Goal: Task Accomplishment & Management: Manage account settings

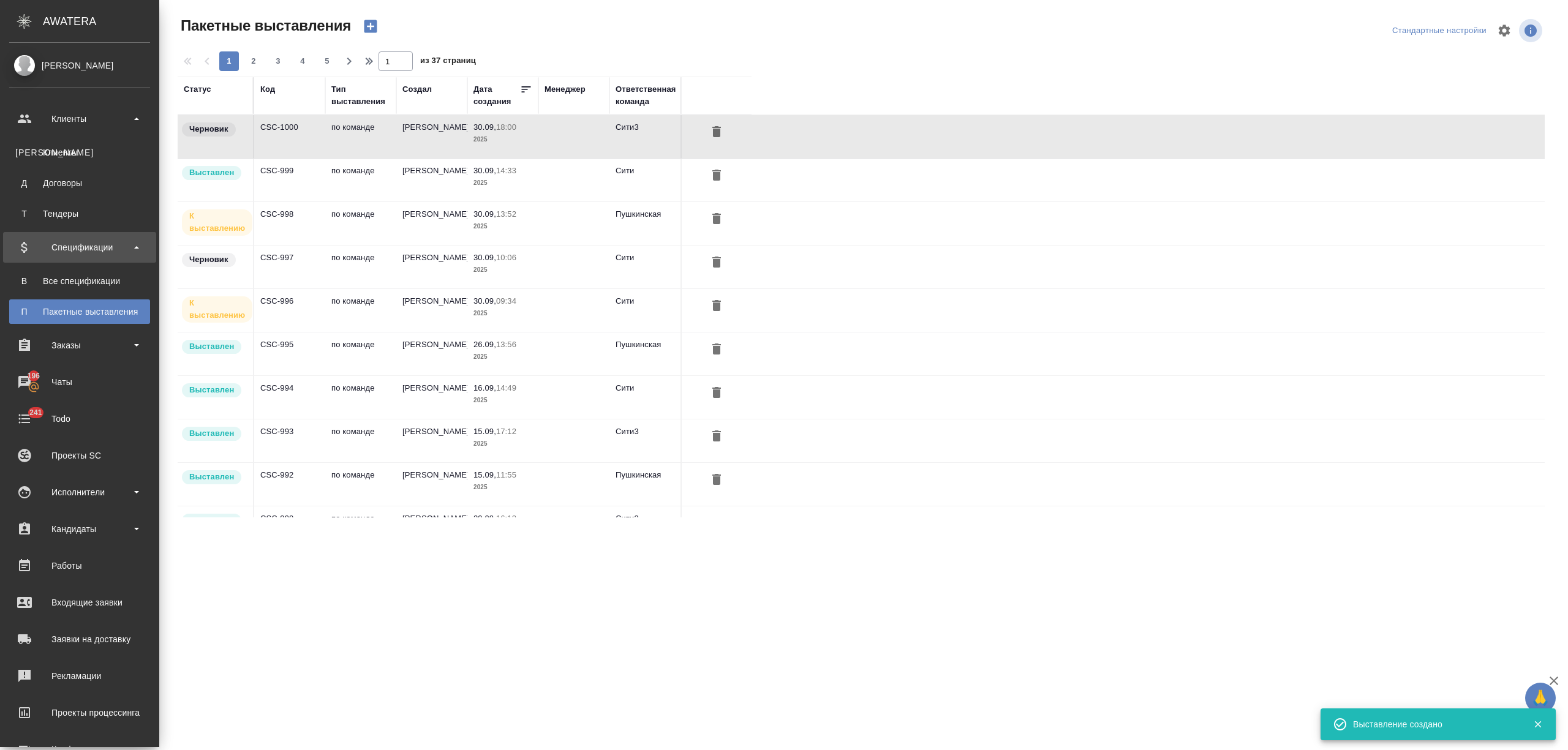
drag, startPoint x: 0, startPoint y: 0, endPoint x: 115, endPoint y: 147, distance: 186.6
click at [56, 150] on div "Клиенты" at bounding box center [79, 152] width 129 height 13
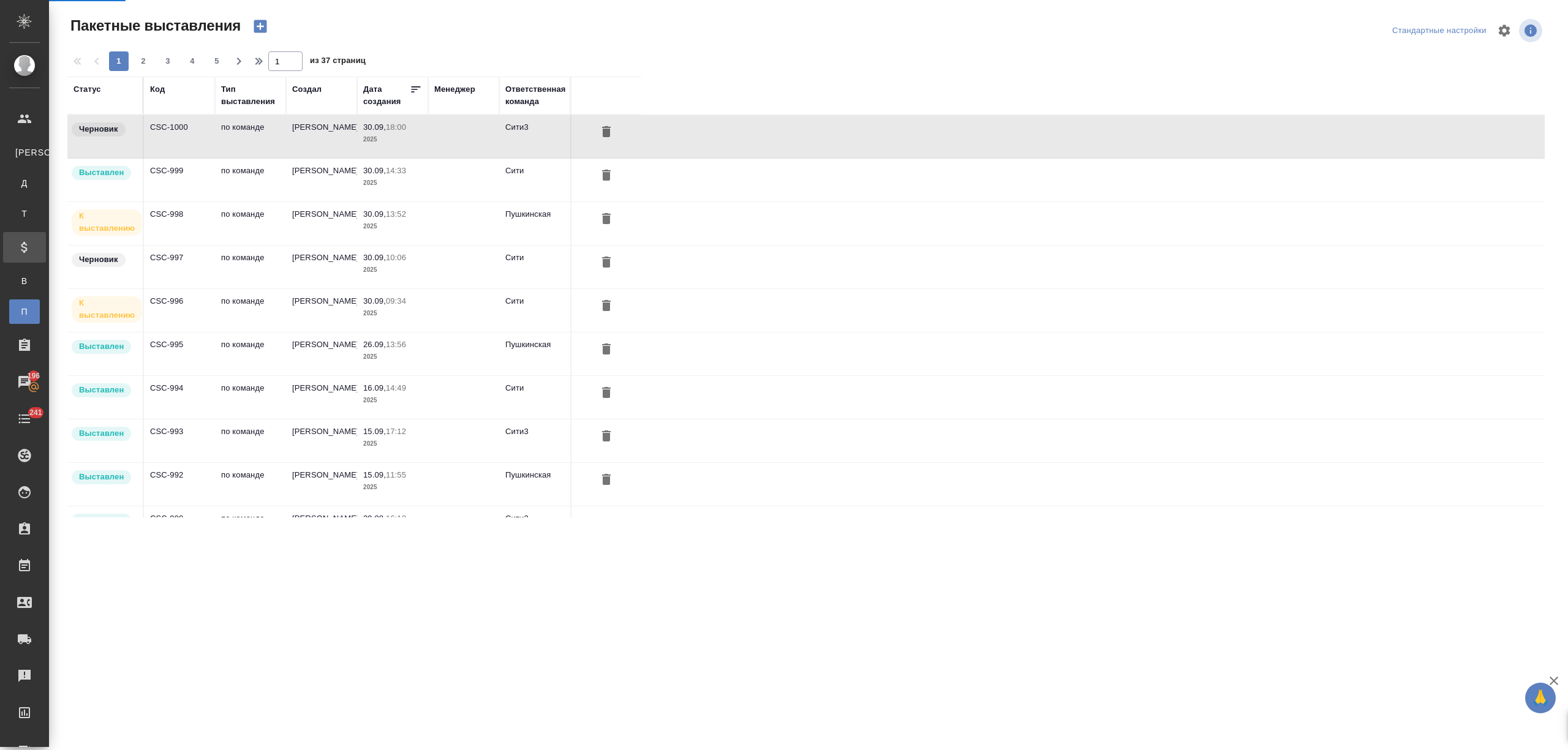
select select "RU"
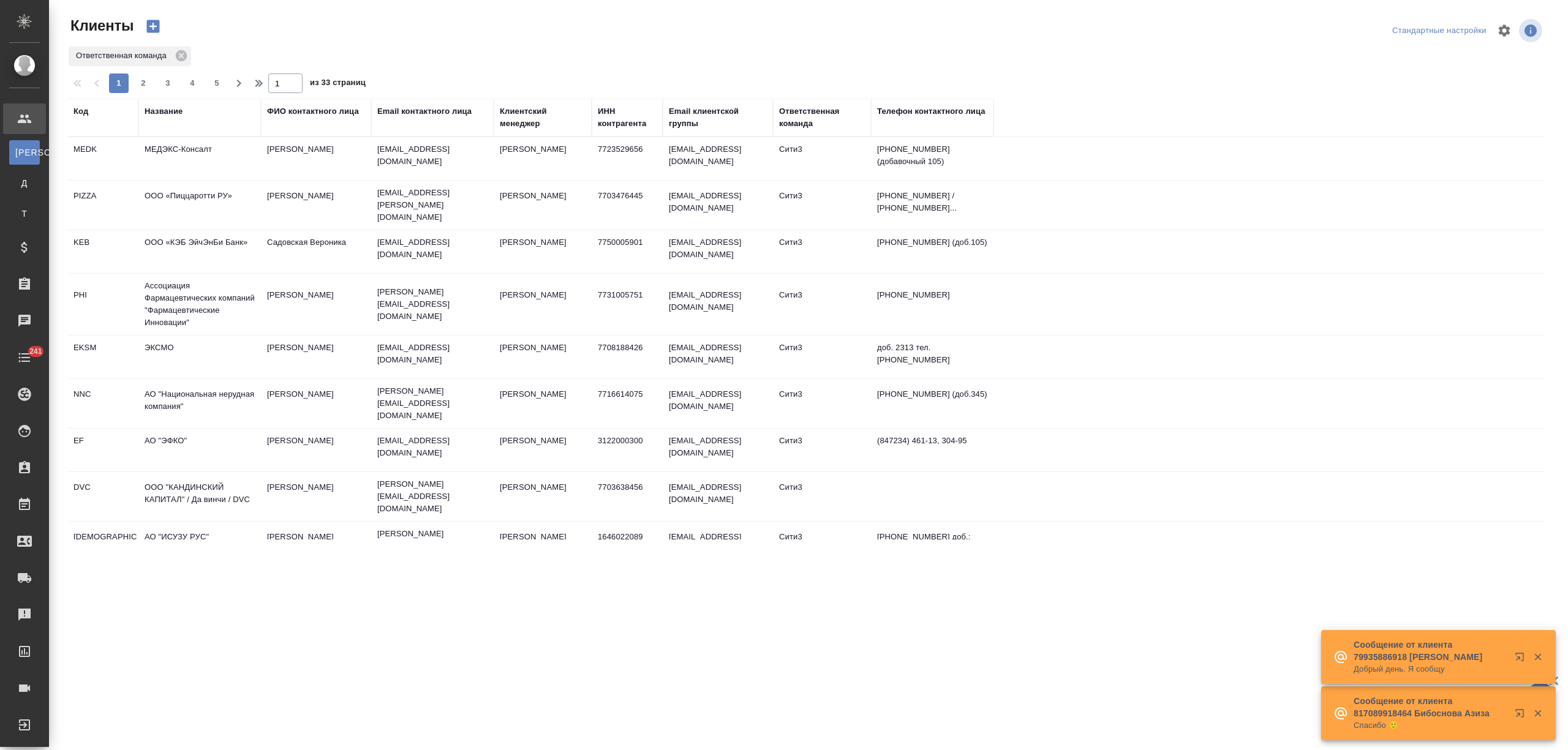
click at [165, 114] on div "Название" at bounding box center [163, 111] width 38 height 13
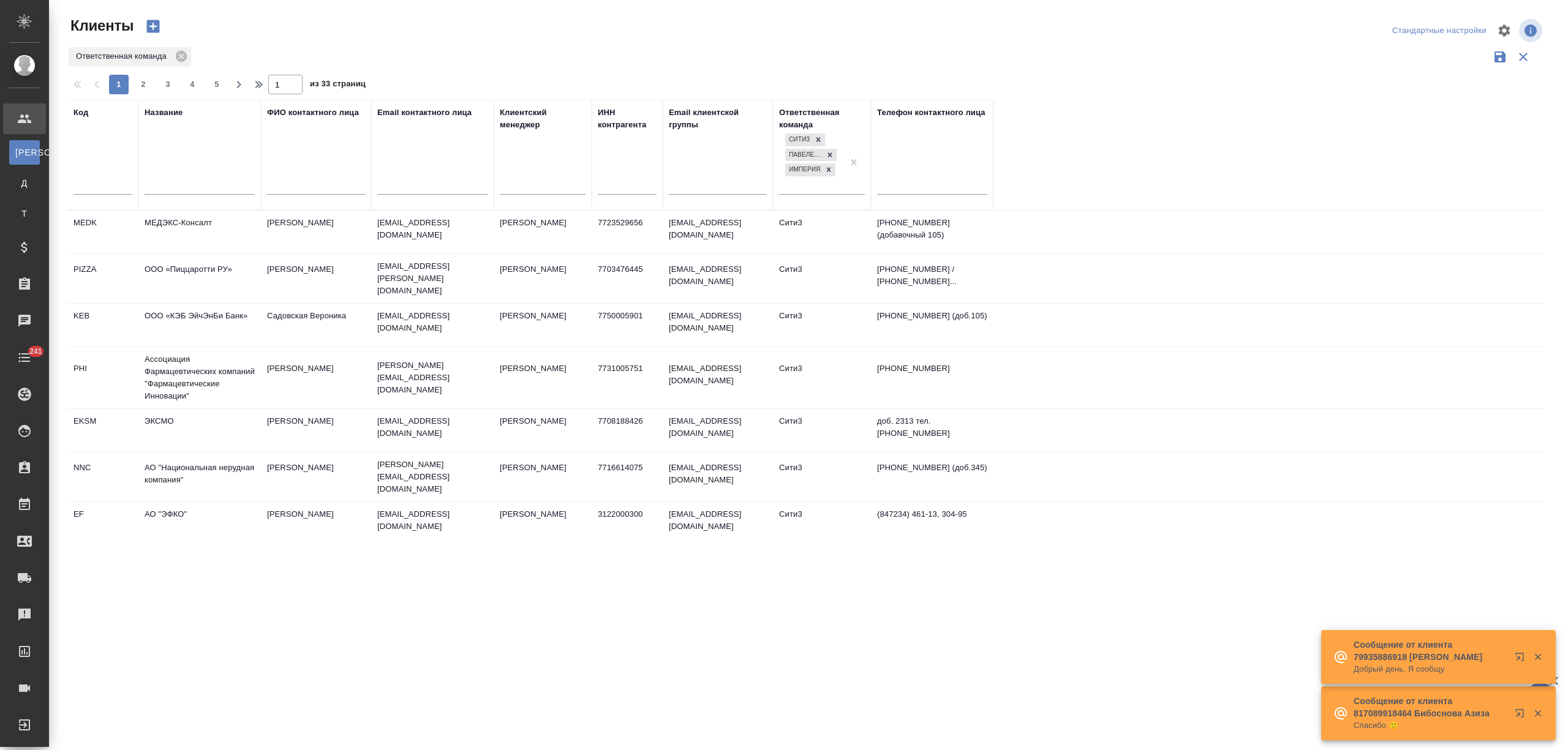
click at [165, 182] on input "text" at bounding box center [200, 186] width 110 height 15
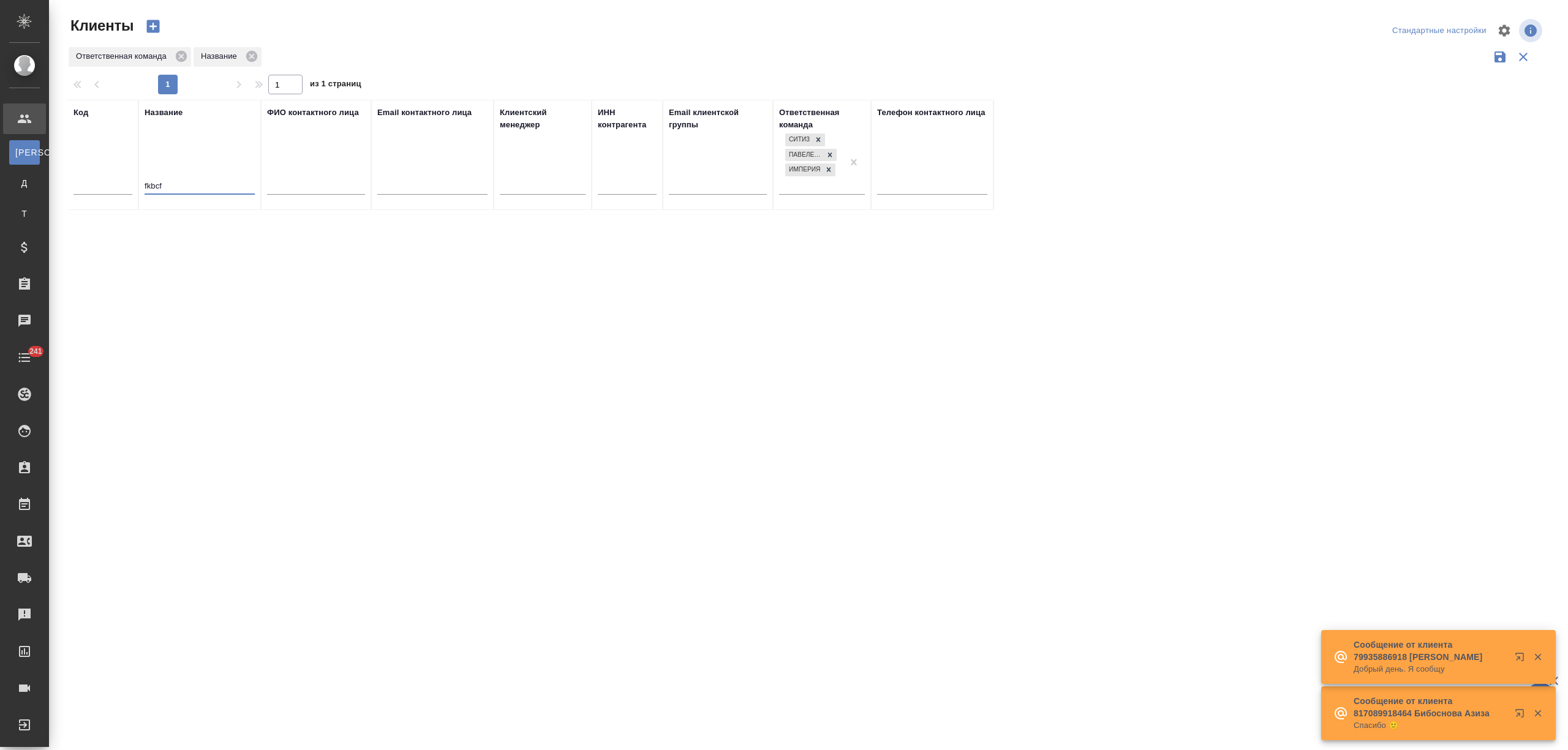
drag, startPoint x: 180, startPoint y: 186, endPoint x: 121, endPoint y: 177, distance: 59.7
click at [121, 177] on tr "Код Название fkbcf ФИО контактного лица Email контактного лица Клиентский менед…" at bounding box center [530, 155] width 926 height 110
type input "алиса"
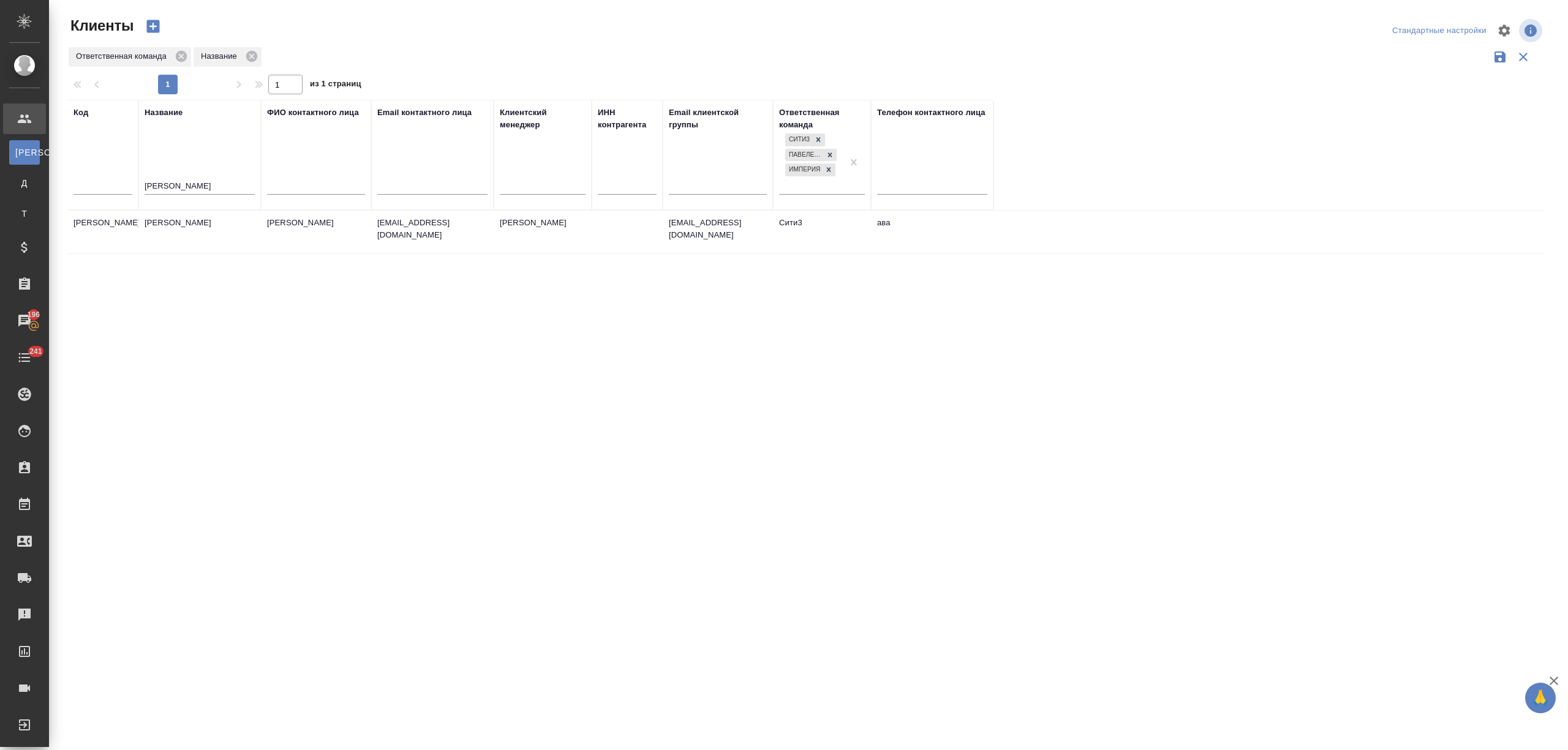
click at [160, 231] on td "[PERSON_NAME]" at bounding box center [200, 231] width 123 height 43
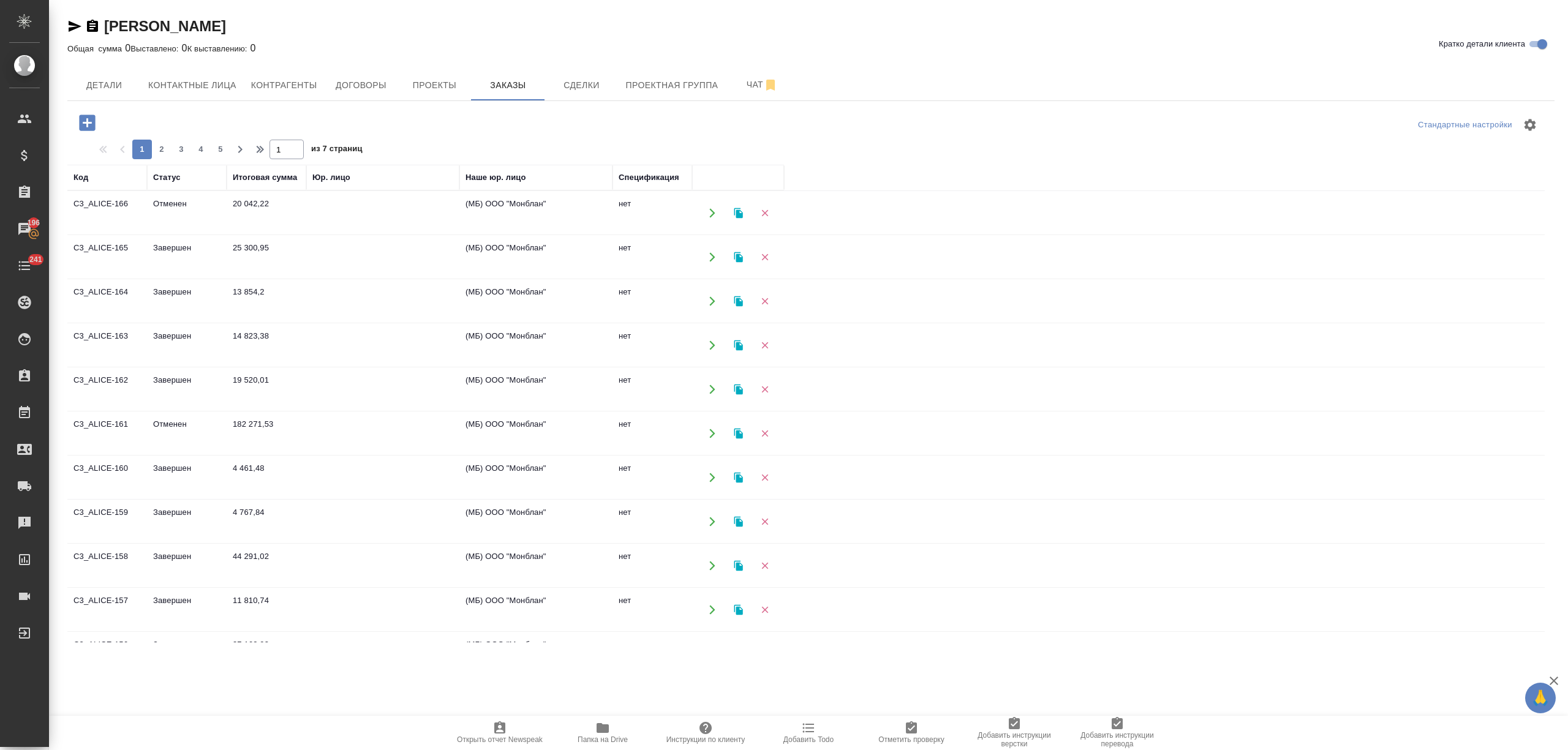
click at [79, 123] on icon "button" at bounding box center [88, 123] width 22 height 22
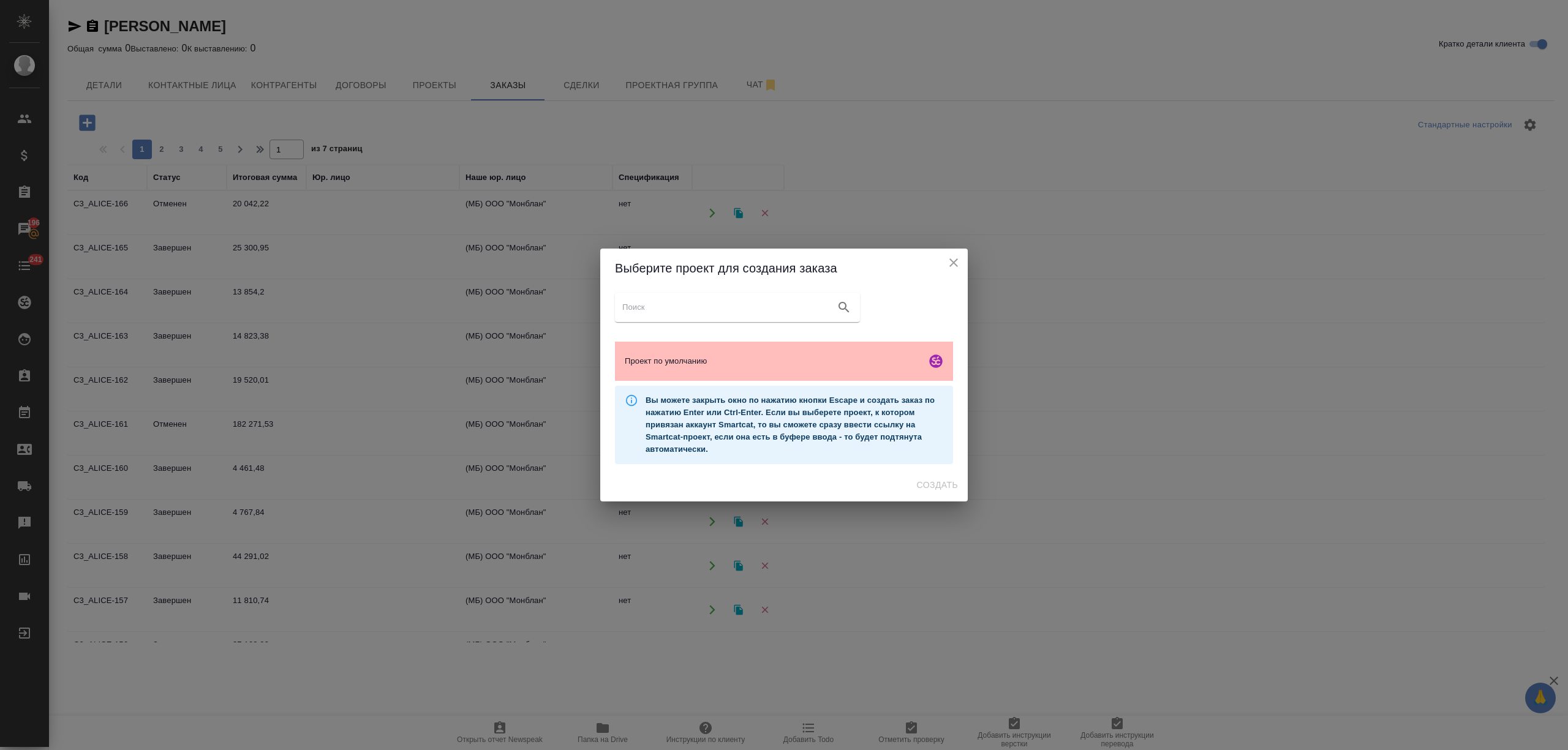
click at [809, 352] on div "Проект по умолчанию" at bounding box center [784, 361] width 338 height 39
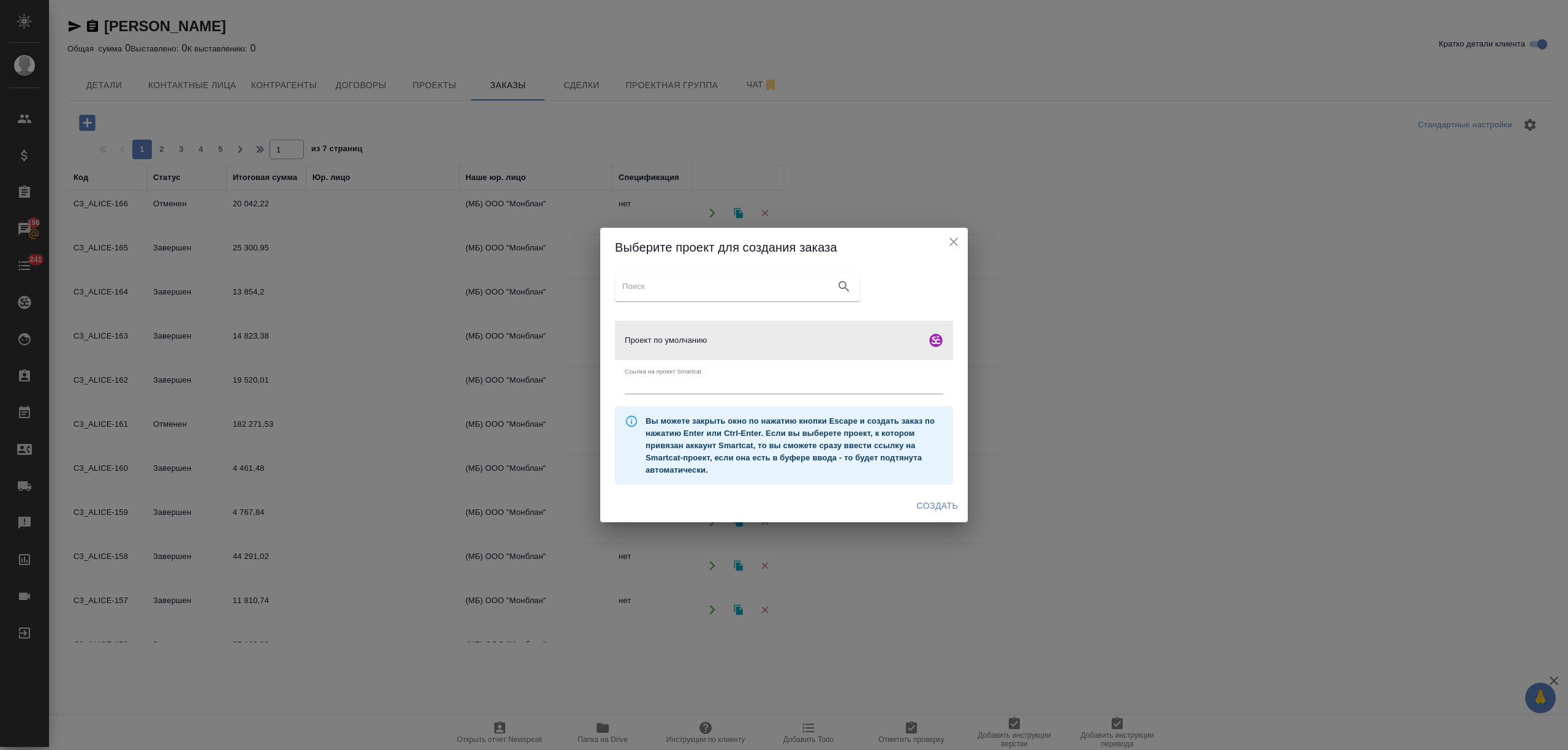
click at [926, 506] on span "Создать" at bounding box center [937, 506] width 41 height 15
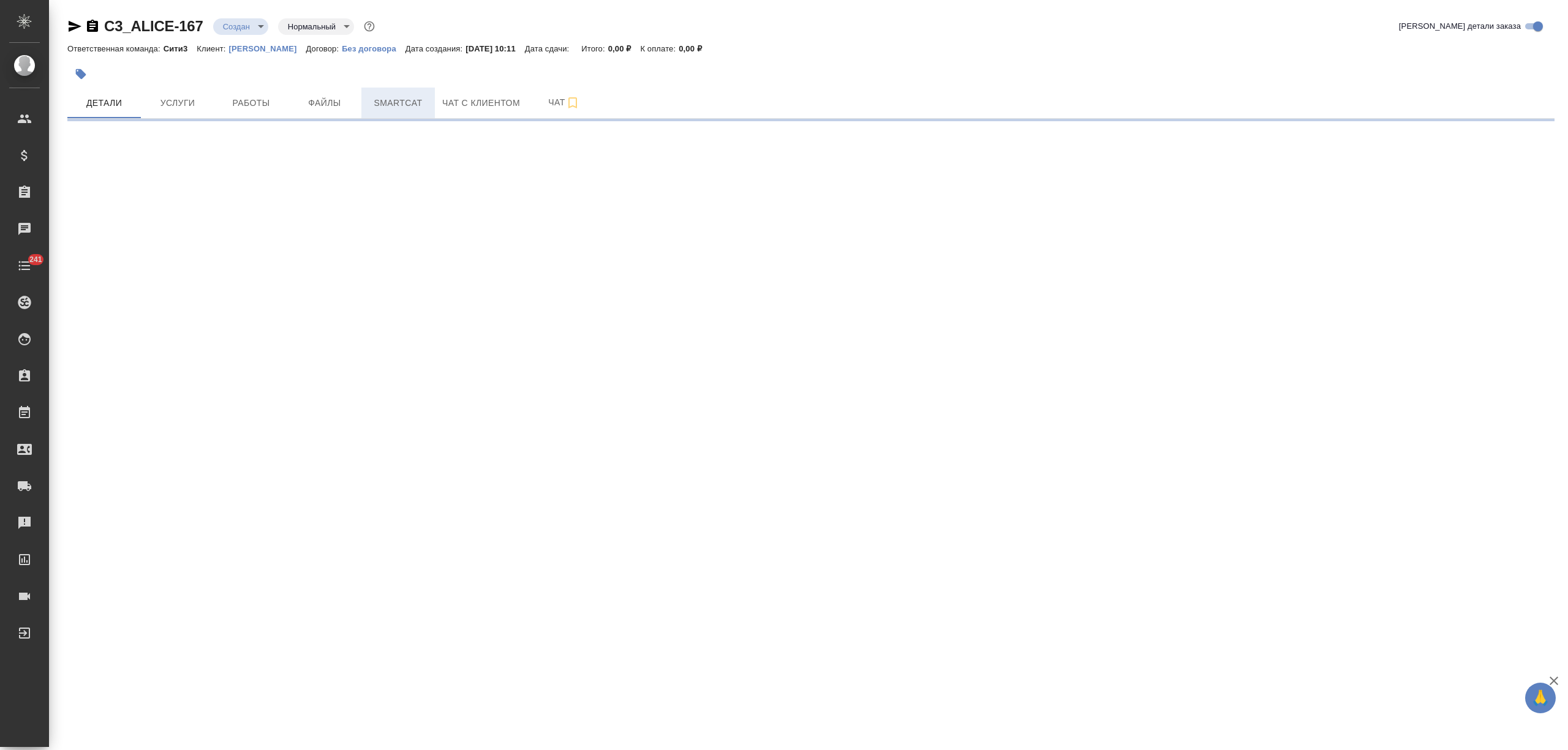
select select "RU"
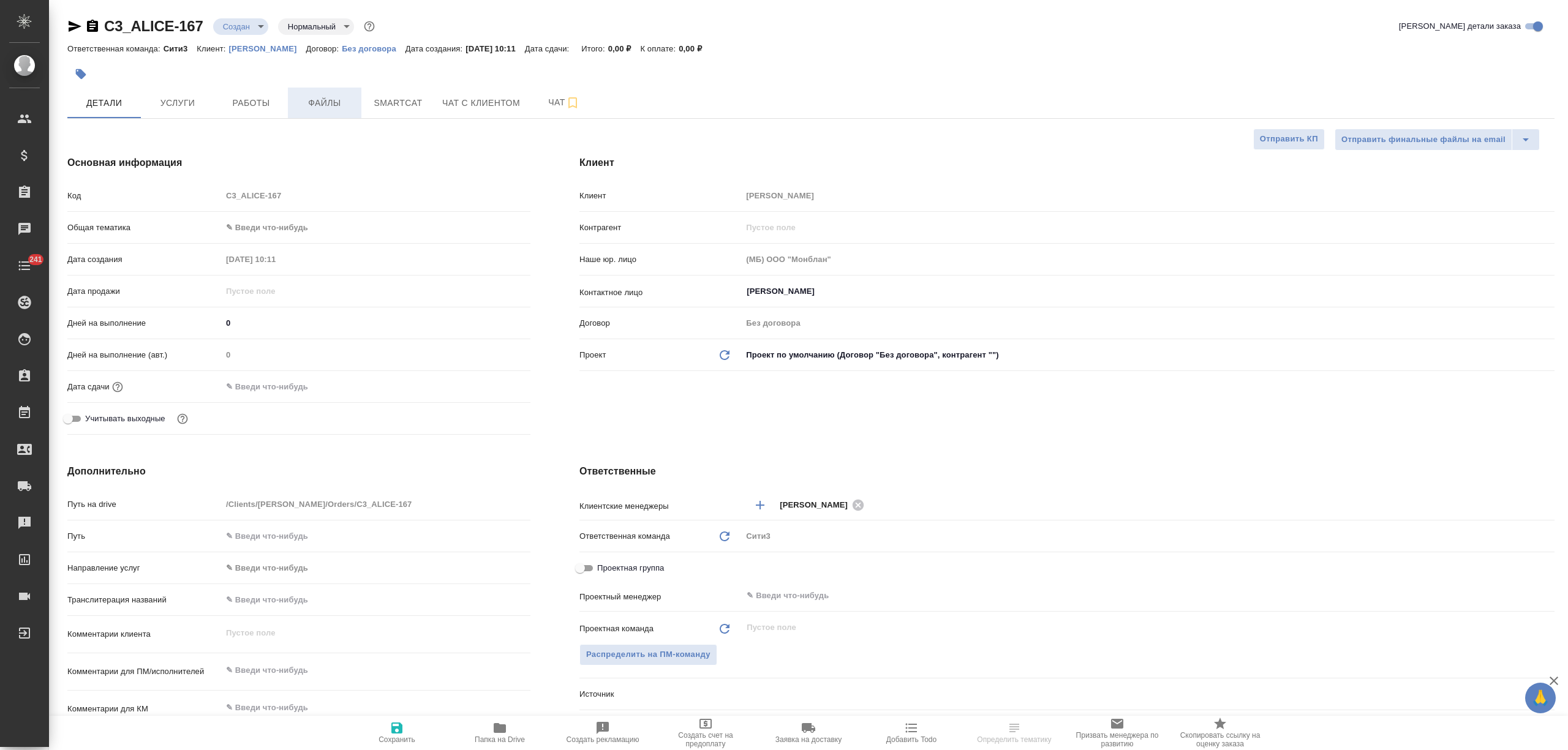
type textarea "x"
click at [317, 100] on span "Файлы" at bounding box center [324, 103] width 58 height 15
type textarea "x"
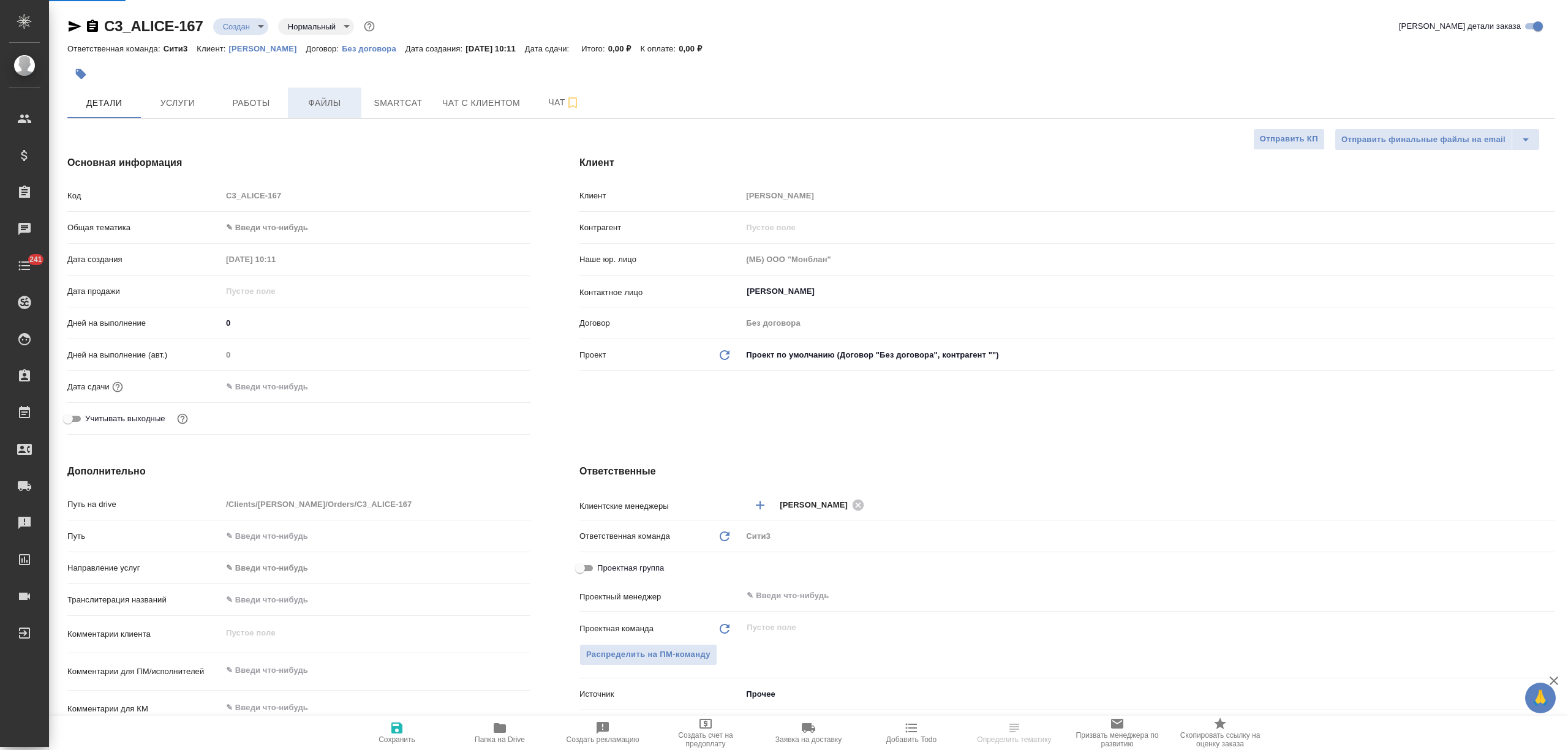
type textarea "x"
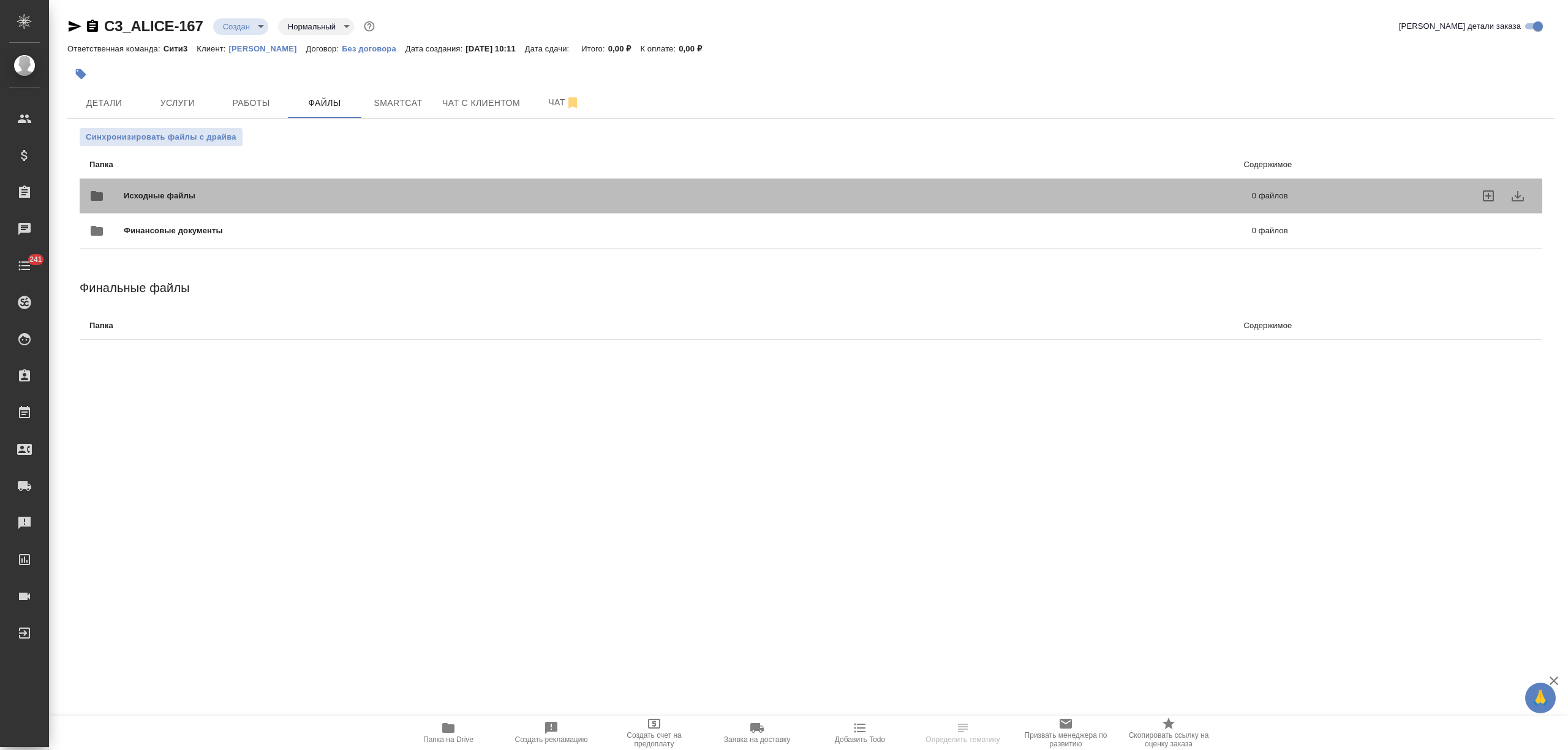
drag, startPoint x: 226, startPoint y: 191, endPoint x: 157, endPoint y: 187, distance: 69.1
click at [226, 192] on span "Исходные файлы" at bounding box center [424, 195] width 600 height 13
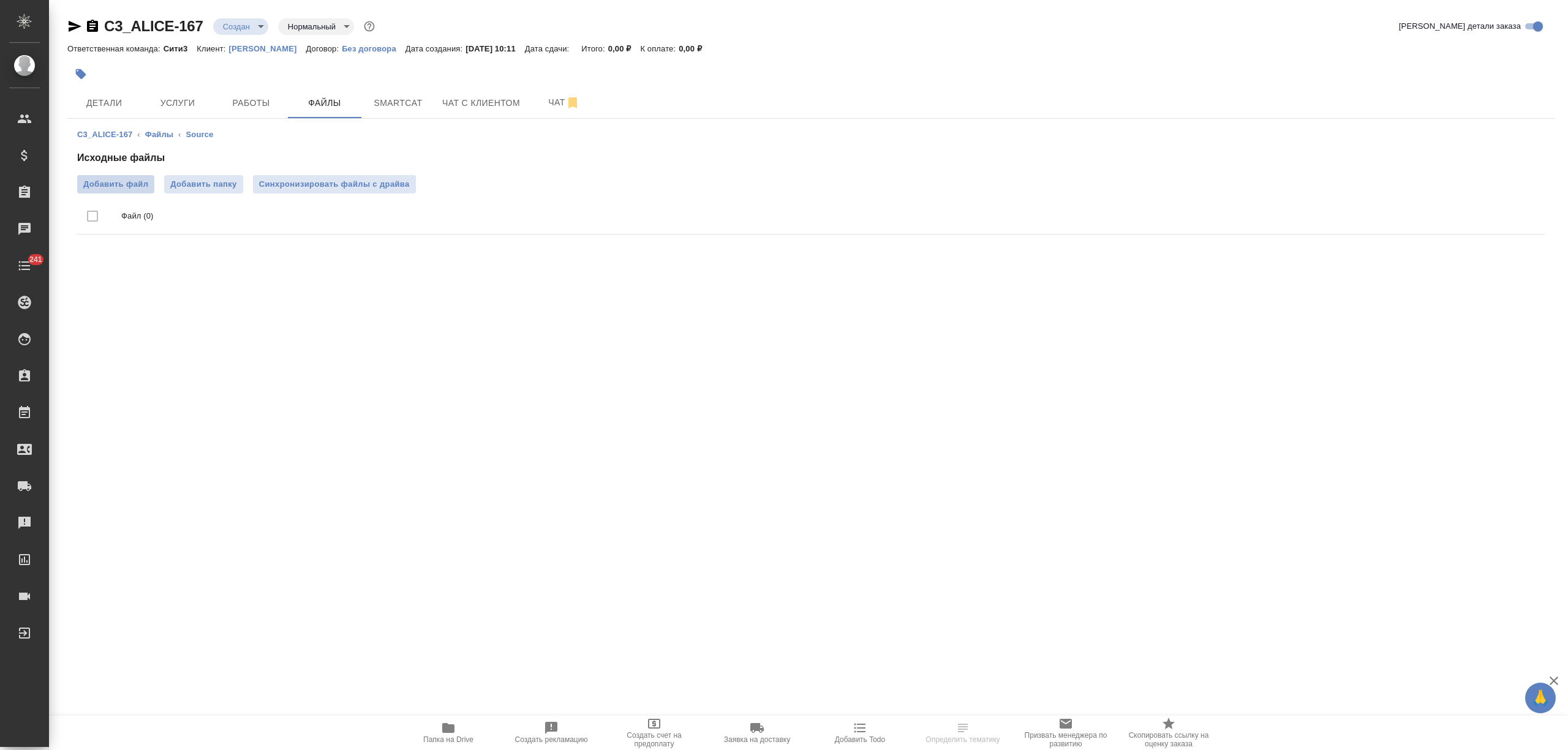
click at [126, 187] on span "Добавить файл" at bounding box center [116, 184] width 65 height 13
click at [0, 0] on input "Добавить файл" at bounding box center [0, 0] width 0 height 0
click at [190, 103] on span "Услуги" at bounding box center [177, 103] width 58 height 15
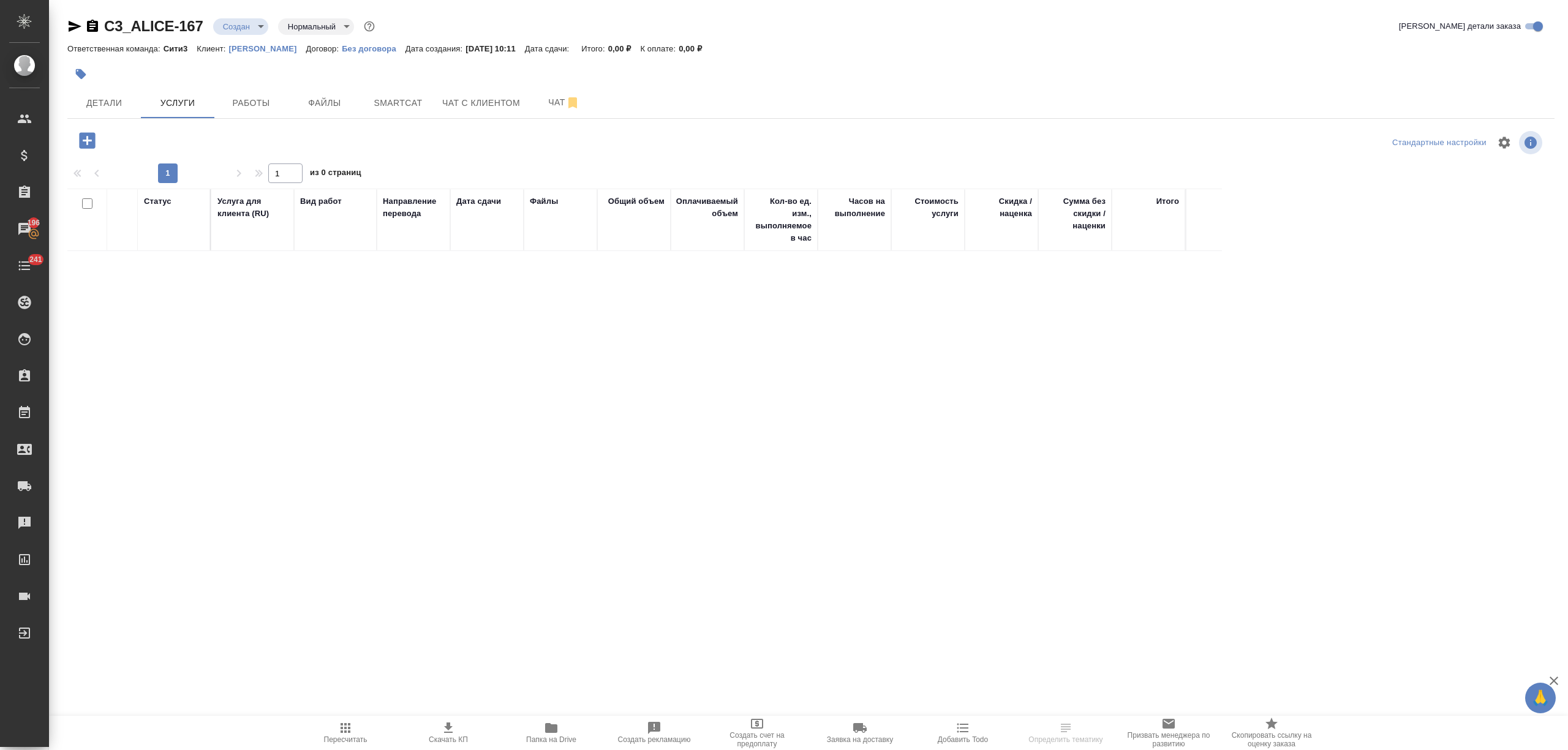
click at [74, 145] on button "button" at bounding box center [87, 140] width 33 height 25
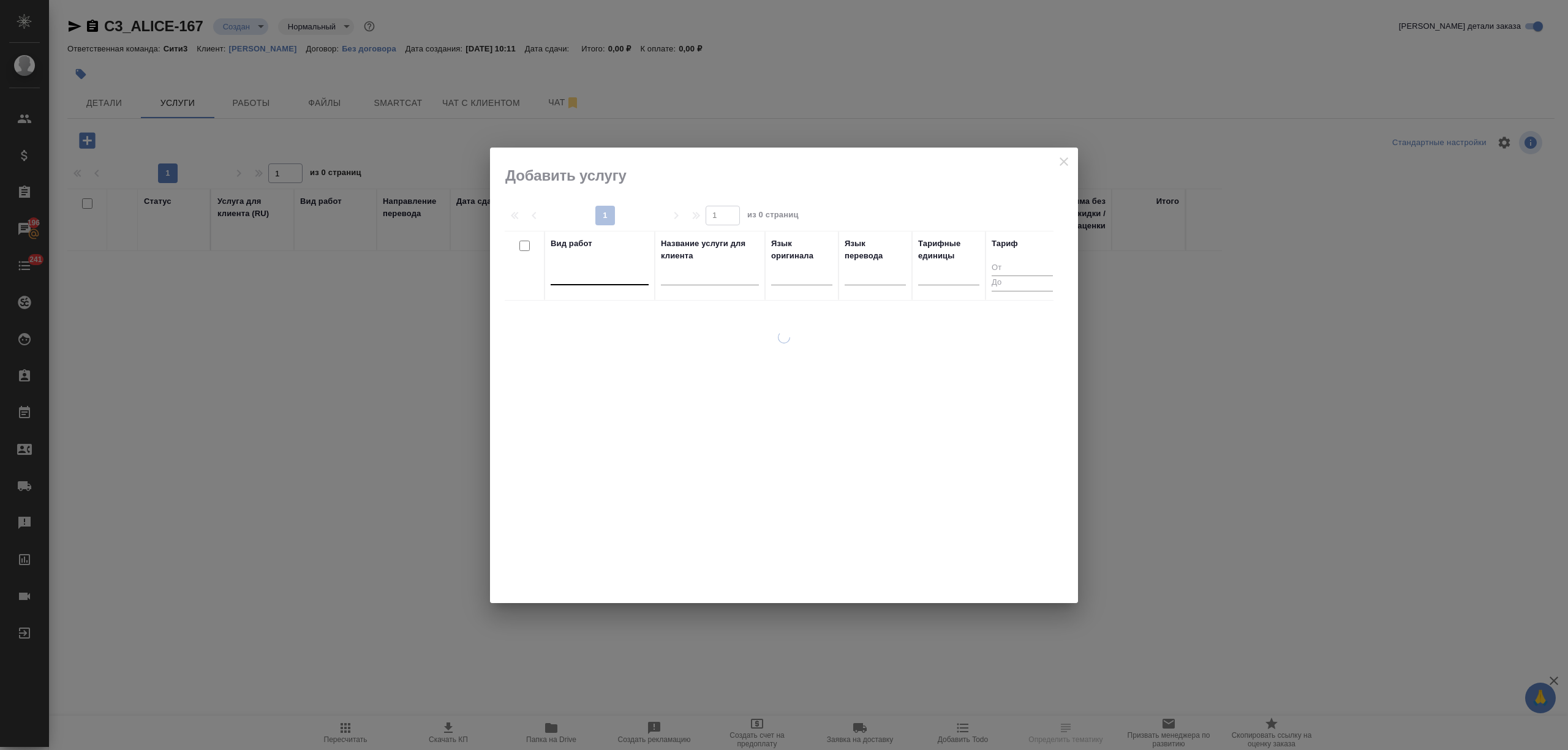
click at [608, 278] on div at bounding box center [599, 272] width 98 height 18
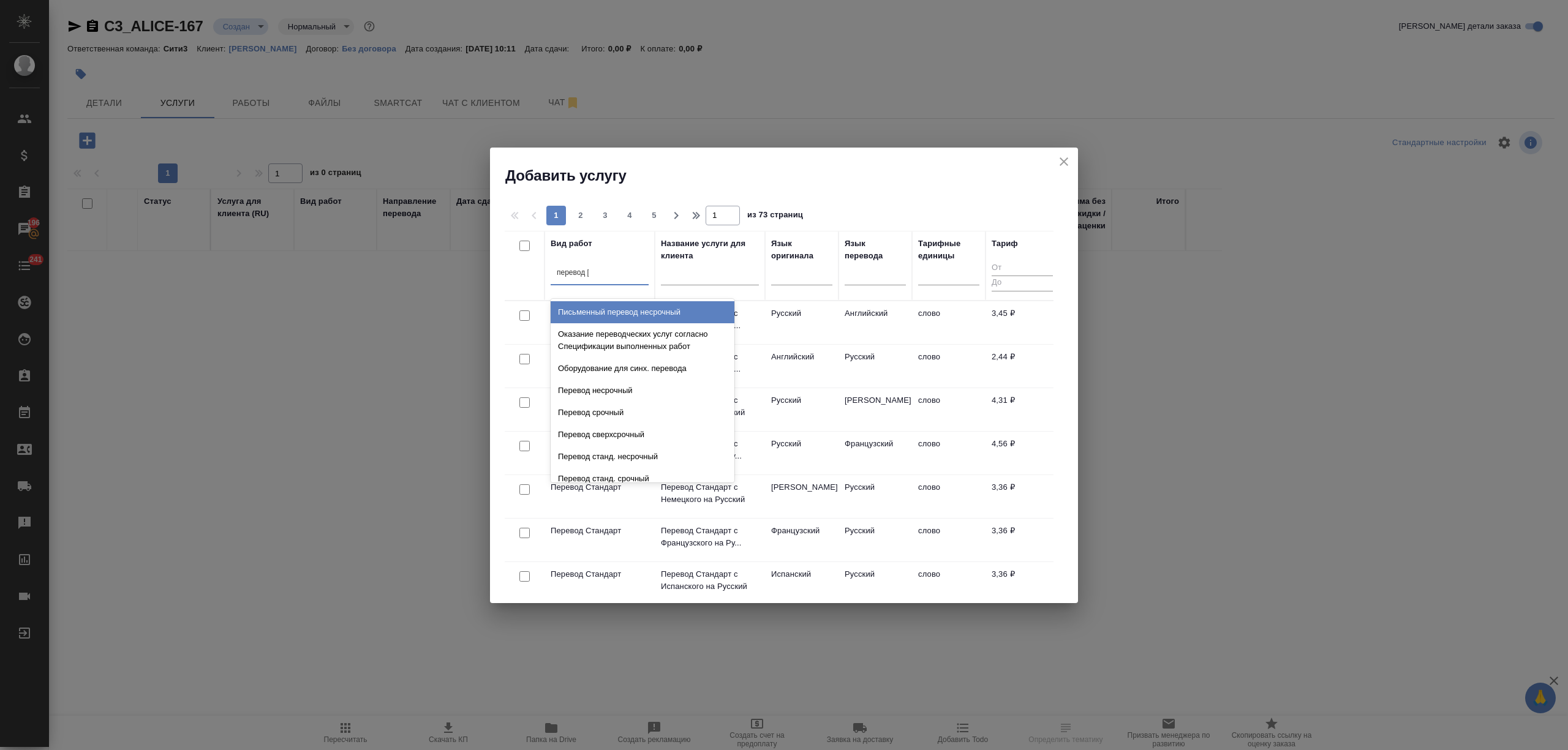
type input "перевод ст"
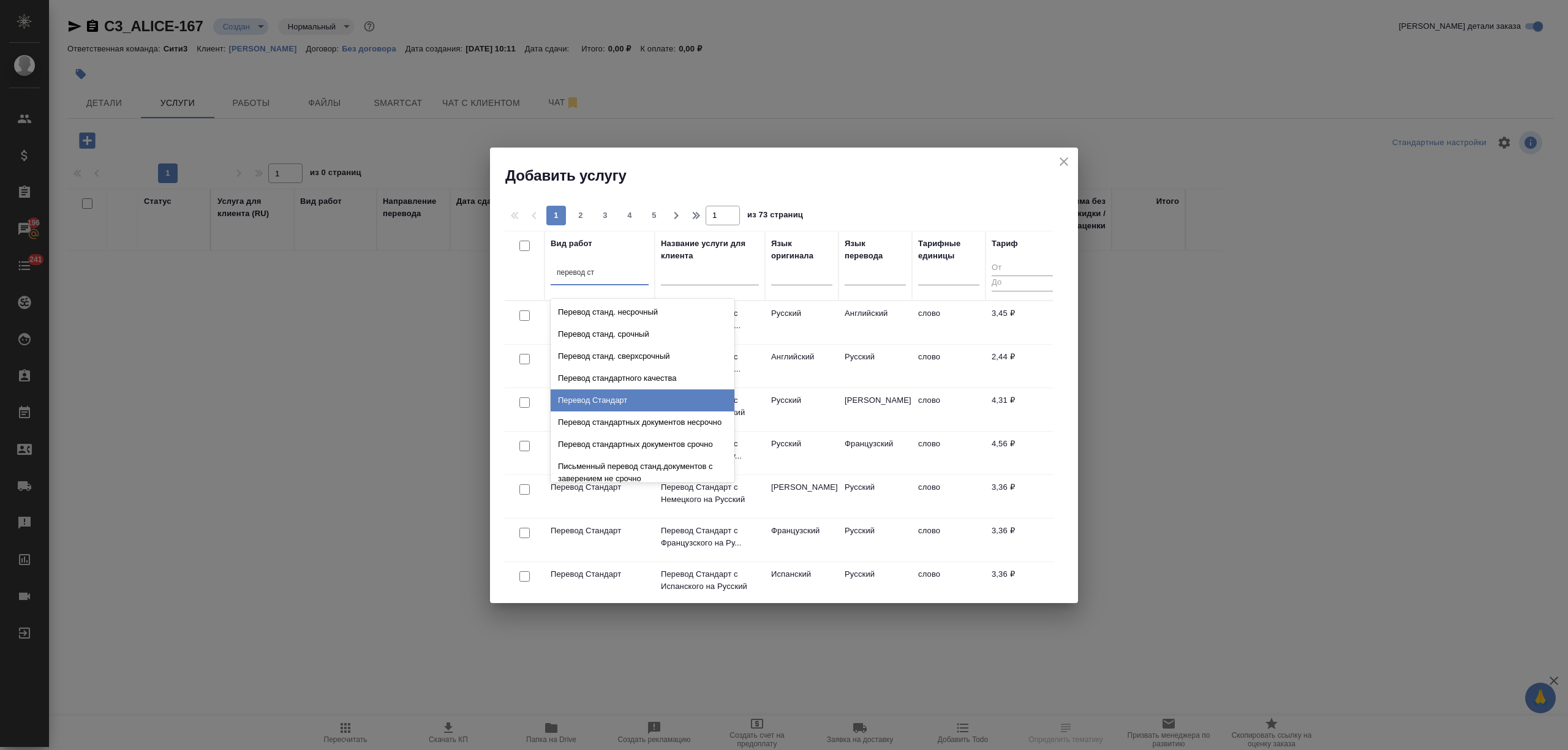
click at [636, 399] on div "Перевод Стандарт" at bounding box center [642, 400] width 184 height 22
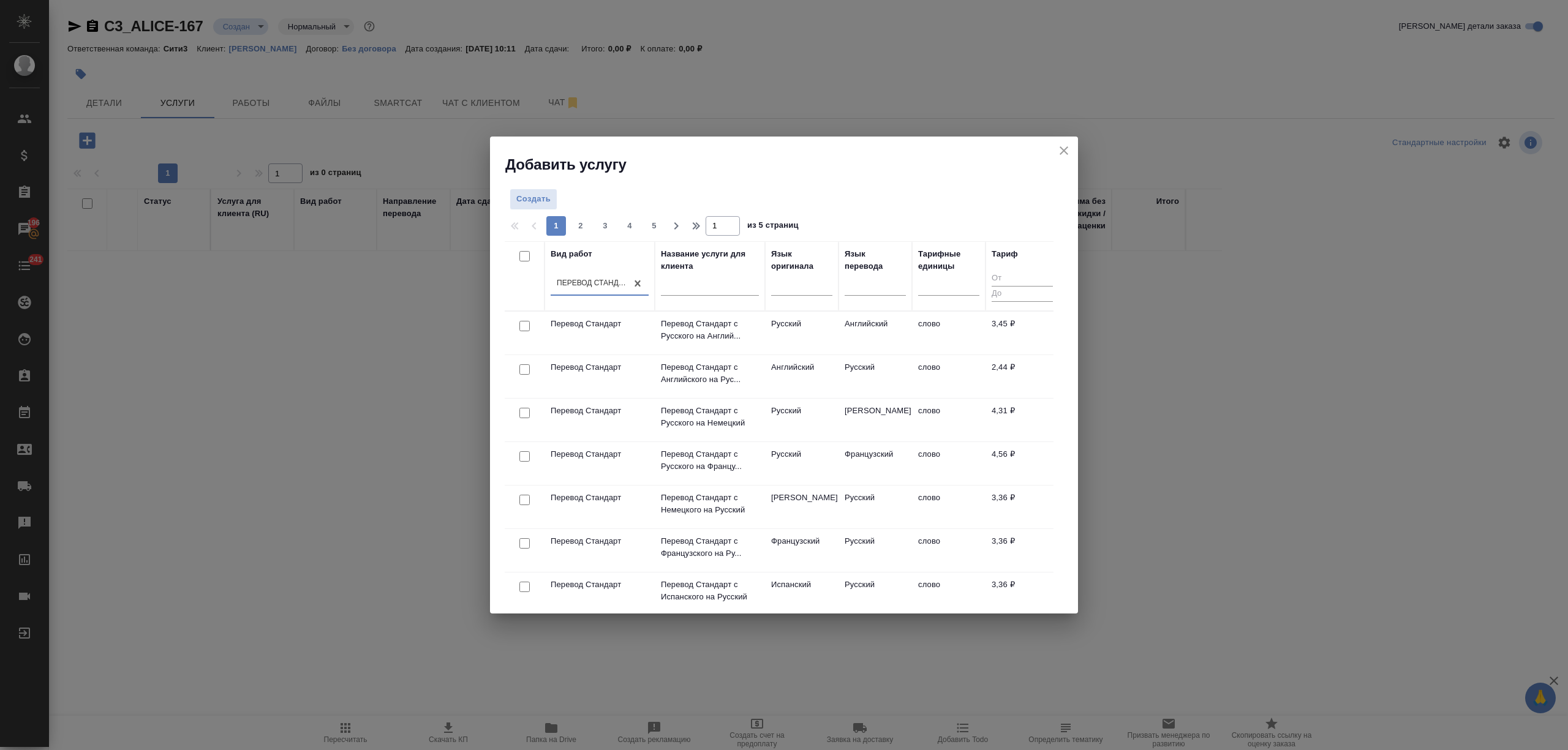
click at [846, 322] on td "Английский" at bounding box center [875, 332] width 74 height 43
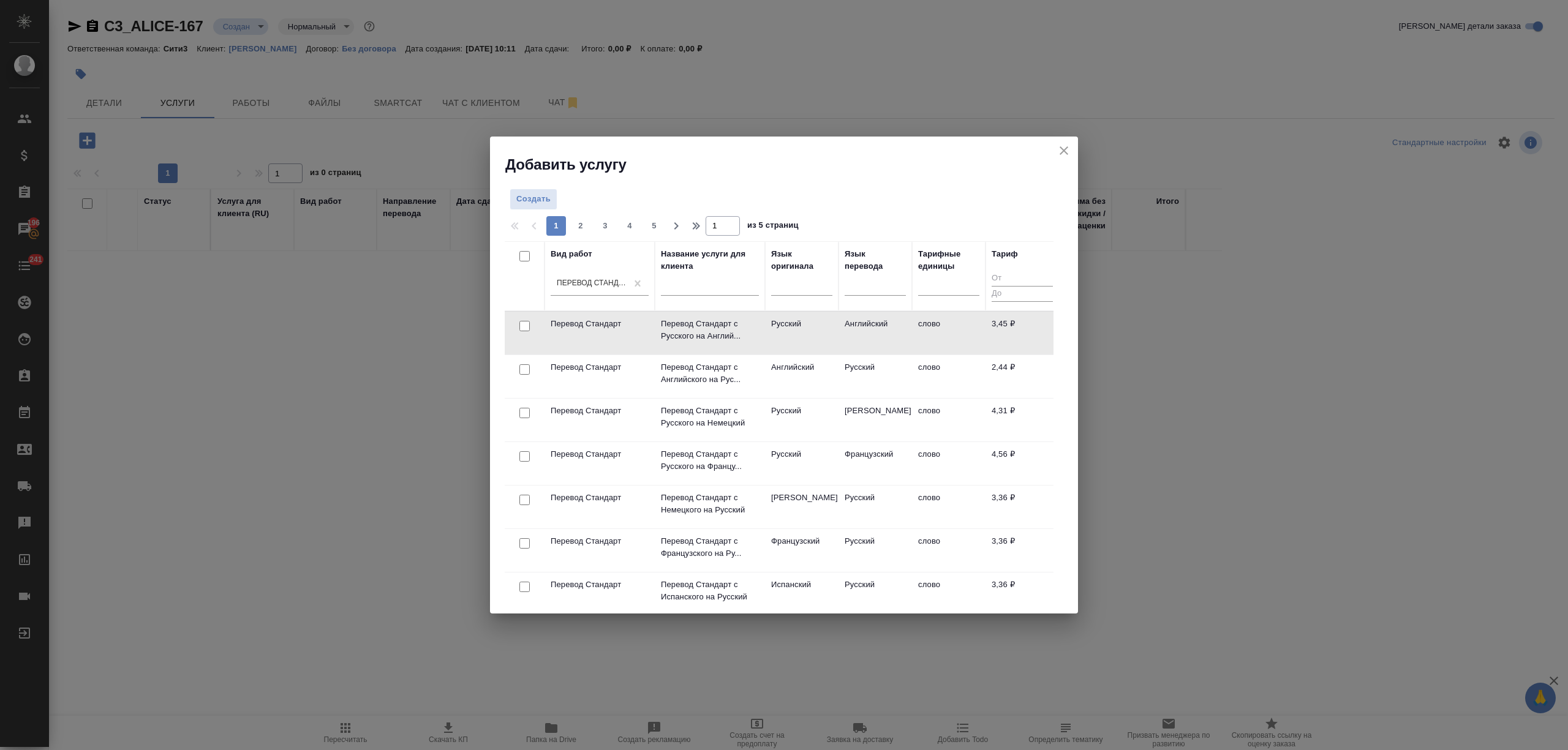
click at [846, 322] on td "Английский" at bounding box center [875, 332] width 74 height 43
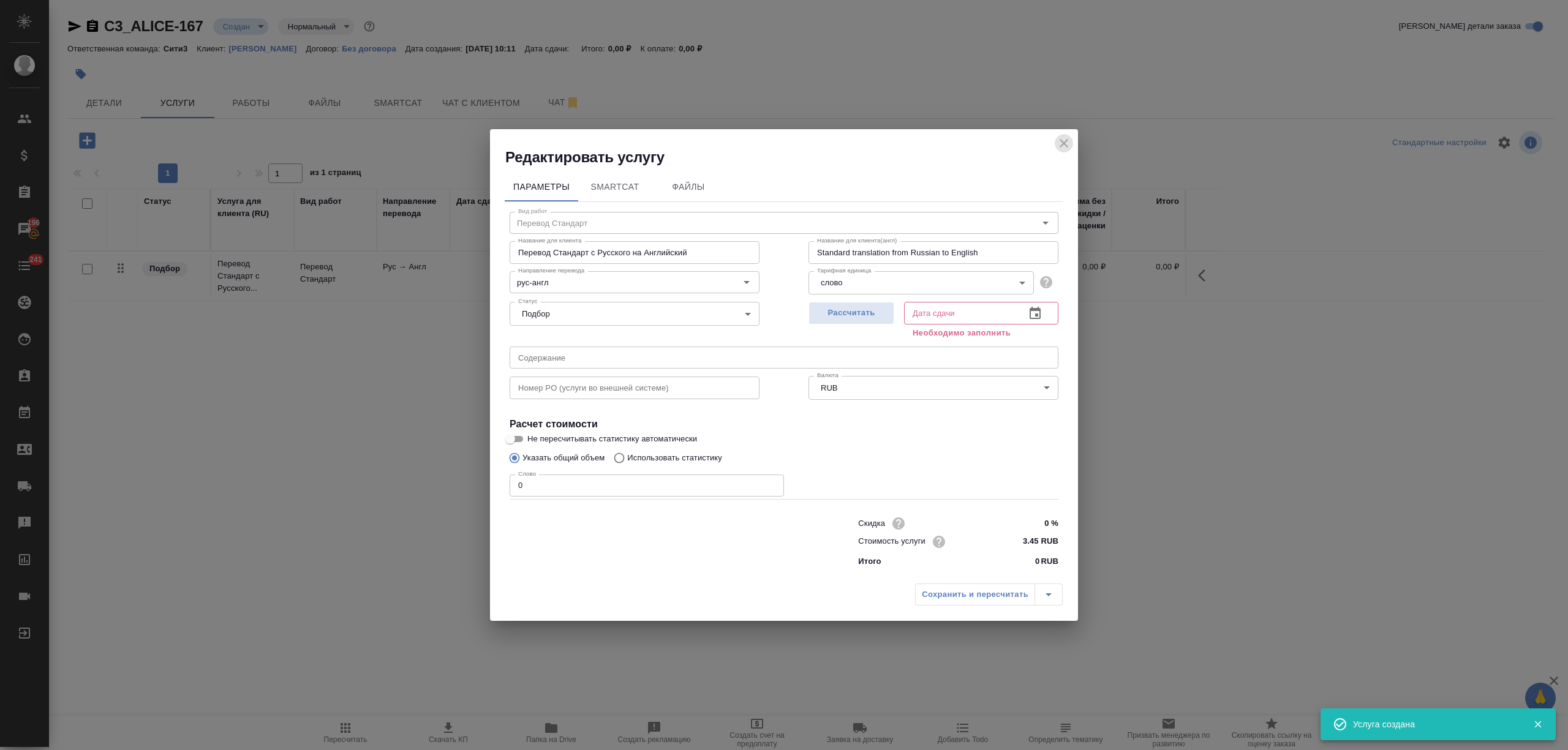
click at [1063, 138] on icon "close" at bounding box center [1064, 144] width 15 height 15
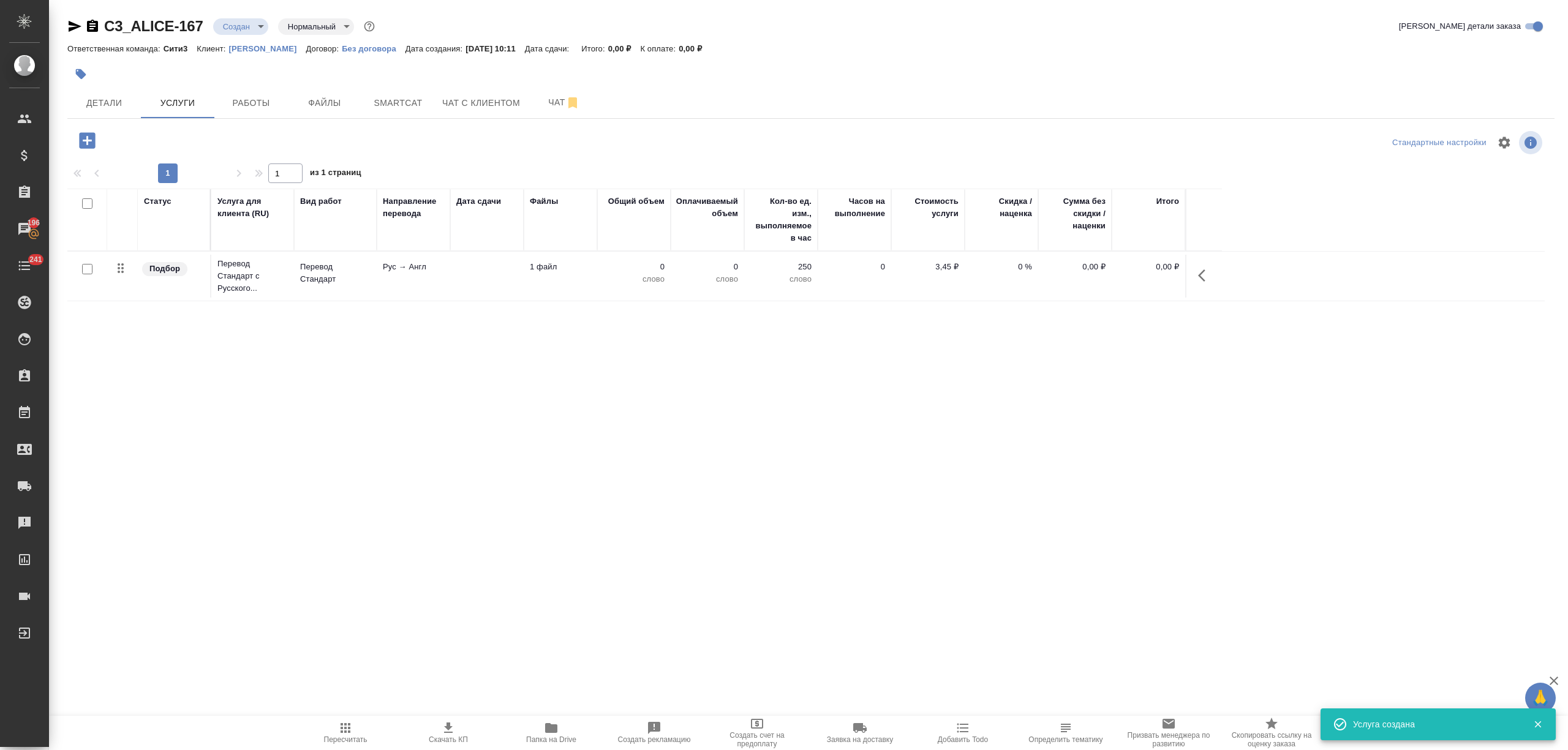
click at [84, 266] on input "checkbox" at bounding box center [87, 269] width 10 height 10
checkbox input "true"
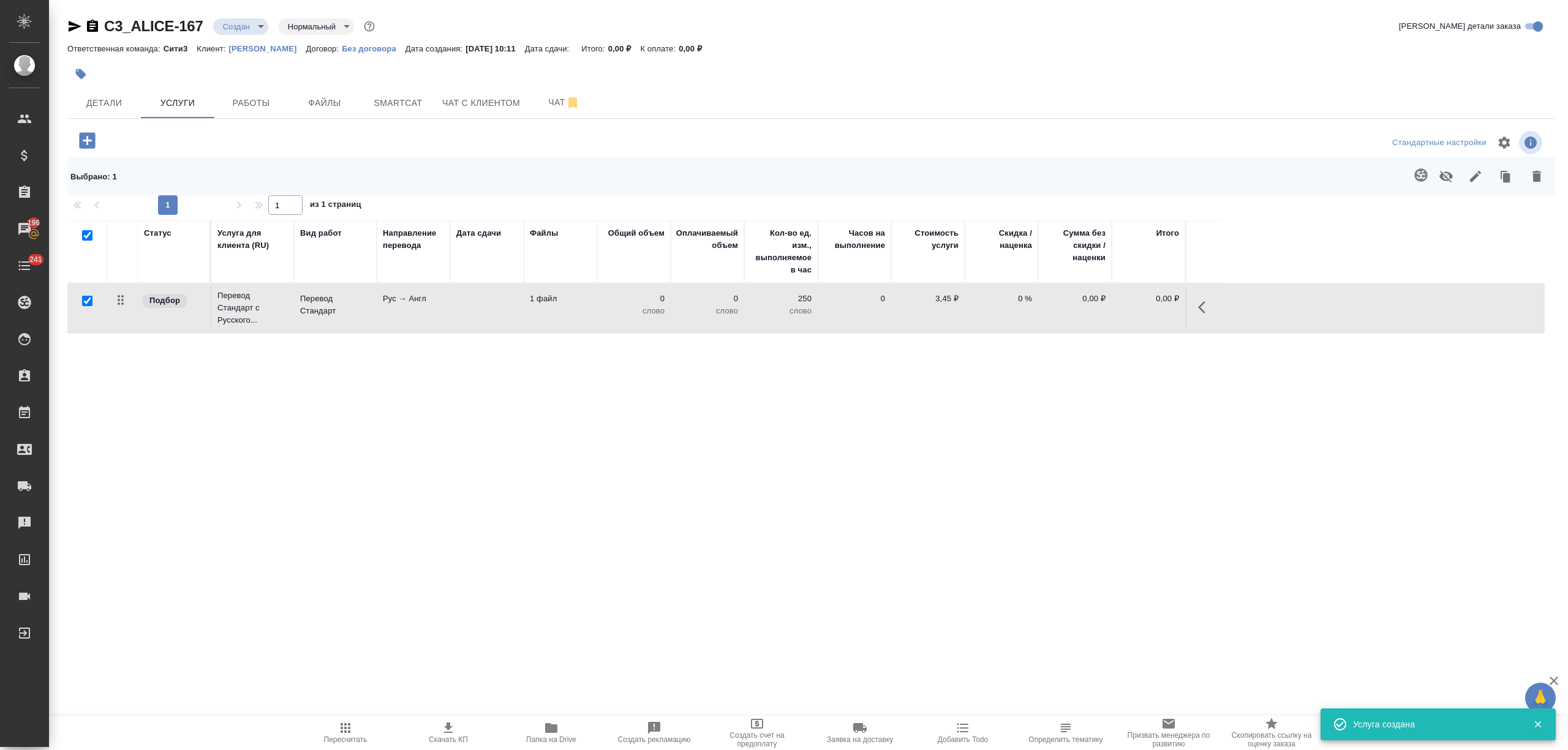
click at [1413, 180] on icon "button" at bounding box center [1421, 175] width 15 height 15
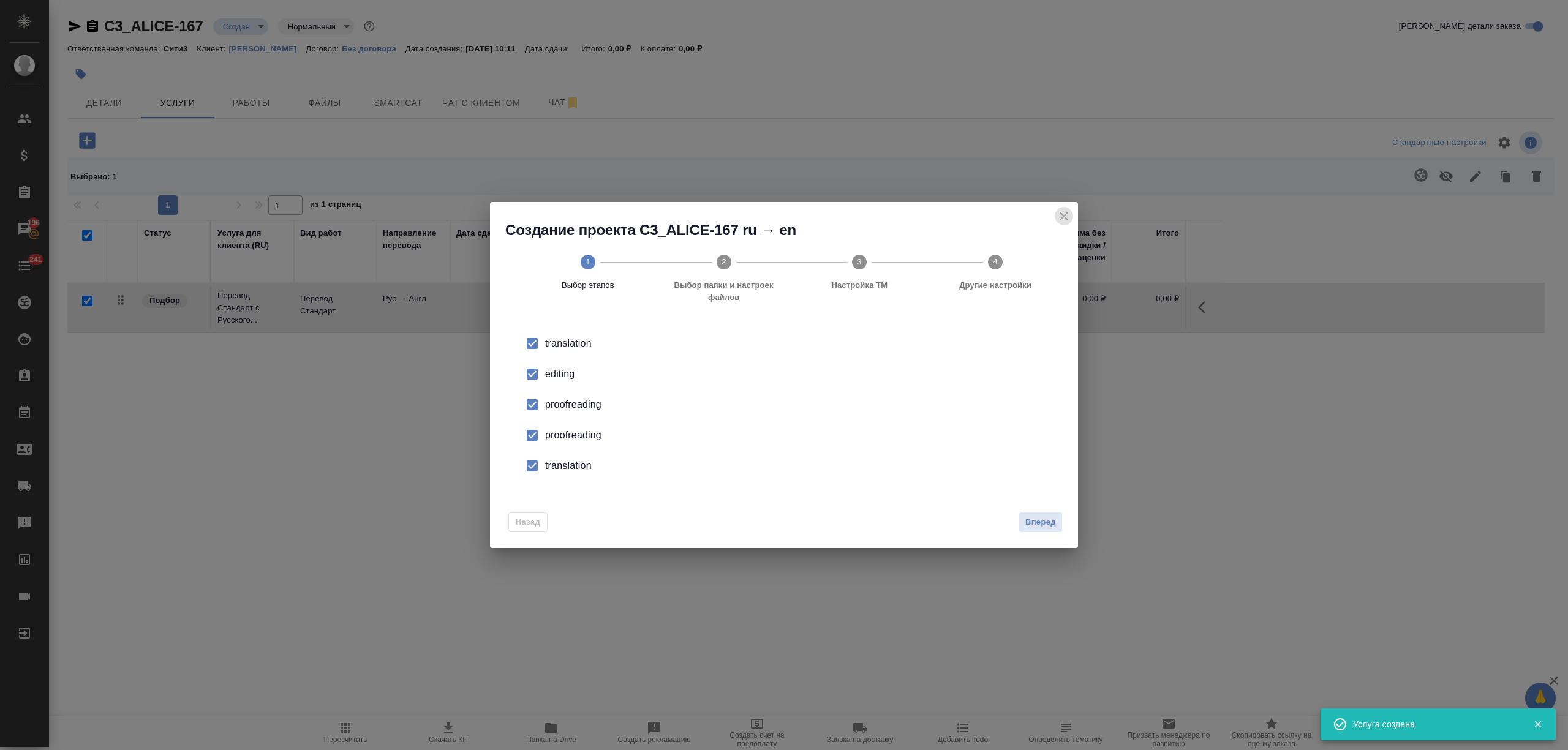
click at [1059, 216] on icon "close" at bounding box center [1064, 216] width 15 height 15
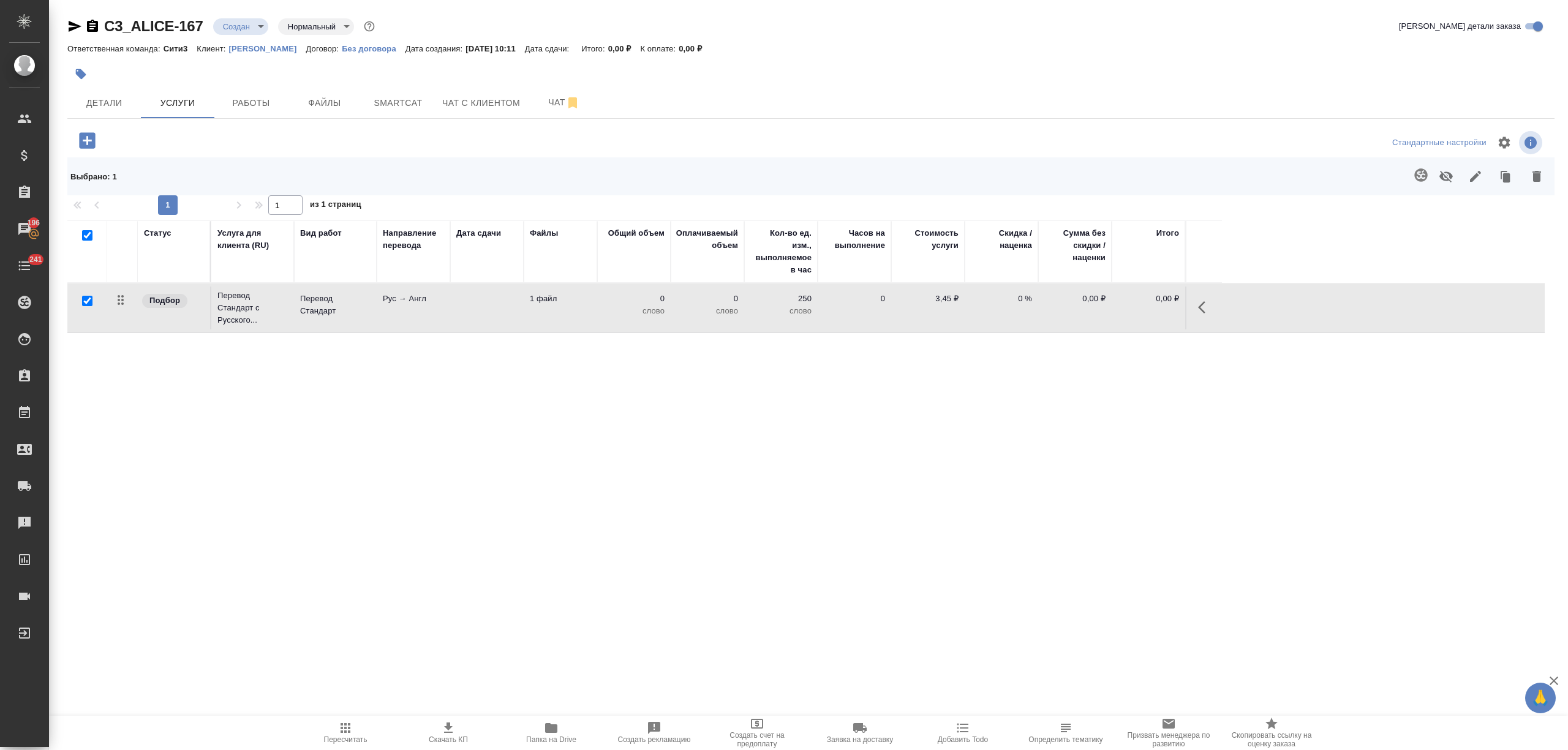
click at [281, 47] on p "Алиса Селезнева" at bounding box center [267, 48] width 77 height 9
drag, startPoint x: 204, startPoint y: 21, endPoint x: 104, endPoint y: 18, distance: 100.0
click at [104, 18] on div "C3_ALICE-167 Создан new Нормальный normal" at bounding box center [222, 26] width 310 height 19
copy link "C3_ALICE-167"
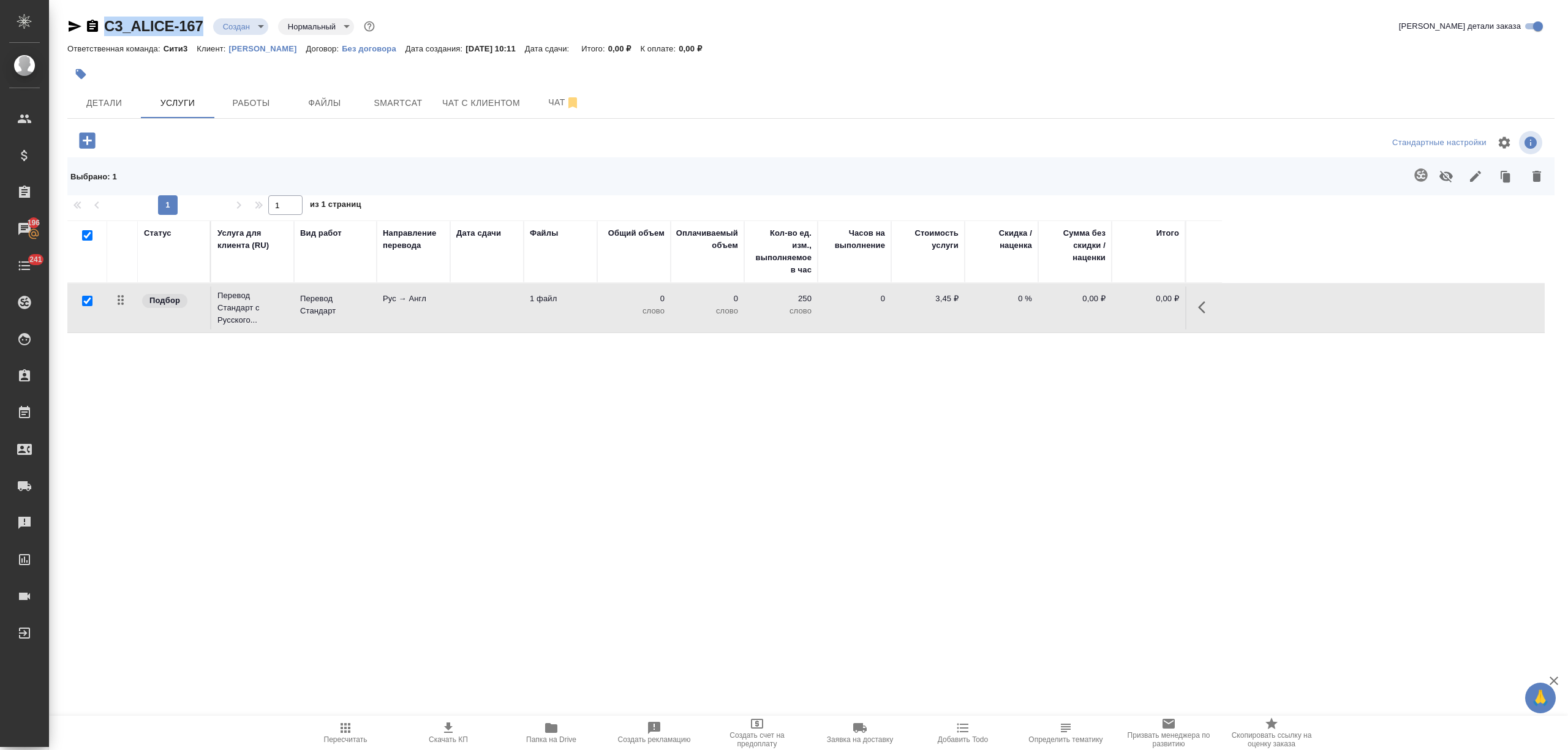
click at [288, 288] on td "Перевод Стандарт с Русского..." at bounding box center [252, 307] width 83 height 49
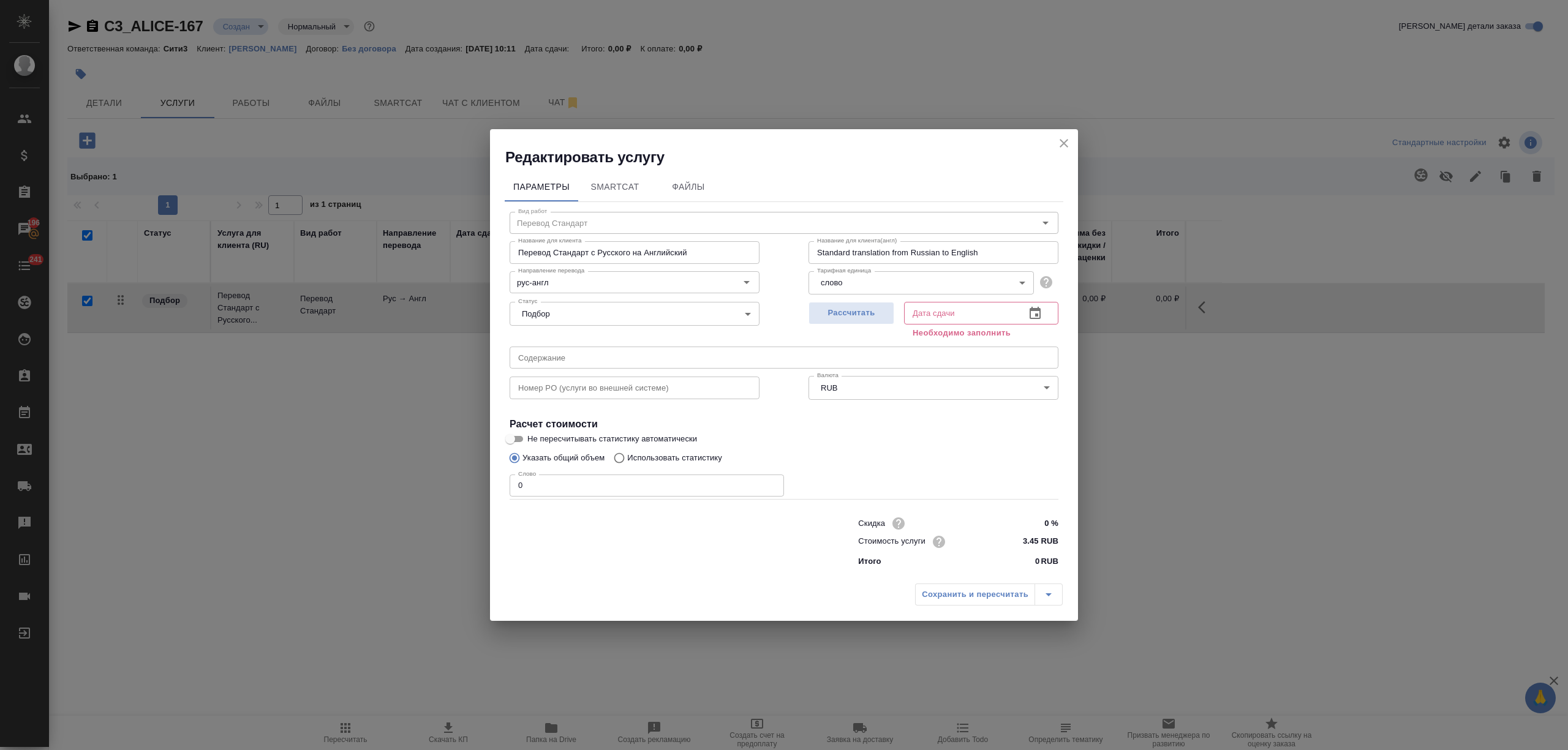
click at [642, 460] on p "Использовать статистику" at bounding box center [675, 458] width 95 height 13
click at [627, 460] on input "Использовать статистику" at bounding box center [617, 459] width 19 height 23
radio input "true"
radio input "false"
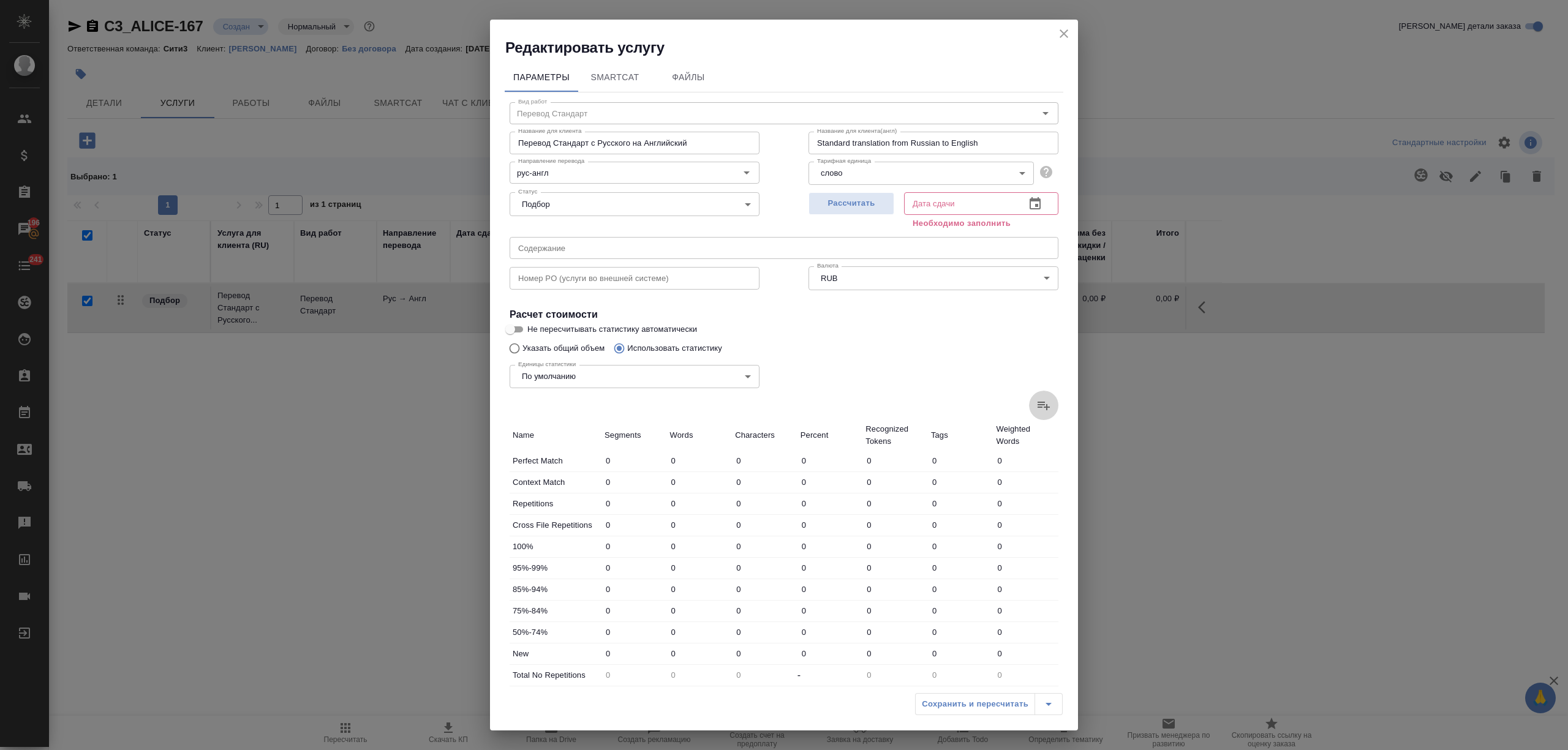
click at [1038, 405] on icon at bounding box center [1043, 406] width 13 height 8
click at [0, 0] on input "file" at bounding box center [0, 0] width 0 height 0
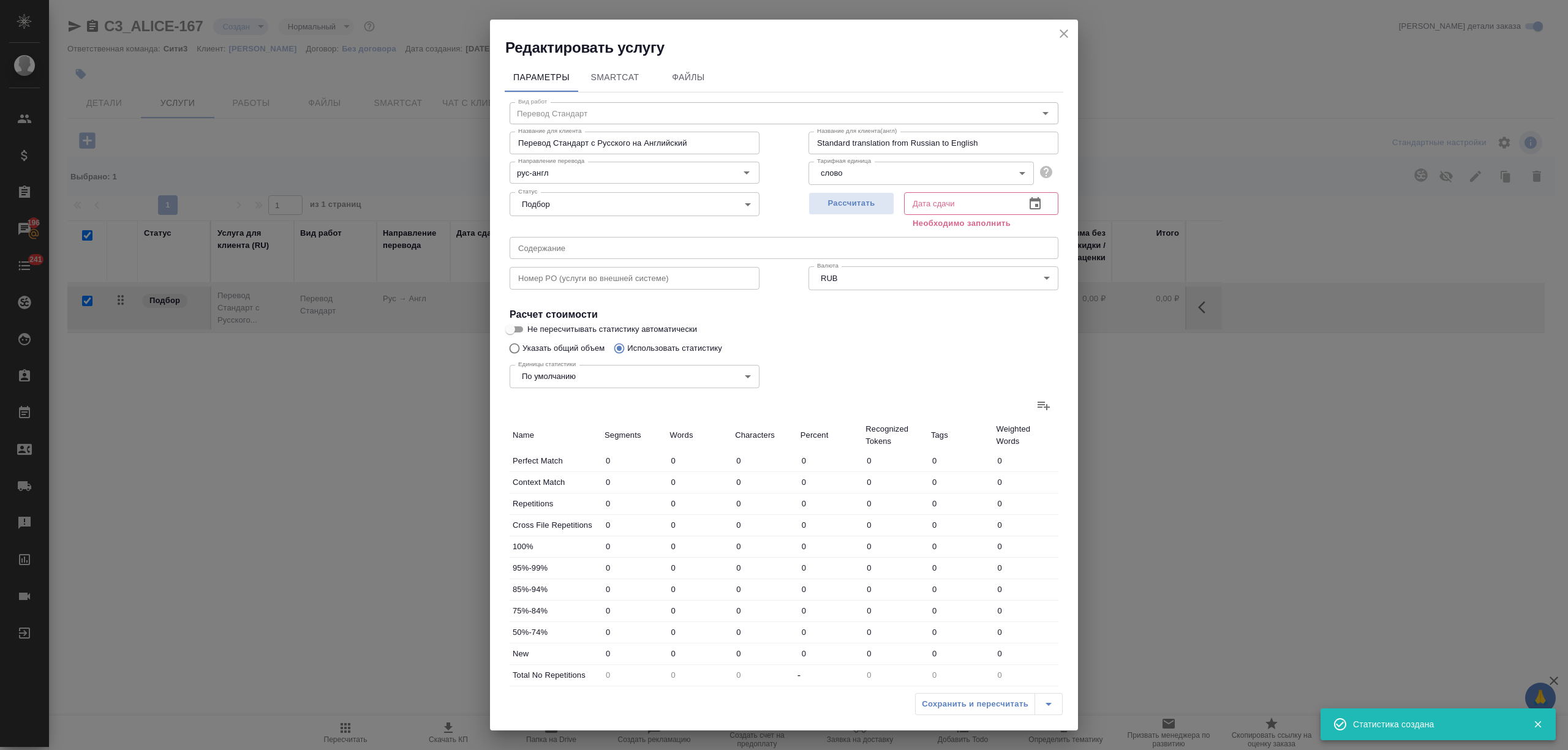
type input "25"
type input "106"
type input "746"
type input "1"
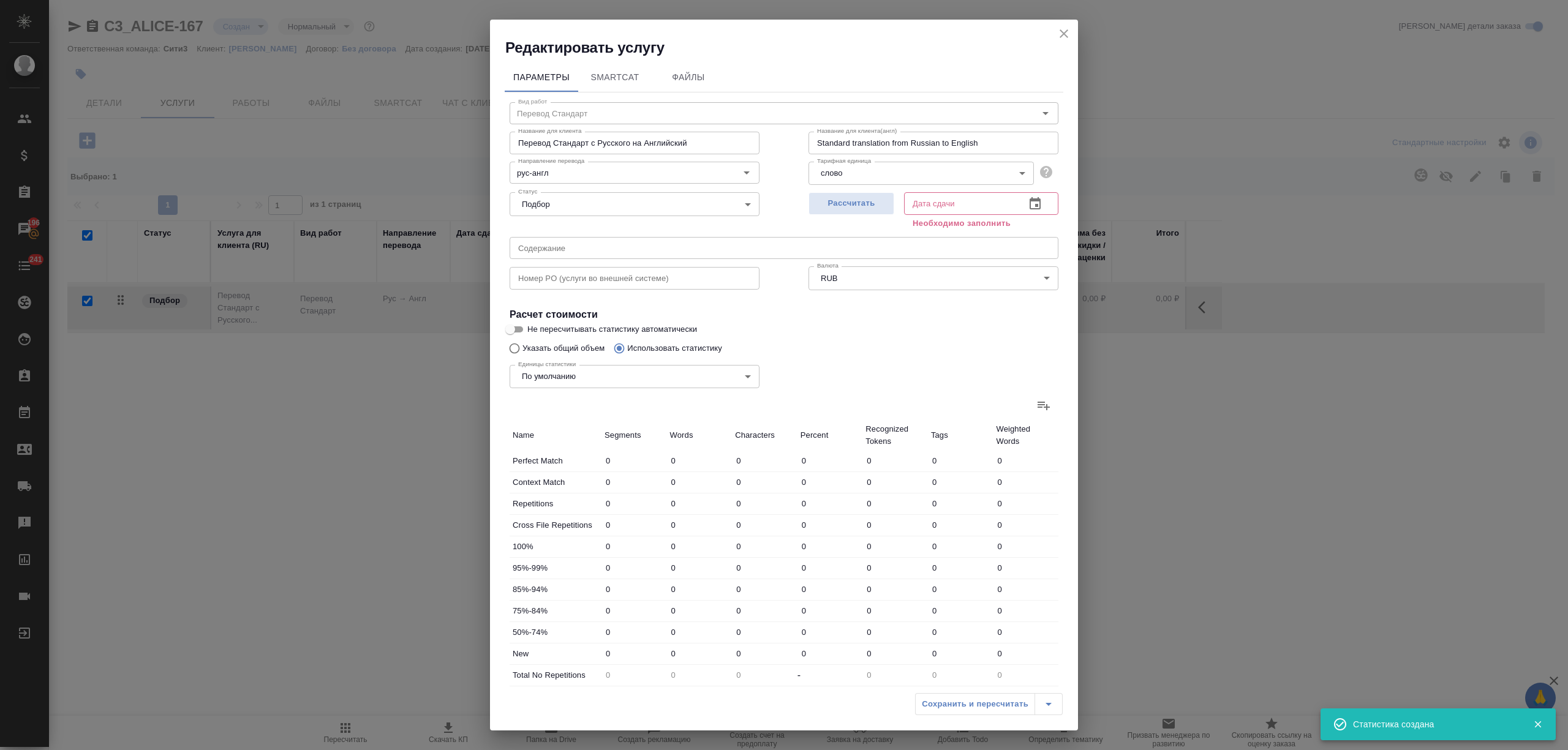
type input "3"
type input "105"
type input "1343"
type input "8119"
type input "106"
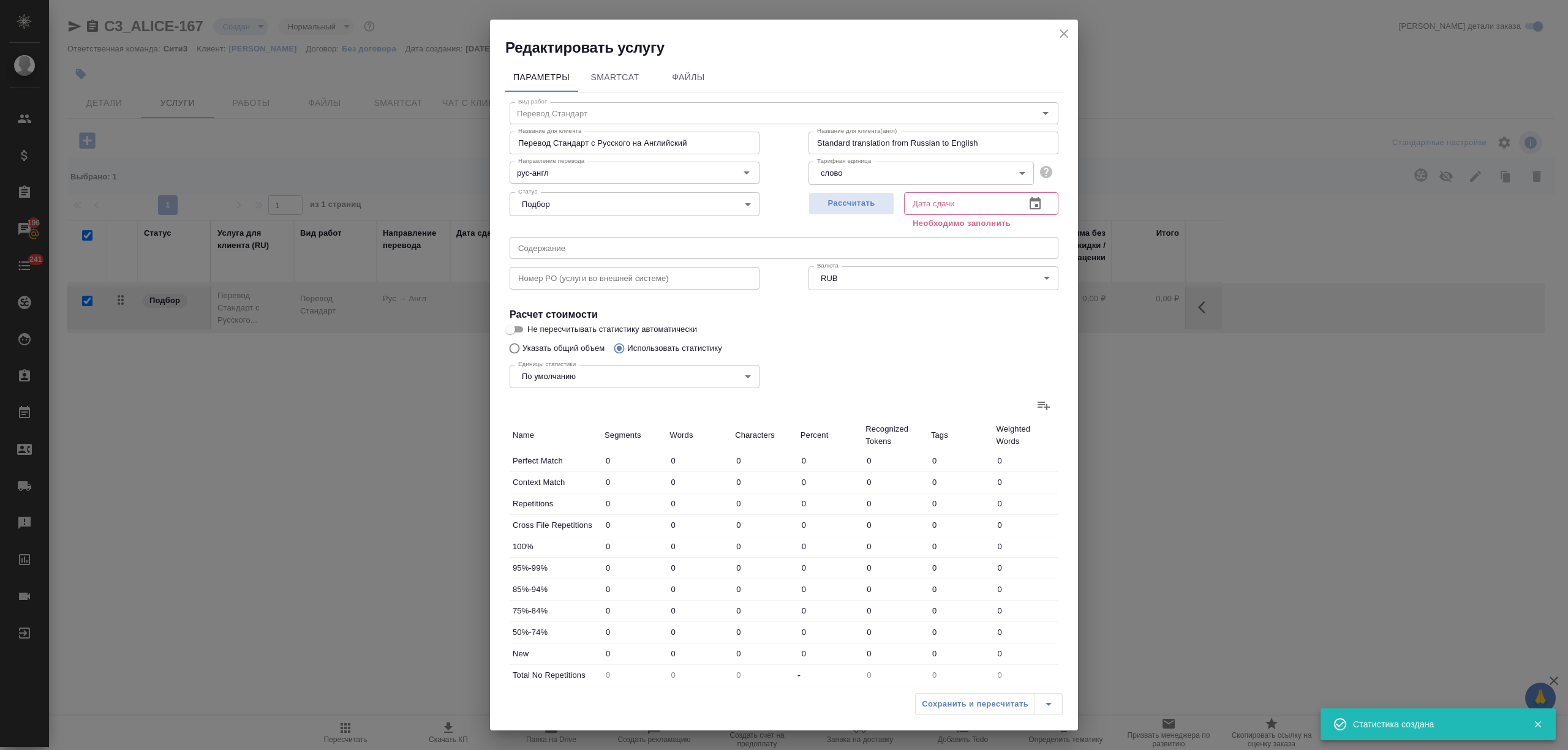
type input "1344"
type input "8122"
type input "131"
type input "1450"
type input "8868"
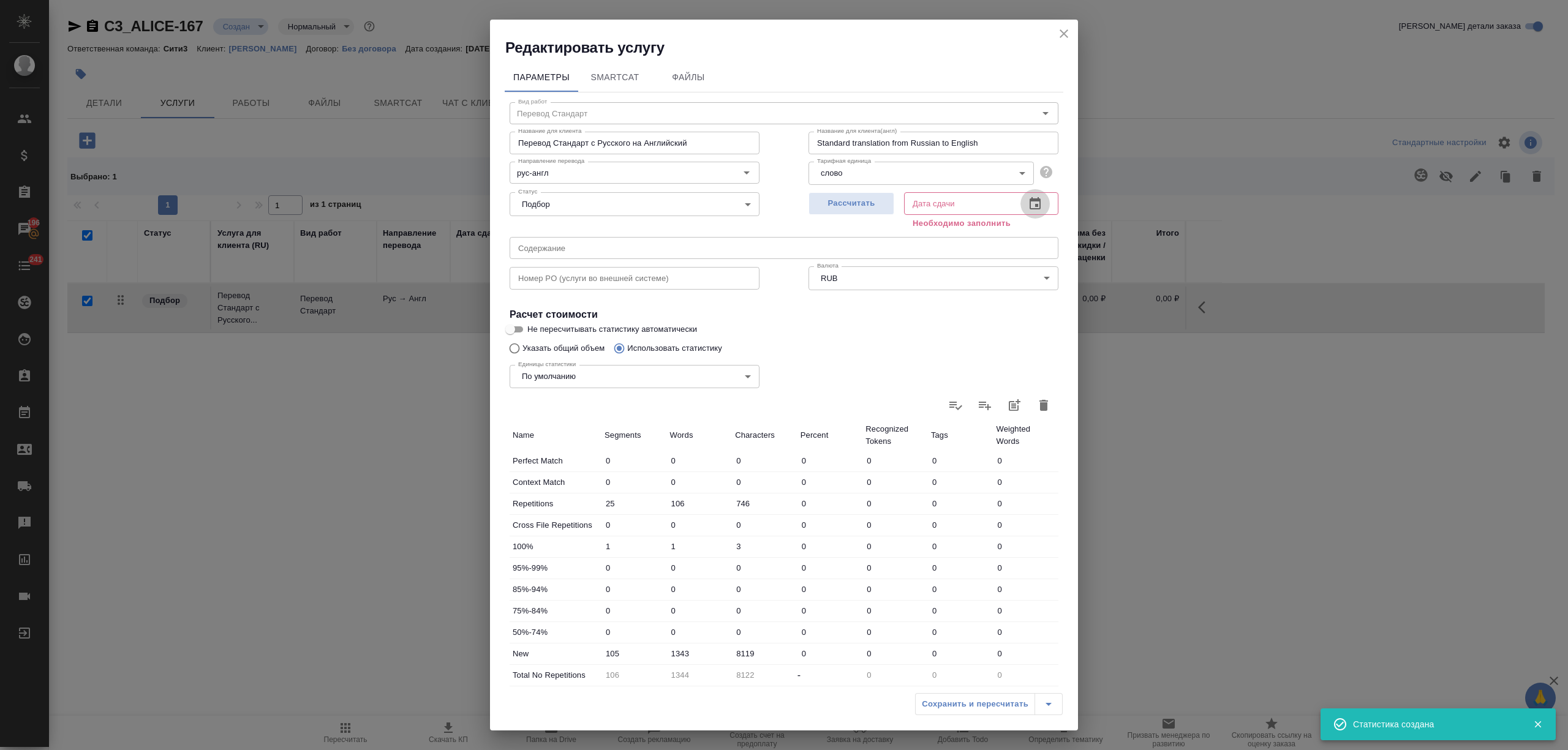
click at [1030, 202] on button "button" at bounding box center [1035, 204] width 29 height 29
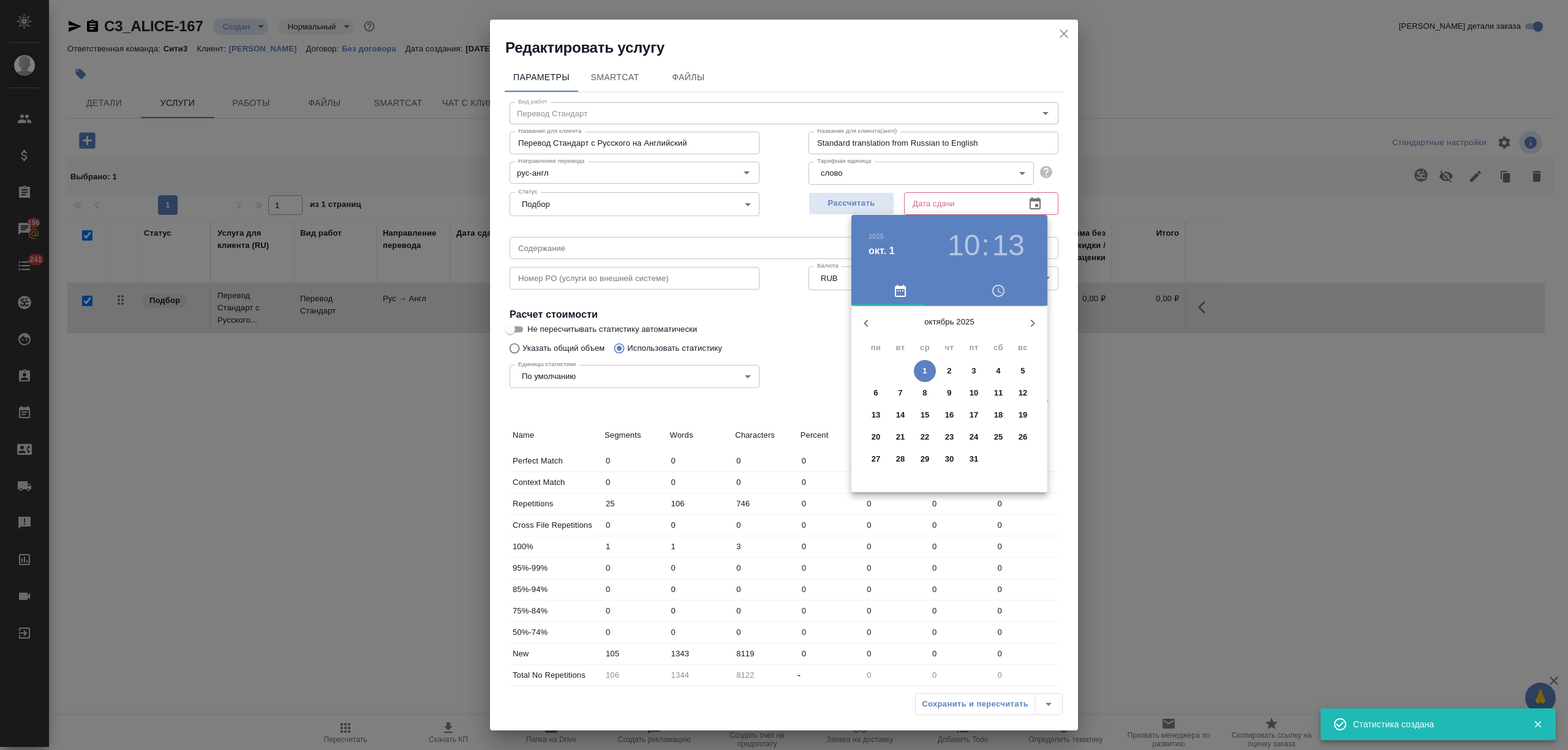
click at [958, 375] on span "2" at bounding box center [949, 371] width 22 height 13
type input "02.10.2025 10:13"
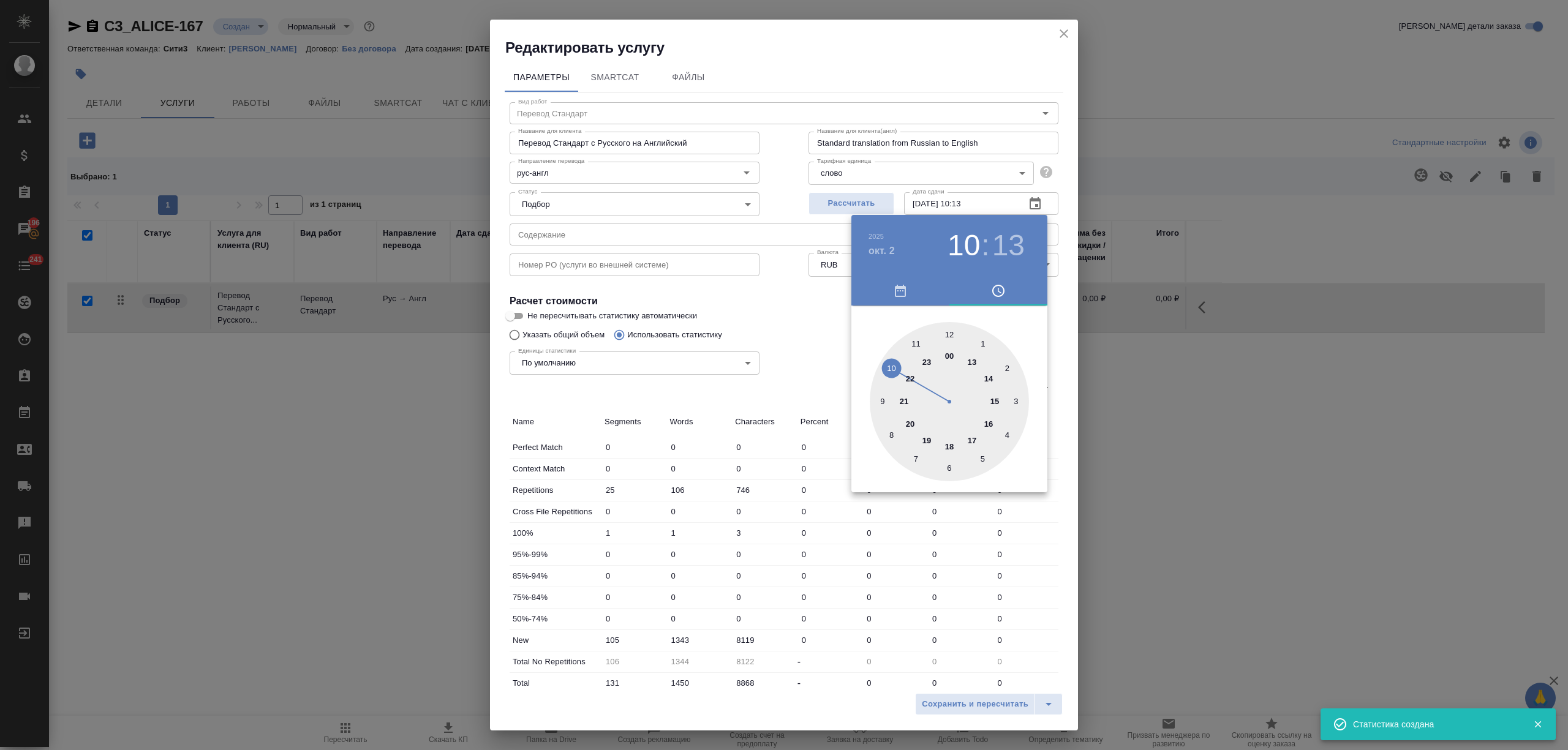
click at [924, 596] on div at bounding box center [784, 375] width 1568 height 750
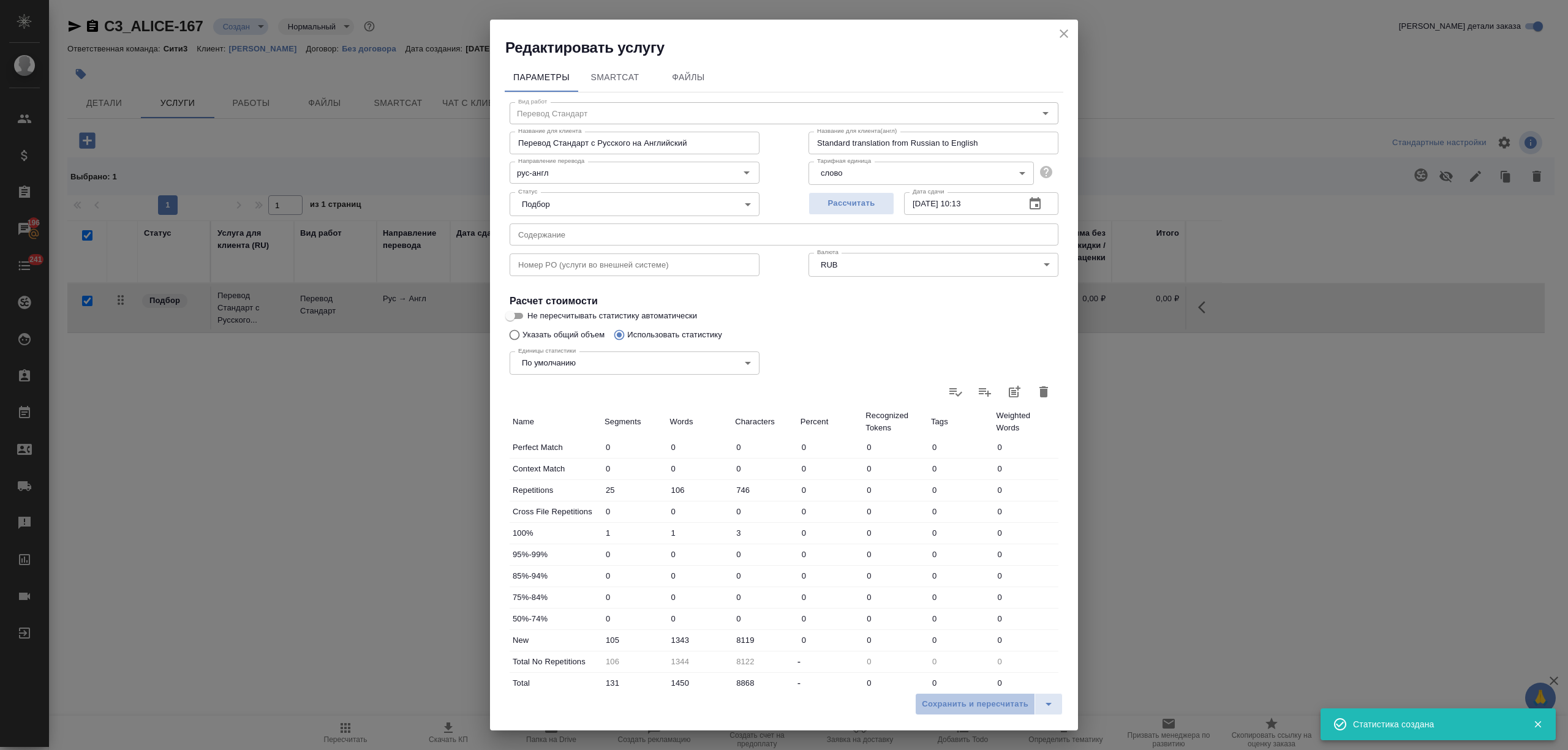
click at [957, 712] on button "Сохранить и пересчитать" at bounding box center [975, 704] width 120 height 22
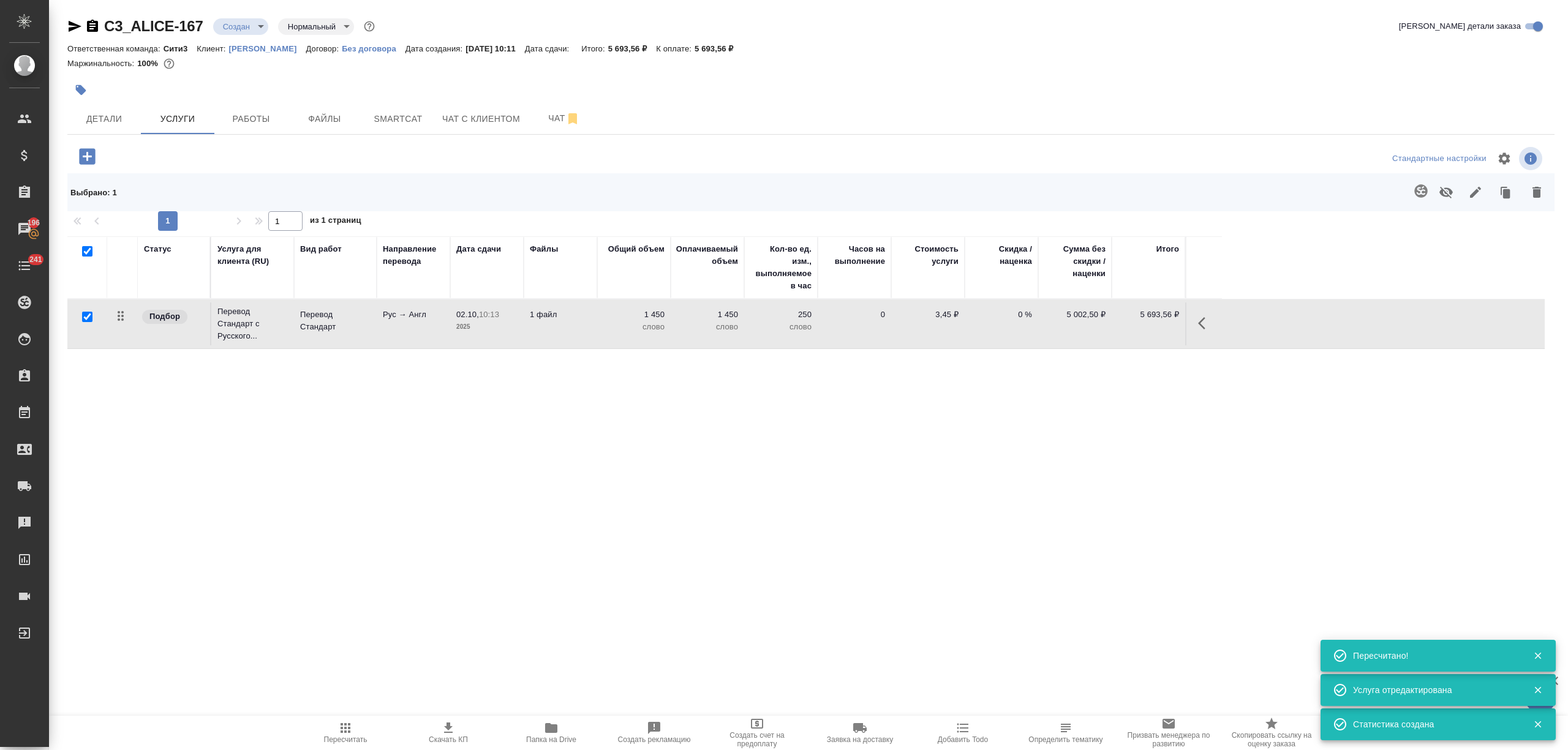
click at [77, 33] on icon "button" at bounding box center [75, 27] width 15 height 15
click at [108, 114] on span "Детали" at bounding box center [104, 119] width 58 height 15
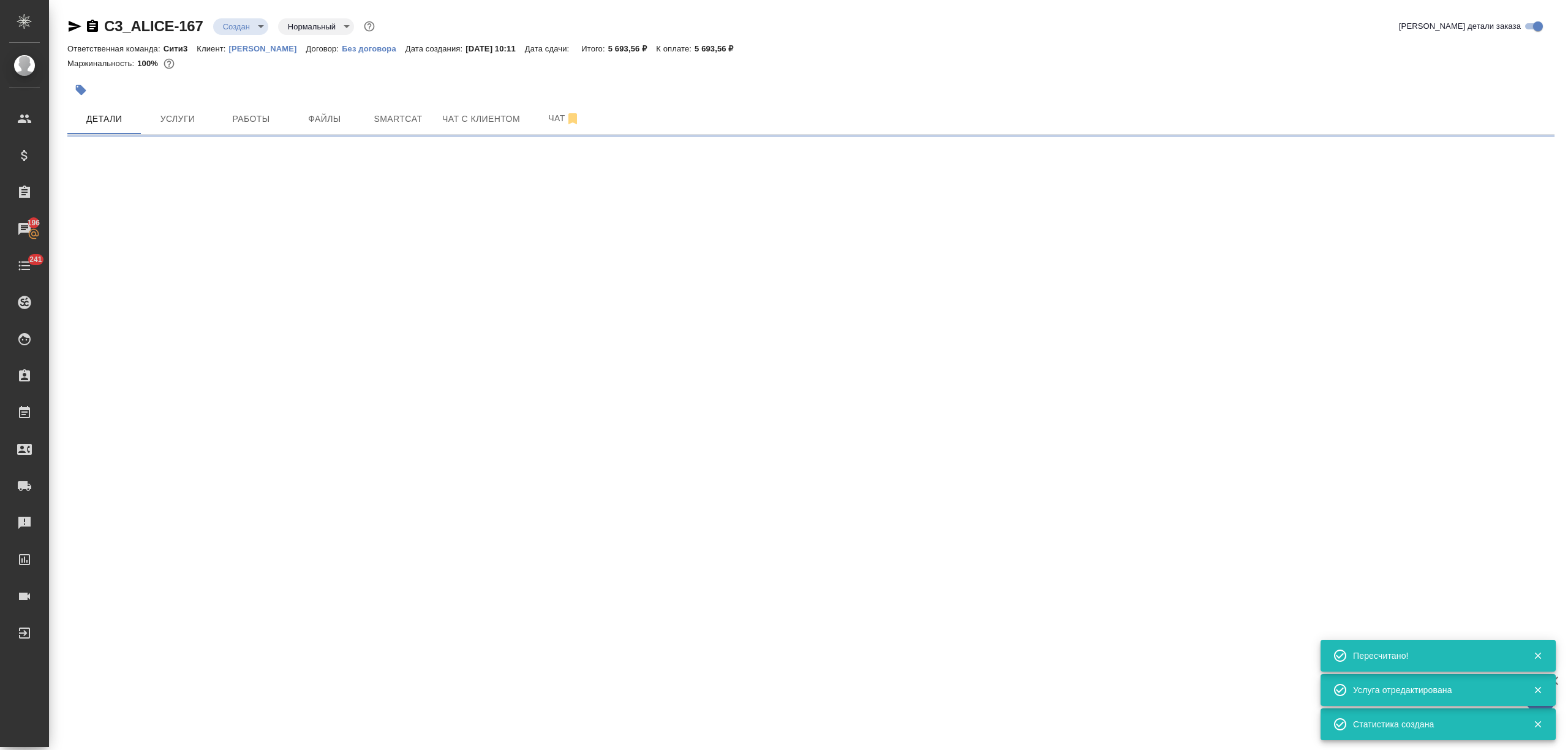
select select "RU"
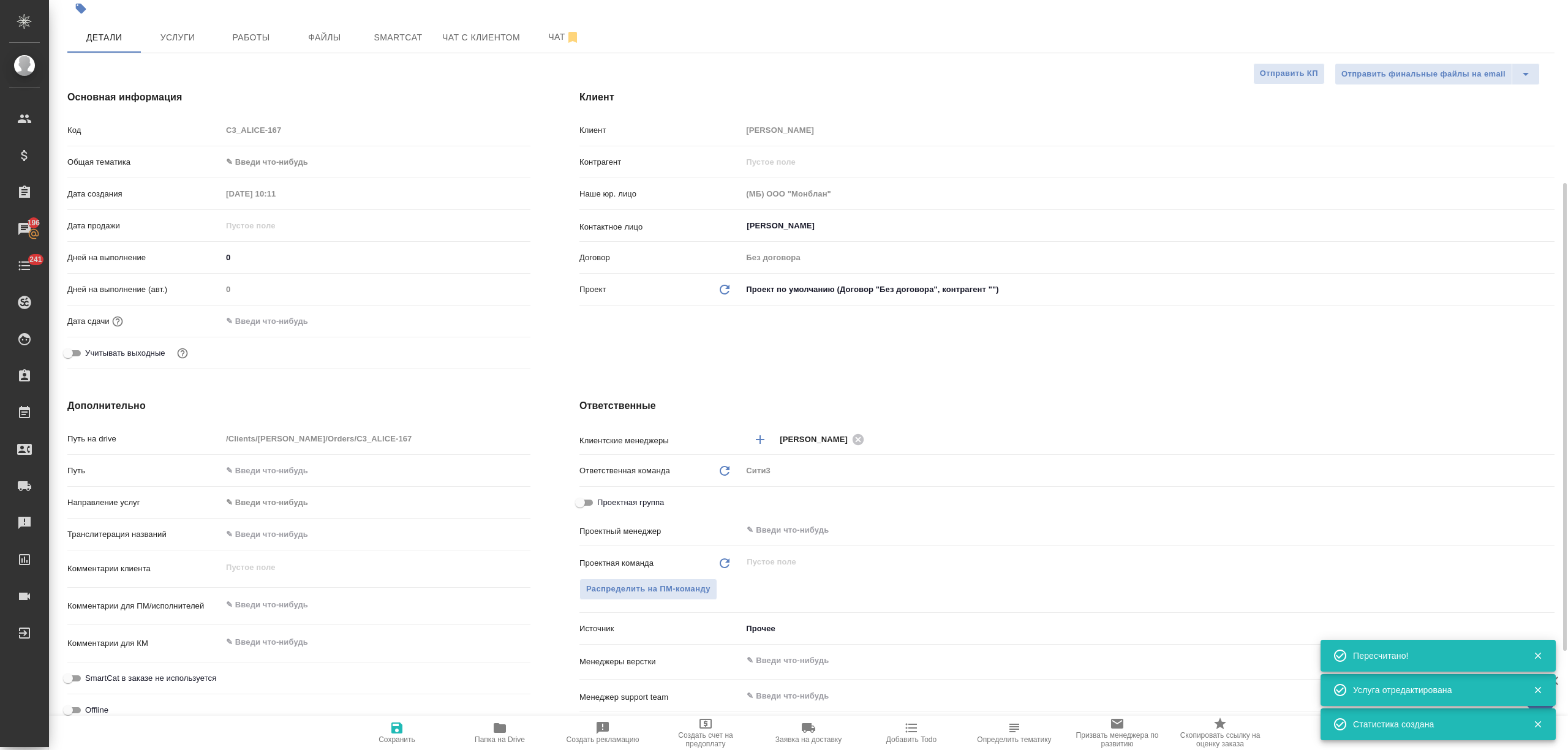
scroll to position [163, 0]
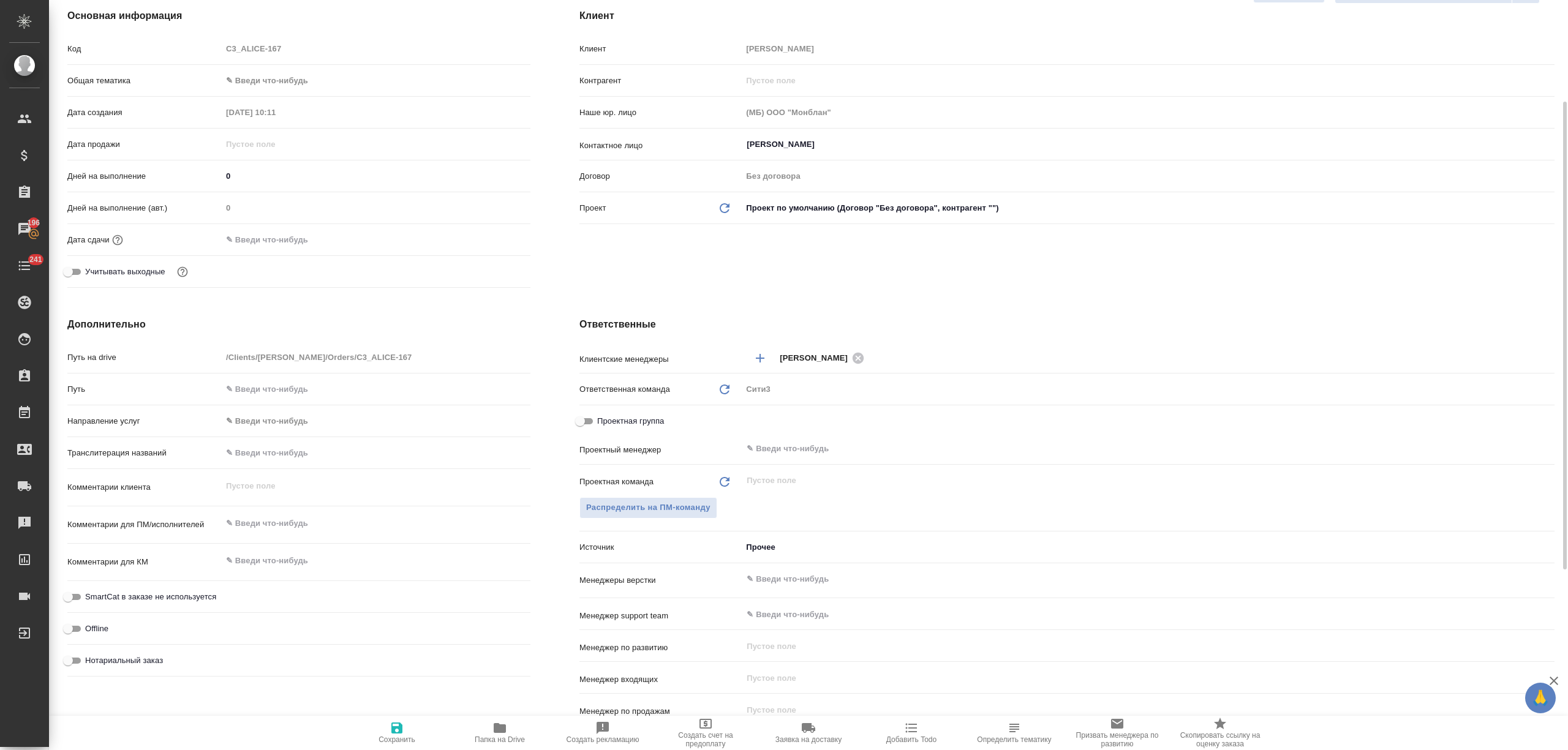
type textarea "x"
click at [297, 524] on textarea at bounding box center [376, 523] width 309 height 21
type textarea "x"
type textarea "м"
type textarea "x"
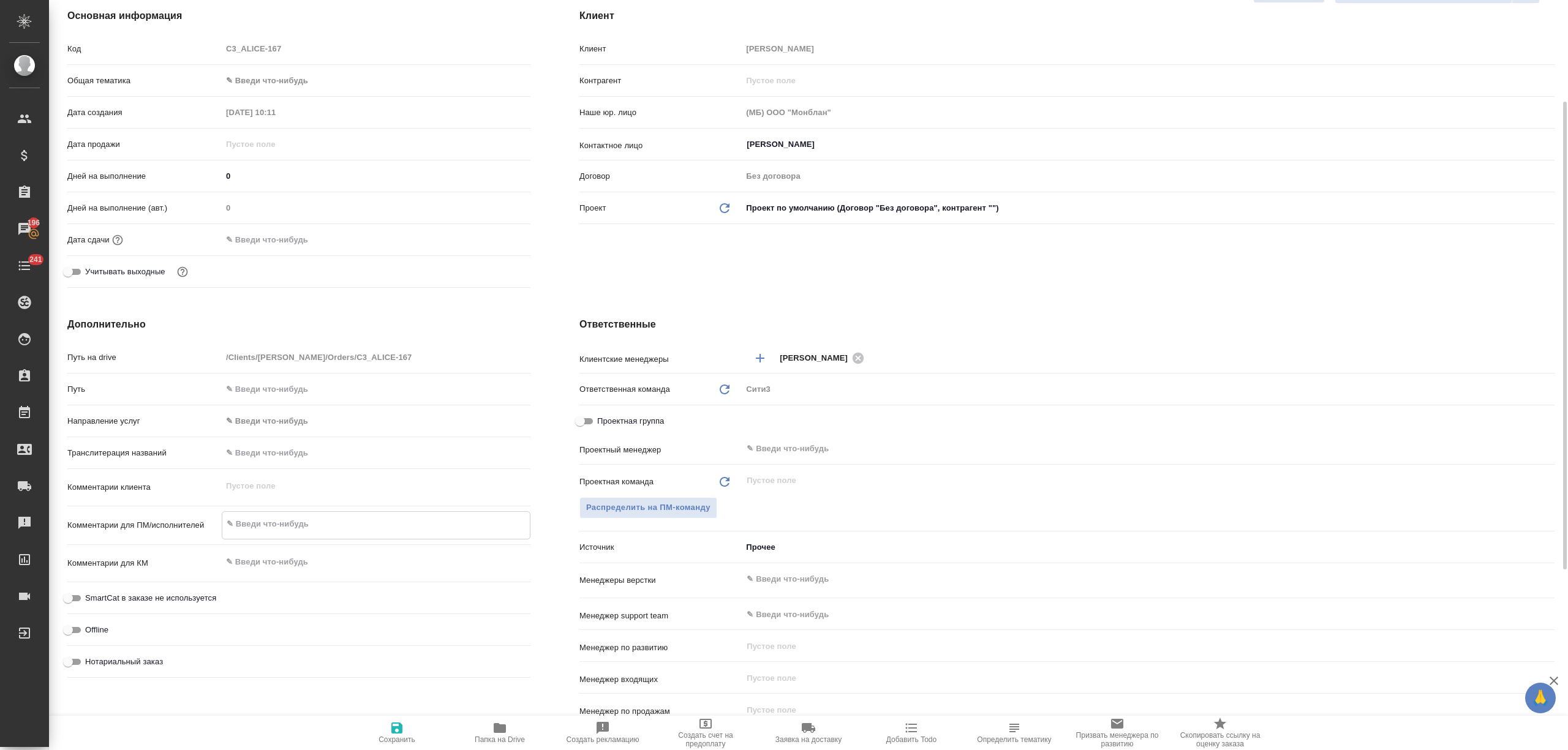
type textarea "x"
type textarea "мо"
type textarea "x"
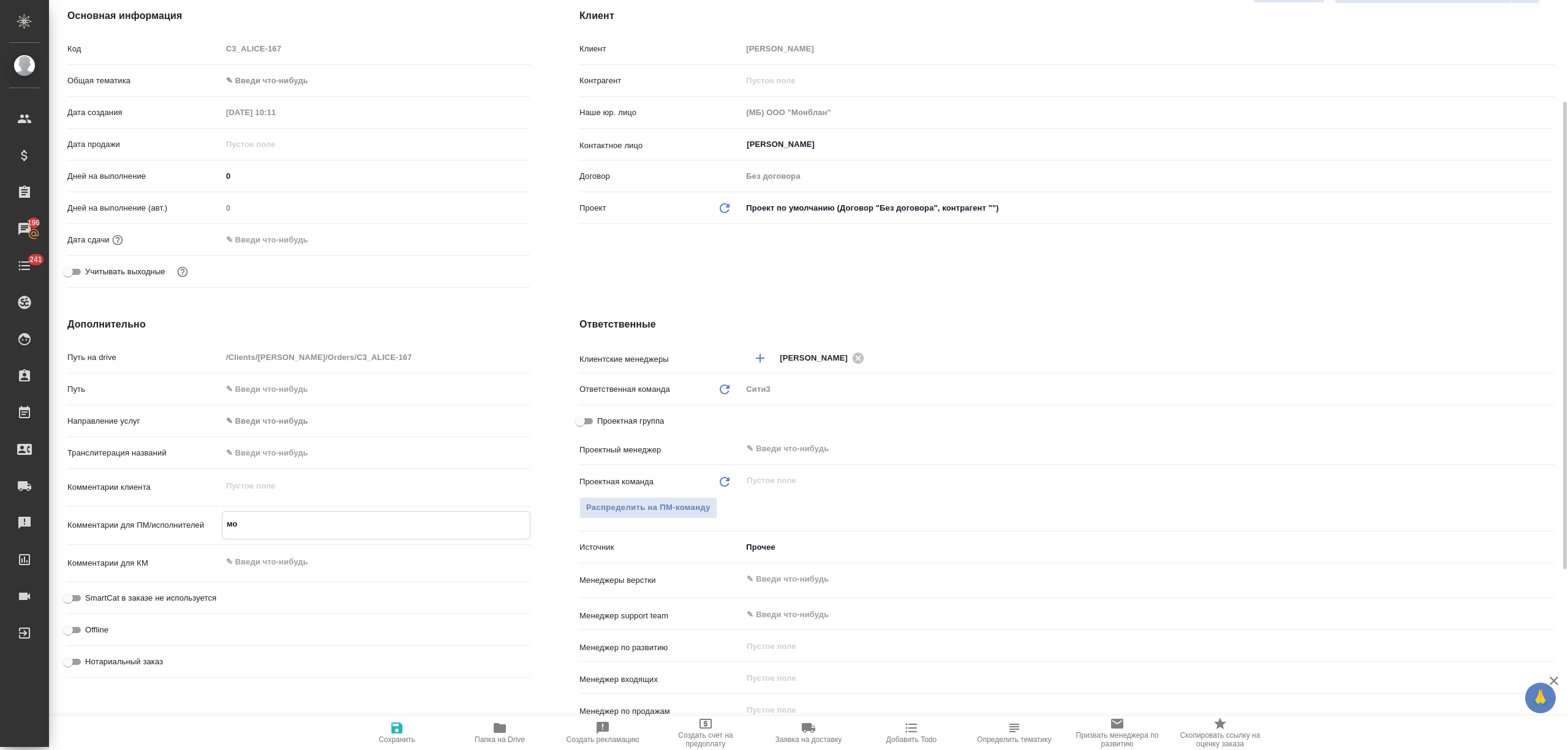
type textarea "мож"
type textarea "x"
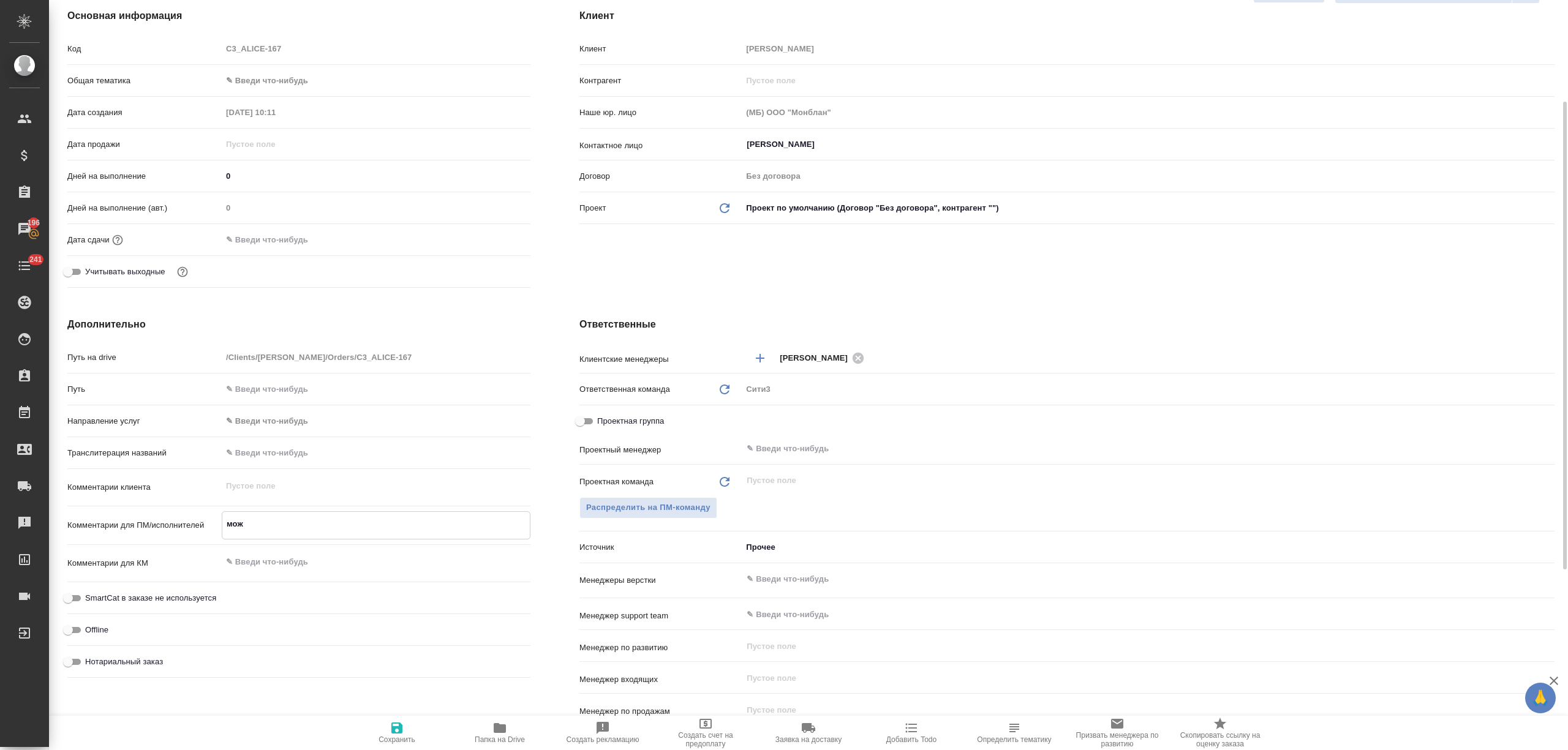
type textarea "можн"
type textarea "x"
type textarea "можно"
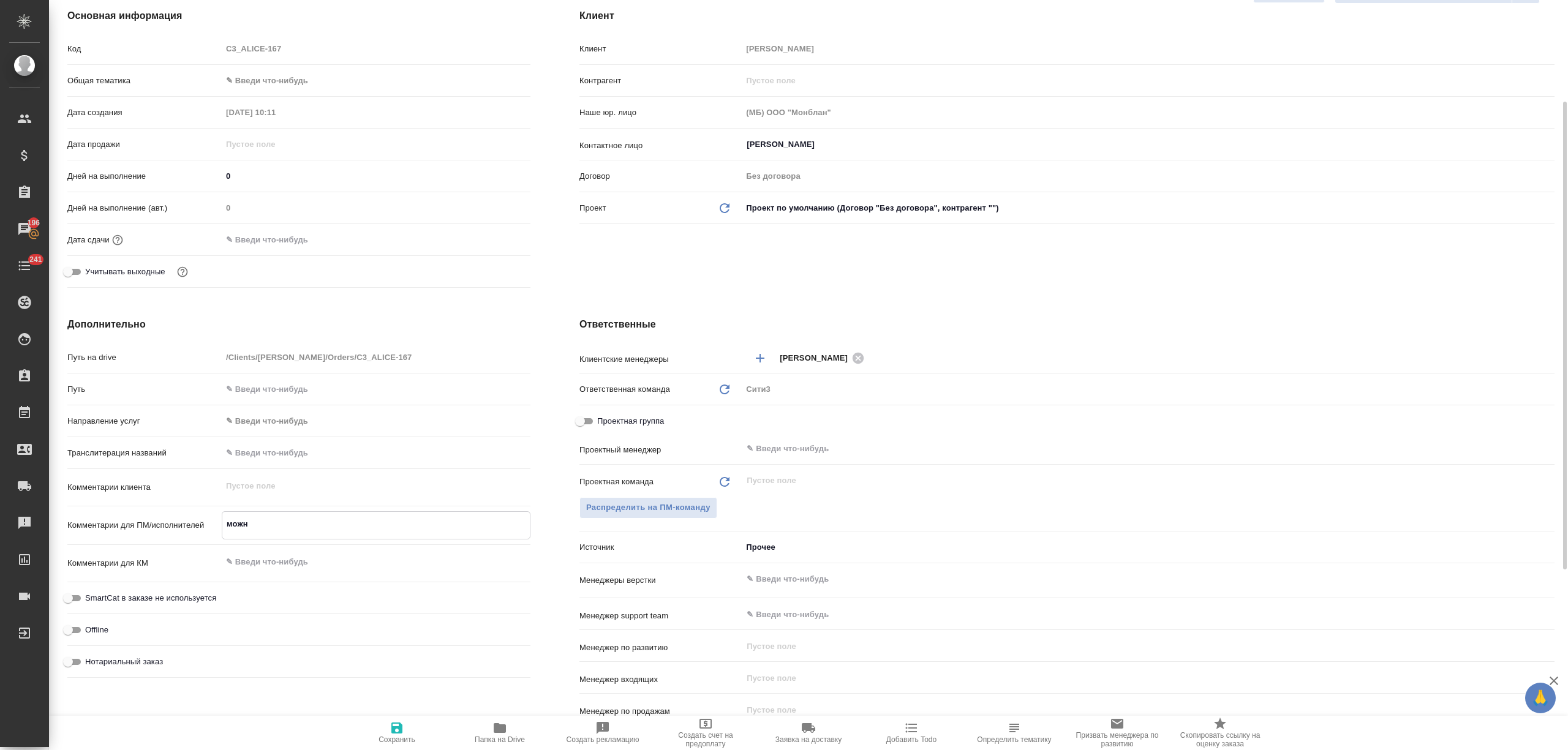
type textarea "x"
type textarea "можно"
type textarea "x"
type textarea "можно л"
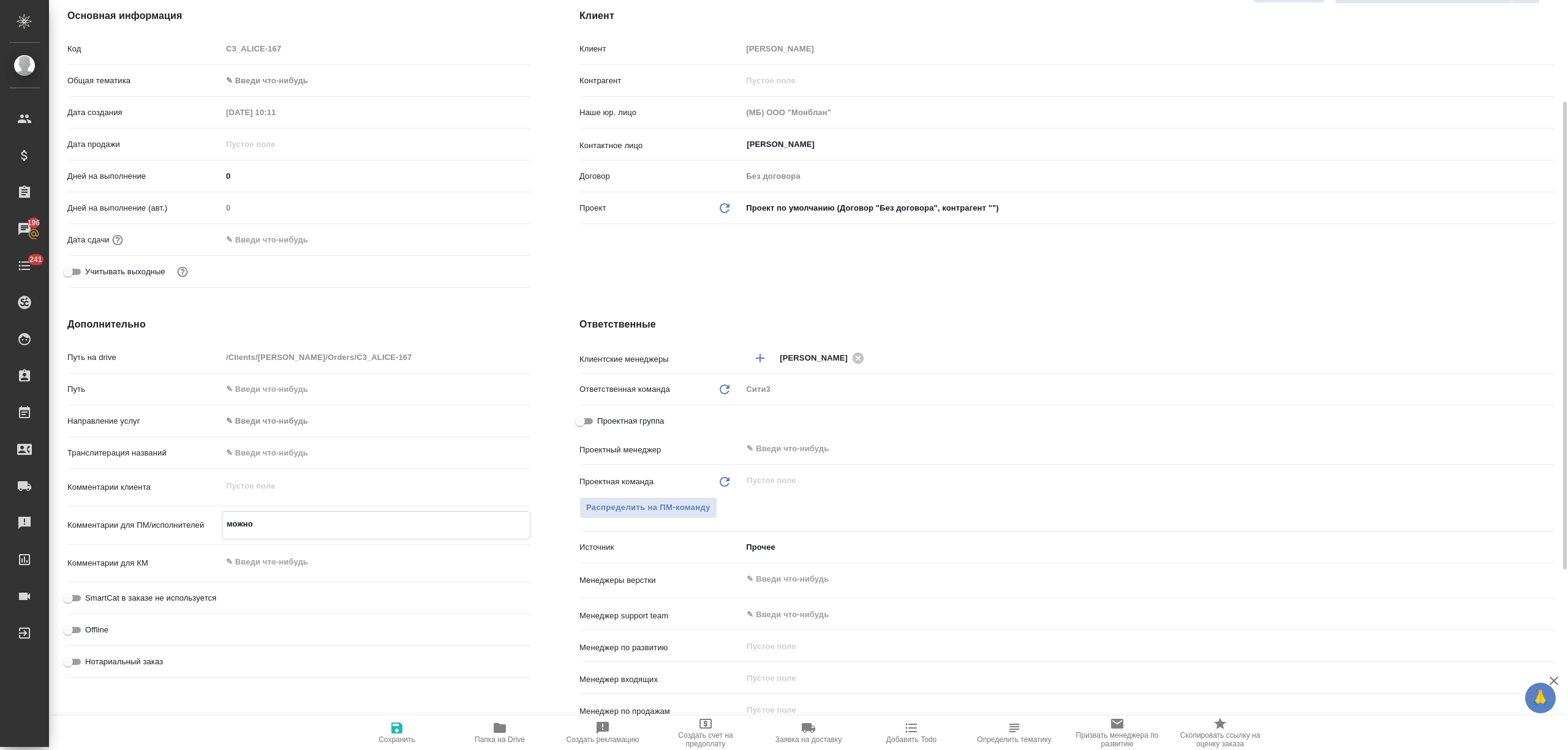
type textarea "x"
type textarea "можно ли"
type textarea "x"
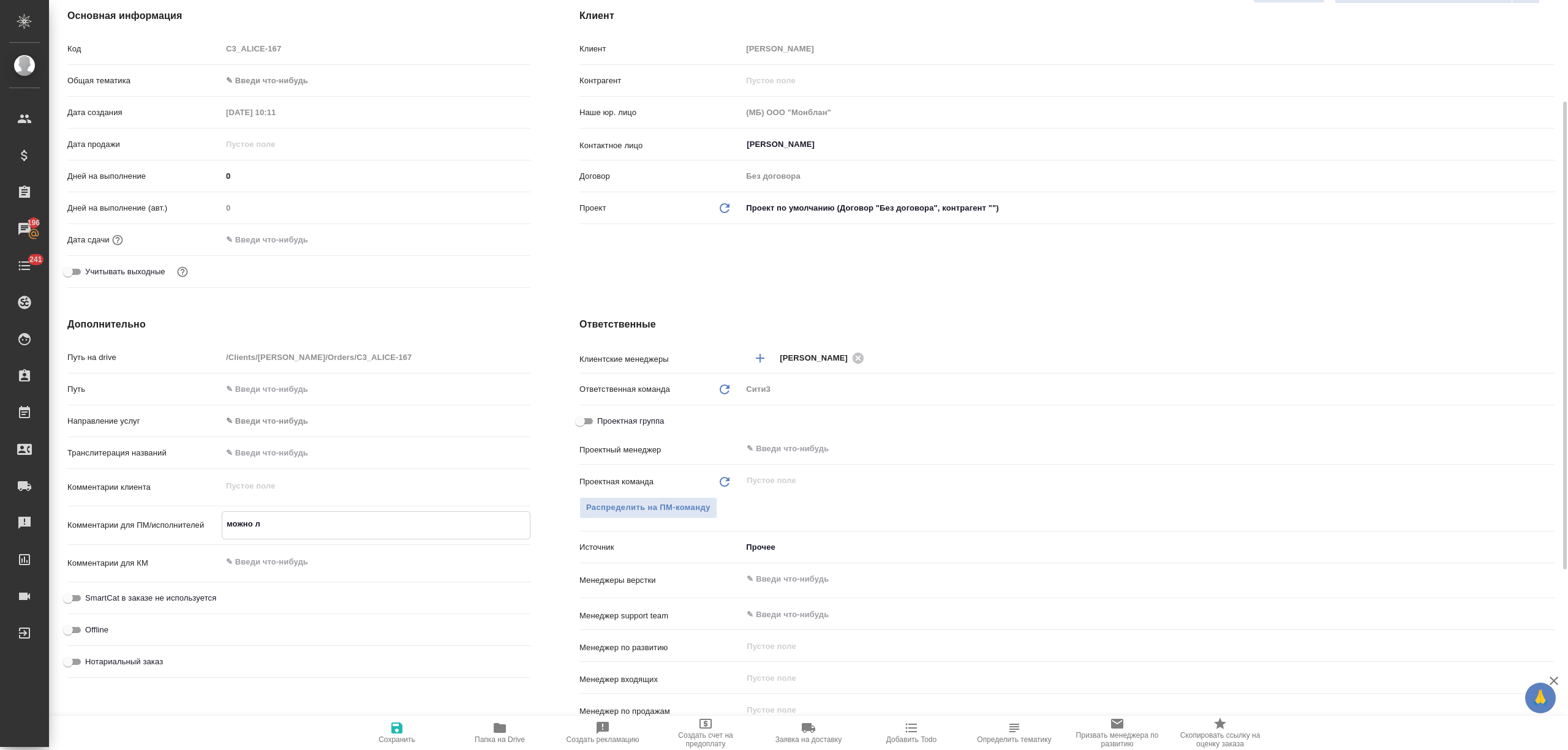
type textarea "x"
type textarea "можно ли"
type textarea "x"
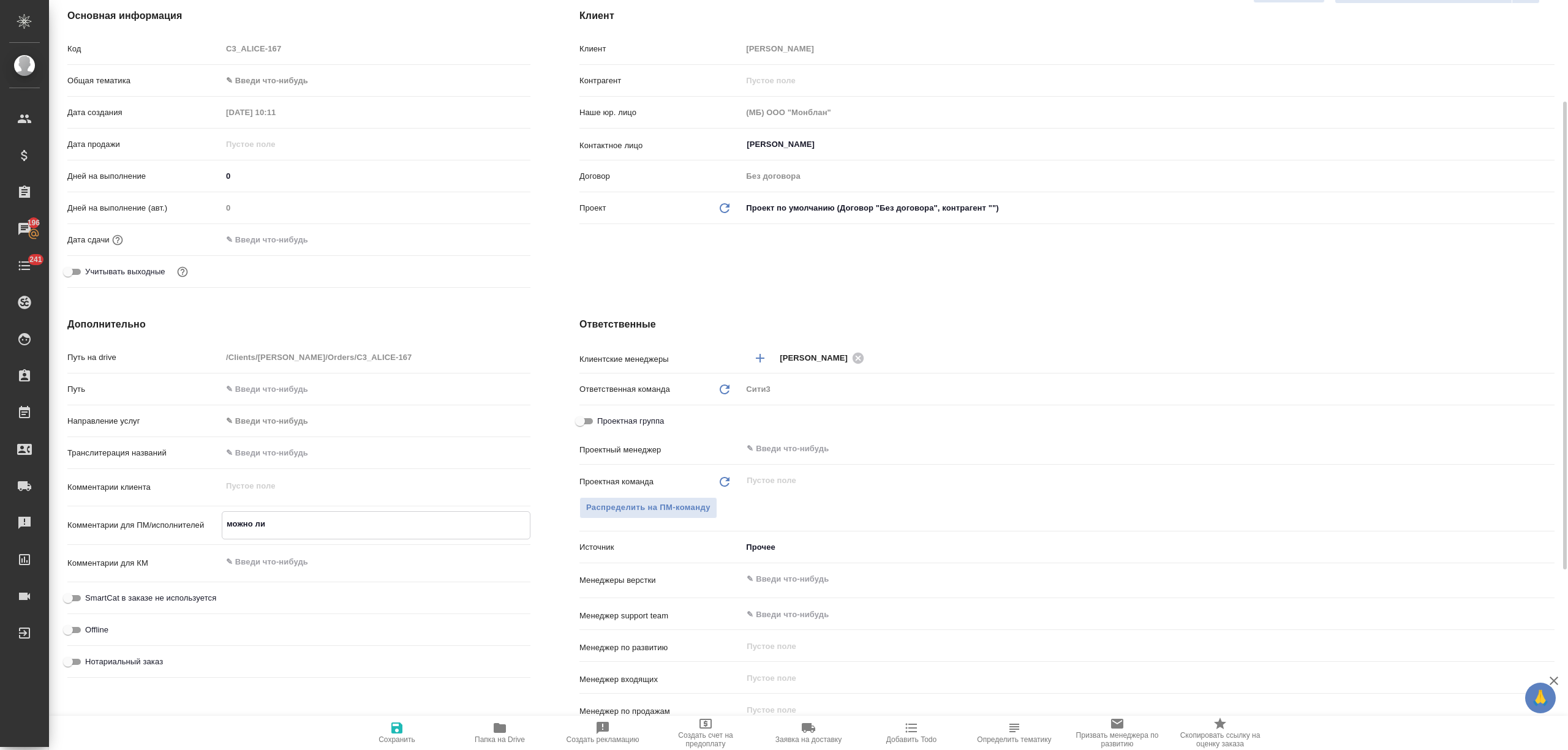
type textarea "x"
type textarea "можно ли з"
type textarea "x"
type textarea "можно ли зде"
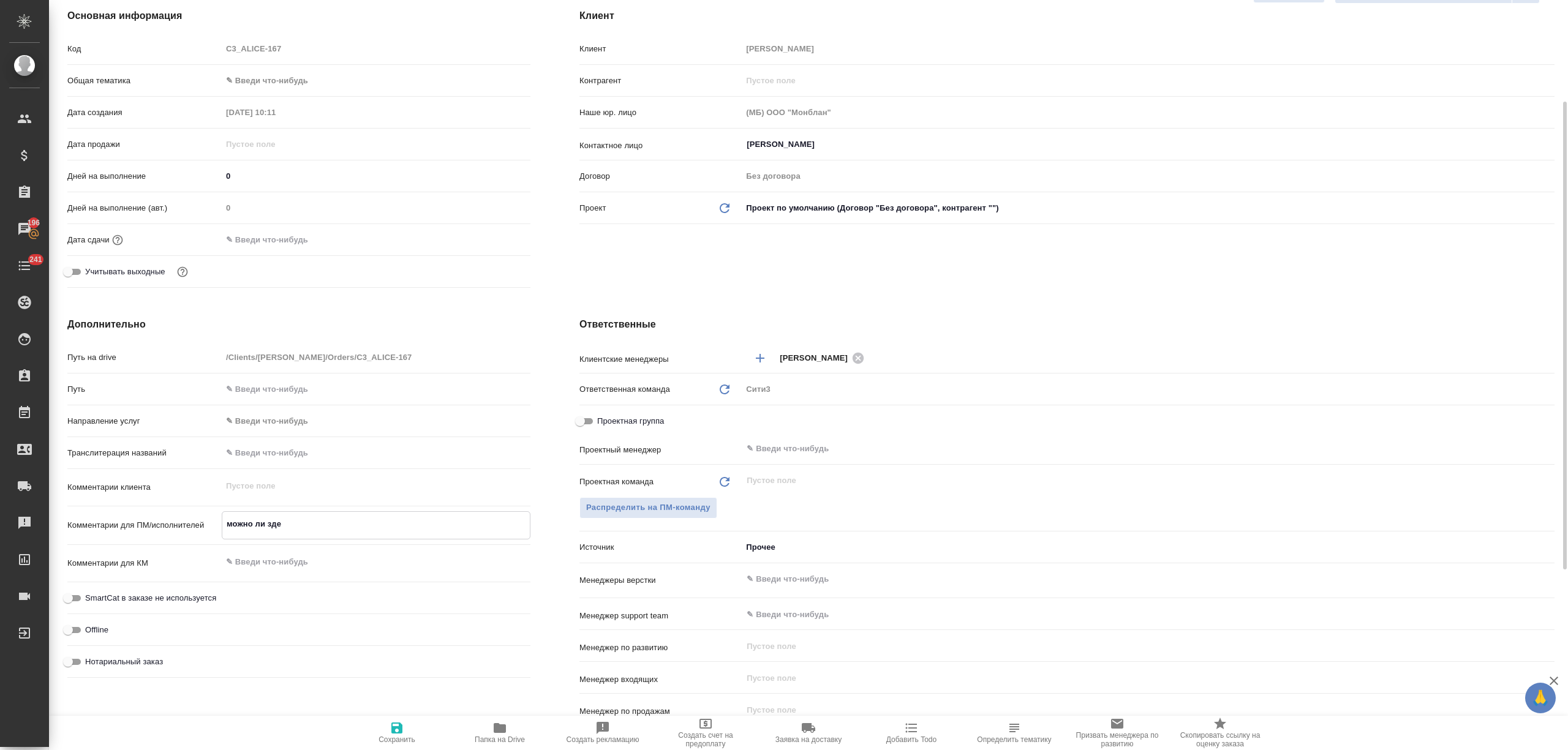
type textarea "x"
type textarea "можно ли здес"
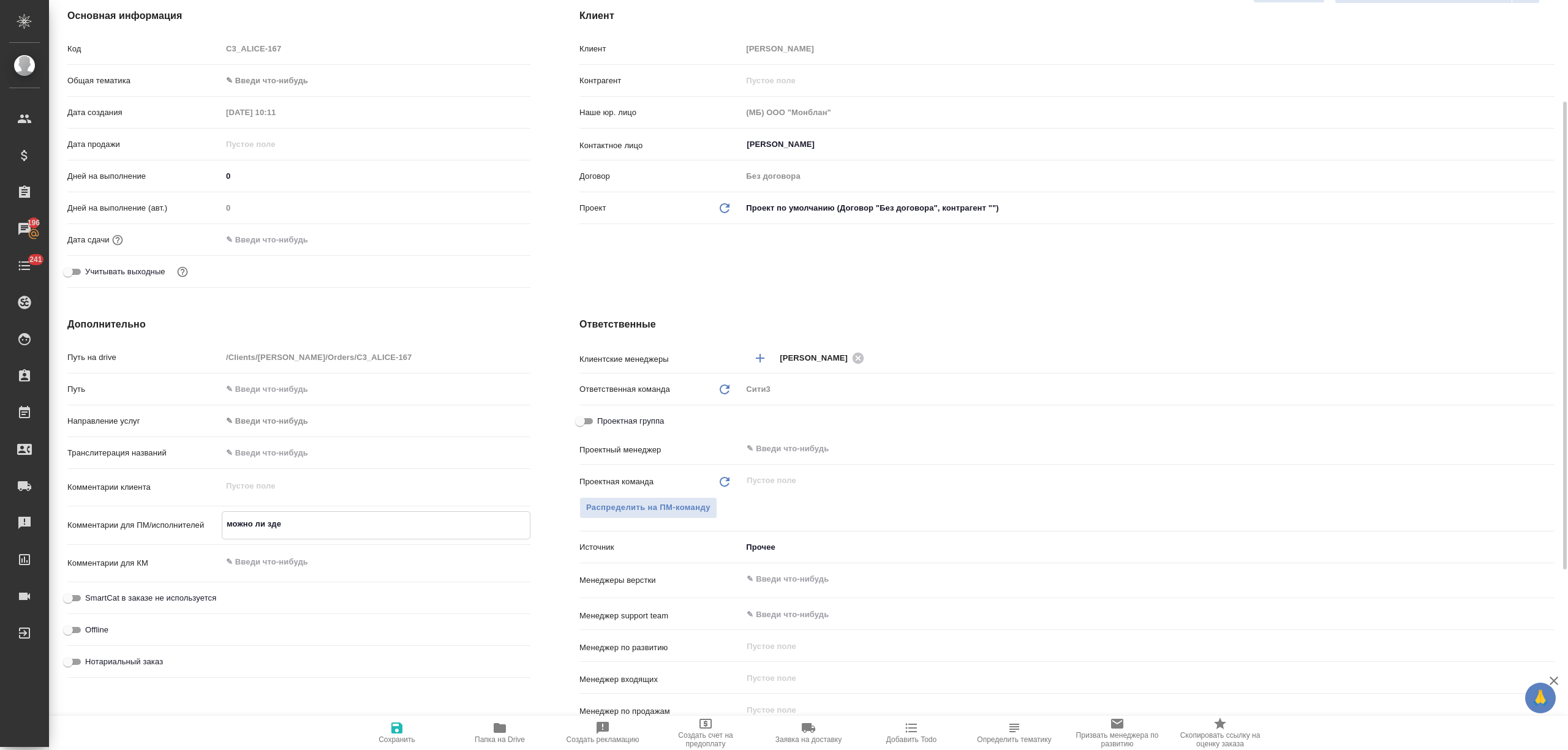
type textarea "x"
type textarea "можно ли здесь"
type textarea "x"
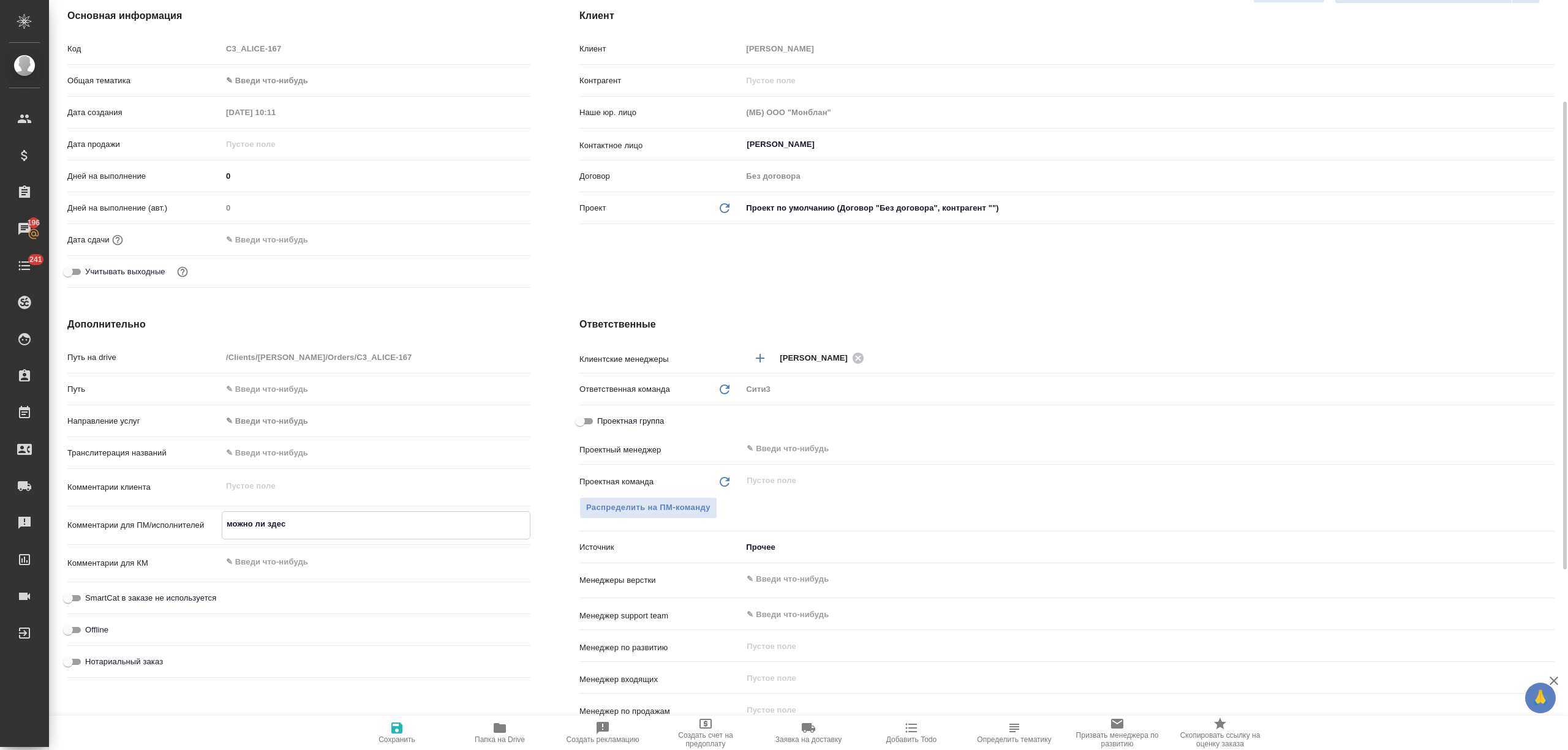
type textarea "x"
type textarea "можно ли здесь"
type textarea "x"
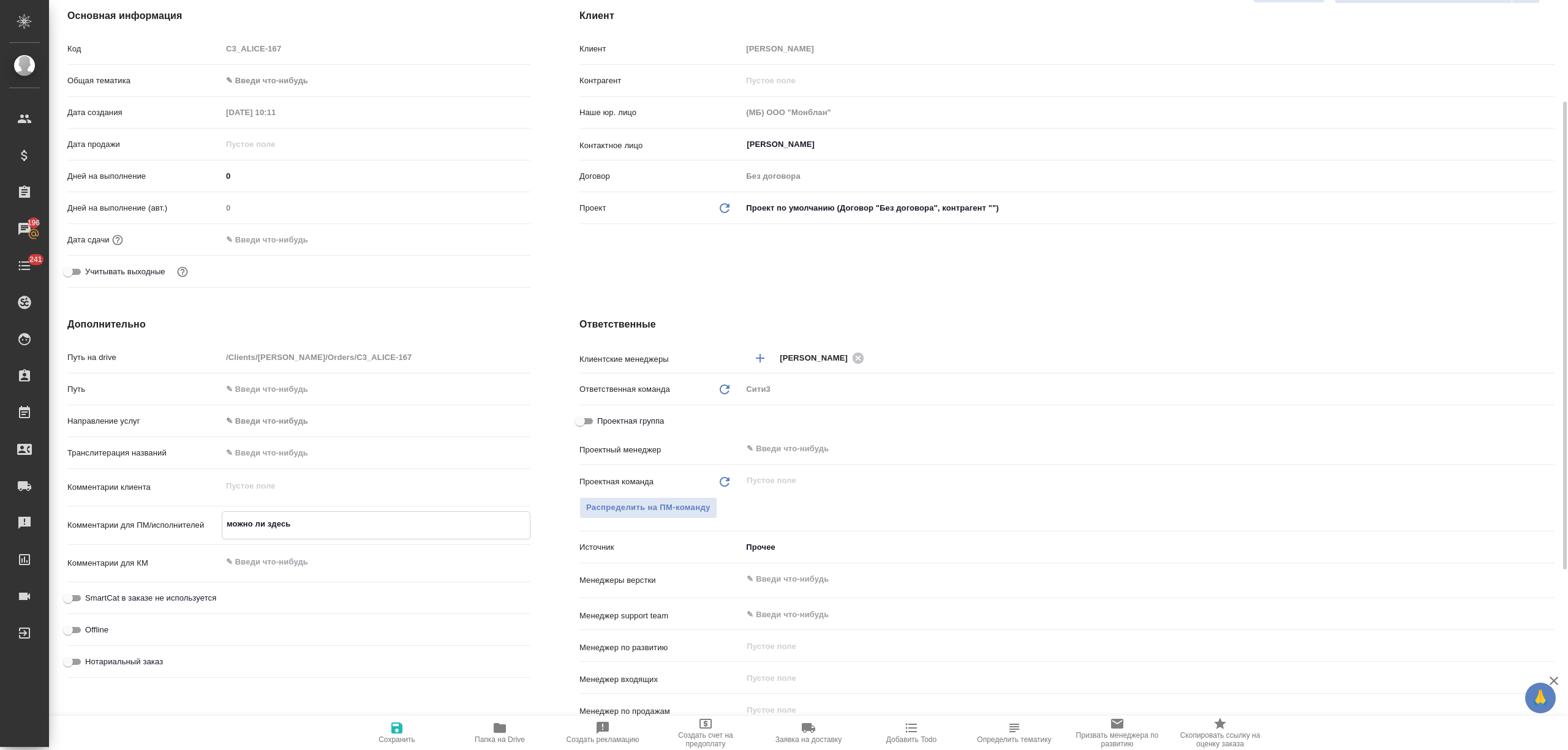
type textarea "x"
type textarea "можно ли здесь о"
type textarea "x"
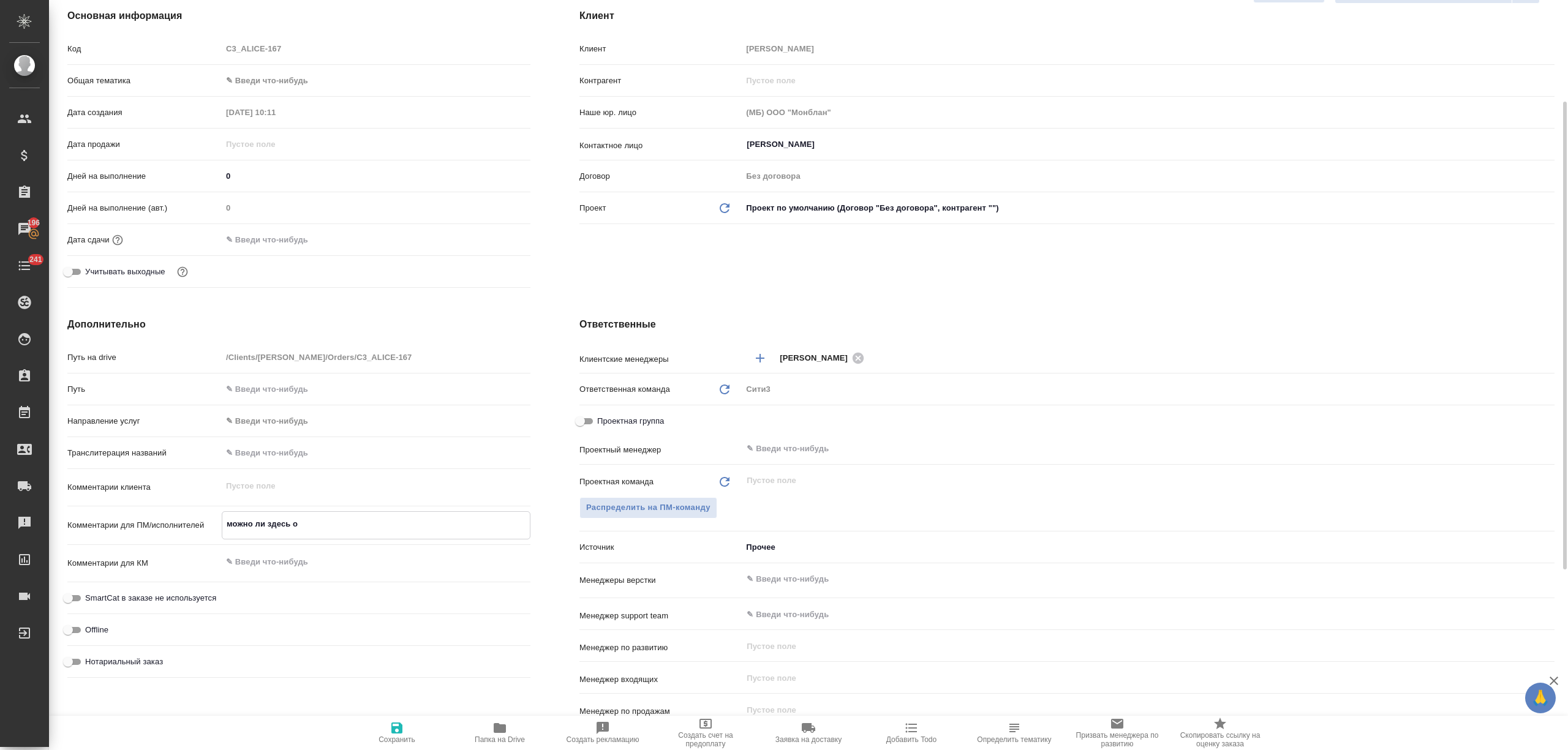
type textarea "можно ли здесь об"
type textarea "x"
type textarea "можно ли здесь обо"
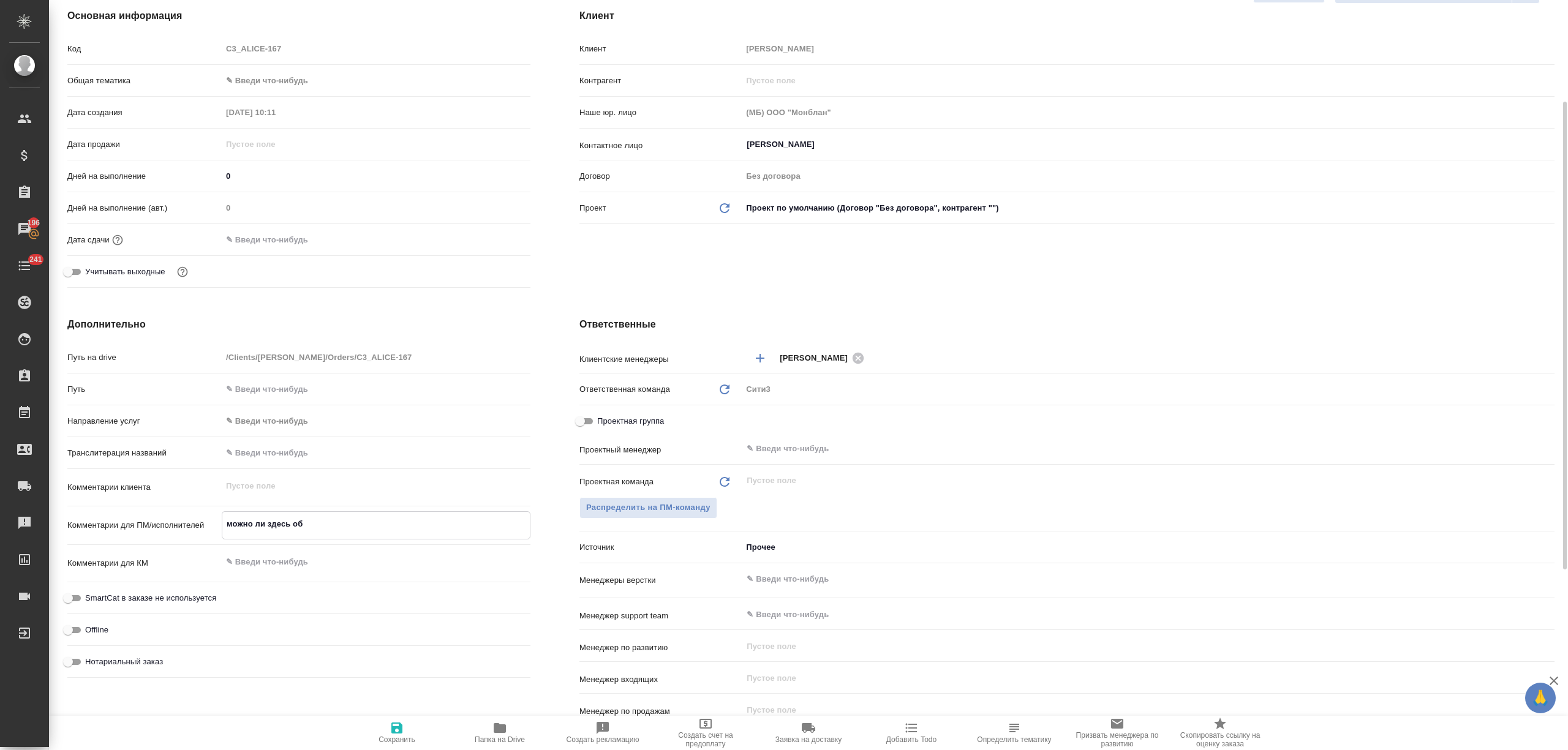
type textarea "x"
type textarea "можно ли здесь обой"
type textarea "x"
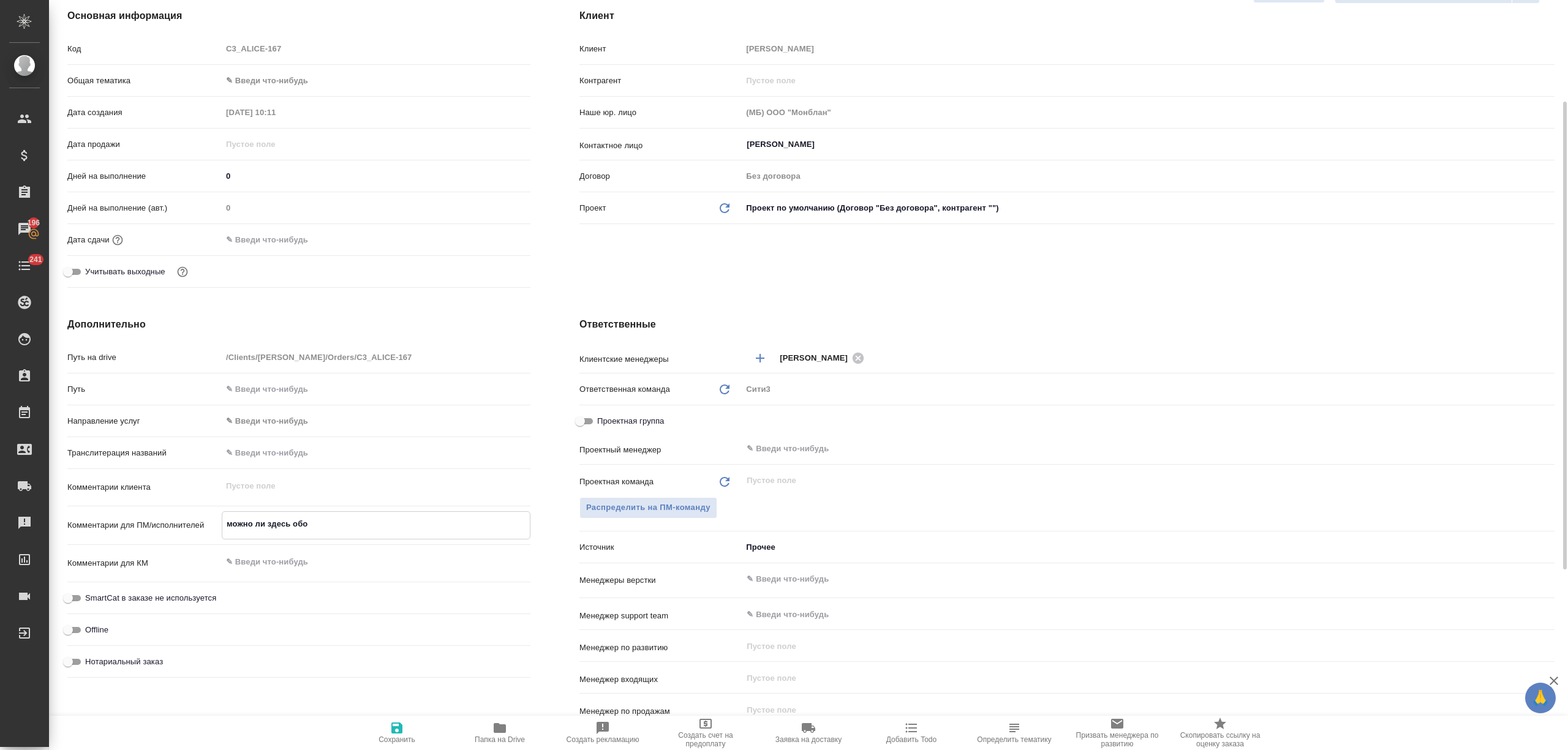
type textarea "x"
type textarea "можно ли здесь обойт"
type textarea "x"
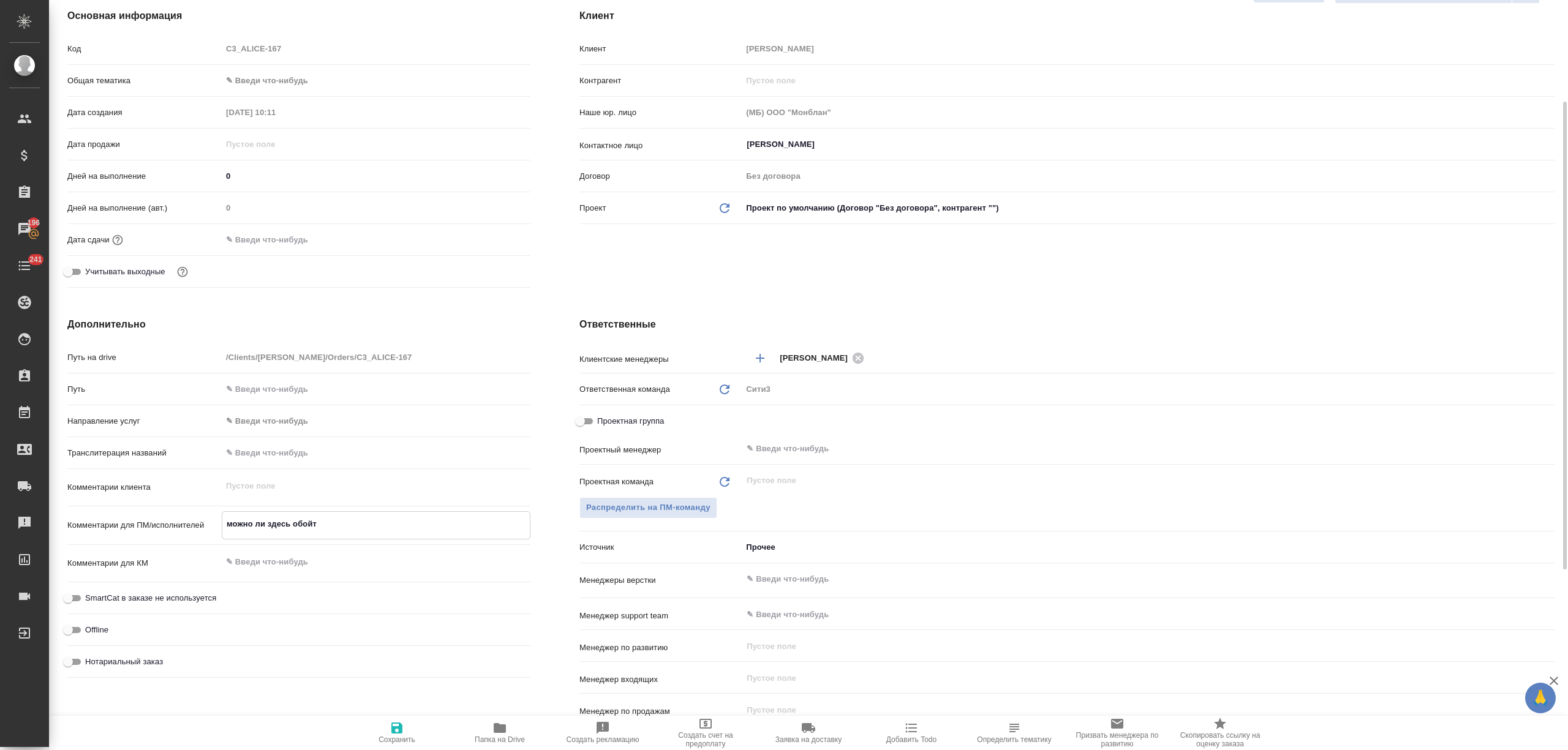
type textarea "можно ли здесь обойти"
type textarea "x"
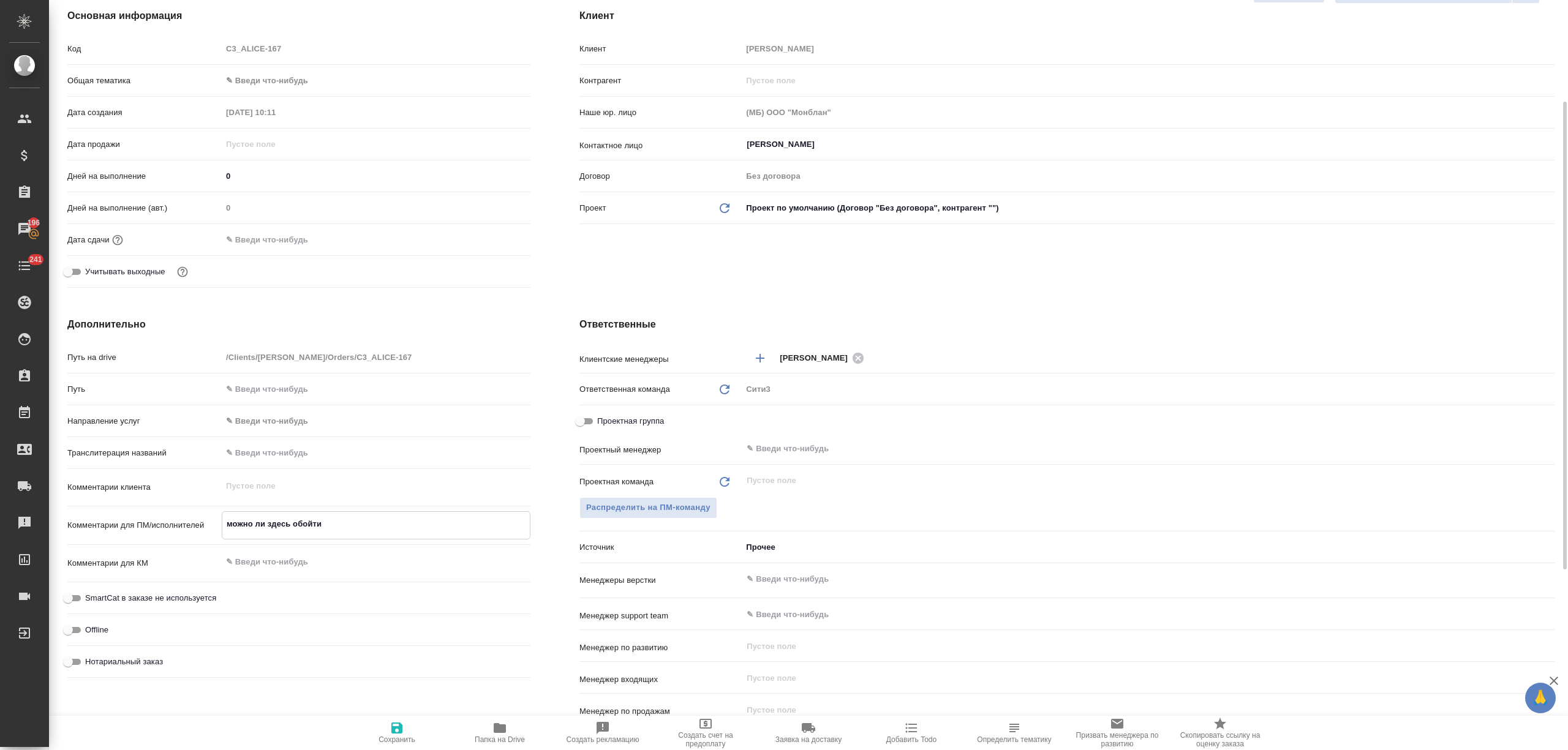
type textarea "можно ли здесь обойтис"
type textarea "x"
type textarea "можно ли здесь обойтись"
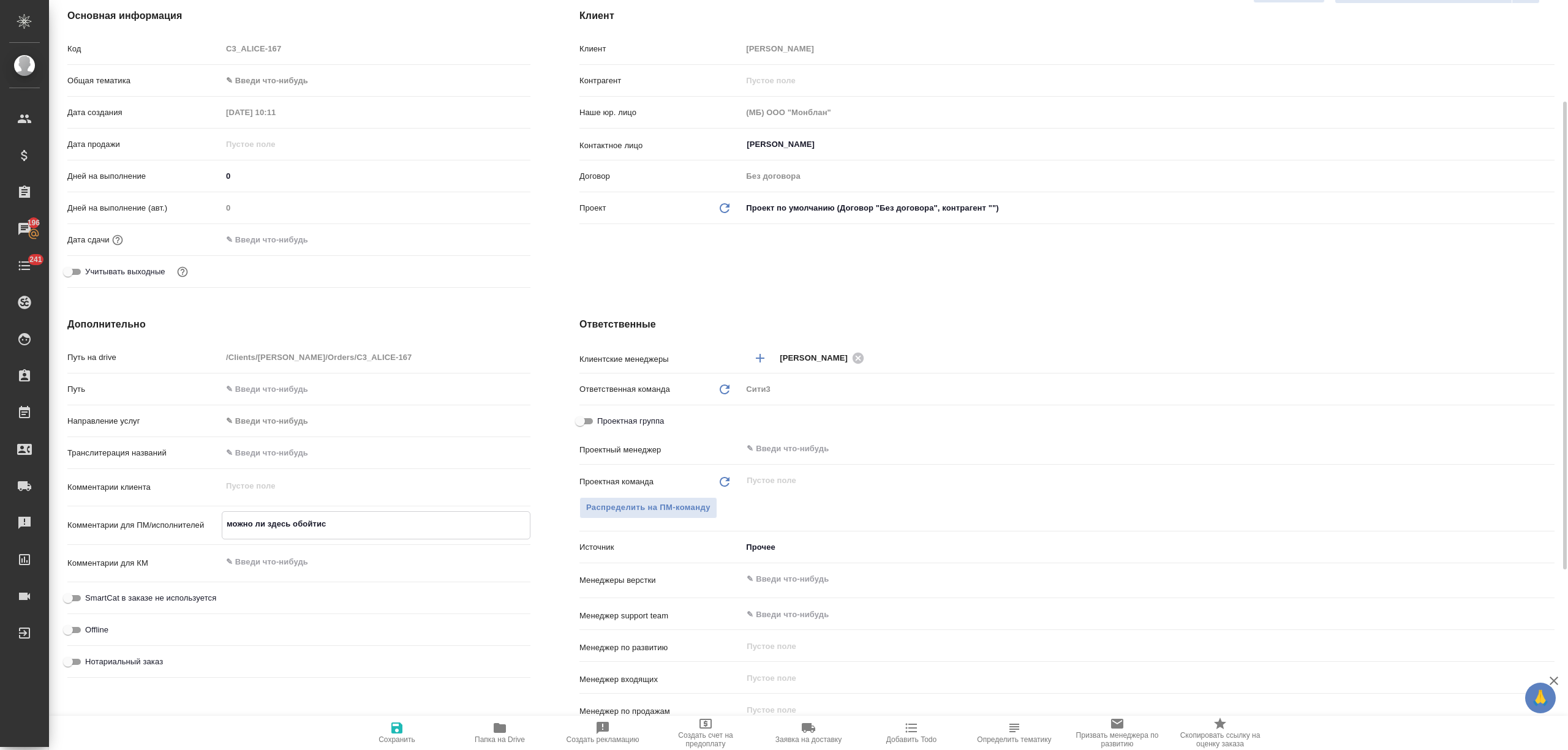
type textarea "x"
type textarea "можно ли здесь обойтись"
type textarea "x"
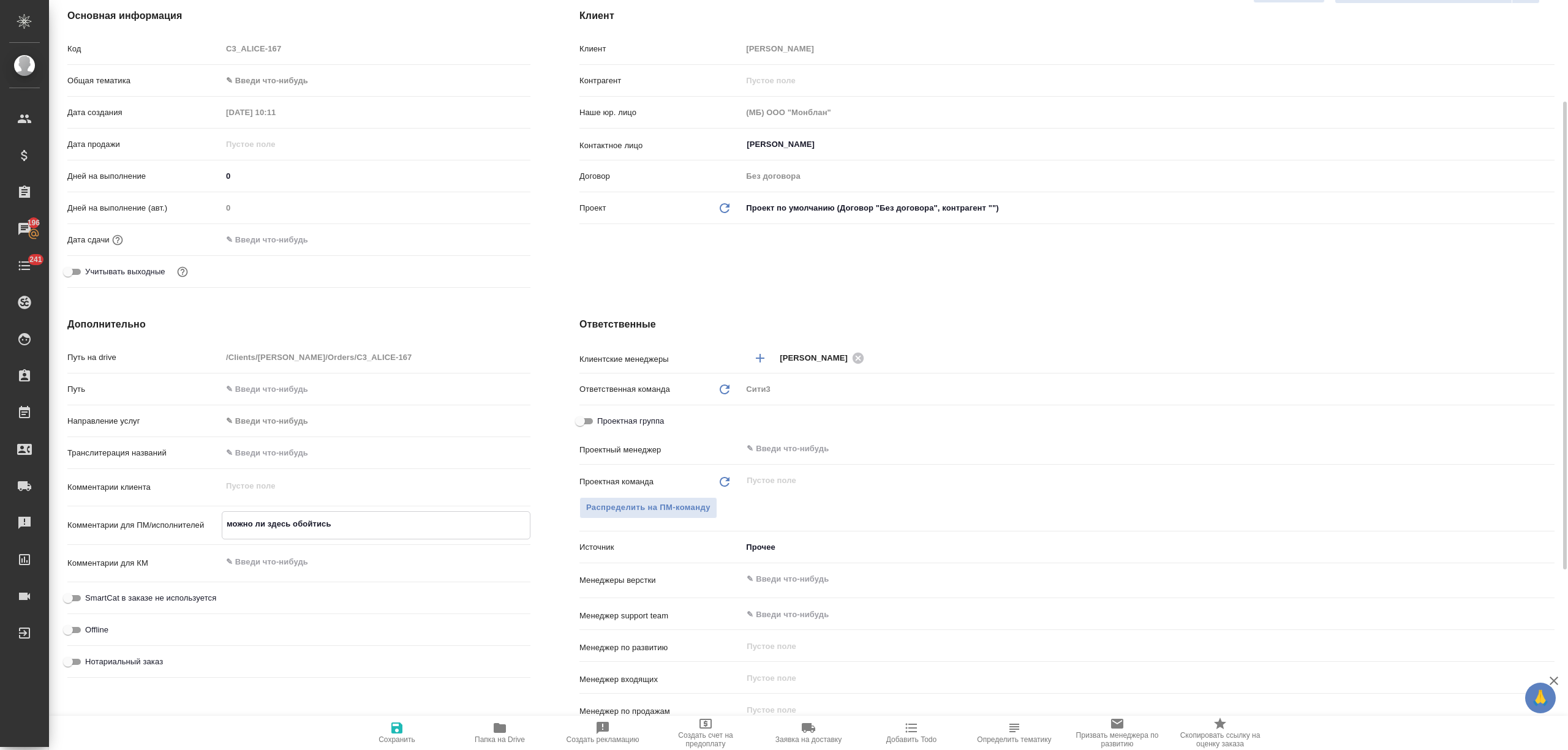
type textarea "x"
type textarea "можно ли здесь обойтись б"
type textarea "x"
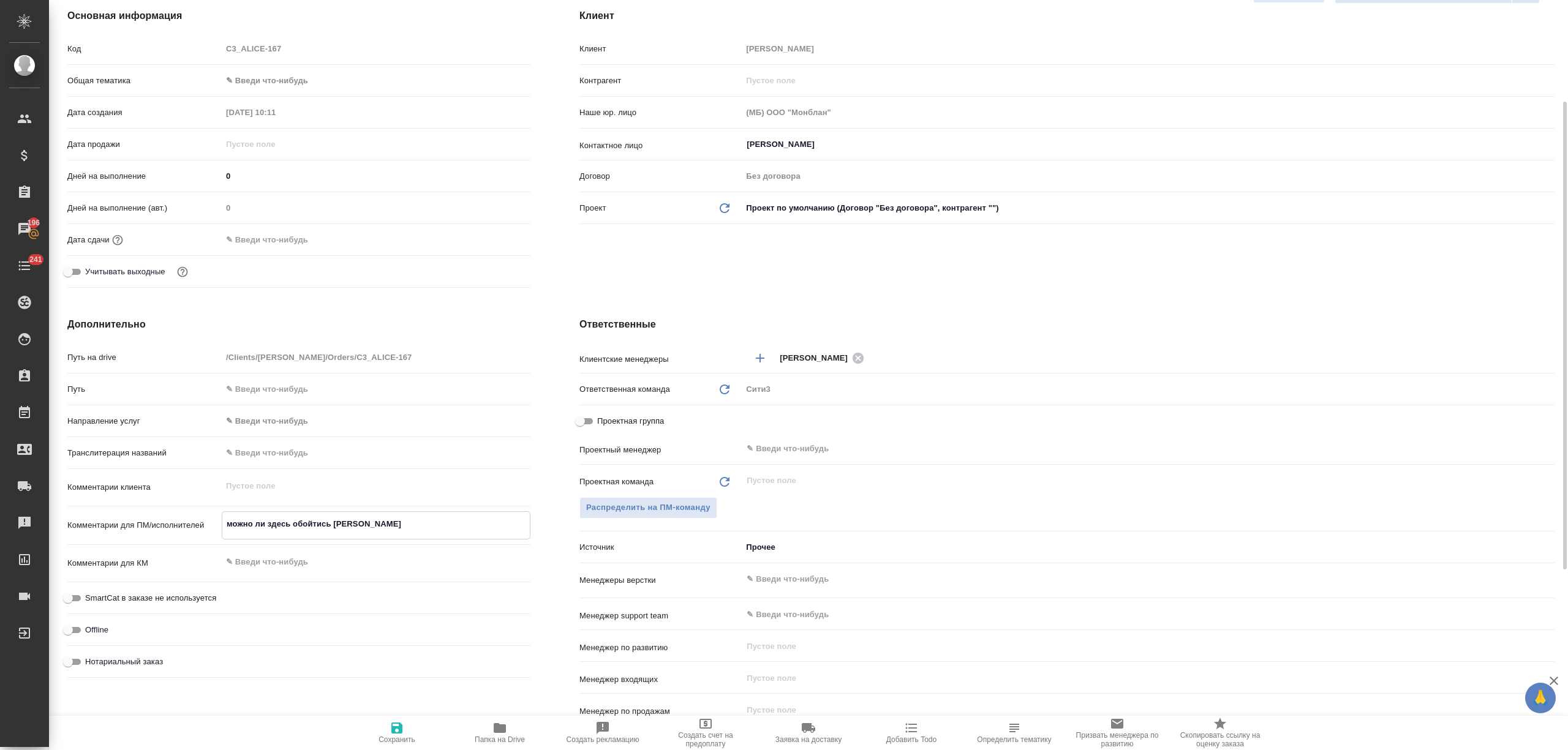
type textarea "можно ли здесь обойтись бе"
type textarea "x"
type textarea "можно ли здесь обойтись без"
type textarea "x"
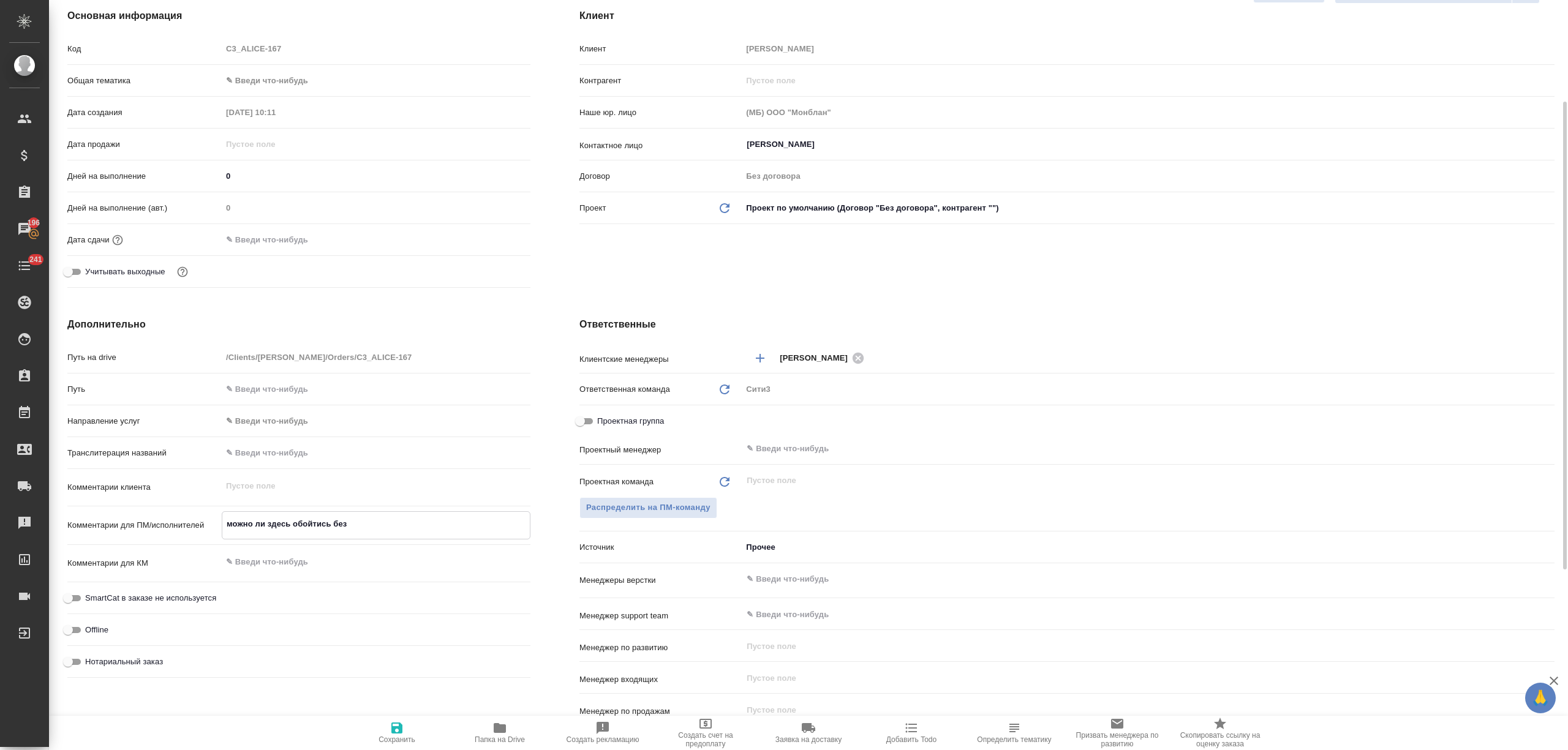
type textarea "x"
type textarea "можно ли здесь обойтись без"
type textarea "x"
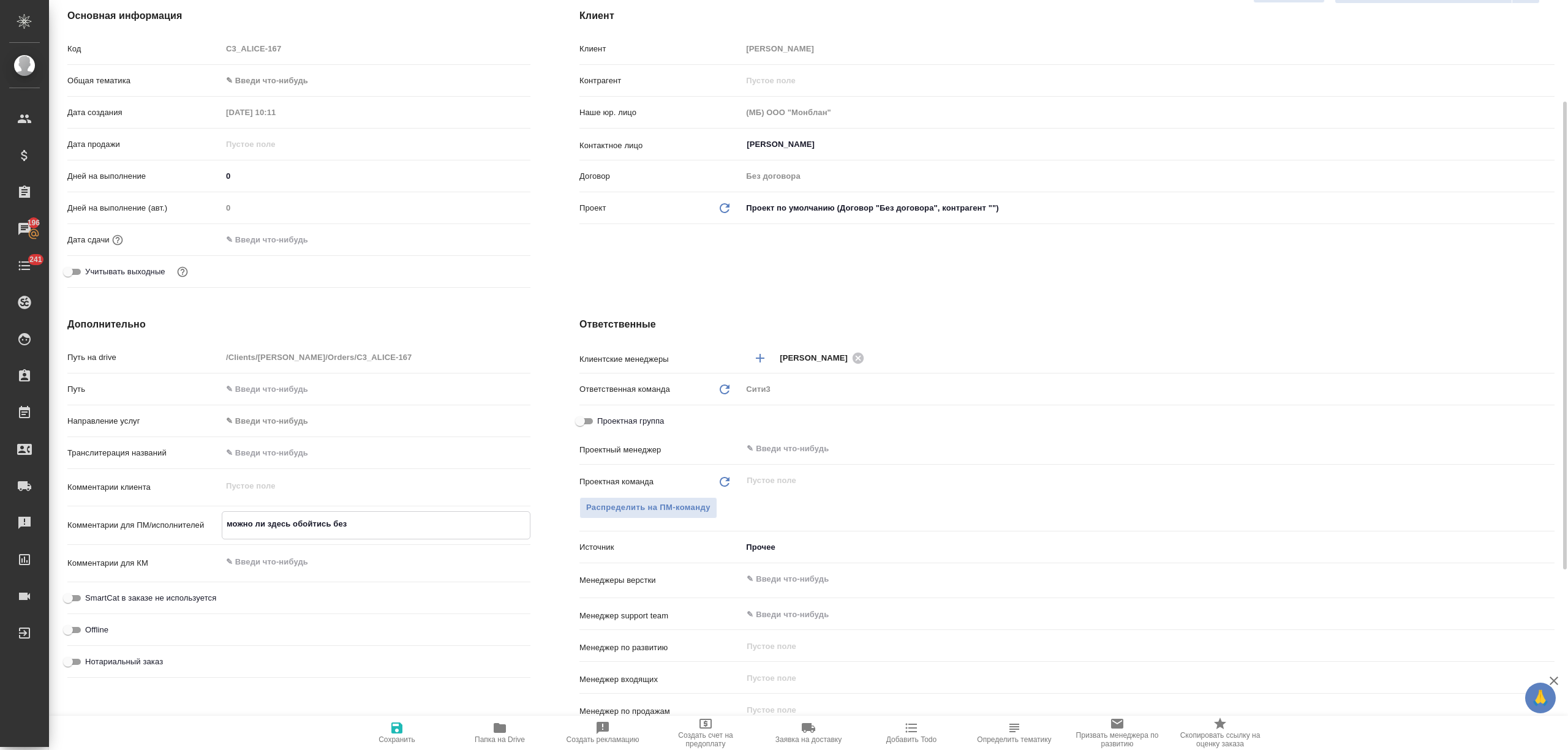
type textarea "можно ли здесь обойтись без в"
type textarea "x"
type textarea "можно ли здесь обойтись без ве"
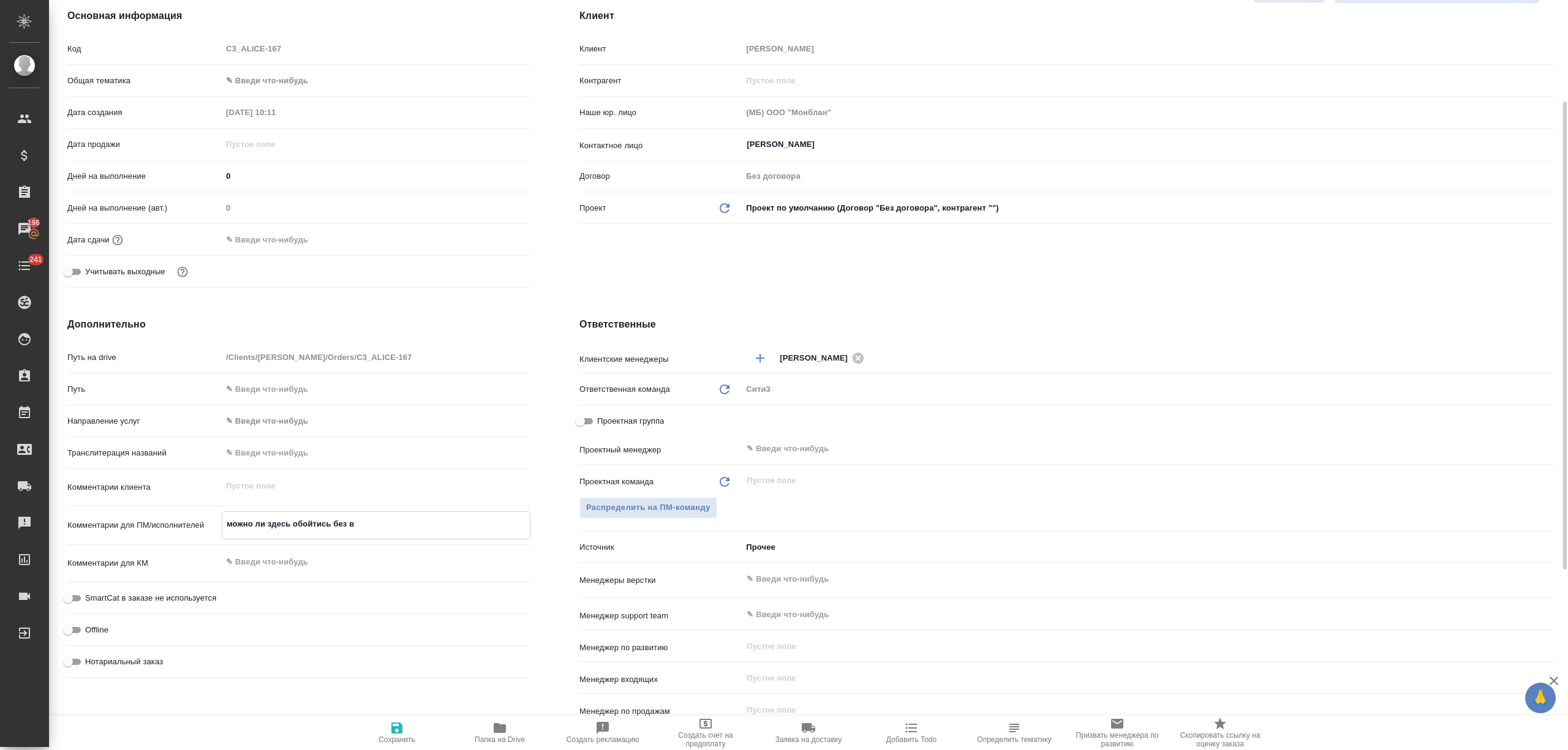
type textarea "x"
type textarea "можно ли здесь обойтись без вер"
type textarea "x"
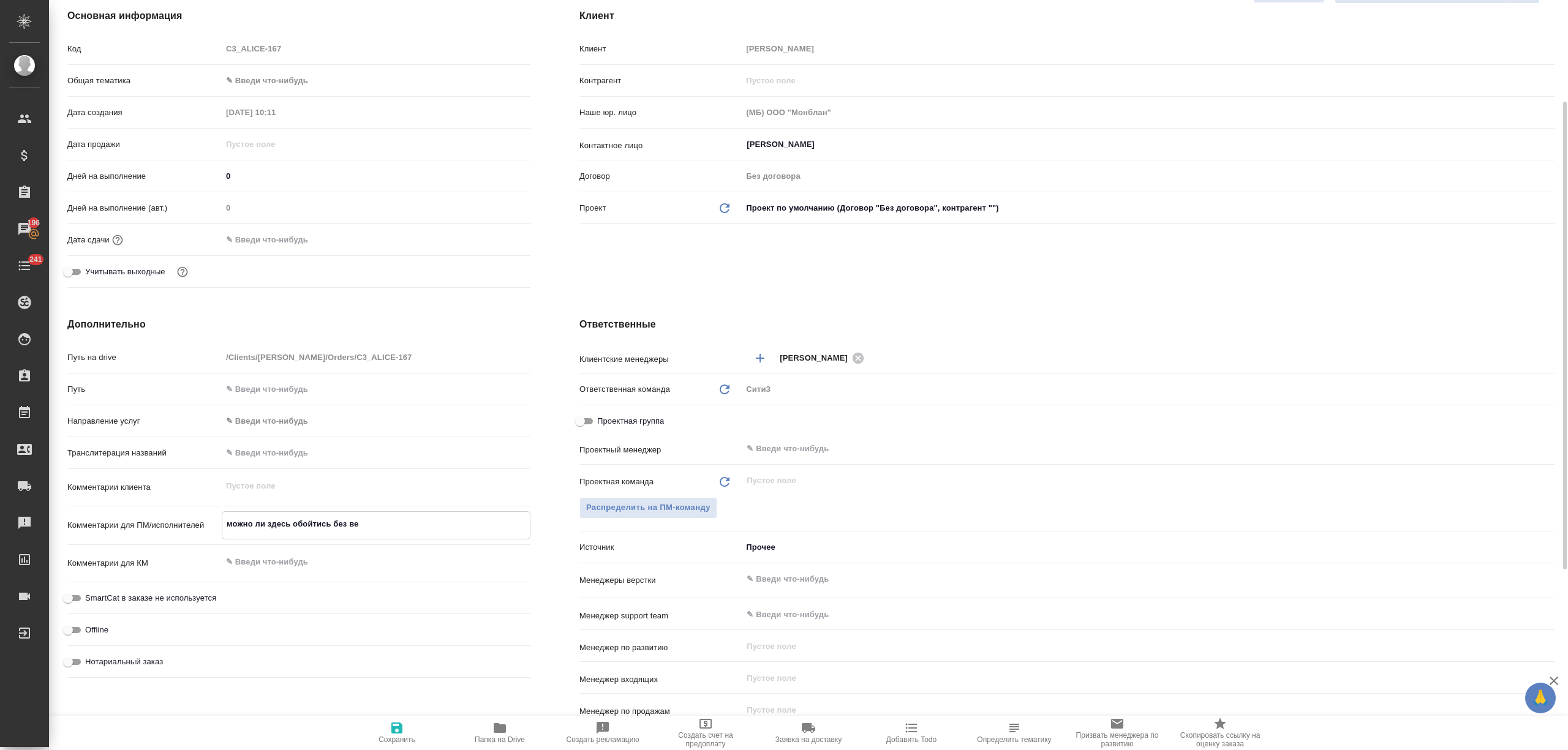
type textarea "x"
type textarea "можно ли здесь обойтись без верс"
type textarea "x"
type textarea "можно ли здесь обойтись без верст"
type textarea "x"
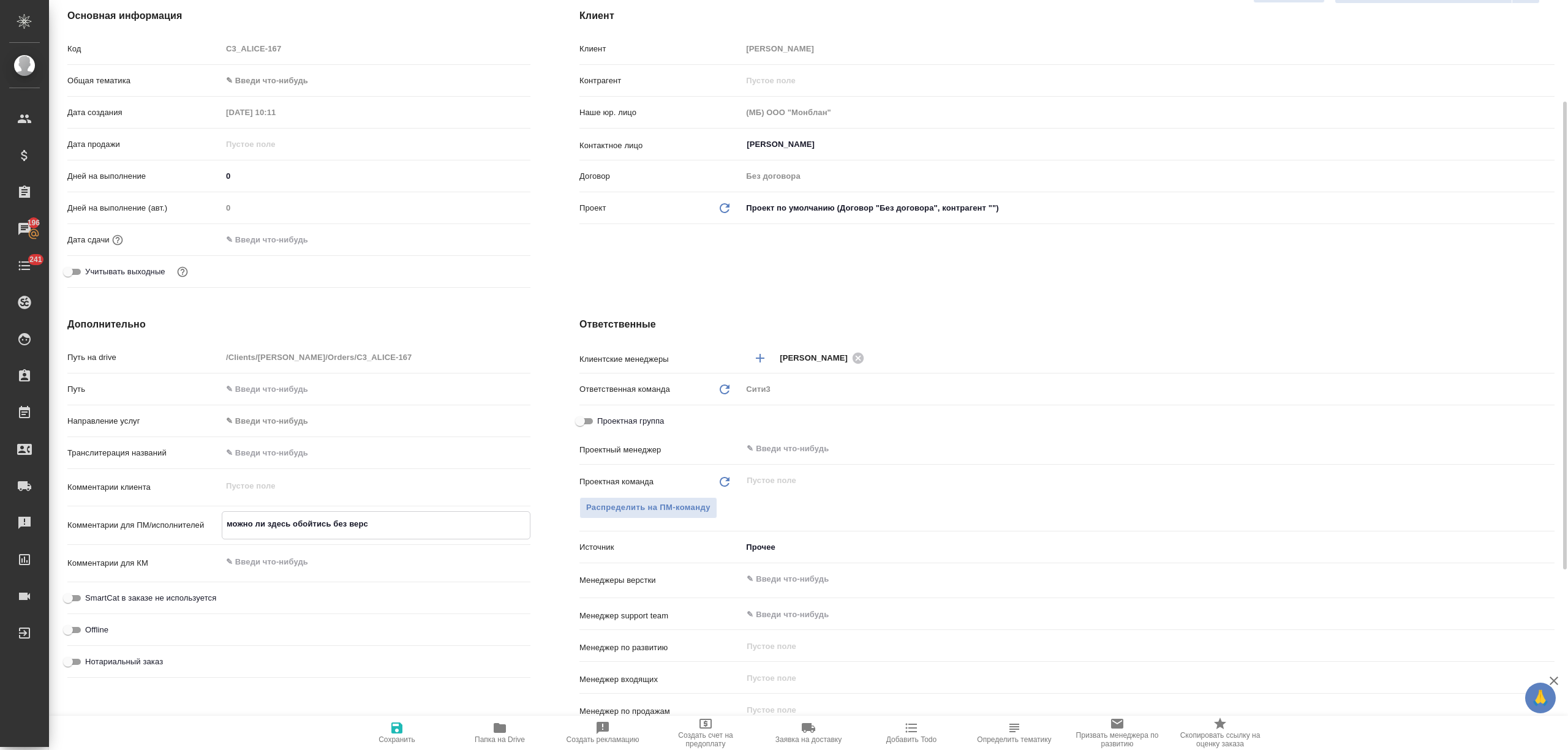
type textarea "x"
type textarea "можно ли здесь обойтись без верстк"
type textarea "x"
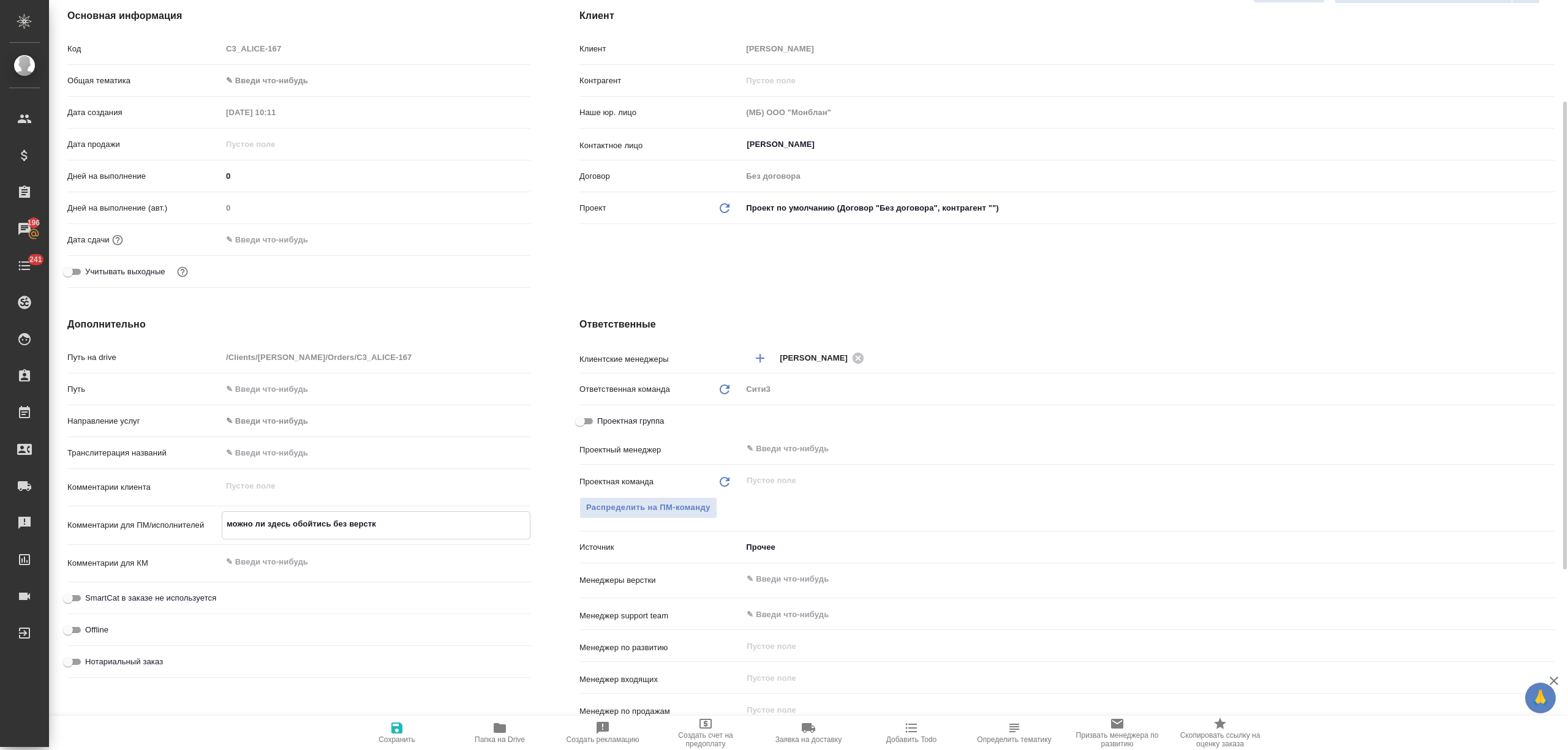
type textarea "x"
type textarea "можно ли здесь обойтись без верстки"
type textarea "x"
type textarea "можно ли здесь обойтись без верстки?"
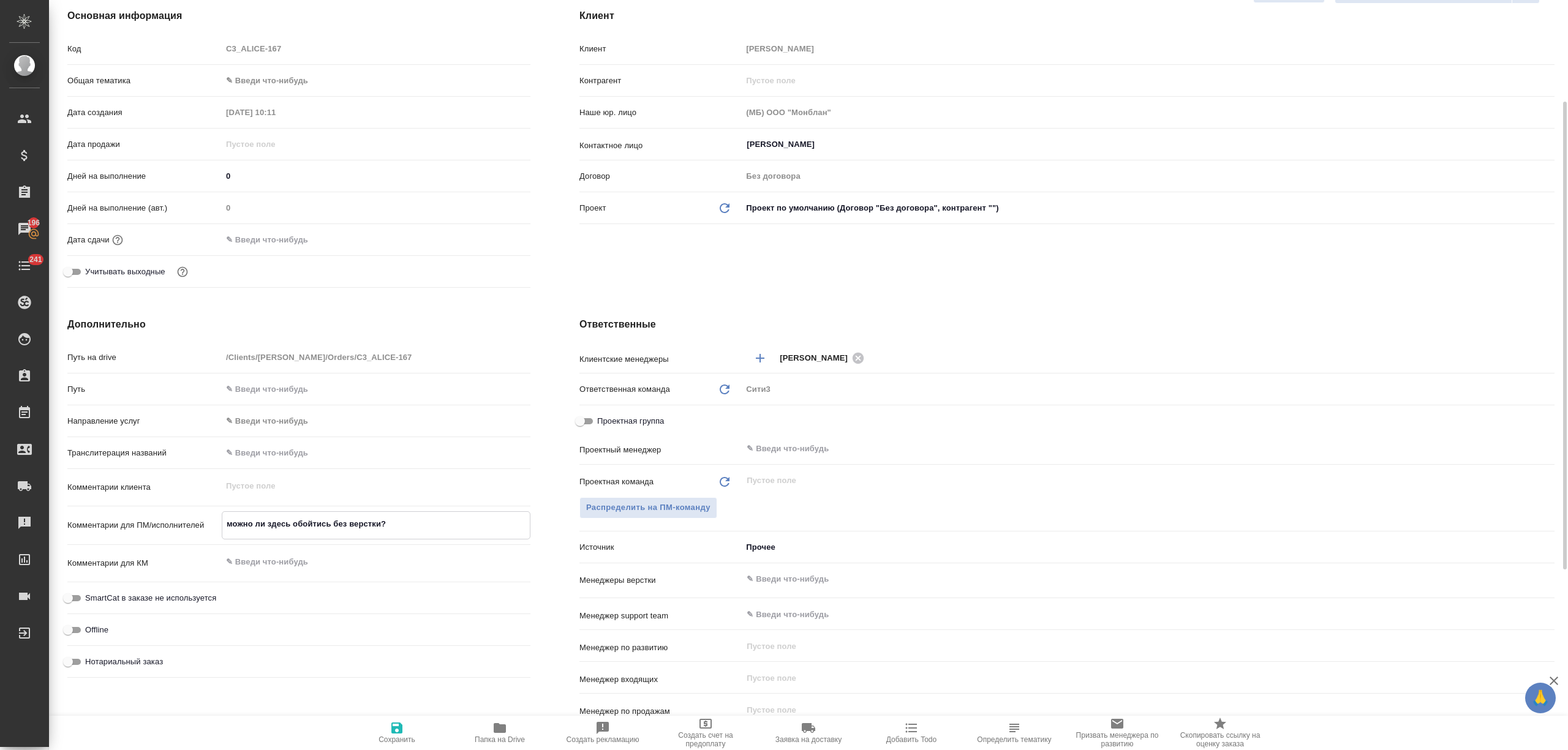
type textarea "x"
type textarea "можно ли здесь обойтись без верстки?"
type textarea "x"
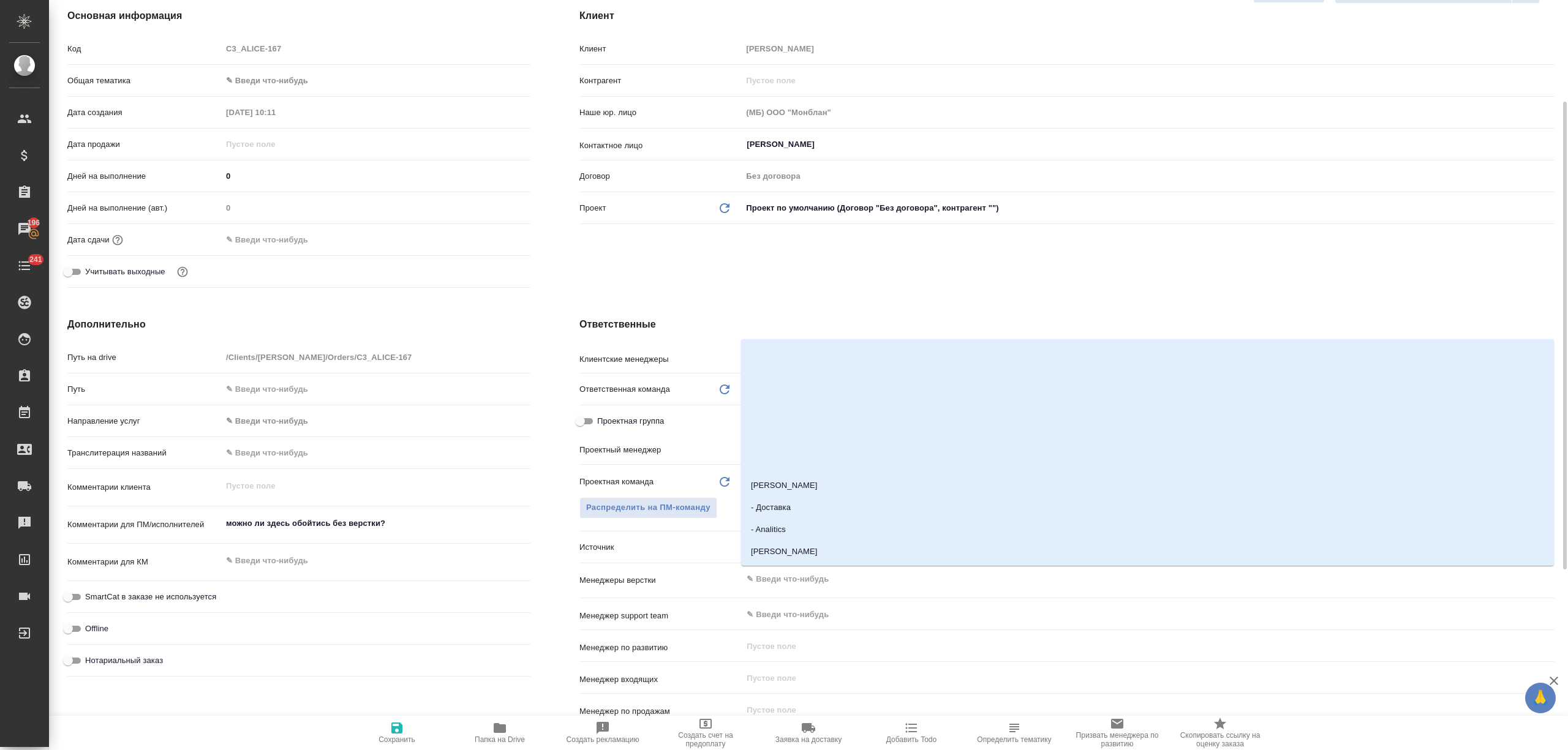
click at [779, 575] on input "text" at bounding box center [1127, 580] width 764 height 15
type input "отд"
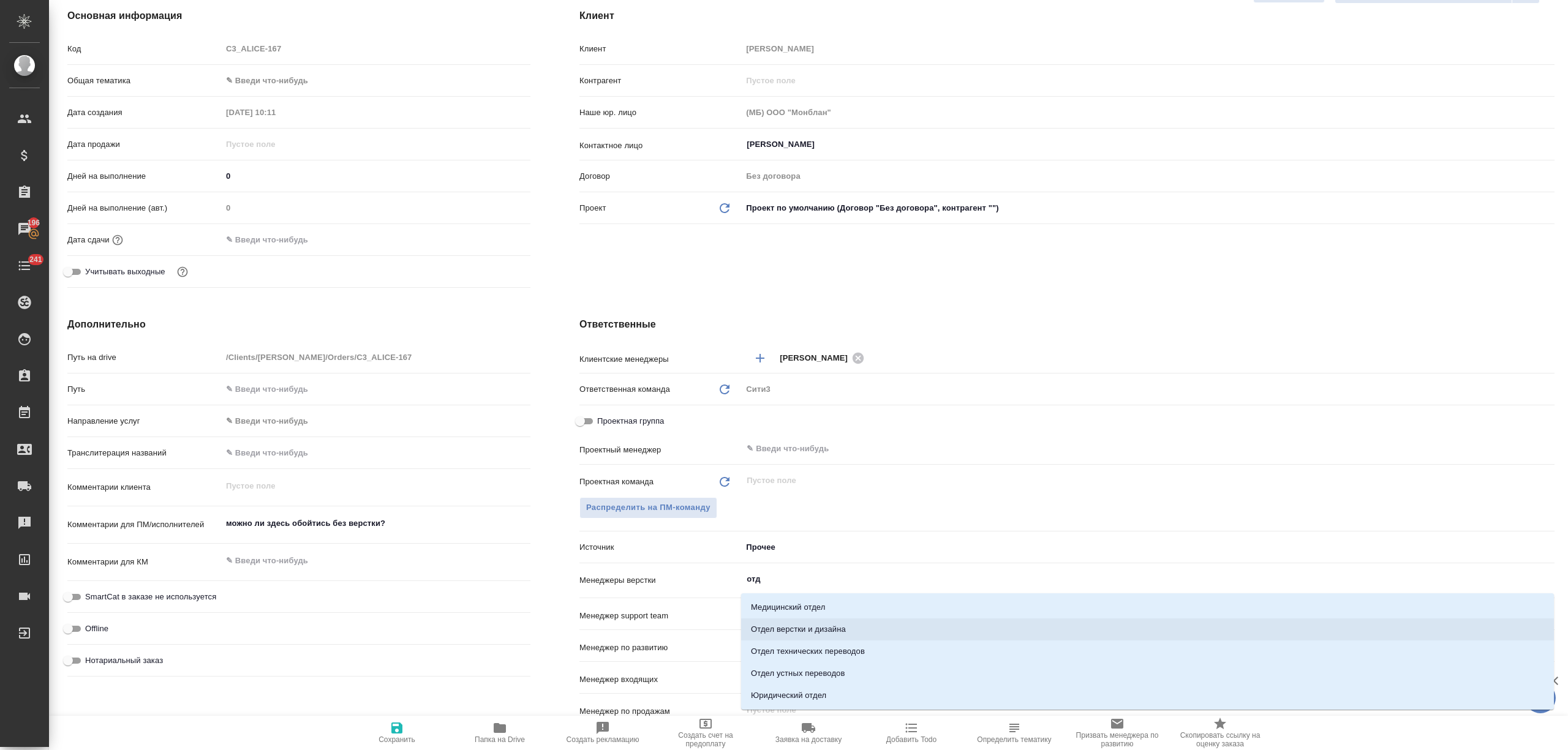
click at [797, 627] on li "Отдел верстки и дизайна" at bounding box center [1147, 630] width 813 height 22
type textarea "x"
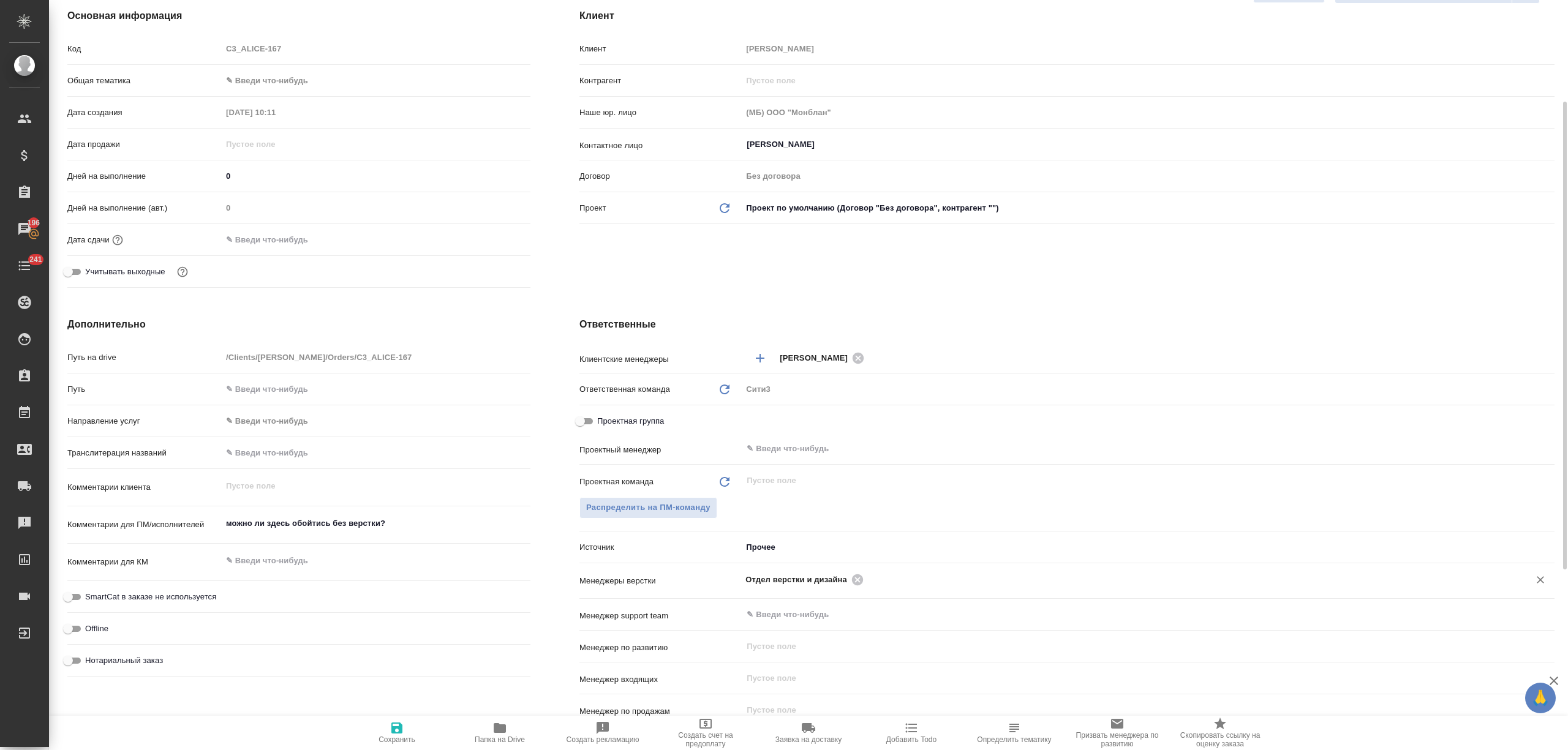
drag, startPoint x: 403, startPoint y: 722, endPoint x: 403, endPoint y: 661, distance: 61.0
click at [403, 723] on icon "button" at bounding box center [397, 728] width 15 height 15
type textarea "x"
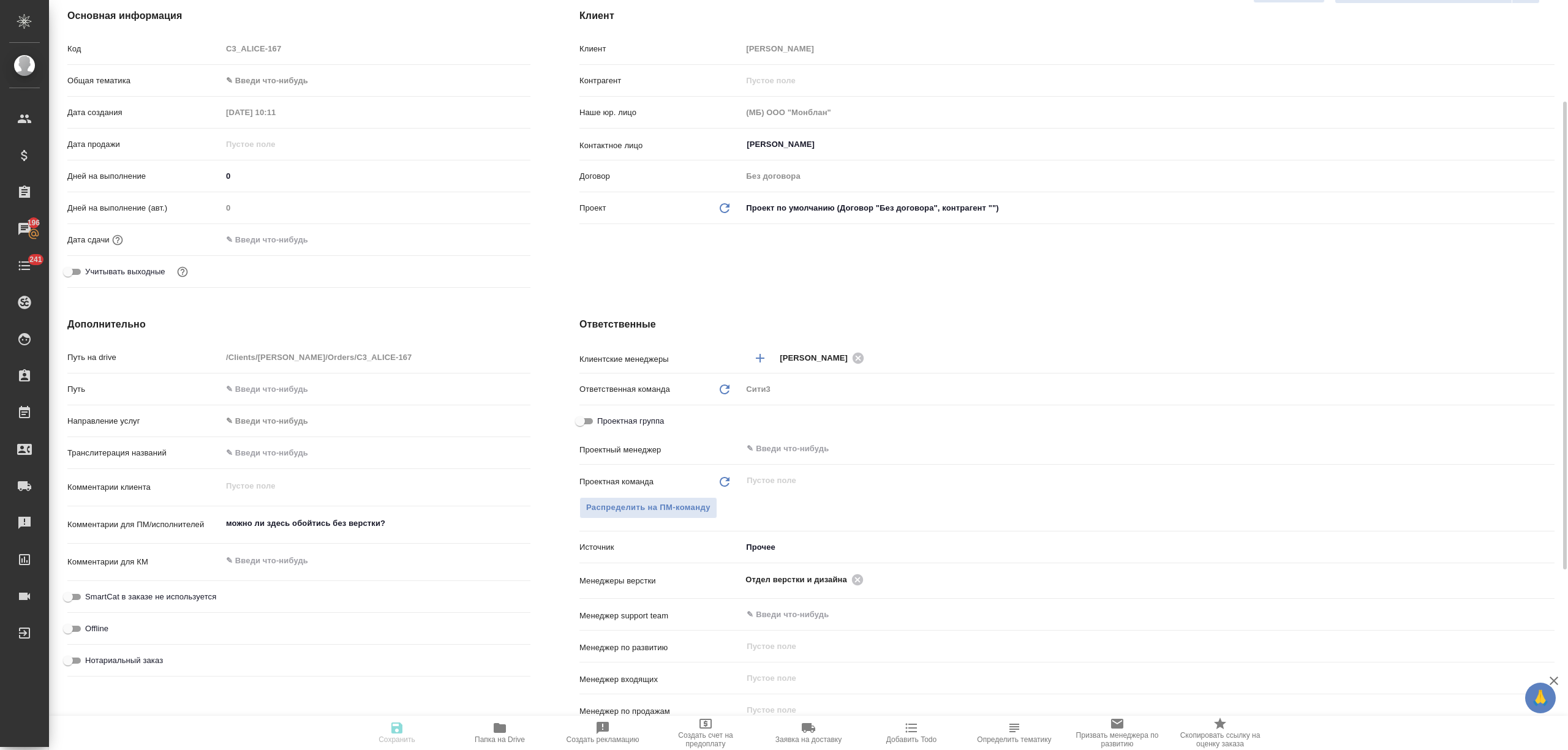
type textarea "x"
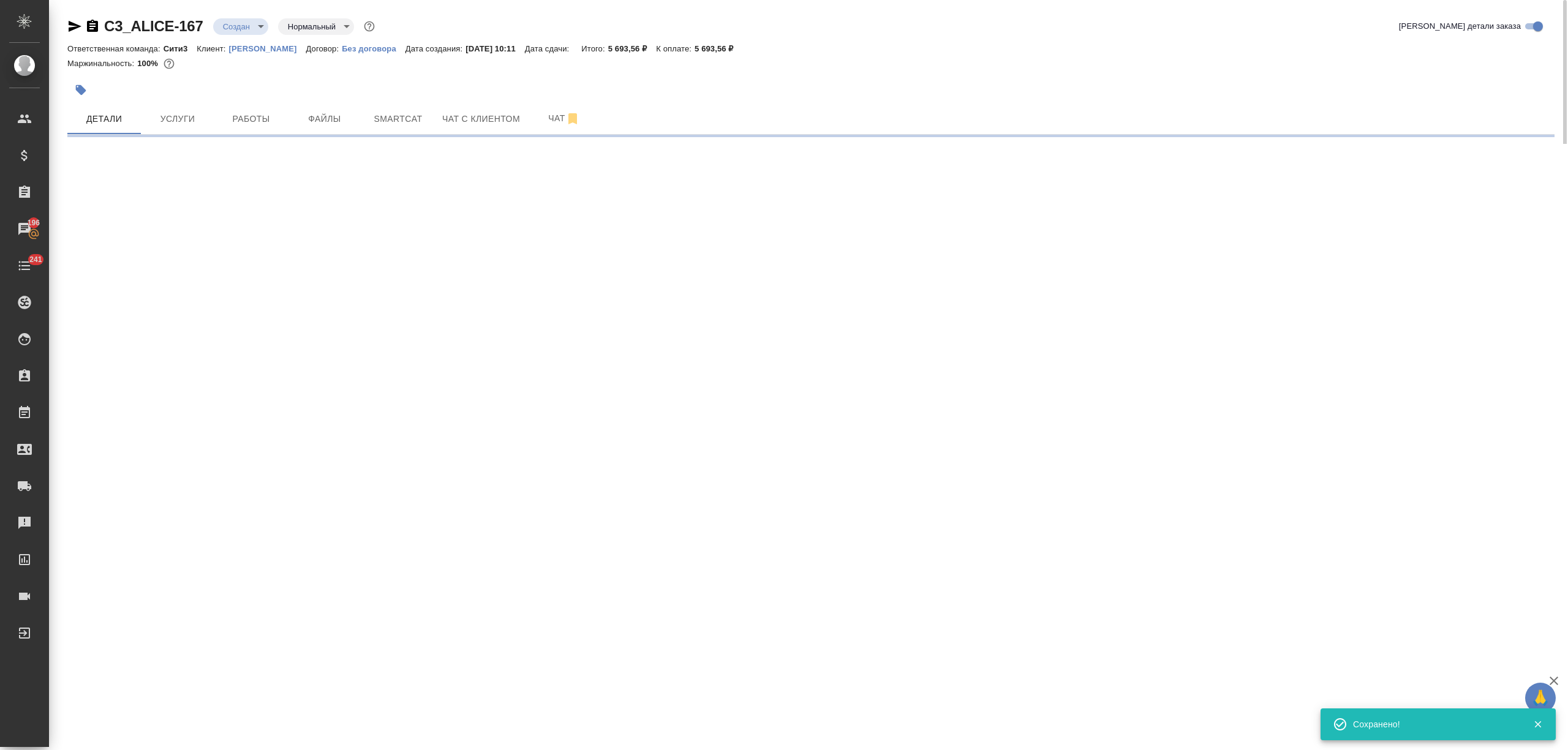
click at [236, 19] on body "🙏 .cls-1 fill:#fff; AWATERA Nikitina Tatiana Клиенты Спецификации Заказы 196 Ча…" at bounding box center [784, 424] width 1568 height 849
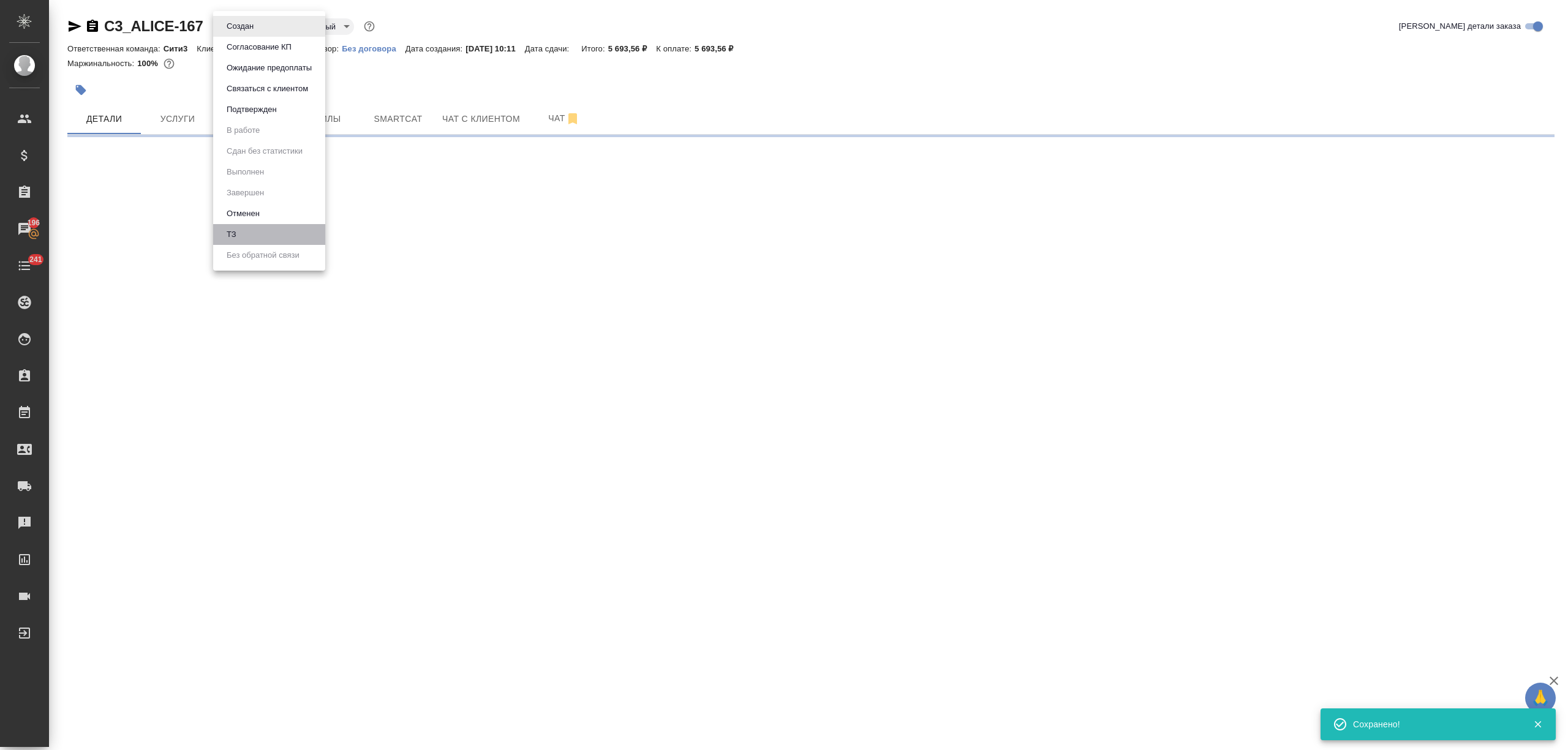
click at [241, 240] on li "ТЗ" at bounding box center [269, 234] width 112 height 21
select select "RU"
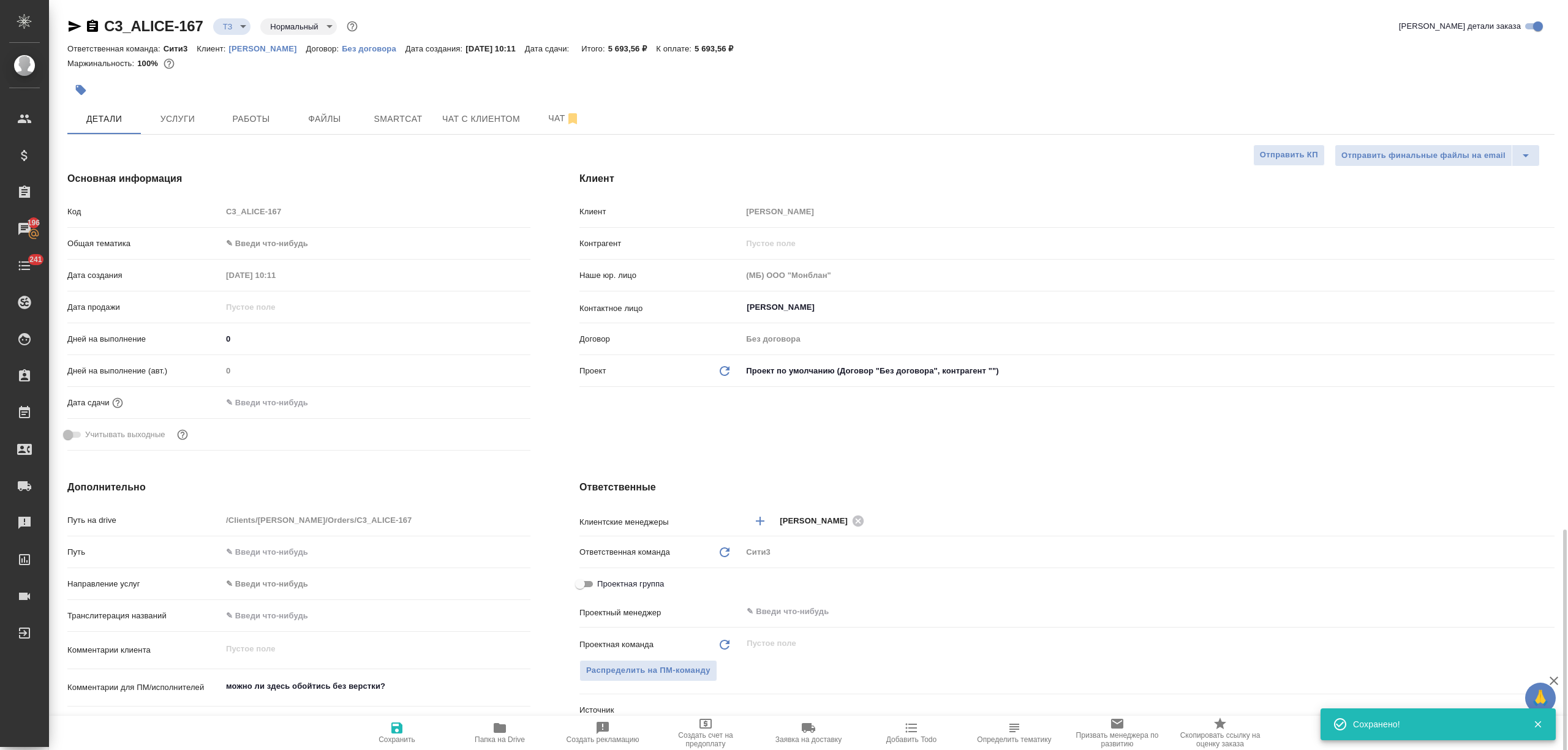
type textarea "x"
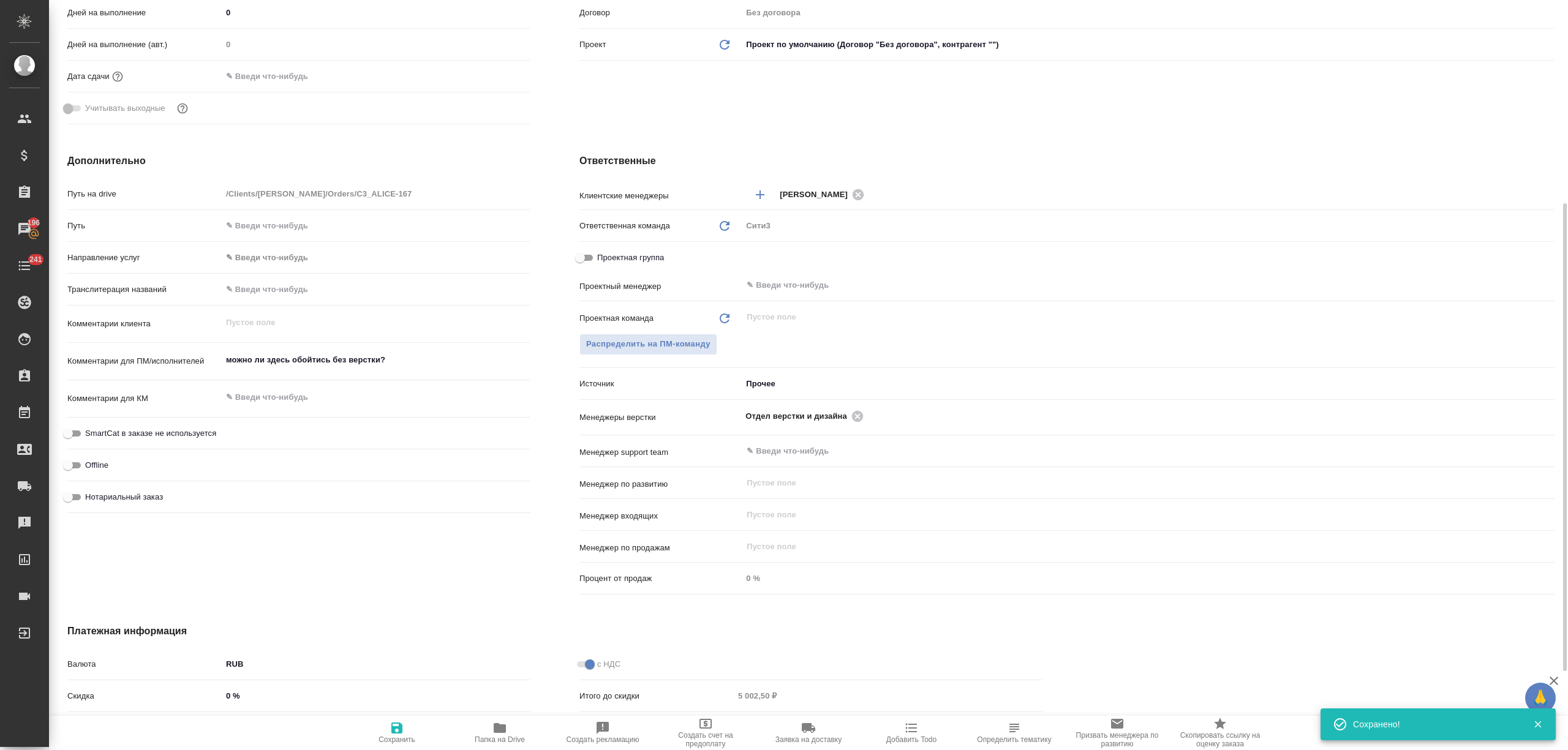
click at [777, 388] on body "🙏 .cls-1 fill:#fff; AWATERA Nikitina Tatiana Клиенты Спецификации Заказы 196 Ча…" at bounding box center [784, 424] width 1568 height 849
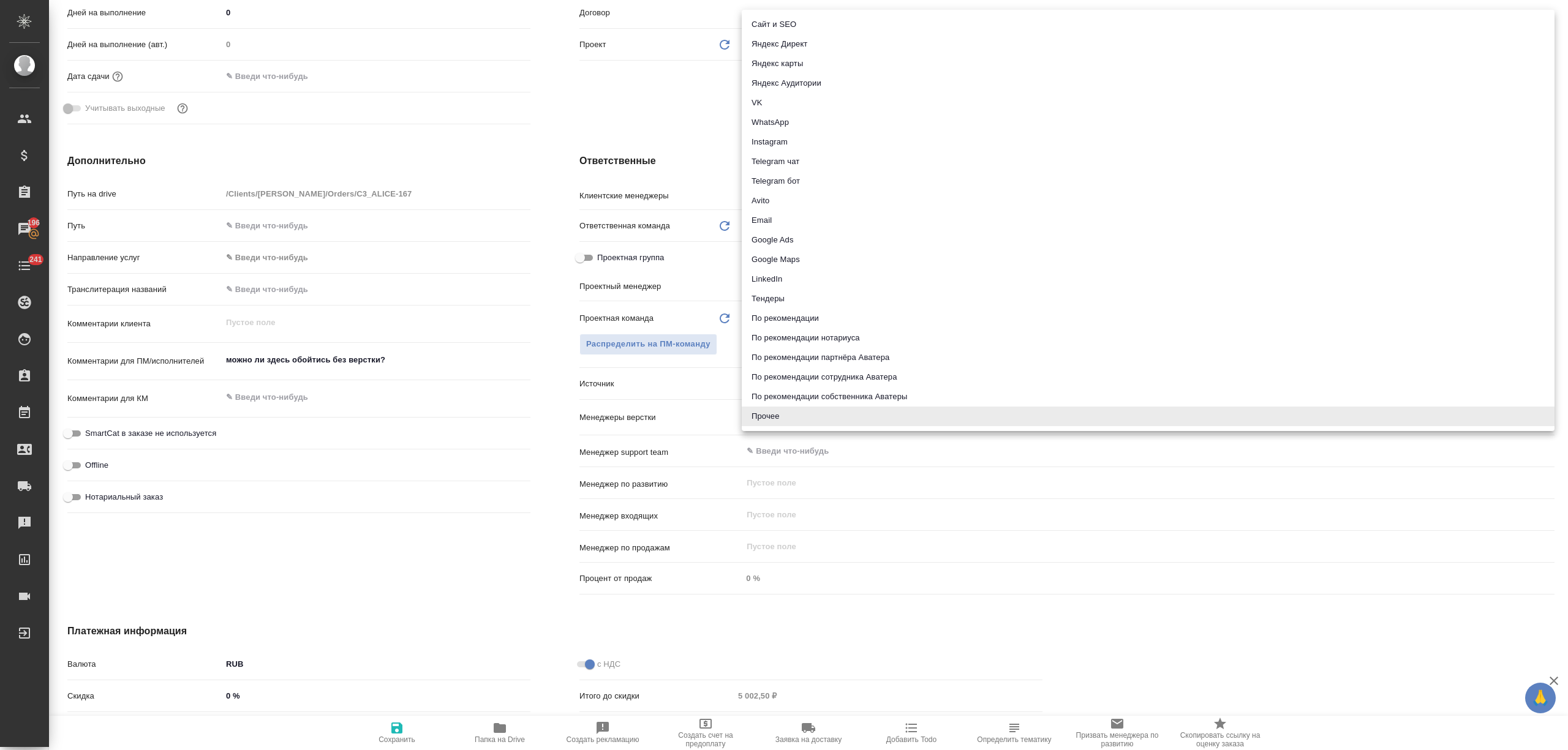
click at [775, 219] on li "Email" at bounding box center [1148, 220] width 813 height 19
type textarea "x"
type input "emailAds"
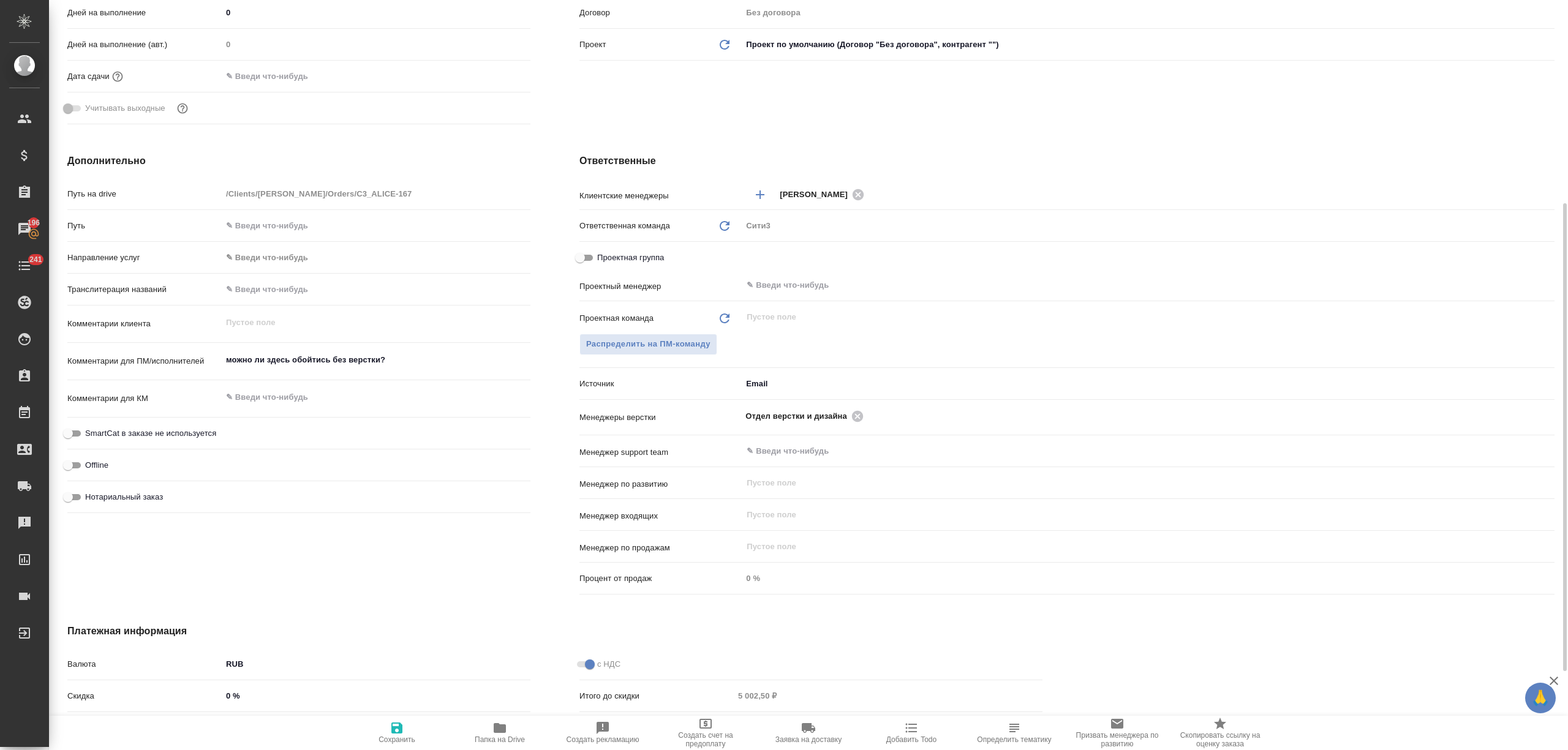
click at [403, 724] on icon "button" at bounding box center [397, 728] width 15 height 15
type textarea "x"
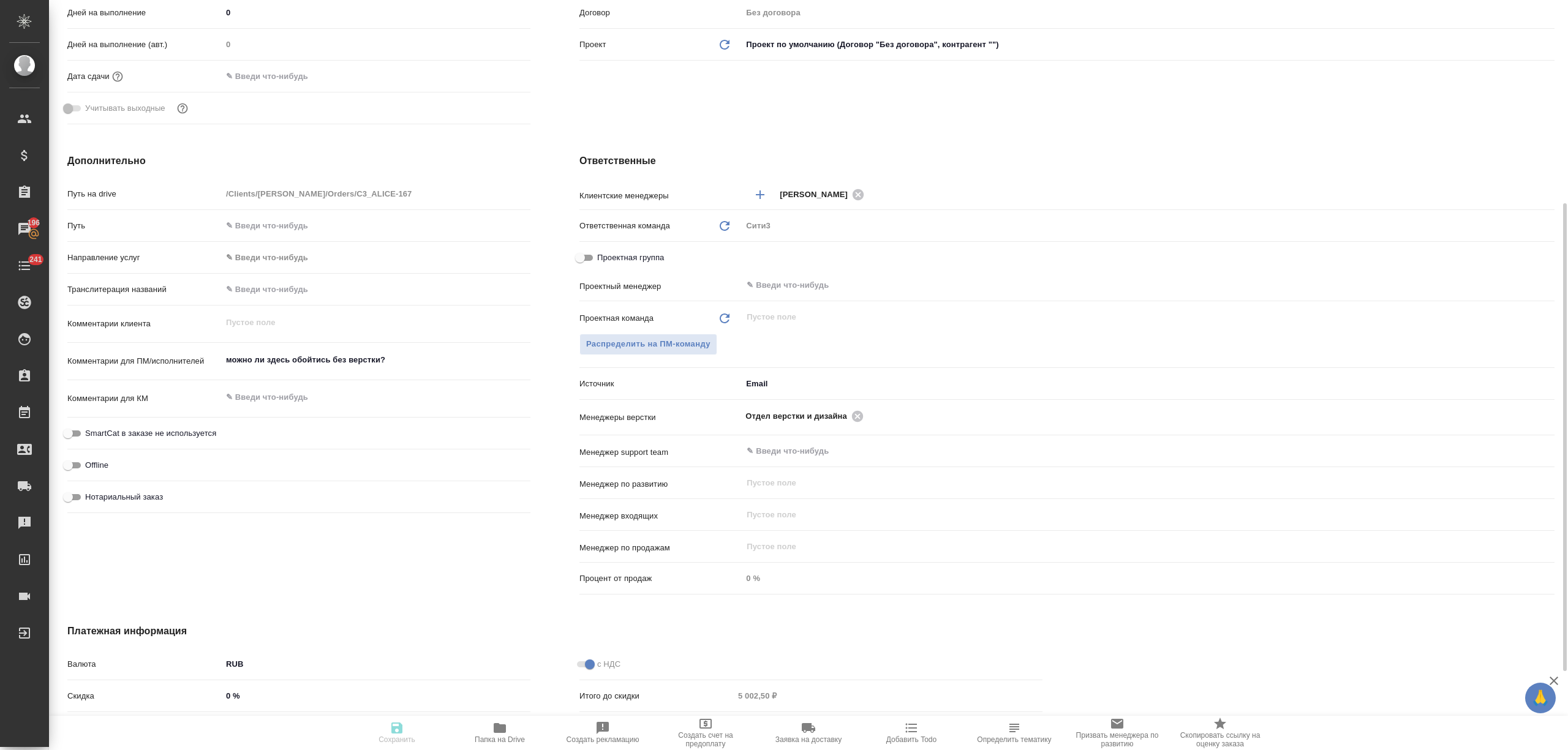
type textarea "x"
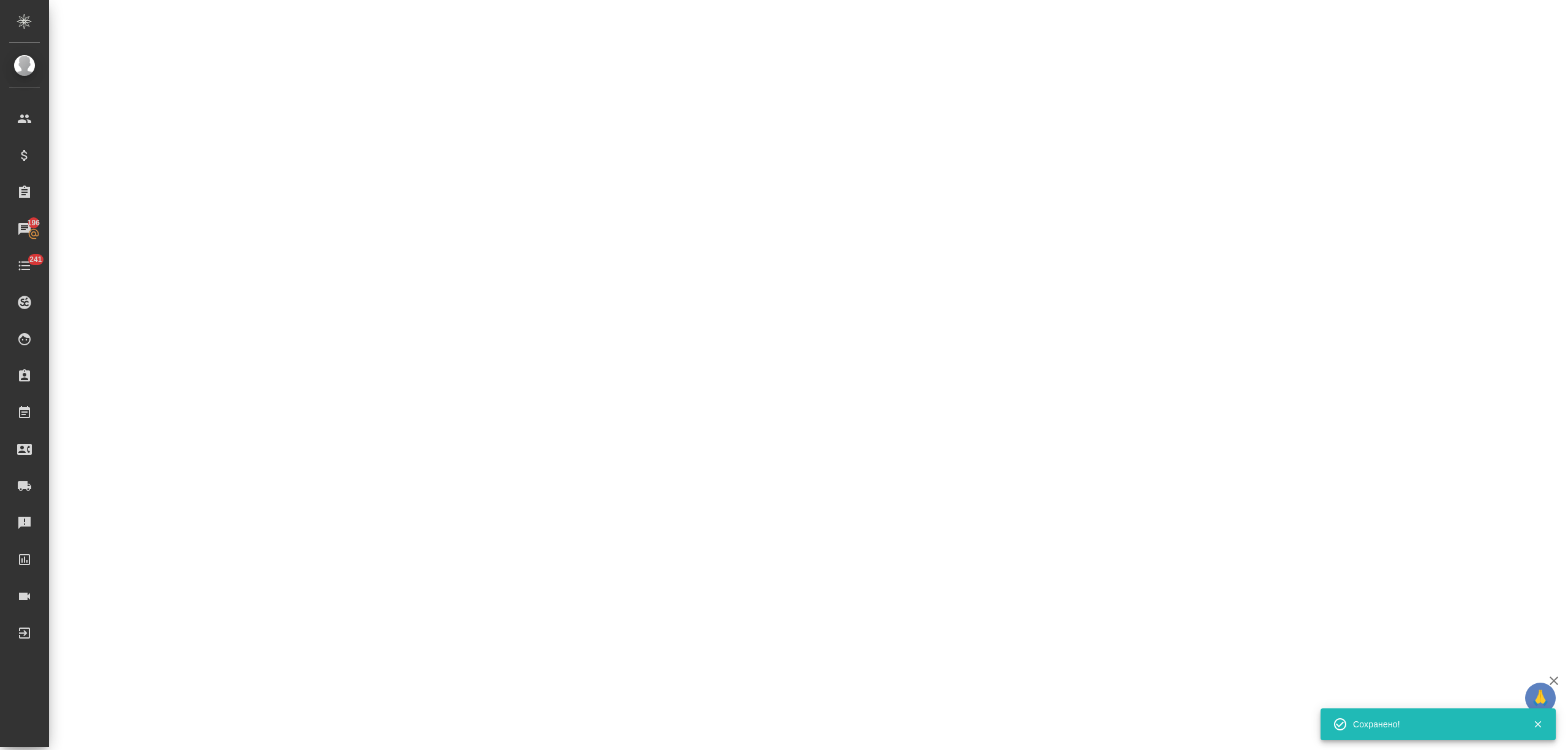
select select "RU"
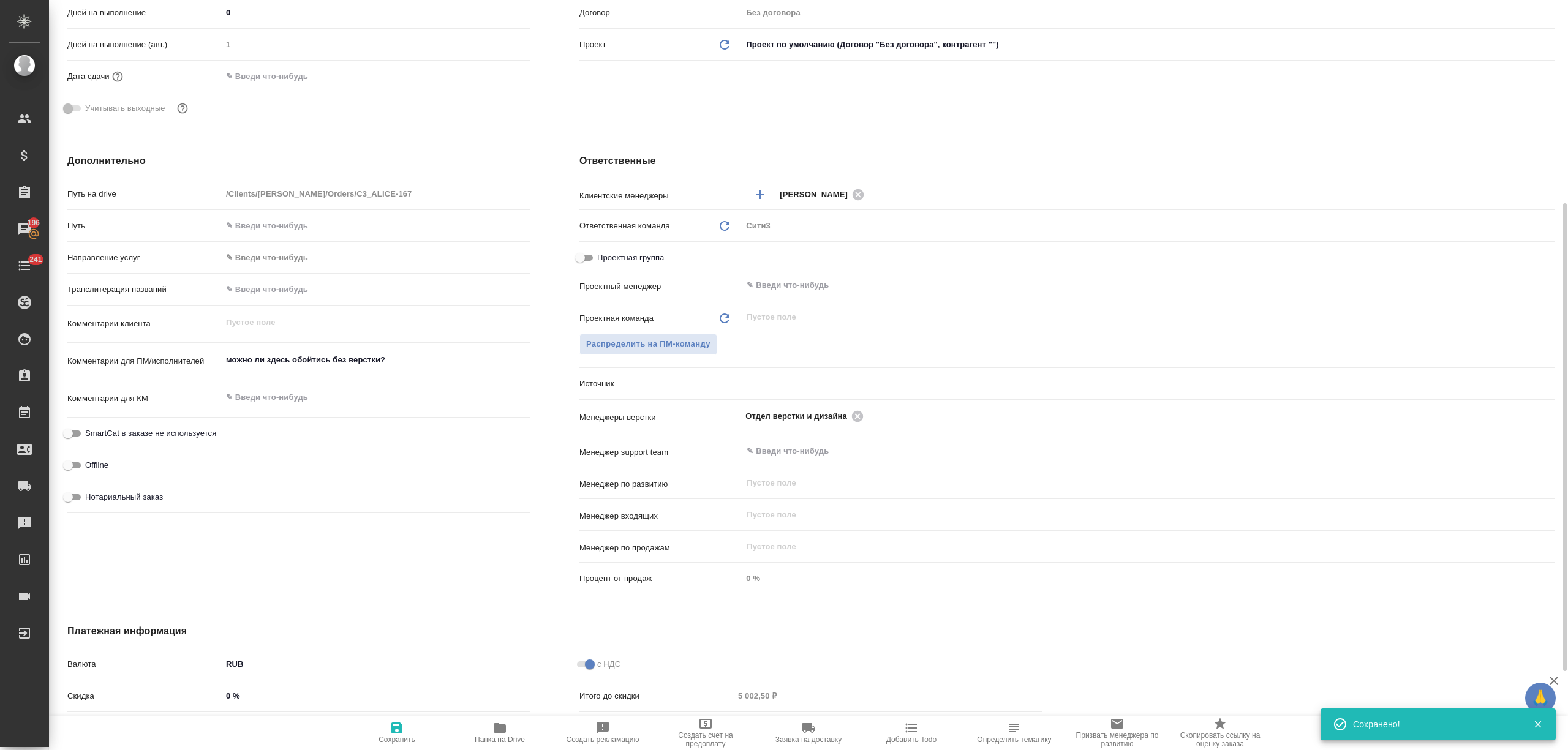
type textarea "x"
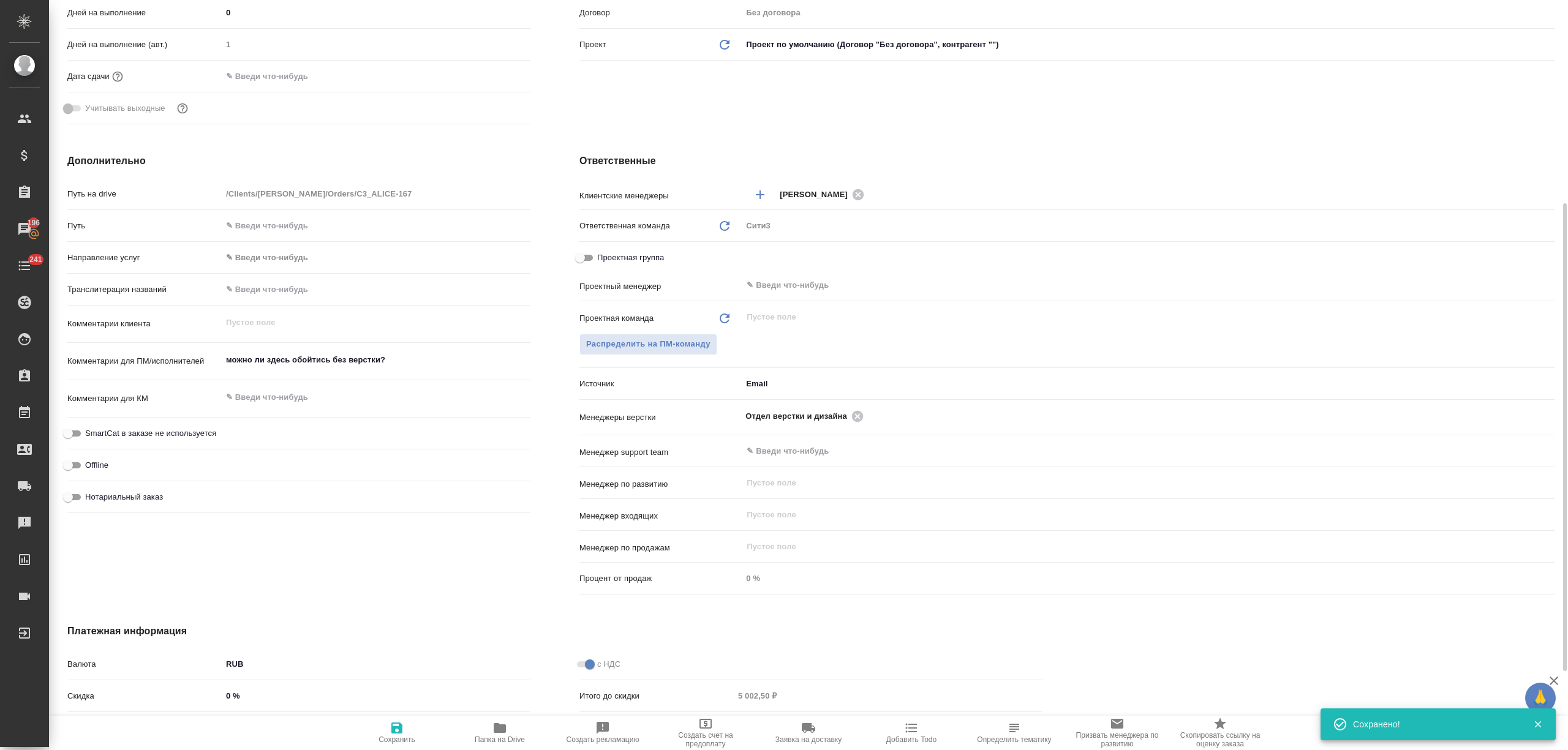
type textarea "x"
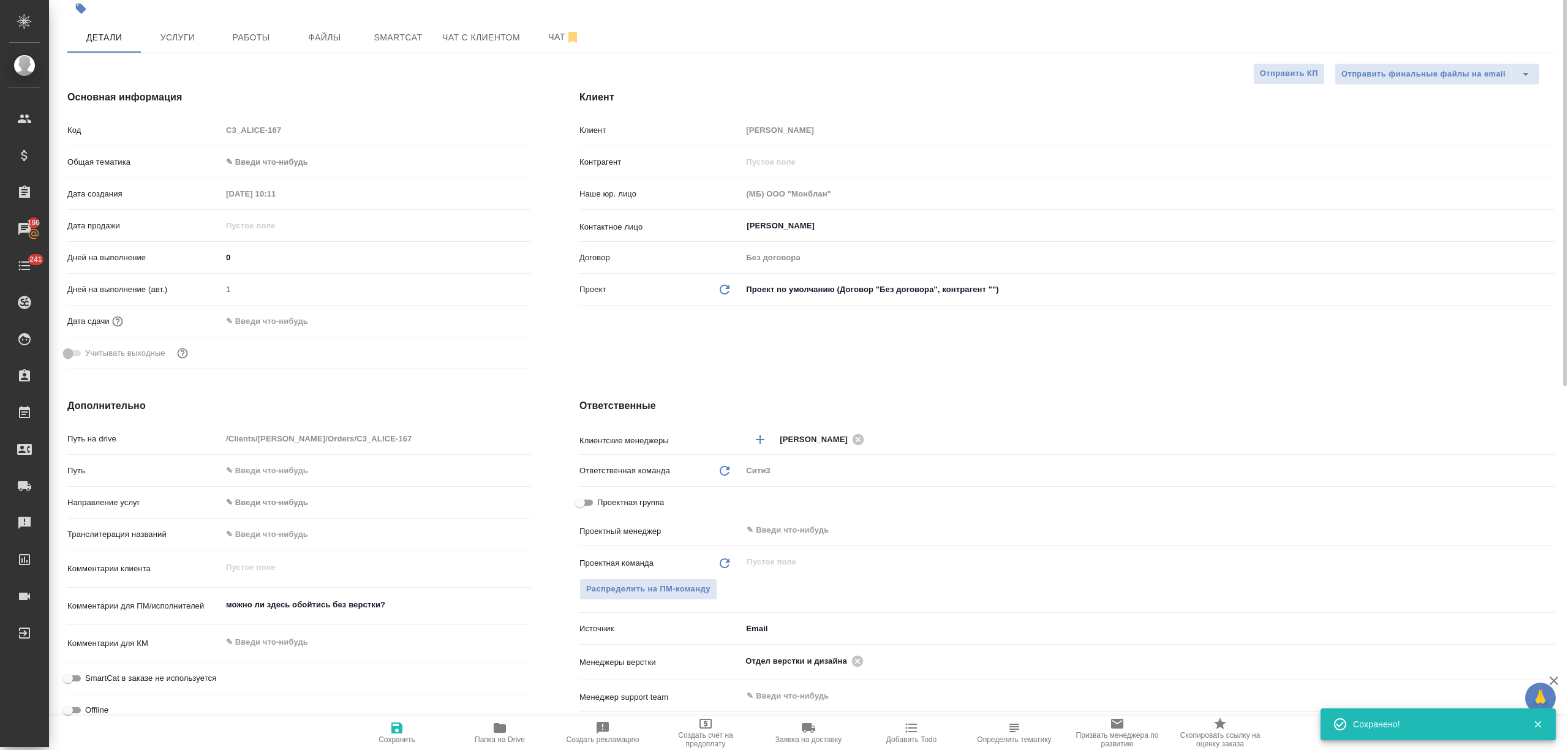
scroll to position [0, 0]
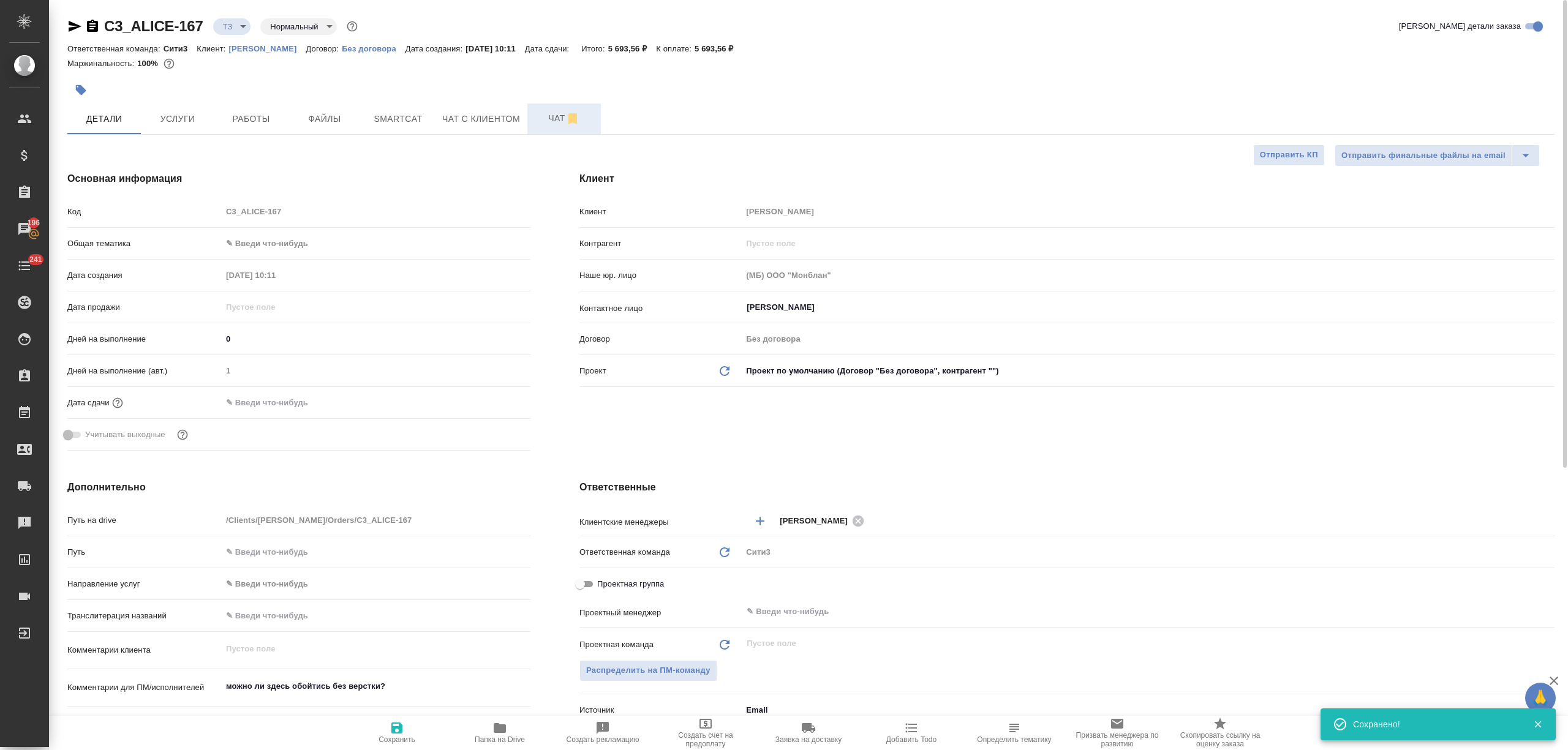
click at [540, 129] on button "Чат" at bounding box center [564, 119] width 74 height 31
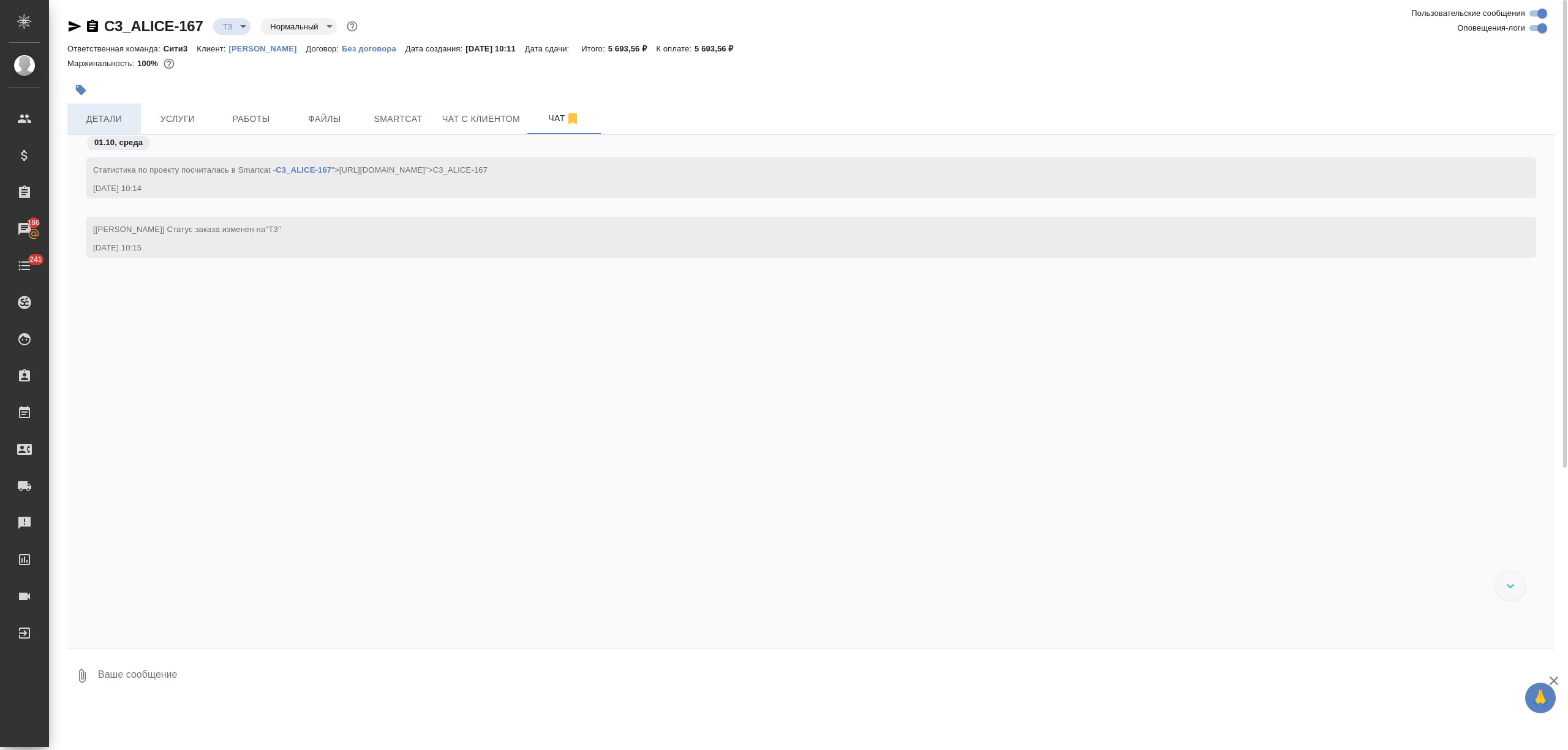
click at [105, 113] on span "Детали" at bounding box center [104, 119] width 58 height 15
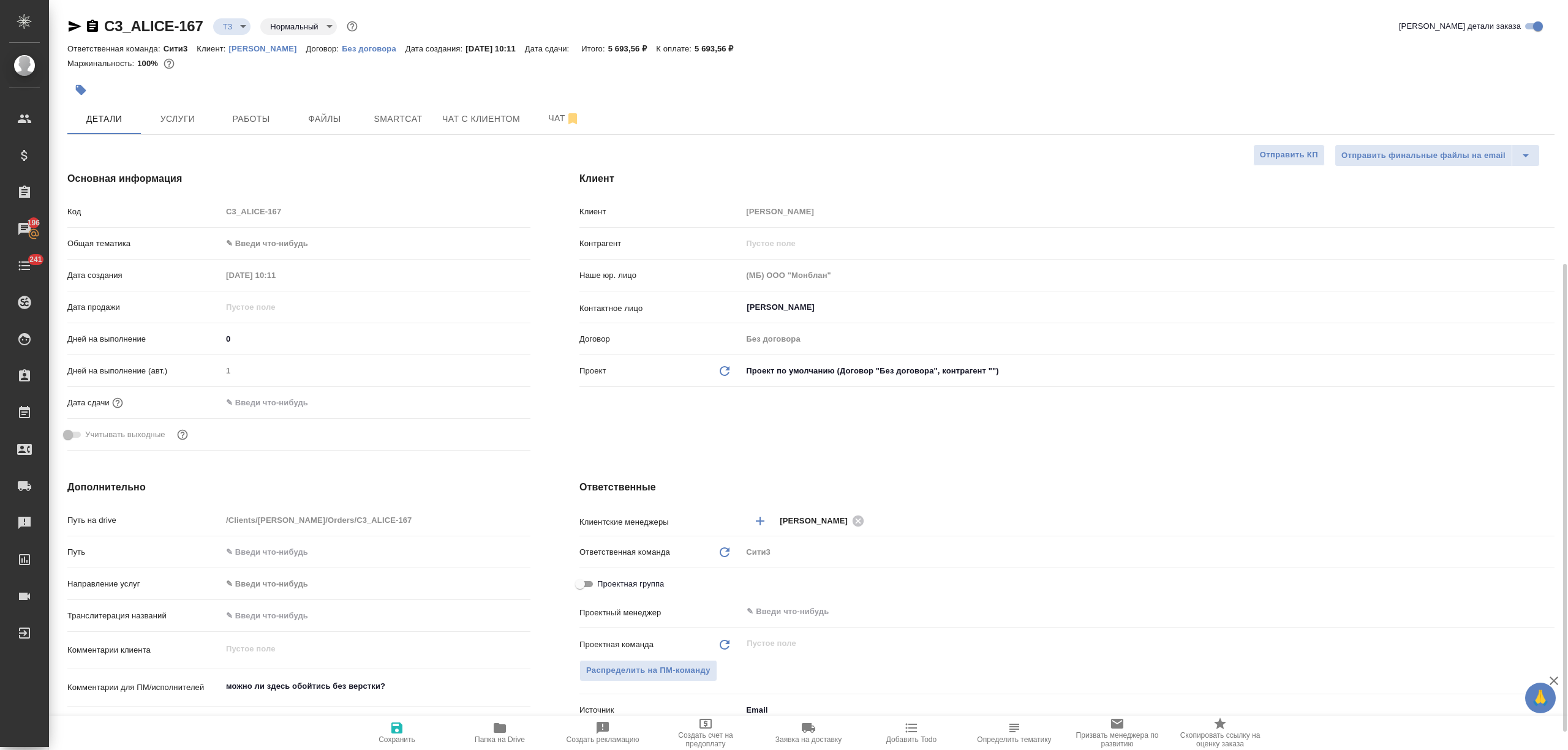
scroll to position [163, 0]
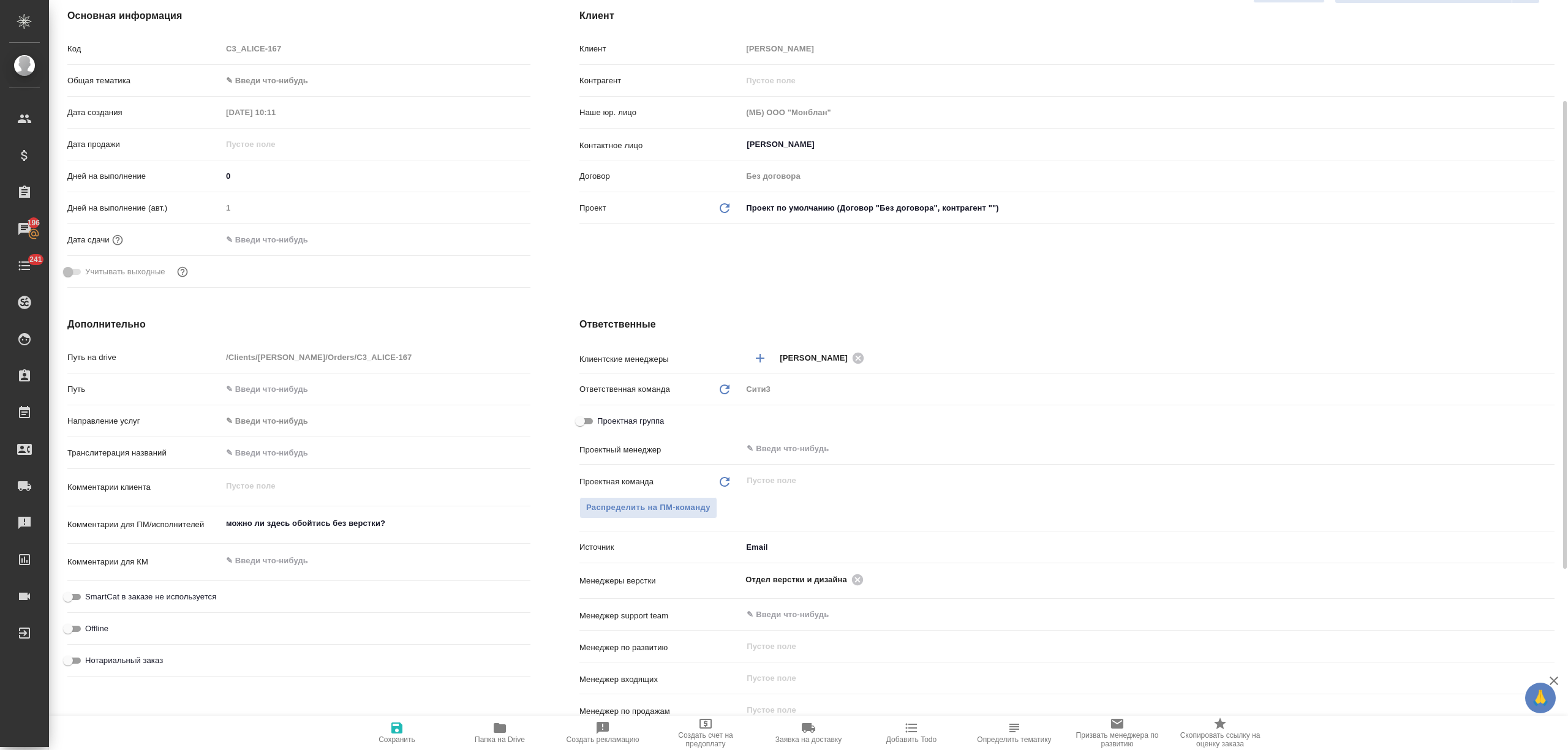
click at [408, 520] on textarea "можно ли здесь обойтись без верстки?" at bounding box center [376, 523] width 309 height 21
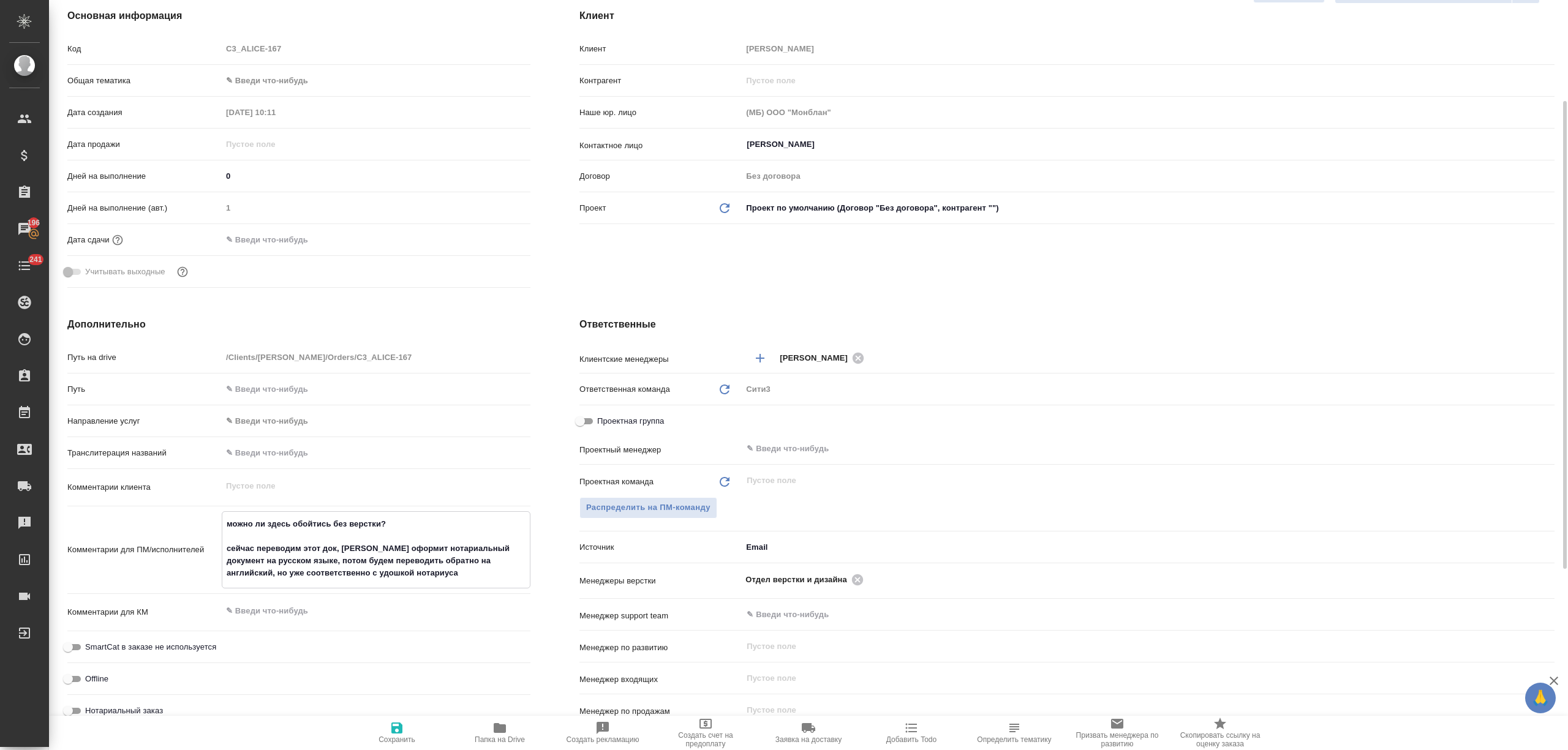
click at [400, 731] on icon "button" at bounding box center [397, 727] width 11 height 11
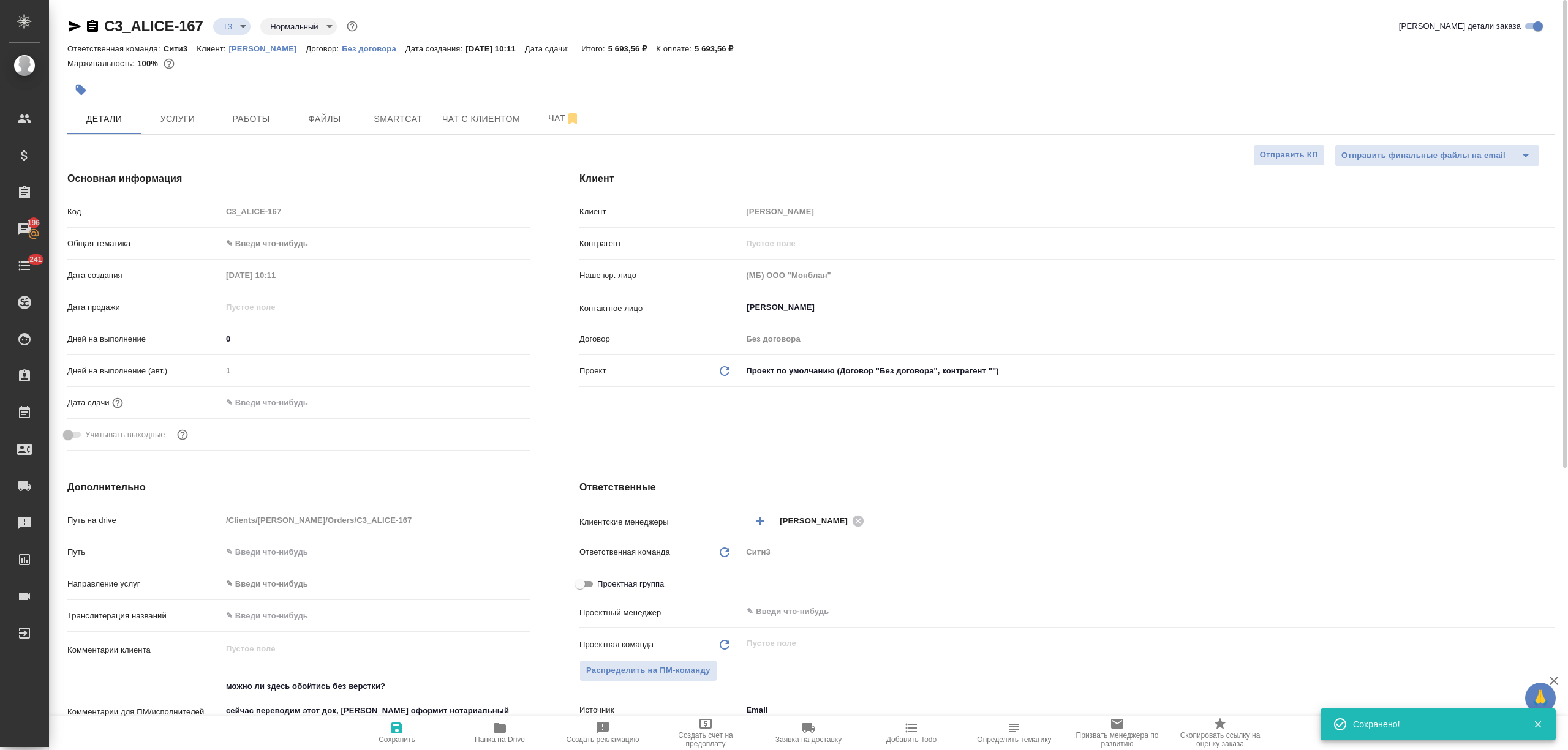
click at [169, 136] on div "C3_ALICE-167 ТЗ tz Нормальный normal Кратко детали заказа Ответственная команда…" at bounding box center [811, 601] width 1500 height 1202
click at [173, 124] on span "Услуги" at bounding box center [177, 119] width 58 height 15
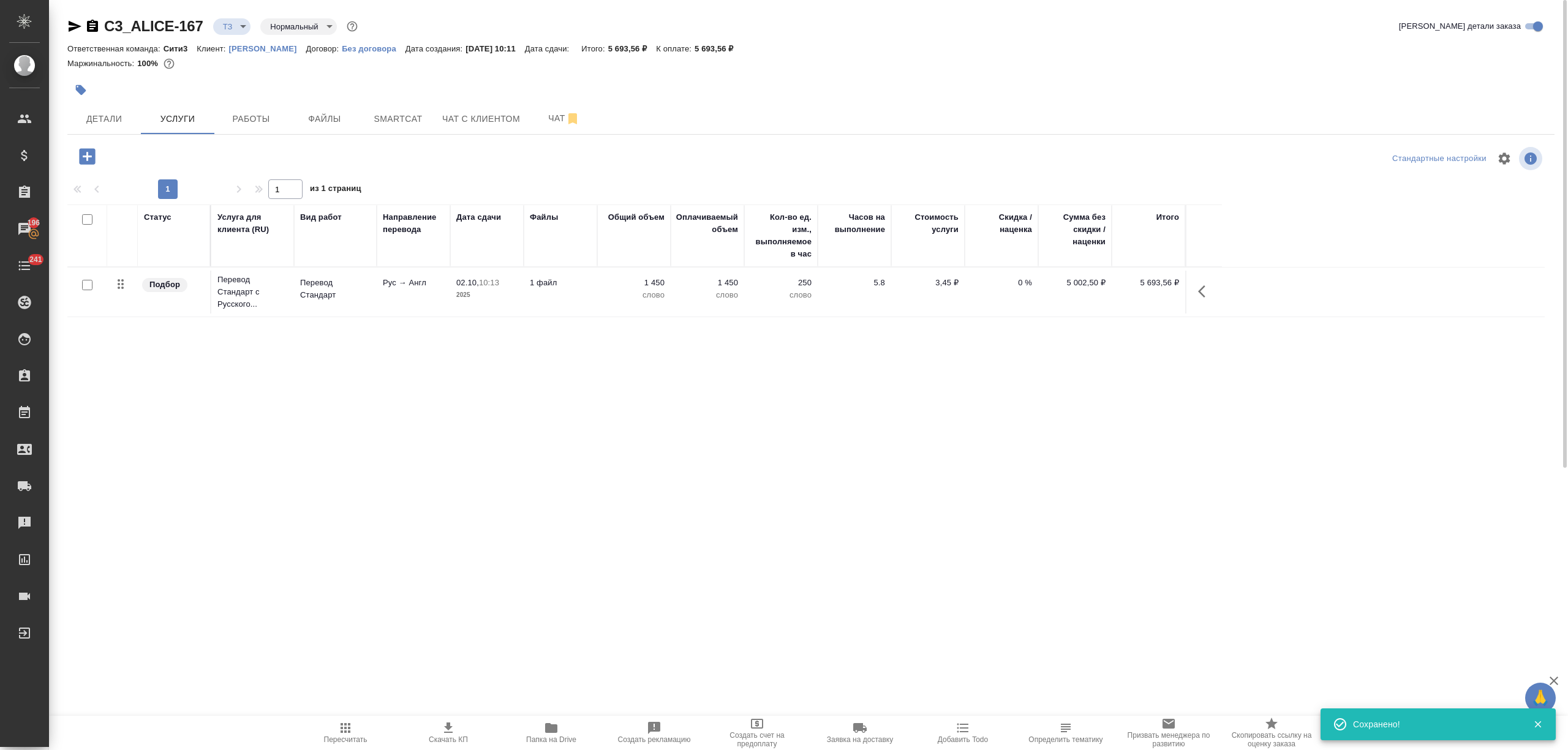
click at [485, 295] on p "2025" at bounding box center [486, 295] width 61 height 13
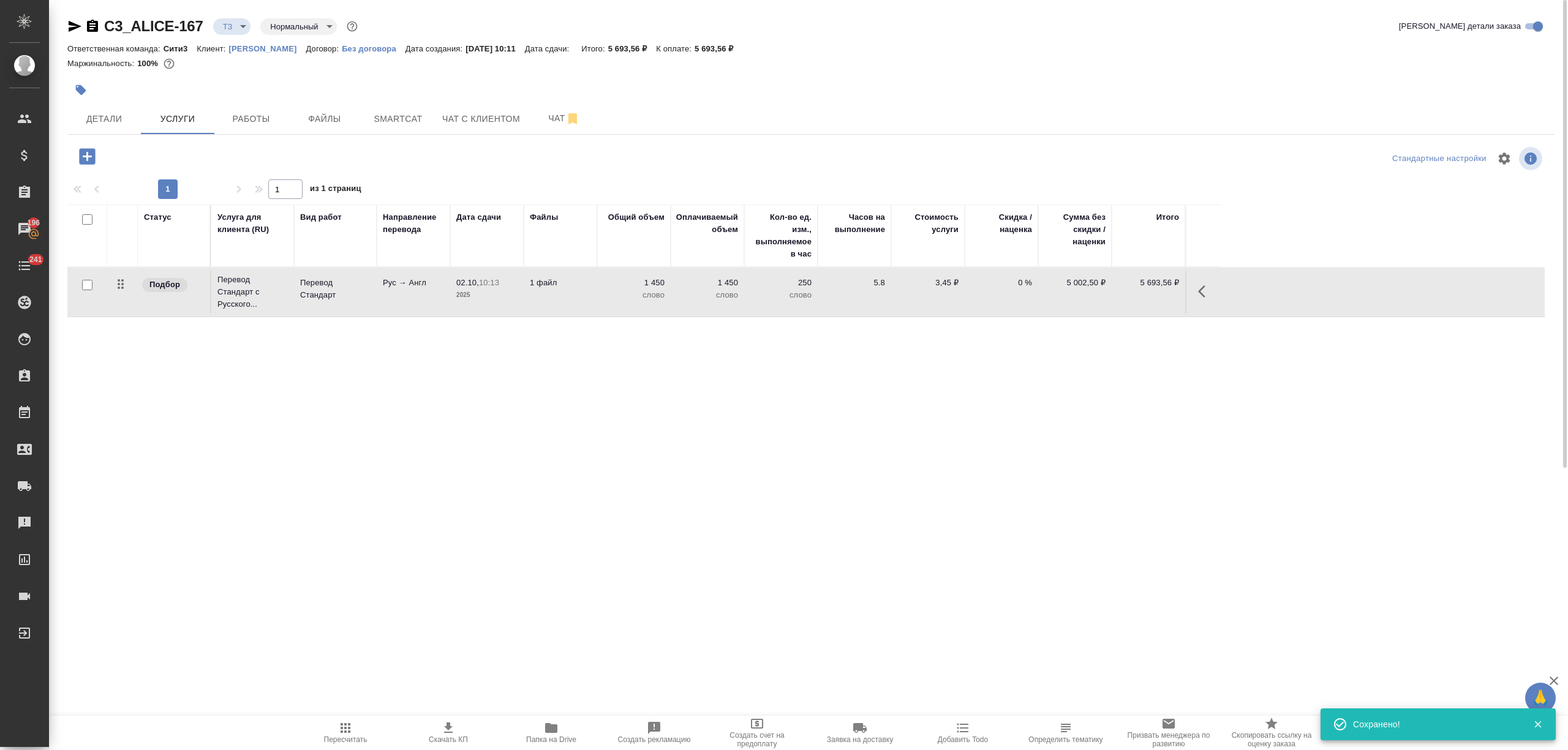
click at [485, 295] on p "2025" at bounding box center [486, 295] width 61 height 13
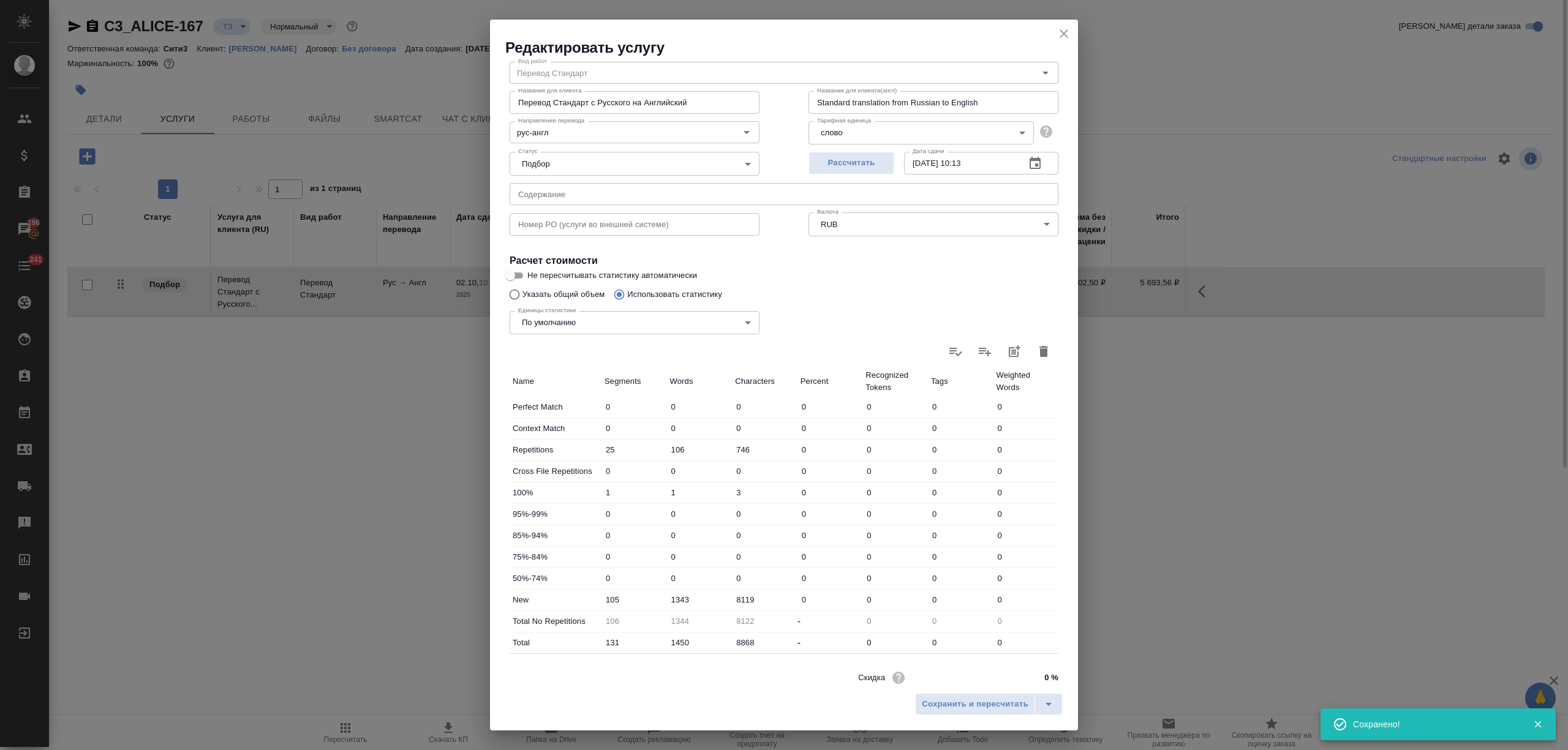
scroll to position [87, 0]
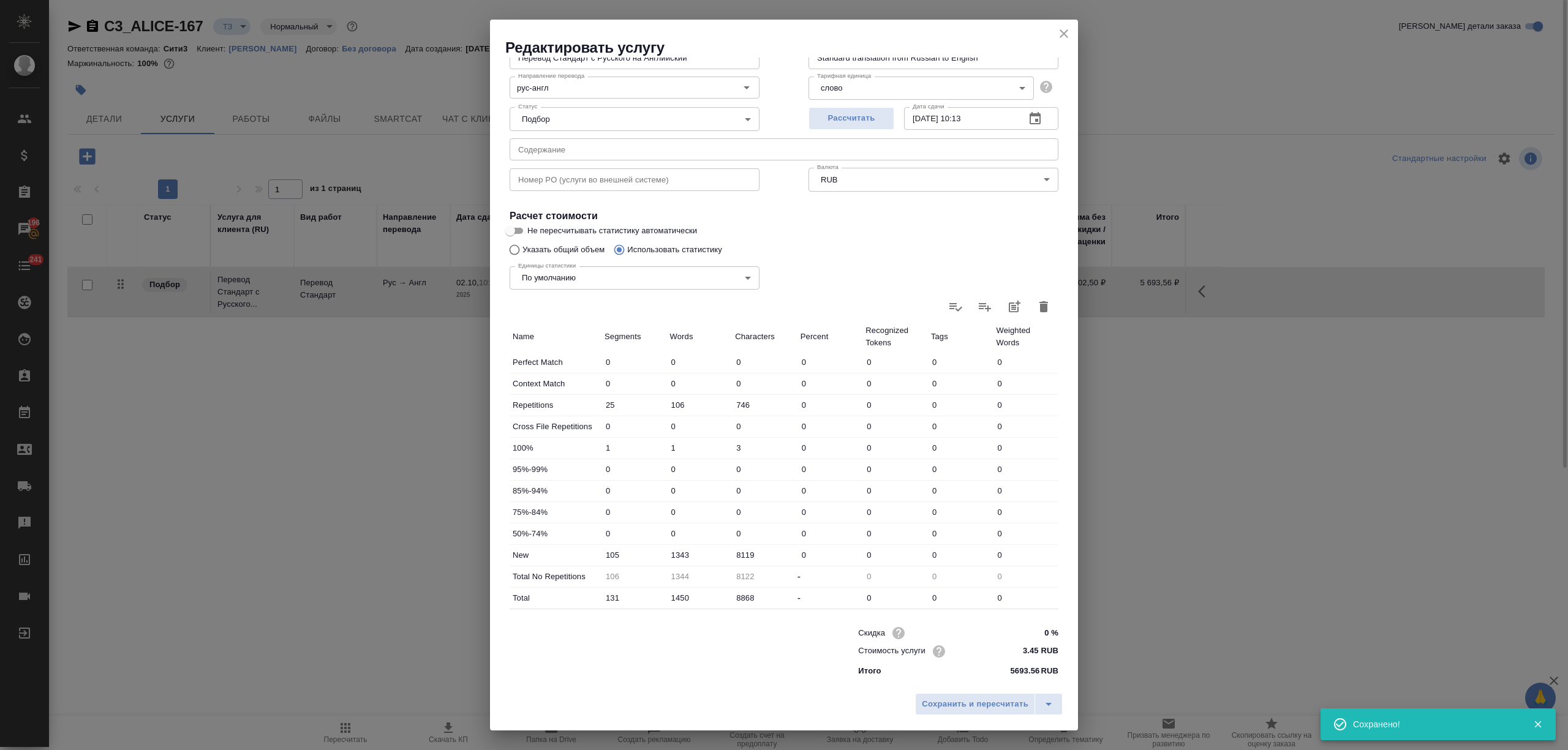
click at [1028, 627] on input "0 %" at bounding box center [1035, 632] width 46 height 18
click at [997, 699] on span "Сохранить и пересчитать" at bounding box center [976, 704] width 107 height 14
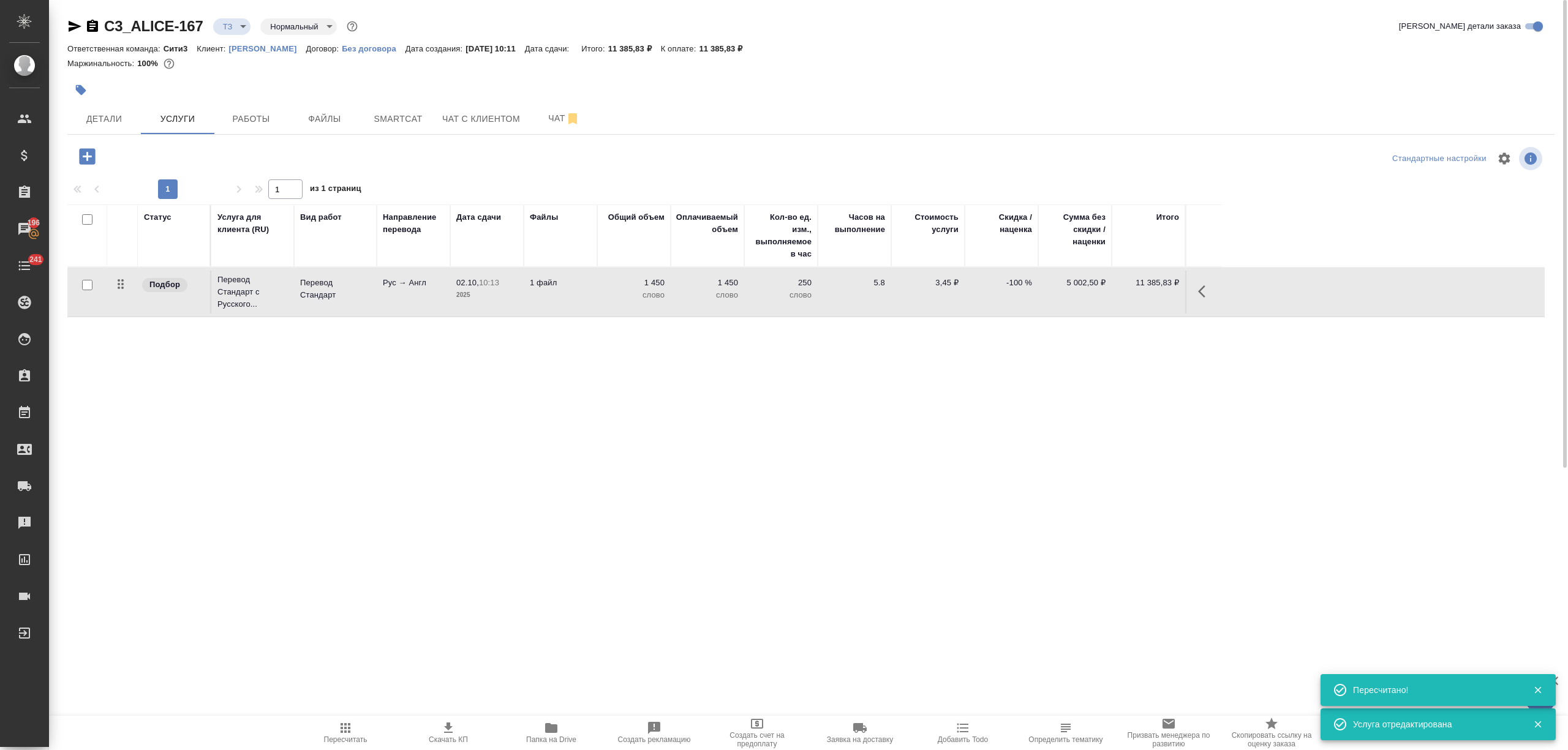
click at [456, 723] on span "Скачать КП" at bounding box center [449, 732] width 89 height 23
drag, startPoint x: 102, startPoint y: 114, endPoint x: 277, endPoint y: 342, distance: 287.4
click at [102, 114] on span "Детали" at bounding box center [104, 119] width 58 height 15
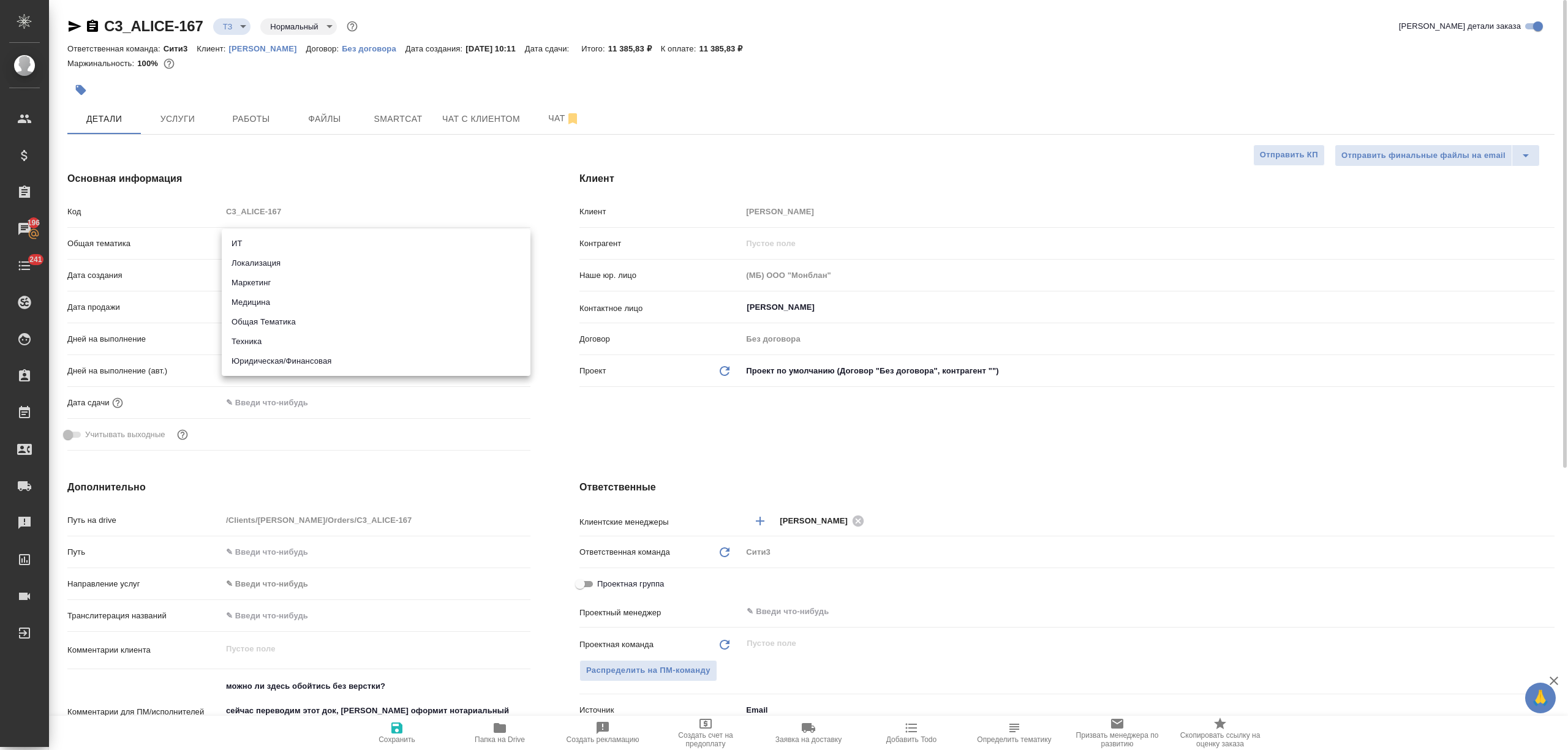
click at [270, 241] on body "🙏 .cls-1 fill:#fff; AWATERA Nikitina Tatiana Клиенты Спецификации Заказы 196 Ча…" at bounding box center [784, 424] width 1568 height 849
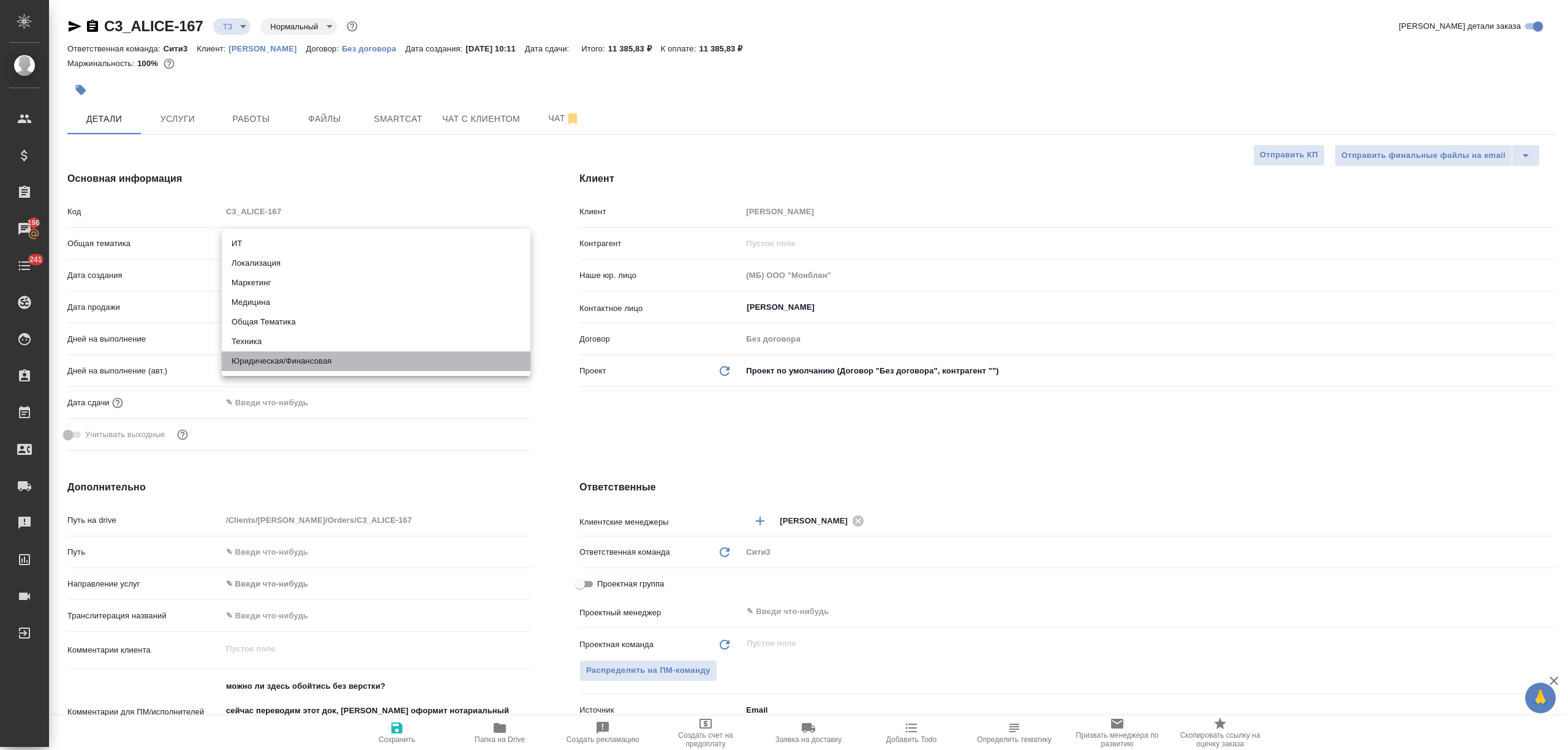
click at [272, 365] on li "Юридическая/Финансовая" at bounding box center [376, 361] width 309 height 19
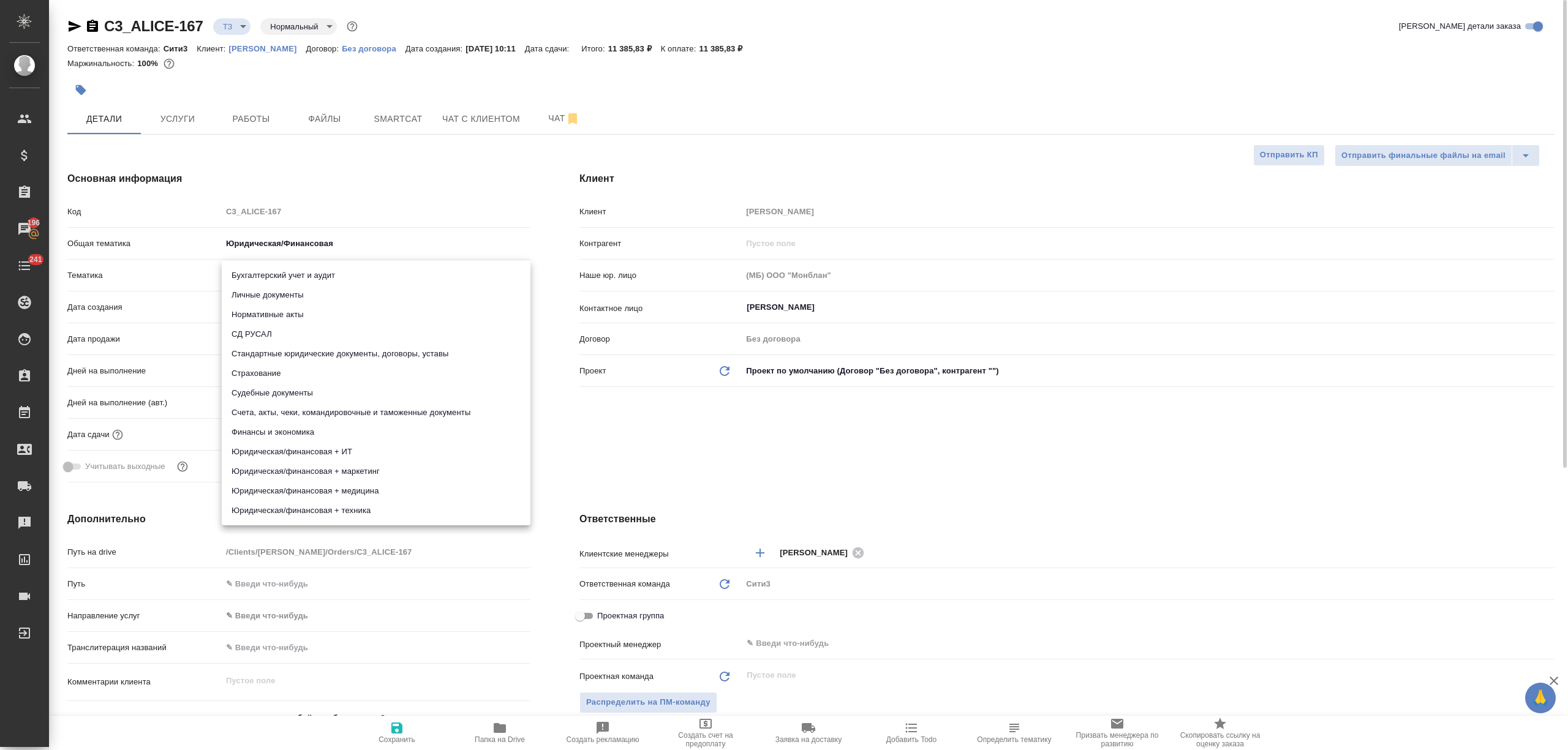
click at [274, 272] on body "🙏 .cls-1 fill:#fff; AWATERA Nikitina Tatiana Клиенты Спецификации Заказы 196 Ча…" at bounding box center [784, 424] width 1568 height 849
click at [302, 357] on li "Стандартные юридические документы, договоры, уставы" at bounding box center [376, 353] width 309 height 19
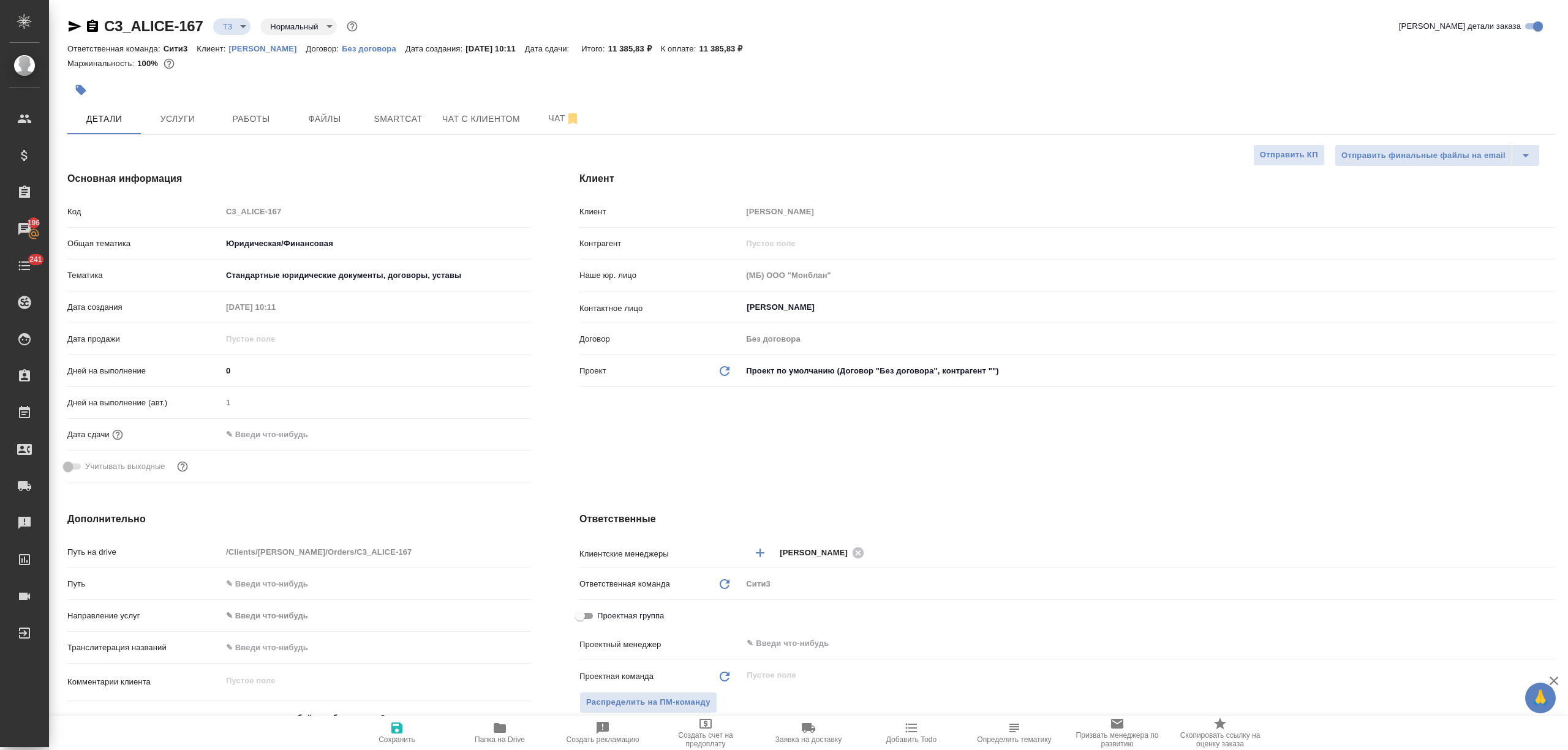
click at [278, 438] on input "text" at bounding box center [275, 434] width 107 height 18
click at [488, 432] on icon "button" at bounding box center [495, 433] width 15 height 15
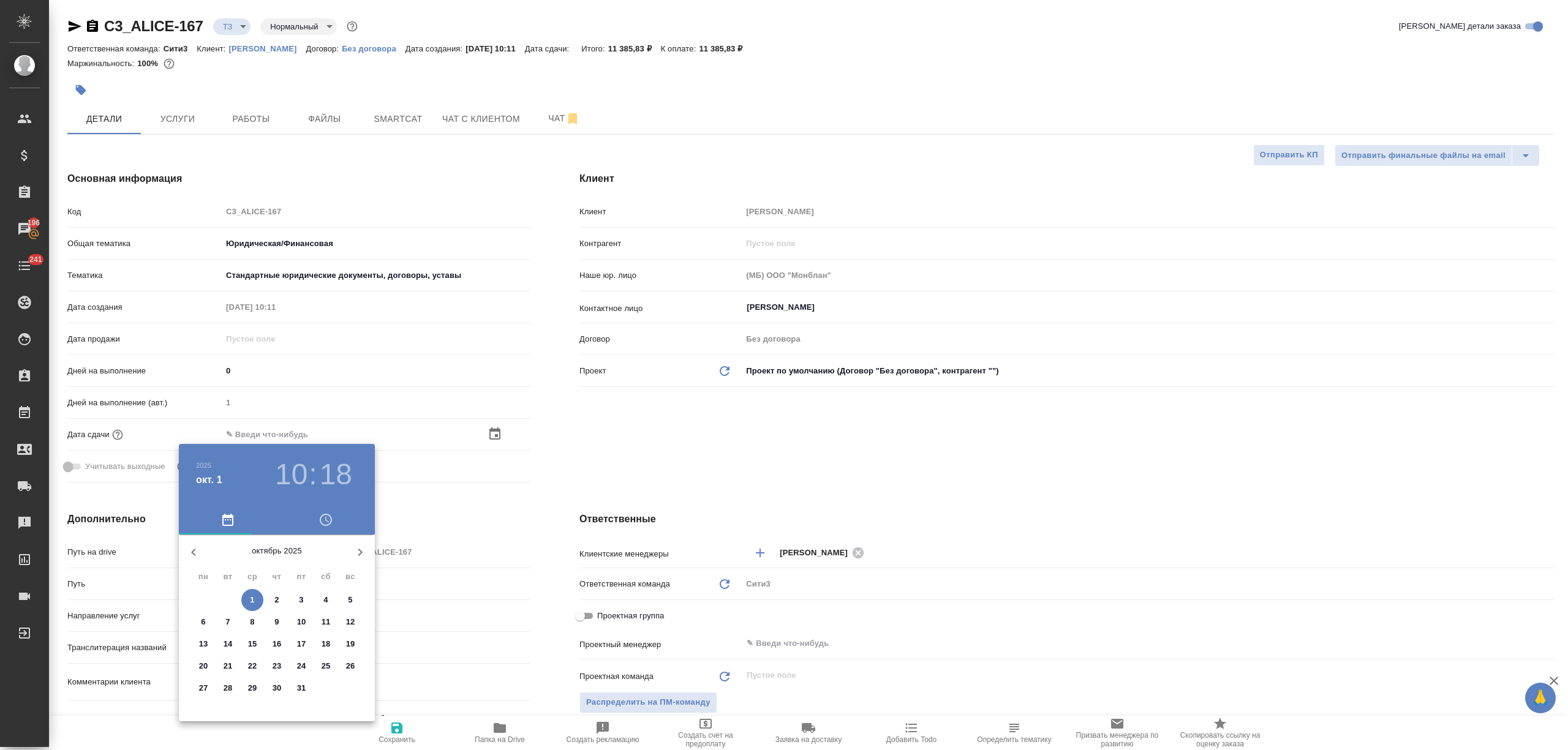
click at [250, 601] on p "1" at bounding box center [251, 600] width 4 height 13
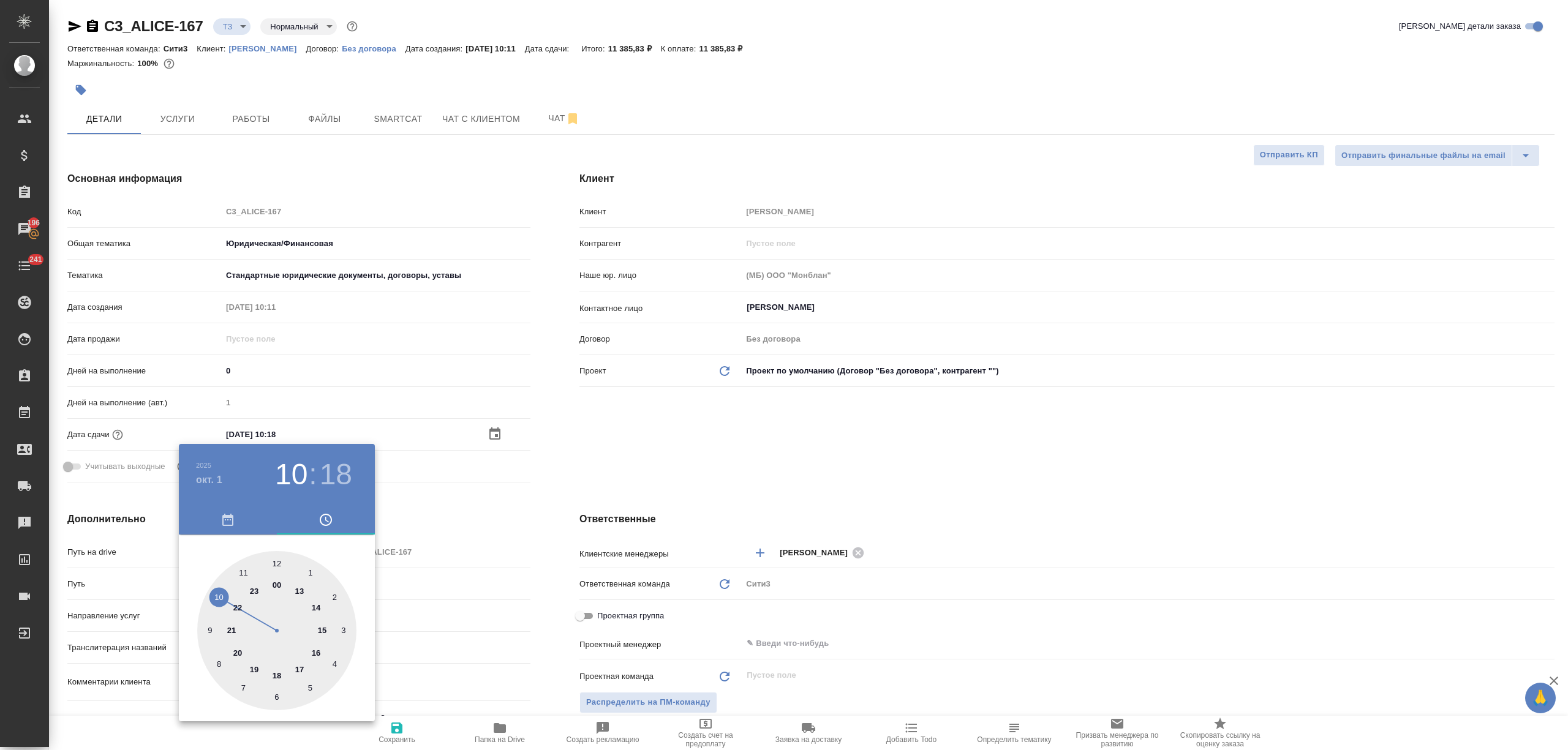
click at [321, 626] on div at bounding box center [277, 631] width 160 height 160
click at [334, 662] on div at bounding box center [277, 631] width 160 height 160
click at [441, 662] on div at bounding box center [784, 375] width 1568 height 750
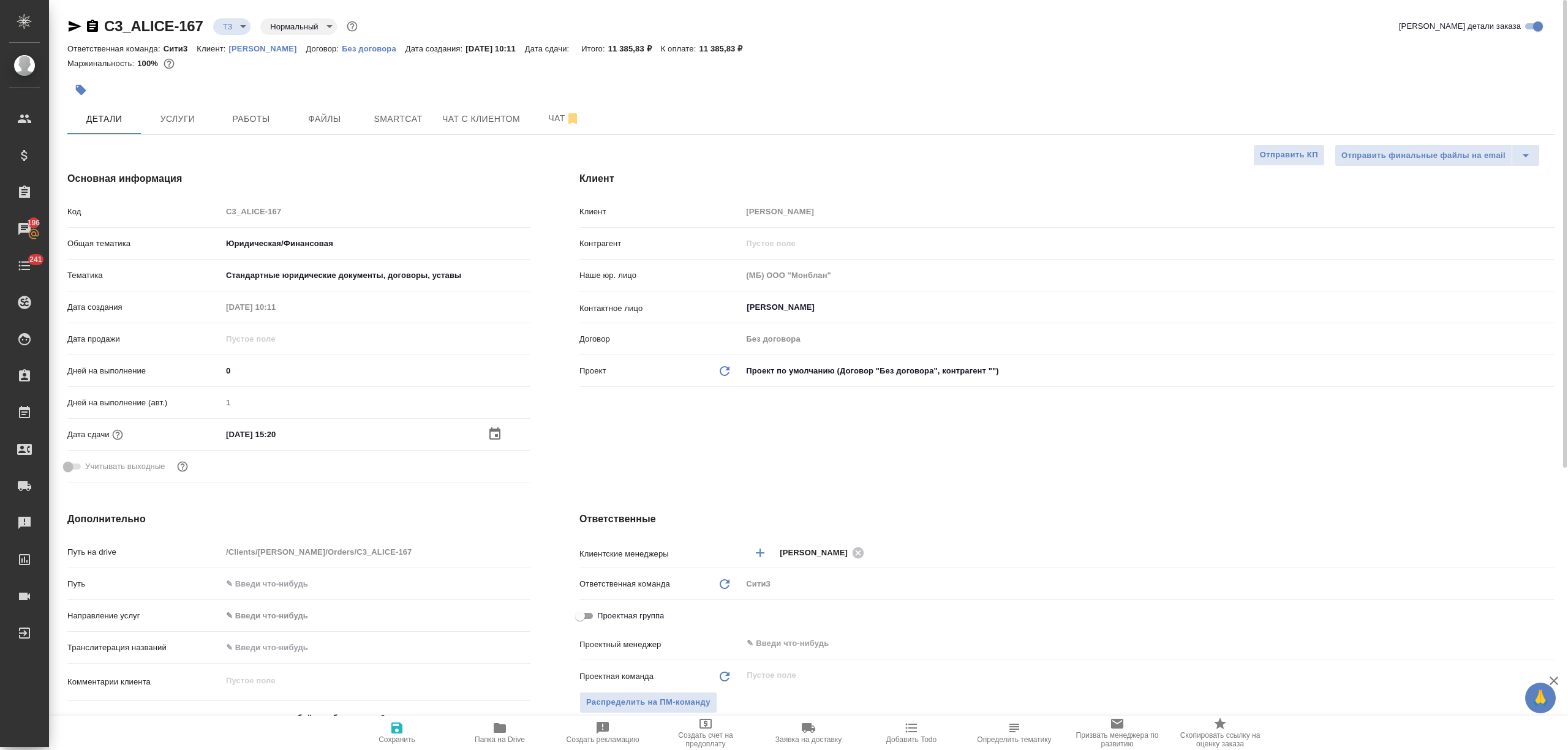
click at [398, 726] on icon "button" at bounding box center [397, 728] width 15 height 15
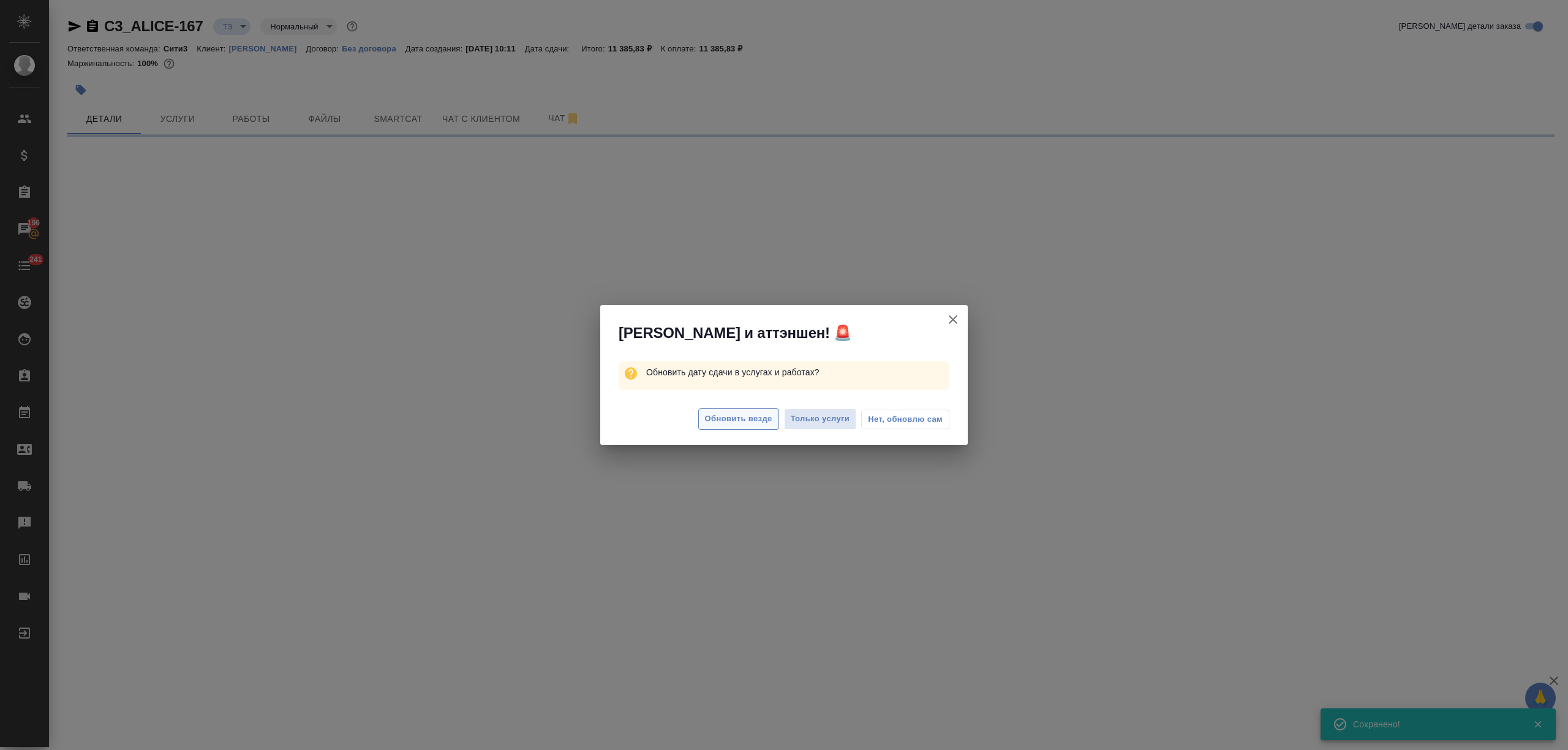
click at [758, 420] on span "Обновить везде" at bounding box center [738, 418] width 68 height 14
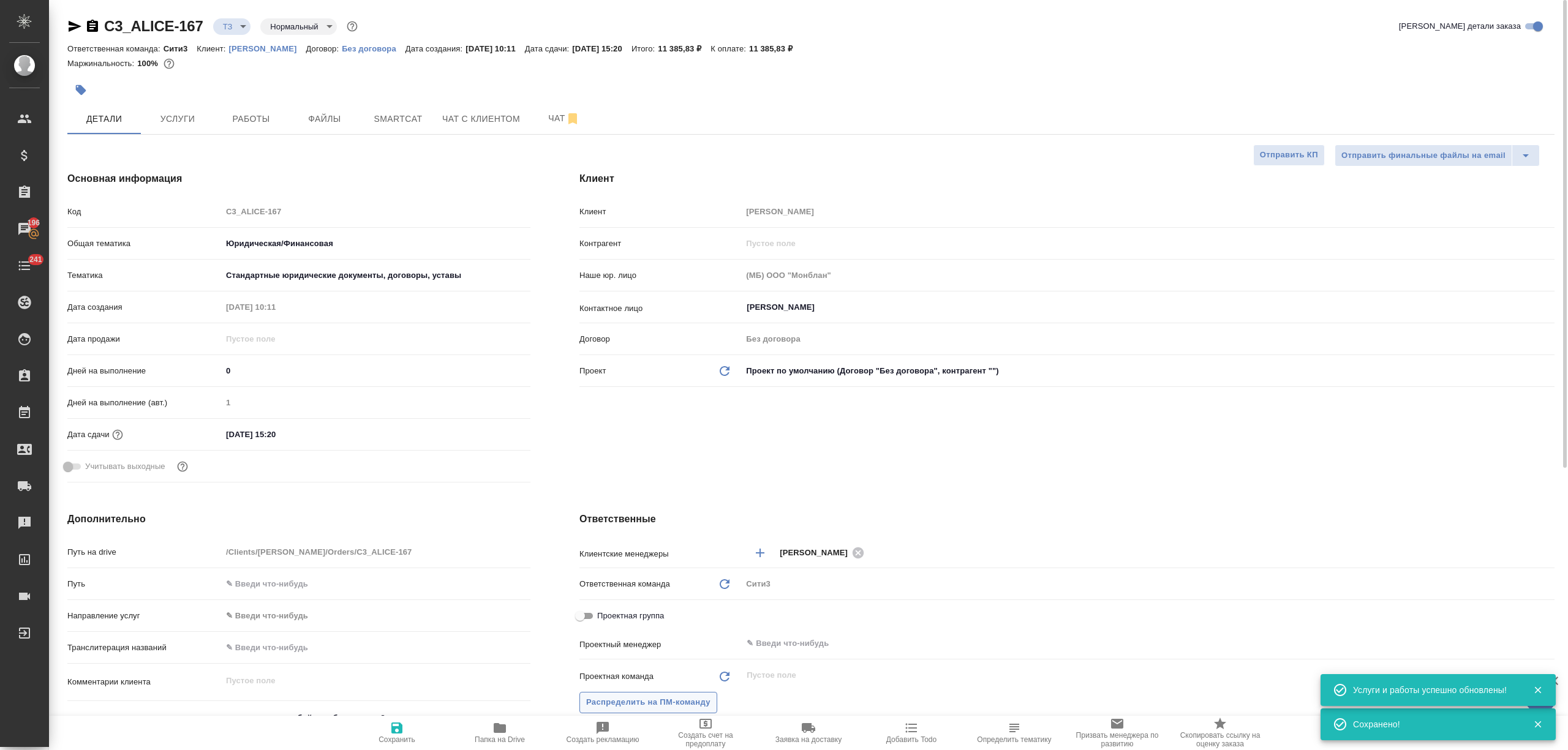
scroll to position [163, 0]
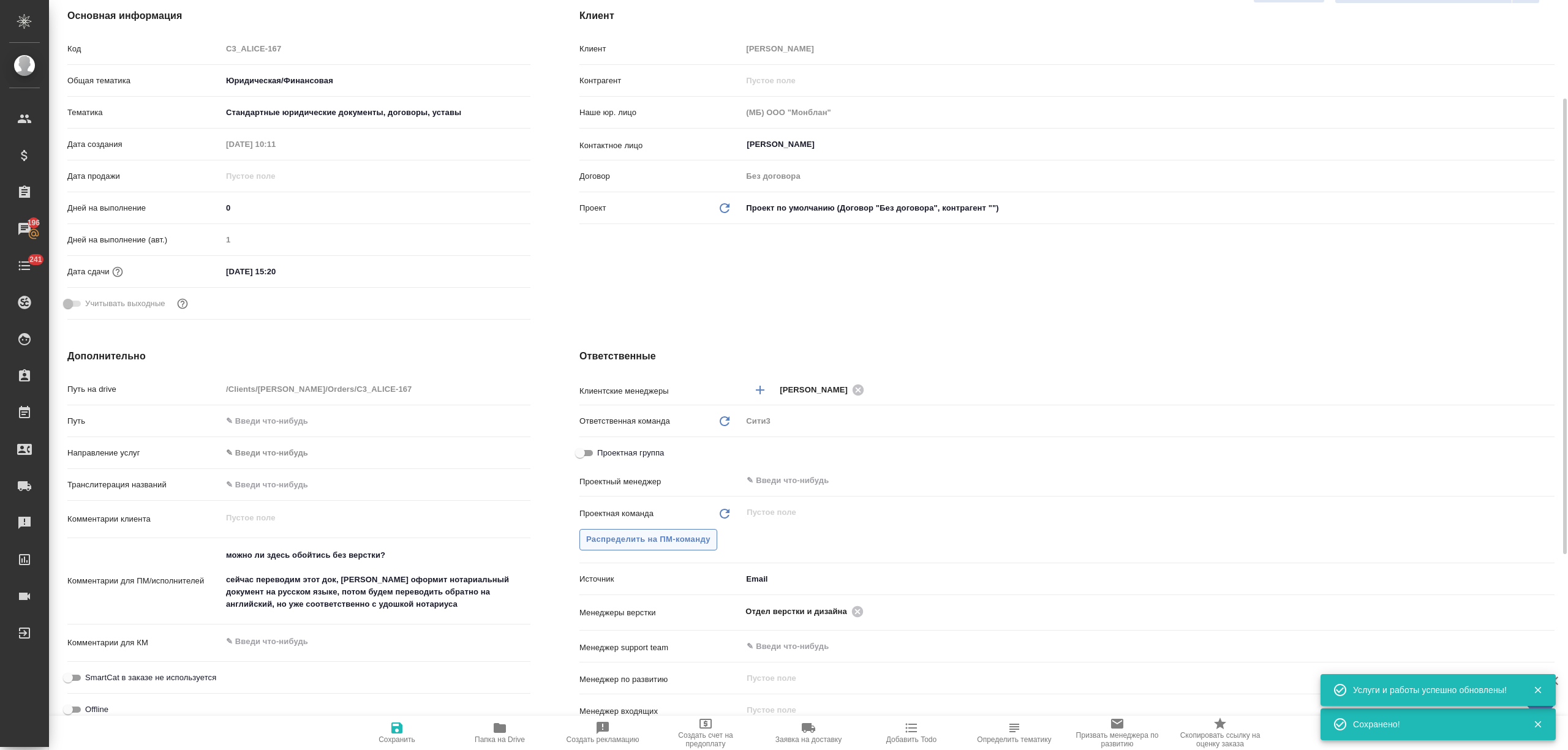
click at [687, 540] on span "Распределить на ПМ-команду" at bounding box center [648, 540] width 124 height 14
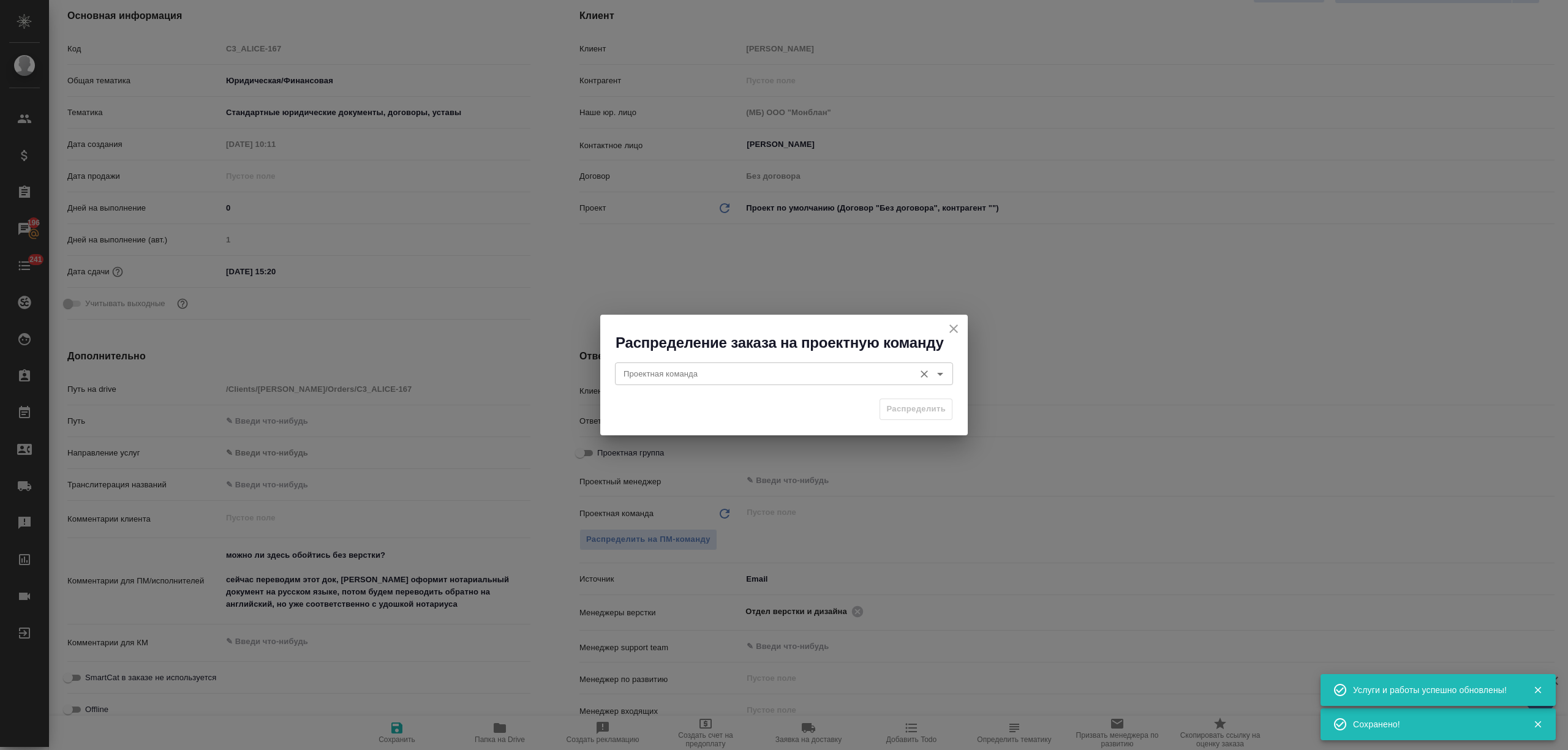
click at [677, 375] on input "Проектная команда" at bounding box center [764, 373] width 290 height 15
click at [688, 410] on li "Юридический" at bounding box center [784, 402] width 338 height 22
click at [901, 408] on span "Распределить" at bounding box center [916, 409] width 59 height 14
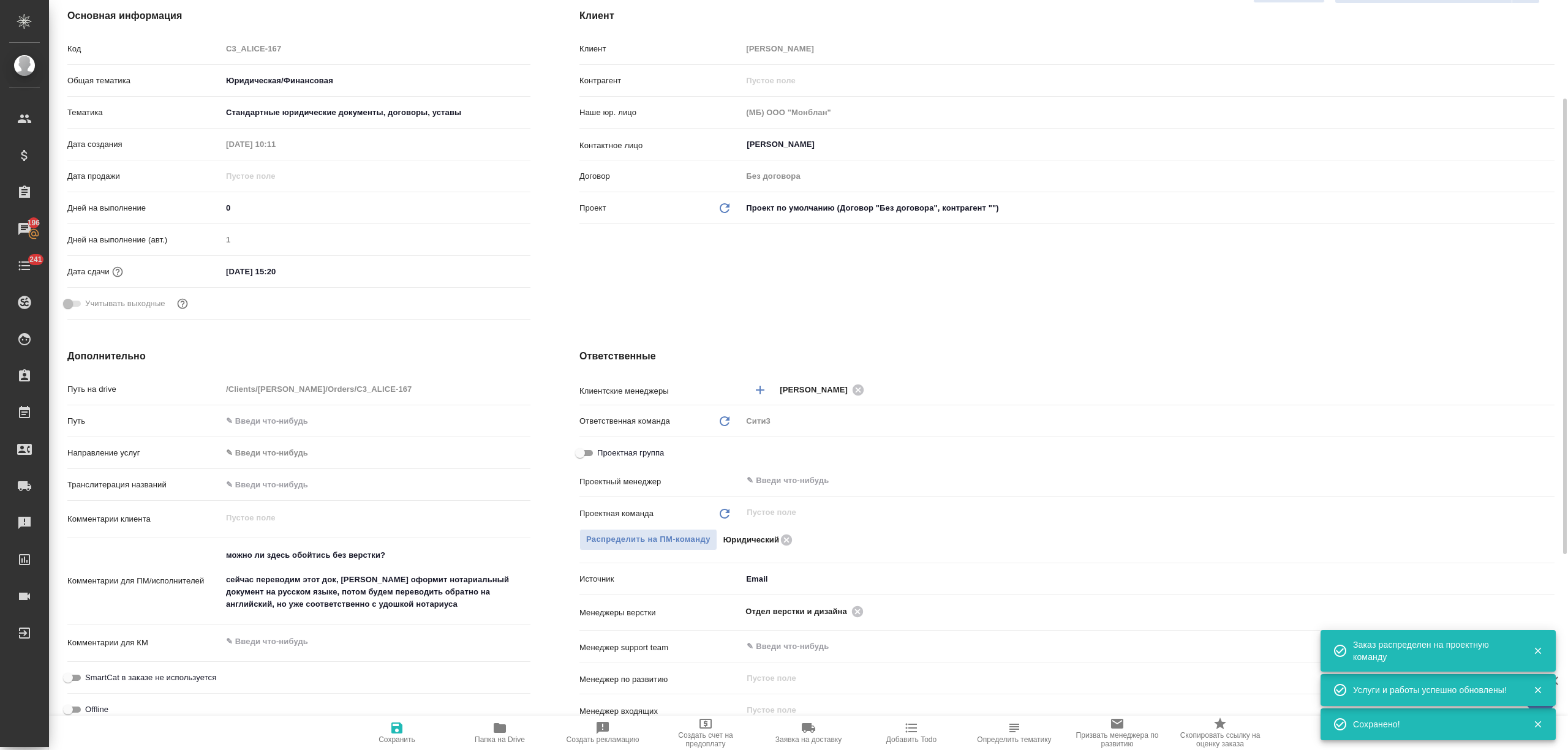
click at [393, 736] on span "Сохранить" at bounding box center [397, 740] width 37 height 8
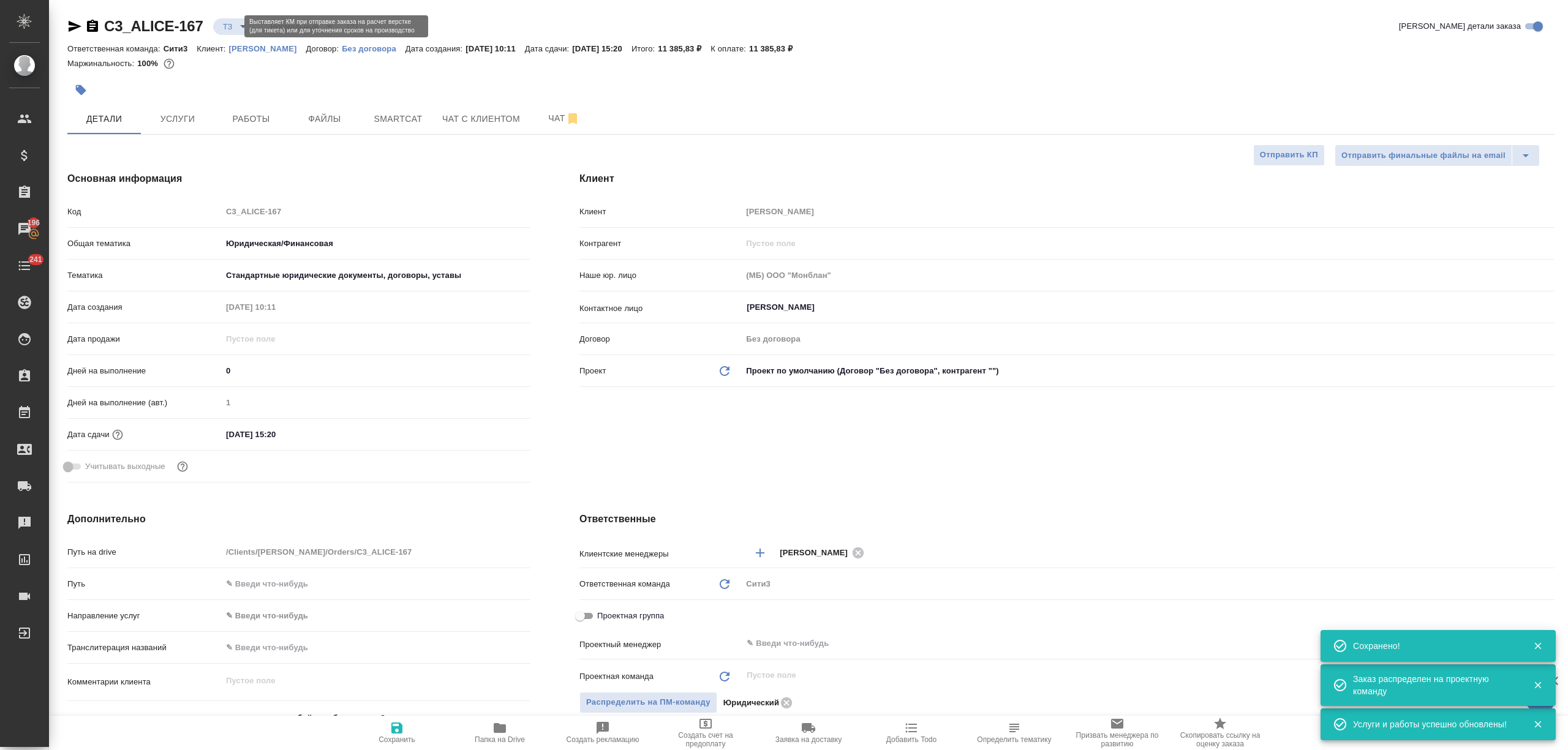
click at [228, 21] on body "🙏 .cls-1 fill:#fff; AWATERA Nikitina Tatiana Клиенты Спецификации Заказы 196 Ча…" at bounding box center [784, 424] width 1568 height 849
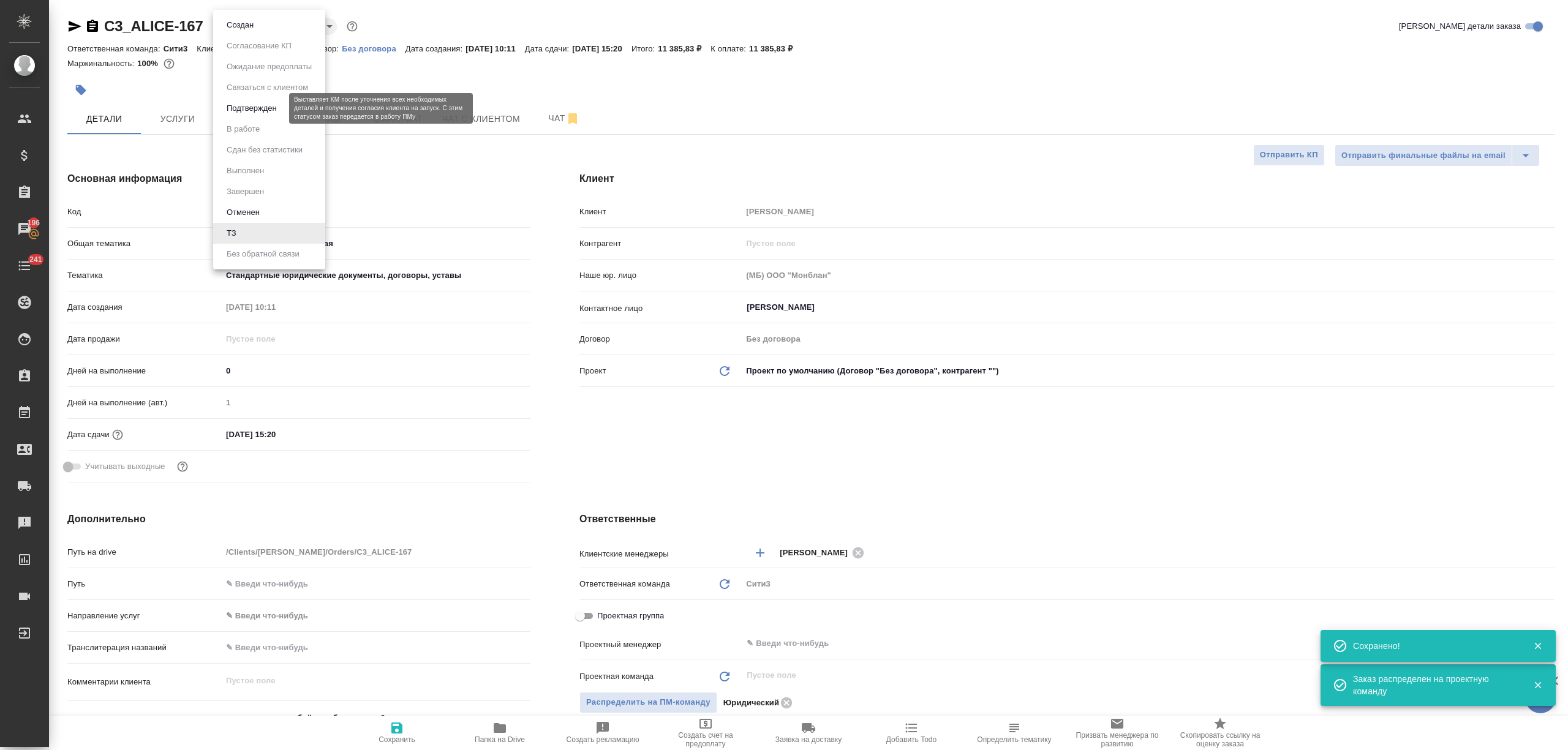
click at [265, 107] on button "Подтвержден" at bounding box center [251, 109] width 58 height 13
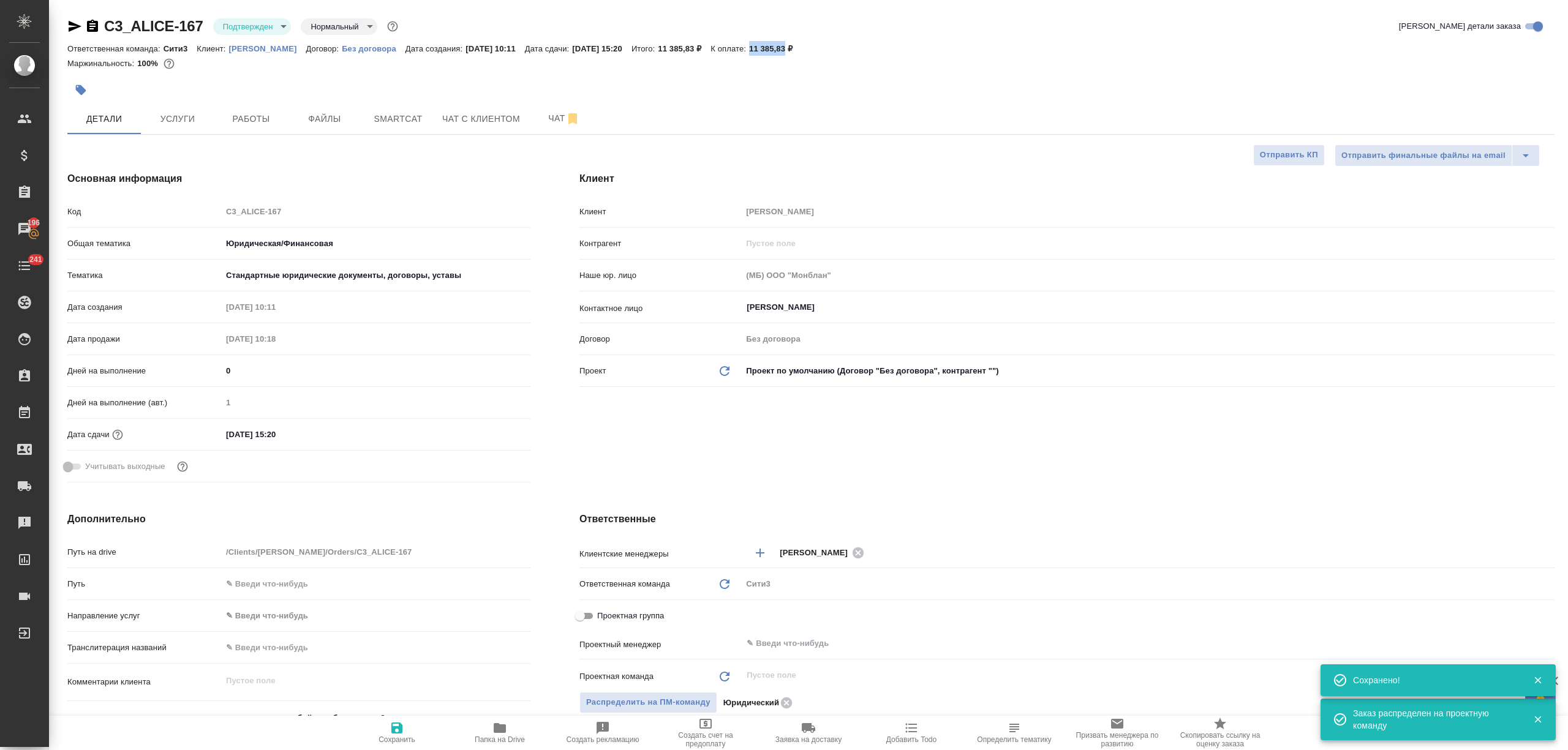
drag, startPoint x: 787, startPoint y: 49, endPoint x: 816, endPoint y: 48, distance: 29.0
click at [816, 48] on div "Ответственная команда: Сити3 Клиент: Алиса Селезнева Договор: Без договора Дата…" at bounding box center [811, 48] width 1487 height 15
copy p "11 385,83"
drag, startPoint x: 187, startPoint y: 25, endPoint x: 97, endPoint y: 30, distance: 90.1
click at [97, 30] on div "C3_ALICE-167 Подтвержден confirmed Нормальный normal" at bounding box center [234, 26] width 333 height 19
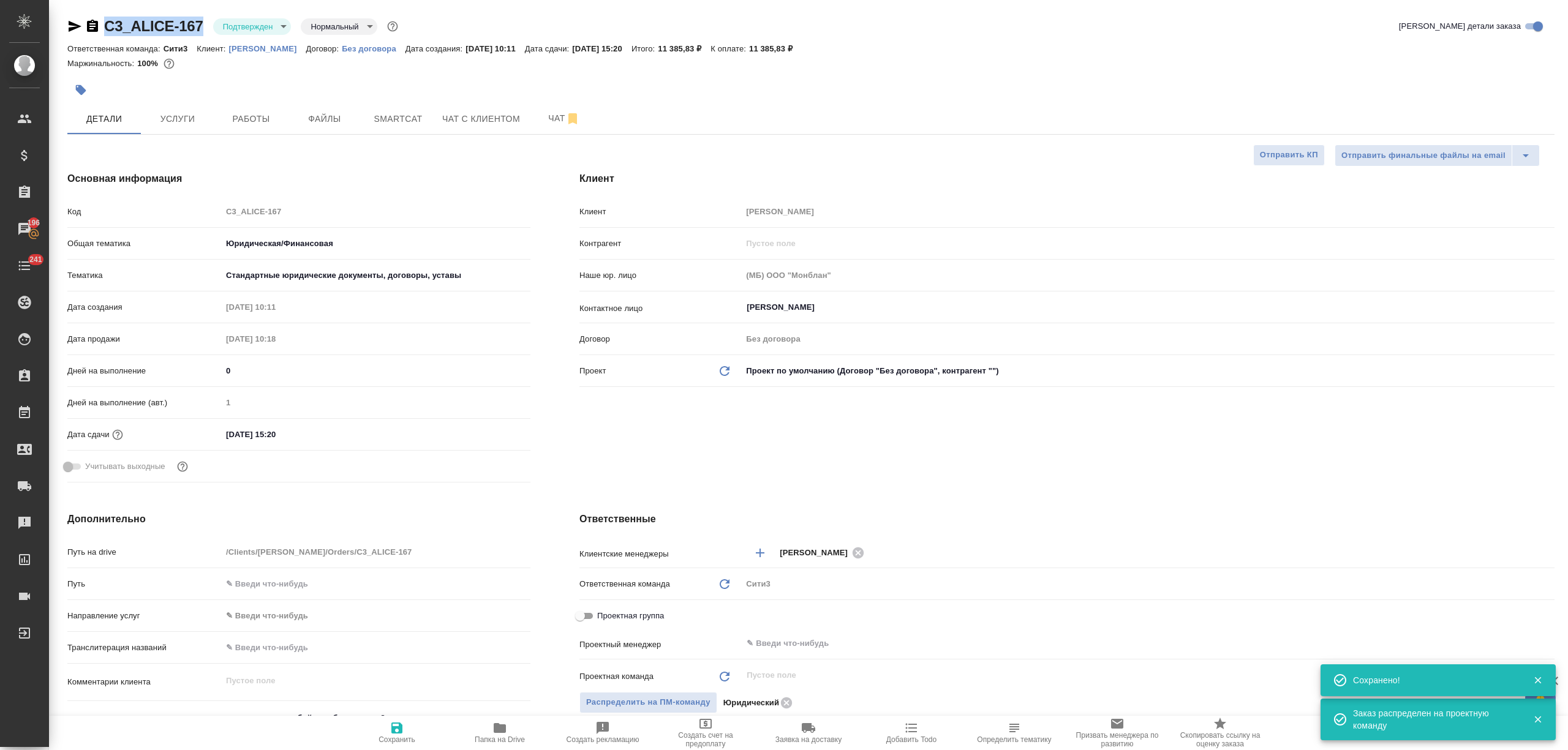
copy link "C3_ALICE-167"
click at [185, 131] on button "Услуги" at bounding box center [178, 119] width 74 height 31
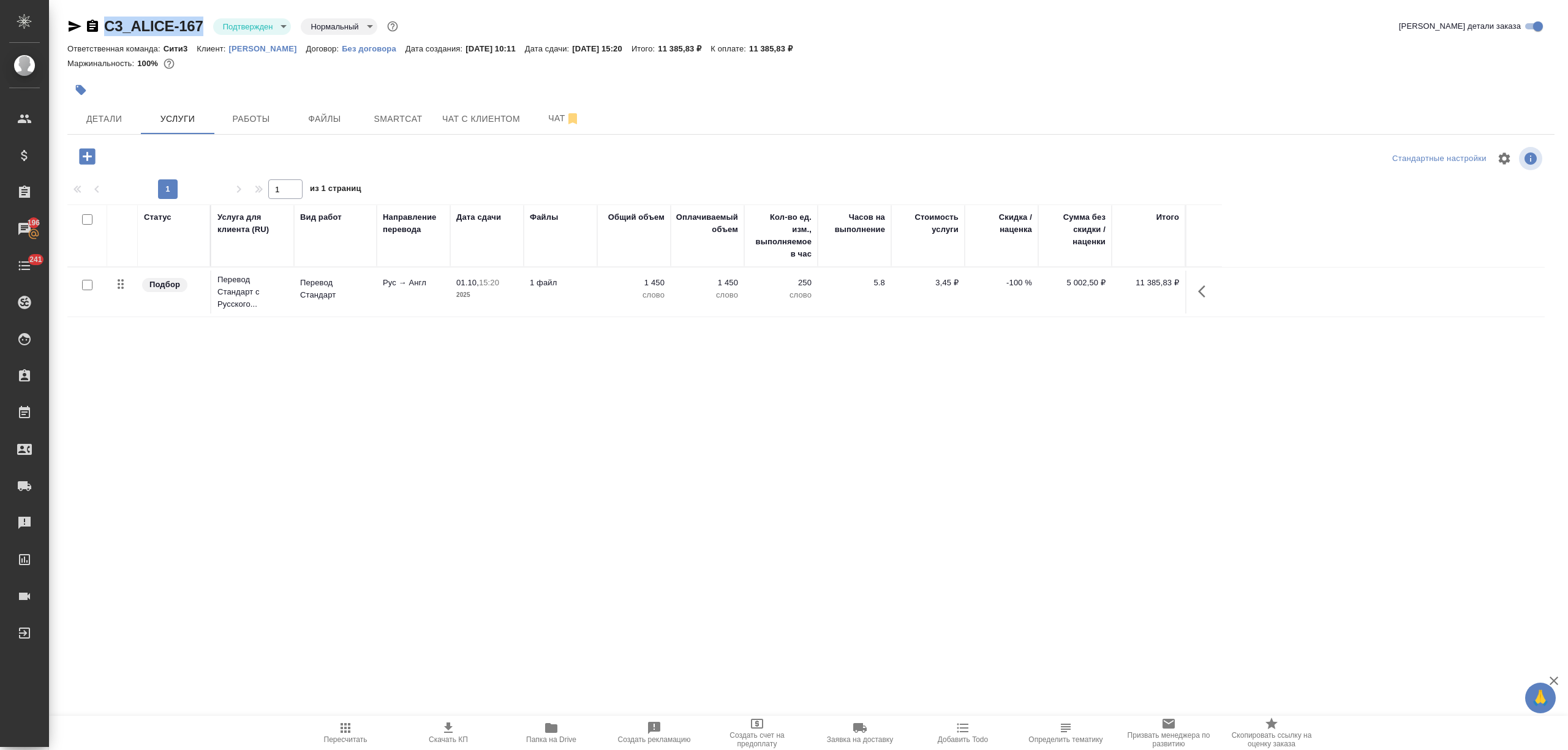
click at [89, 289] on input "checkbox" at bounding box center [87, 285] width 10 height 10
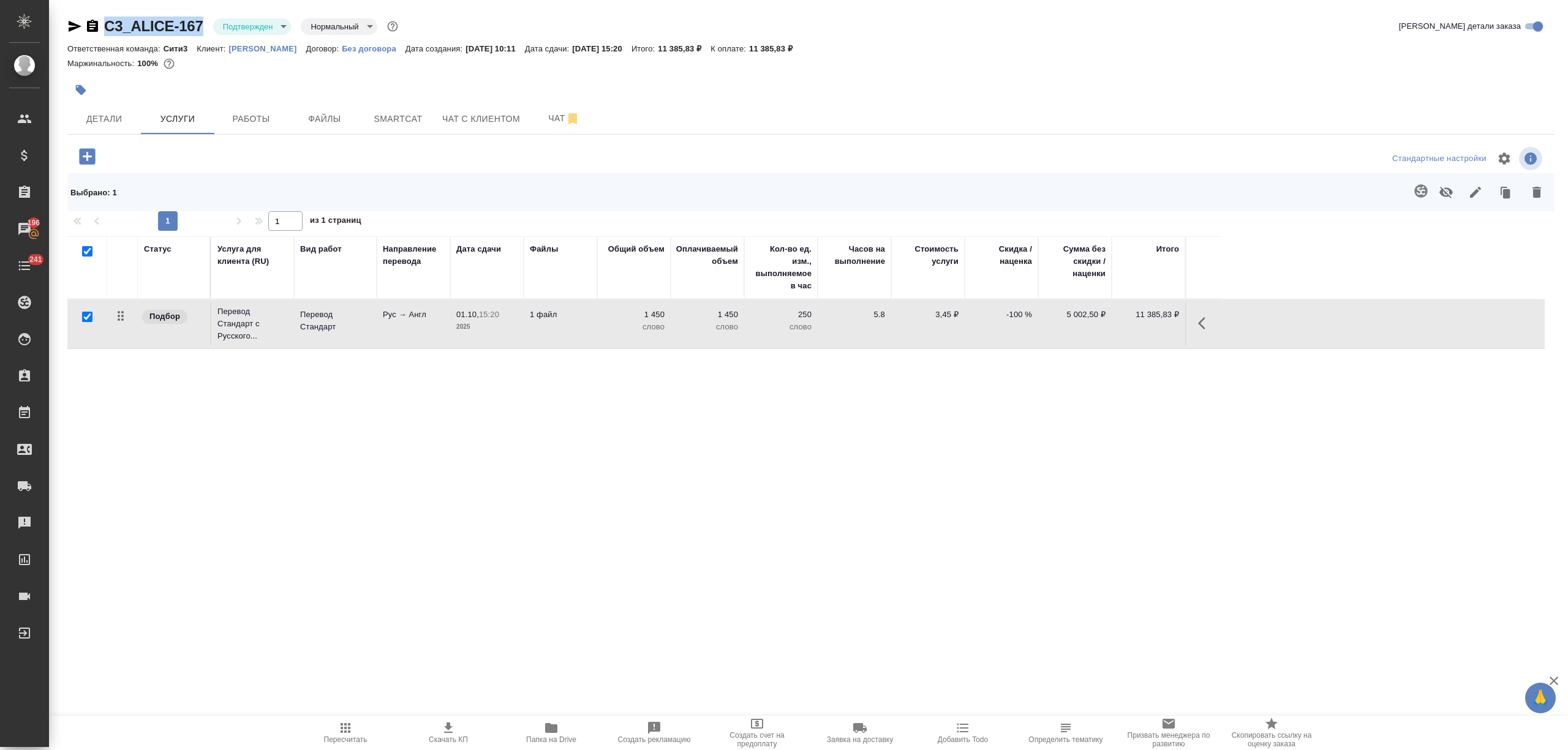
click at [1537, 200] on button "button" at bounding box center [1536, 192] width 29 height 32
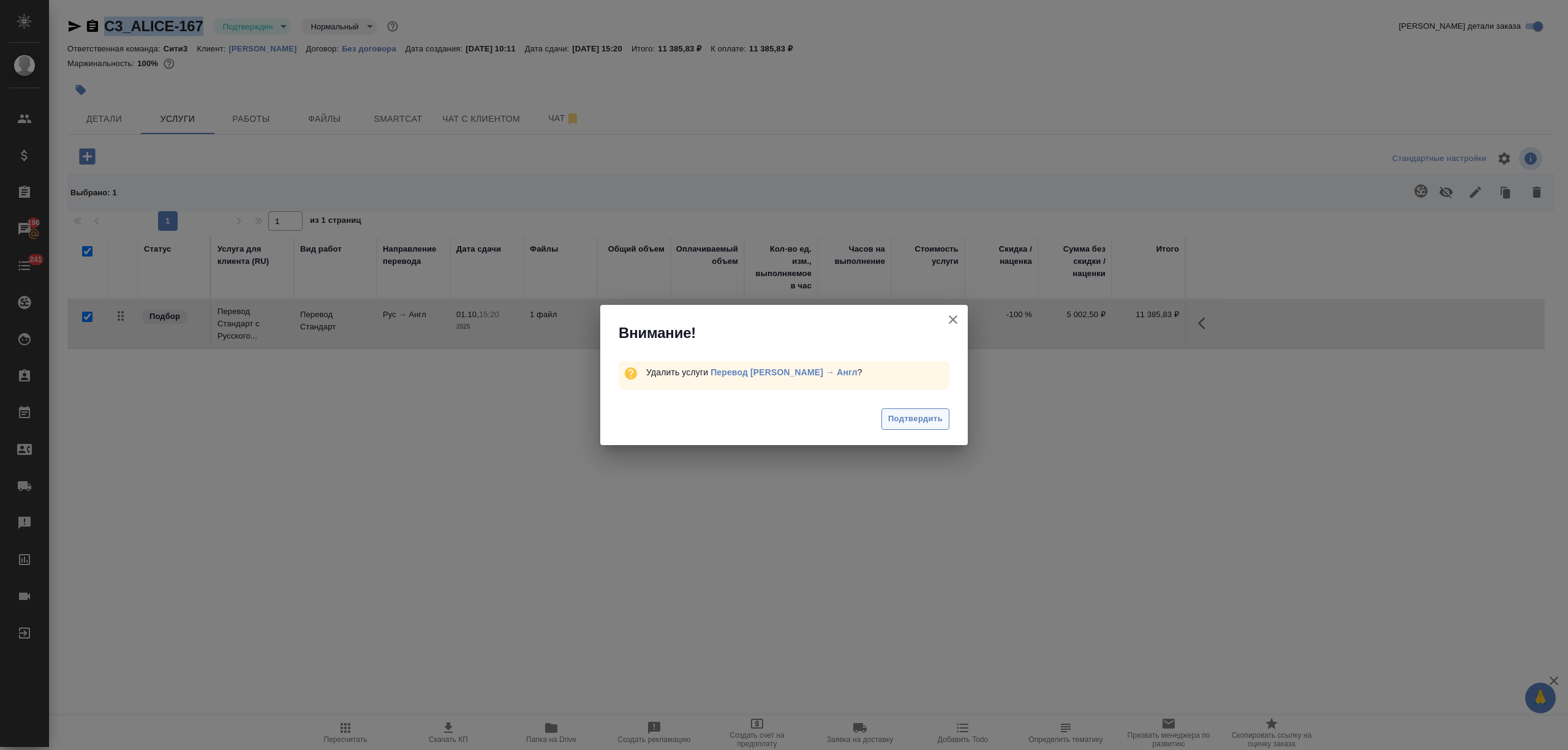
click at [924, 412] on span "Подтвердить" at bounding box center [915, 418] width 54 height 14
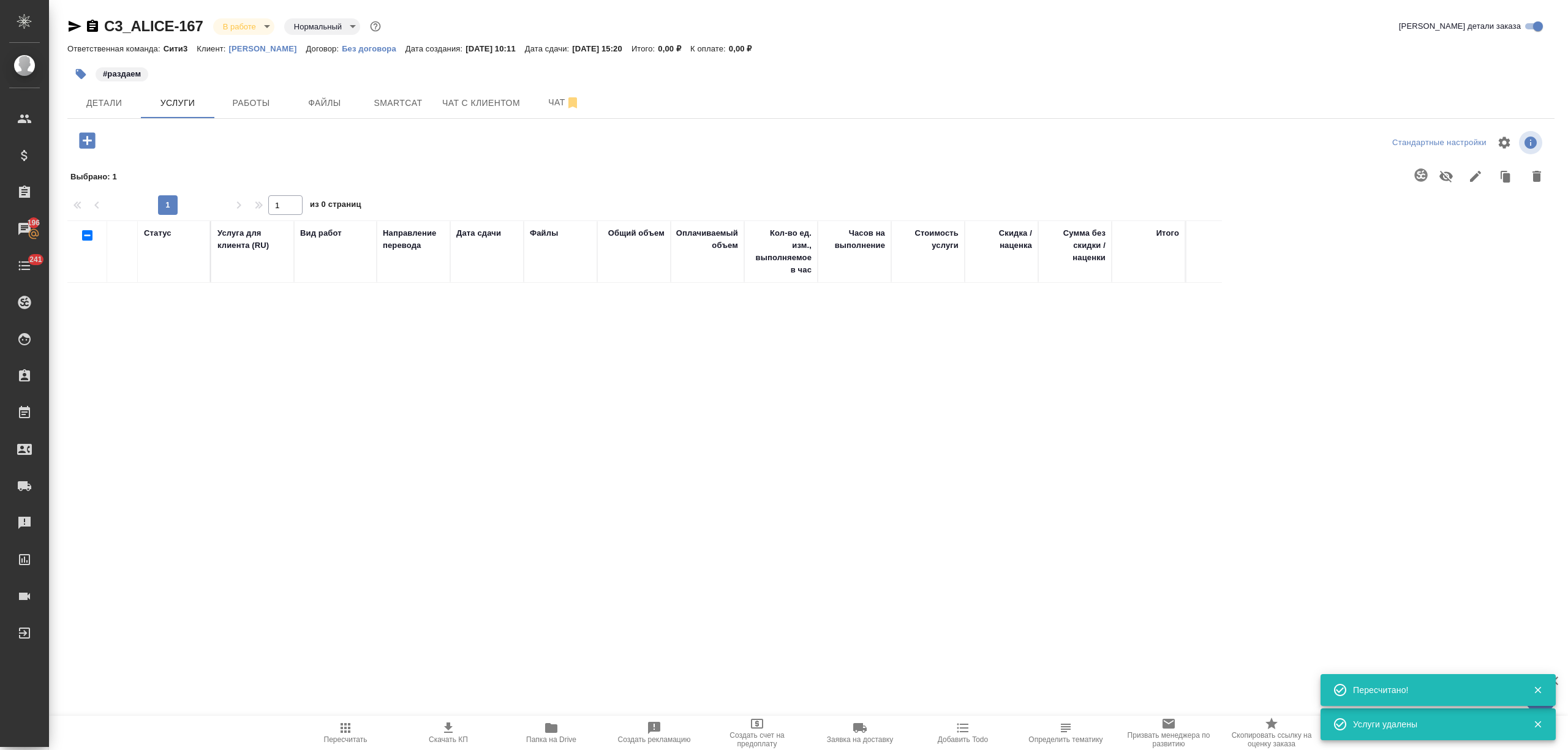
click at [102, 139] on button "button" at bounding box center [87, 140] width 33 height 25
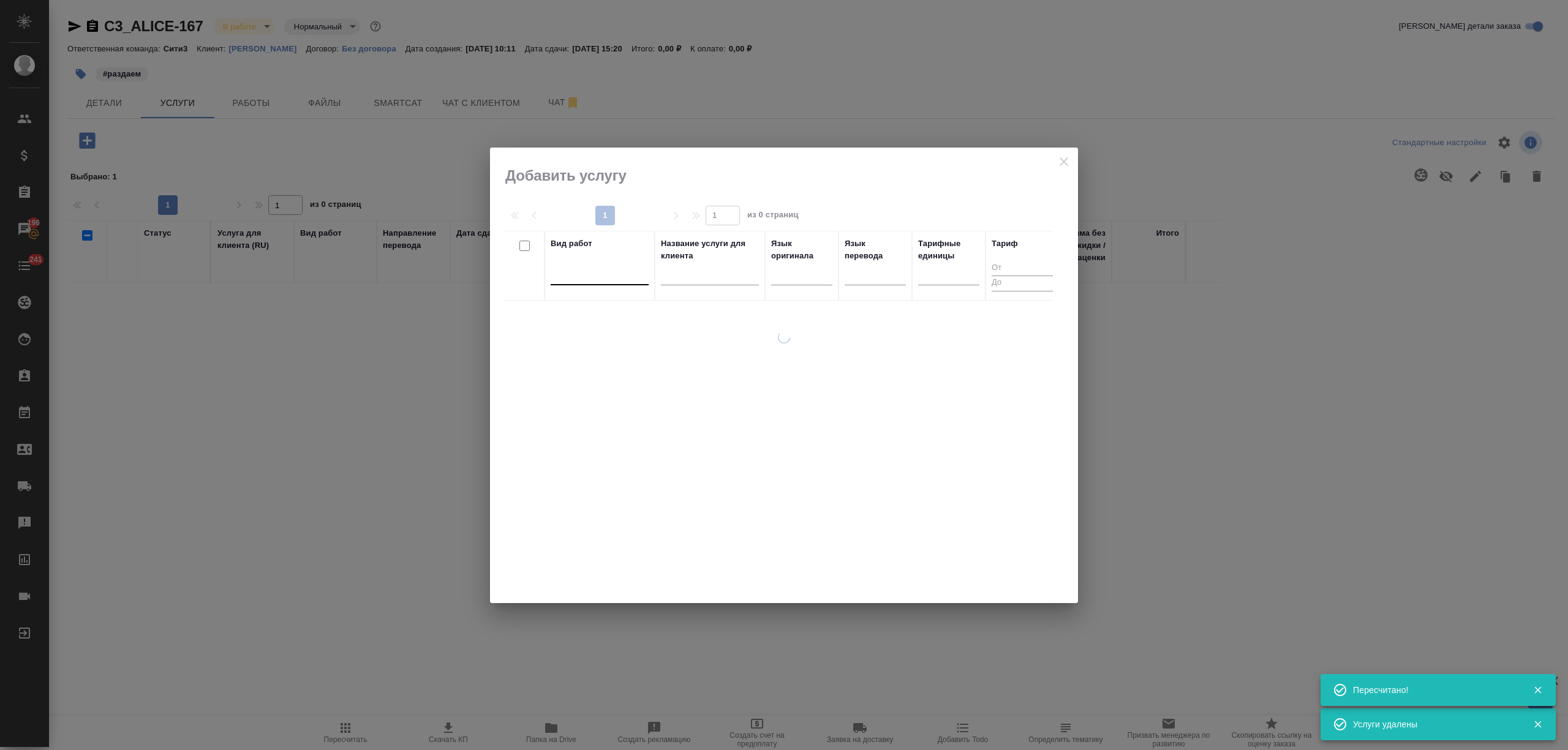
click at [581, 270] on div at bounding box center [599, 272] width 98 height 18
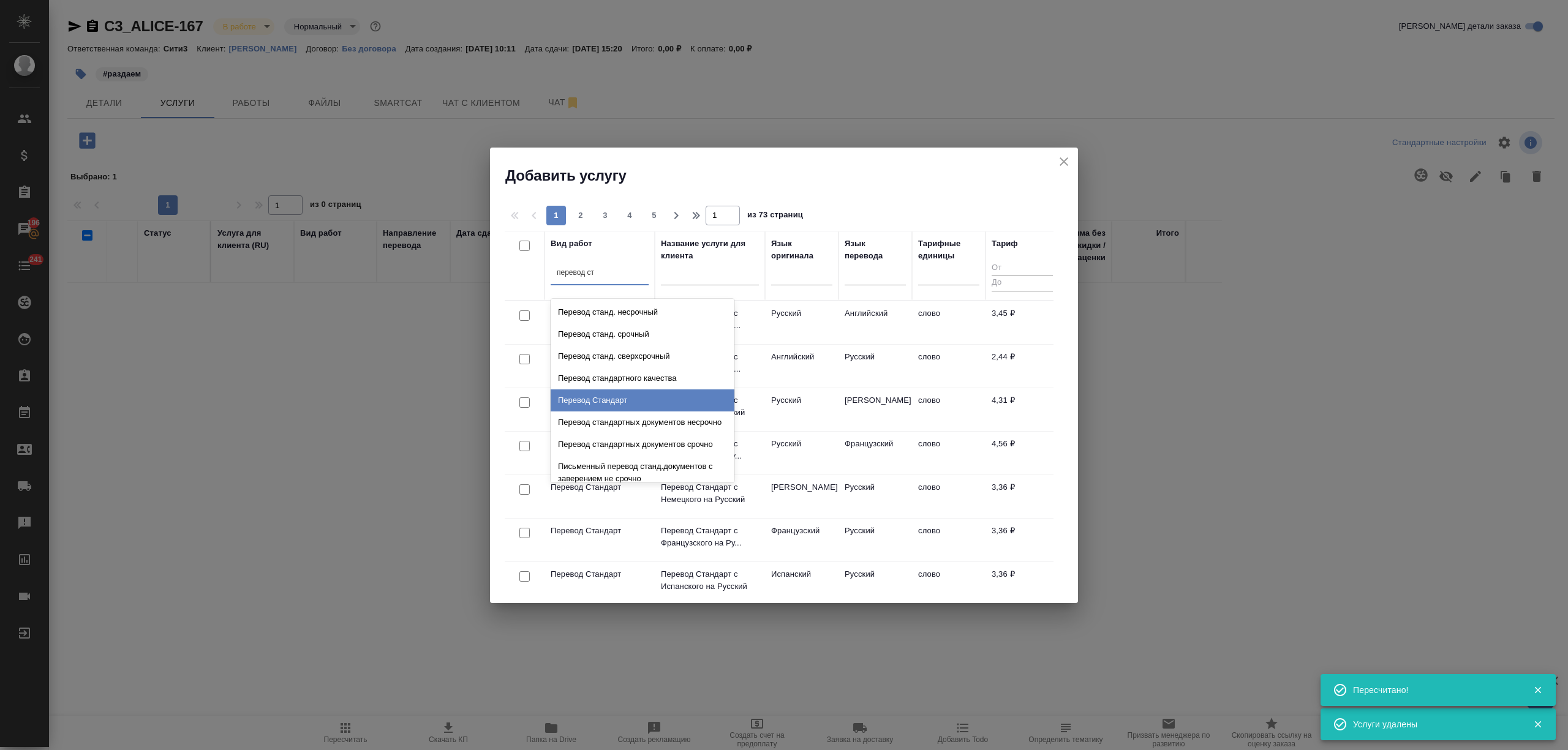
click at [611, 401] on div "Перевод Стандарт" at bounding box center [642, 400] width 184 height 22
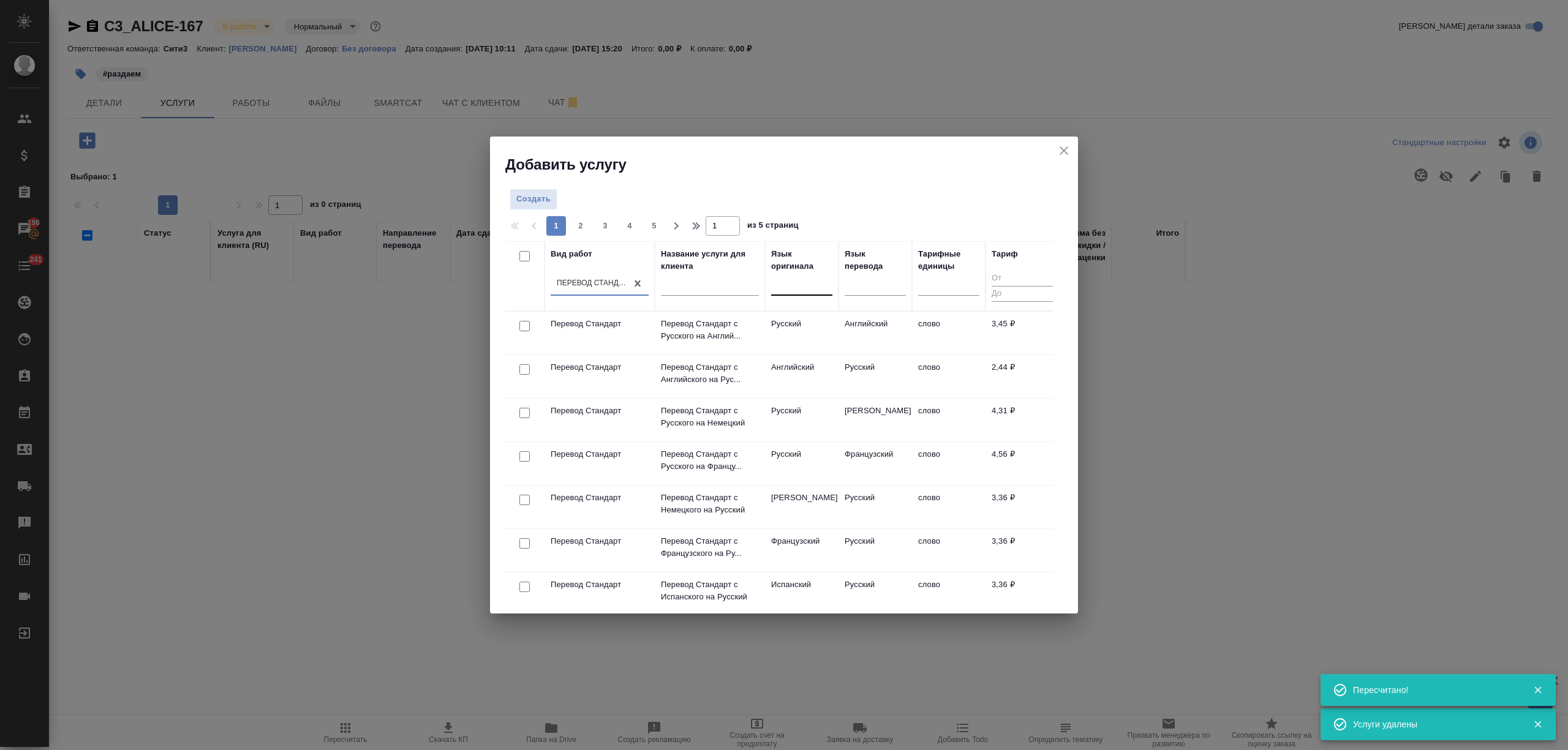
click at [782, 286] on div at bounding box center [801, 282] width 61 height 18
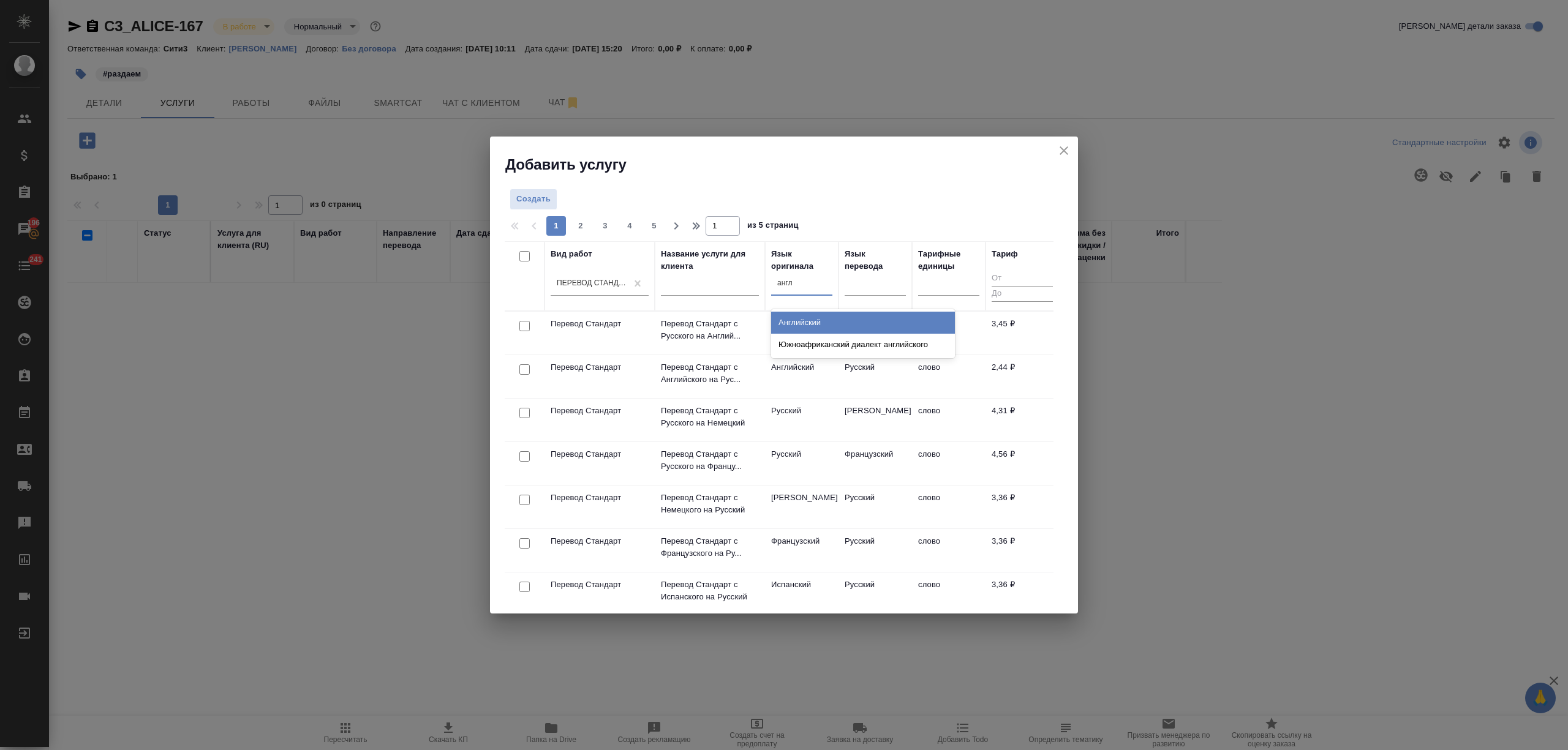
click at [803, 323] on div "Английский" at bounding box center [863, 322] width 184 height 22
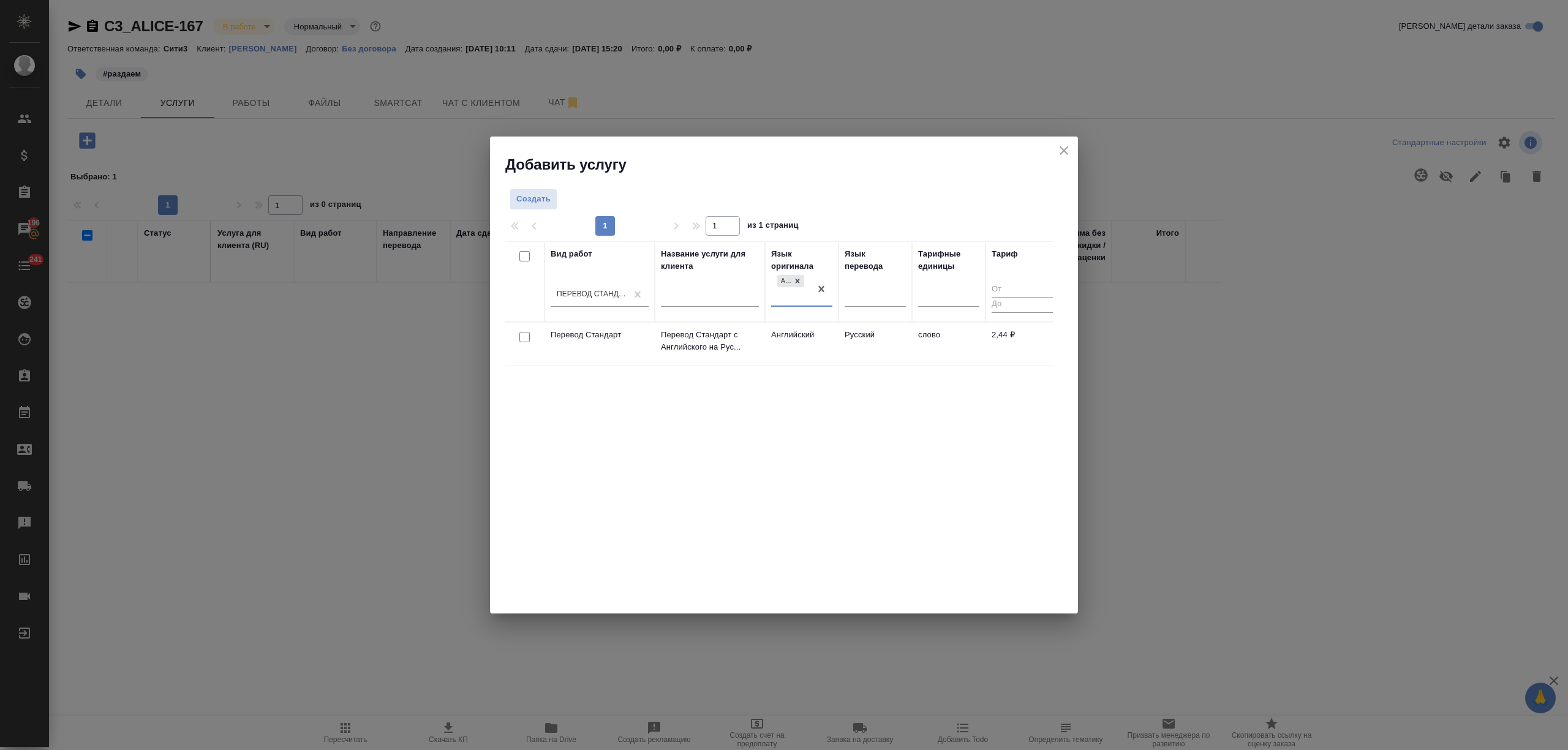
click at [819, 353] on td "Английский" at bounding box center [802, 343] width 74 height 43
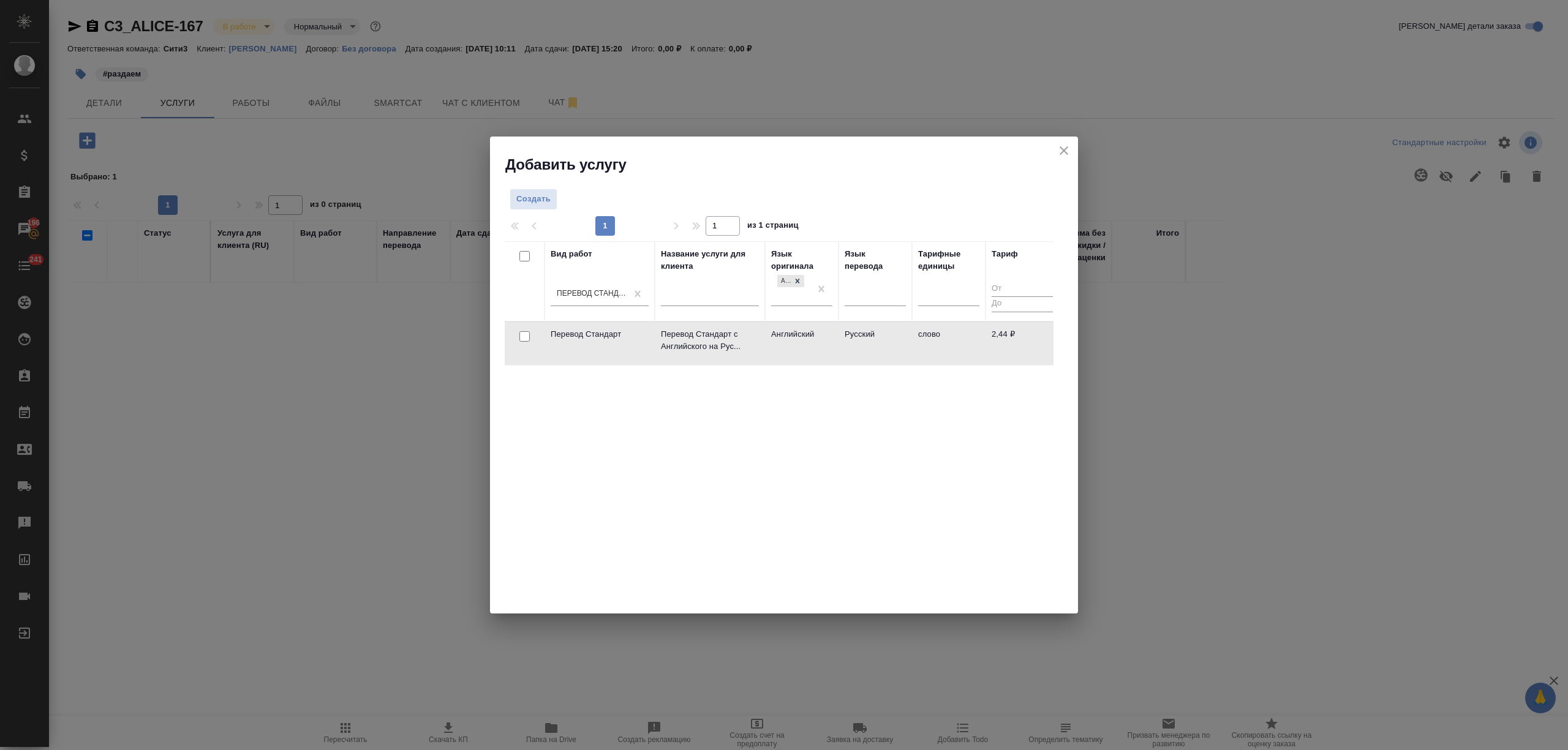
click at [819, 353] on td "Английский" at bounding box center [802, 343] width 74 height 43
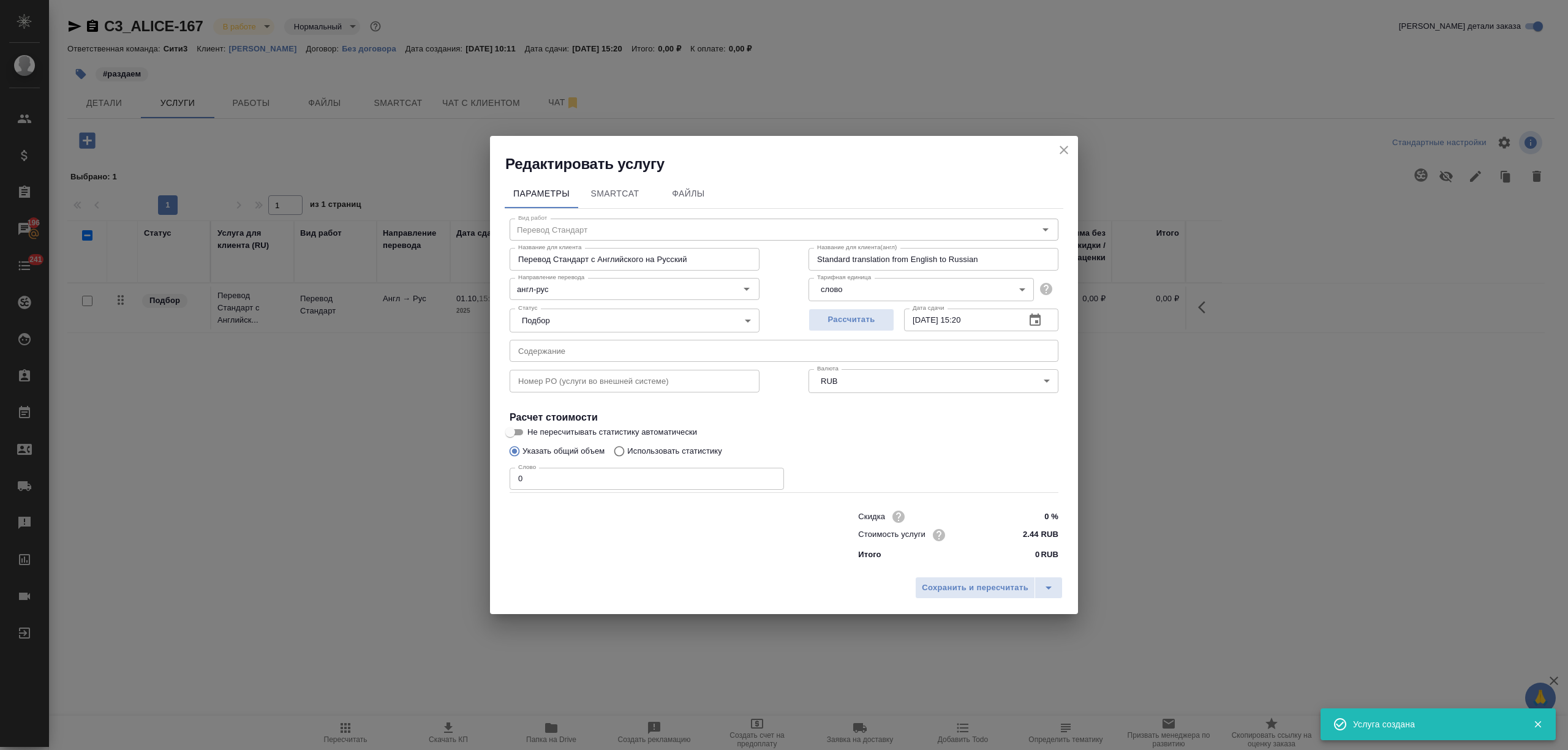
click at [1034, 515] on input "0 %" at bounding box center [1035, 516] width 46 height 18
click at [991, 599] on div "Сохранить и пересчитать" at bounding box center [784, 593] width 588 height 43
click at [991, 593] on span "Сохранить и пересчитать" at bounding box center [976, 588] width 107 height 14
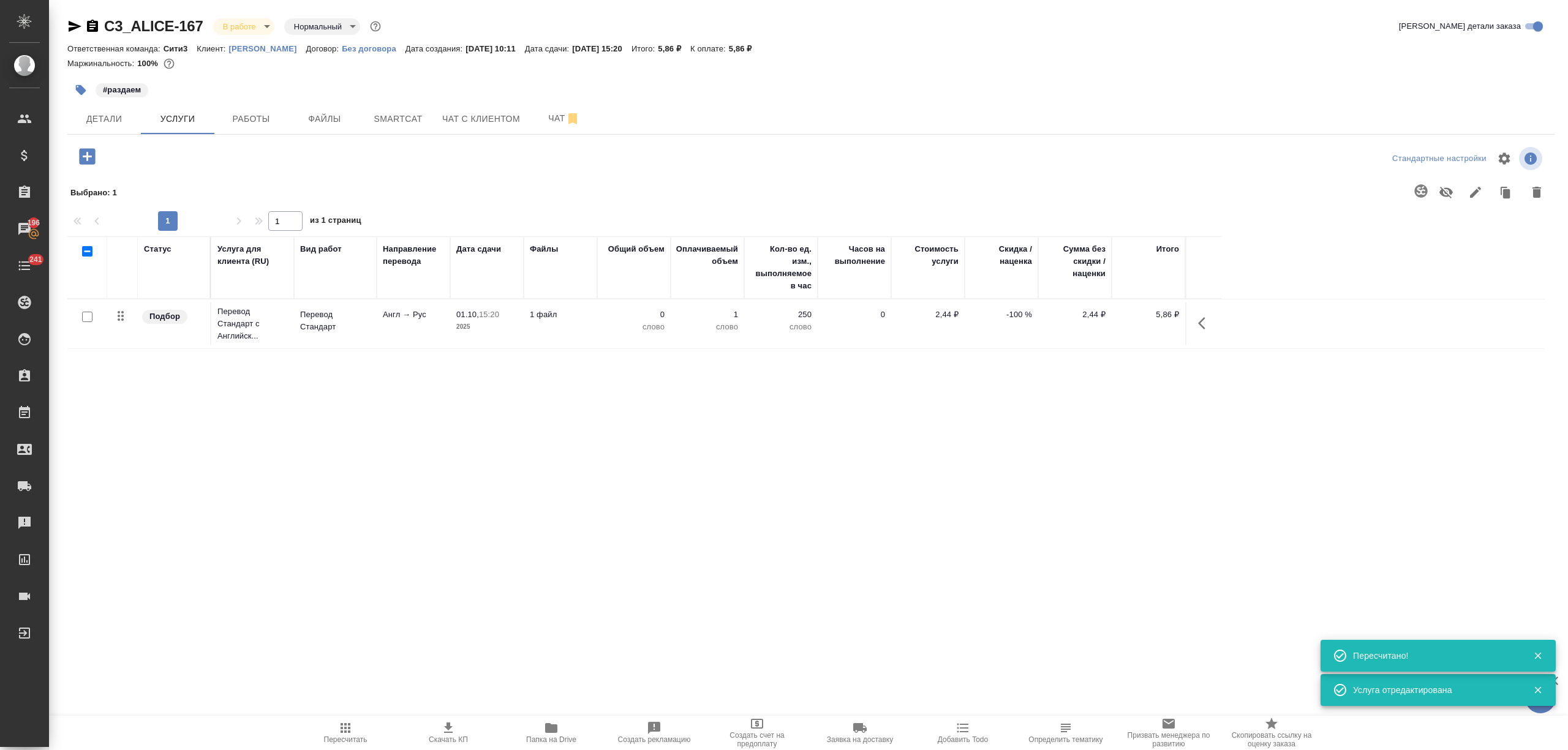
click at [683, 329] on p "слово" at bounding box center [707, 327] width 61 height 13
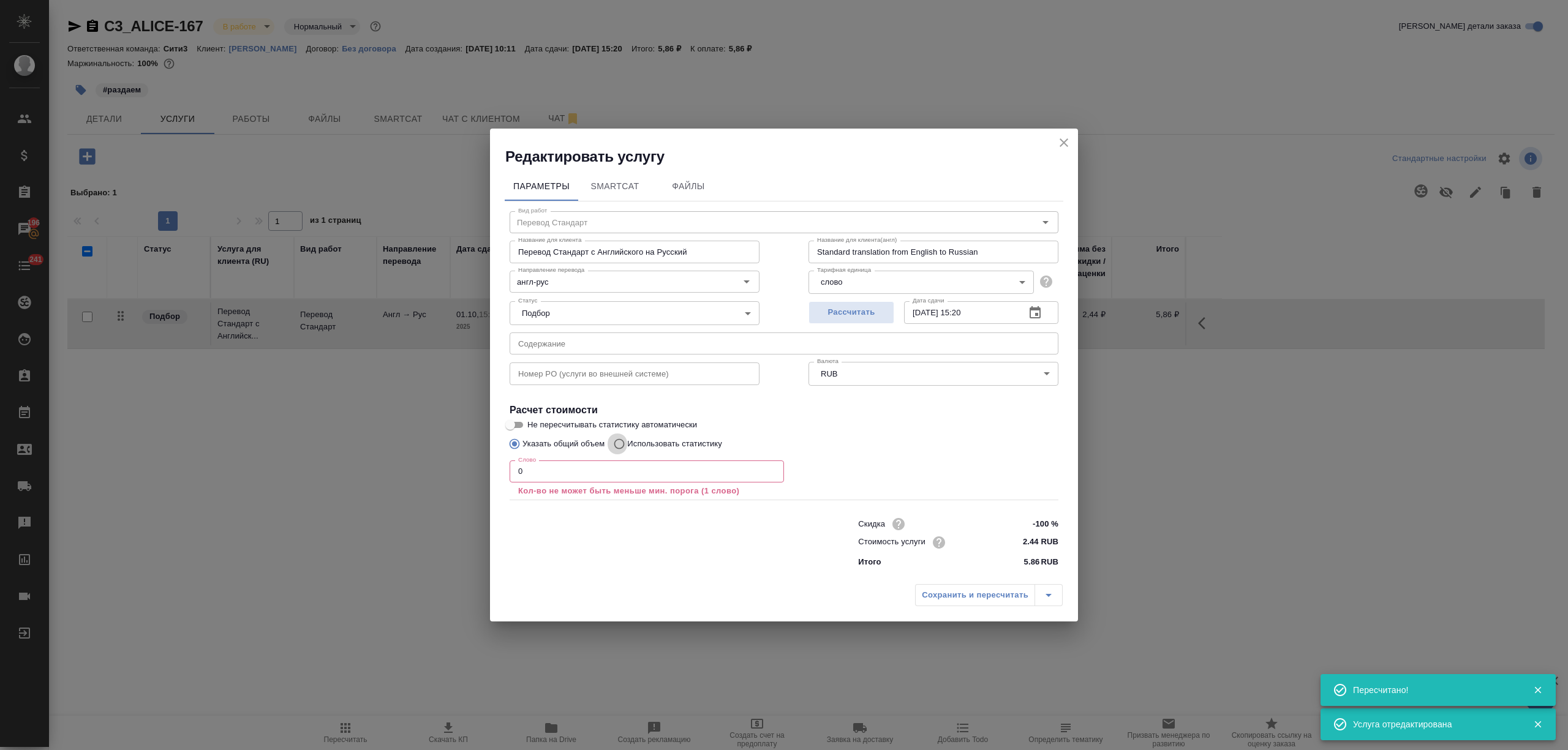
click at [613, 444] on input "Использовать статистику" at bounding box center [617, 444] width 19 height 23
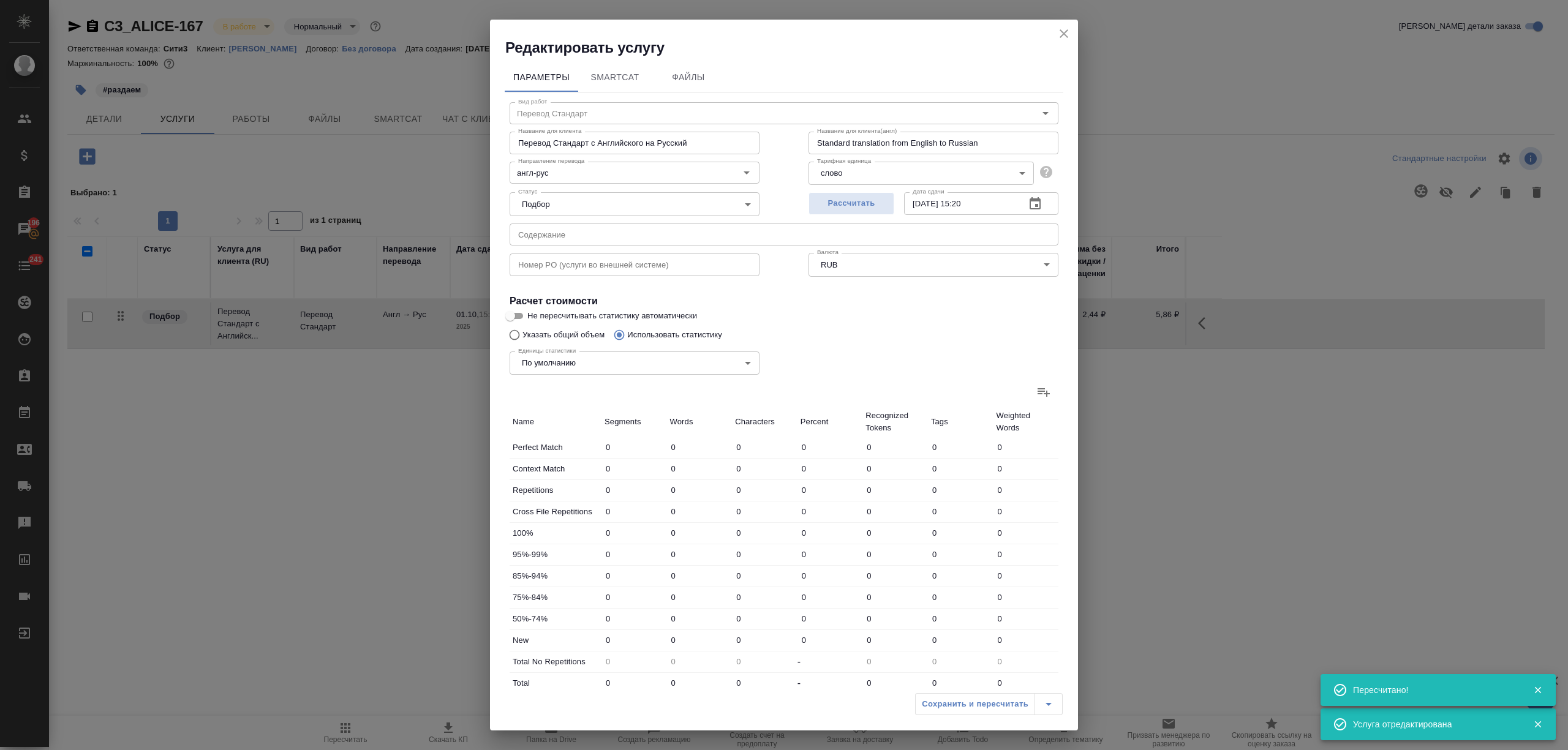
click at [1029, 389] on label at bounding box center [1043, 392] width 29 height 29
click at [0, 0] on input "file" at bounding box center [0, 0] width 0 height 0
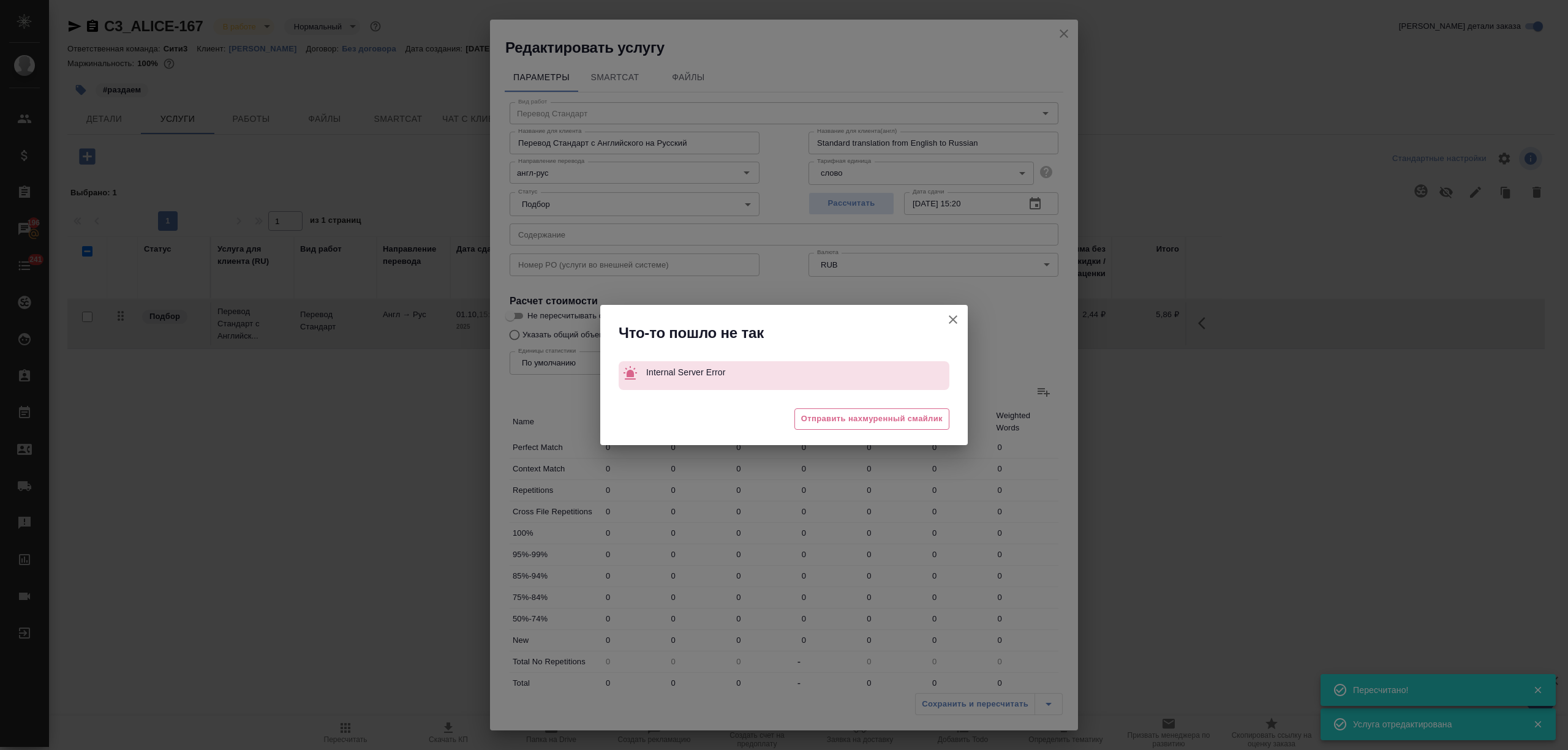
click at [954, 323] on icon "button" at bounding box center [953, 320] width 15 height 15
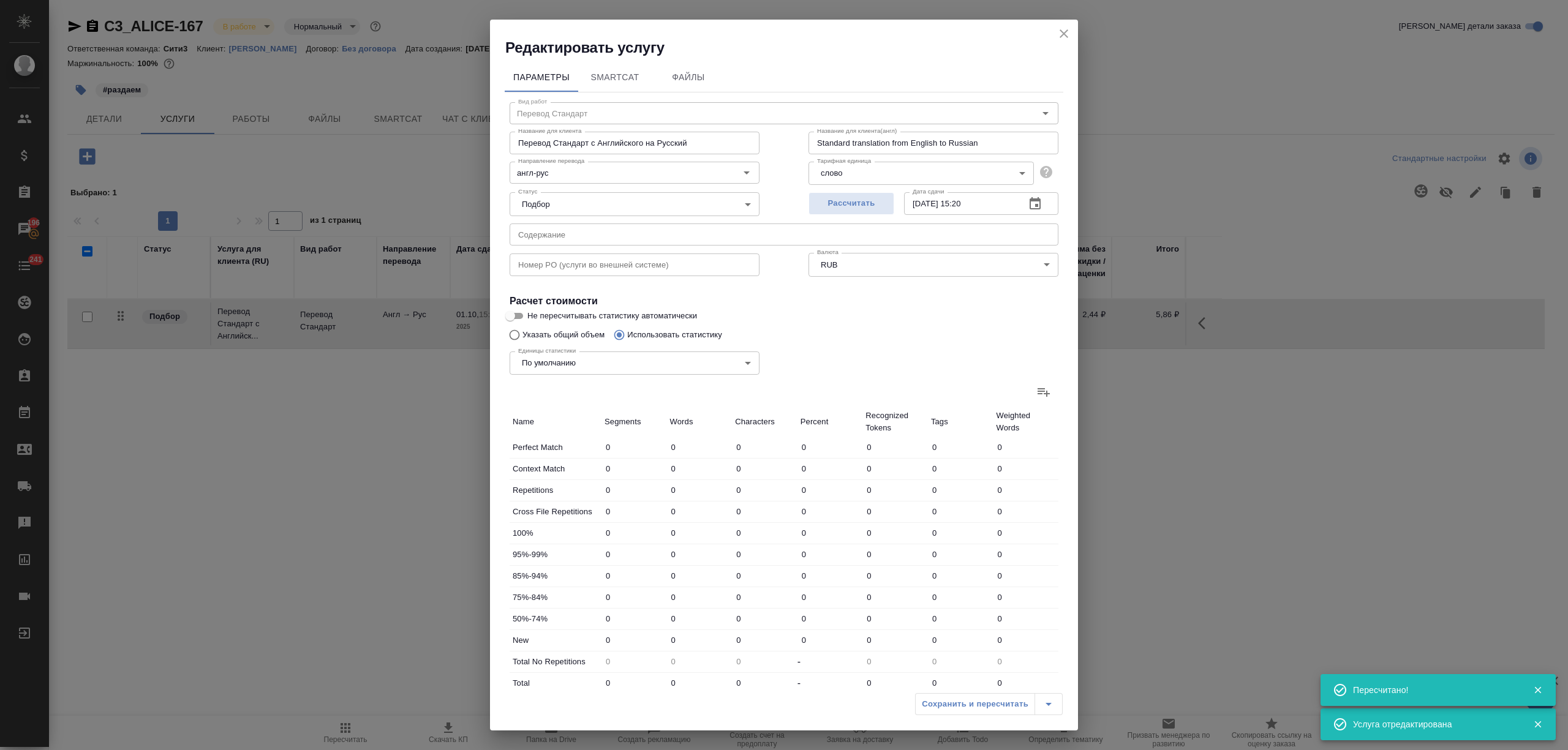
click at [1038, 389] on icon at bounding box center [1043, 393] width 13 height 8
click at [0, 0] on input "file" at bounding box center [0, 0] width 0 height 0
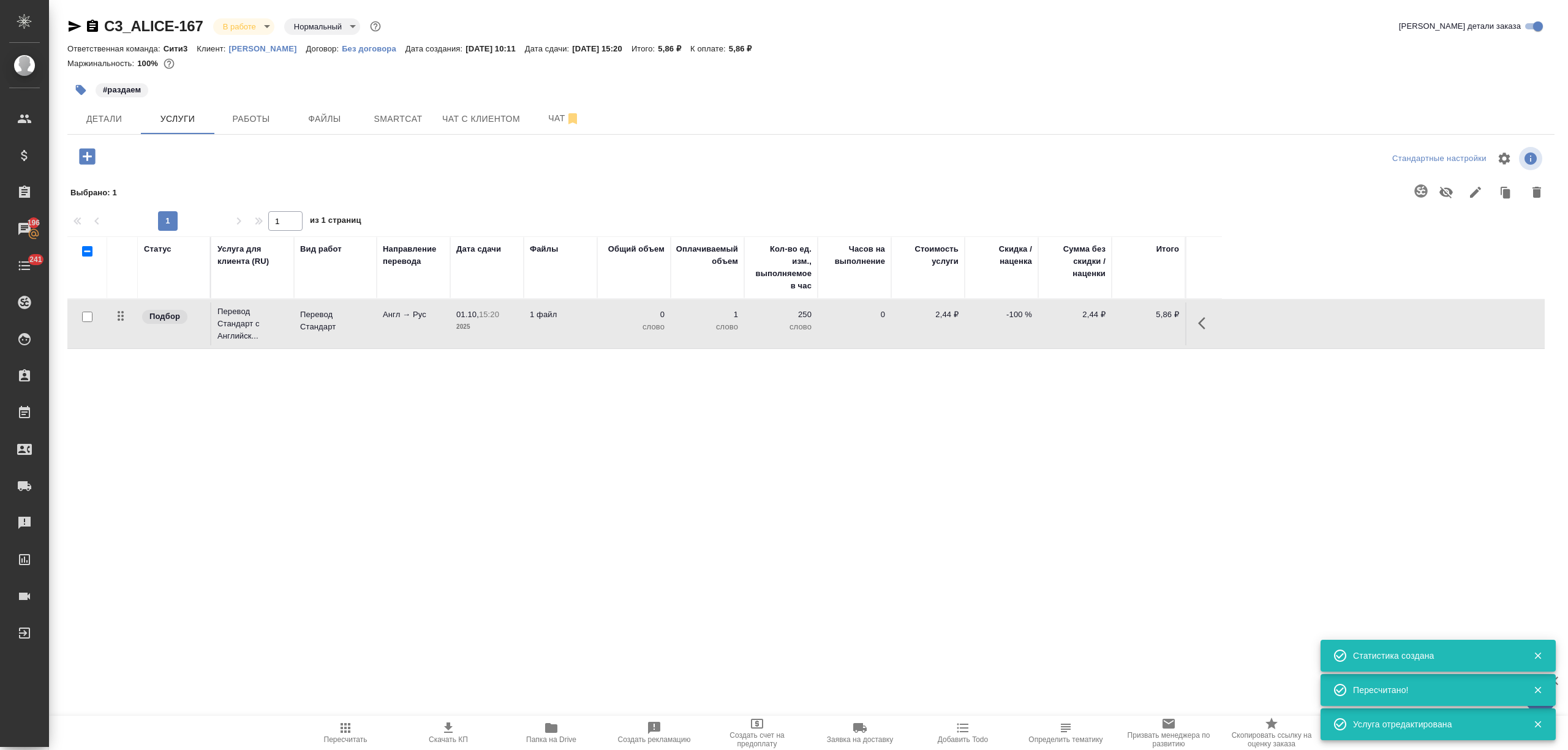
click at [370, 730] on span "Пересчитать" at bounding box center [346, 732] width 89 height 23
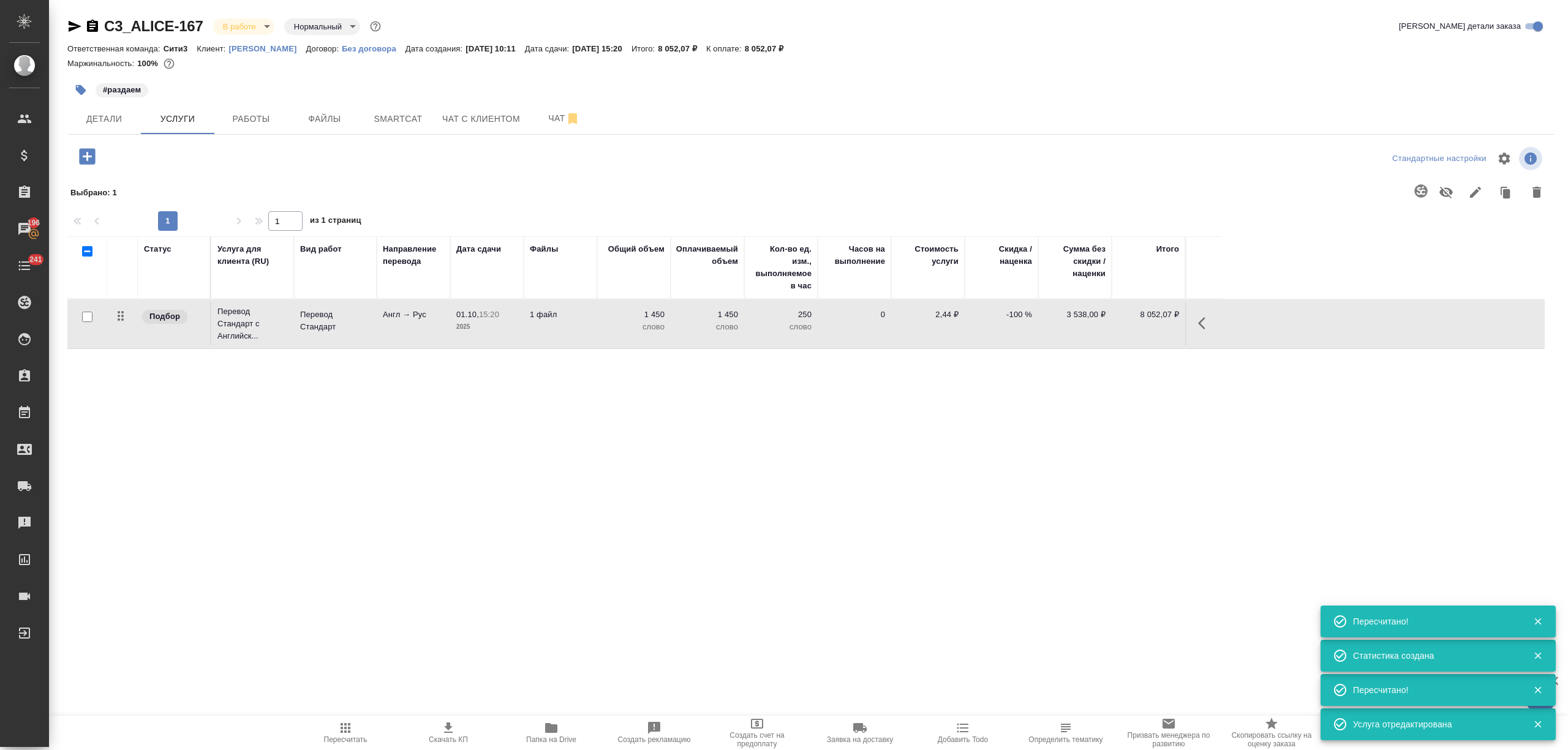
click at [701, 334] on td "1 450 слово" at bounding box center [708, 323] width 74 height 43
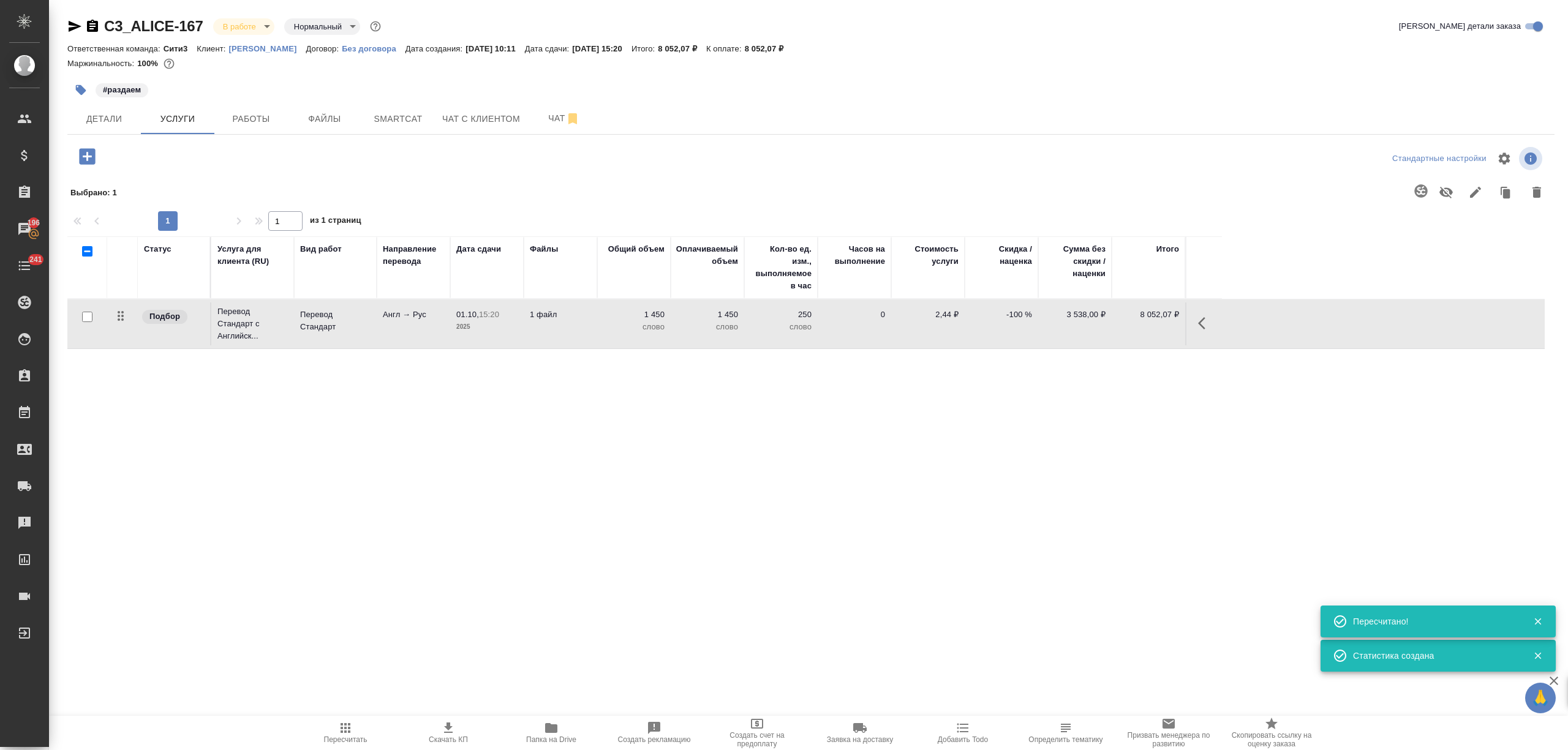
click at [701, 334] on td "1 450 слово" at bounding box center [708, 323] width 74 height 43
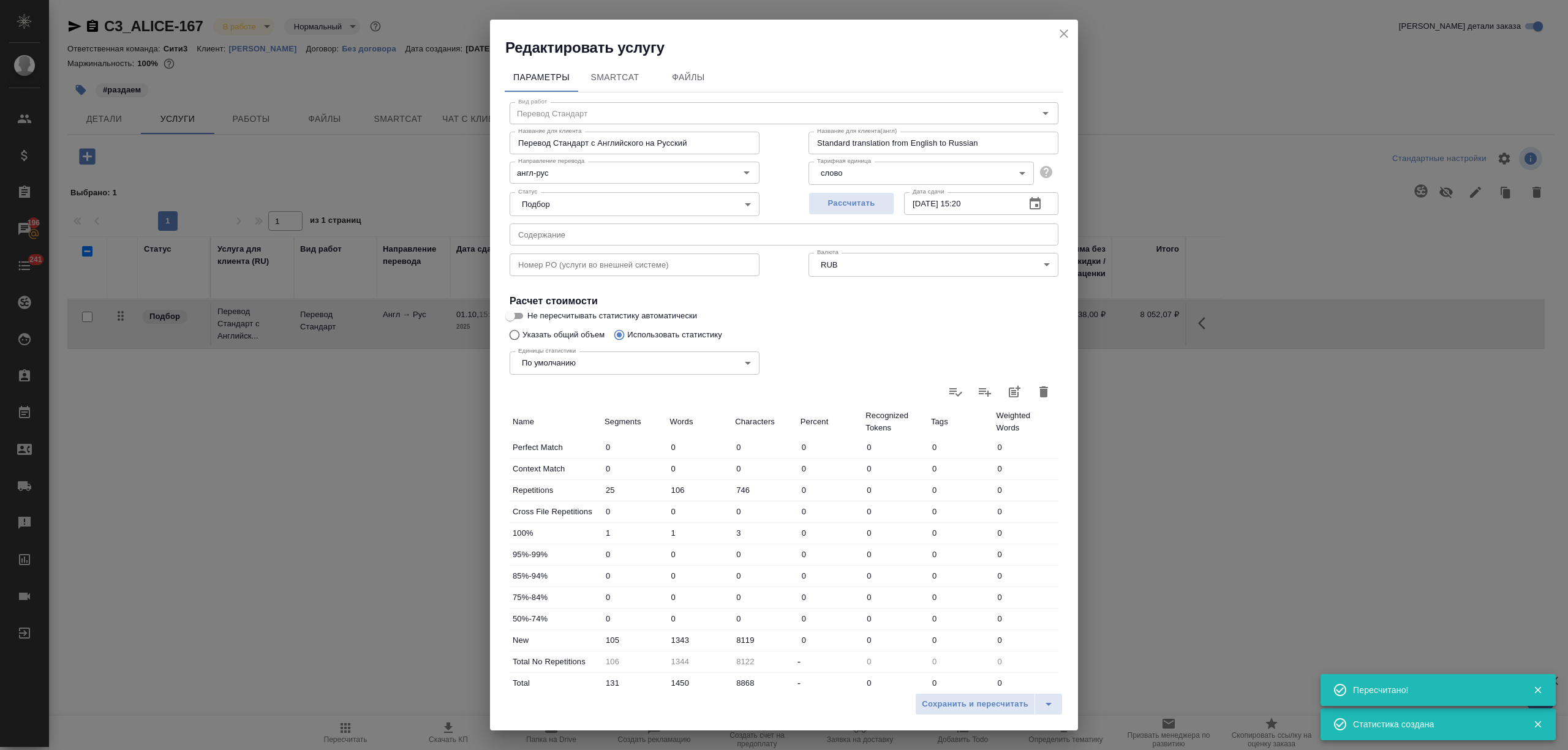
scroll to position [87, 0]
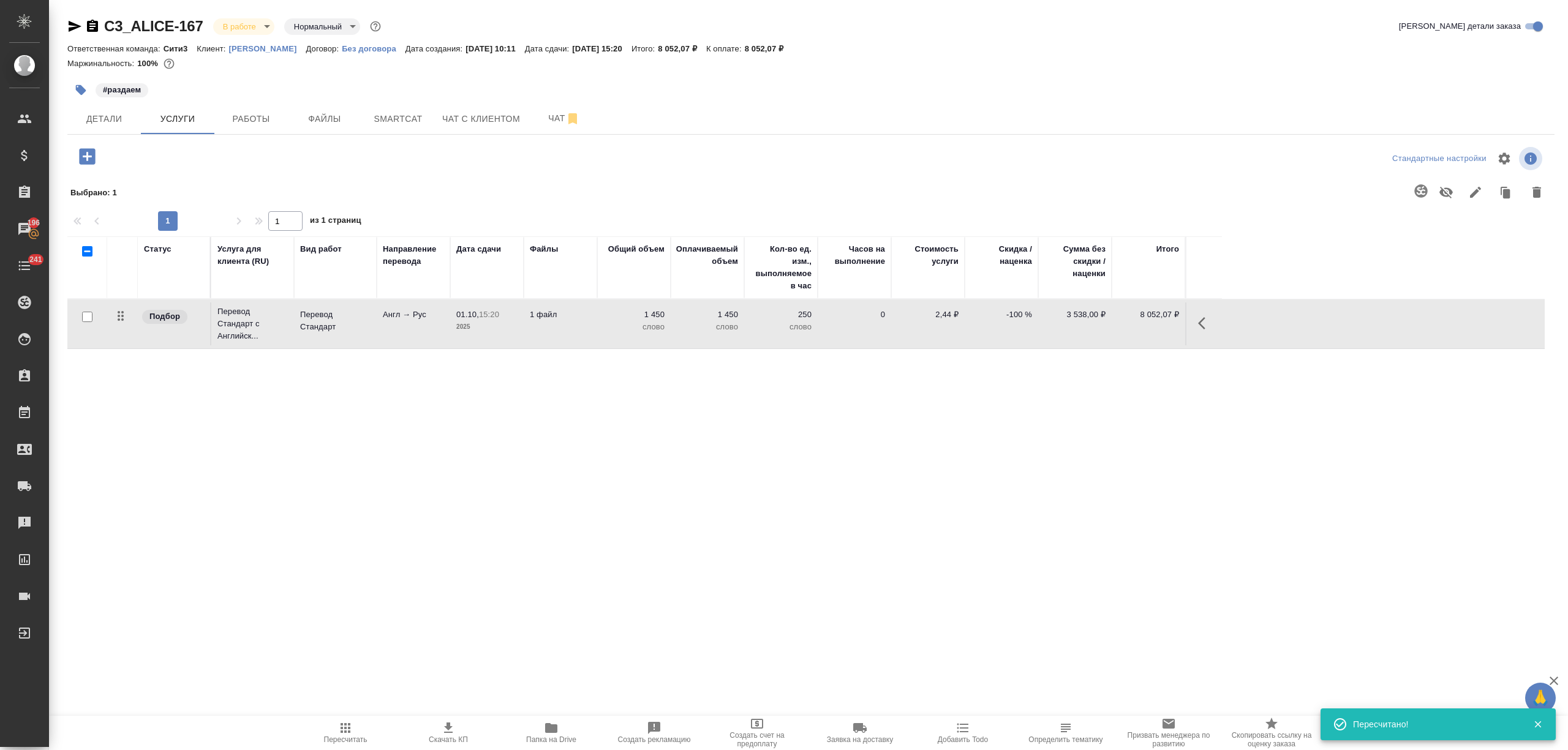
click at [87, 314] on input "checkbox" at bounding box center [87, 317] width 10 height 10
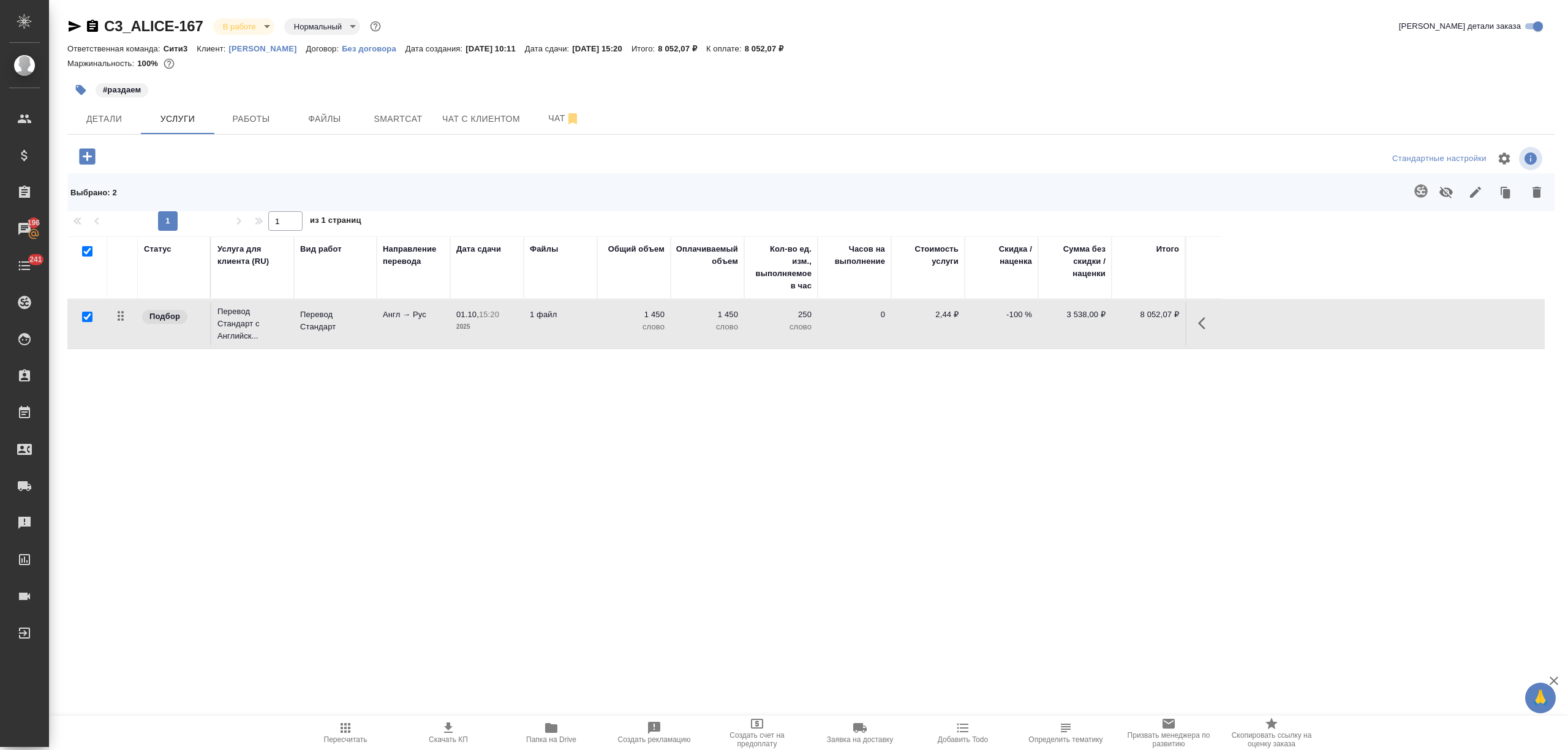
click at [1416, 189] on icon "button" at bounding box center [1420, 190] width 13 height 13
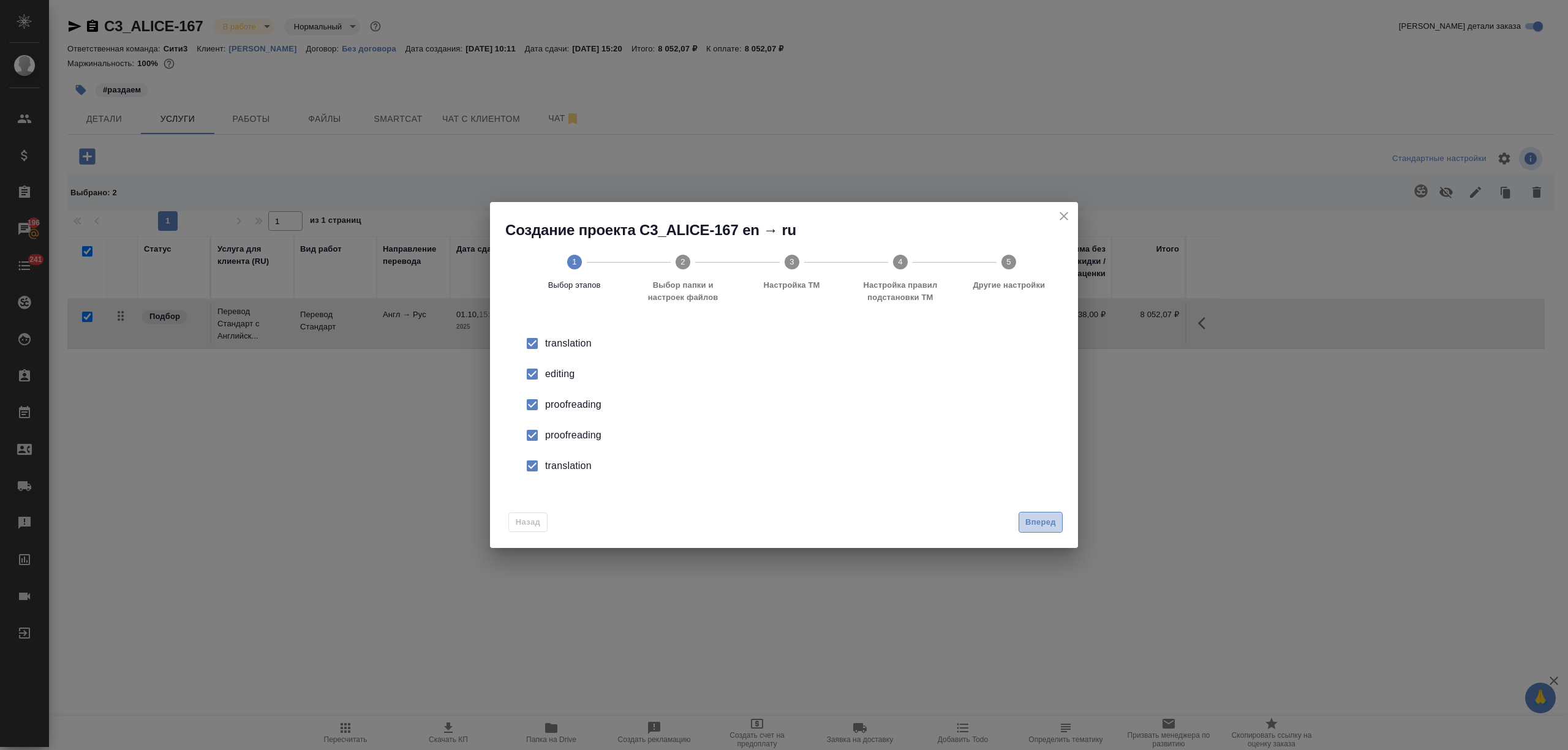
click at [1034, 515] on span "Вперед" at bounding box center [1040, 522] width 31 height 14
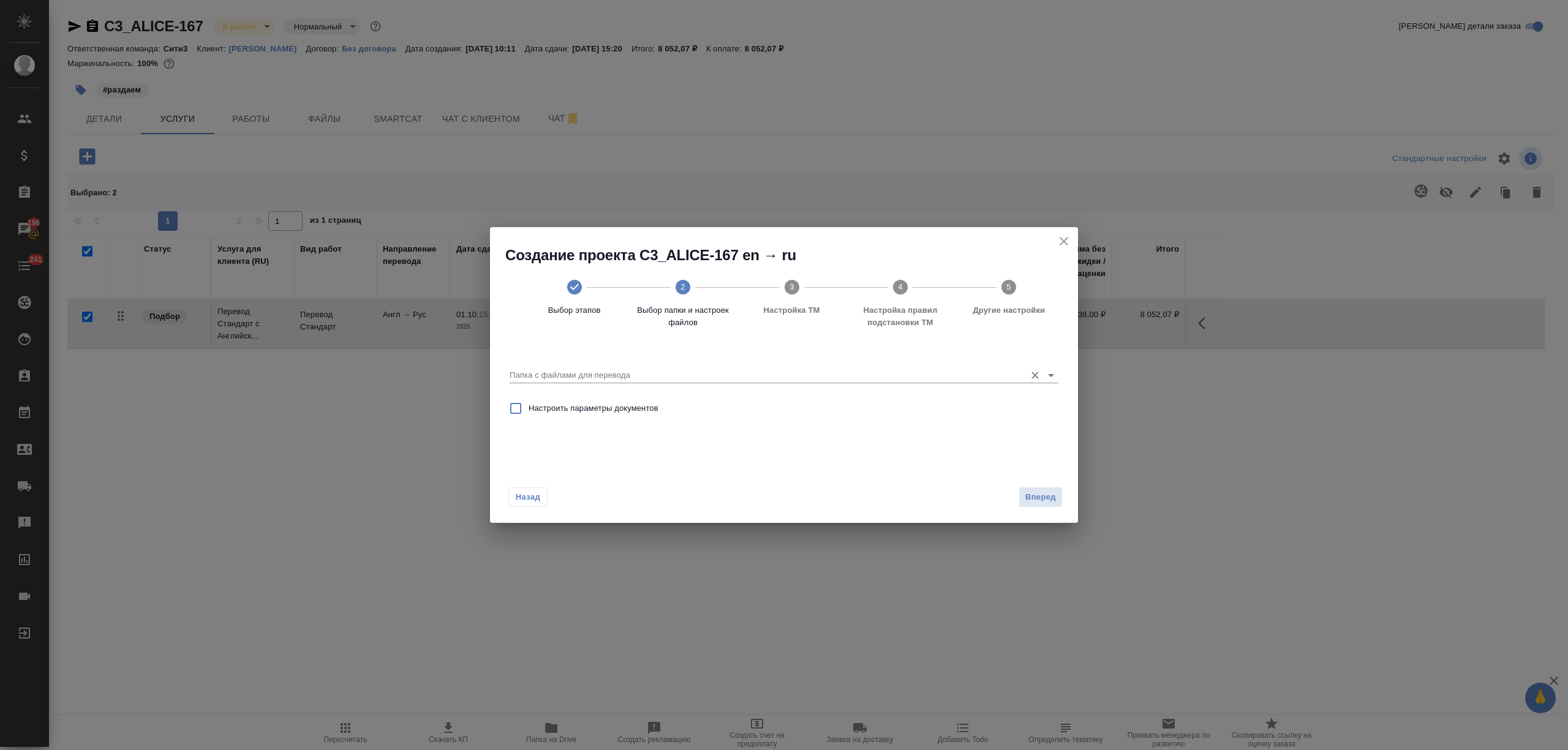
click at [971, 381] on input "Папка с файлами для перевода" at bounding box center [764, 376] width 510 height 15
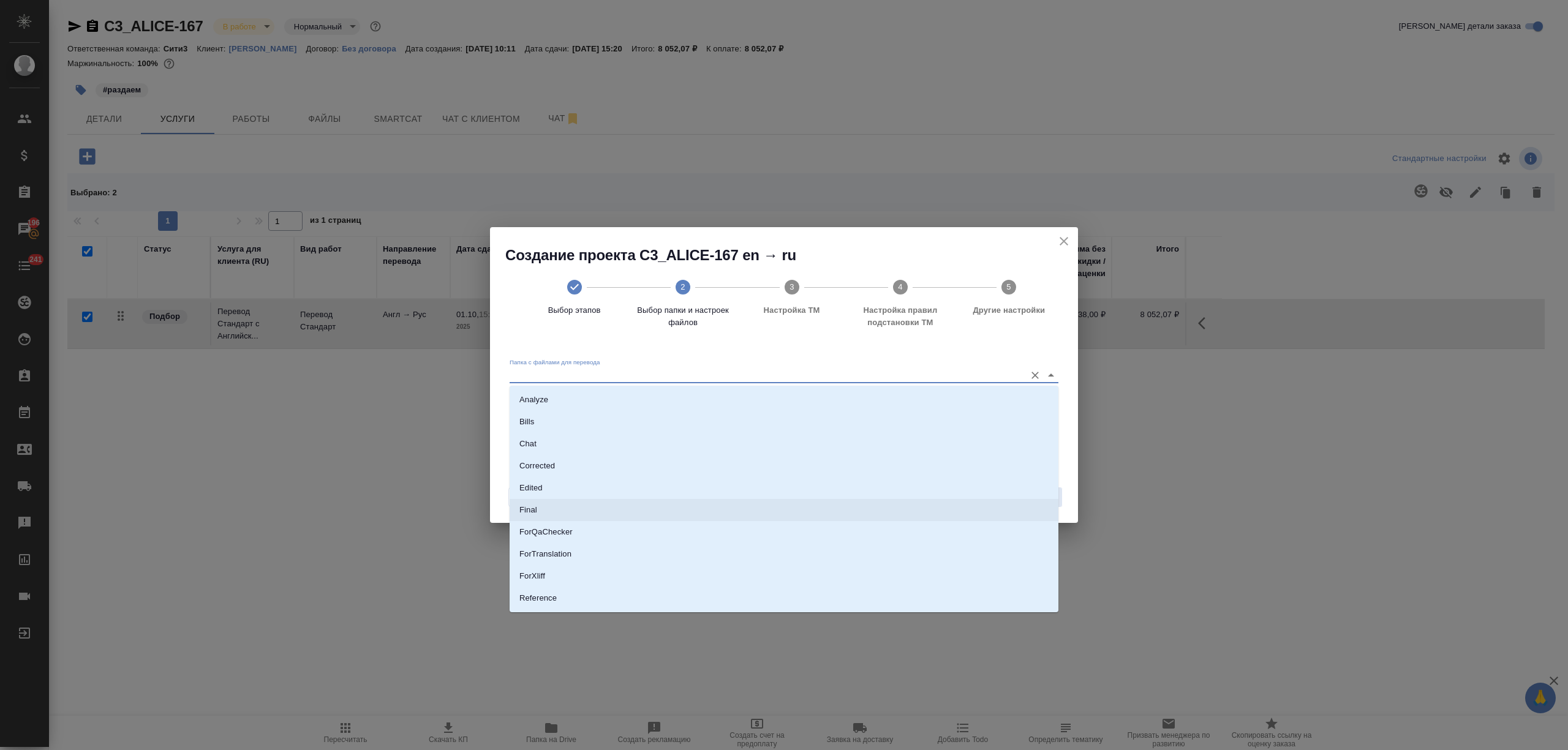
scroll to position [63, 0]
click at [540, 561] on p "Source" at bounding box center [532, 556] width 26 height 13
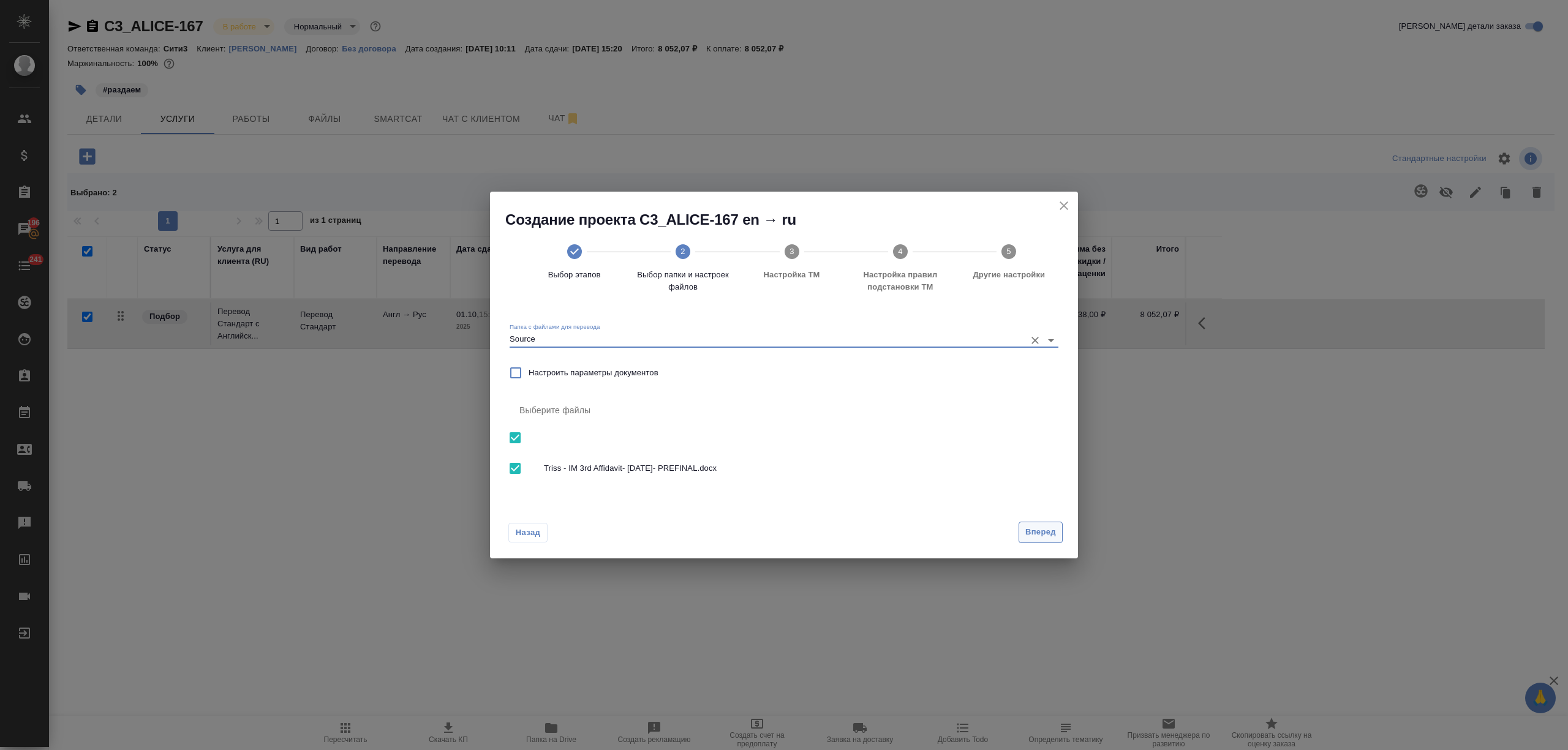
click at [1047, 530] on span "Вперед" at bounding box center [1040, 532] width 31 height 14
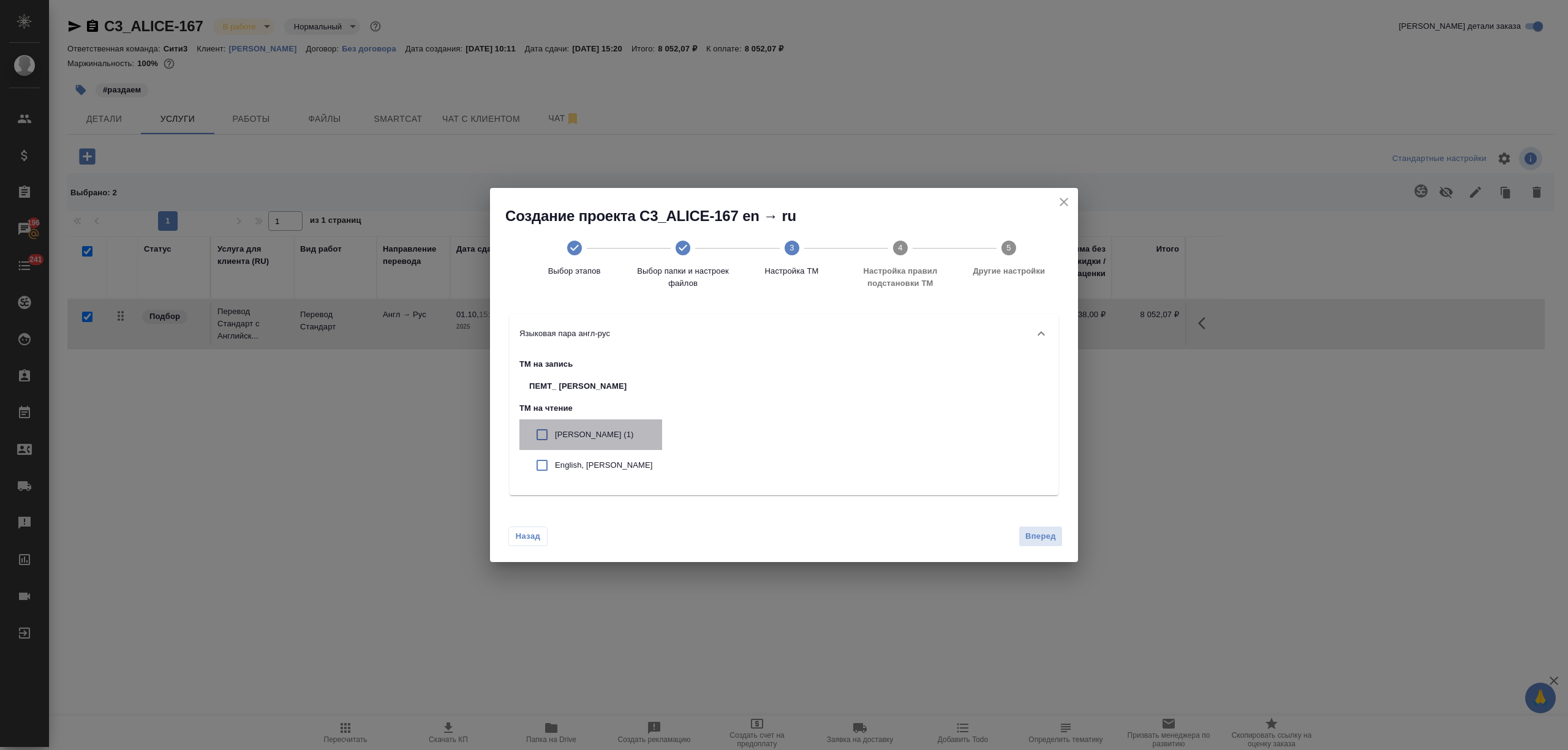
click at [630, 431] on p "Алиса Селезнева (1)" at bounding box center [603, 434] width 98 height 13
click at [631, 459] on p "English, Алиса Селезнева" at bounding box center [603, 465] width 98 height 13
click at [1040, 536] on span "Вперед" at bounding box center [1040, 536] width 31 height 14
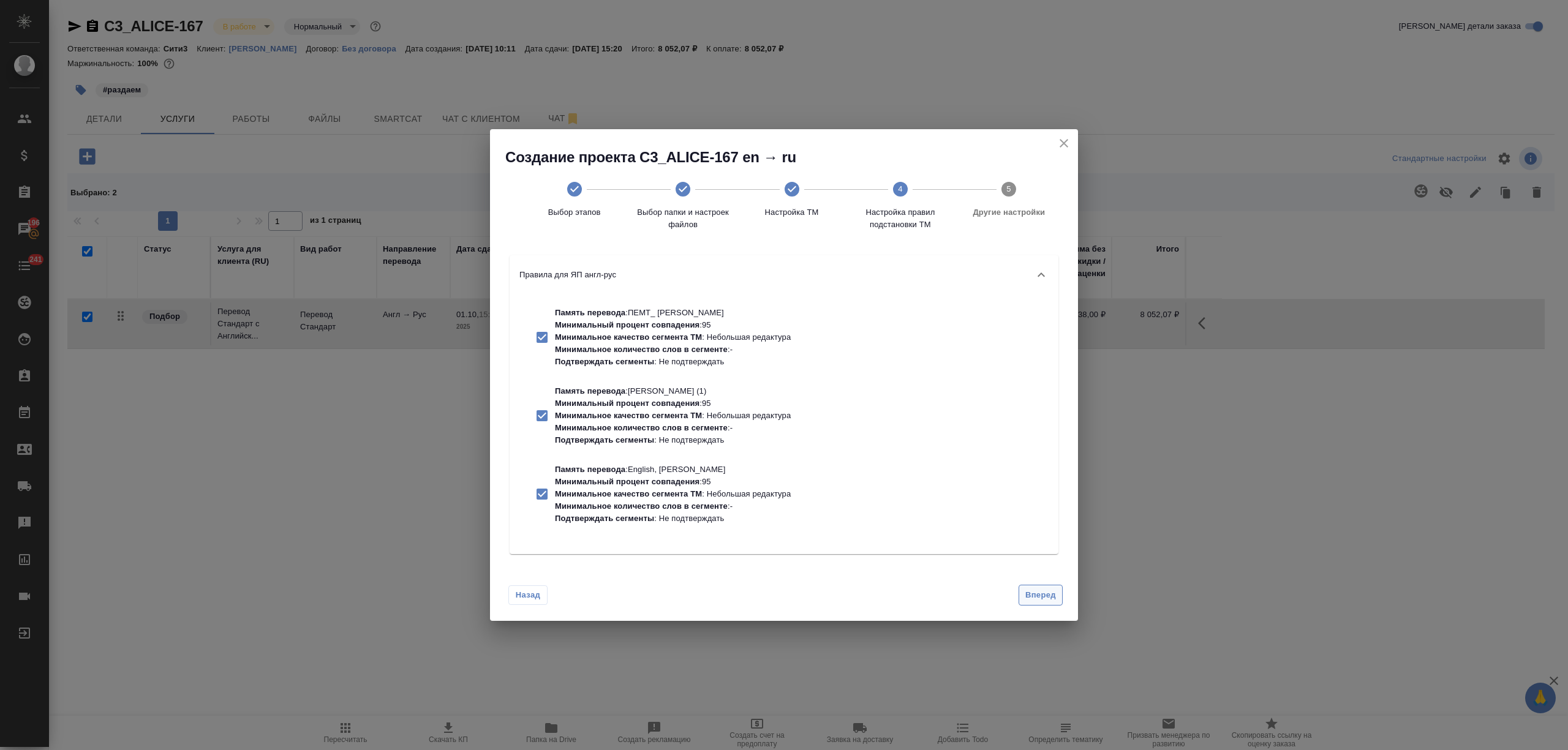
click at [1043, 586] on button "Вперед" at bounding box center [1040, 595] width 44 height 22
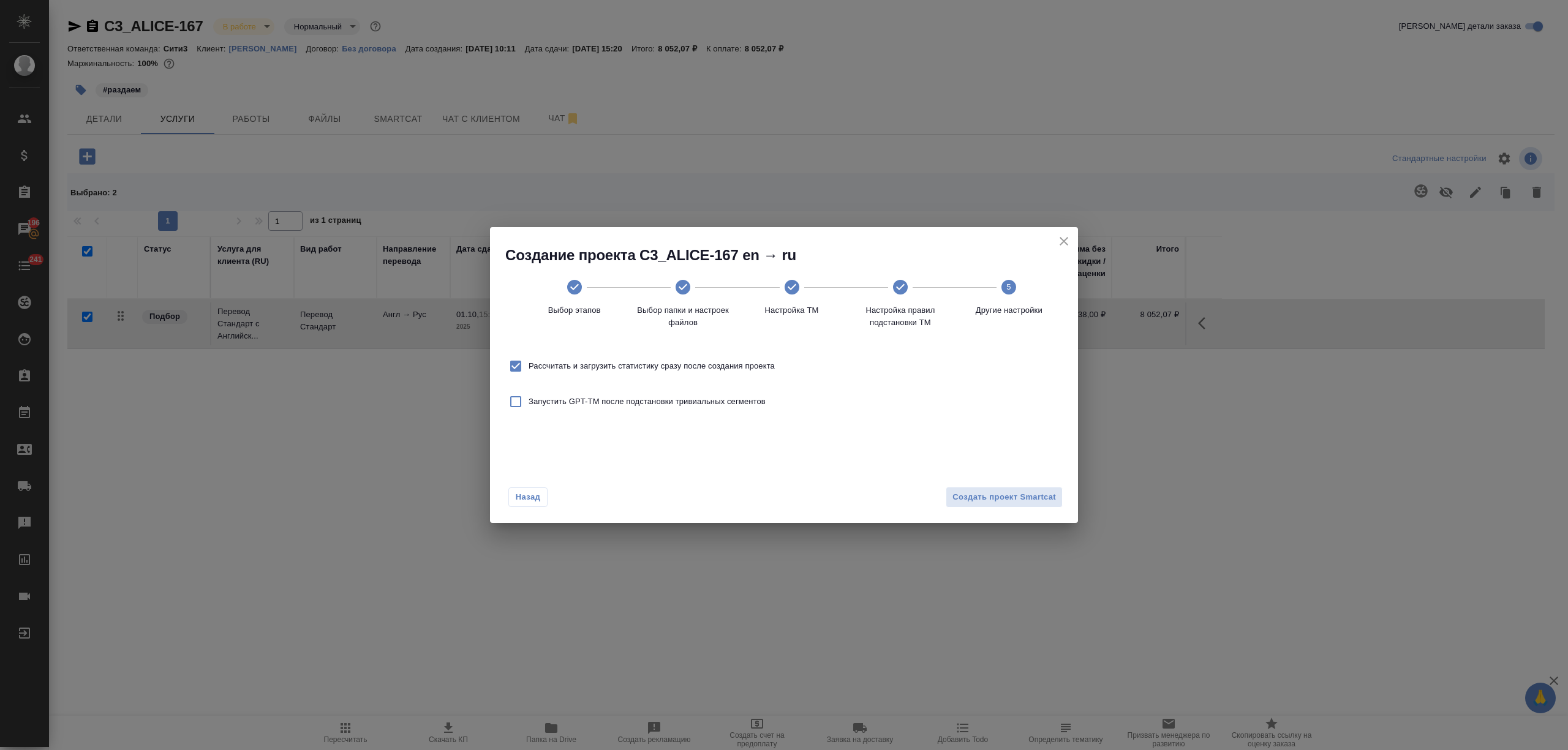
click at [743, 380] on div "Рассчитать и загрузить статистику сразу после создания проекта" at bounding box center [784, 366] width 559 height 36
click at [723, 366] on span "Рассчитать и загрузить статистику сразу после создания проекта" at bounding box center [652, 366] width 246 height 13
click at [529, 366] on input "Рассчитать и загрузить статистику сразу после создания проекта" at bounding box center [515, 366] width 26 height 26
click at [1007, 499] on span "Создать проект Smartcat" at bounding box center [1004, 497] width 104 height 14
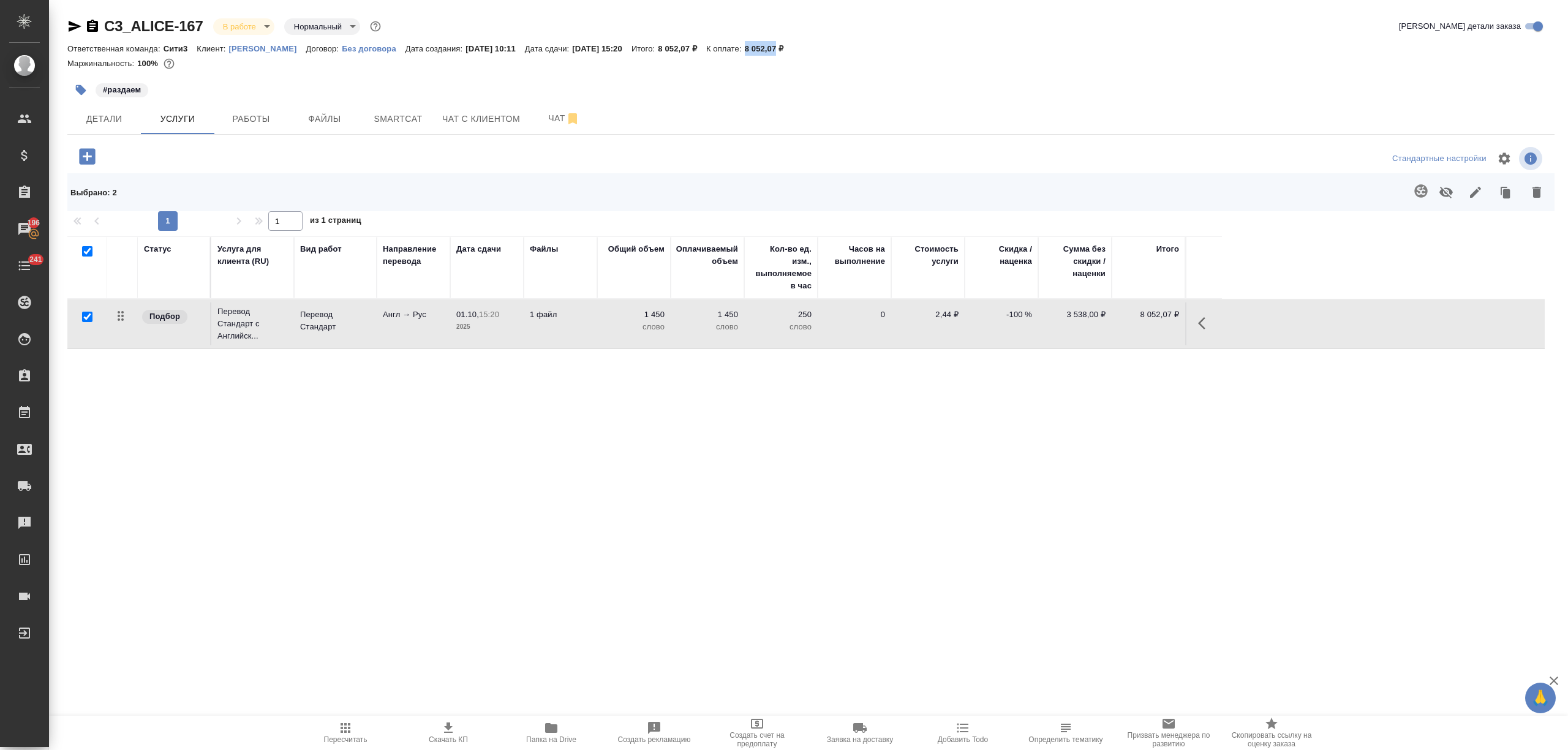
drag, startPoint x: 775, startPoint y: 47, endPoint x: 807, endPoint y: 45, distance: 32.1
click at [807, 45] on div "Ответственная команда: Сити3 Клиент: Алиса Селезнева Договор: Без договора Дата…" at bounding box center [811, 48] width 1487 height 15
copy p "8 052,07"
click at [447, 727] on icon "button" at bounding box center [449, 727] width 8 height 10
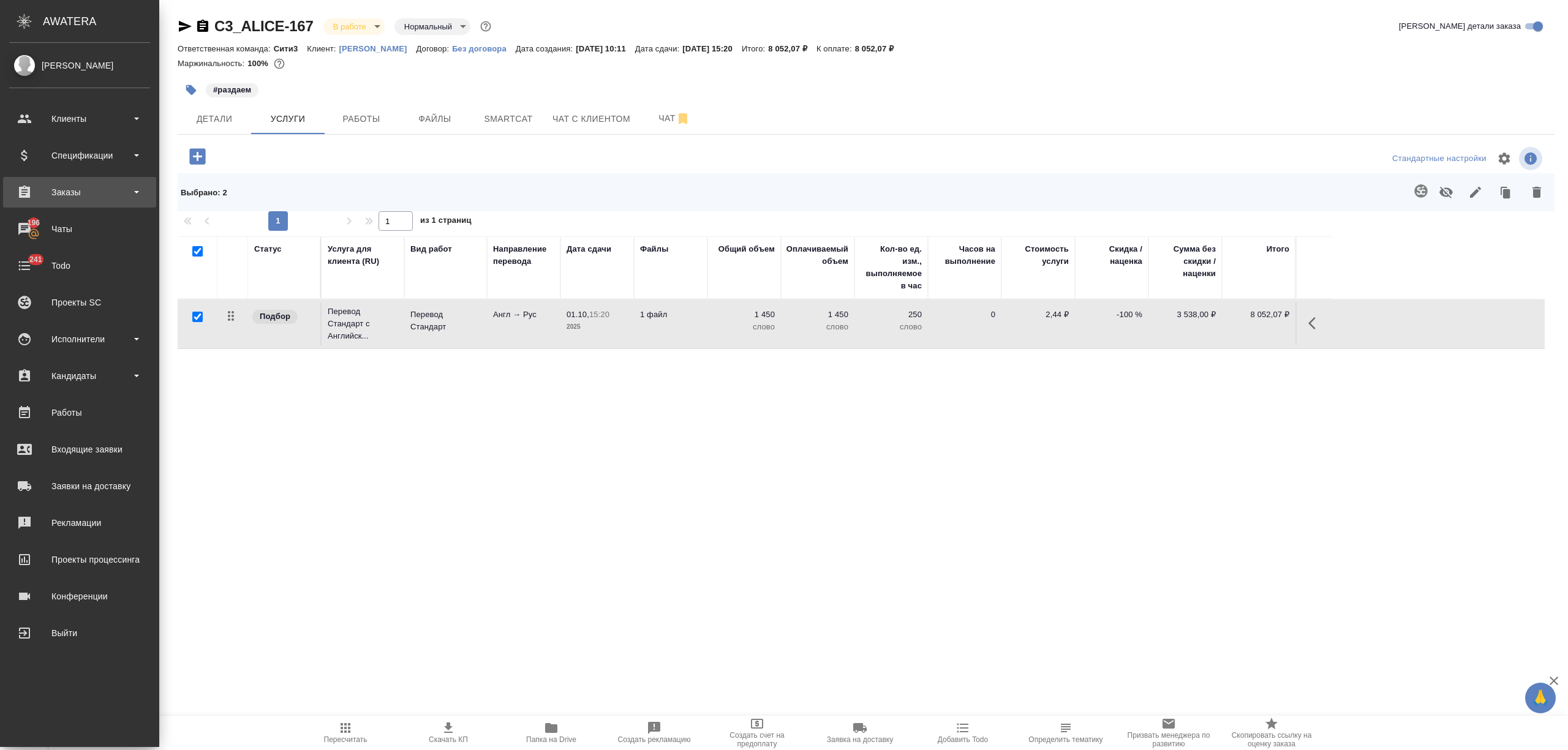
click at [84, 201] on div "Заказы" at bounding box center [79, 192] width 153 height 31
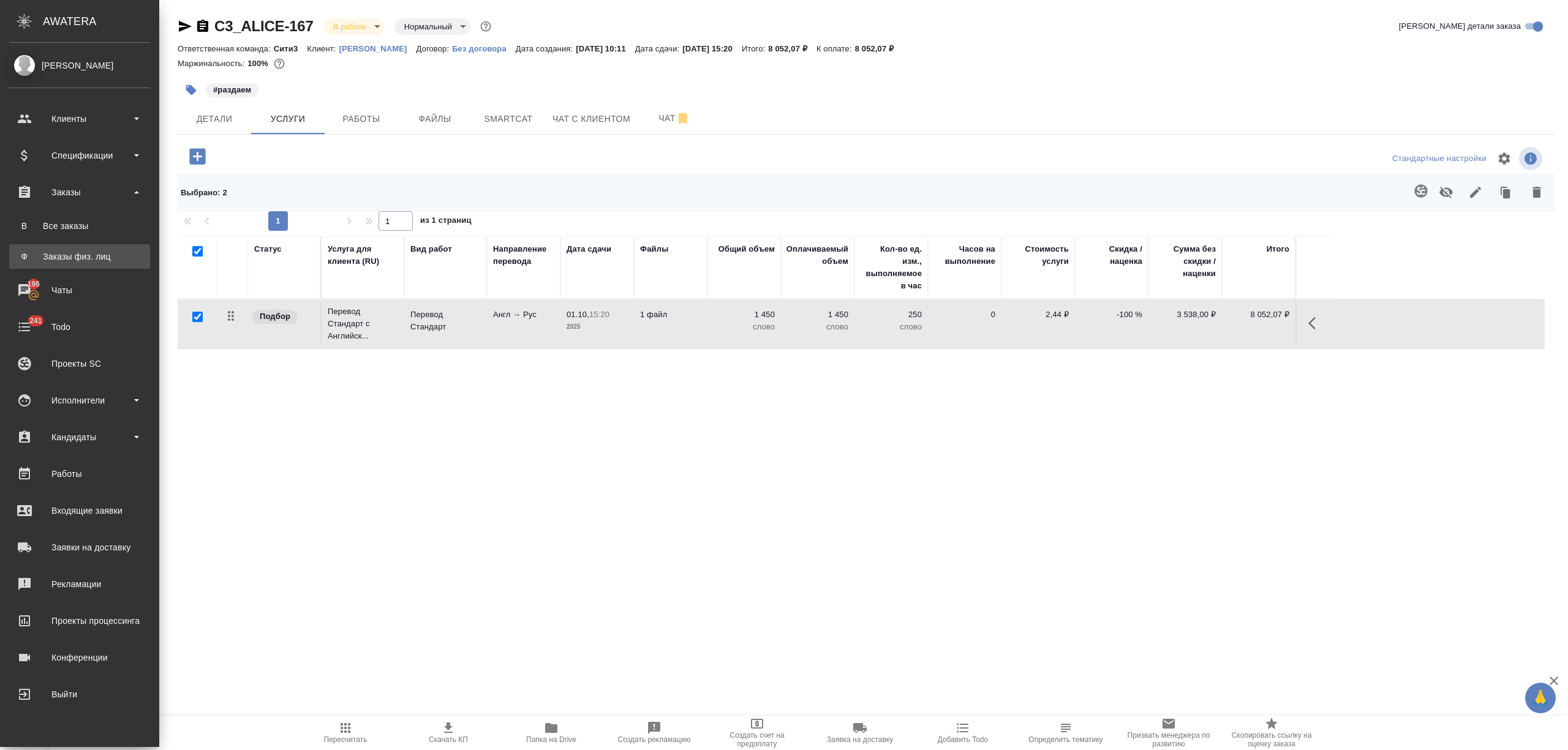
click at [74, 258] on div "Заказы физ. лиц" at bounding box center [79, 256] width 129 height 13
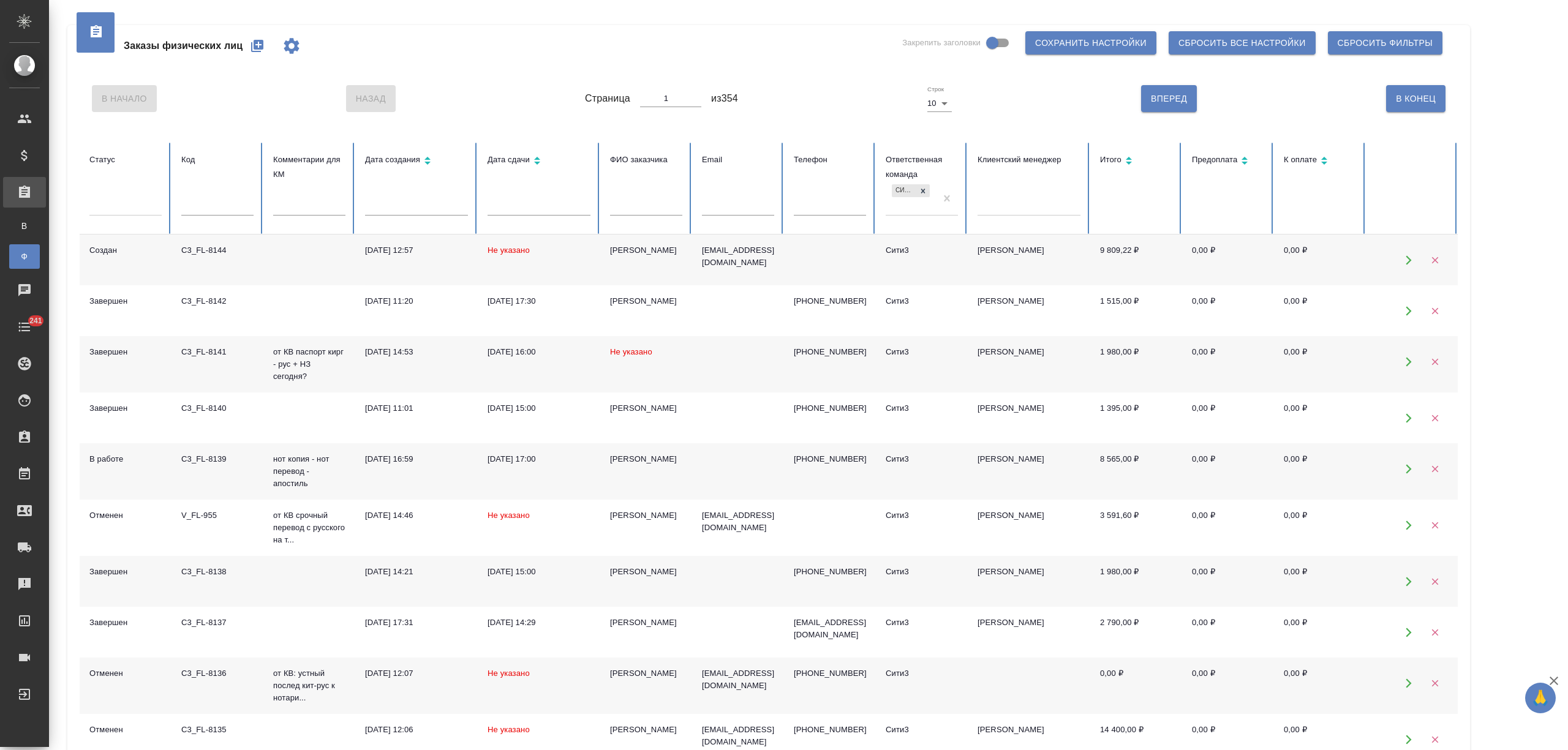
click at [659, 210] on input "text" at bounding box center [646, 207] width 73 height 18
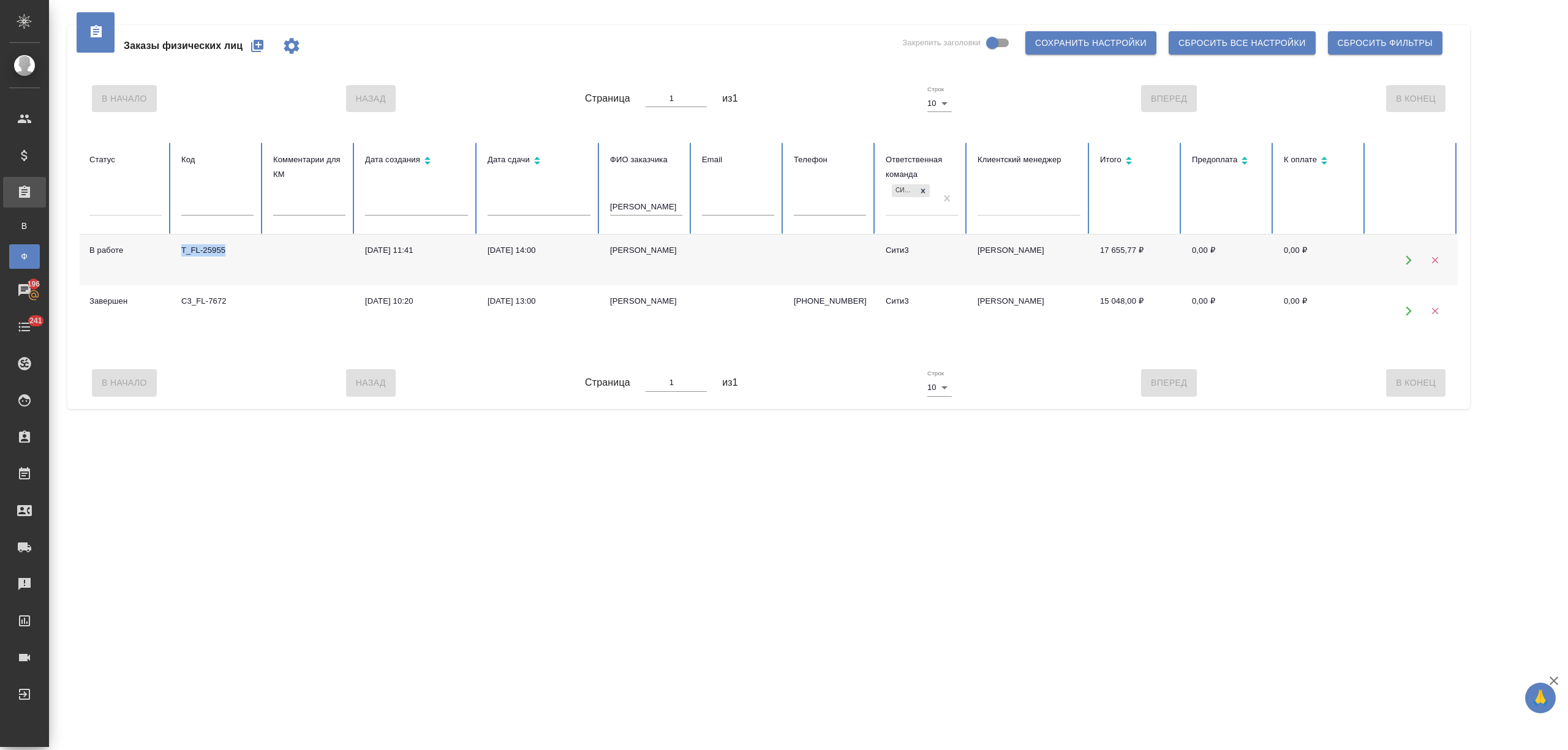
drag, startPoint x: 240, startPoint y: 249, endPoint x: 180, endPoint y: 252, distance: 60.1
click at [180, 252] on td "T_FL-25955" at bounding box center [217, 260] width 92 height 51
copy div "T_FL-25955"
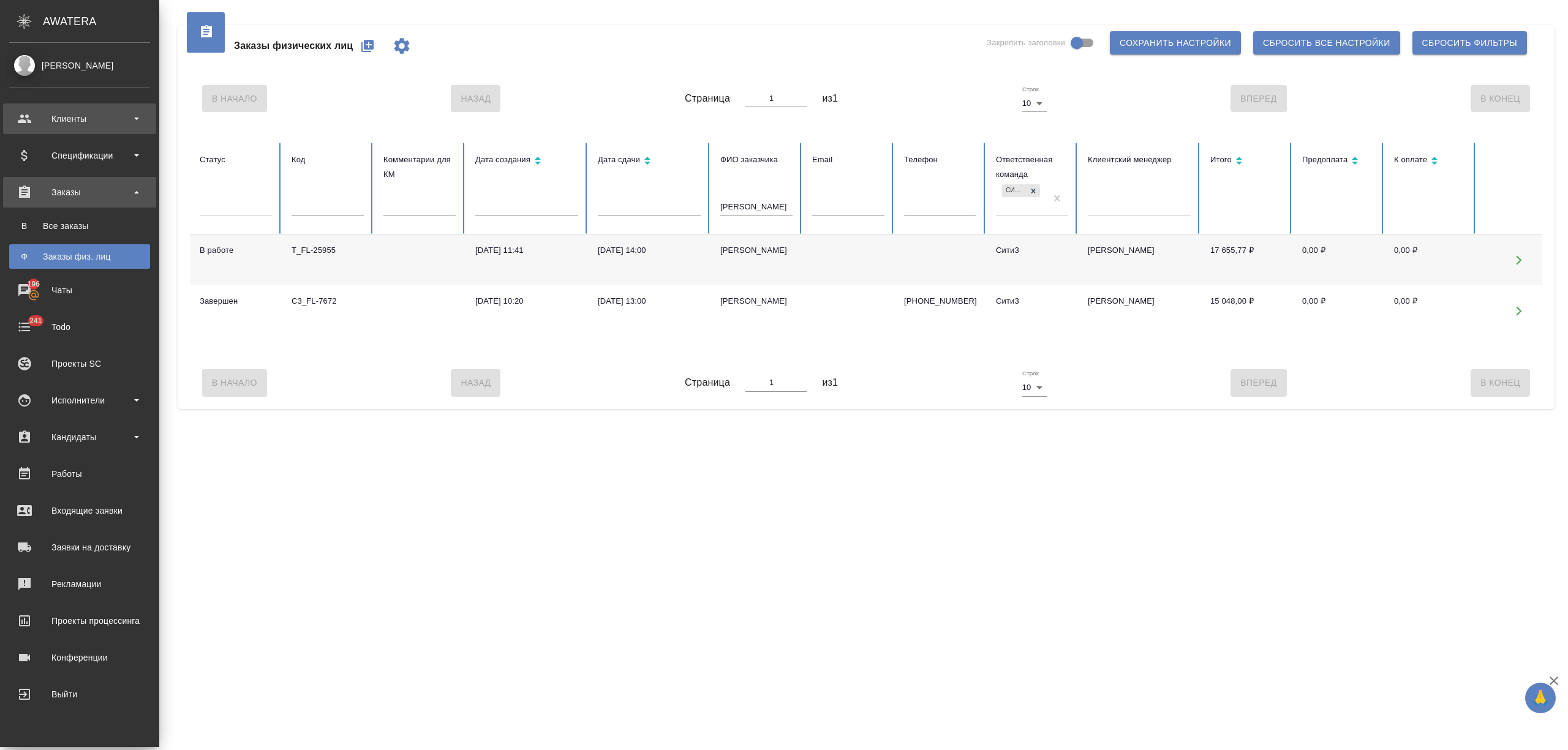
click at [40, 125] on div "Клиенты" at bounding box center [79, 119] width 141 height 18
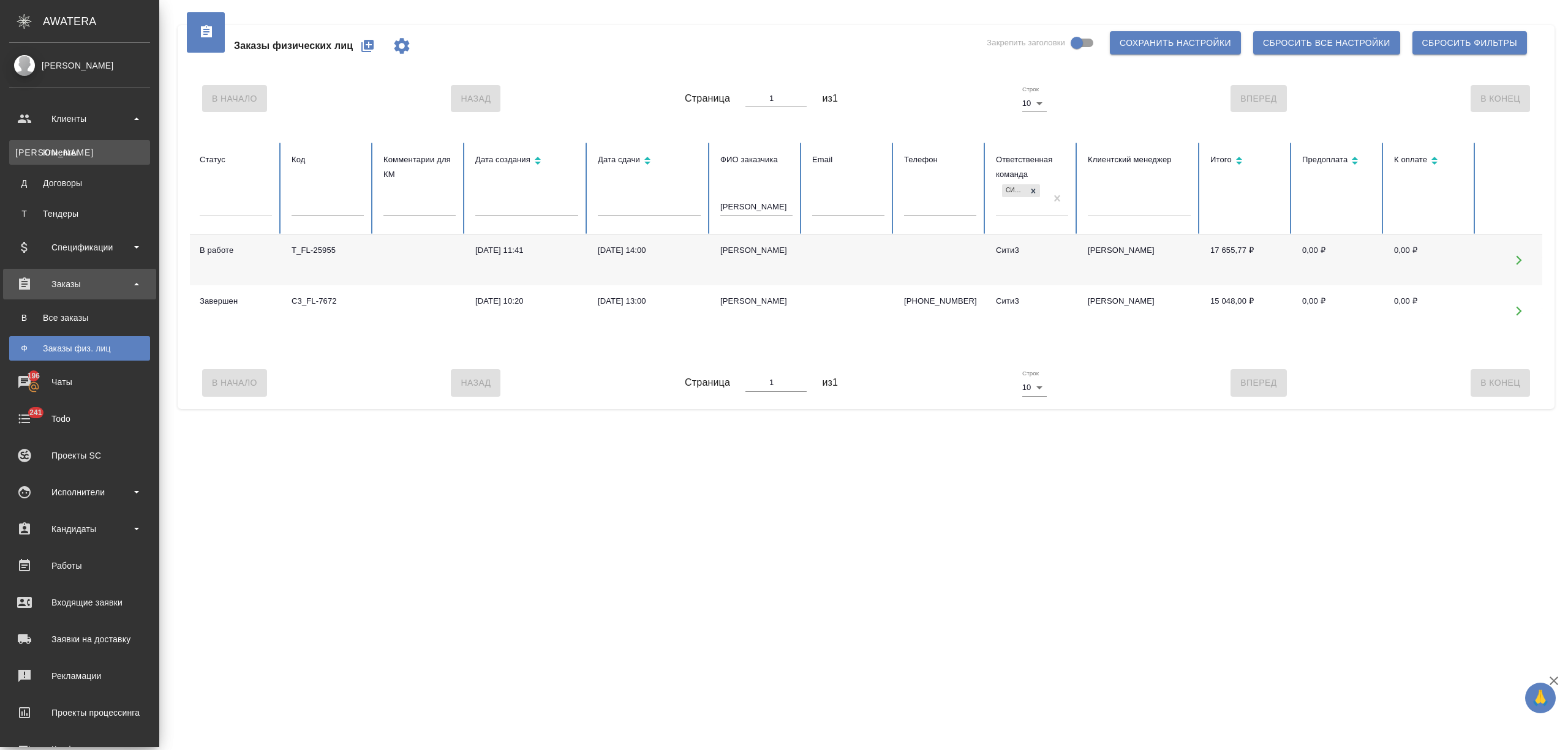
click at [44, 146] on div "Клиенты" at bounding box center [79, 152] width 129 height 13
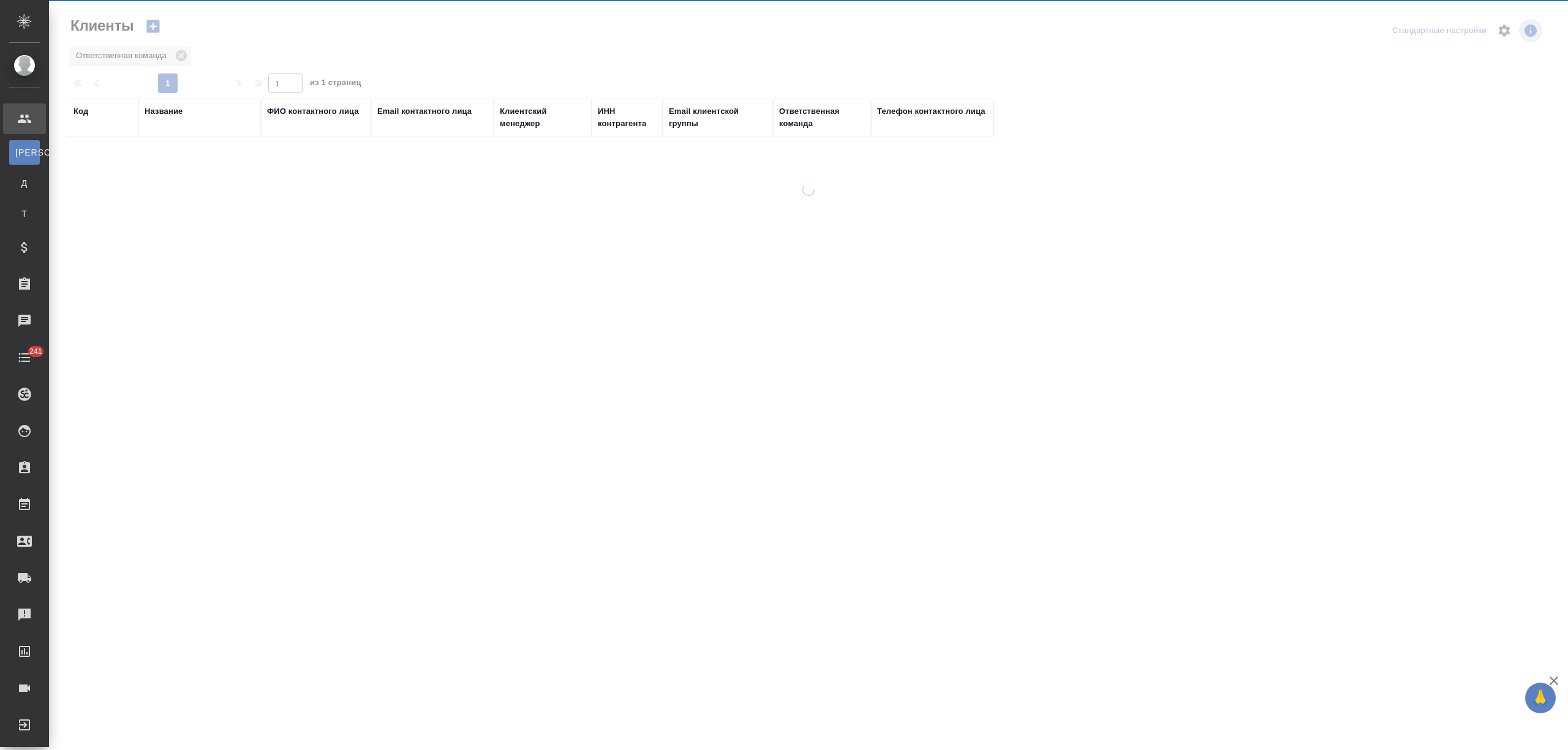
click at [165, 119] on div "Название" at bounding box center [200, 117] width 110 height 24
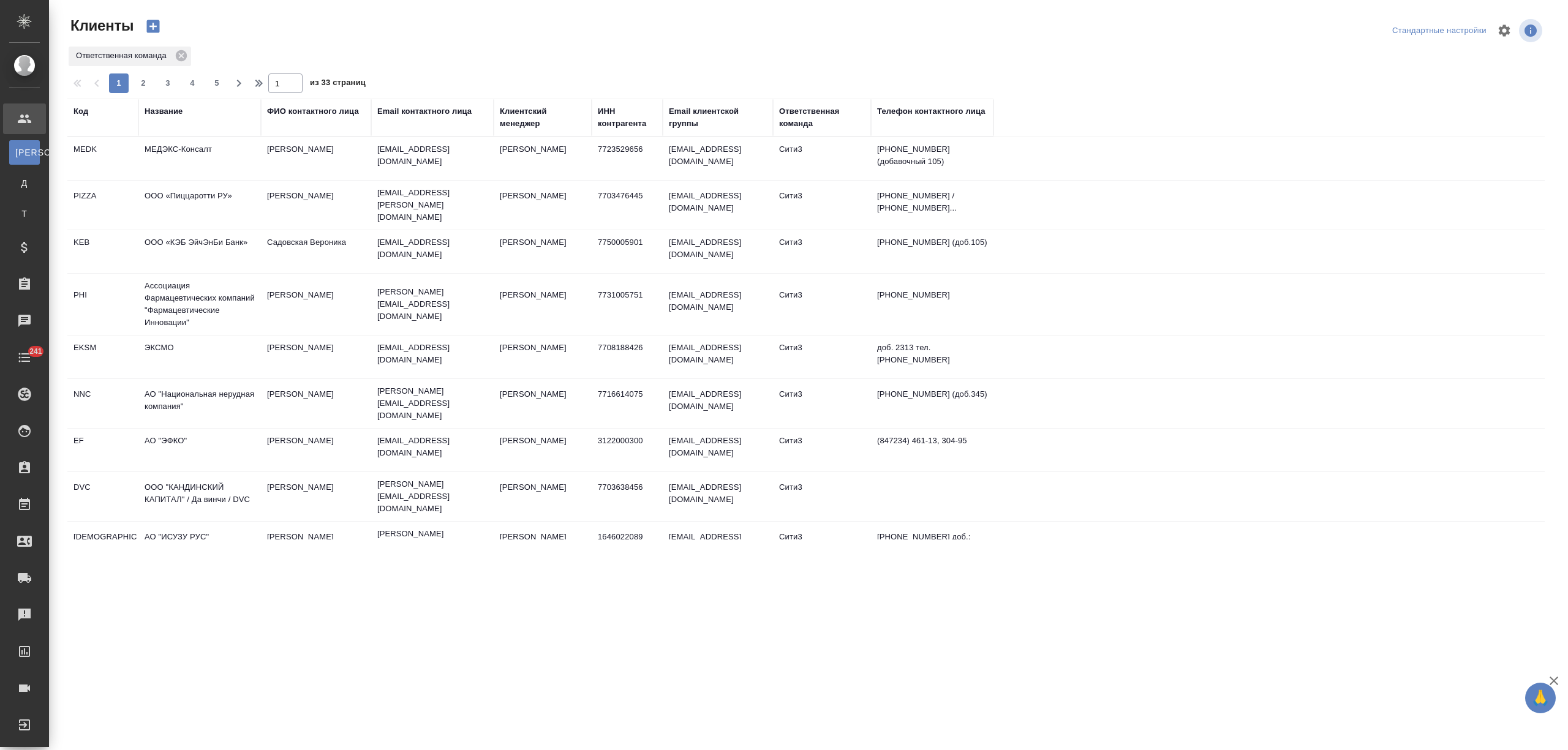
click at [180, 162] on td "МЕДЭКС-Консалт" at bounding box center [200, 158] width 123 height 43
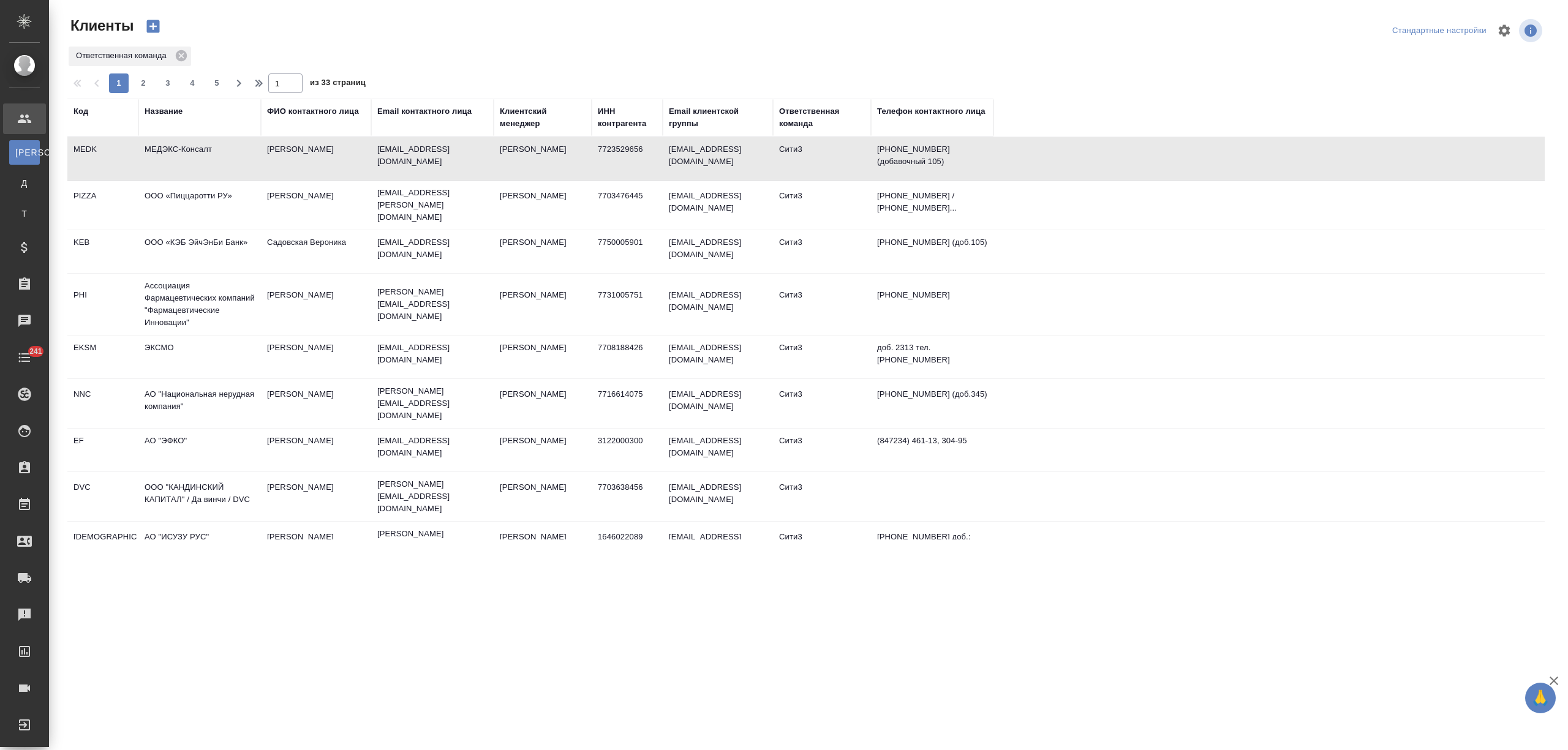
click at [180, 162] on td "МЕДЭКС-Консалт" at bounding box center [200, 158] width 123 height 43
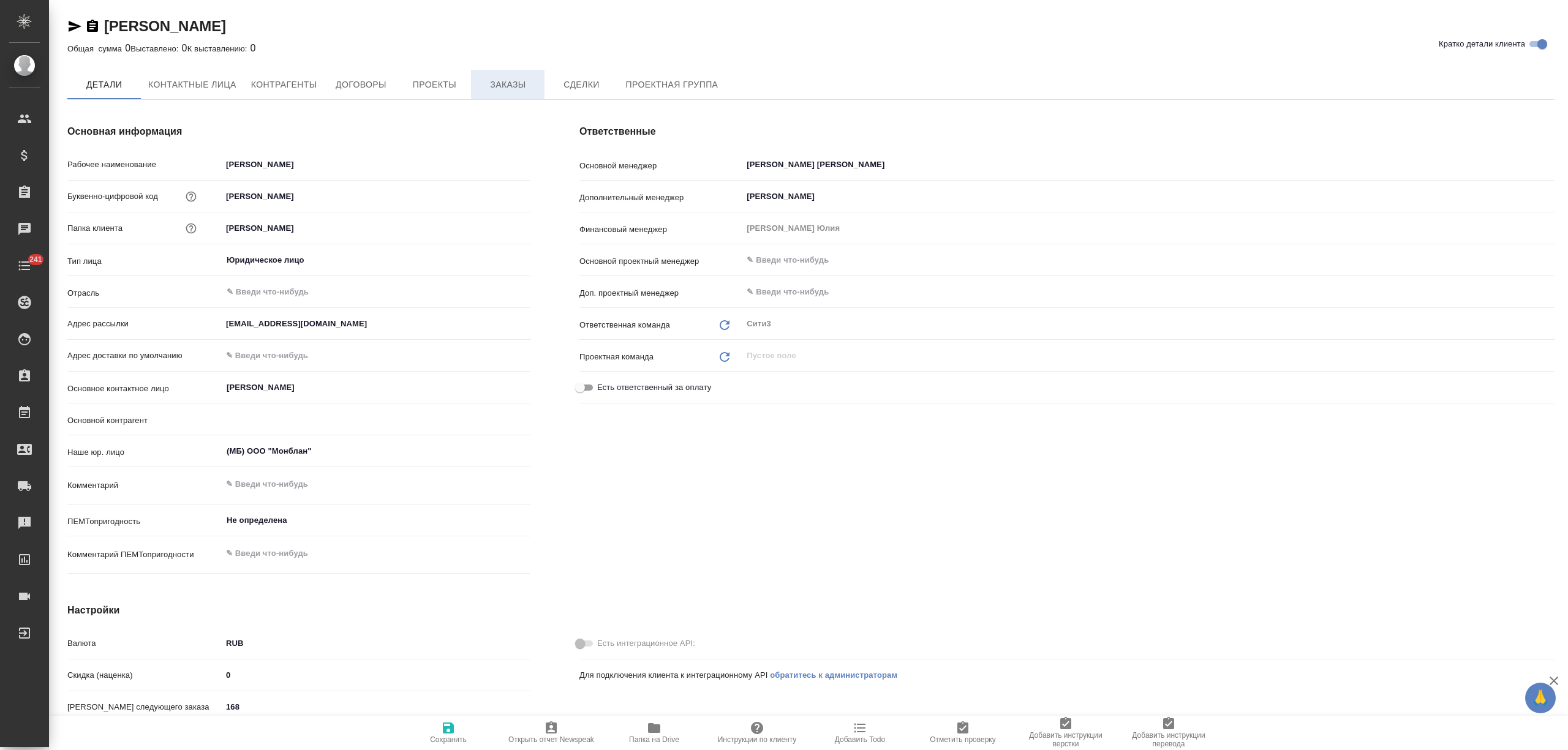
click at [530, 89] on span "Заказы" at bounding box center [508, 84] width 58 height 15
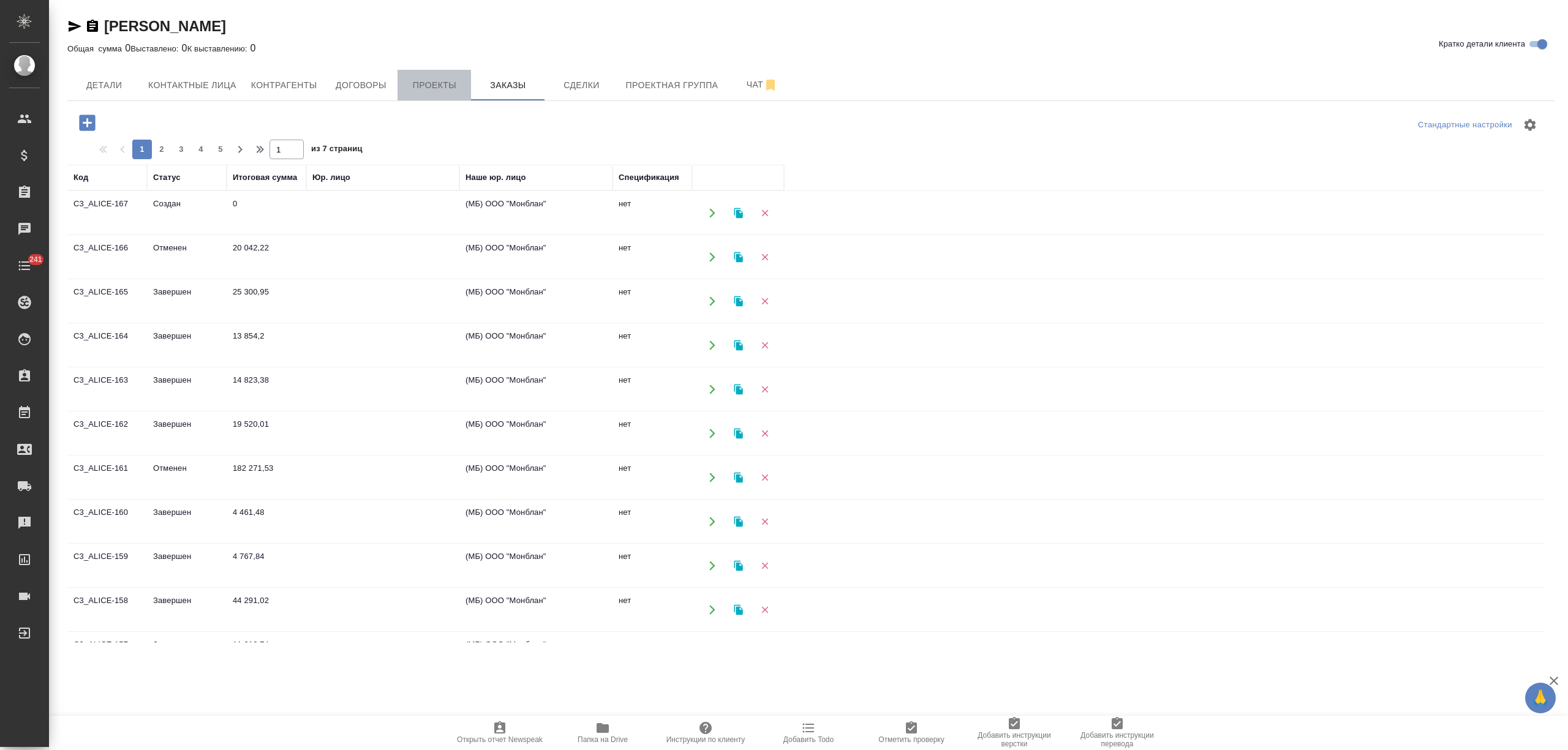
click at [417, 76] on button "Проекты" at bounding box center [434, 85] width 74 height 31
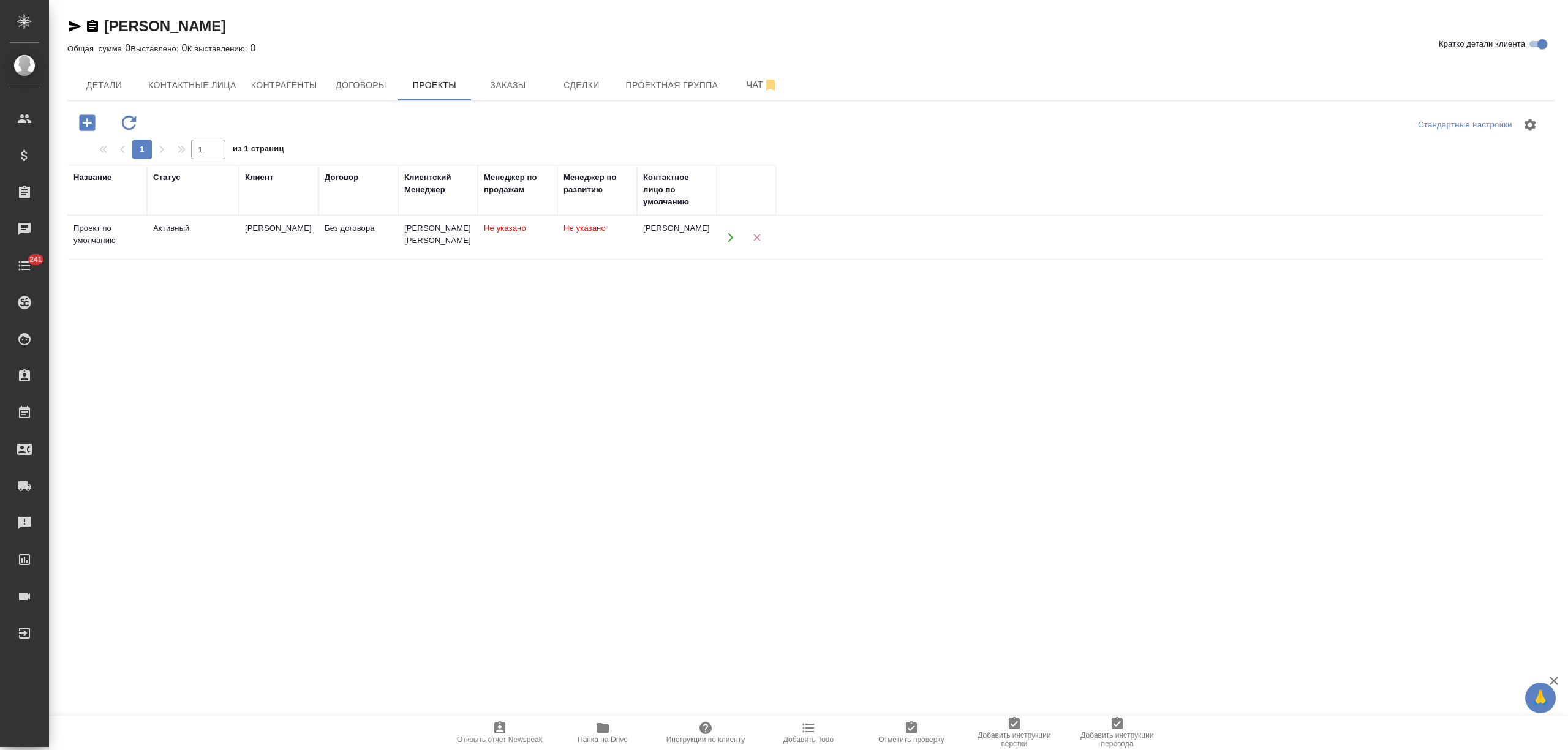
click at [297, 236] on td "[PERSON_NAME]" at bounding box center [278, 237] width 79 height 43
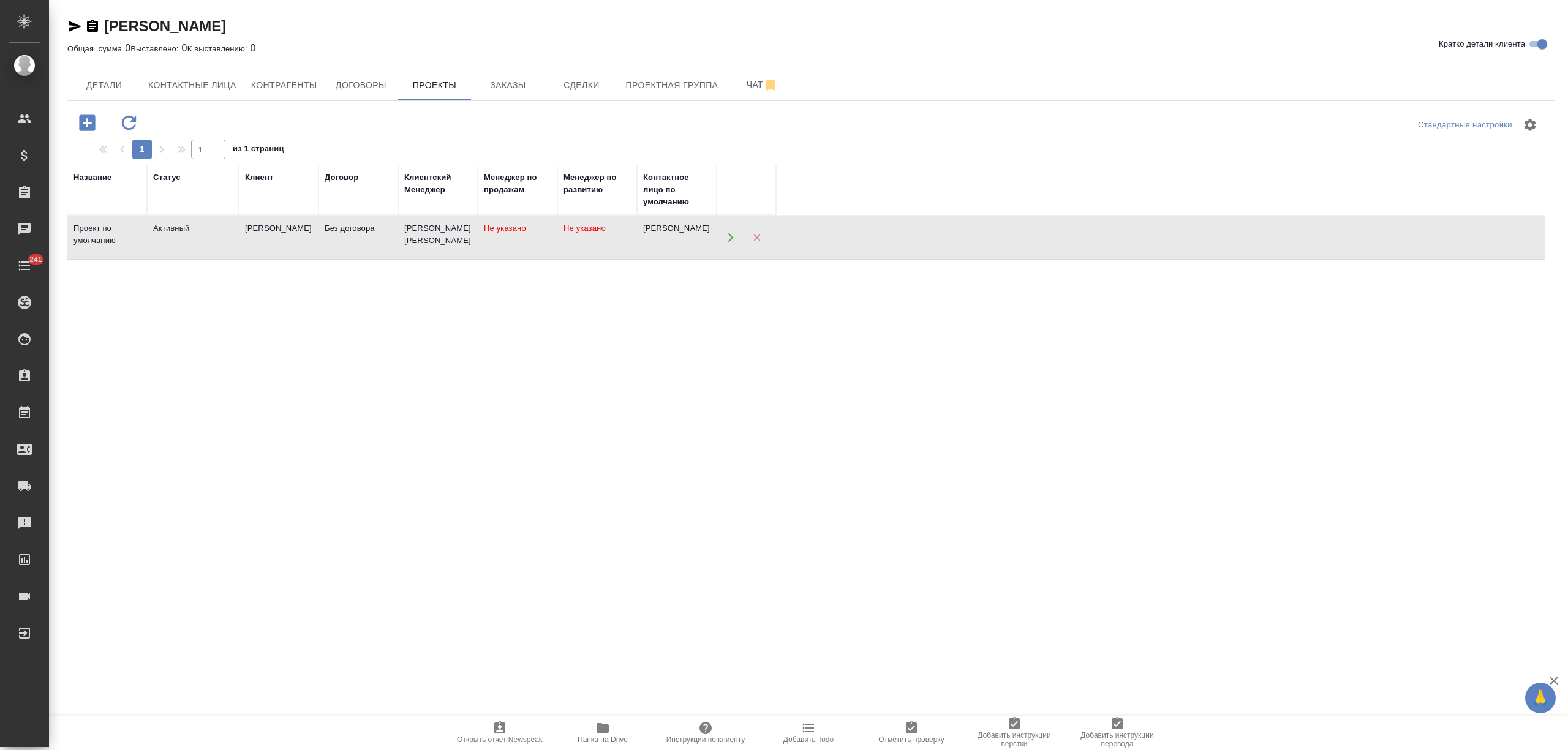
click at [297, 236] on td "[PERSON_NAME]" at bounding box center [278, 237] width 79 height 43
click at [499, 73] on button "Заказы" at bounding box center [508, 85] width 74 height 31
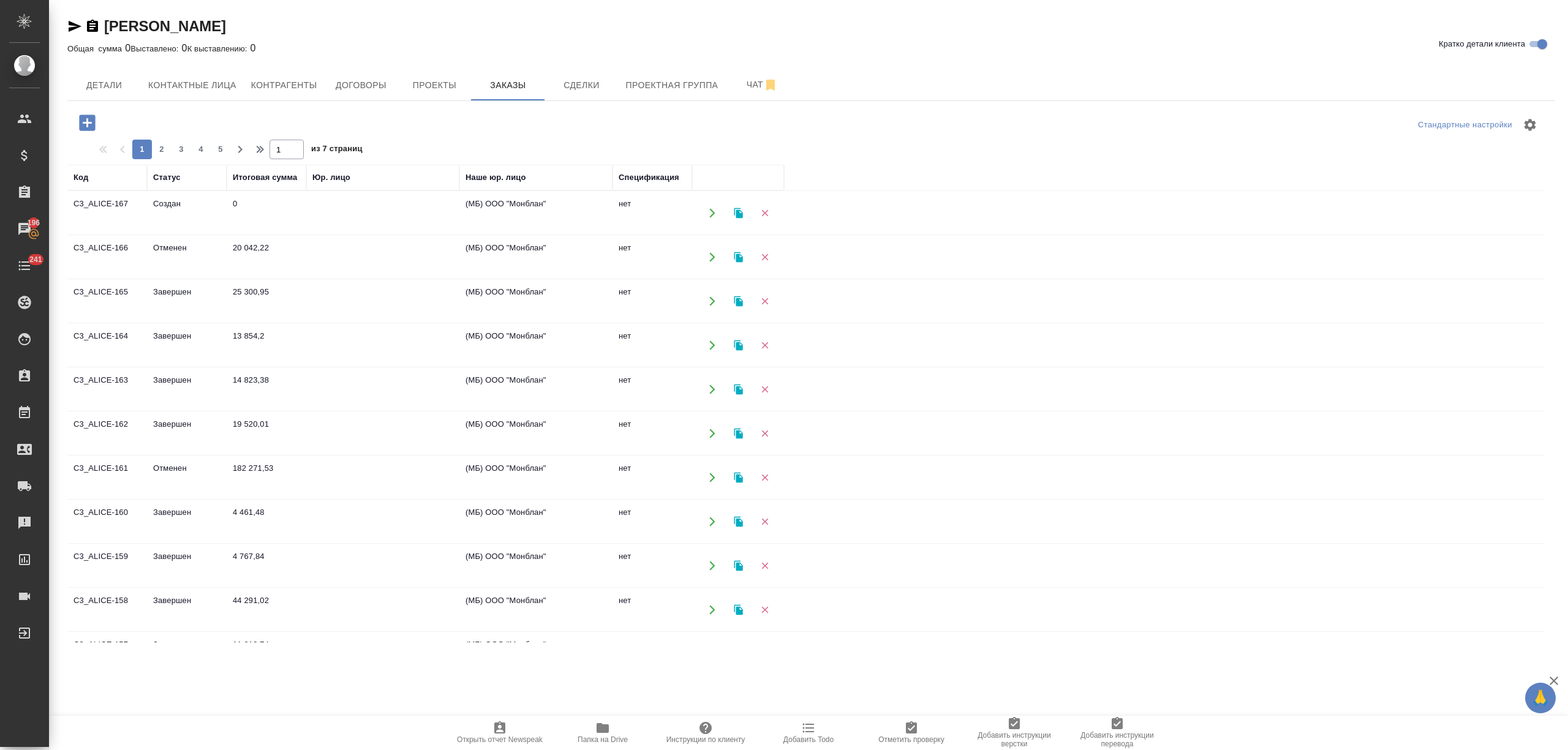
click at [267, 245] on td "20 042,22" at bounding box center [266, 256] width 79 height 43
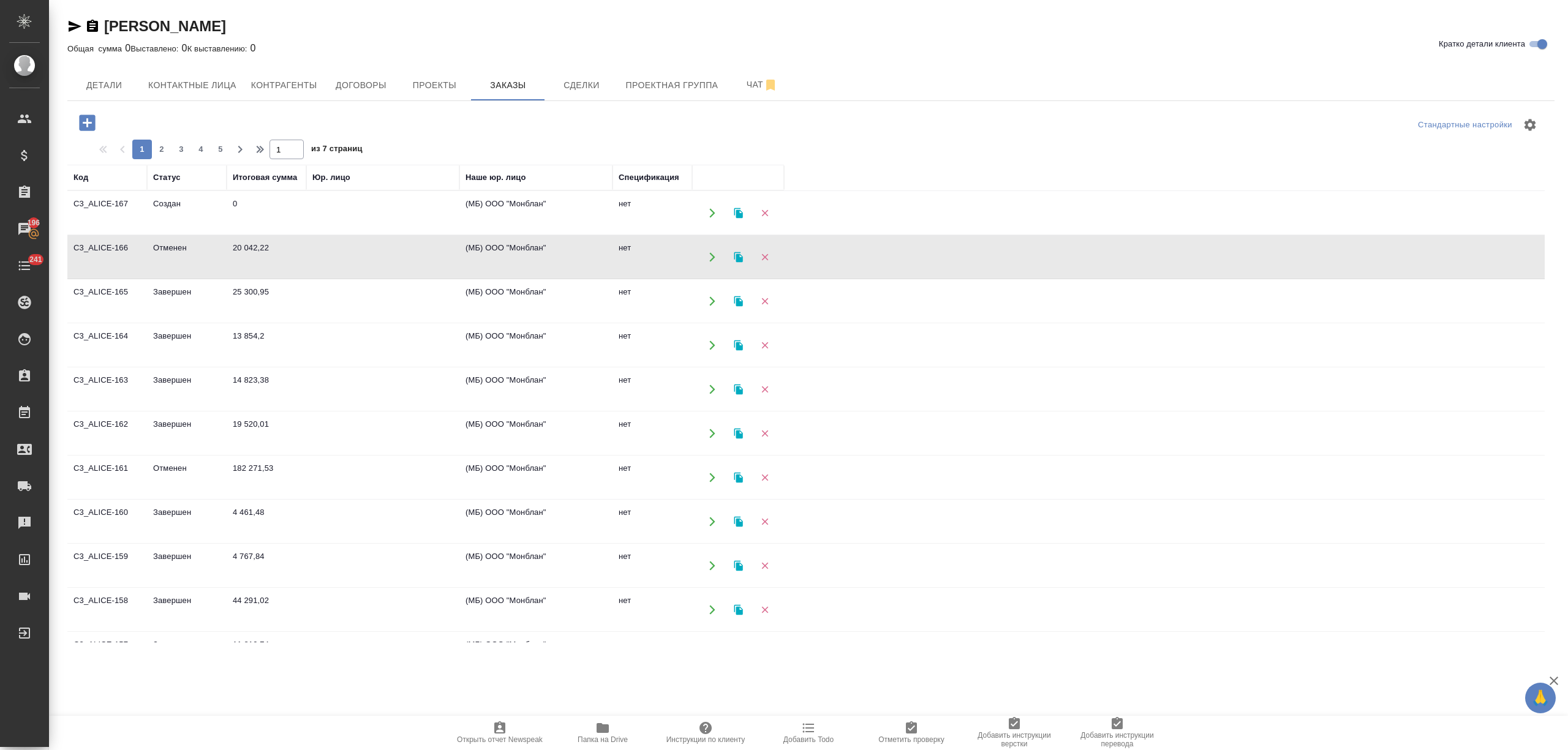
click at [267, 245] on td "20 042,22" at bounding box center [266, 256] width 79 height 43
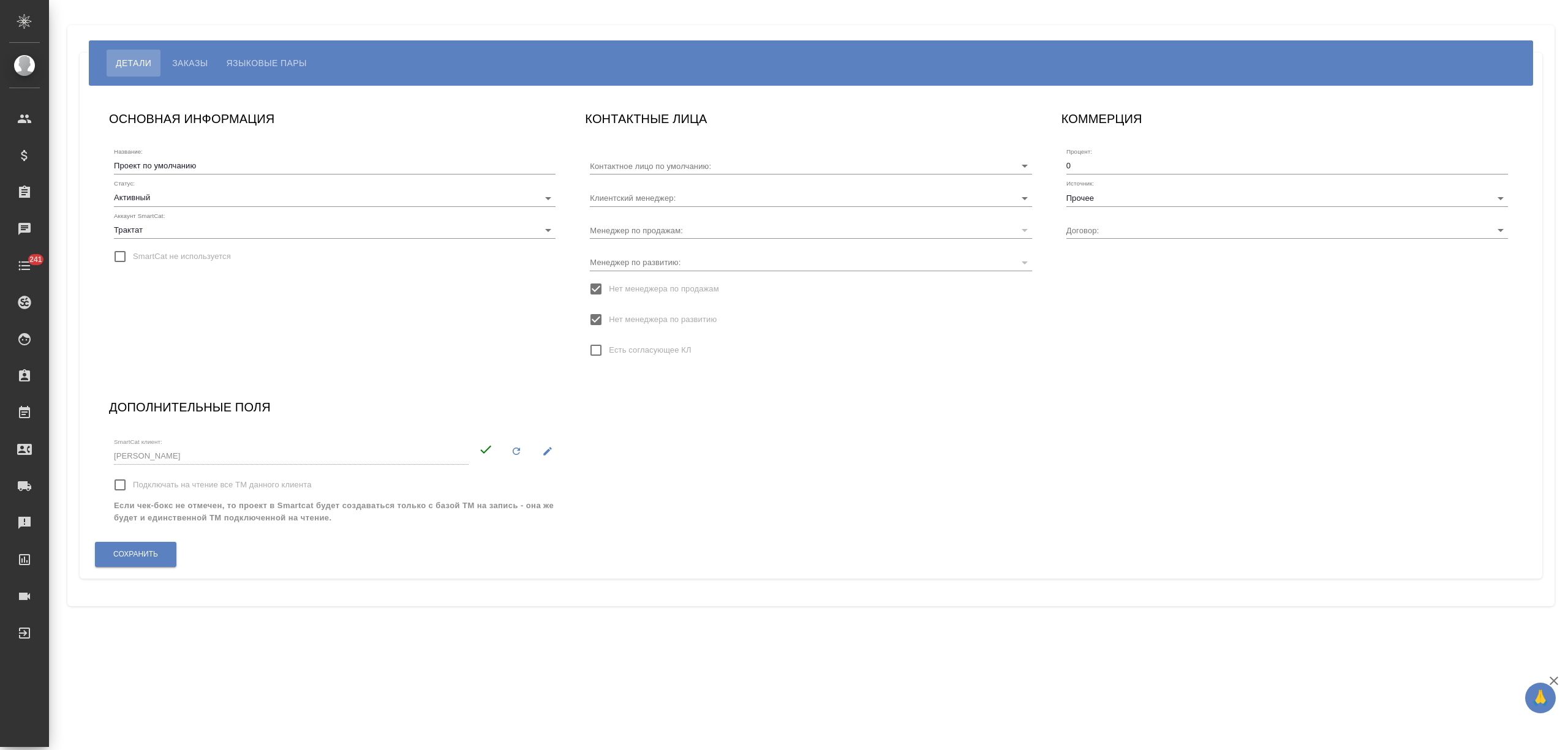
type input "[PERSON_NAME]"
type input "Без договора"
type input "Никитина Татьяна"
click at [271, 63] on span "Языковые пары" at bounding box center [266, 63] width 80 height 15
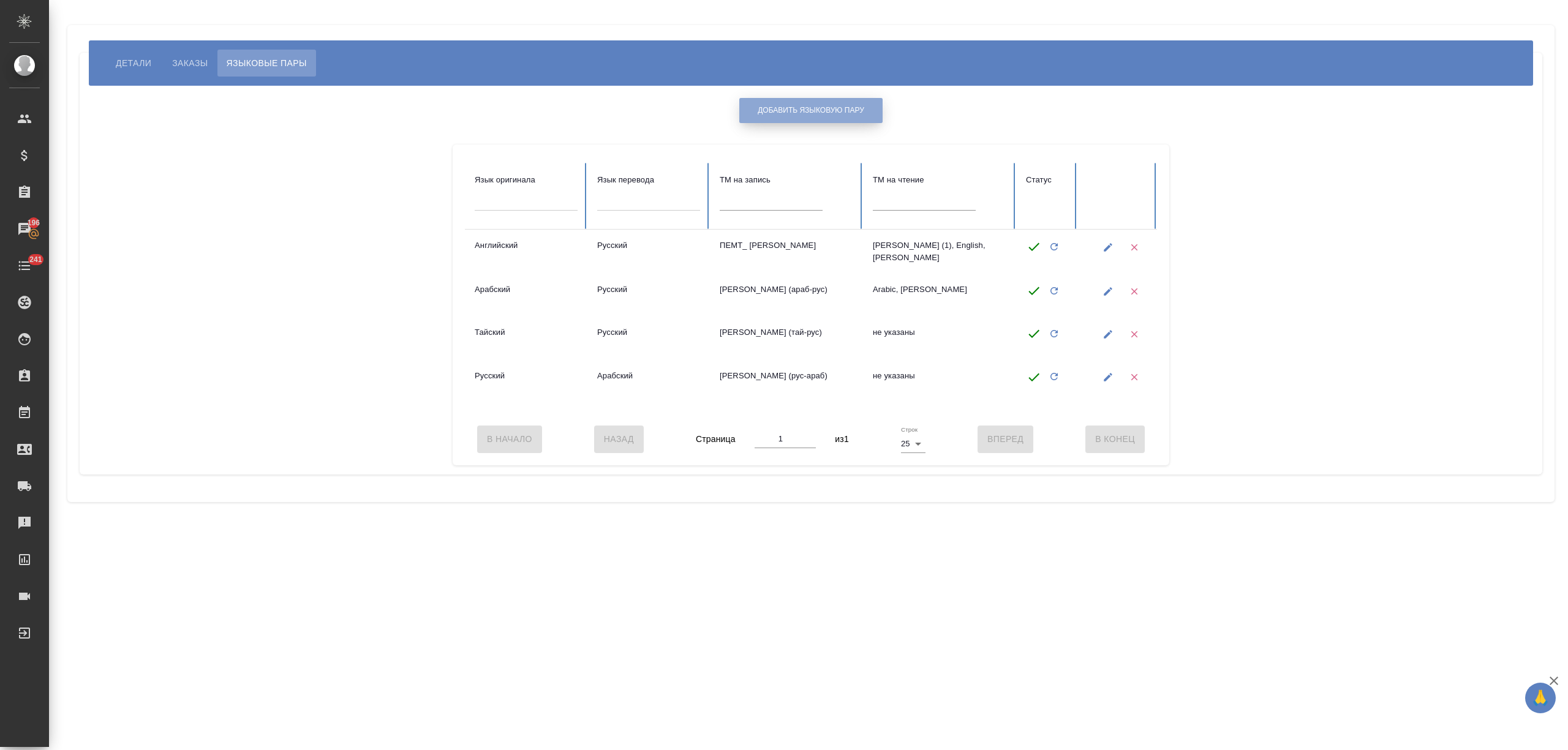
click at [790, 99] on button "Добавить языковую пару" at bounding box center [811, 110] width 144 height 25
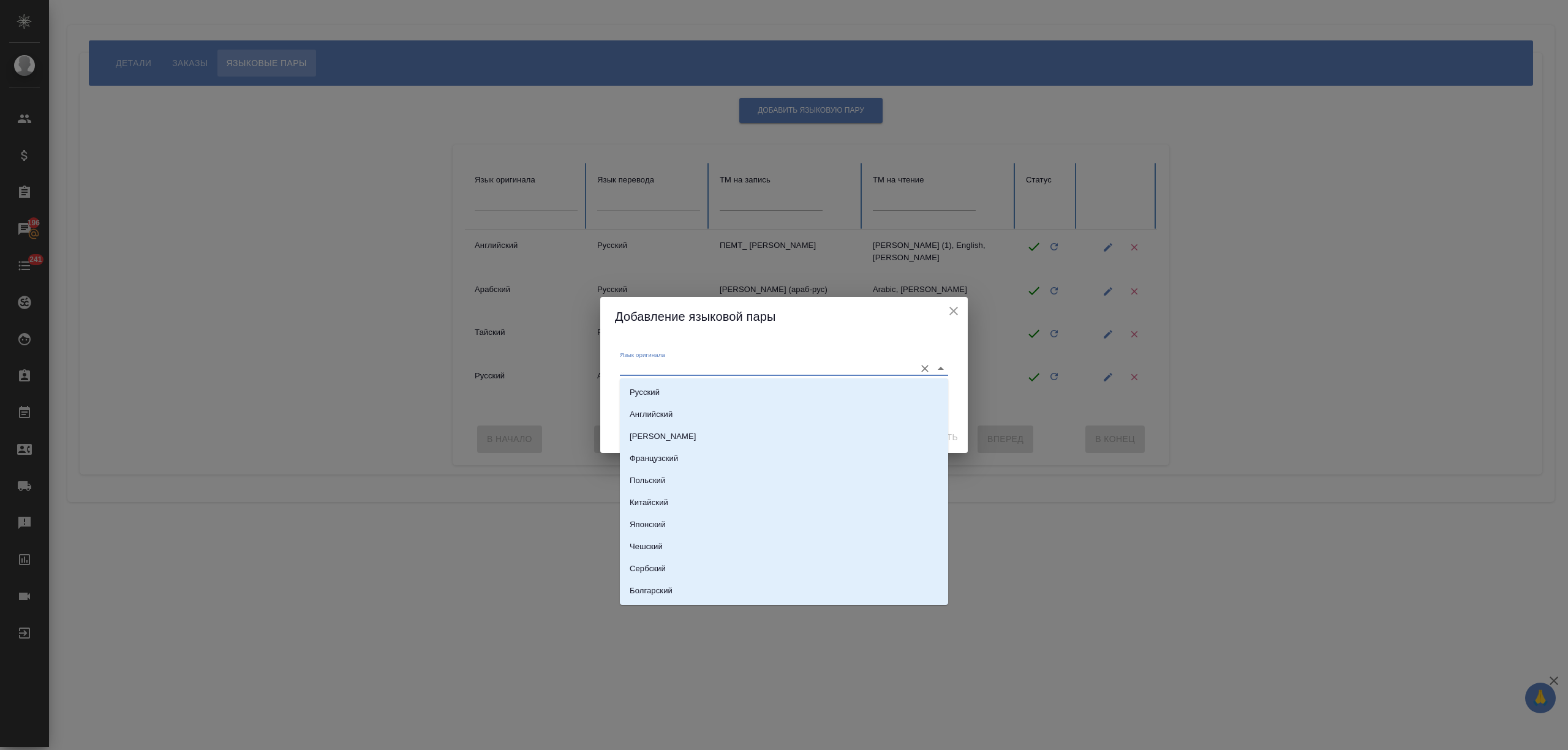
click at [718, 366] on input "Язык оригинала" at bounding box center [764, 368] width 289 height 15
click at [718, 395] on li "Русский" at bounding box center [784, 393] width 328 height 22
type input "Русский"
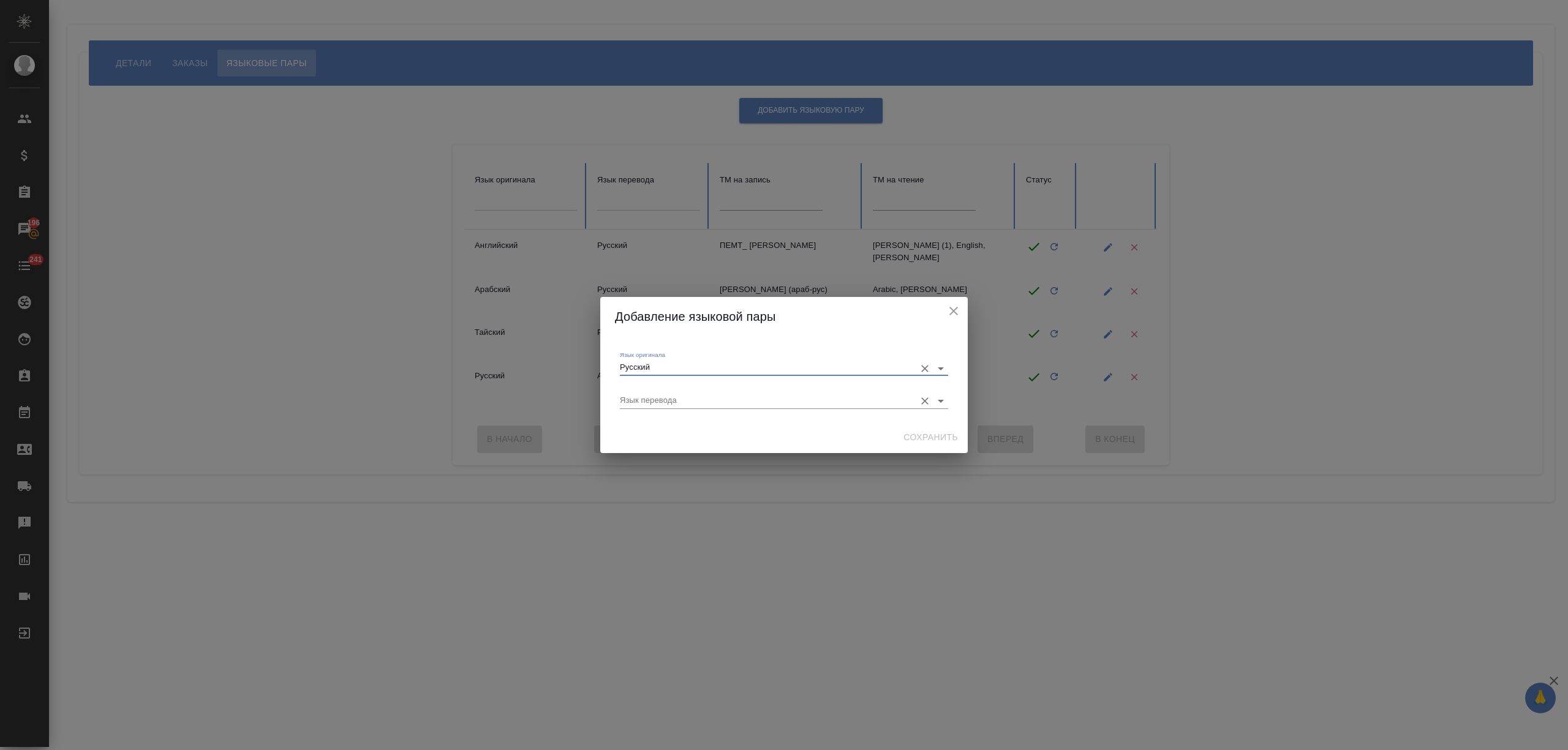
click at [702, 408] on input "Язык перевода" at bounding box center [764, 401] width 289 height 15
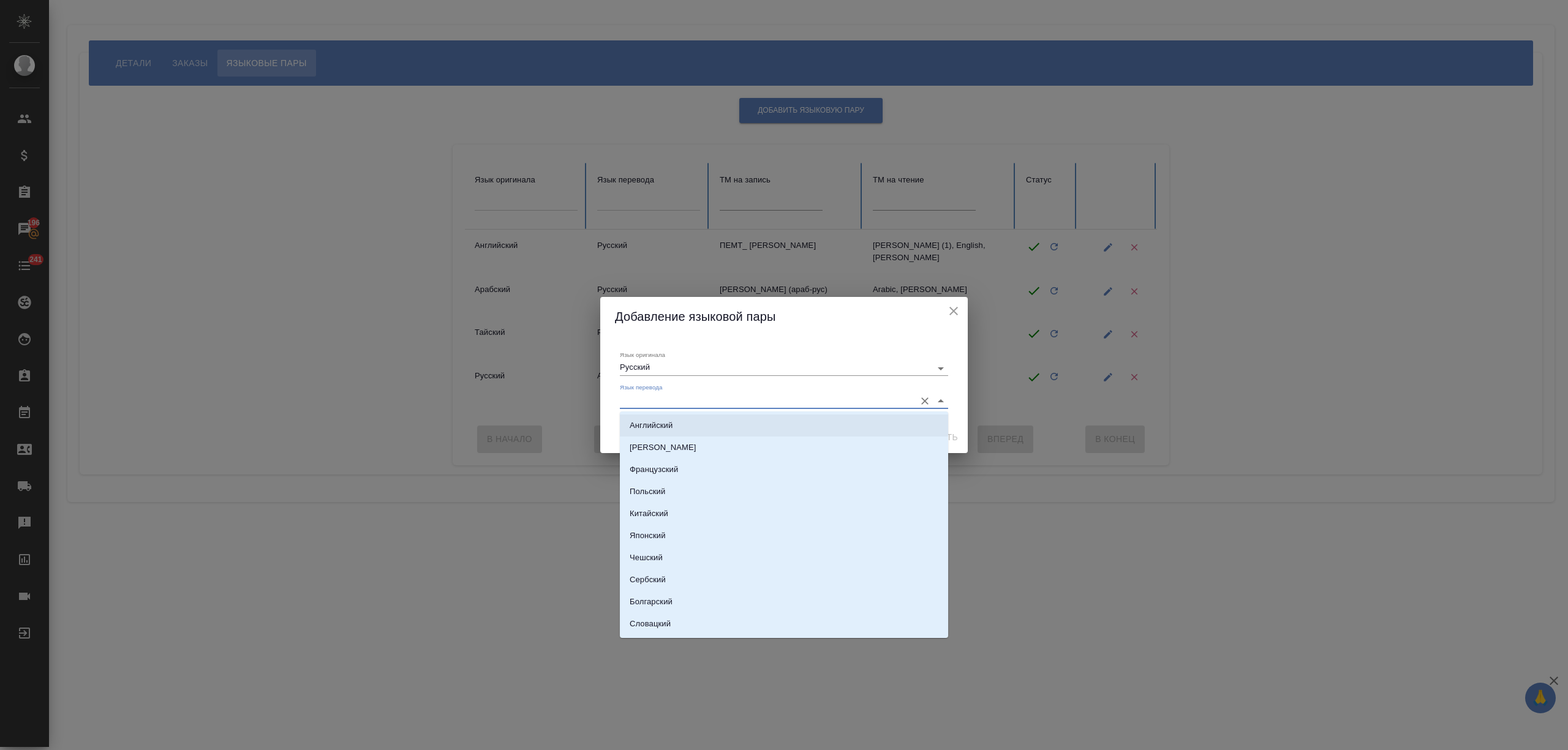
click at [692, 424] on li "Английский" at bounding box center [784, 425] width 328 height 22
type input "Английский"
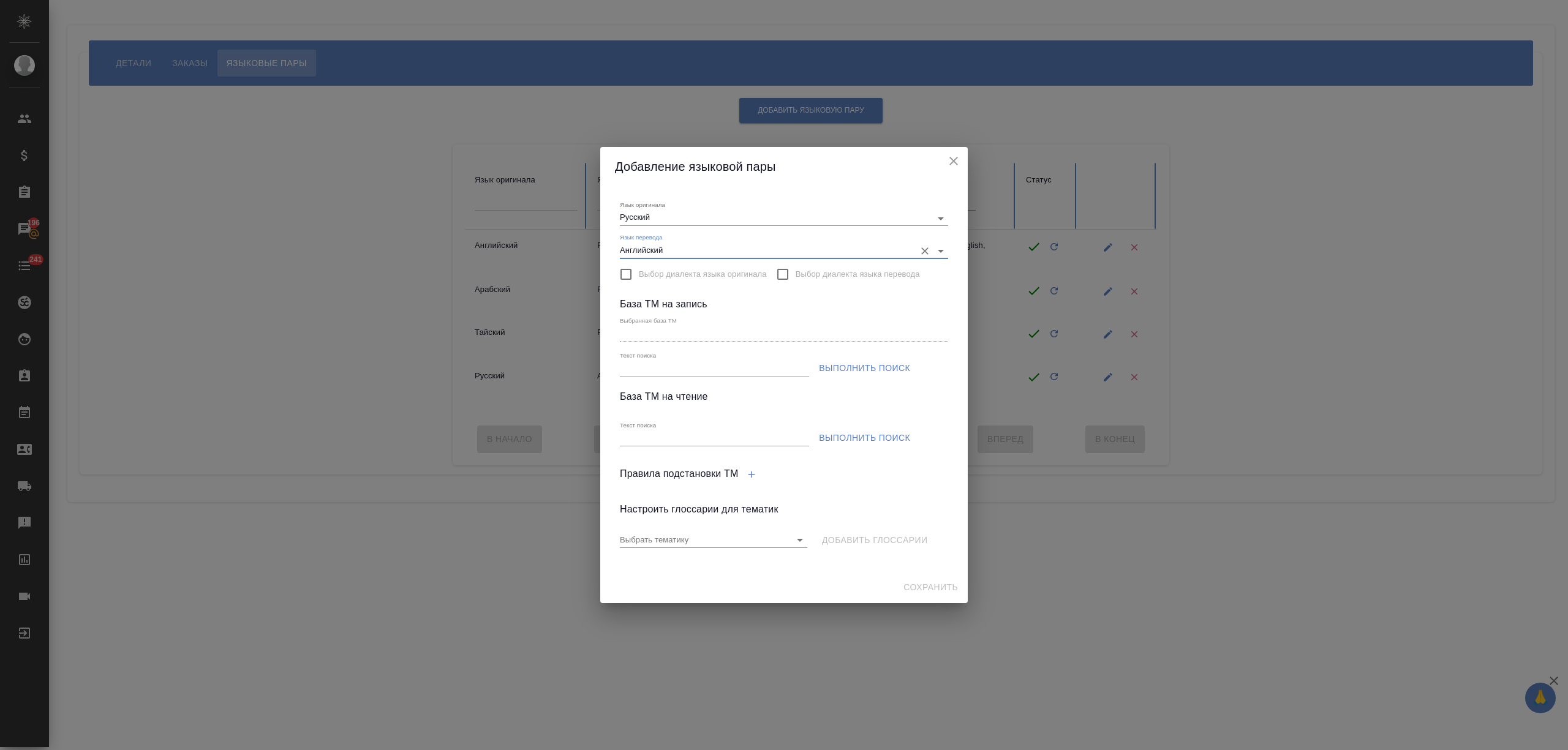
click at [757, 357] on div "Текст поиска" at bounding box center [714, 364] width 190 height 25
drag, startPoint x: 756, startPoint y: 367, endPoint x: 780, endPoint y: 371, distance: 24.3
click at [756, 367] on input "Текст поиска" at bounding box center [714, 369] width 190 height 15
type input "алиса"
click at [832, 371] on span "Выполнить поиск" at bounding box center [864, 368] width 91 height 15
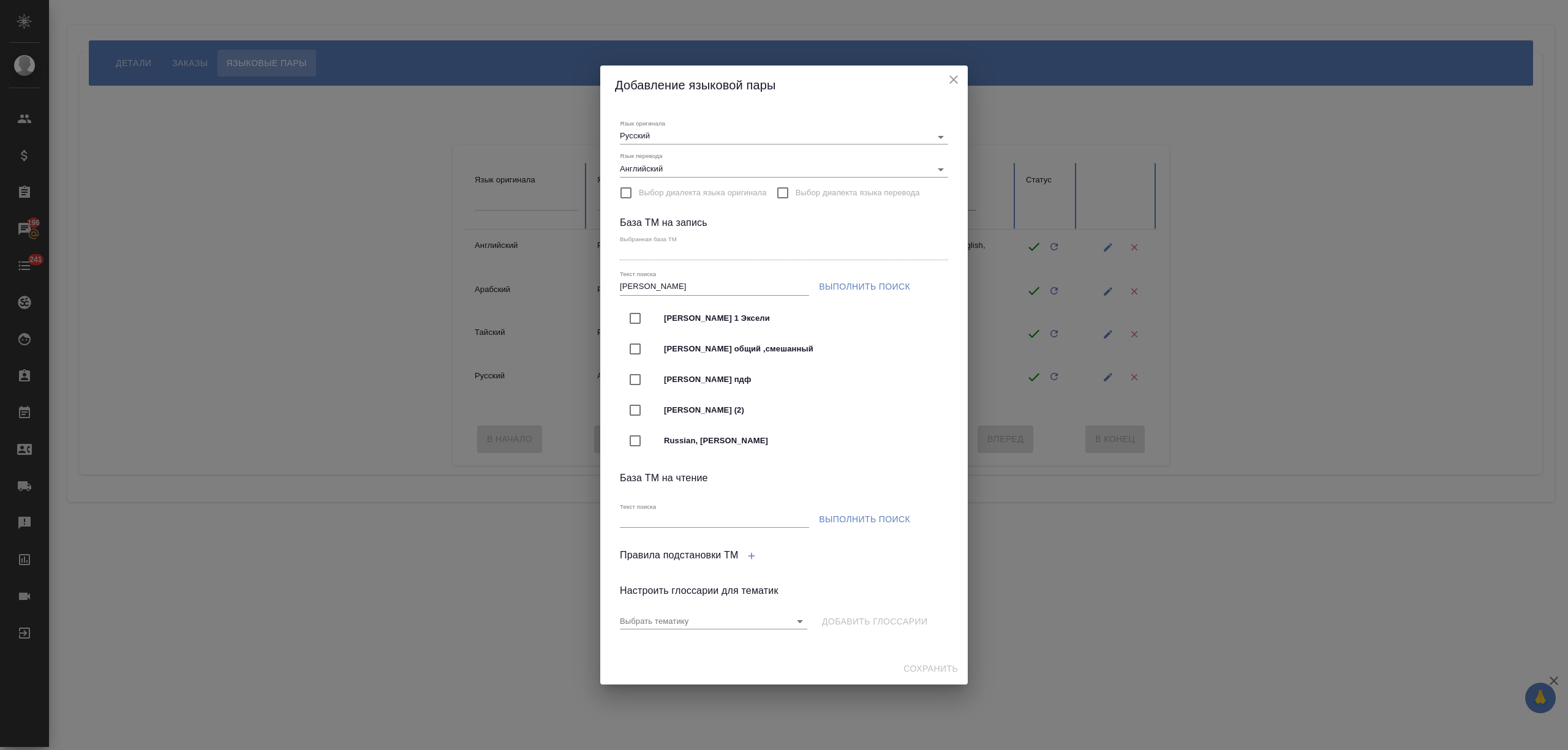
click at [951, 82] on icon "close" at bounding box center [954, 80] width 15 height 15
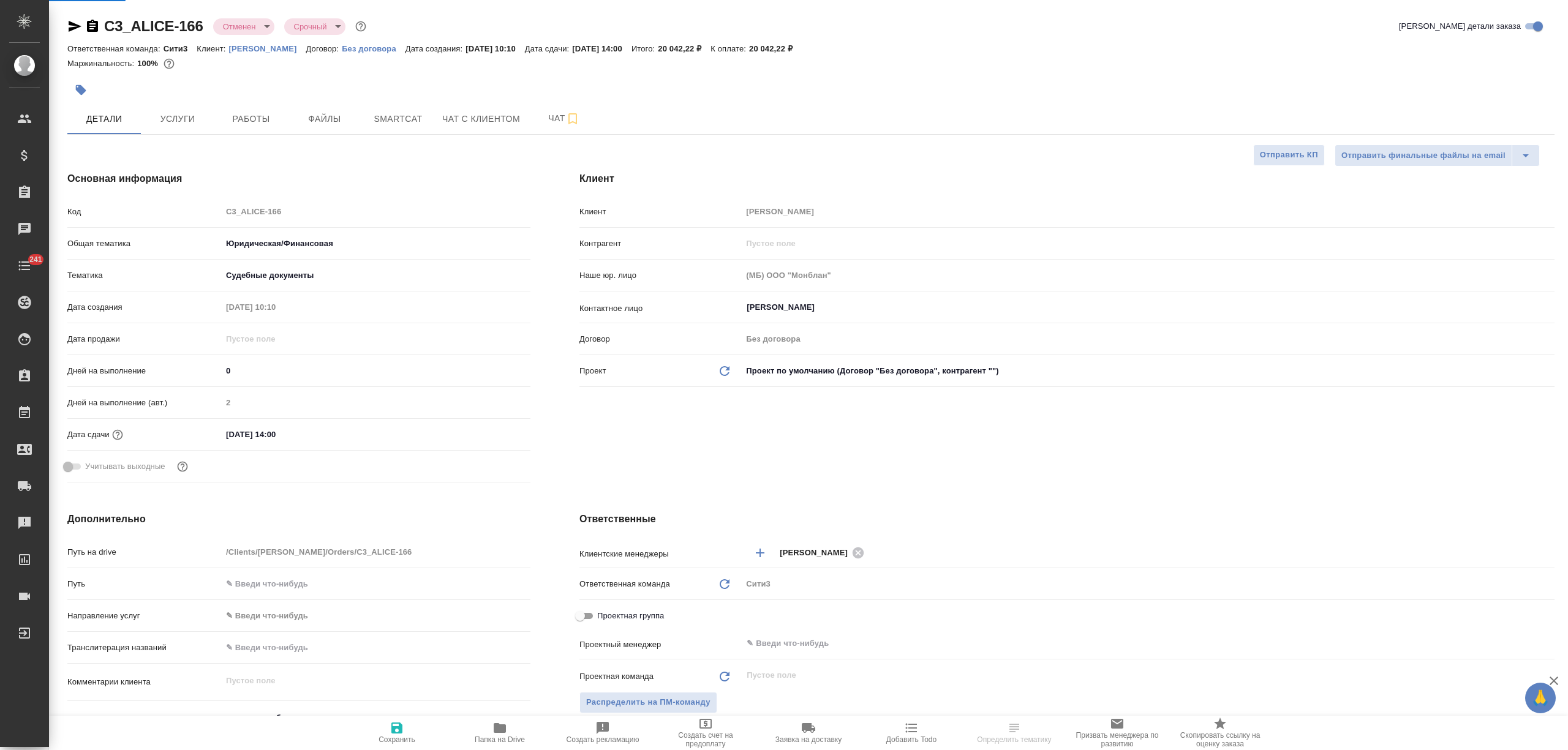
select select "RU"
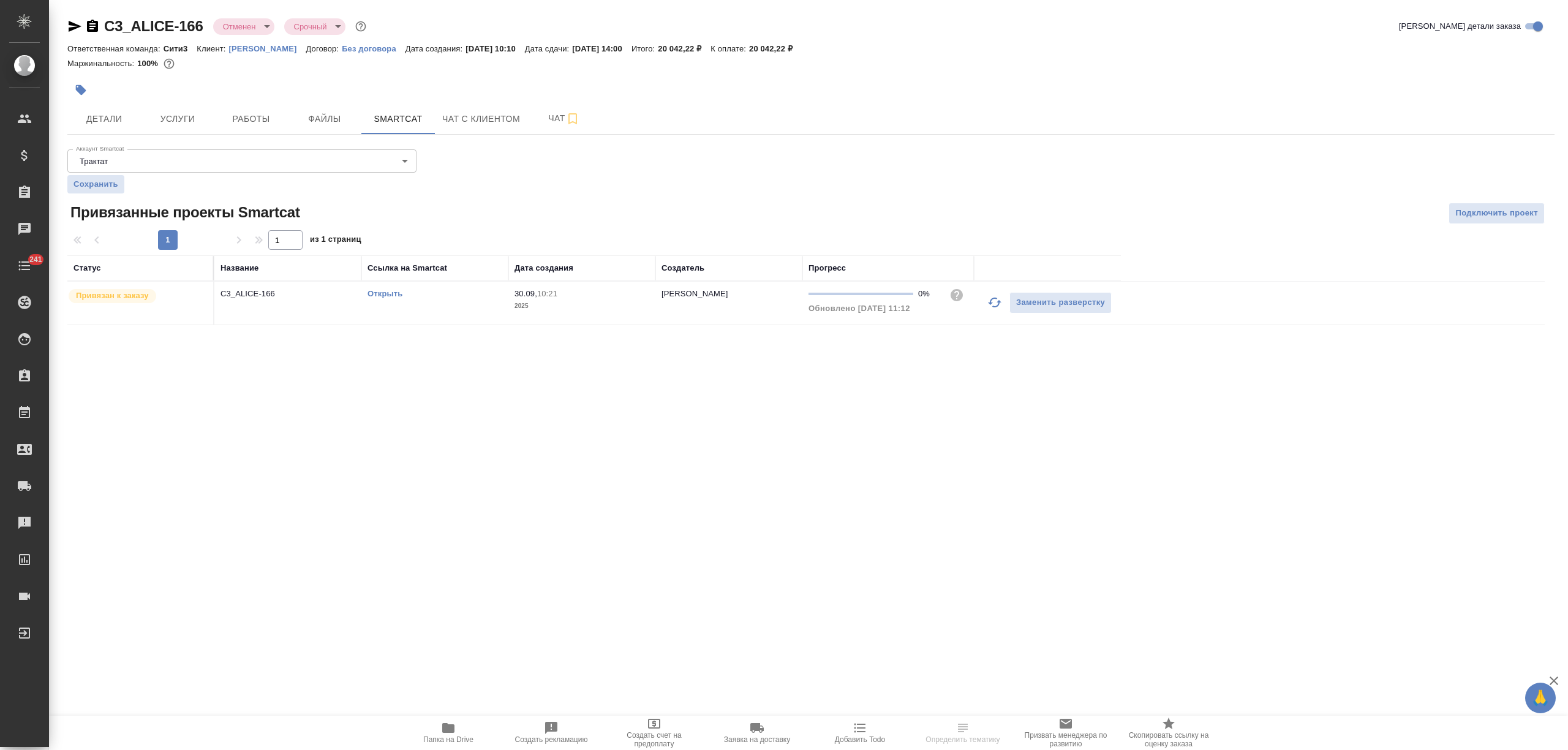
click at [375, 295] on link "Открыть" at bounding box center [385, 293] width 35 height 9
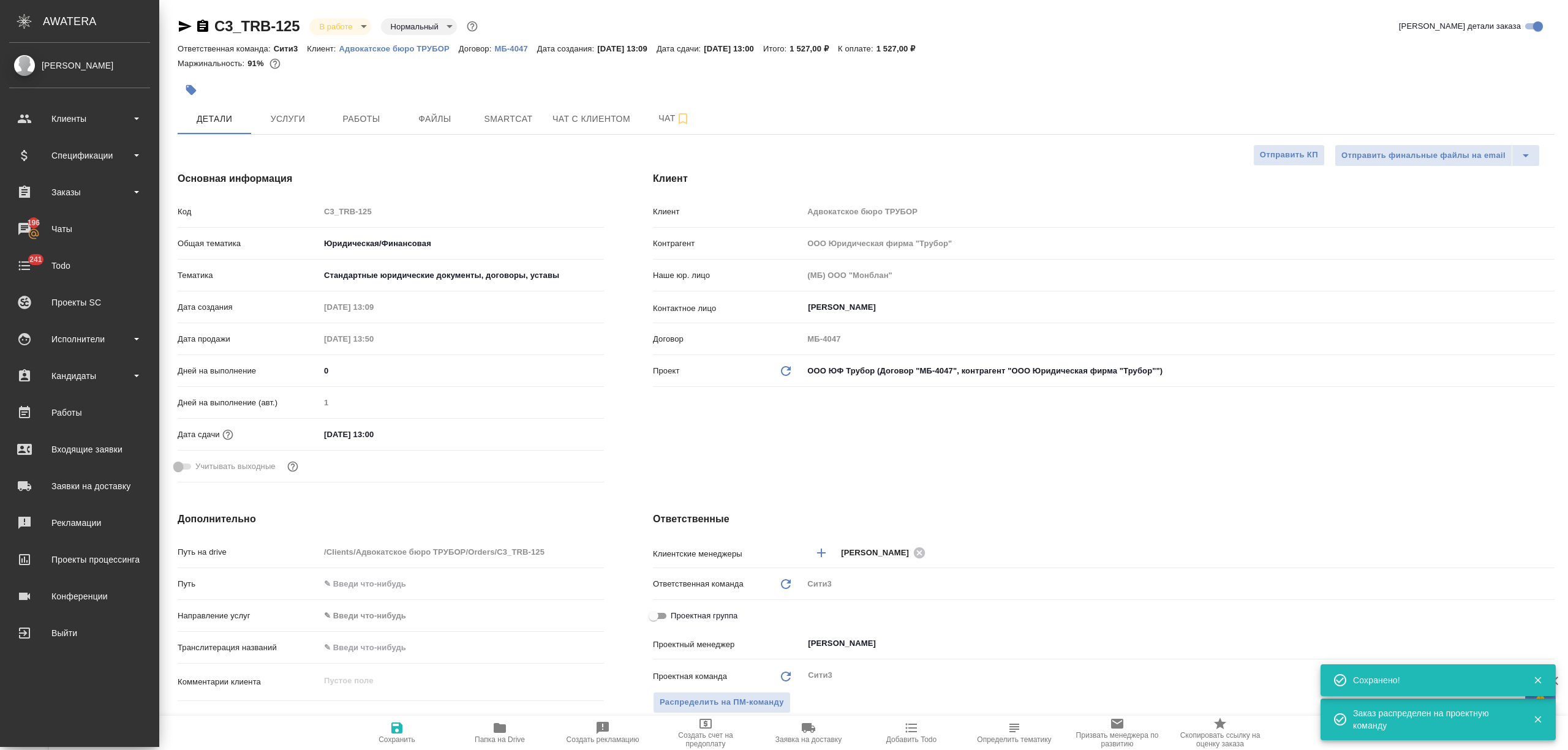
select select "RU"
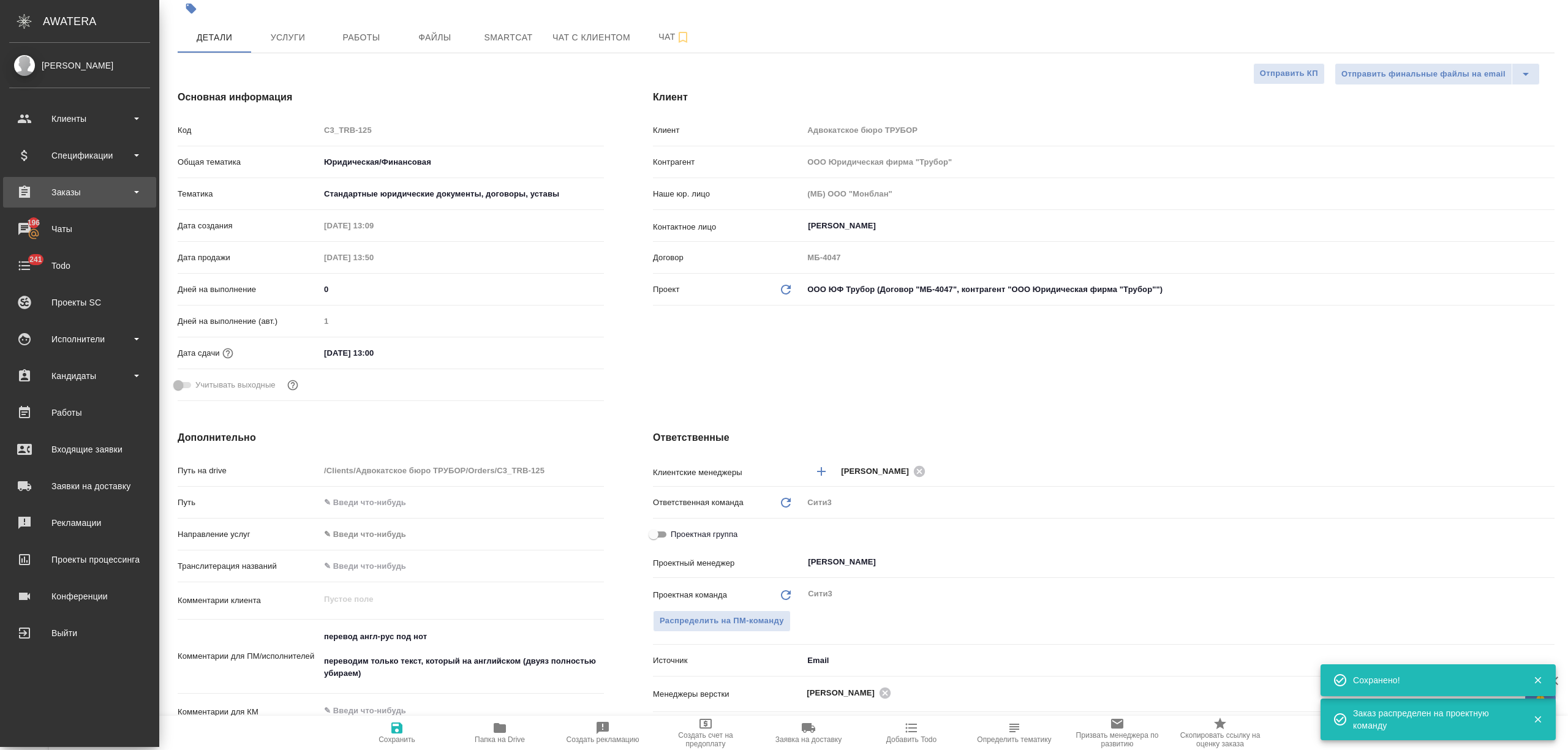
click at [38, 199] on div "Заказы" at bounding box center [79, 192] width 141 height 18
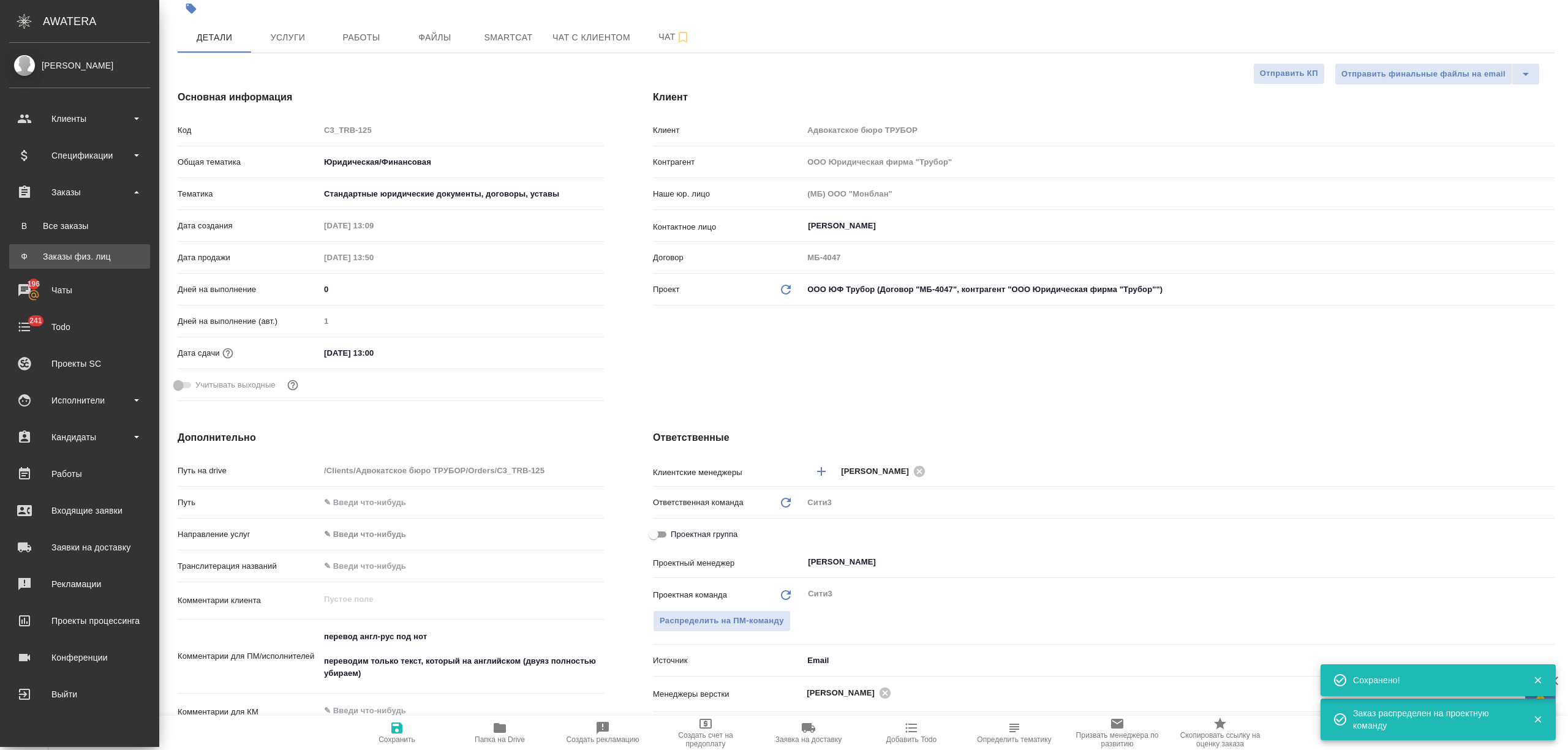
click at [89, 256] on div "Заказы физ. лиц" at bounding box center [79, 256] width 129 height 13
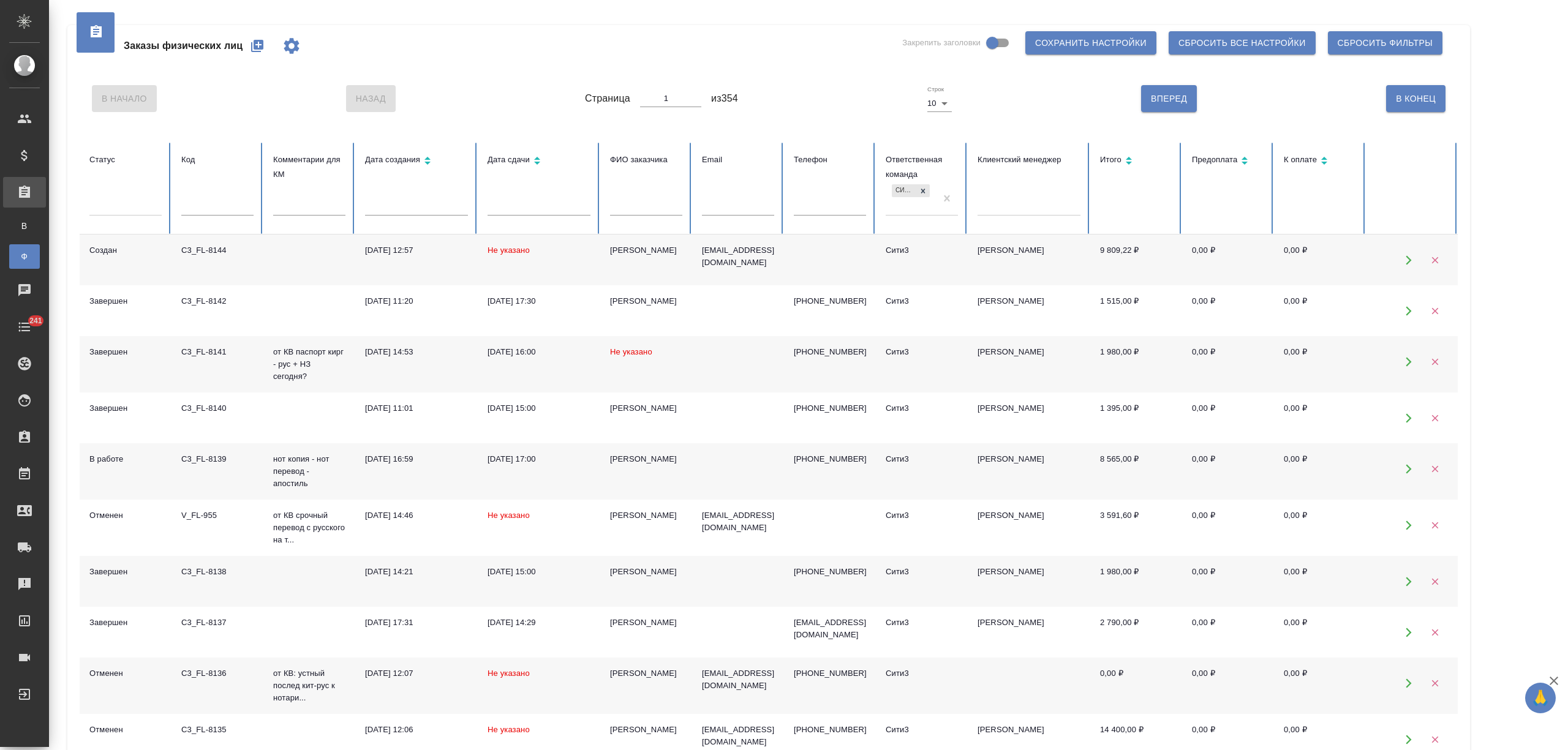
click at [573, 263] on td "Не указано" at bounding box center [539, 260] width 123 height 51
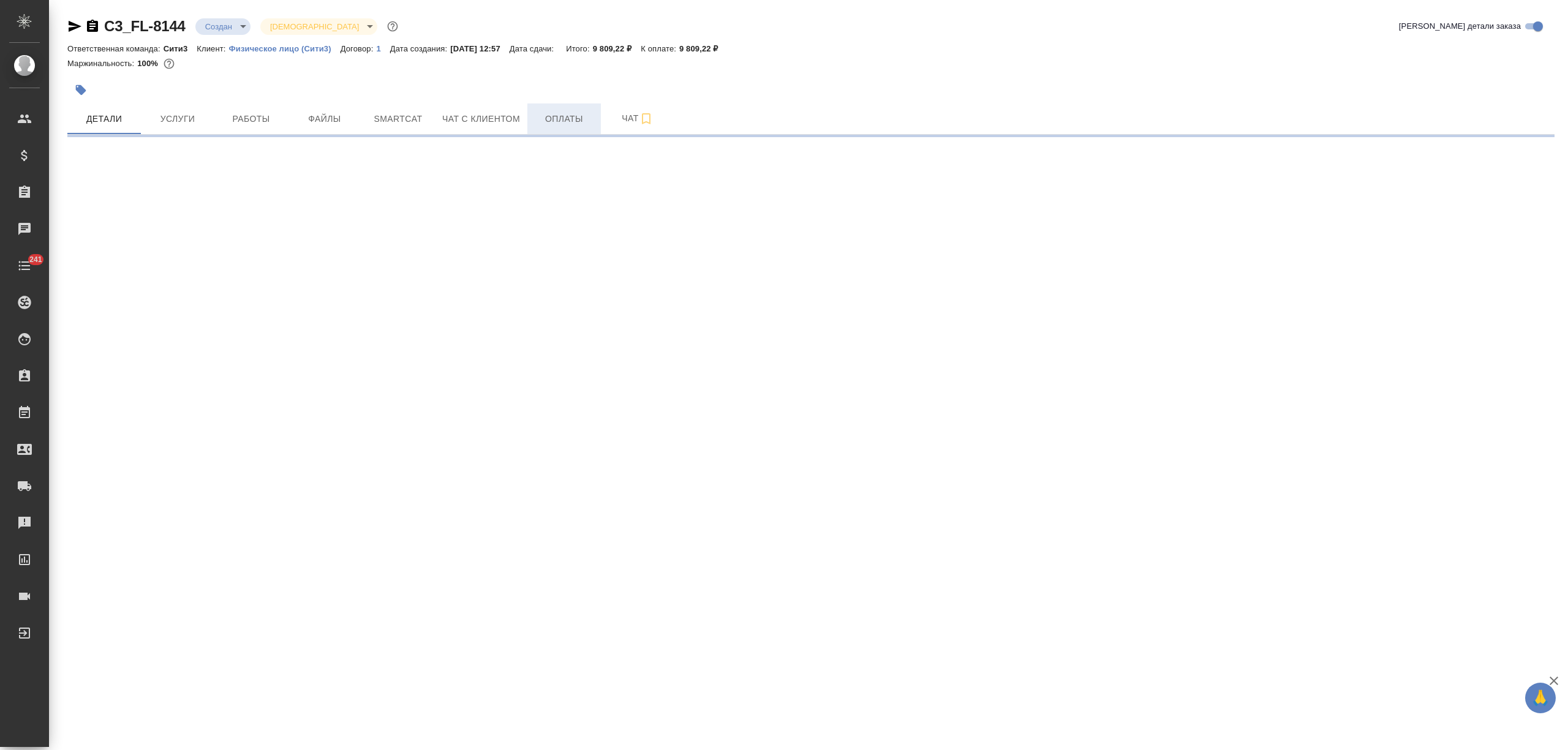
click at [565, 115] on span "Оплаты" at bounding box center [564, 119] width 58 height 15
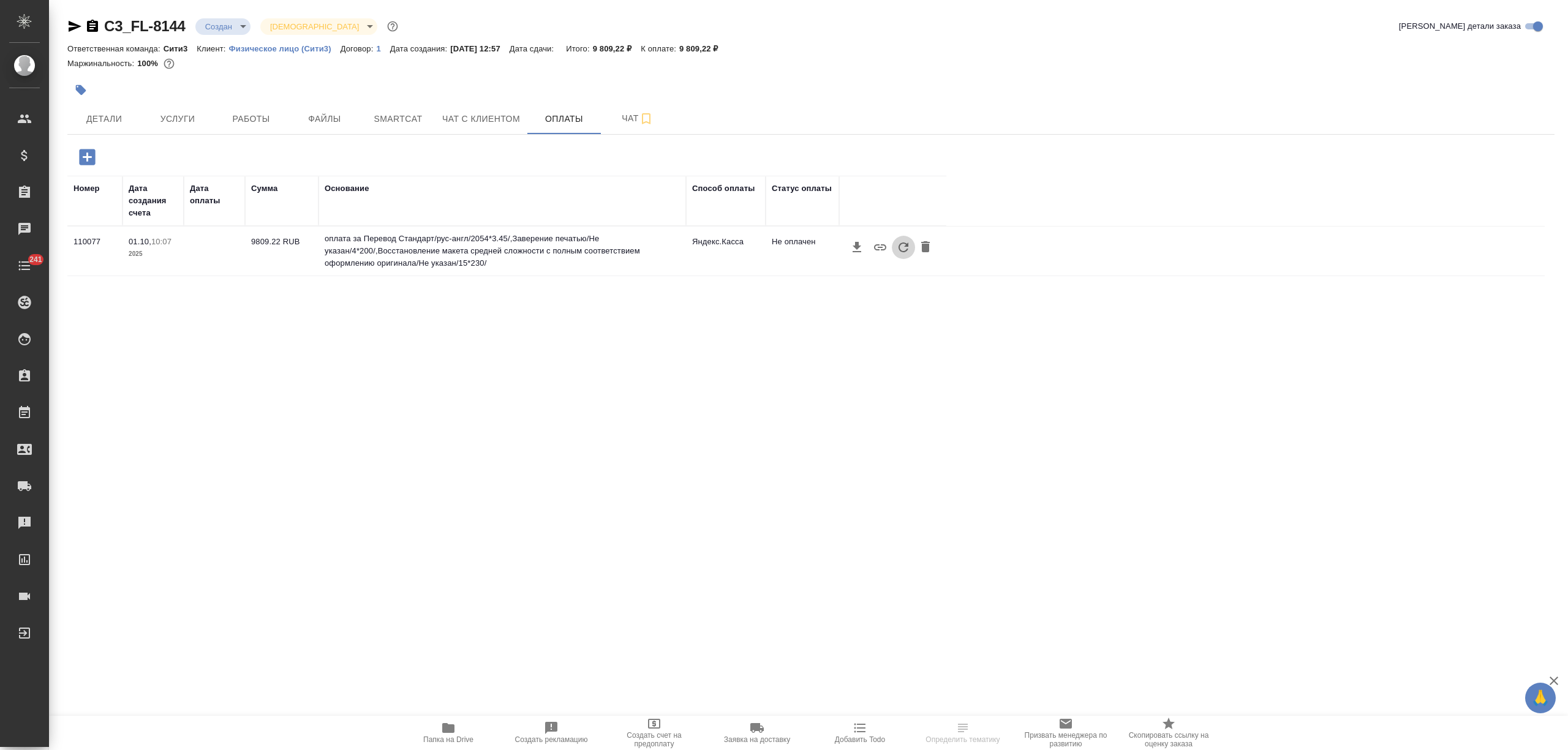
click at [898, 247] on icon "button" at bounding box center [904, 247] width 15 height 15
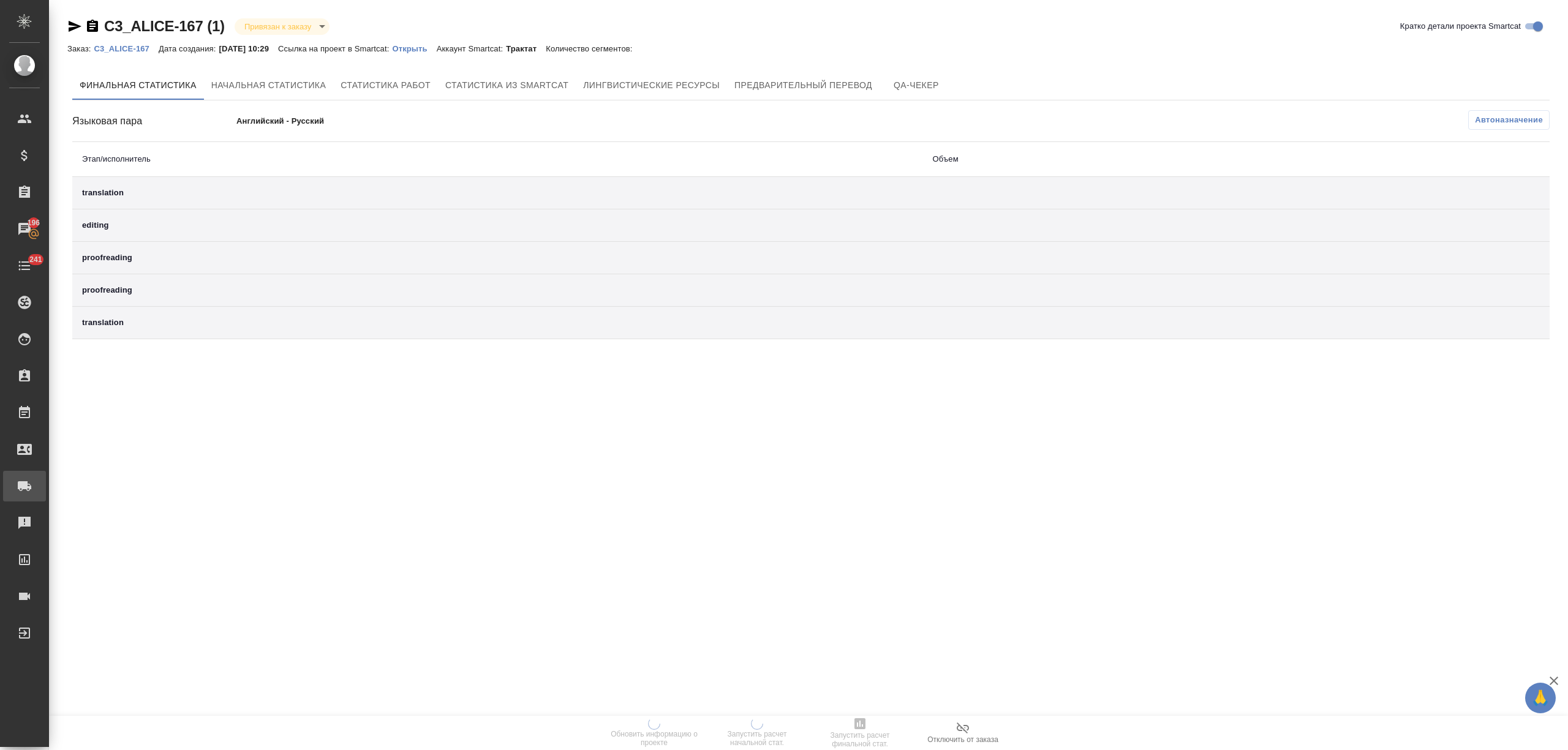
click at [46, 499] on link "Заявки на доставку" at bounding box center [24, 486] width 43 height 31
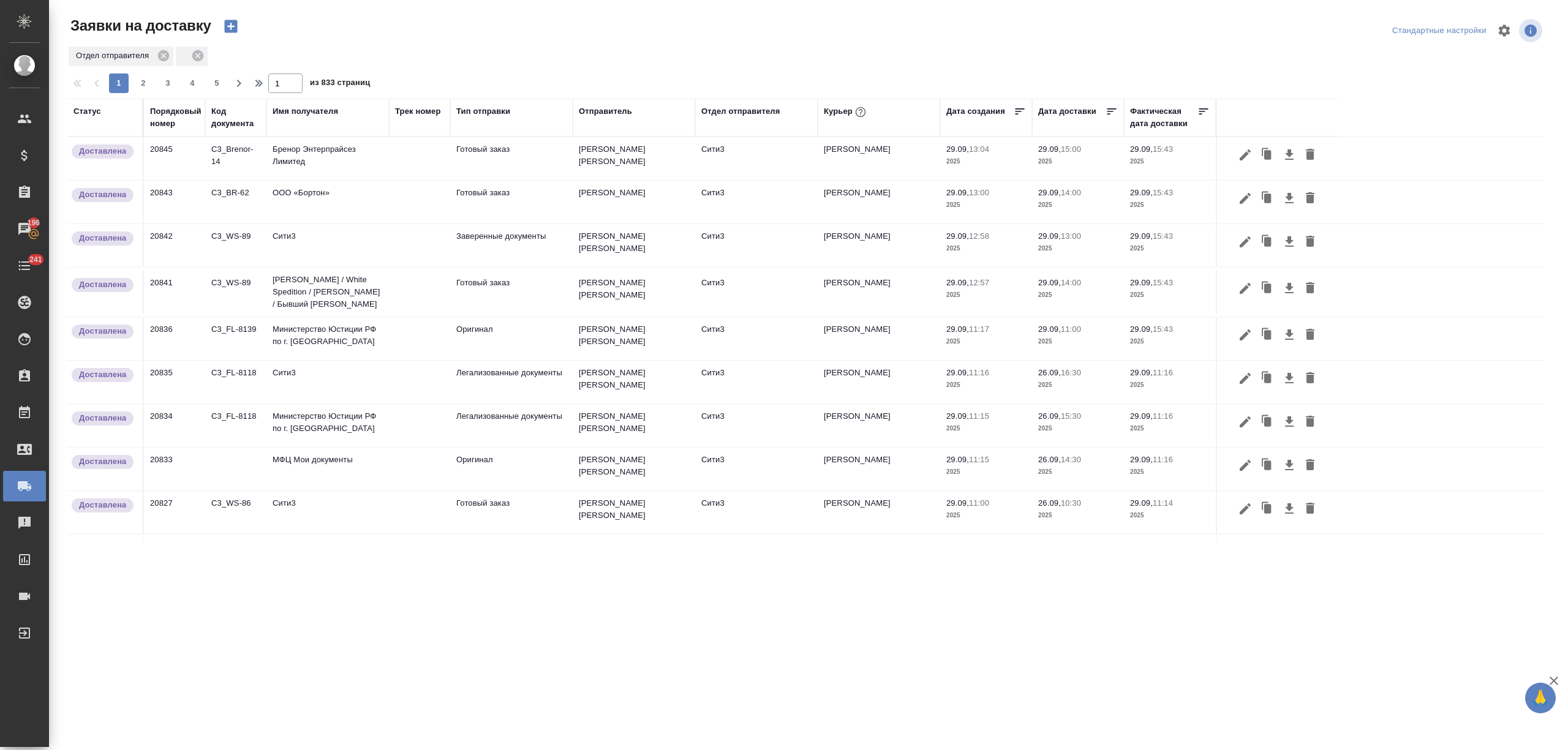
click at [711, 111] on div "Отдел отправителя" at bounding box center [741, 111] width 79 height 13
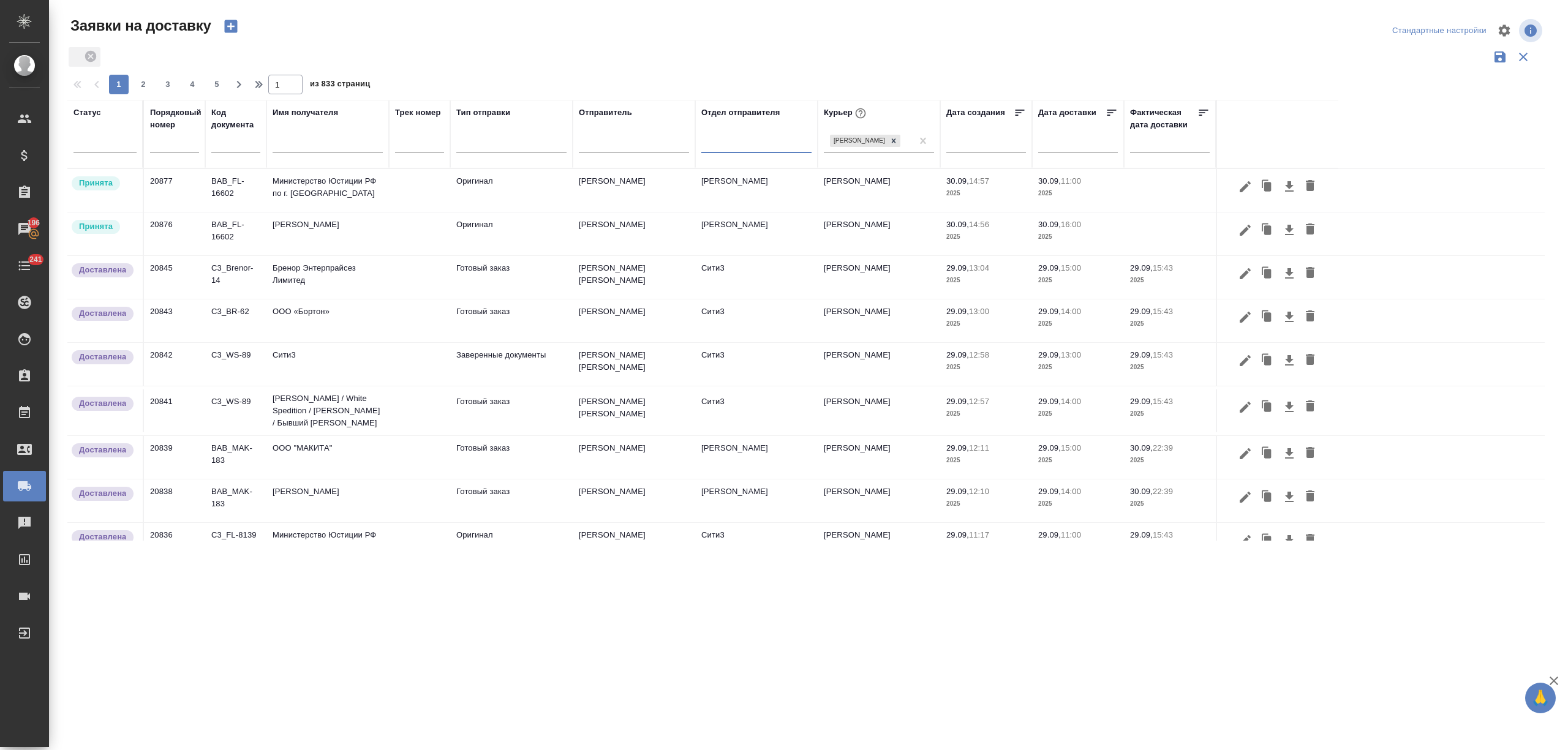
click at [1238, 190] on icon "button" at bounding box center [1246, 187] width 15 height 15
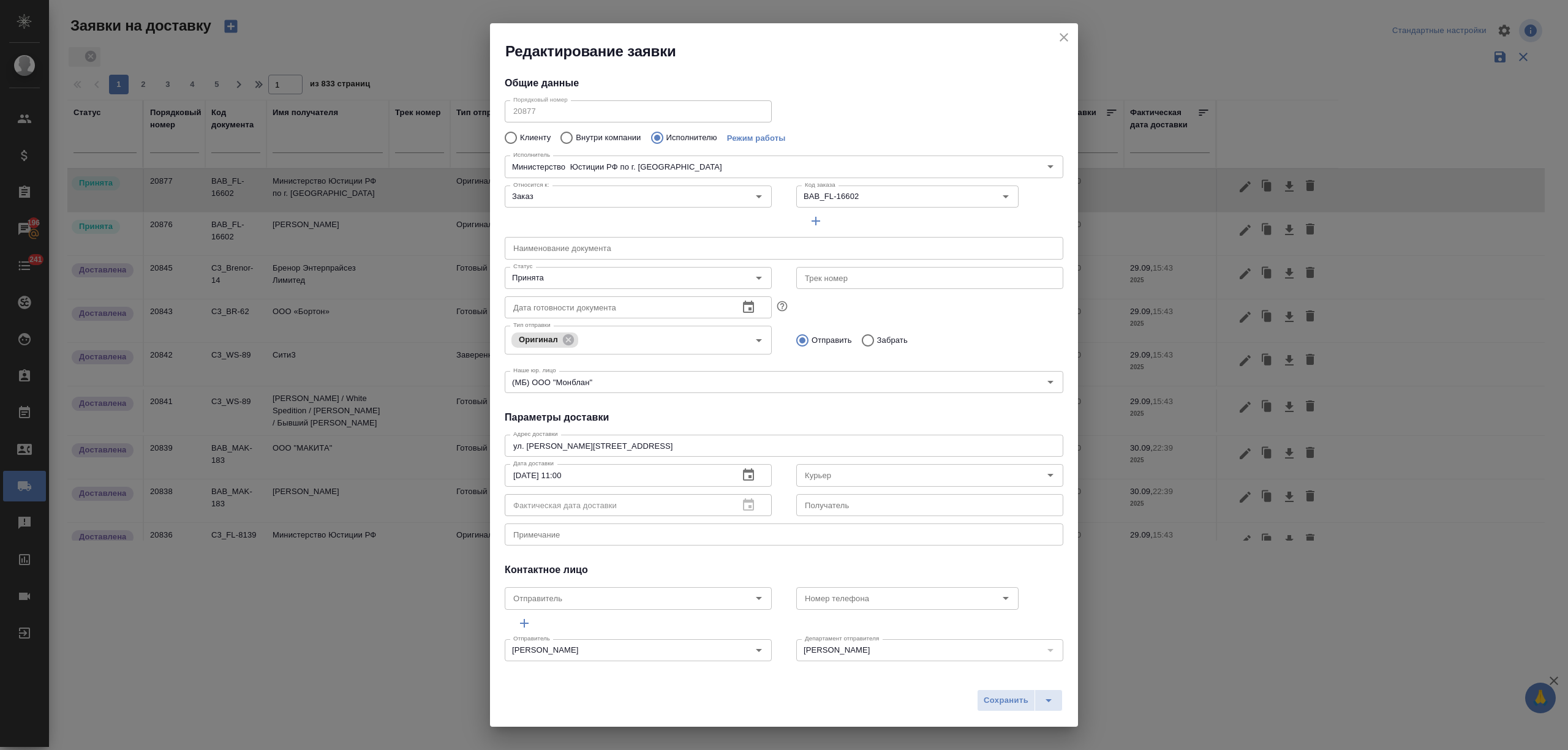
type input "[PERSON_NAME]"
type input "Министерство Юстиции РФ по г. [GEOGRAPHIC_DATA]"
drag, startPoint x: 531, startPoint y: 469, endPoint x: 507, endPoint y: 471, distance: 24.1
click at [507, 471] on input "30.09.2025 11:00" at bounding box center [617, 475] width 224 height 22
type input "01.10.2025 11:00"
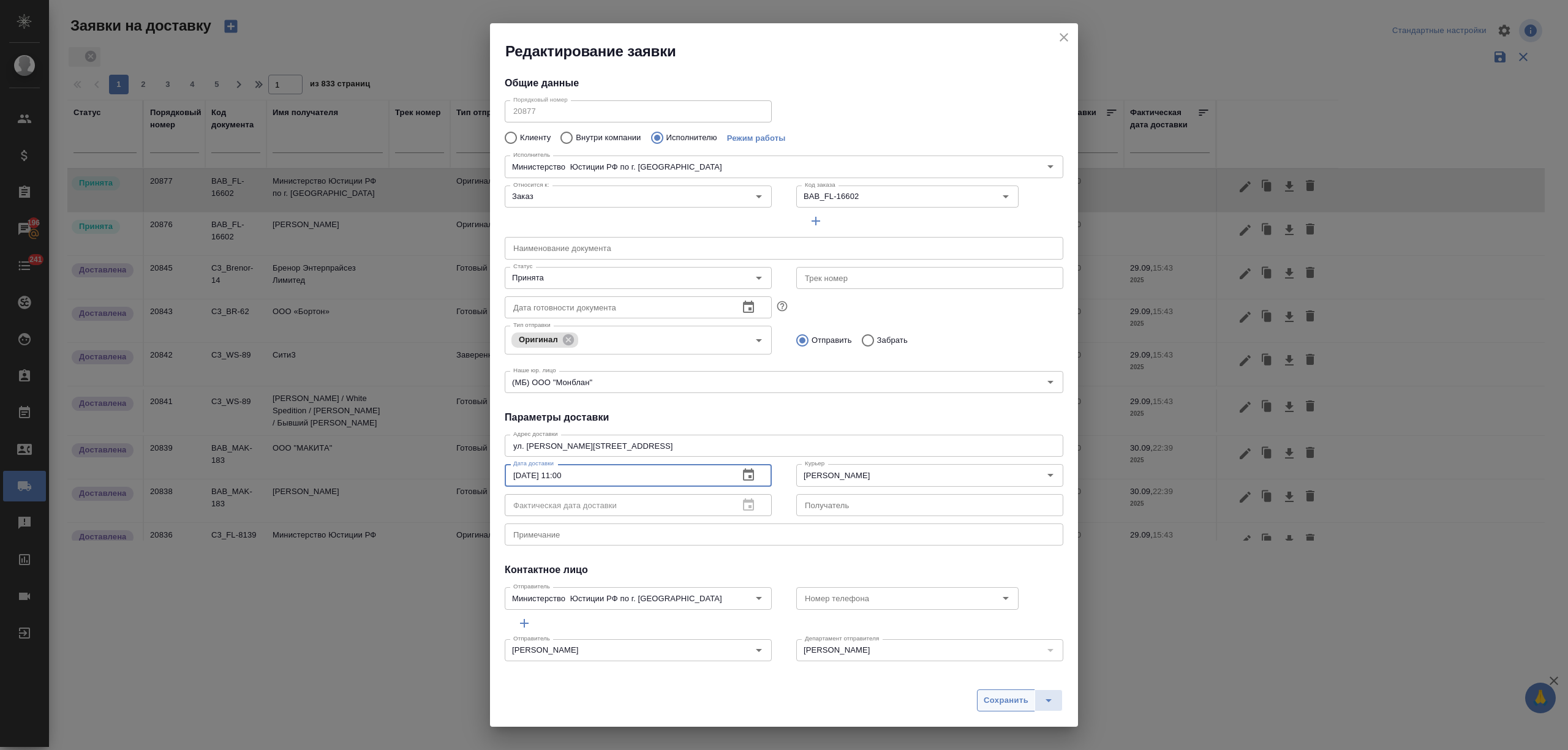
click at [1012, 703] on span "Сохранить" at bounding box center [1007, 701] width 45 height 14
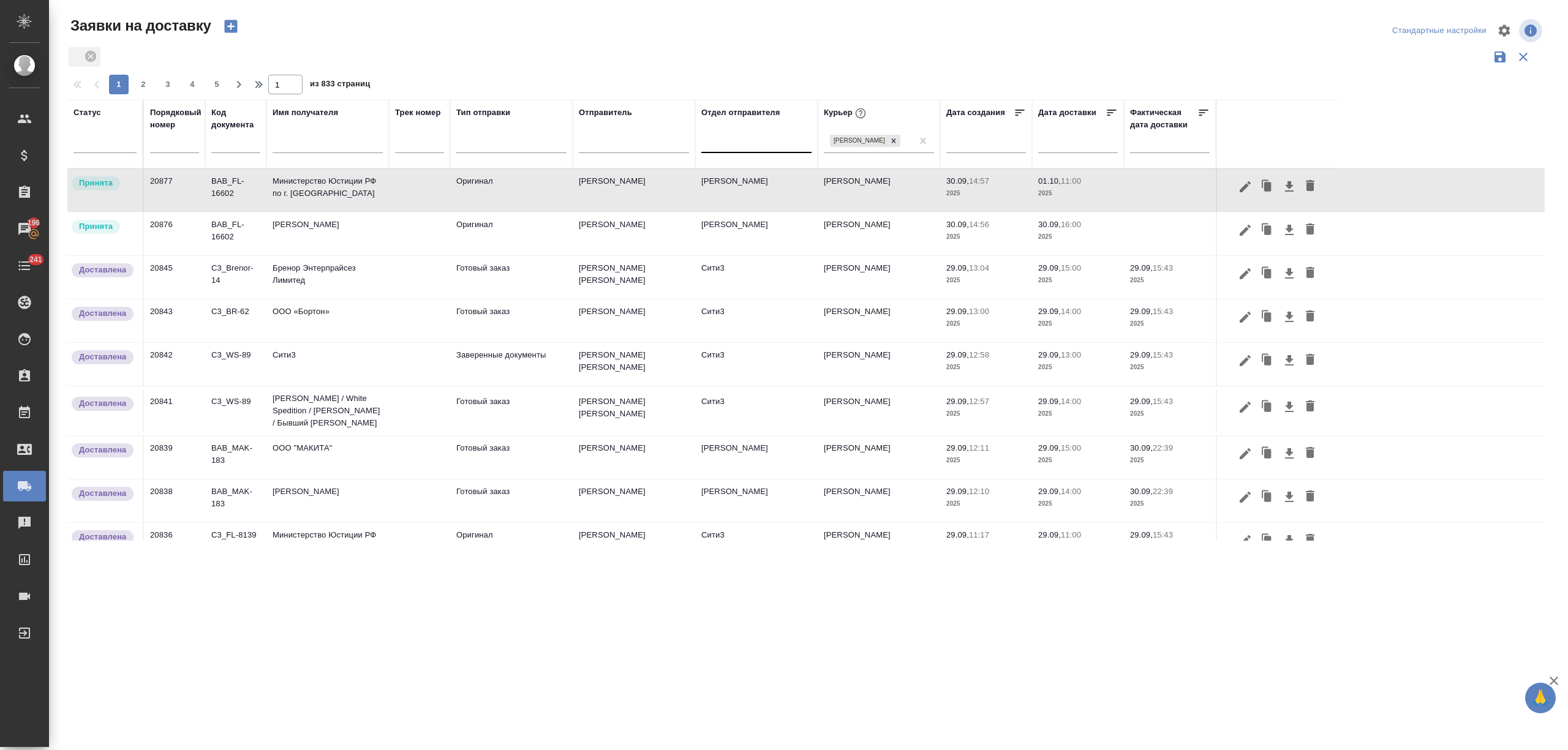
click at [224, 27] on icon "button" at bounding box center [231, 26] width 18 height 18
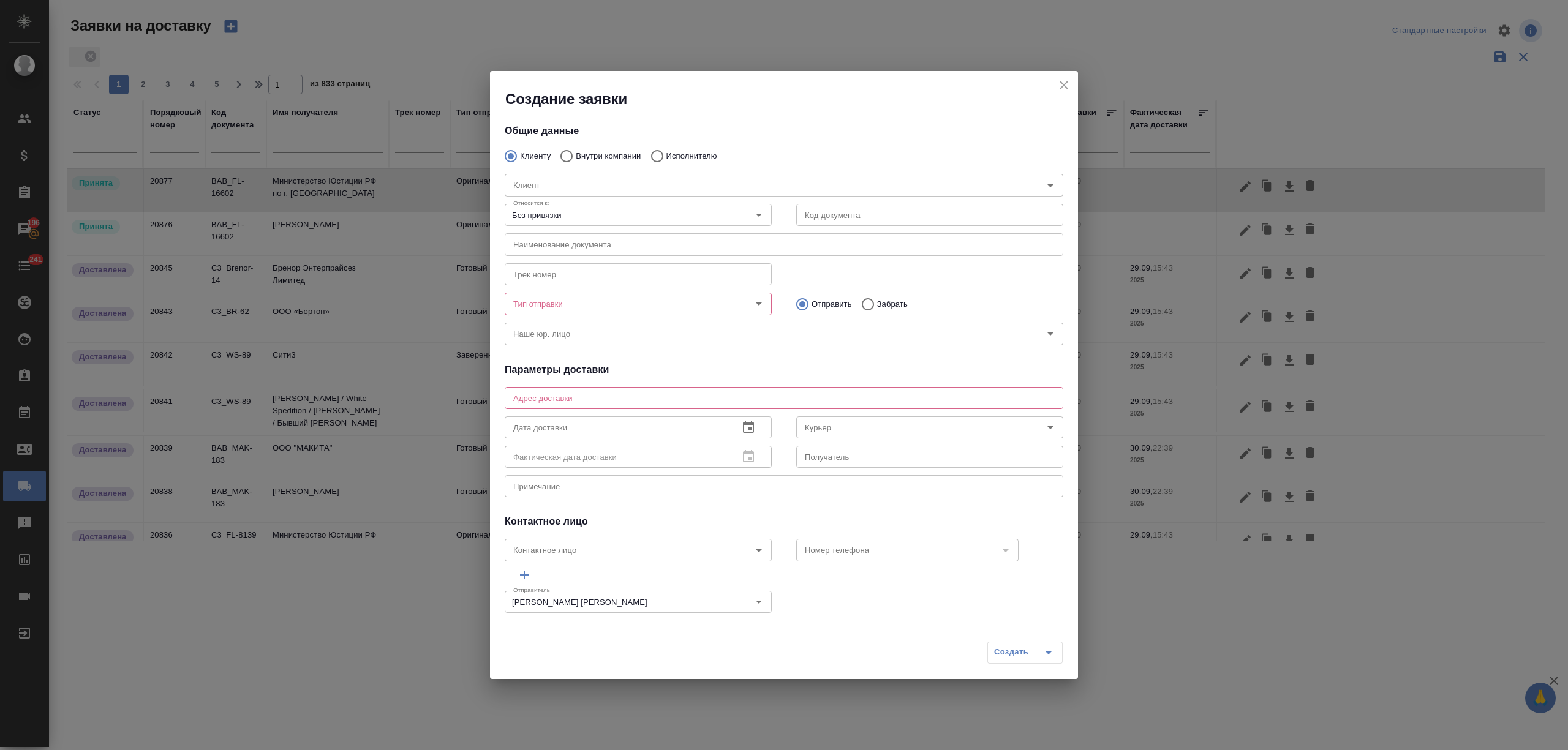
click at [664, 153] on input "Исполнителю" at bounding box center [655, 156] width 22 height 26
radio input "true"
click at [639, 194] on div "Исполнитель" at bounding box center [784, 185] width 559 height 22
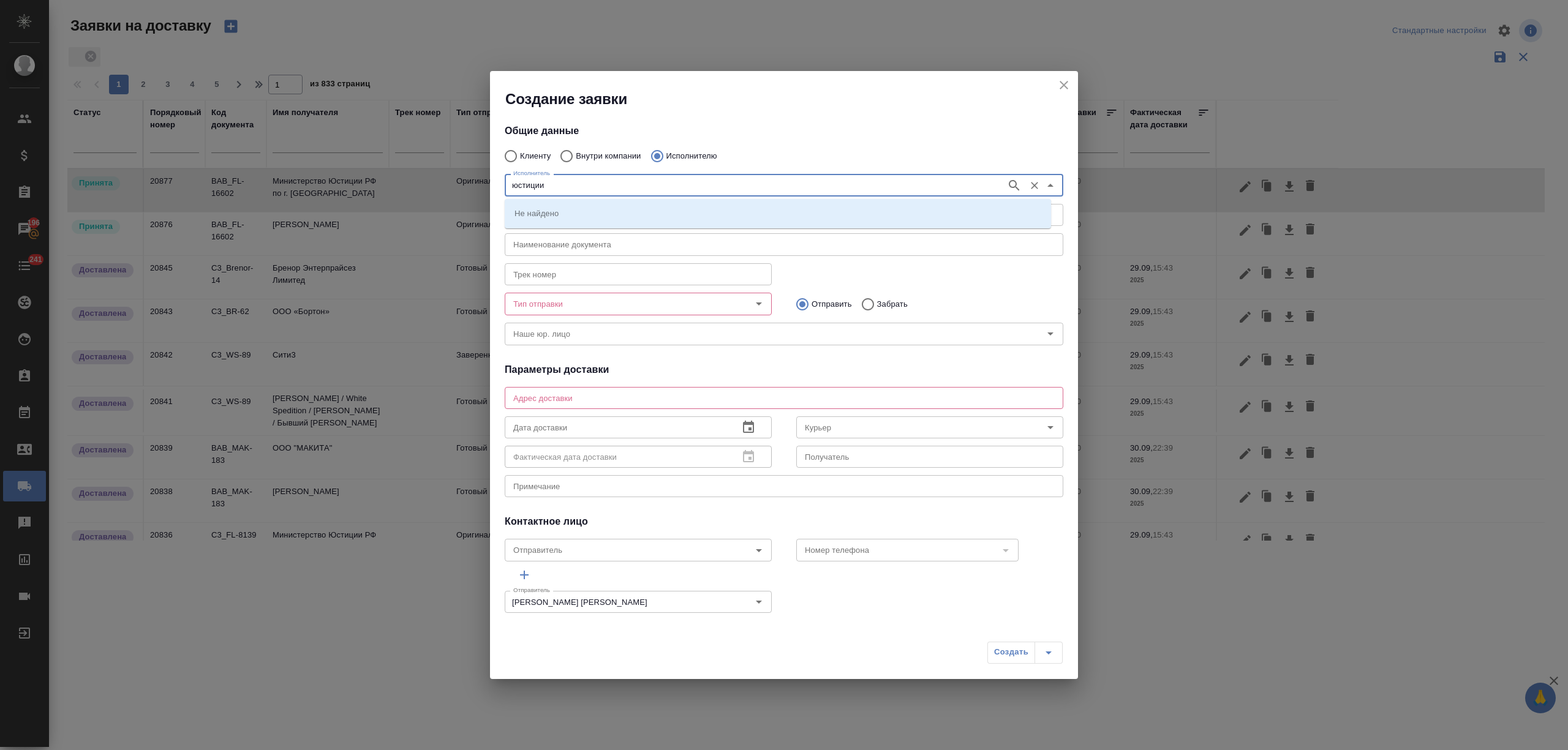
type input "юстиции"
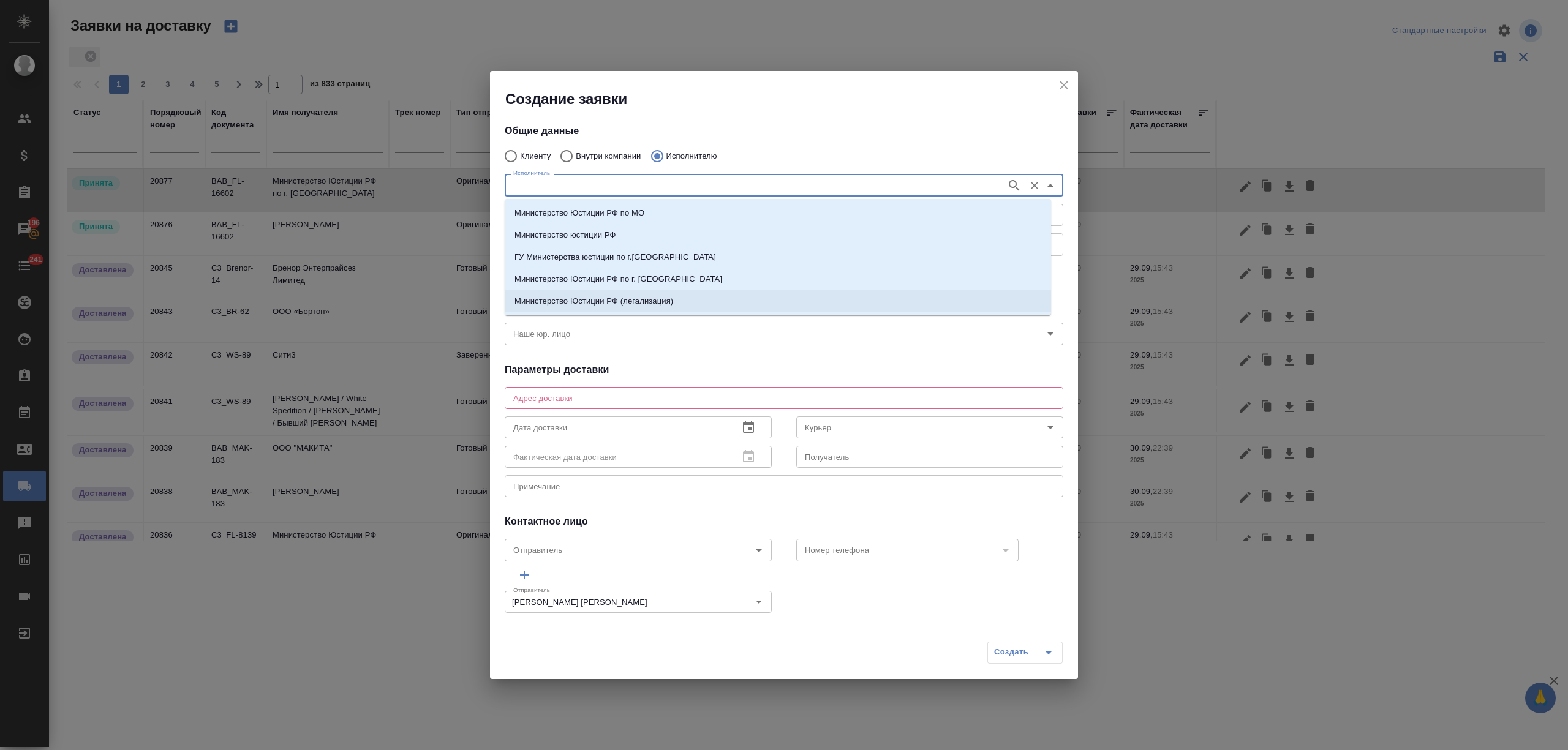
click at [581, 292] on li "Министерство Юстиции РФ (легализация)" at bounding box center [778, 302] width 546 height 22
type input "Министерство Юстиции РФ (легализация)"
type textarea "Смоленский б-р, д. 3/5"
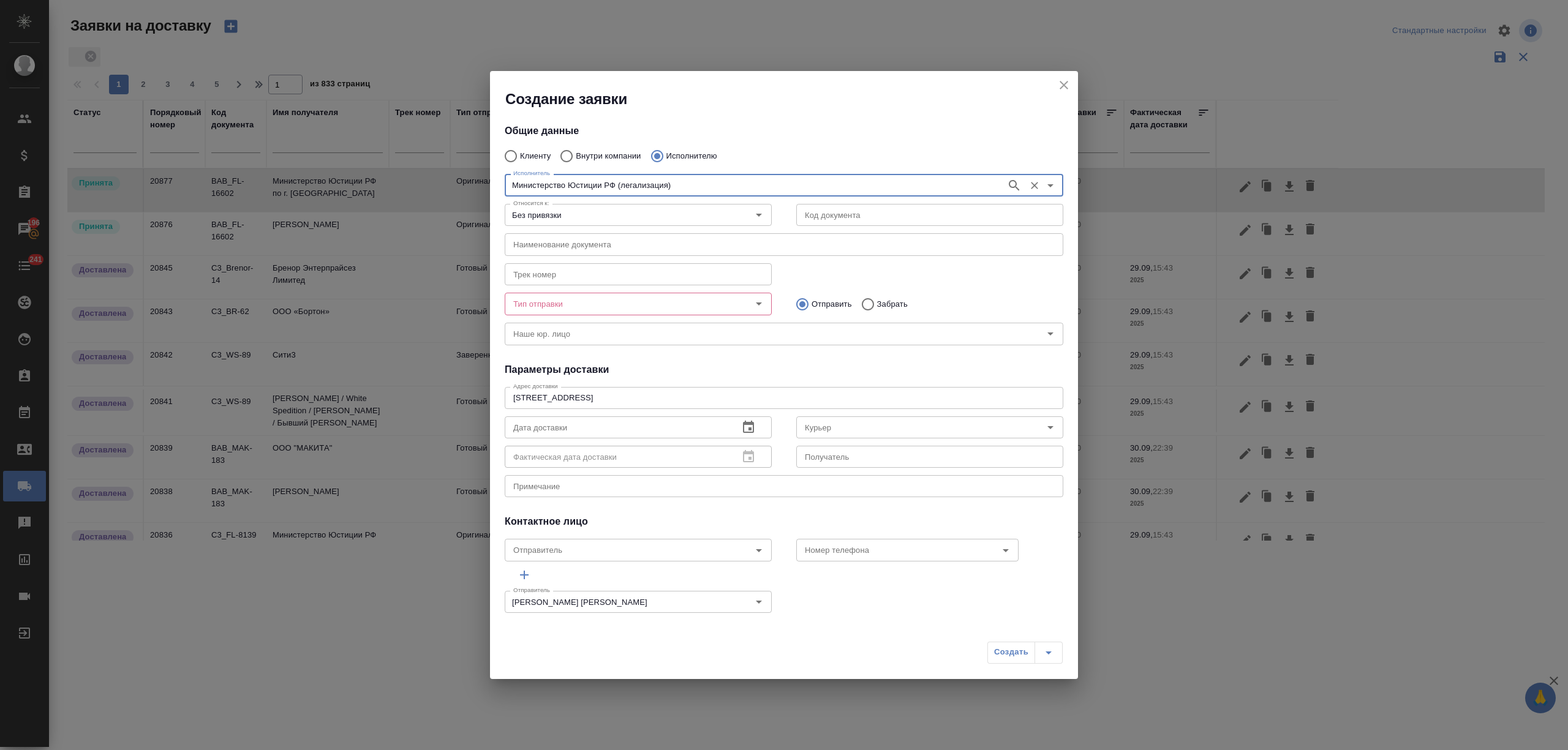
type input "Министерство Юстиции РФ (легализация)"
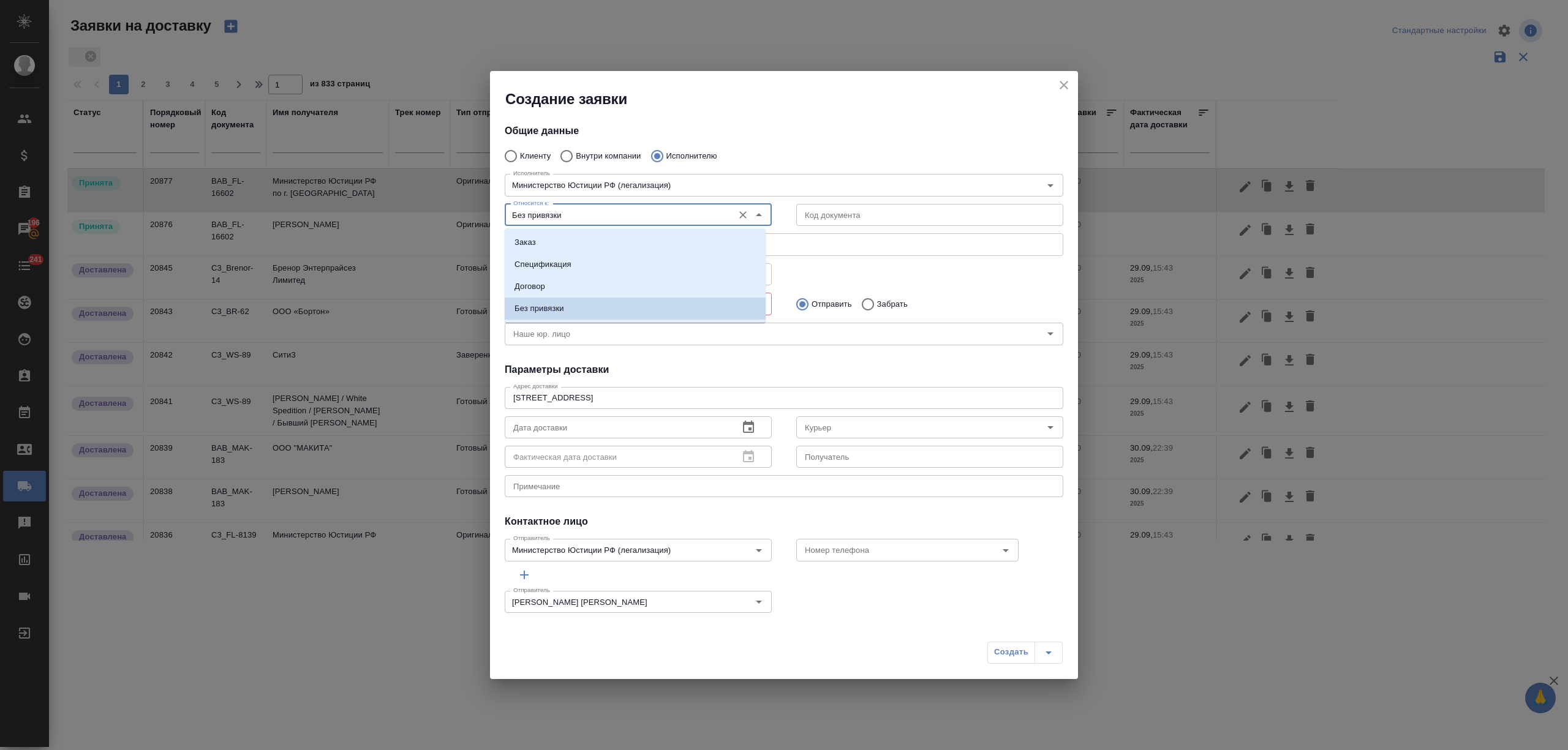
click at [581, 213] on input "Без привязки" at bounding box center [618, 215] width 219 height 15
click at [581, 240] on li "Заказ" at bounding box center [635, 242] width 261 height 22
type input "Заказ"
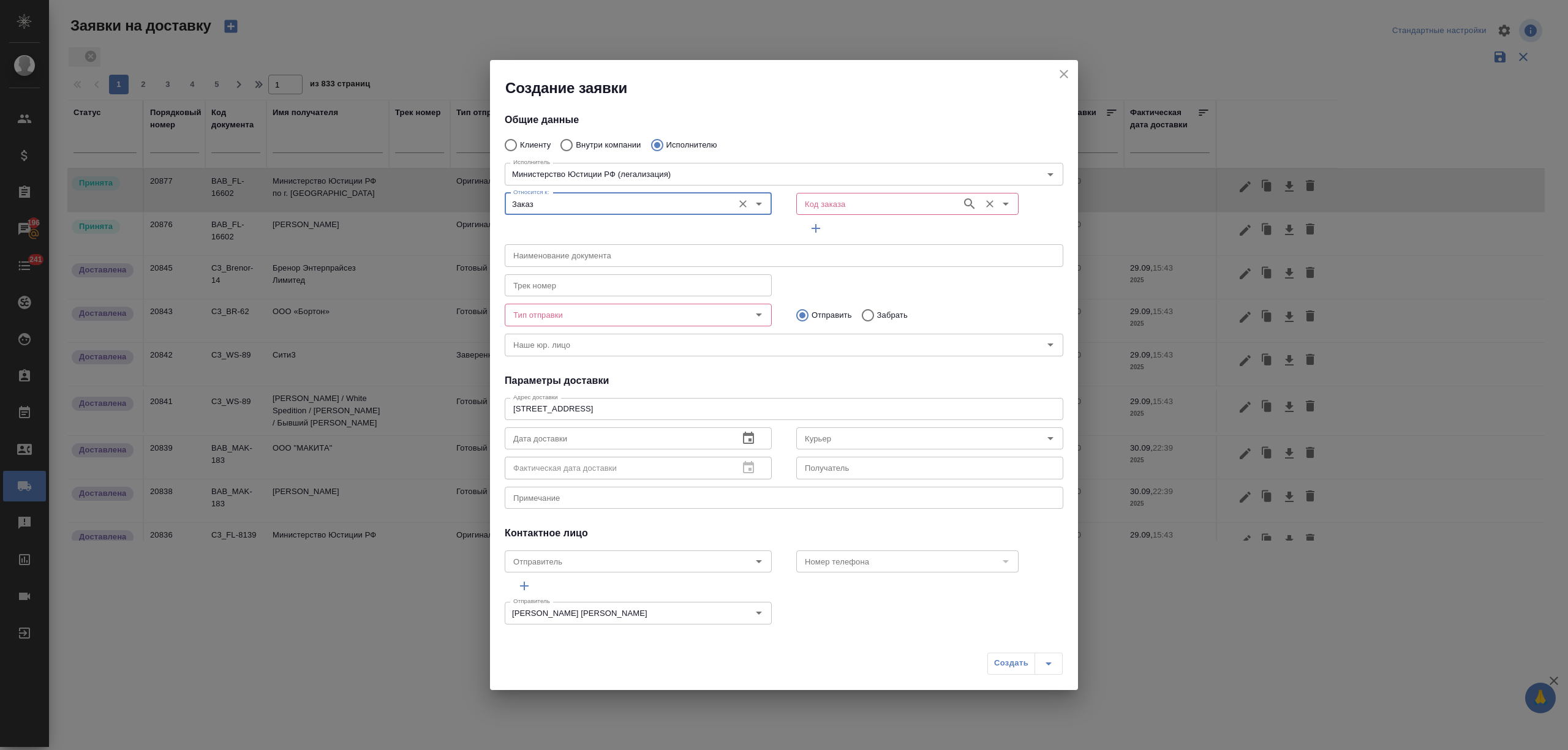
click at [873, 200] on input "Код заказа" at bounding box center [878, 204] width 155 height 15
paste input "T_FL-25955"
type input "T_FL-25955"
click at [878, 236] on li "T_FL-25955" at bounding box center [898, 231] width 217 height 22
type input "(МБ) ООО "Монблан""
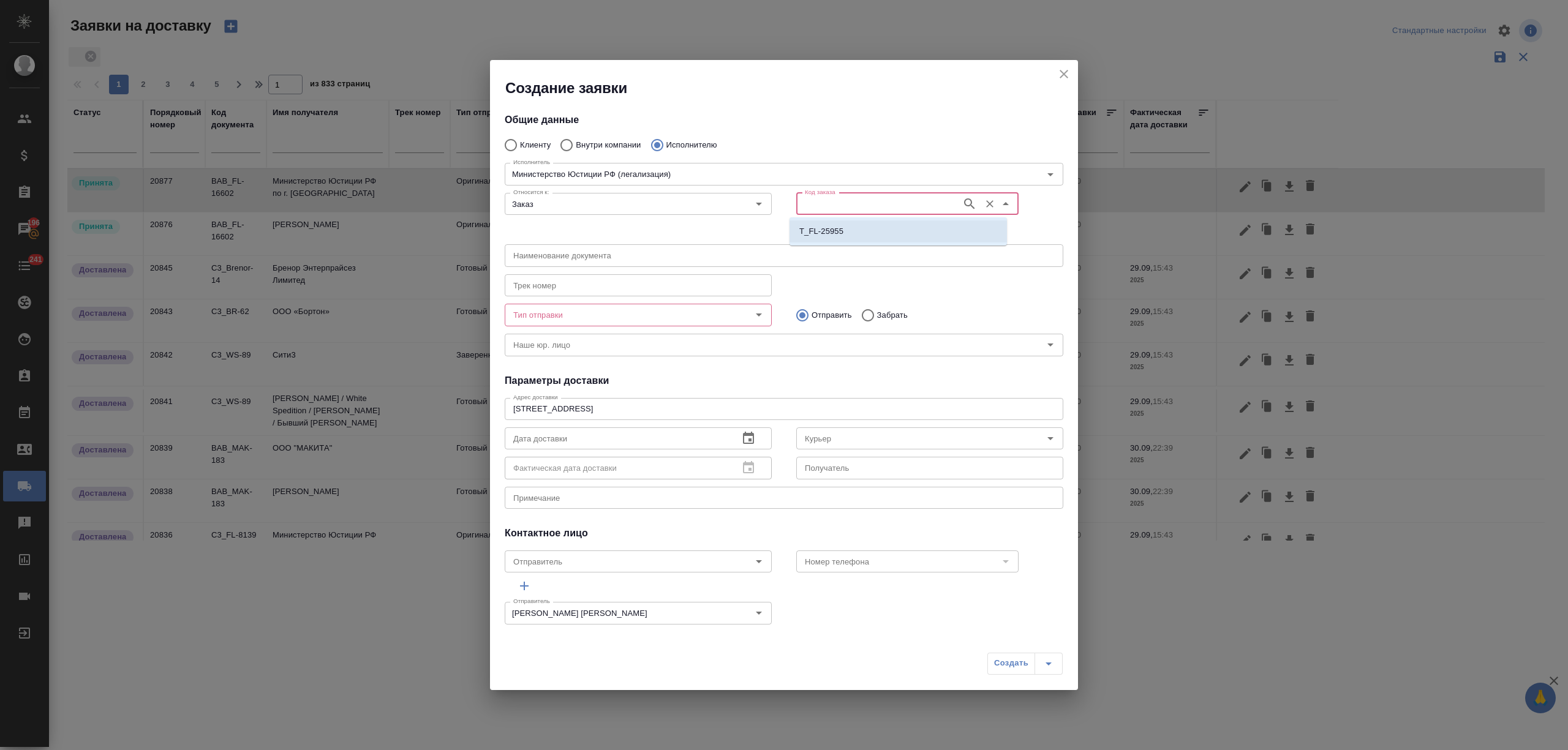
type input "Министерство Юстиции РФ (легализация)"
type input "T_FL-25955"
click at [571, 315] on input "Тип отправки" at bounding box center [618, 315] width 219 height 15
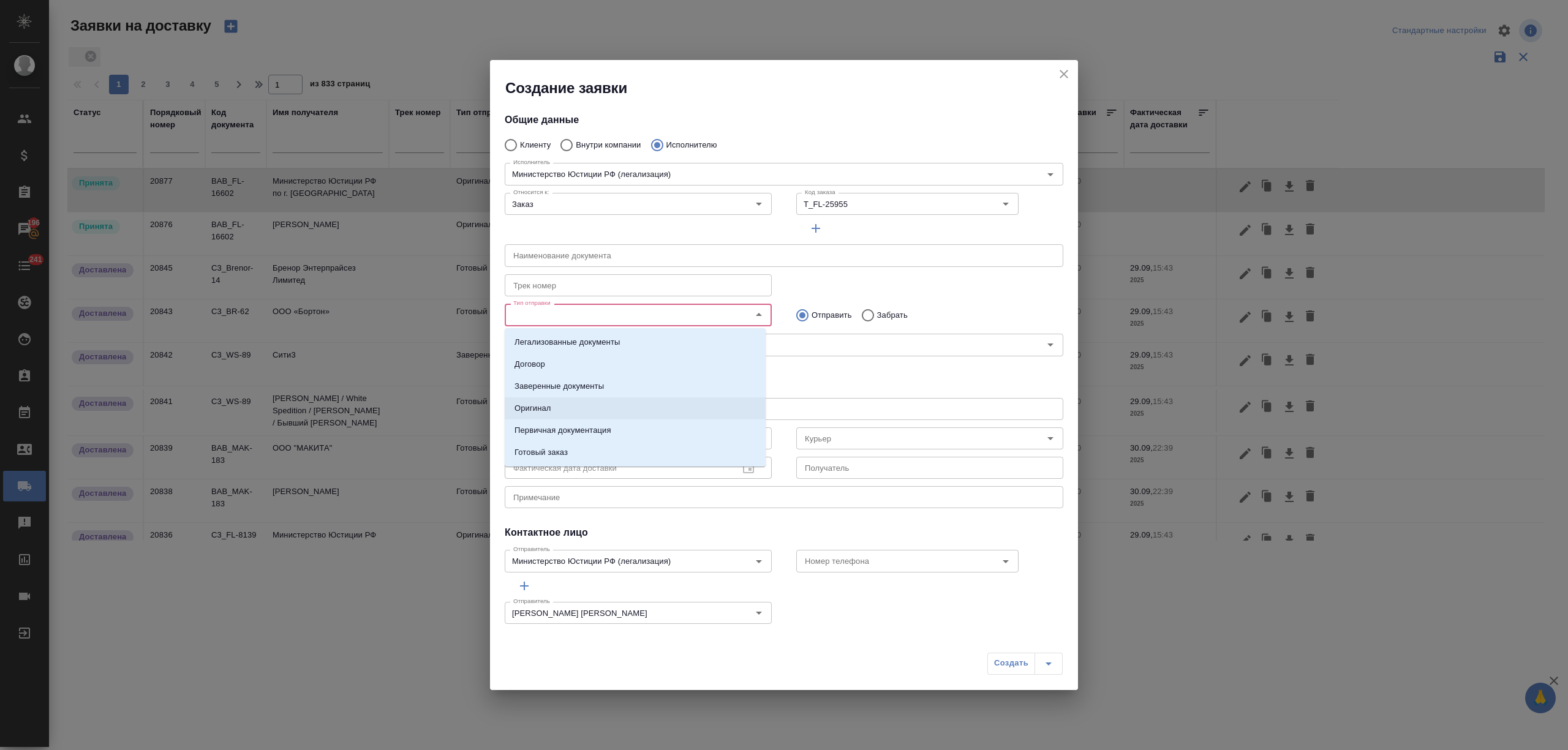
drag, startPoint x: 582, startPoint y: 404, endPoint x: 636, endPoint y: 393, distance: 55.1
click at [582, 405] on li "Оригинал" at bounding box center [635, 408] width 261 height 22
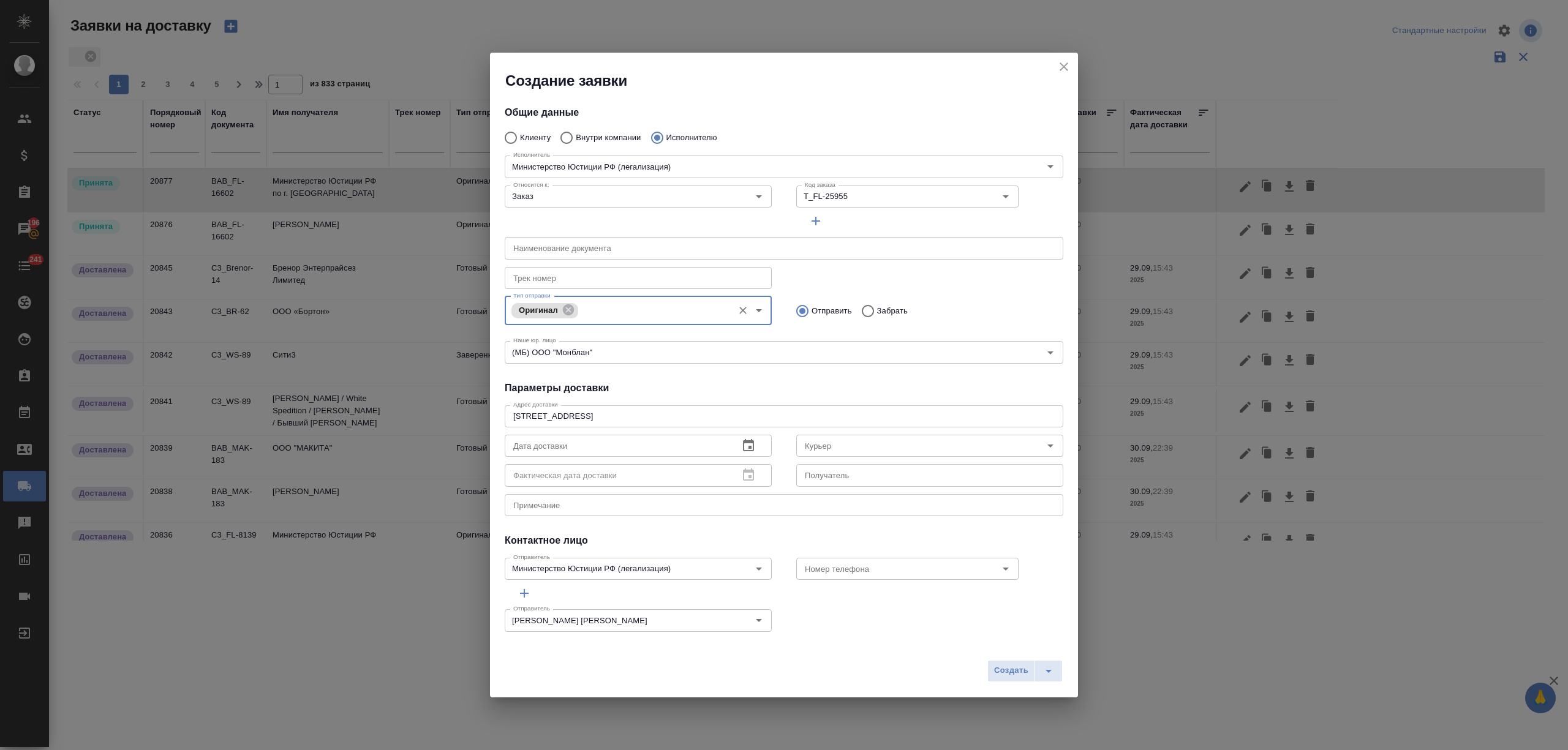
click at [762, 438] on div "Дата доставки" at bounding box center [638, 446] width 267 height 22
click at [748, 442] on icon "button" at bounding box center [748, 446] width 15 height 15
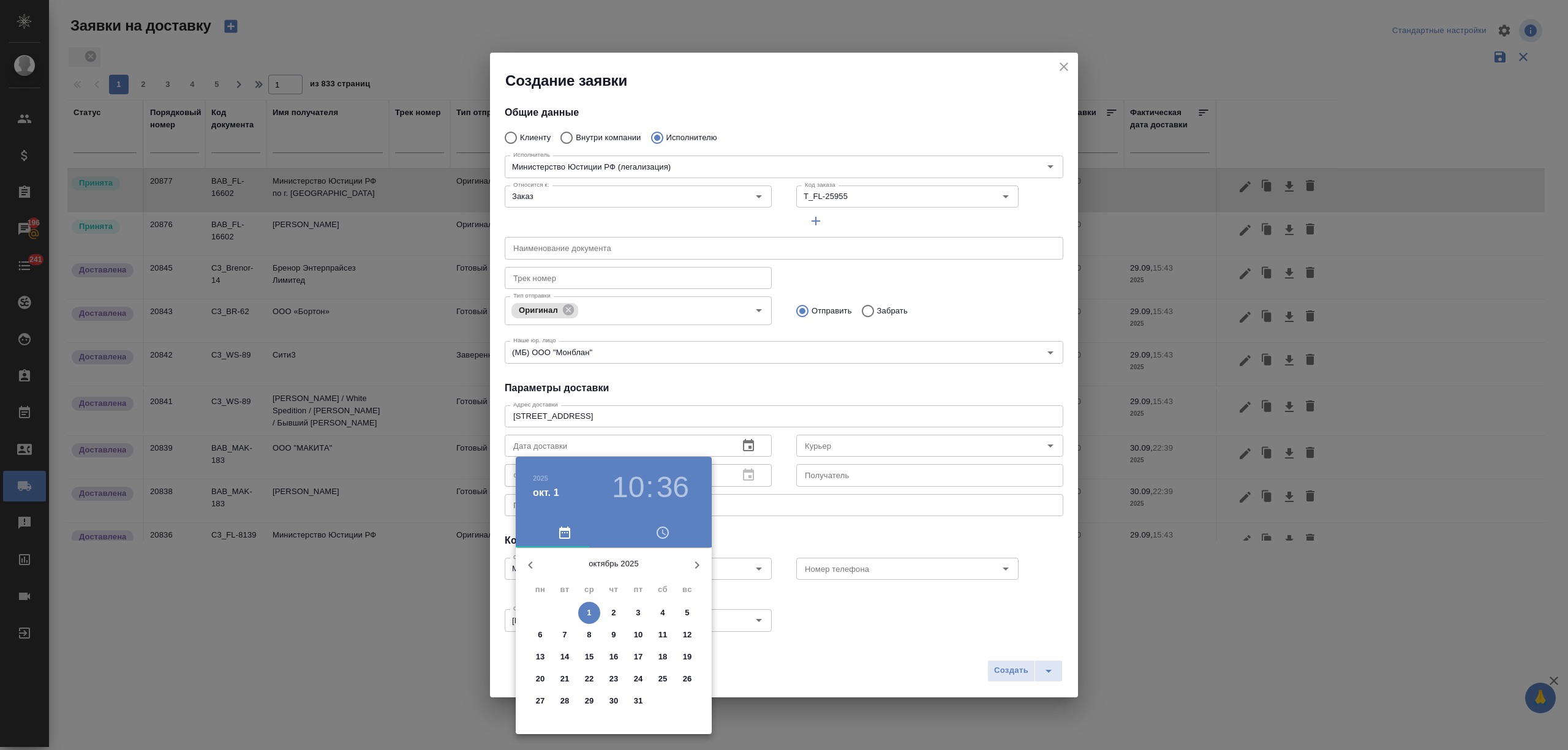
click at [527, 562] on icon "button" at bounding box center [530, 565] width 15 height 15
click at [561, 701] on p "30" at bounding box center [565, 701] width 9 height 13
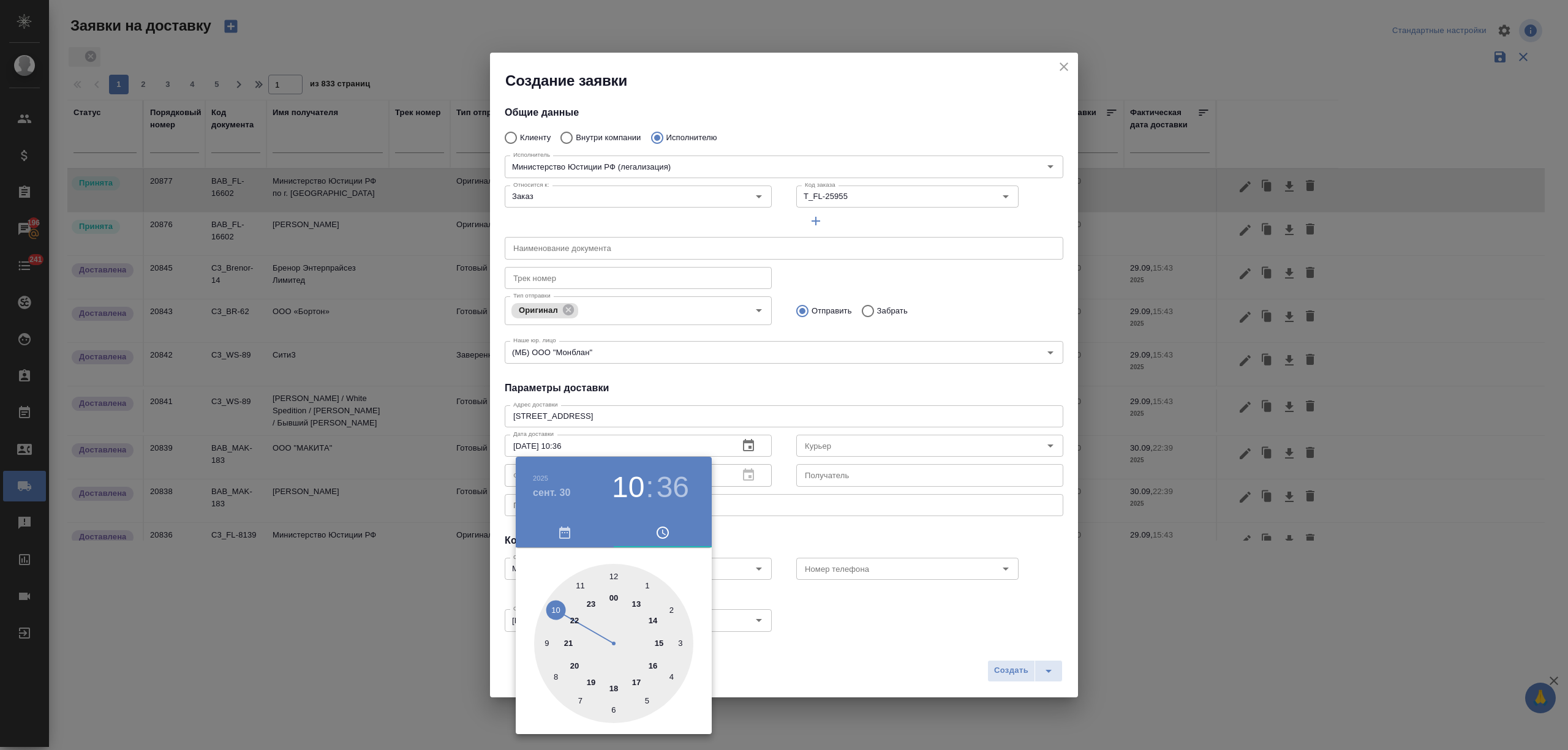
click at [554, 603] on div at bounding box center [613, 643] width 160 height 160
click at [572, 531] on span "button" at bounding box center [565, 533] width 84 height 15
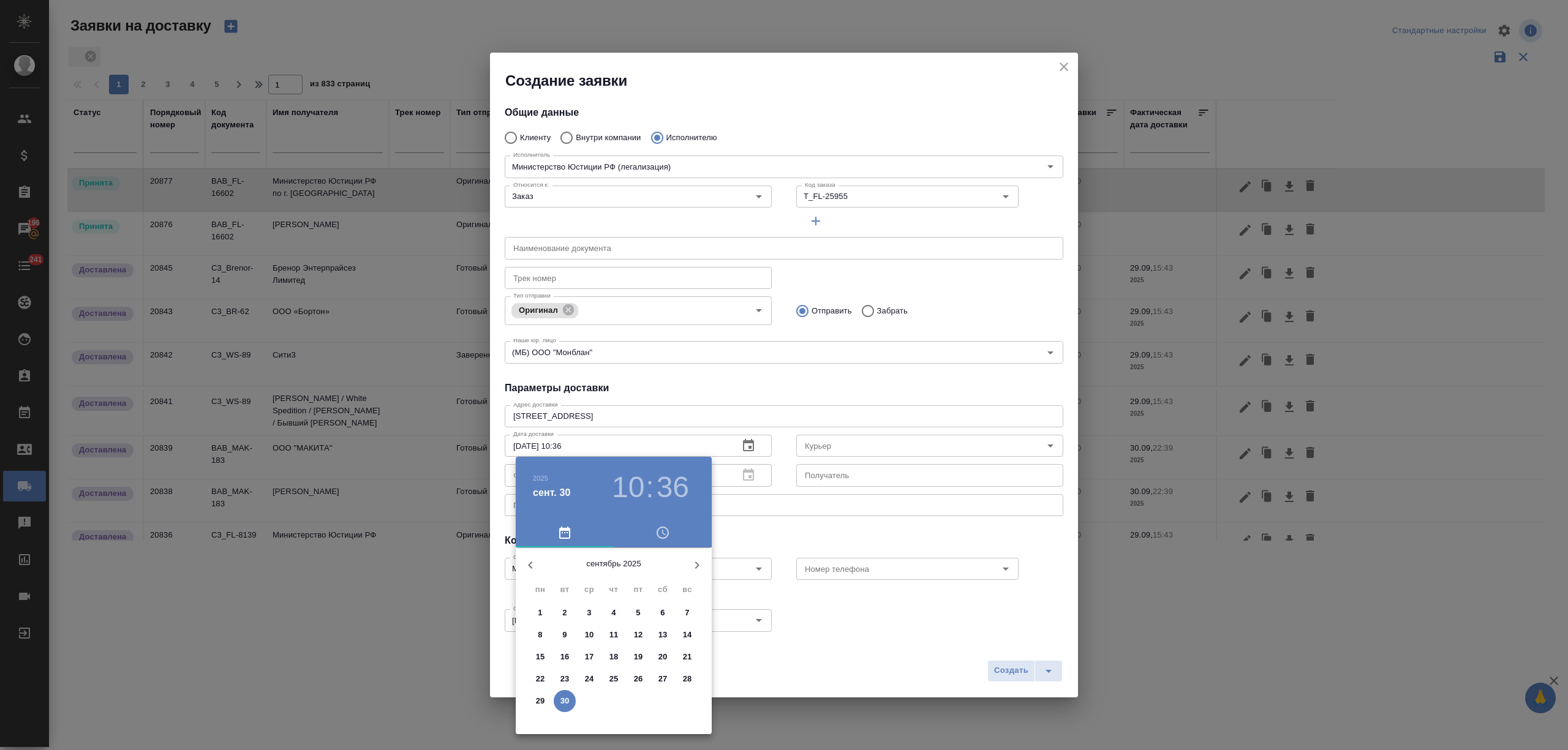
click at [561, 697] on p "30" at bounding box center [565, 701] width 9 height 13
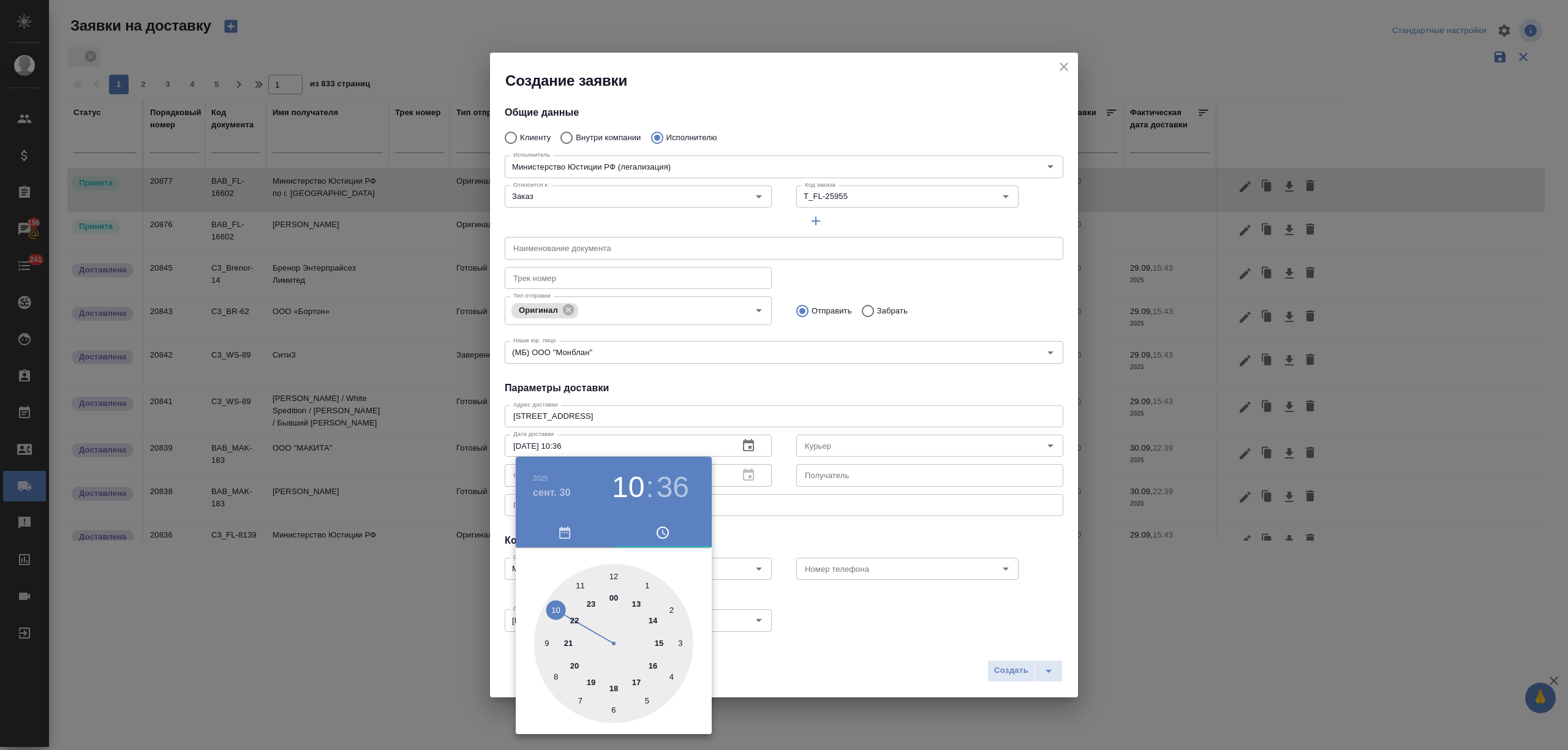
click at [579, 575] on div at bounding box center [613, 643] width 160 height 160
click at [613, 569] on div at bounding box center [613, 643] width 160 height 160
type input "30.09.2025 11:00"
click at [860, 522] on div at bounding box center [784, 375] width 1568 height 750
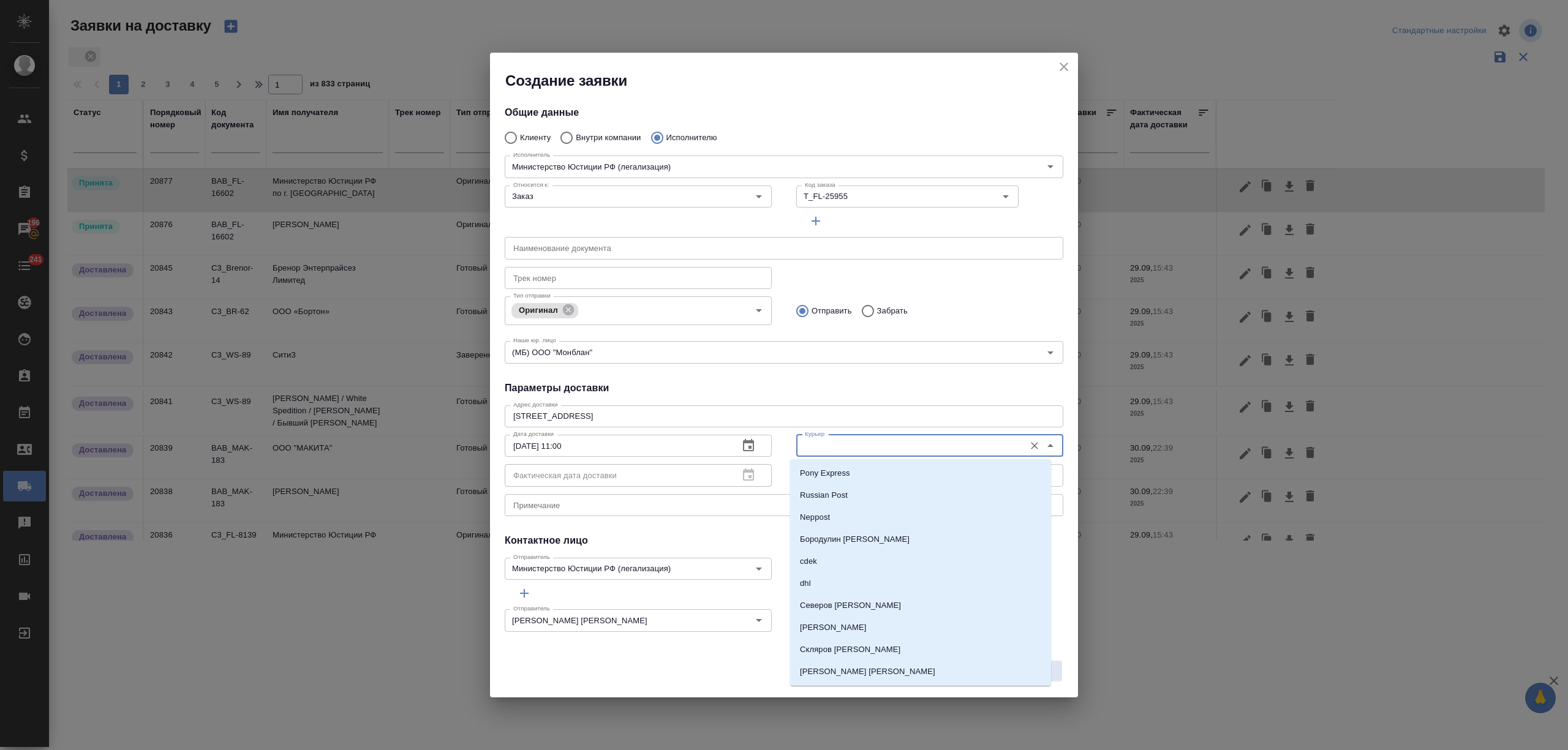
click at [846, 452] on input "Курьер" at bounding box center [910, 446] width 219 height 15
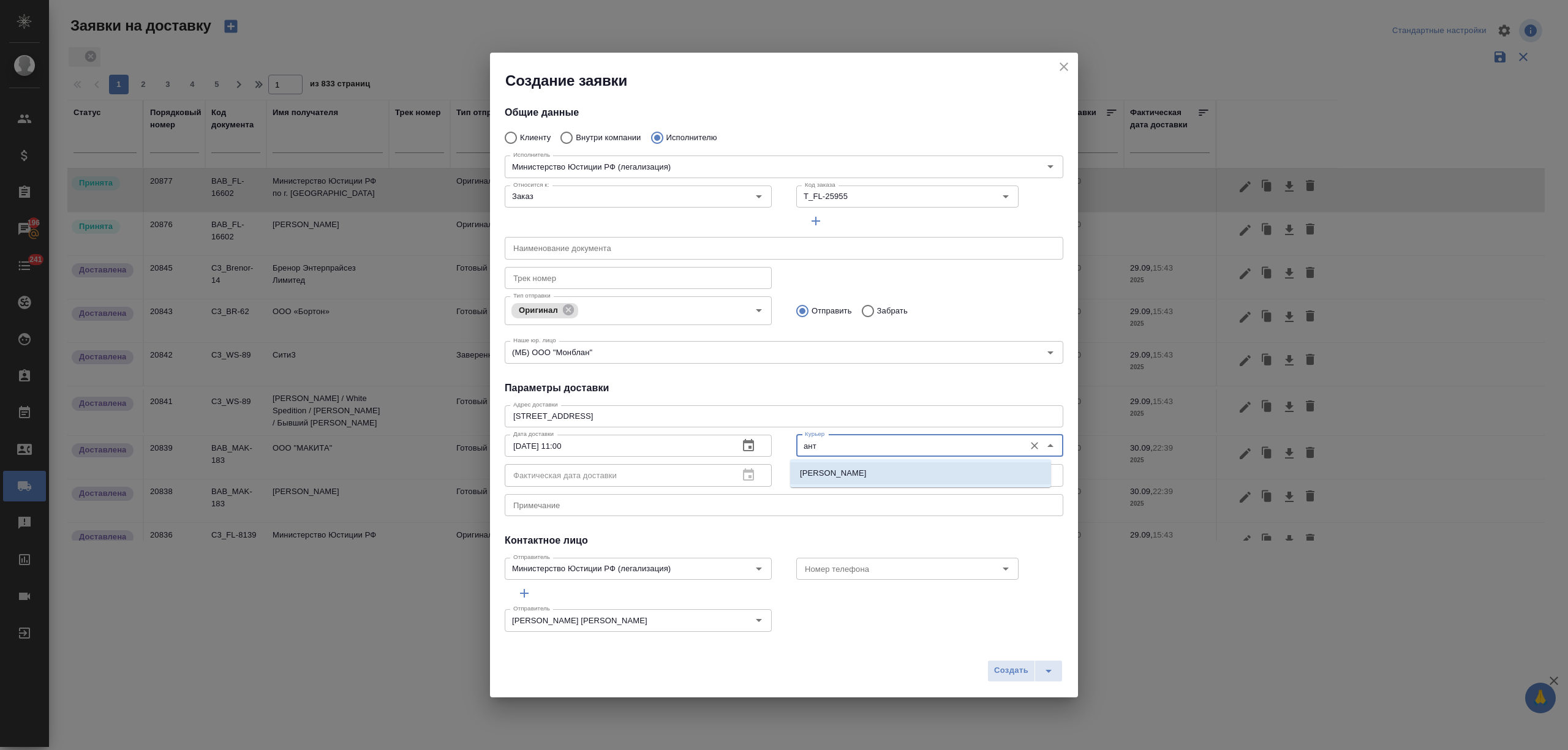
click at [861, 471] on p "Бородулин Антон" at bounding box center [834, 473] width 67 height 13
type input "Бородулин Антон"
click at [1010, 666] on span "Создать" at bounding box center [1011, 671] width 34 height 14
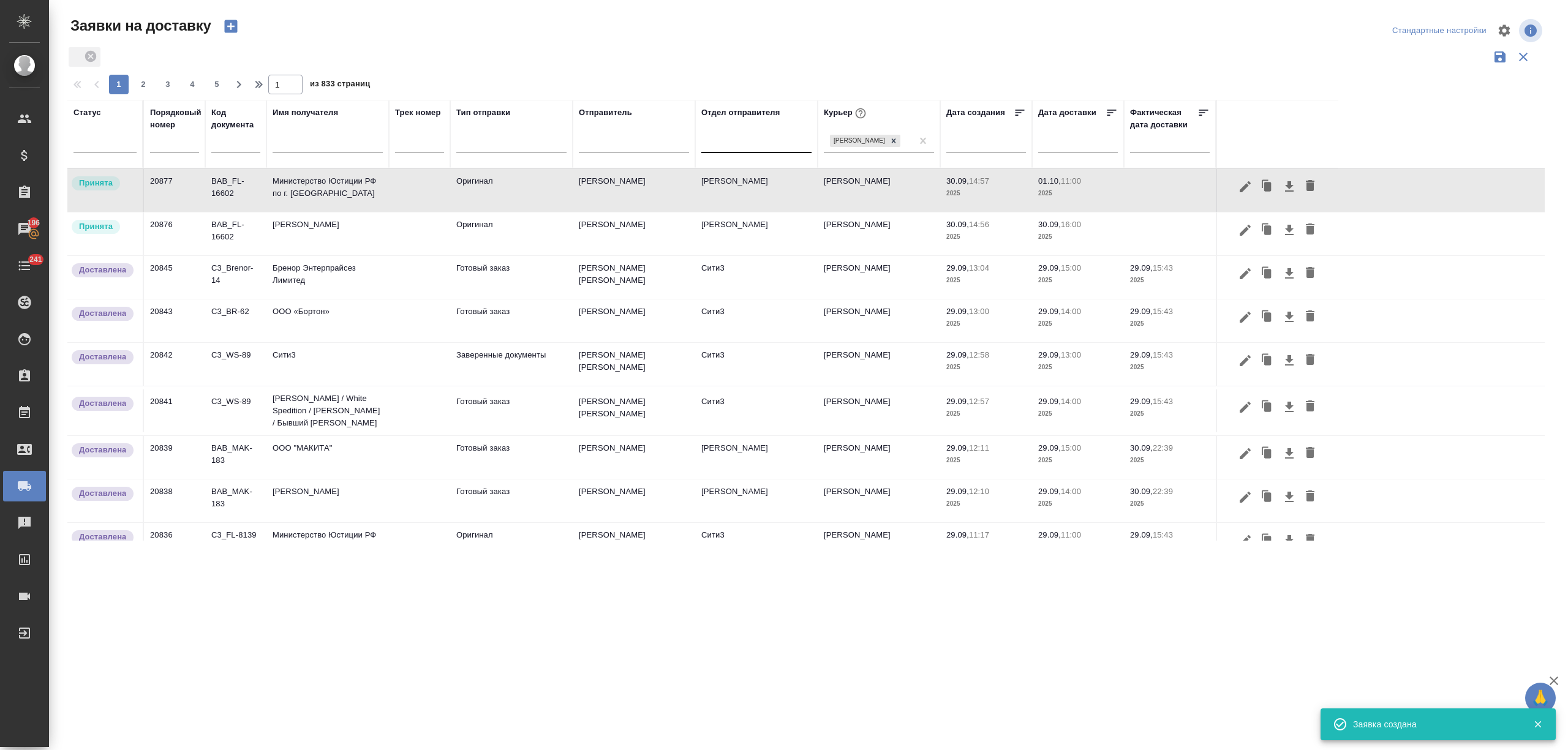
radio input "true"
type input "Без привязки"
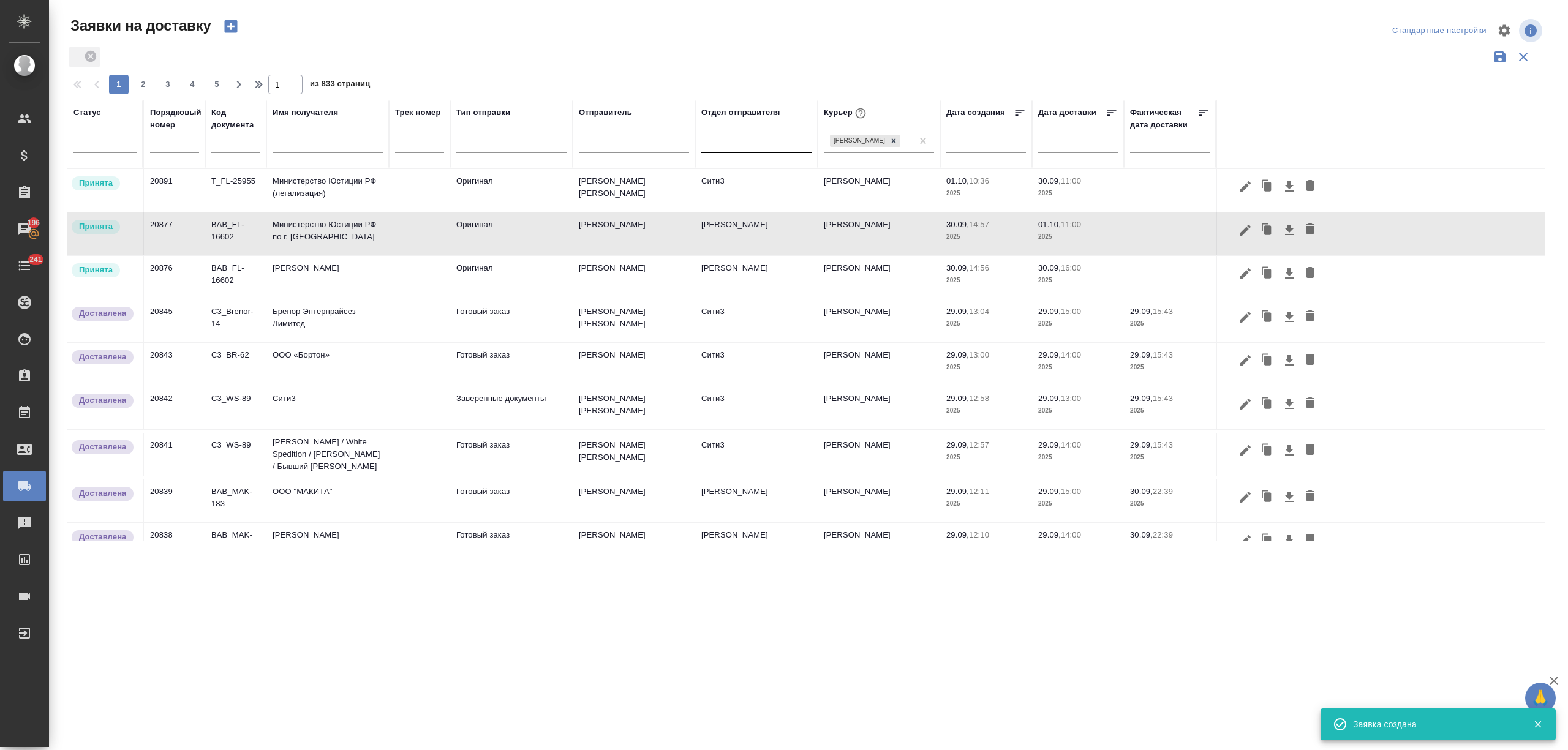
click at [236, 23] on icon "button" at bounding box center [230, 26] width 13 height 13
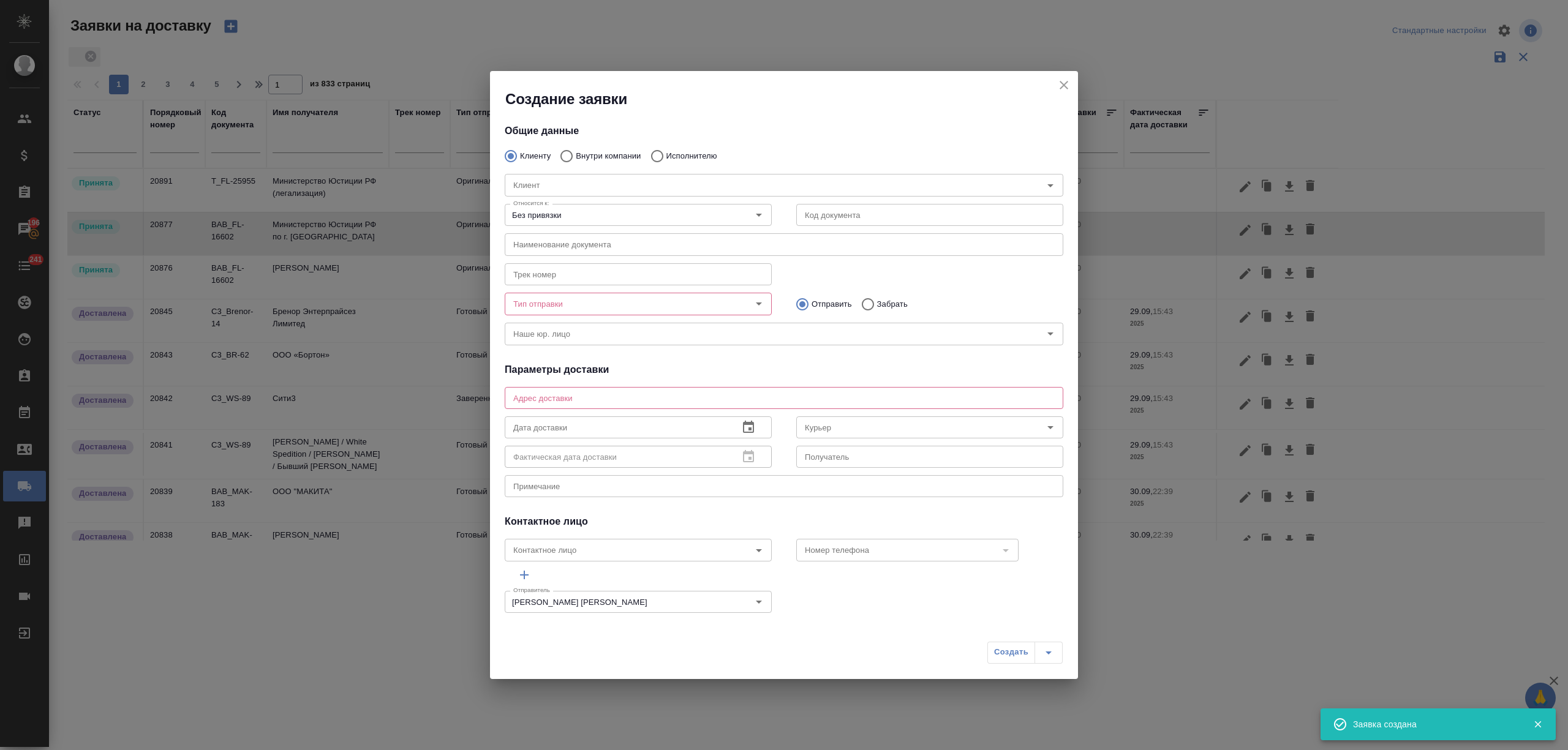
click at [569, 155] on input "Внутри компании" at bounding box center [565, 156] width 22 height 26
radio input "true"
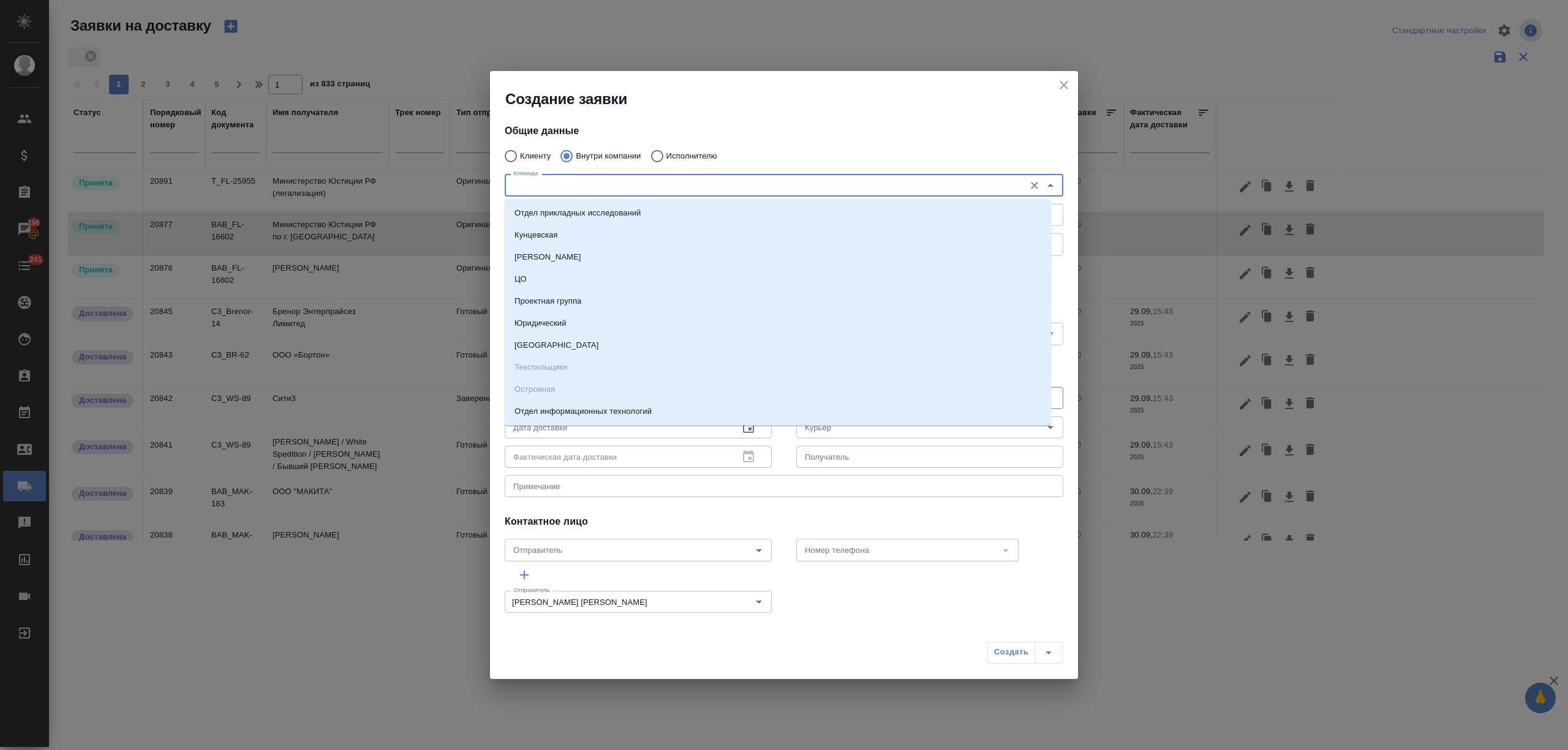
click at [571, 191] on input "Команда" at bounding box center [764, 185] width 510 height 15
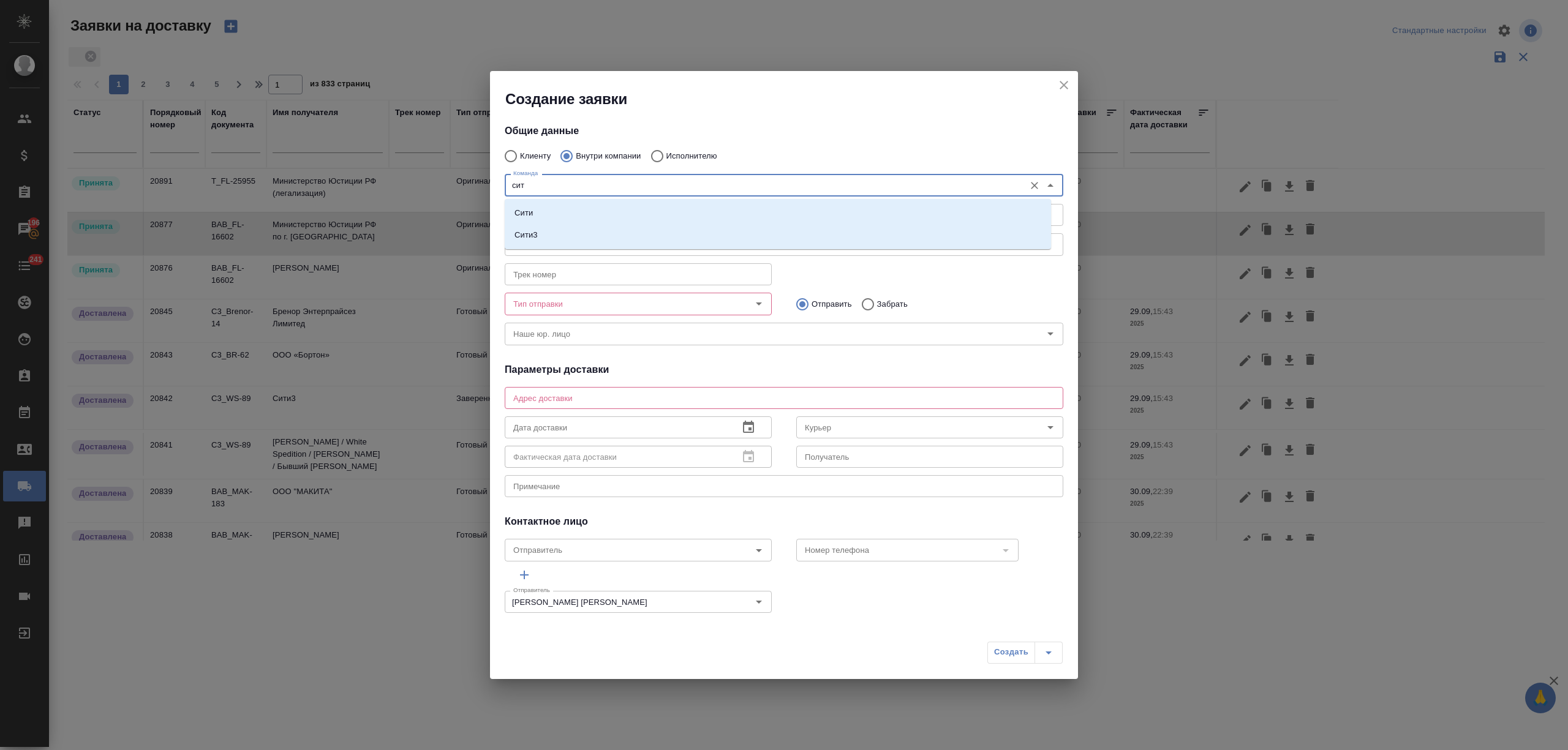
type input "сити"
click at [565, 226] on li "Сити3" at bounding box center [778, 235] width 546 height 22
type textarea "Огородный проезд 16/1, строение 4, этаж 3, офис 302"
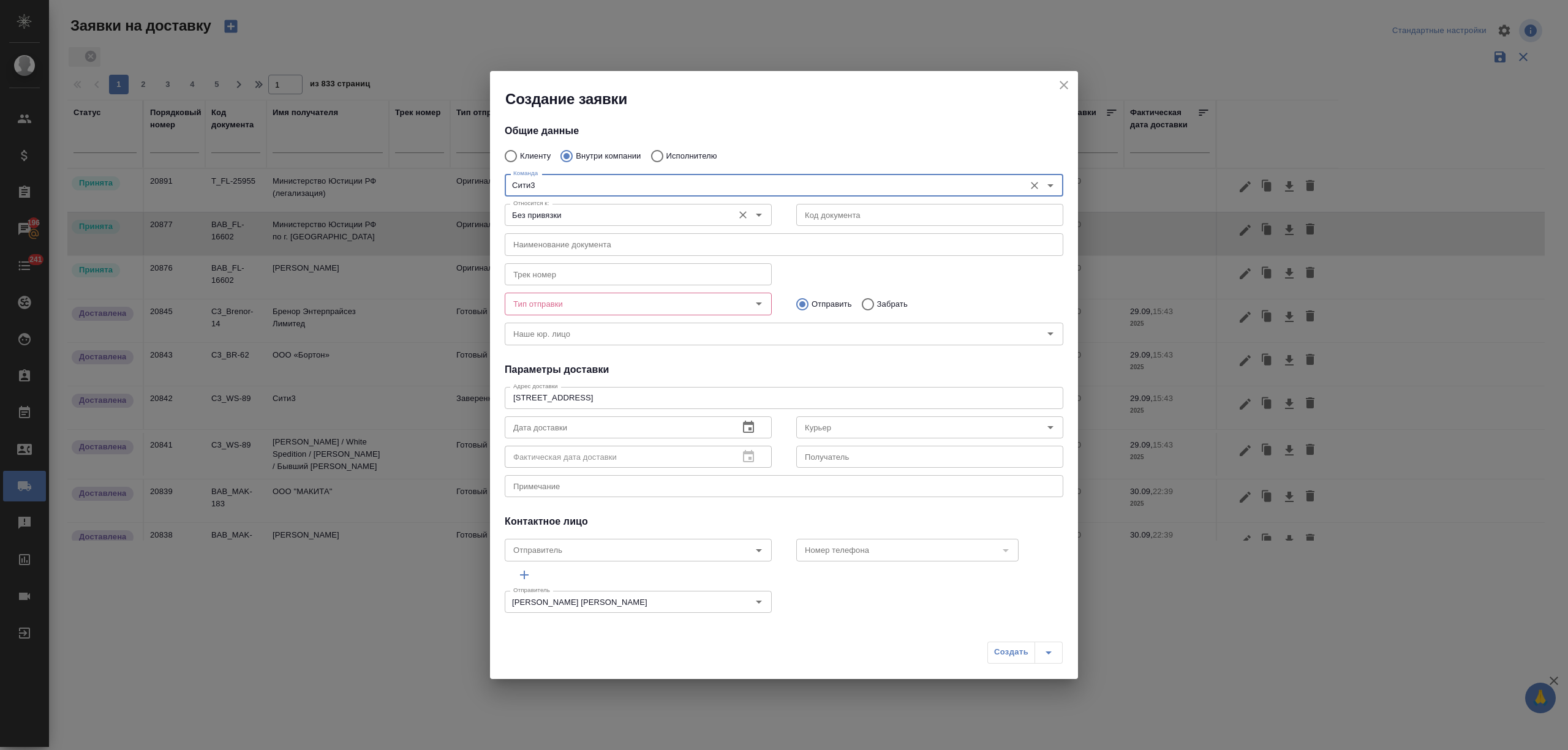
click at [573, 204] on div "Без привязки Относится к:" at bounding box center [638, 215] width 267 height 22
type input "Сити3"
click at [573, 210] on input "Без привязки" at bounding box center [618, 215] width 219 height 15
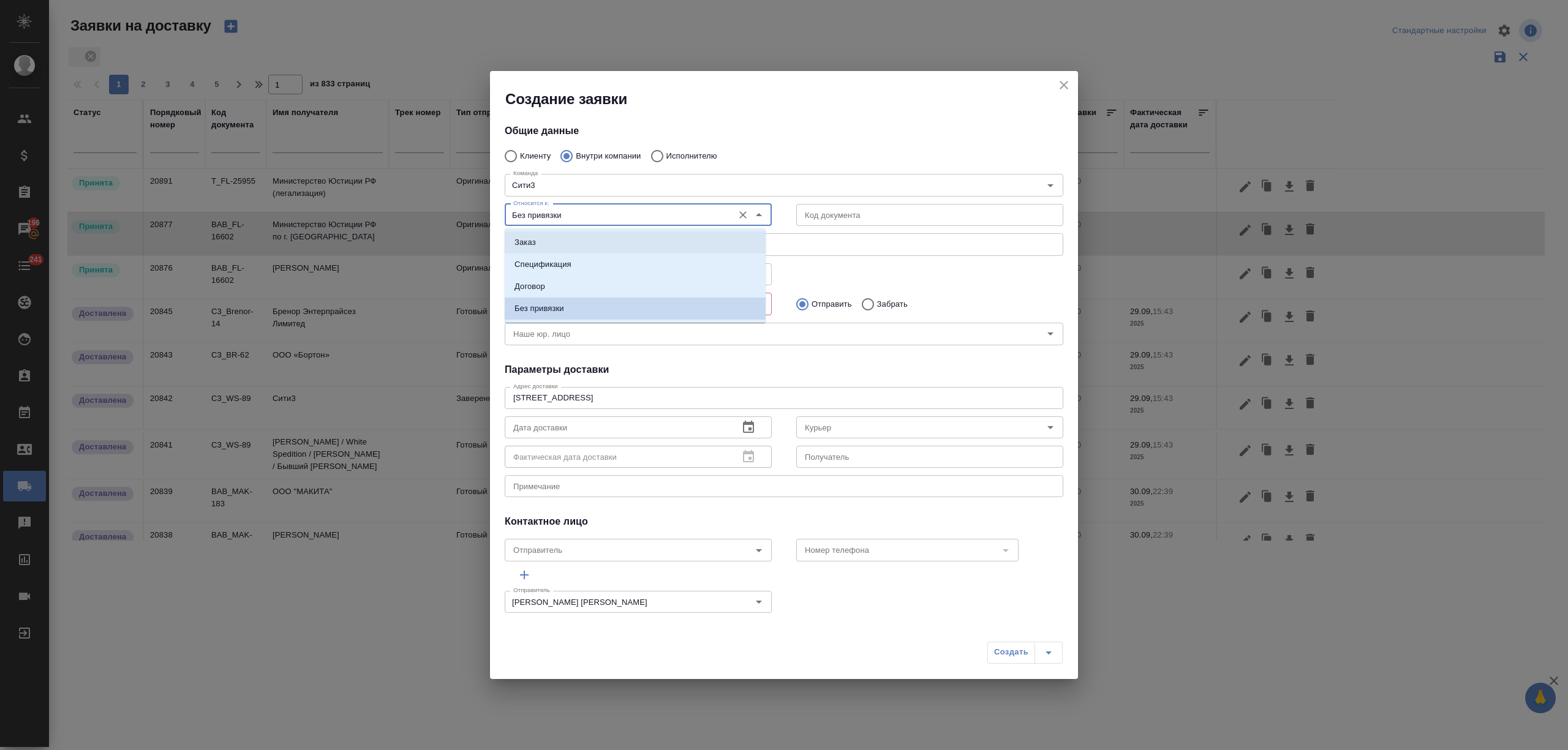
click at [588, 250] on li "Заказ" at bounding box center [635, 242] width 261 height 22
type input "Заказ"
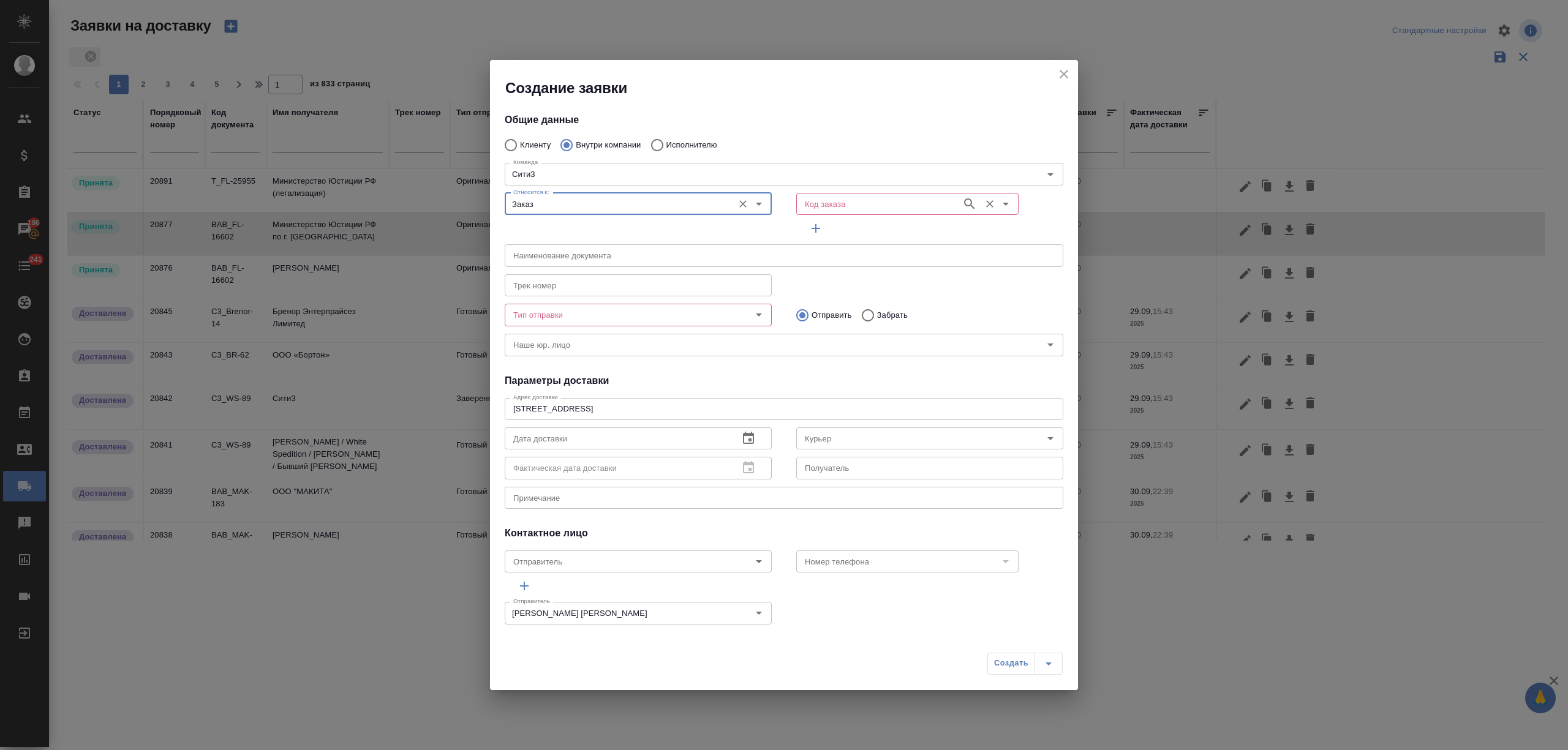
click at [821, 190] on div "Код заказа Код заказа" at bounding box center [907, 202] width 222 height 29
paste input "C3_MEDK-2121"
type input "C3_MEDK-2121"
click at [850, 234] on p "C3_MEDK-2121" at bounding box center [829, 231] width 58 height 13
type input "(МБ) ООО "Монблан""
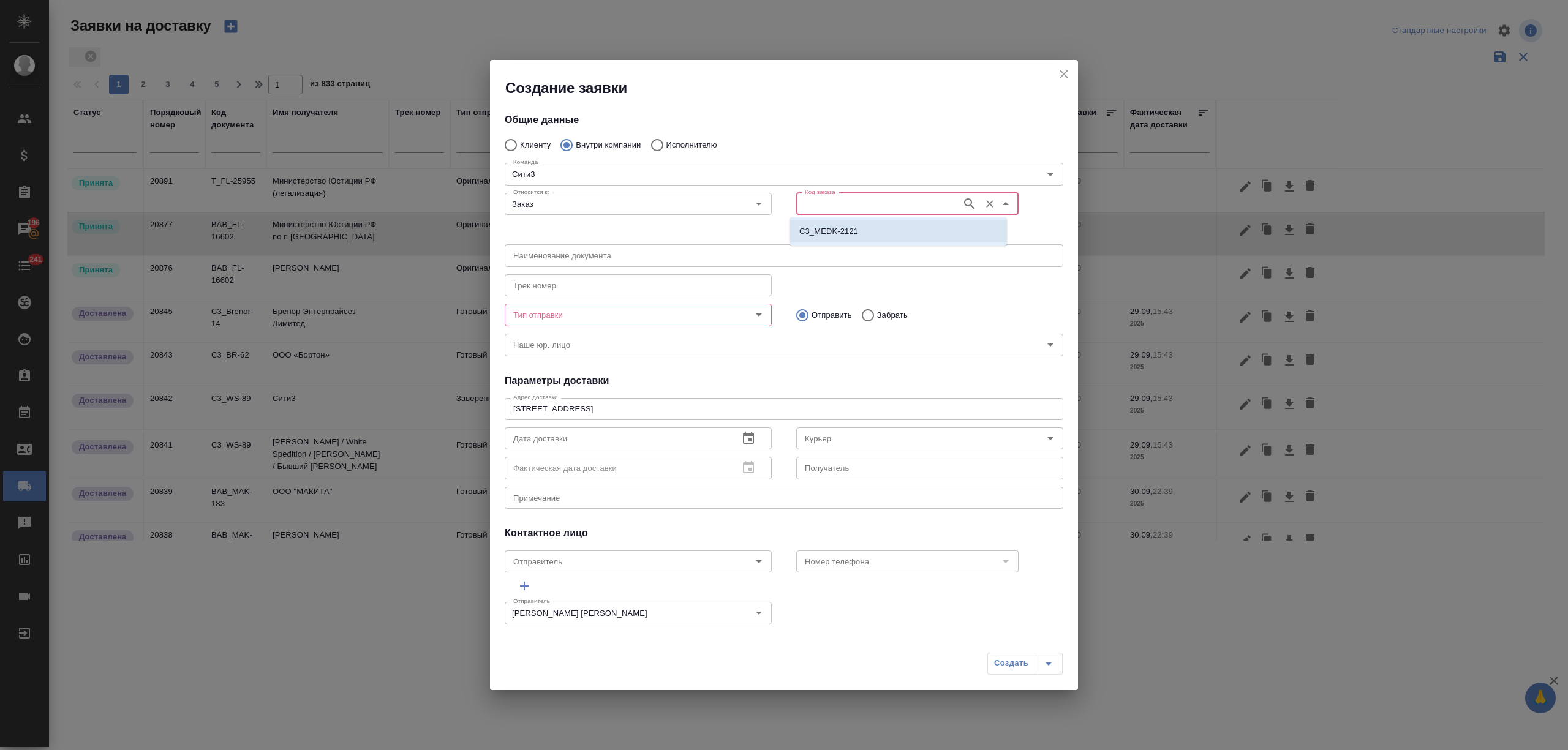
type input "C3_MEDK-2121"
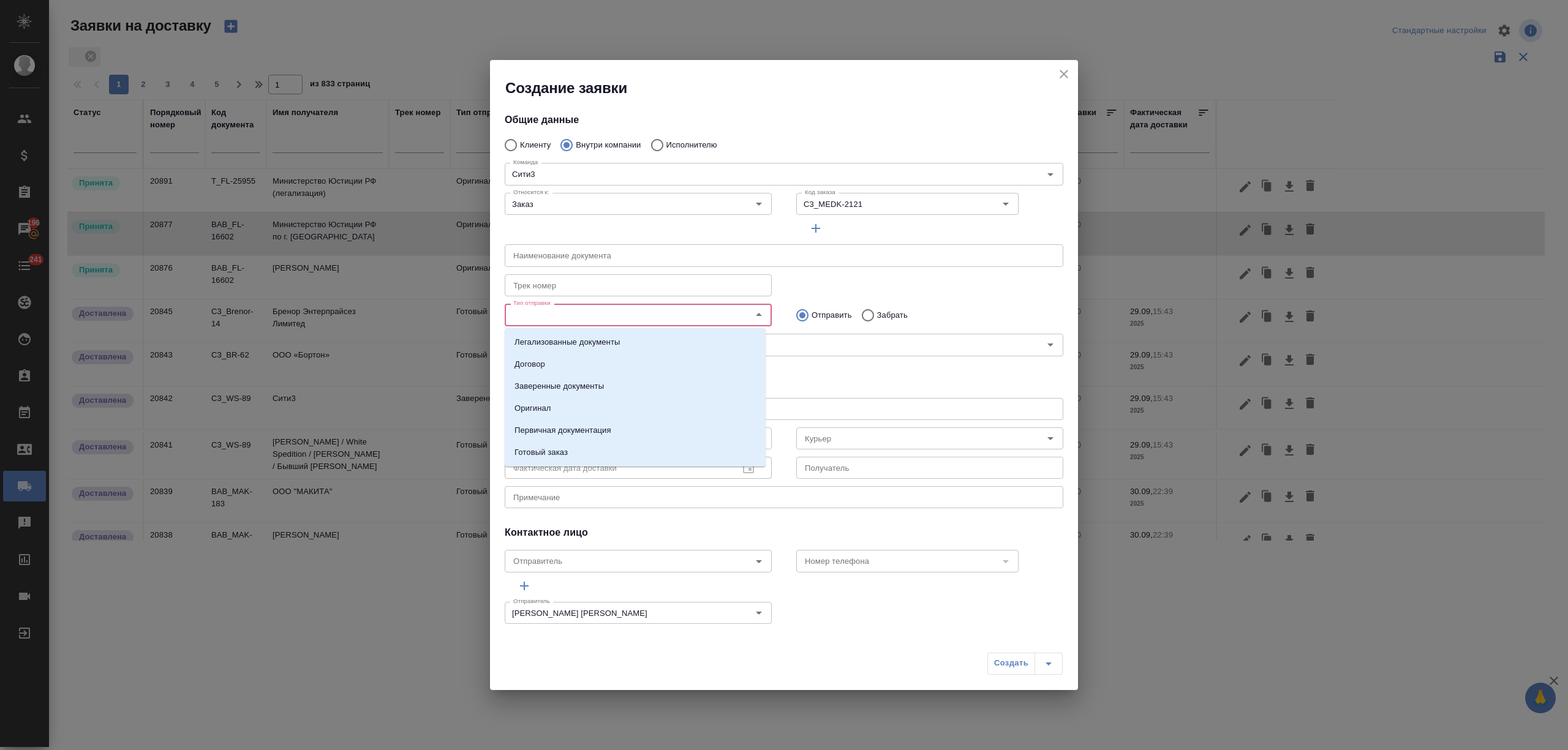
click at [598, 314] on input "Тип отправки" at bounding box center [618, 315] width 219 height 15
click at [588, 415] on li "Оригинал" at bounding box center [635, 408] width 261 height 22
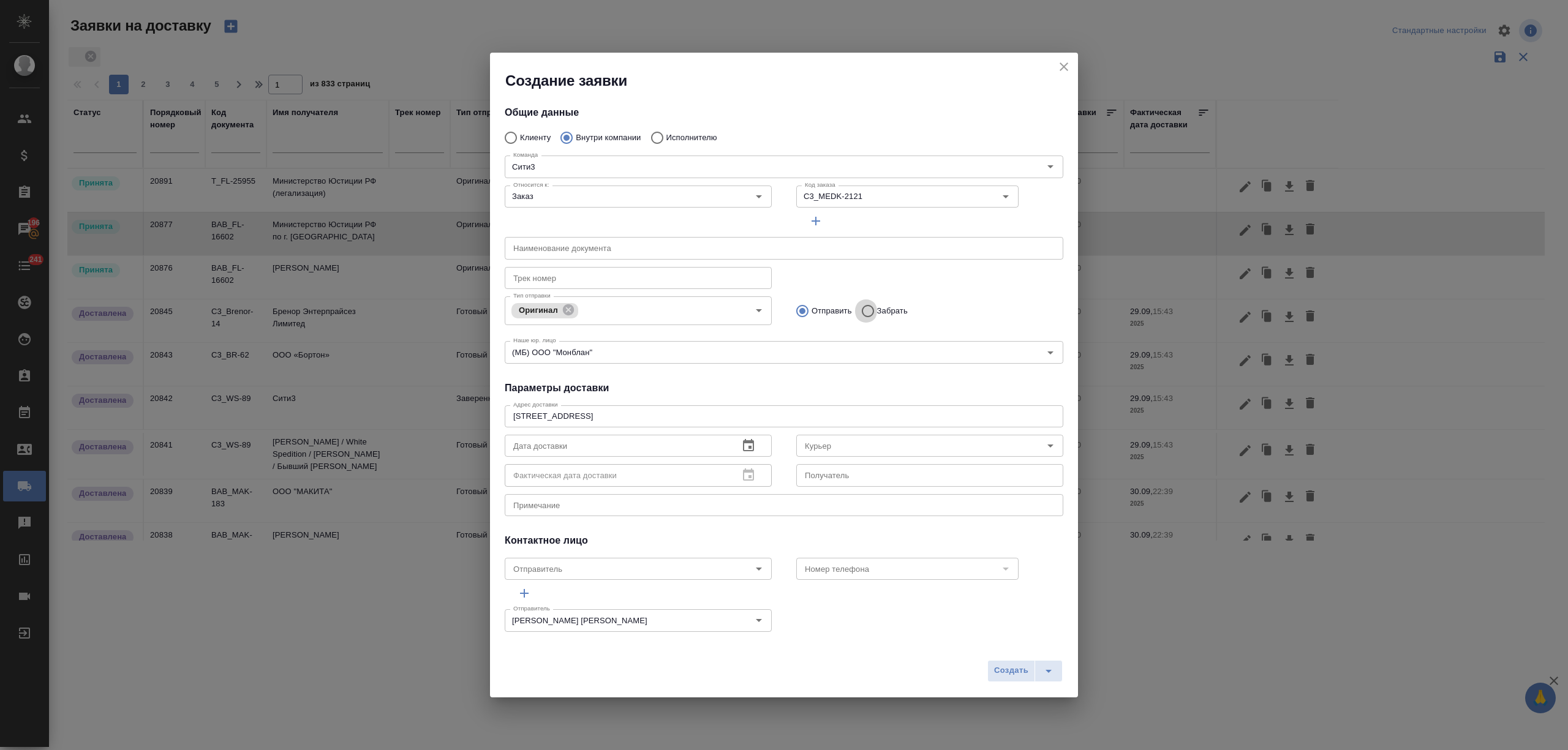
click at [855, 309] on input "Забрать" at bounding box center [866, 311] width 22 height 26
radio input "true"
click at [745, 441] on icon "button" at bounding box center [748, 445] width 11 height 13
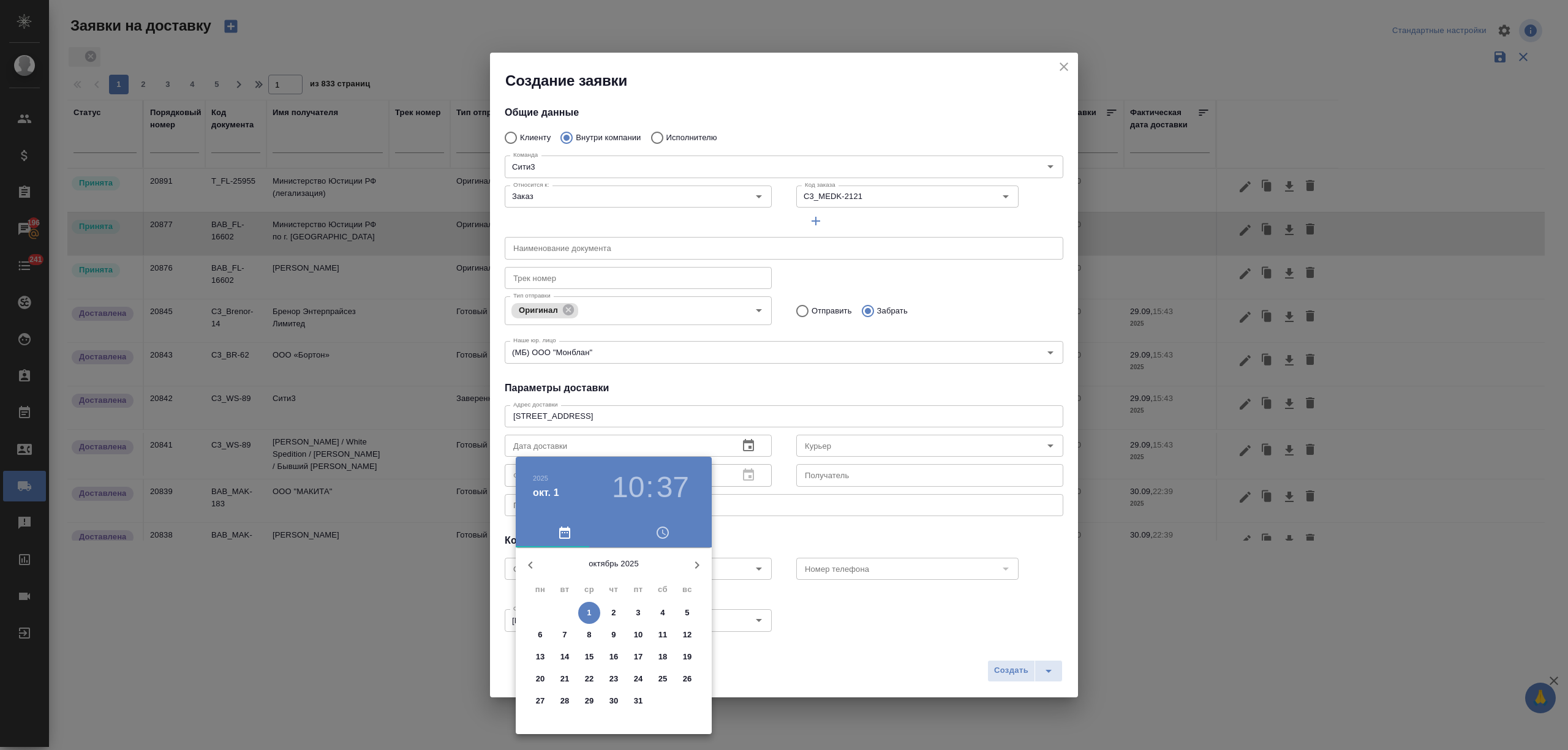
click at [530, 567] on icon "button" at bounding box center [530, 565] width 15 height 15
click at [562, 695] on p "30" at bounding box center [565, 701] width 9 height 13
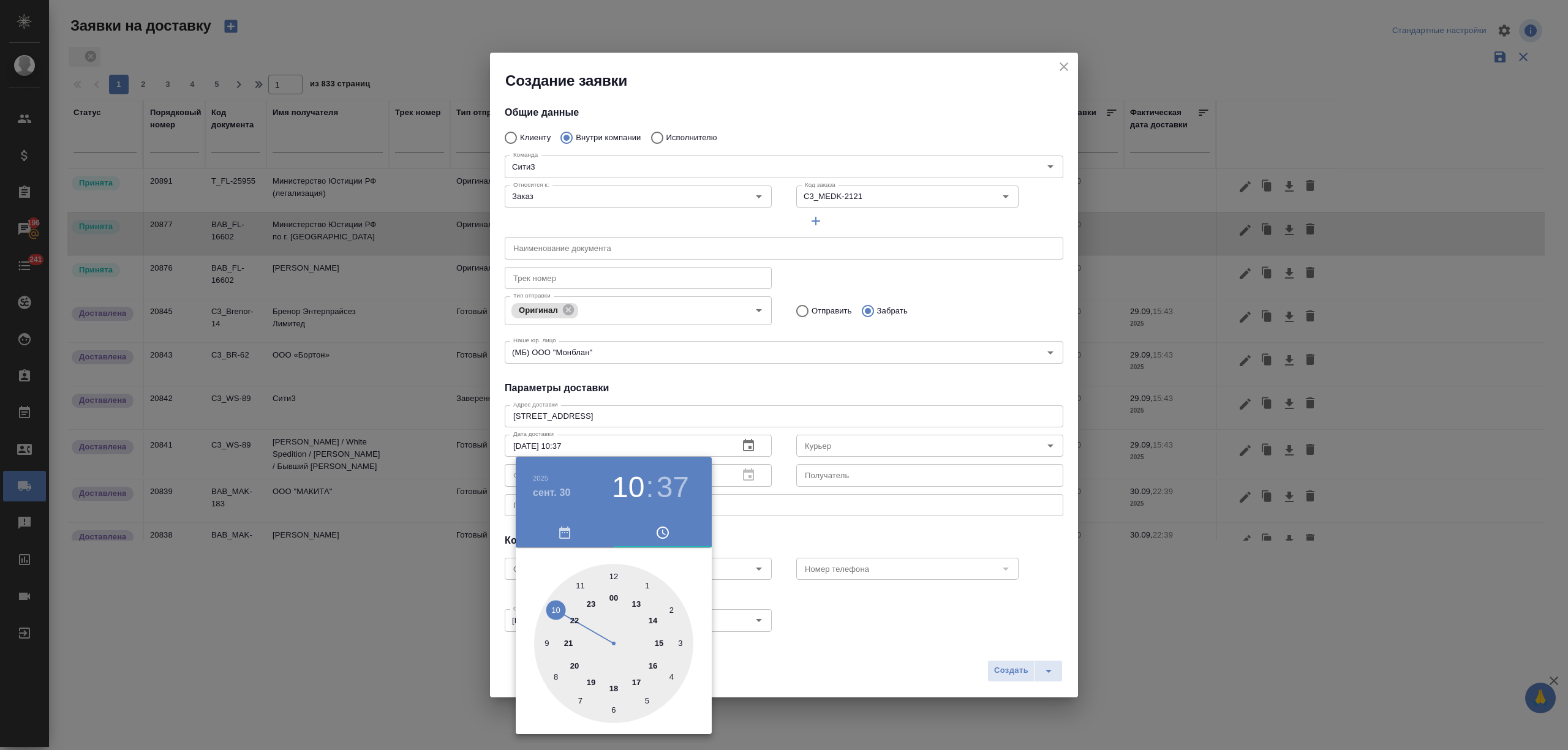
click at [612, 572] on div at bounding box center [613, 643] width 160 height 160
type input "30.09.2025 12:00"
click at [825, 538] on div at bounding box center [784, 375] width 1568 height 750
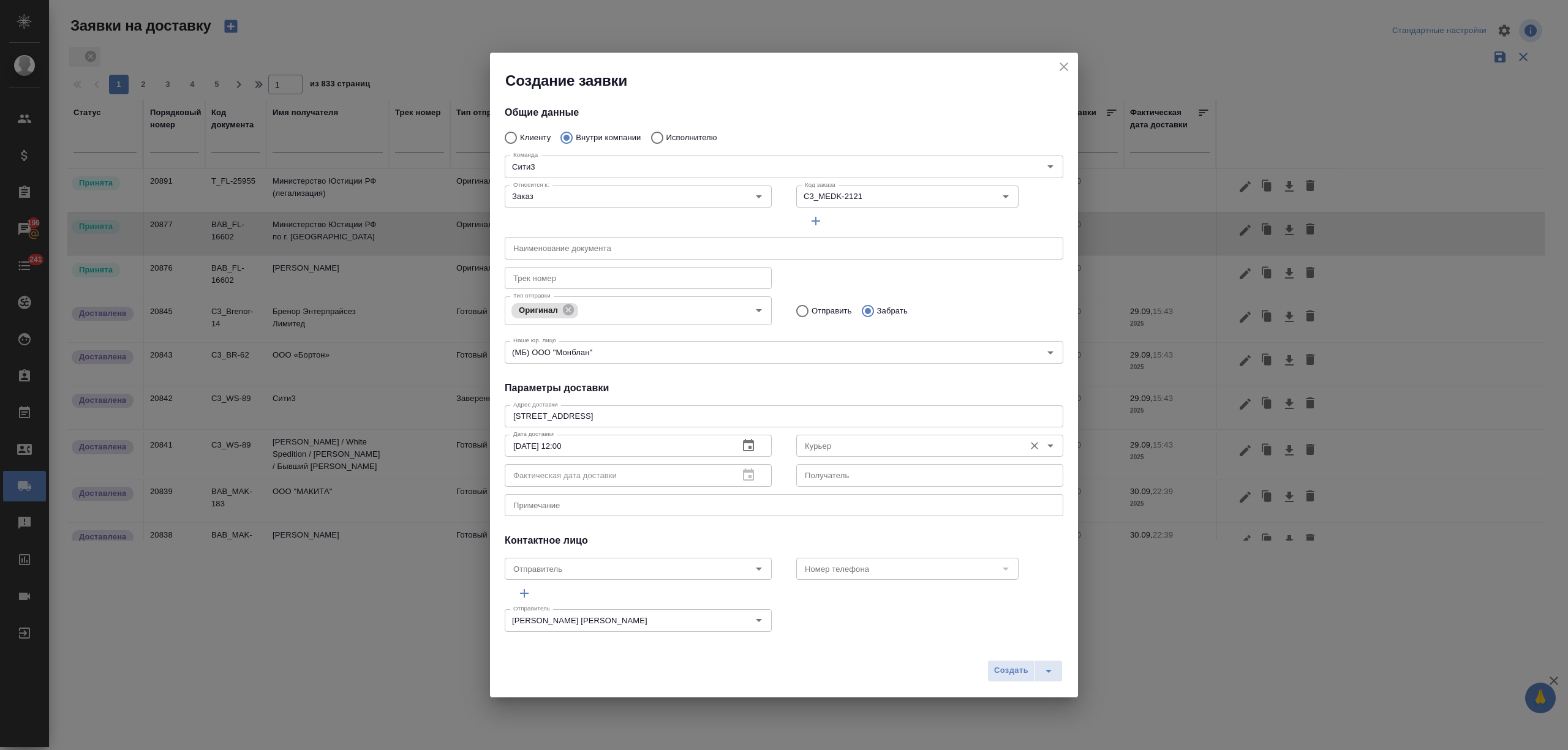
click at [821, 446] on input "Курьер" at bounding box center [910, 446] width 219 height 15
click at [850, 463] on li "Бородулин Антон" at bounding box center [921, 474] width 261 height 22
type input "Бородулин Антон"
click at [1005, 671] on span "Создать" at bounding box center [1011, 671] width 34 height 14
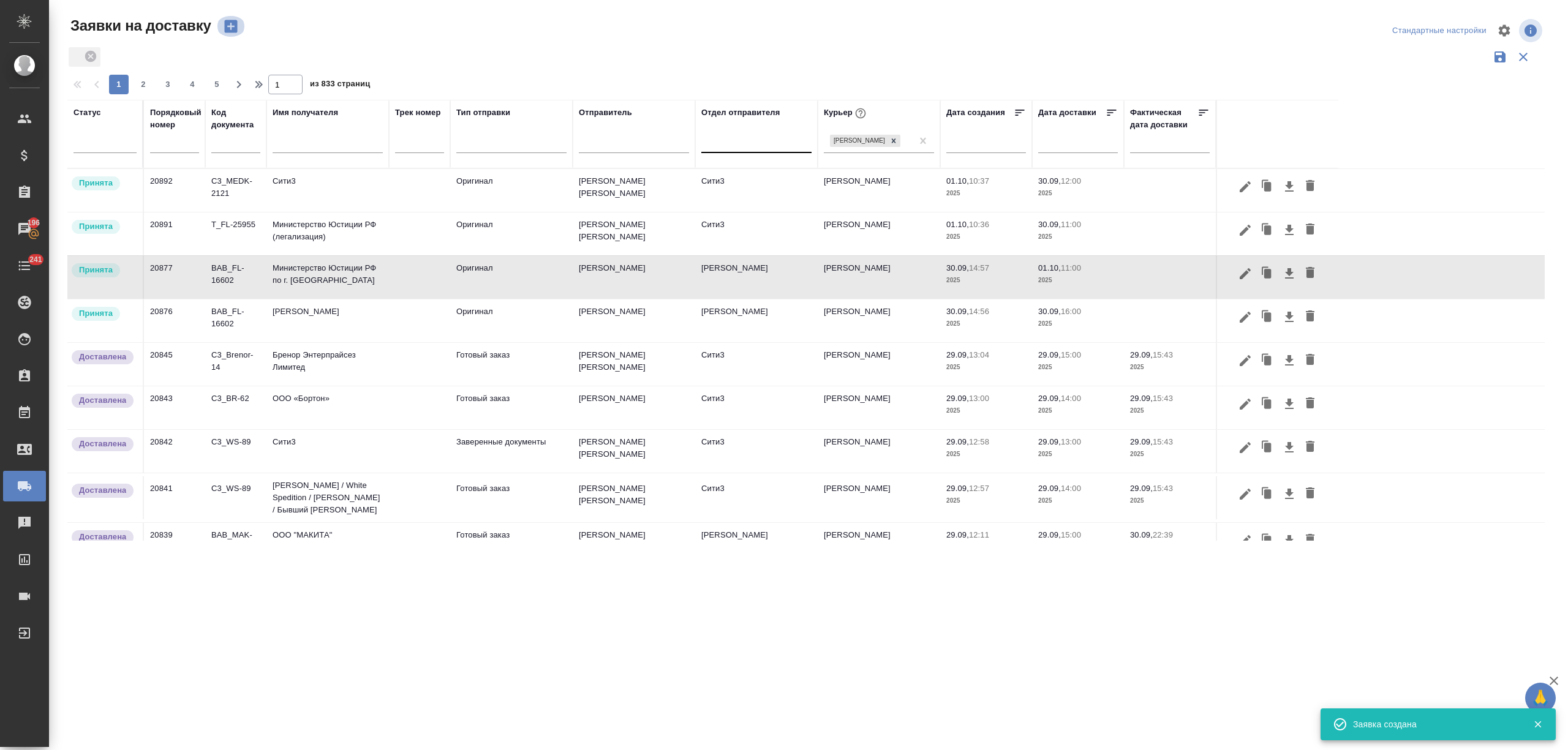
click at [228, 26] on icon "button" at bounding box center [231, 26] width 18 height 18
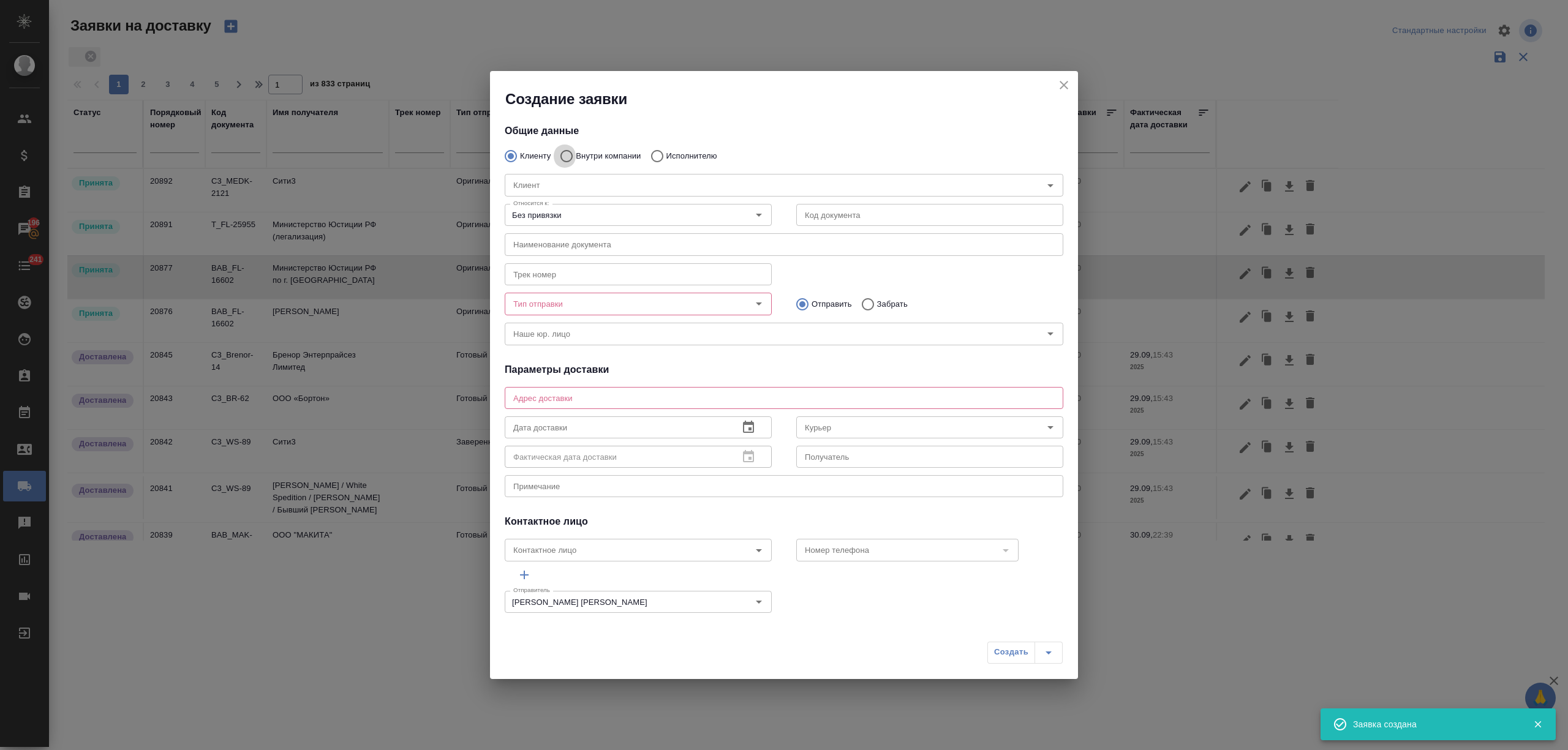
click at [566, 153] on input "Внутри компании" at bounding box center [565, 156] width 22 height 26
radio input "true"
click at [566, 173] on div "Команда Команда" at bounding box center [784, 183] width 559 height 29
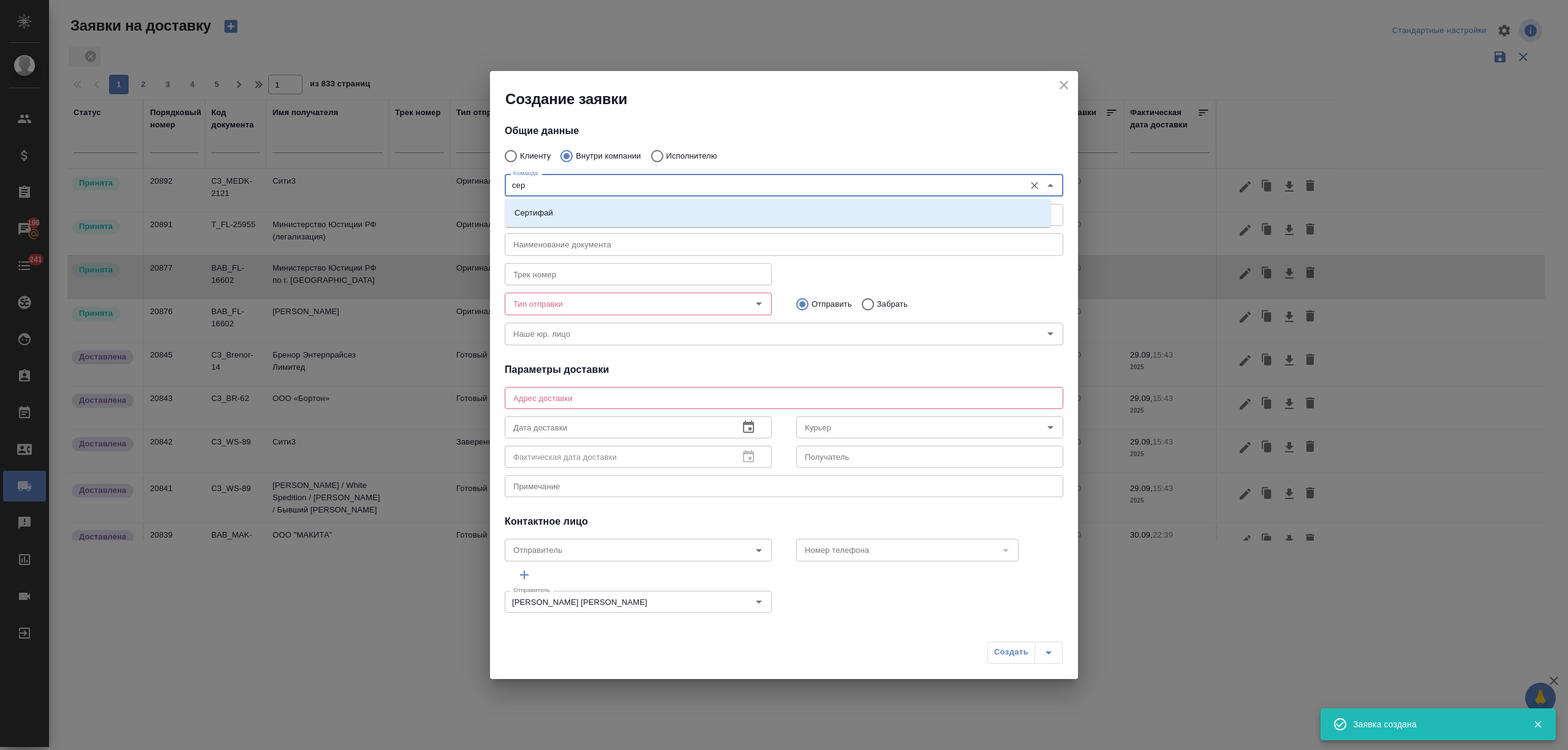
type input "серт"
click at [572, 201] on div "Сертифай" at bounding box center [778, 213] width 546 height 28
click at [573, 212] on li "Сертифай" at bounding box center [778, 213] width 546 height 22
type textarea "Кузнецкий мост, д.7"
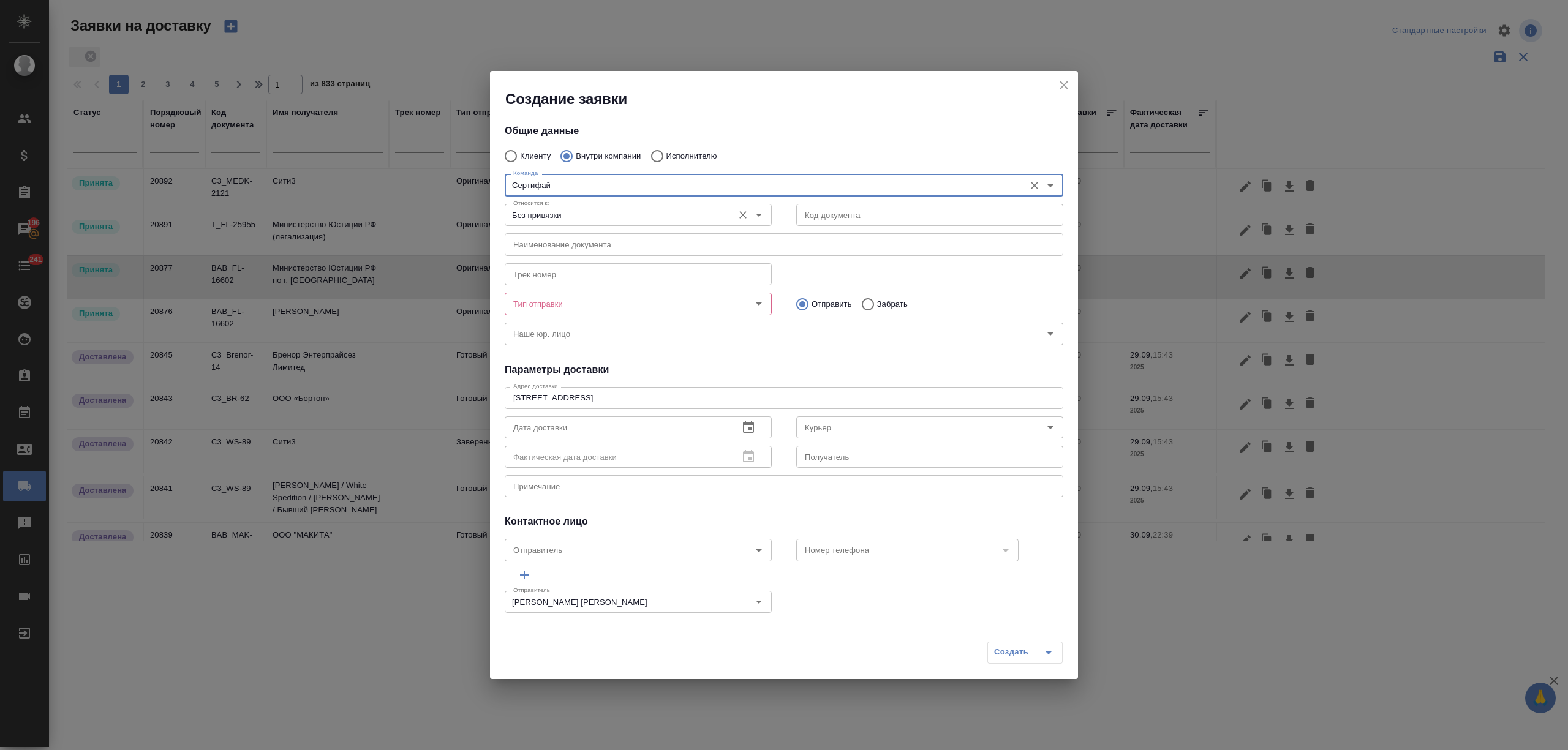
type input "Сертифай"
click at [601, 212] on input "Без привязки" at bounding box center [618, 215] width 219 height 15
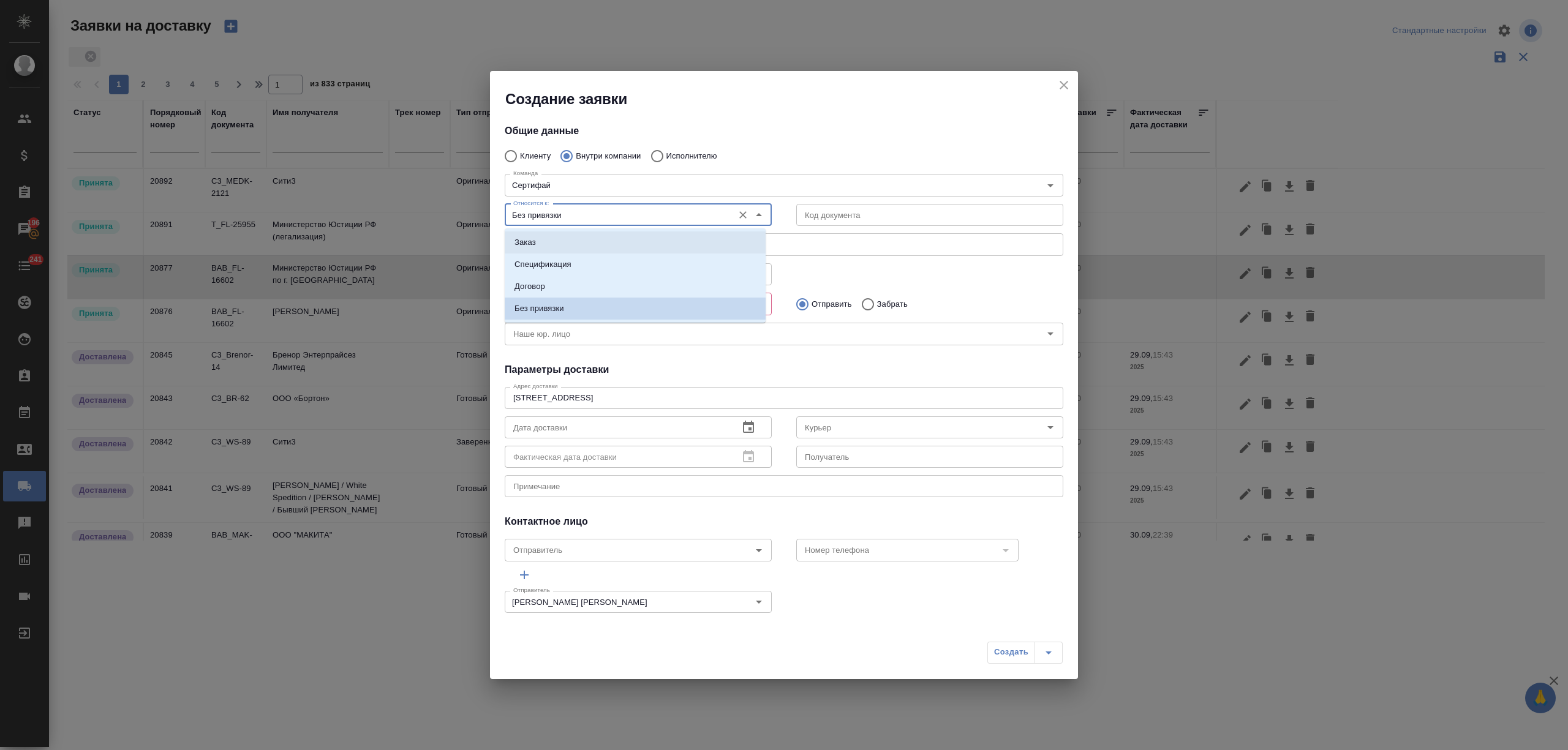
click at [599, 239] on li "Заказ" at bounding box center [635, 242] width 261 height 22
type input "Заказ"
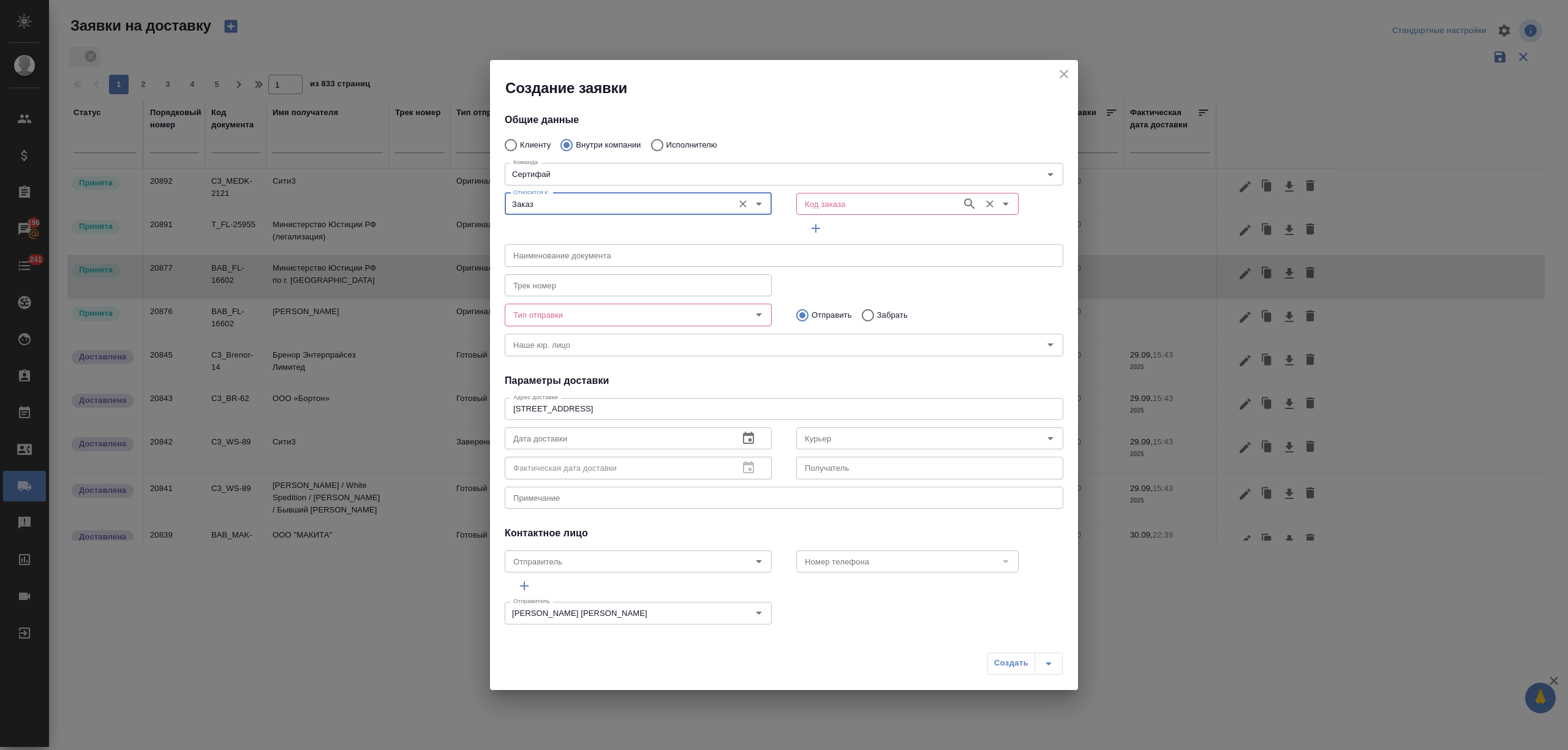
click at [853, 203] on input "Код заказа" at bounding box center [878, 204] width 155 height 15
paste input "C3_MEDK-2121"
type input "C3_MEDK-2121"
click at [892, 228] on li "C3_MEDK-2121" at bounding box center [898, 231] width 217 height 22
click at [984, 201] on icon "Очистить" at bounding box center [990, 204] width 13 height 13
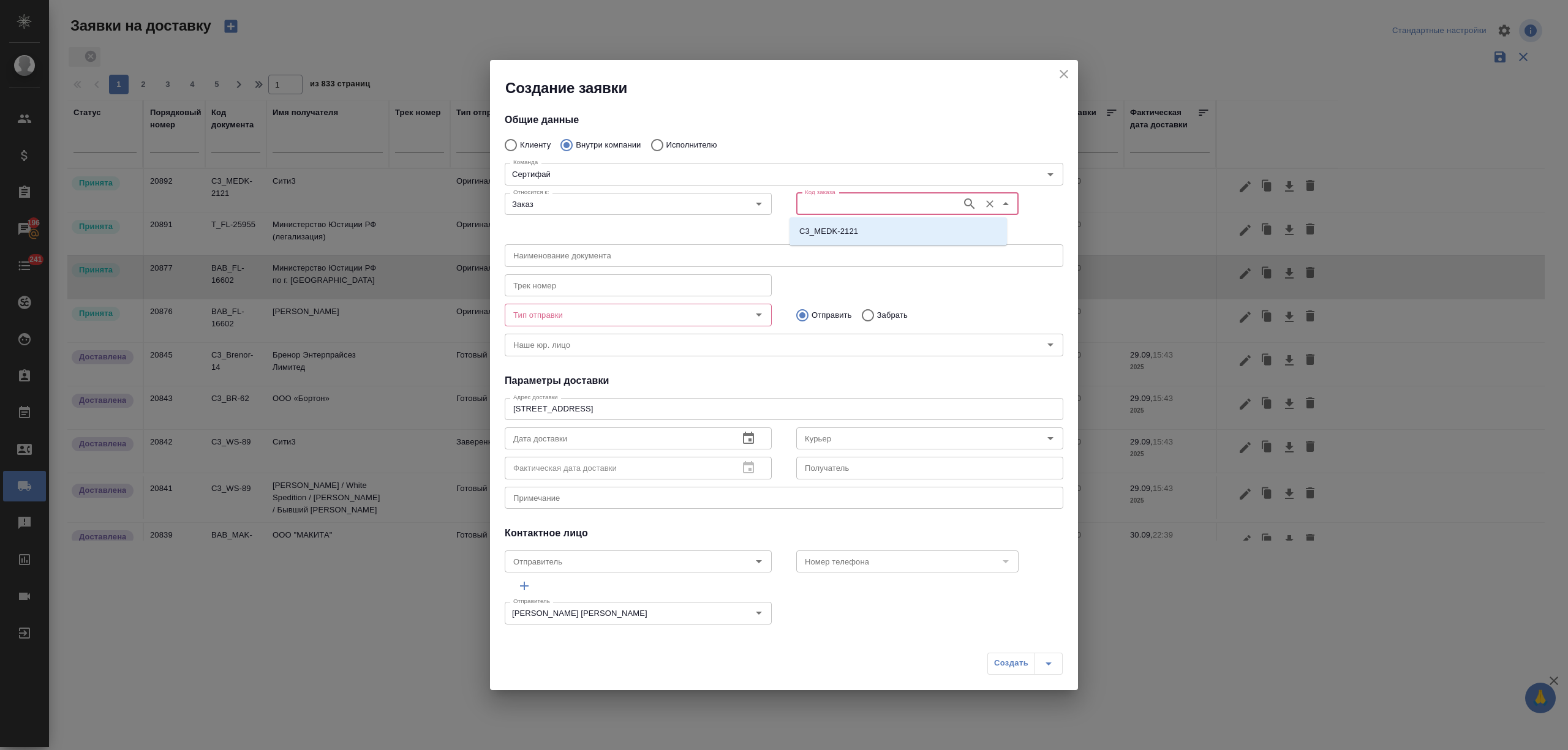
click at [944, 196] on input "Код заказа" at bounding box center [878, 204] width 155 height 15
click at [892, 236] on li "C3_MEDK-2121" at bounding box center [898, 231] width 217 height 22
type input "(МБ) ООО "Монблан""
type input "C3_MEDK-2121"
click at [584, 313] on input "Тип отправки" at bounding box center [618, 315] width 219 height 15
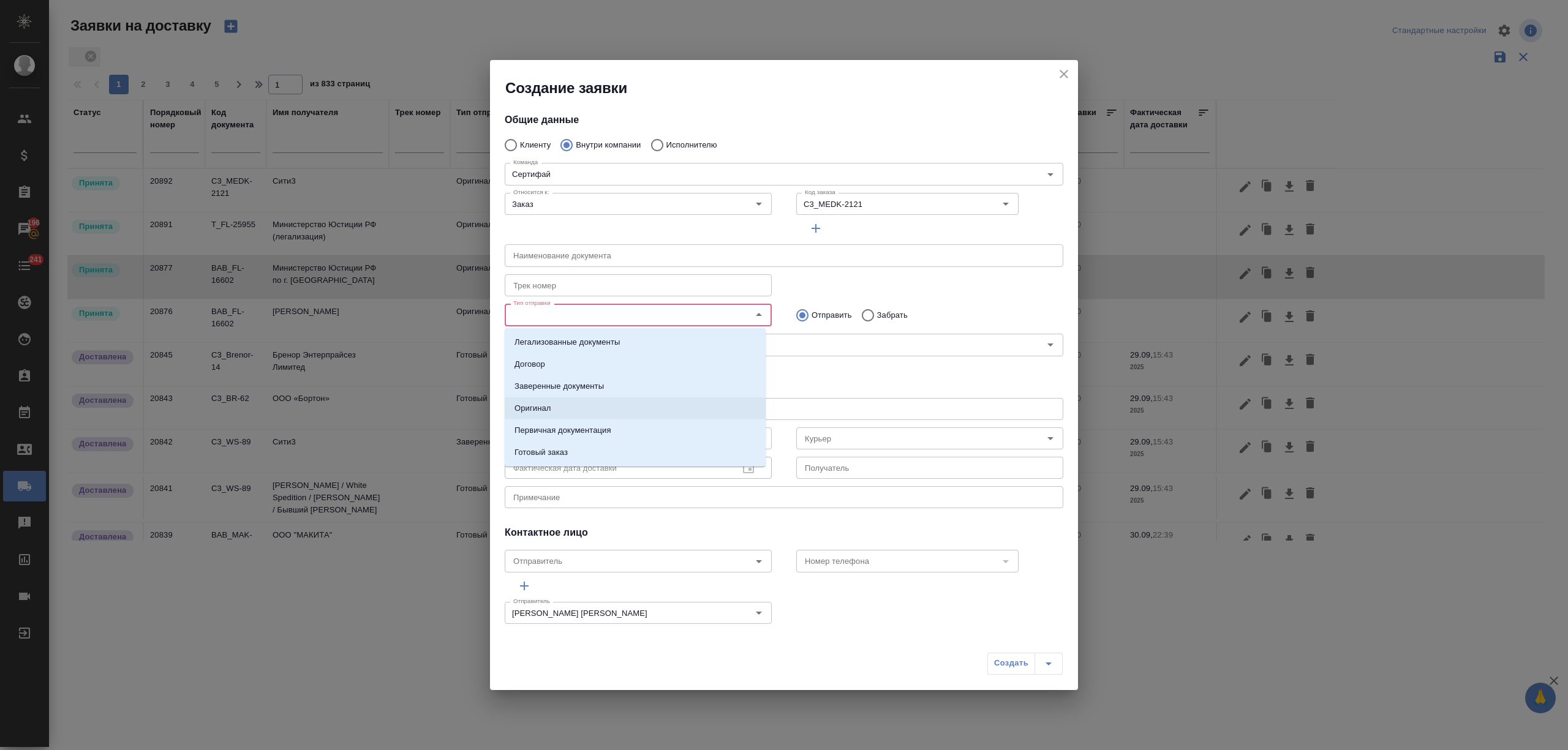
click at [588, 399] on li "Оригинал" at bounding box center [635, 408] width 261 height 22
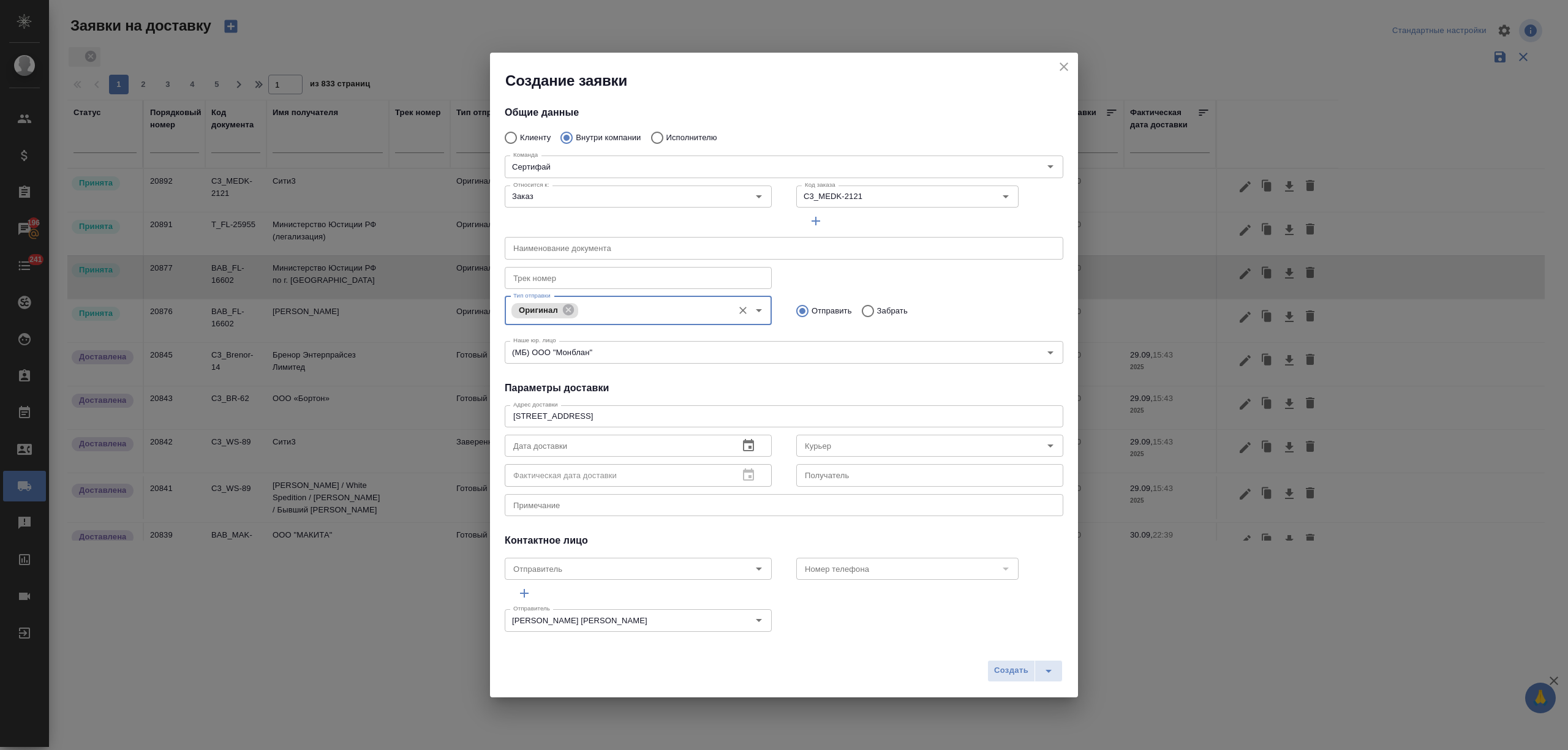
click at [745, 449] on icon "button" at bounding box center [748, 446] width 15 height 15
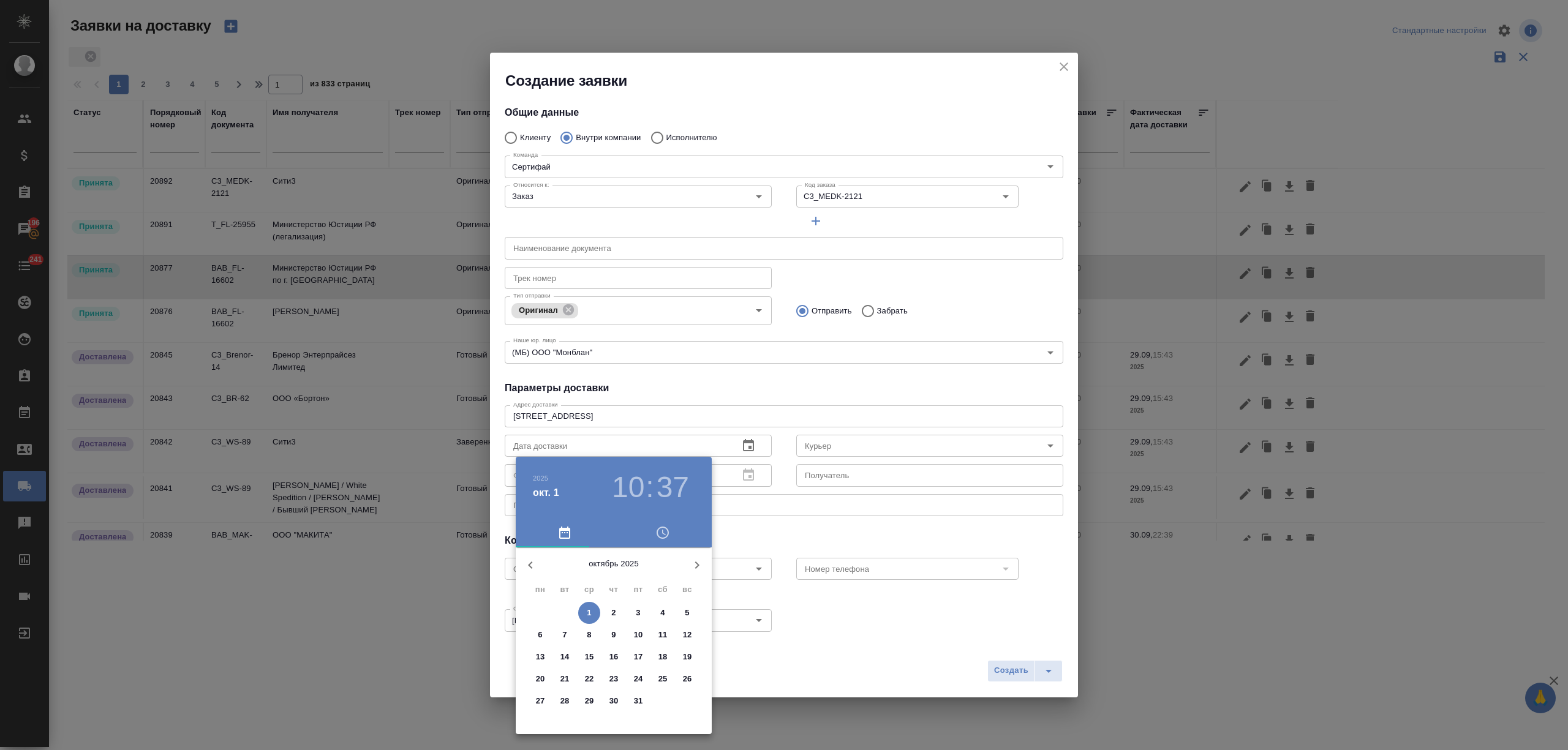
click at [535, 564] on icon "button" at bounding box center [530, 565] width 15 height 15
click at [561, 699] on p "30" at bounding box center [565, 701] width 9 height 13
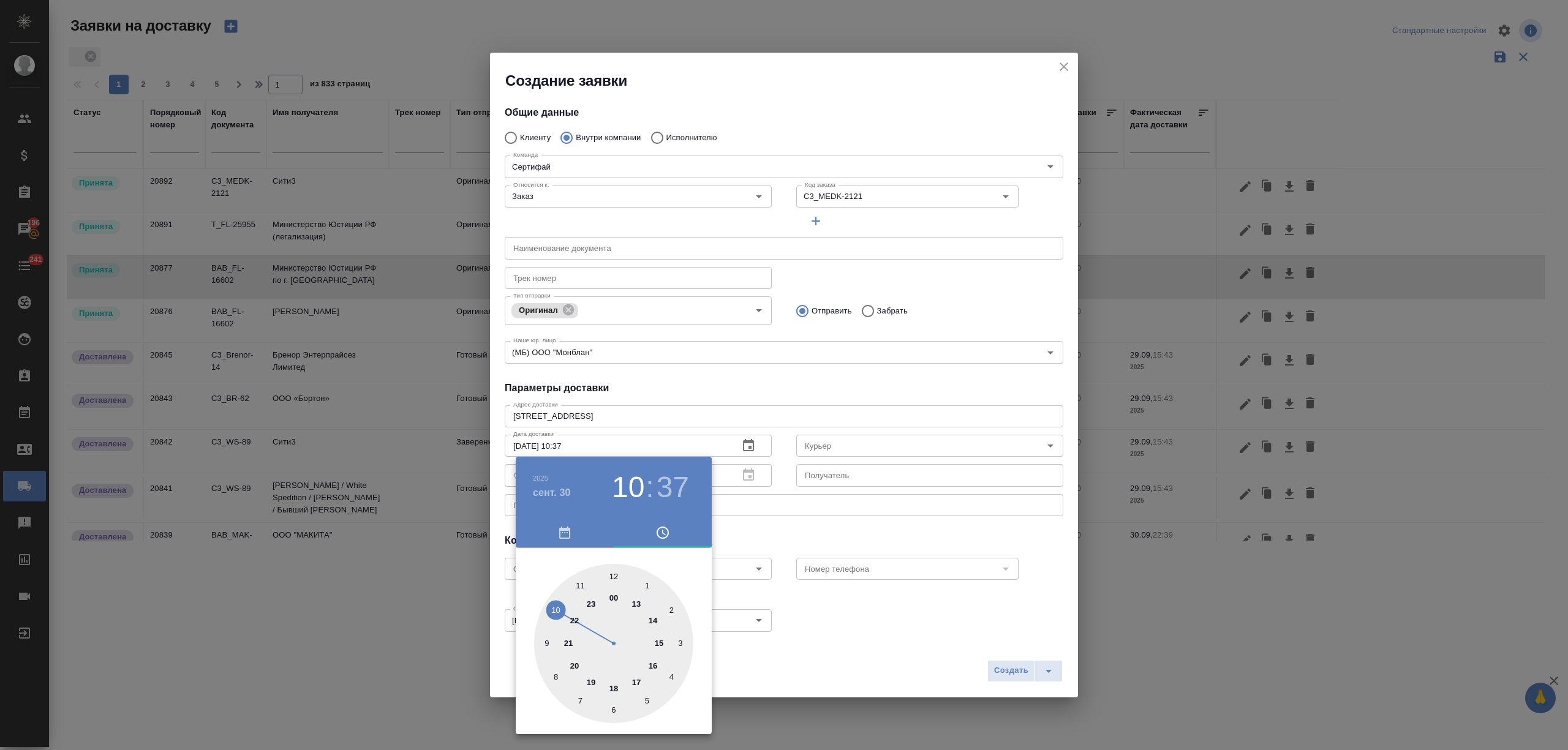
click at [633, 601] on div at bounding box center [613, 643] width 160 height 160
click at [547, 674] on div at bounding box center [613, 643] width 160 height 160
type input "30.09.2025 13:40"
drag, startPoint x: 551, startPoint y: 670, endPoint x: 552, endPoint y: 682, distance: 12.0
click at [552, 682] on div at bounding box center [613, 643] width 160 height 160
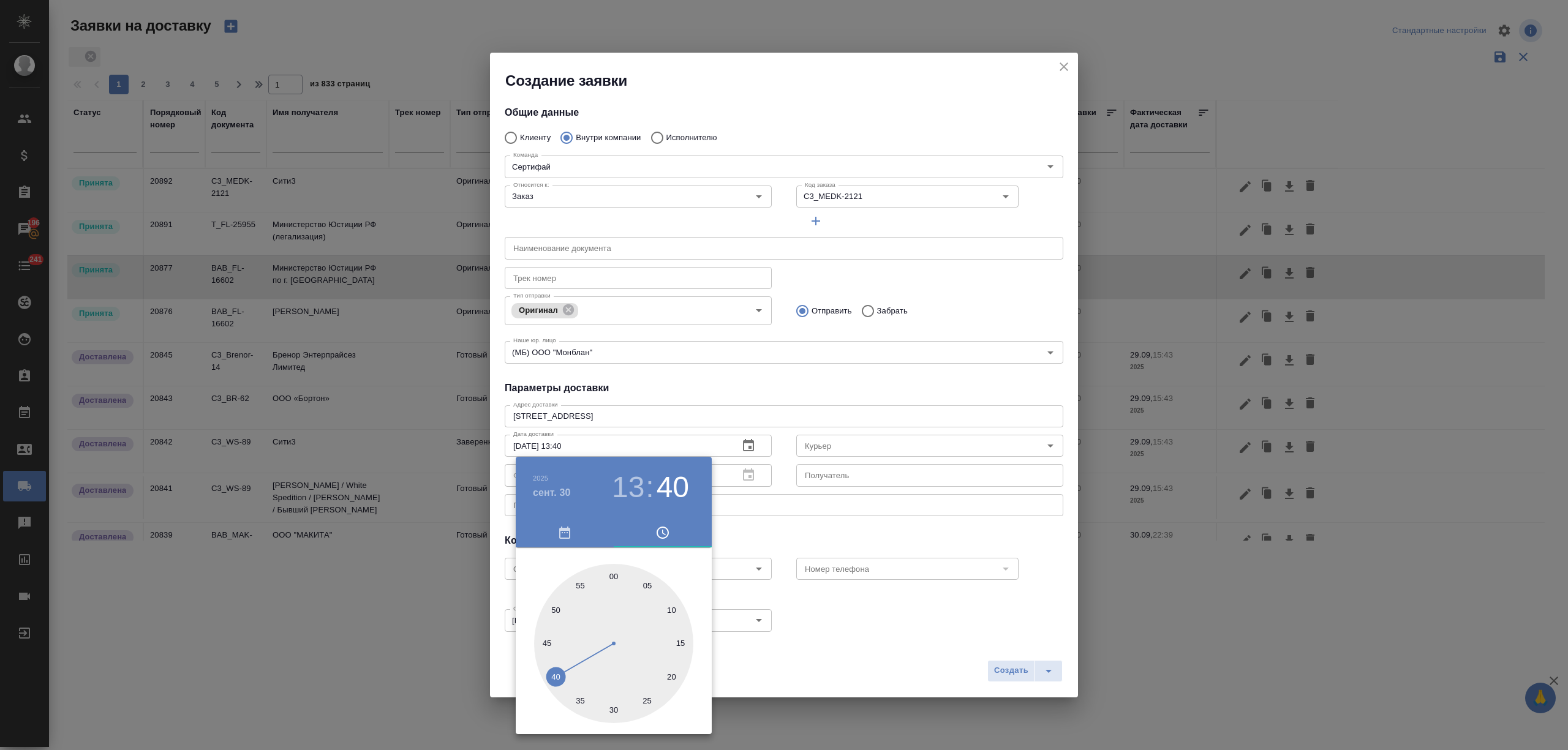
click at [814, 655] on div at bounding box center [784, 375] width 1568 height 750
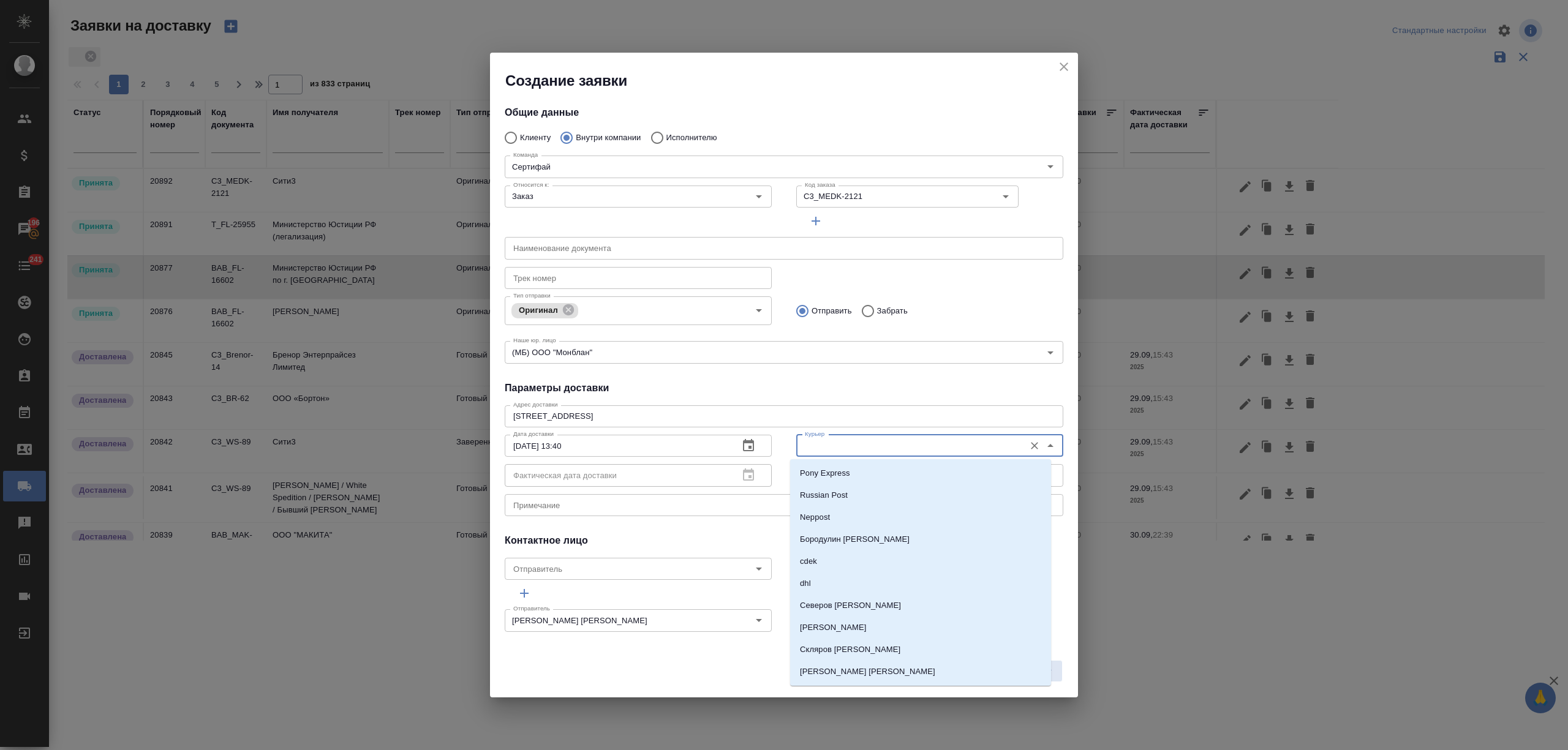
click at [850, 443] on input "Курьер" at bounding box center [910, 446] width 219 height 15
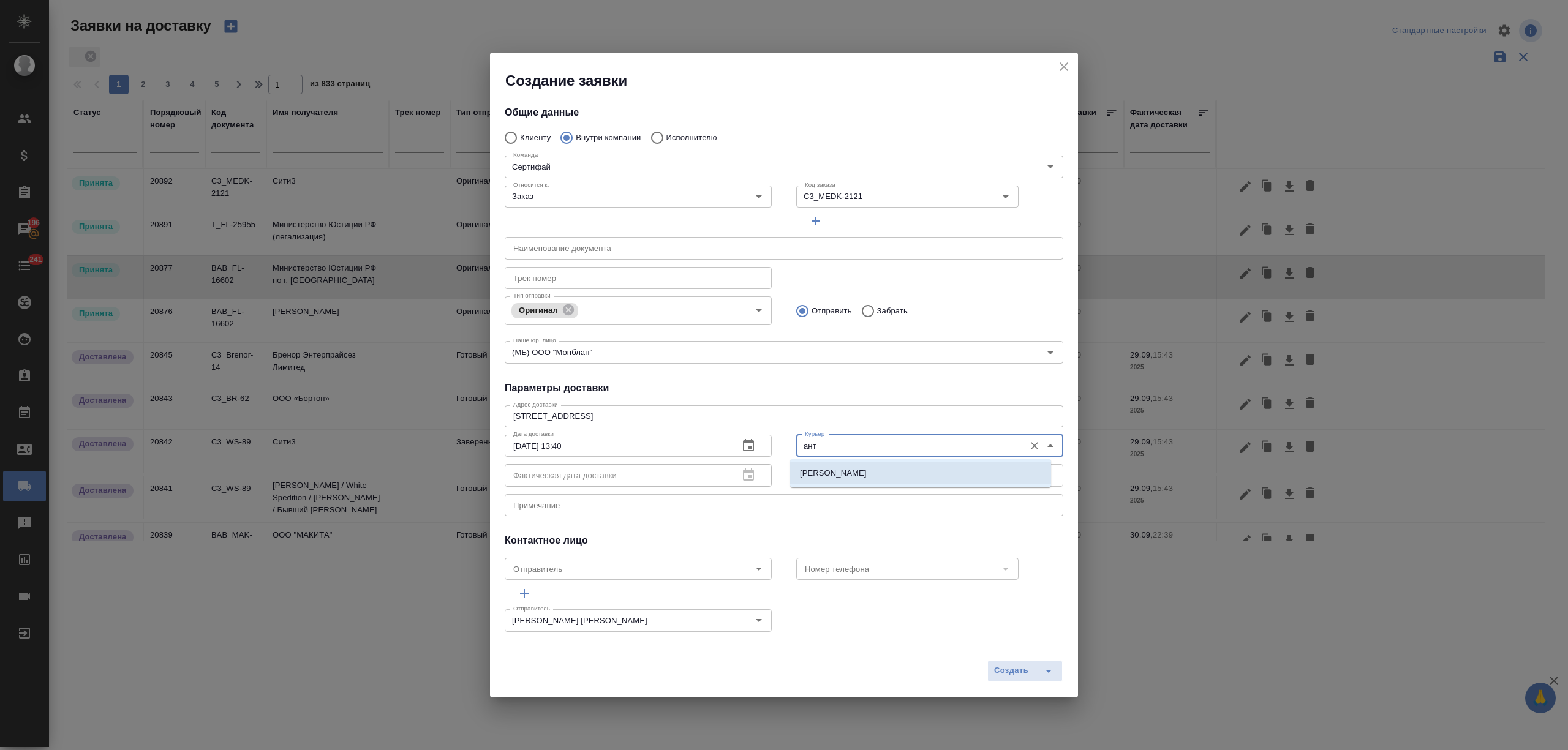
click at [860, 469] on p "Бородулин Антон" at bounding box center [834, 473] width 67 height 13
type input "Бородулин Антон"
click at [1000, 662] on button "Создать" at bounding box center [1011, 671] width 48 height 22
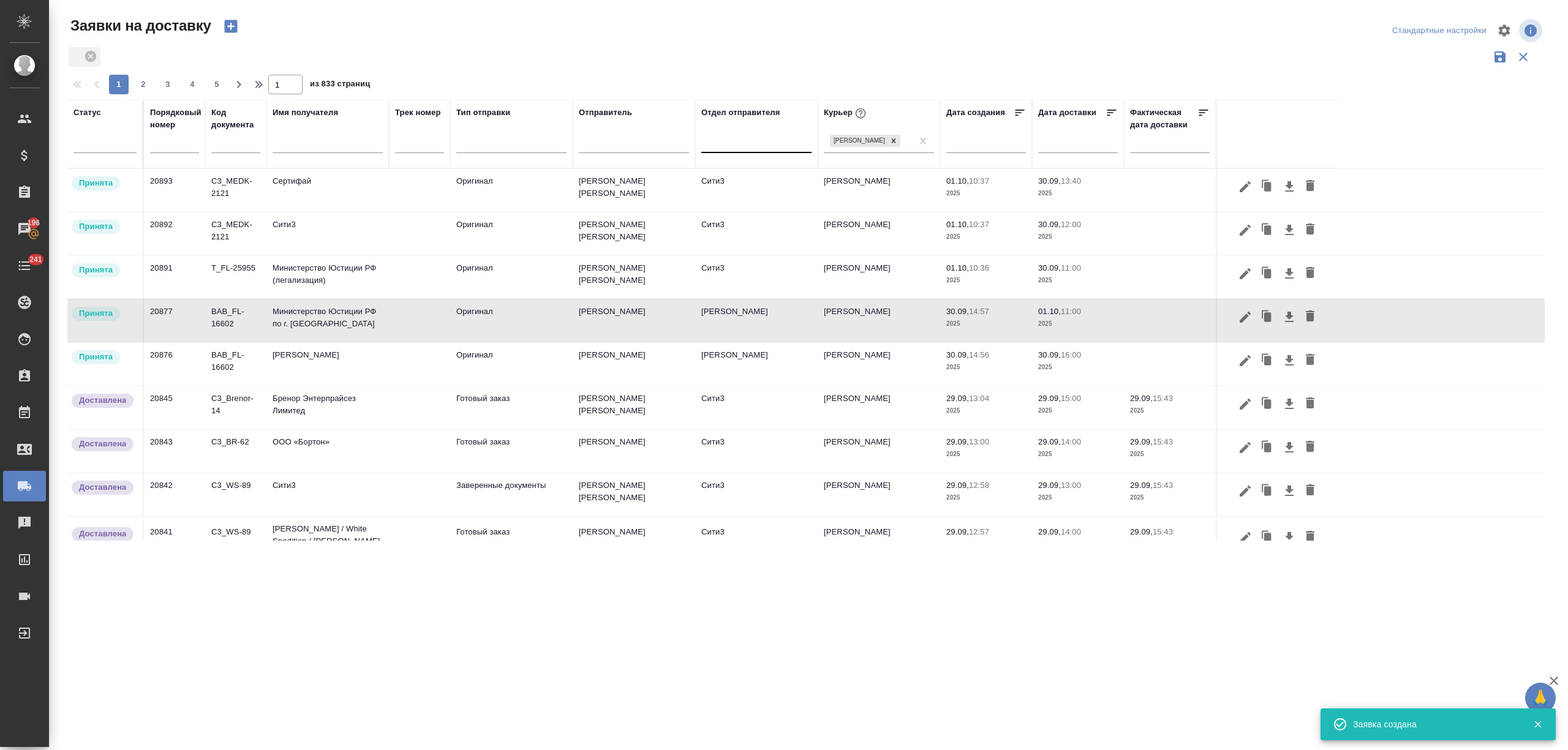
click at [231, 24] on icon "button" at bounding box center [231, 26] width 18 height 18
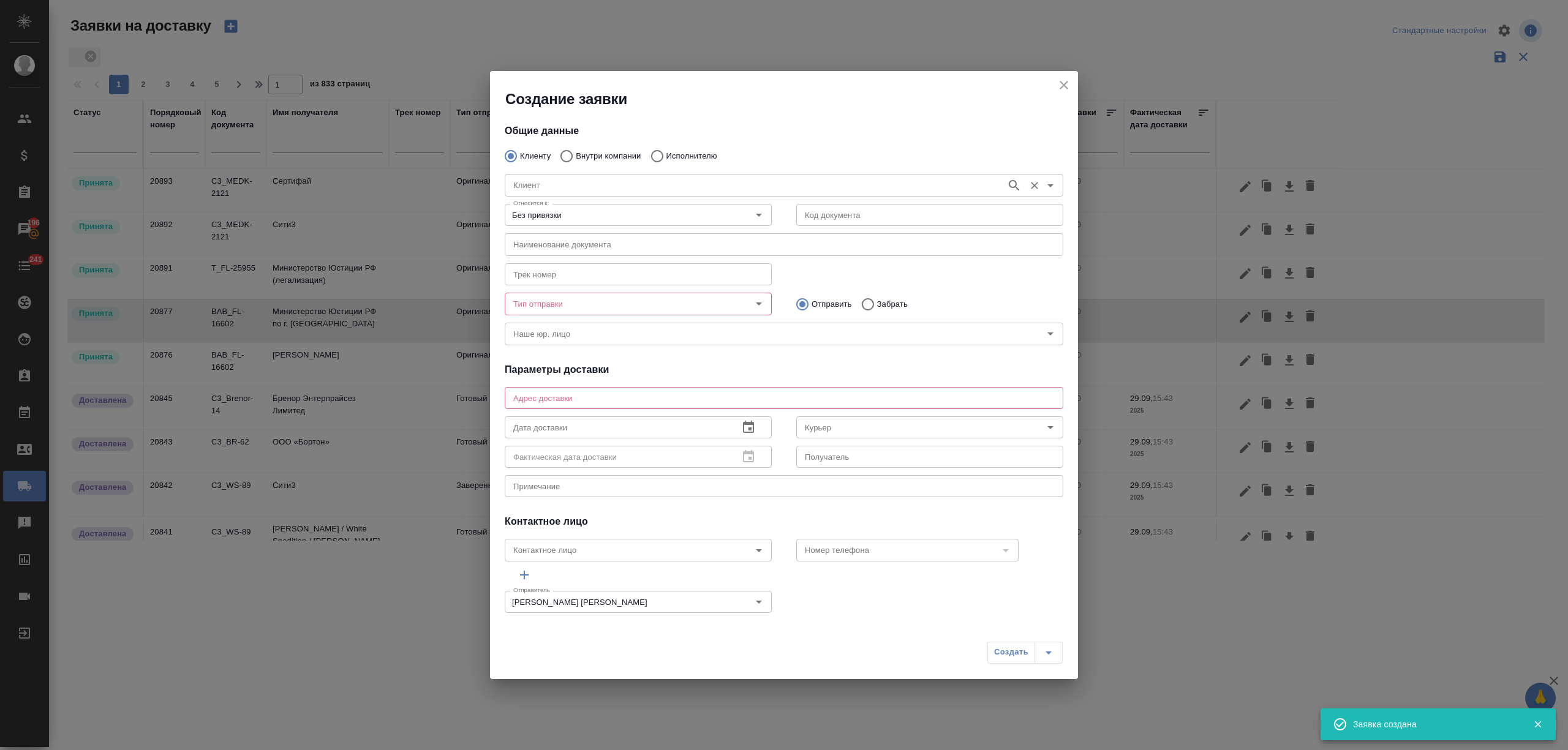
click at [535, 185] on input "Клиент" at bounding box center [754, 185] width 492 height 15
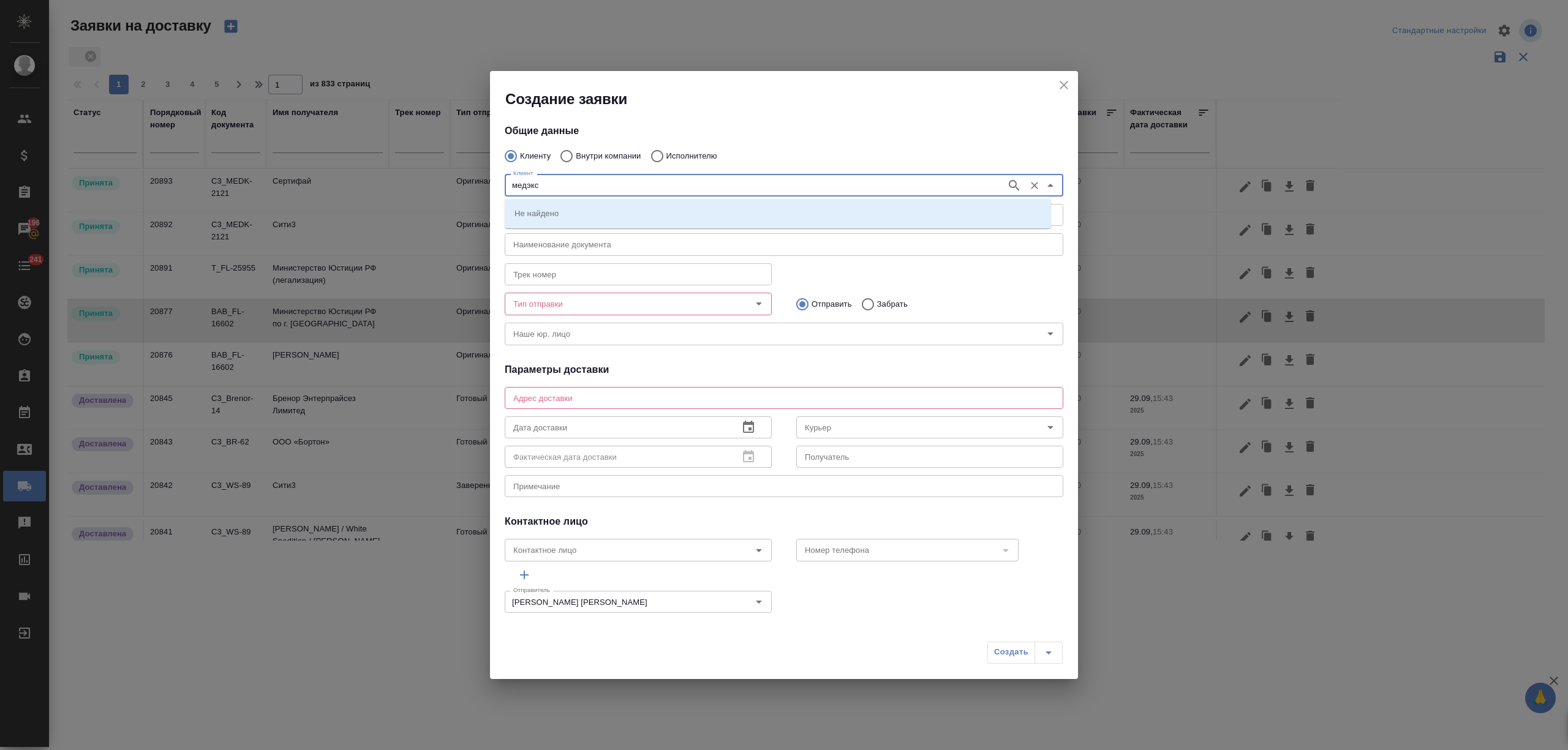
type input "медэкс"
click at [545, 212] on p "МЕДЭКС-Консалт" at bounding box center [548, 213] width 68 height 13
type input "МЕДЭКС-Консалт"
type textarea "109052, Москва, Рязанский проспект, д. 3Б, офис 416 Тел: + 7 (499) 110 55 10 (e…"
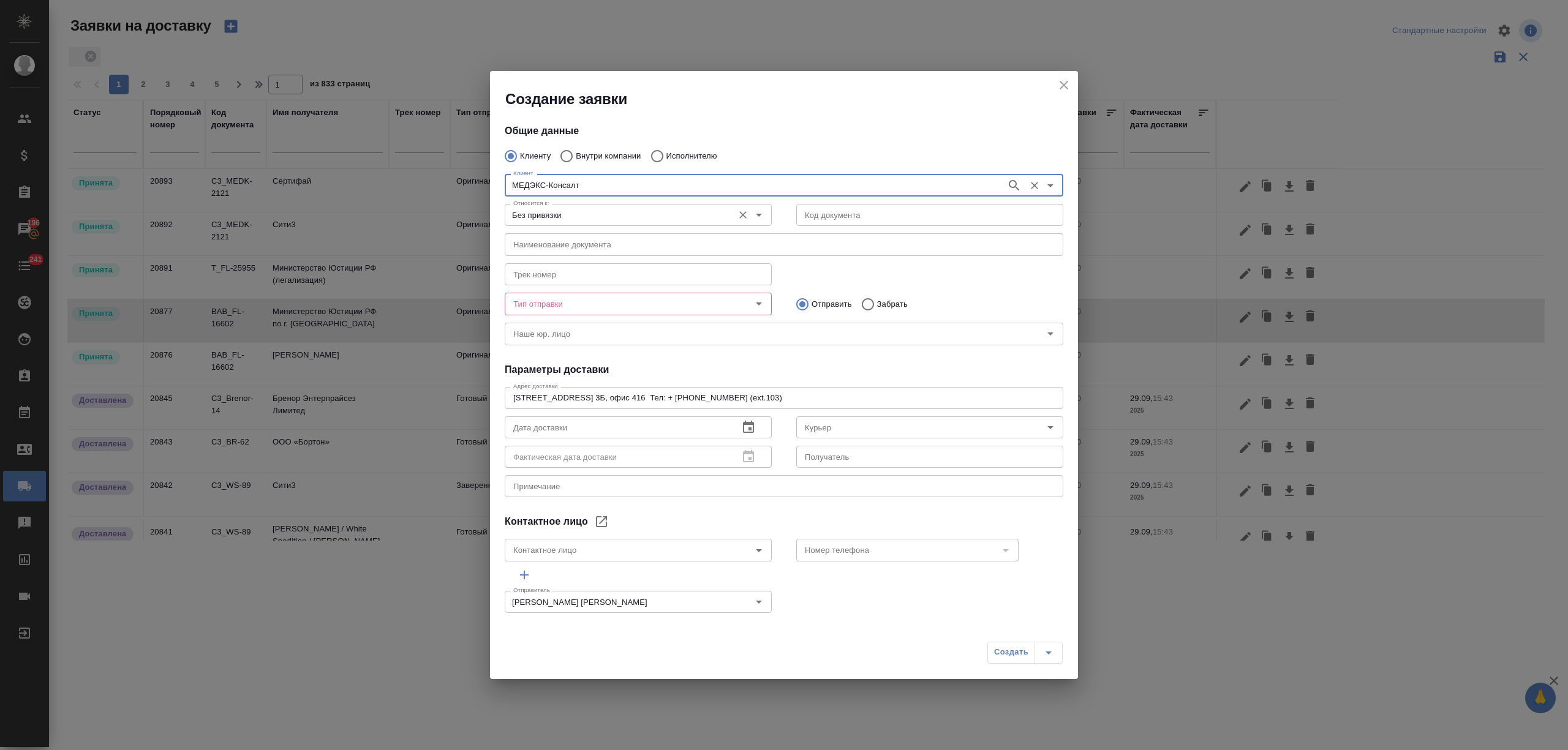
click at [594, 213] on input "Без привязки" at bounding box center [618, 215] width 219 height 15
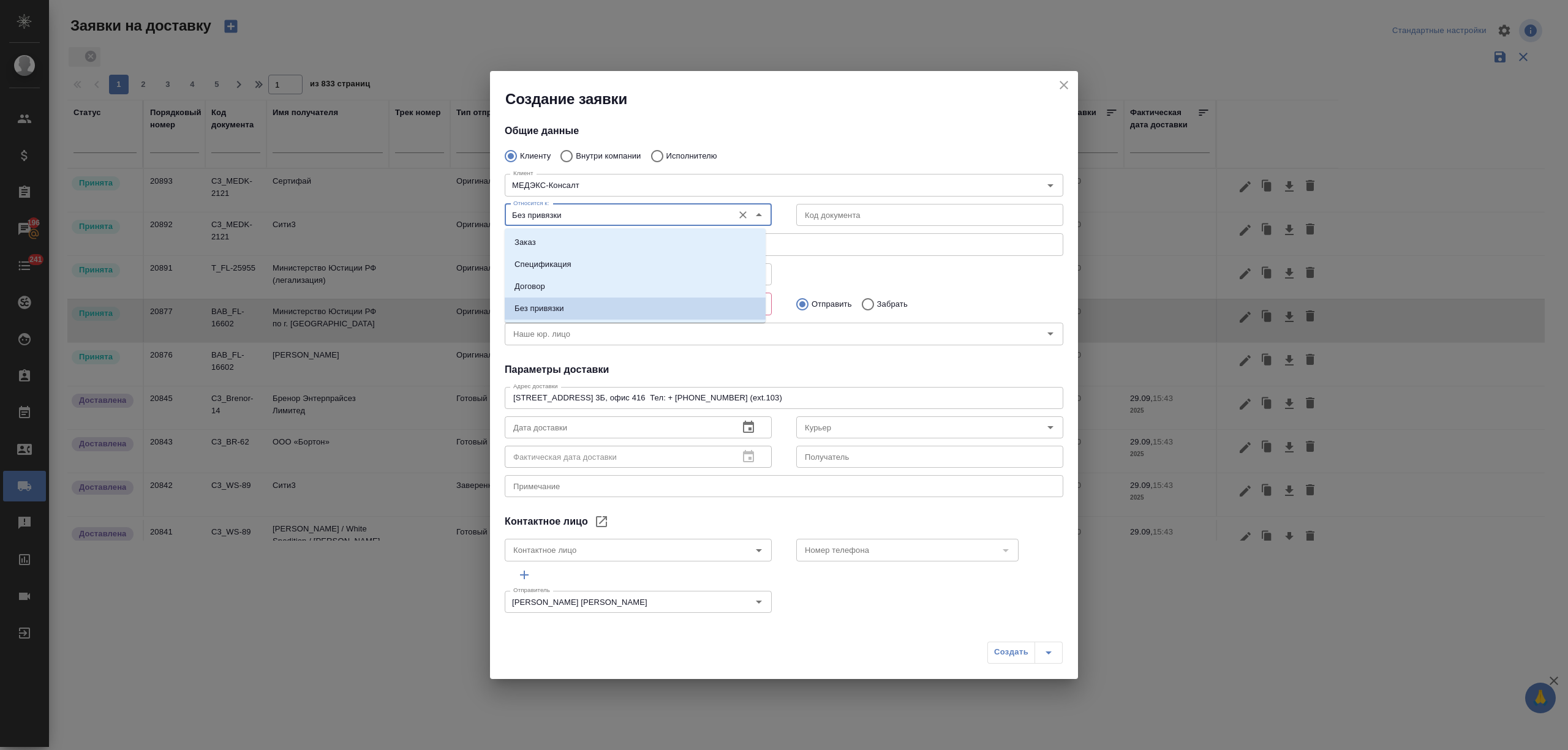
drag, startPoint x: 596, startPoint y: 233, endPoint x: 623, endPoint y: 234, distance: 27.0
click at [596, 234] on li "Заказ" at bounding box center [635, 242] width 261 height 22
type input "Заказ"
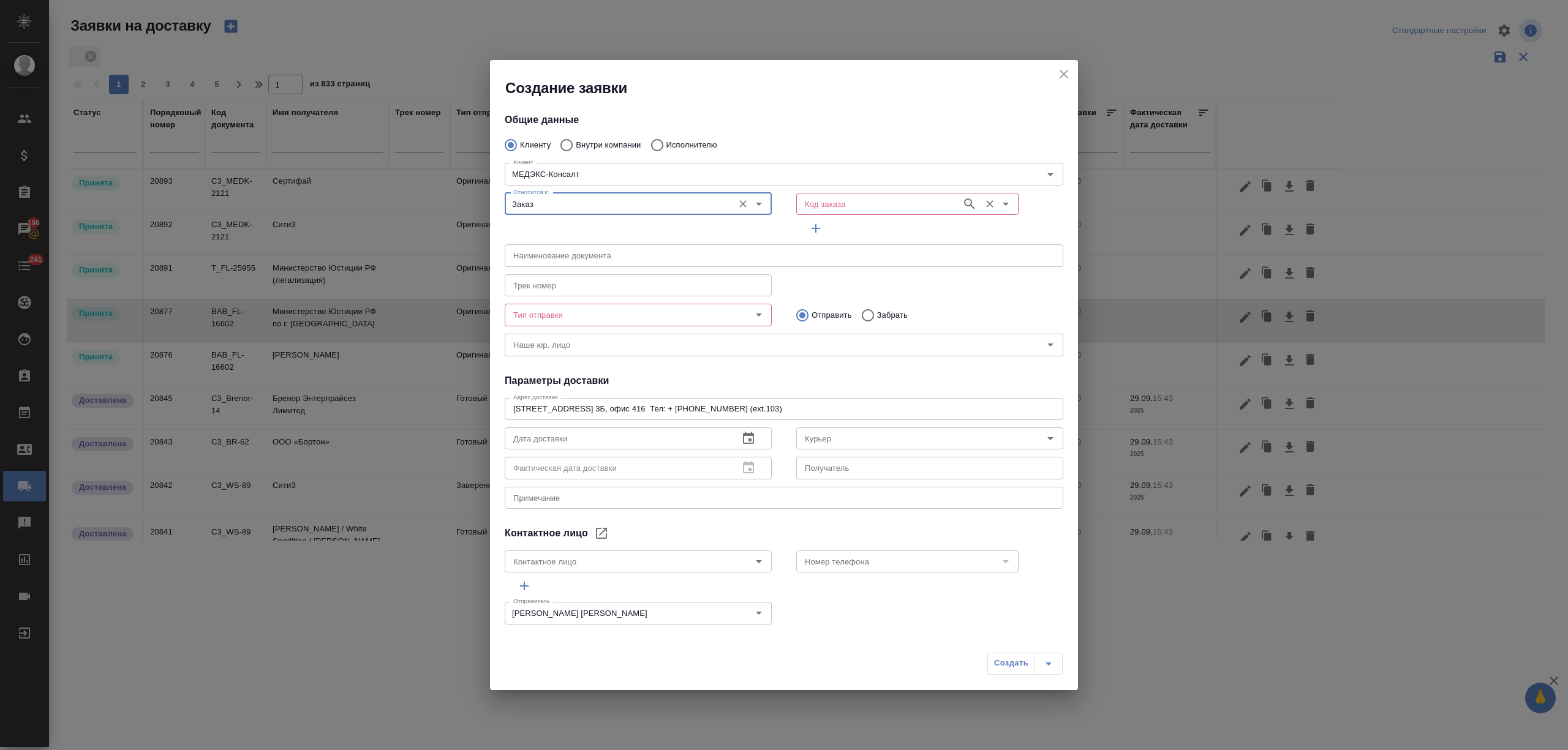
click at [830, 200] on input "Код заказа" at bounding box center [878, 204] width 155 height 15
paste input "C3_MEDK-2121"
type input "C3_MEDK-2121"
click at [865, 236] on li "C3_MEDK-2121" at bounding box center [898, 231] width 217 height 22
click at [982, 203] on button "Очистить" at bounding box center [990, 204] width 18 height 18
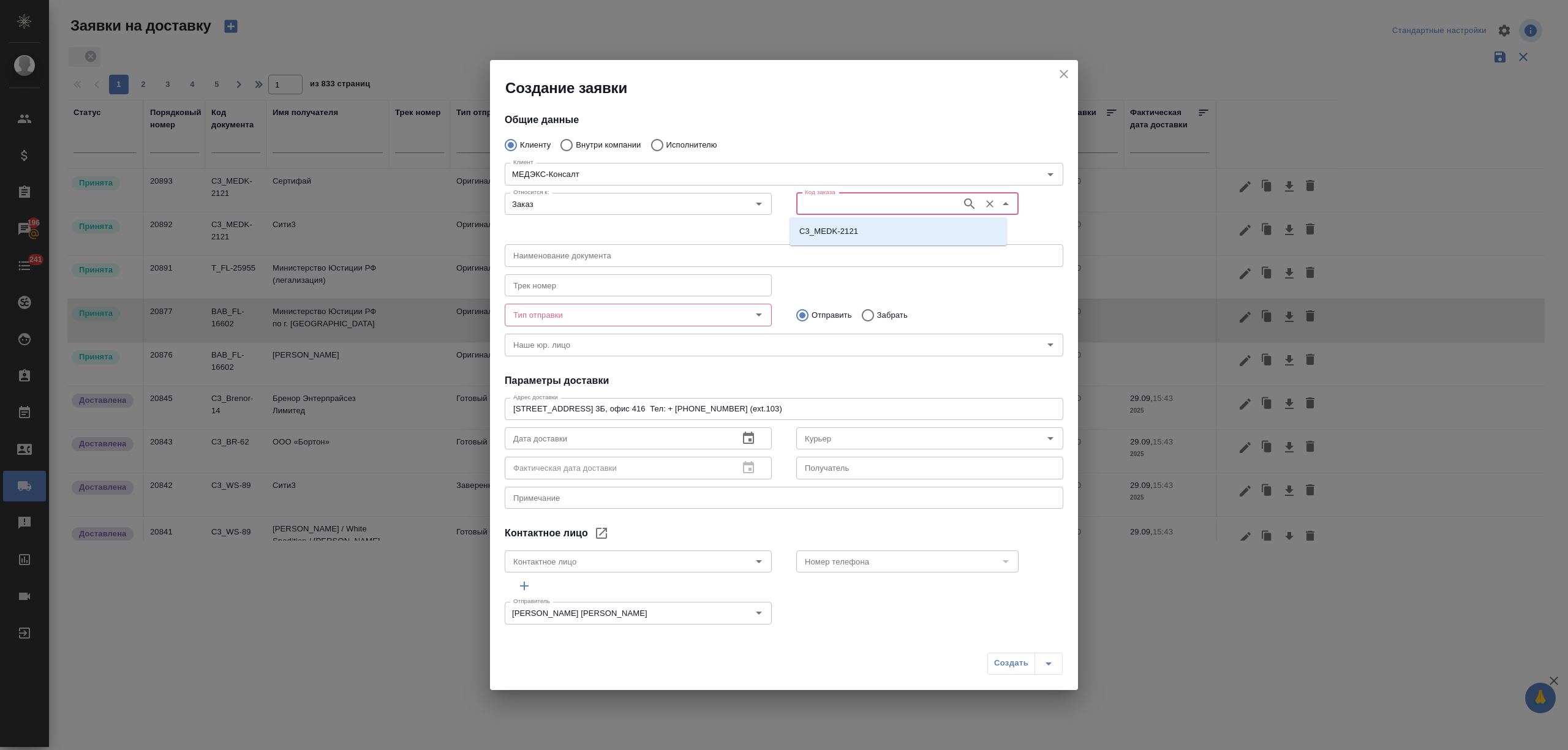
click at [895, 206] on input "Код заказа" at bounding box center [878, 204] width 155 height 15
click at [896, 231] on li "C3_MEDK-2121" at bounding box center [898, 231] width 217 height 22
type input "(МБ) ООО "Монблан""
type input "C3_MEDK-2121"
type input "Самиляк Анастасия"
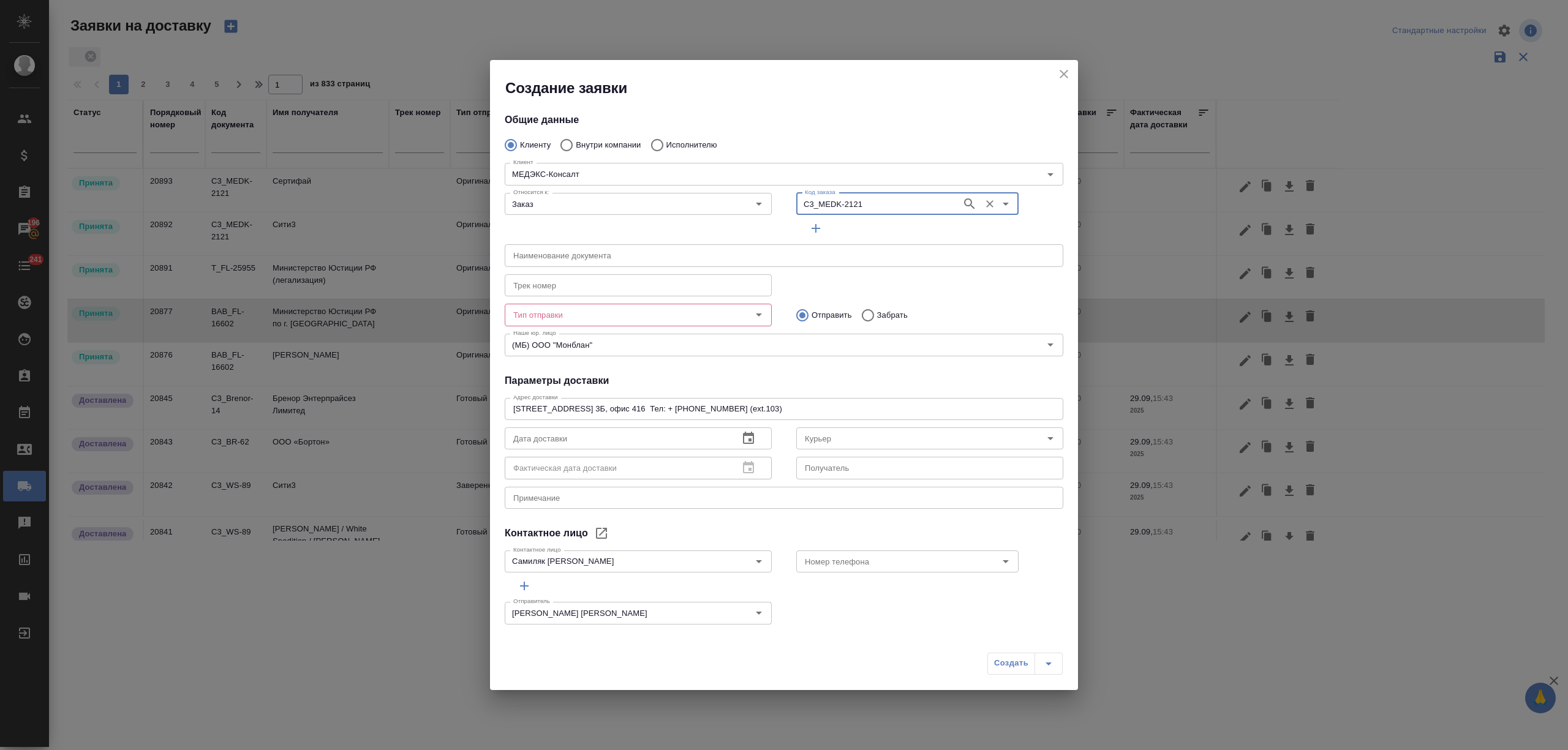
click at [561, 322] on div "Тип отправки" at bounding box center [638, 315] width 267 height 22
click at [560, 314] on input "Тип отправки" at bounding box center [618, 315] width 219 height 15
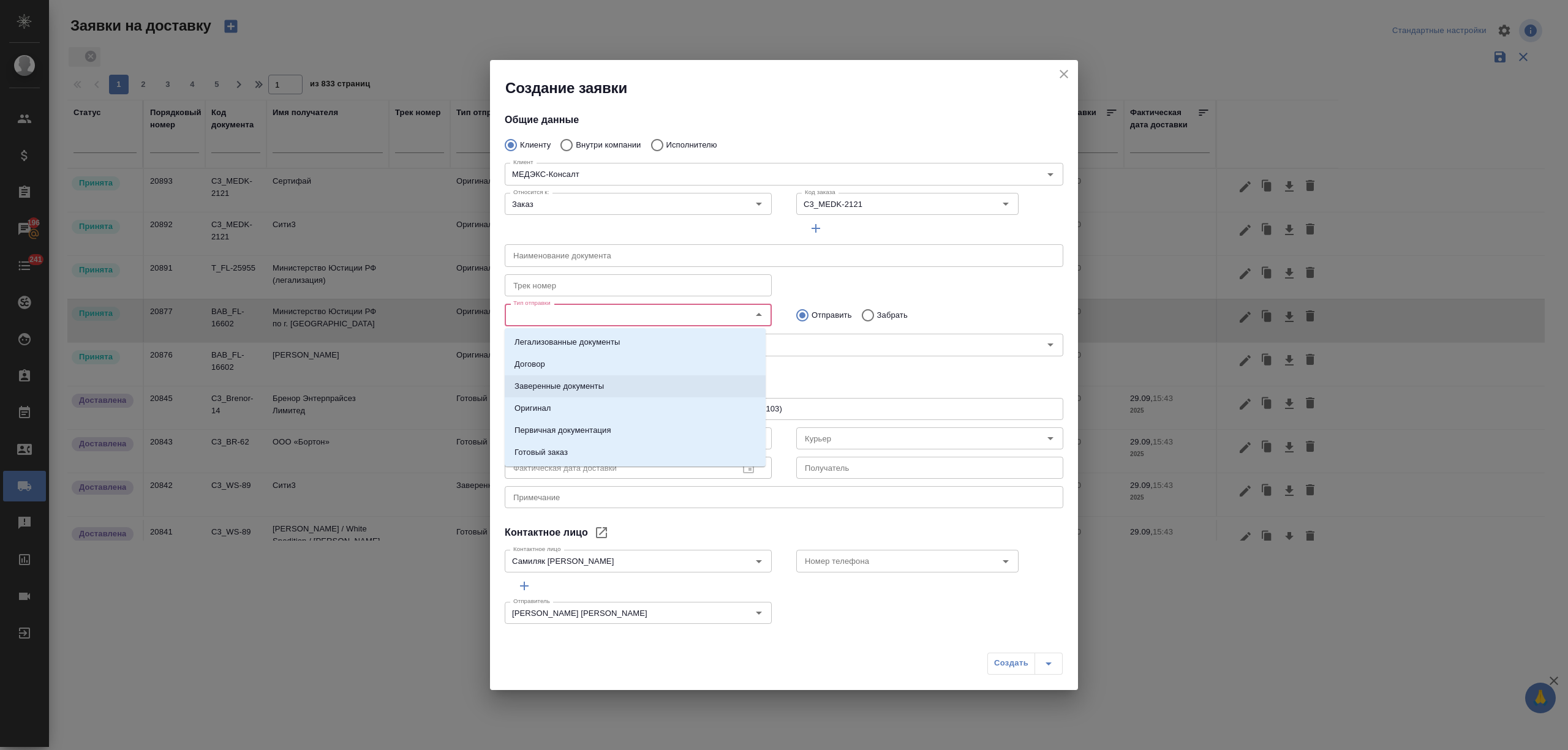
click at [589, 388] on p "Заверенные документы" at bounding box center [559, 386] width 89 height 13
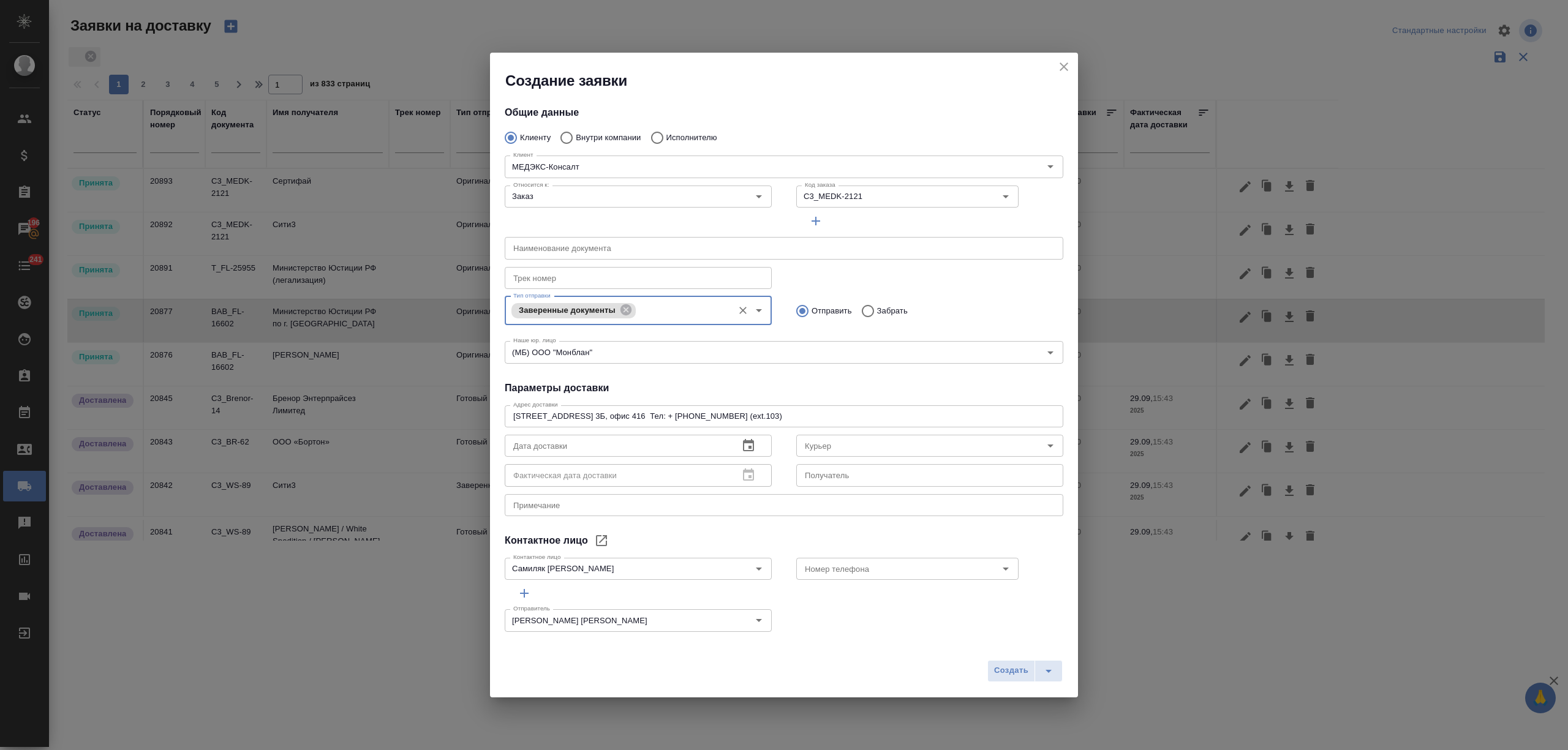
click at [748, 439] on icon "button" at bounding box center [748, 446] width 15 height 15
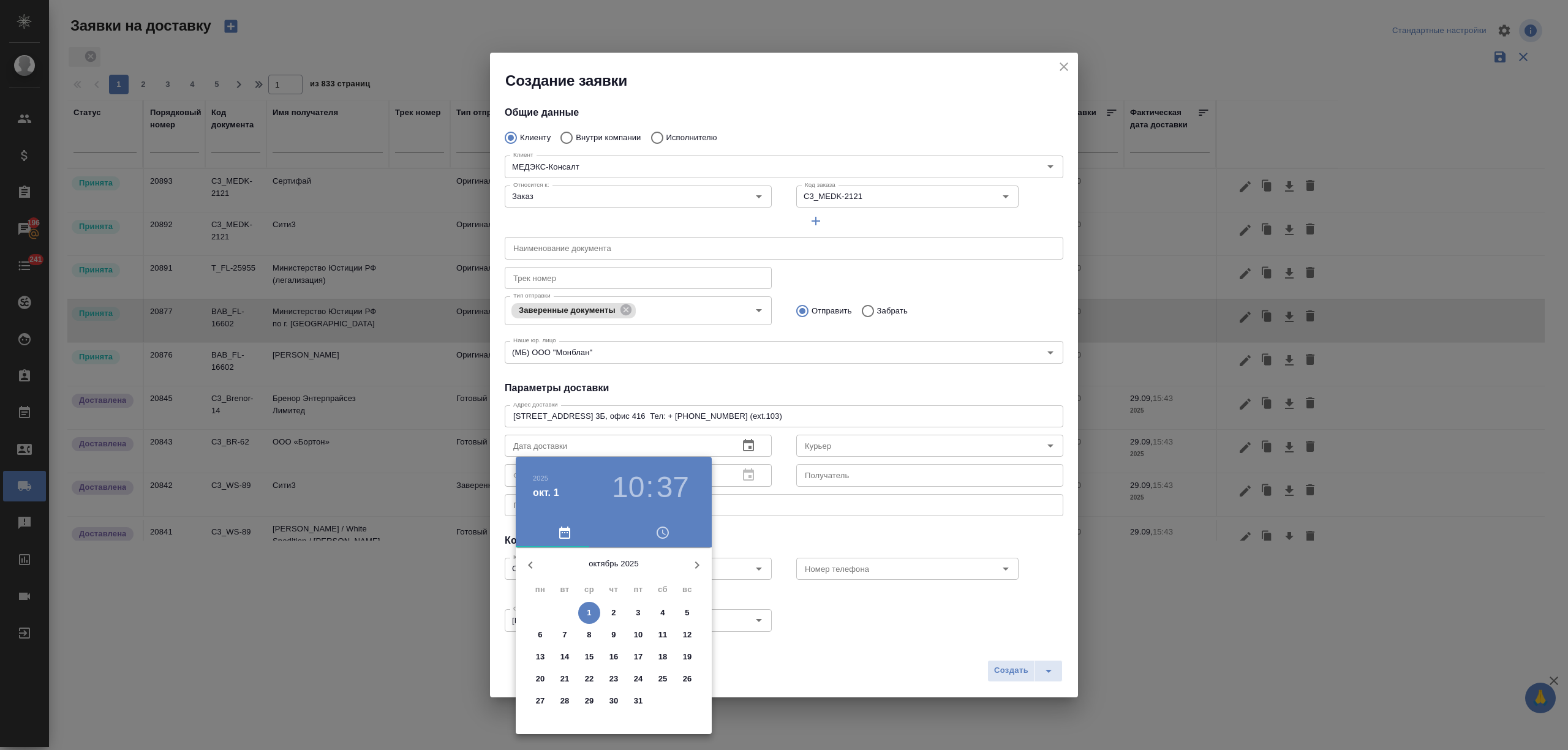
click at [534, 566] on icon "button" at bounding box center [530, 565] width 15 height 15
click at [564, 696] on p "30" at bounding box center [565, 701] width 9 height 13
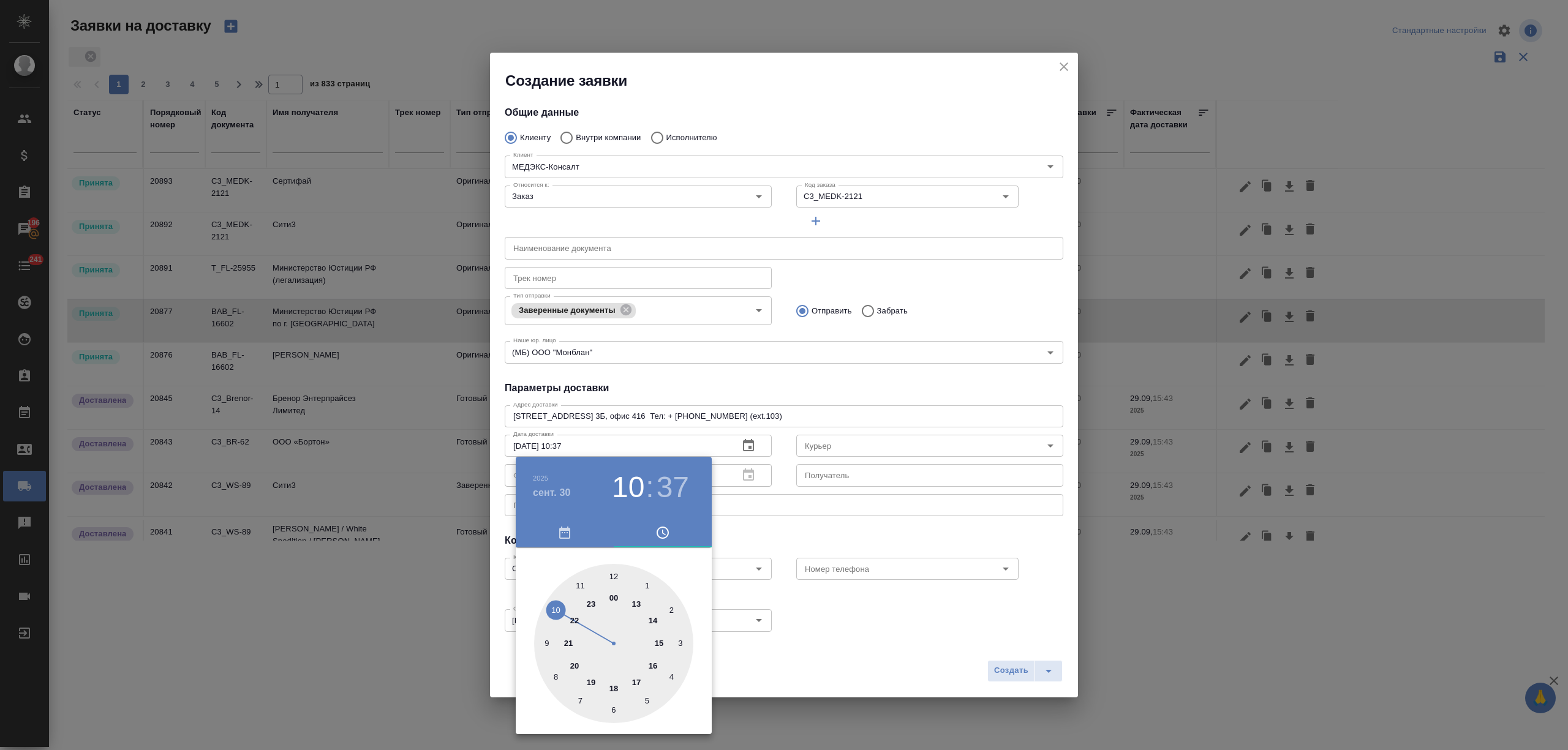
click at [657, 642] on div at bounding box center [613, 643] width 160 height 160
type input "30.09.2025 15:30"
drag, startPoint x: 611, startPoint y: 709, endPoint x: 665, endPoint y: 693, distance: 56.3
click at [611, 709] on div at bounding box center [613, 643] width 160 height 160
click at [794, 666] on div at bounding box center [784, 375] width 1568 height 750
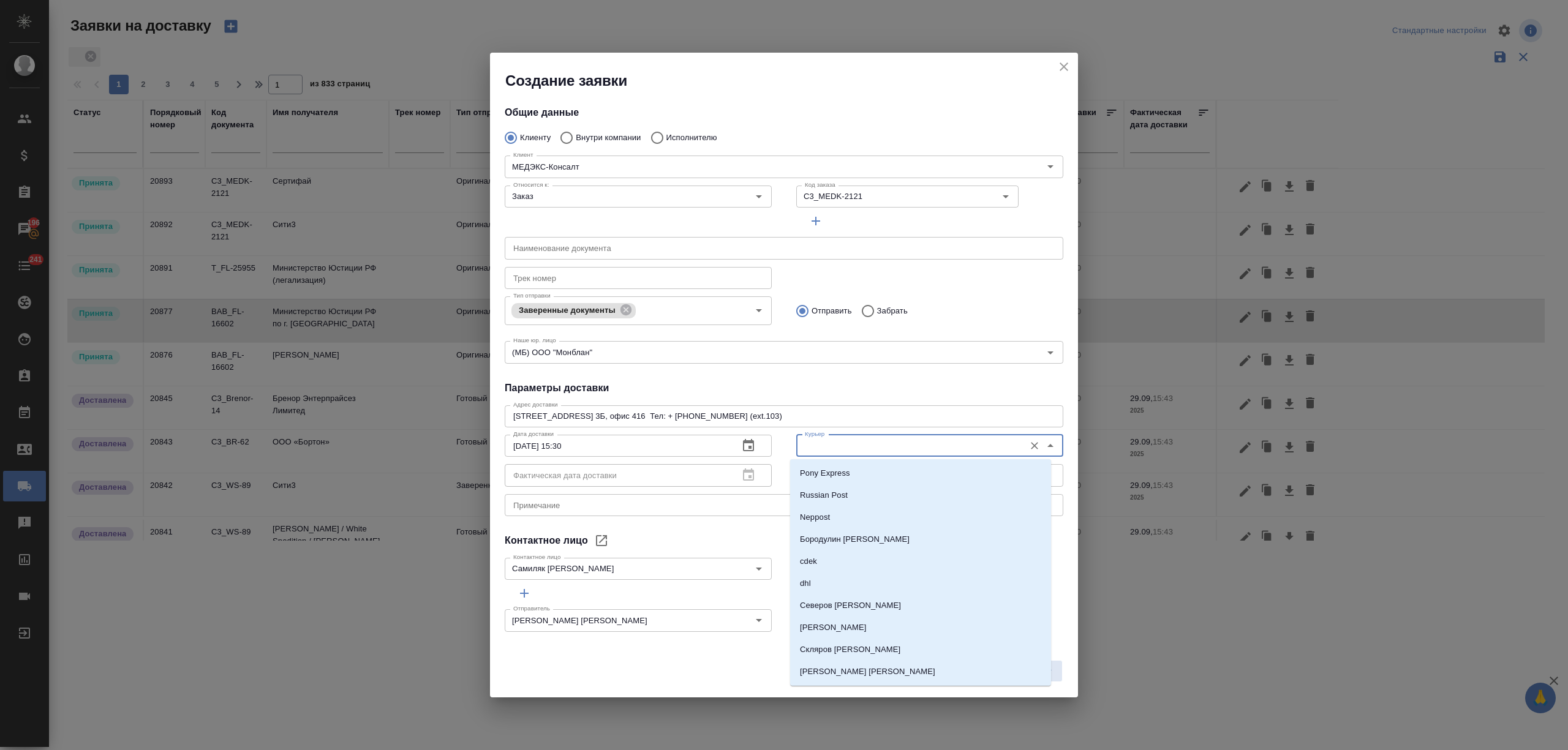
click at [840, 448] on input "Курьер" at bounding box center [910, 446] width 219 height 15
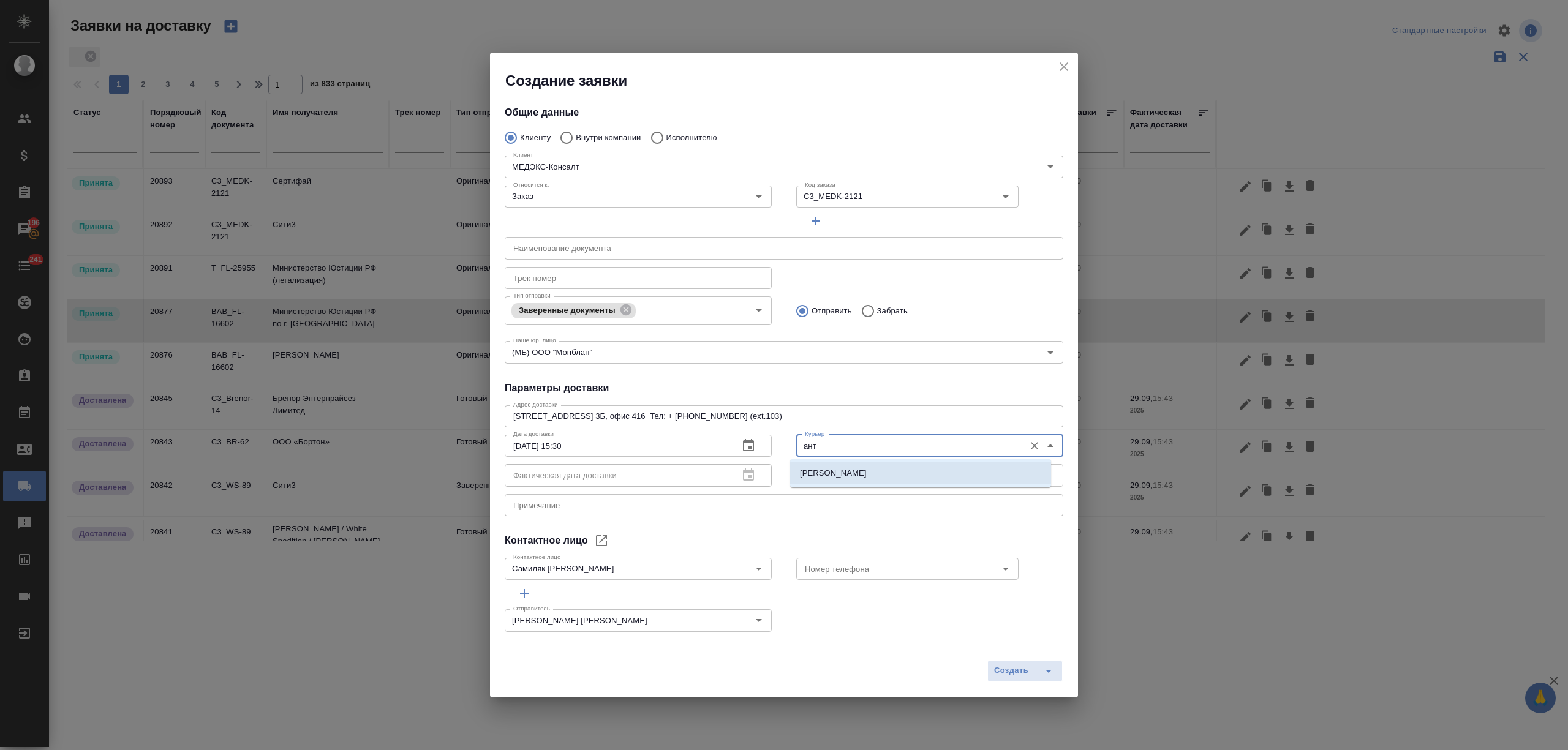
click at [863, 474] on p "Бородулин Антон" at bounding box center [834, 473] width 67 height 13
type input "Бородулин Антон"
click at [1003, 665] on span "Создать" at bounding box center [1011, 671] width 34 height 14
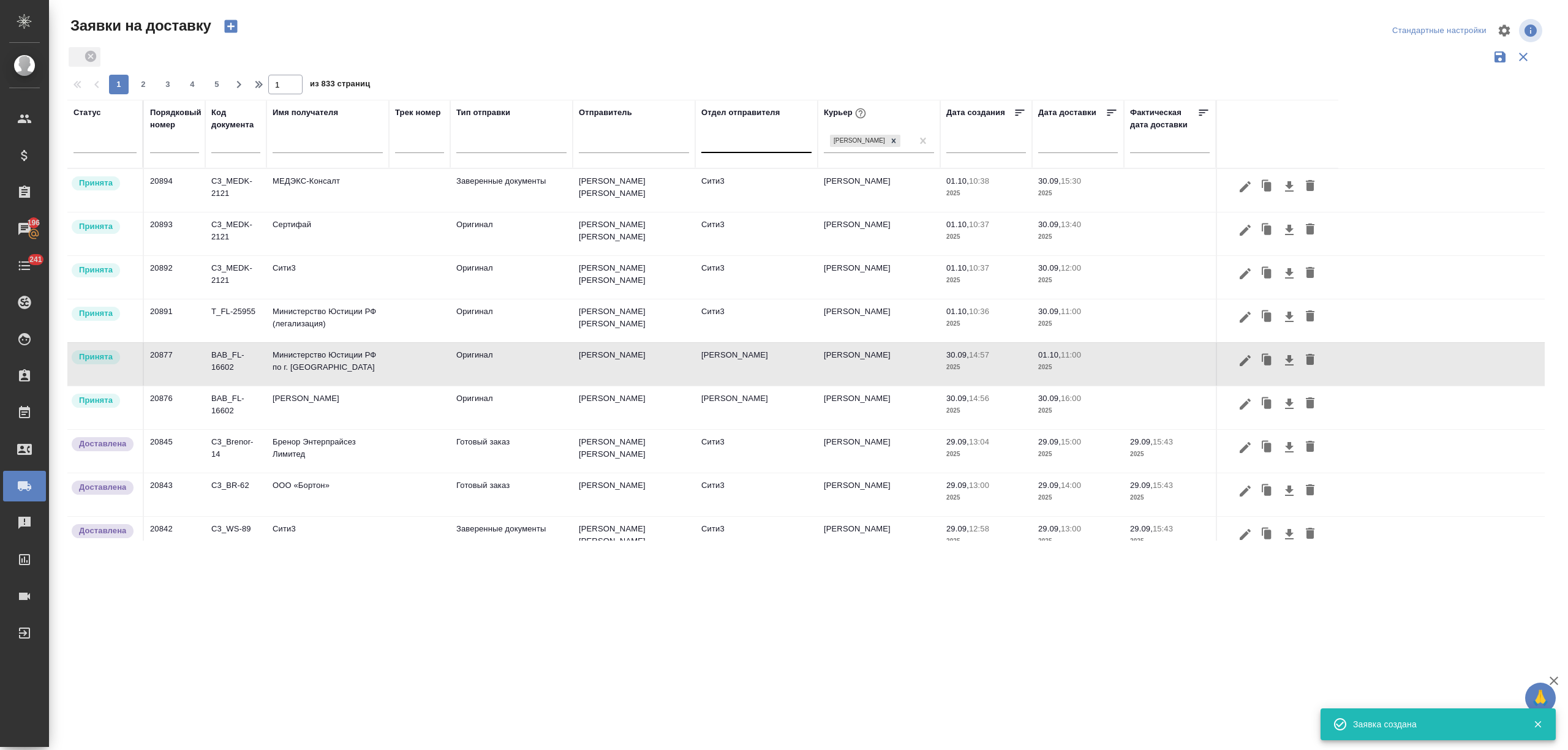
click at [1006, 414] on p "2025" at bounding box center [986, 411] width 79 height 13
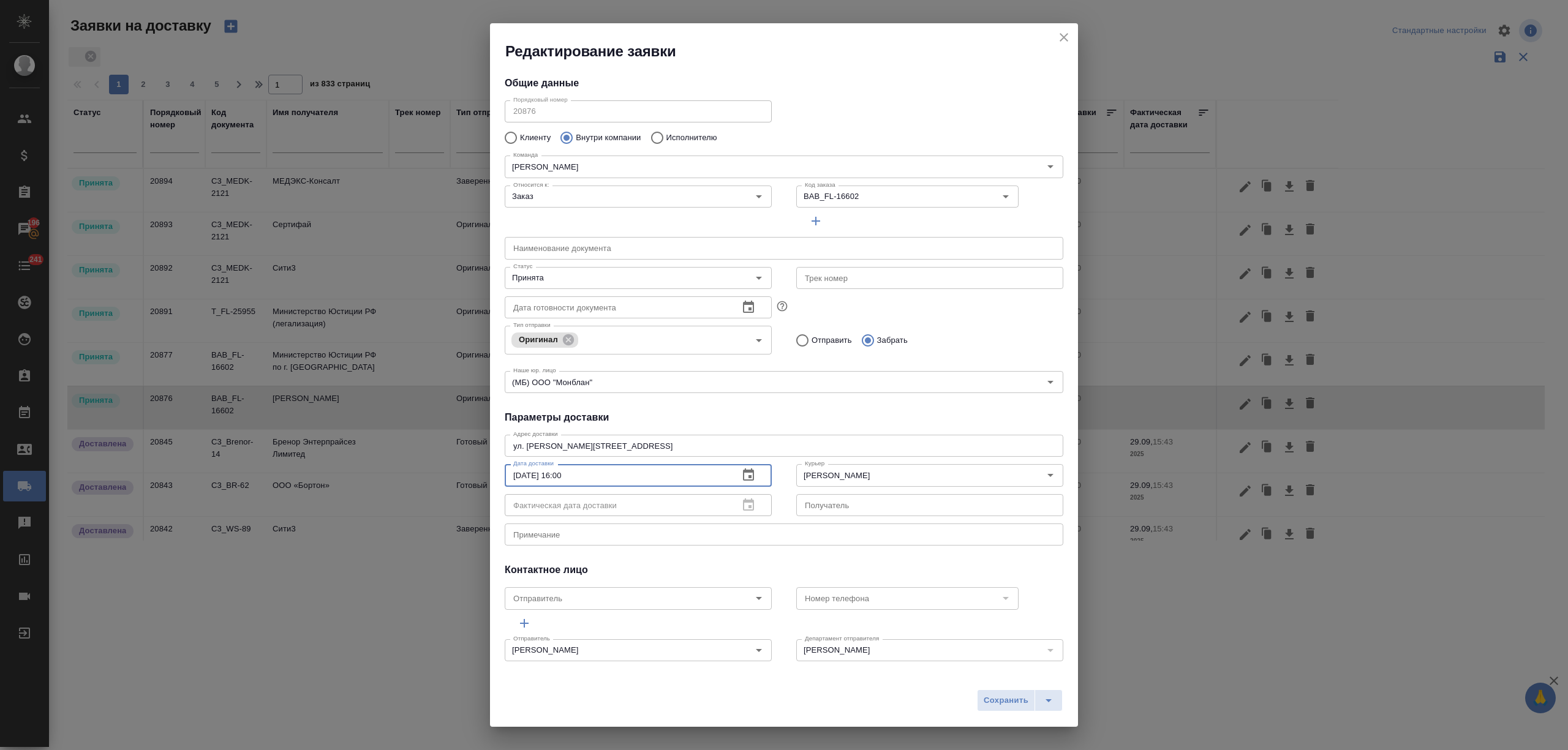
click at [570, 476] on input "30.09.2025 16:00" at bounding box center [617, 475] width 224 height 22
type input "30.09.2025 16:30"
click at [998, 694] on span "Сохранить" at bounding box center [1007, 701] width 45 height 14
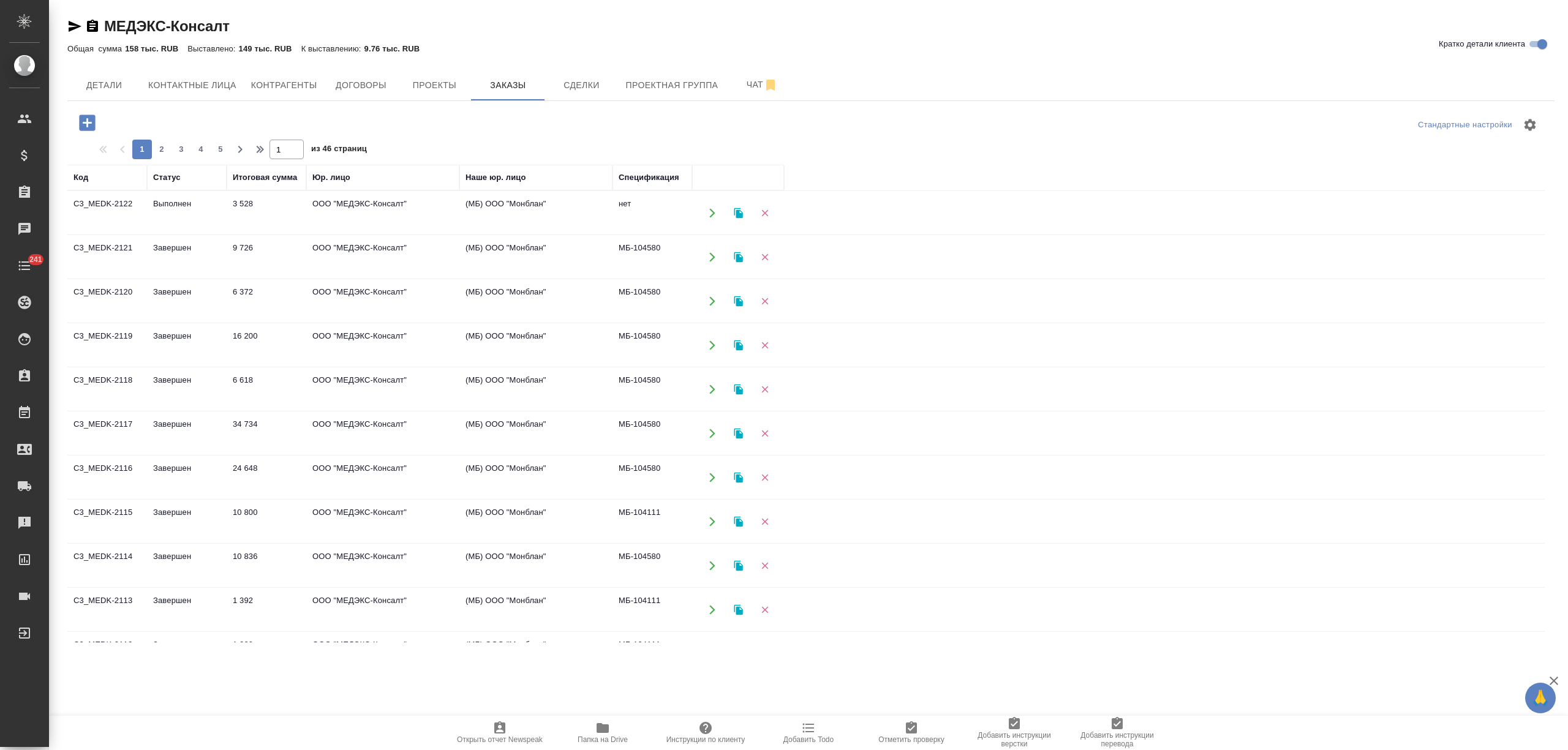
click at [214, 255] on td "Завершен" at bounding box center [186, 256] width 79 height 43
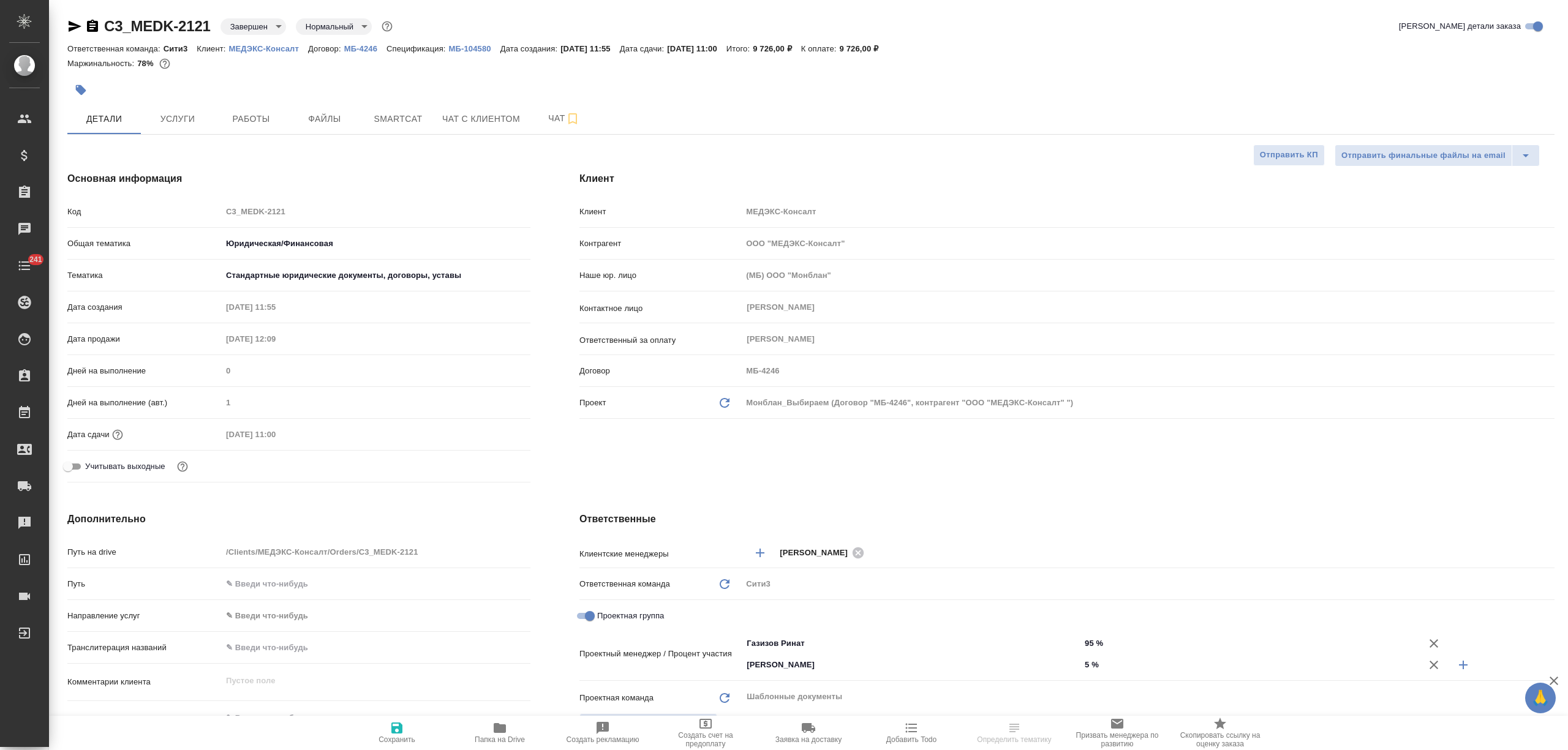
select select "RU"
drag, startPoint x: 211, startPoint y: 23, endPoint x: 107, endPoint y: 16, distance: 104.2
click at [107, 17] on div "C3_MEDK-2121 Завершен closed Нормальный normal" at bounding box center [231, 26] width 327 height 19
copy link "C3_MEDK-2121"
select select "RU"
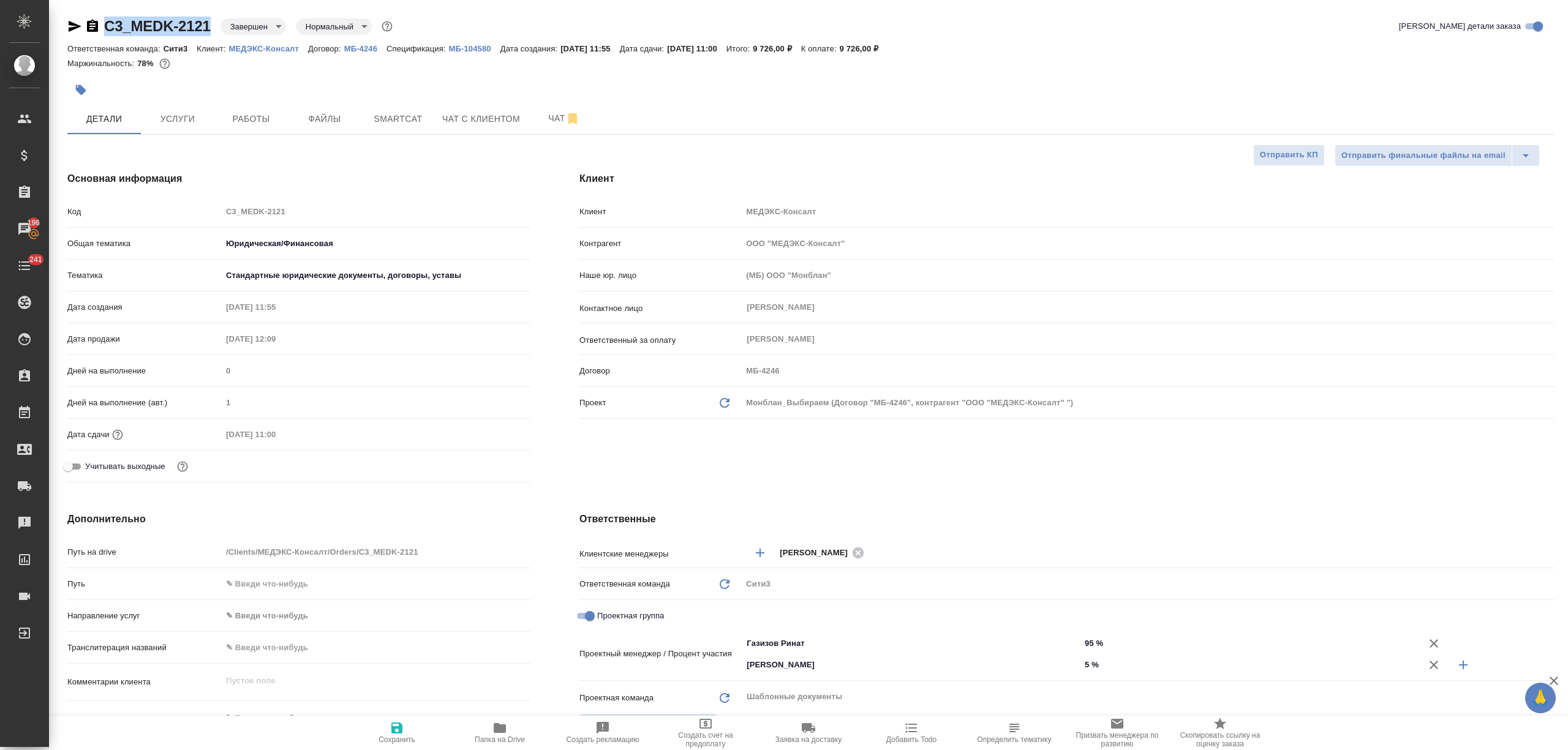
type textarea "x"
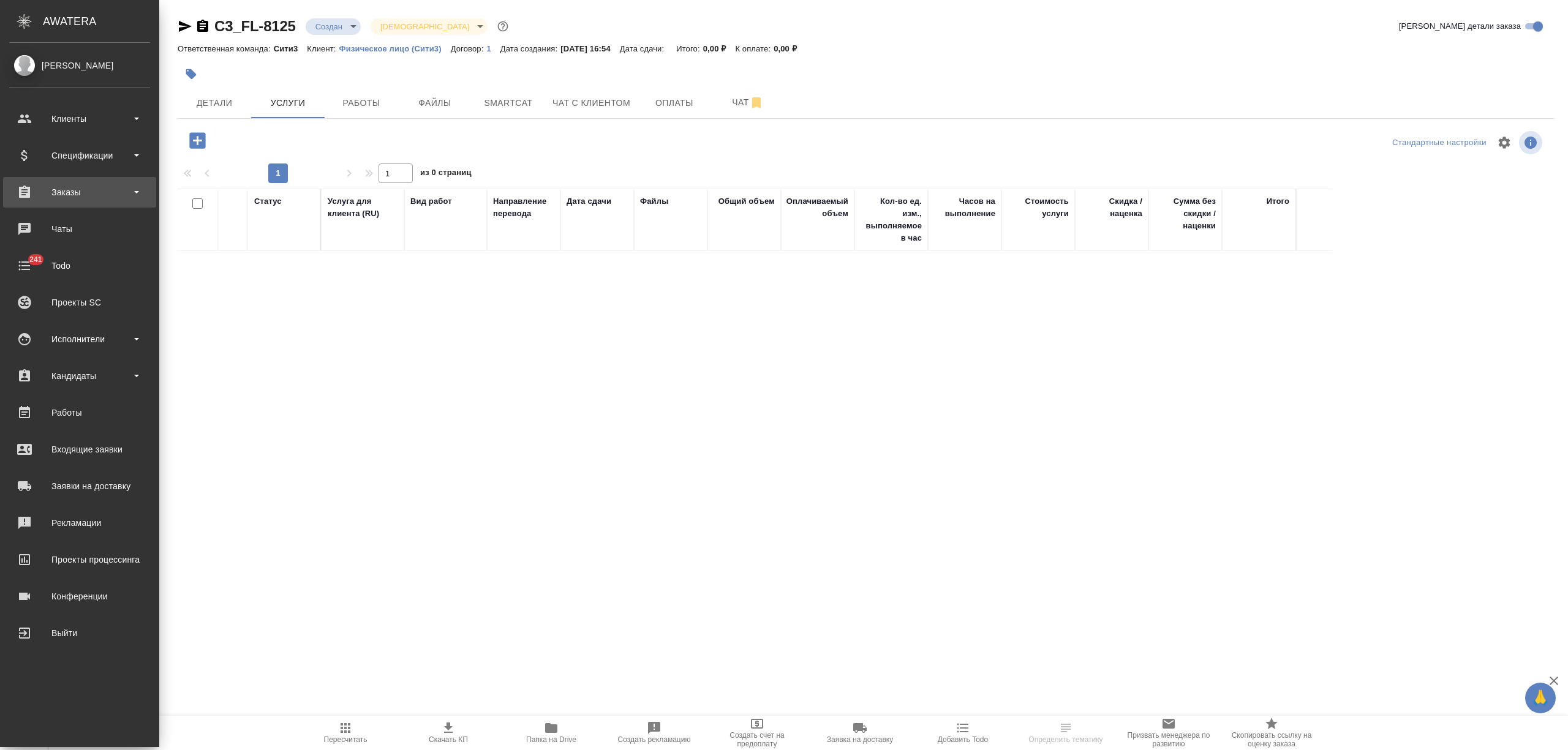
click at [63, 187] on div "Заказы" at bounding box center [79, 192] width 141 height 18
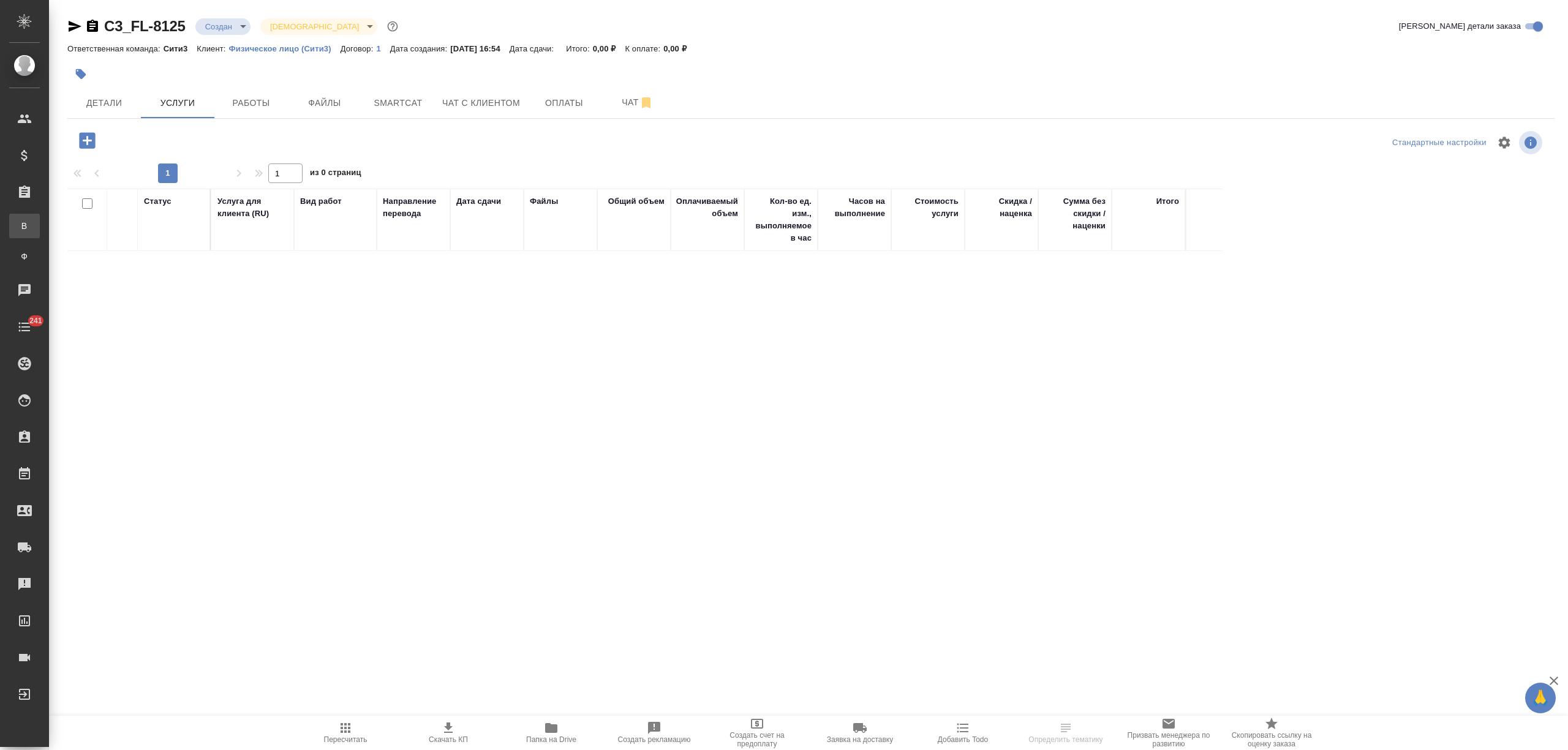
click at [18, 224] on div "Все заказы" at bounding box center [9, 226] width 18 height 13
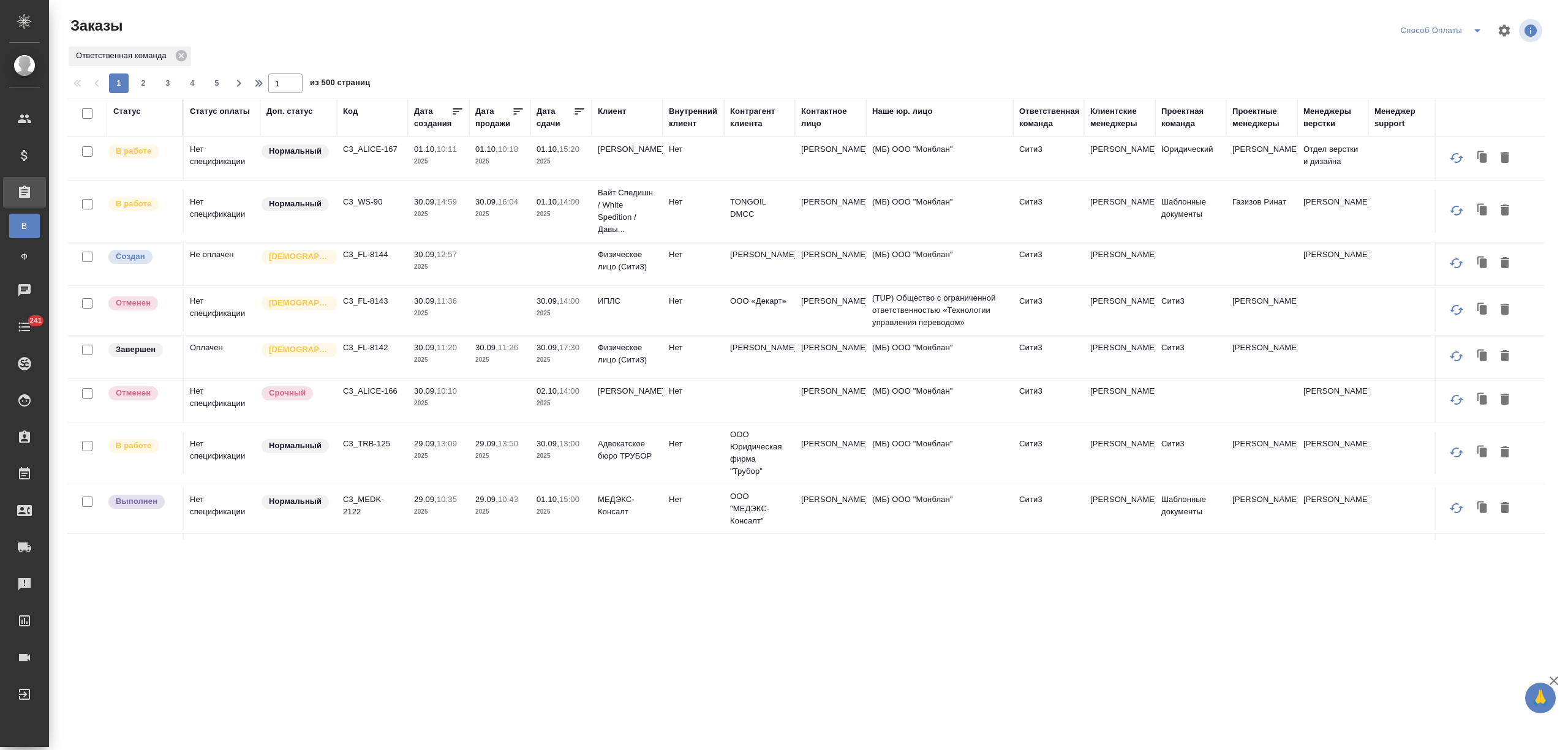
click at [508, 123] on div "Дата продажи" at bounding box center [494, 117] width 37 height 24
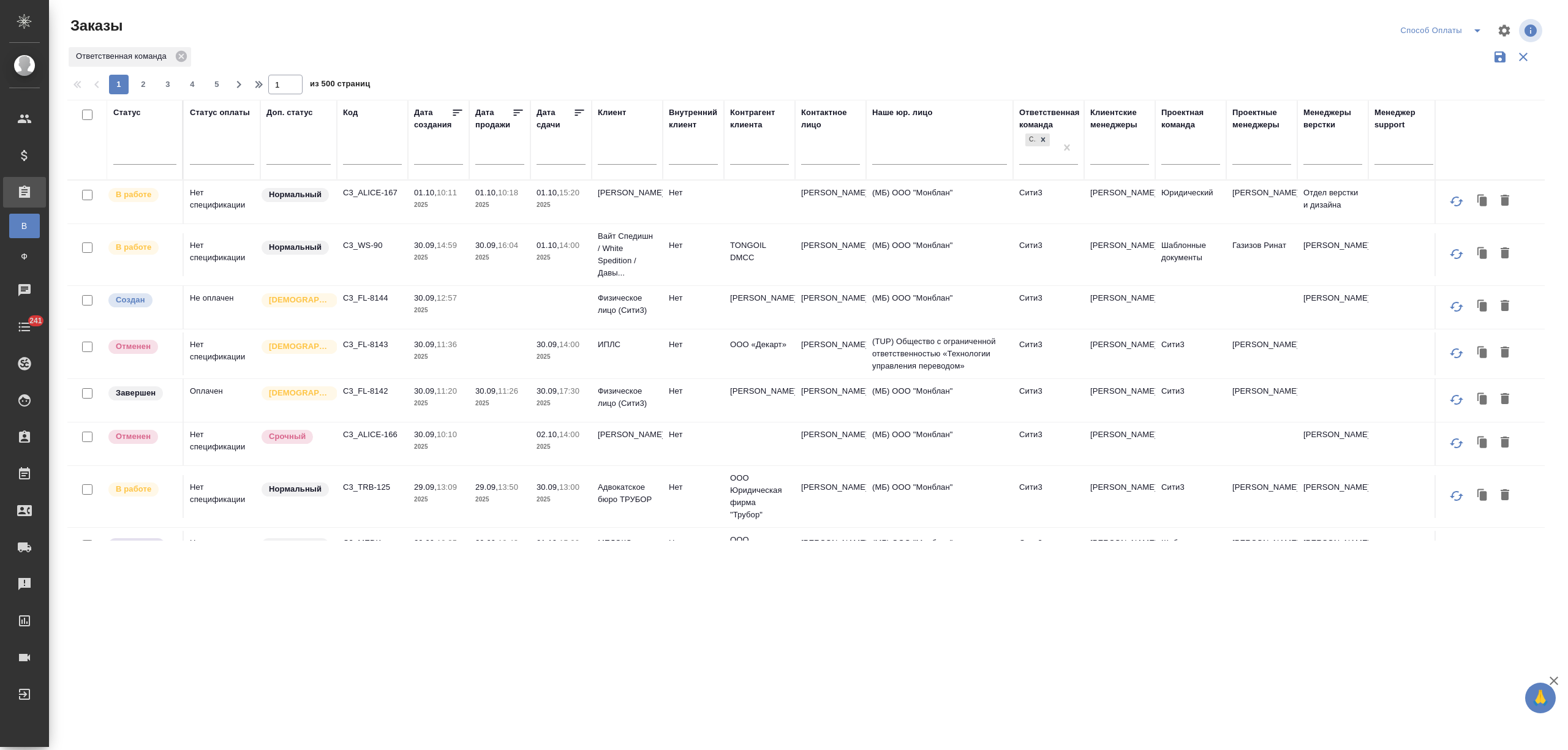
click at [559, 157] on input "text" at bounding box center [565, 155] width 42 height 18
click at [610, 213] on span "1" at bounding box center [605, 216] width 27 height 24
type div "[DATE]T21:00:00.000Z"
click at [628, 214] on span "2" at bounding box center [632, 216] width 27 height 24
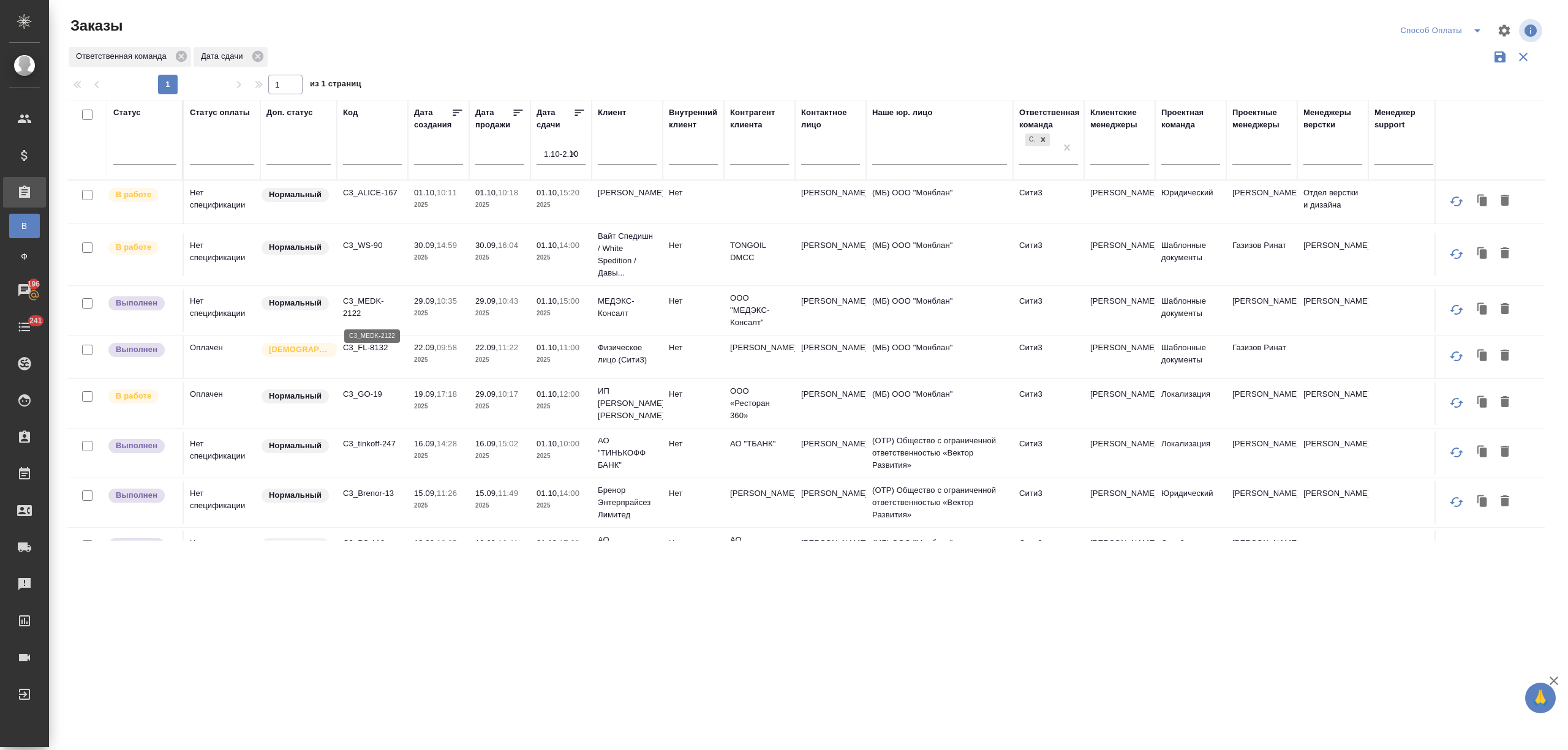
click at [360, 302] on p "C3_MEDK-2122" at bounding box center [373, 307] width 58 height 24
click at [368, 246] on p "C3_WS-90" at bounding box center [373, 246] width 58 height 13
click at [378, 191] on p "C3_ALICE-167" at bounding box center [373, 193] width 58 height 13
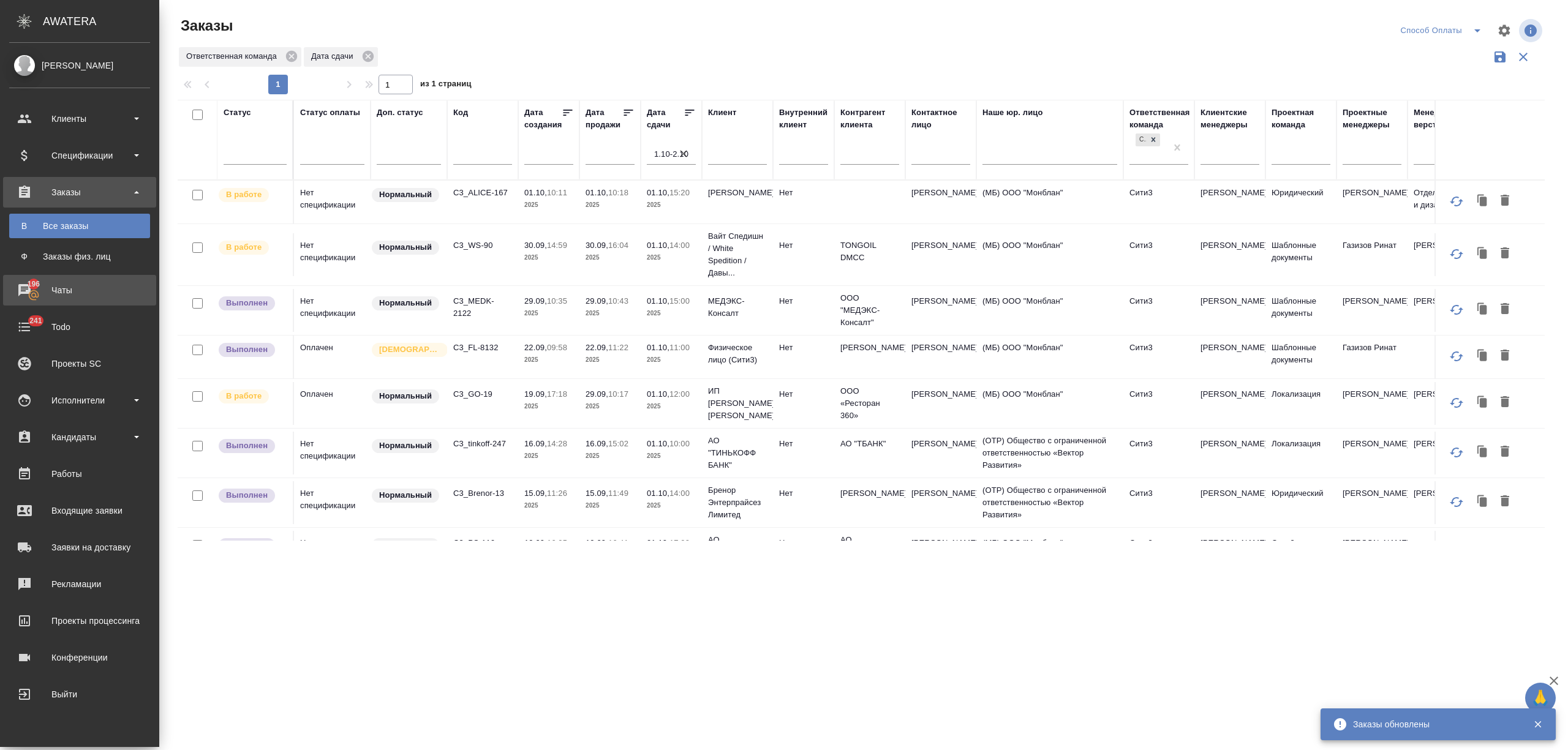
click at [60, 288] on div "Чаты" at bounding box center [79, 291] width 141 height 18
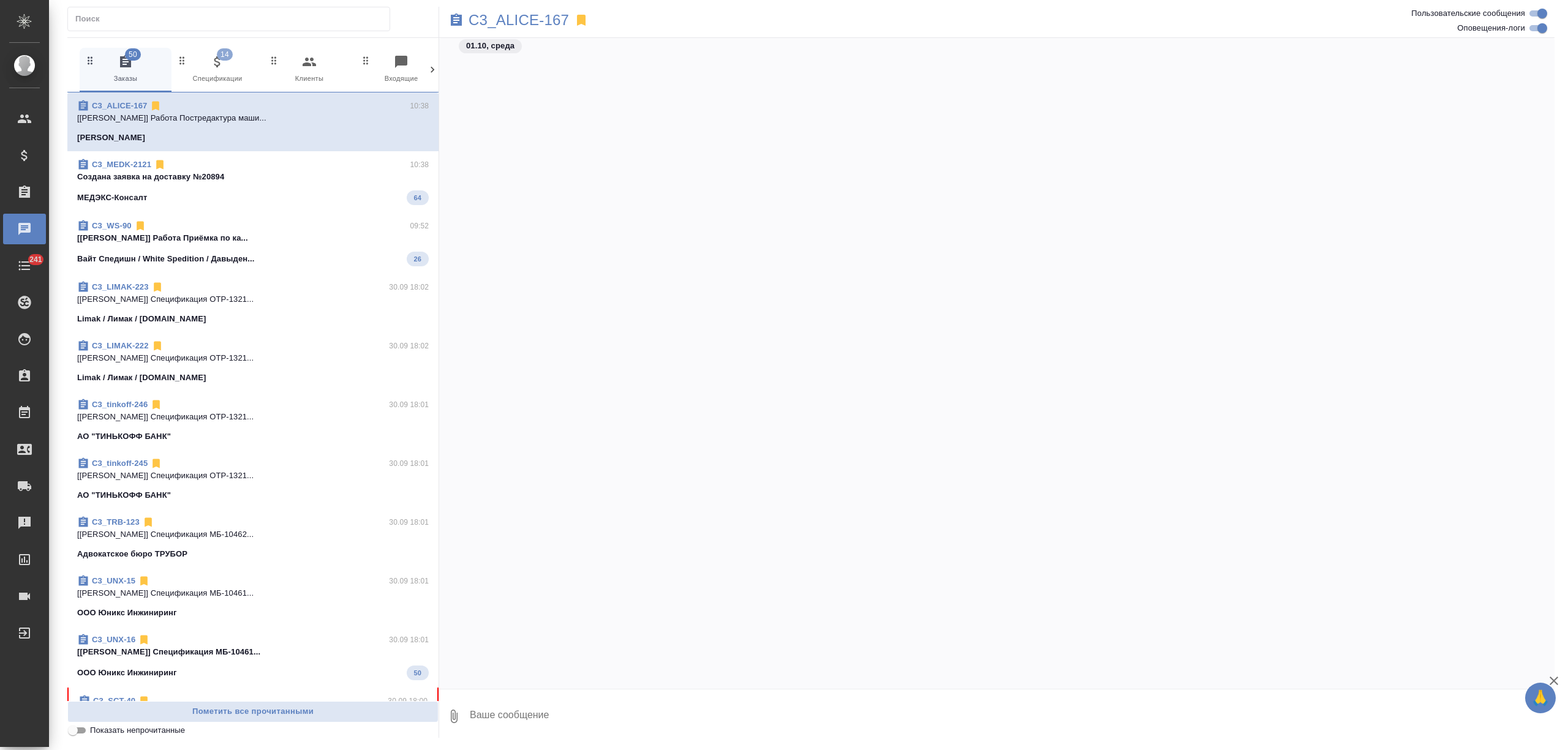
scroll to position [1090, 0]
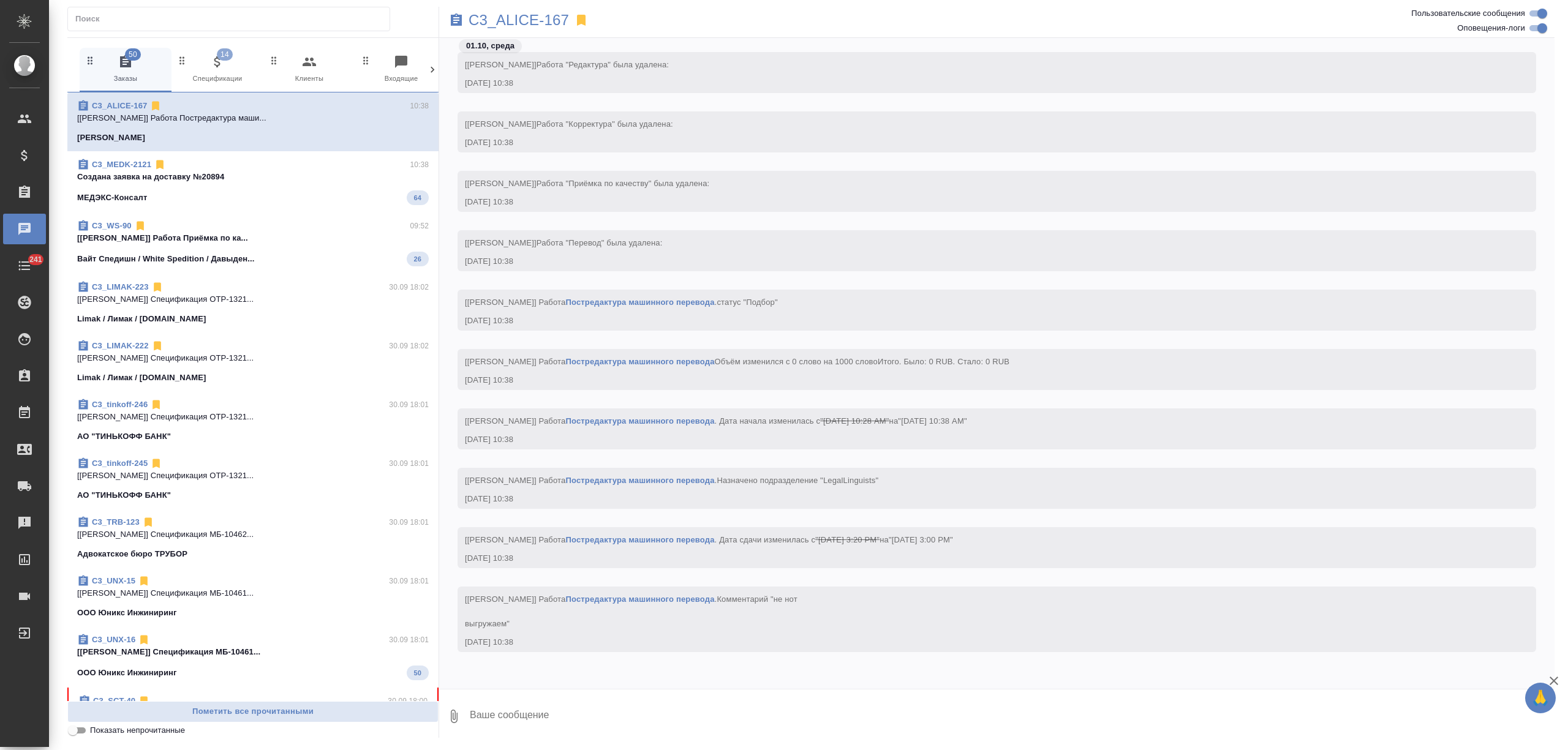
click at [432, 65] on icon at bounding box center [432, 69] width 13 height 13
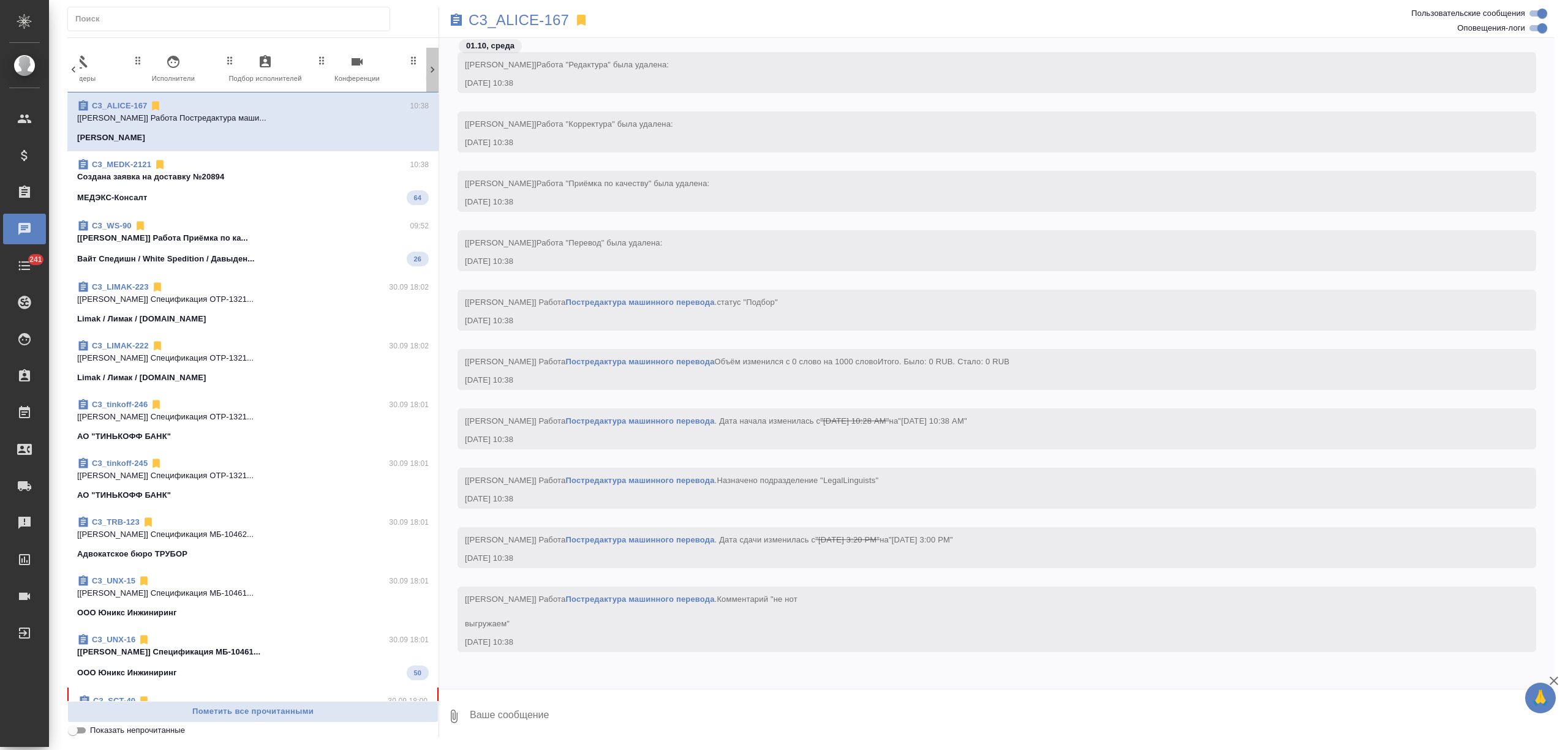
click at [432, 65] on icon at bounding box center [432, 69] width 13 height 13
click at [401, 70] on span "96 Мессенджеры" at bounding box center [380, 69] width 82 height 30
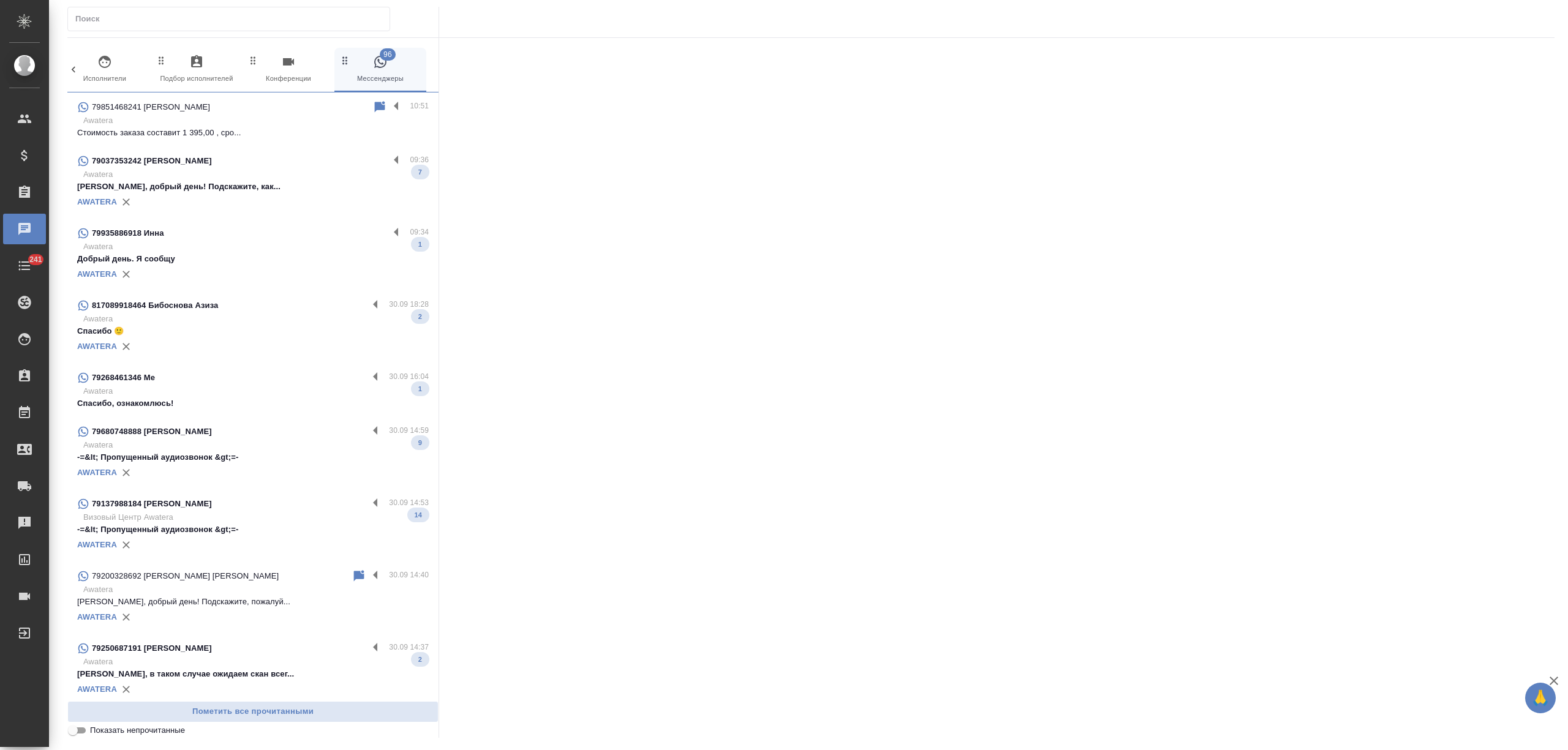
click at [256, 123] on p "Awatera" at bounding box center [256, 120] width 346 height 13
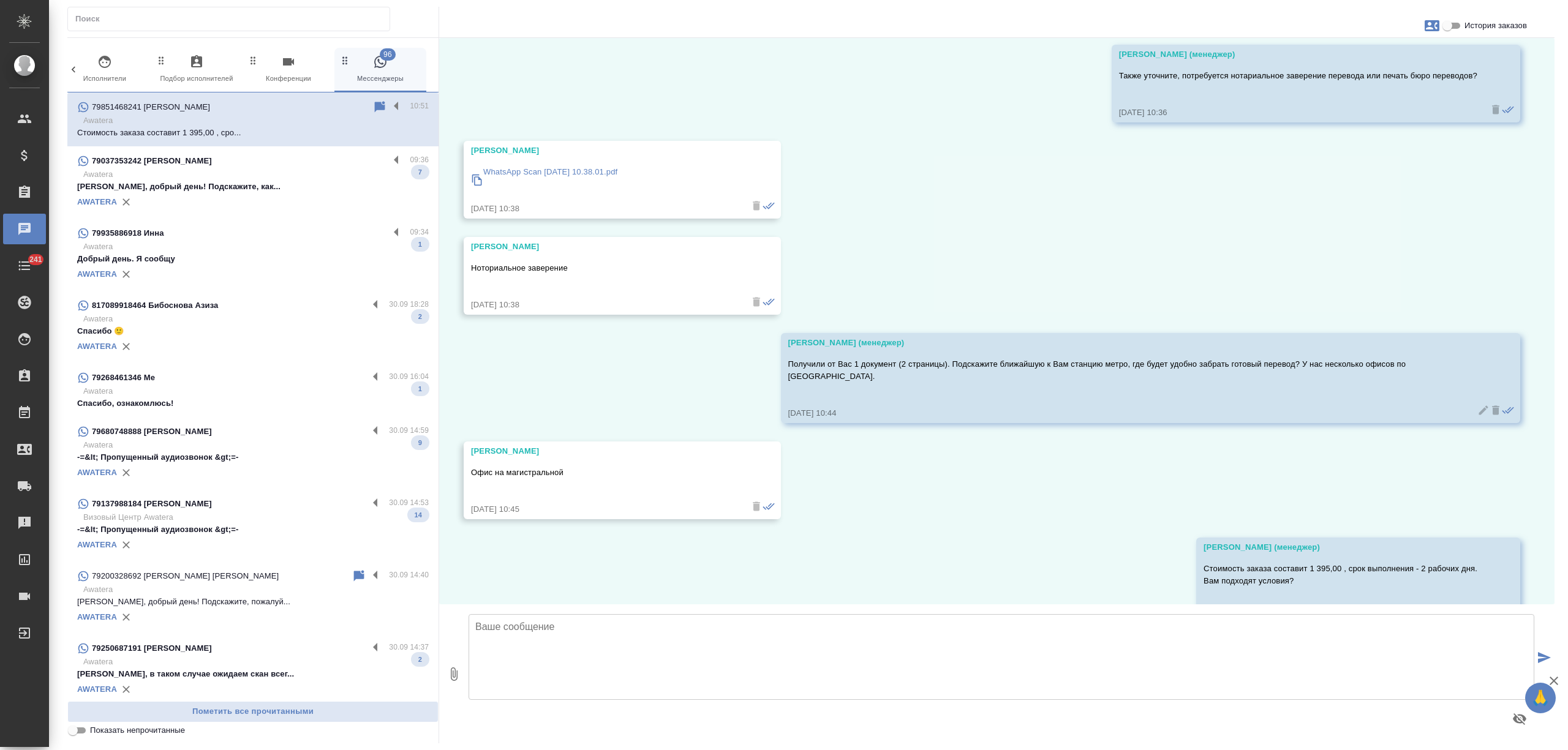
scroll to position [267, 0]
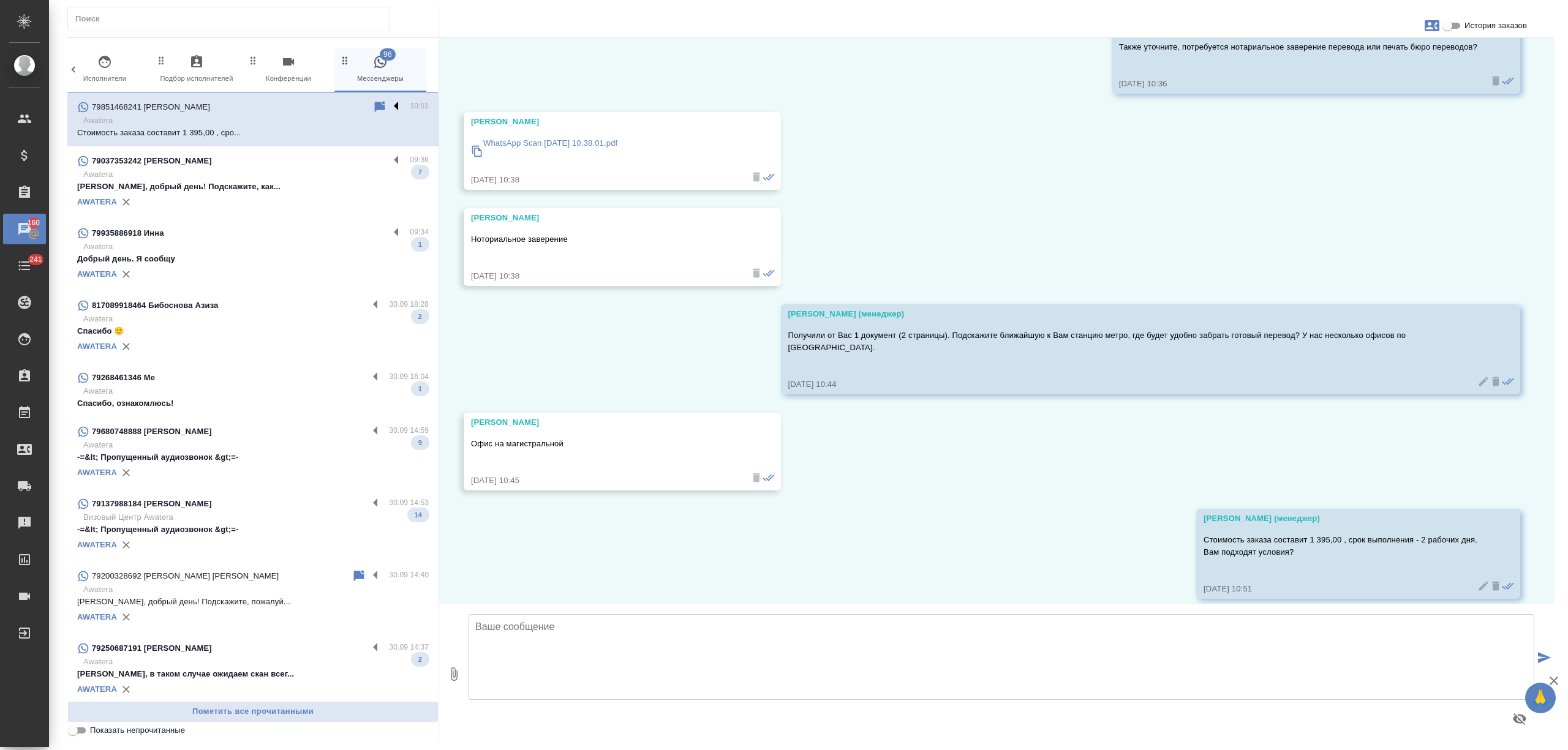
click at [389, 108] on label at bounding box center [399, 107] width 21 height 14
click at [0, 0] on input "checkbox" at bounding box center [0, 0] width 0 height 0
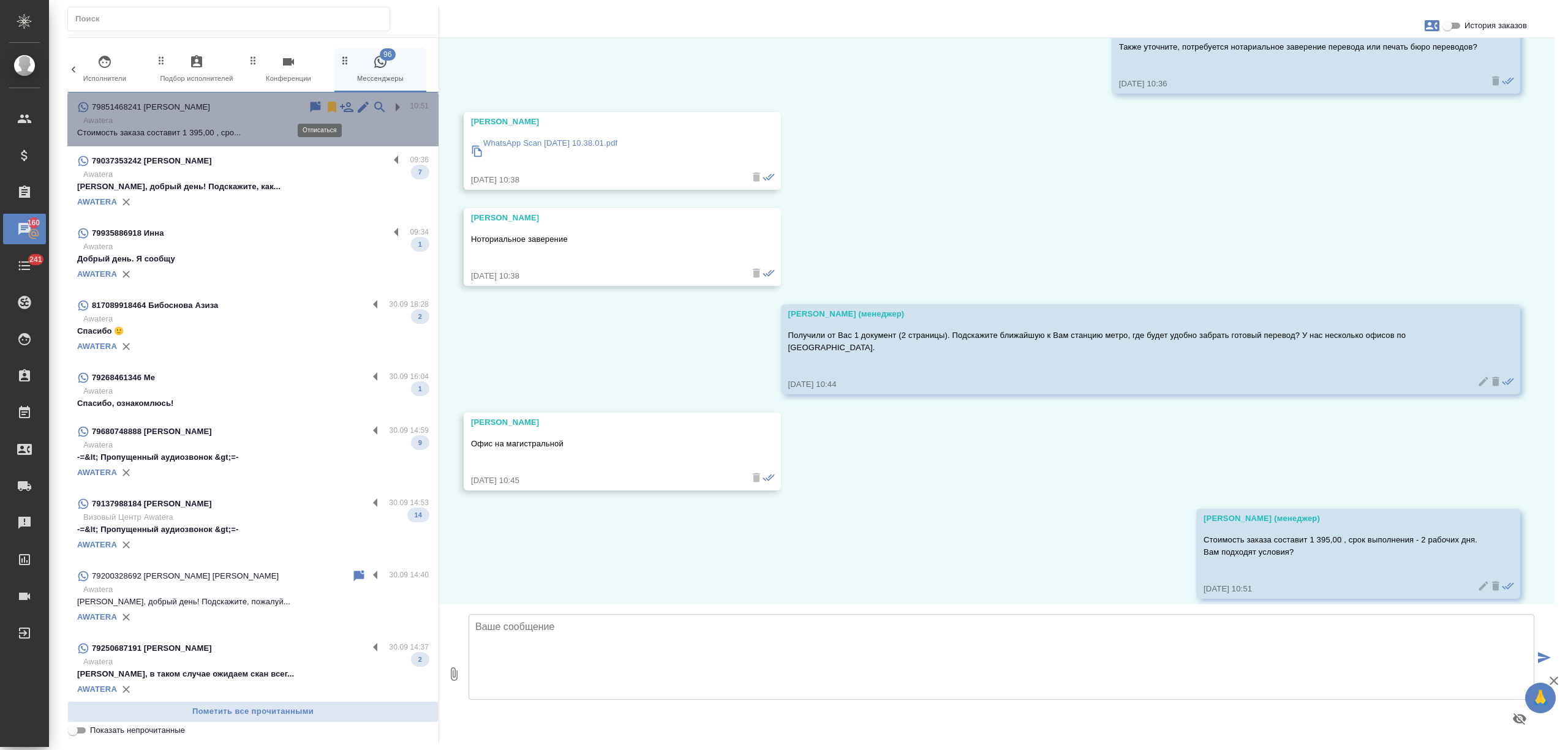
click at [325, 102] on icon at bounding box center [332, 108] width 15 height 15
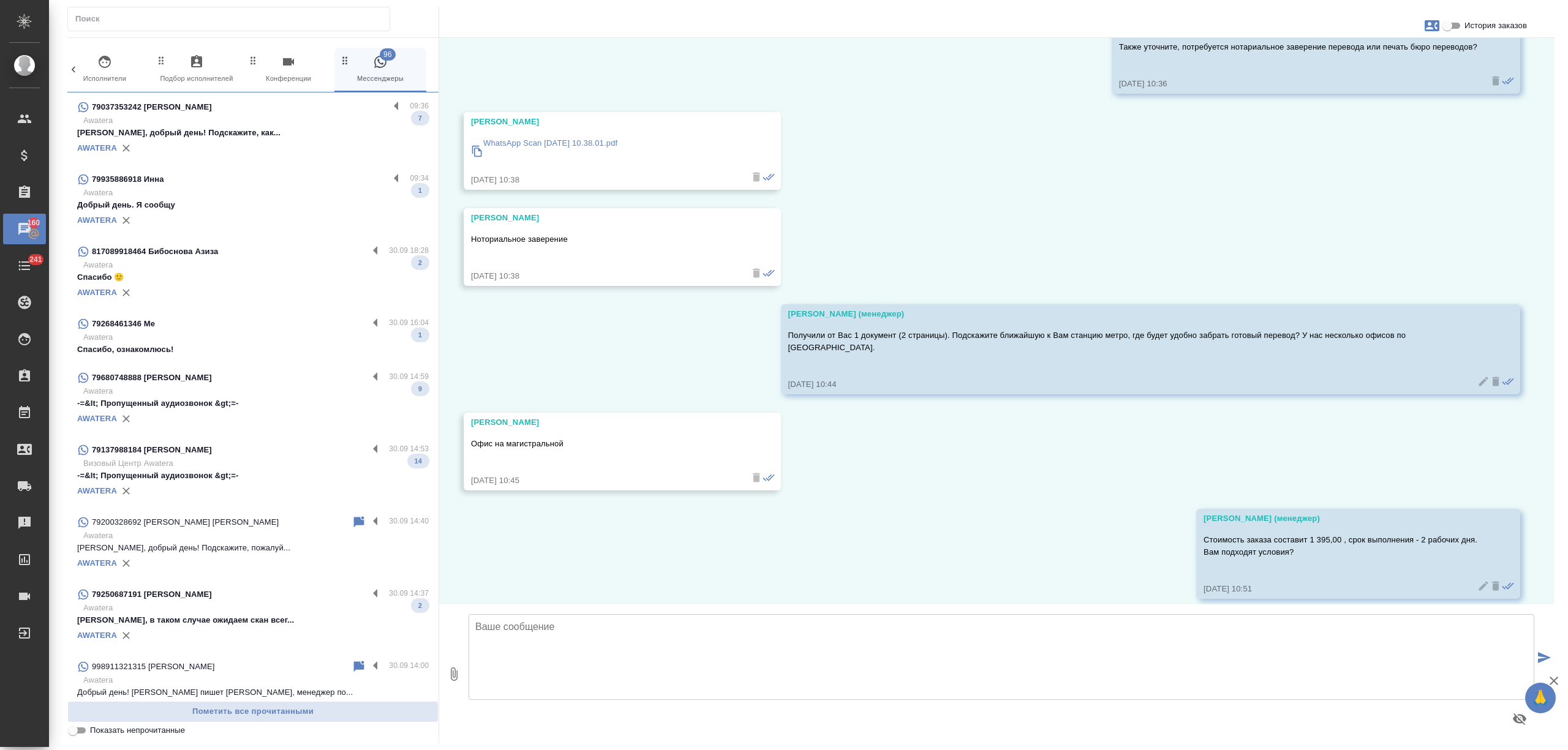
click at [299, 140] on div "AWATERA" at bounding box center [252, 148] width 352 height 18
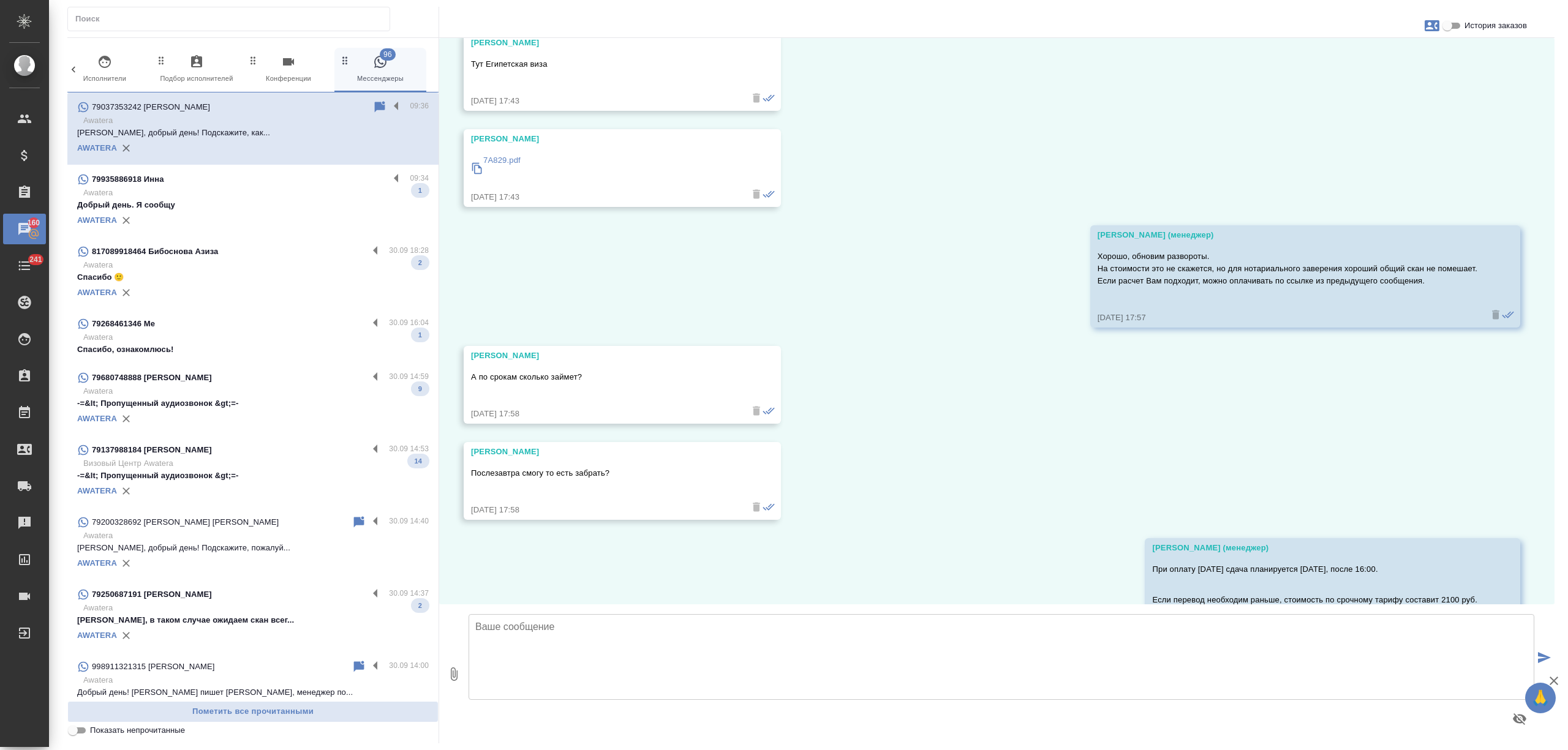
scroll to position [1110, 0]
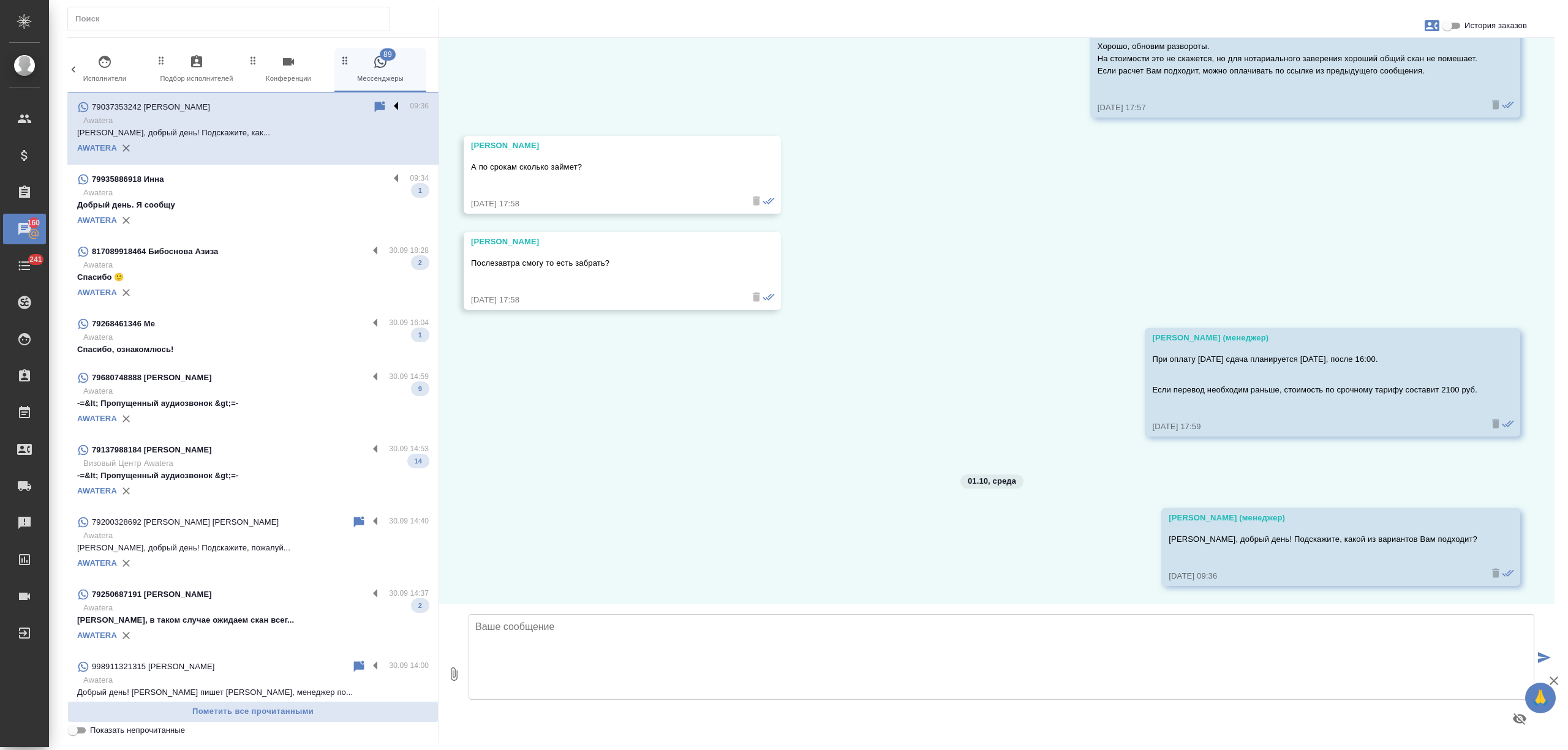
click at [389, 109] on label at bounding box center [399, 107] width 21 height 14
click at [0, 0] on input "checkbox" at bounding box center [0, 0] width 0 height 0
click at [344, 107] on icon at bounding box center [348, 107] width 8 height 11
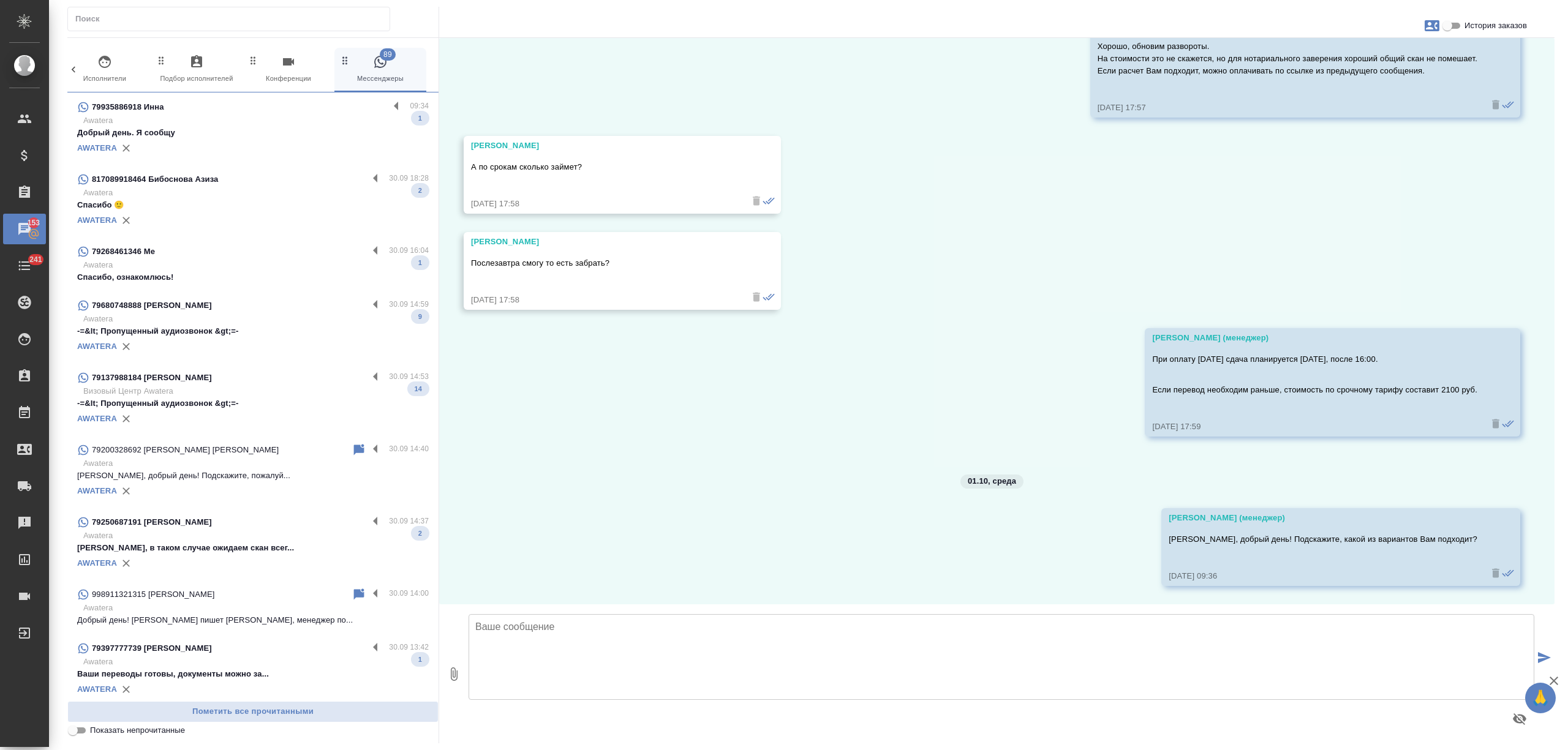
click at [307, 135] on p "Добрый день. Я сообщу" at bounding box center [252, 133] width 352 height 13
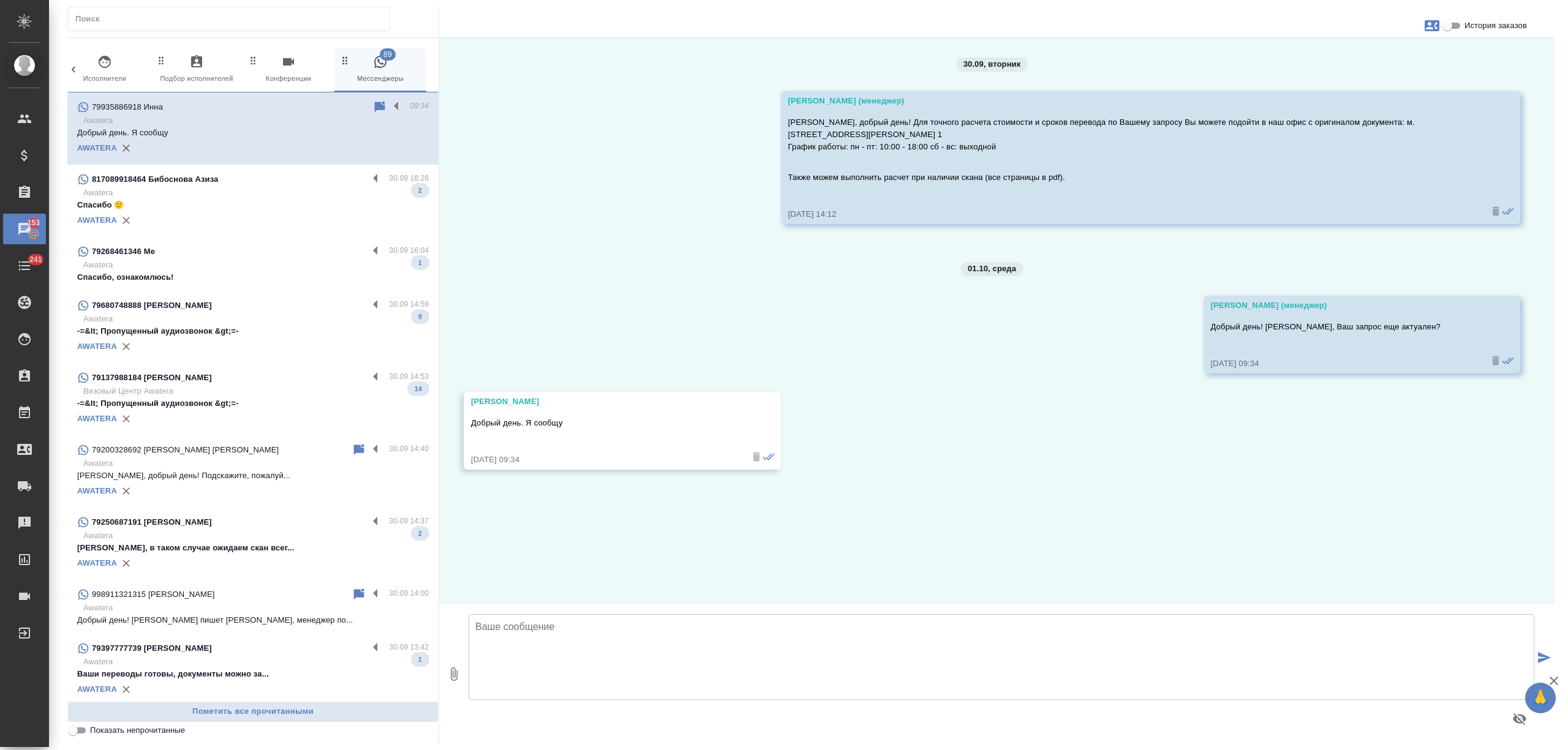
scroll to position [0, 0]
click at [389, 108] on label at bounding box center [399, 107] width 21 height 14
click at [0, 0] on input "checkbox" at bounding box center [0, 0] width 0 height 0
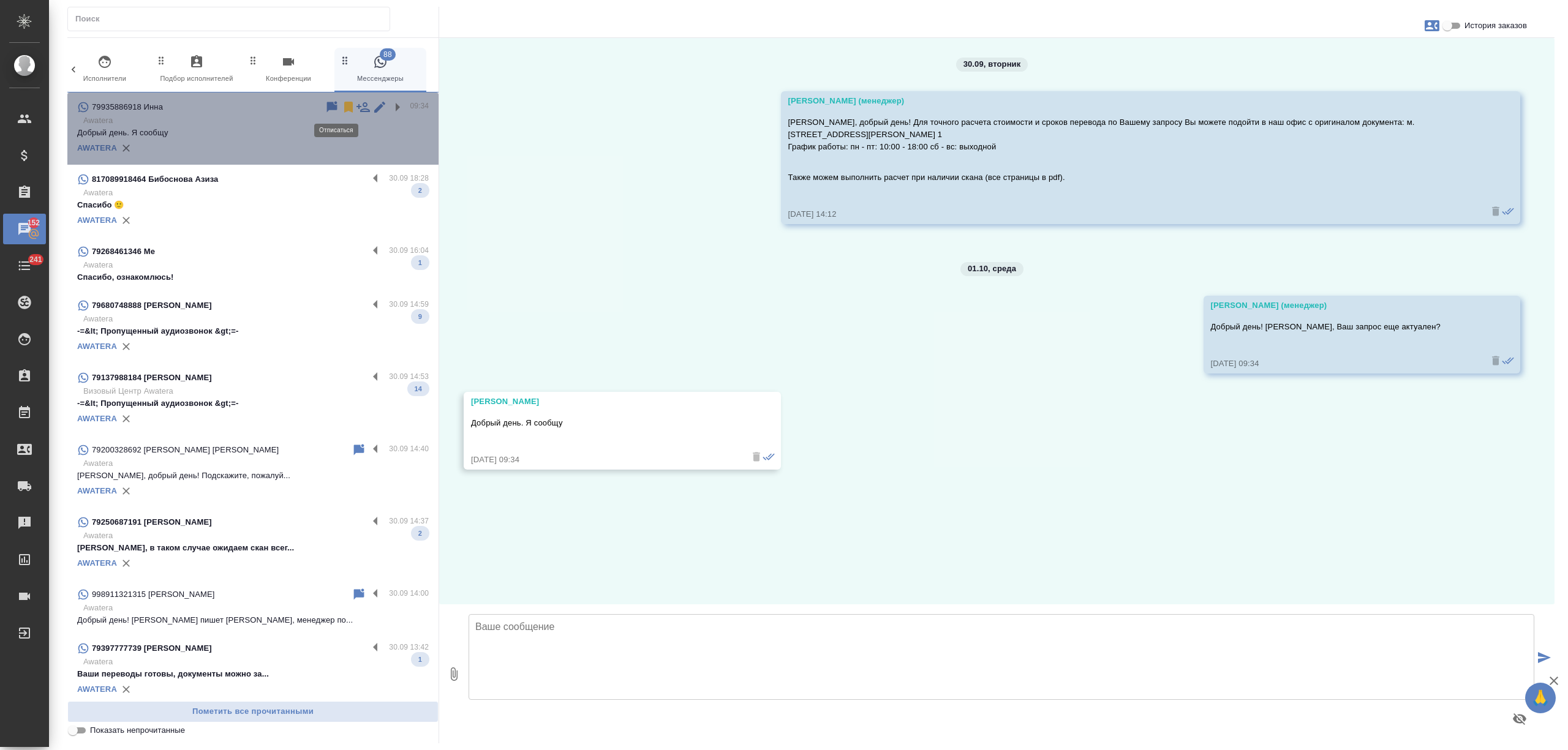
click at [341, 103] on icon at bounding box center [348, 108] width 15 height 15
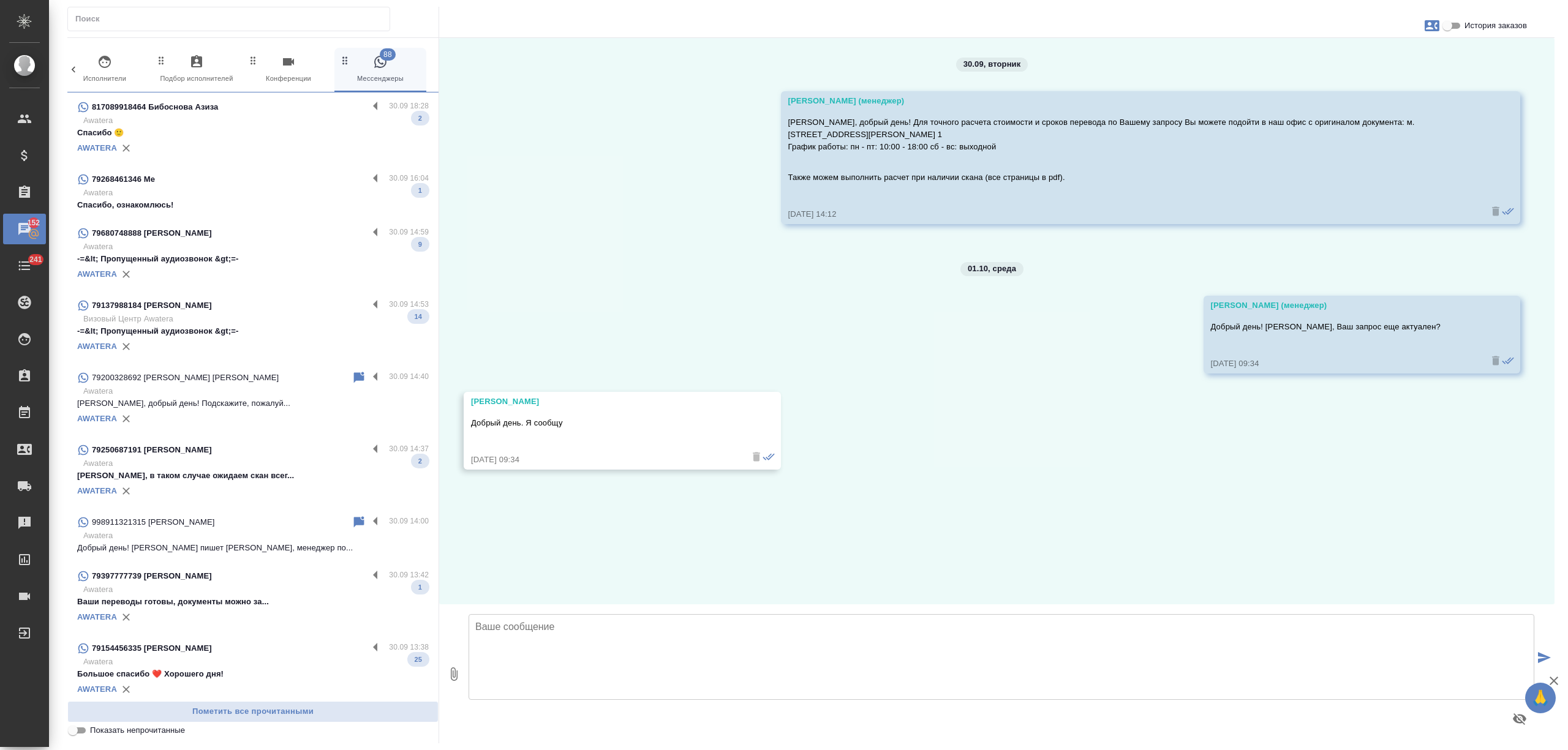
click at [302, 123] on p "Awatera" at bounding box center [256, 120] width 346 height 13
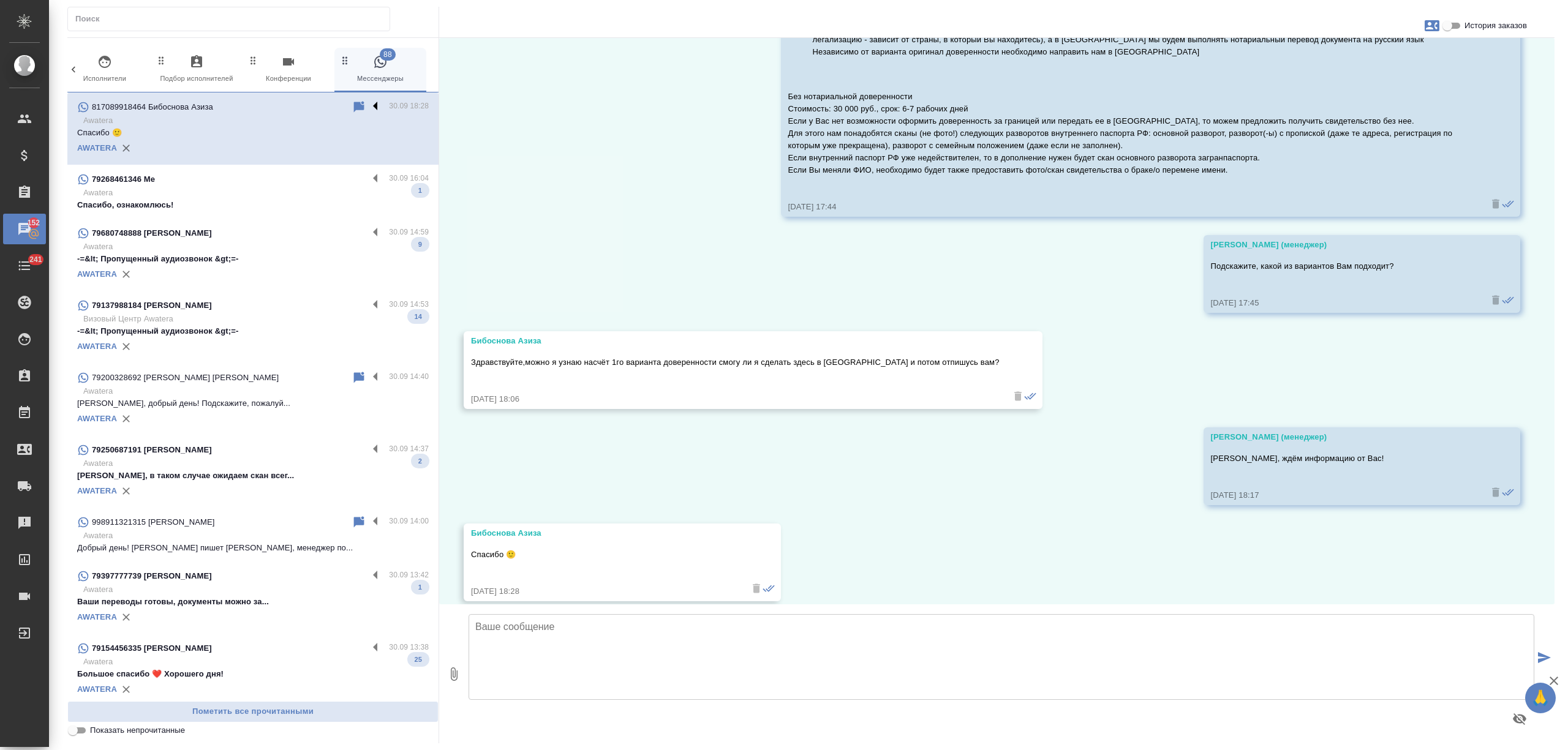
scroll to position [295, 0]
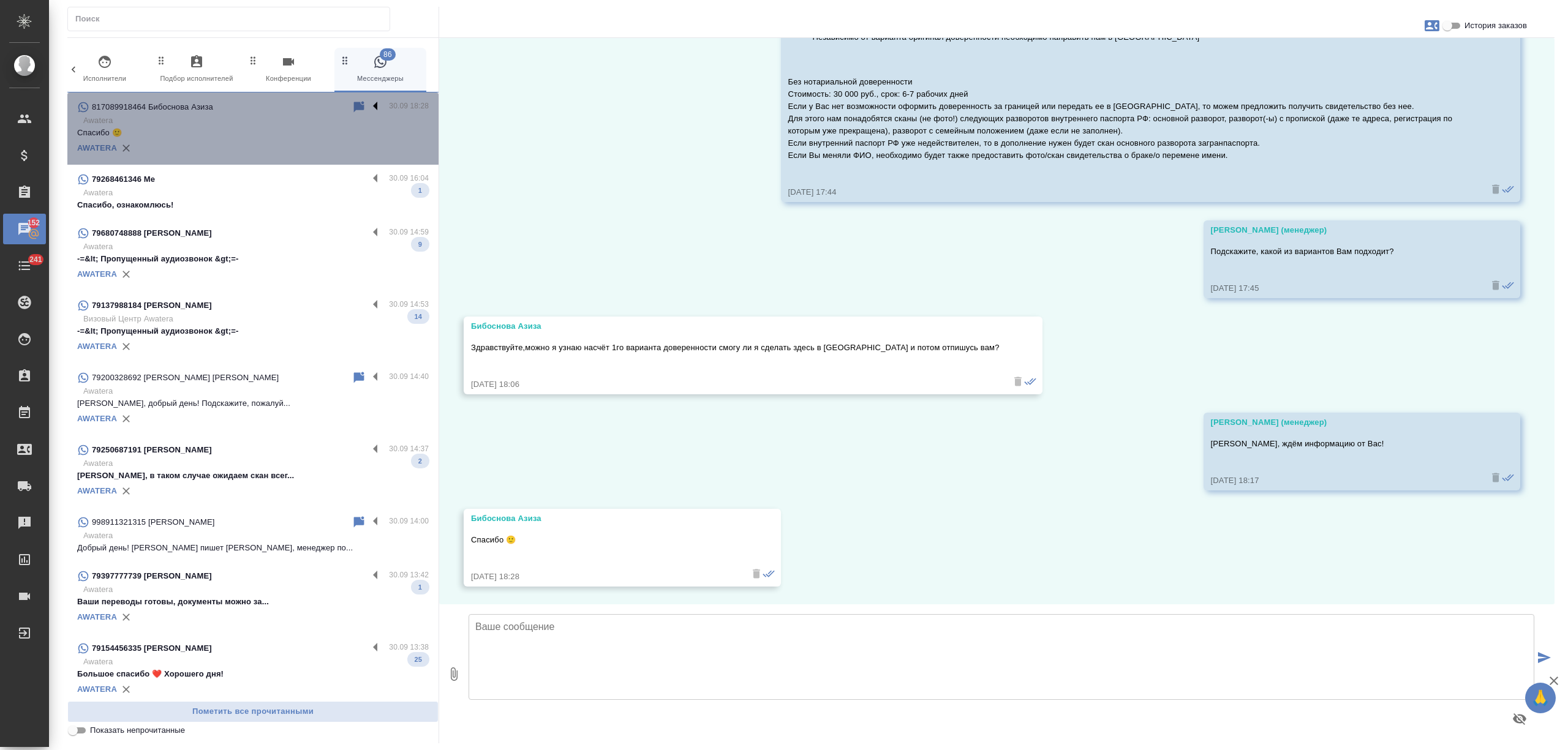
click at [368, 107] on label at bounding box center [378, 107] width 21 height 14
click at [0, 0] on input "checkbox" at bounding box center [0, 0] width 0 height 0
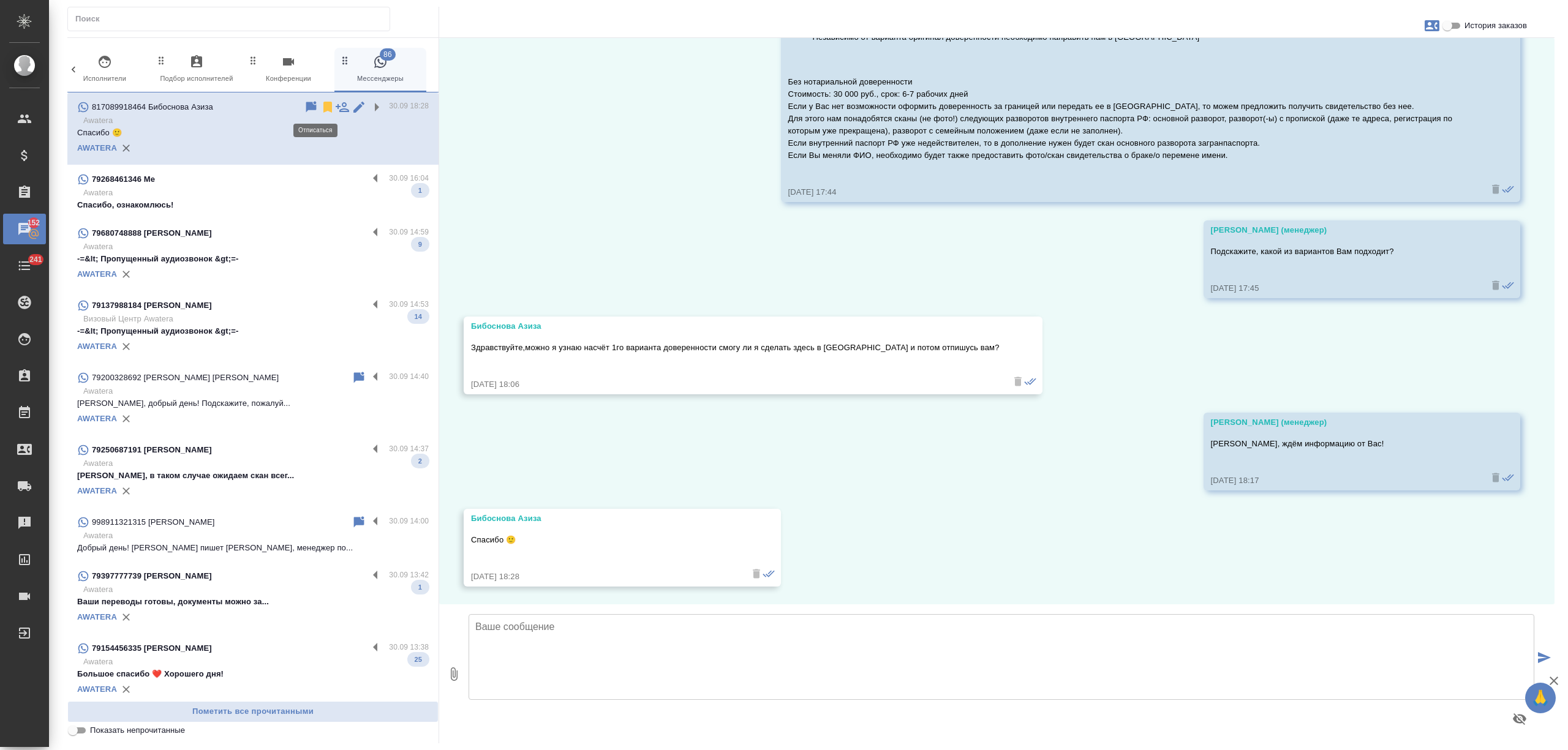
click at [323, 107] on icon at bounding box center [327, 107] width 8 height 11
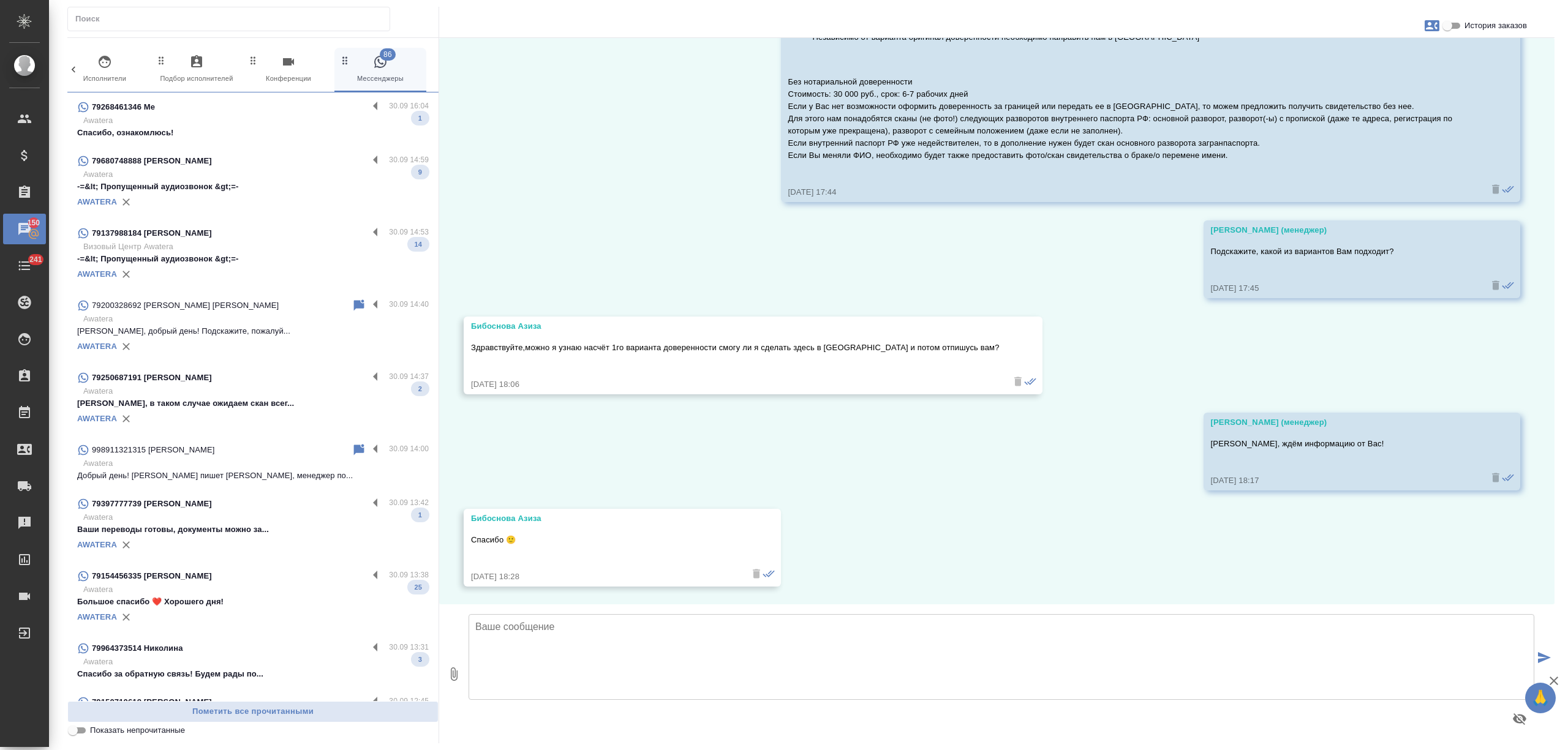
click at [243, 123] on p "Awatera" at bounding box center [256, 120] width 346 height 13
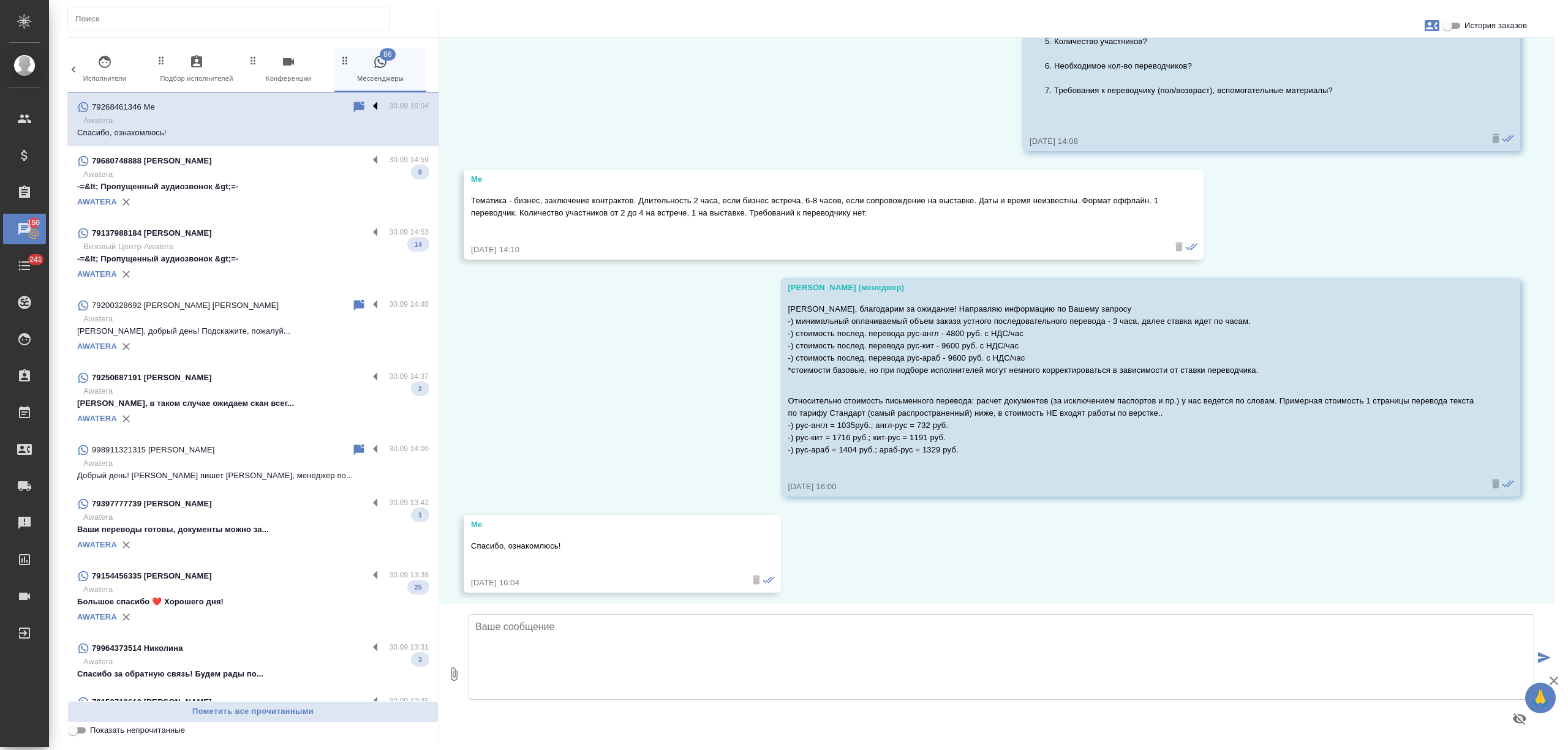
scroll to position [729, 0]
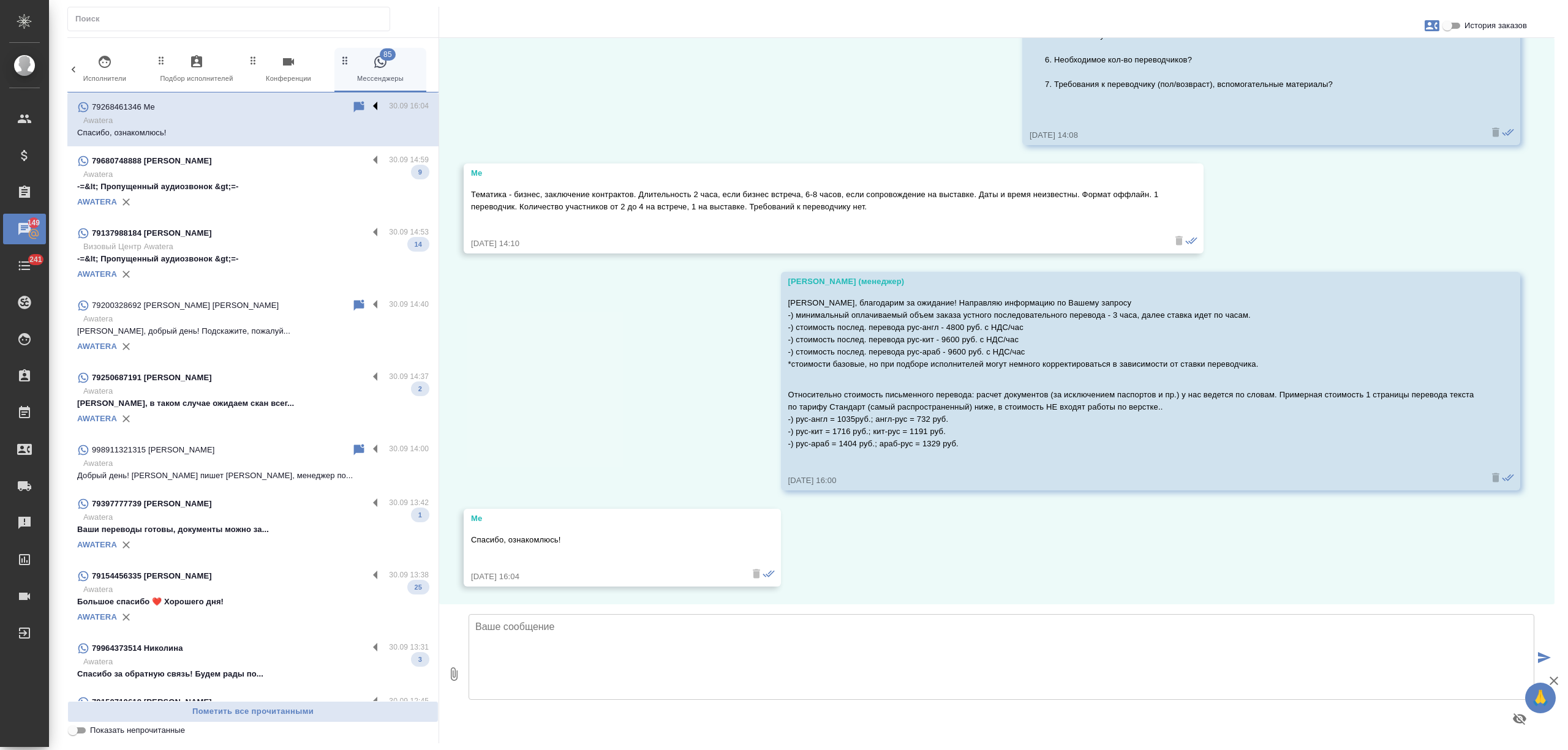
click at [368, 106] on label at bounding box center [378, 107] width 21 height 14
click at [0, 0] on input "checkbox" at bounding box center [0, 0] width 0 height 0
click at [304, 100] on icon at bounding box center [312, 108] width 15 height 15
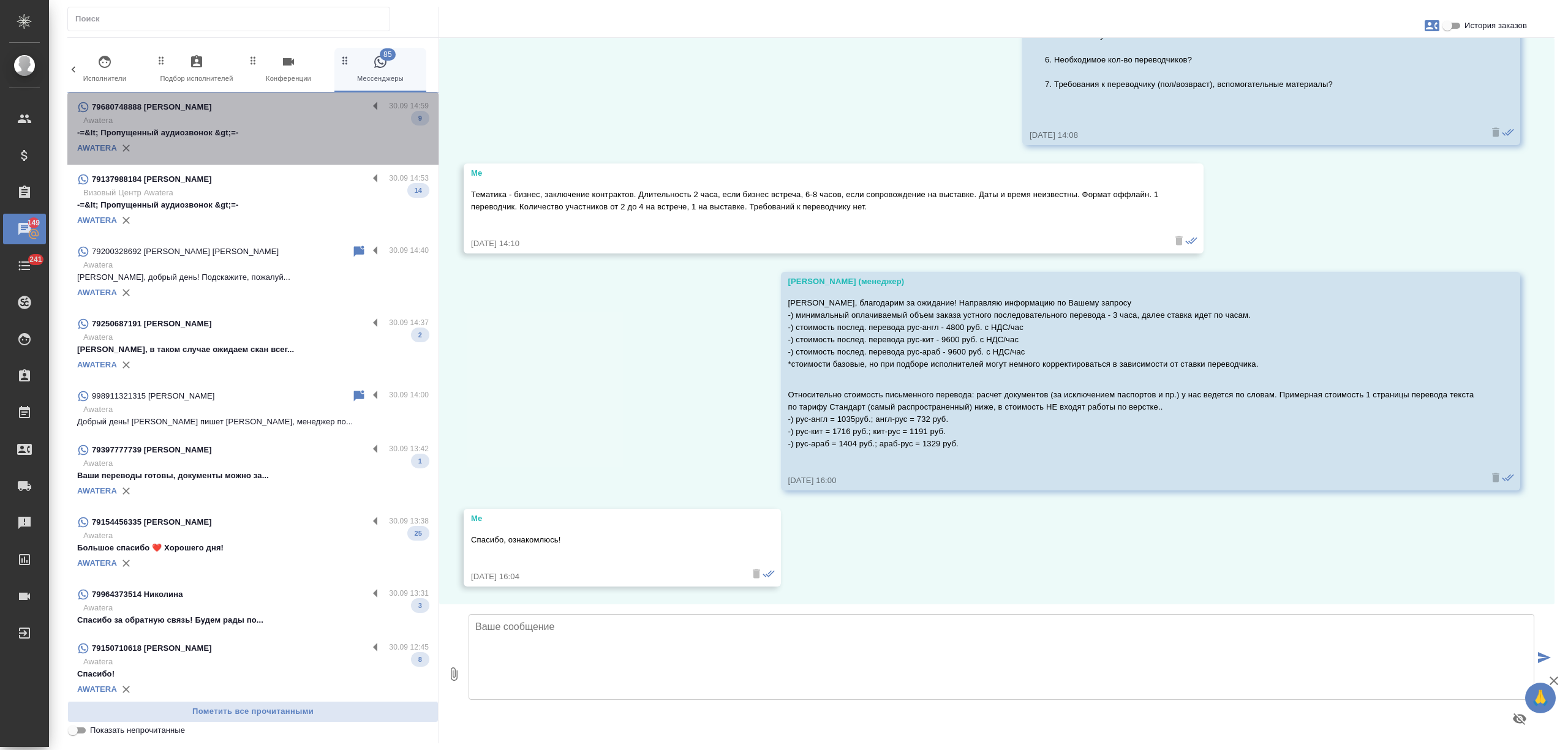
click at [312, 114] on div "79680748888 Алина" at bounding box center [222, 108] width 291 height 15
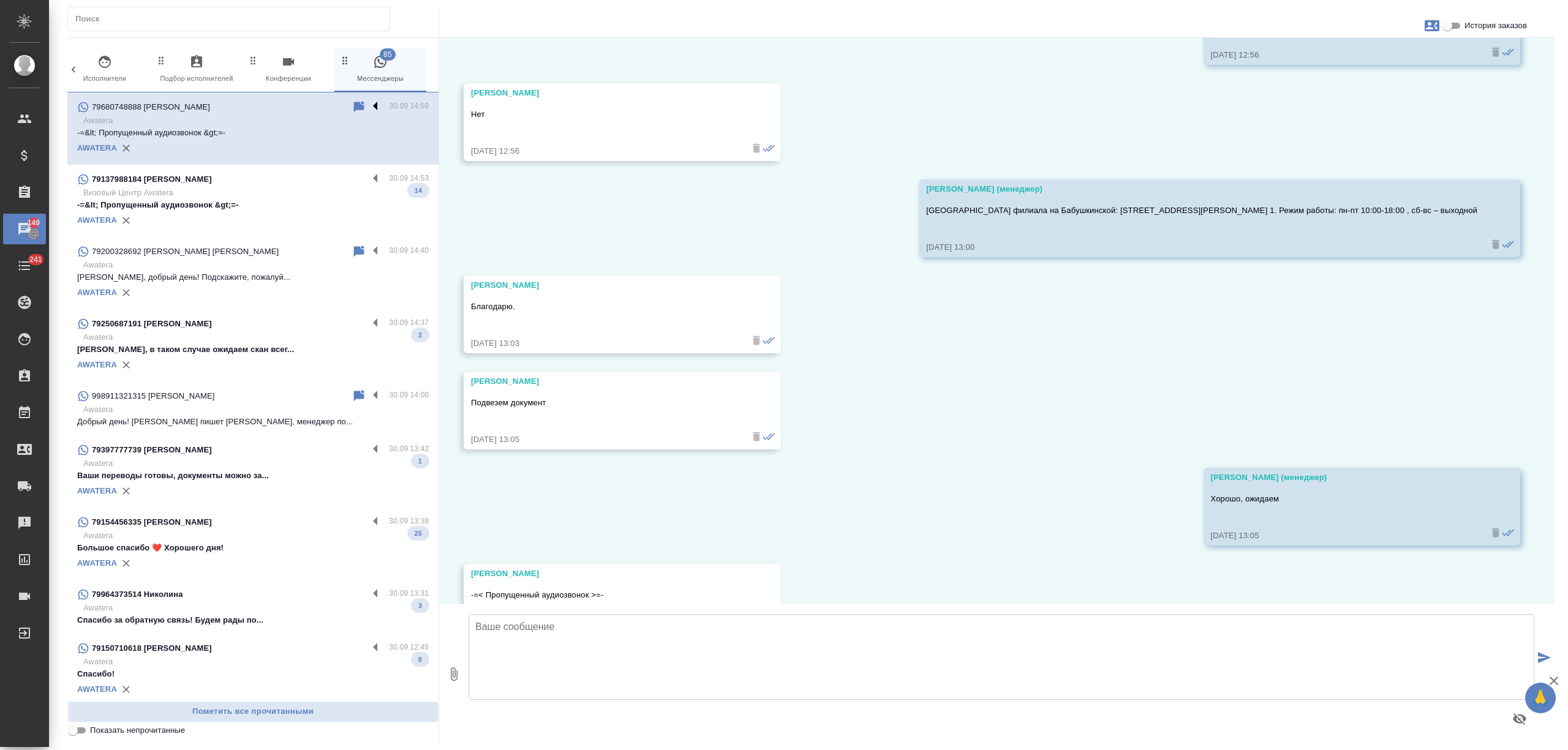
scroll to position [2379, 0]
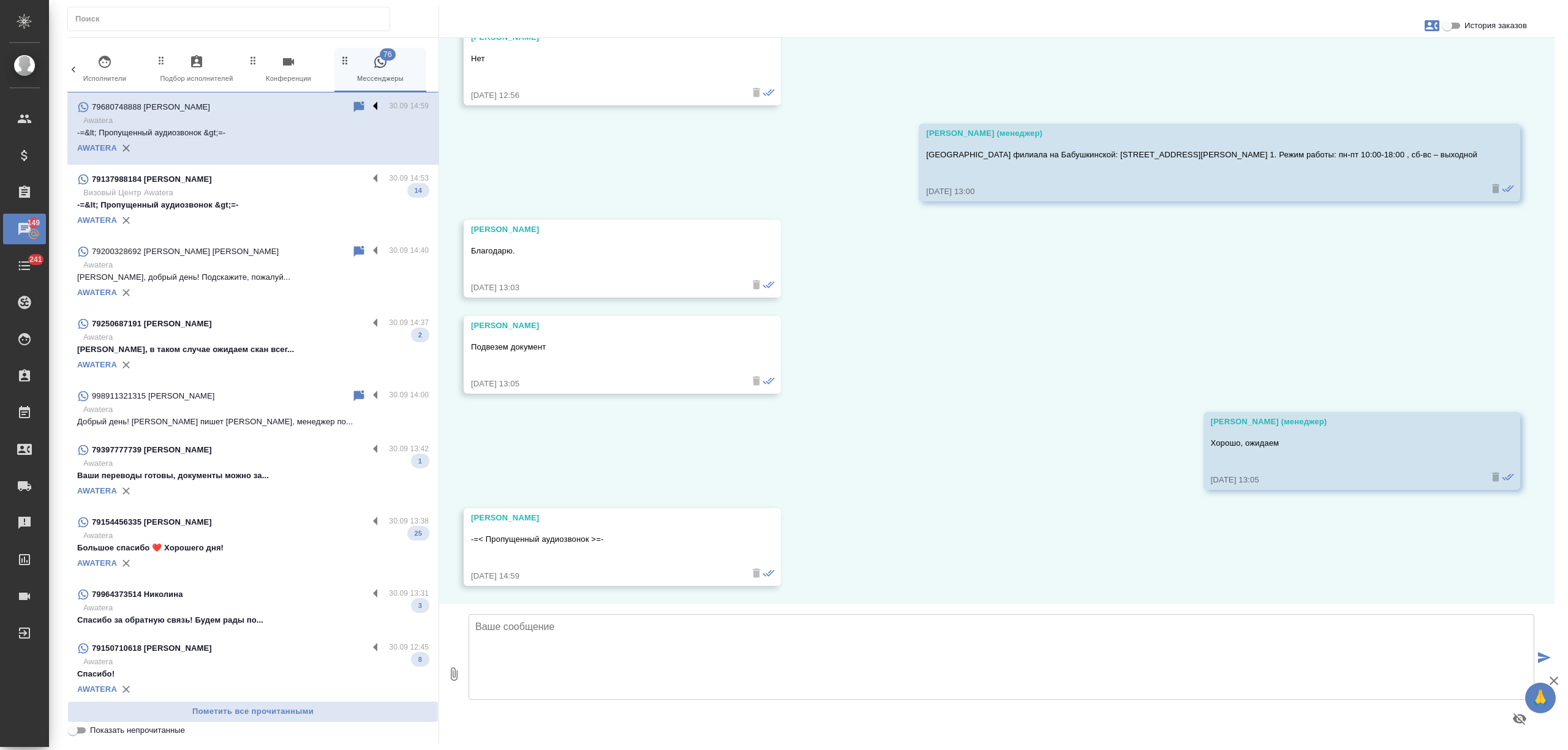
click at [368, 105] on label at bounding box center [378, 107] width 21 height 14
click at [0, 0] on input "checkbox" at bounding box center [0, 0] width 0 height 0
click at [320, 107] on icon at bounding box center [327, 108] width 15 height 15
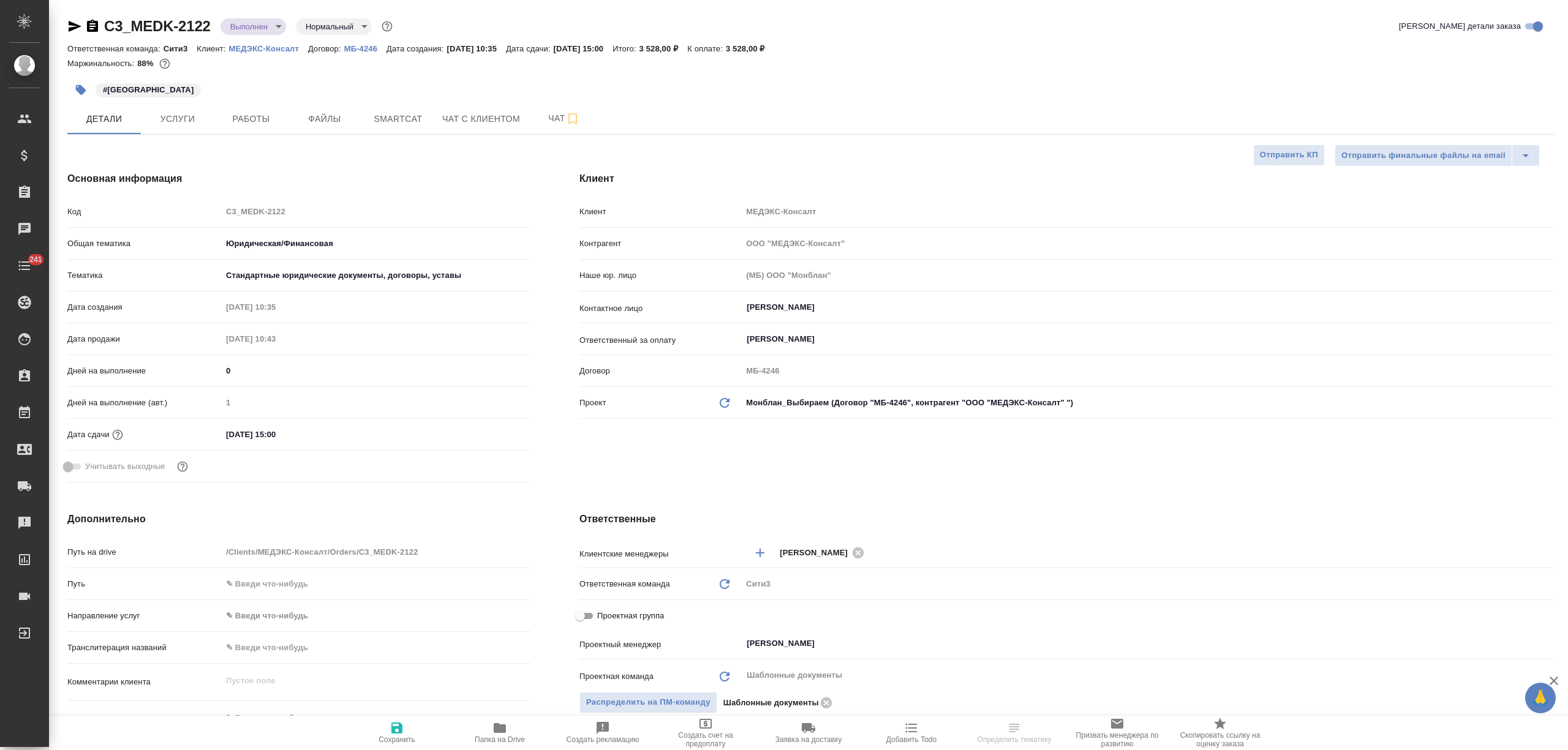
select select "RU"
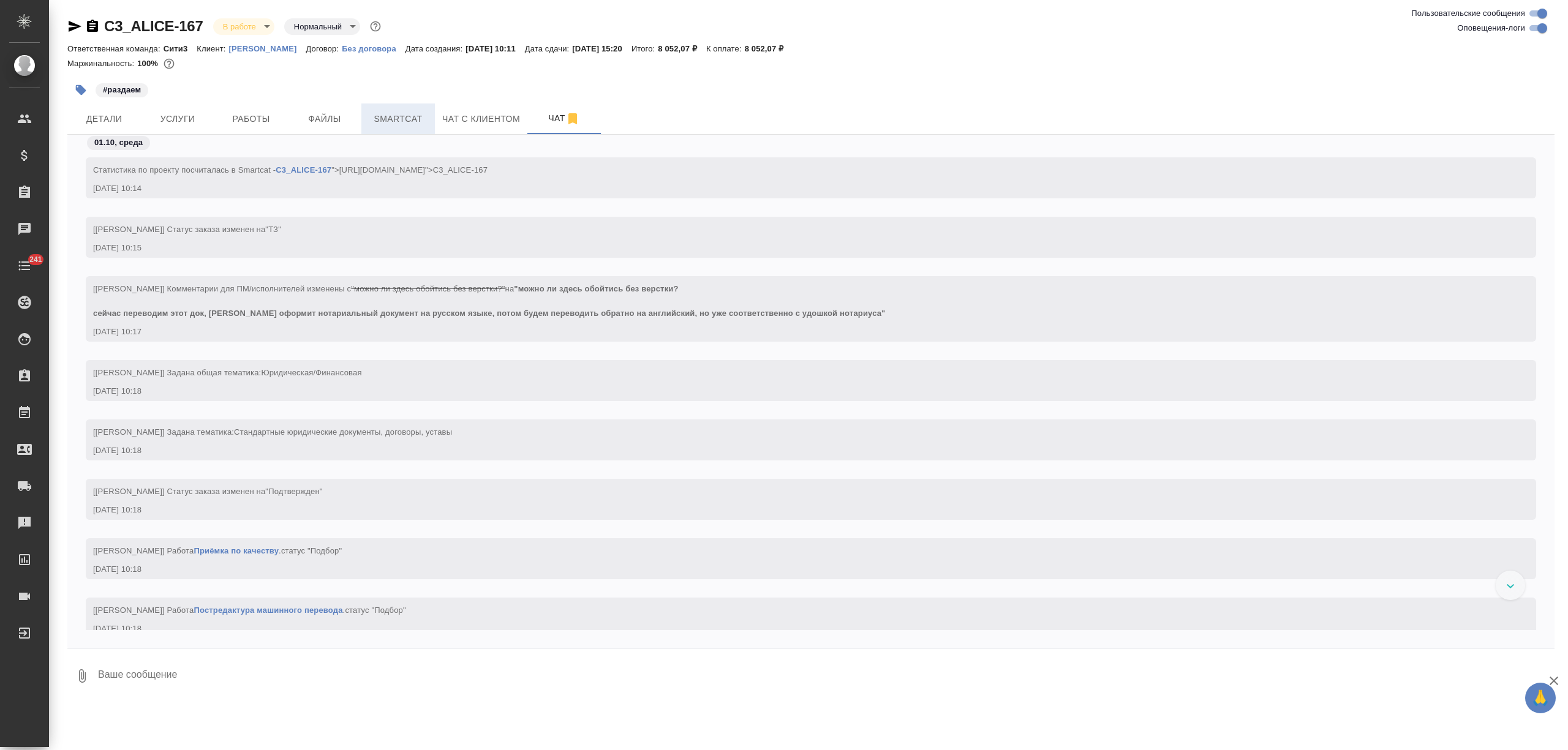
click at [418, 108] on button "Smartcat" at bounding box center [398, 119] width 74 height 31
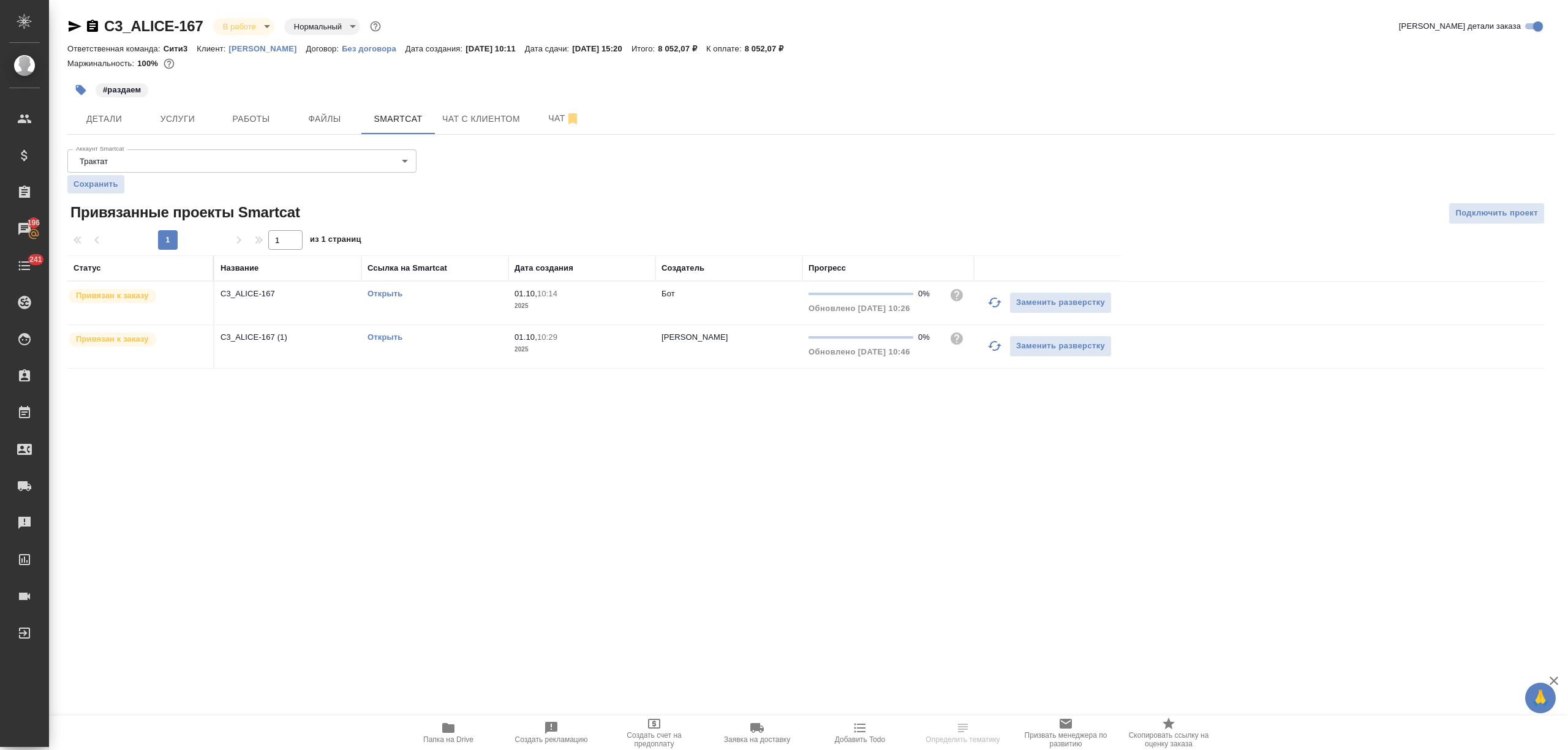
click at [384, 339] on link "Открыть" at bounding box center [385, 337] width 35 height 9
click at [248, 116] on span "Работы" at bounding box center [251, 119] width 58 height 15
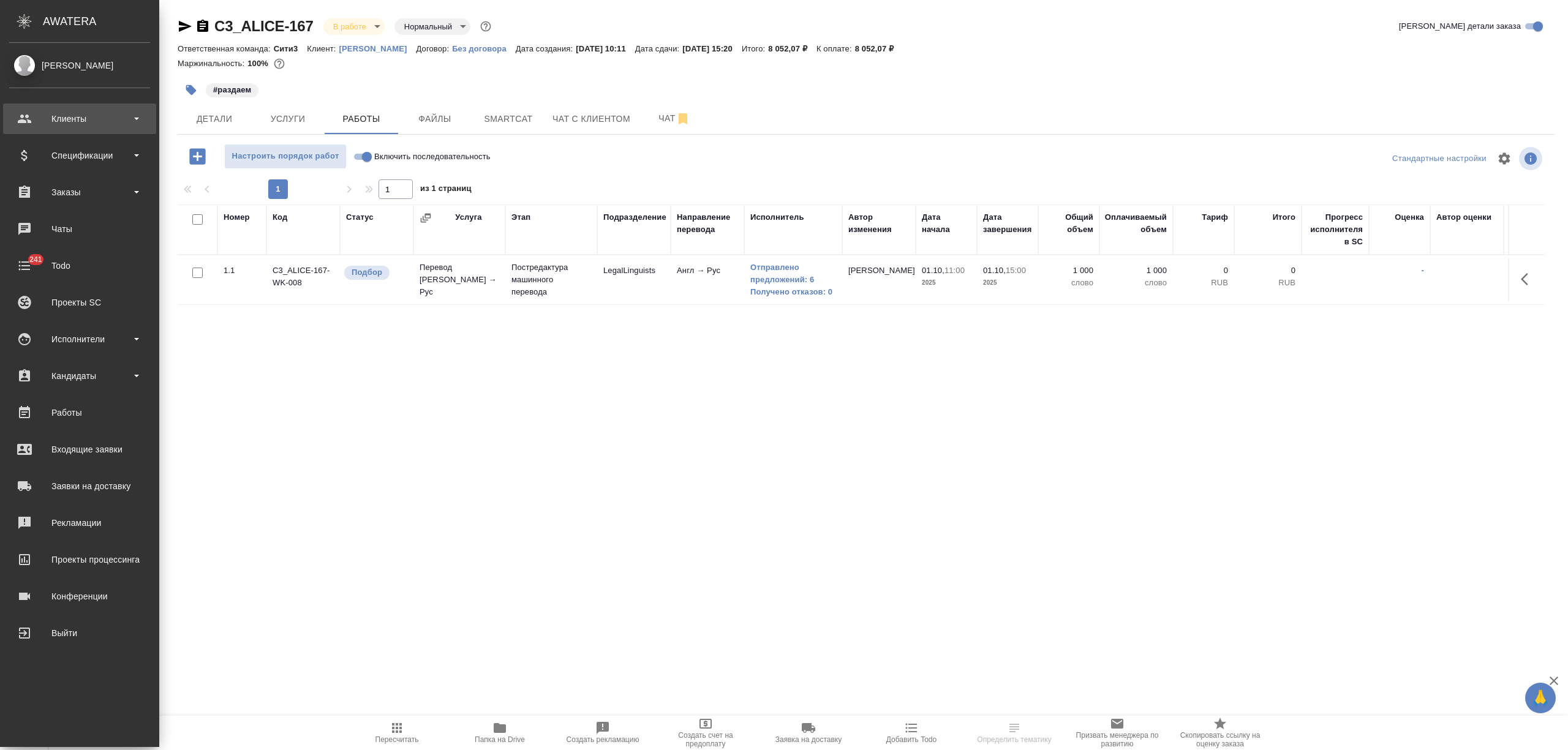
click at [31, 125] on div "Клиенты" at bounding box center [79, 119] width 141 height 18
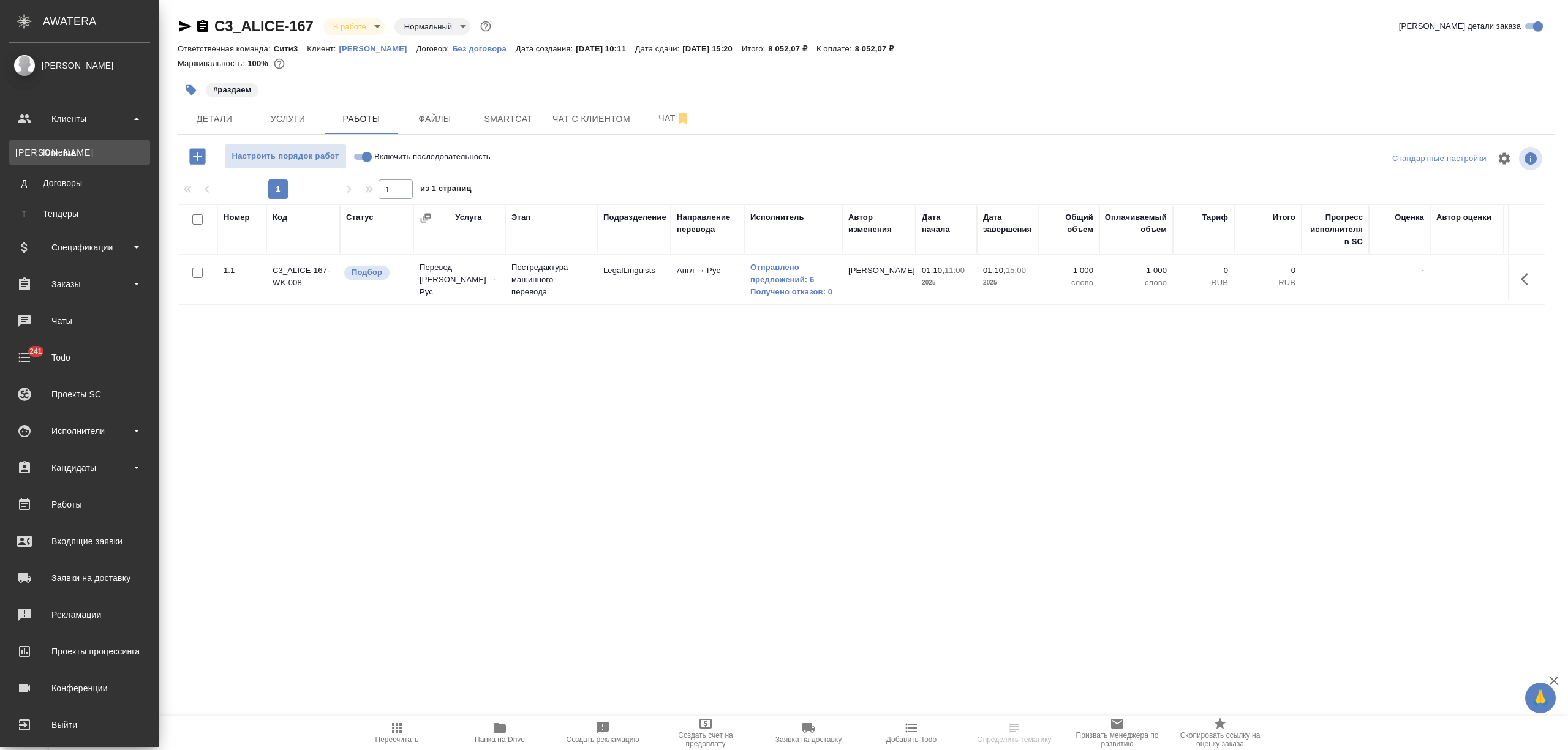
click at [63, 155] on div "Клиенты" at bounding box center [79, 152] width 129 height 13
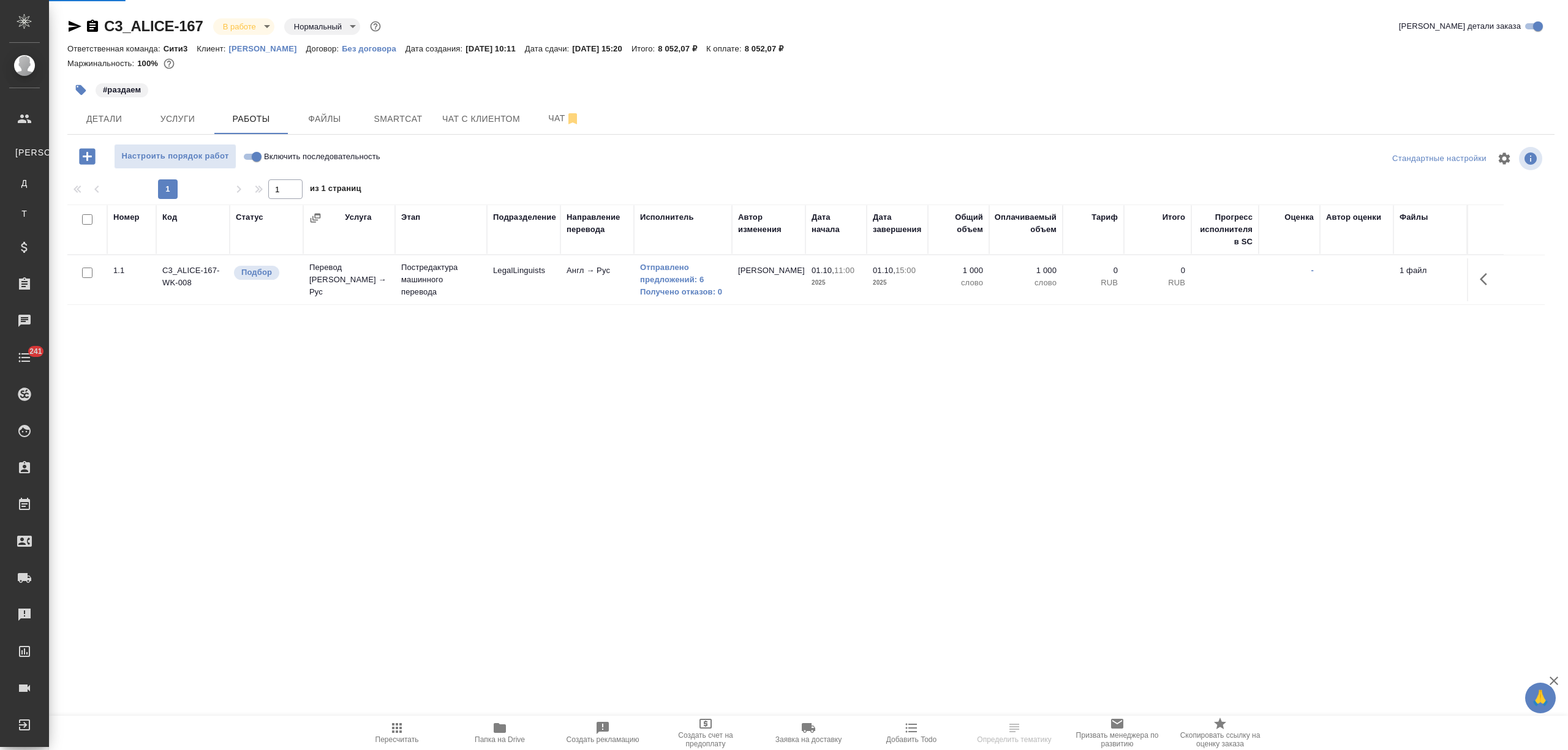
select select "RU"
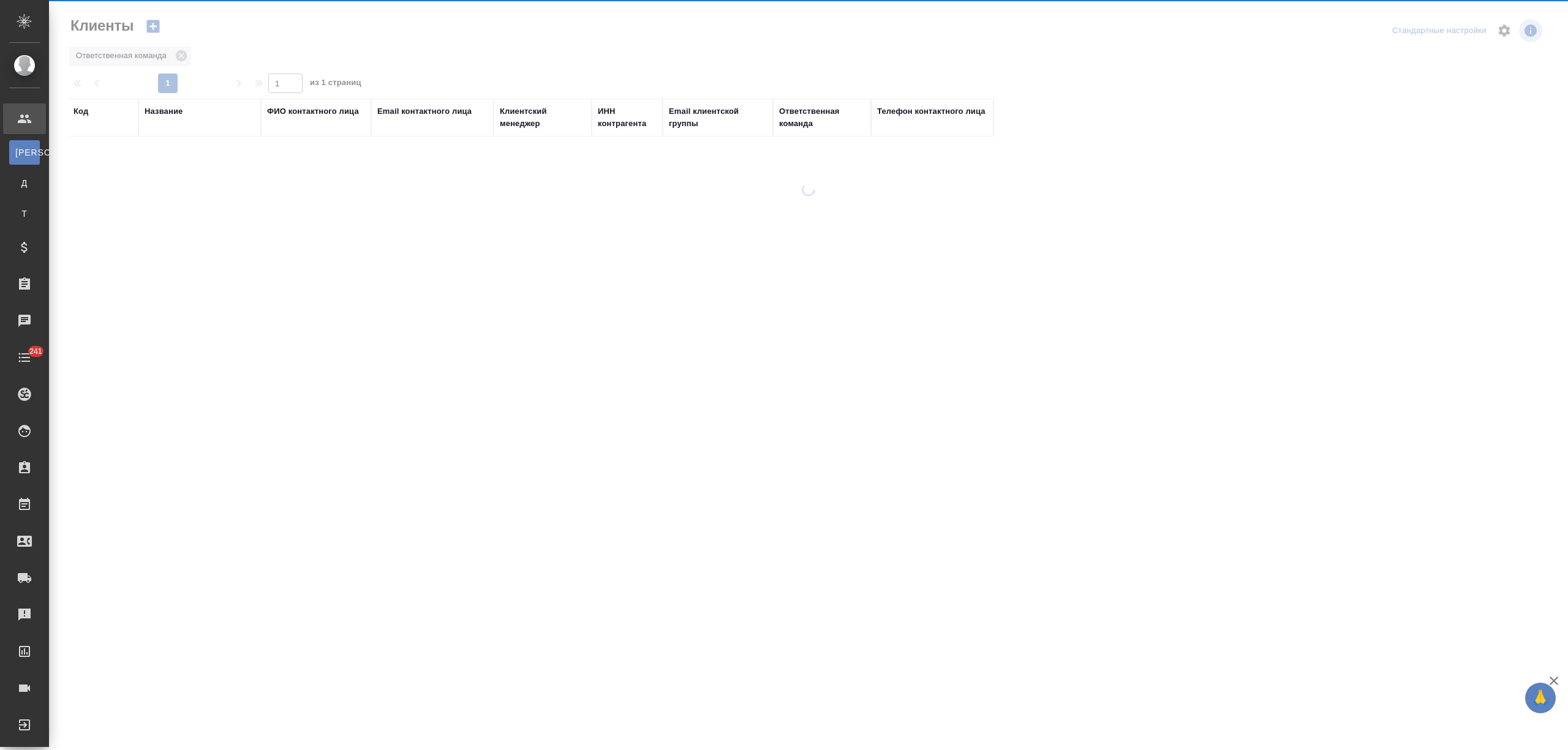
click at [155, 107] on div "Название" at bounding box center [163, 111] width 38 height 13
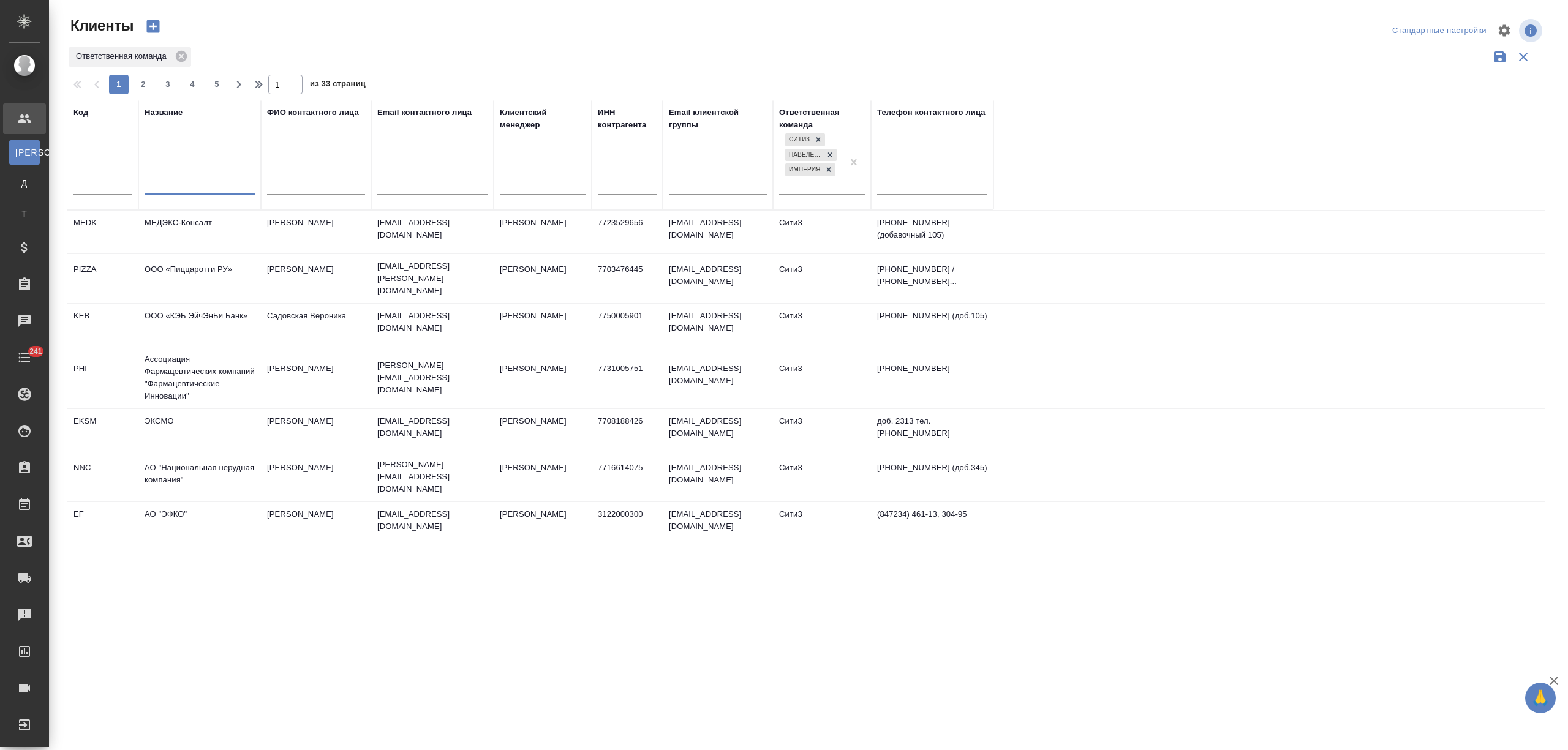
click at [171, 182] on input "text" at bounding box center [200, 186] width 110 height 15
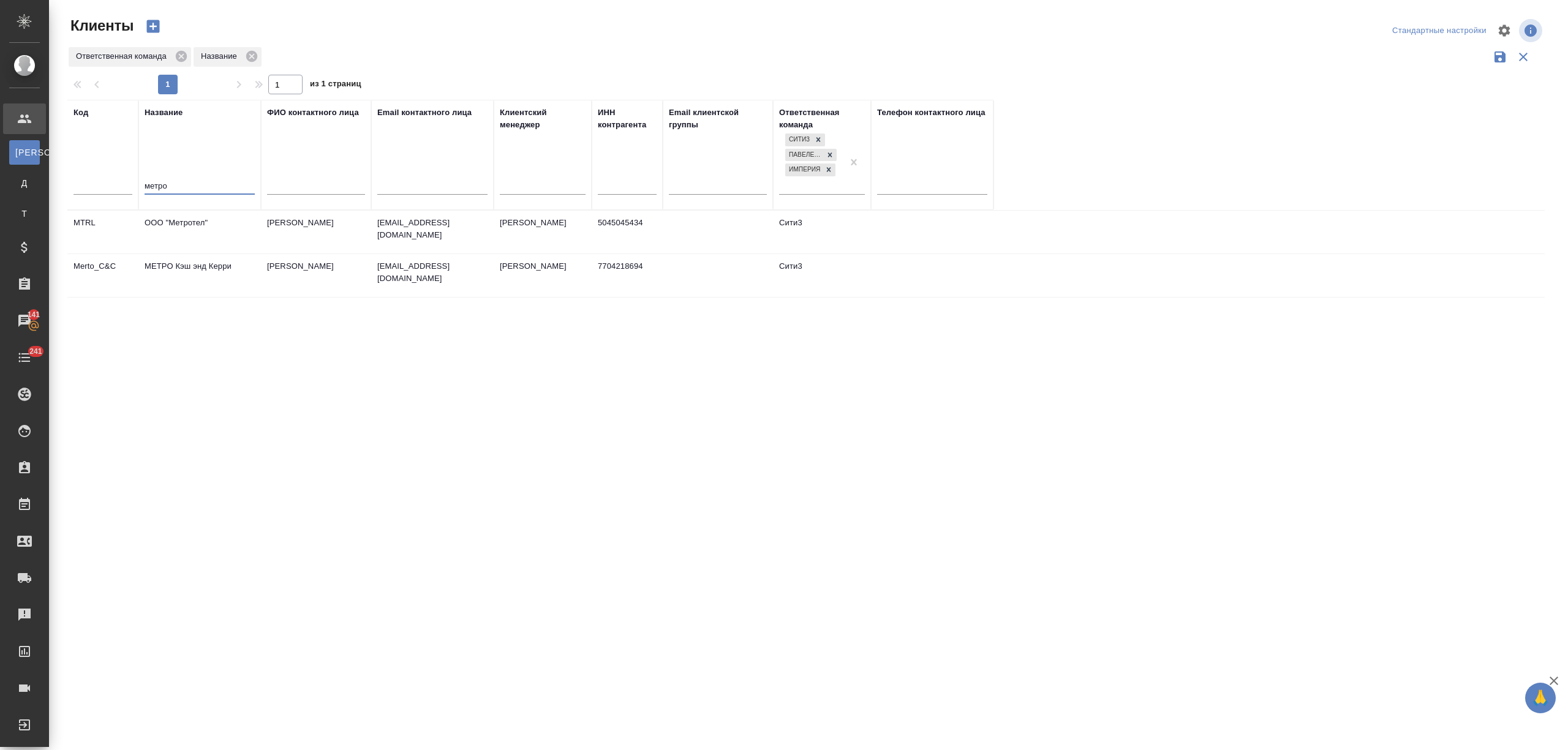
type input "метро"
click at [218, 237] on td "ООО "Метротел"" at bounding box center [200, 231] width 123 height 43
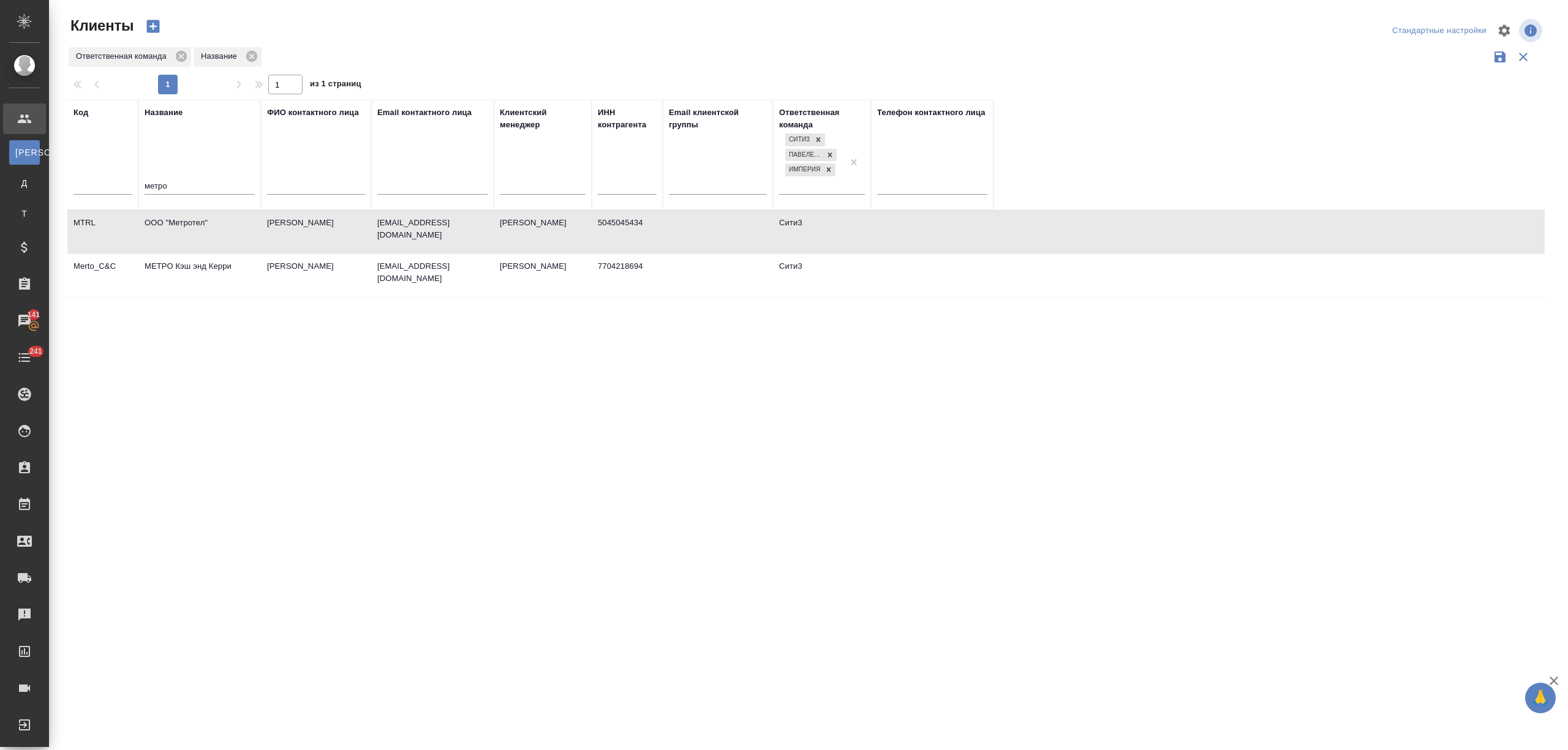
click at [221, 272] on td "МЕТРО Кэш энд Керри" at bounding box center [200, 275] width 123 height 43
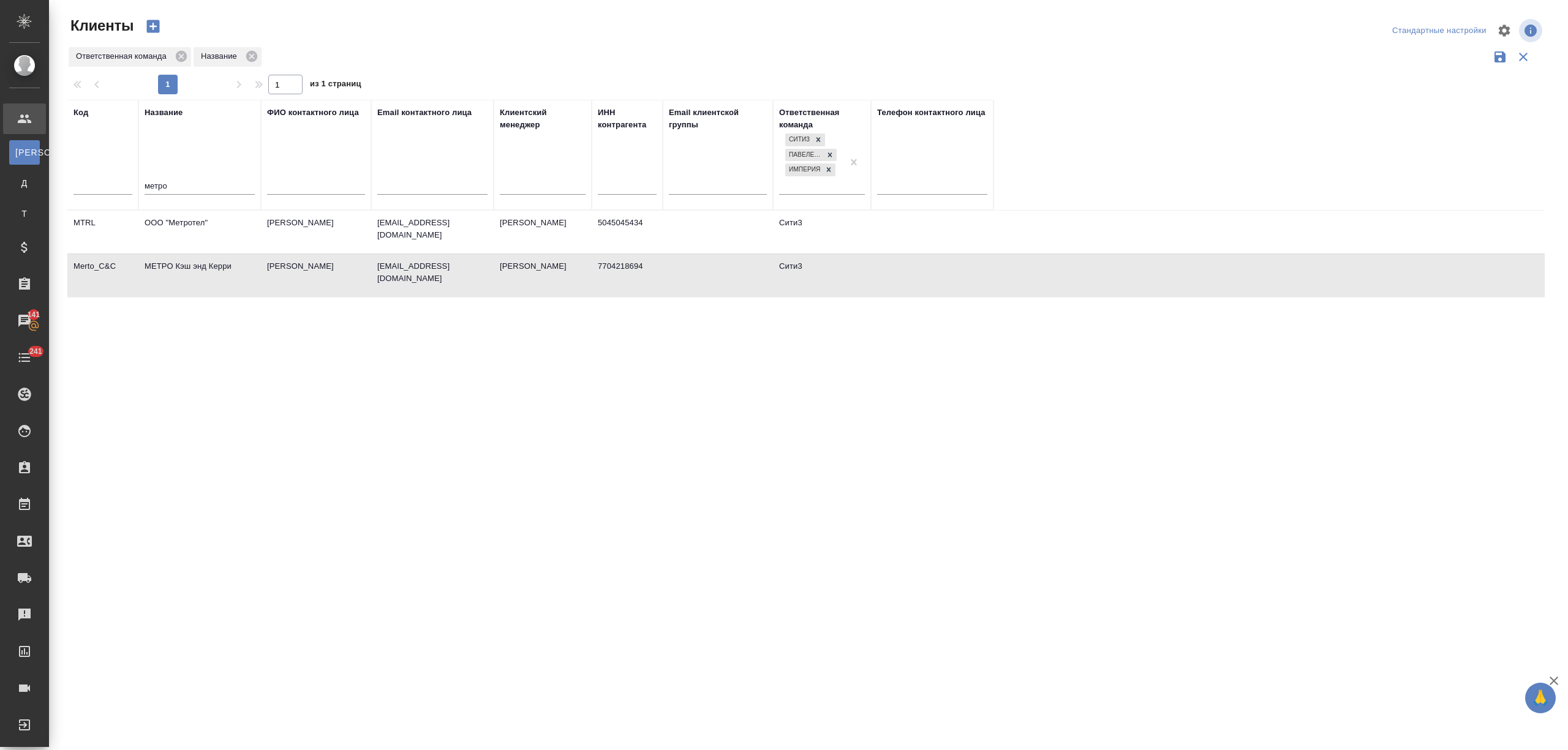
click at [221, 272] on td "МЕТРО Кэш энд Керри" at bounding box center [200, 275] width 123 height 43
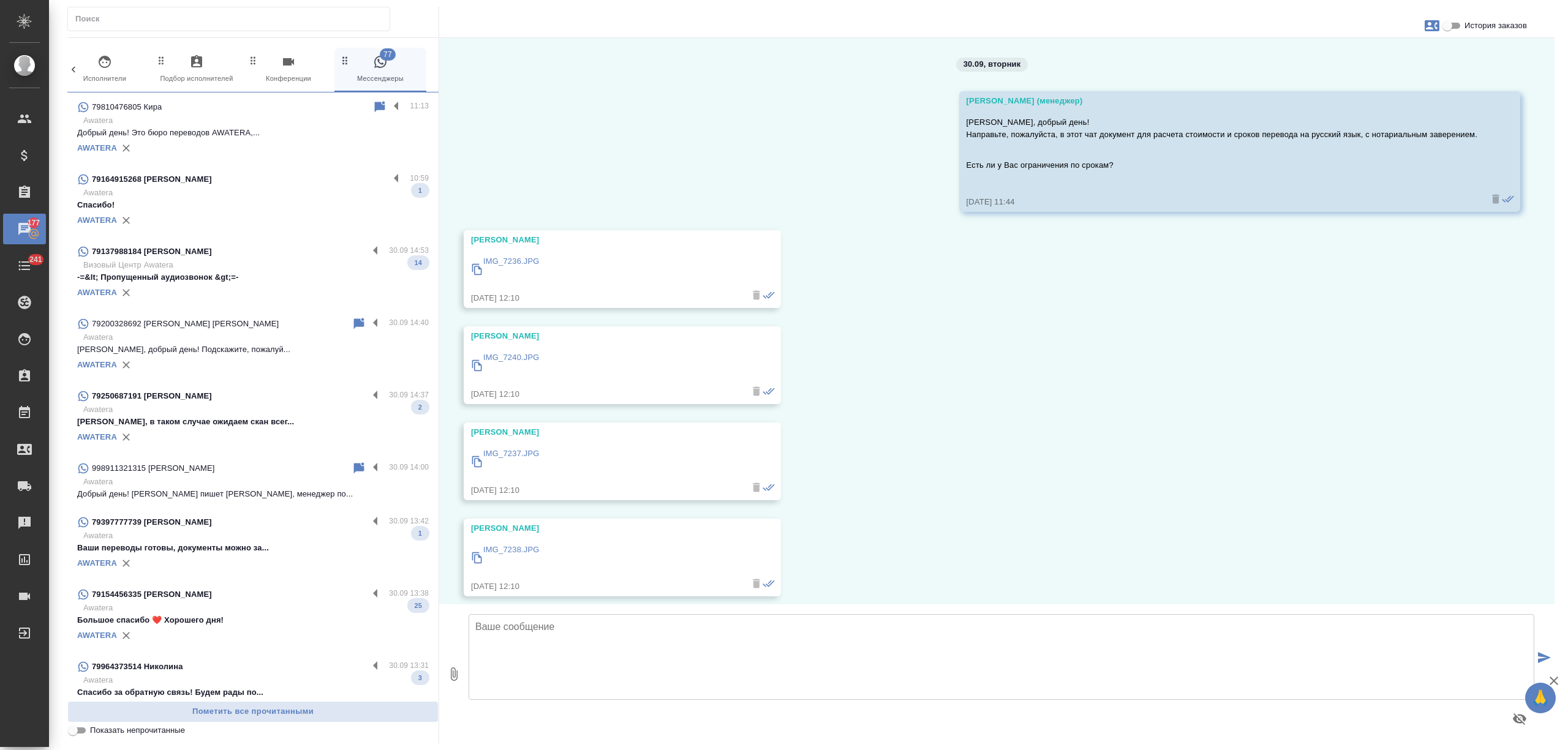
scroll to position [2379, 0]
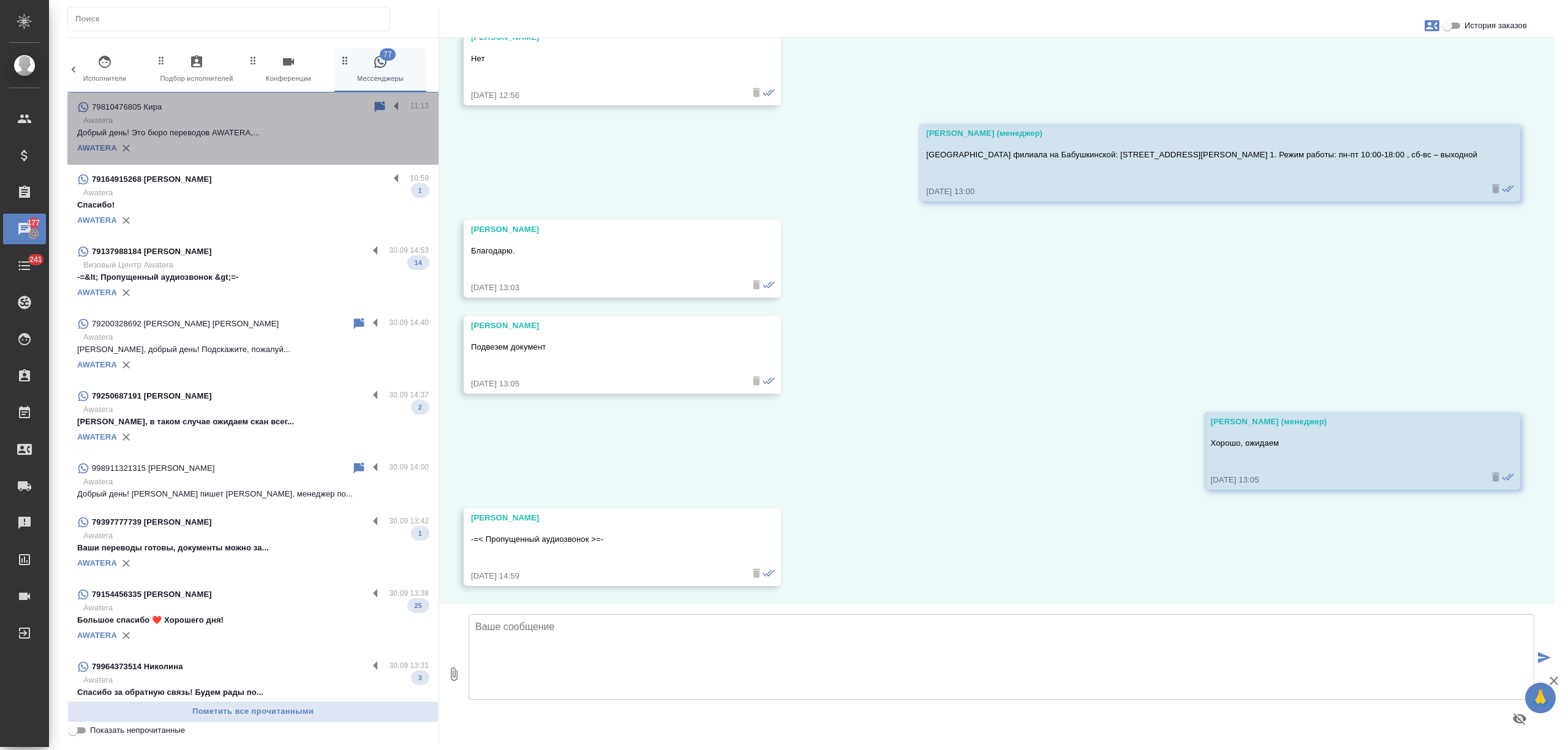
click at [275, 120] on p "Awatera" at bounding box center [256, 120] width 346 height 13
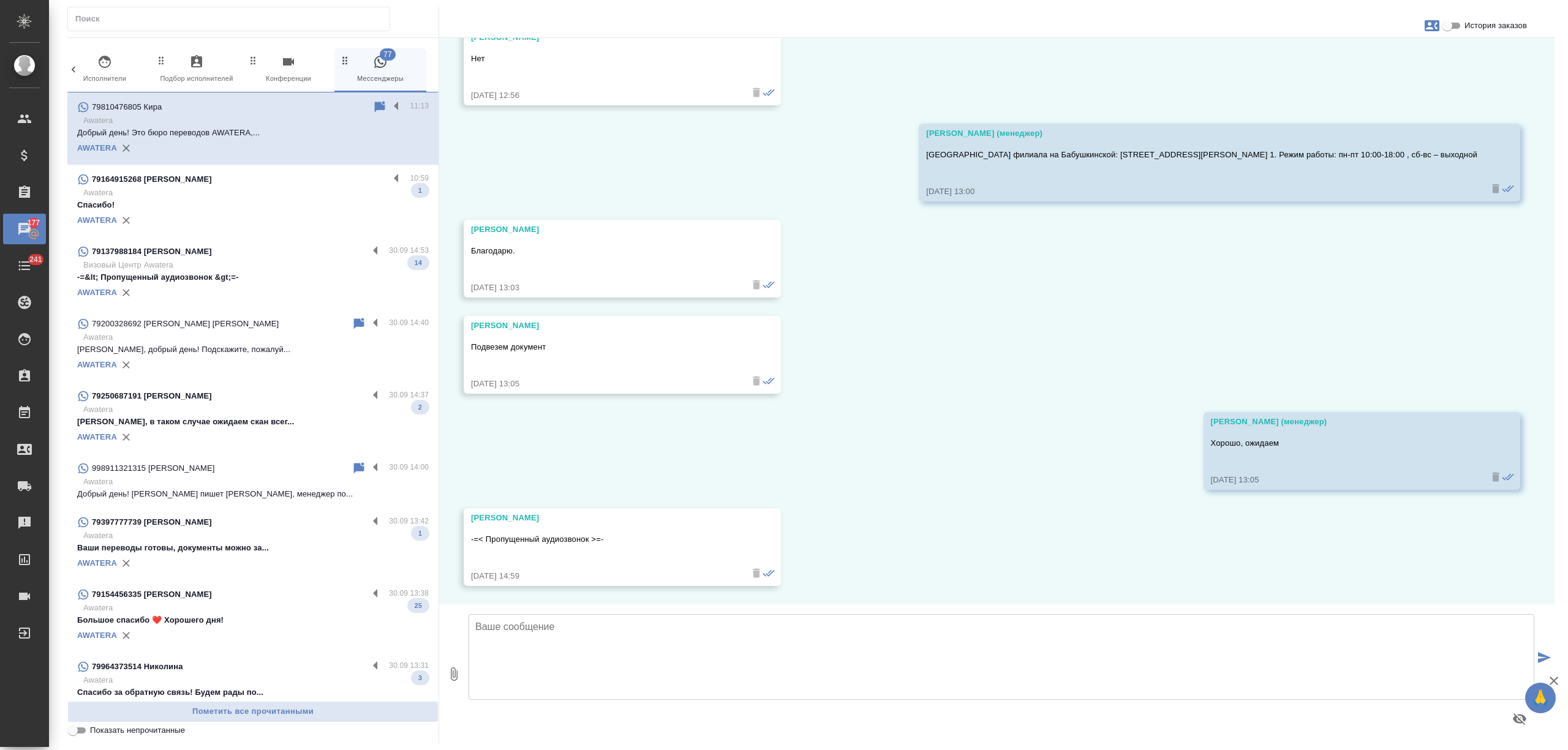
scroll to position [0, 0]
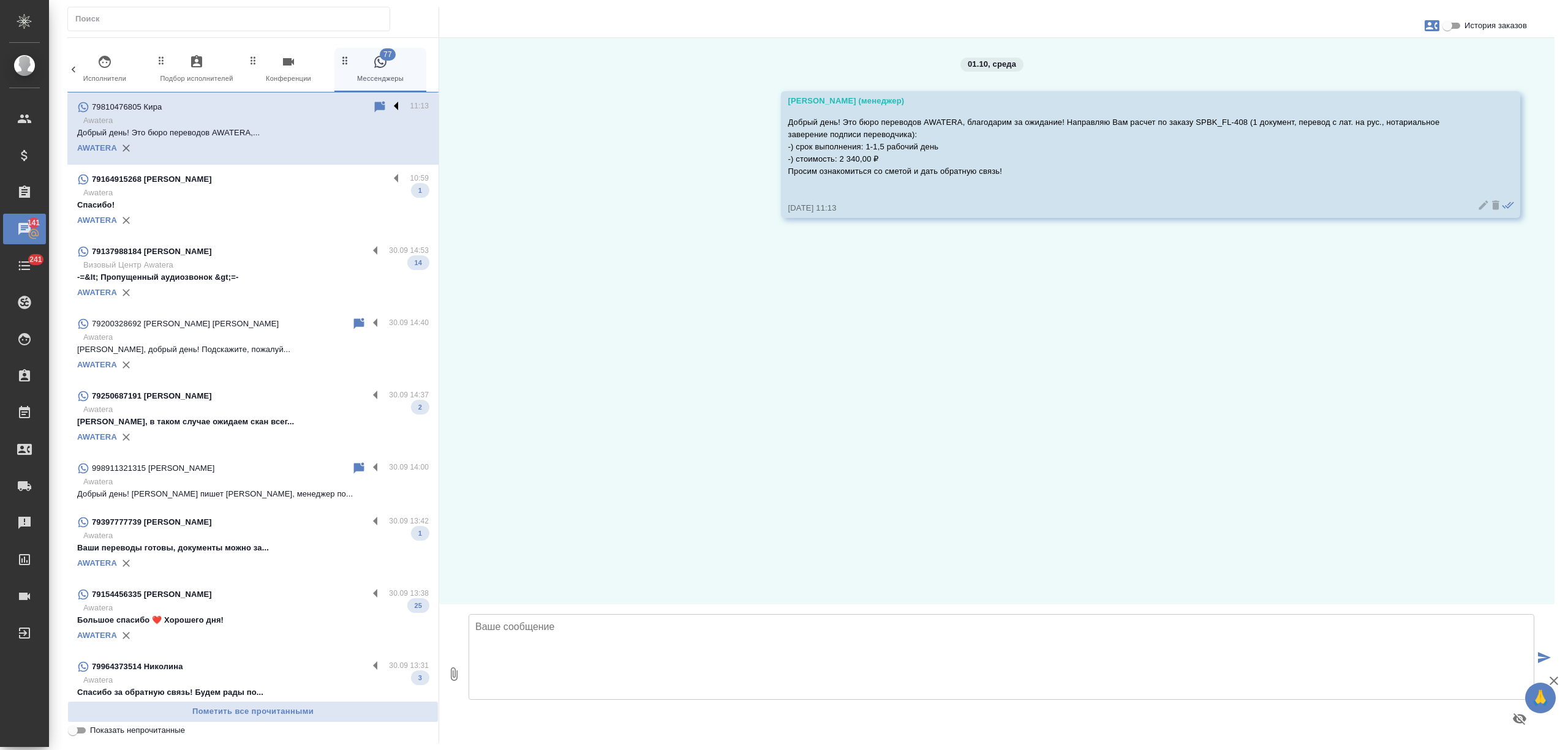
click at [389, 105] on label at bounding box center [399, 107] width 21 height 14
click at [0, 0] on input "checkbox" at bounding box center [0, 0] width 0 height 0
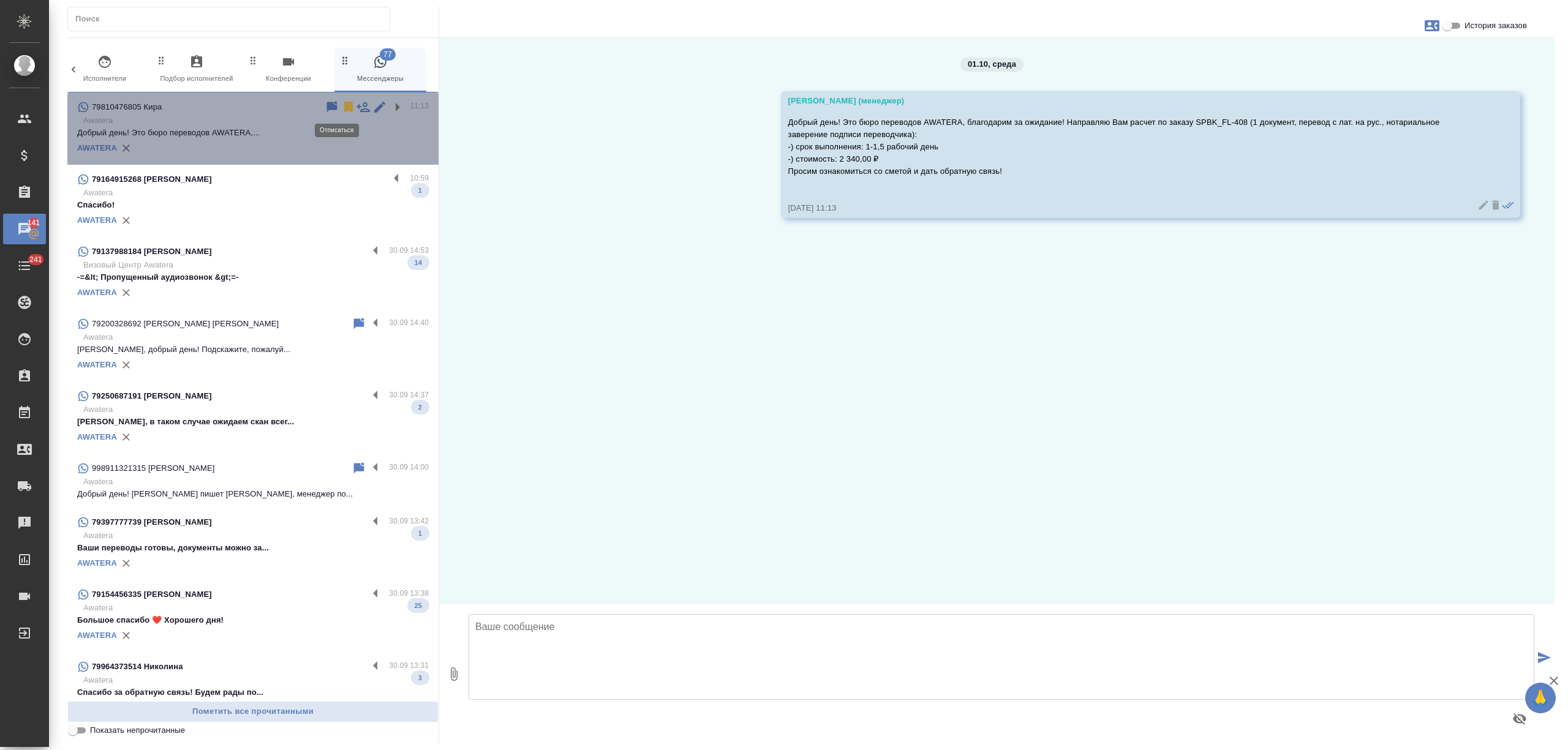
click at [344, 108] on icon at bounding box center [348, 107] width 8 height 11
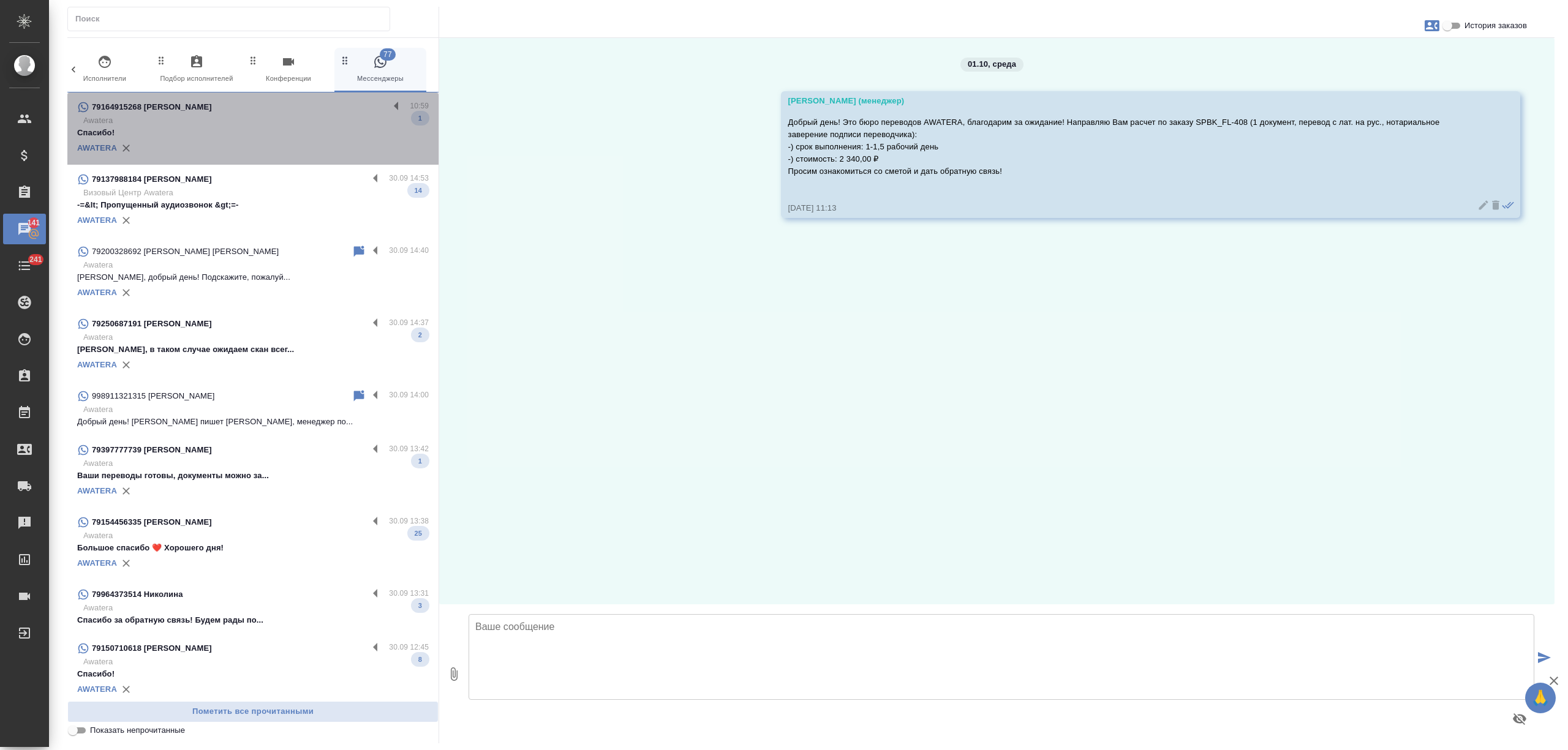
click at [318, 123] on p "Awatera" at bounding box center [256, 120] width 346 height 13
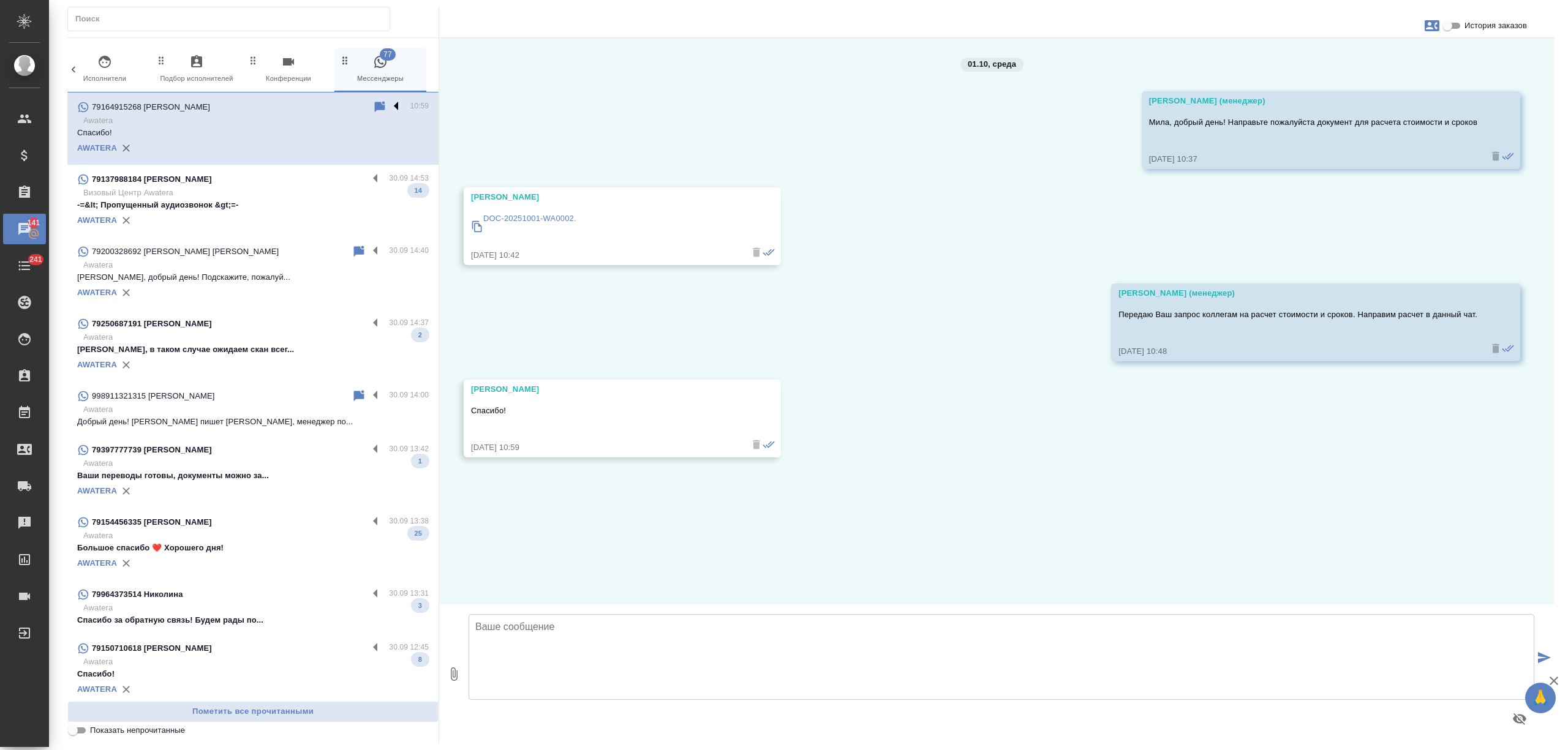
click at [389, 102] on label at bounding box center [399, 107] width 21 height 14
click at [0, 0] on input "checkbox" at bounding box center [0, 0] width 0 height 0
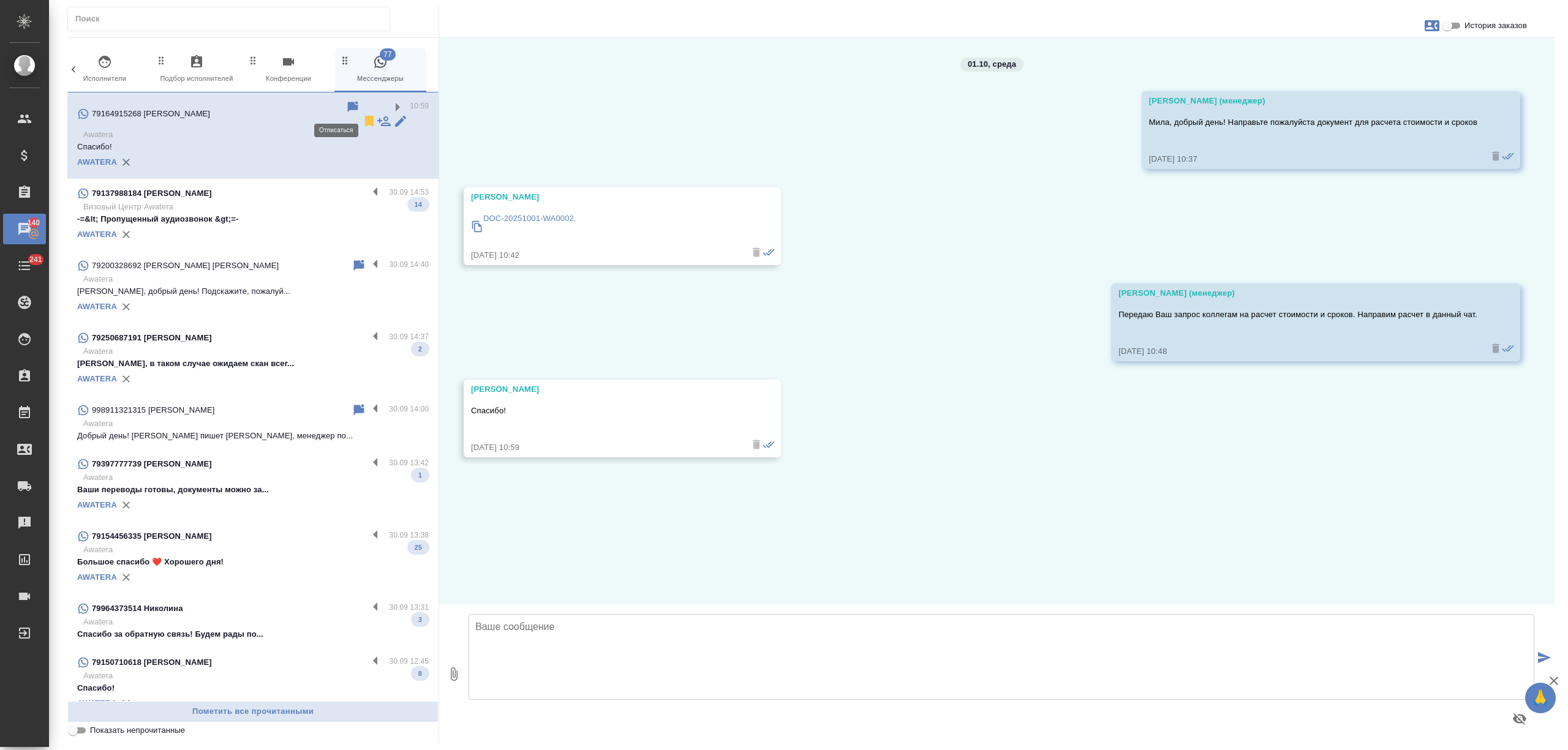
click at [365, 116] on icon at bounding box center [369, 121] width 8 height 11
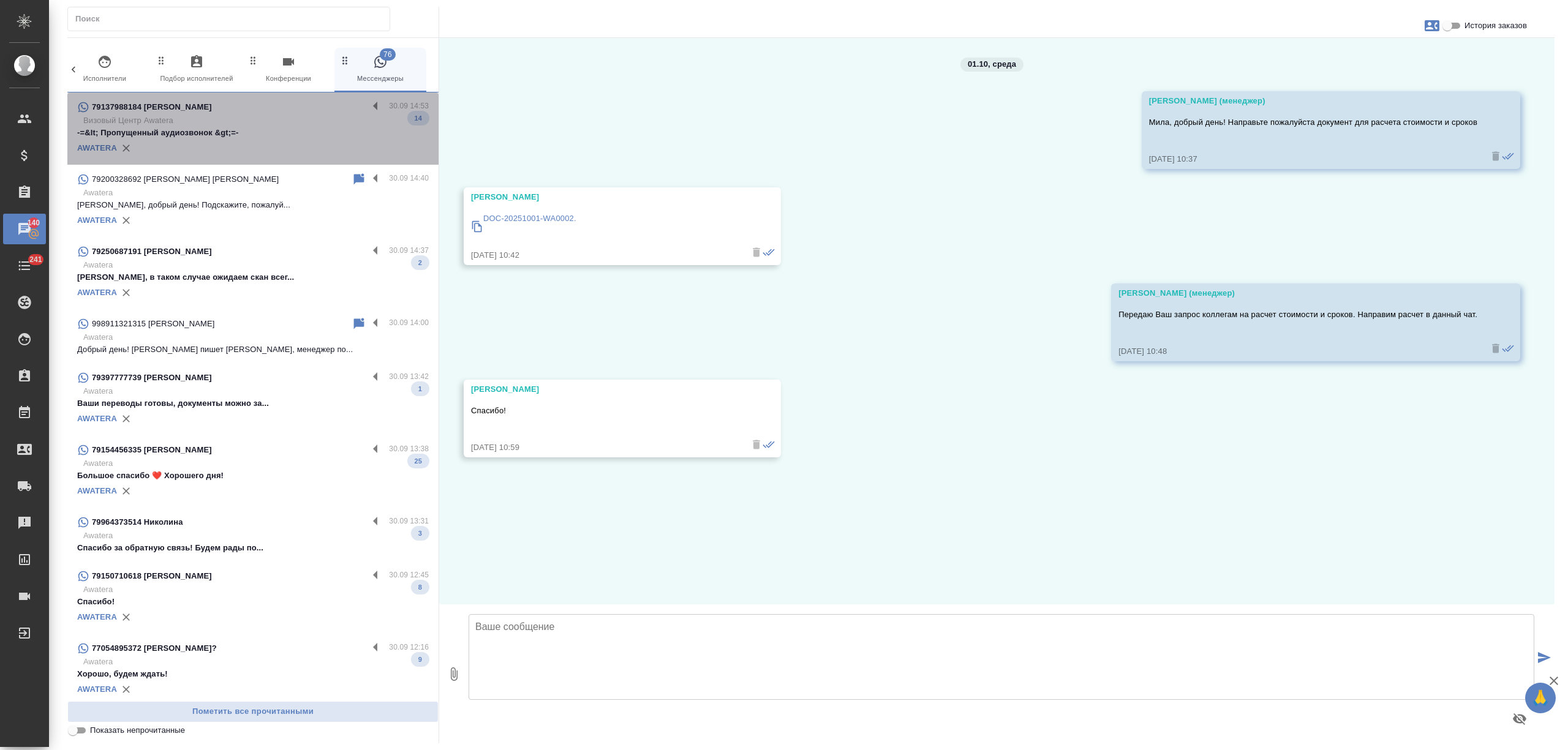
click at [295, 134] on p "-=&lt; Пропущенный аудиозвонок &gt;=-" at bounding box center [252, 133] width 352 height 13
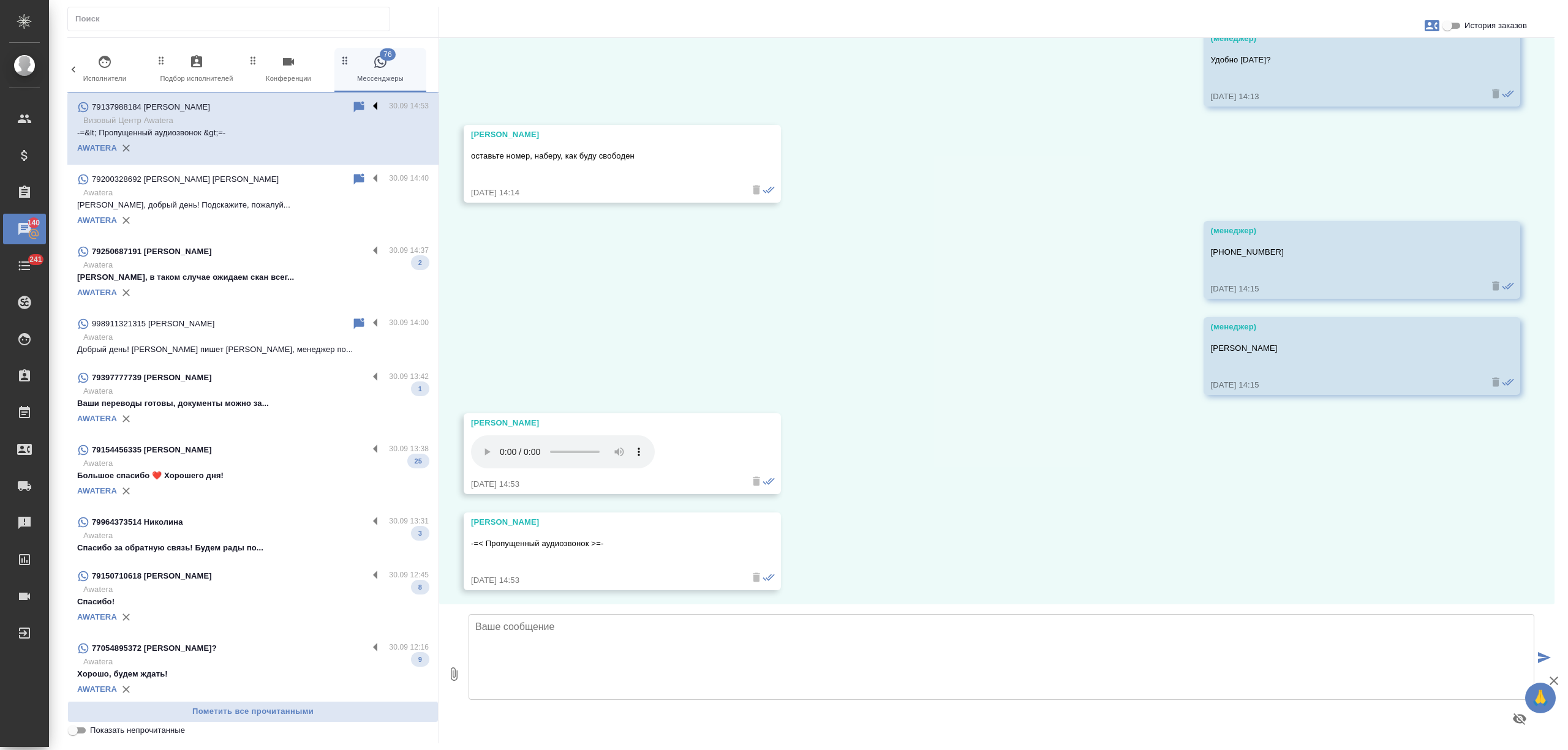
scroll to position [2865, 0]
click at [368, 105] on label at bounding box center [378, 107] width 21 height 14
click at [0, 0] on input "checkbox" at bounding box center [0, 0] width 0 height 0
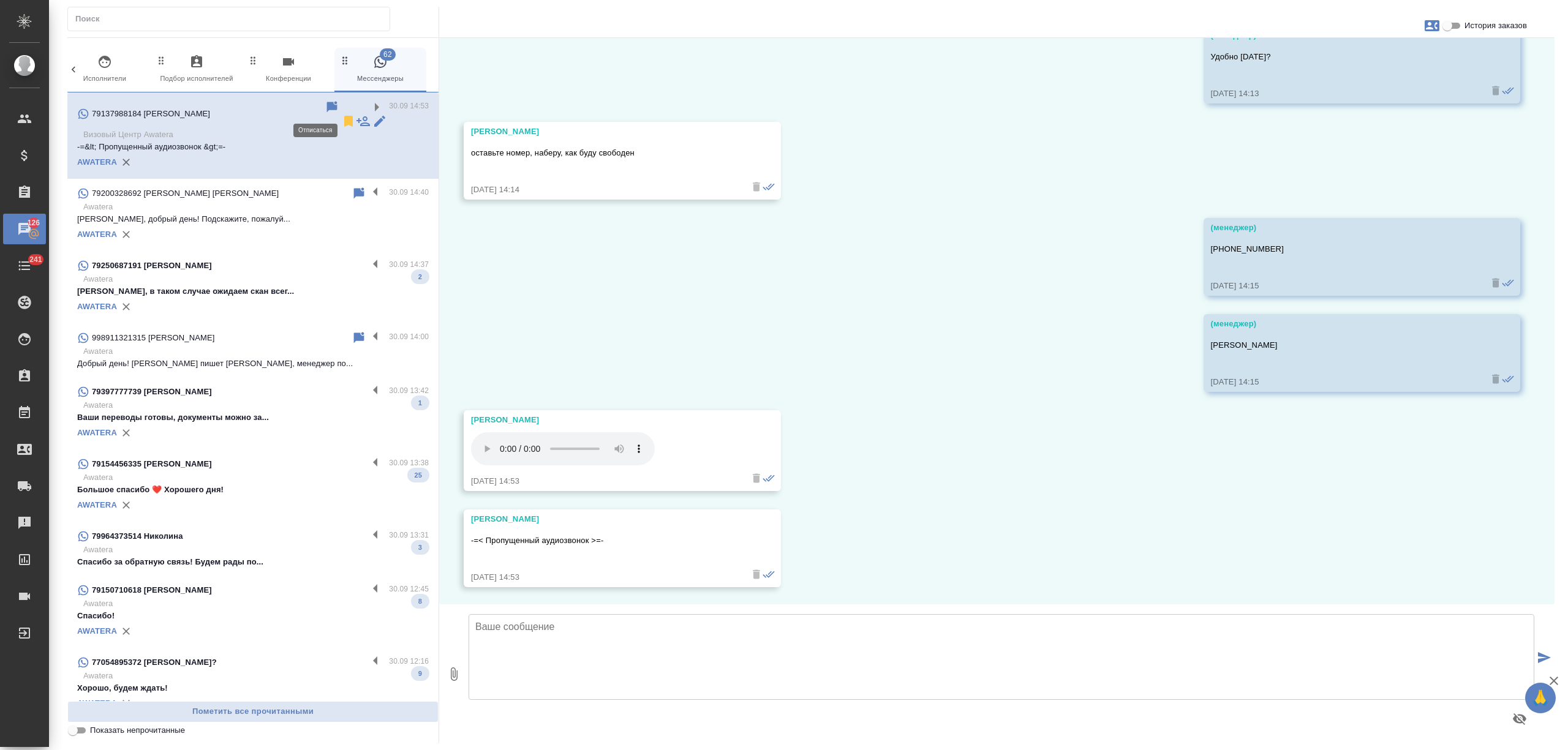
click at [344, 116] on icon at bounding box center [348, 121] width 8 height 11
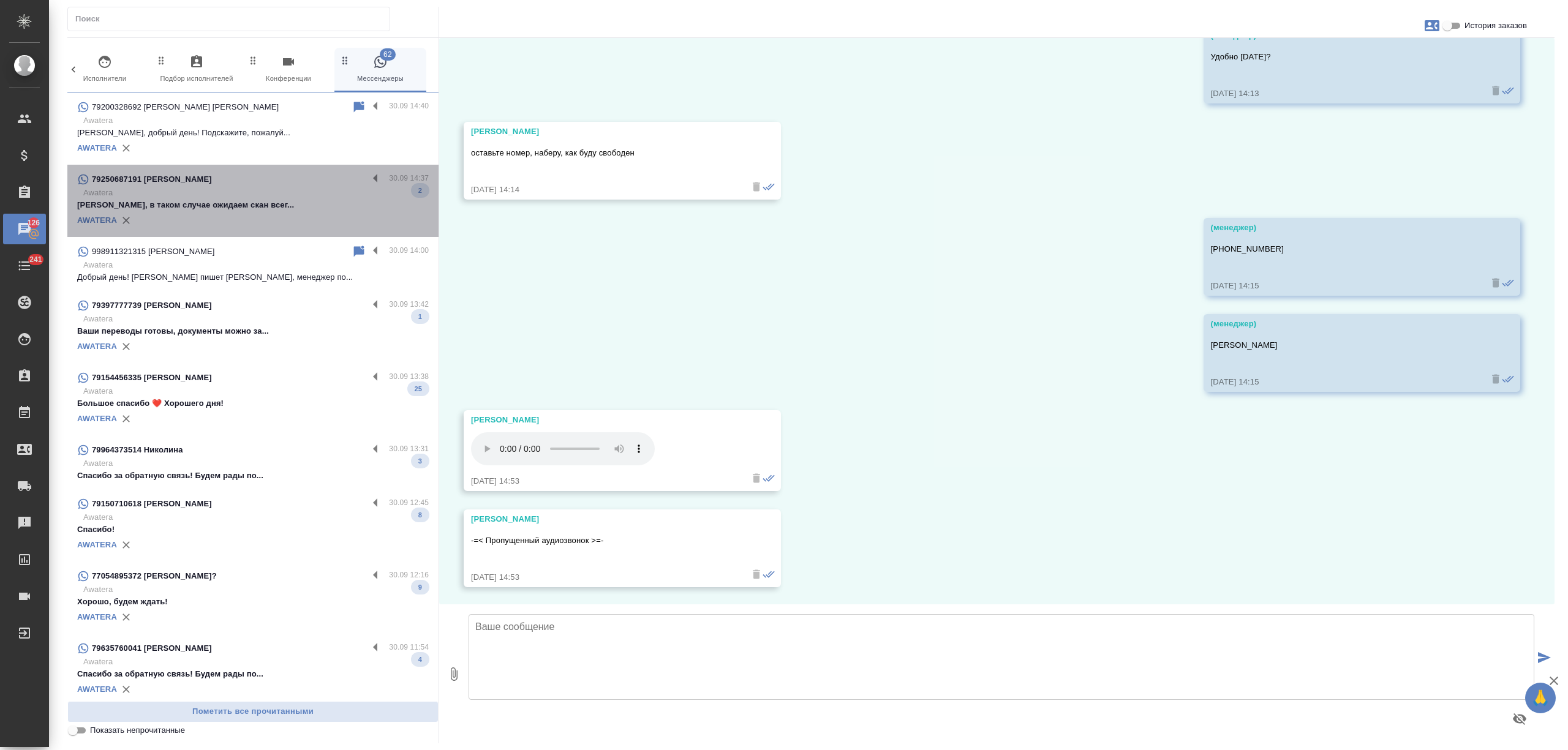
click at [281, 190] on p "Awatera" at bounding box center [256, 193] width 346 height 13
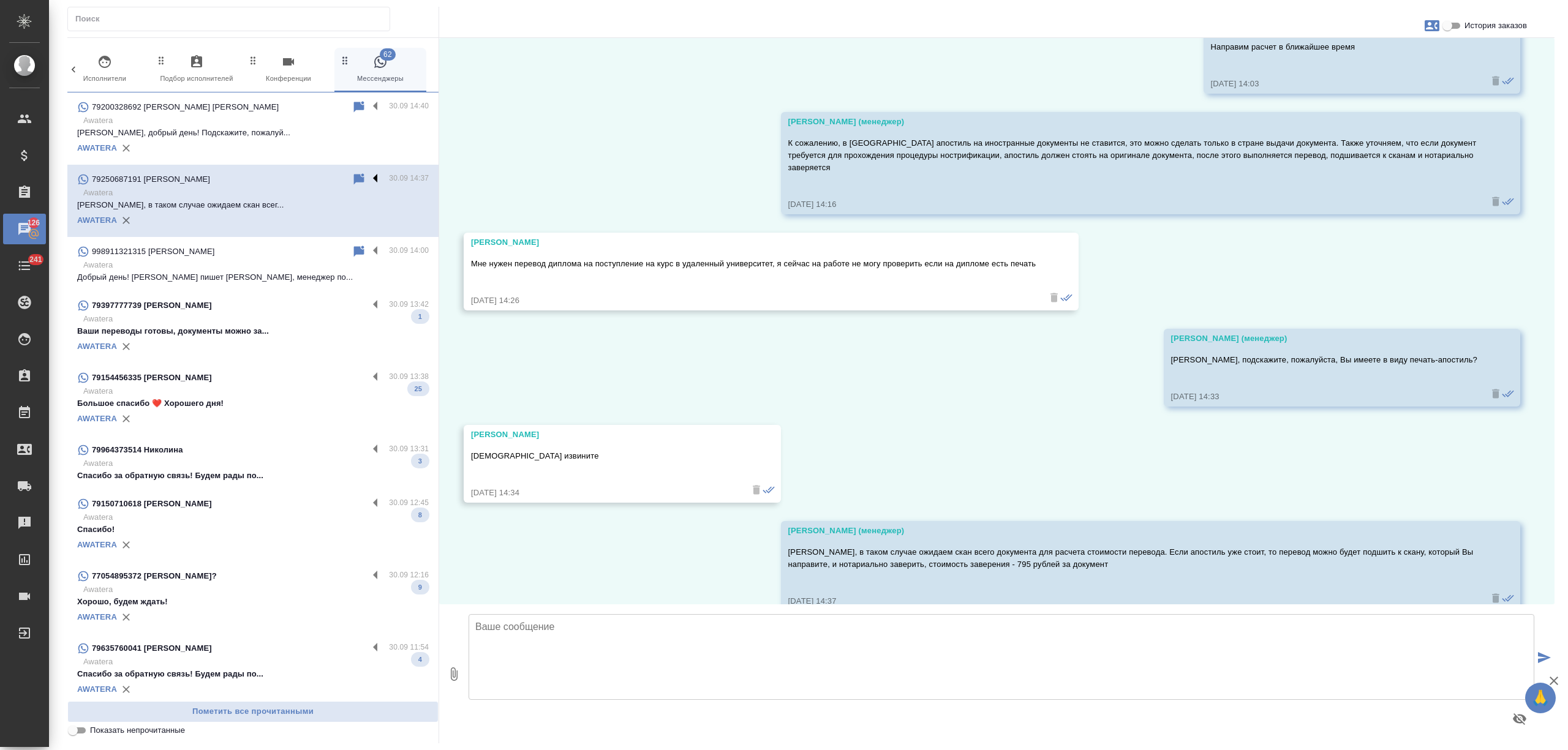
scroll to position [971, 0]
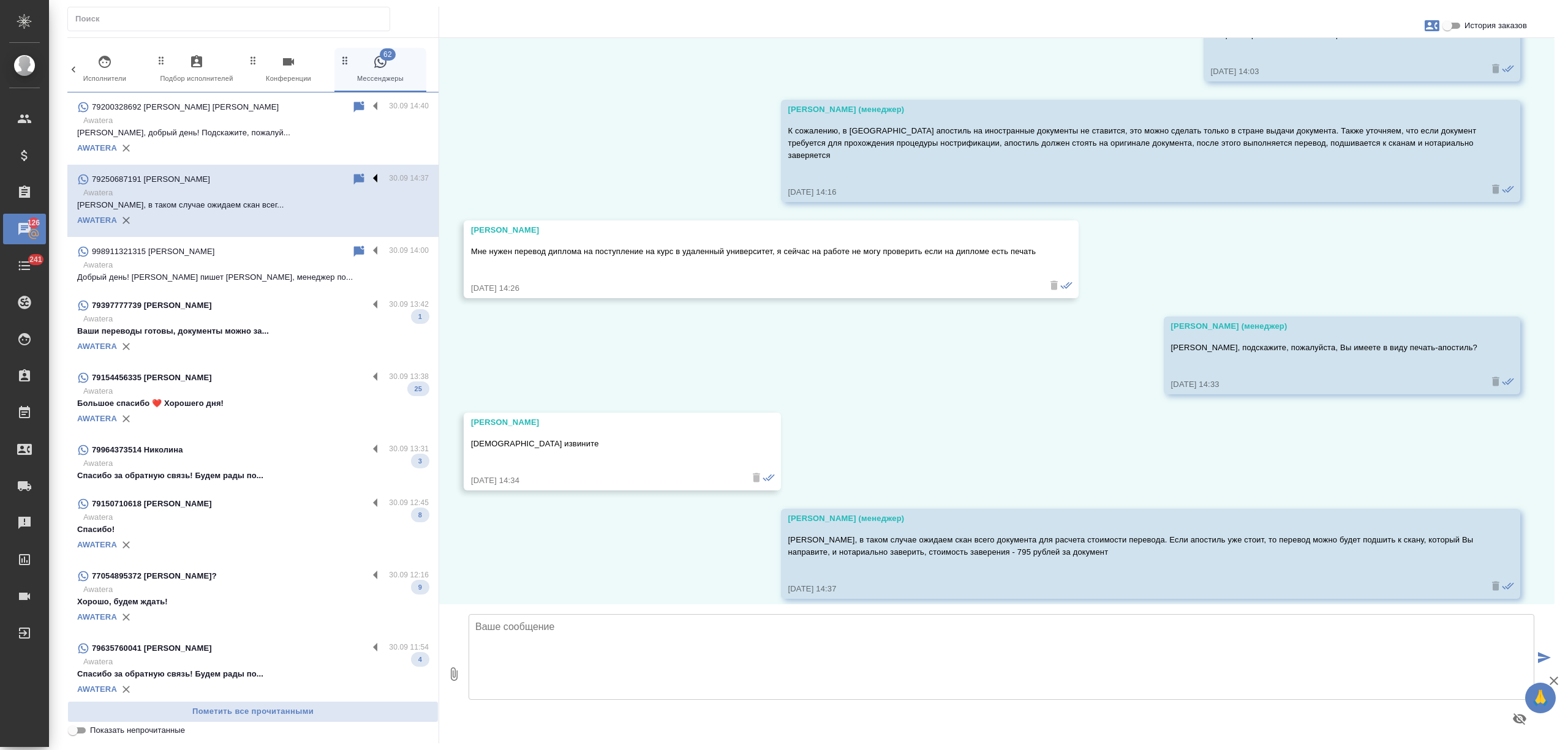
click at [368, 176] on label at bounding box center [378, 179] width 21 height 14
click at [0, 0] on input "checkbox" at bounding box center [0, 0] width 0 height 0
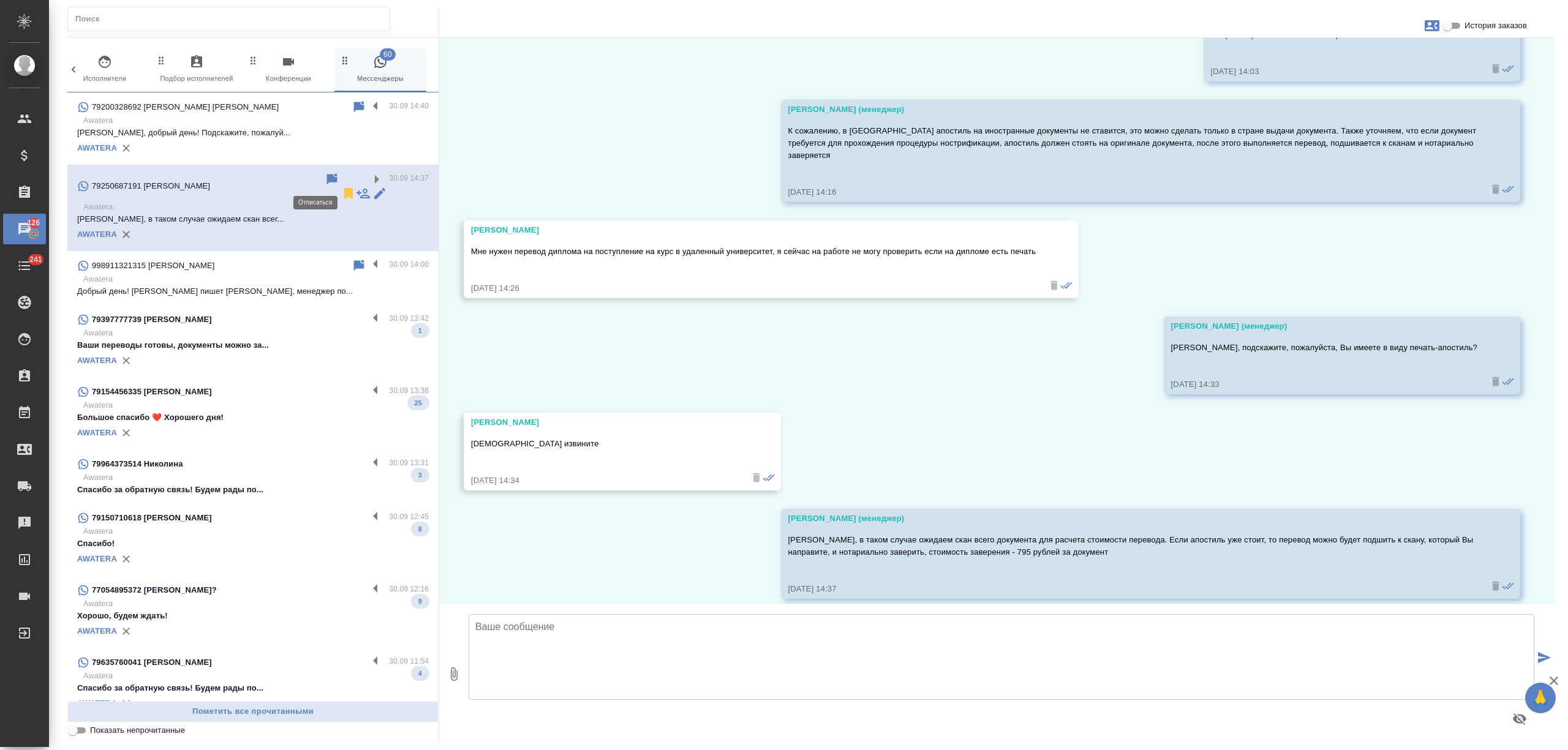
click at [344, 188] on icon at bounding box center [348, 193] width 8 height 11
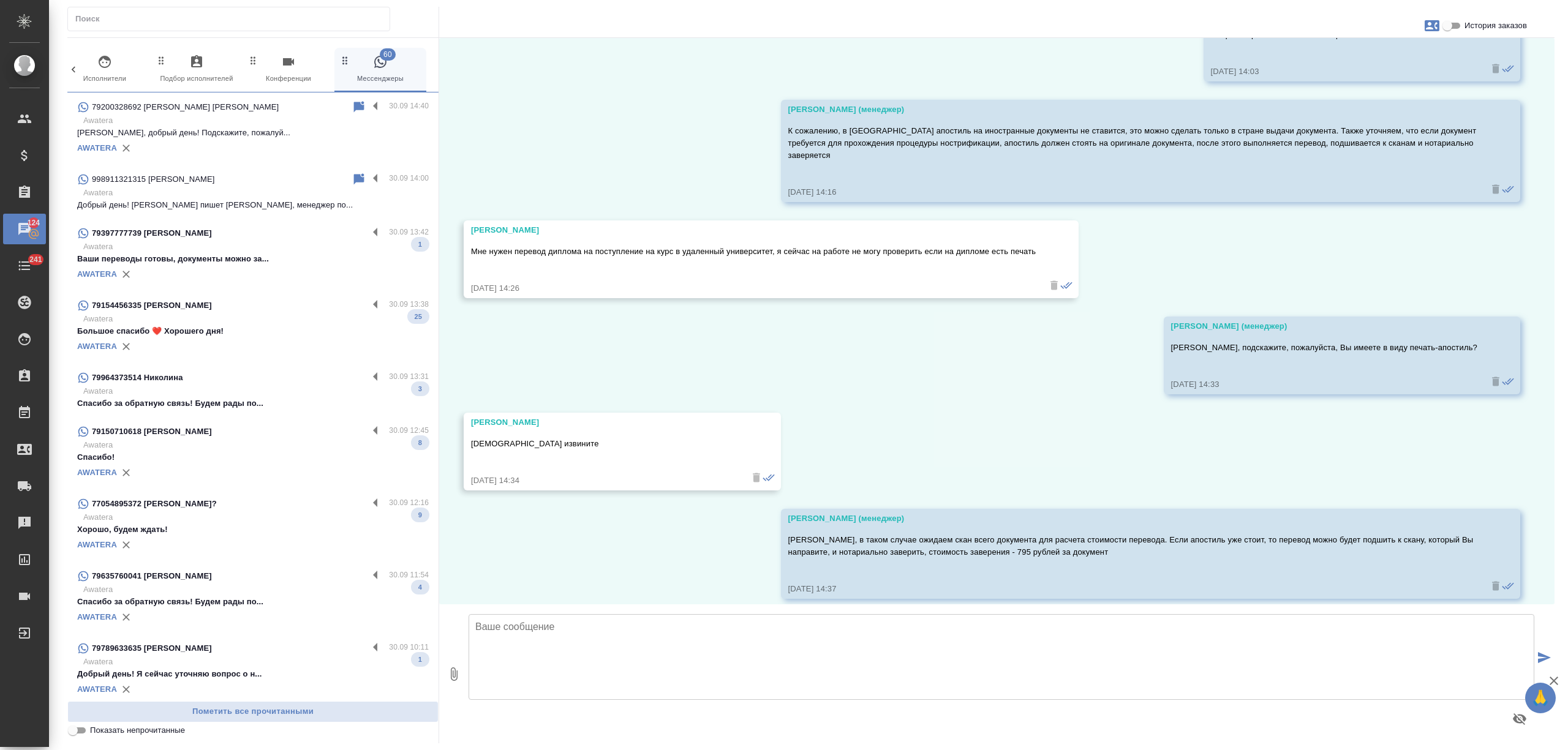
click at [254, 205] on p "Добрый день! Вам пишет Анна, менеджер по..." at bounding box center [252, 205] width 352 height 13
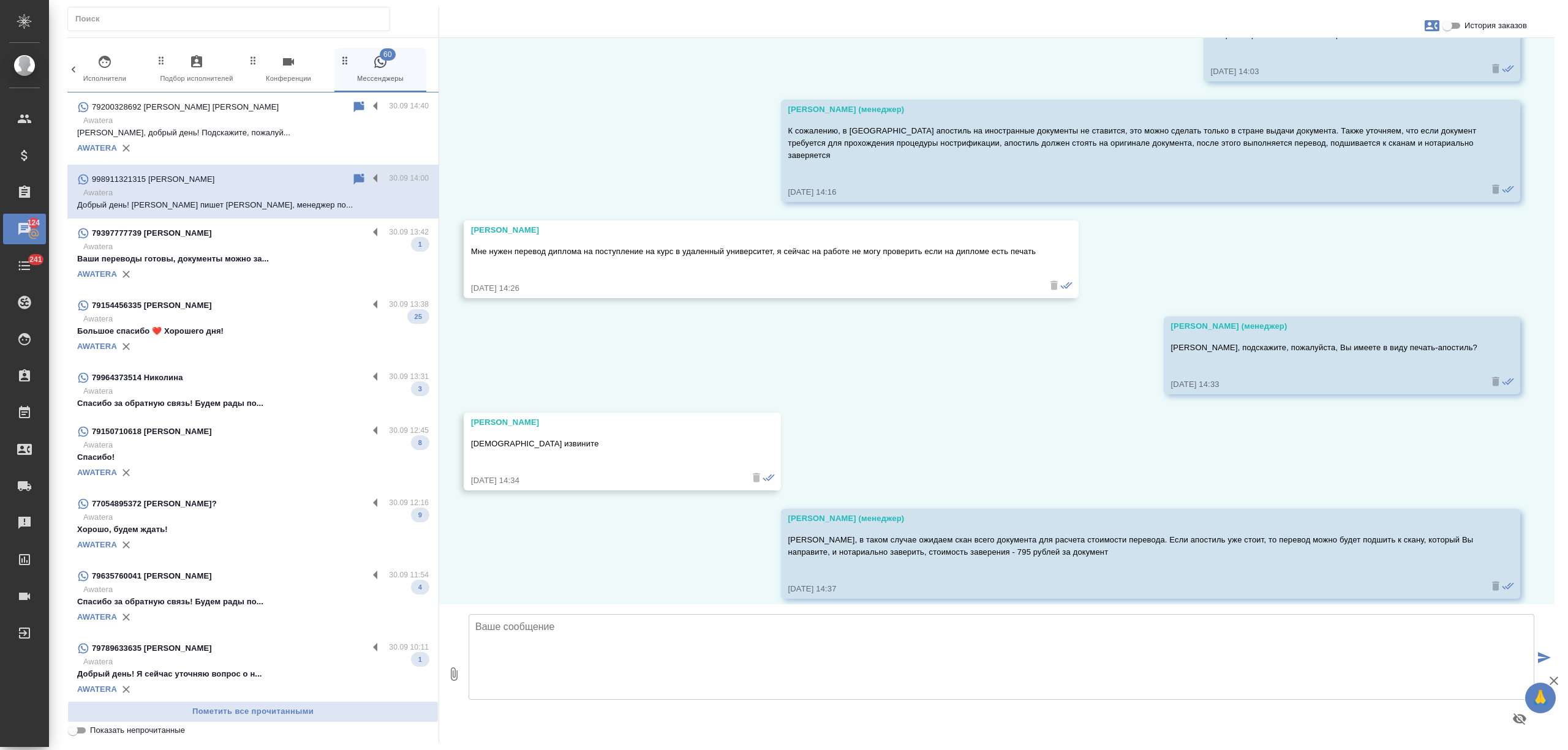
scroll to position [346, 0]
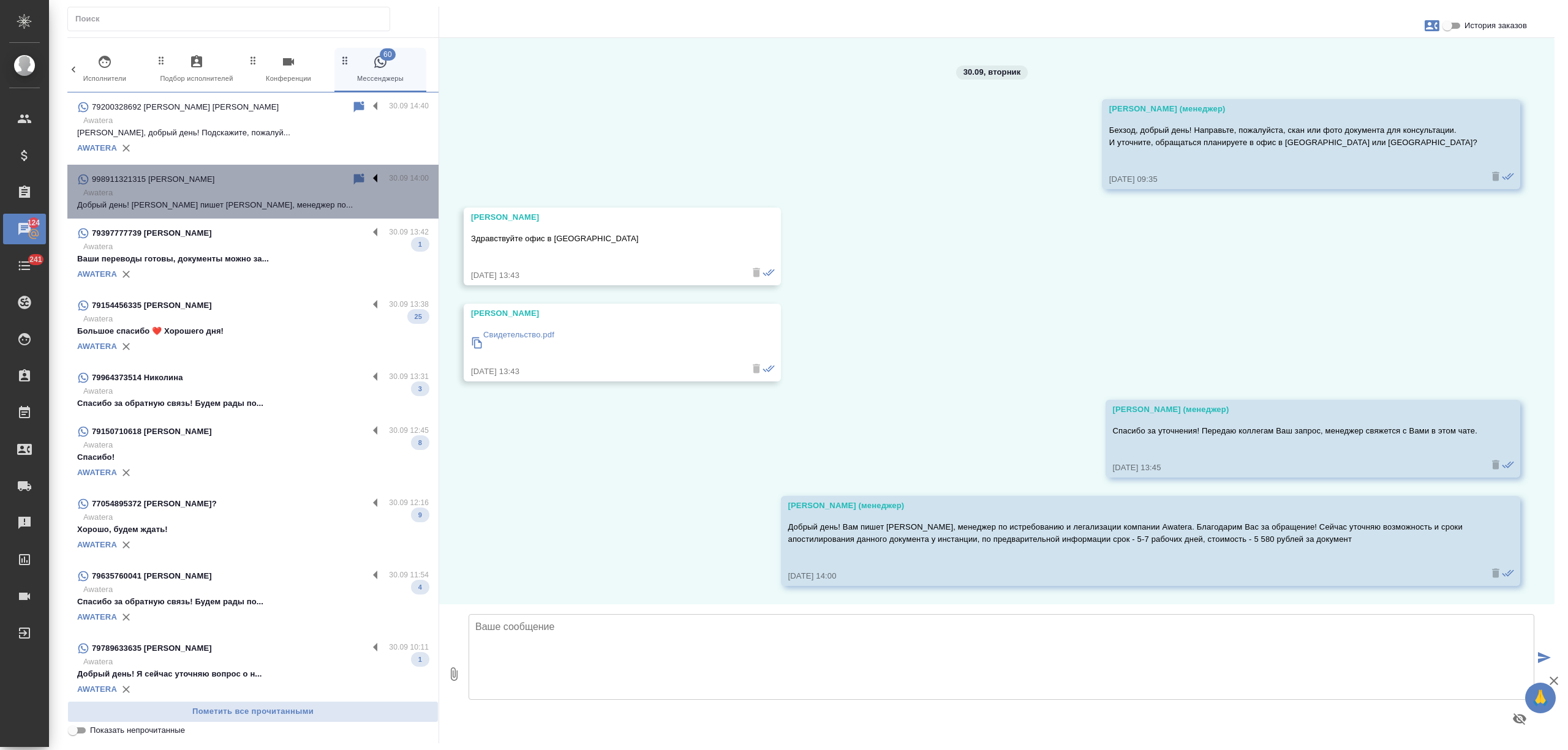
click at [368, 185] on label at bounding box center [378, 179] width 21 height 14
click at [0, 0] on input "checkbox" at bounding box center [0, 0] width 0 height 0
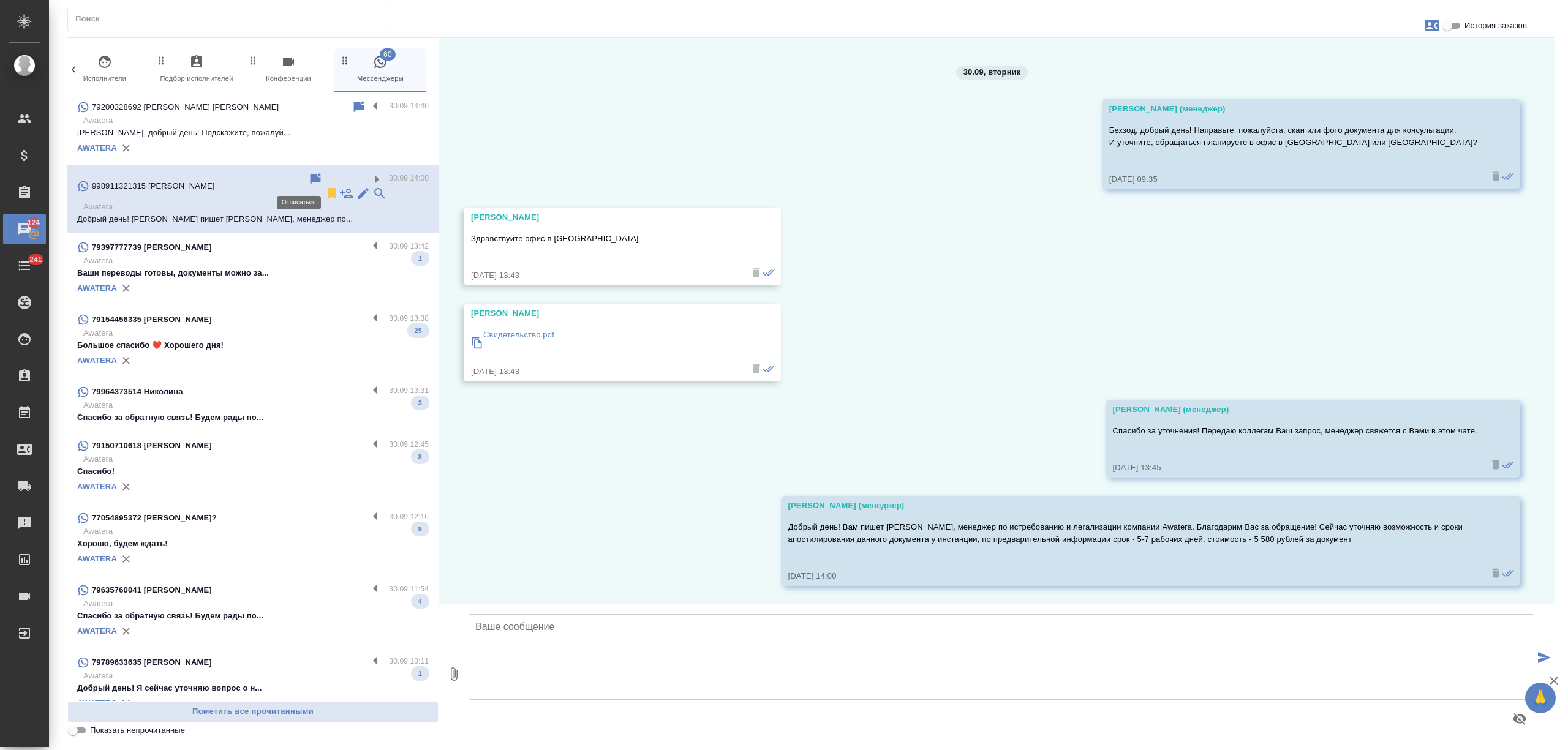
click at [327, 188] on icon at bounding box center [332, 193] width 8 height 11
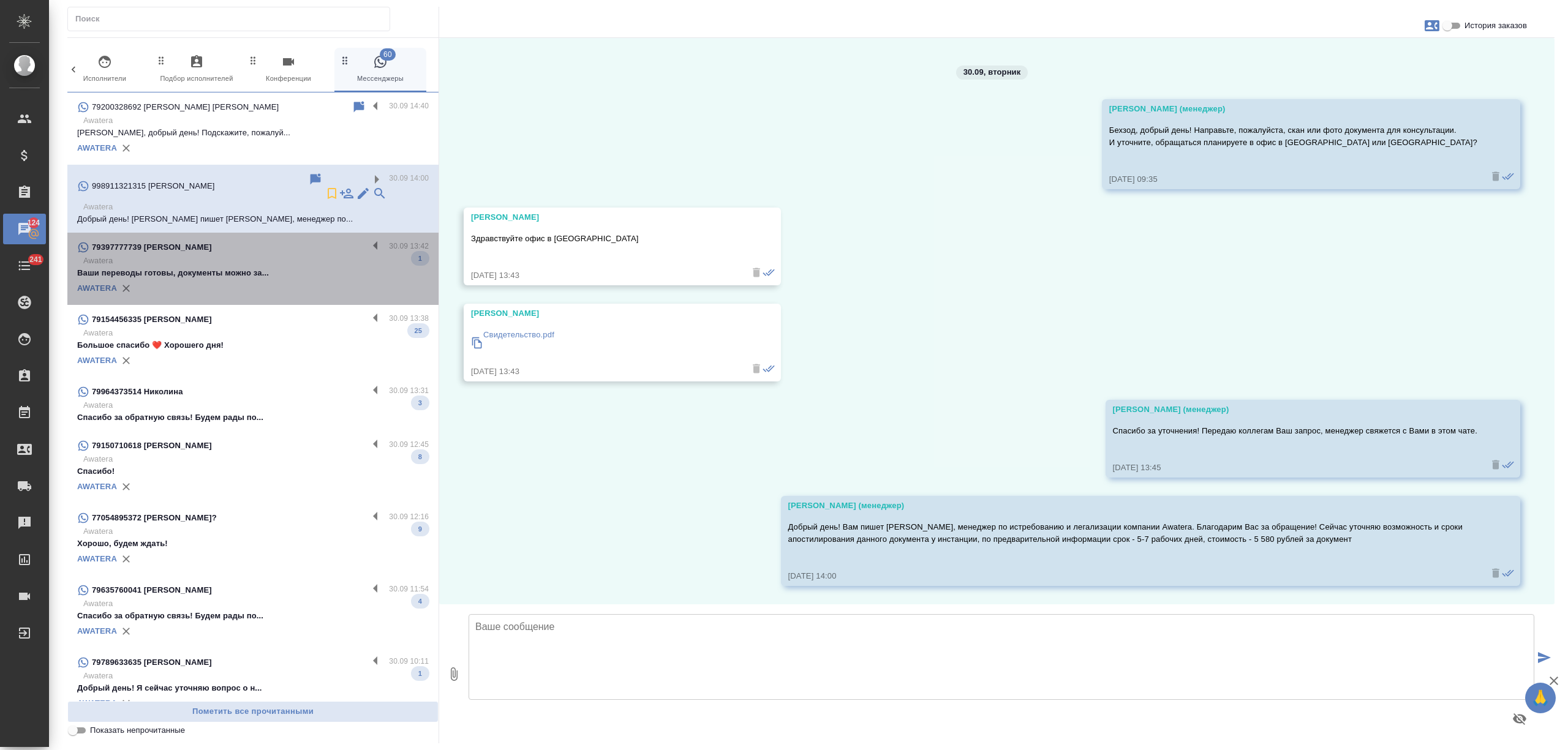
click at [314, 255] on p "Awatera" at bounding box center [256, 261] width 346 height 13
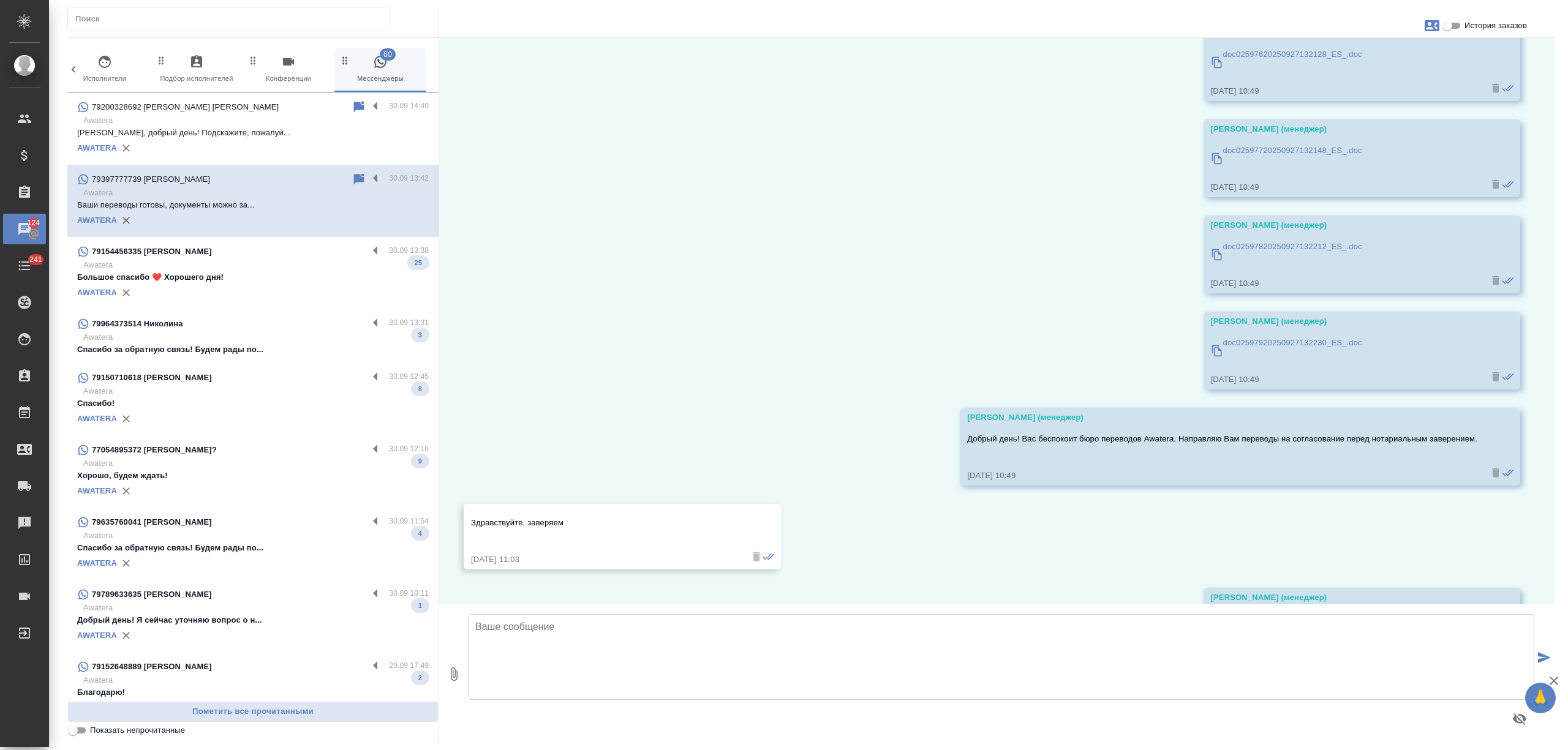
scroll to position [339, 0]
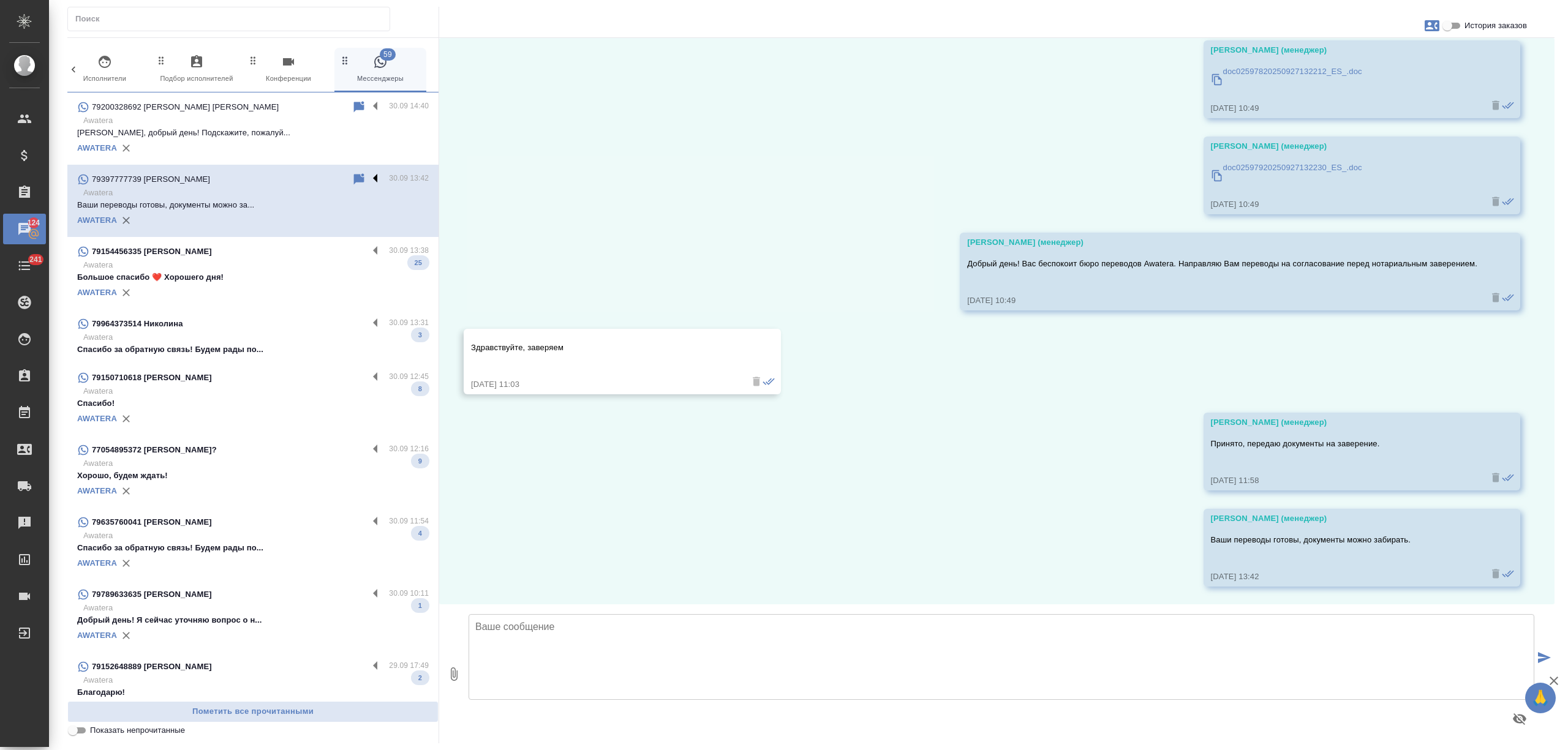
click at [368, 180] on label at bounding box center [378, 179] width 21 height 14
click at [0, 0] on input "checkbox" at bounding box center [0, 0] width 0 height 0
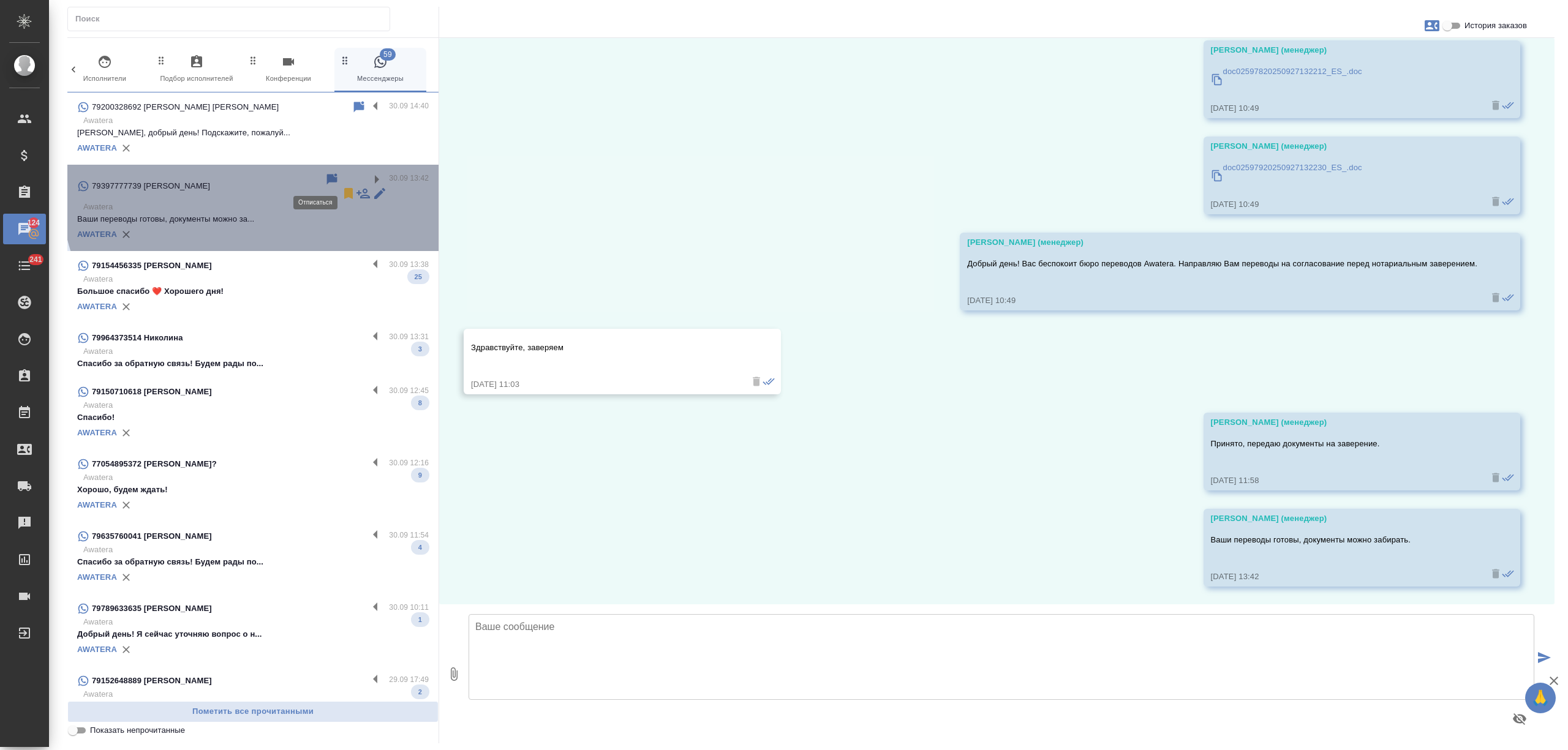
click at [344, 188] on icon at bounding box center [348, 193] width 8 height 11
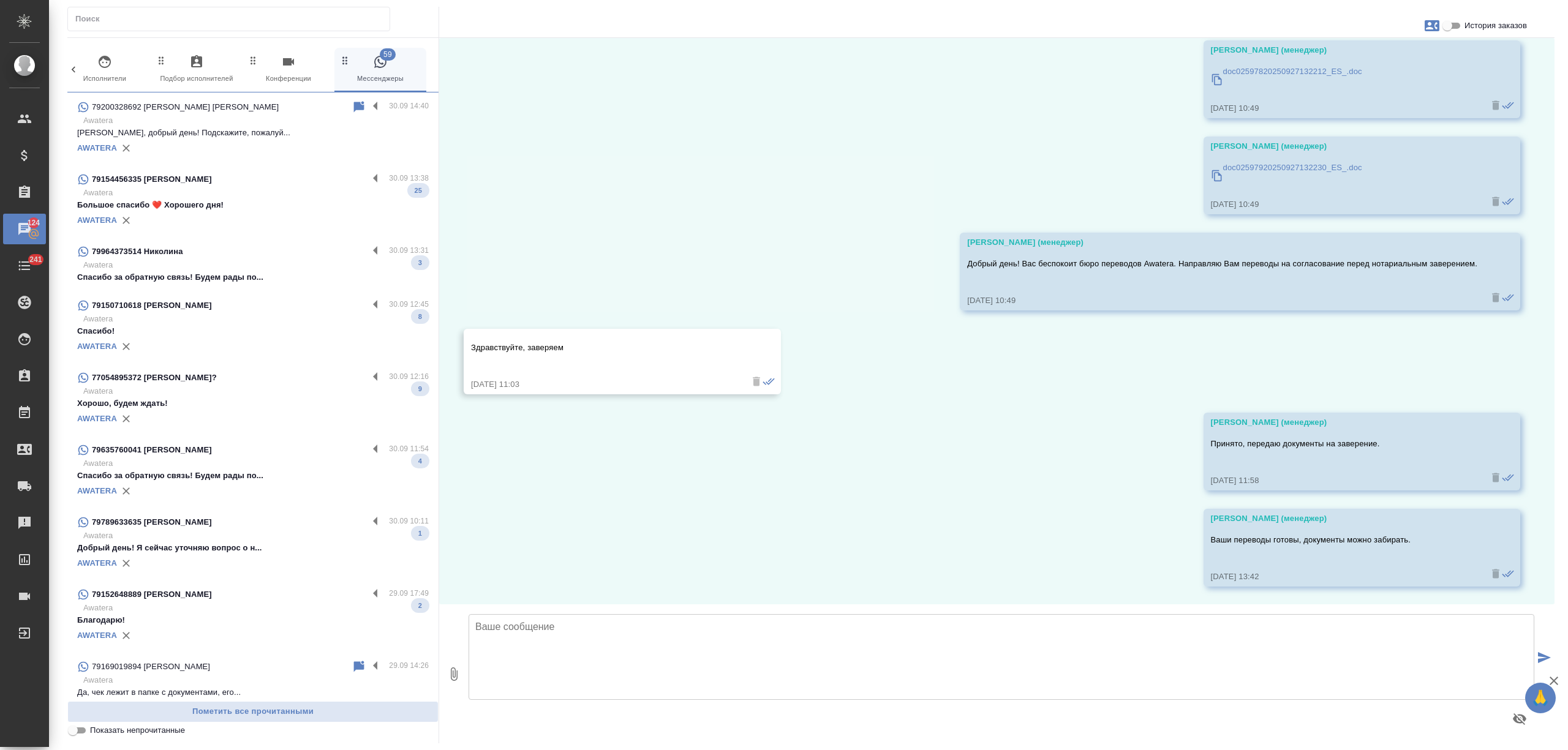
click at [317, 204] on p "Большое спасибо ❤️ Хорошего дня!" at bounding box center [252, 205] width 352 height 13
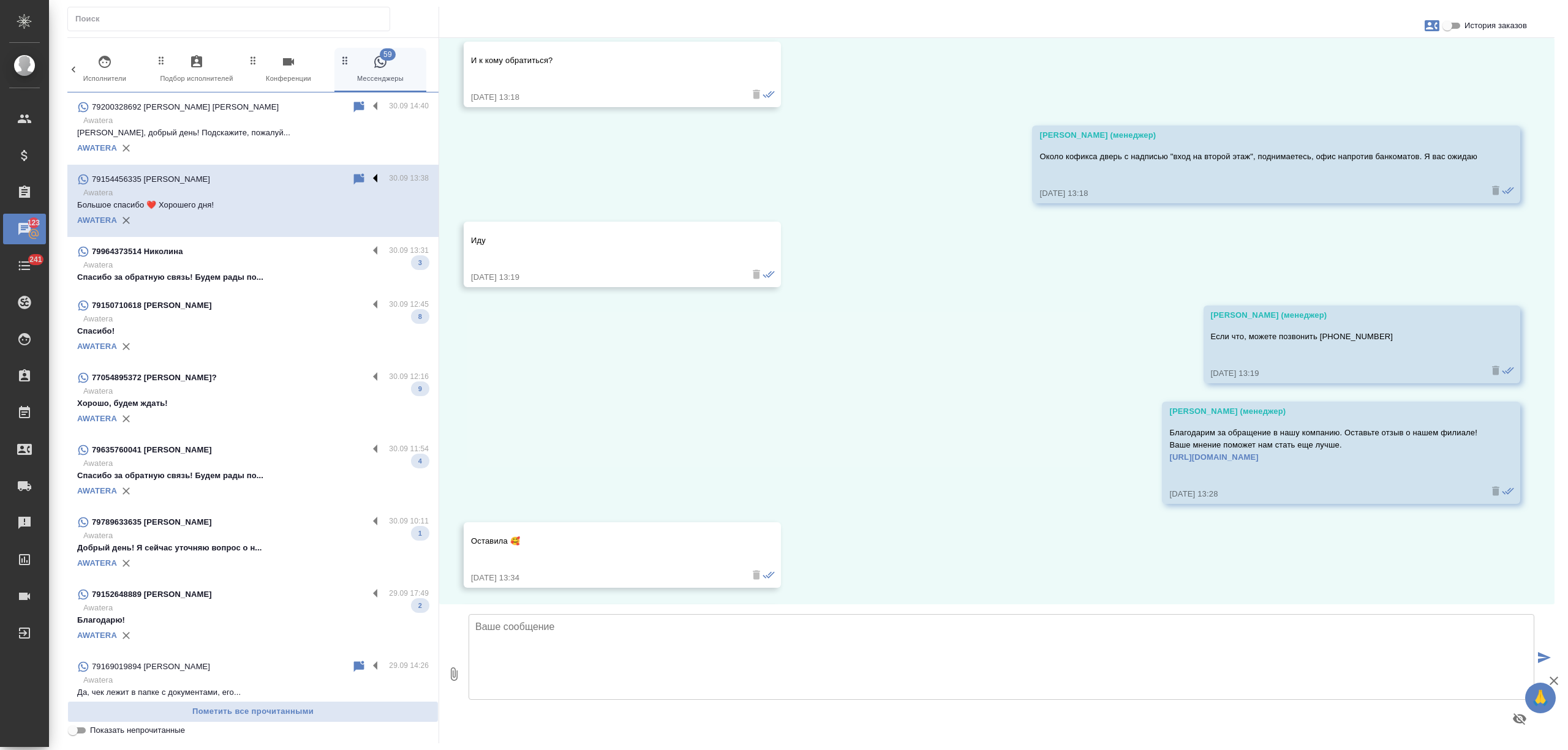
scroll to position [4258, 0]
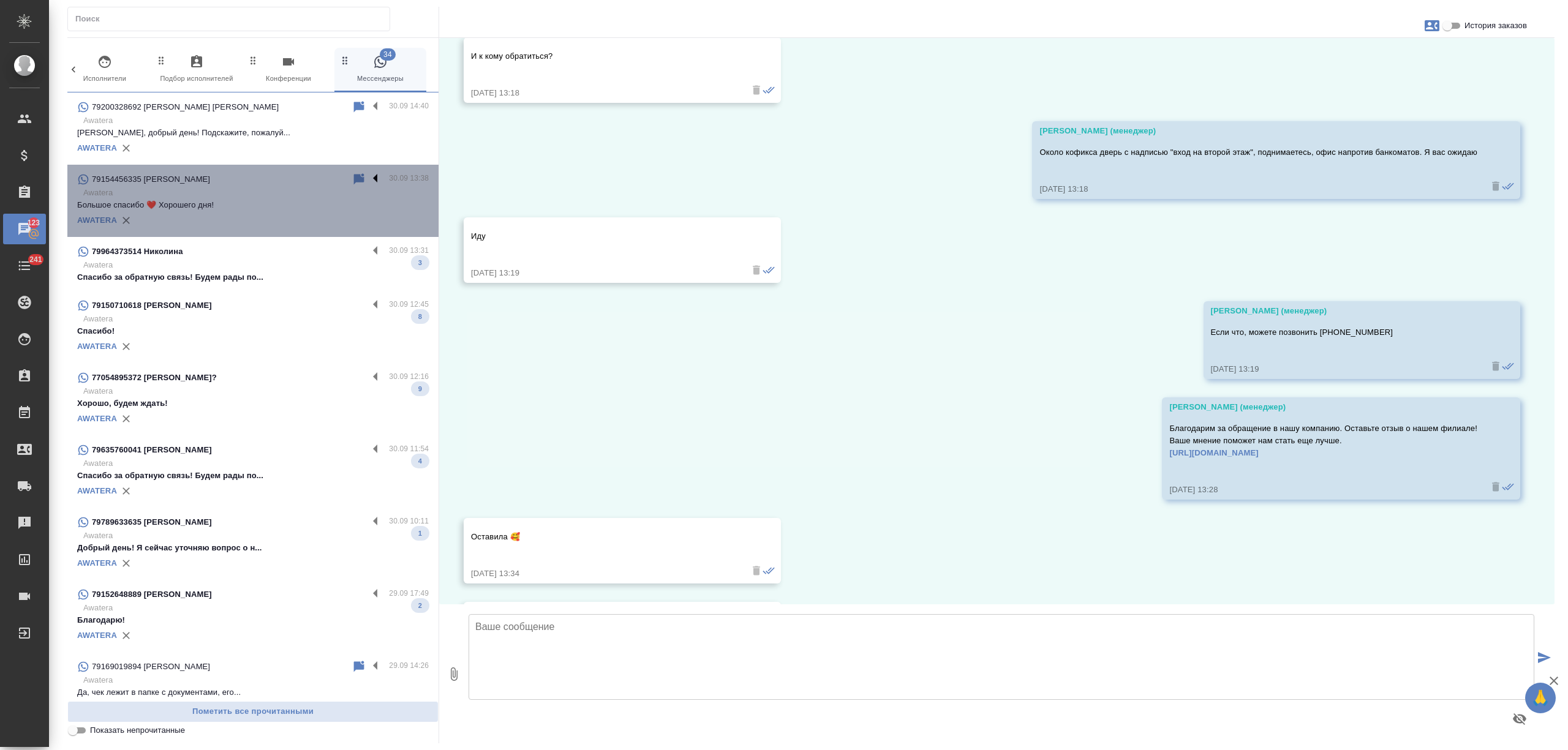
click at [368, 175] on label at bounding box center [378, 179] width 21 height 14
click at [0, 0] on input "checkbox" at bounding box center [0, 0] width 0 height 0
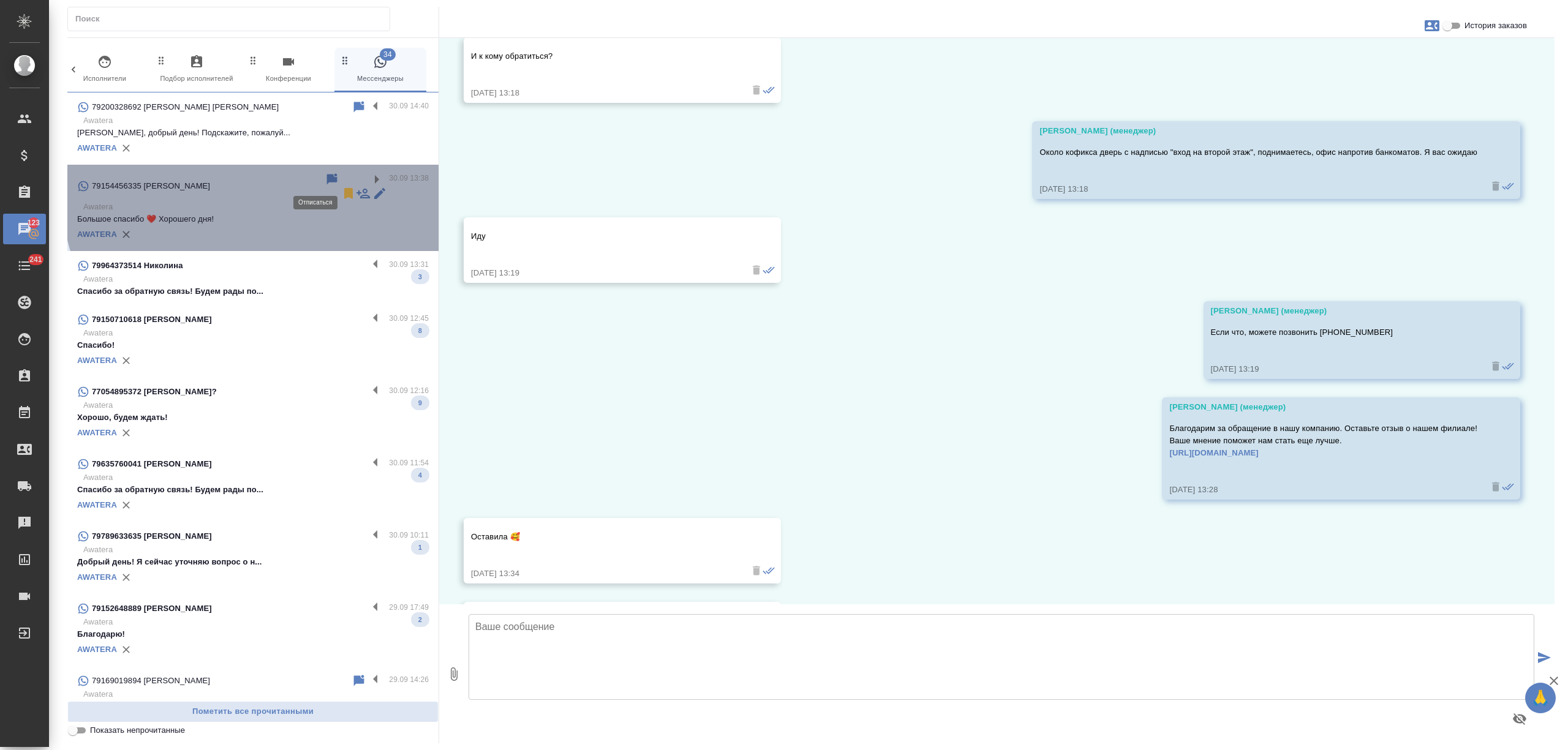
click at [344, 188] on icon at bounding box center [348, 193] width 8 height 11
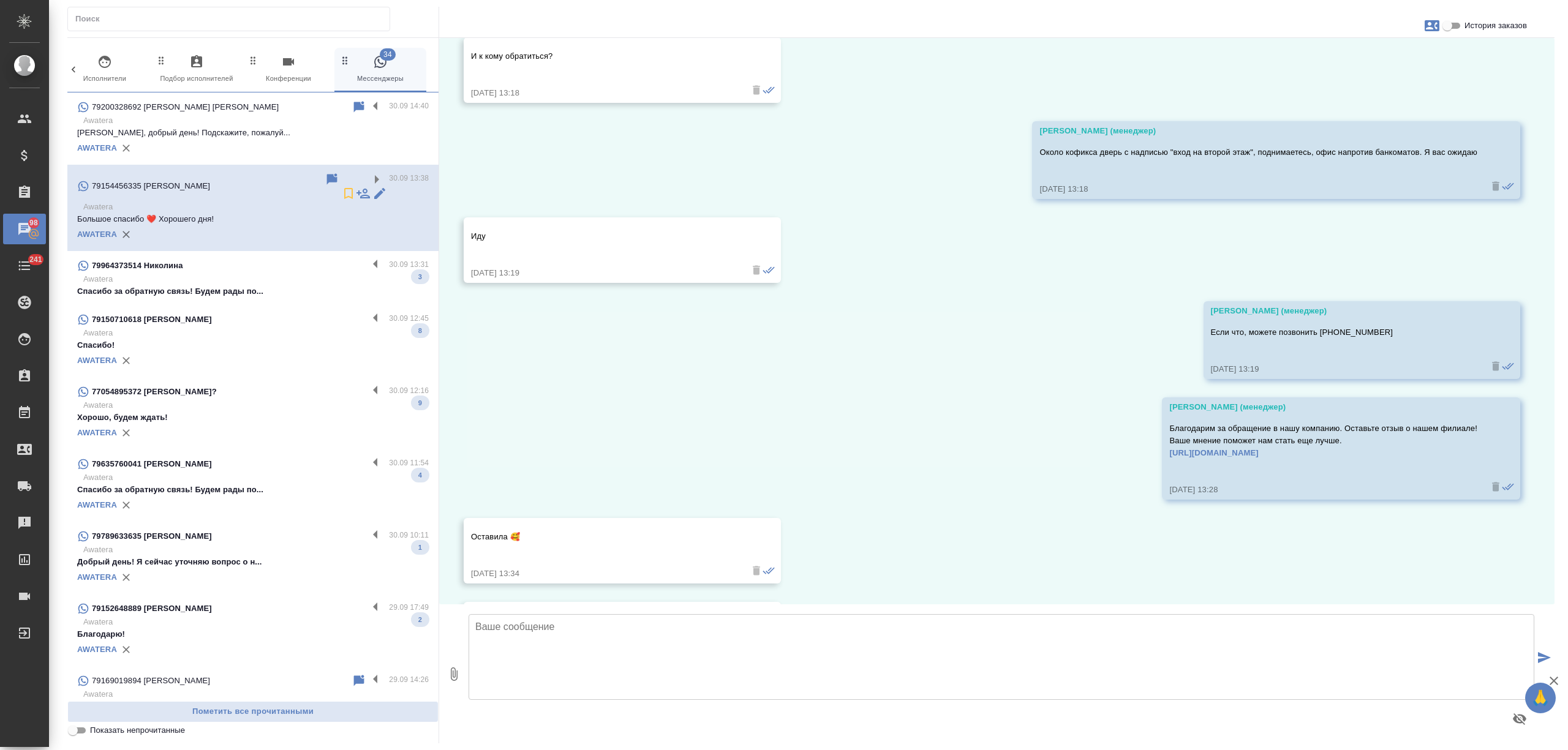
click at [285, 258] on div "79964373514 Николина" at bounding box center [222, 266] width 291 height 15
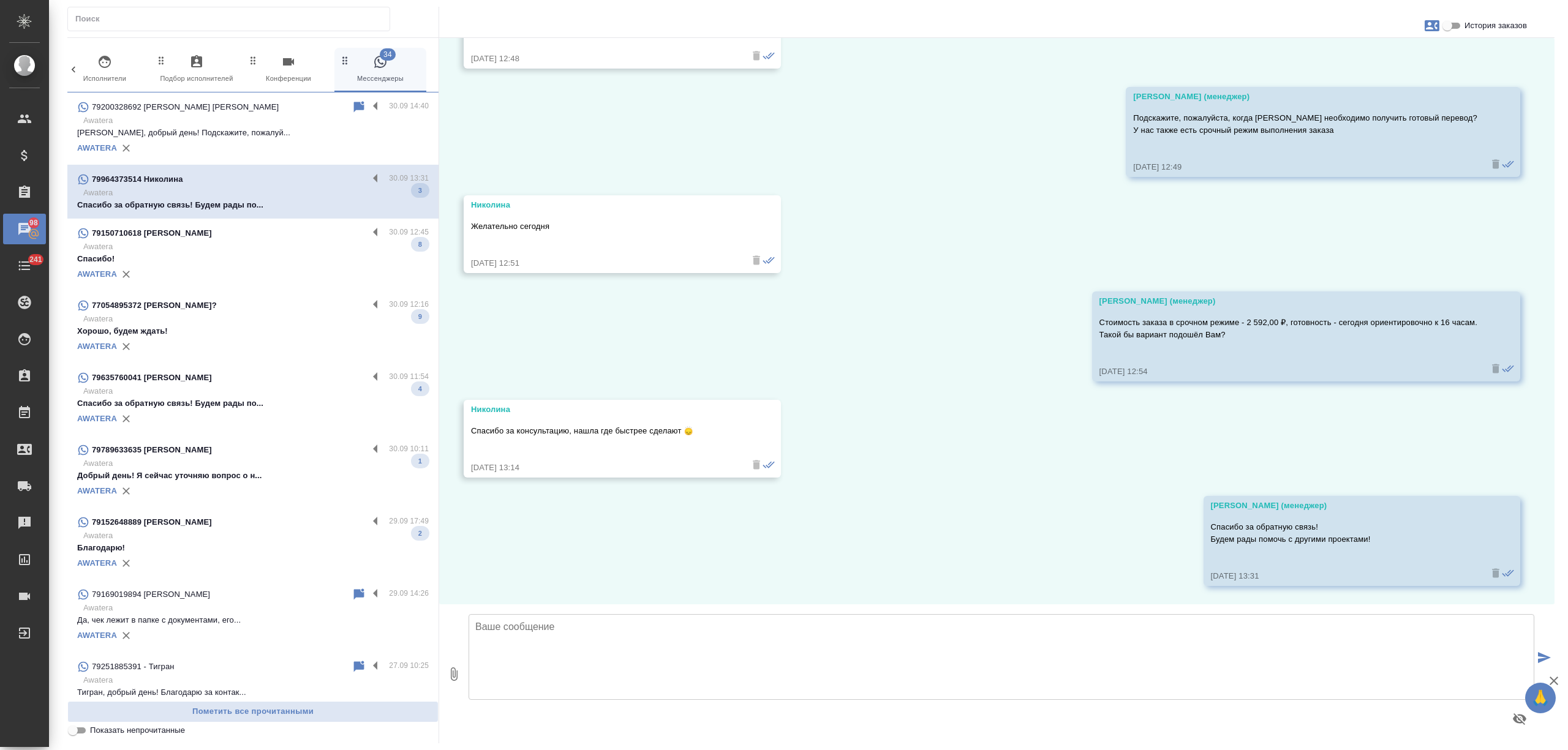
scroll to position [1675, 0]
click at [294, 187] on div "79964373514 Николина" at bounding box center [222, 180] width 291 height 15
click at [368, 174] on label at bounding box center [378, 179] width 21 height 14
click at [0, 0] on input "checkbox" at bounding box center [0, 0] width 0 height 0
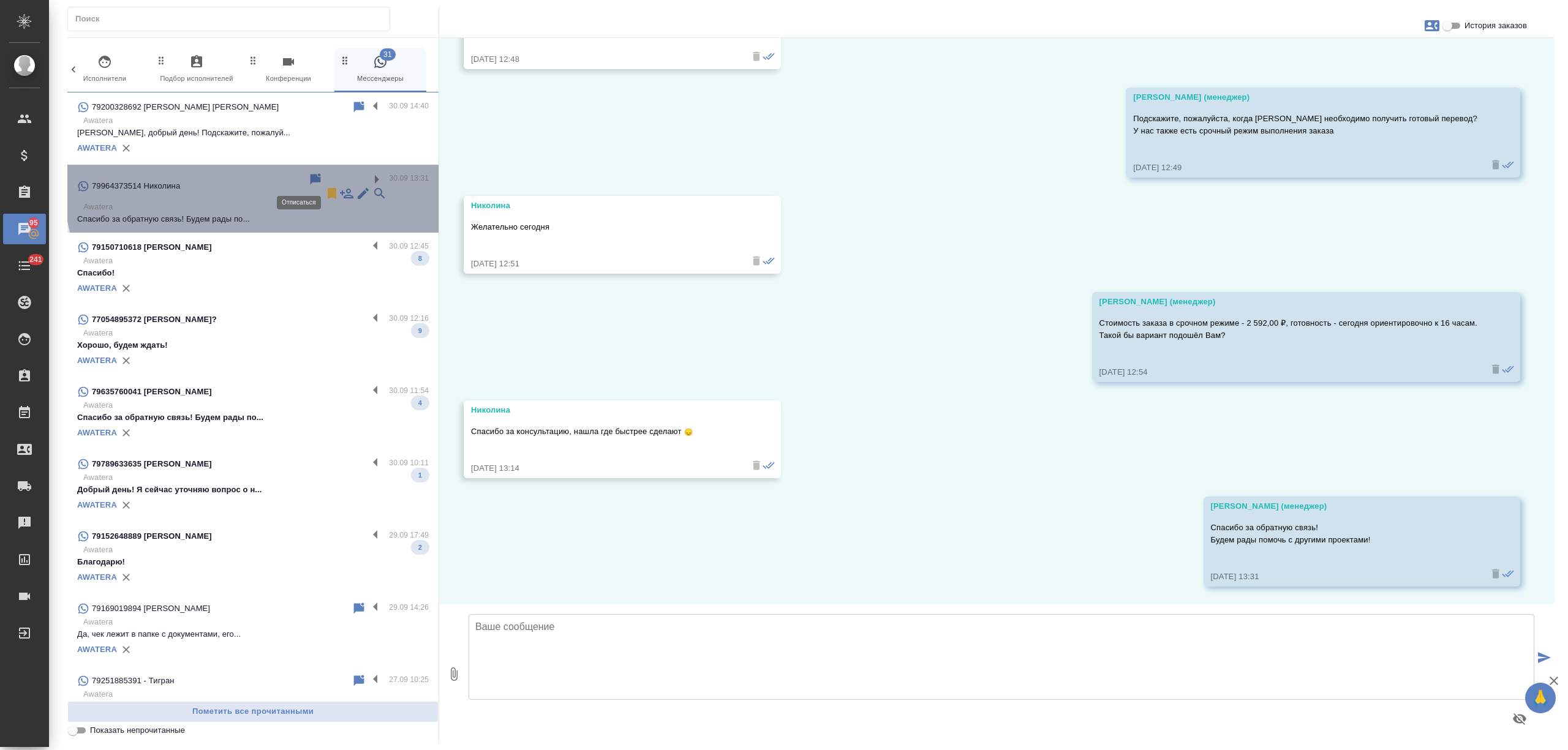
click at [327, 188] on icon at bounding box center [332, 193] width 8 height 11
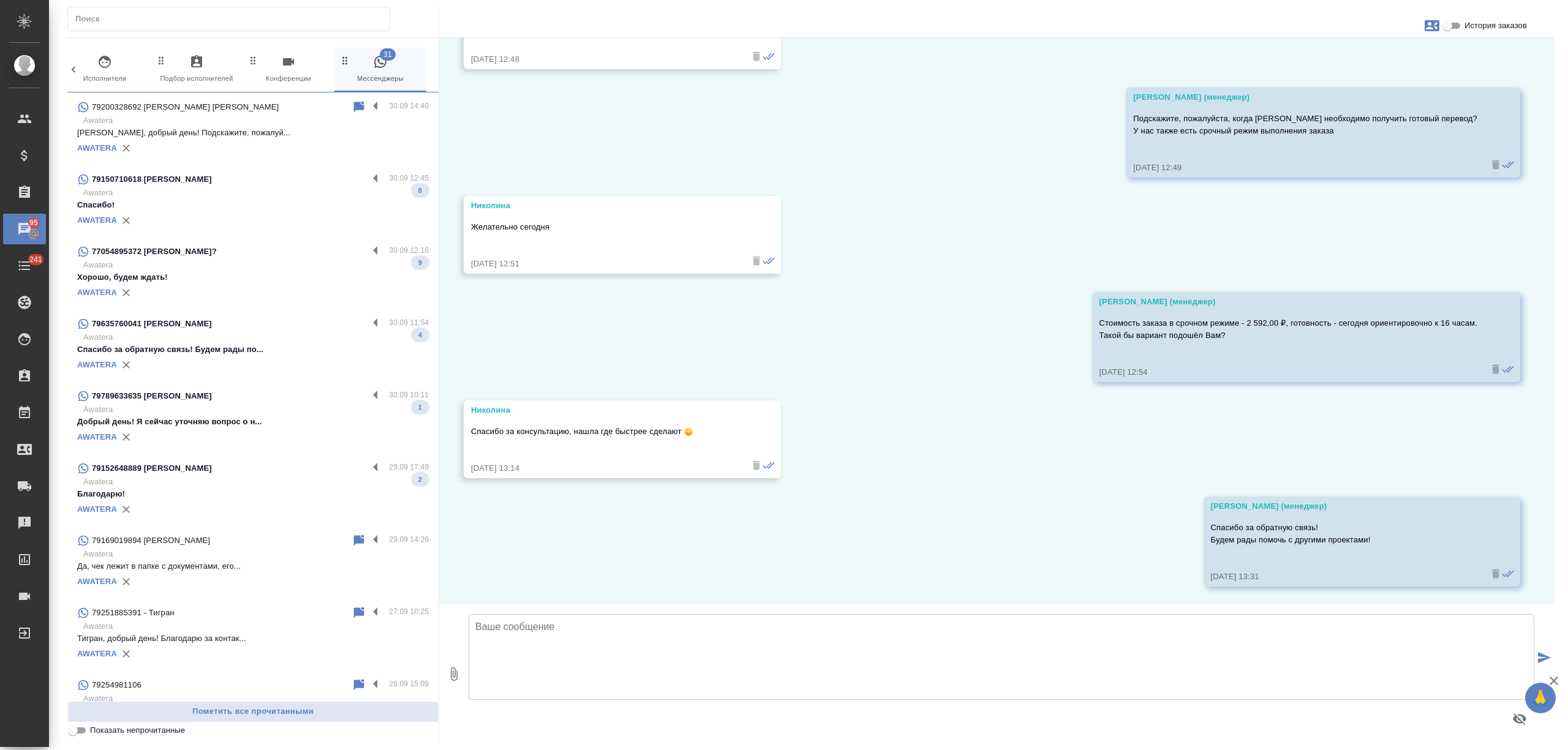
click at [286, 216] on div "AWATERA" at bounding box center [252, 220] width 352 height 18
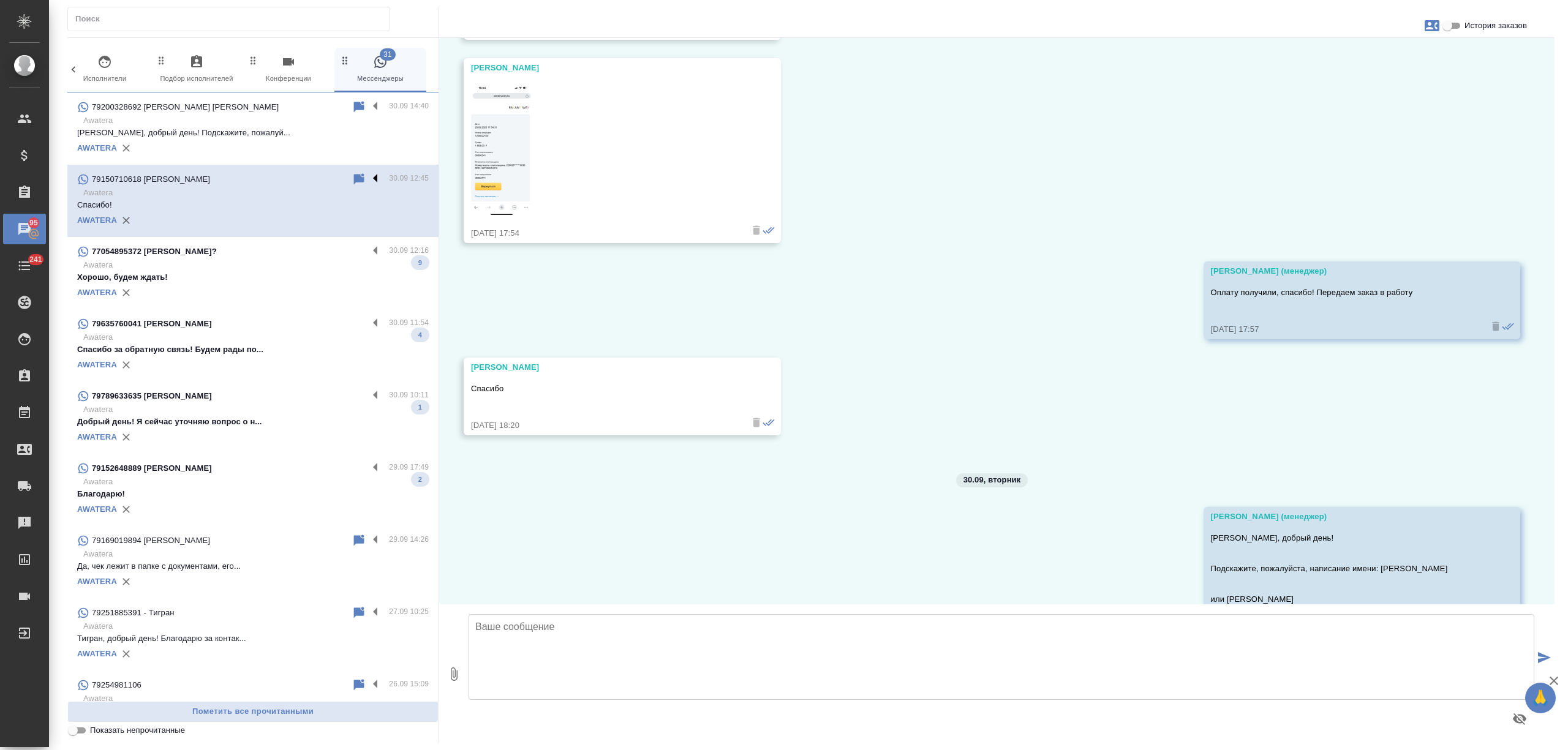
scroll to position [2704, 0]
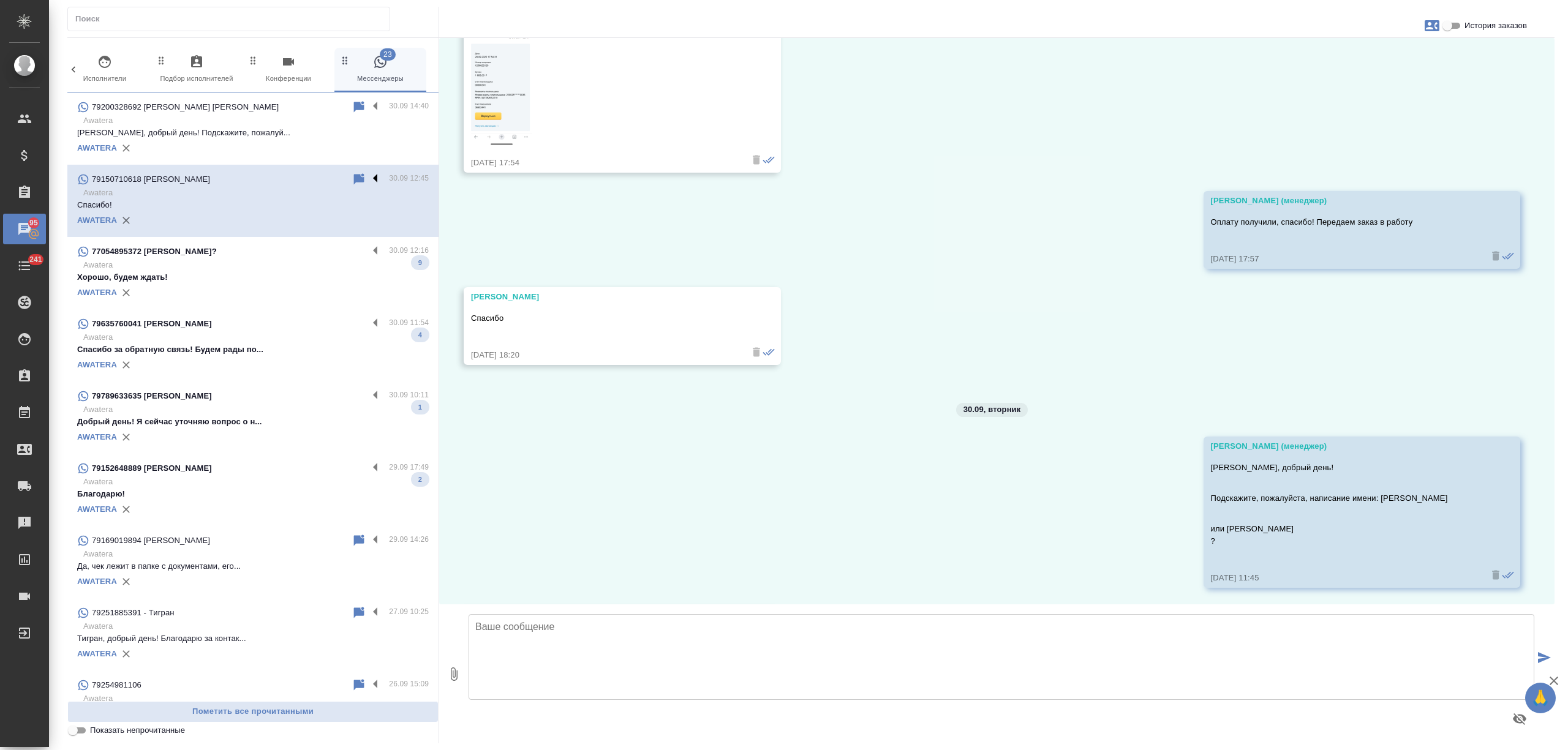
click at [368, 177] on label at bounding box center [378, 179] width 21 height 14
click at [0, 0] on input "checkbox" at bounding box center [0, 0] width 0 height 0
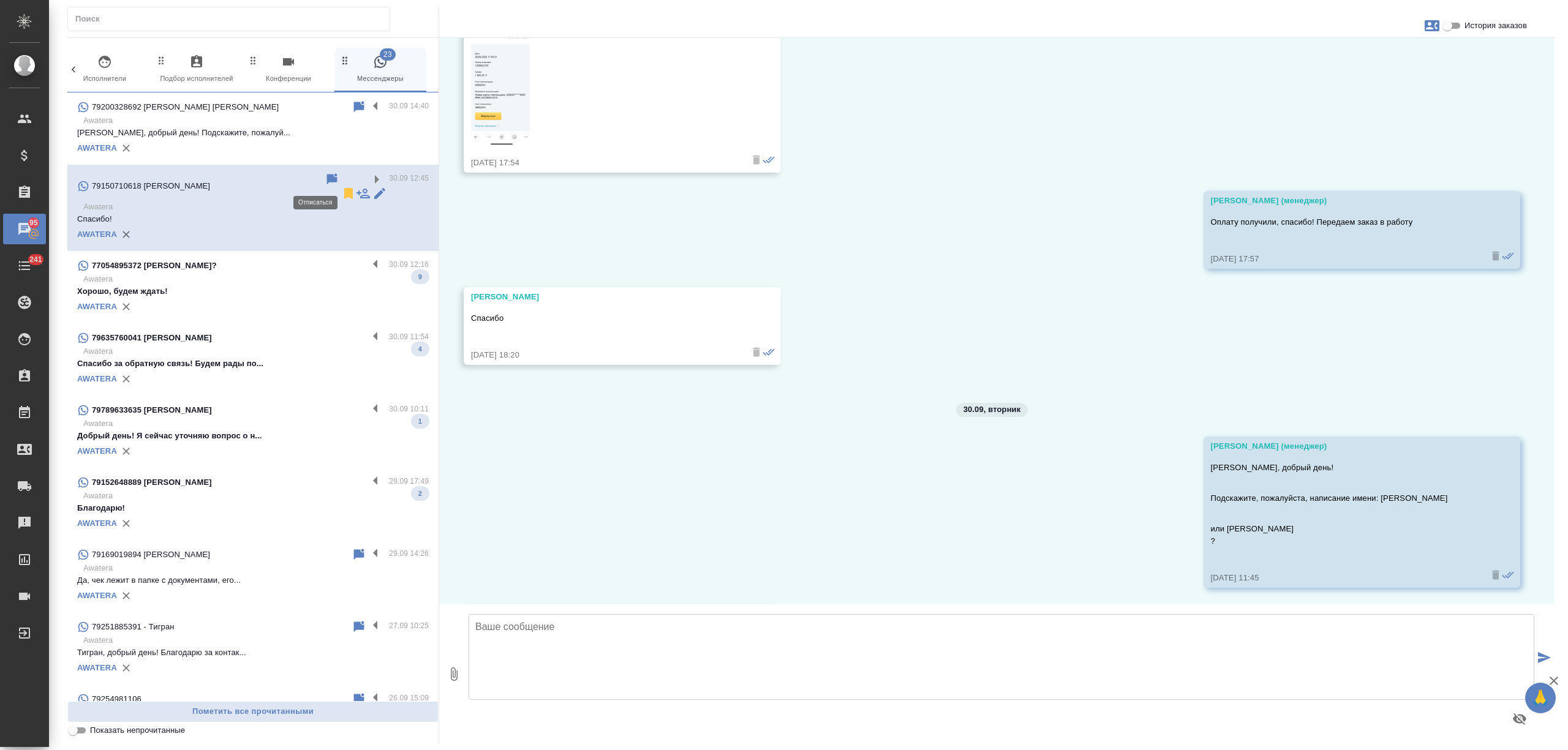
click at [344, 188] on icon at bounding box center [348, 193] width 8 height 11
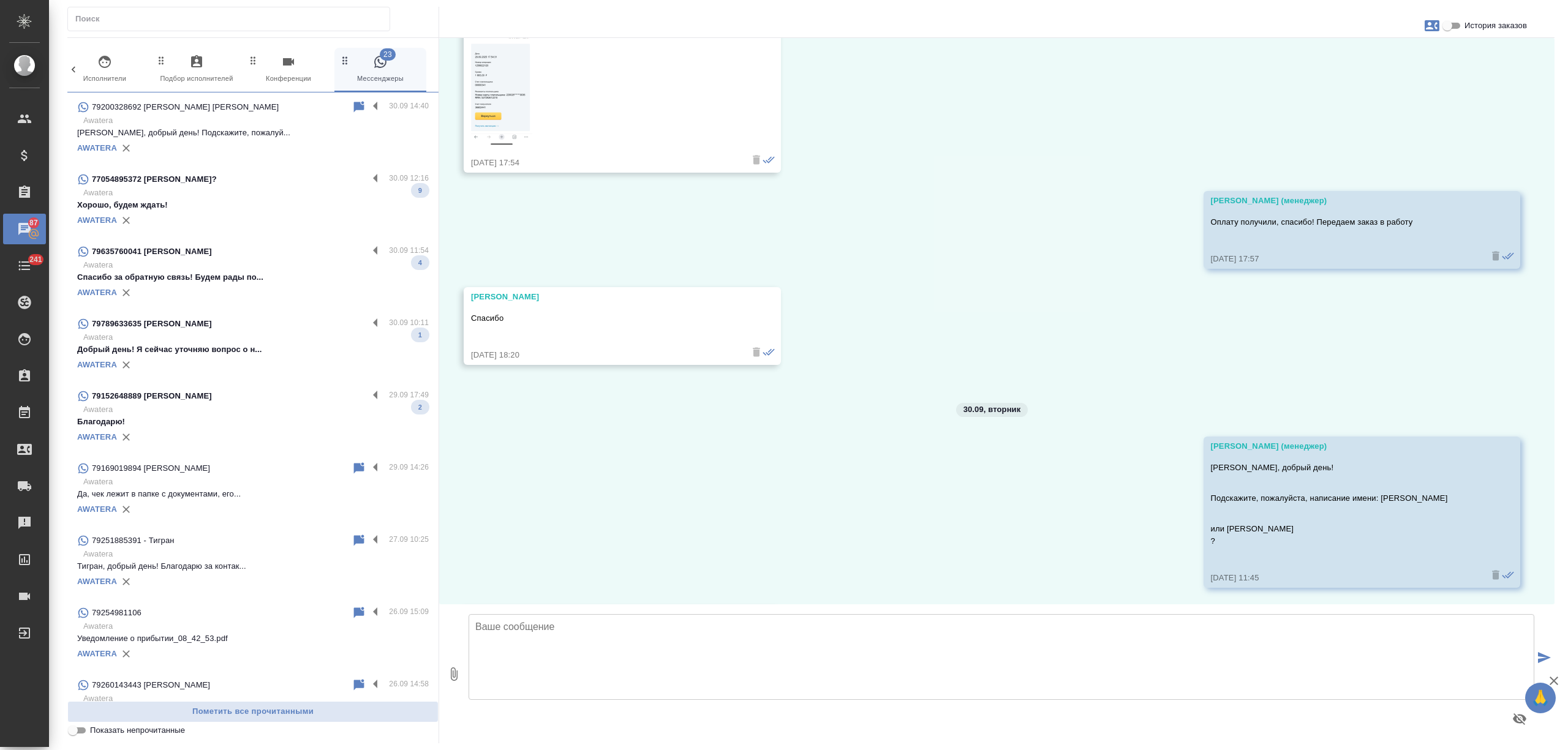
click at [286, 211] on div "AWATERA" at bounding box center [252, 220] width 352 height 18
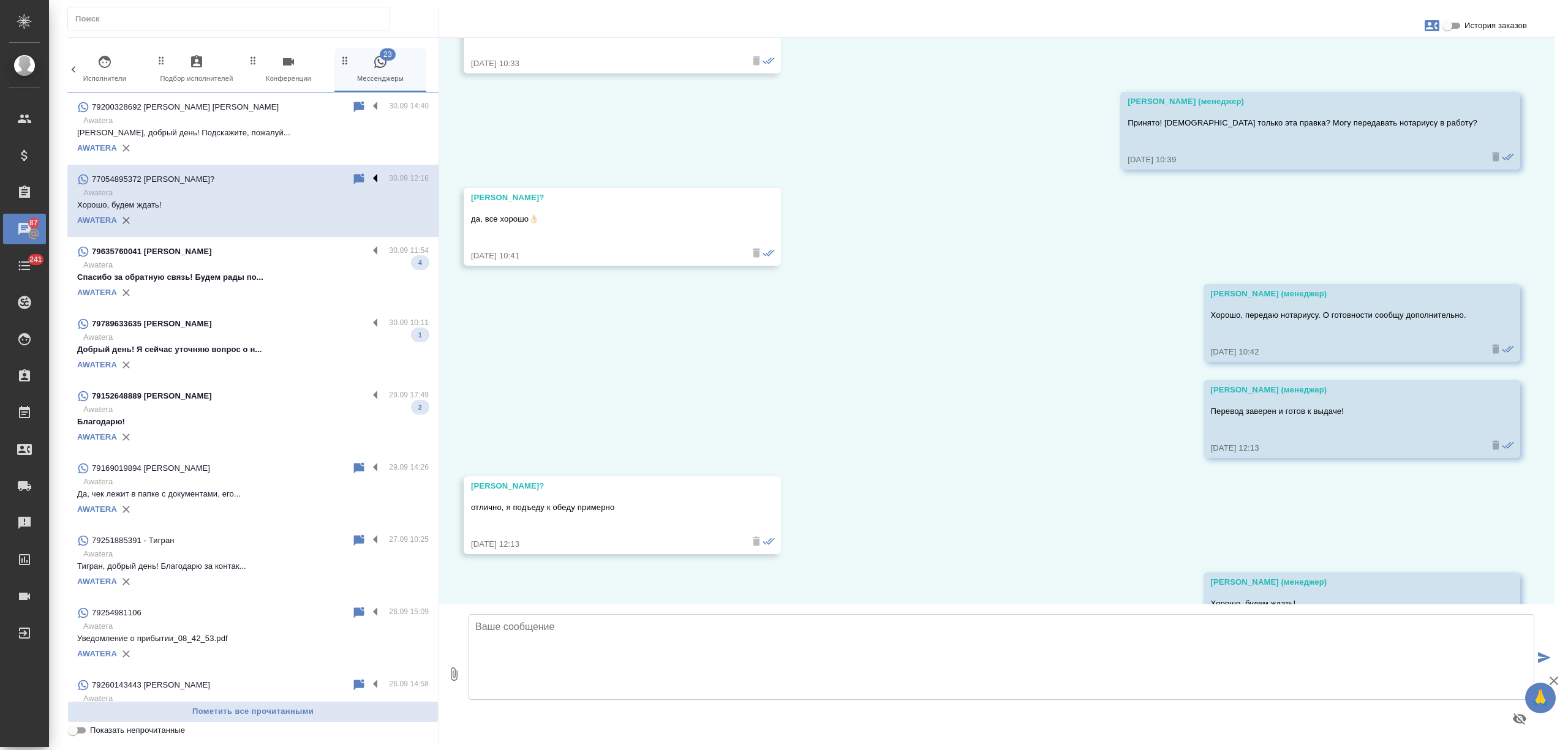
scroll to position [2017, 0]
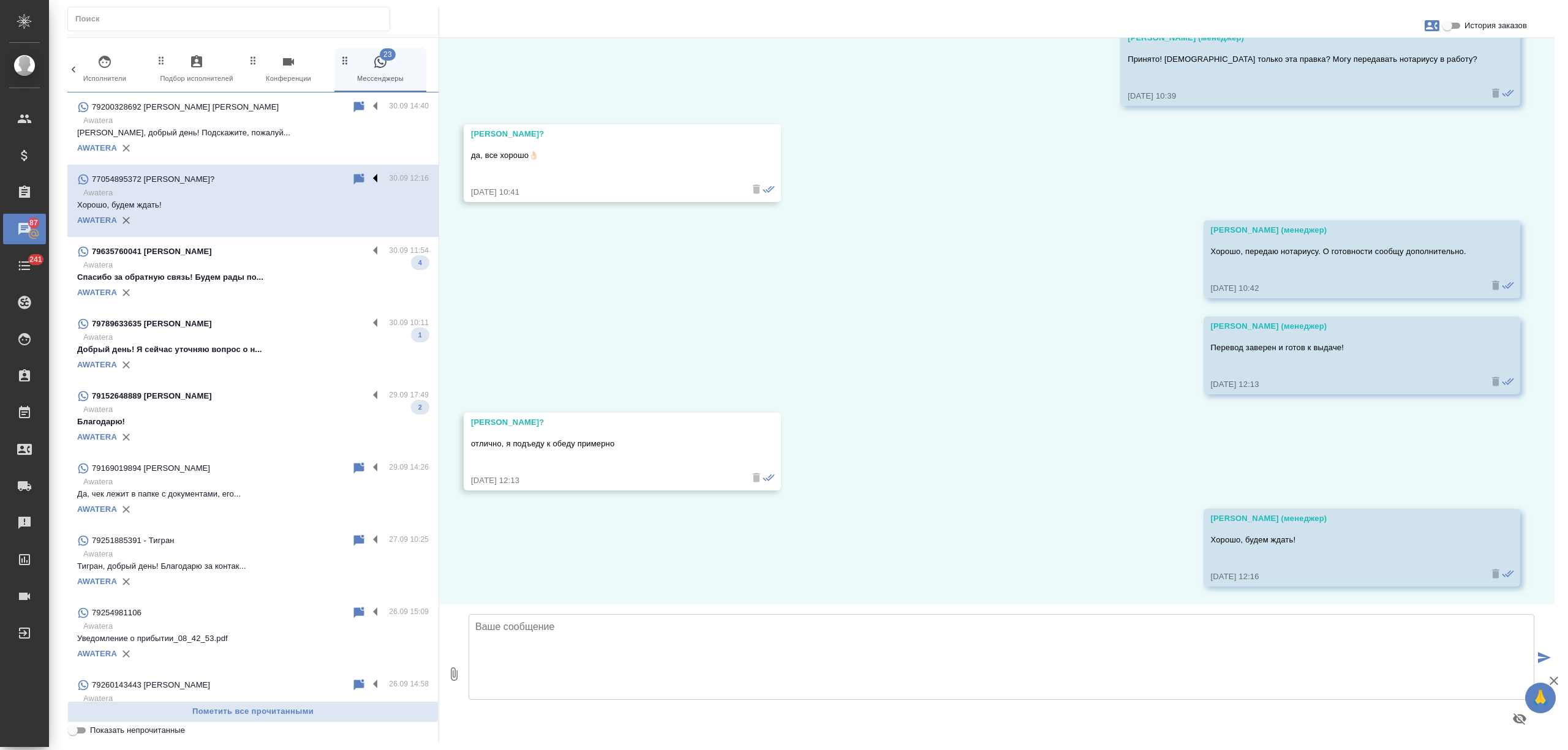
click at [368, 175] on label at bounding box center [378, 179] width 21 height 14
click at [0, 0] on input "checkbox" at bounding box center [0, 0] width 0 height 0
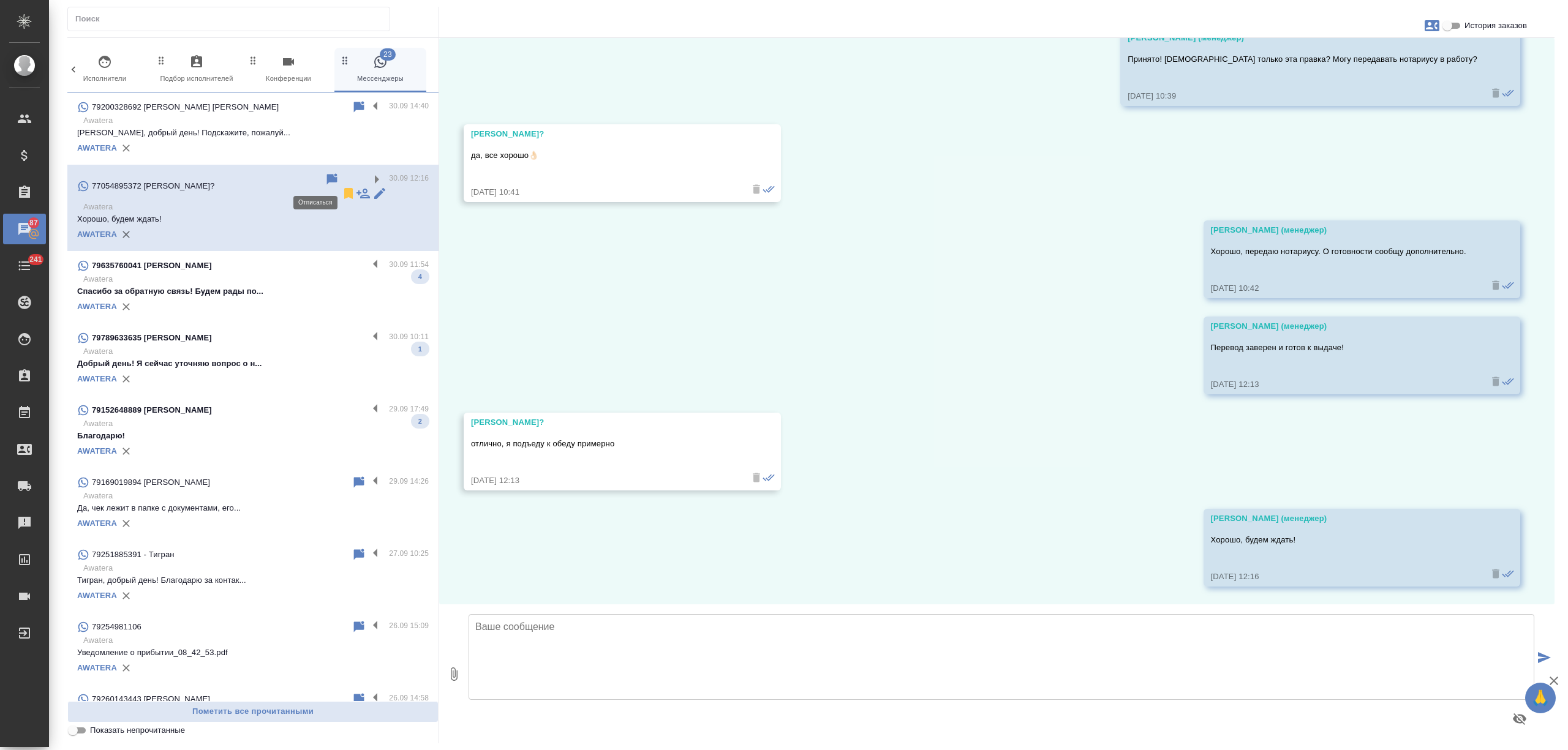
click at [344, 188] on icon at bounding box center [348, 193] width 8 height 11
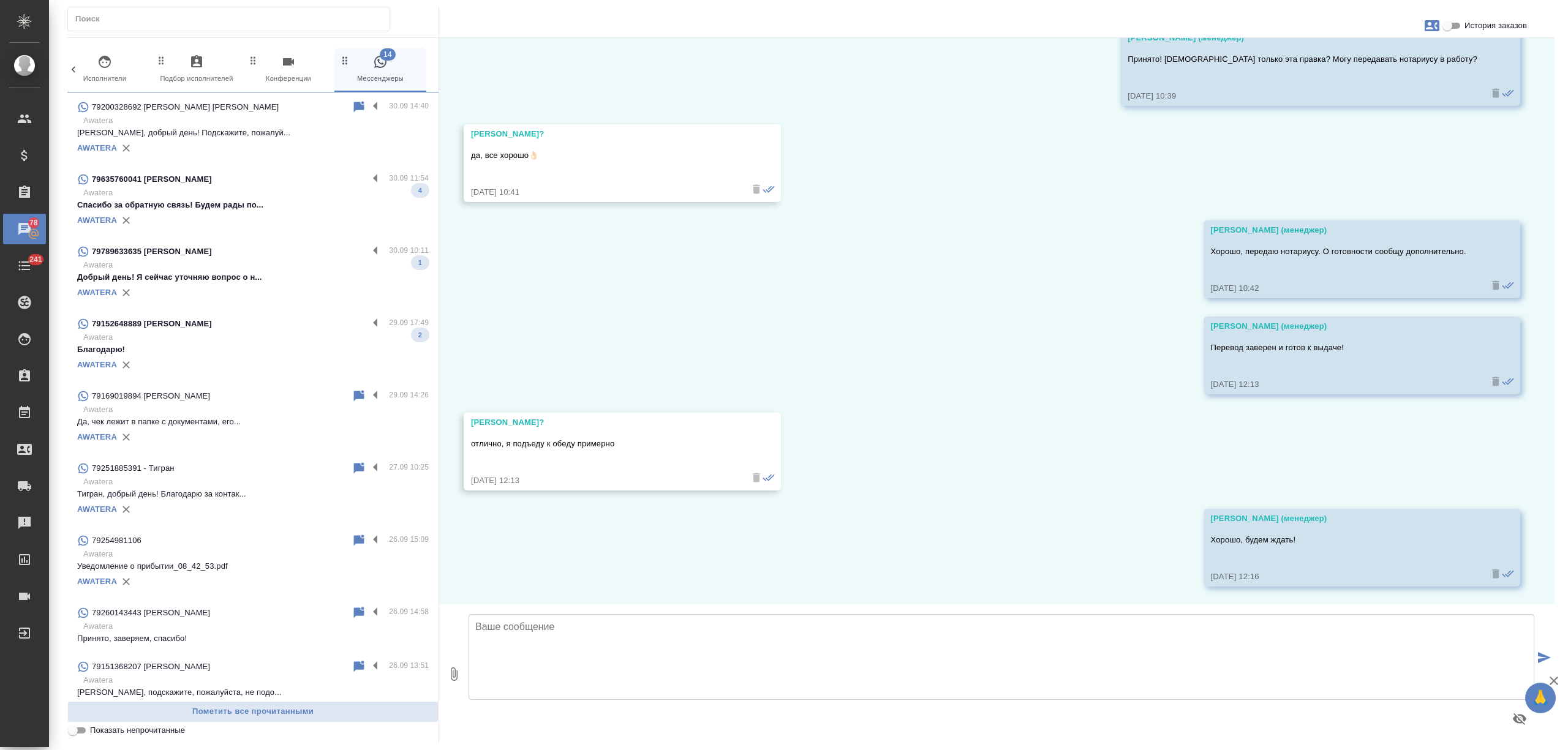
click at [311, 201] on p "Спасибо за обратную связь! Будем рады по..." at bounding box center [252, 205] width 352 height 13
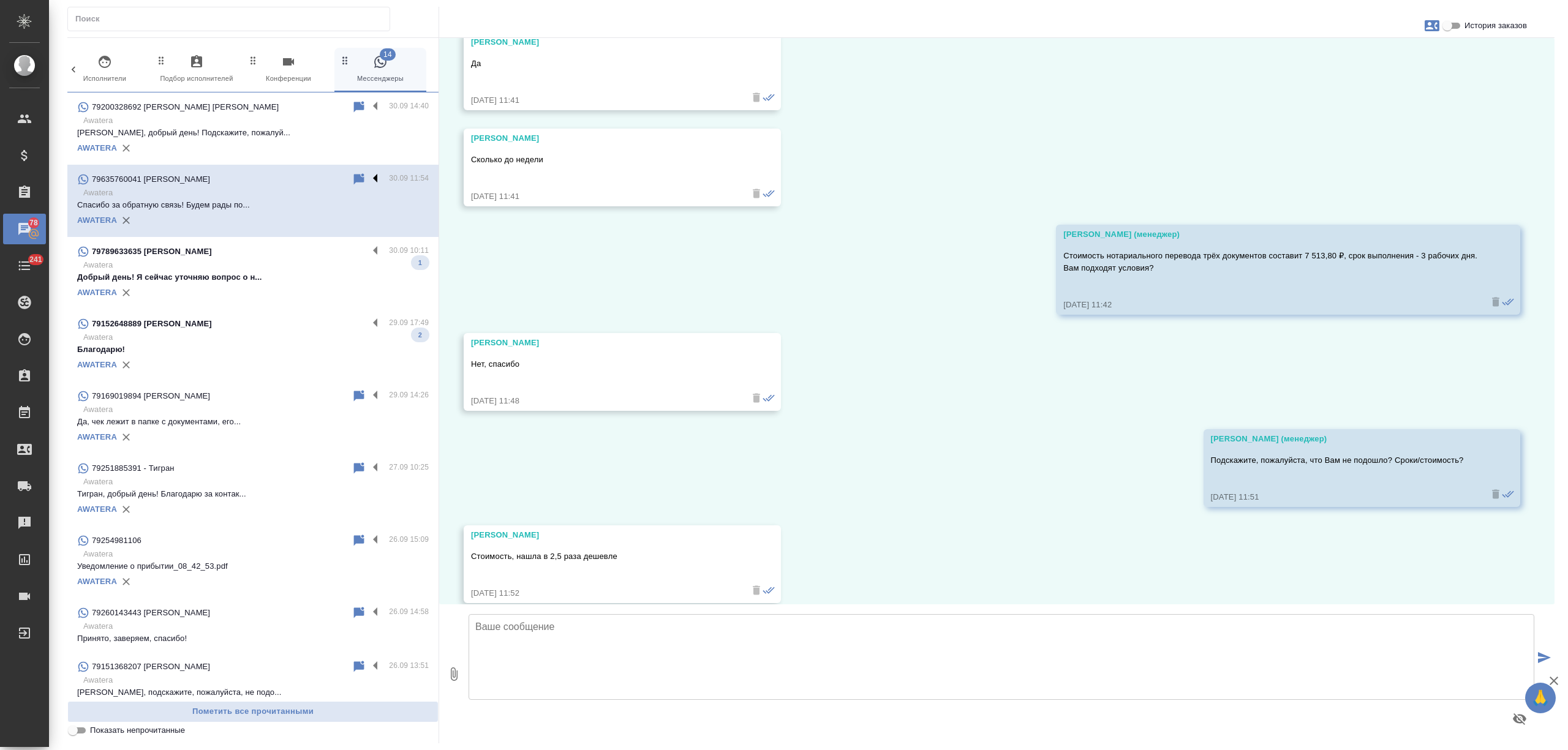
scroll to position [2232, 0]
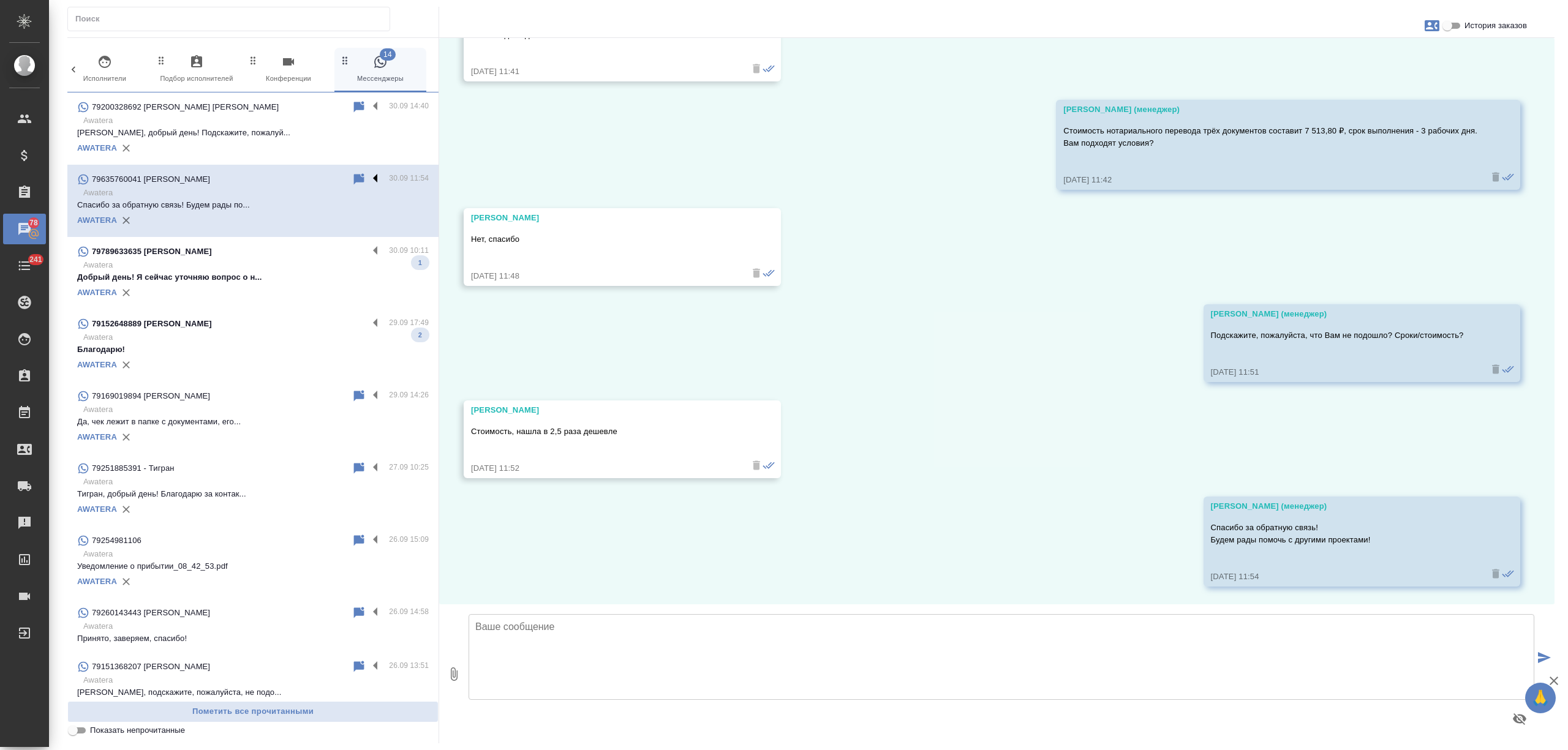
click at [368, 172] on label at bounding box center [378, 179] width 21 height 14
click at [0, 0] on input "checkbox" at bounding box center [0, 0] width 0 height 0
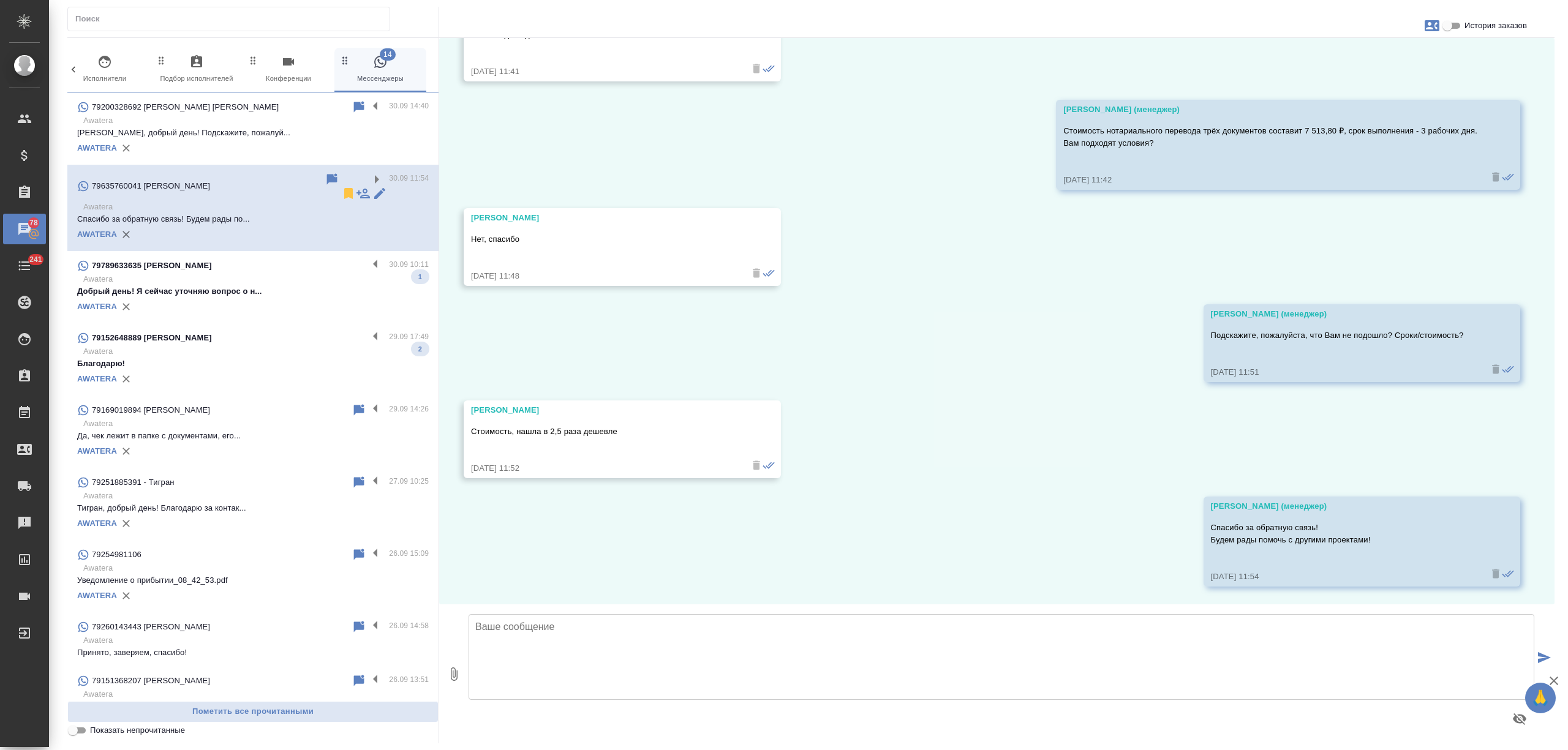
click at [325, 179] on div at bounding box center [357, 186] width 64 height 28
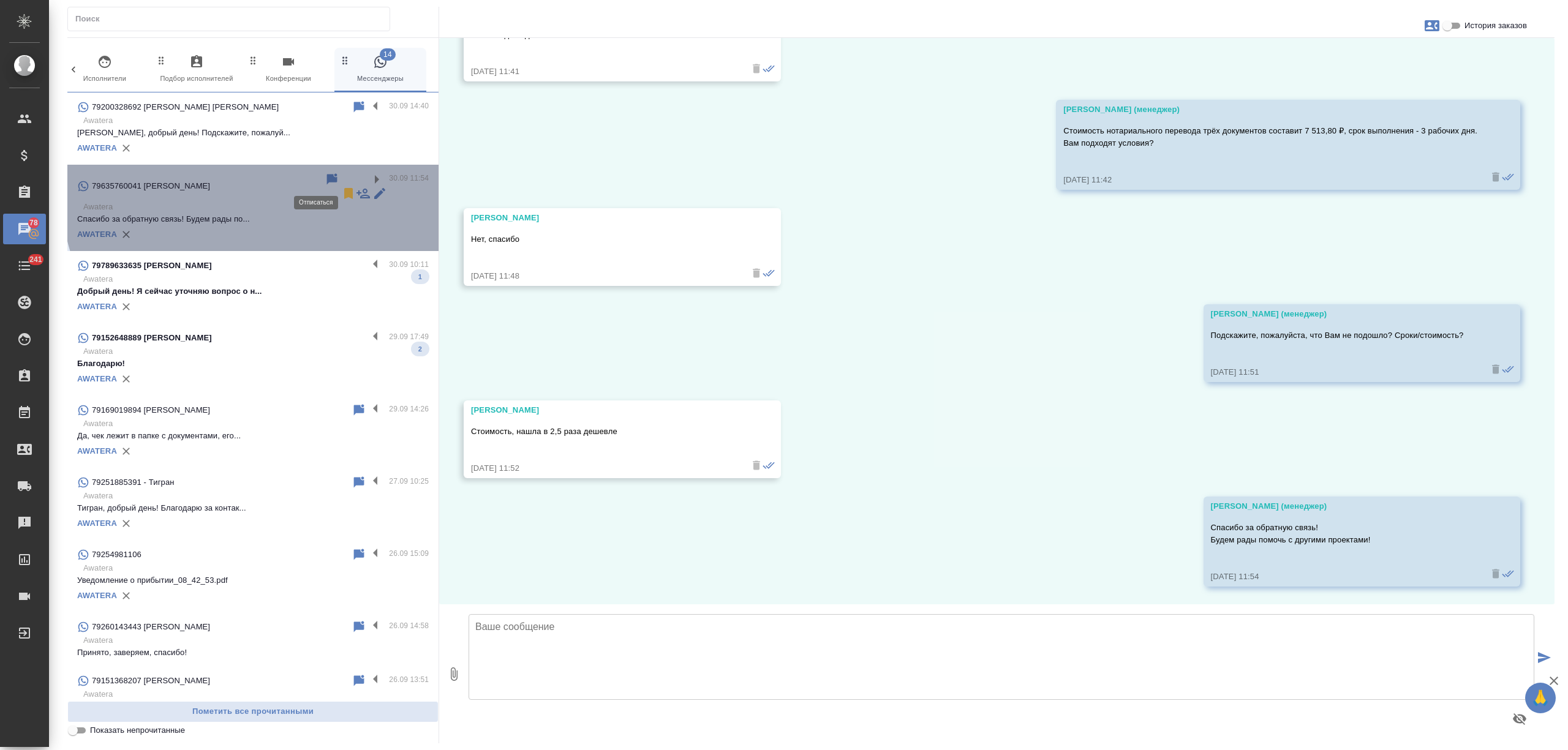
click at [344, 188] on icon at bounding box center [348, 193] width 8 height 11
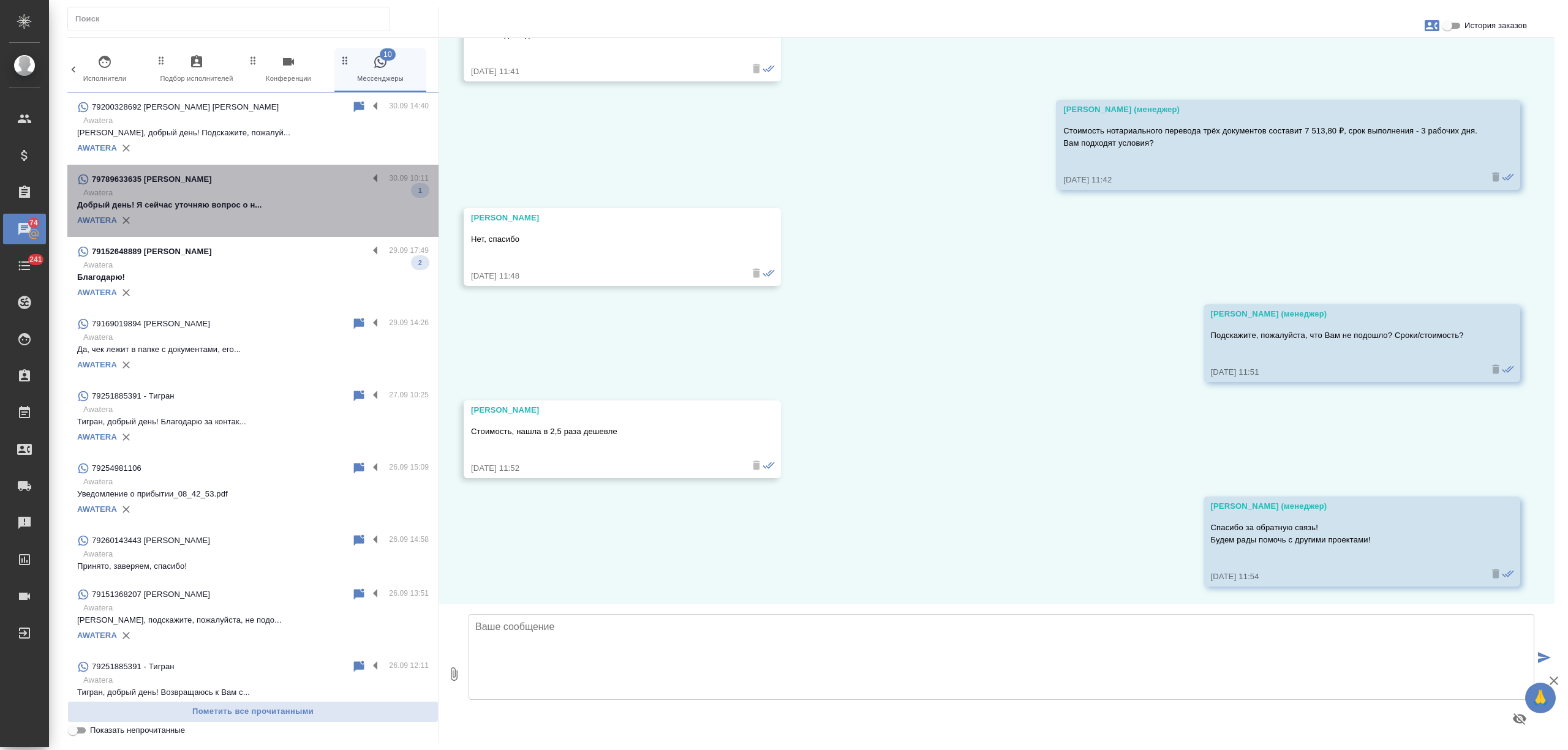
click at [280, 182] on div "79789633635 Сотников Александр Дмитриевич" at bounding box center [222, 180] width 291 height 15
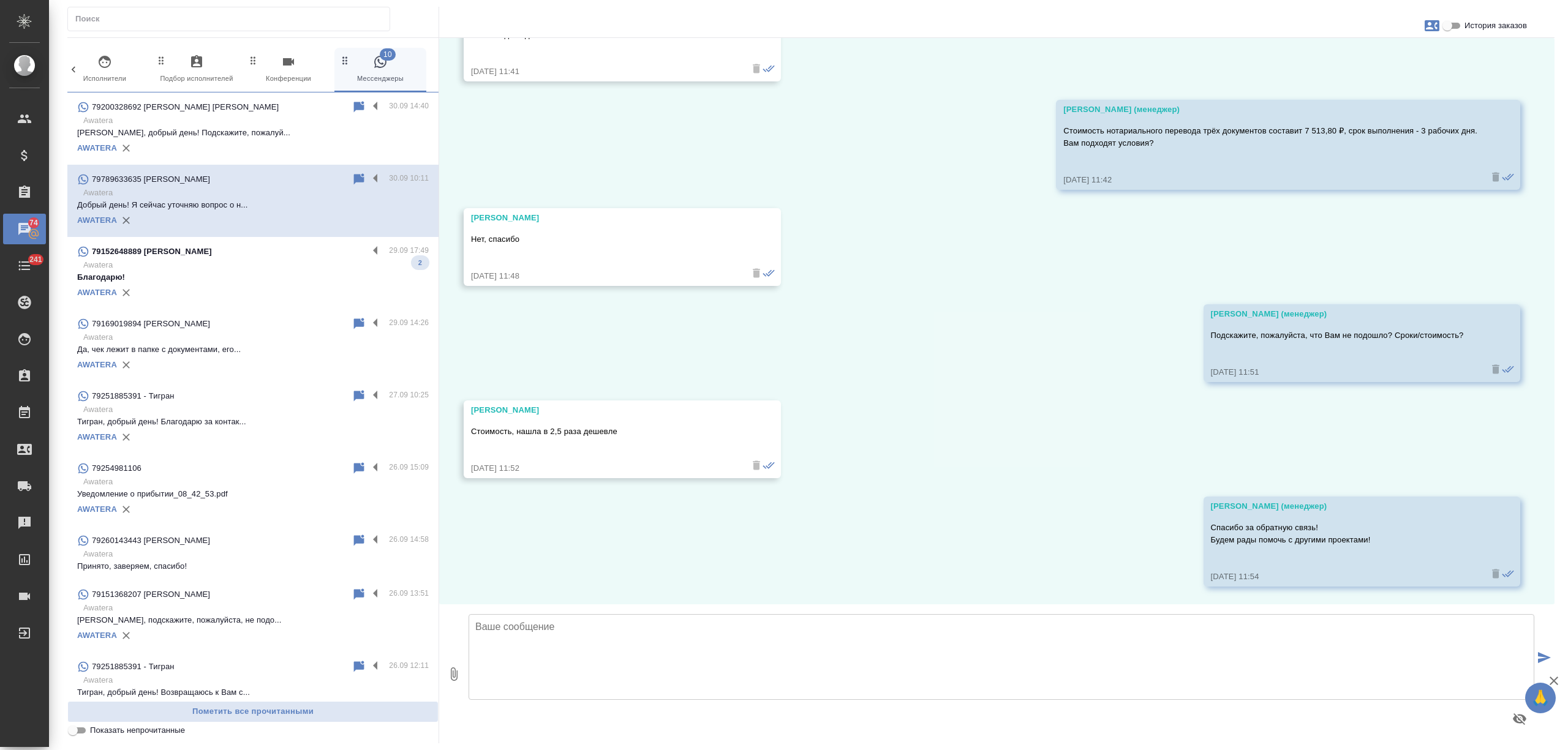
scroll to position [0, 0]
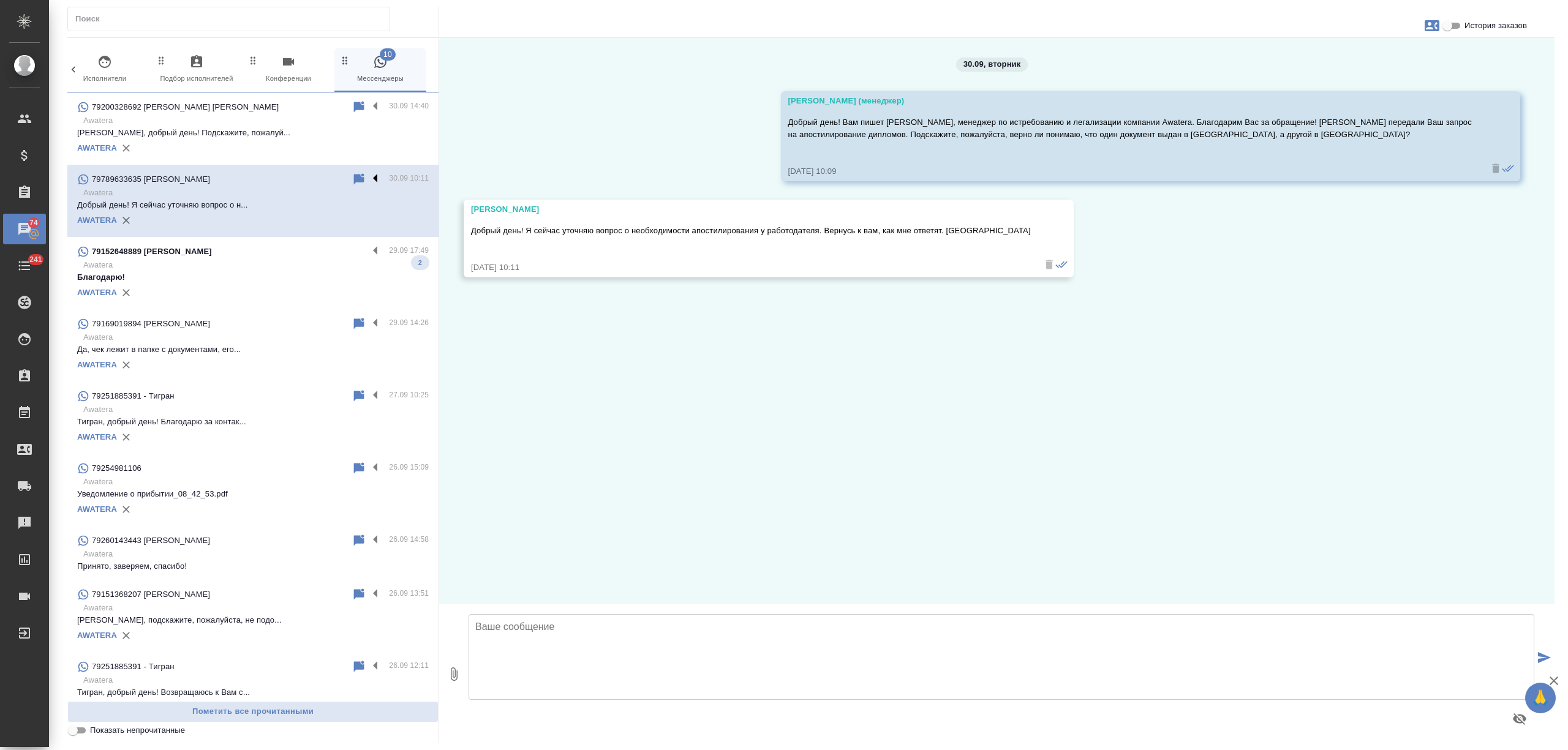
click at [368, 179] on label at bounding box center [378, 179] width 21 height 14
click at [0, 0] on input "checkbox" at bounding box center [0, 0] width 0 height 0
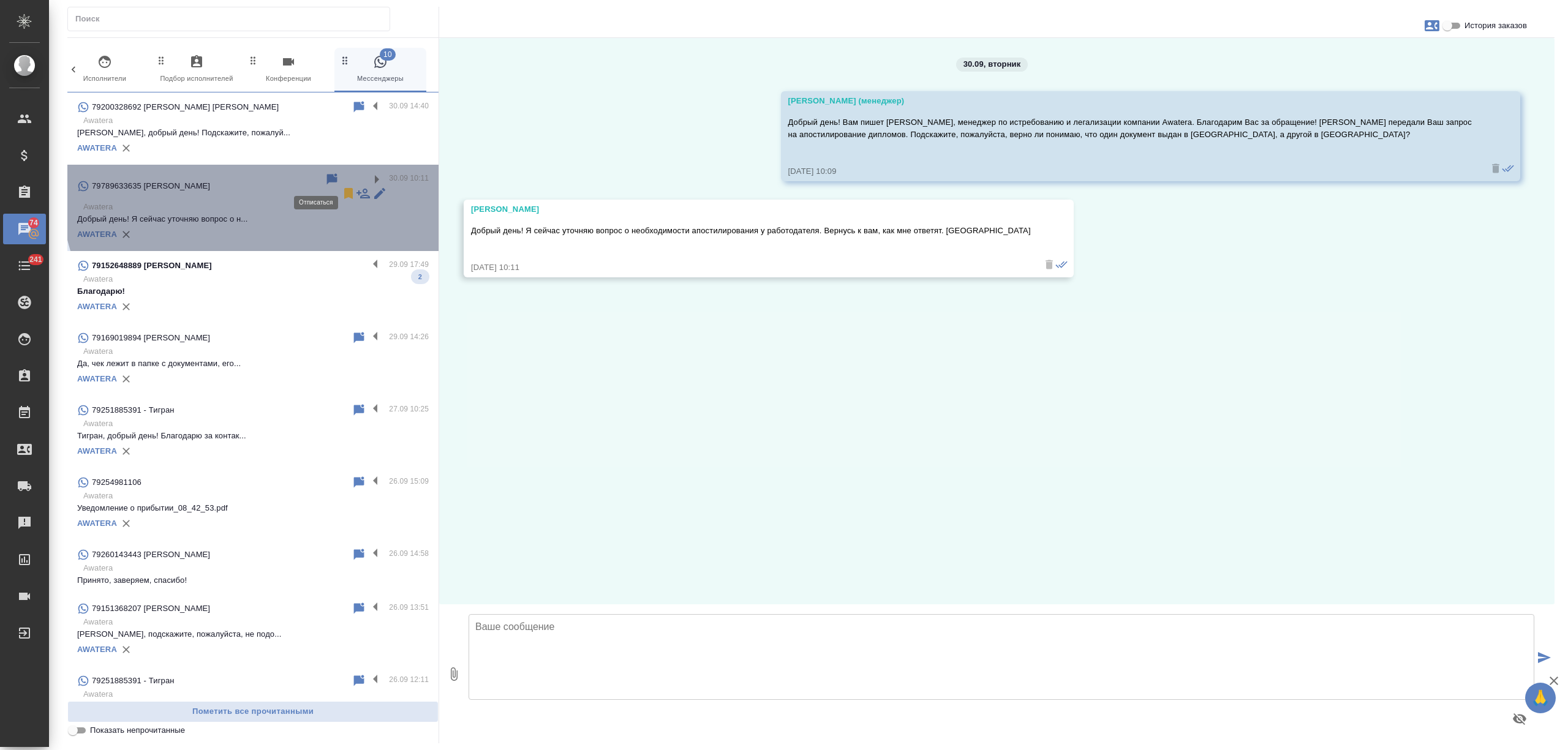
click at [344, 188] on icon at bounding box center [348, 193] width 8 height 11
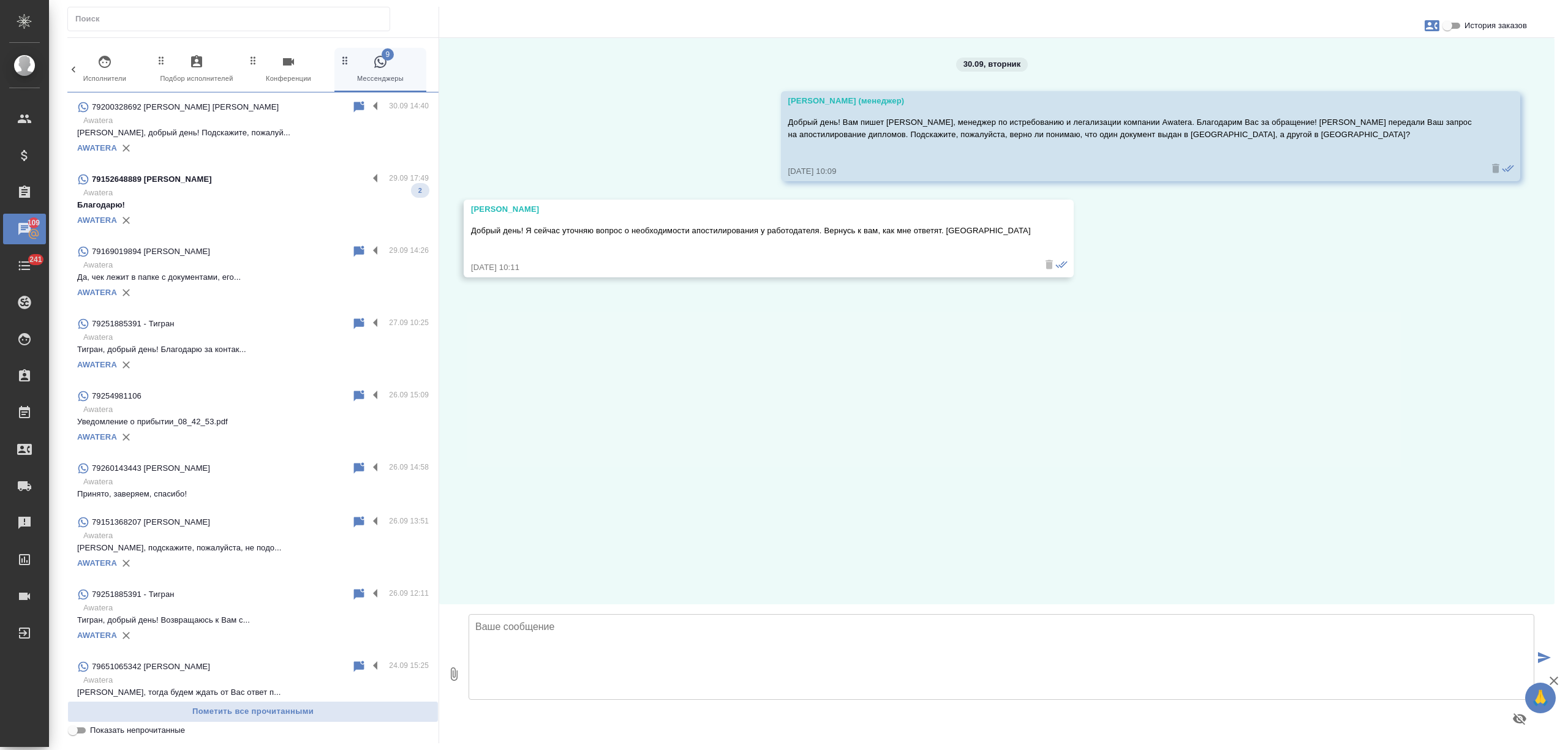
click at [236, 186] on div "79152648889 Леонид" at bounding box center [222, 180] width 291 height 15
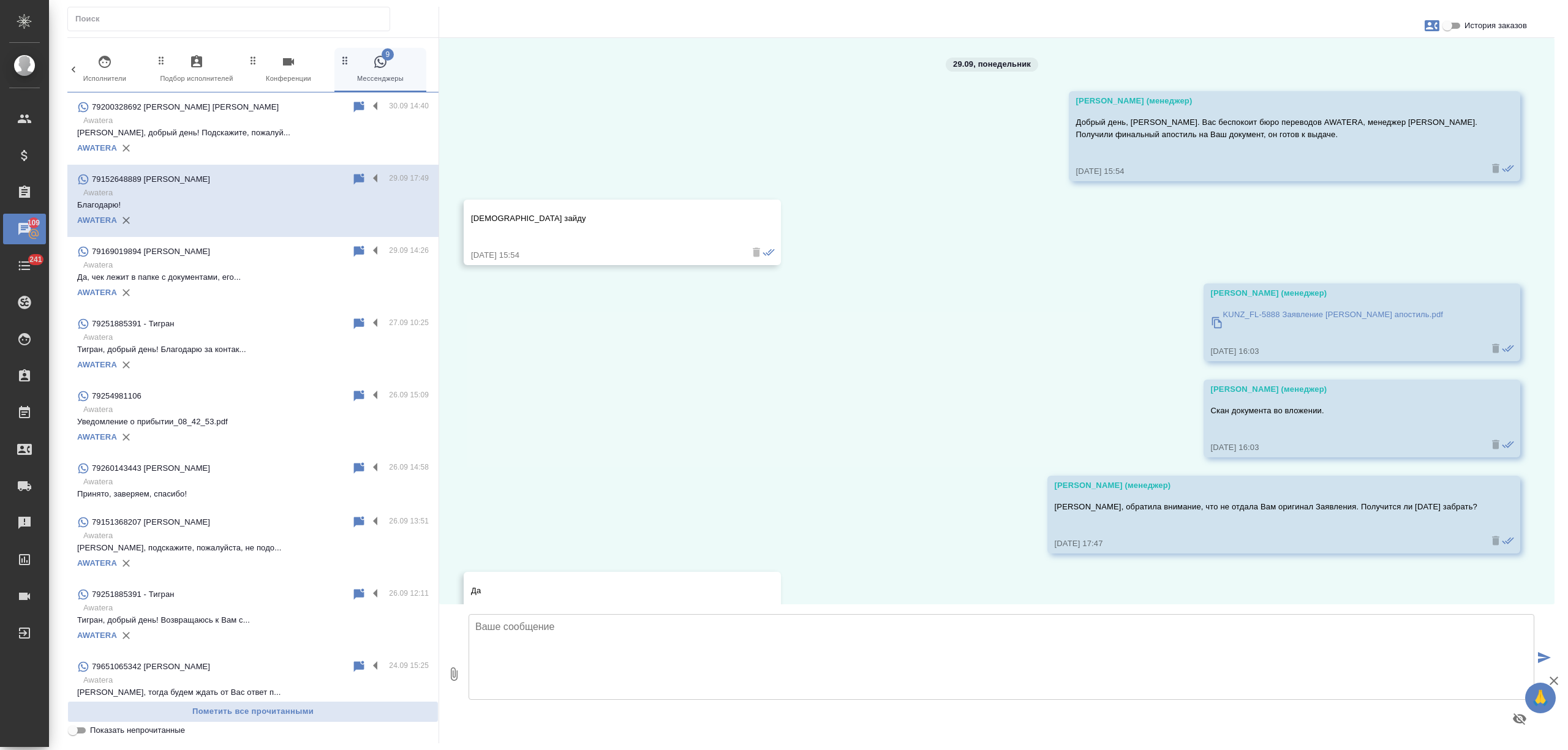
scroll to position [148, 0]
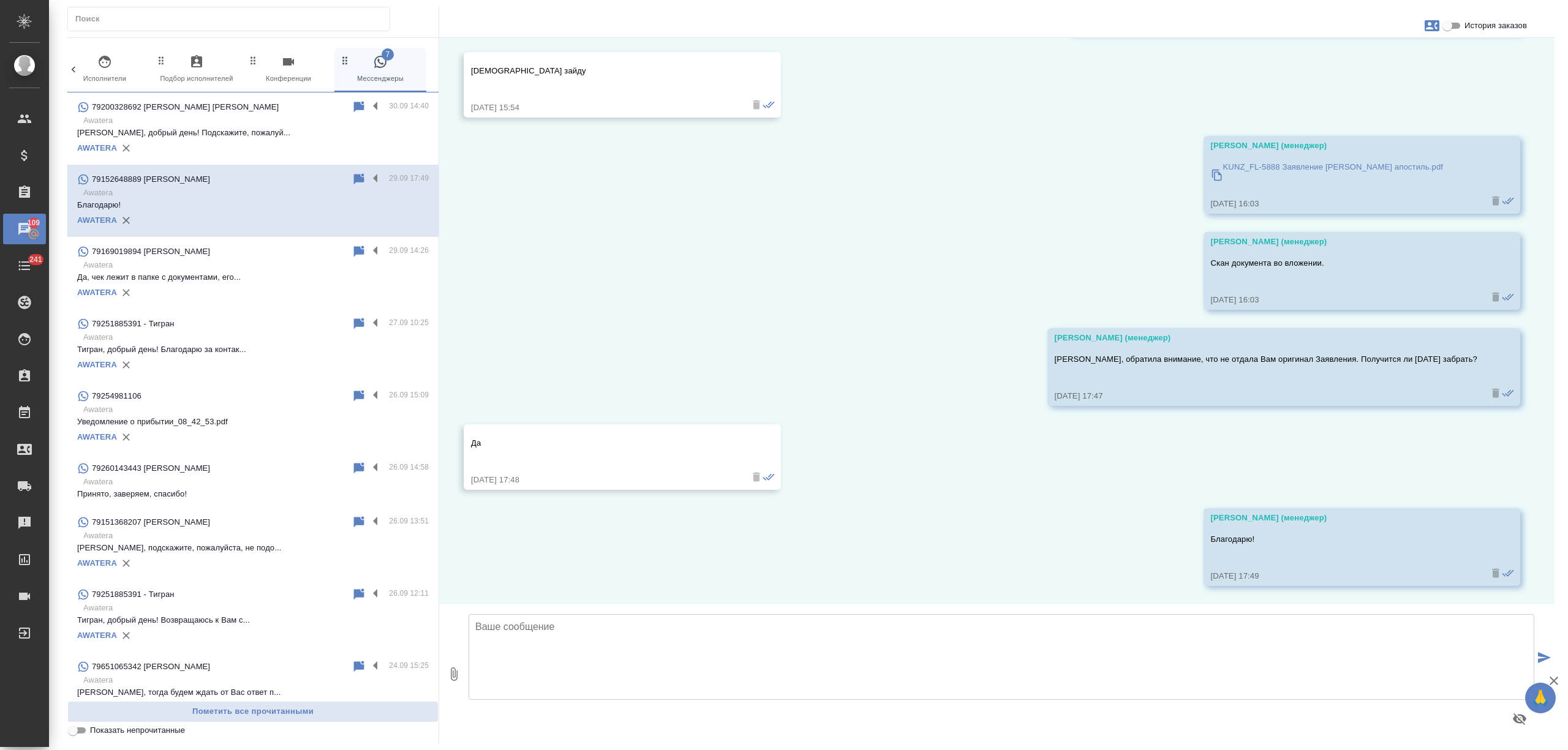
click at [368, 180] on label at bounding box center [378, 179] width 21 height 14
click at [0, 0] on input "checkbox" at bounding box center [0, 0] width 0 height 0
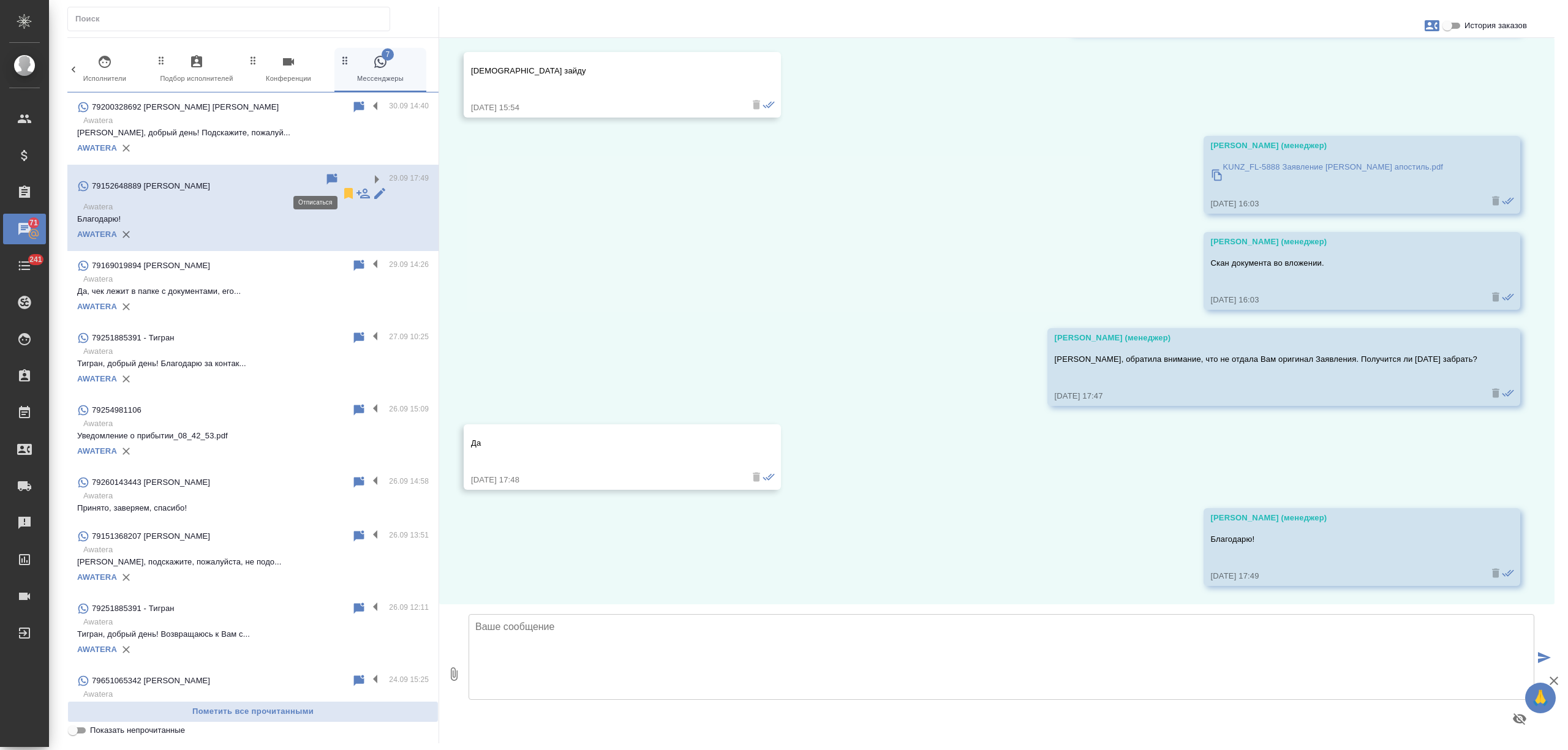
click at [344, 188] on icon at bounding box center [348, 193] width 8 height 11
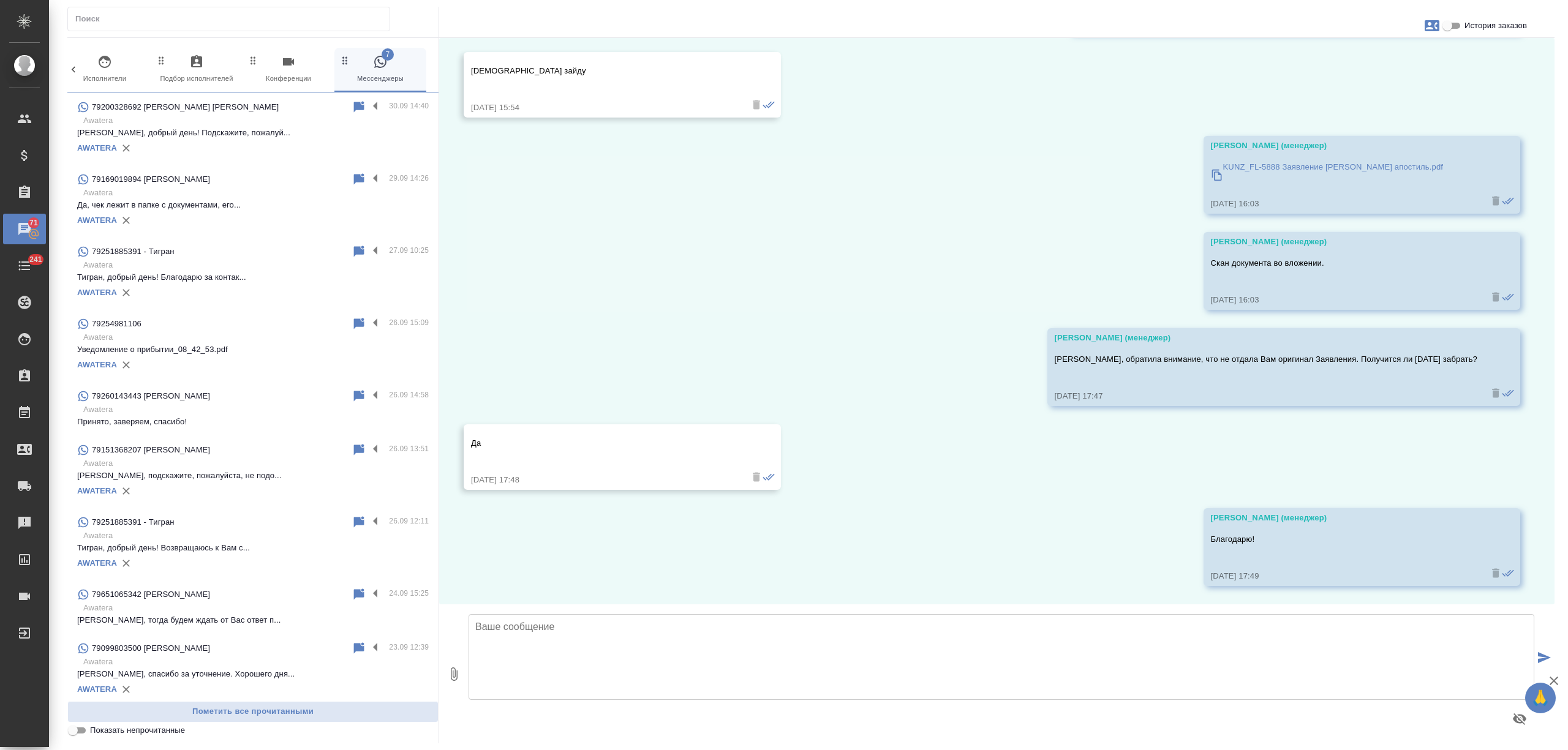
click at [287, 256] on div "79251885391 - Тигран" at bounding box center [214, 252] width 274 height 15
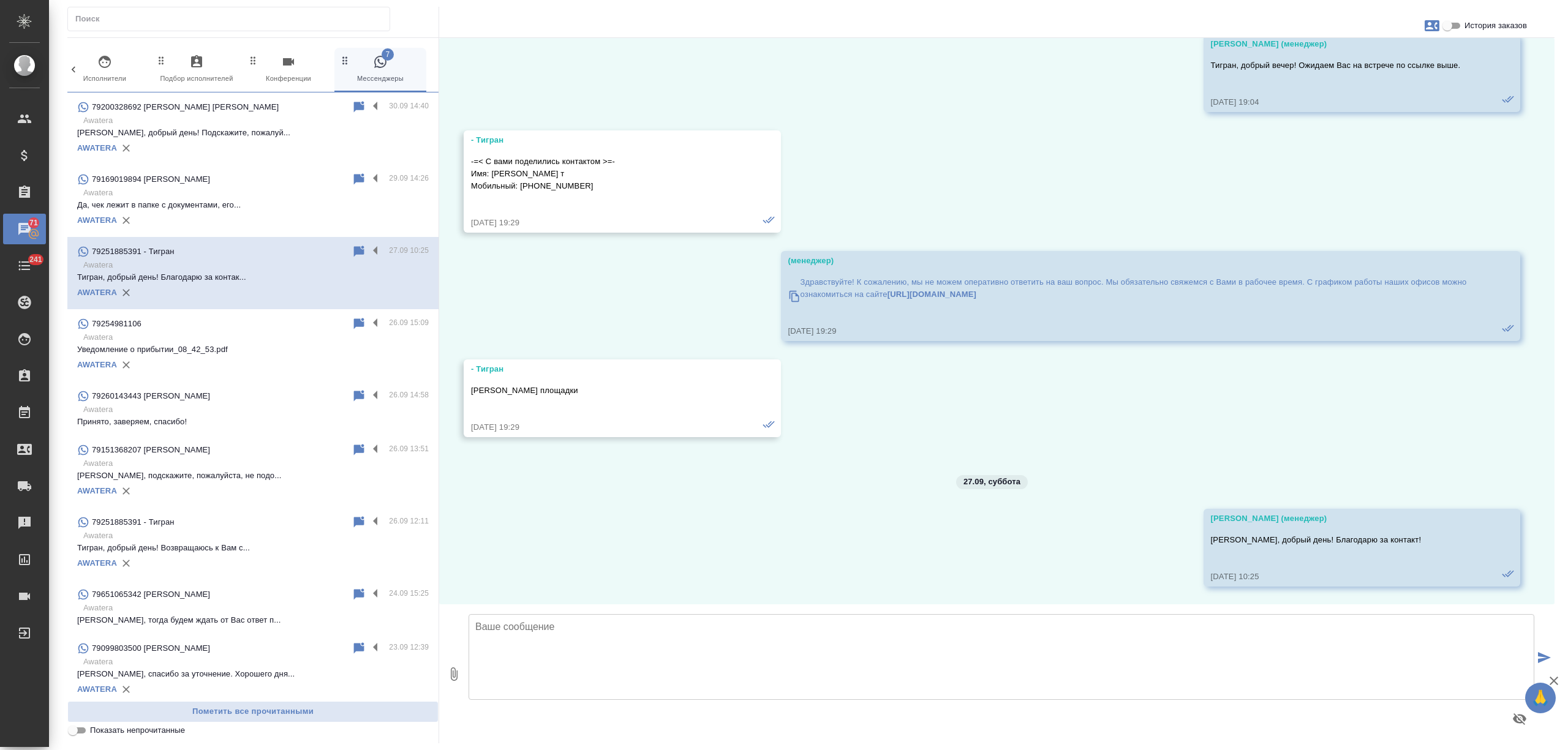
click at [267, 220] on div "AWATERA" at bounding box center [252, 220] width 352 height 18
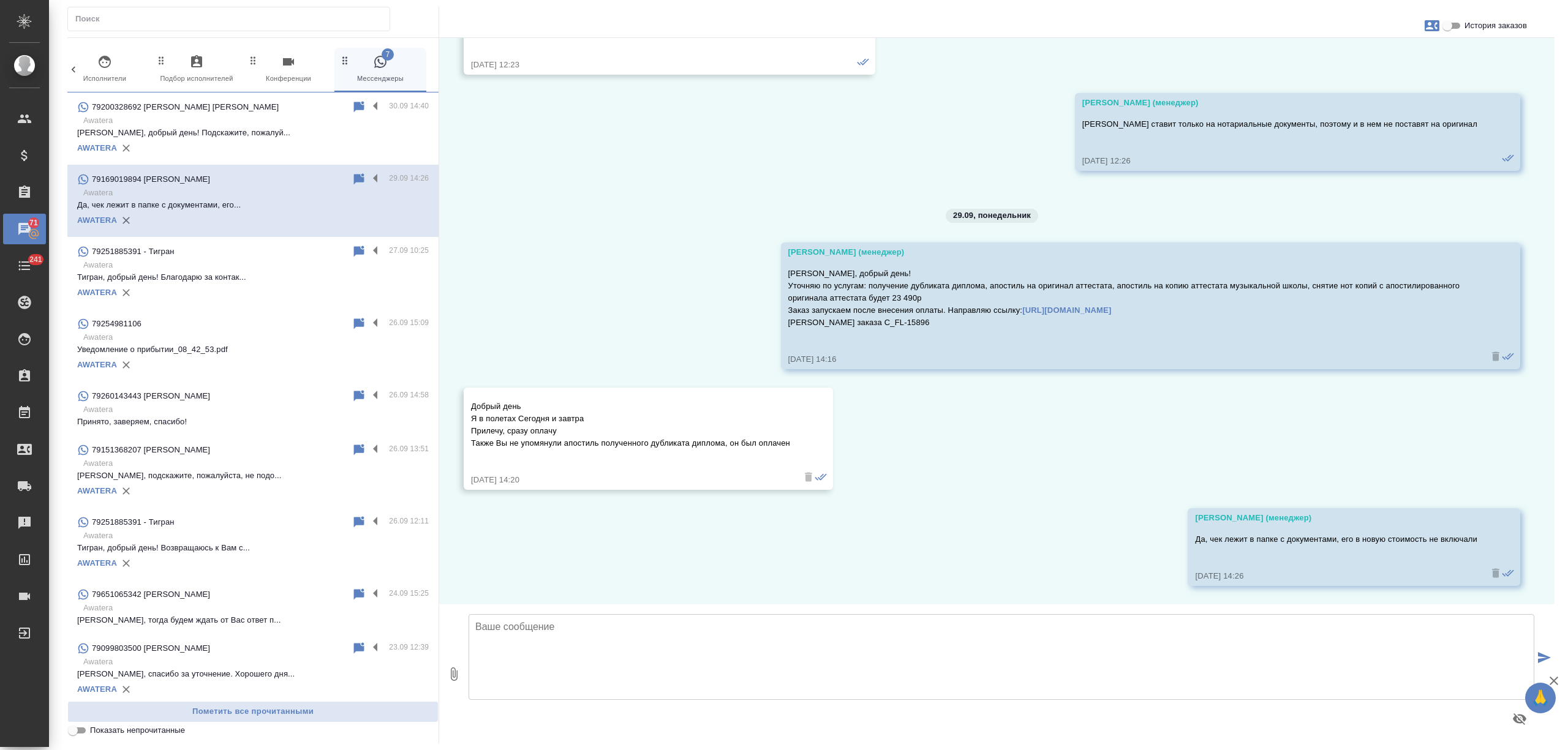
scroll to position [7785, 0]
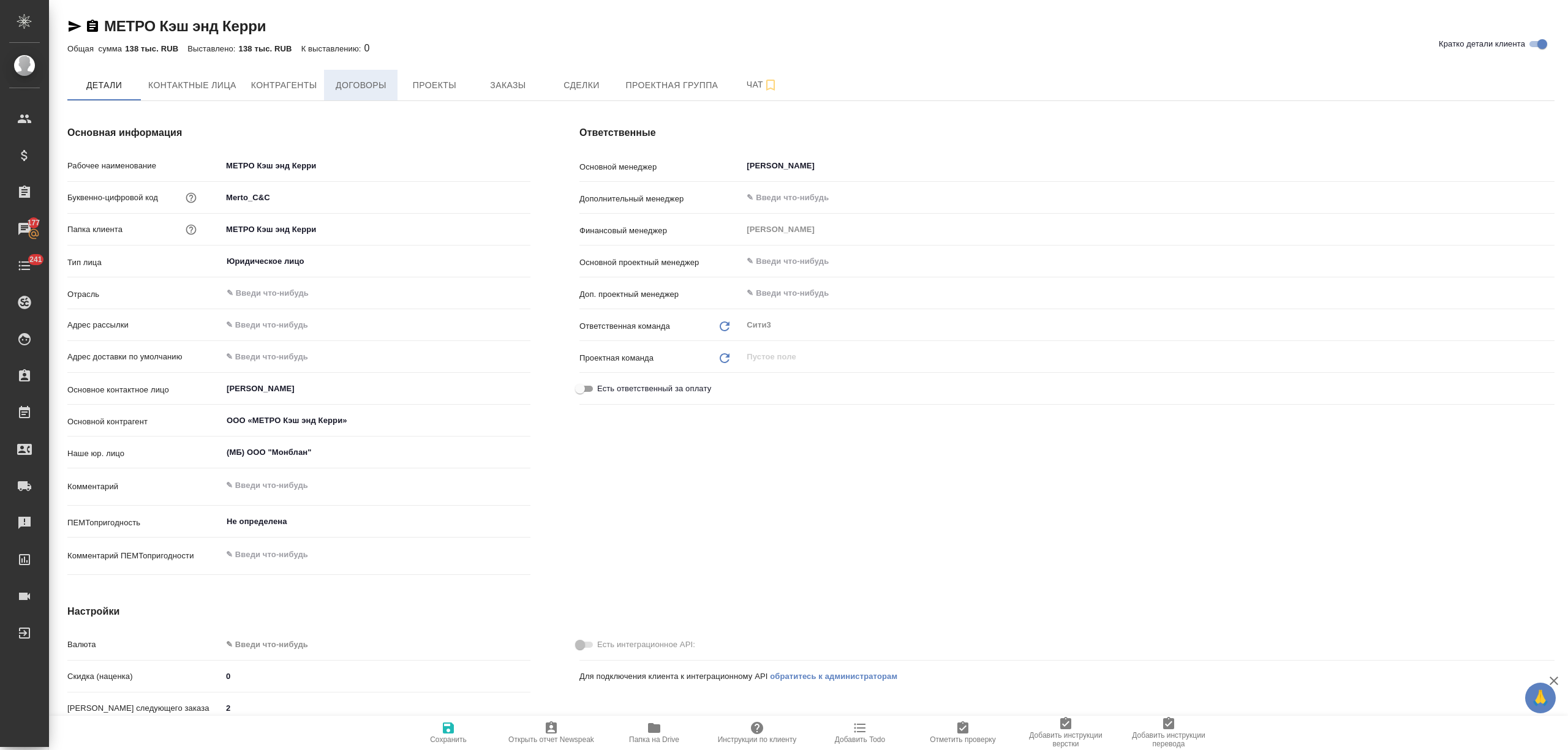
click at [365, 84] on span "Договоры" at bounding box center [361, 85] width 58 height 15
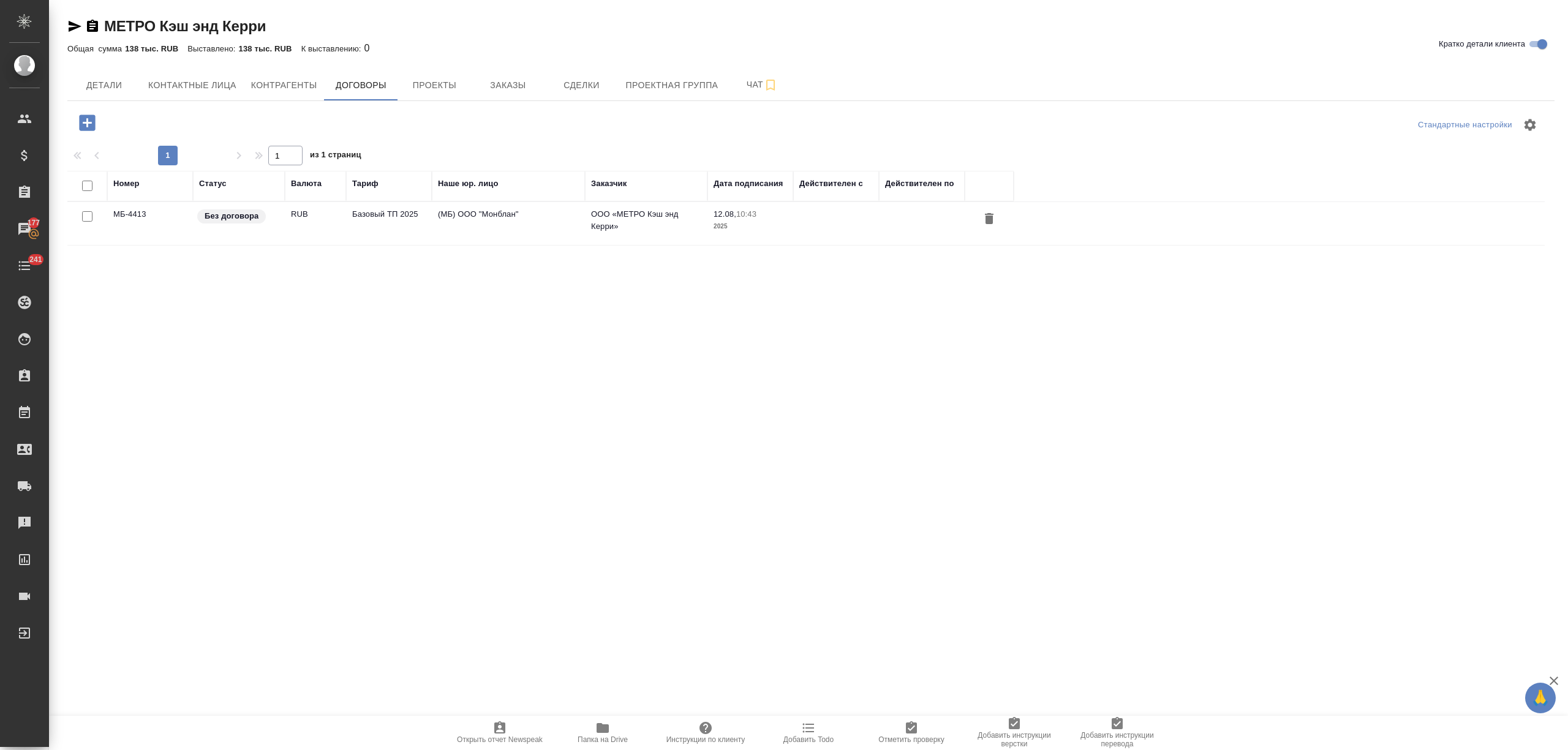
click at [277, 89] on span "Контрагенты" at bounding box center [284, 85] width 66 height 15
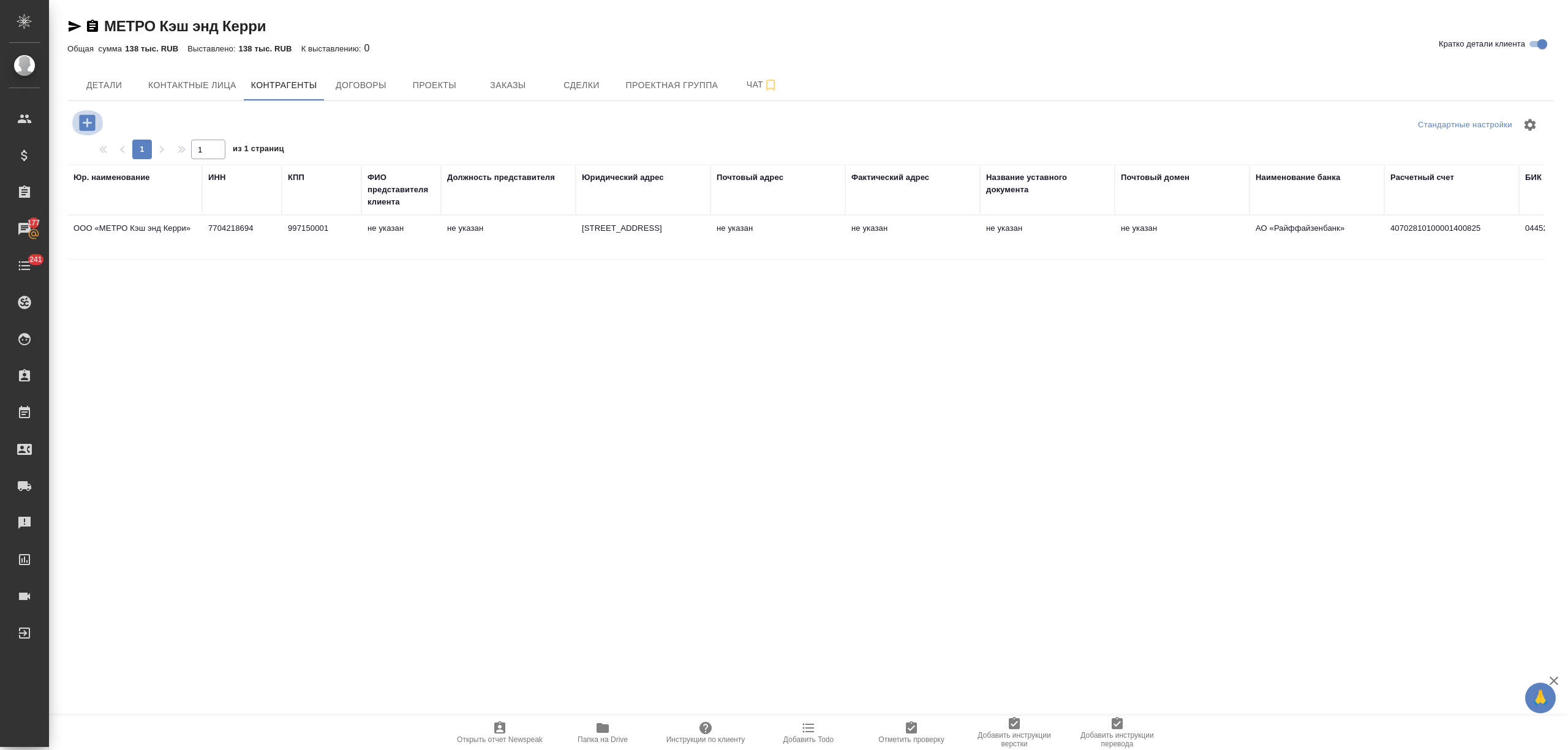
click at [82, 120] on icon "button" at bounding box center [87, 122] width 16 height 16
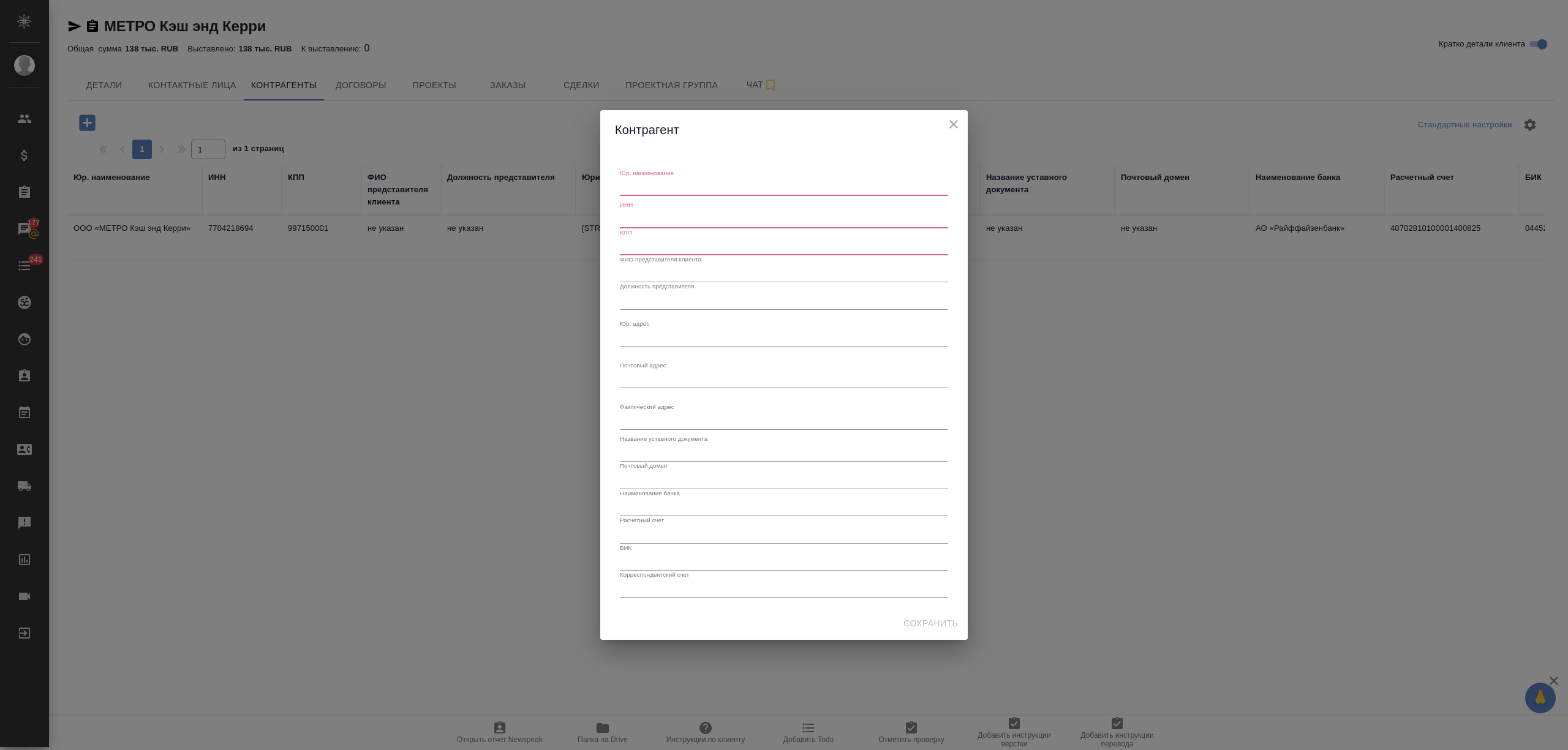
click at [662, 187] on textarea "Юр. наименование" at bounding box center [784, 187] width 328 height 9
paste textarea "ИП [PERSON_NAME]"
type textarea "ИП [PERSON_NAME]"
click at [644, 221] on input "text" at bounding box center [784, 219] width 328 height 18
paste input "732818863351"
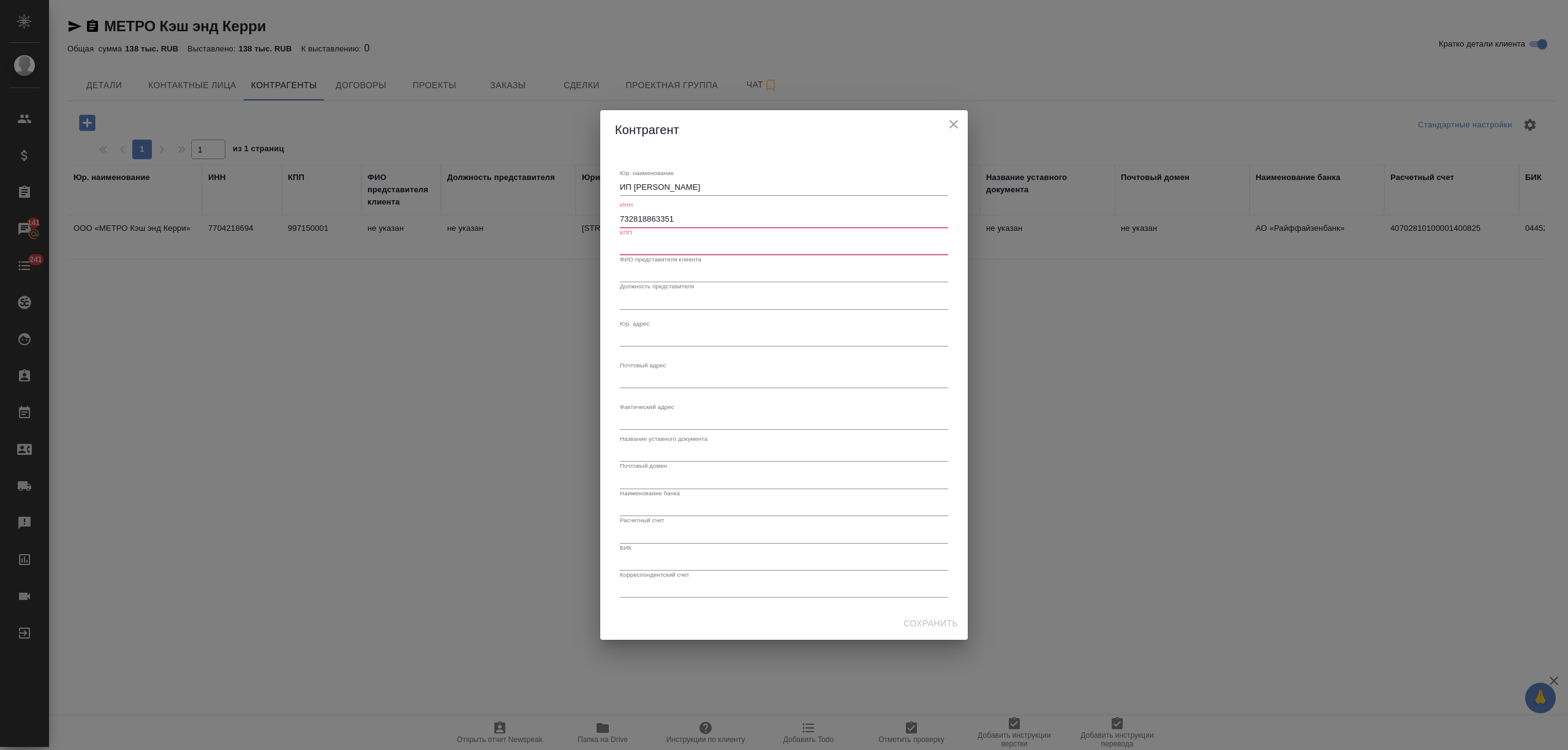
type input "732818863351"
click at [635, 247] on input "text" at bounding box center [784, 246] width 328 height 18
type input "-"
click at [665, 331] on div "x" at bounding box center [784, 337] width 328 height 18
paste textarea "[STREET_ADDRESS][PERSON_NAME]"
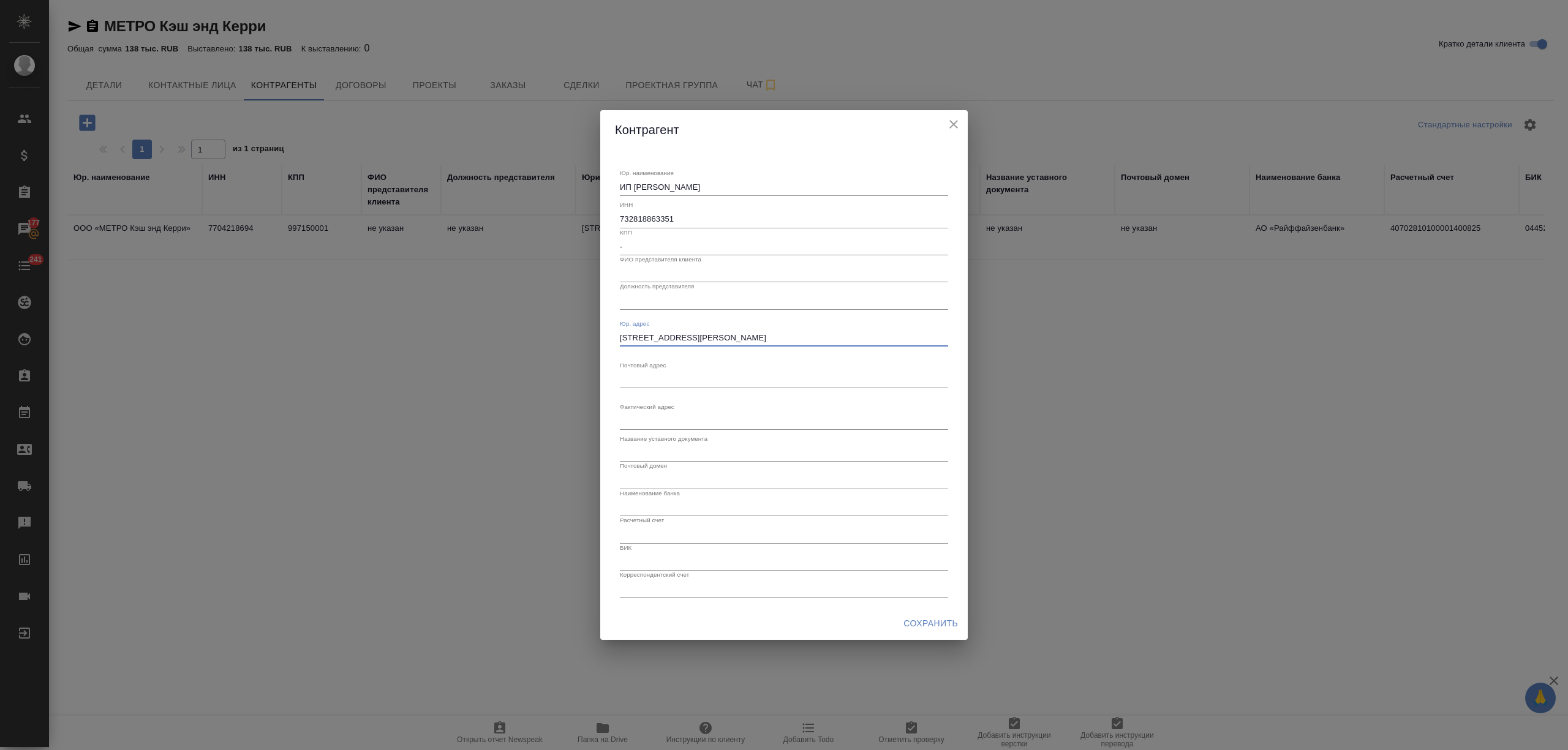
type textarea "[STREET_ADDRESS][PERSON_NAME]"
click at [926, 625] on span "Сохранить" at bounding box center [931, 624] width 54 height 15
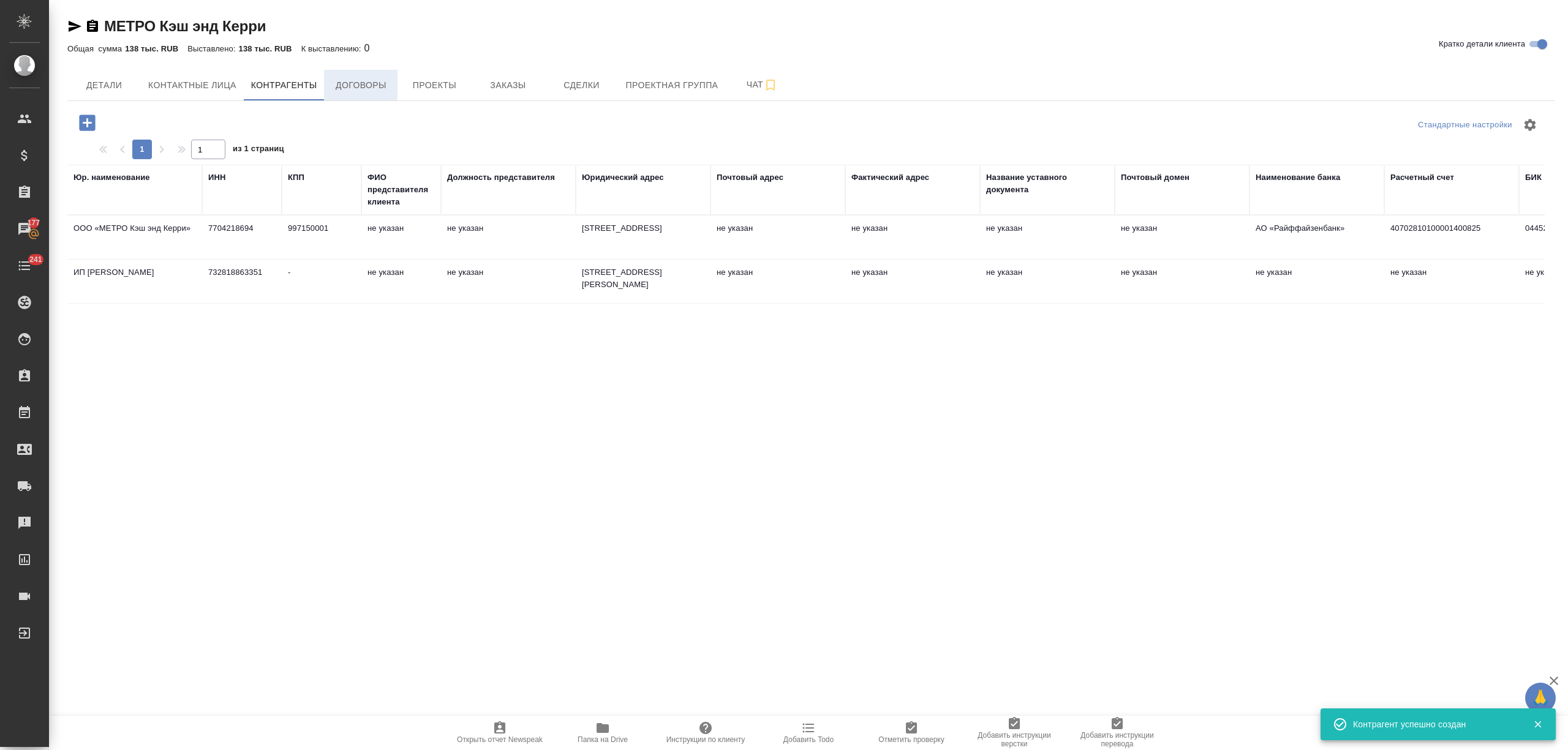
click at [357, 89] on span "Договоры" at bounding box center [361, 85] width 58 height 15
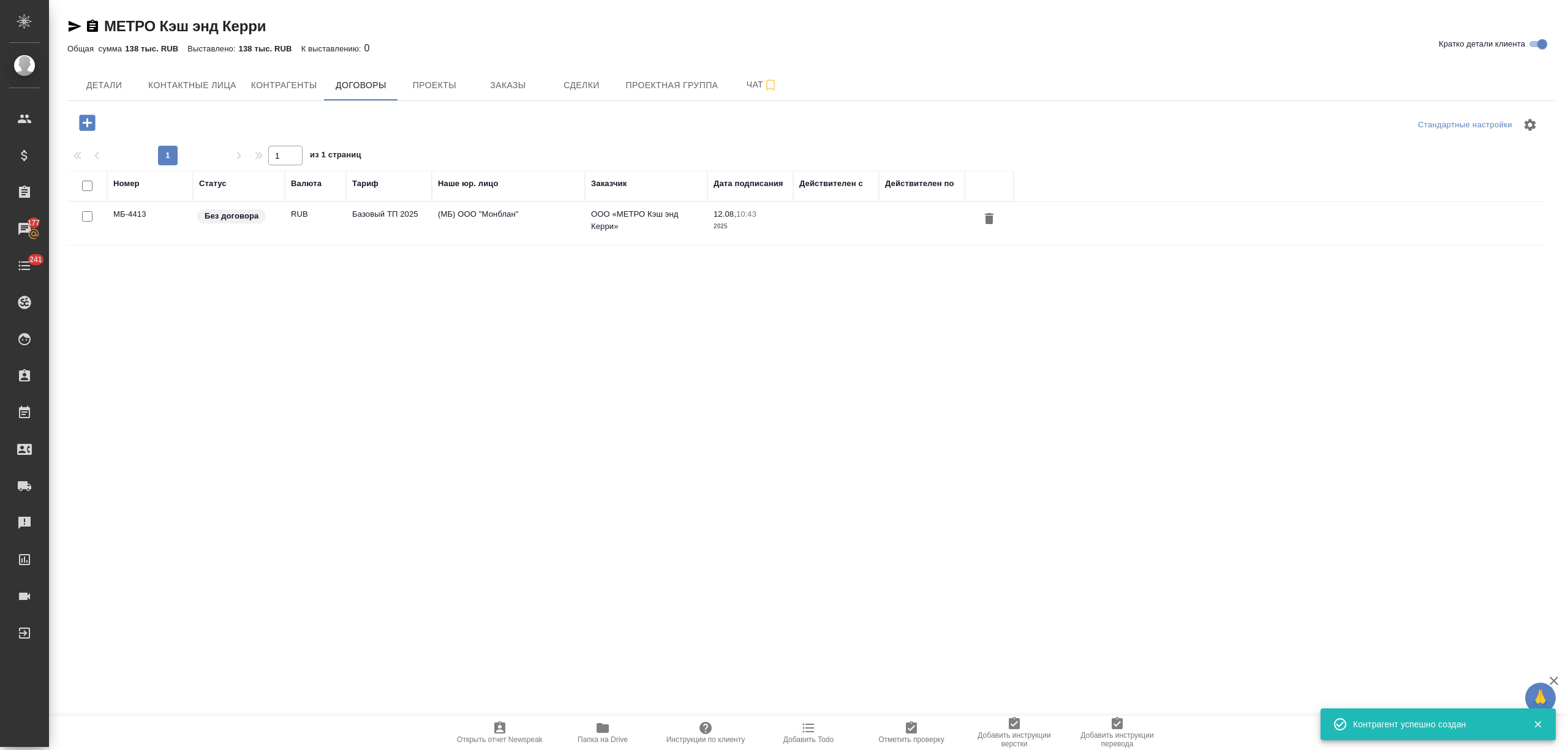
click at [89, 120] on icon "button" at bounding box center [87, 122] width 16 height 16
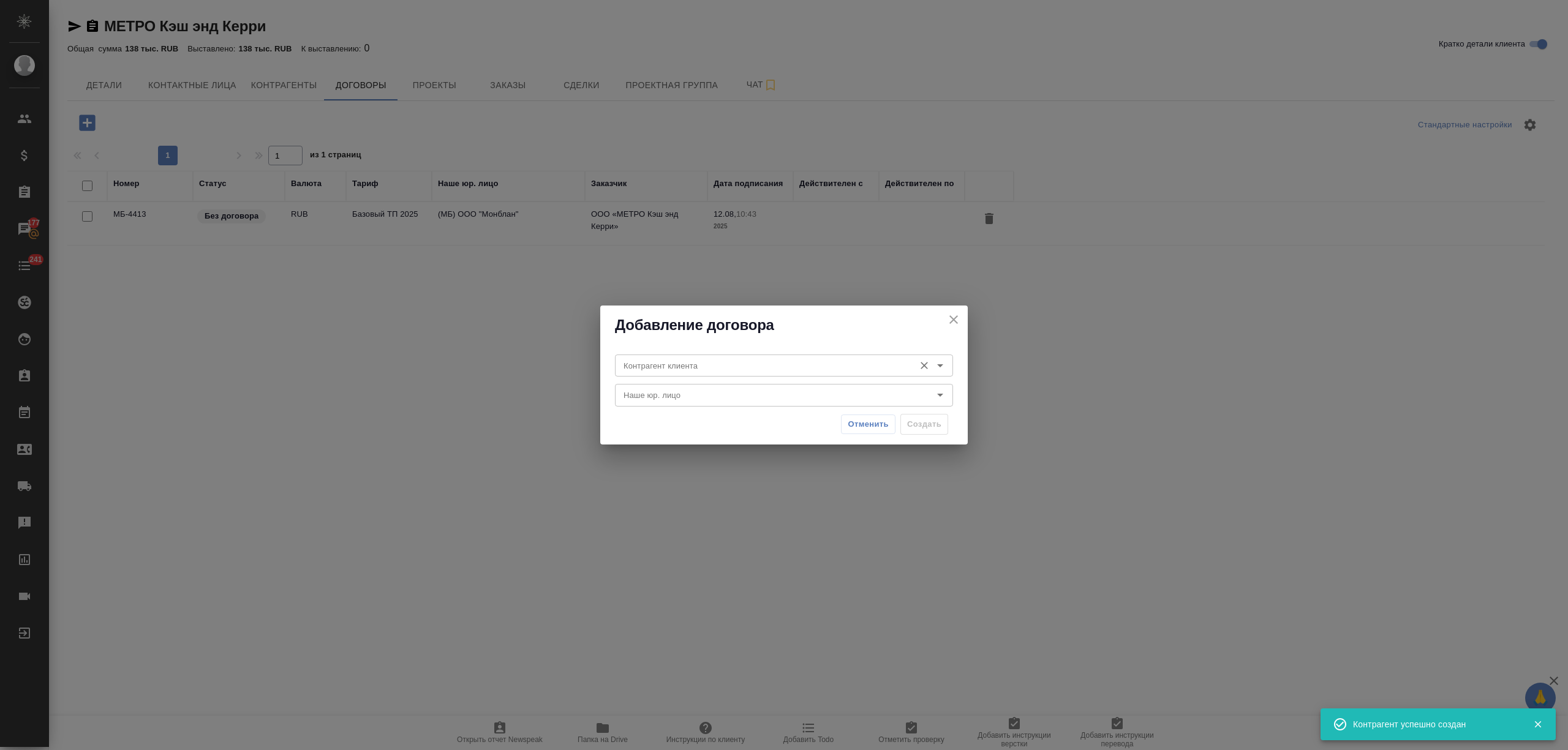
click at [685, 361] on input "Контрагент клиента" at bounding box center [764, 366] width 290 height 15
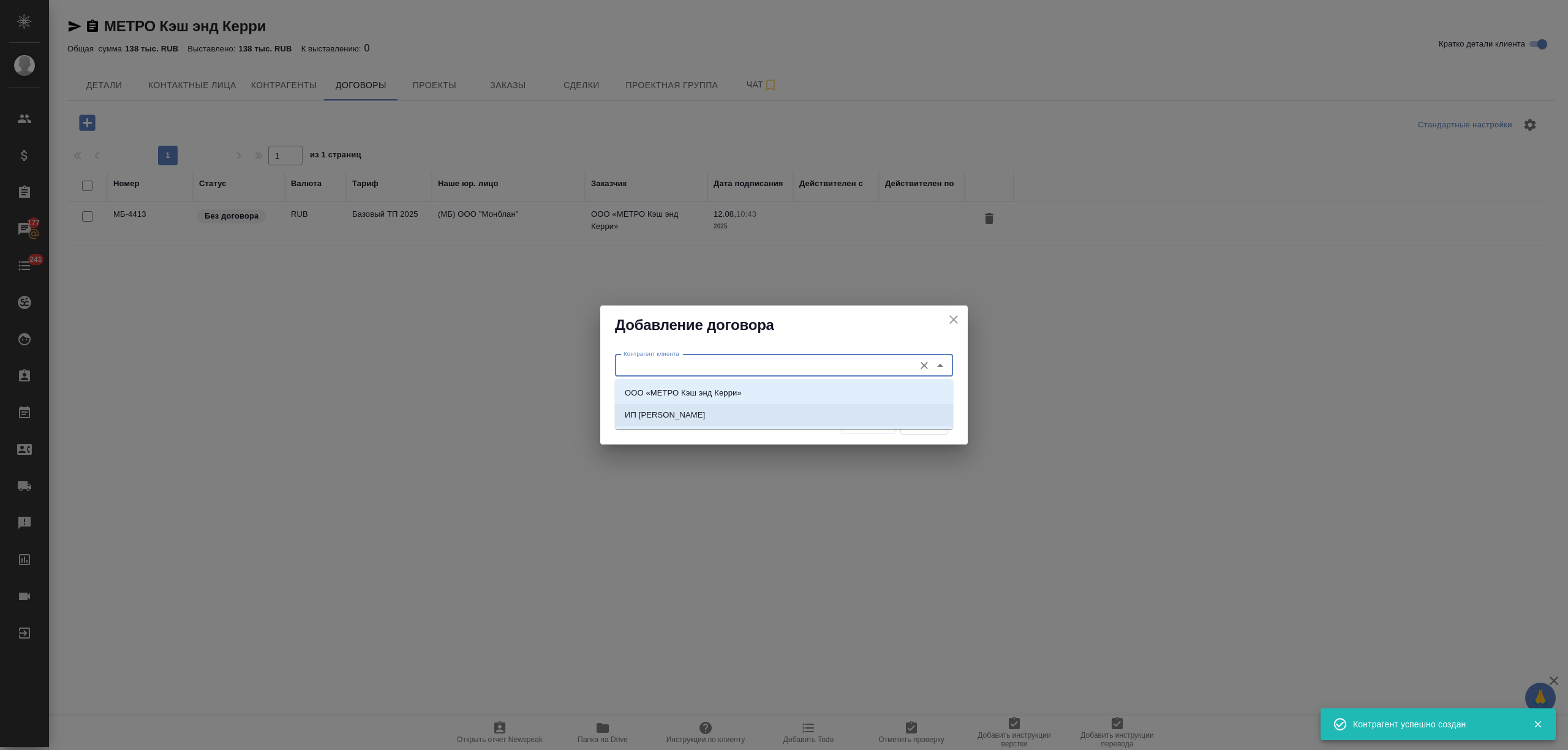
click at [679, 412] on p "ИП [PERSON_NAME]" at bounding box center [665, 415] width 80 height 13
type input "ИП [PERSON_NAME]"
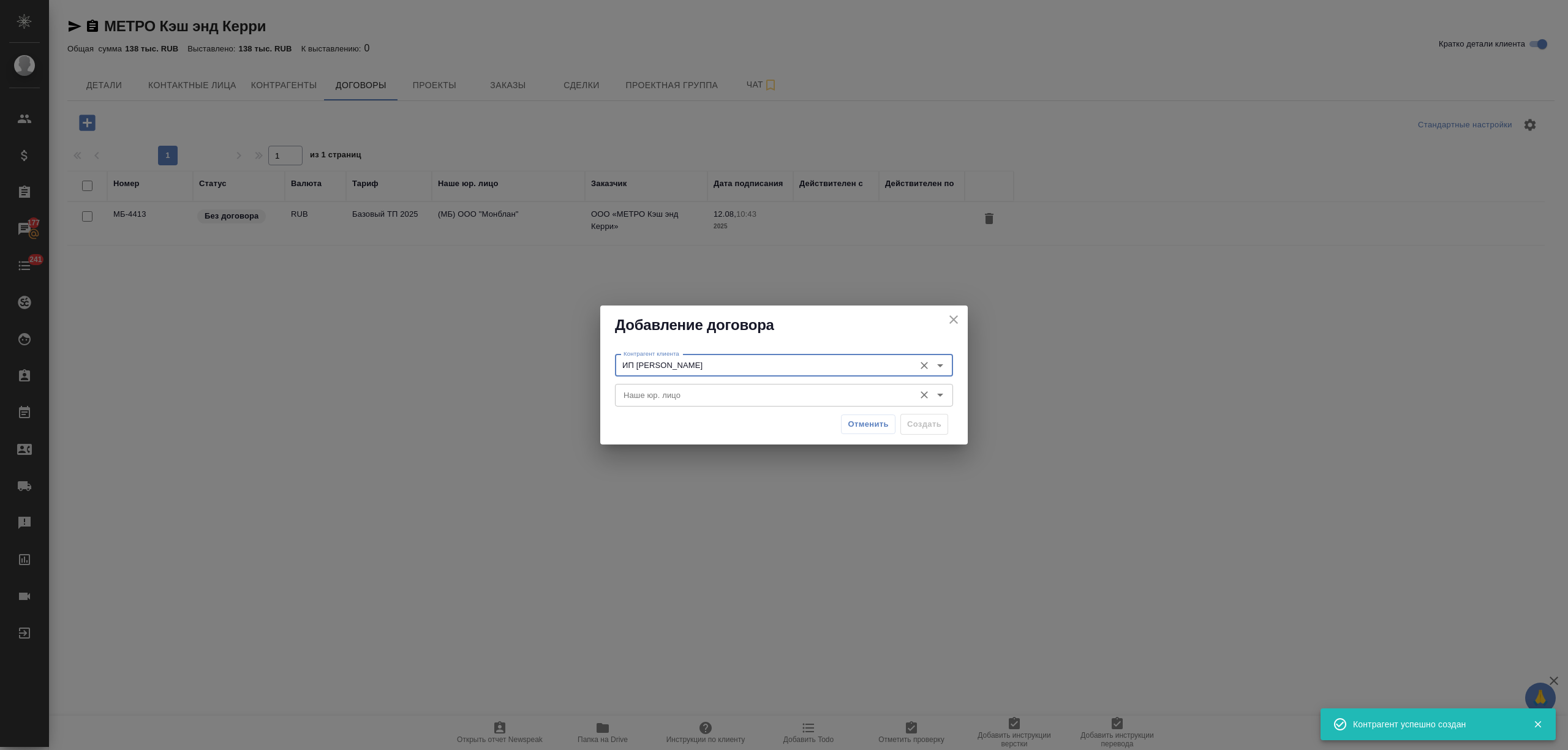
click at [677, 403] on div "Наше юр. лицо" at bounding box center [784, 395] width 338 height 22
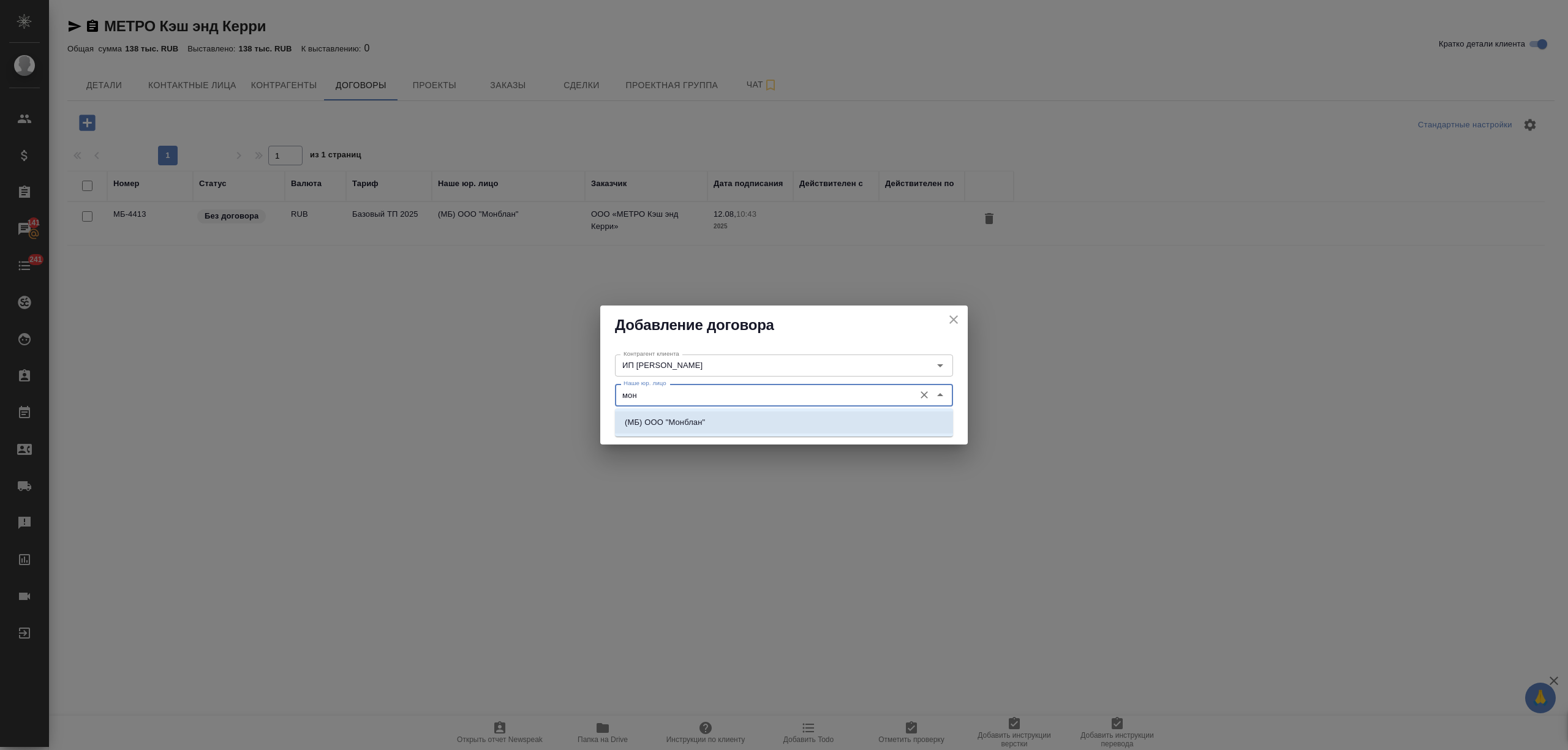
click at [681, 419] on p "(МБ) ООО "Монблан"" at bounding box center [665, 423] width 80 height 13
type input "(МБ) ООО "Монблан""
click at [922, 428] on span "Создать" at bounding box center [924, 424] width 34 height 14
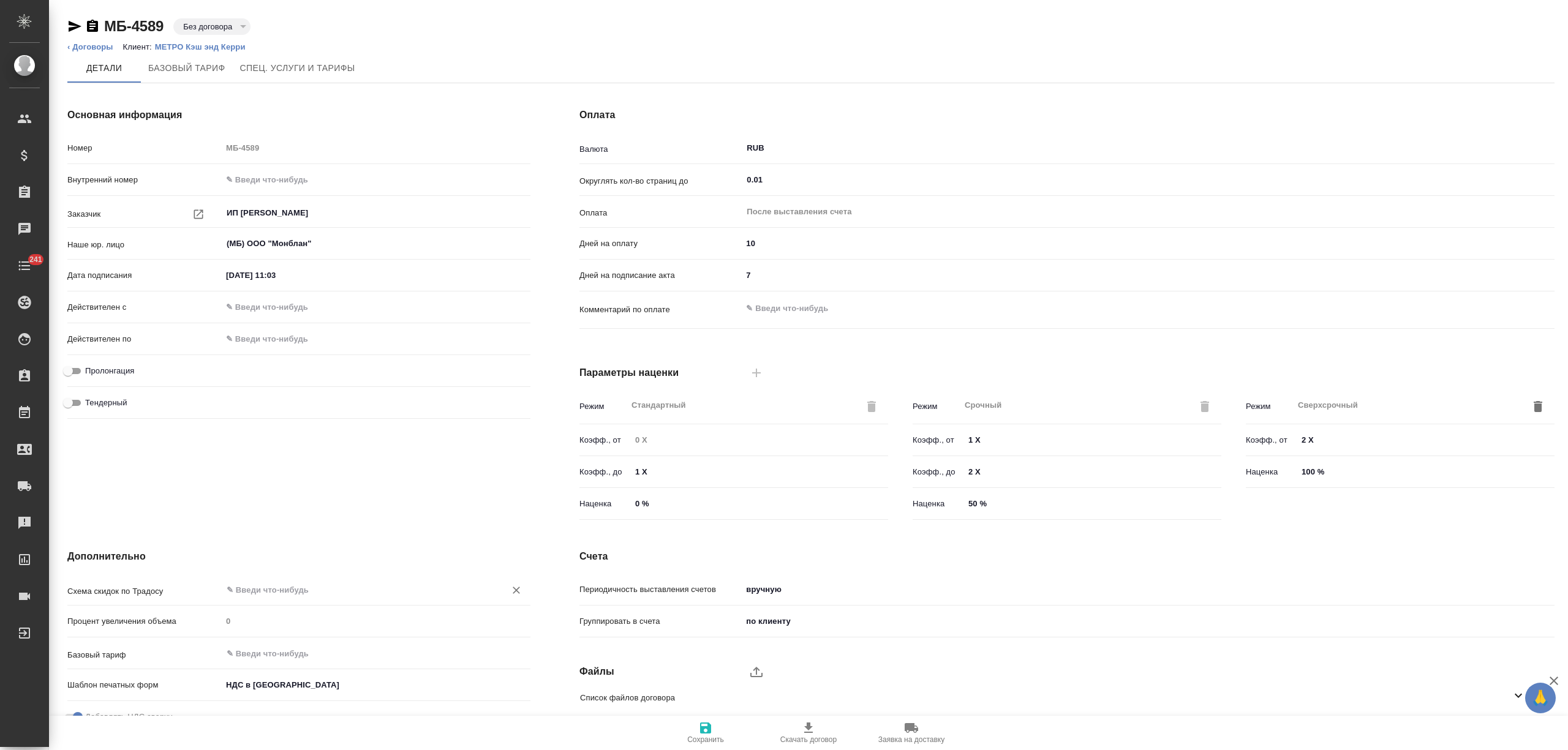
click at [290, 584] on input "text" at bounding box center [356, 590] width 261 height 15
click at [295, 614] on p "Стандартный шаблон - [PHONE_NUMBER] - ВЫБЕРИ МЕНЯ!" at bounding box center [348, 617] width 232 height 13
type input "Стандартный шаблон - [PHONE_NUMBER] - ВЫБЕРИ МЕНЯ!"
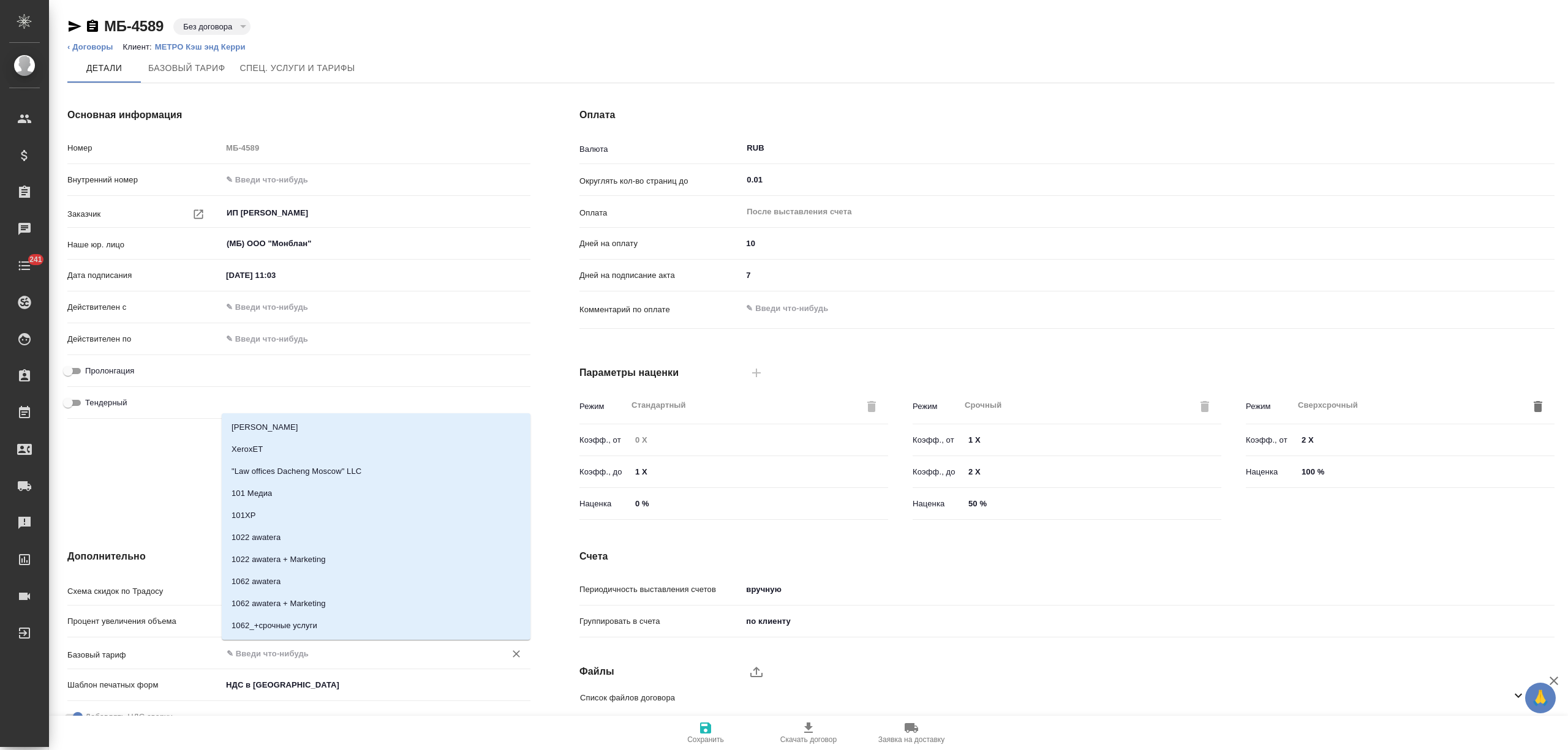
click at [278, 657] on input "text" at bounding box center [356, 654] width 261 height 15
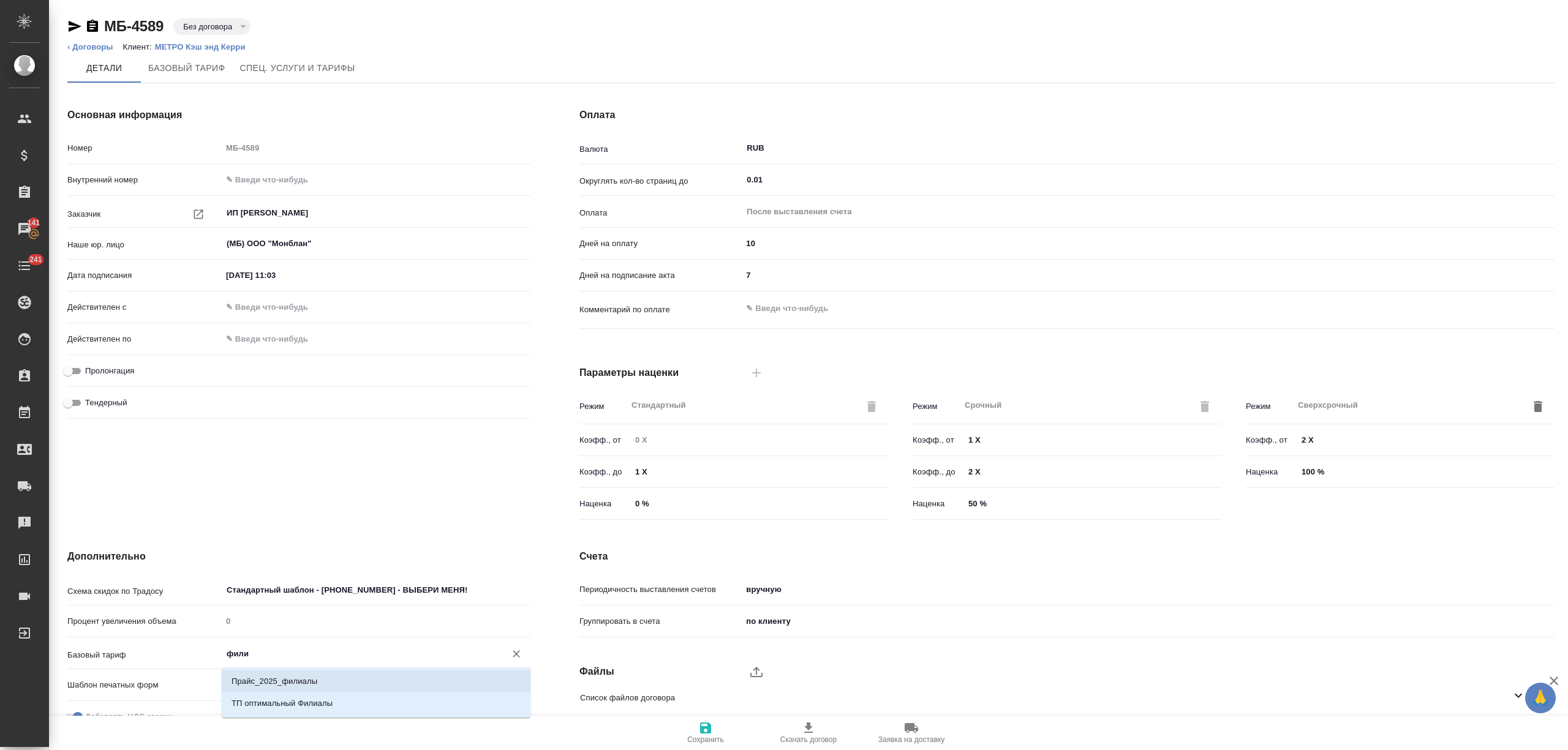
click at [283, 674] on li "Прайс_2025_филиалы" at bounding box center [376, 682] width 309 height 22
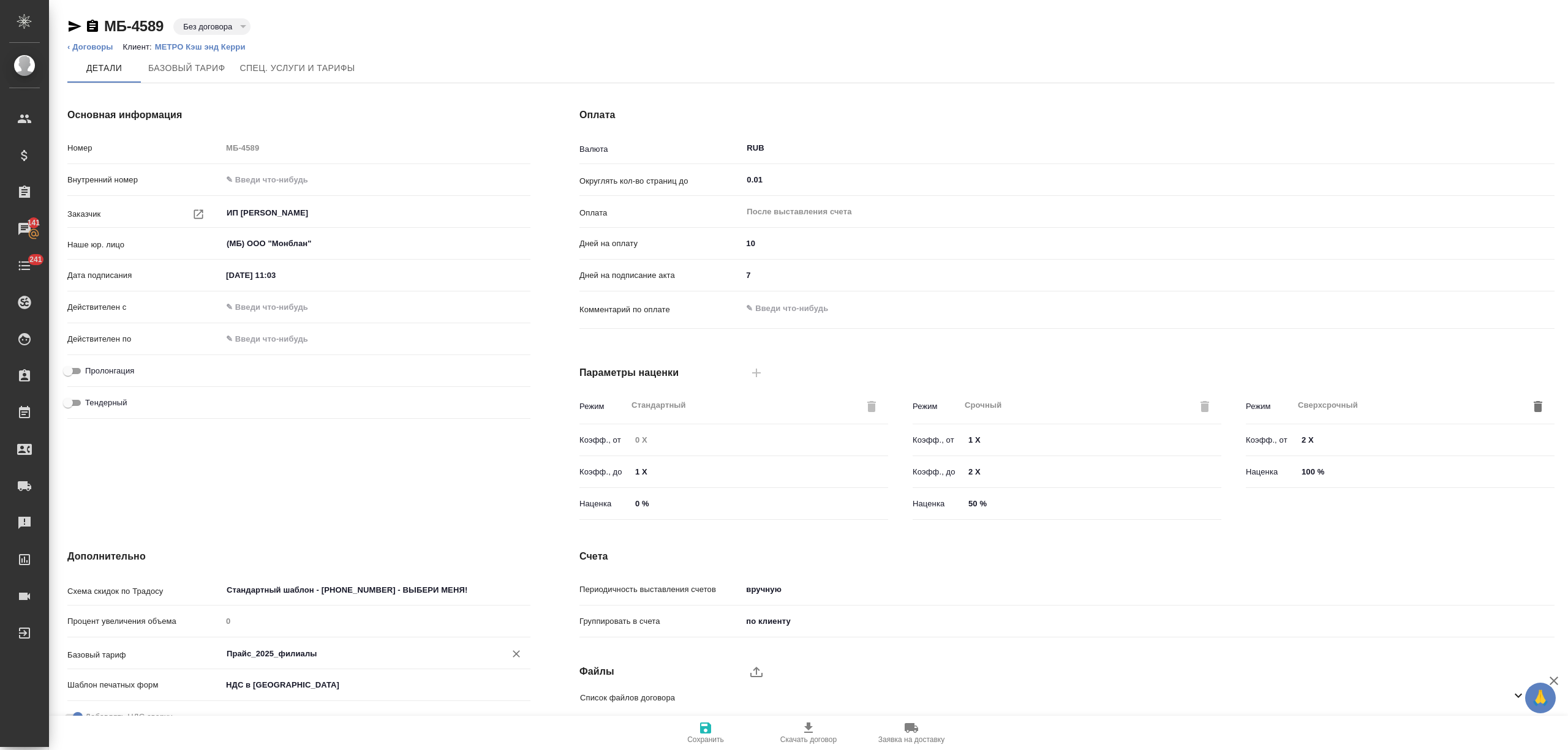
type input "Прайс_2025_филиалы"
click at [704, 736] on span "Сохранить" at bounding box center [706, 740] width 37 height 8
click at [150, 45] on p "Клиент:" at bounding box center [139, 47] width 32 height 9
click at [234, 45] on p "МЕТРО Кэш энд Керри" at bounding box center [206, 47] width 100 height 9
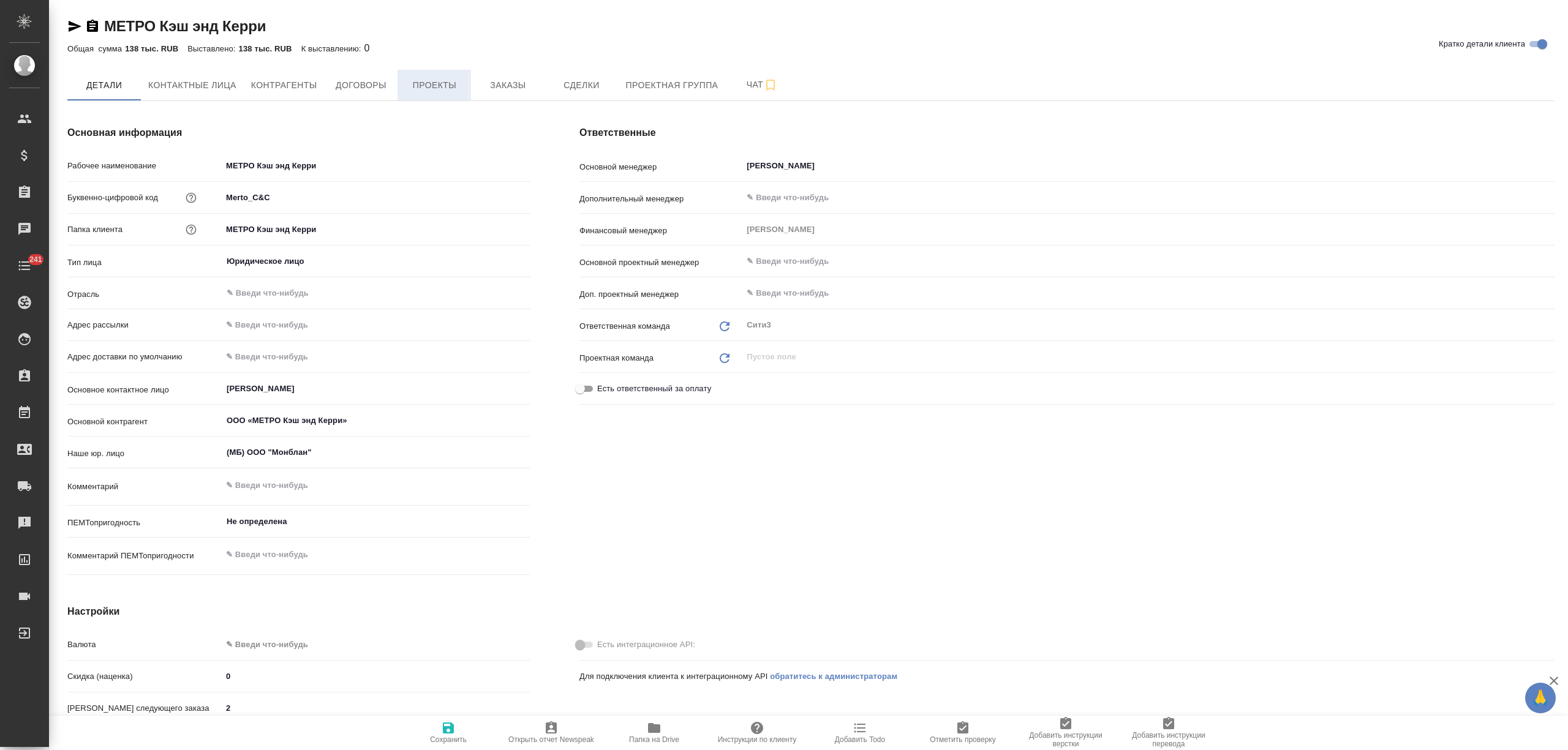
click at [424, 87] on span "Проекты" at bounding box center [434, 85] width 58 height 15
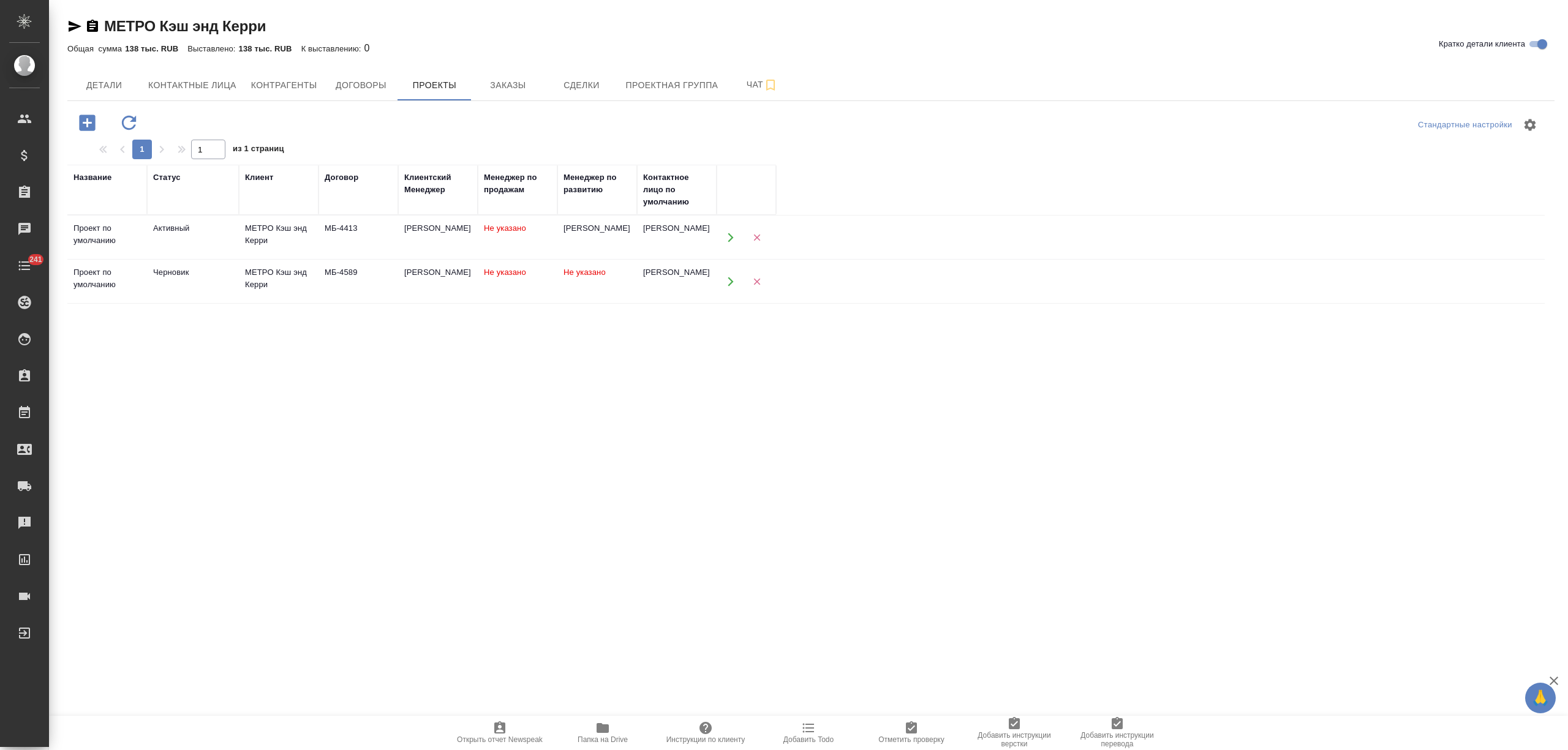
click at [667, 279] on div "[PERSON_NAME]" at bounding box center [677, 272] width 68 height 13
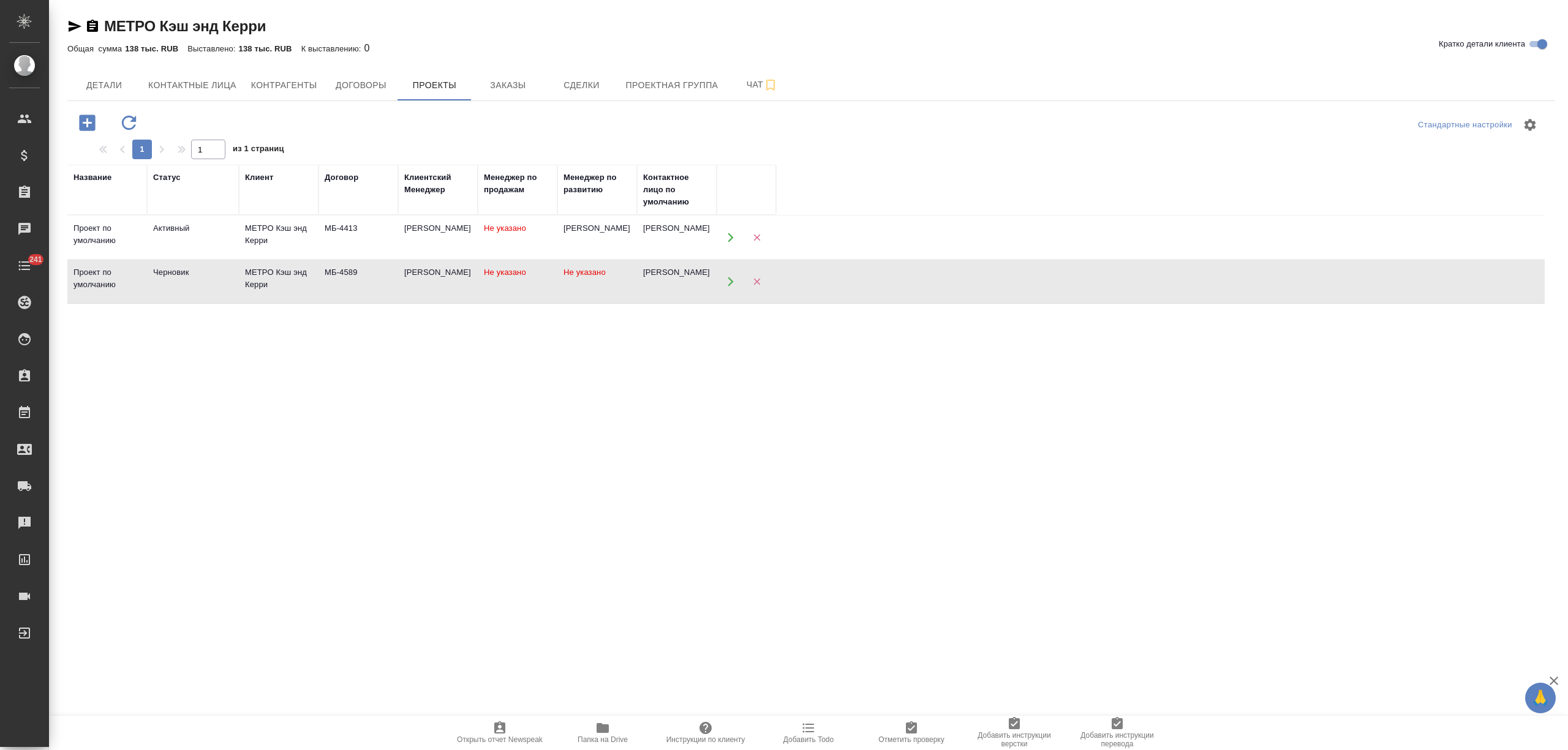
click at [667, 279] on div "[PERSON_NAME]" at bounding box center [677, 272] width 68 height 13
click at [353, 221] on td "МБ-4413" at bounding box center [358, 237] width 79 height 43
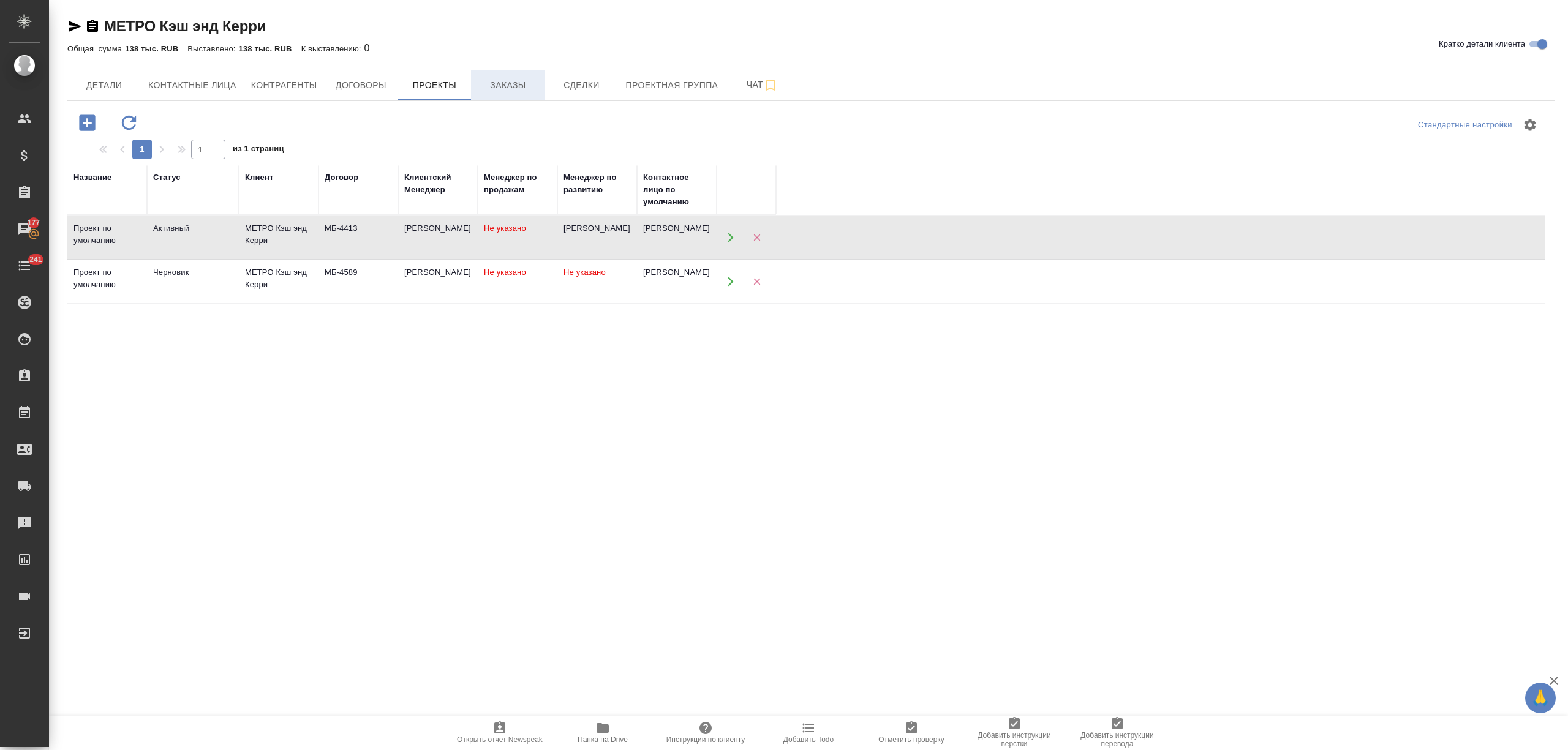
click at [531, 95] on button "Заказы" at bounding box center [508, 85] width 74 height 31
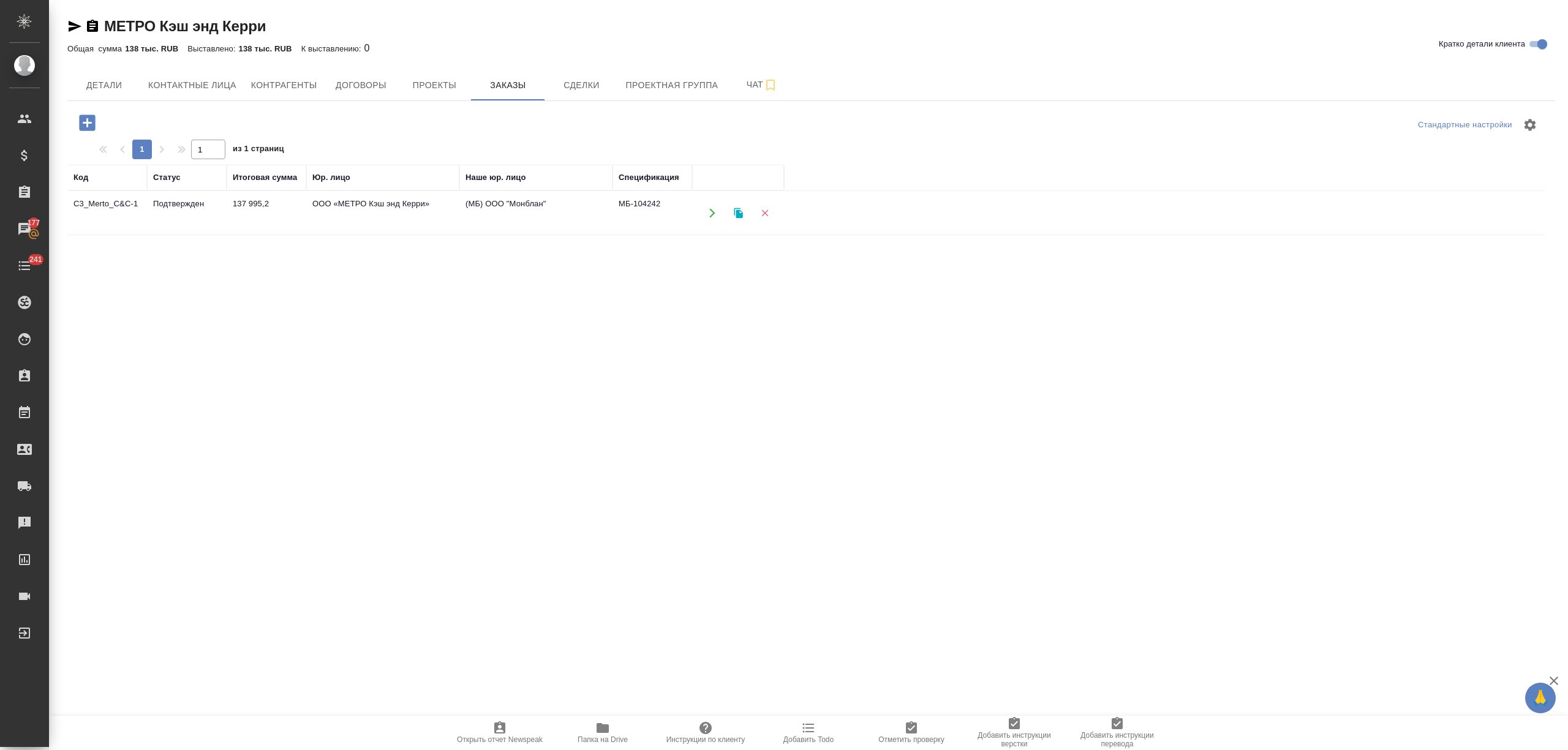
click at [260, 215] on td "137 995,2" at bounding box center [266, 212] width 79 height 43
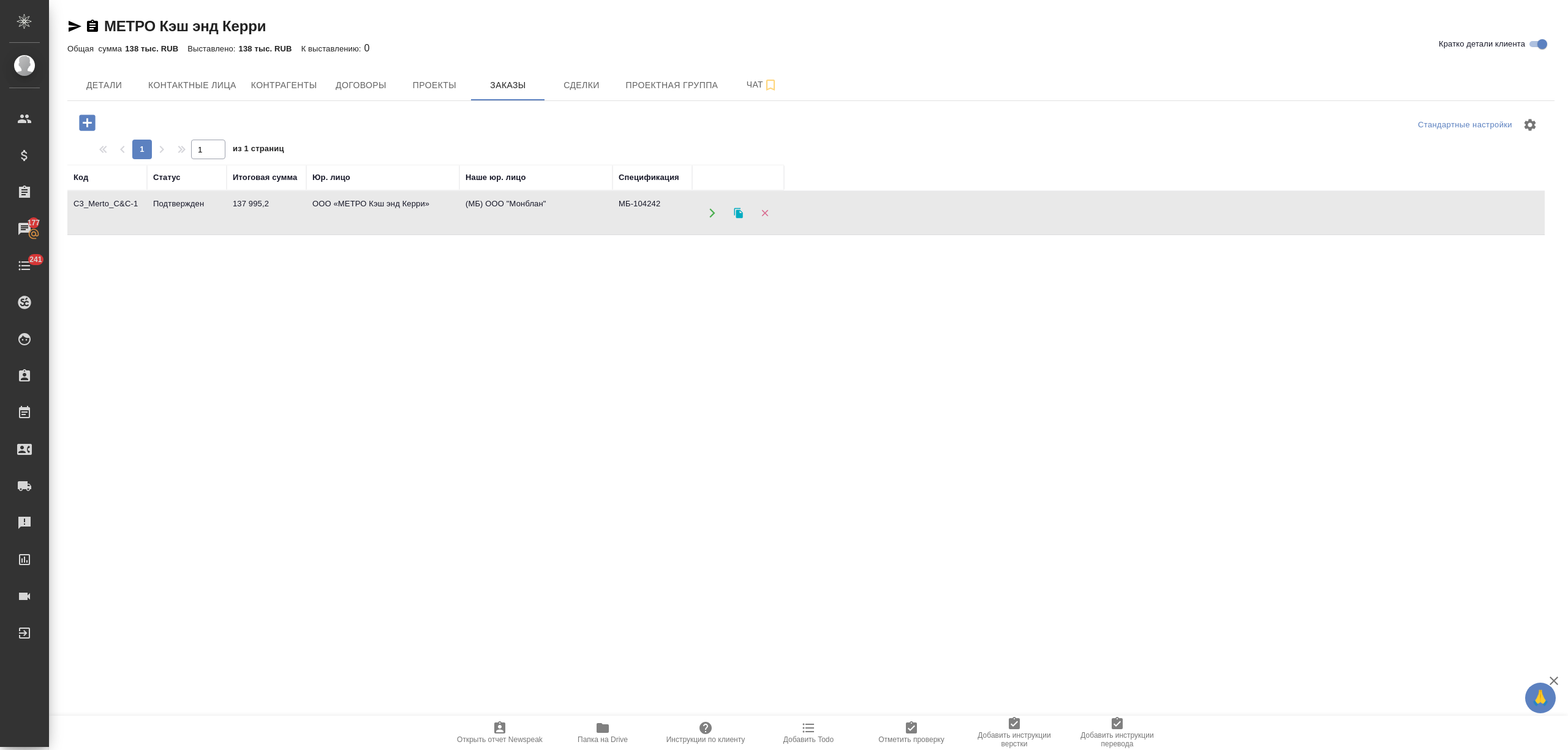
click at [260, 215] on td "137 995,2" at bounding box center [266, 212] width 79 height 43
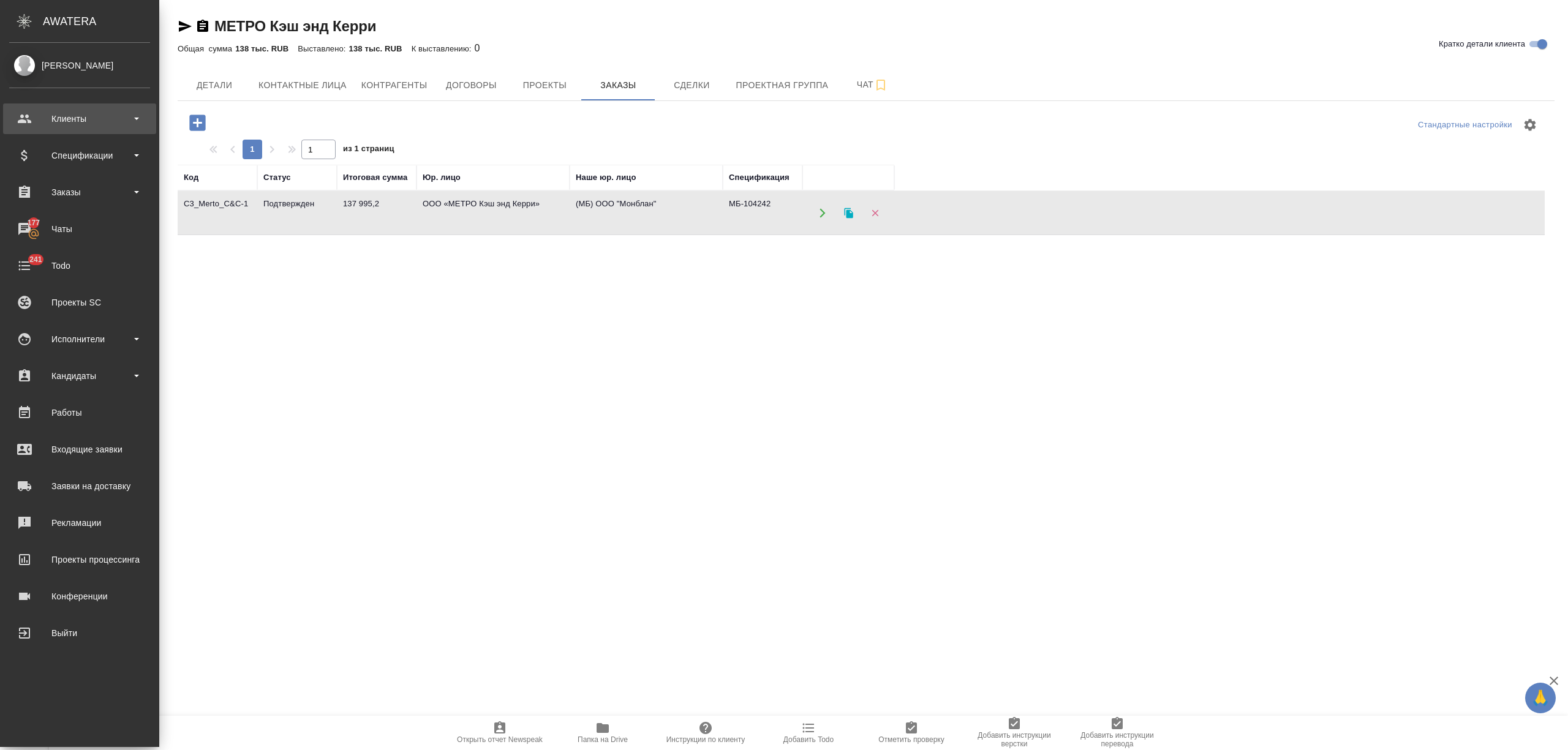
click at [38, 110] on div "Клиенты" at bounding box center [79, 119] width 141 height 18
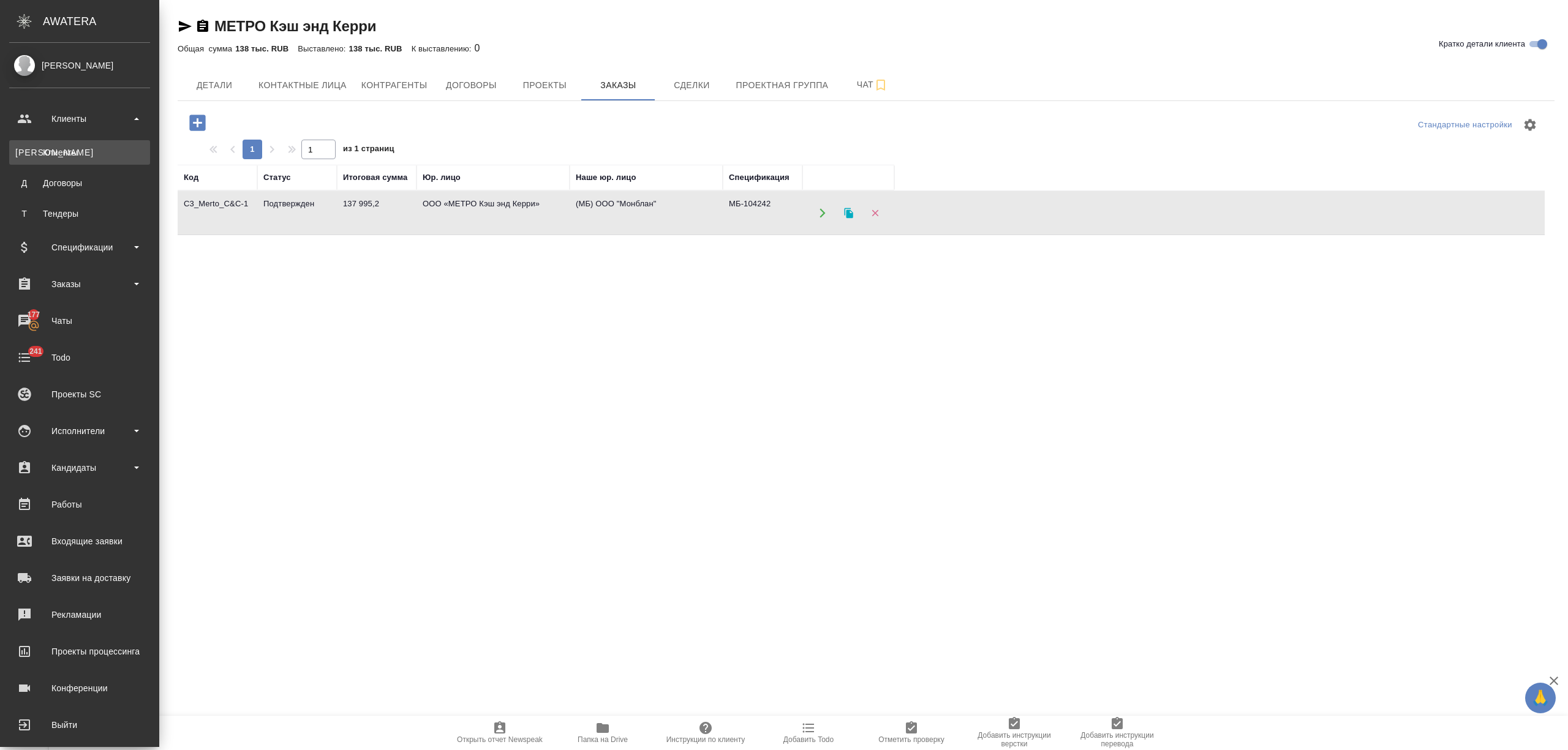
click at [62, 150] on div "Клиенты" at bounding box center [79, 152] width 129 height 13
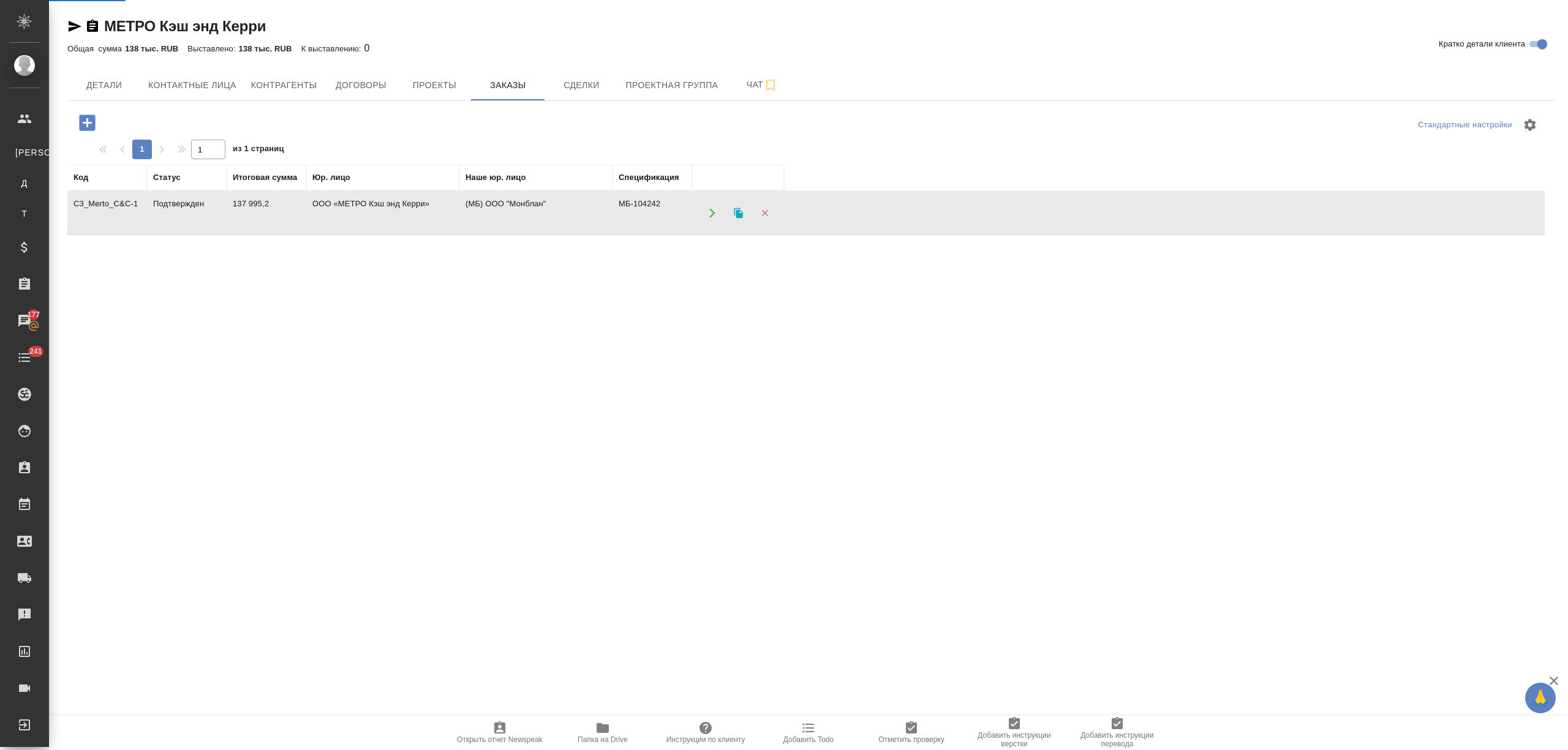
select select "RU"
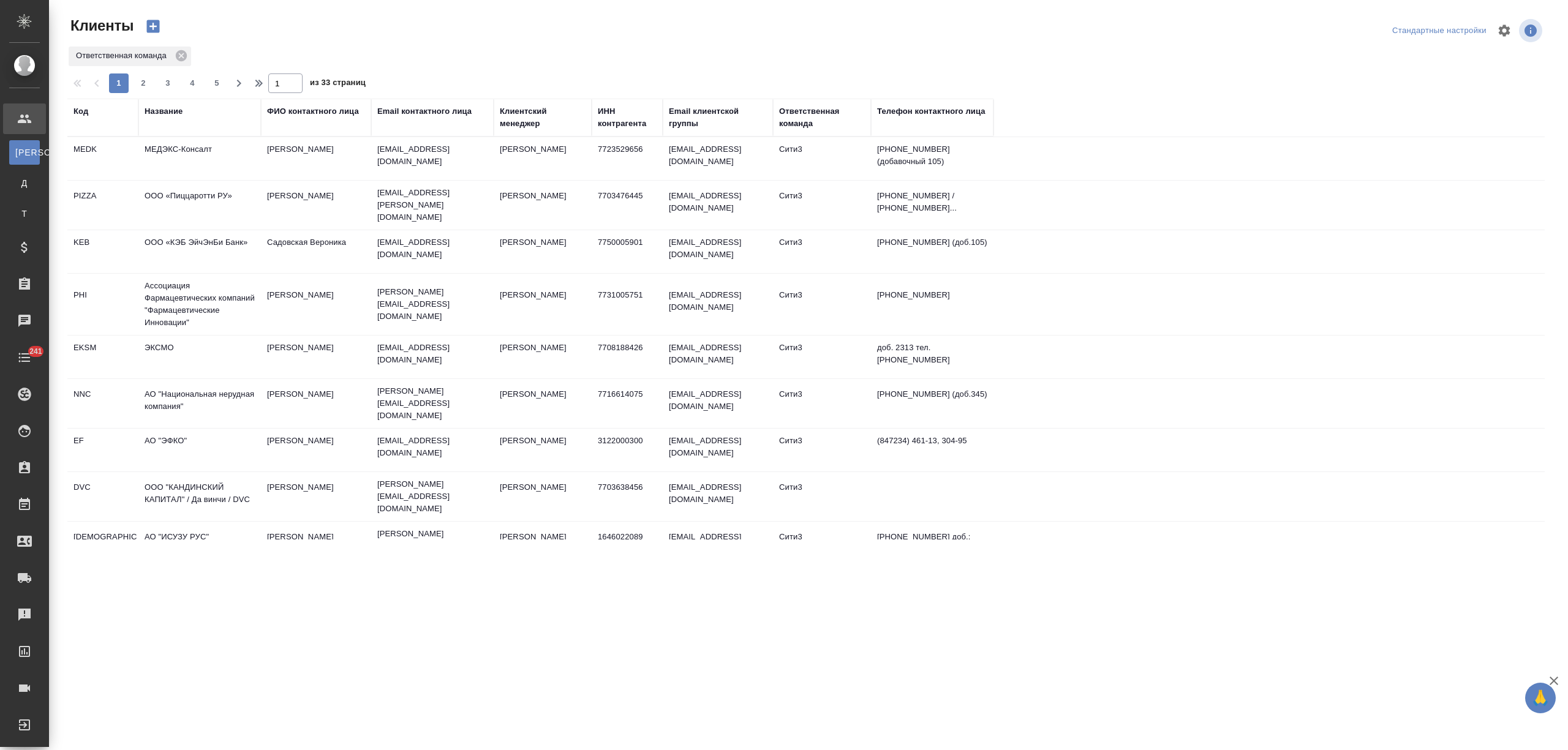
click at [160, 111] on div "Название" at bounding box center [163, 111] width 38 height 13
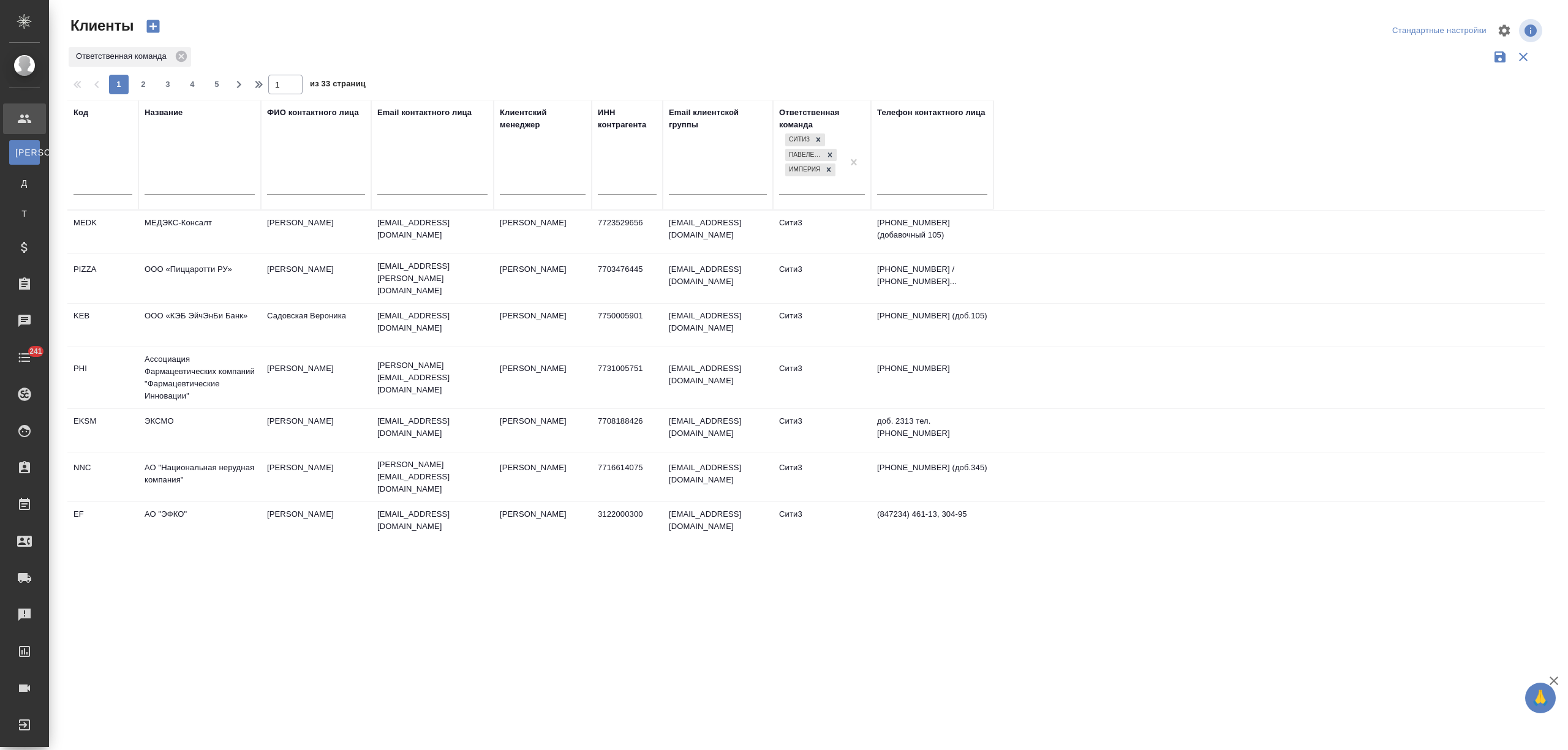
click at [160, 184] on input "text" at bounding box center [200, 186] width 110 height 15
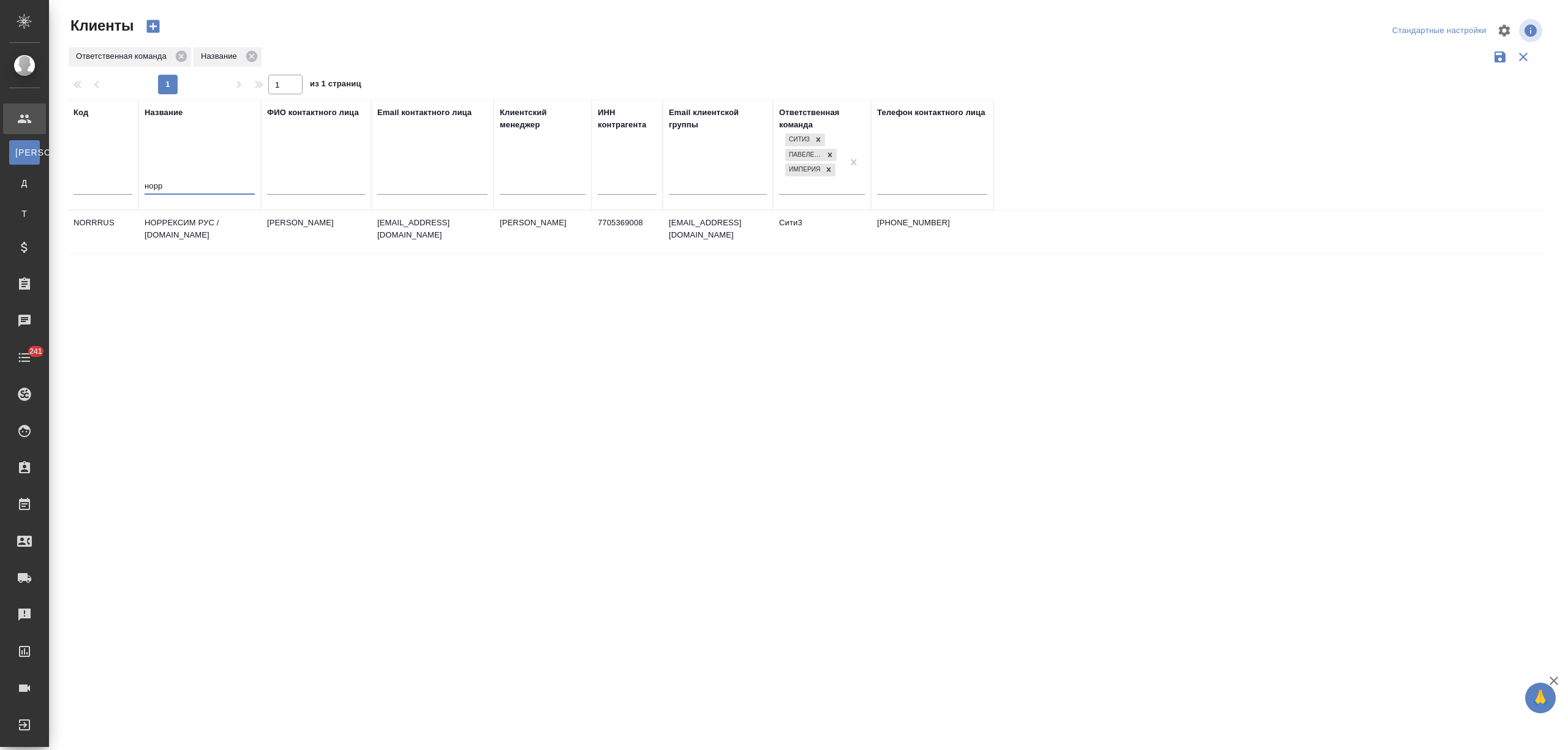
type input "норр"
click at [180, 233] on td "НОРРЕКСИМ РУС / [DOMAIN_NAME]" at bounding box center [200, 231] width 123 height 43
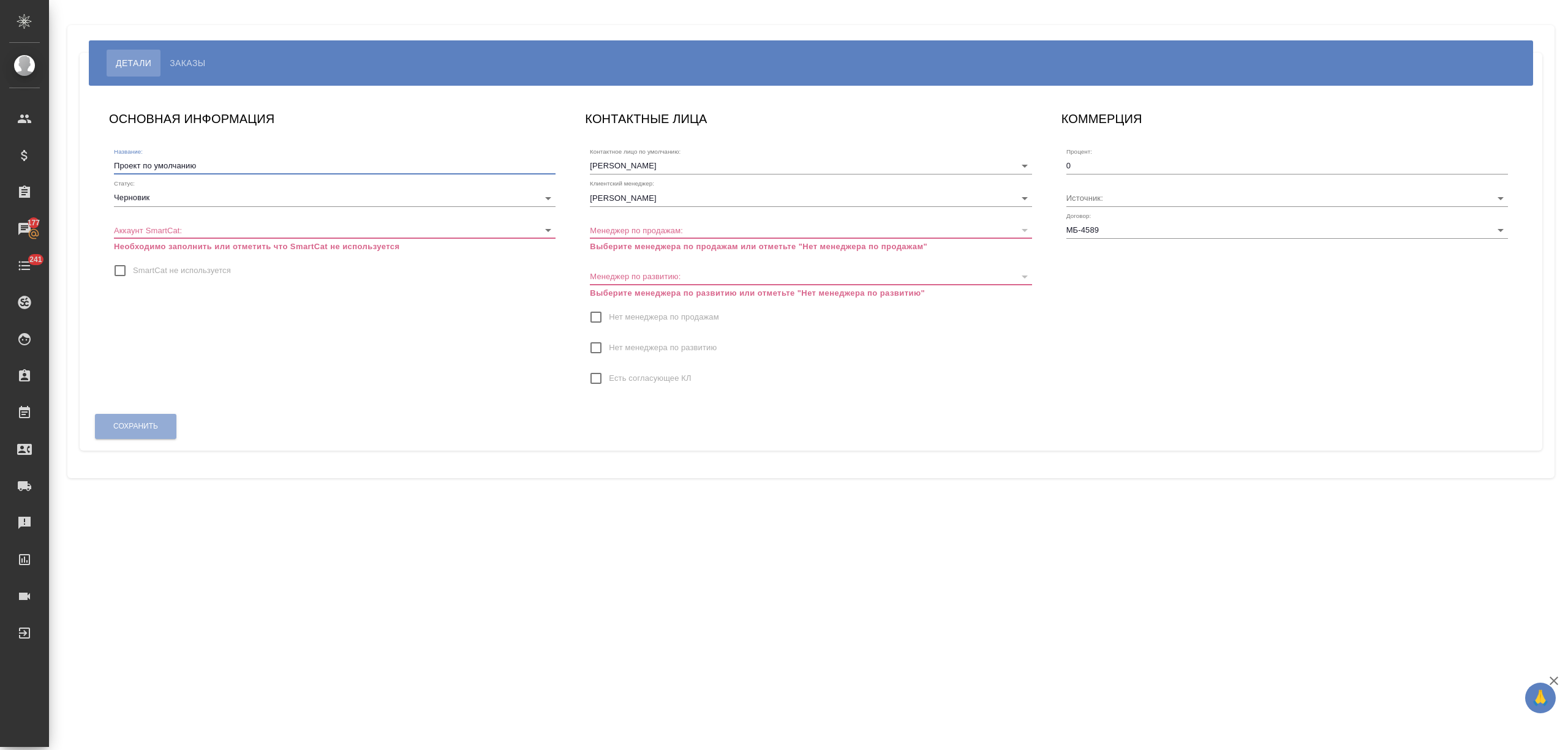
drag, startPoint x: 276, startPoint y: 167, endPoint x: 84, endPoint y: 192, distance: 193.6
click at [84, 192] on div "ОСНОВНАЯ ИНФОРМАЦИЯ Название: Проект по умолчанию Статус: Черновик draft Аккаун…" at bounding box center [810, 268] width 1463 height 365
type input "Ип"
click at [167, 196] on body "🙏 .cls-1 fill:#fff; AWATERA [PERSON_NAME] Спецификации Заказы 177 Чаты 241 Todo…" at bounding box center [784, 424] width 1568 height 849
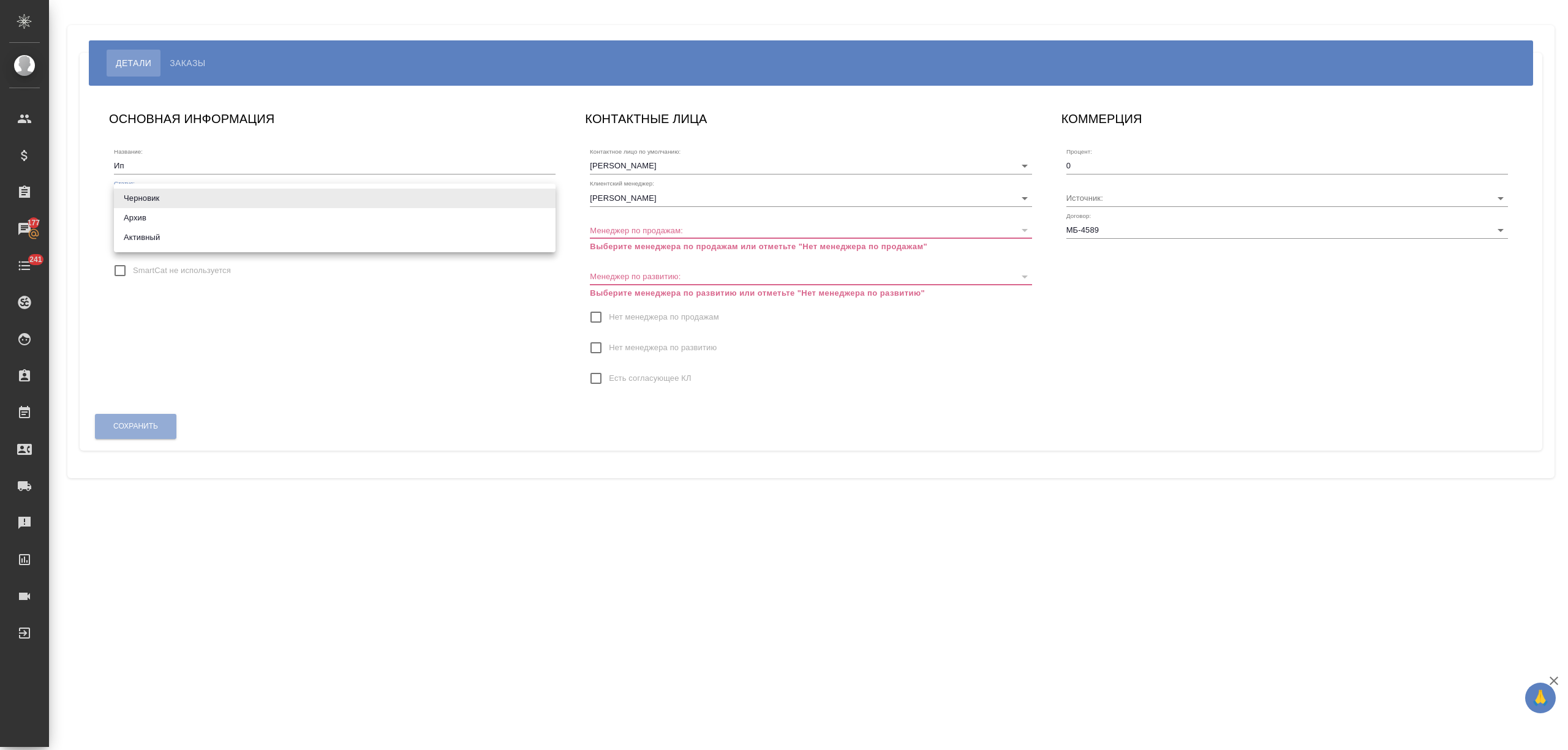
click at [163, 229] on li "Активный" at bounding box center [334, 237] width 442 height 19
type input "active"
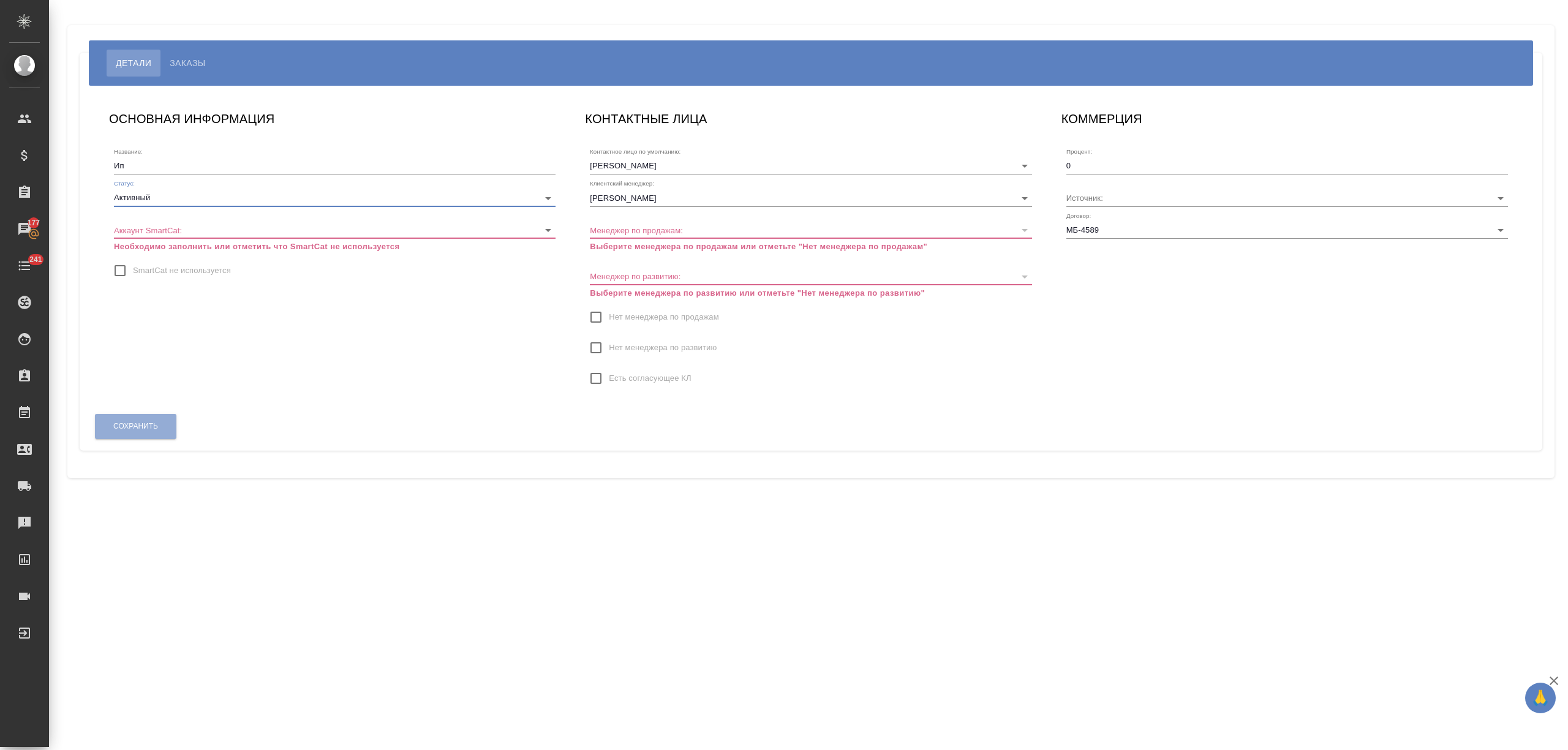
click at [123, 272] on input "SmartCat не используется" at bounding box center [119, 271] width 26 height 26
checkbox input "true"
click at [591, 313] on input "Нет менеджера по продажам" at bounding box center [596, 317] width 26 height 26
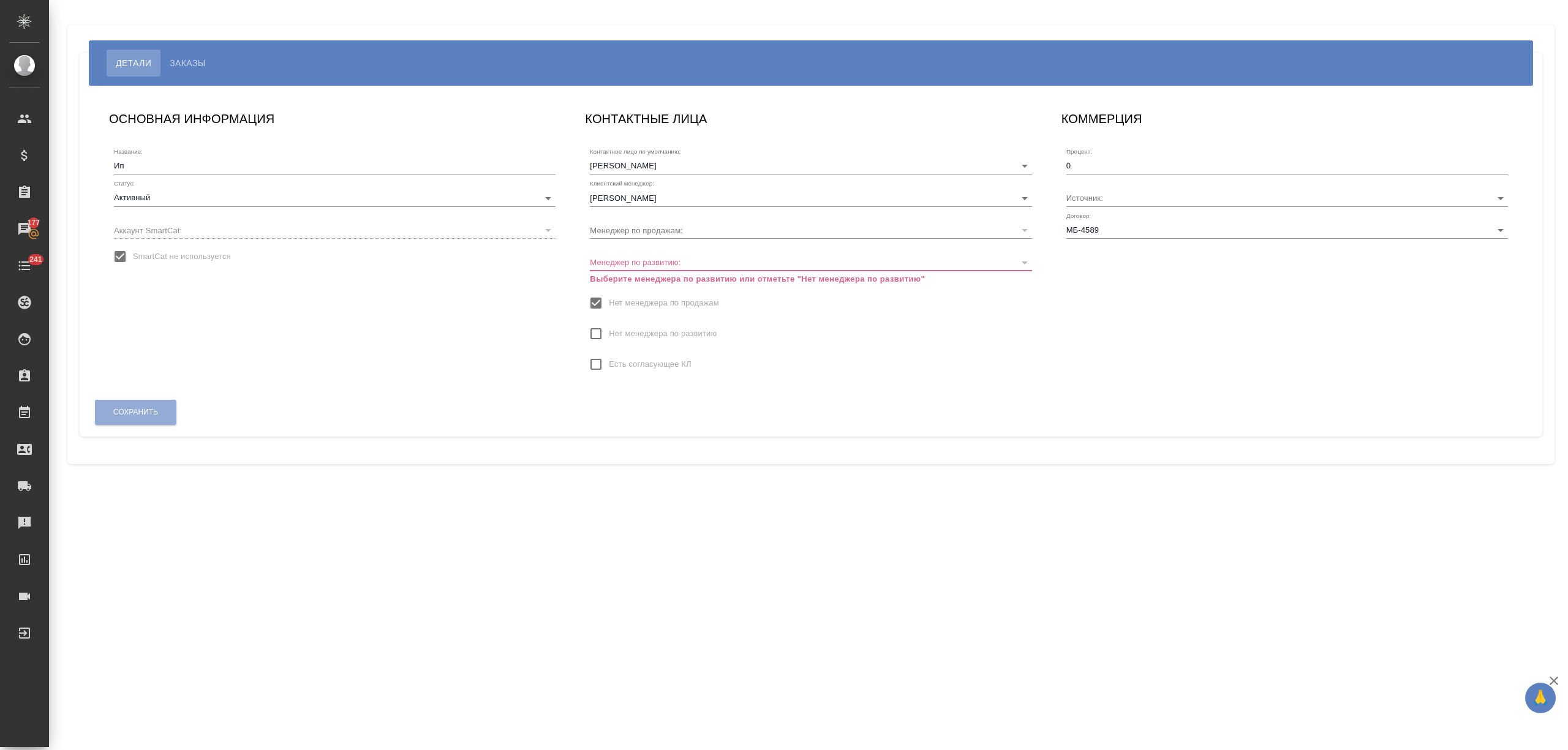
click at [593, 327] on input "Нет менеджера по развитию" at bounding box center [596, 333] width 26 height 26
click at [152, 396] on span "Сохранить" at bounding box center [136, 398] width 45 height 10
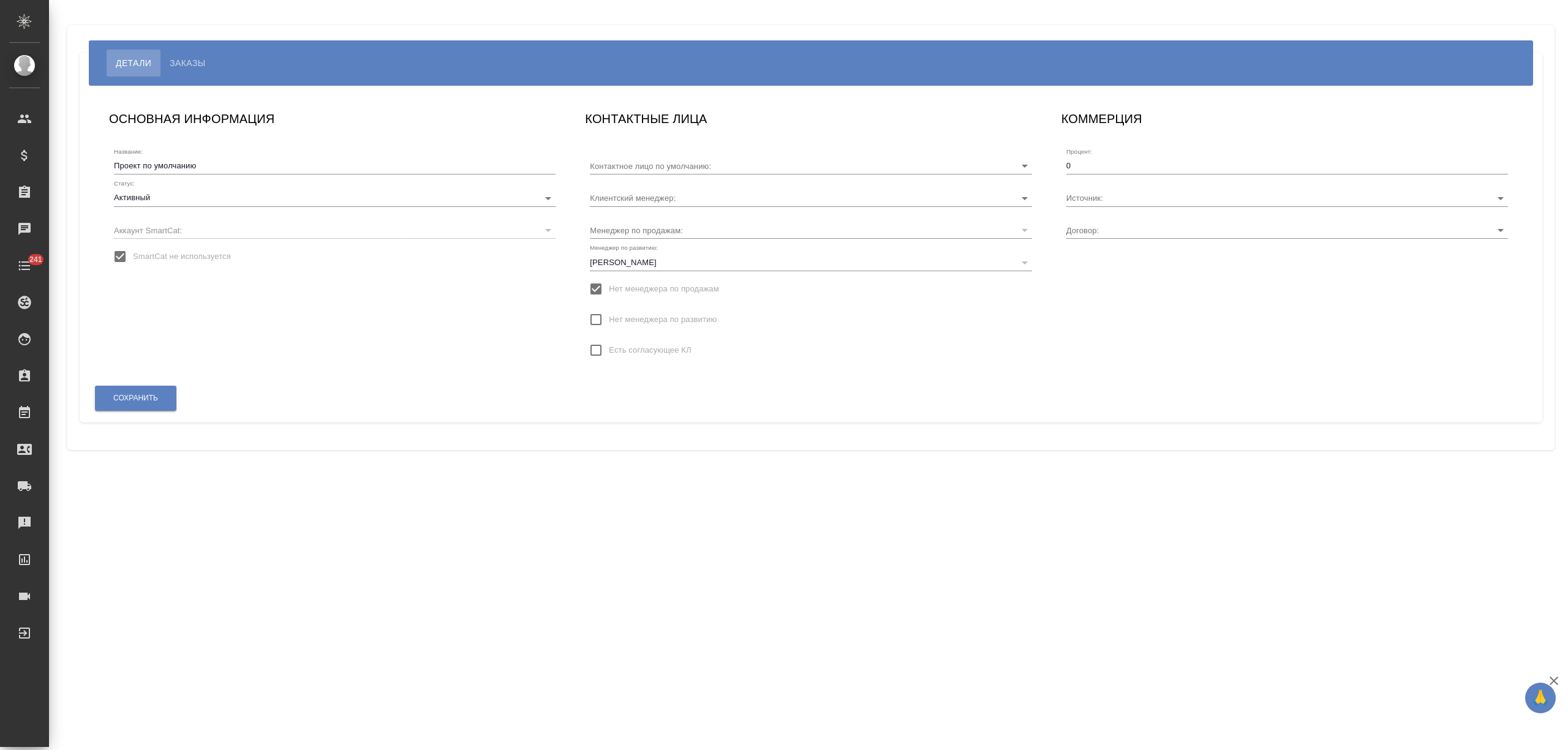
type input "[PERSON_NAME]"
type input "МБ-4413"
type input "[PERSON_NAME]"
drag, startPoint x: 219, startPoint y: 171, endPoint x: 107, endPoint y: 162, distance: 112.4
click at [107, 162] on div "ОСНОВНАЯ ИНФОРМАЦИЯ Название: Проект по умолчанию Статус: Активный active Аккау…" at bounding box center [335, 241] width 476 height 288
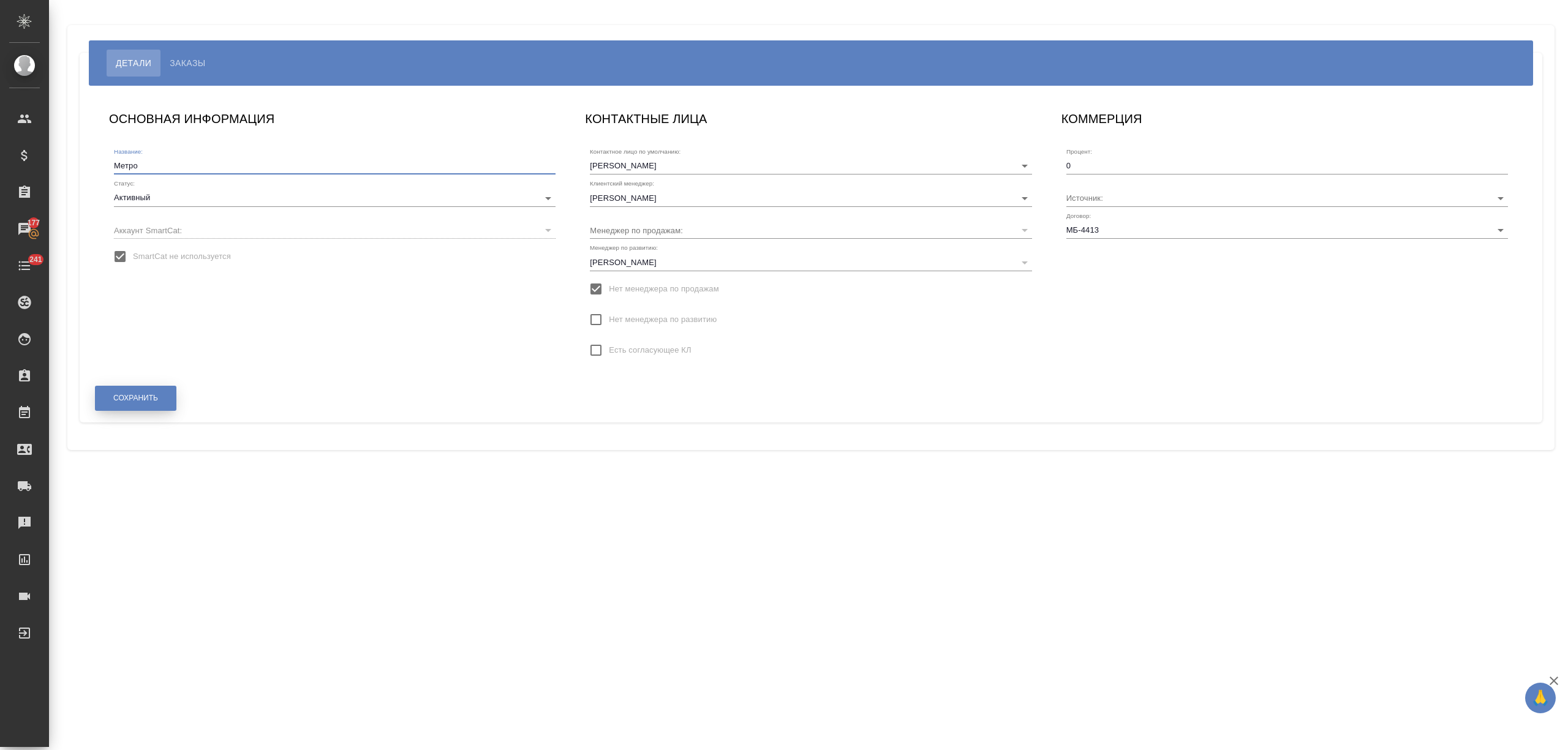
type input "Метро"
click at [162, 393] on button "Сохранить" at bounding box center [136, 398] width 82 height 25
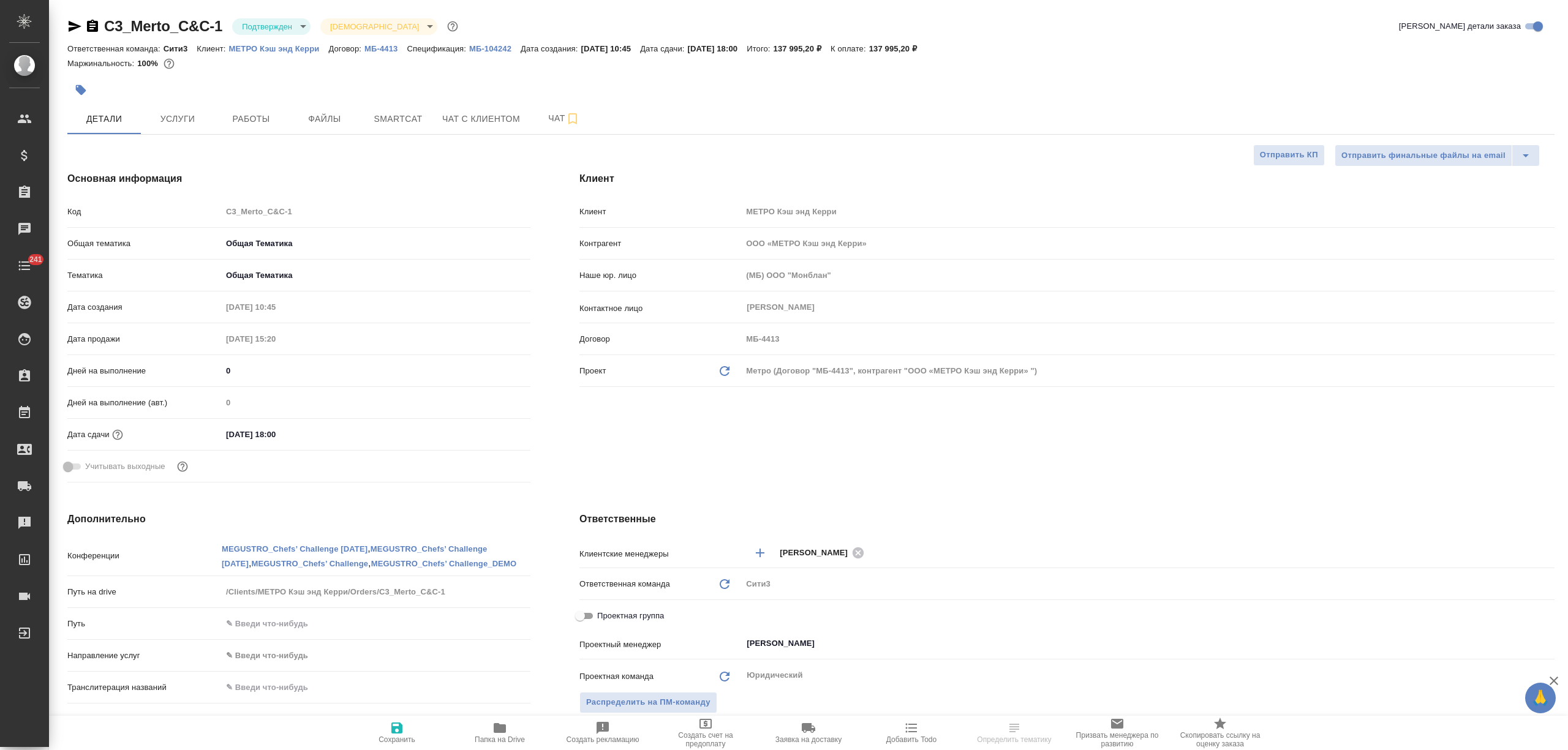
select select "RU"
type textarea "x"
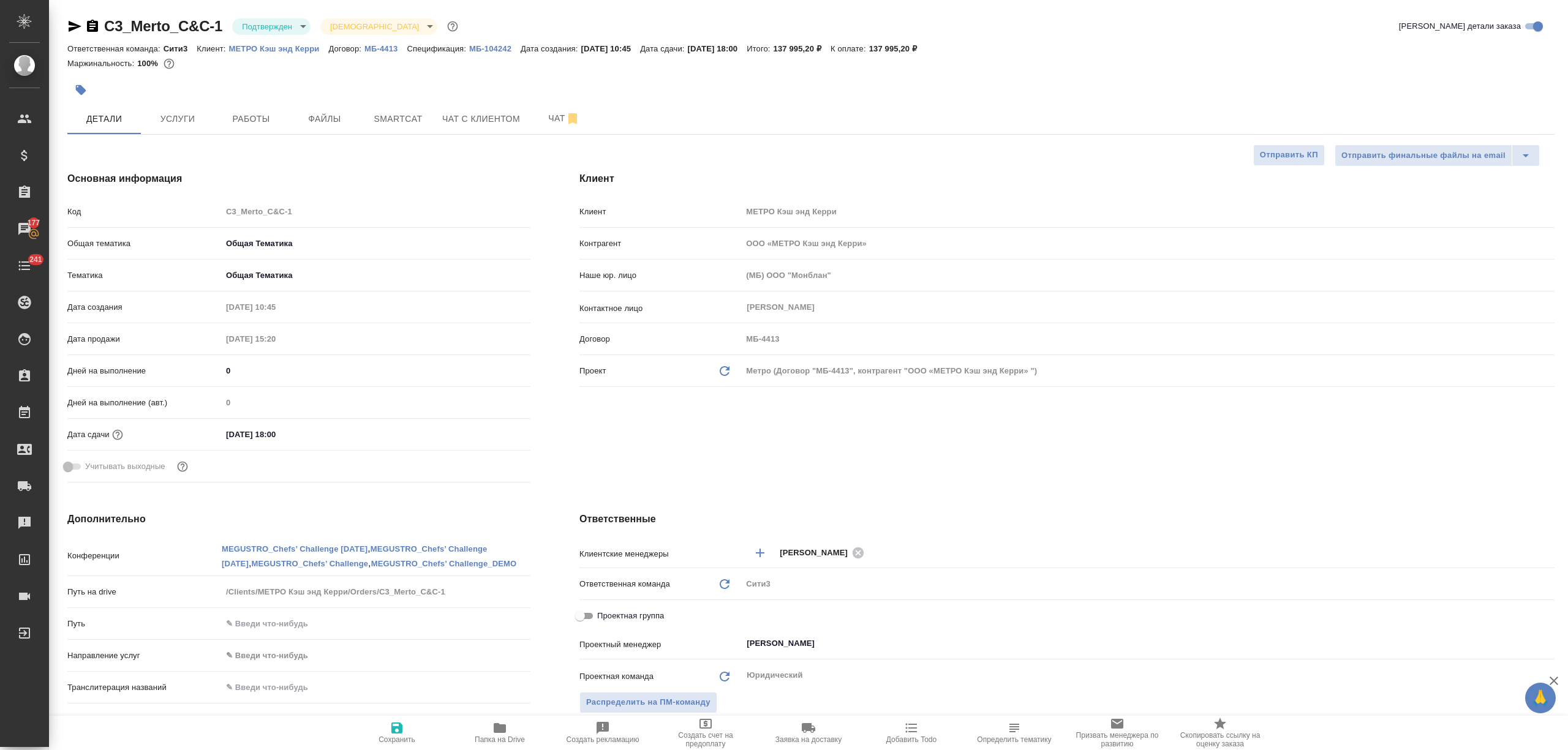
type textarea "x"
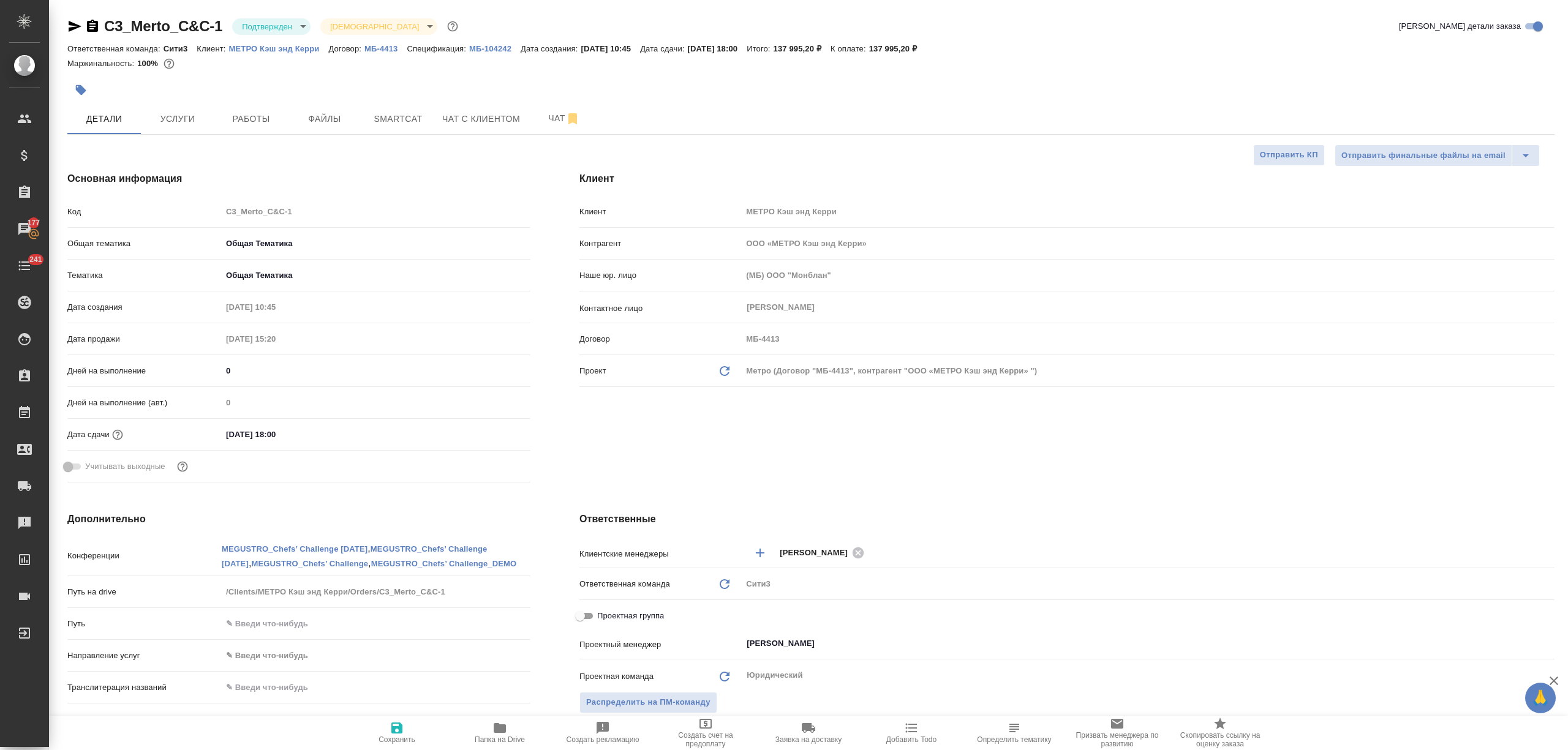
type textarea "x"
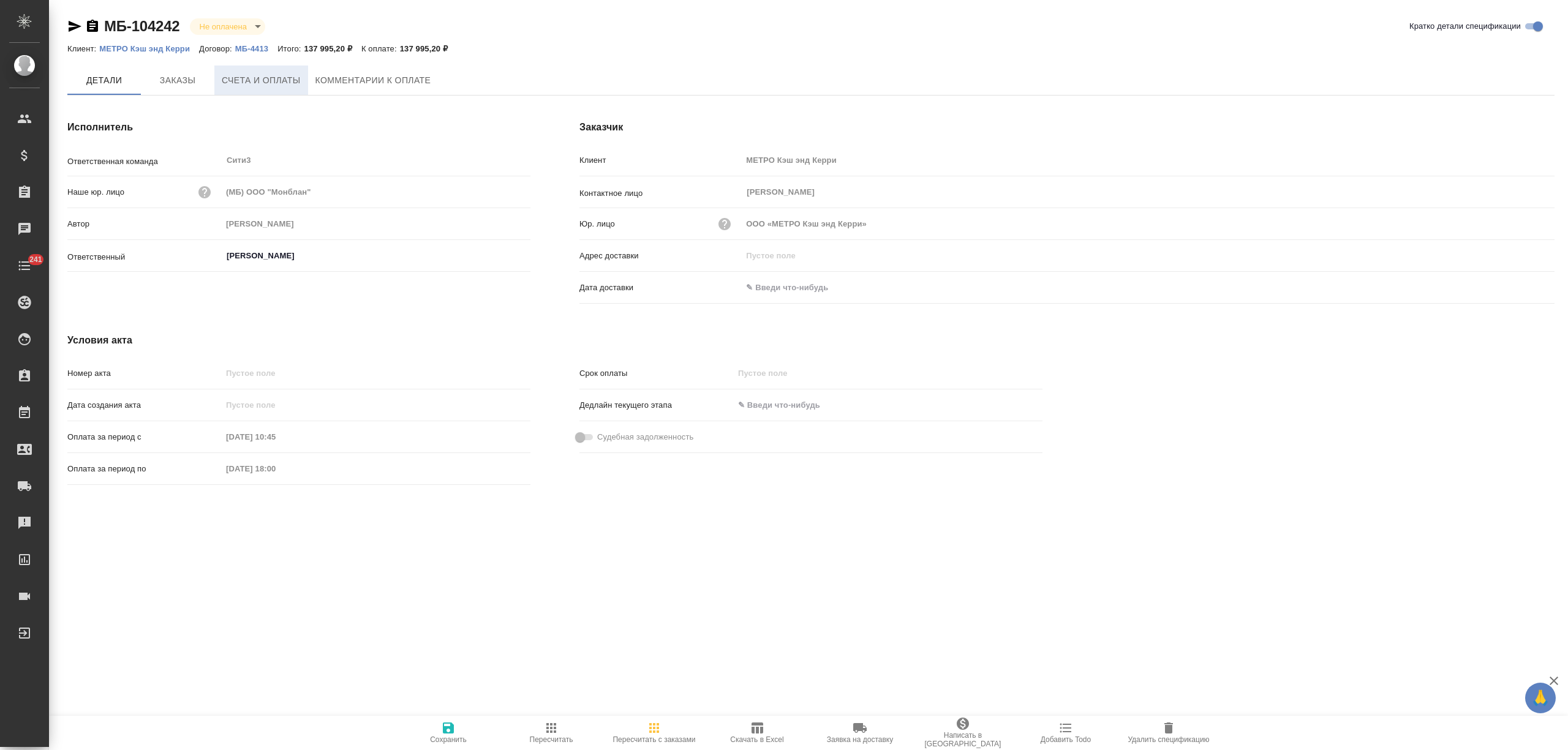
click at [284, 86] on span "Счета и оплаты" at bounding box center [261, 80] width 79 height 15
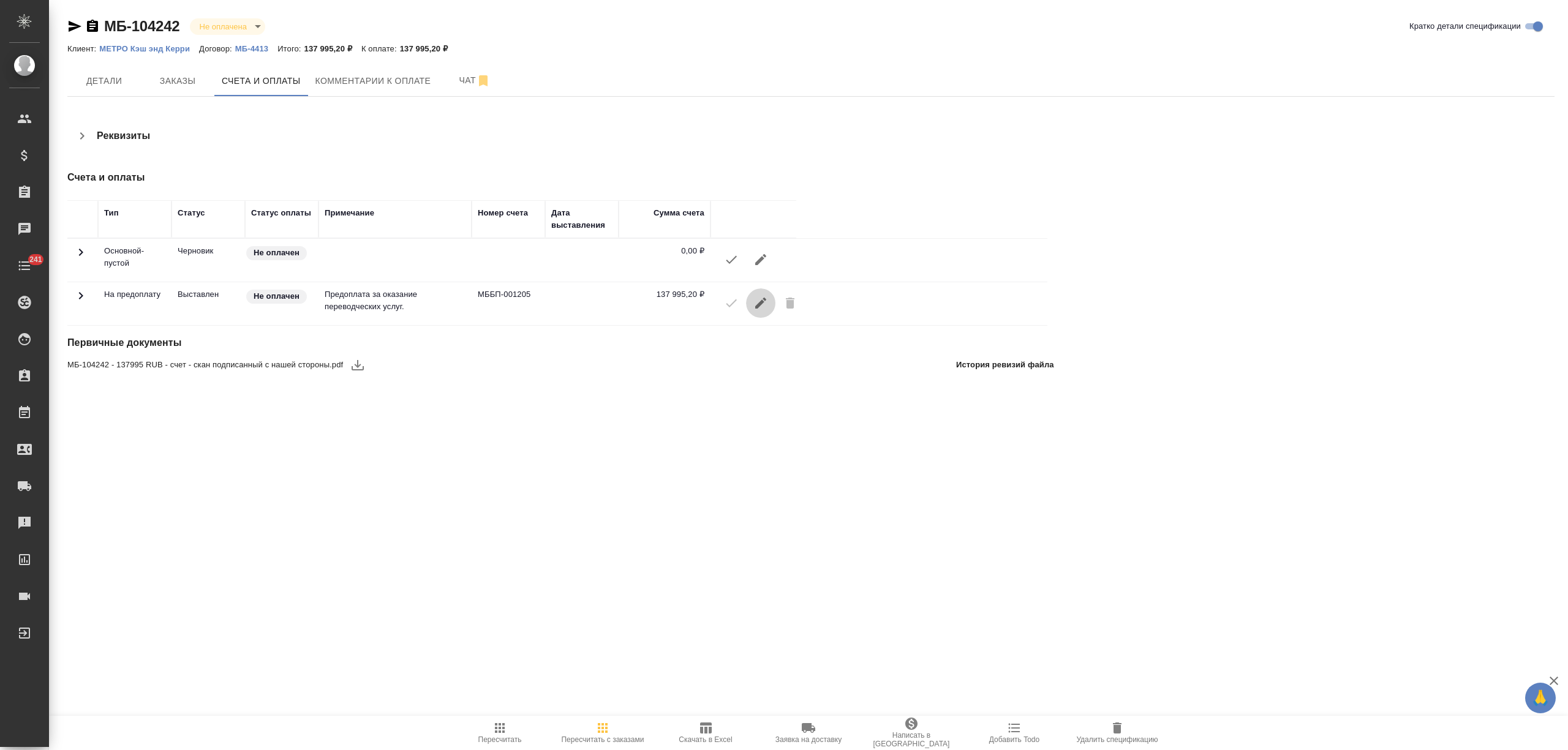
click at [750, 300] on button "button" at bounding box center [760, 302] width 29 height 29
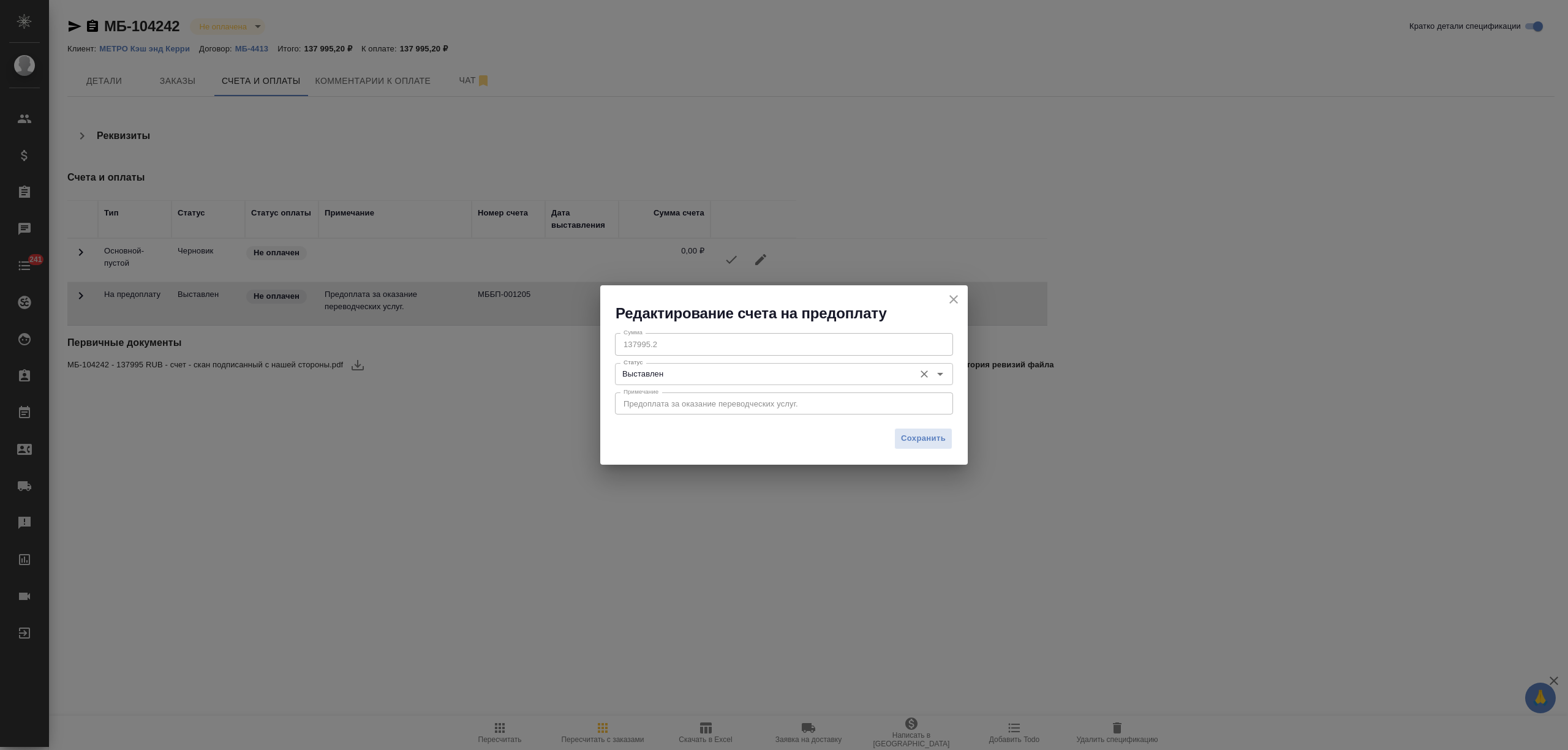
click at [692, 368] on input "Выставлен" at bounding box center [764, 374] width 290 height 15
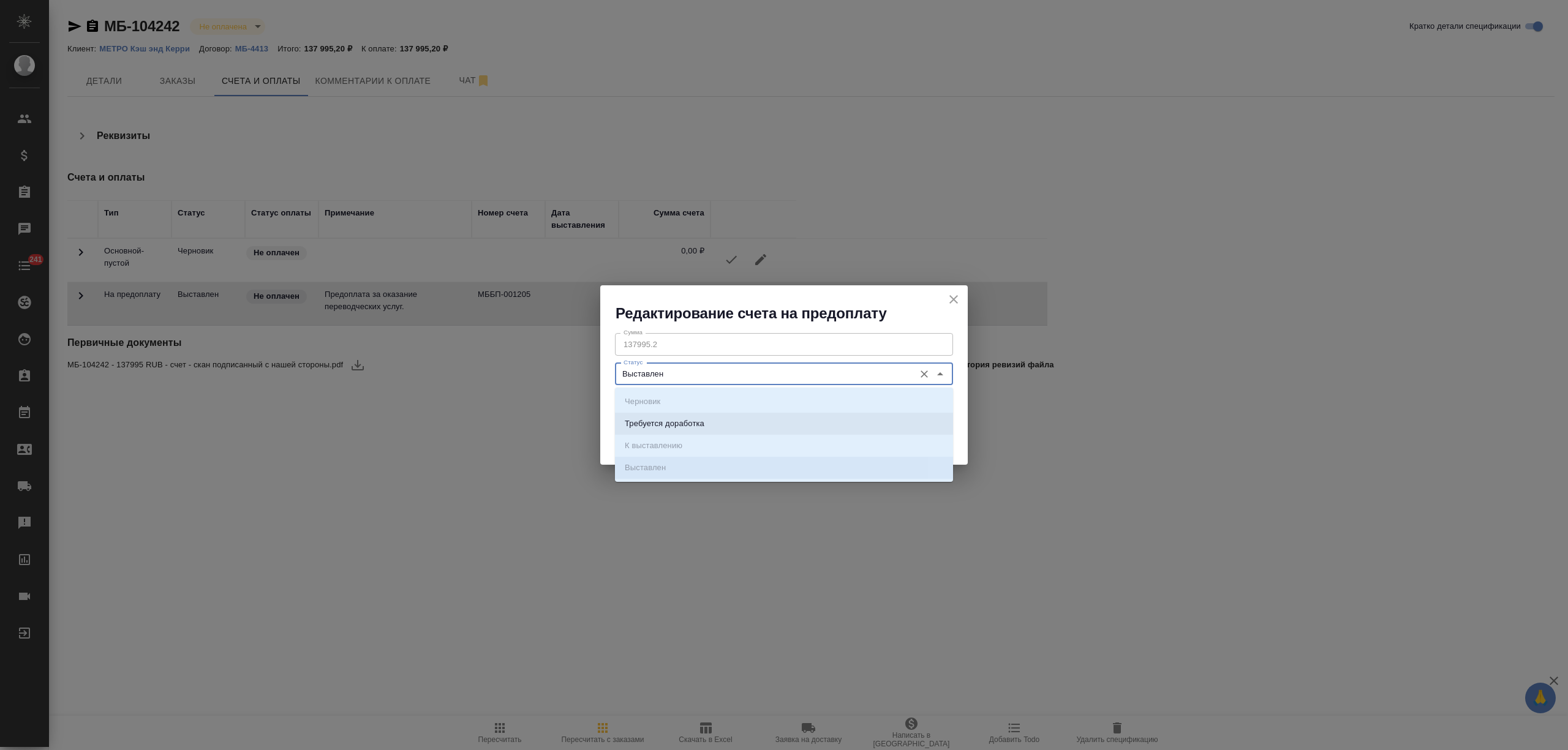
click at [690, 419] on p "Требуется доработка" at bounding box center [664, 423] width 79 height 13
type input "Требуется доработка"
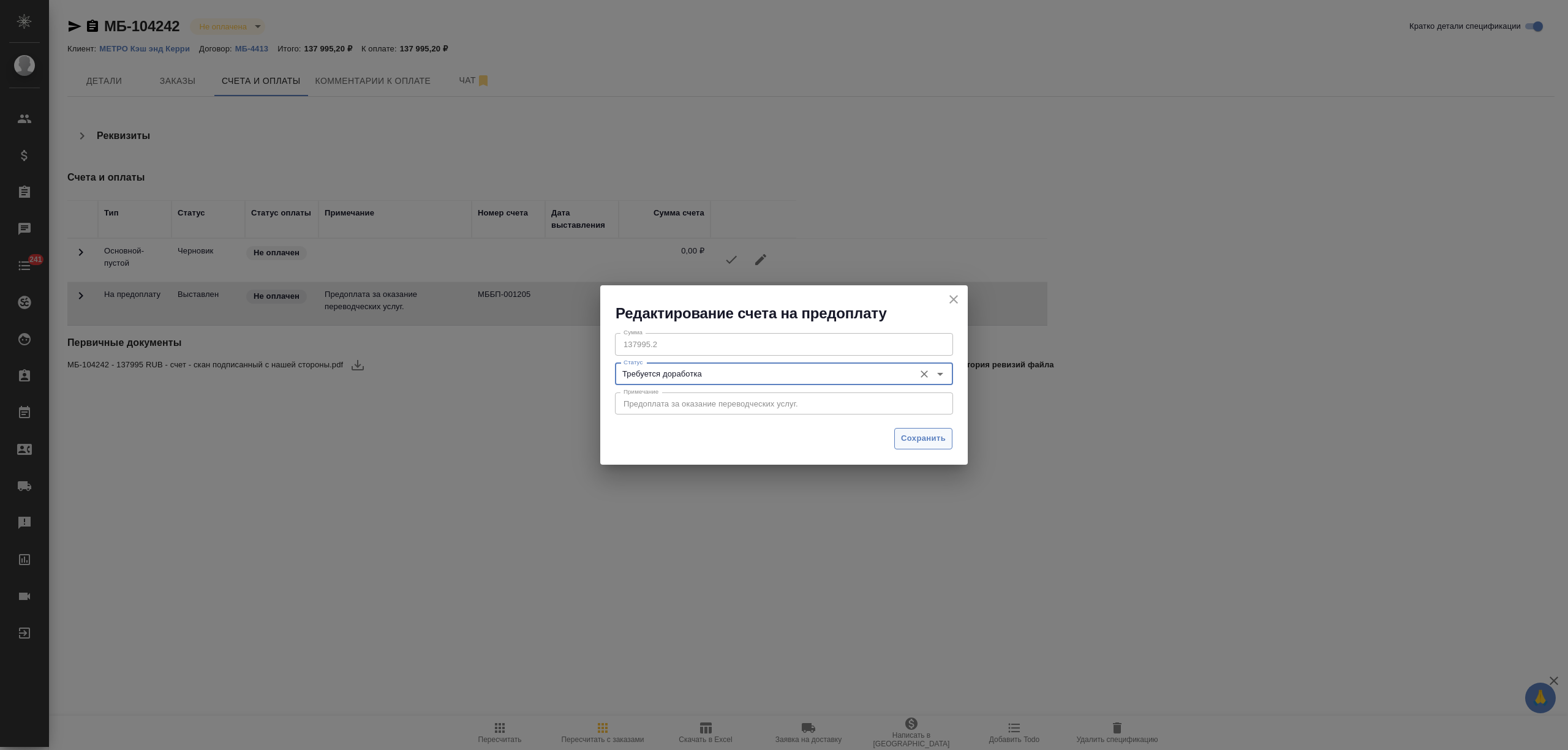
click at [931, 439] on span "Сохранить" at bounding box center [924, 438] width 45 height 14
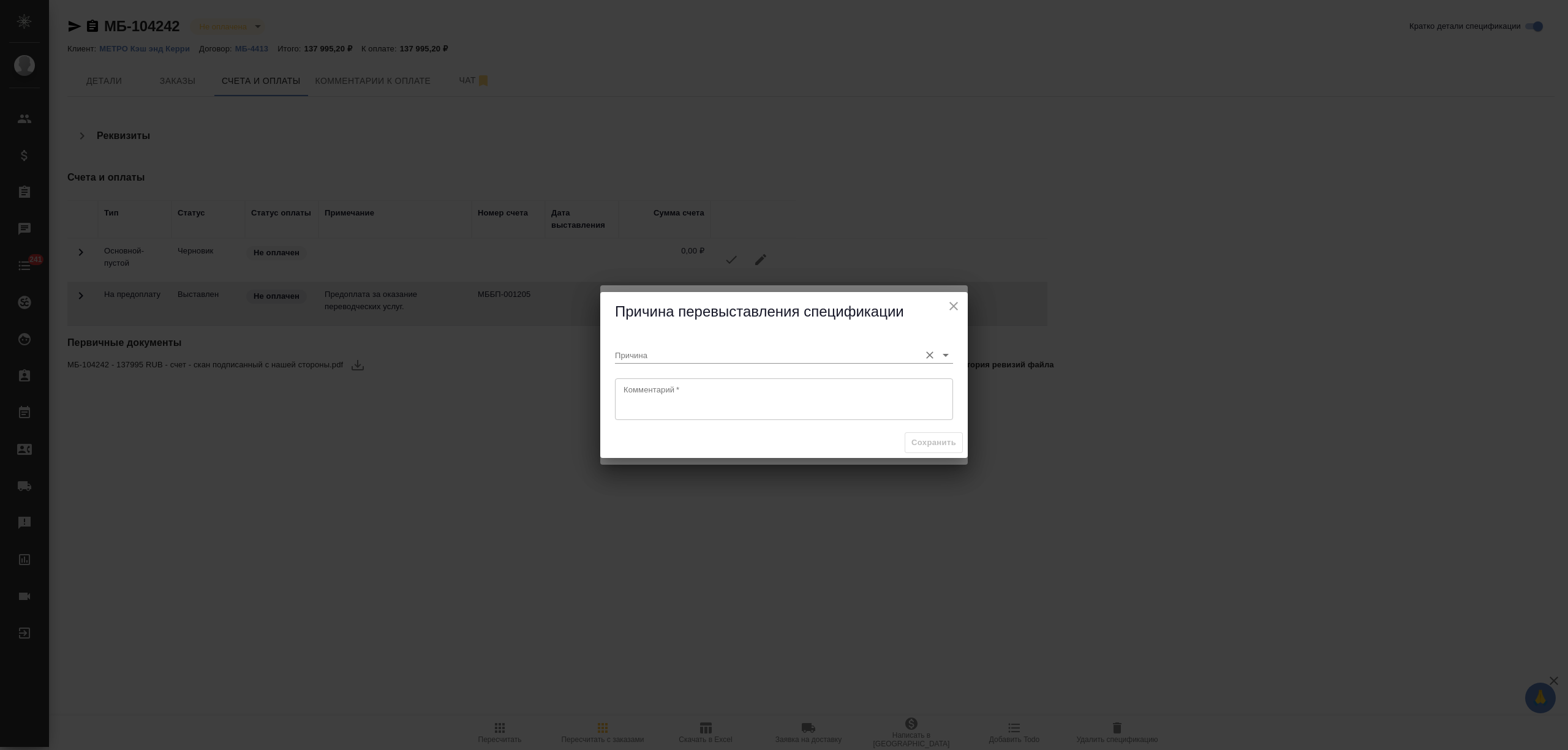
click at [691, 361] on input "Причина" at bounding box center [764, 355] width 299 height 17
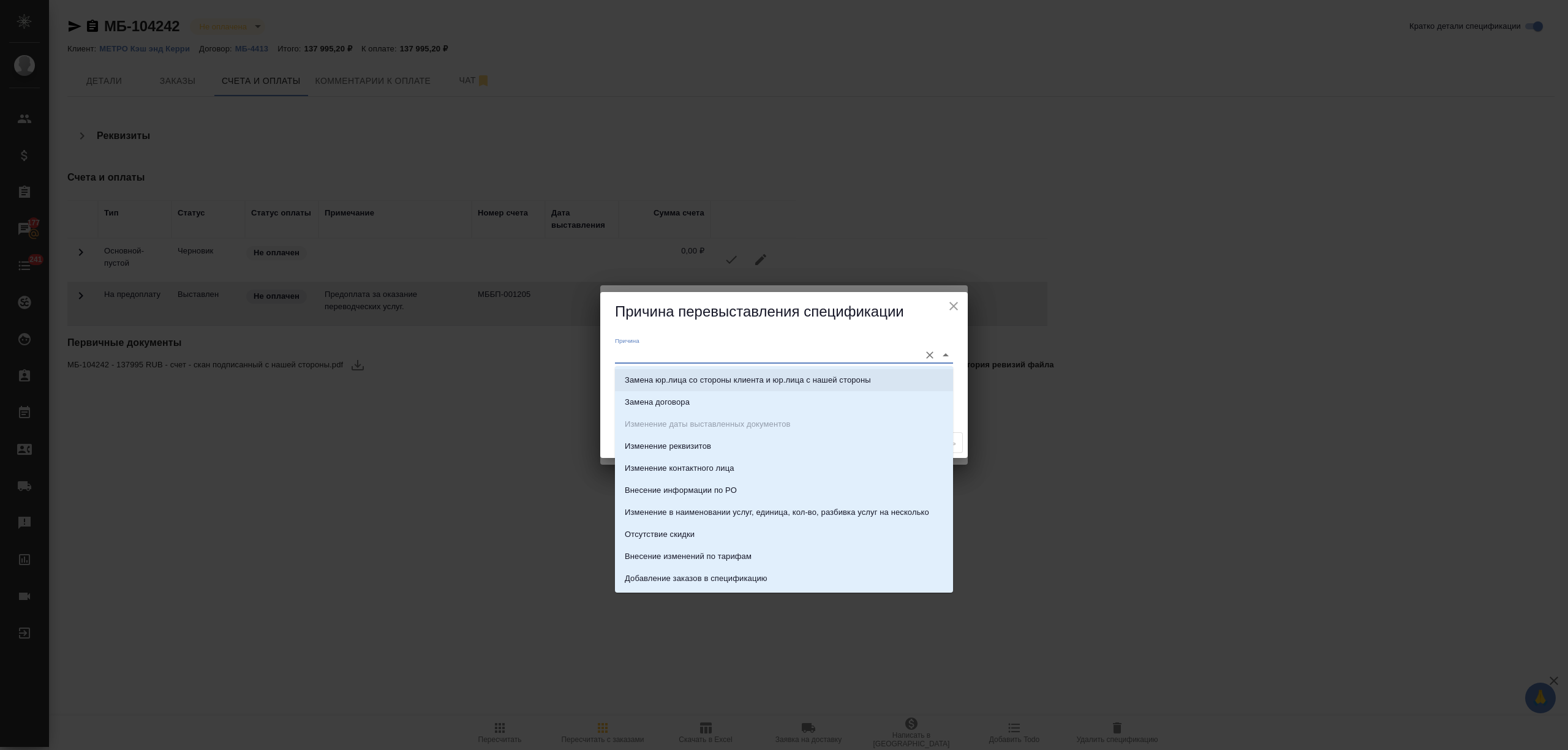
click at [793, 375] on p "Замена юр.лица со стороны клиента и юр.лица с нашей стороны" at bounding box center [748, 380] width 246 height 13
type input "Замена юр.лица со стороны клиента и юр.лица с нашей стороны"
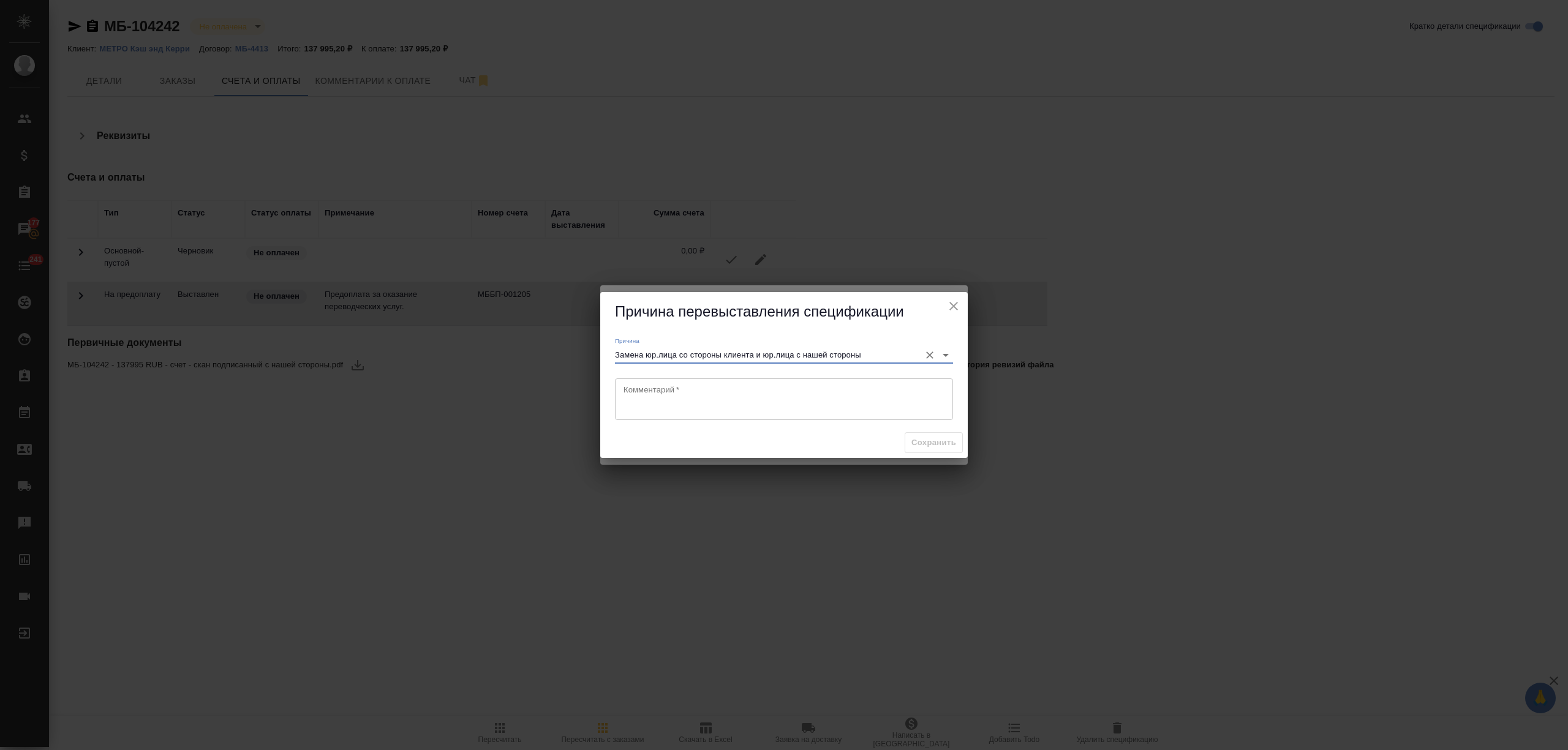
click at [667, 392] on textarea at bounding box center [784, 399] width 321 height 28
type textarea "перевыставим на другое юрлицо"
click at [919, 447] on span "Сохранить" at bounding box center [934, 443] width 45 height 14
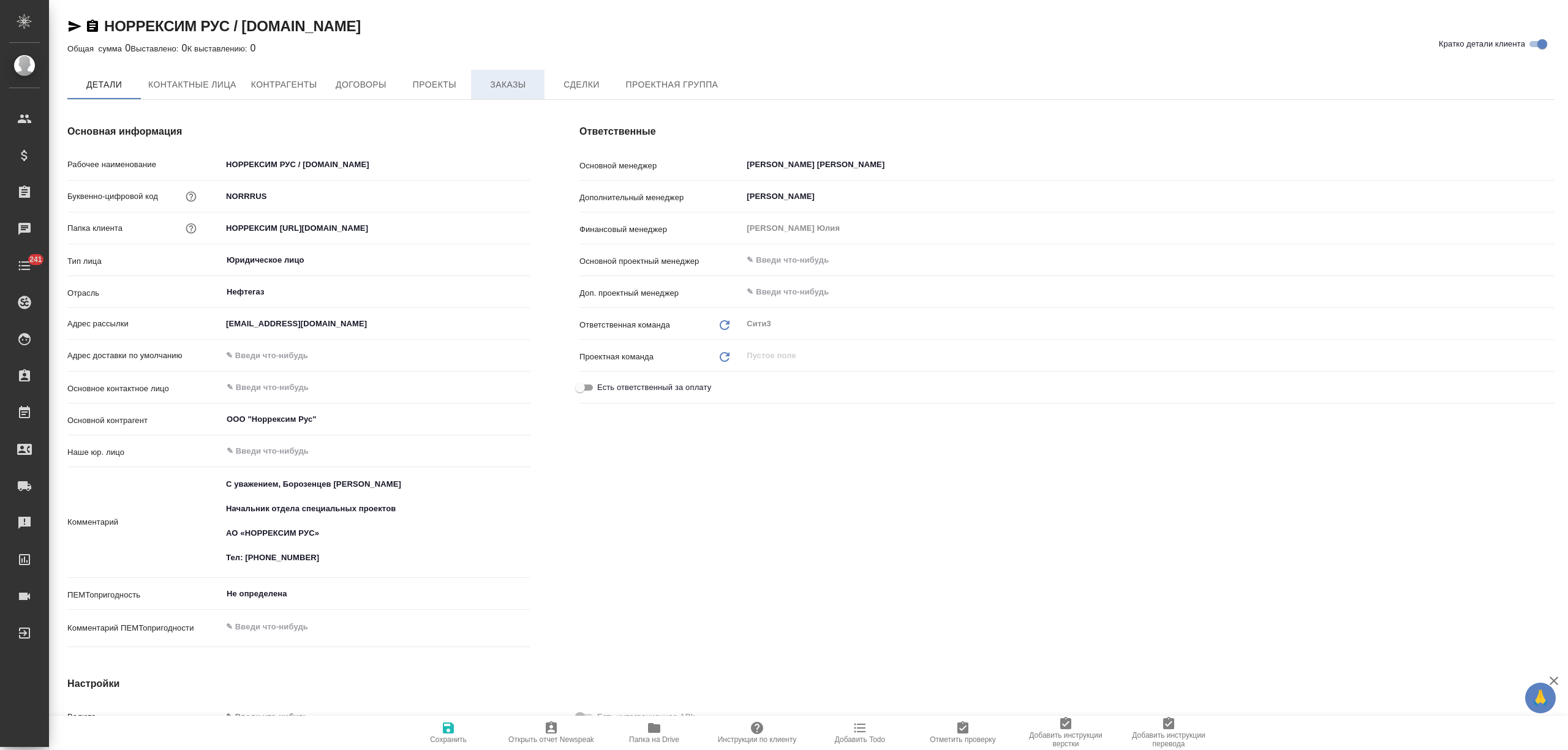
click at [509, 74] on button "Заказы" at bounding box center [508, 84] width 74 height 29
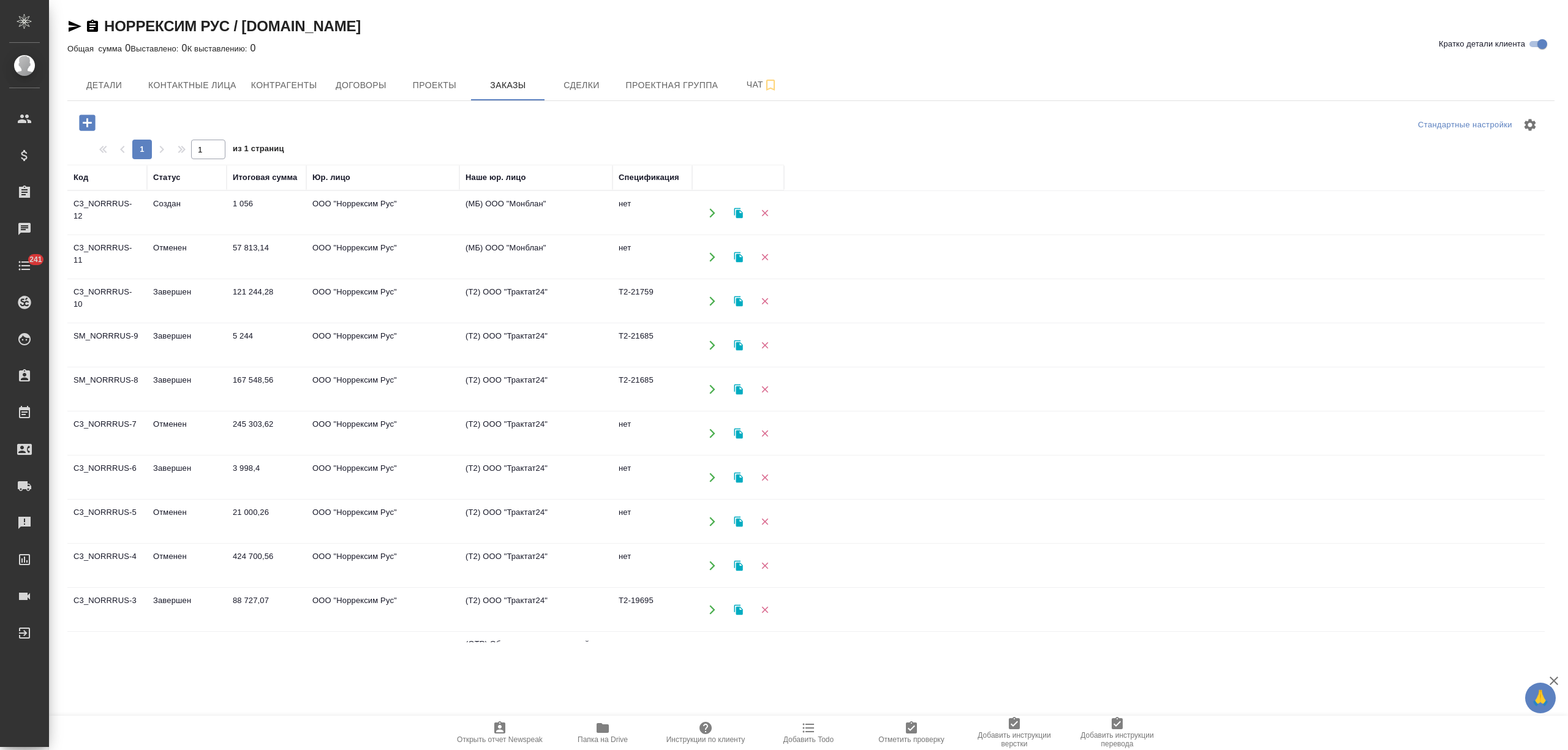
click at [187, 220] on td "Создан" at bounding box center [186, 212] width 79 height 43
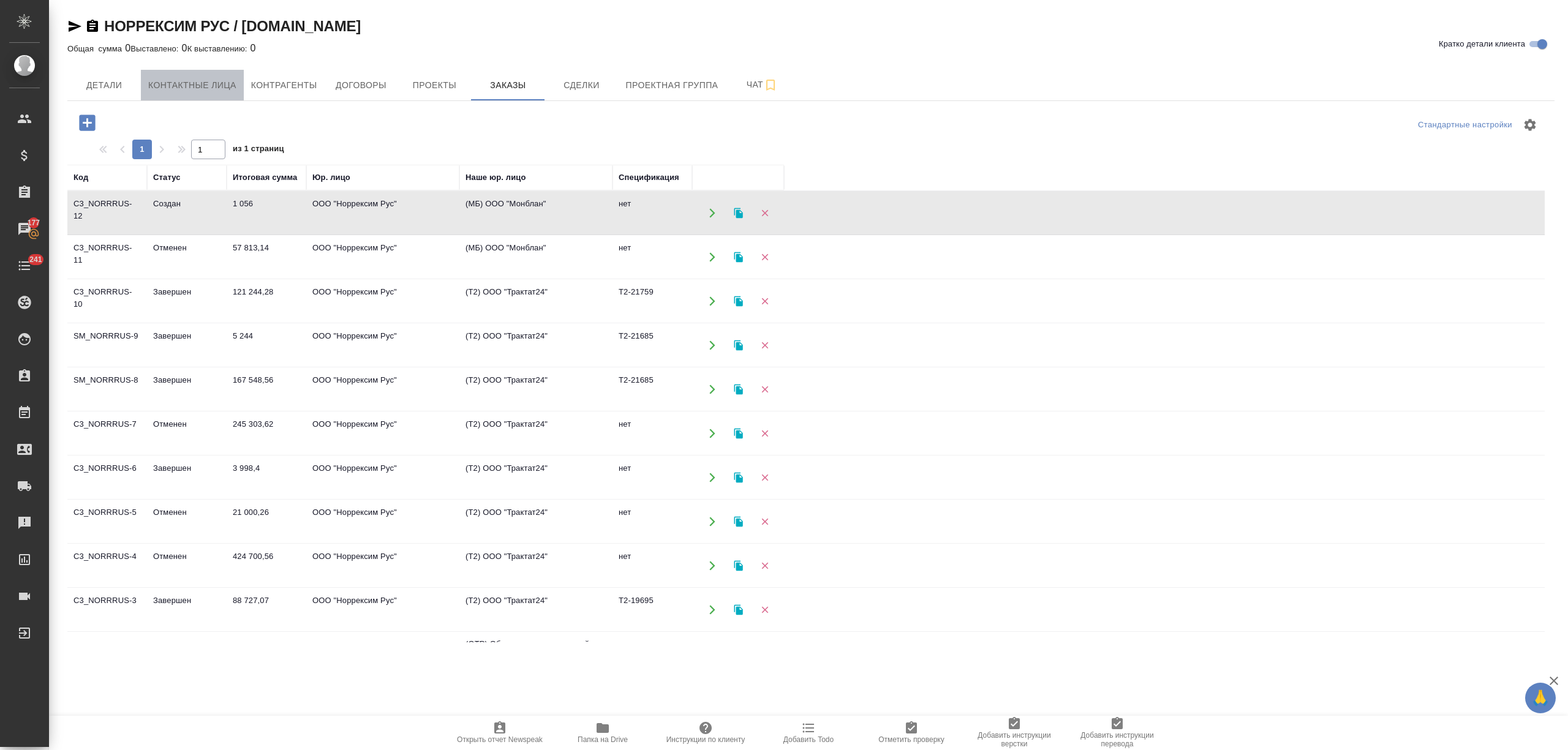
click at [215, 79] on span "Контактные лица" at bounding box center [192, 85] width 89 height 15
select select "RU"
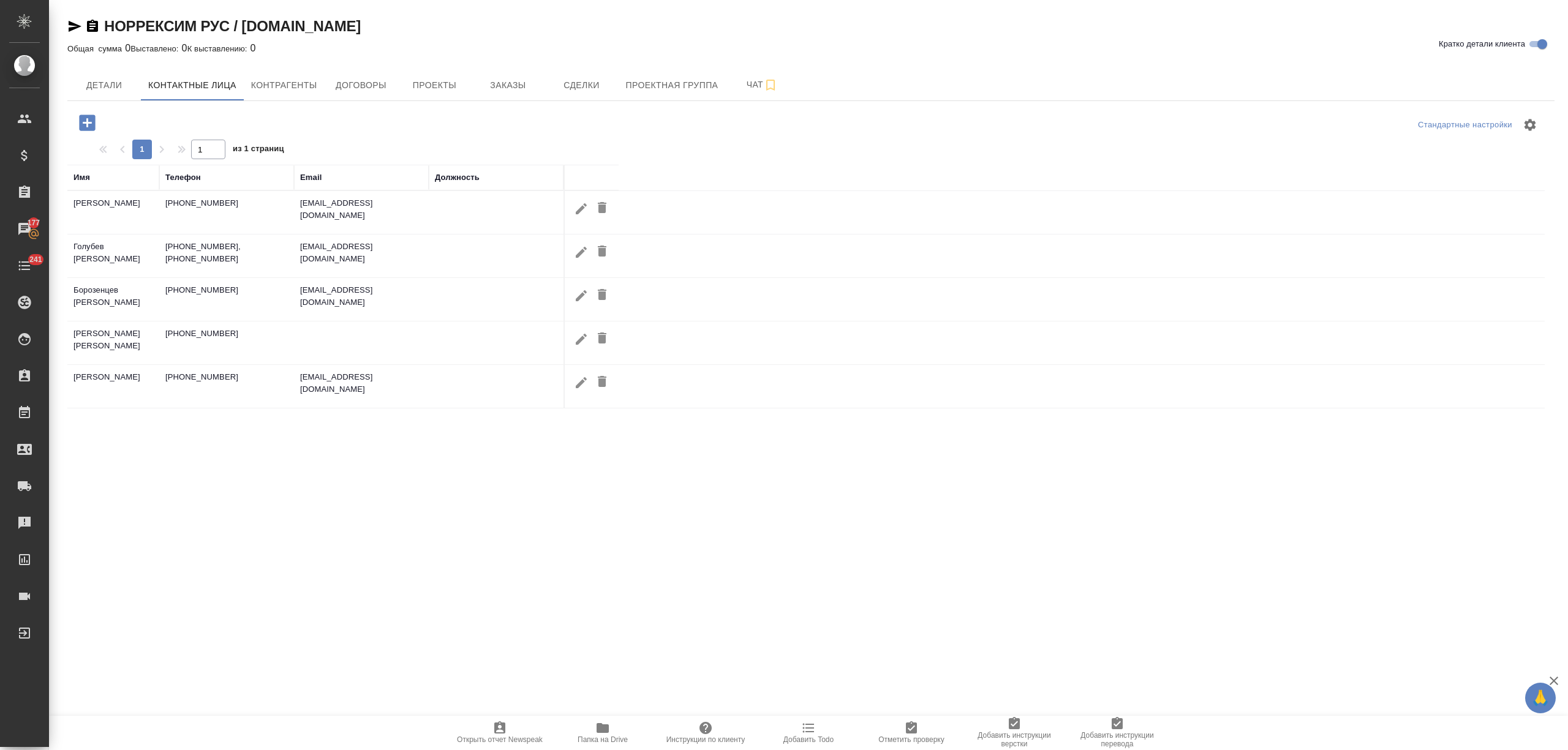
click at [86, 112] on icon "button" at bounding box center [88, 123] width 22 height 22
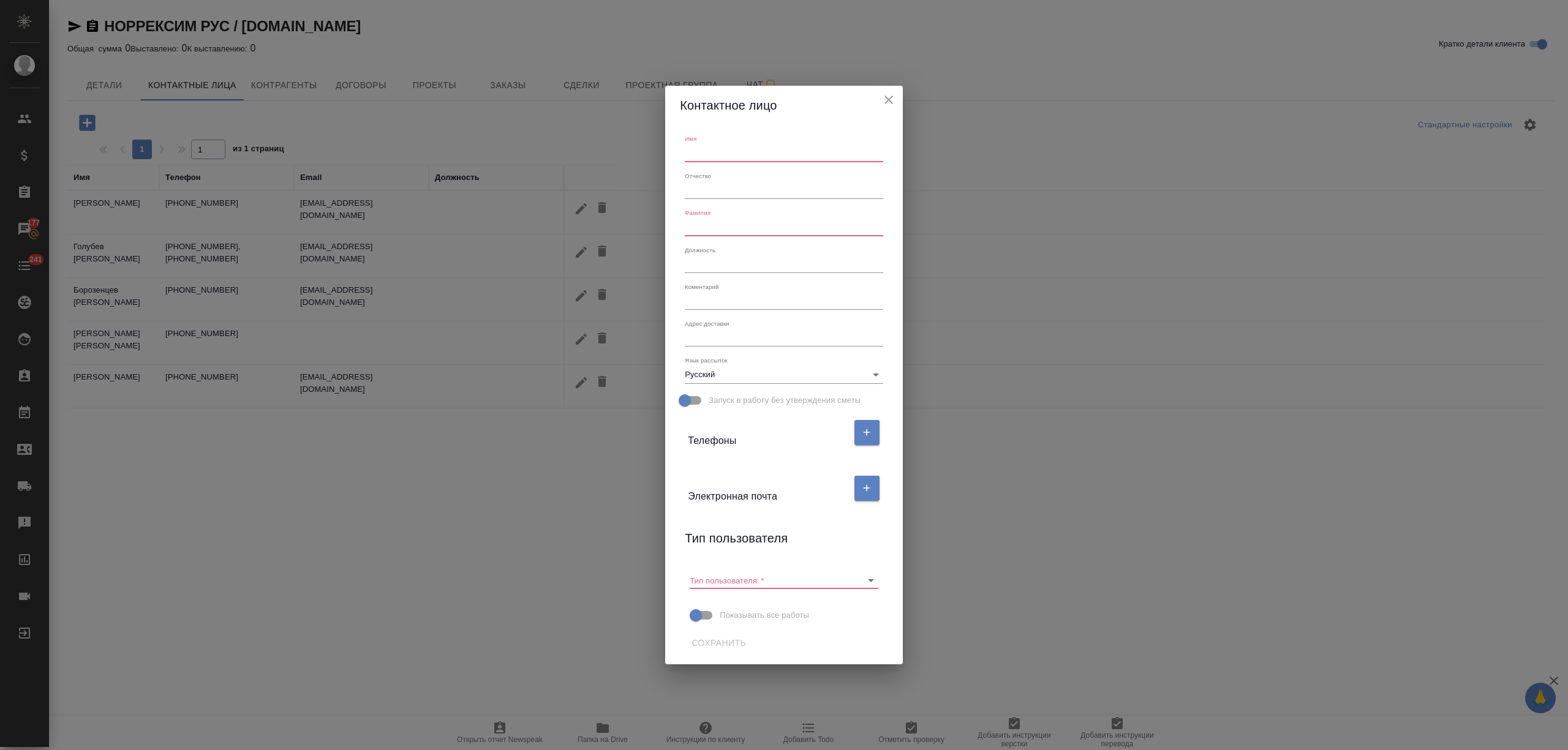
click at [713, 155] on input "text" at bounding box center [784, 153] width 198 height 18
type input "Татьяна"
click at [702, 224] on input "text" at bounding box center [784, 227] width 198 height 18
type input "Воробьева"
drag, startPoint x: 865, startPoint y: 483, endPoint x: 676, endPoint y: 504, distance: 190.2
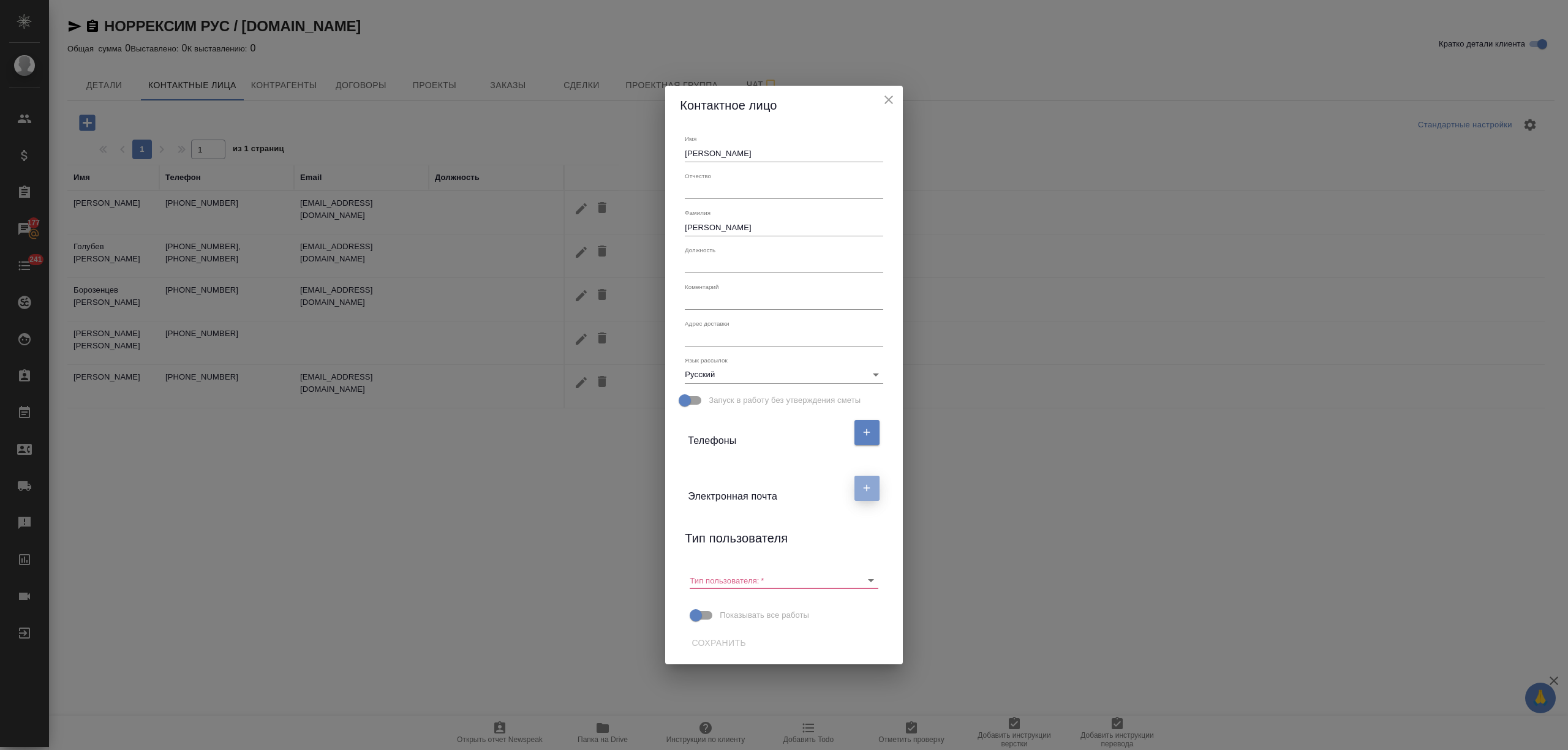
click at [863, 483] on icon "button" at bounding box center [866, 488] width 11 height 11
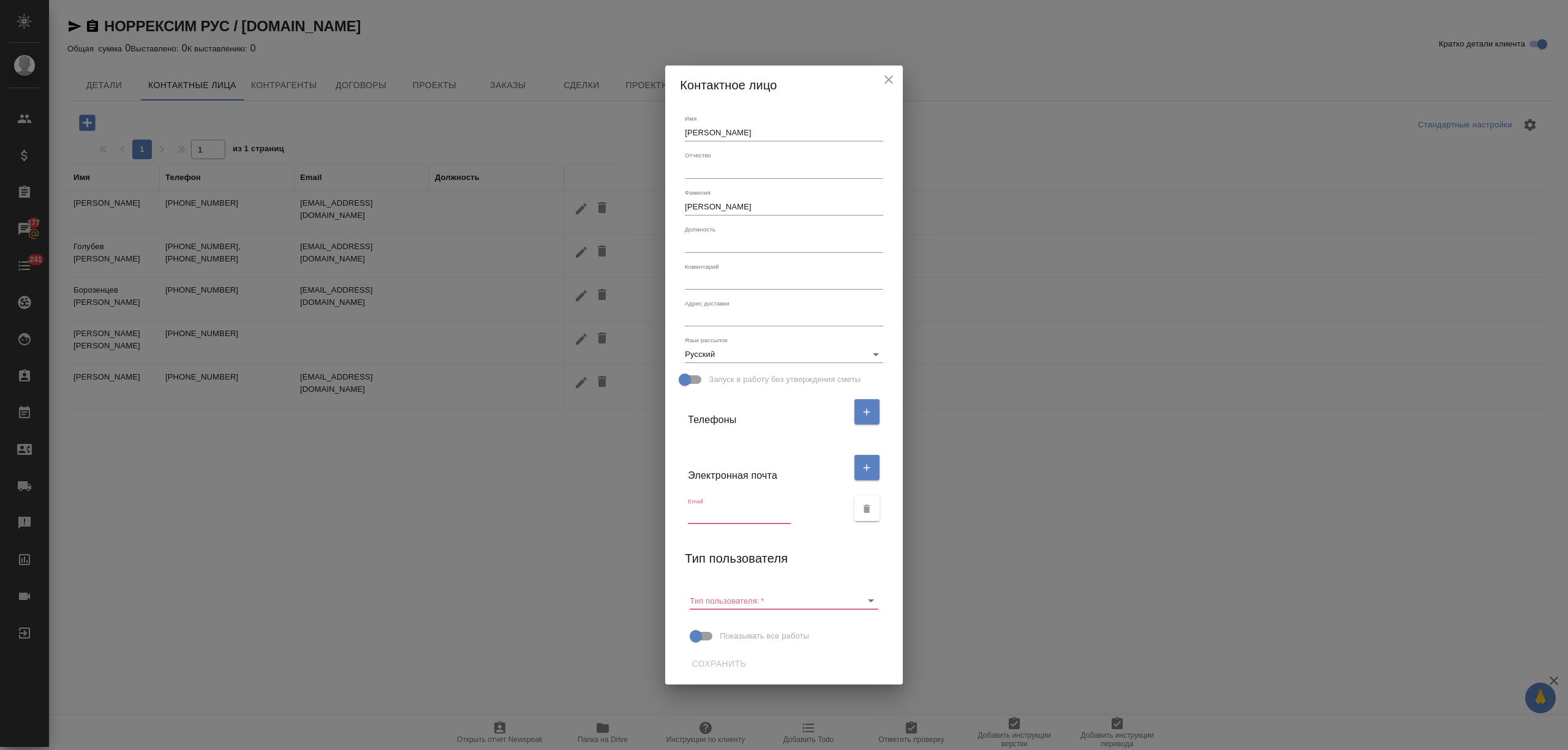
click at [708, 513] on input "text" at bounding box center [738, 515] width 103 height 18
paste input "TAVorobeva@norrexim.ru"
type input "TAVorobeva@norrexim.ru"
click at [764, 594] on input "Тип пользователя:   *" at bounding box center [764, 601] width 149 height 17
drag, startPoint x: 765, startPoint y: 618, endPoint x: 787, endPoint y: 638, distance: 29.7
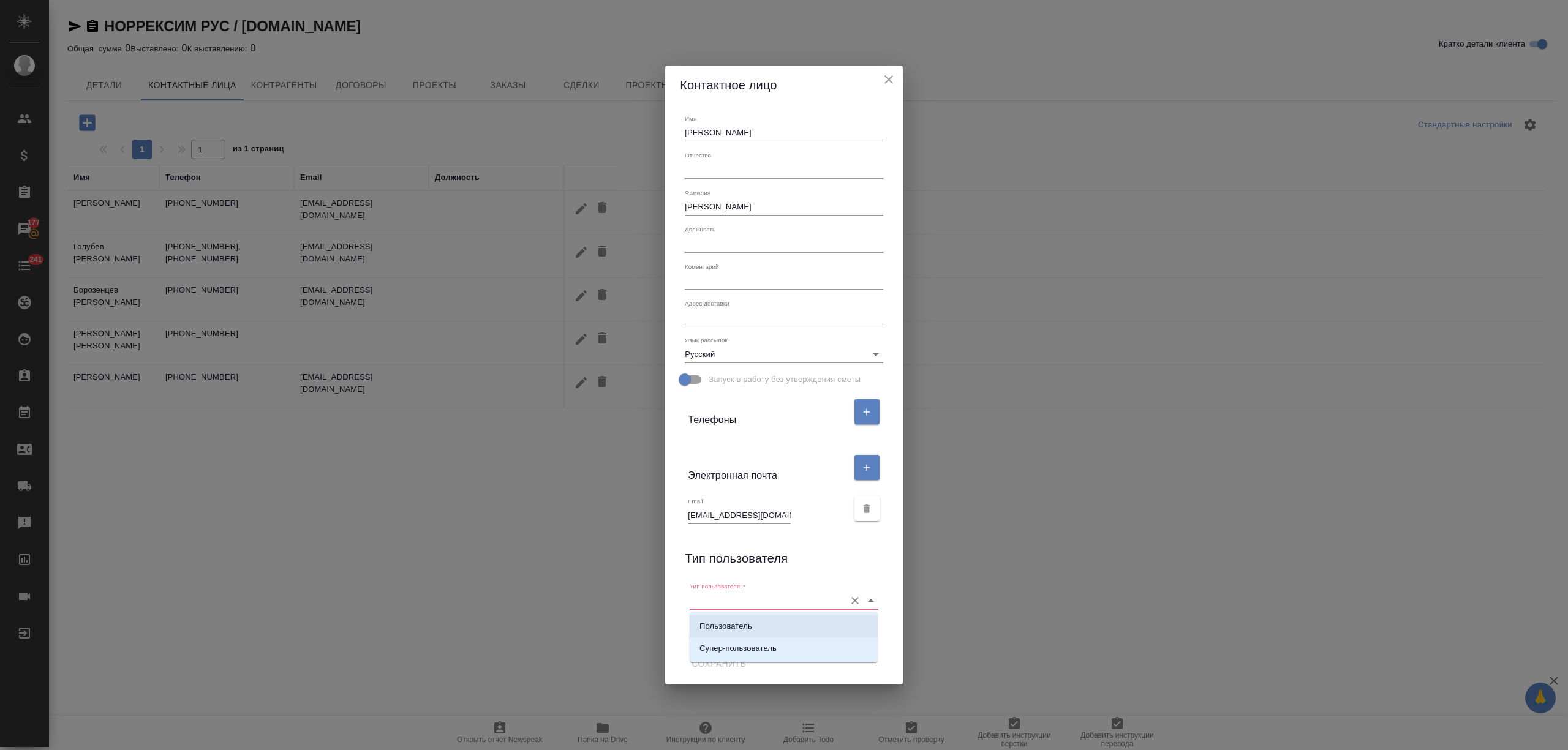
click at [766, 618] on li "Пользователь" at bounding box center [784, 626] width 188 height 22
type input "Пользователь"
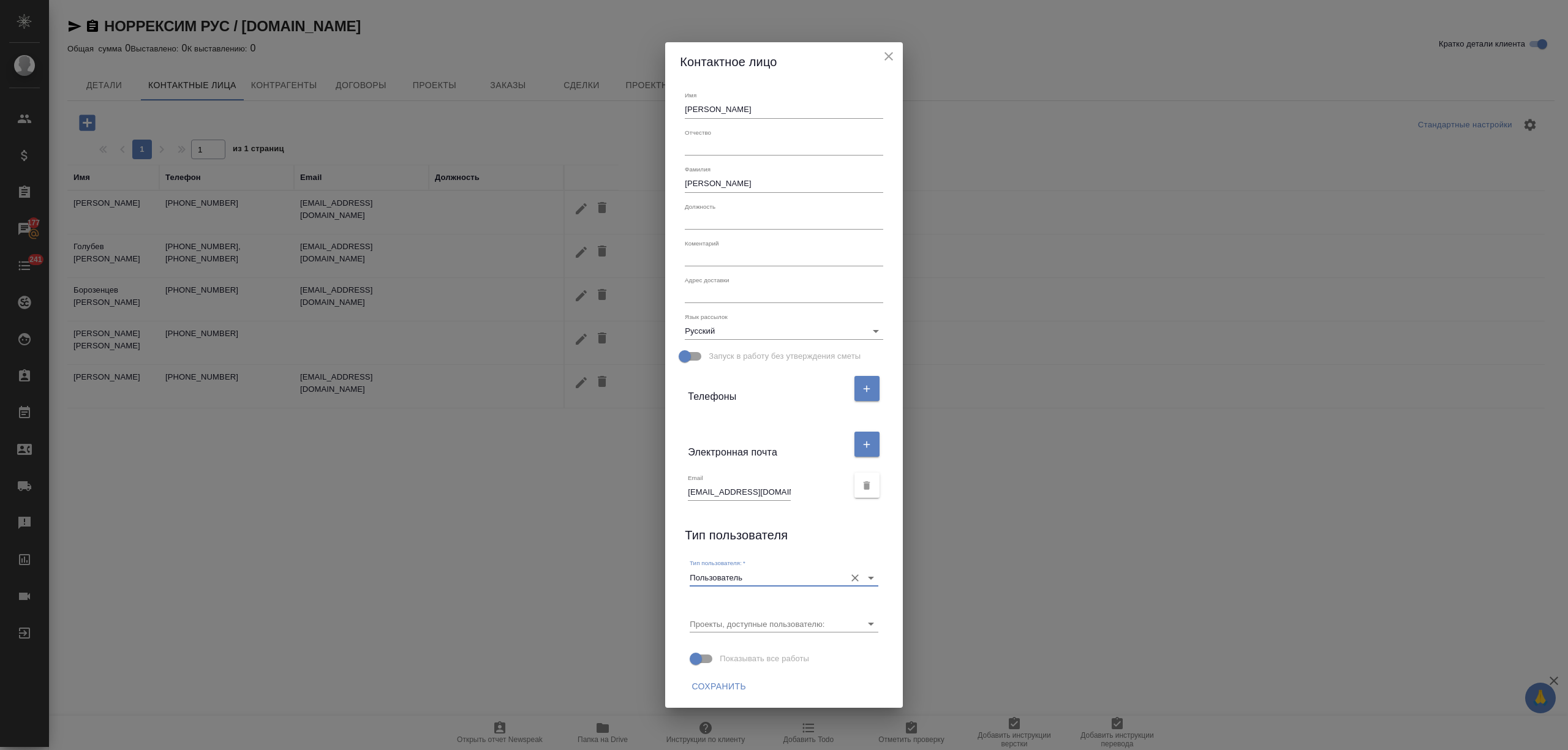
click at [736, 678] on button "Сохранить" at bounding box center [718, 687] width 64 height 23
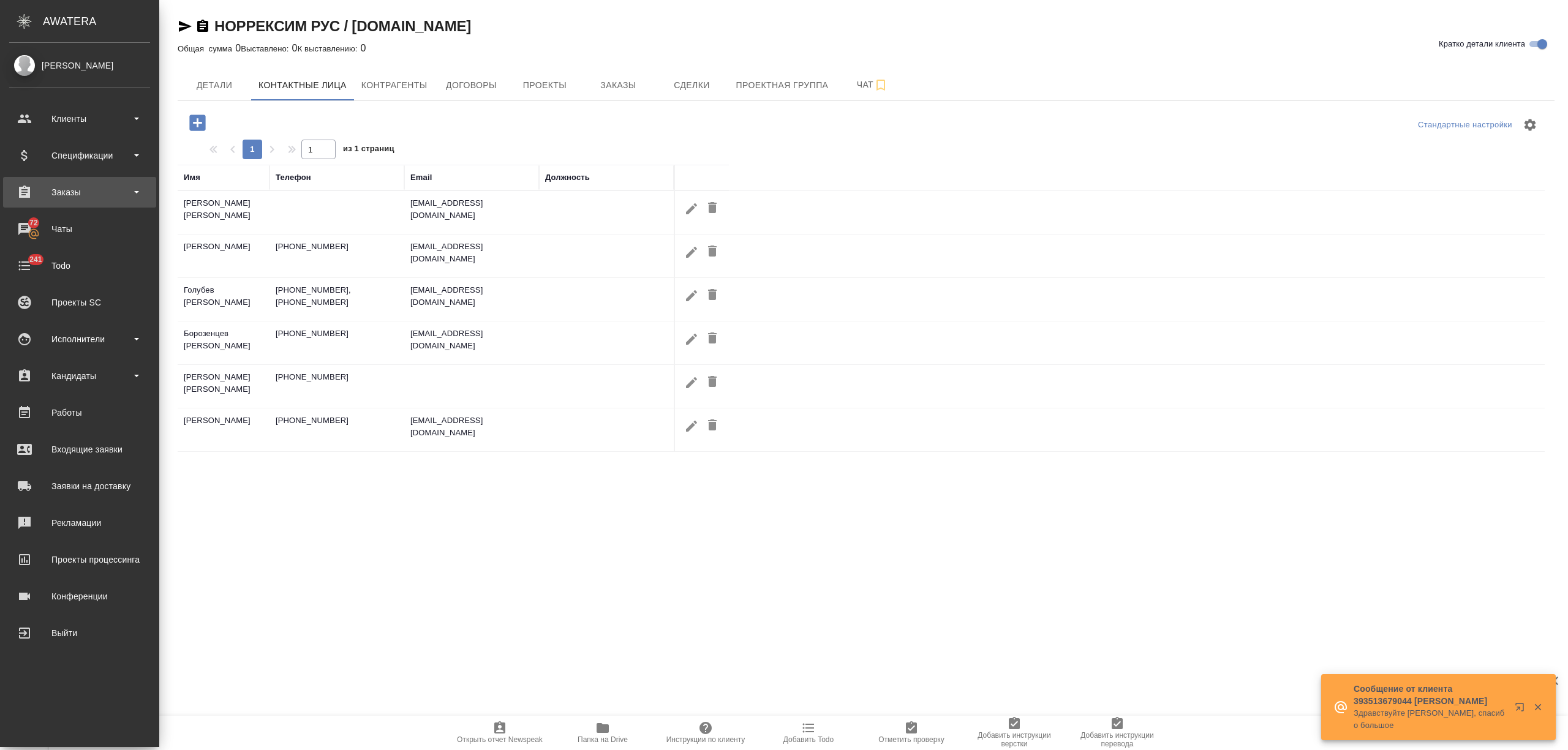
click at [62, 194] on div "Заказы" at bounding box center [79, 192] width 141 height 18
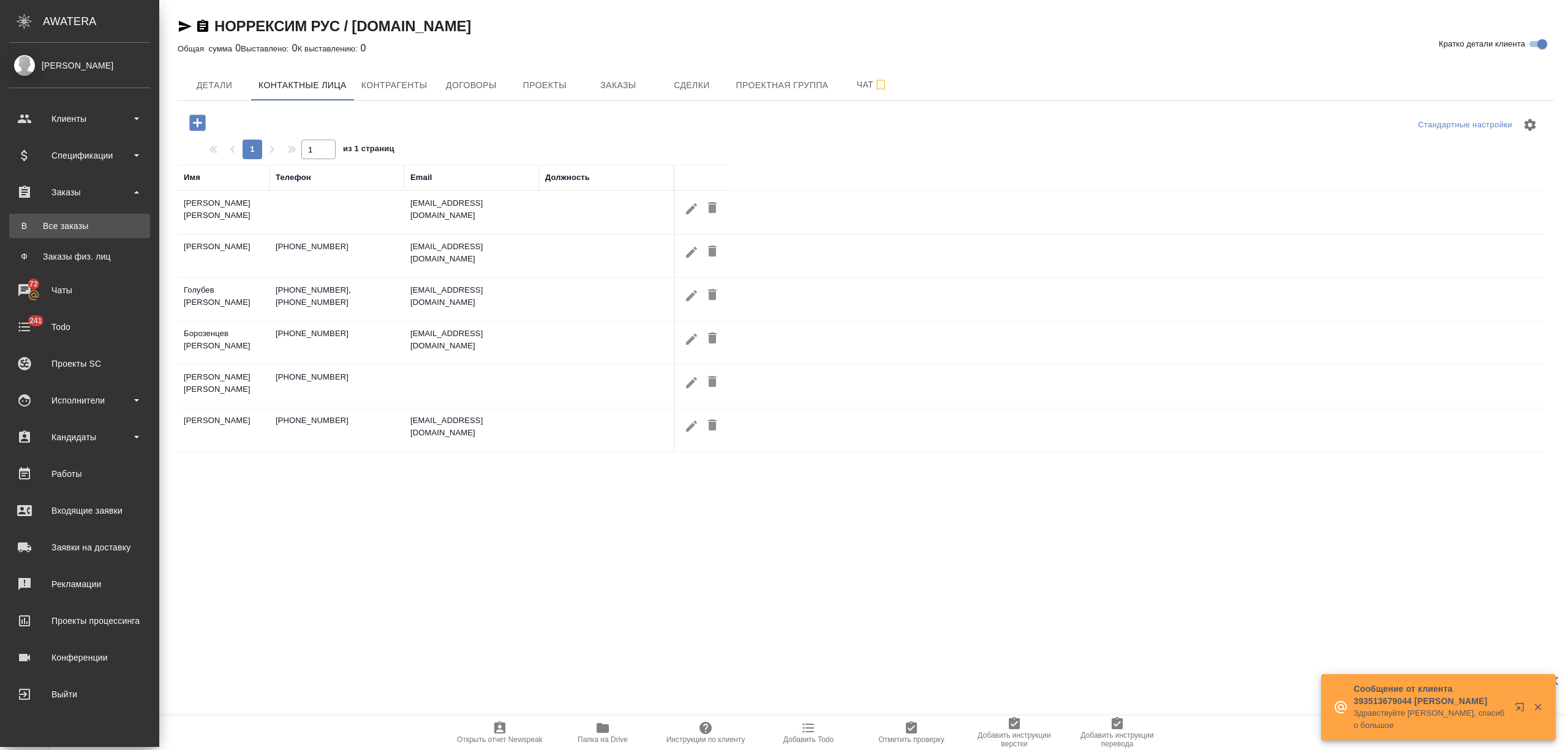
click at [63, 236] on link "В Все заказы" at bounding box center [79, 226] width 141 height 24
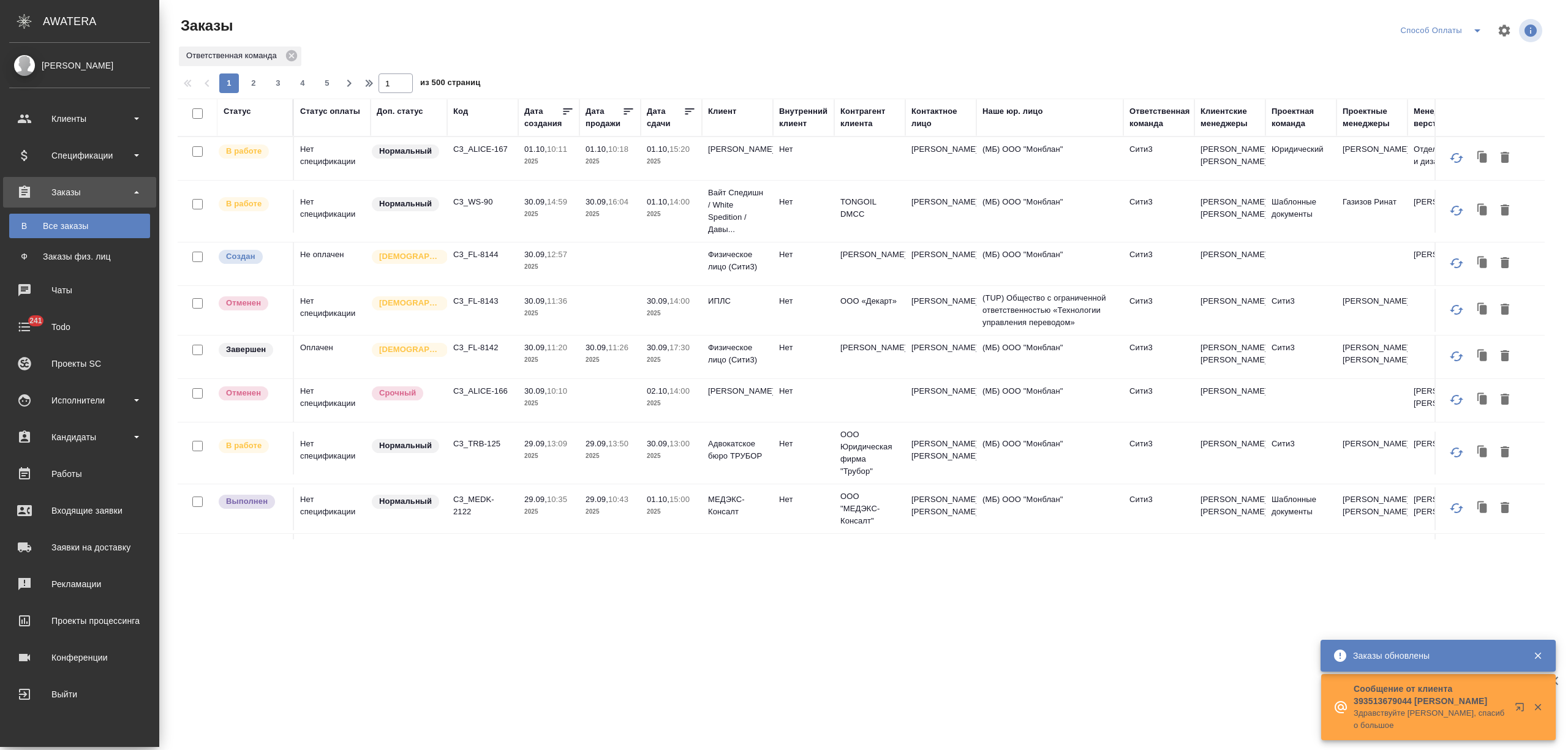
click at [25, 263] on link "Ф Заказы физ. лиц" at bounding box center [79, 256] width 141 height 24
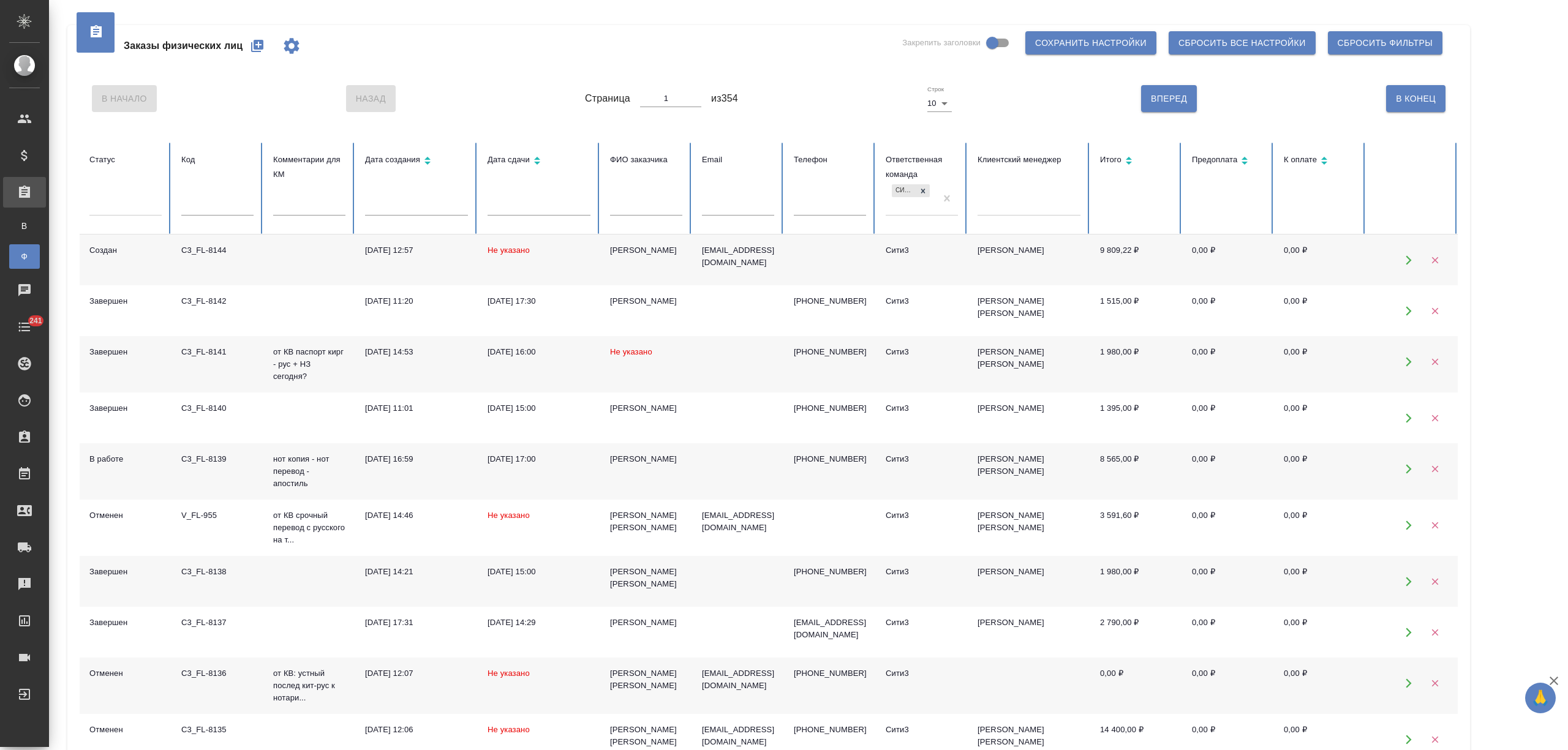
click at [1008, 200] on div at bounding box center [1028, 203] width 103 height 18
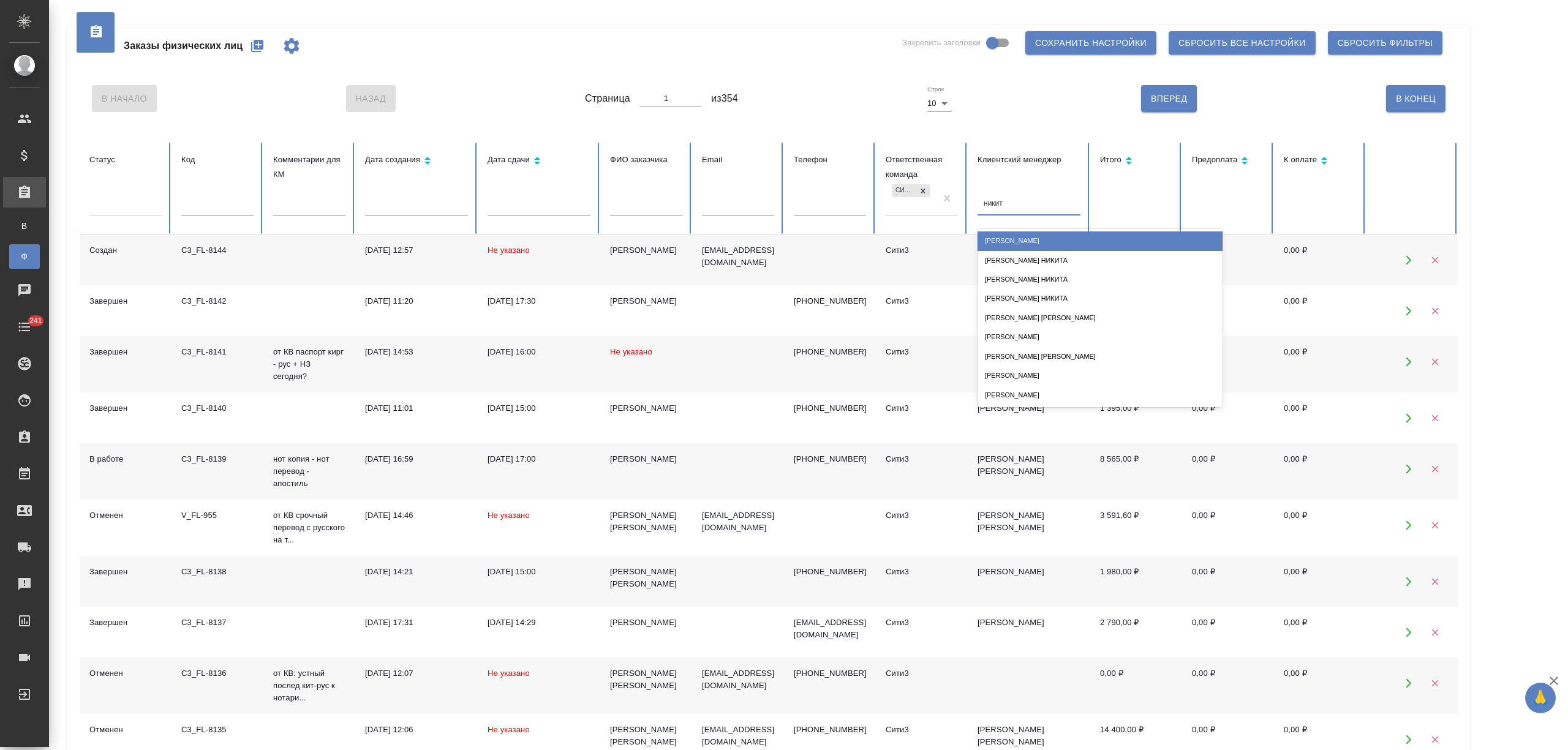
type input "никити"
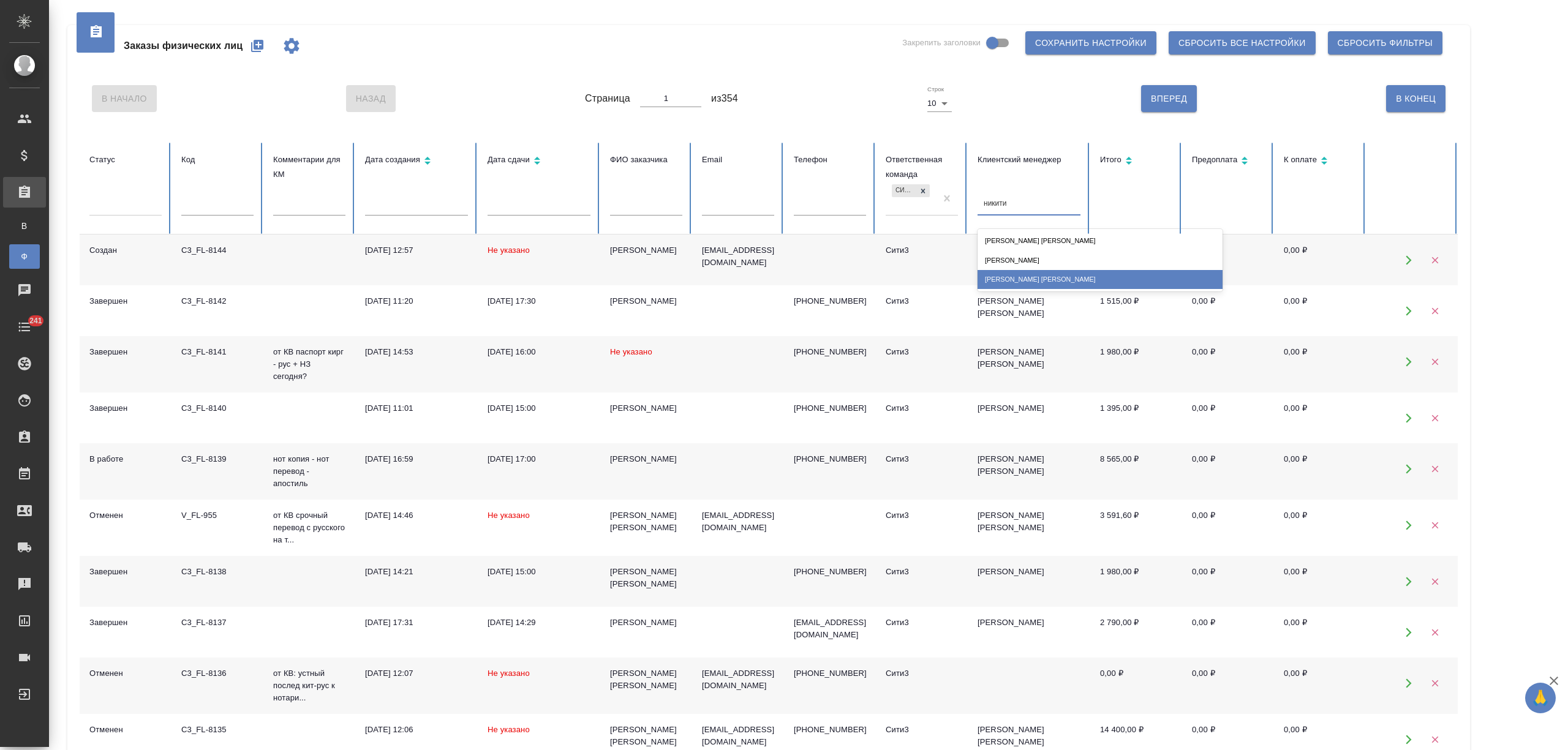
click at [1022, 270] on div "[PERSON_NAME]" at bounding box center [1099, 279] width 245 height 19
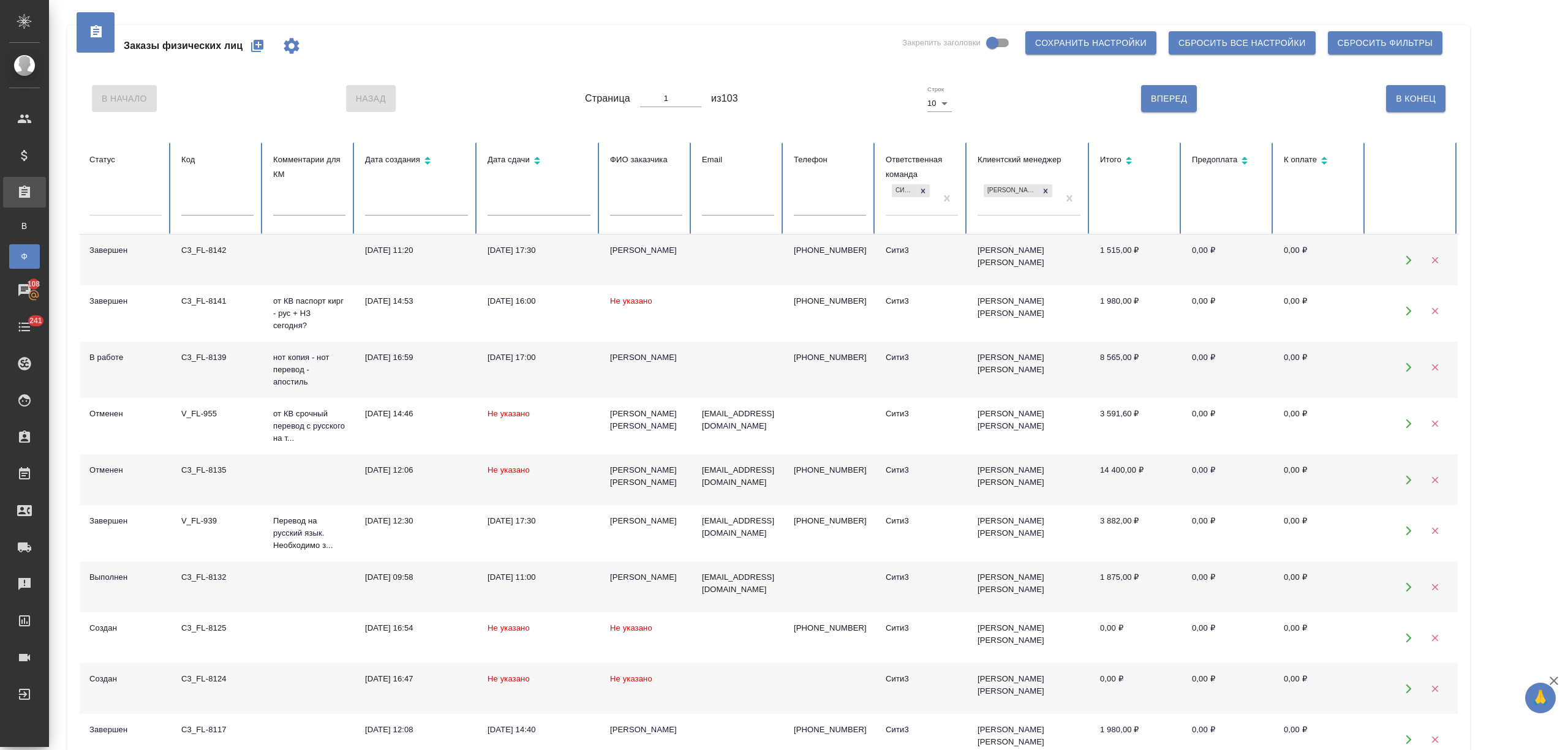
click at [630, 688] on td "Не указано" at bounding box center [647, 688] width 92 height 51
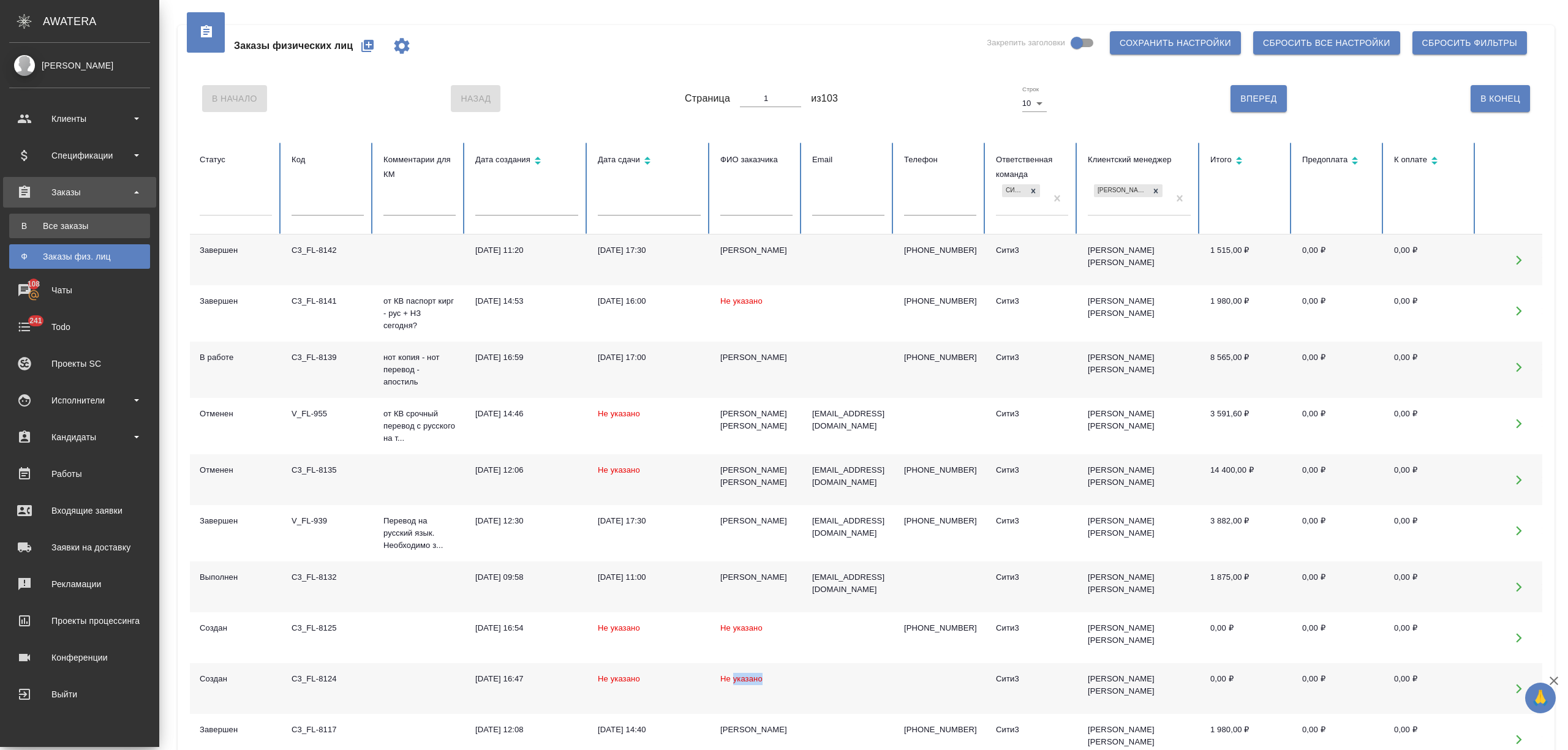
click at [48, 220] on div "Все заказы" at bounding box center [79, 226] width 129 height 13
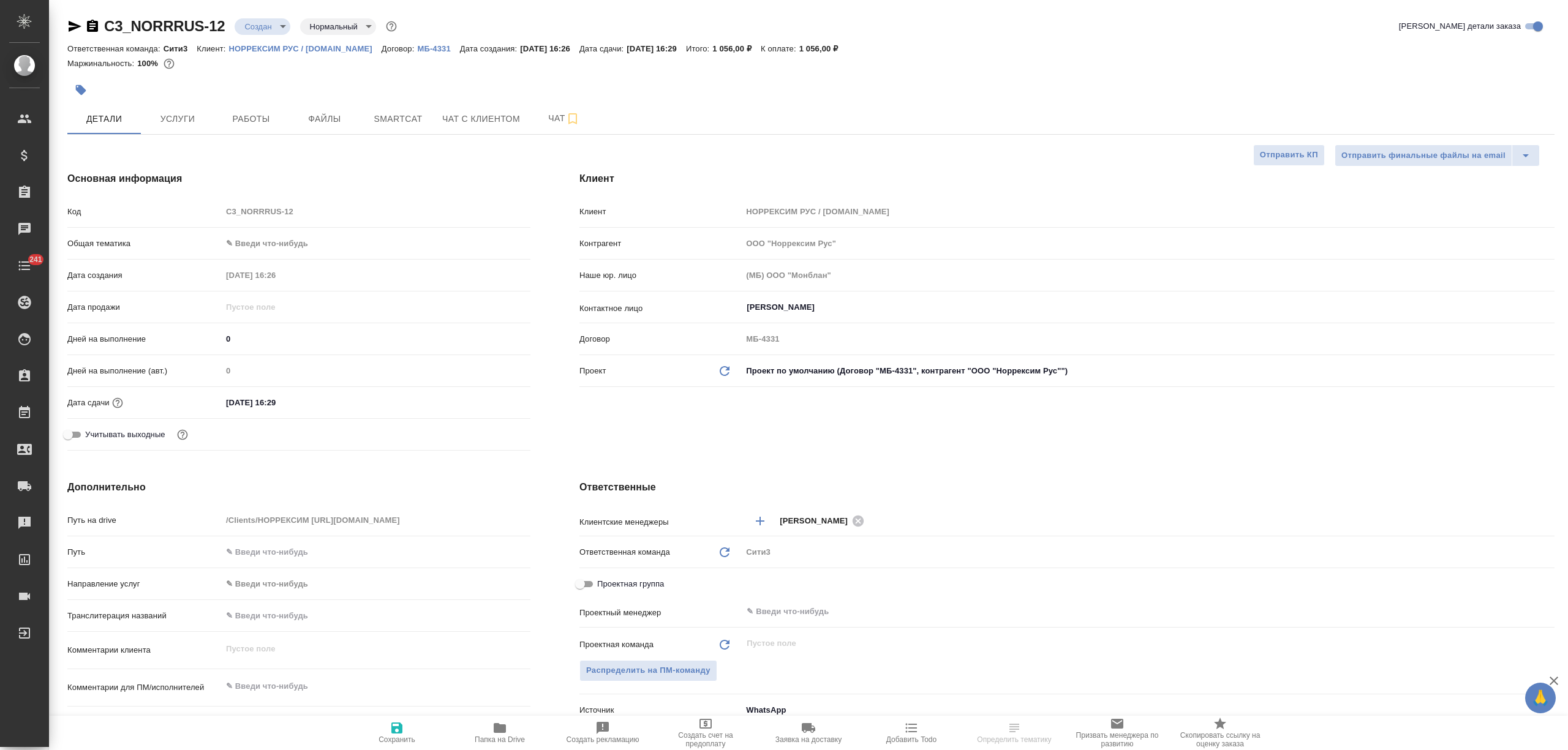
select select "RU"
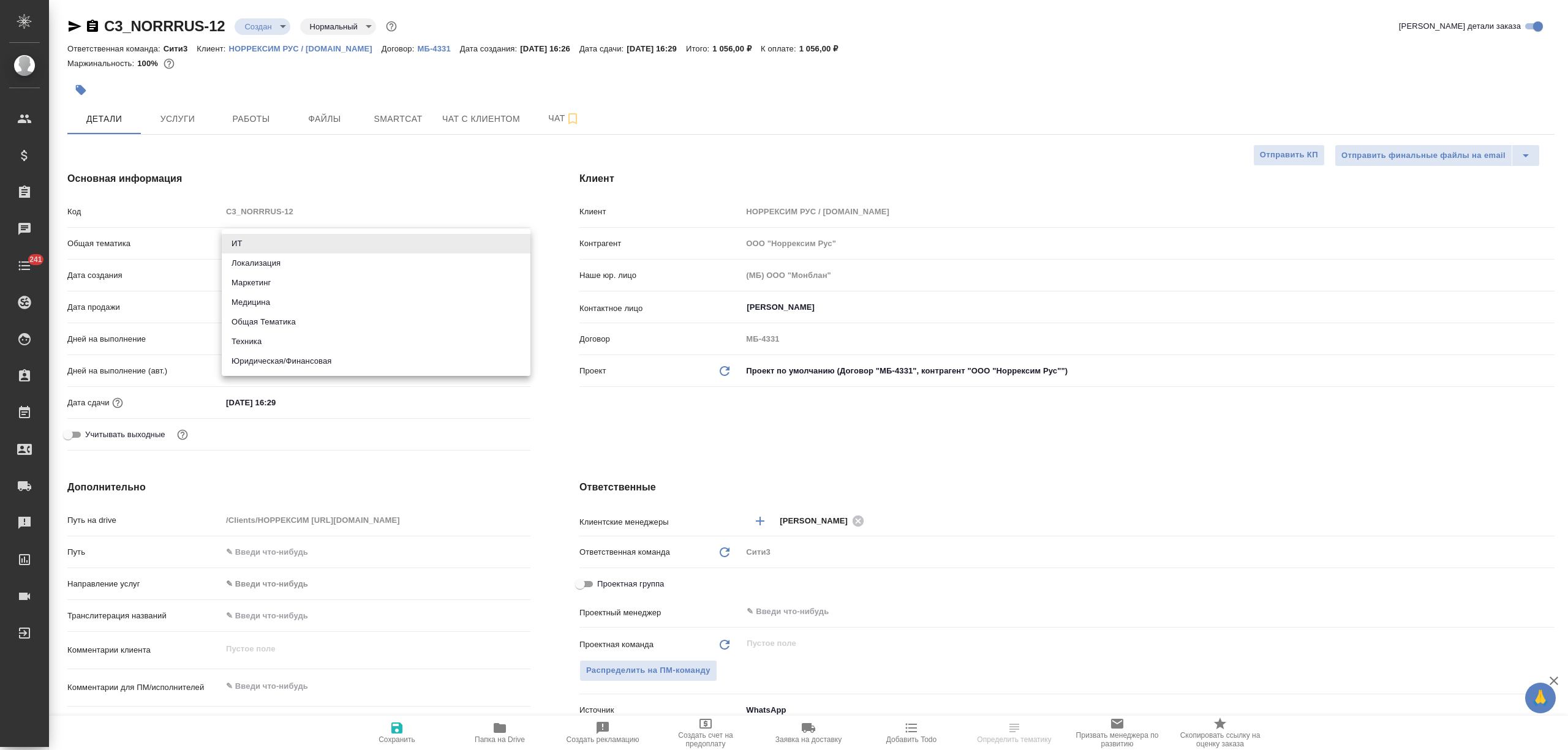
click at [261, 251] on body "🙏 .cls-1 fill:#fff; AWATERA Nikitina Tatiana Клиенты Спецификации Заказы Чаты 2…" at bounding box center [784, 424] width 1568 height 849
click at [257, 327] on li "Общая Тематика" at bounding box center [376, 322] width 309 height 19
type input "obtem"
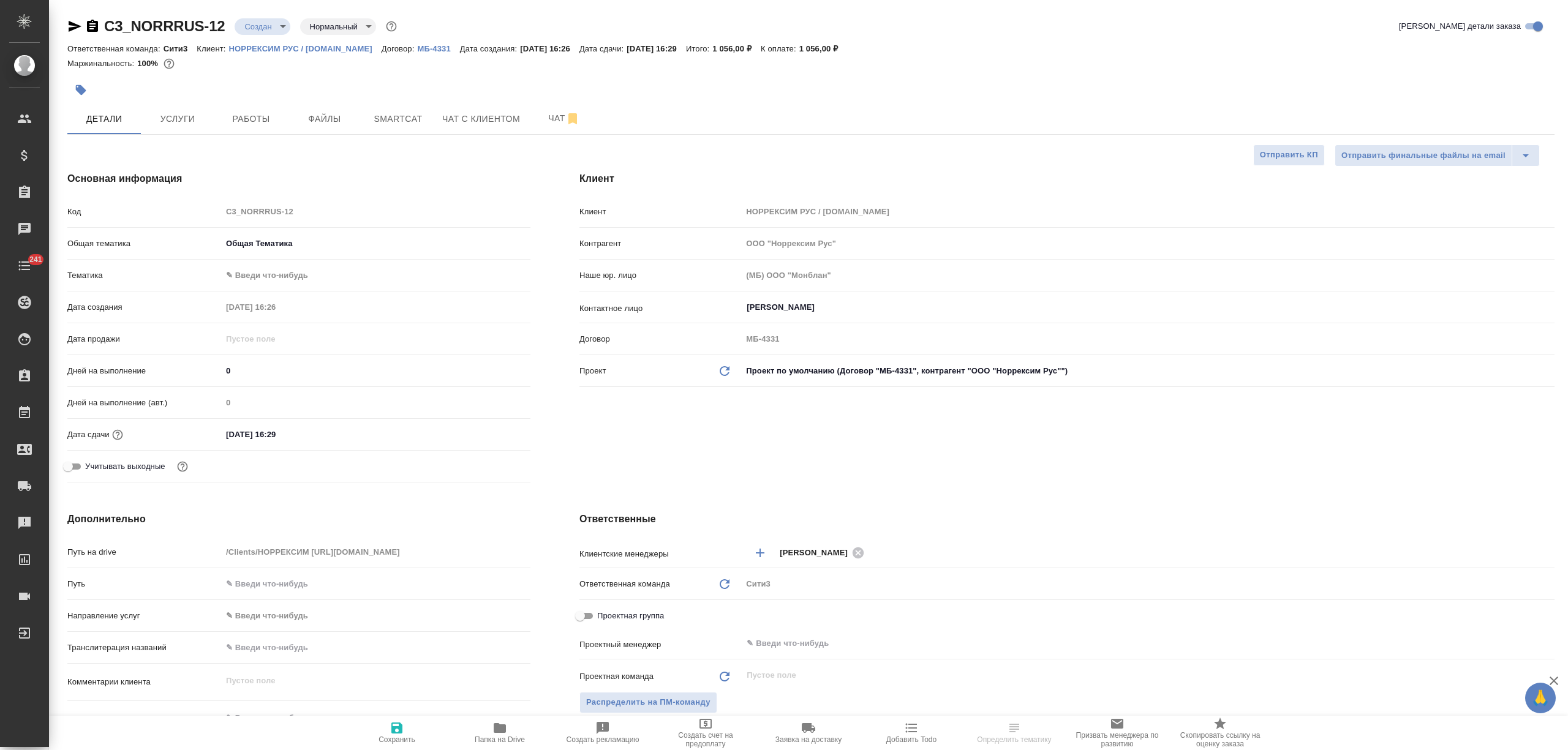
click at [262, 277] on body "🙏 .cls-1 fill:#fff; AWATERA Nikitina Tatiana Клиенты Спецификации Заказы Чаты 2…" at bounding box center [784, 424] width 1568 height 849
click at [262, 277] on li "Общая Тематика" at bounding box center [376, 275] width 309 height 19
type input "6012b1ca196b0e5c9229a120"
click at [297, 437] on input "24.09.2025 16:29" at bounding box center [276, 434] width 107 height 18
click at [490, 429] on icon "button" at bounding box center [495, 433] width 11 height 13
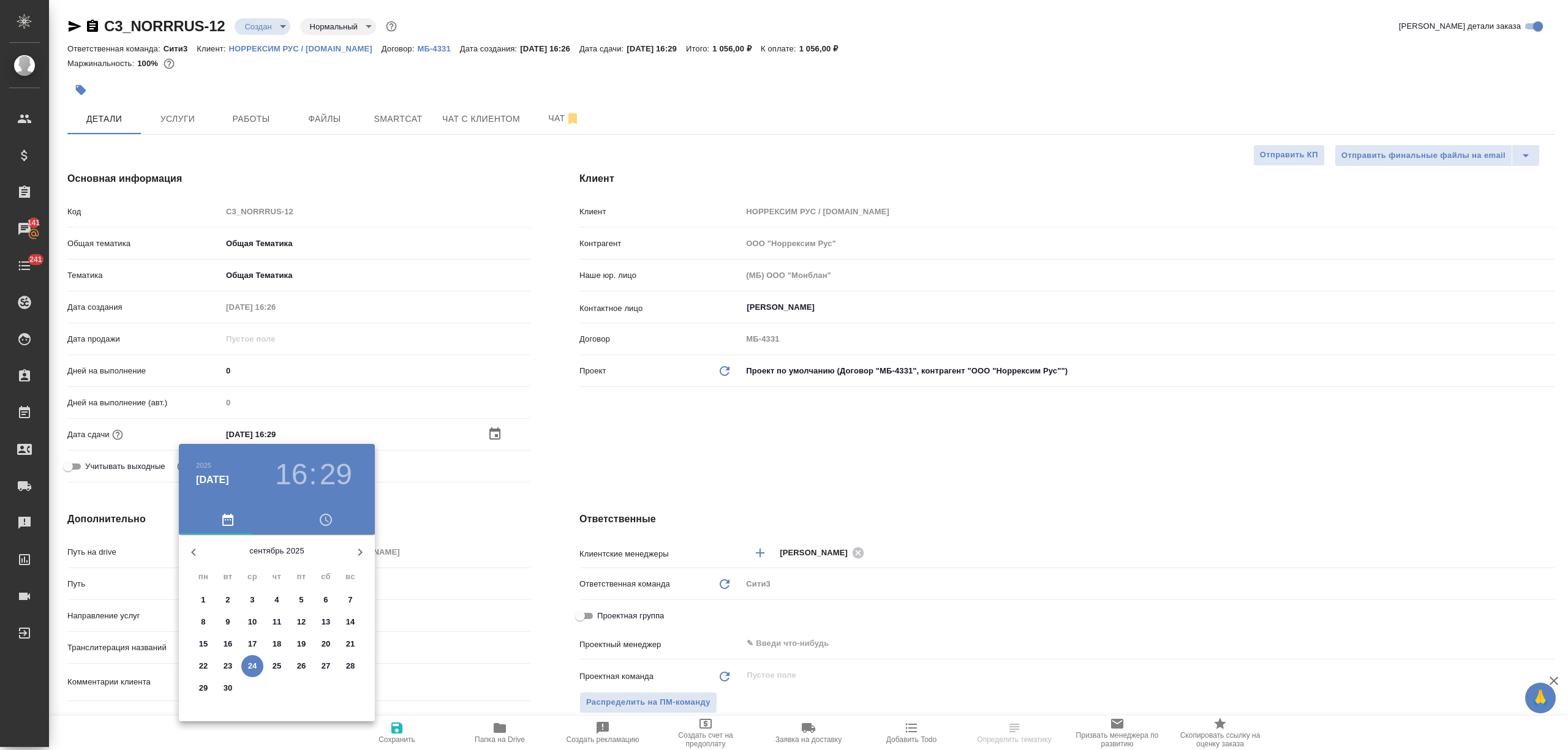
click at [355, 554] on icon "button" at bounding box center [360, 553] width 15 height 15
click at [251, 601] on p "1" at bounding box center [251, 600] width 4 height 13
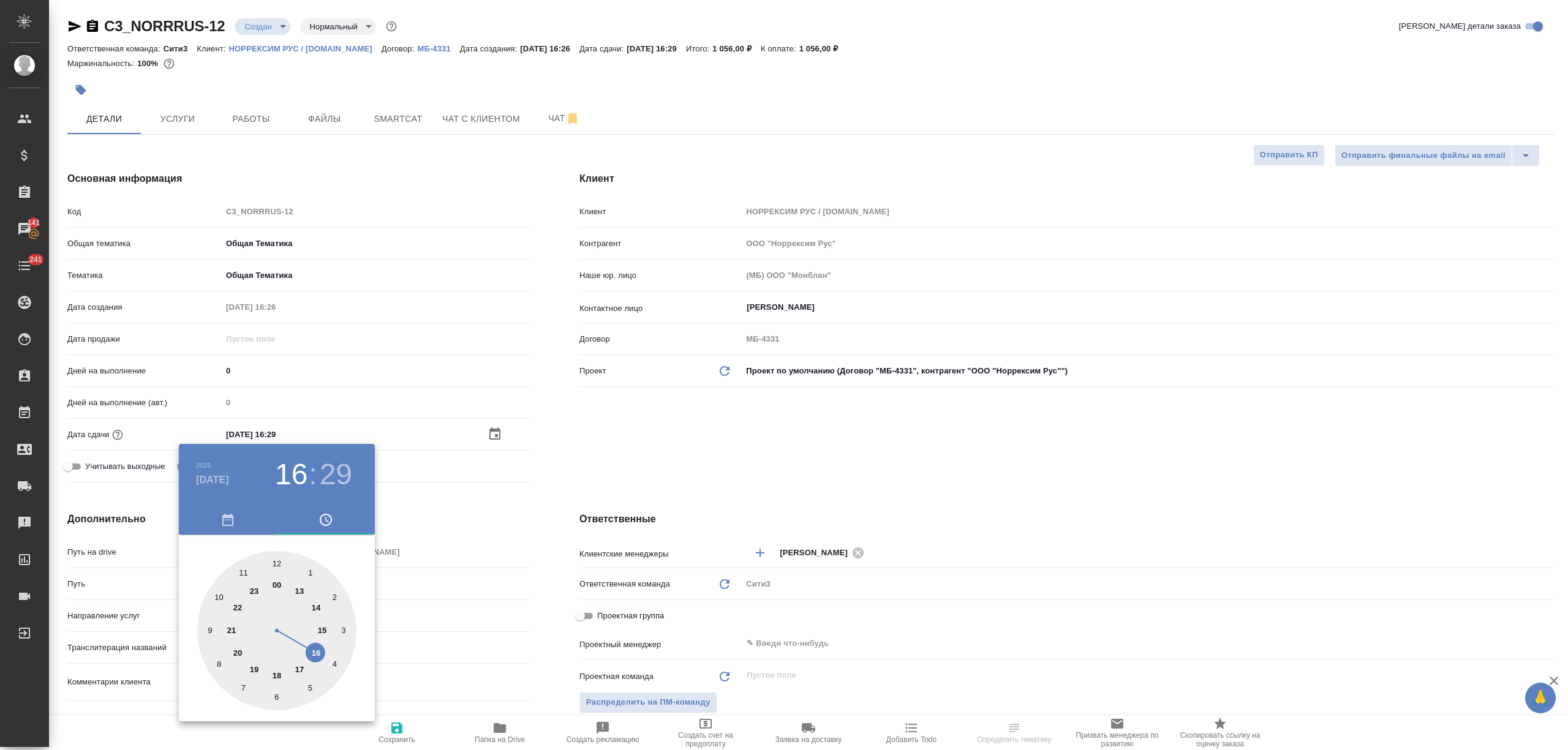
click at [272, 677] on div at bounding box center [277, 631] width 160 height 160
click at [280, 561] on div at bounding box center [277, 631] width 160 height 160
type input "01.10.2025 18:00"
click at [425, 571] on div at bounding box center [784, 375] width 1568 height 750
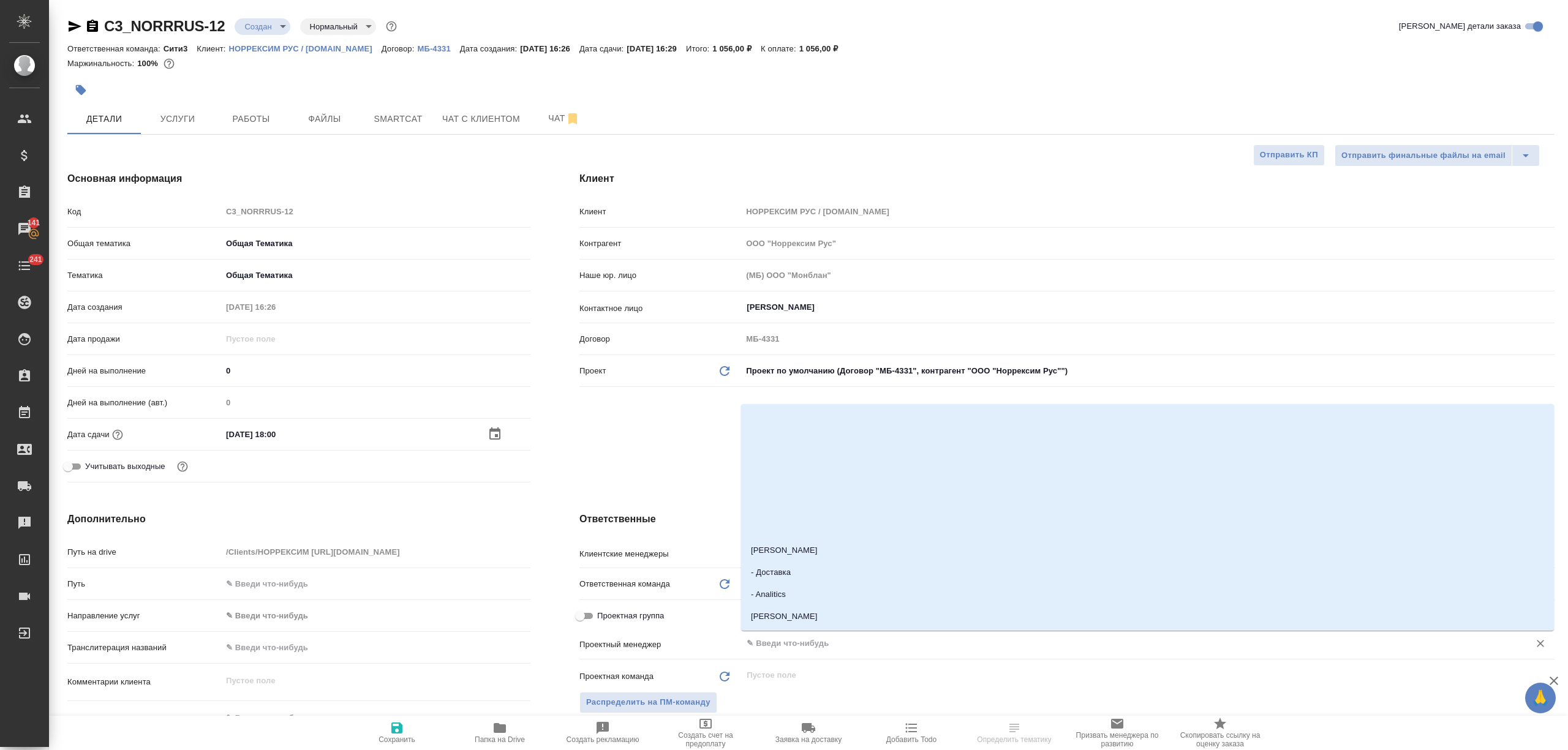
click at [816, 645] on input "text" at bounding box center [1127, 644] width 764 height 15
type input "ники"
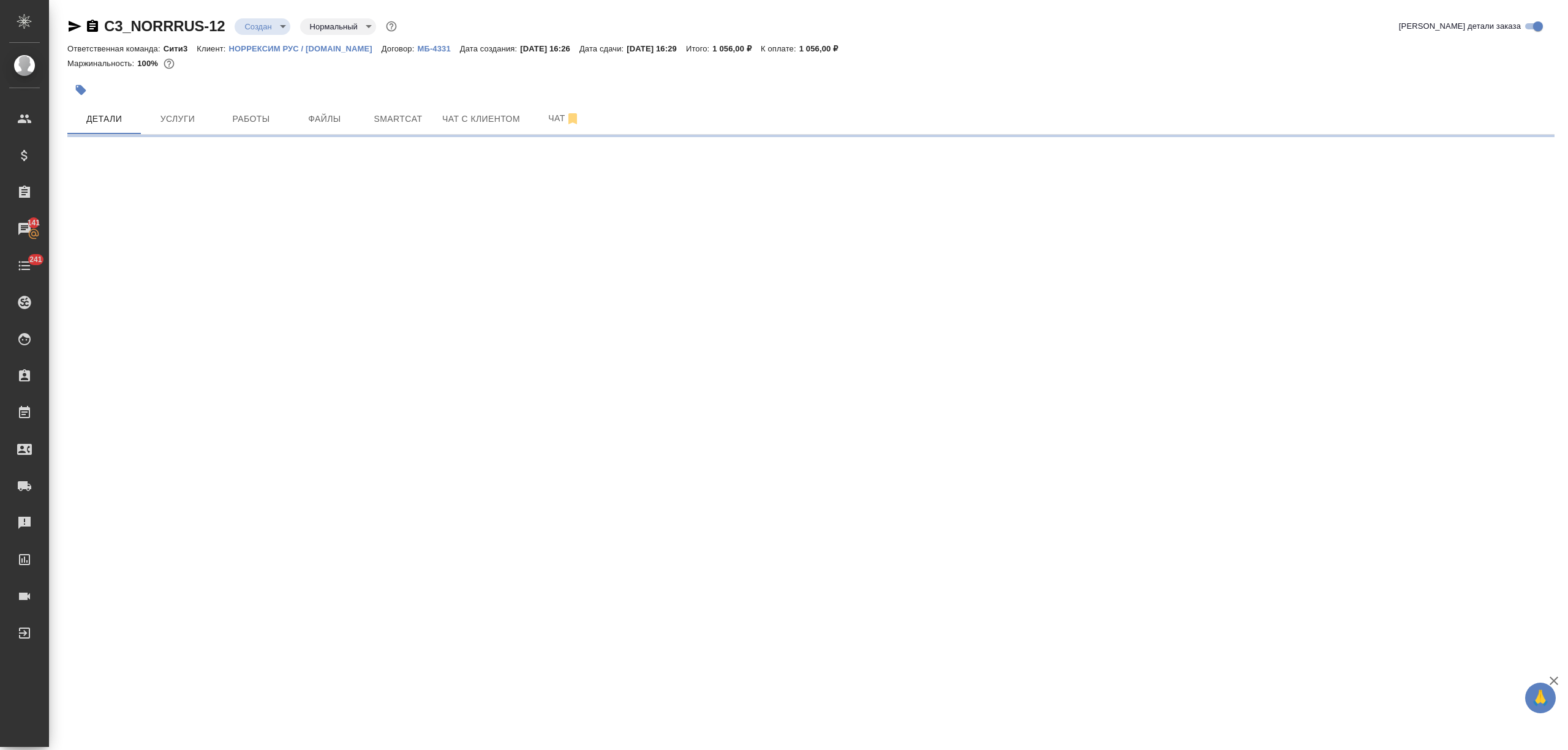
select select "RU"
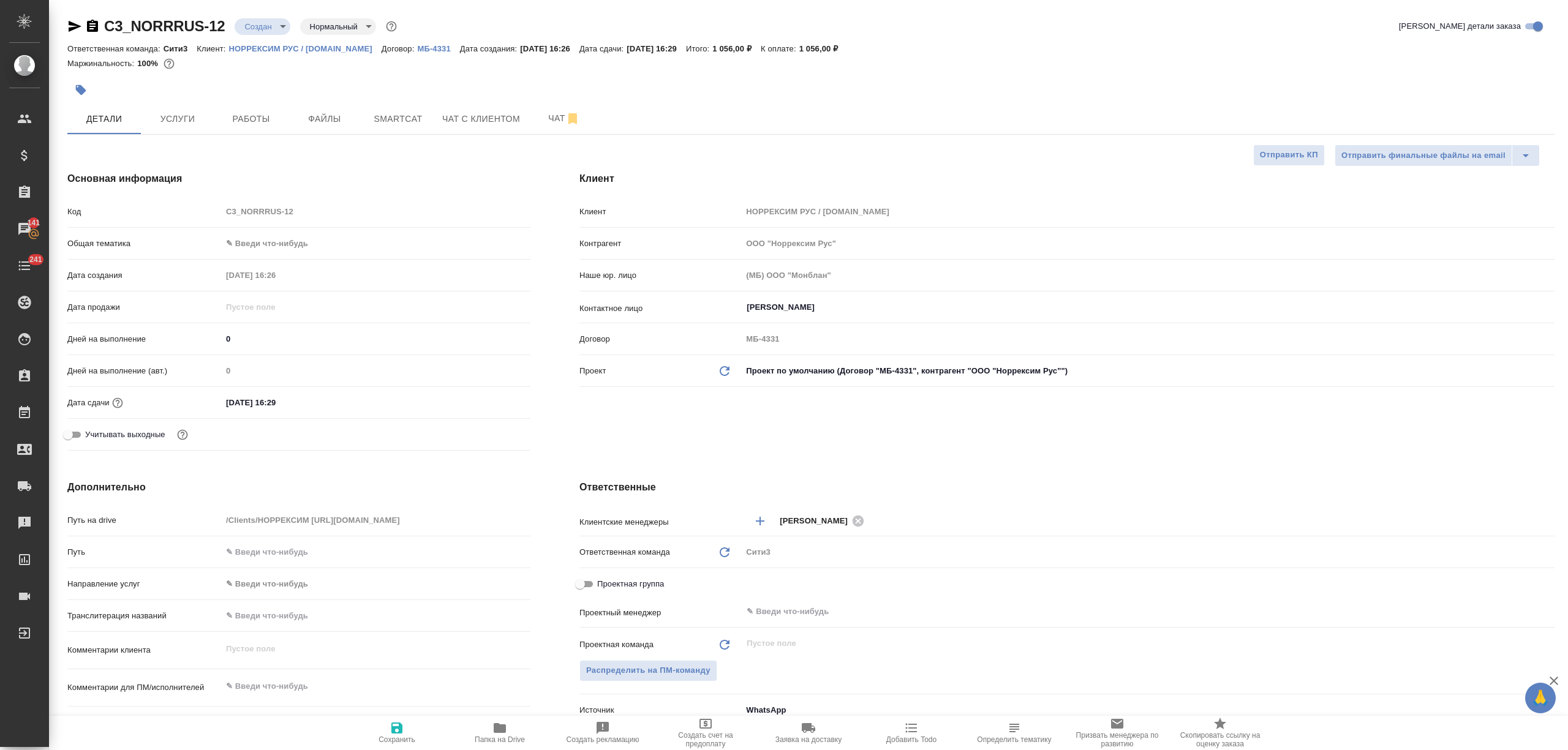
type textarea "x"
click at [271, 242] on body "🙏 .cls-1 fill:#fff; AWATERA Nikitina Tatiana Клиенты Спецификации Заказы 141 Ча…" at bounding box center [784, 424] width 1568 height 849
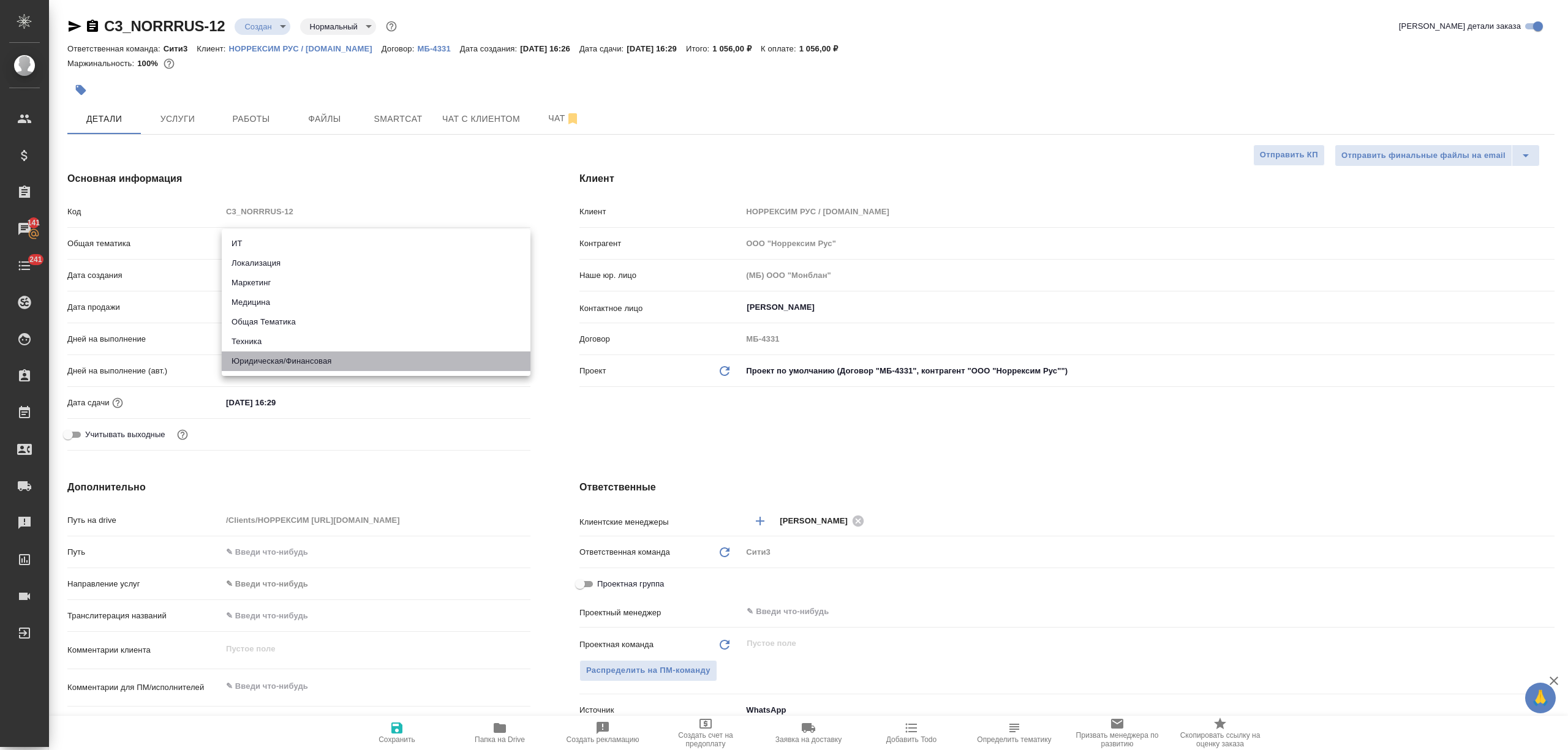
click at [258, 364] on li "Юридическая/Финансовая" at bounding box center [376, 361] width 309 height 19
type input "yr-fn"
type textarea "x"
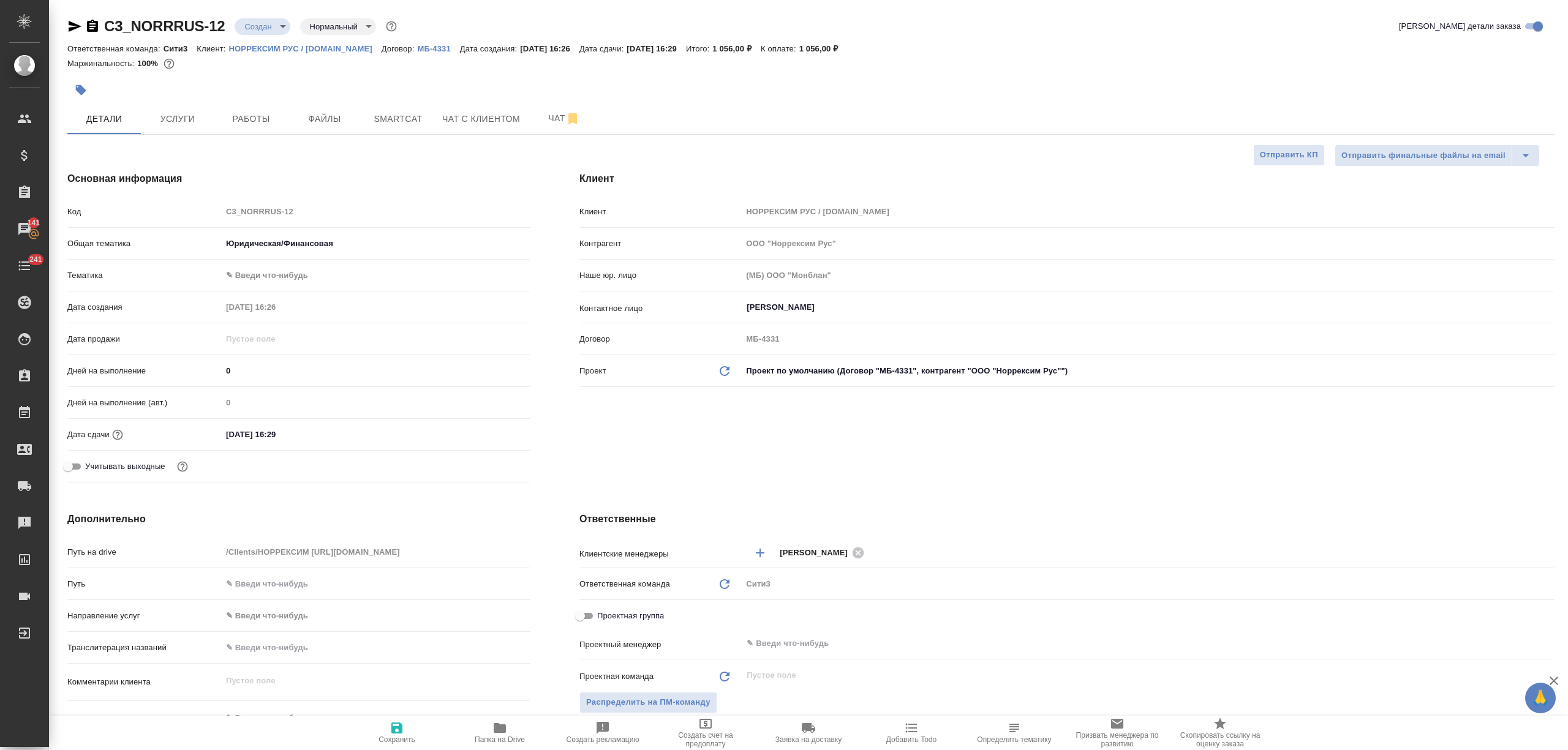
click at [266, 268] on body "🙏 .cls-1 fill:#fff; AWATERA Nikitina Tatiana Клиенты Спецификации Заказы 141 Ча…" at bounding box center [784, 424] width 1568 height 849
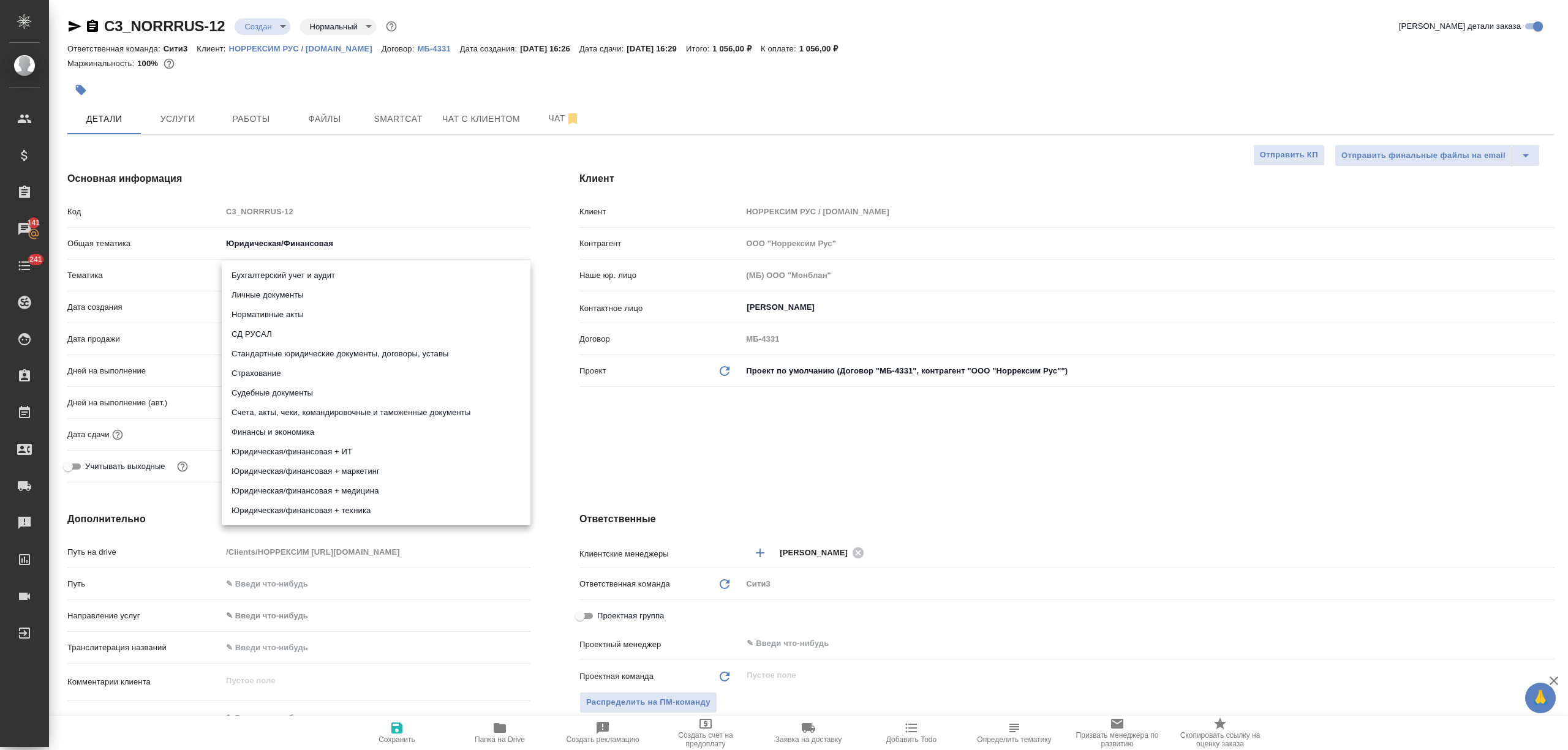
click at [307, 356] on li "Стандартные юридические документы, договоры, уставы" at bounding box center [376, 353] width 309 height 19
type textarea "x"
type input "5f647205b73bc97568ca66bf"
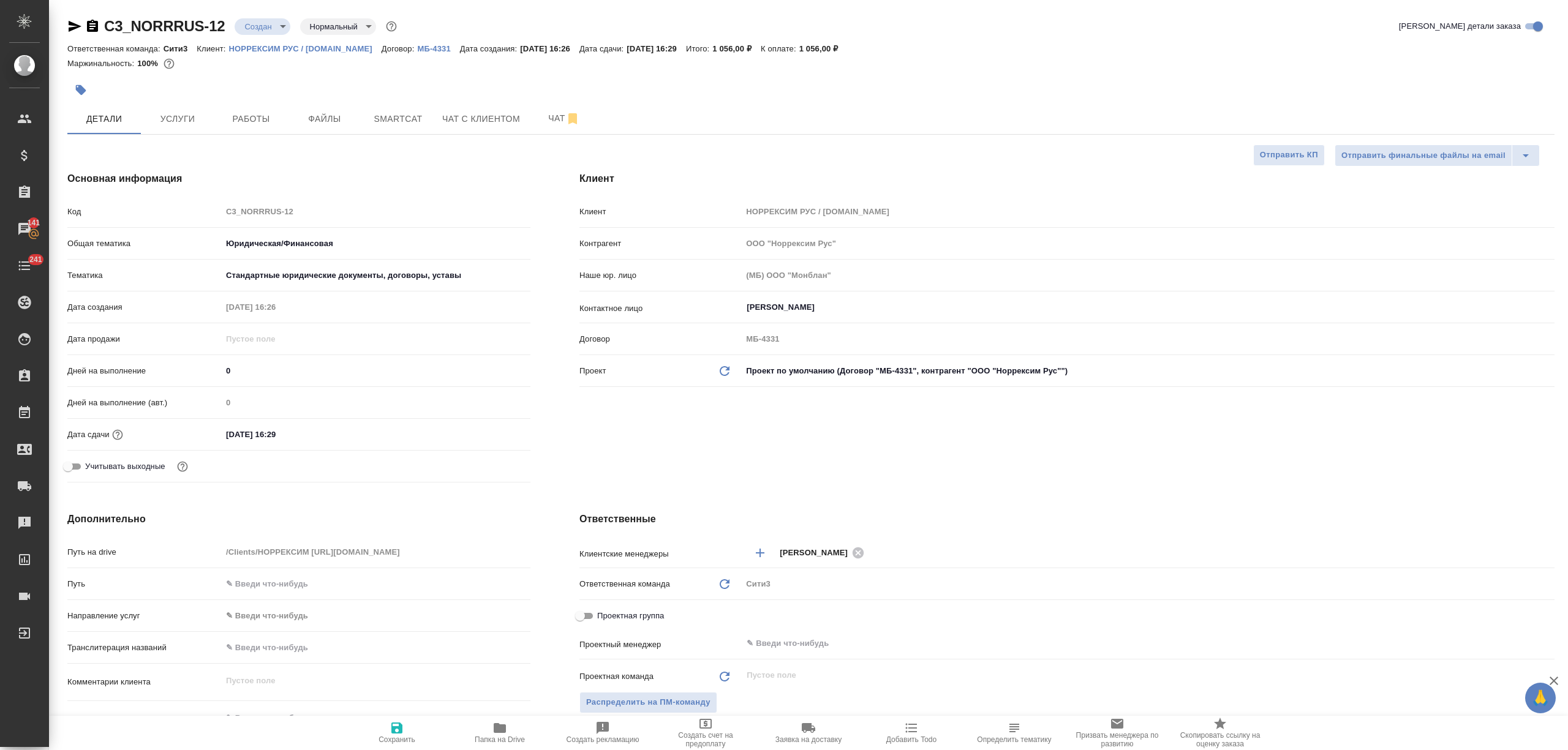
click at [300, 432] on input "24.09.2025 16:29" at bounding box center [275, 434] width 107 height 18
click at [488, 431] on icon "button" at bounding box center [495, 433] width 15 height 15
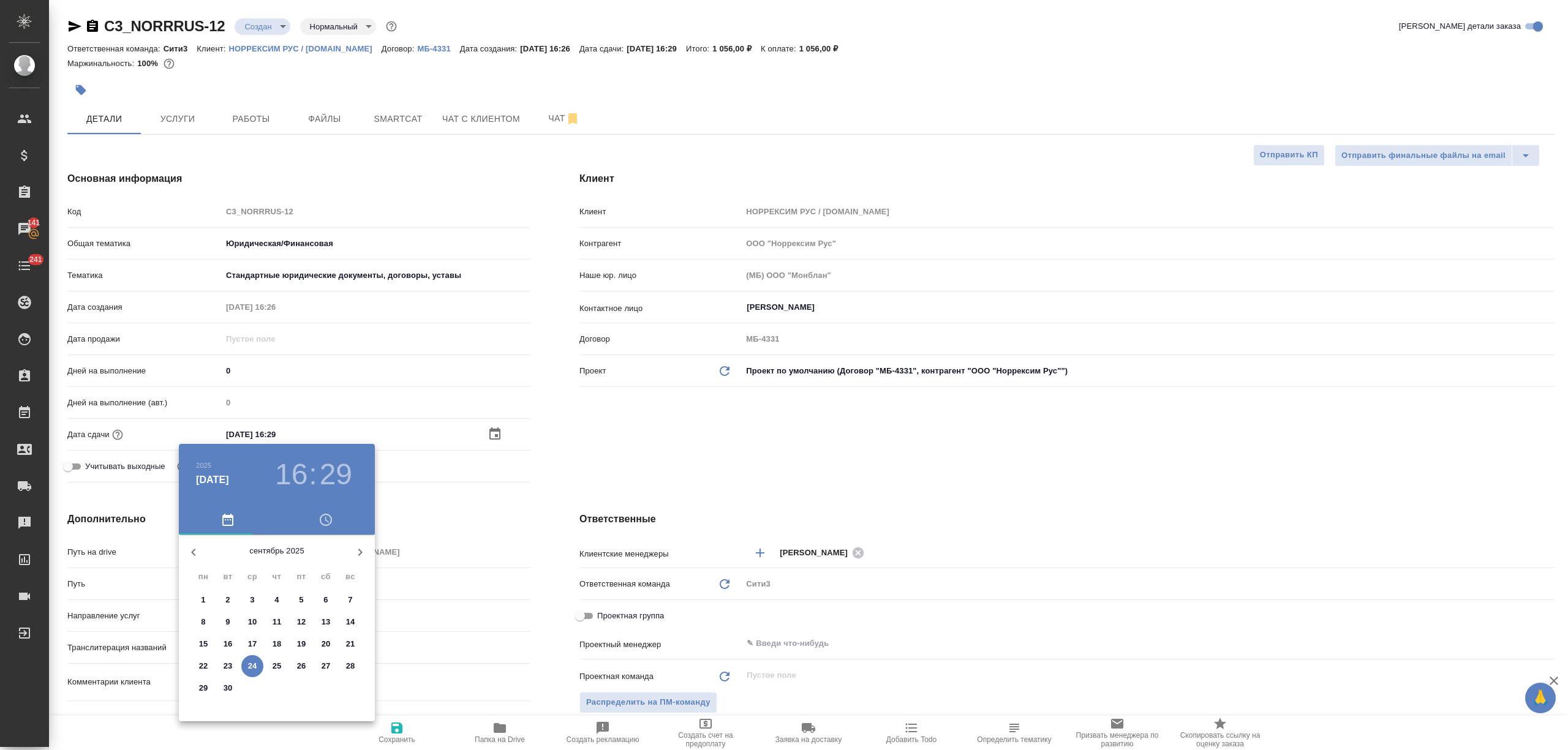
click at [363, 559] on icon "button" at bounding box center [360, 553] width 15 height 15
click at [254, 596] on p "1" at bounding box center [251, 600] width 4 height 13
type input "01.10.2025 16:29"
type textarea "x"
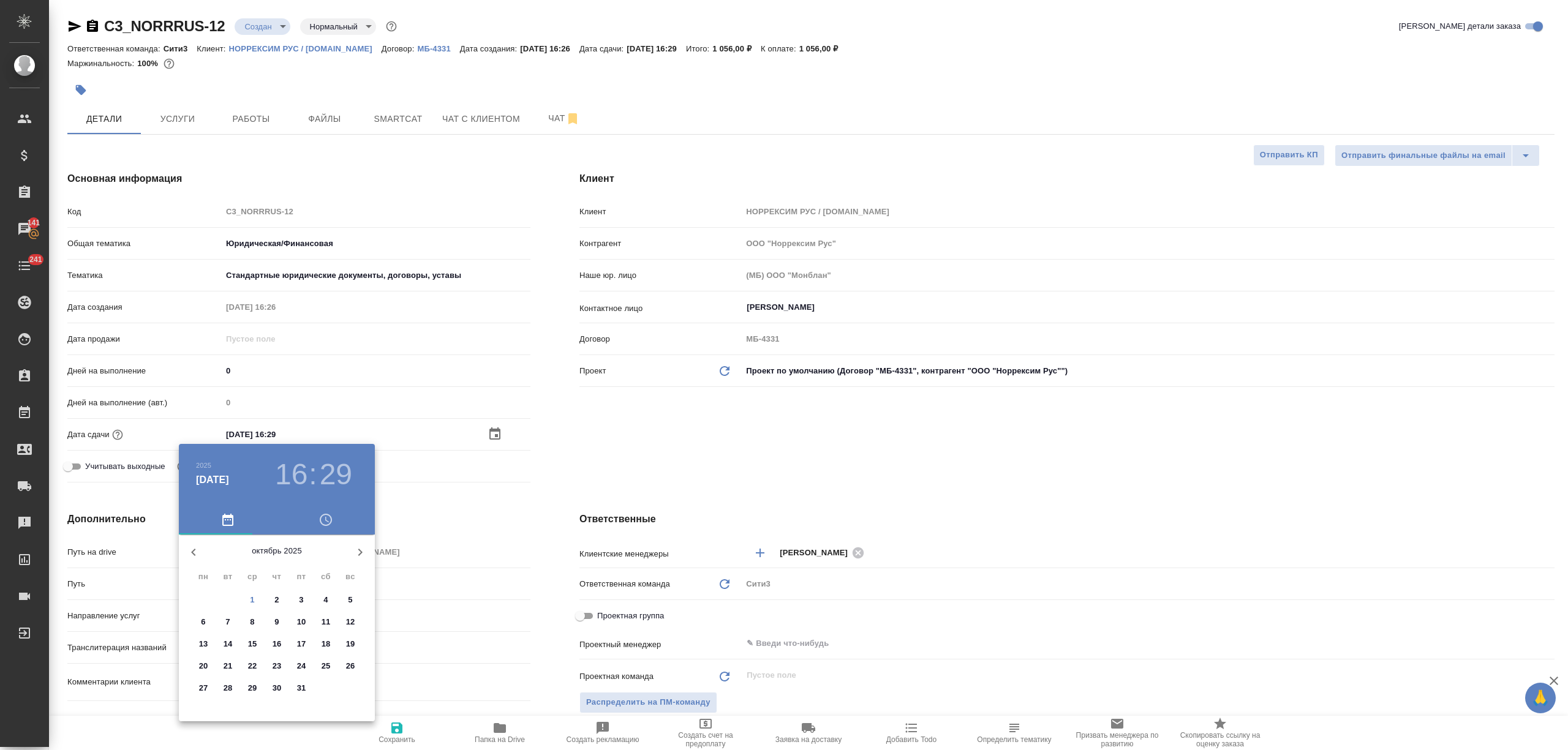
type textarea "x"
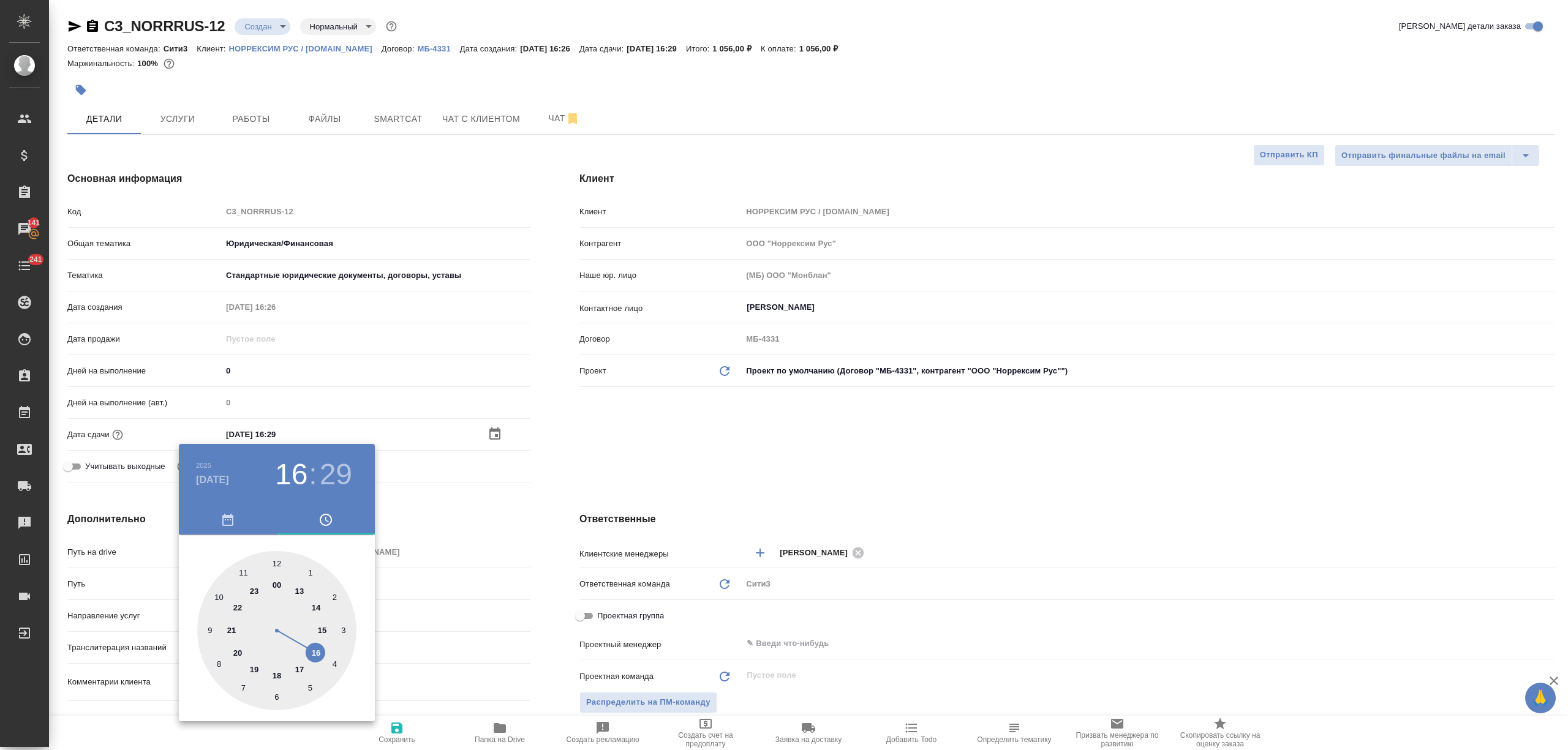
click at [401, 646] on div at bounding box center [784, 375] width 1568 height 750
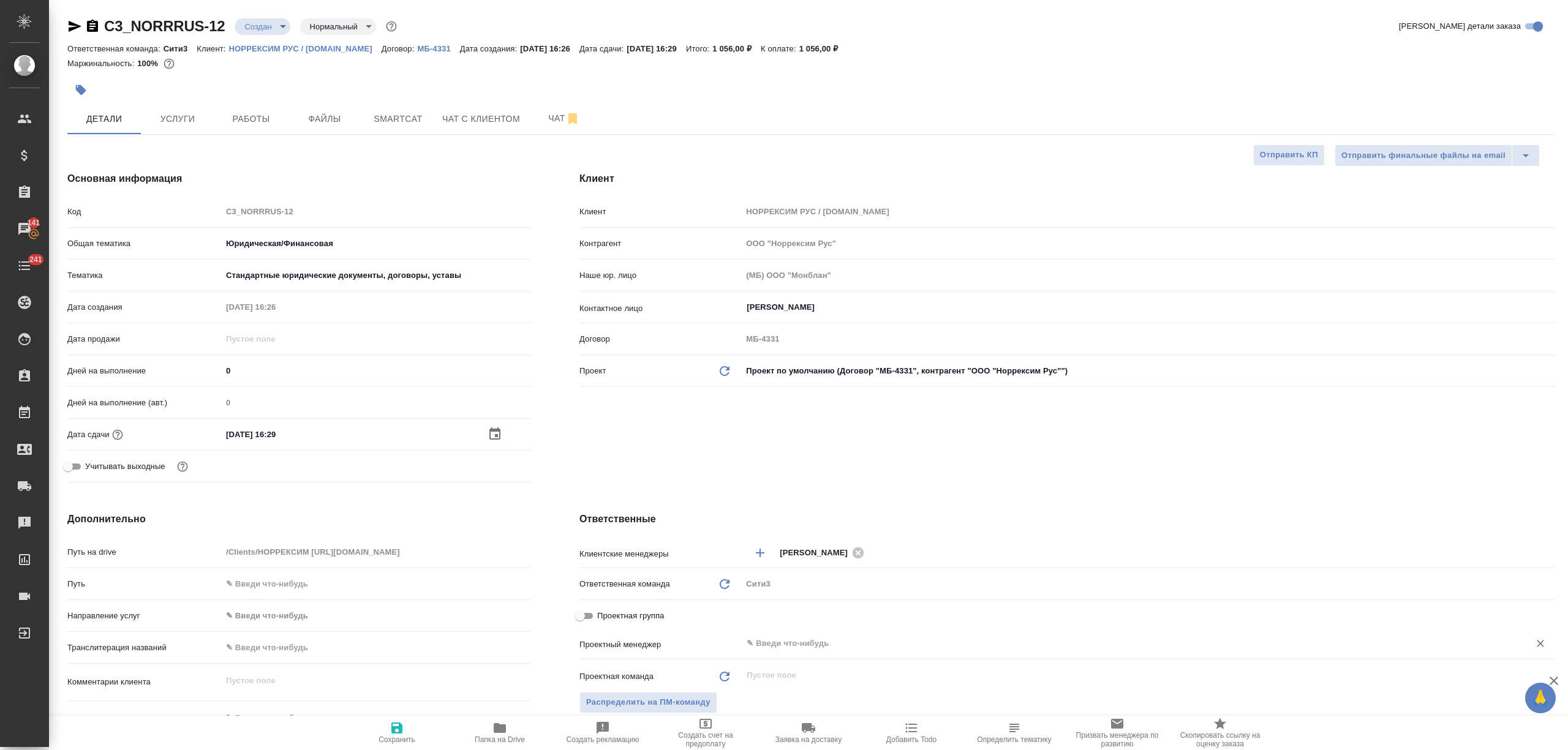
click at [768, 652] on div "​" at bounding box center [1148, 643] width 813 height 22
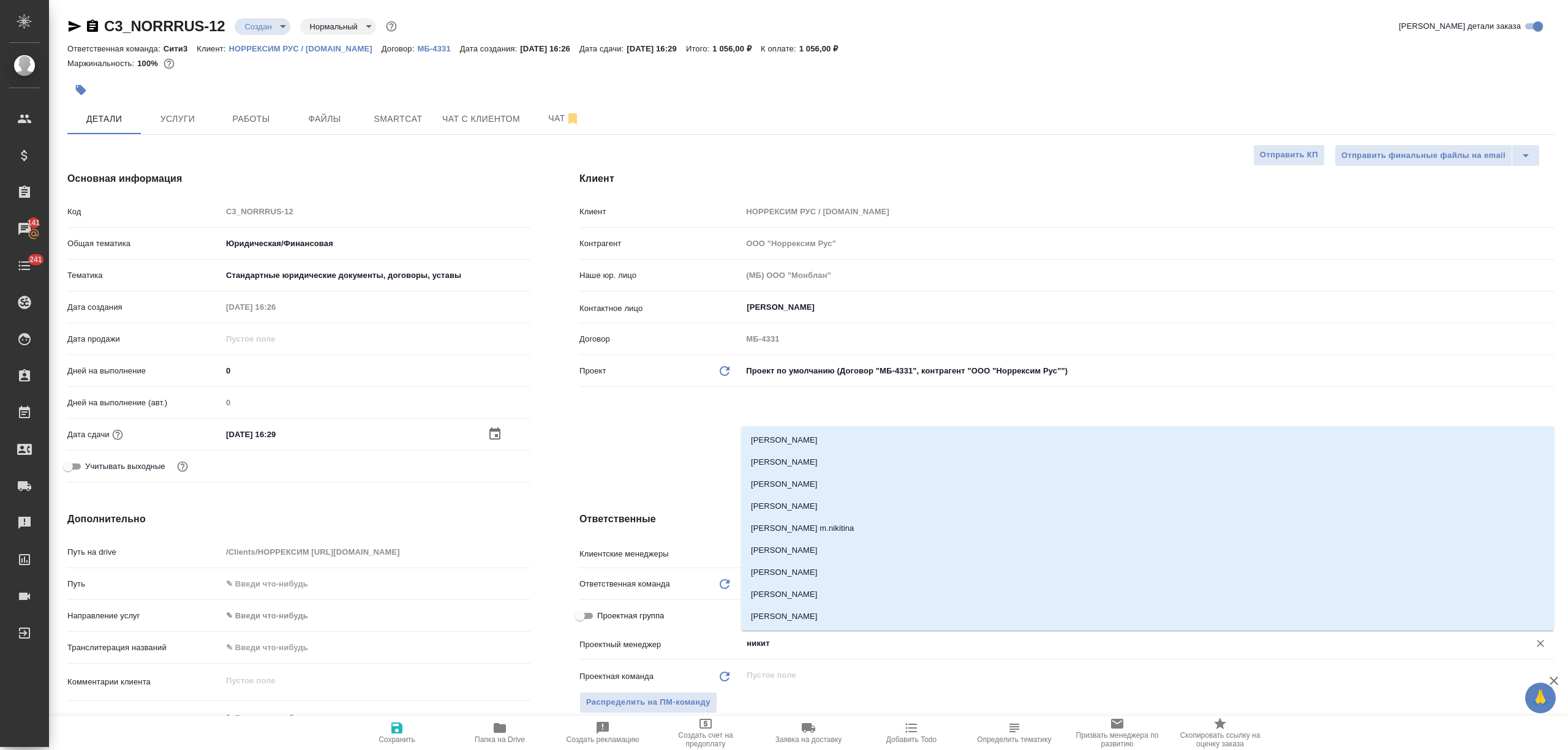
type input "никити"
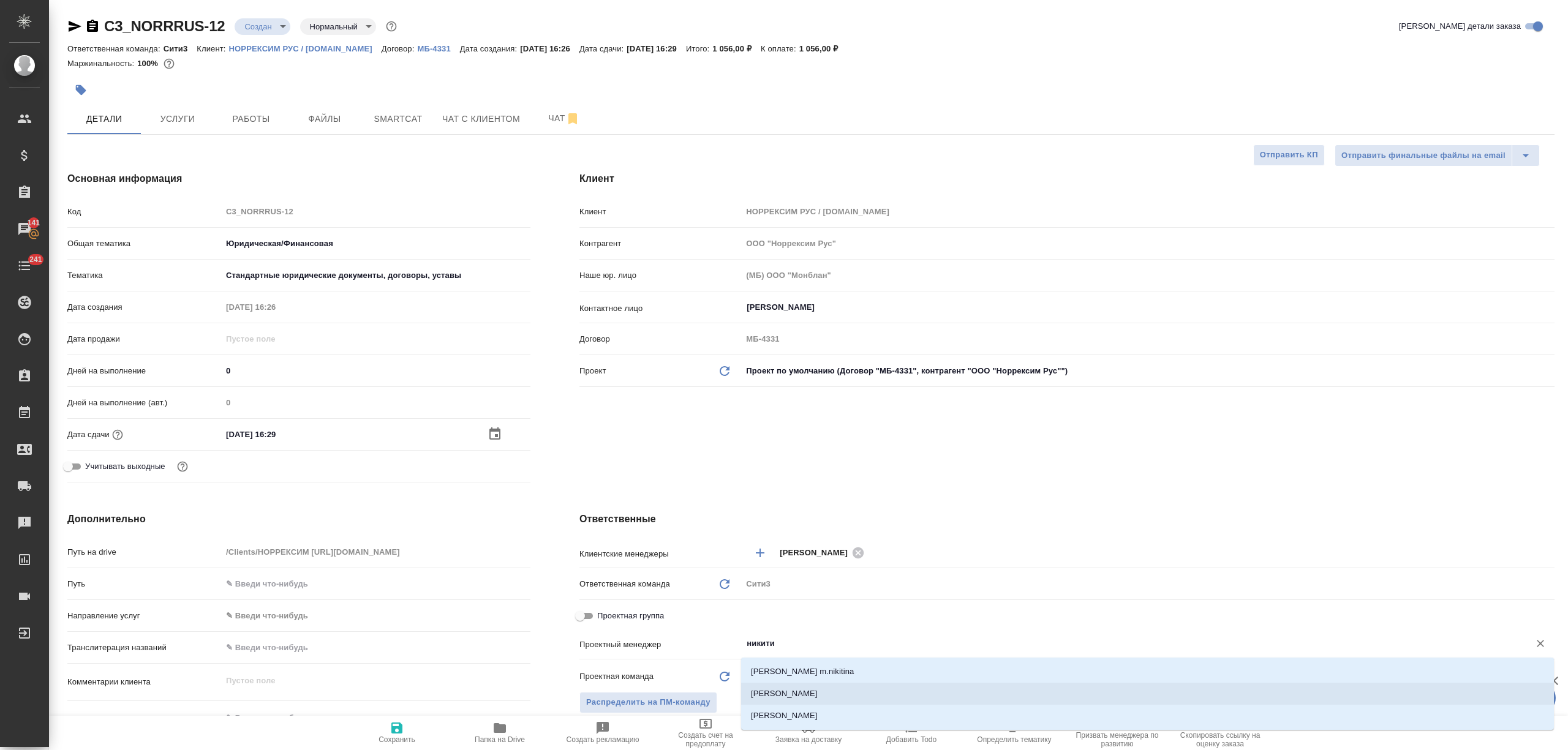
click at [783, 711] on li "[PERSON_NAME]" at bounding box center [1147, 716] width 813 height 22
type textarea "x"
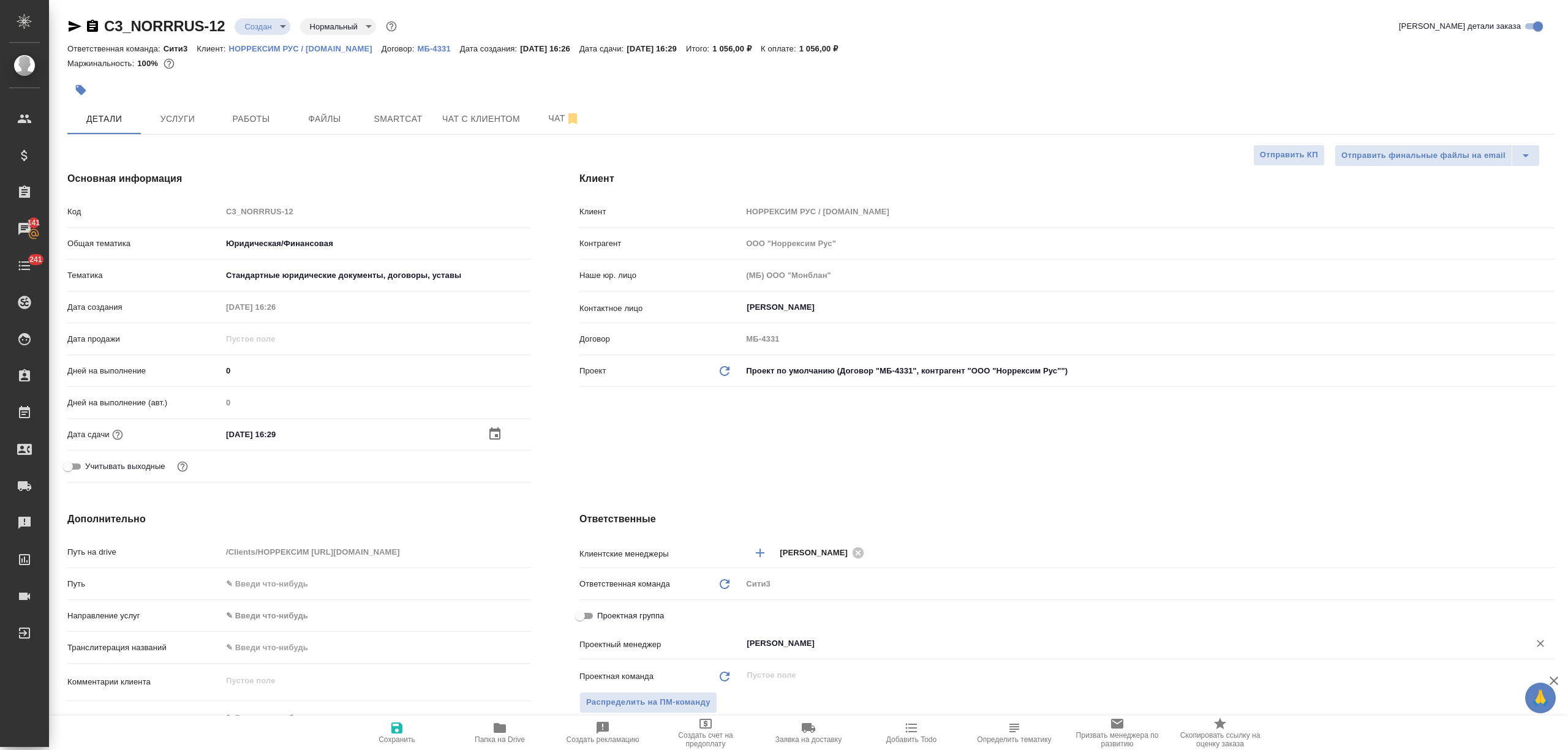
type input "[PERSON_NAME]"
click at [412, 738] on span "Сохранить" at bounding box center [397, 740] width 37 height 8
type textarea "x"
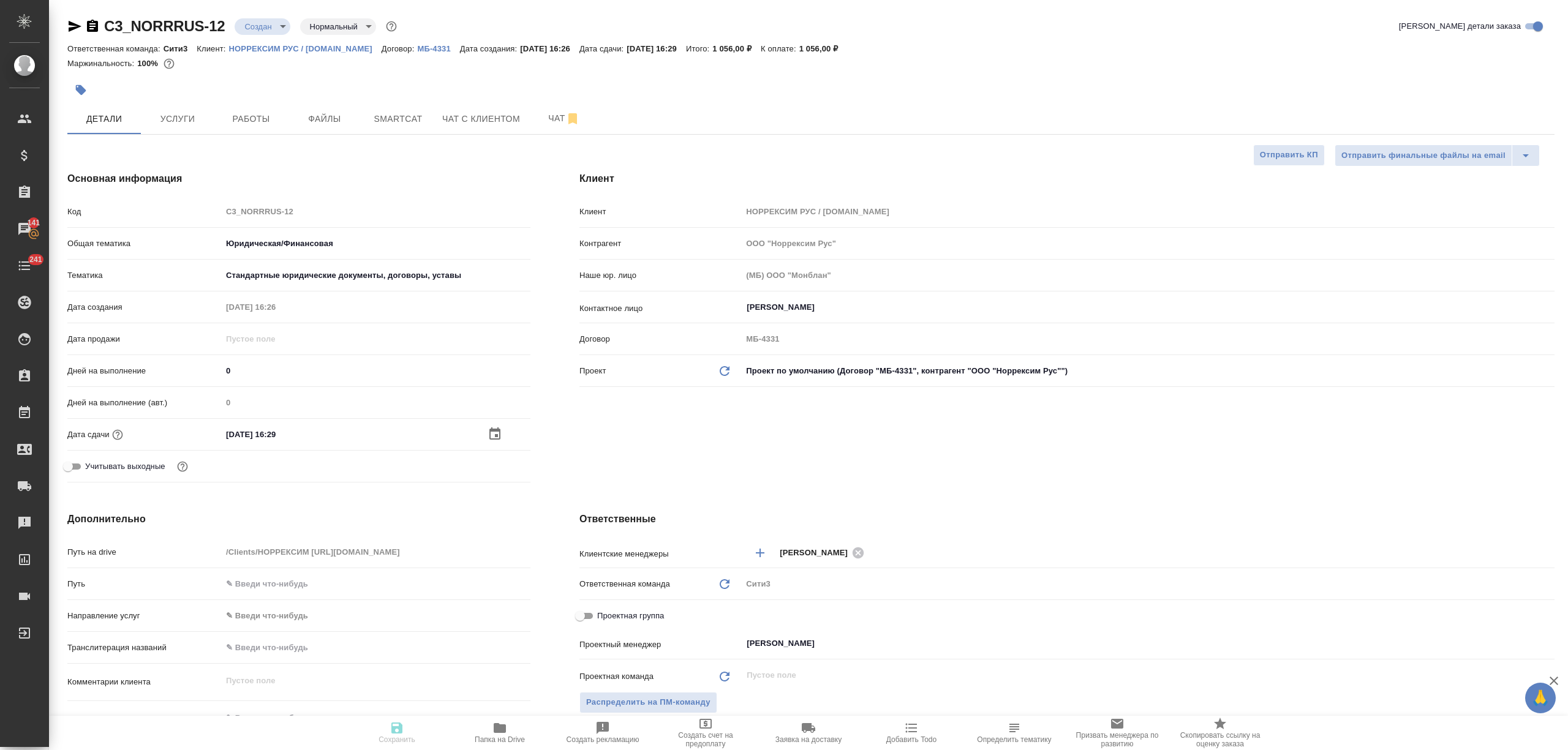
type textarea "x"
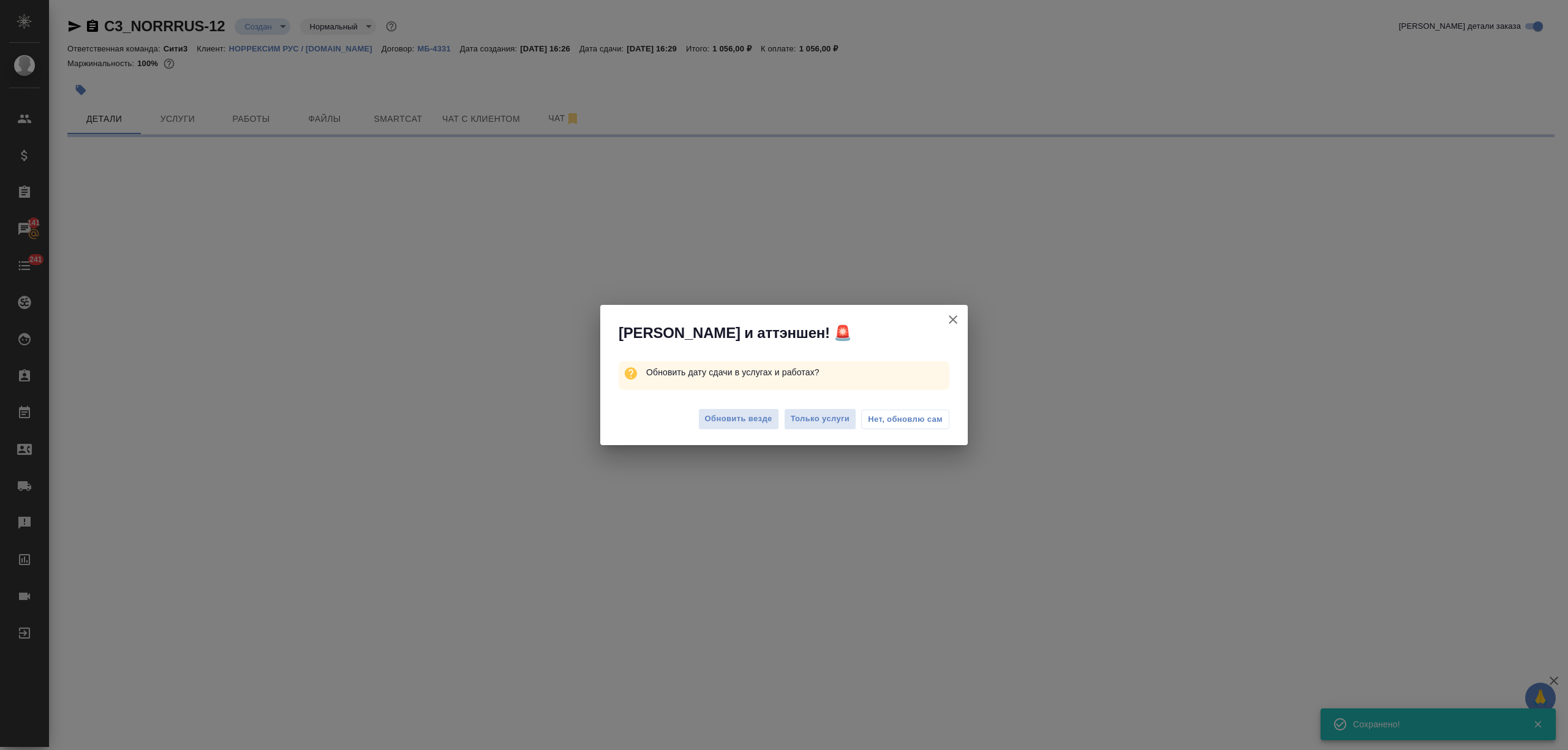
select select "RU"
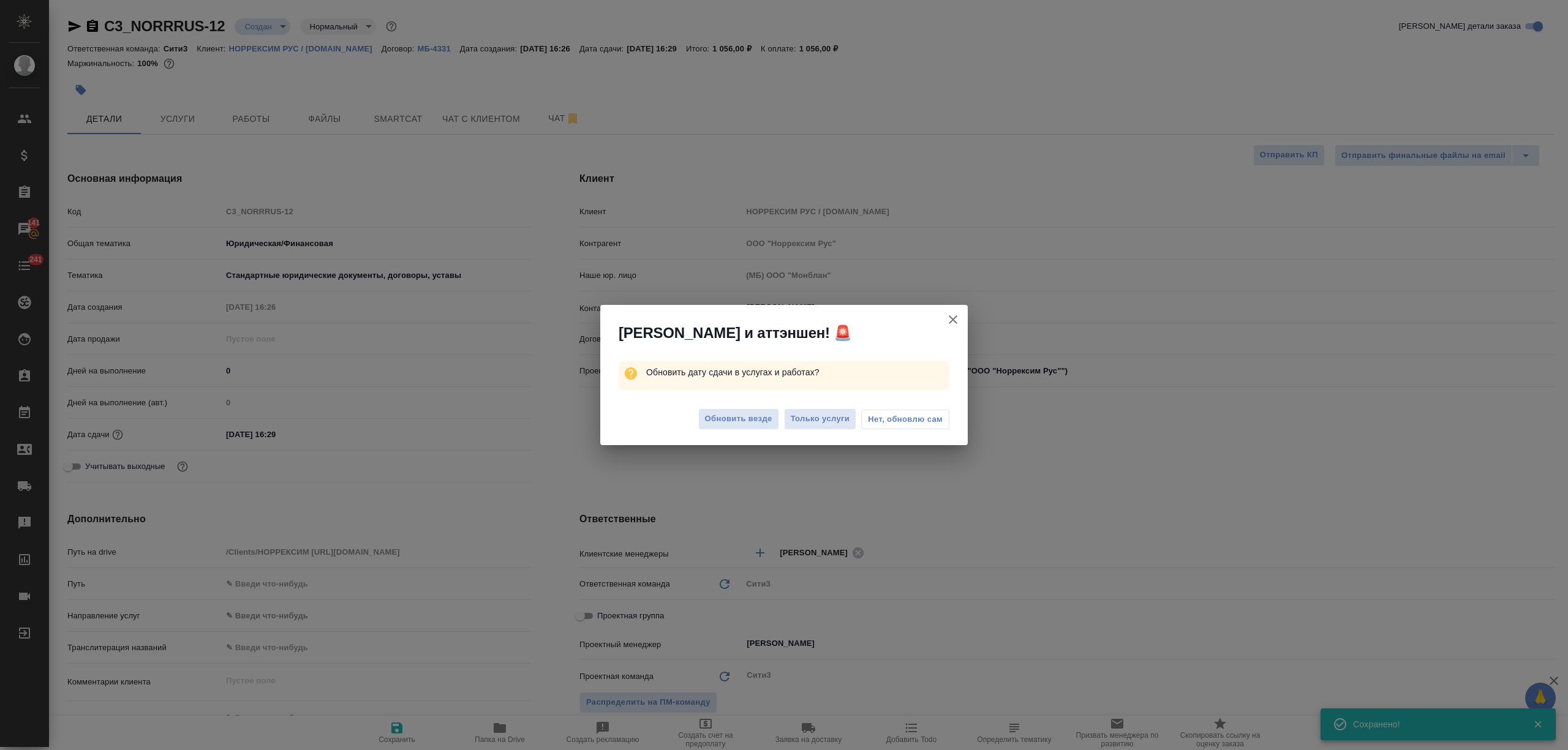
type textarea "x"
click at [713, 417] on span "Обновить везде" at bounding box center [738, 418] width 68 height 14
type textarea "x"
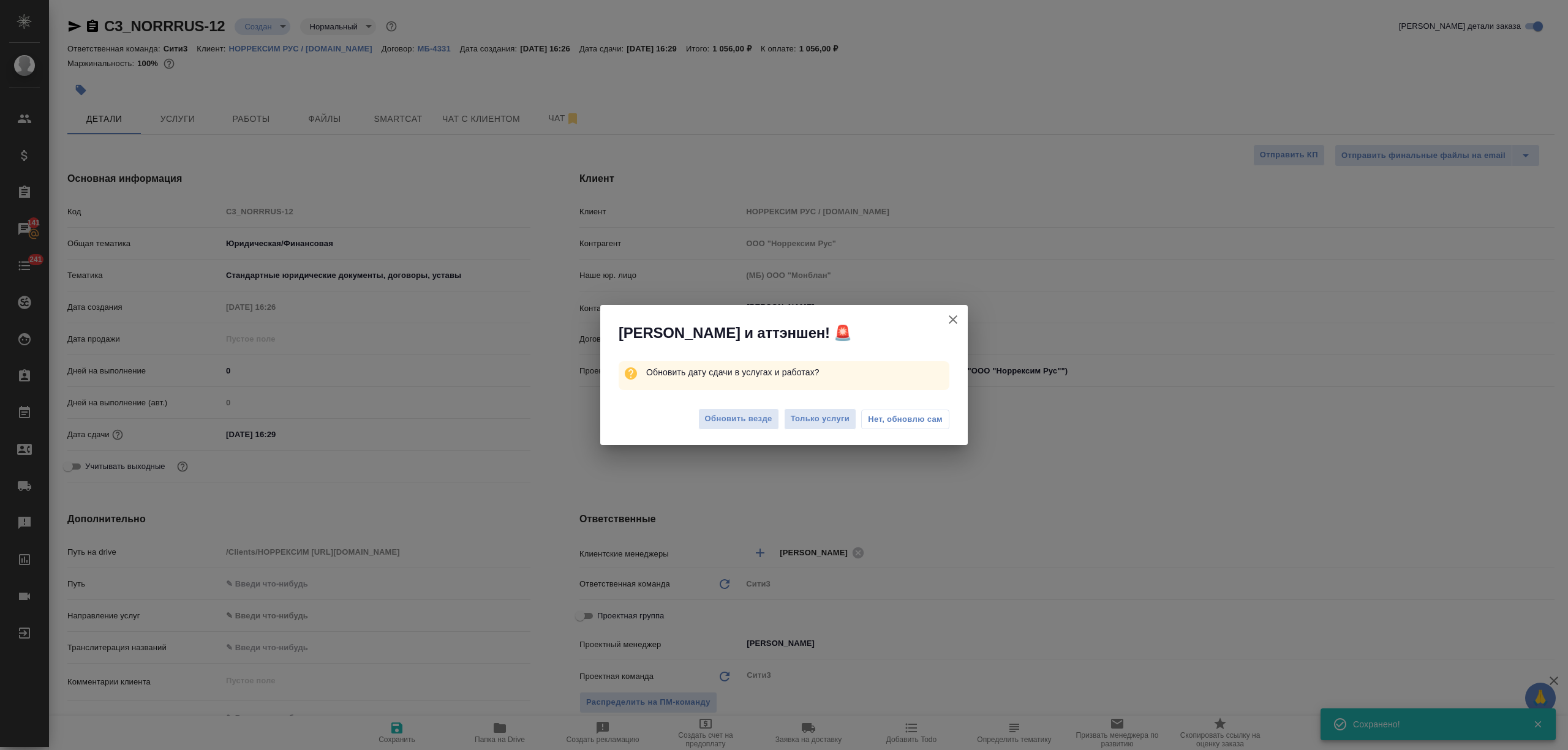
type textarea "x"
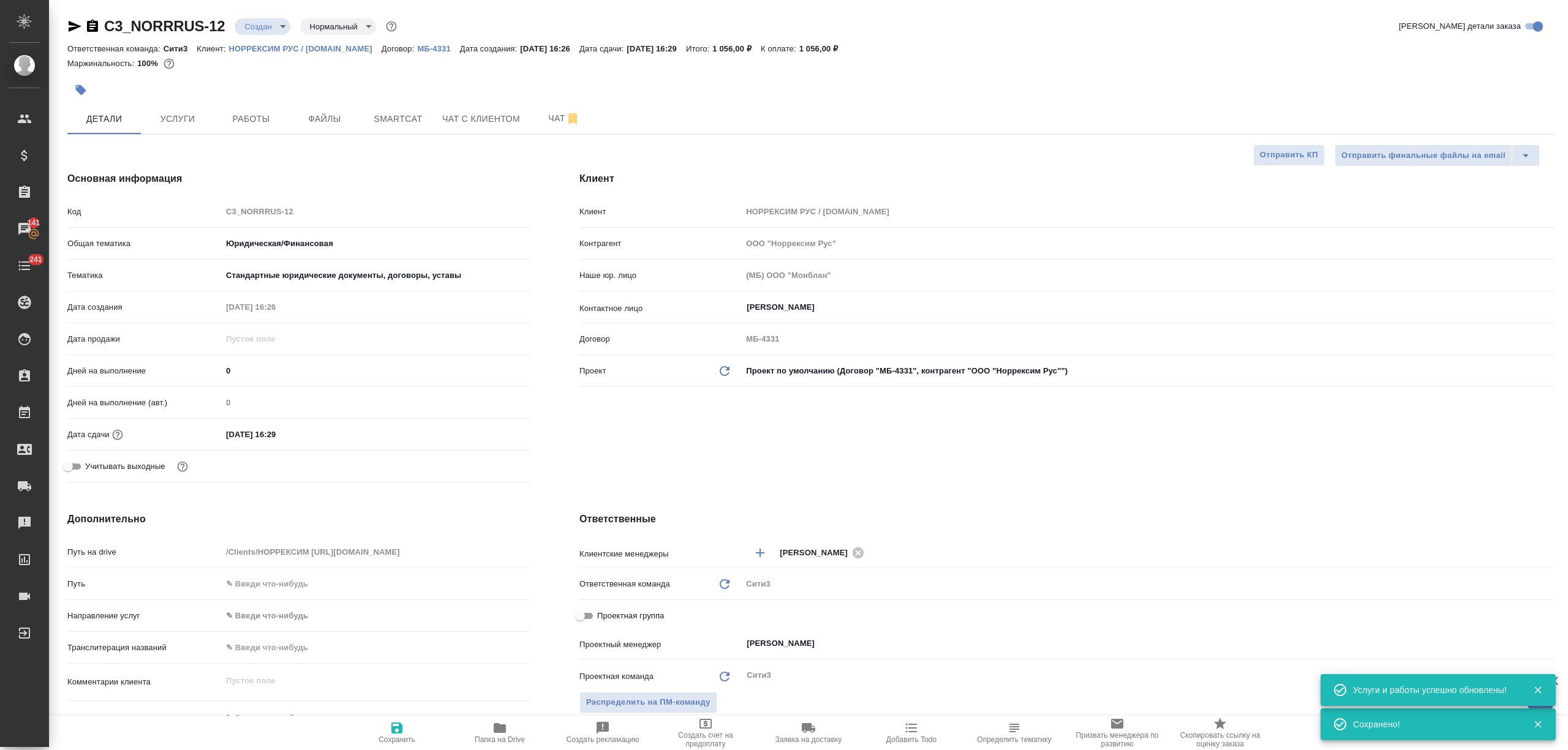
type textarea "x"
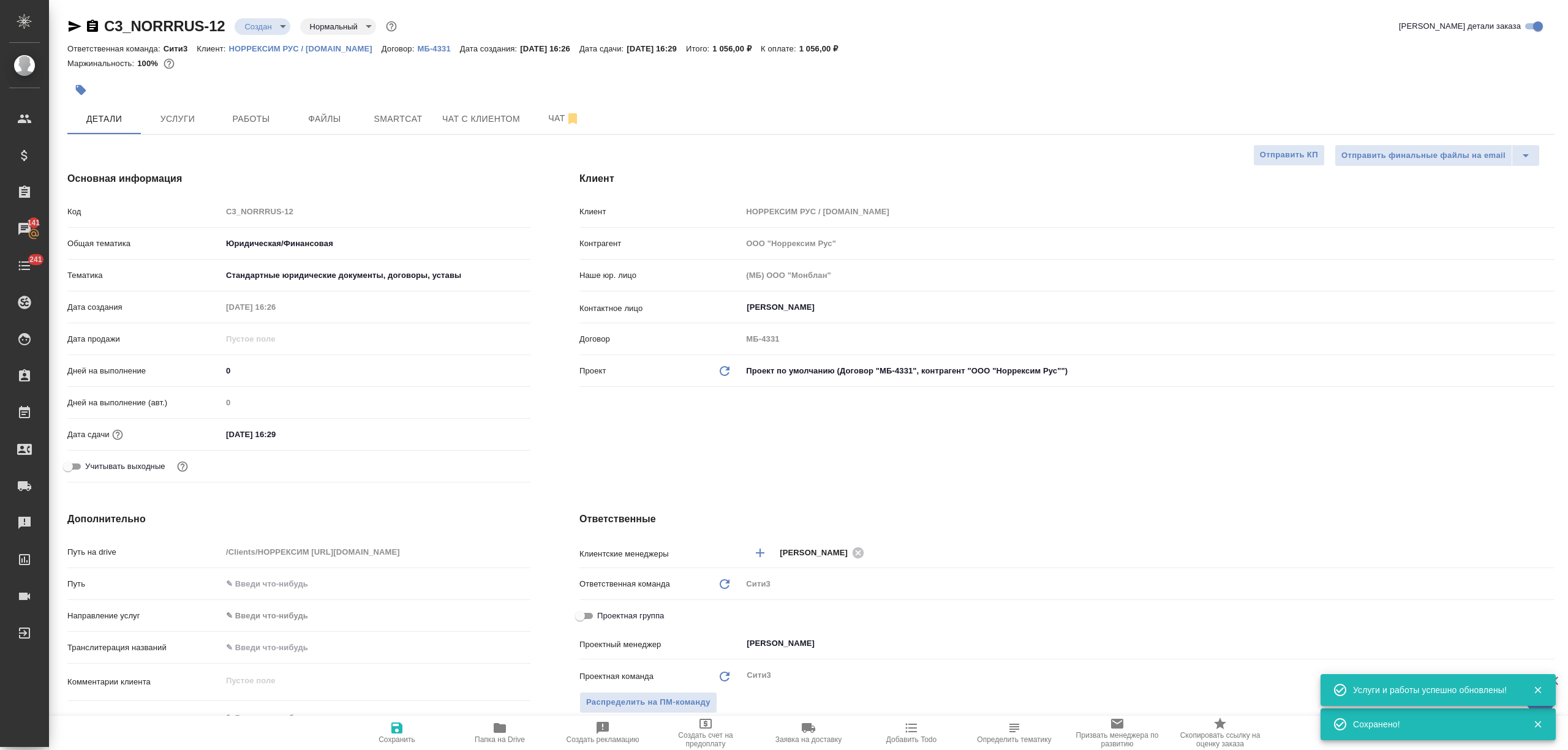
type textarea "x"
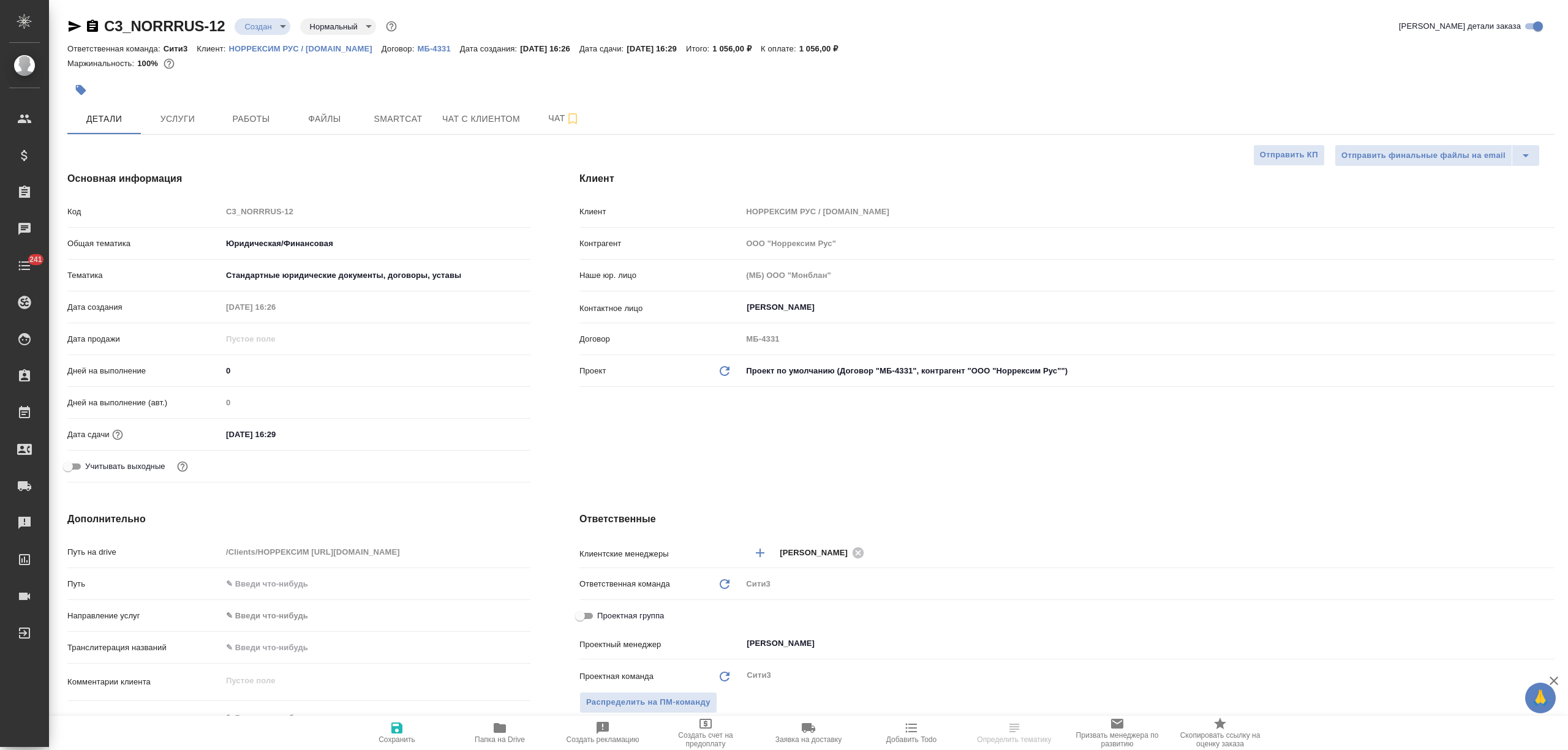
select select "RU"
click at [824, 309] on input "[PERSON_NAME]" at bounding box center [1127, 307] width 764 height 15
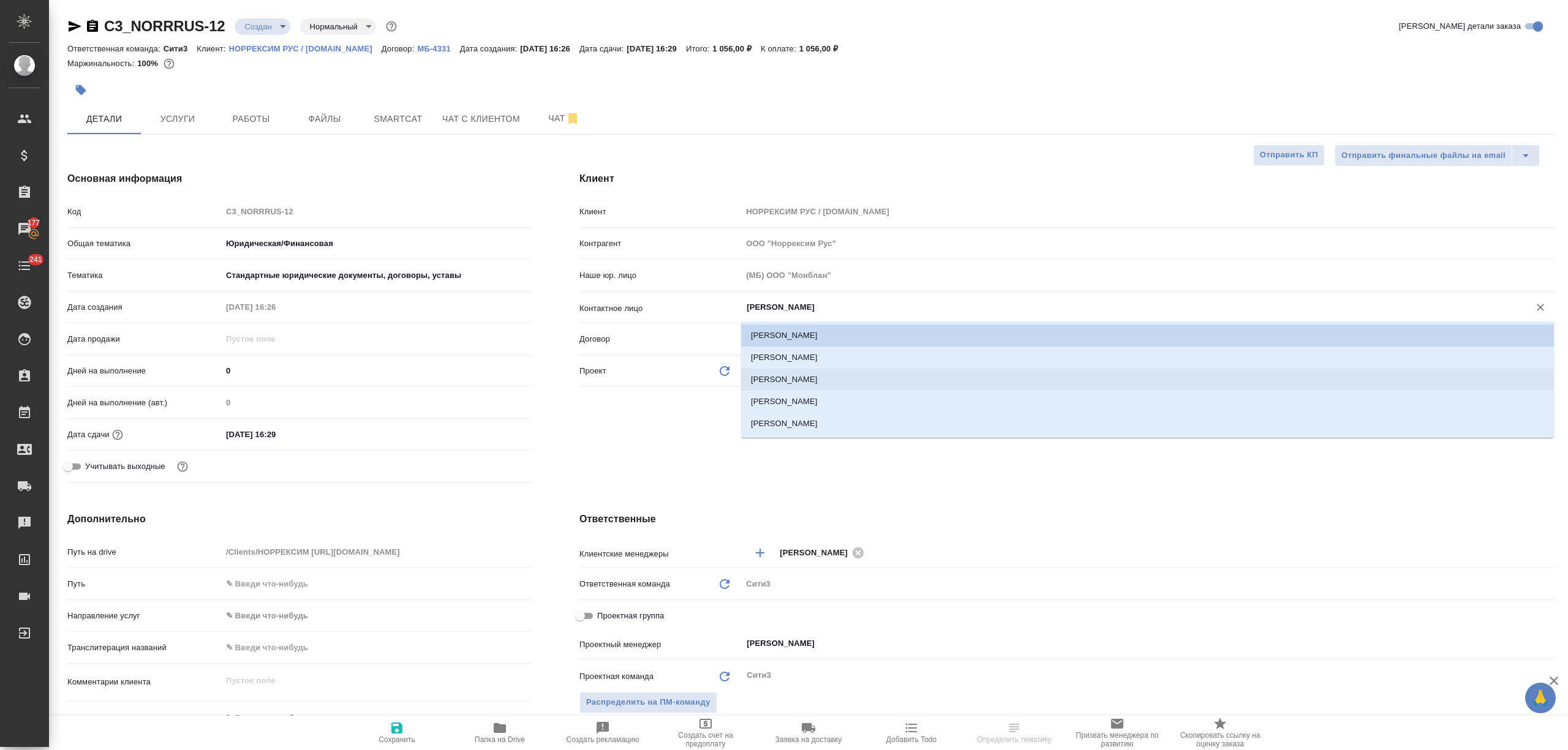
click at [395, 722] on icon "button" at bounding box center [397, 728] width 15 height 15
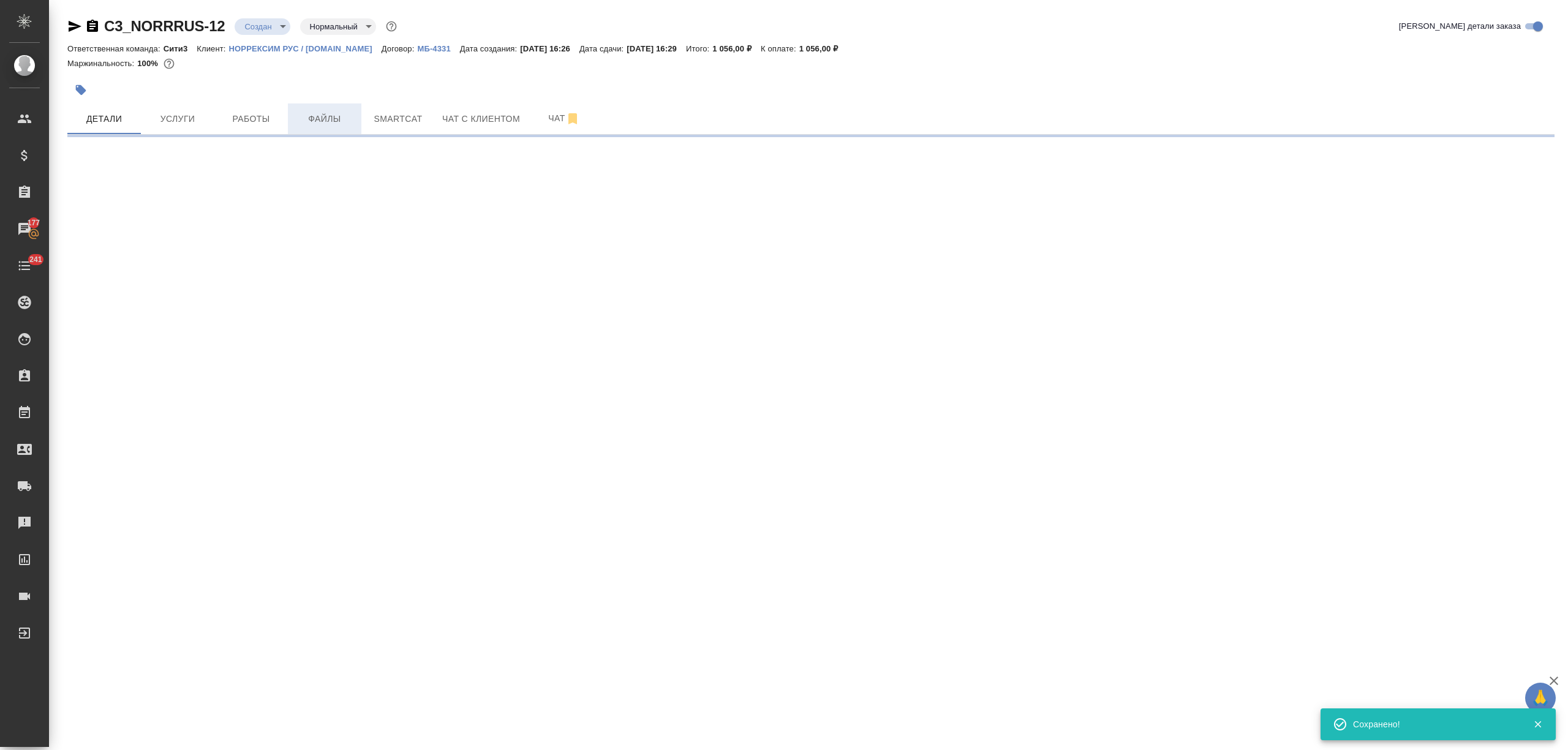
select select "RU"
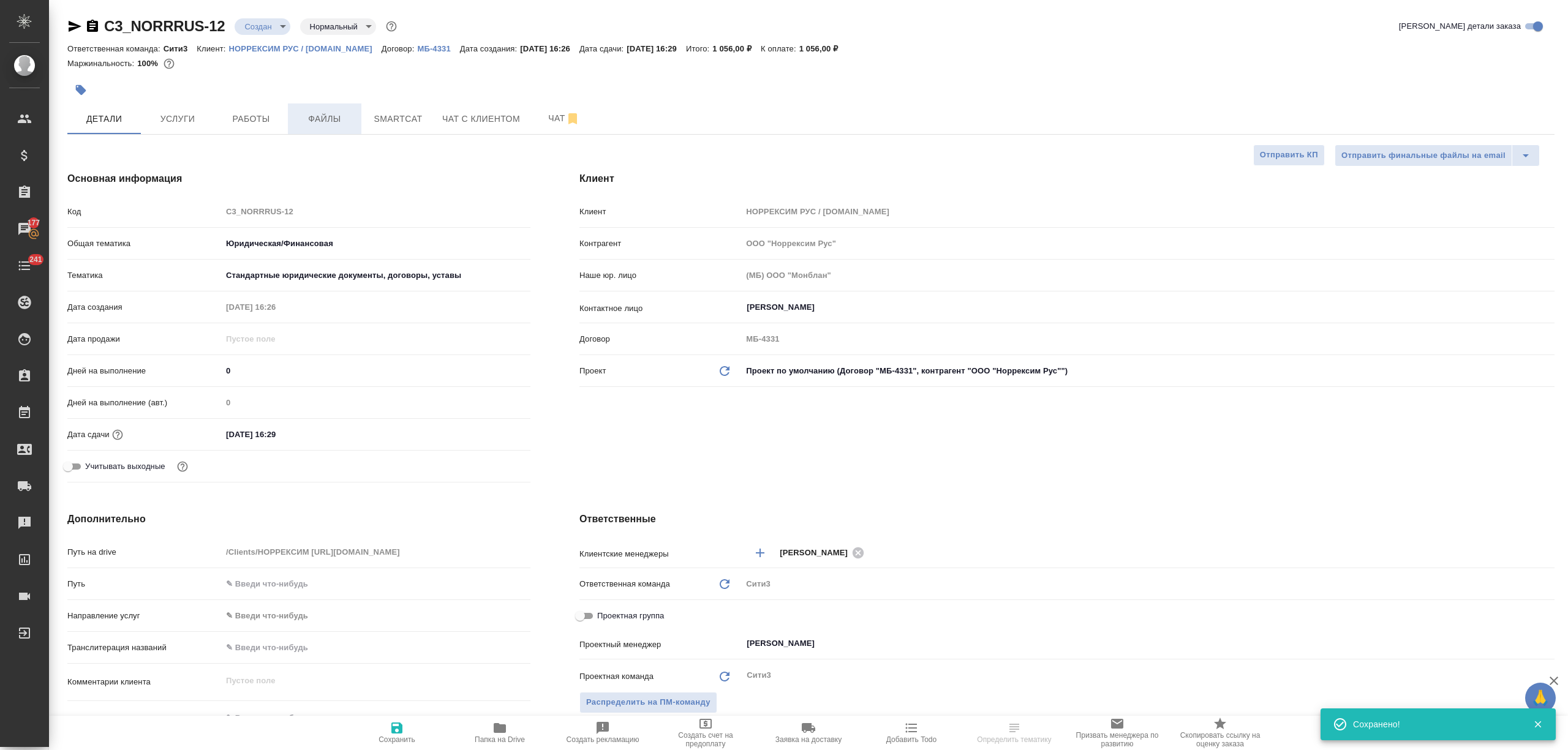
type textarea "x"
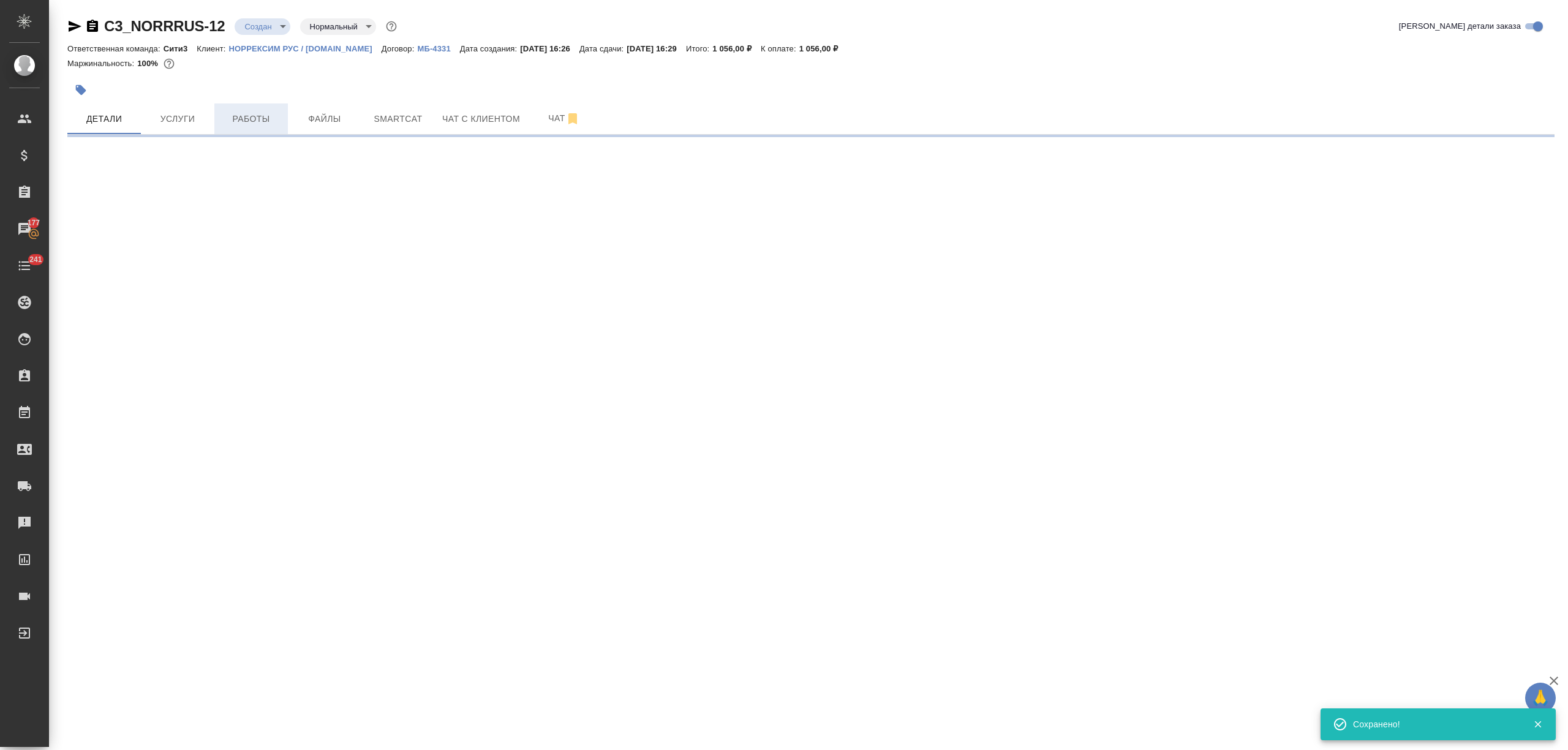
select select "RU"
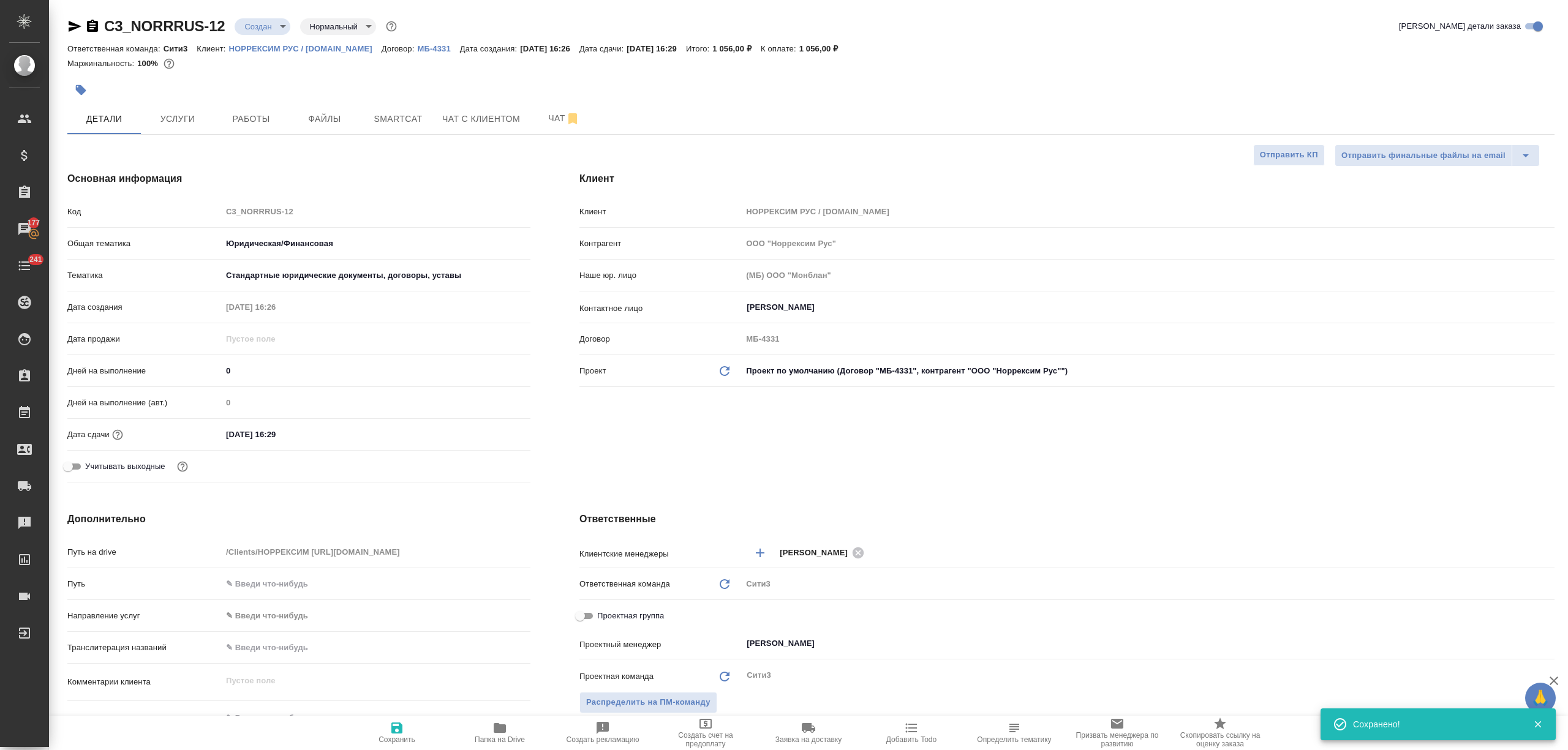
type textarea "x"
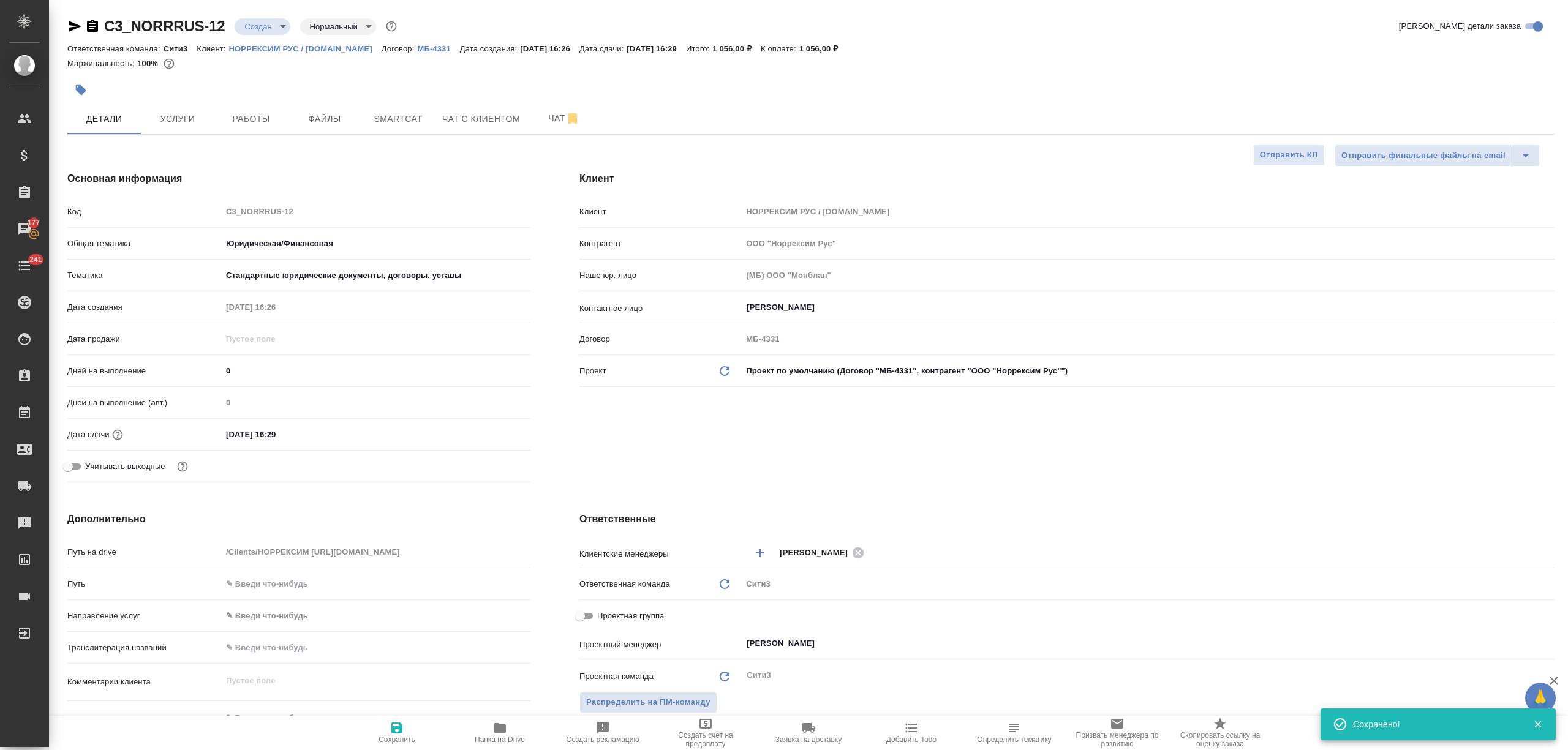
type textarea "x"
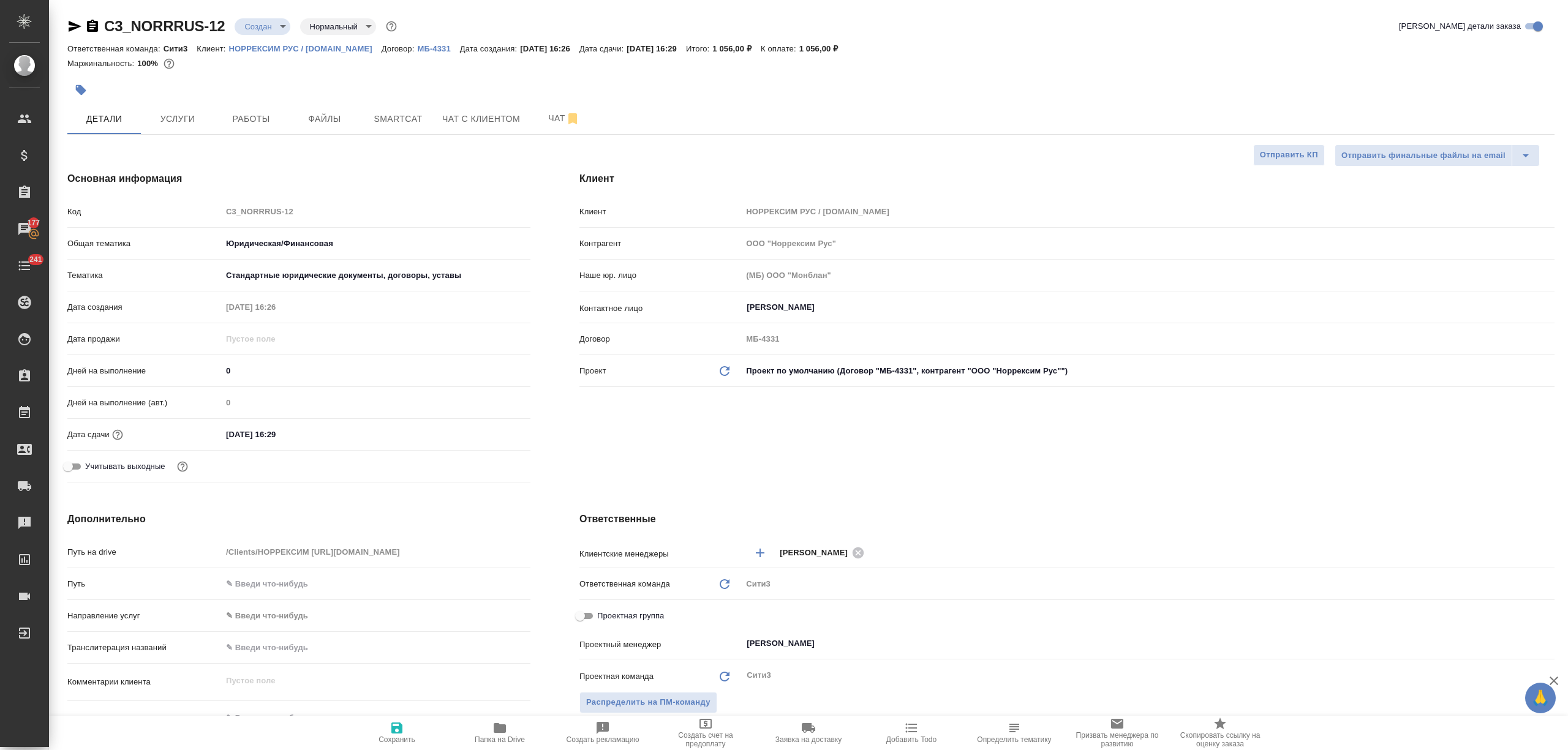
type textarea "x"
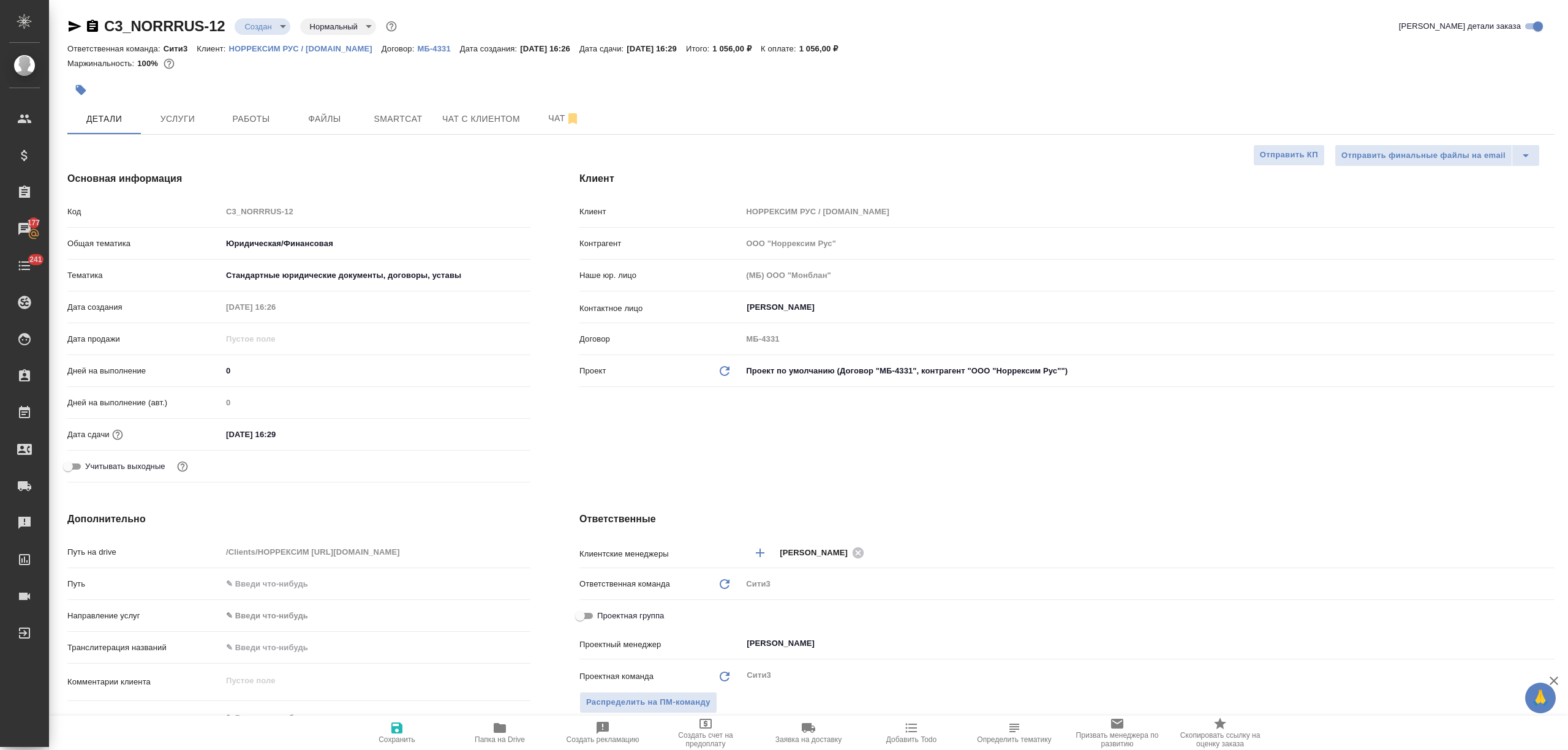
type textarea "x"
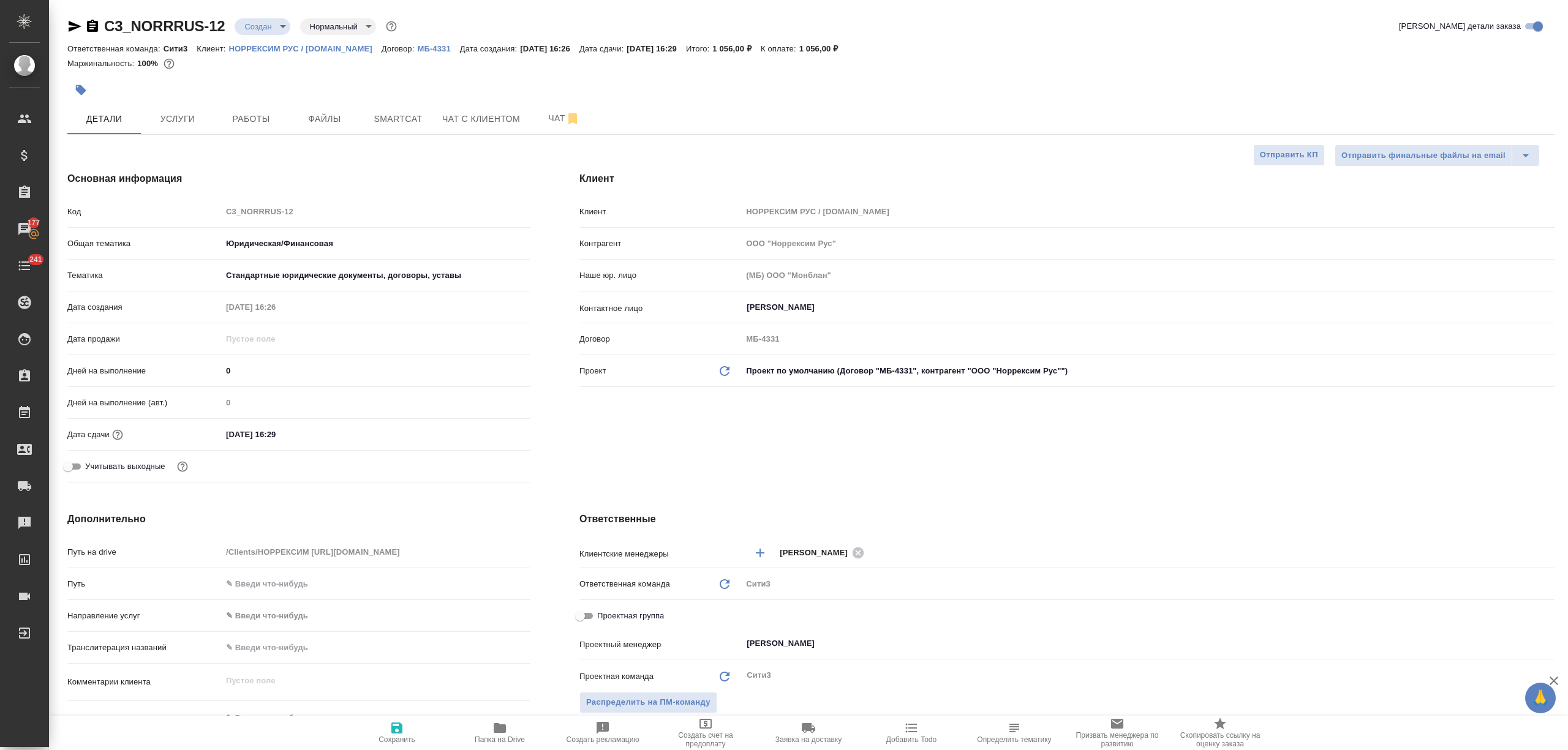
type textarea "x"
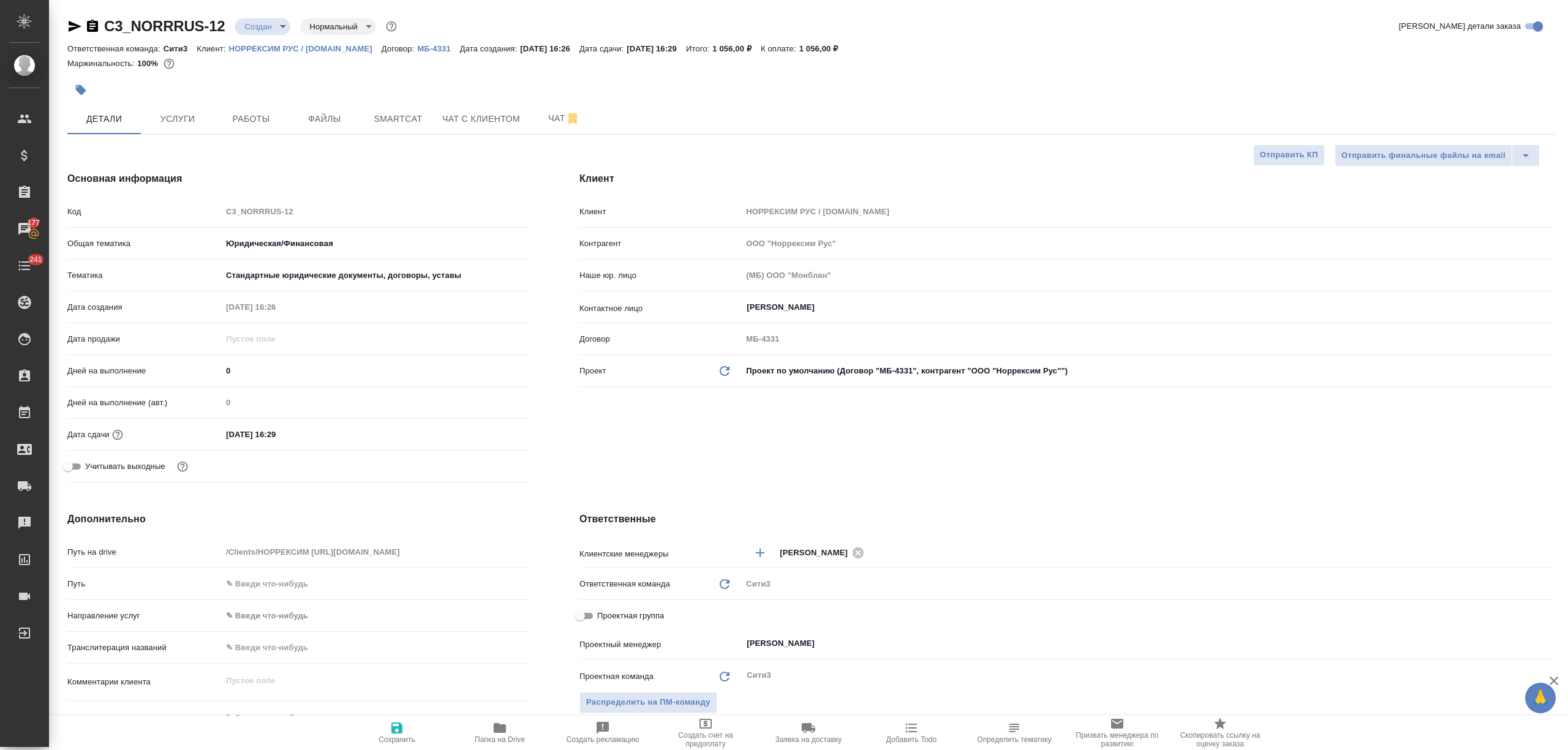
type textarea "x"
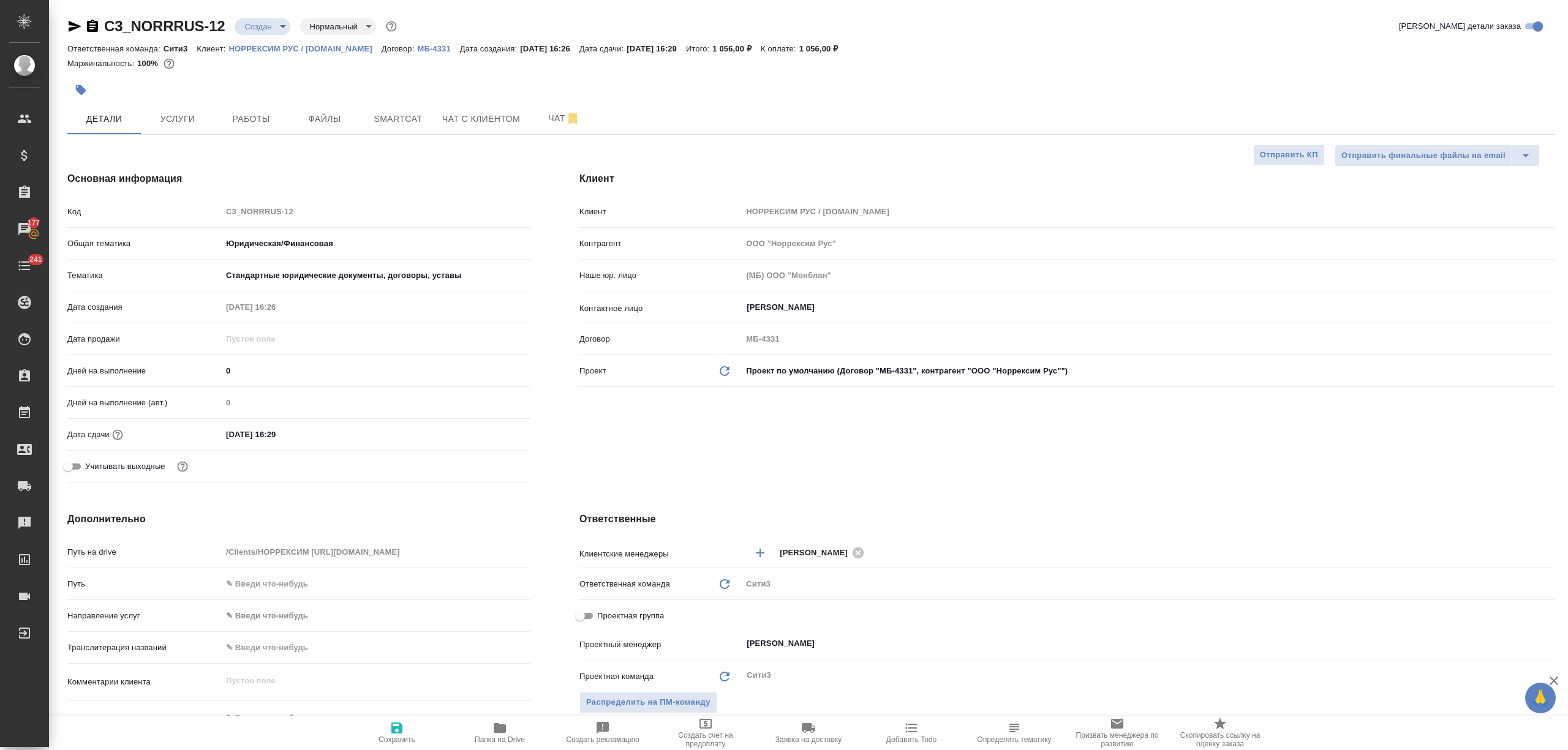
type textarea "x"
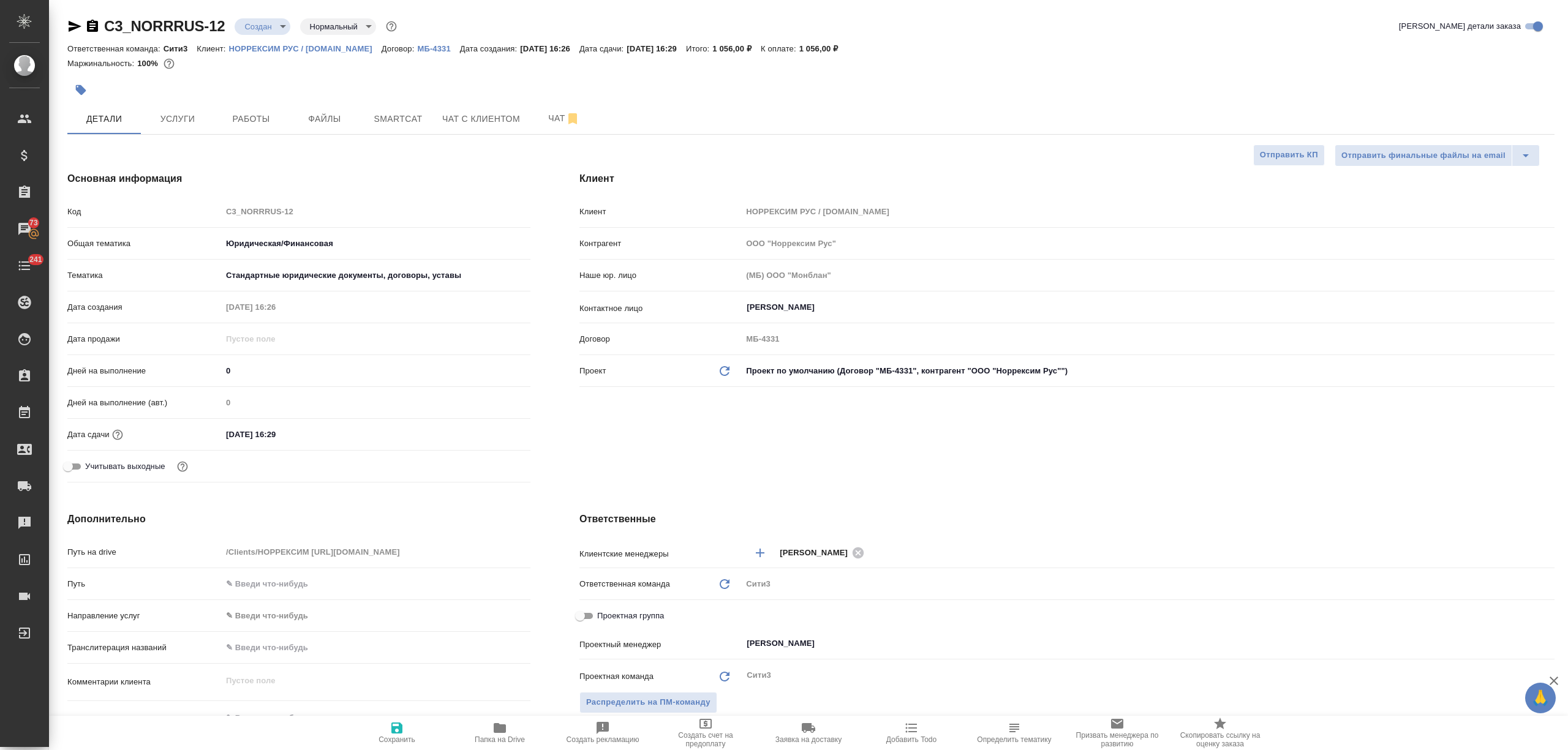
type textarea "x"
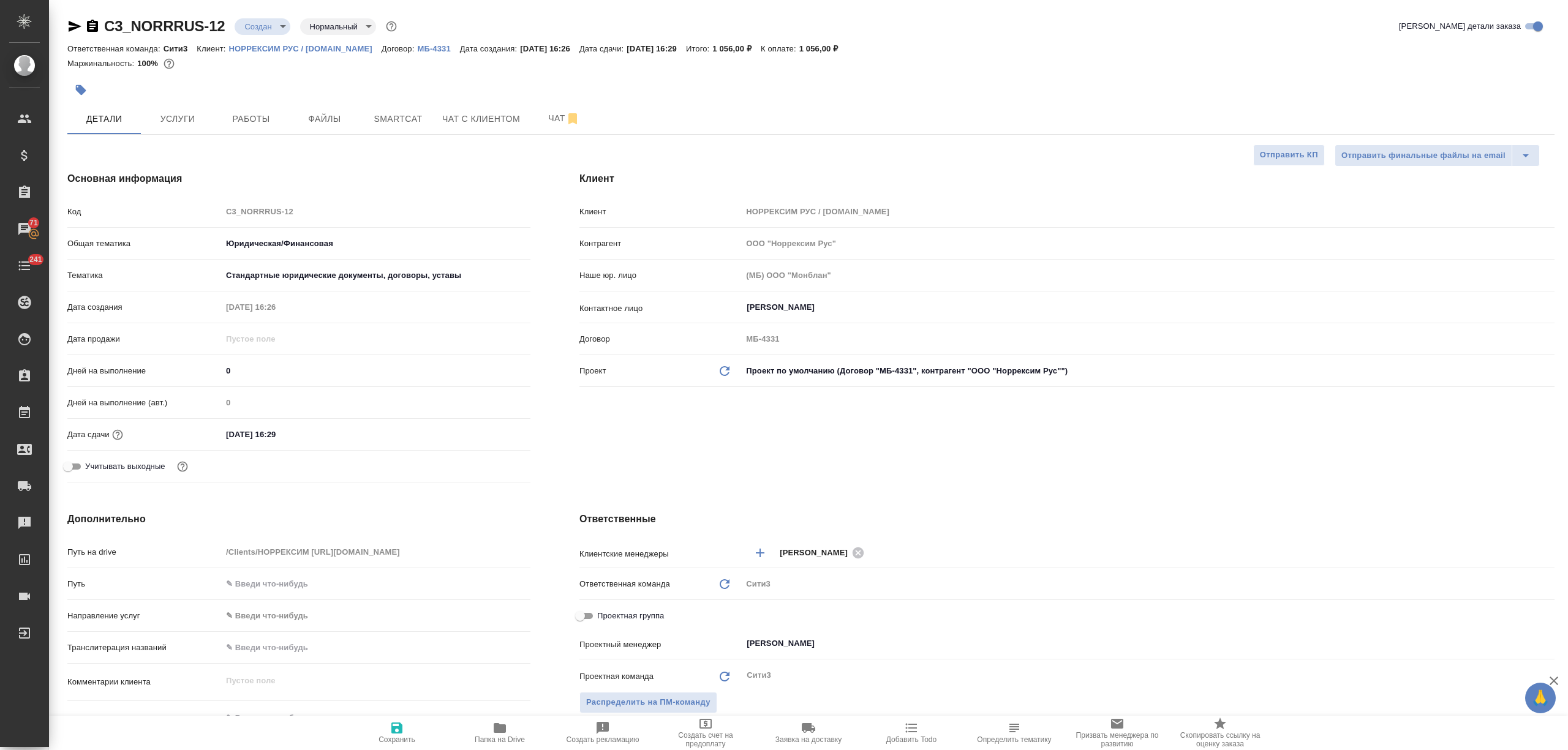
type textarea "x"
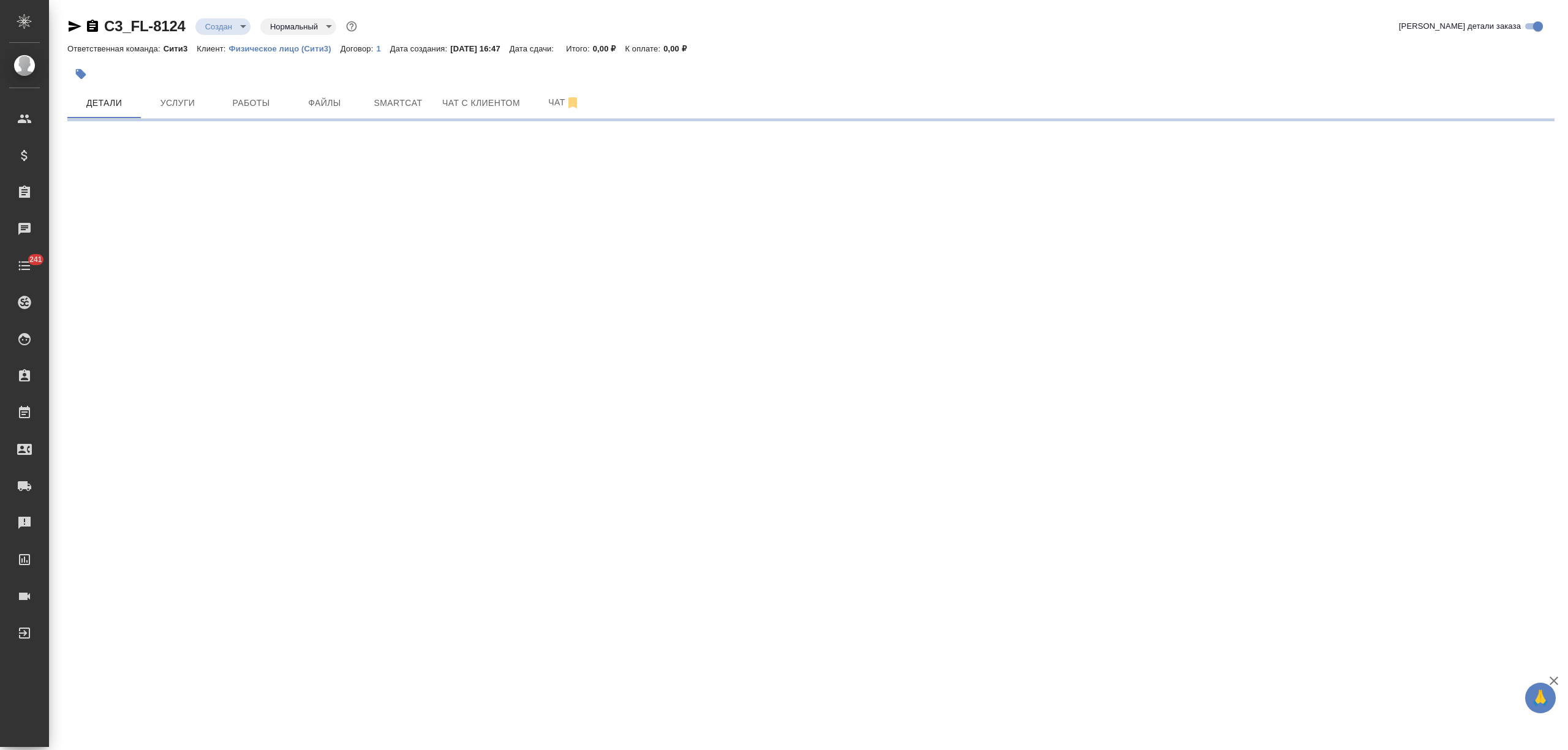
select select "RU"
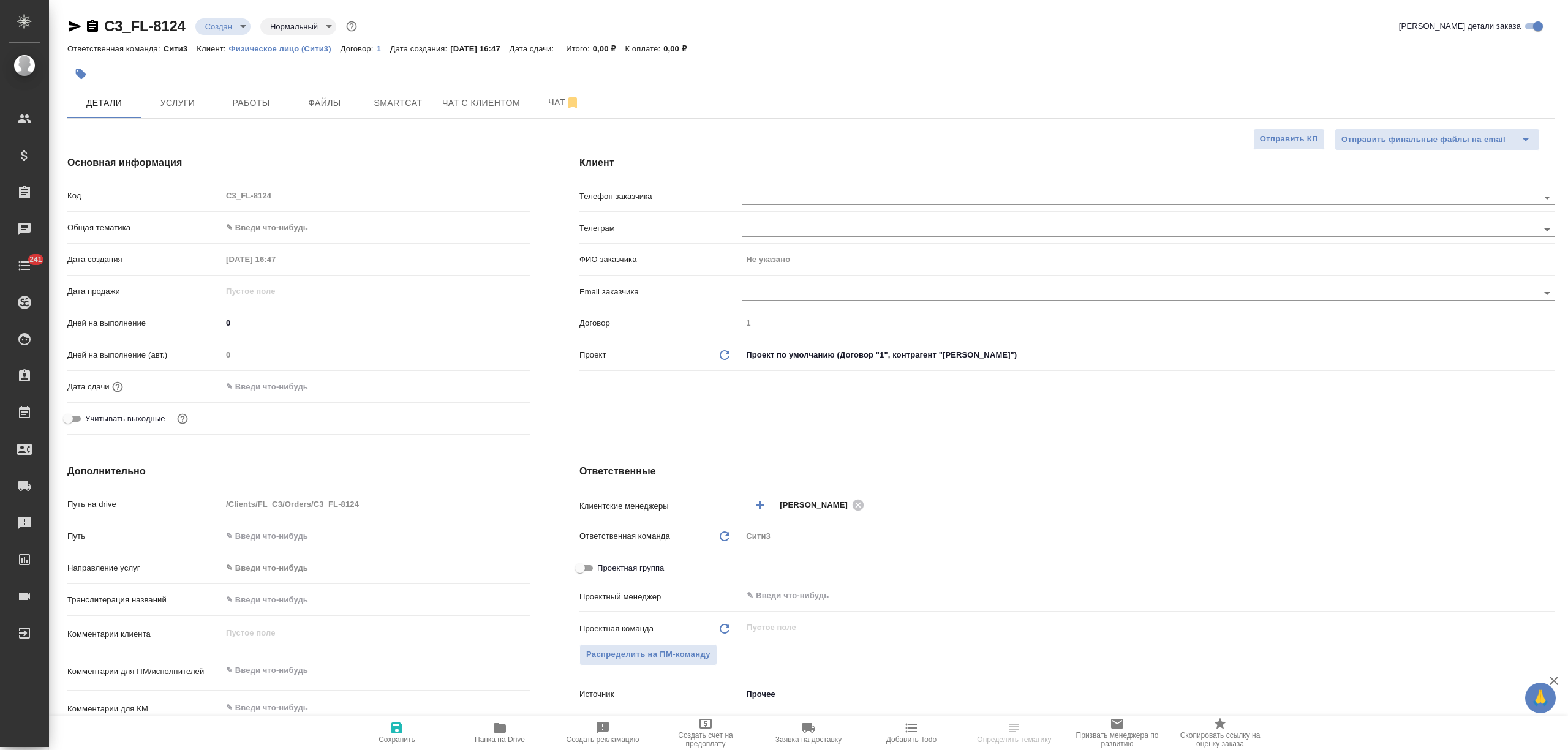
type textarea "x"
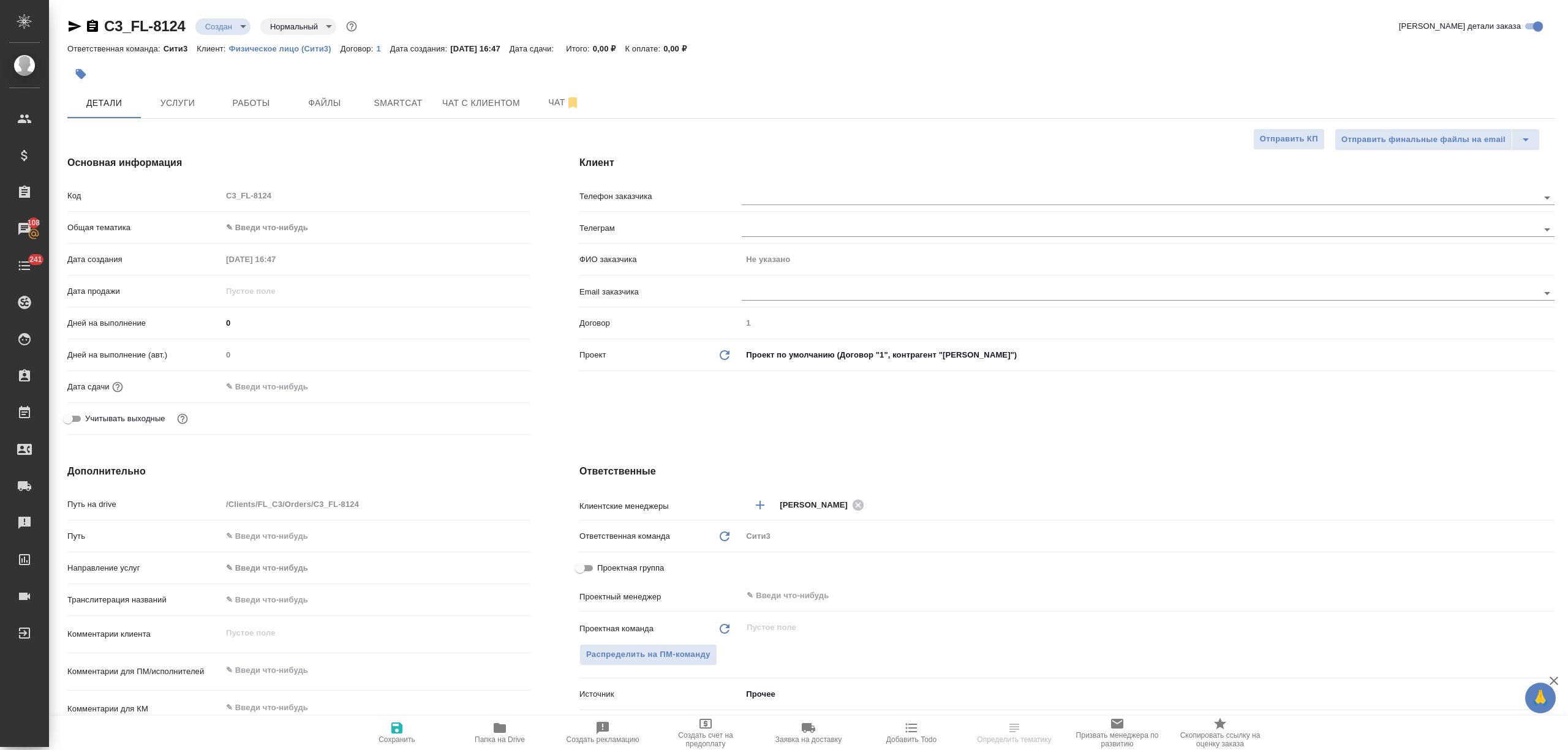
type textarea "x"
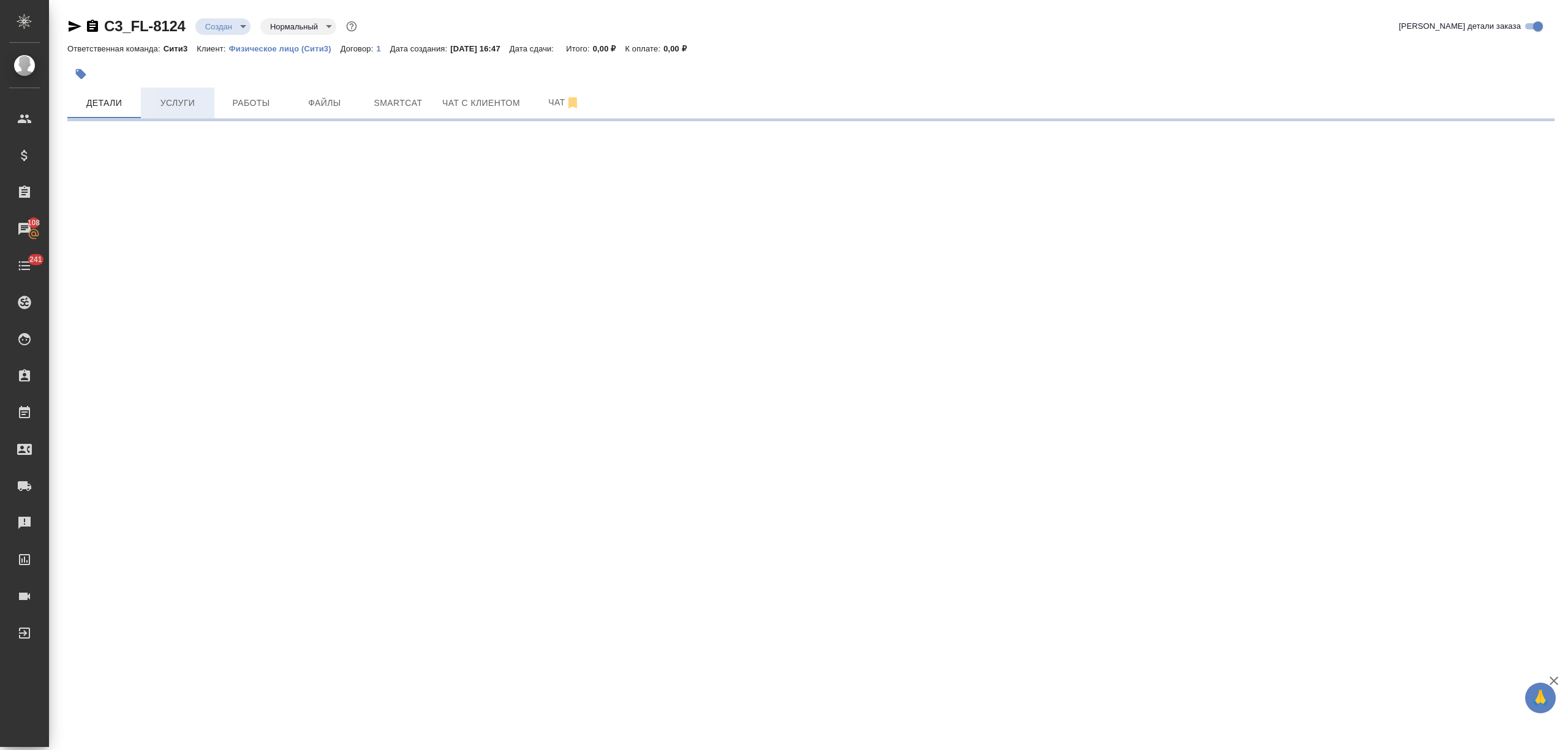
click at [185, 94] on button "Услуги" at bounding box center [178, 103] width 74 height 31
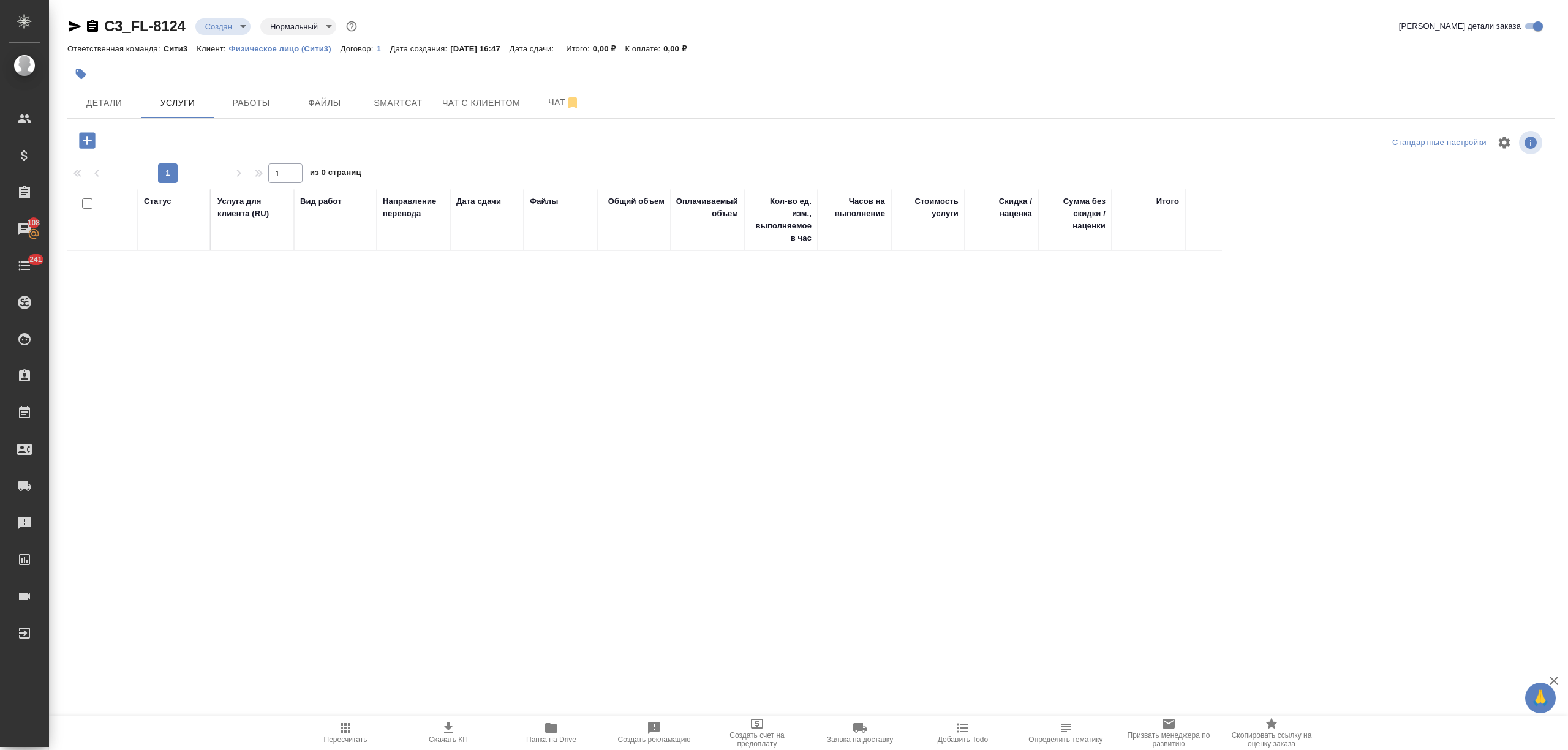
click at [99, 136] on button "button" at bounding box center [87, 140] width 33 height 25
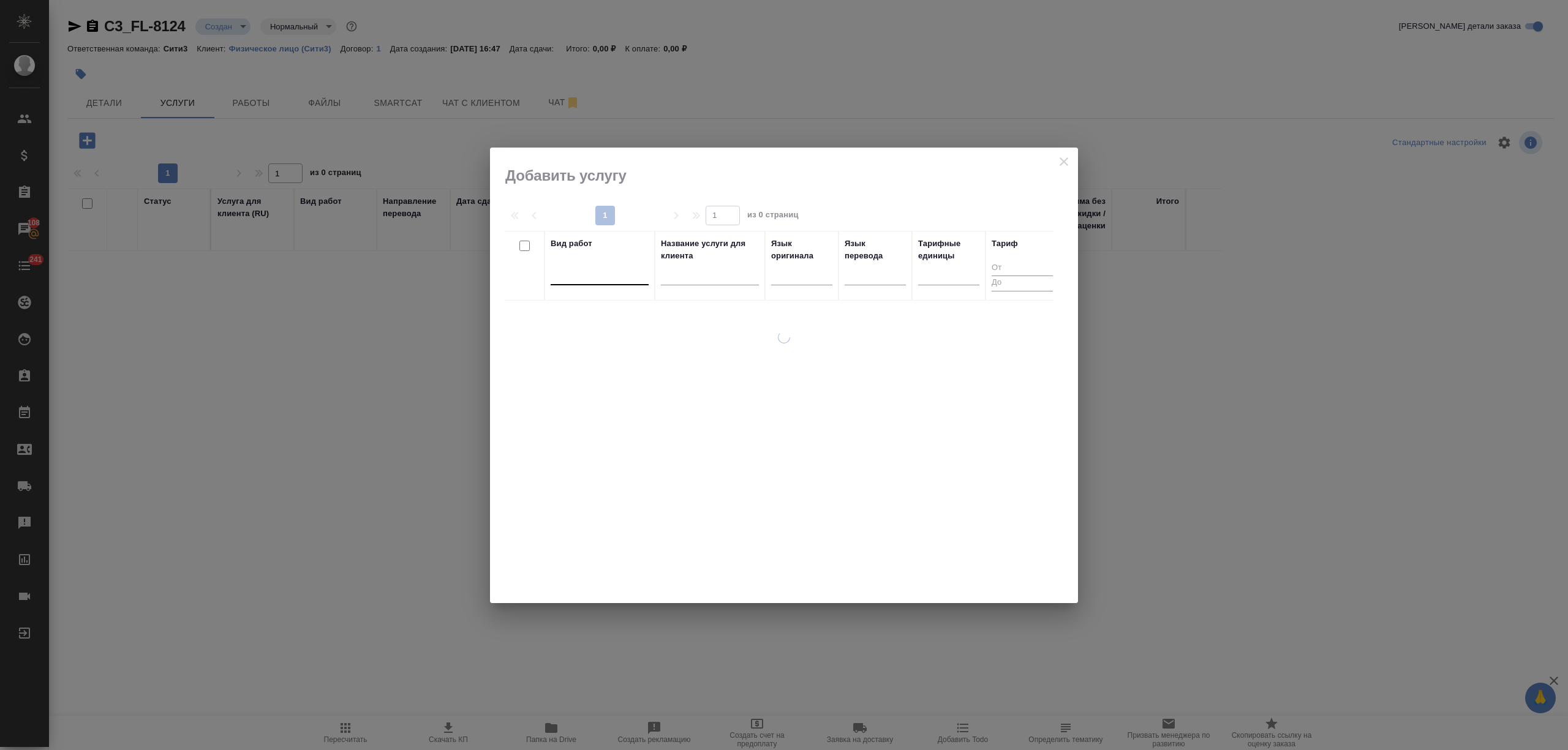
click at [572, 284] on div at bounding box center [599, 274] width 98 height 23
type input "достав"
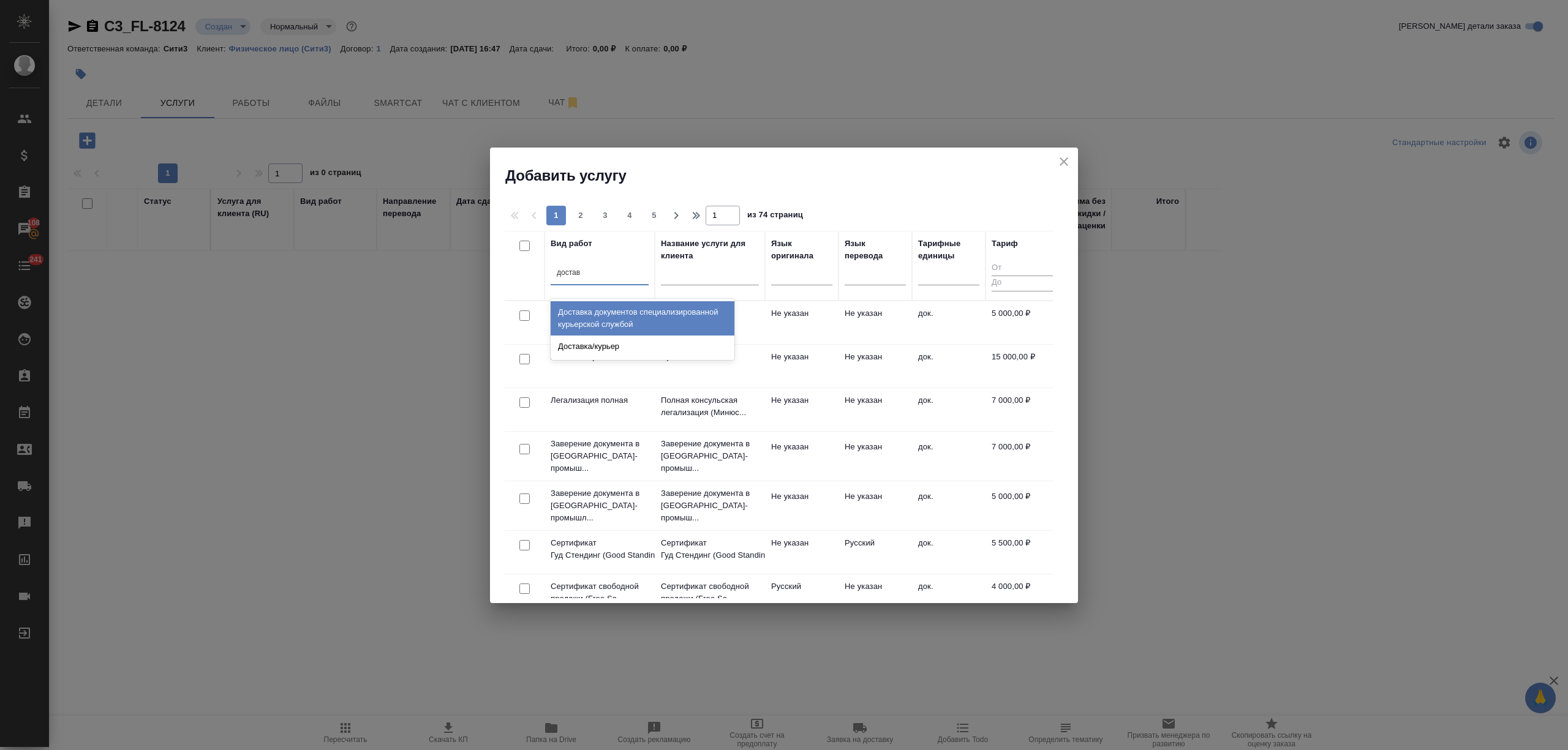
click at [640, 317] on div "Доставка документов специализированной курьерской службой" at bounding box center [642, 318] width 184 height 34
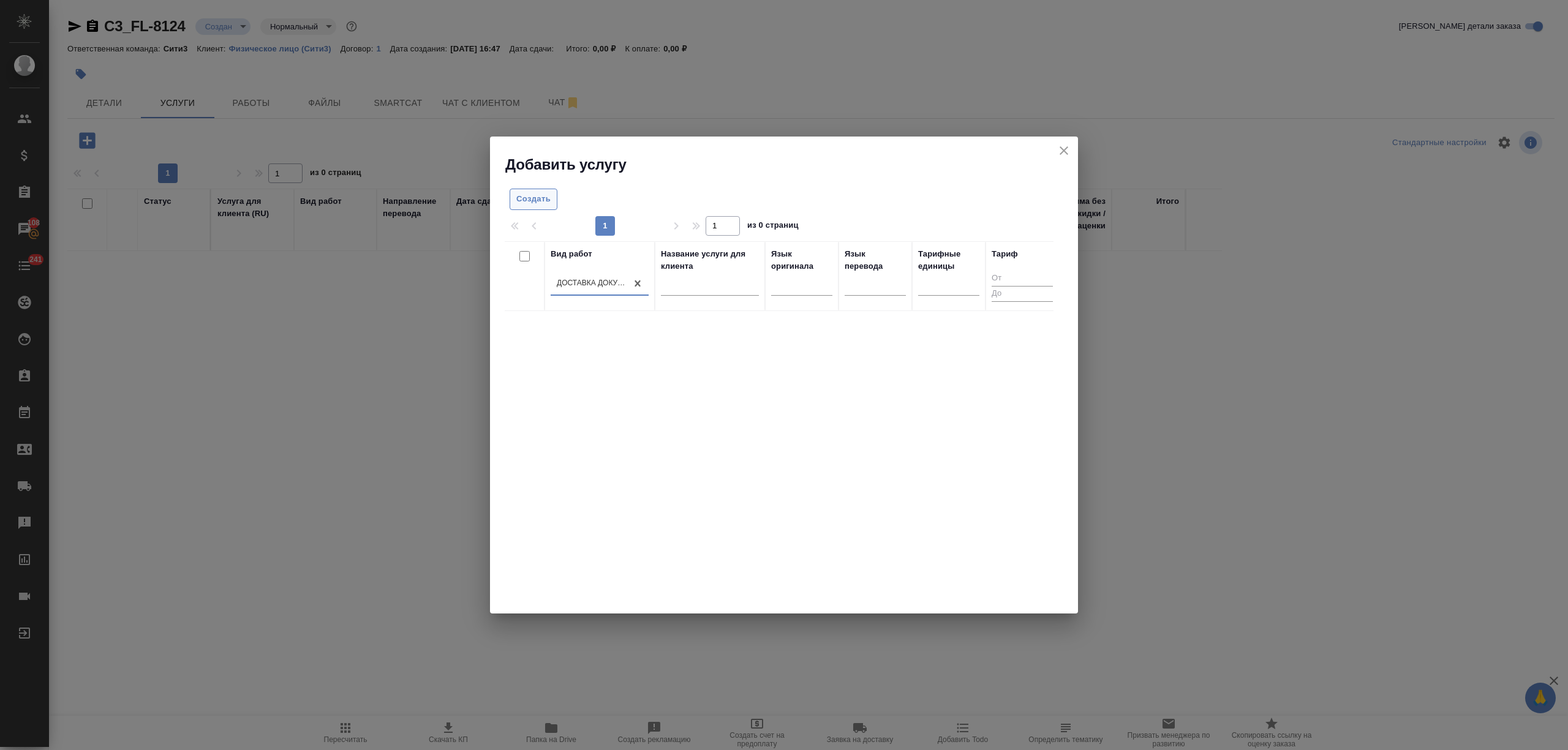
click at [551, 200] on button "Создать" at bounding box center [533, 200] width 48 height 22
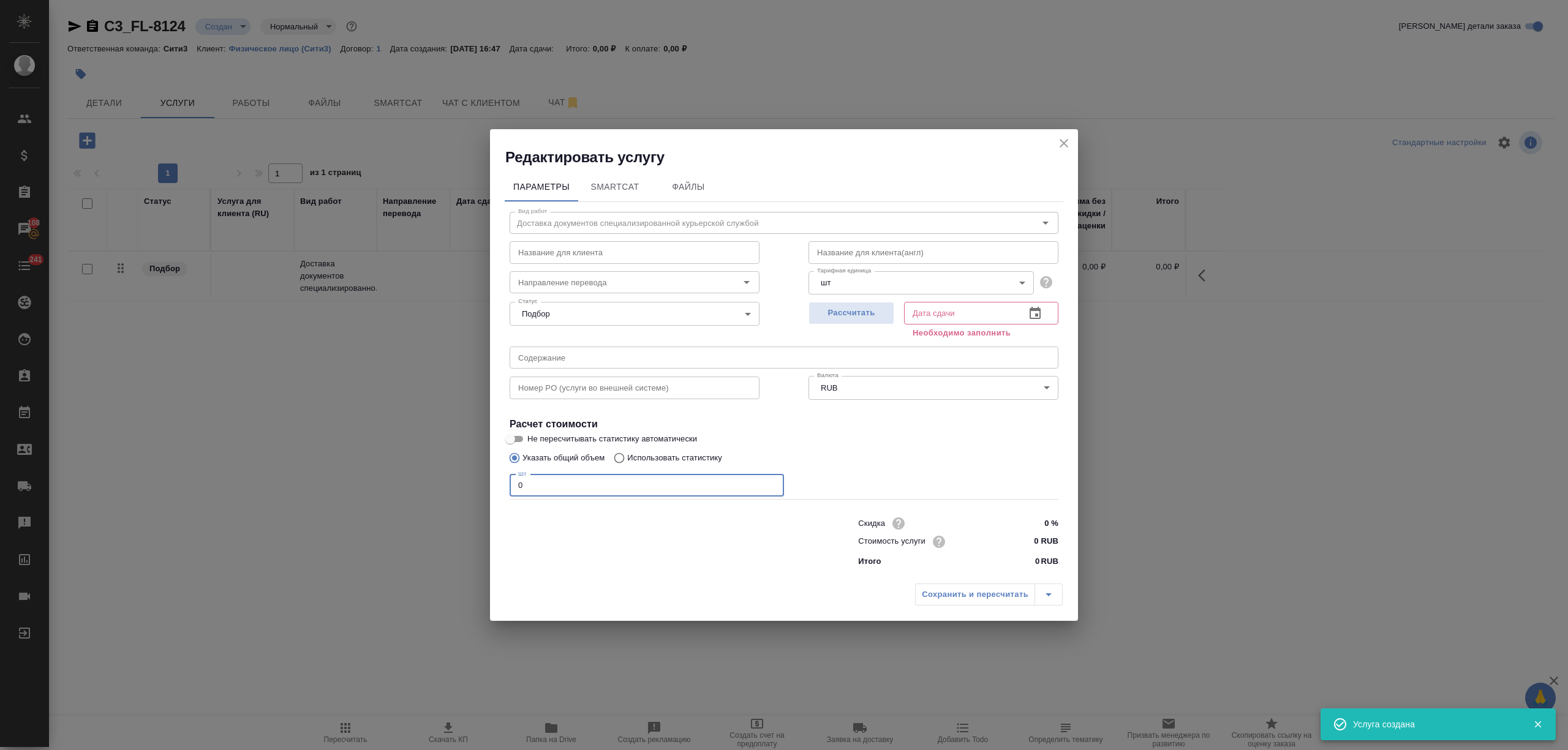
drag, startPoint x: 540, startPoint y: 485, endPoint x: 474, endPoint y: 484, distance: 66.0
click at [474, 484] on div "Редактировать услугу Параметры SmartCat Файлы Вид работ Доставка документов спе…" at bounding box center [784, 375] width 1568 height 750
type input "1"
click at [1032, 535] on input "0 RUB" at bounding box center [1036, 541] width 45 height 18
type input "1440 RUB"
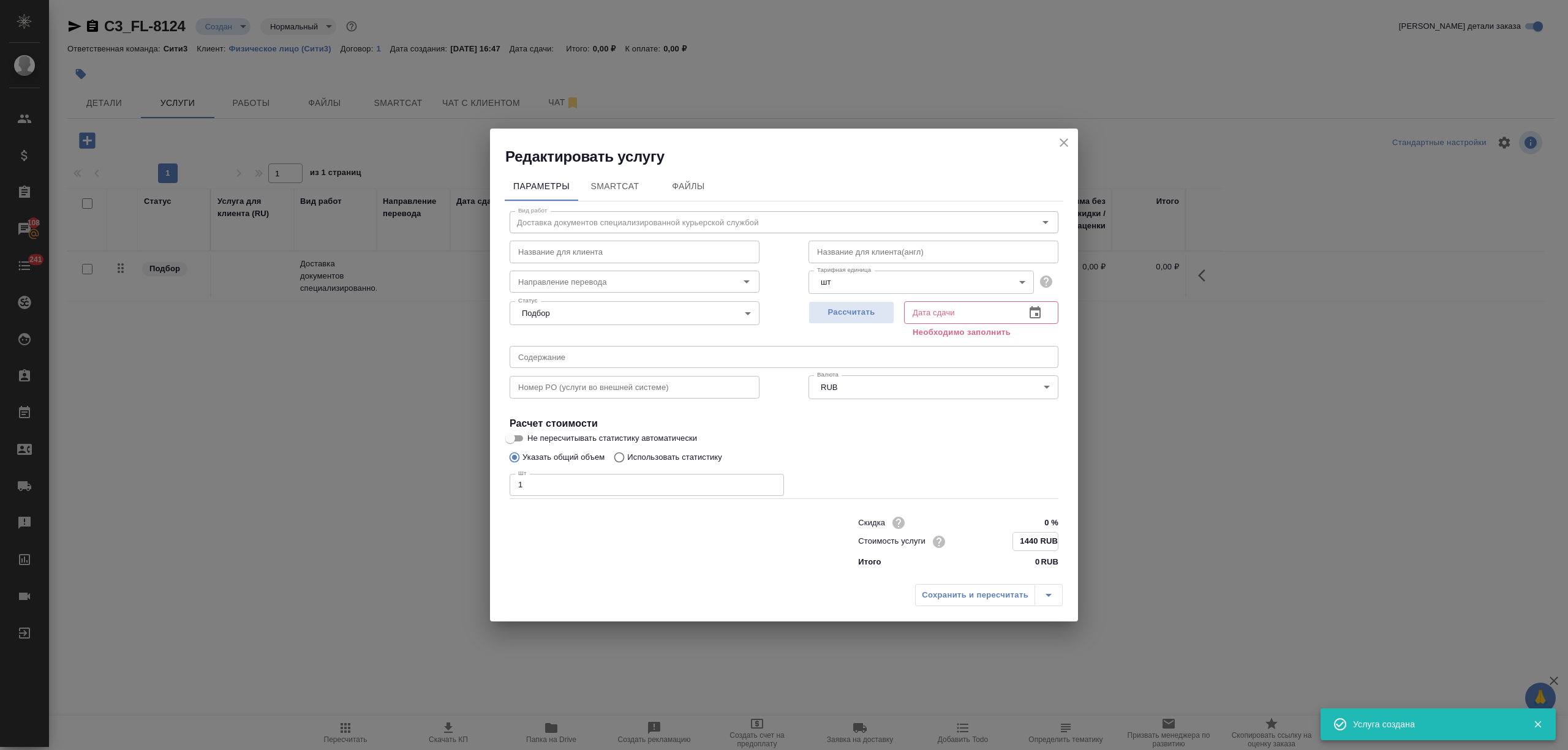
click at [1033, 316] on icon "button" at bounding box center [1035, 313] width 15 height 15
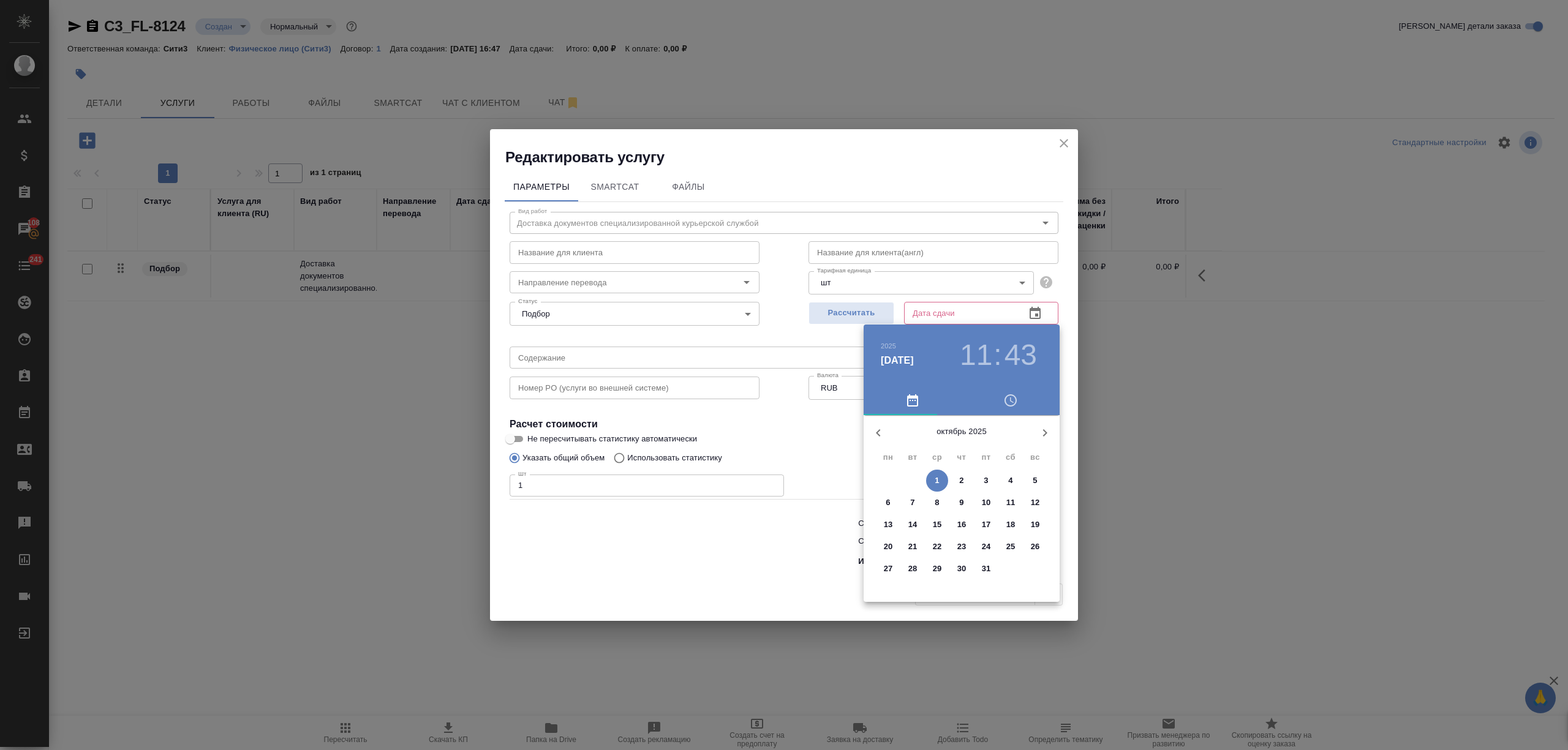
click at [964, 467] on div "октябрь 2025 пн вт ср чт пт сб вс 29 30 1 2 3 4 5 6 7 8 9 10 11 12 13 14 15 16 …" at bounding box center [962, 509] width 196 height 187
click at [959, 478] on p "2" at bounding box center [961, 480] width 4 height 13
type input "[DATE] 11:43"
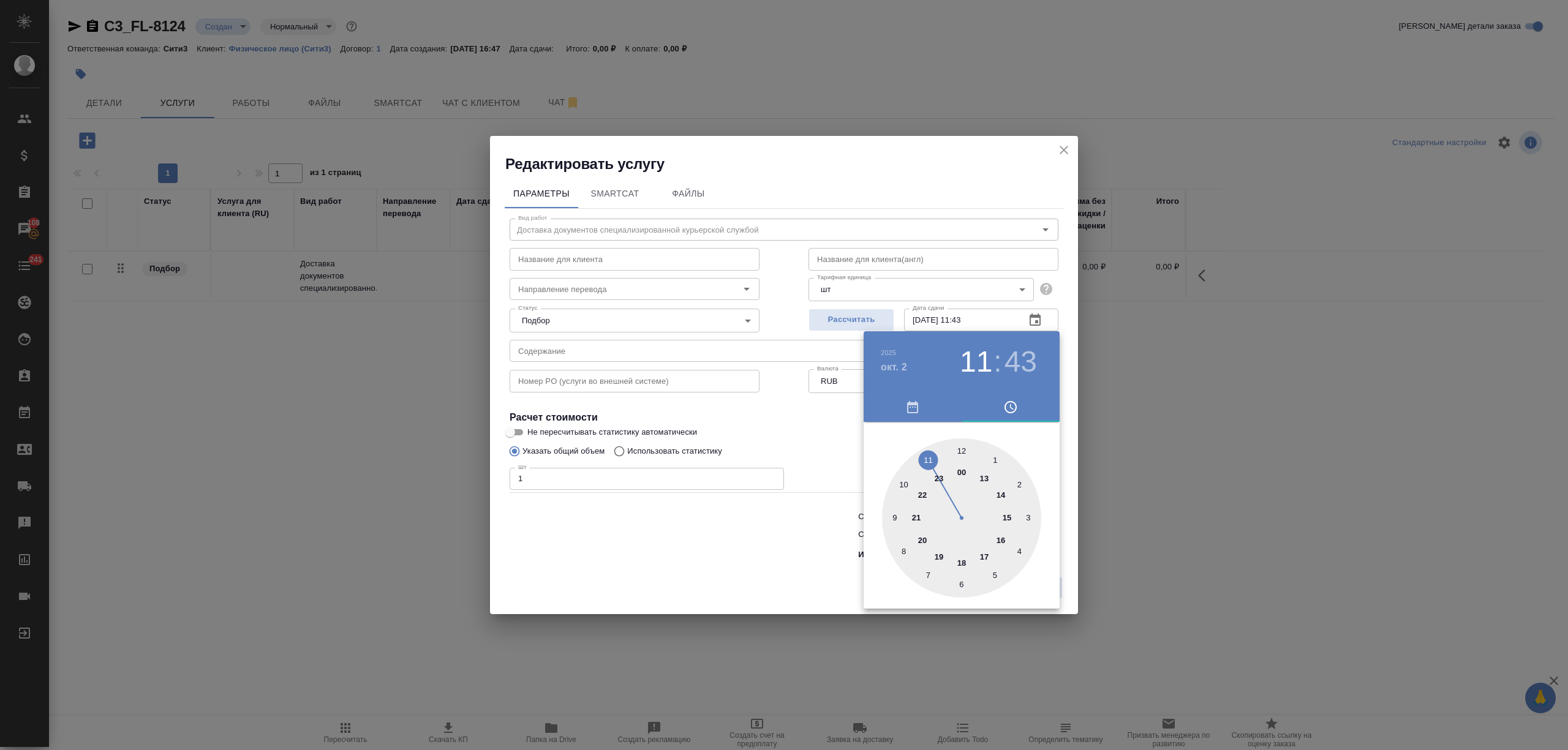
click at [677, 535] on div at bounding box center [784, 375] width 1568 height 750
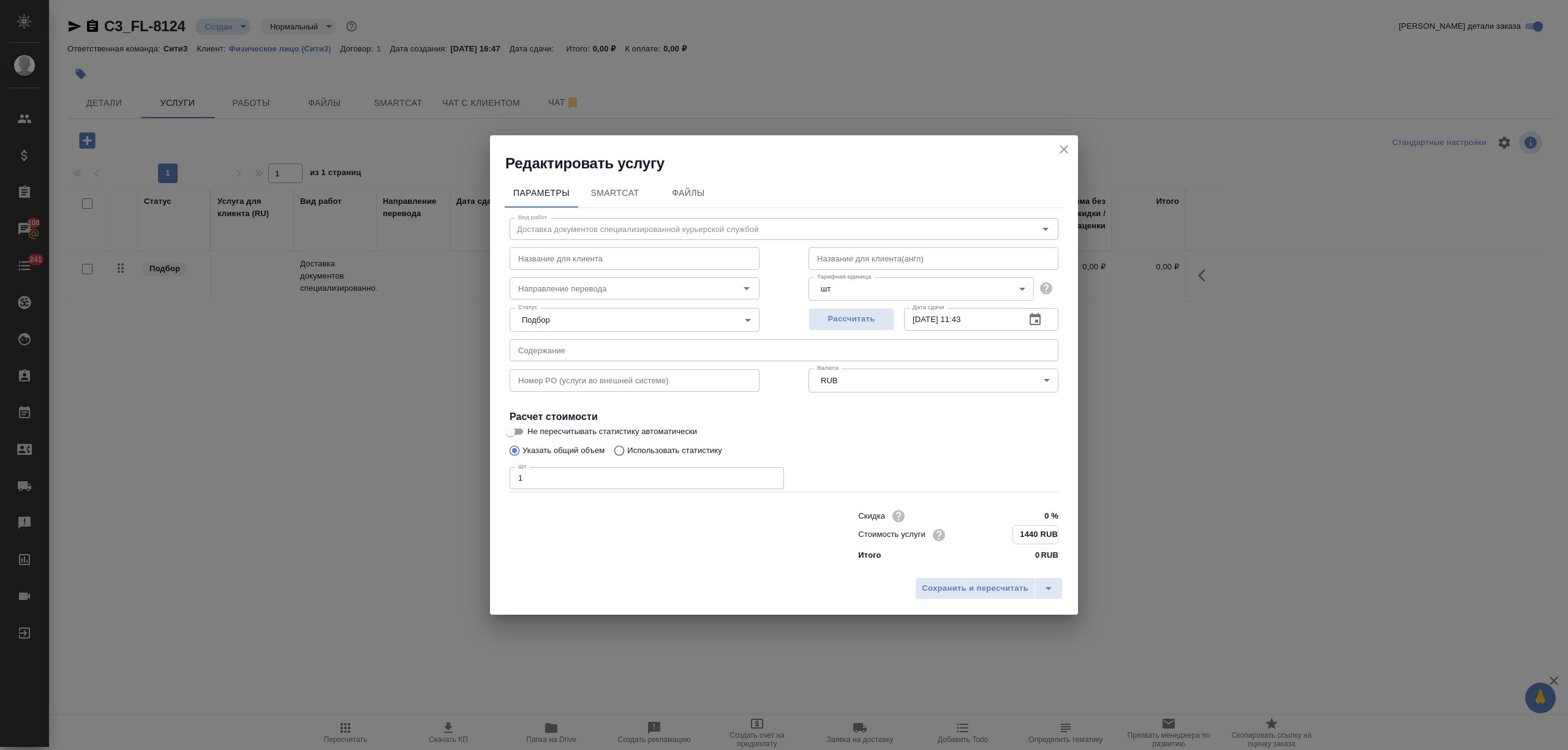
drag, startPoint x: 1033, startPoint y: 532, endPoint x: 1043, endPoint y: 533, distance: 10.0
click at [1043, 533] on input "1440 RUB" at bounding box center [1036, 535] width 45 height 18
type input "1445 RUB"
click at [1000, 588] on span "Сохранить и пересчитать" at bounding box center [976, 589] width 107 height 14
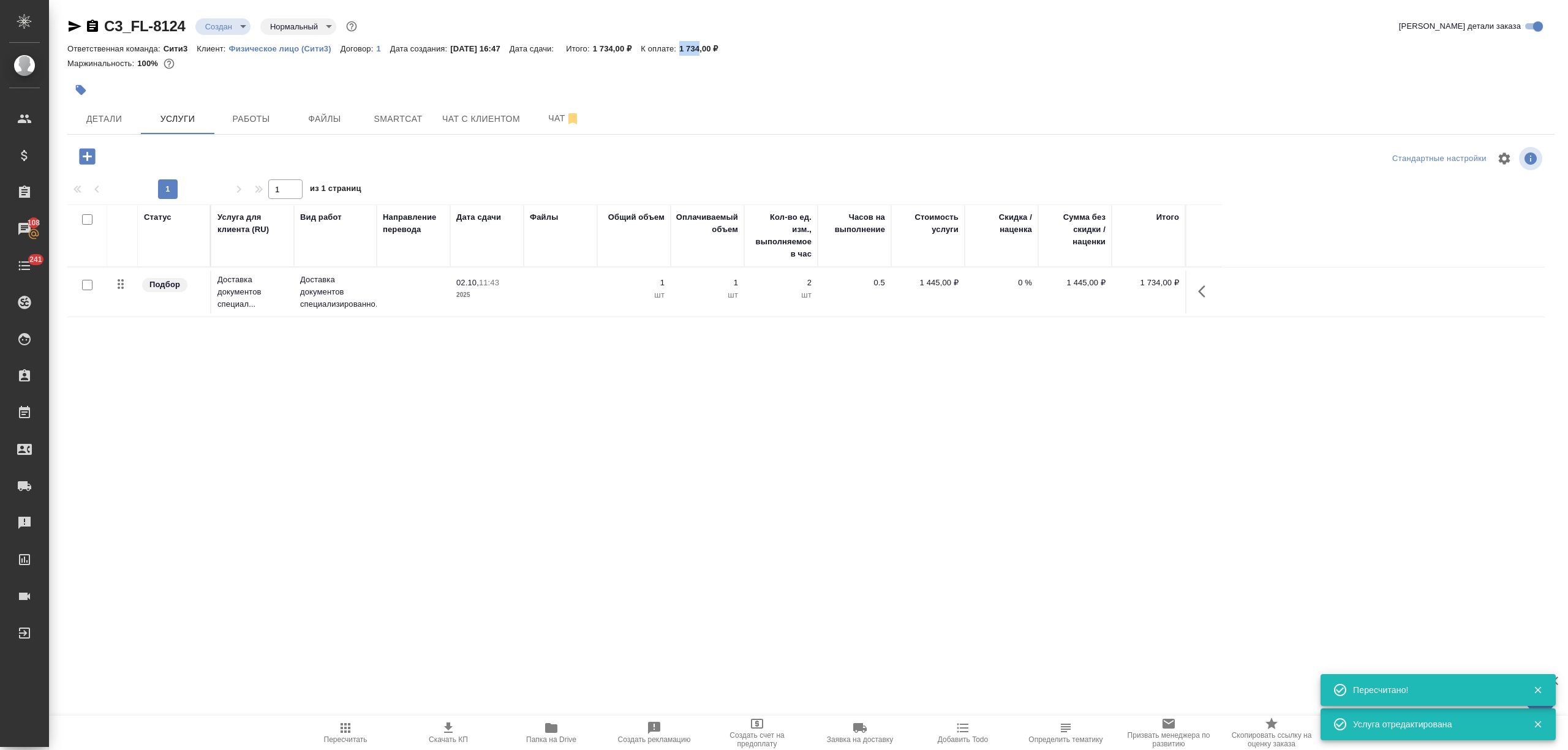
drag, startPoint x: 697, startPoint y: 49, endPoint x: 715, endPoint y: 49, distance: 18.0
click at [715, 49] on p "1 734,00 ₽" at bounding box center [703, 48] width 48 height 9
copy p "1 734"
click at [101, 111] on span "Детали" at bounding box center [104, 119] width 58 height 15
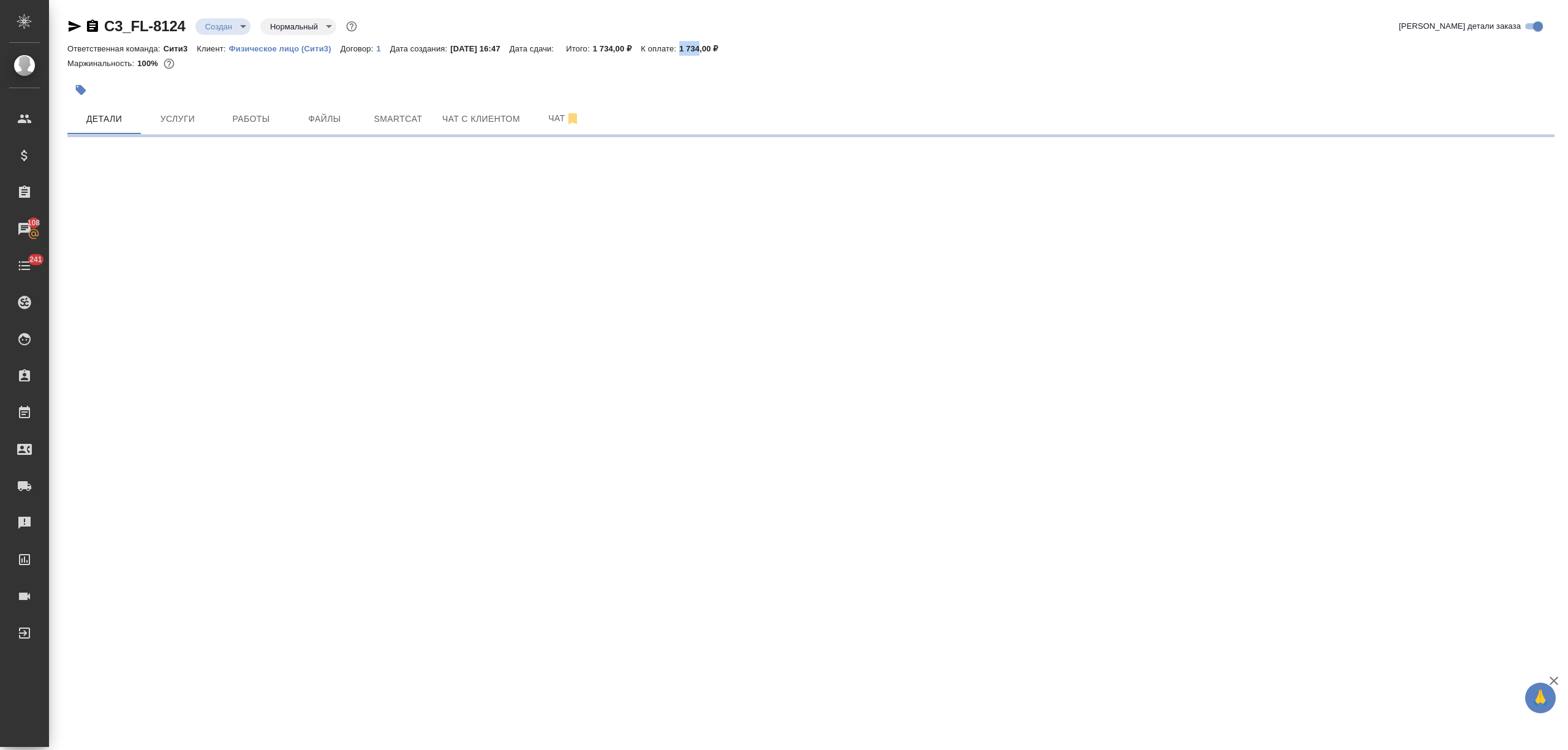
select select "RU"
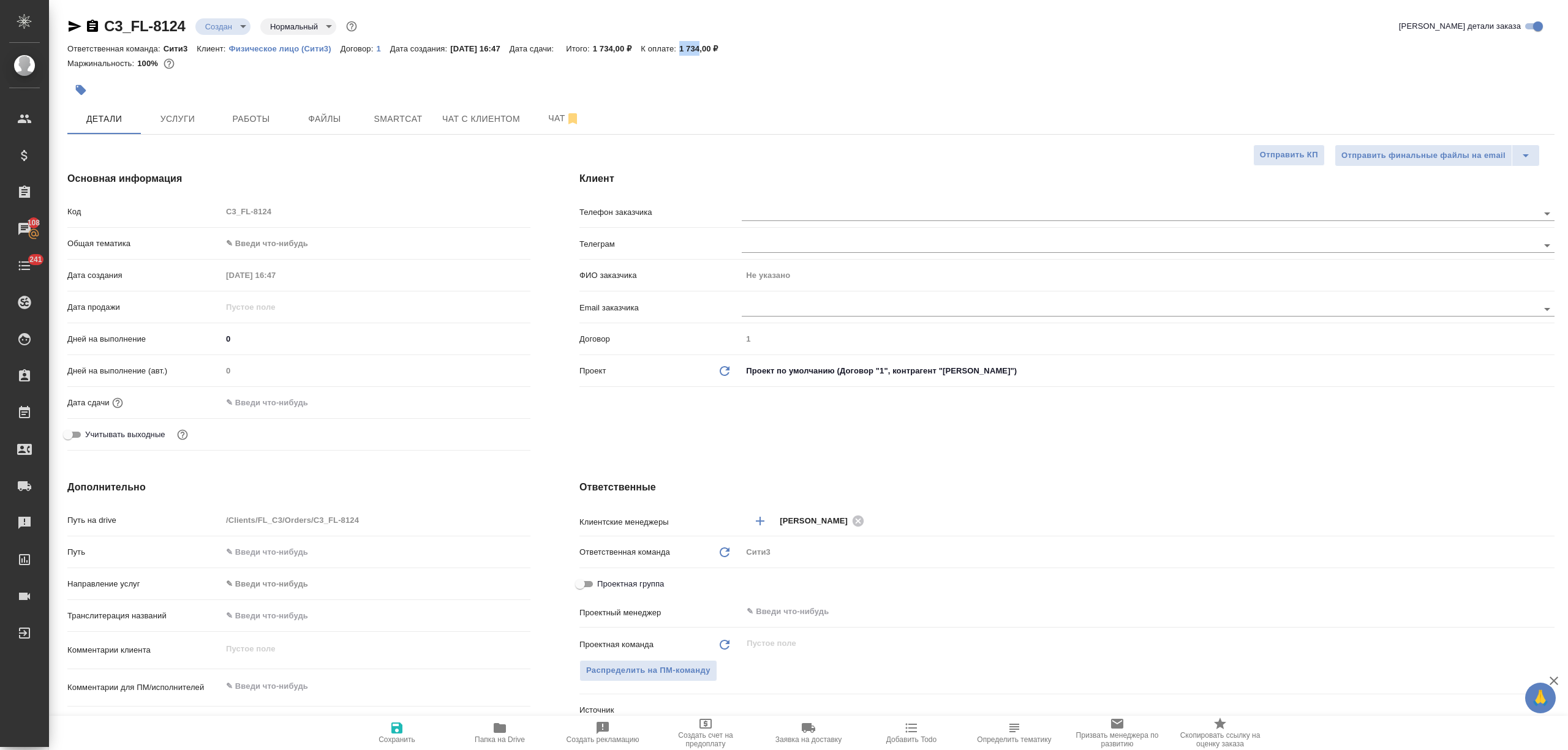
type textarea "x"
click at [782, 211] on input "text" at bounding box center [1119, 213] width 755 height 15
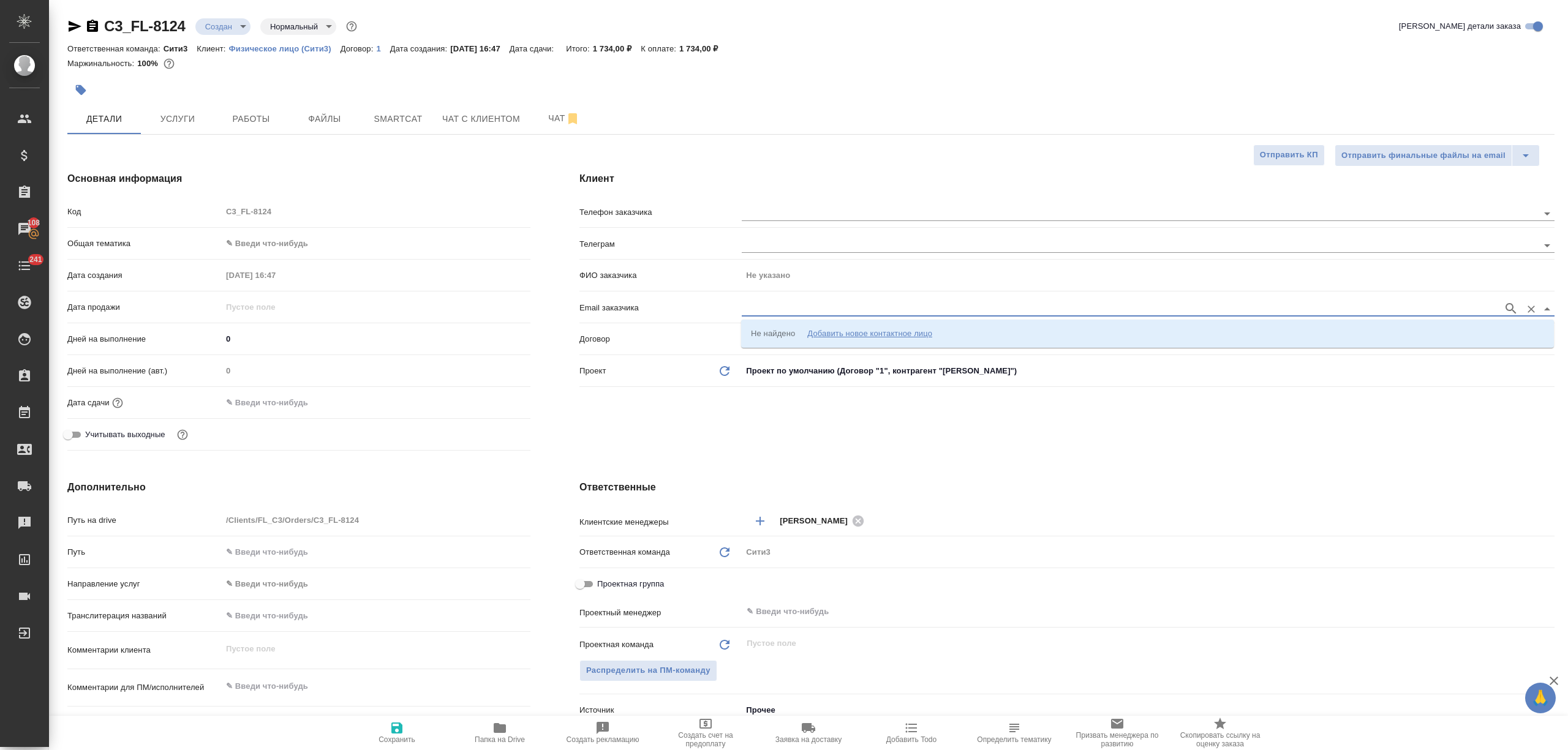
click at [770, 307] on input "text" at bounding box center [1119, 309] width 755 height 15
click at [767, 248] on input "text" at bounding box center [1119, 245] width 755 height 15
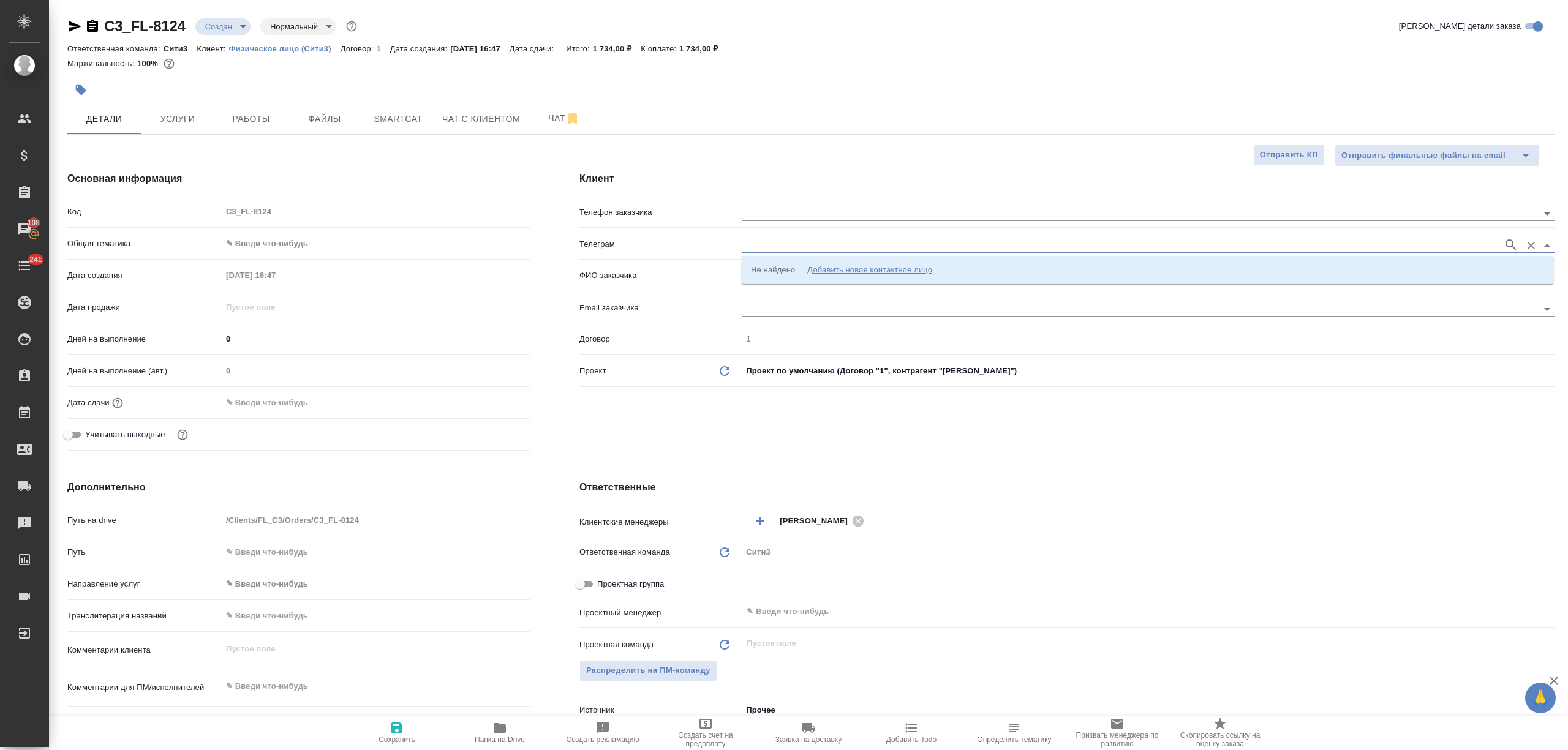
paste input "@Lkoks"
type input "@Lkoks"
paste input "@Lkoks"
click at [750, 241] on input "@Lkoks" at bounding box center [1119, 245] width 755 height 15
type input "Lkoks"
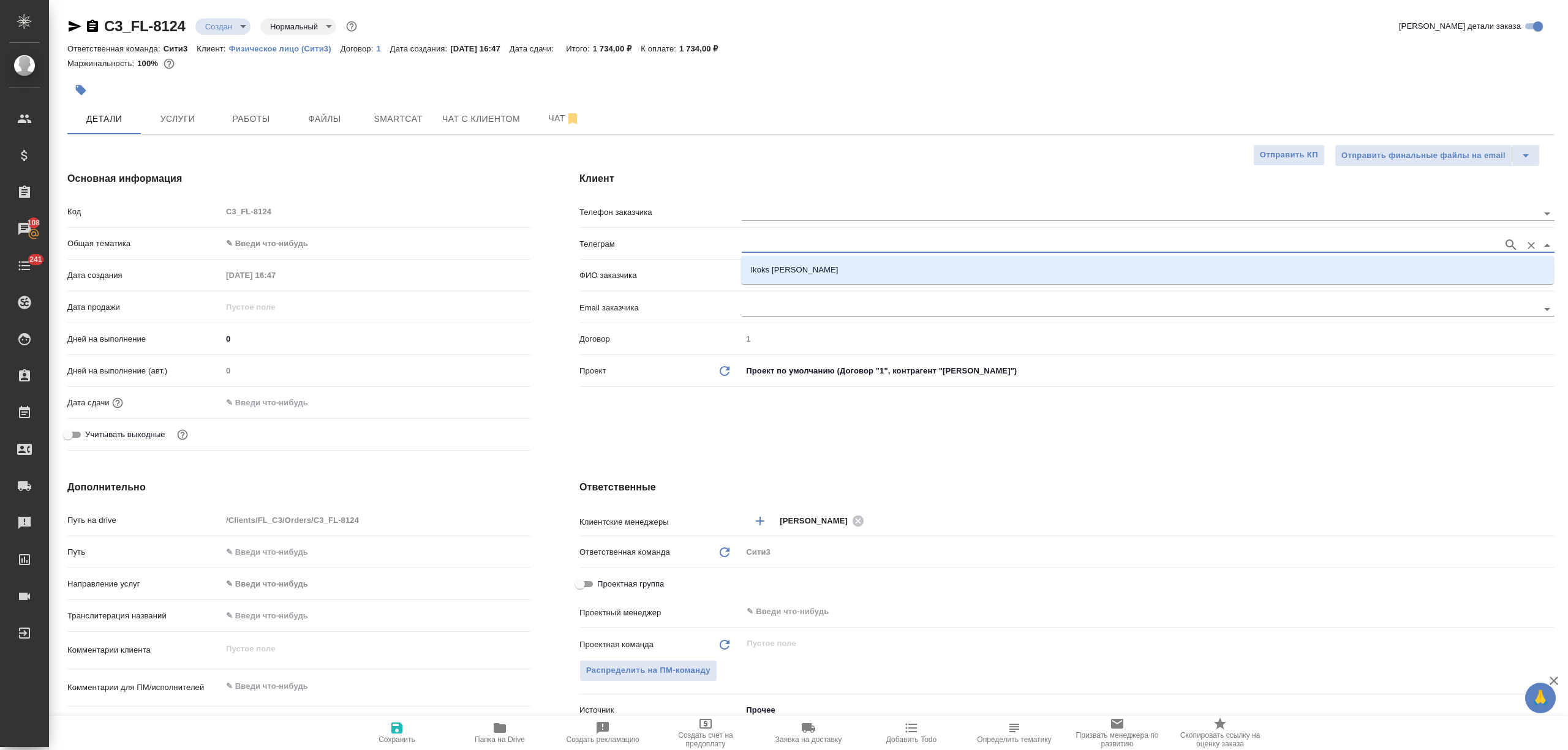
click at [821, 274] on li "lkoks [PERSON_NAME]" at bounding box center [1147, 270] width 813 height 22
type input "lkoks [PERSON_NAME]"
type input "[PERSON_NAME]"
type textarea "x"
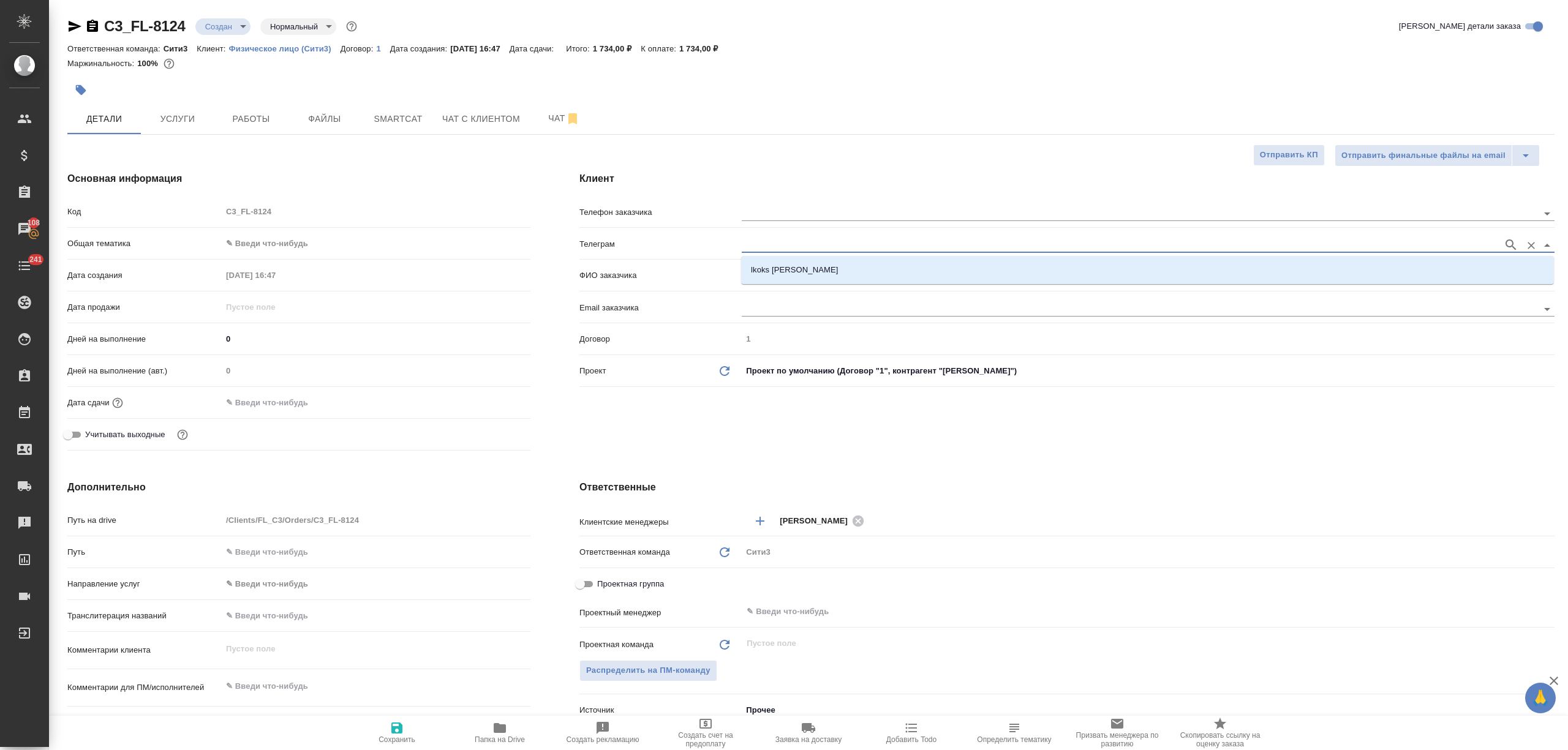
type textarea "x"
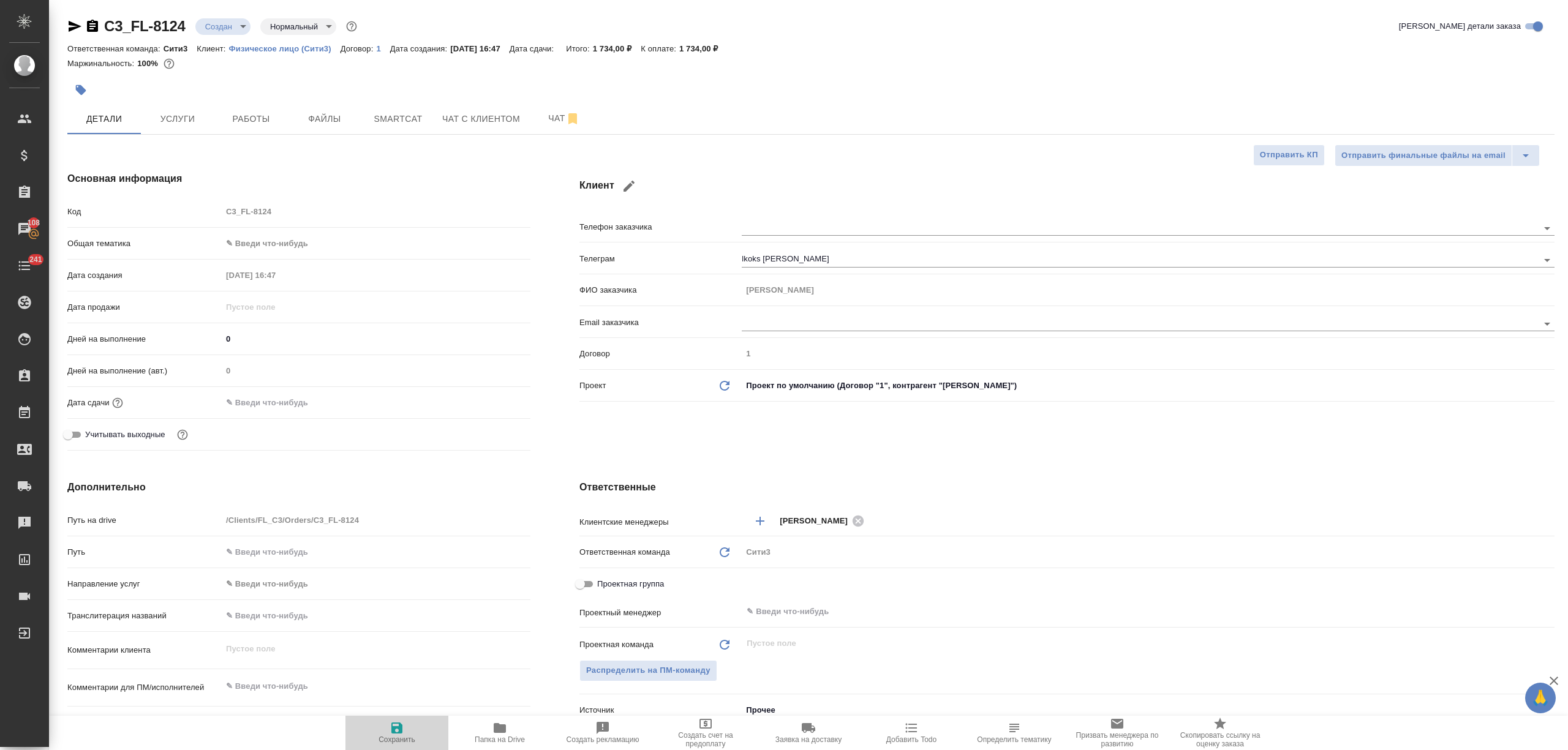
click at [405, 735] on span "Сохранить" at bounding box center [397, 732] width 89 height 23
type textarea "x"
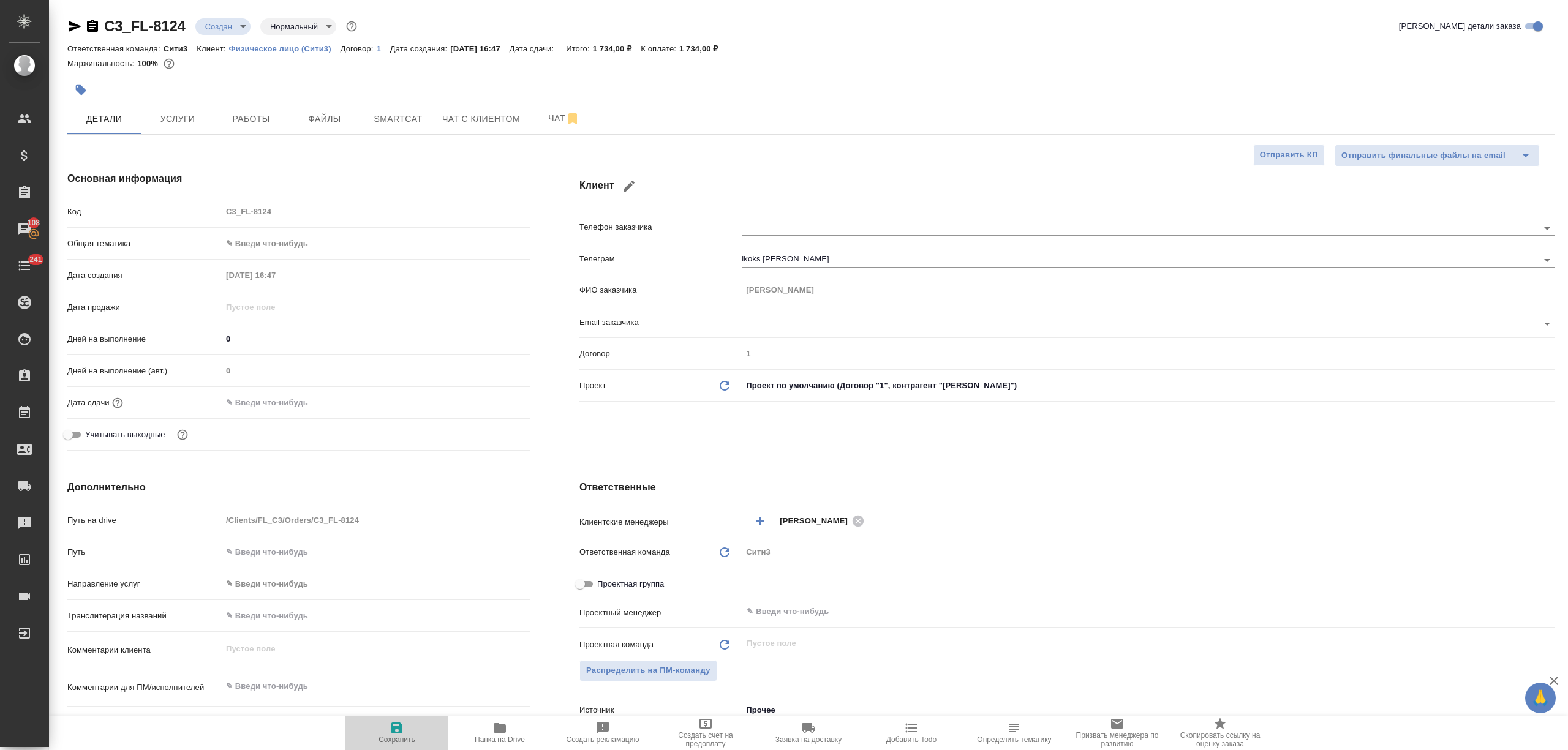
type textarea "x"
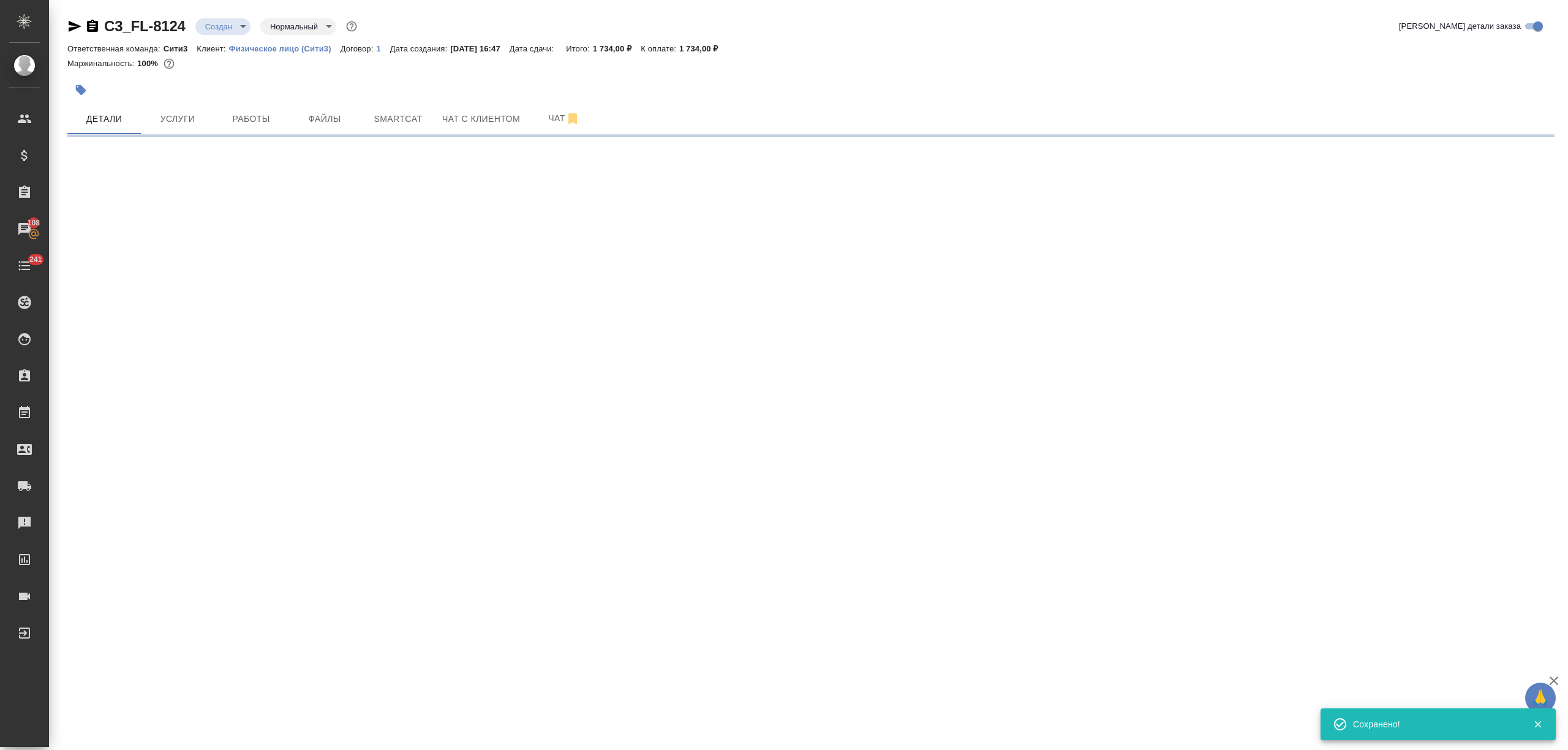
type input "holyTrinity"
select select "RU"
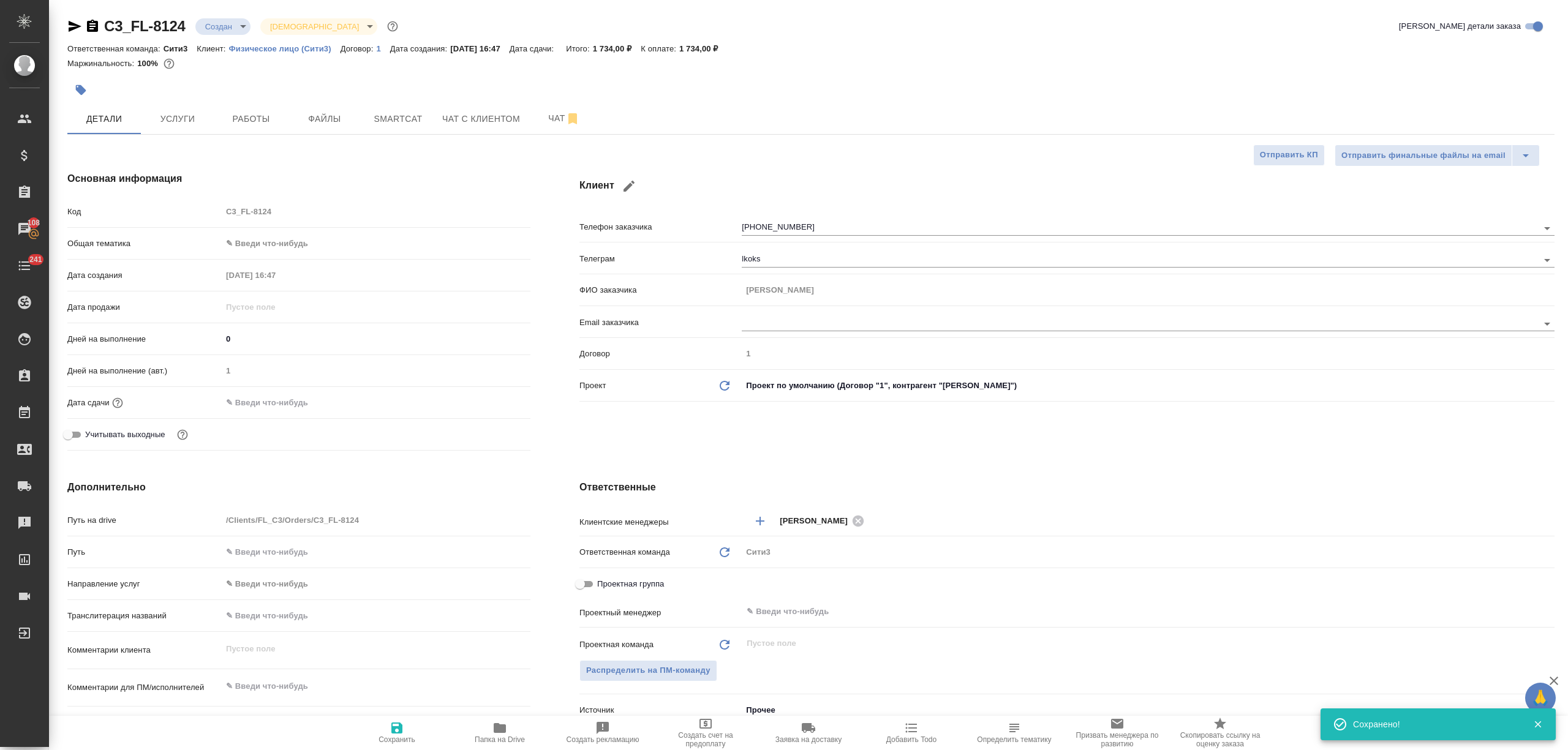
type textarea "x"
click at [623, 182] on icon "button" at bounding box center [629, 186] width 15 height 15
type input "[PERSON_NAME]"
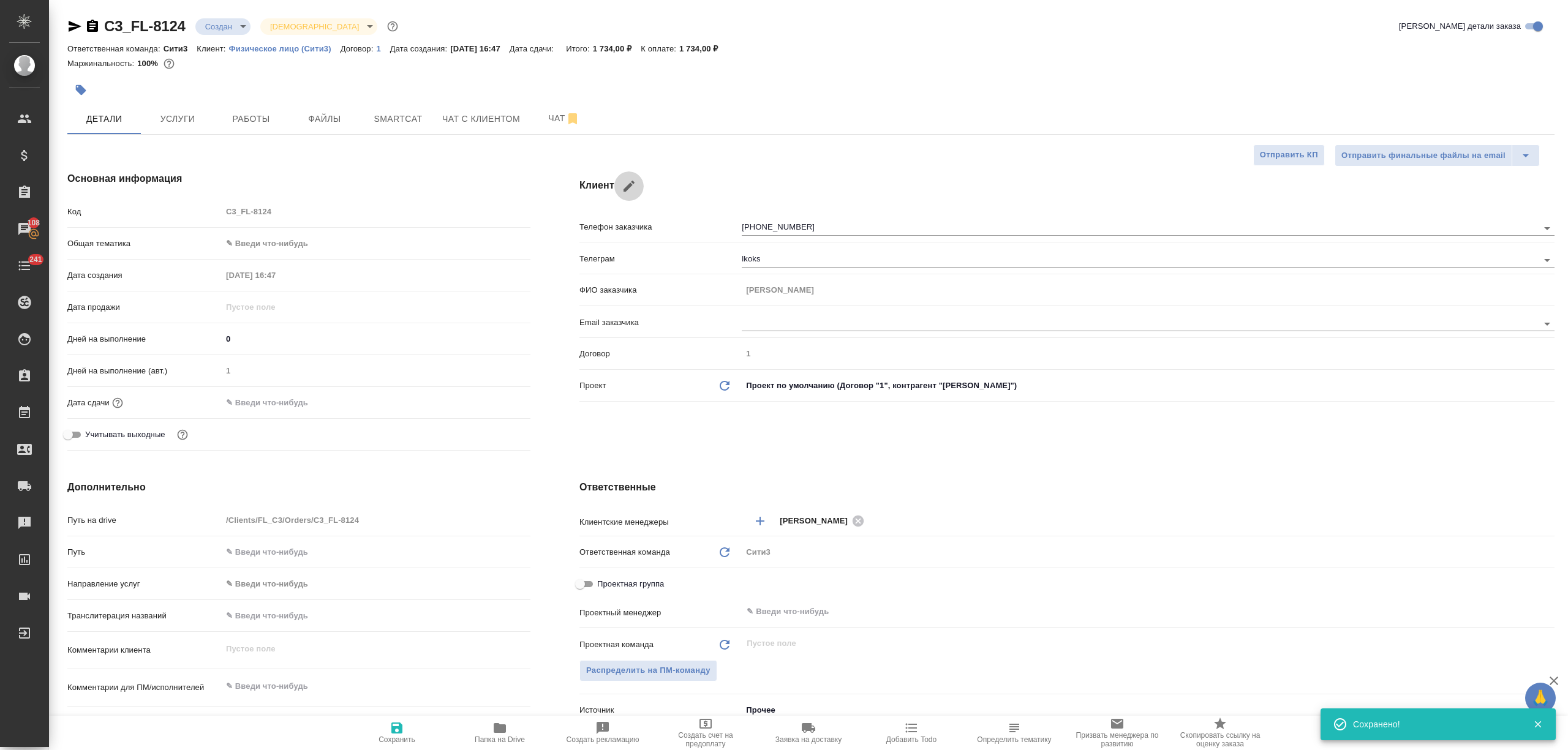
type input "Пак"
type input "[PHONE_NUMBER]"
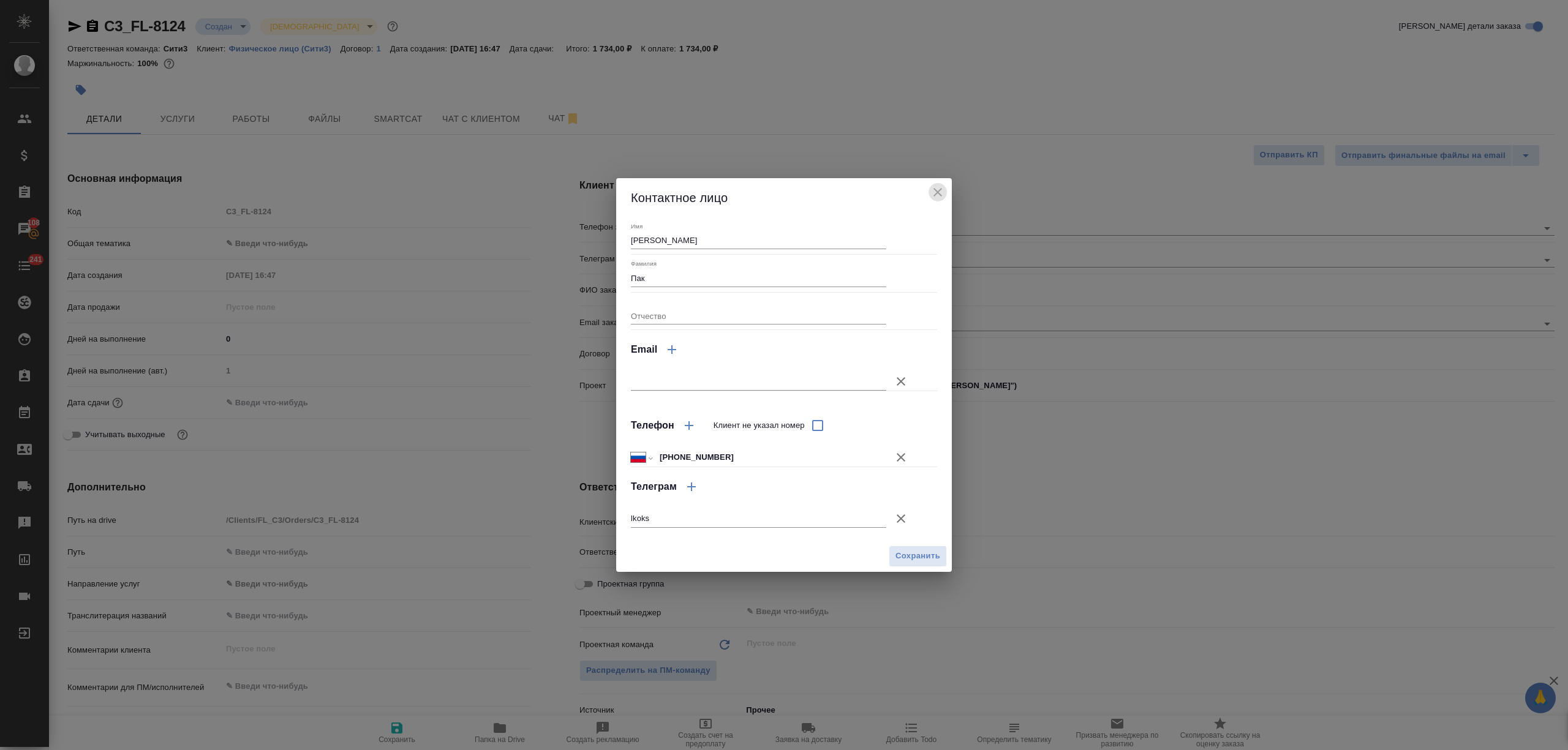
click at [936, 185] on icon "close" at bounding box center [938, 192] width 15 height 15
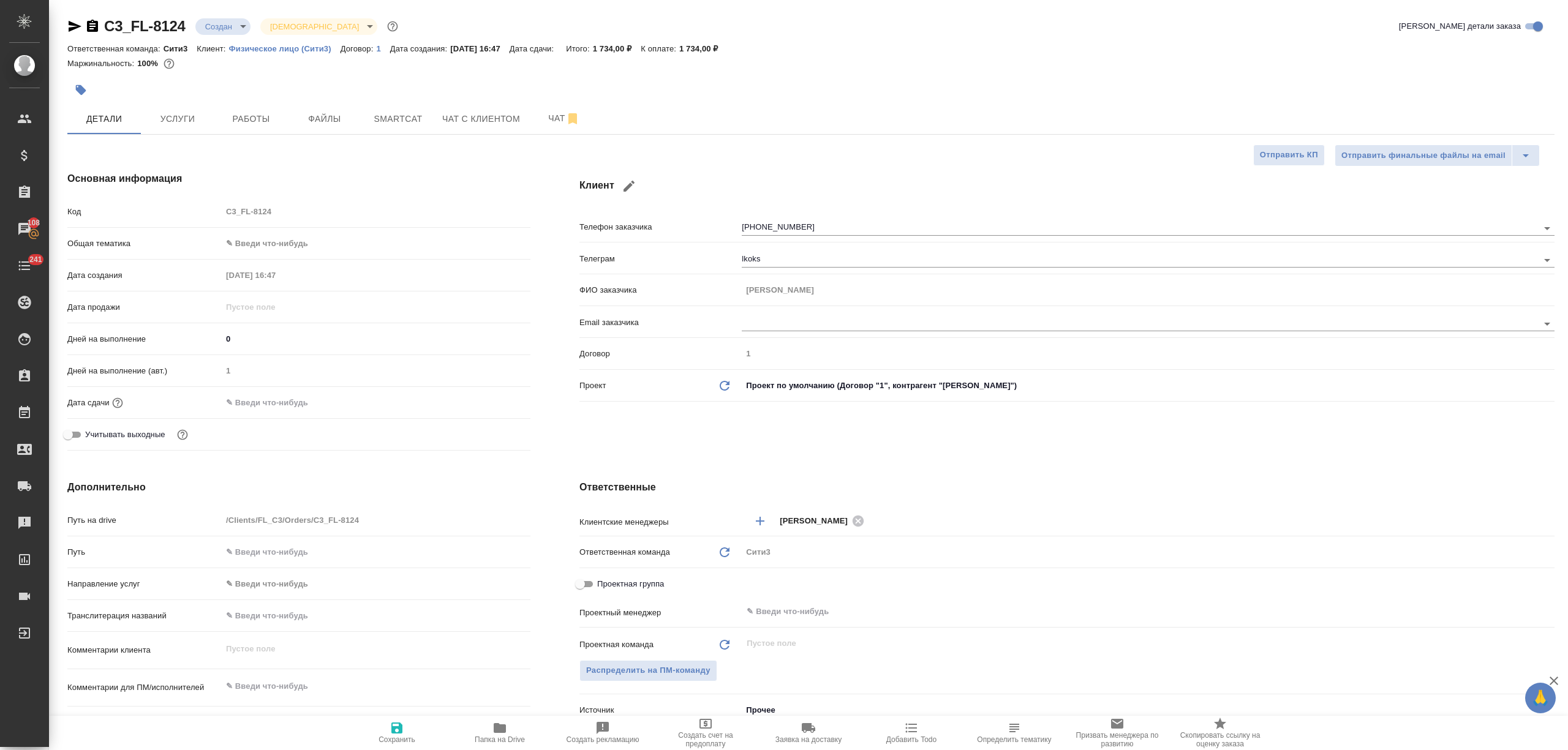
type textarea "x"
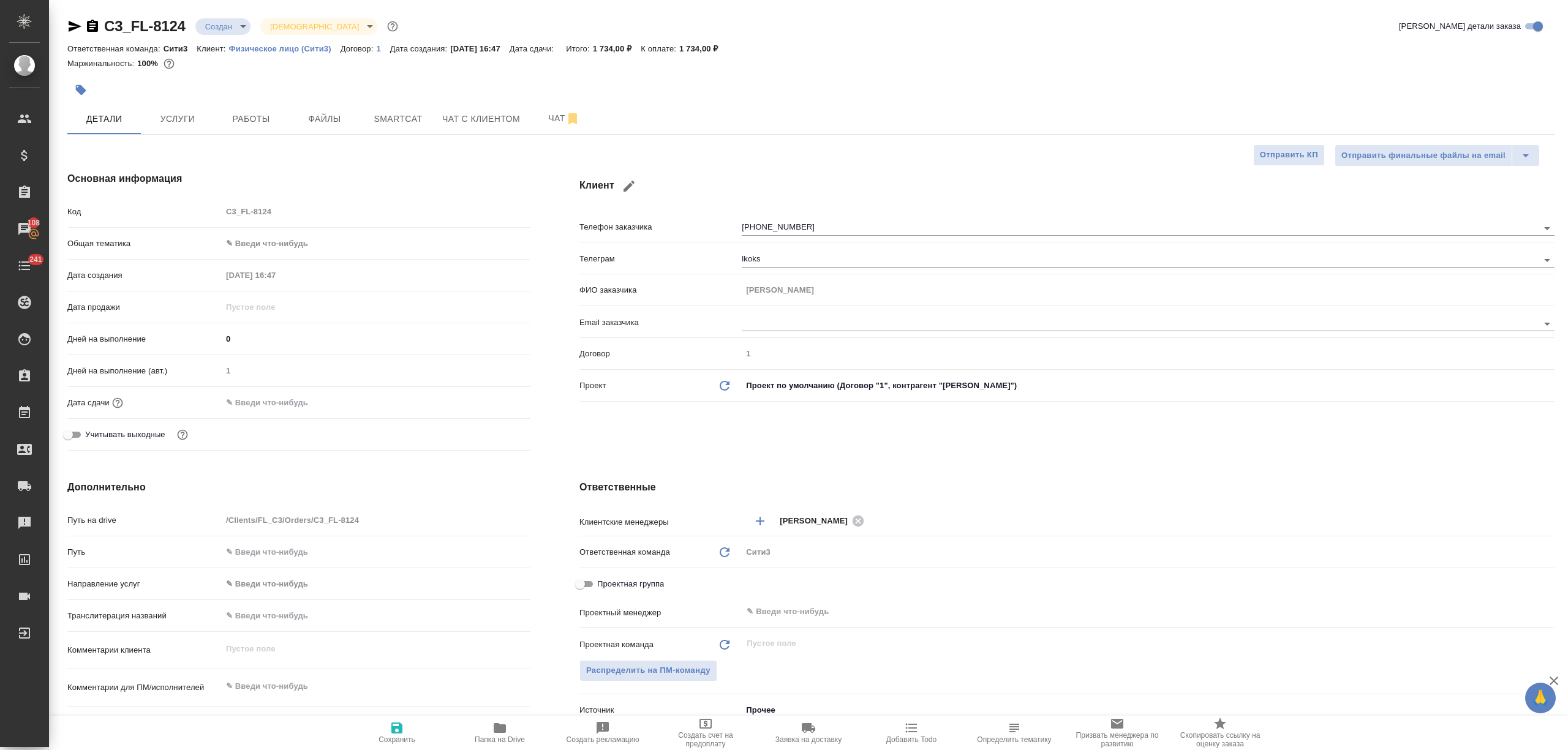
type textarea "x"
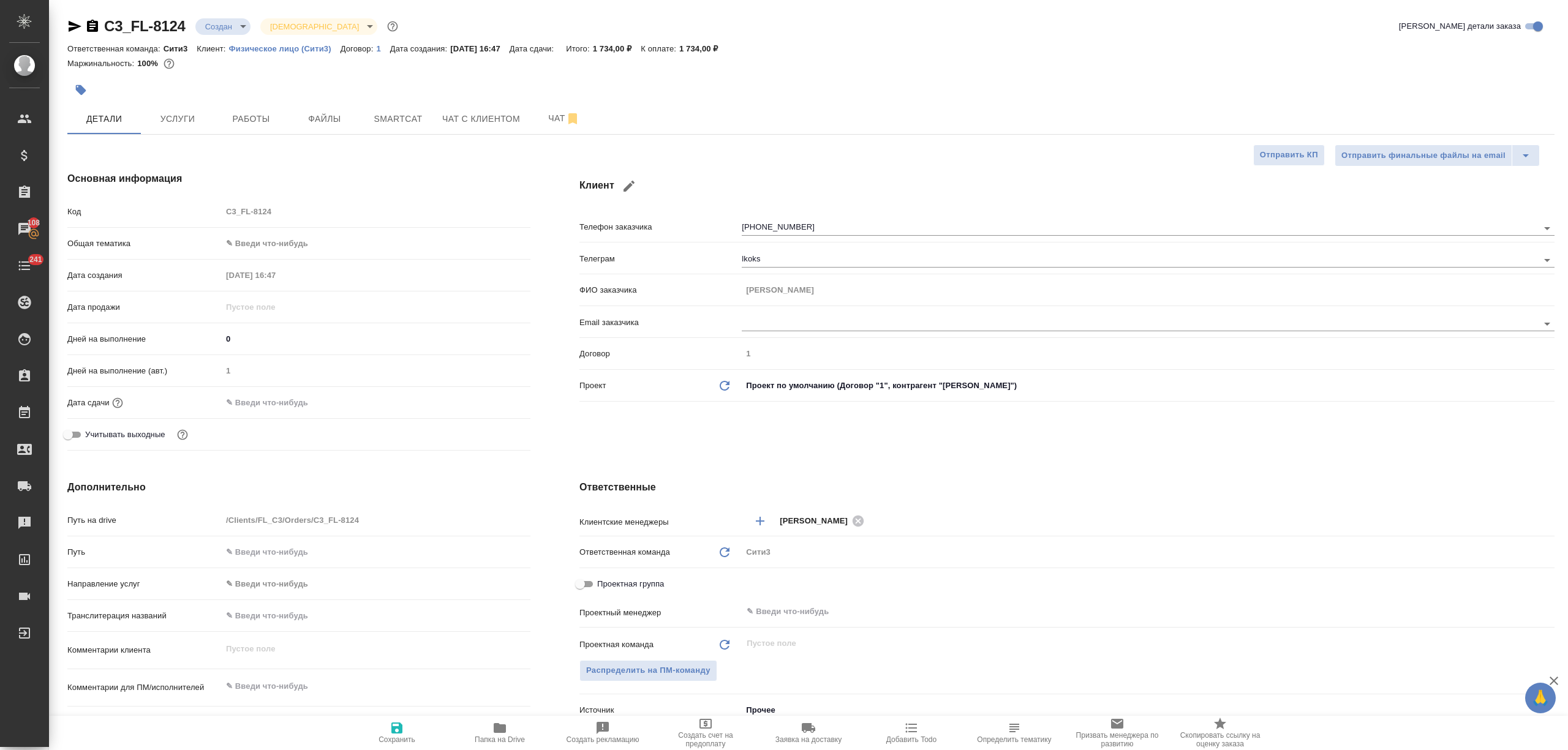
type textarea "x"
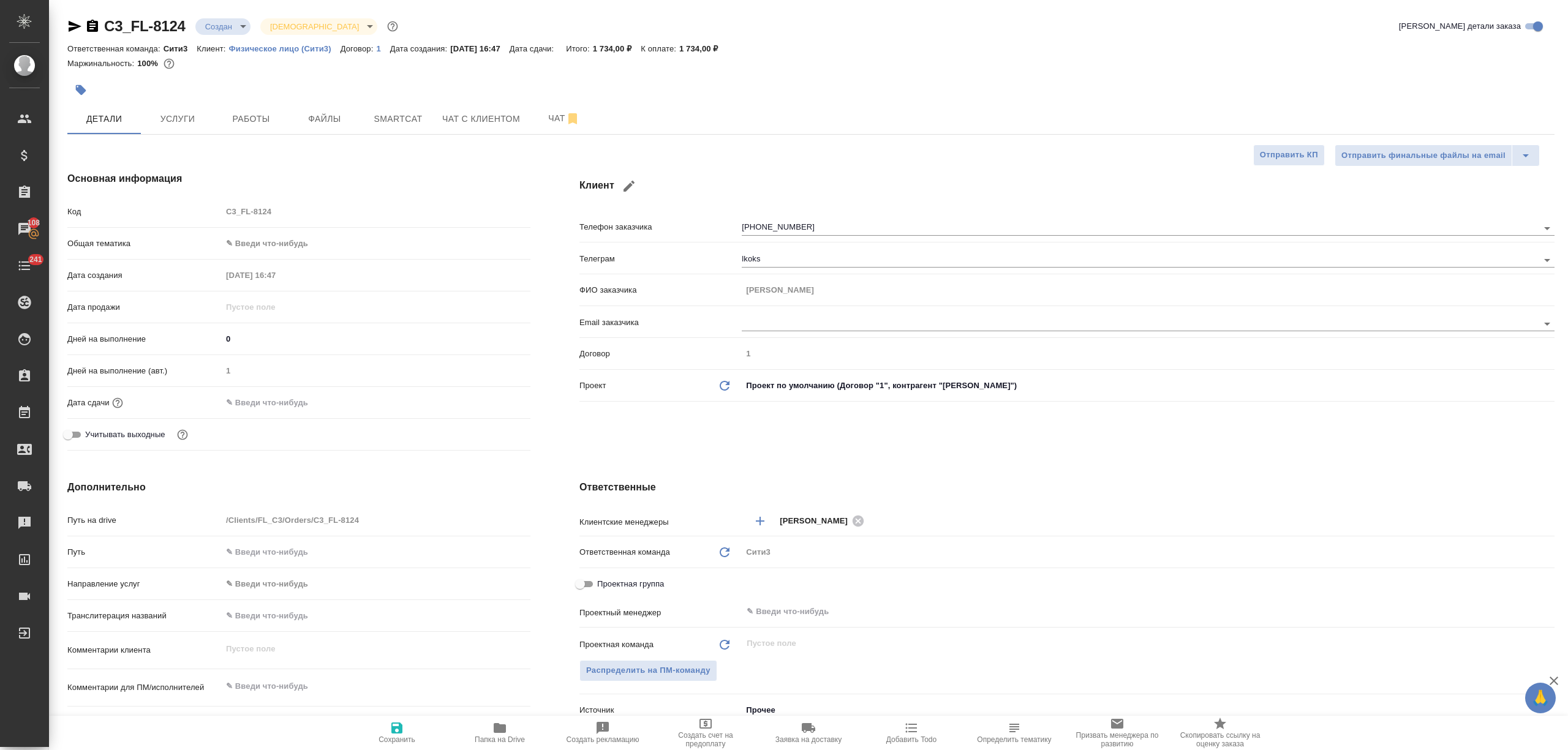
type textarea "x"
drag, startPoint x: 190, startPoint y: 22, endPoint x: 101, endPoint y: 22, distance: 89.0
click at [101, 22] on div "C3_FL-8124 Создан new [DEMOGRAPHIC_DATA] holyTrinity" at bounding box center [234, 26] width 333 height 19
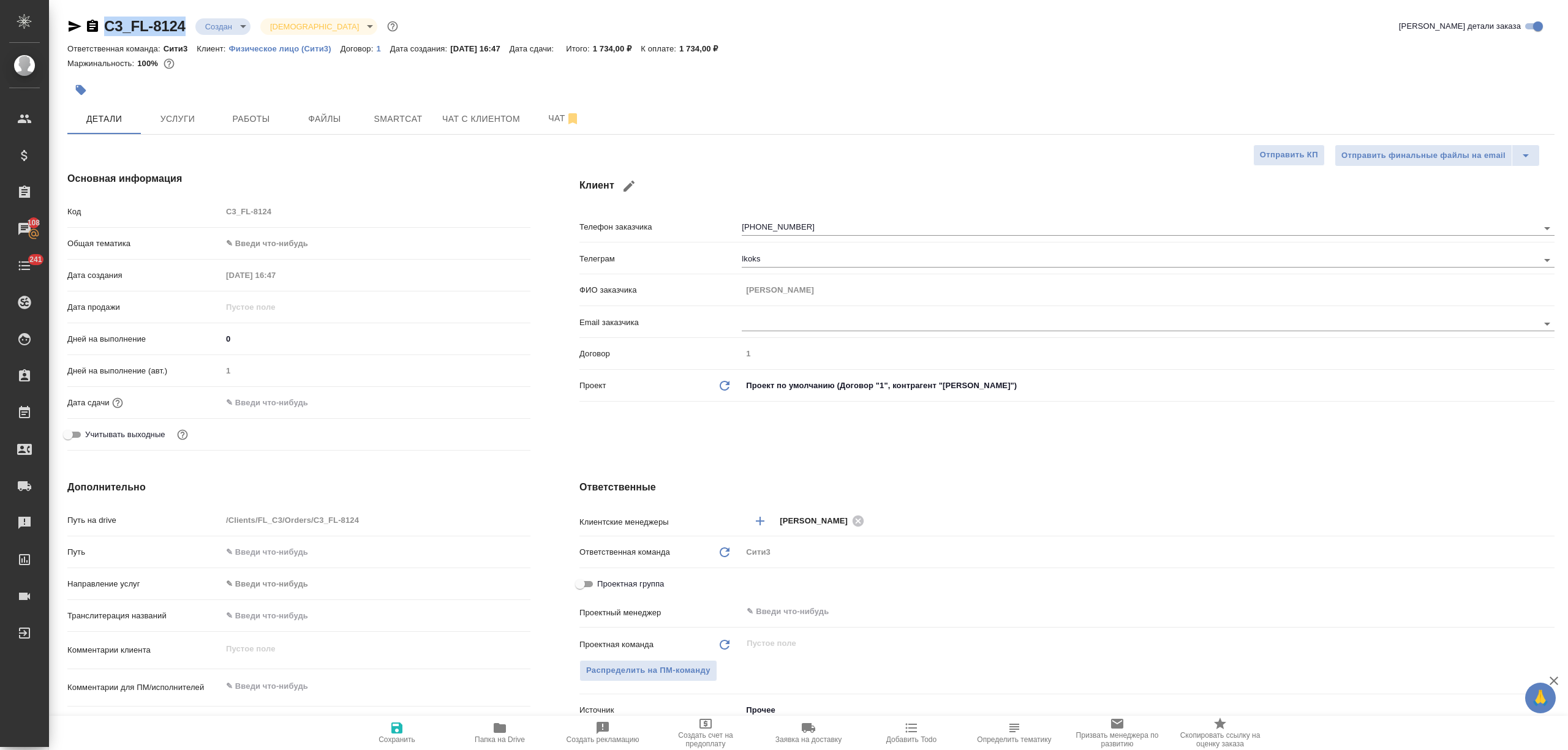
copy link "C3_FL-8124"
type textarea "x"
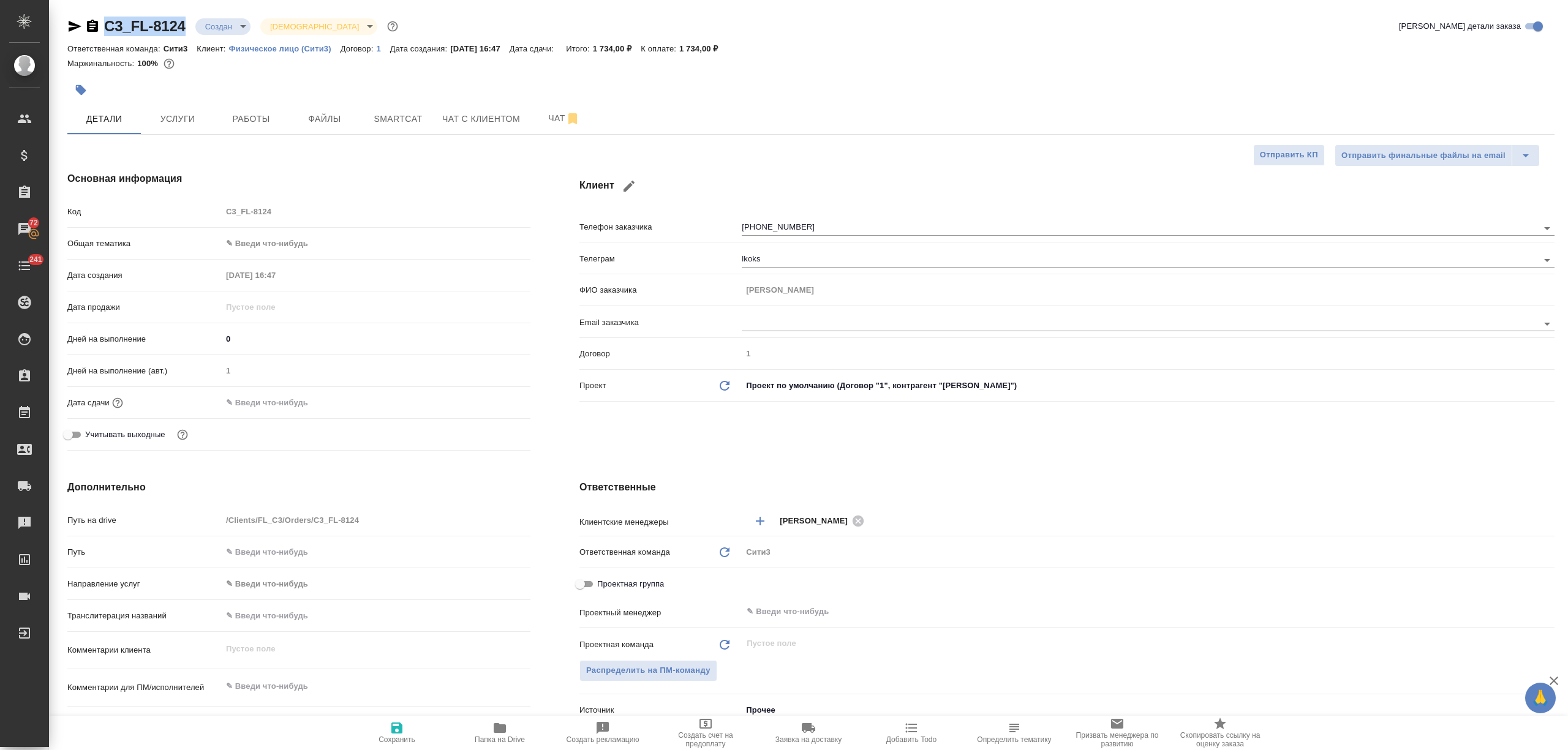
type textarea "x"
copy link "C3_FL-8124"
type textarea "x"
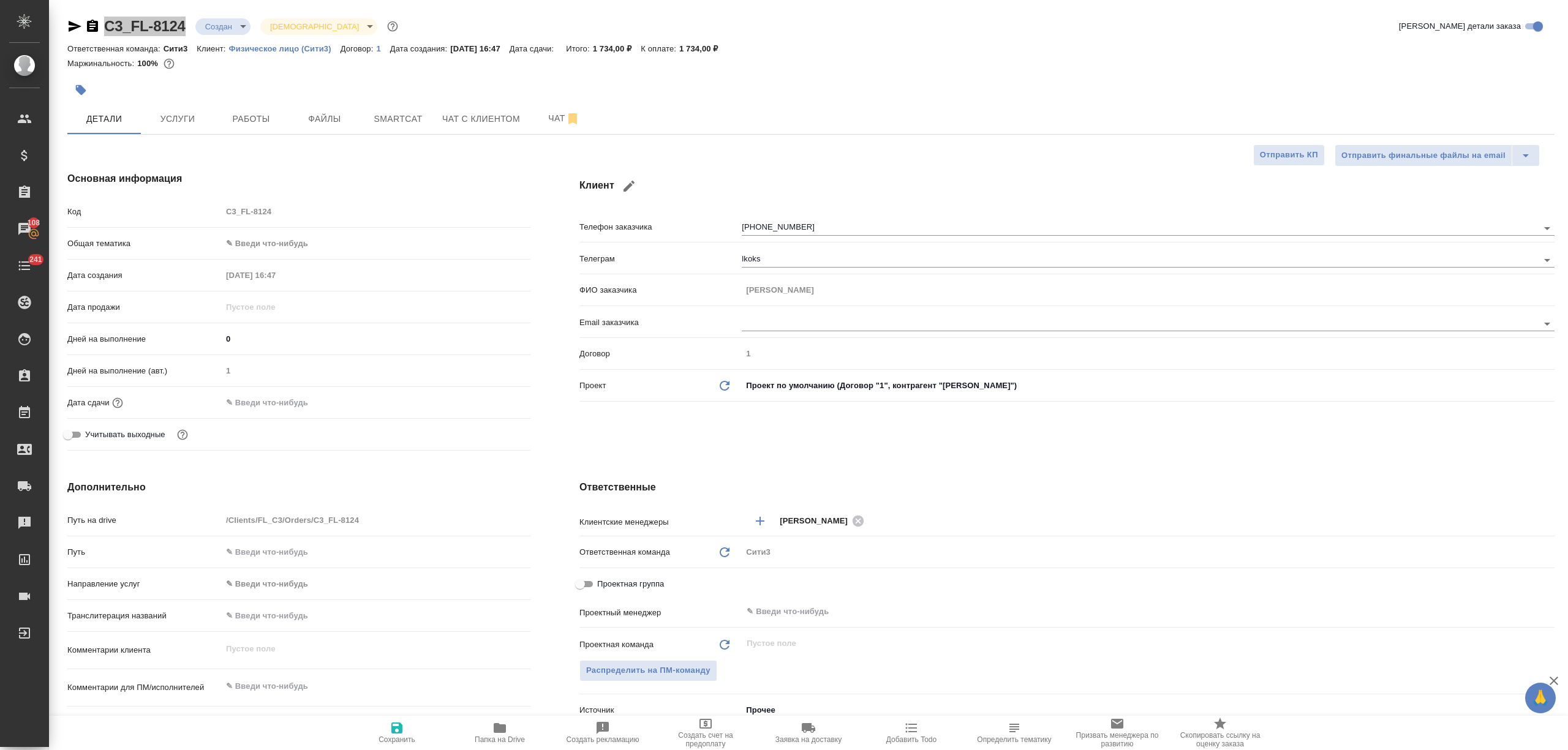
type textarea "x"
click at [241, 27] on body "🙏 .cls-1 fill:#fff; AWATERA [PERSON_NAME] Спецификации Заказы 108 Чаты 241 Todo…" at bounding box center [784, 424] width 1568 height 849
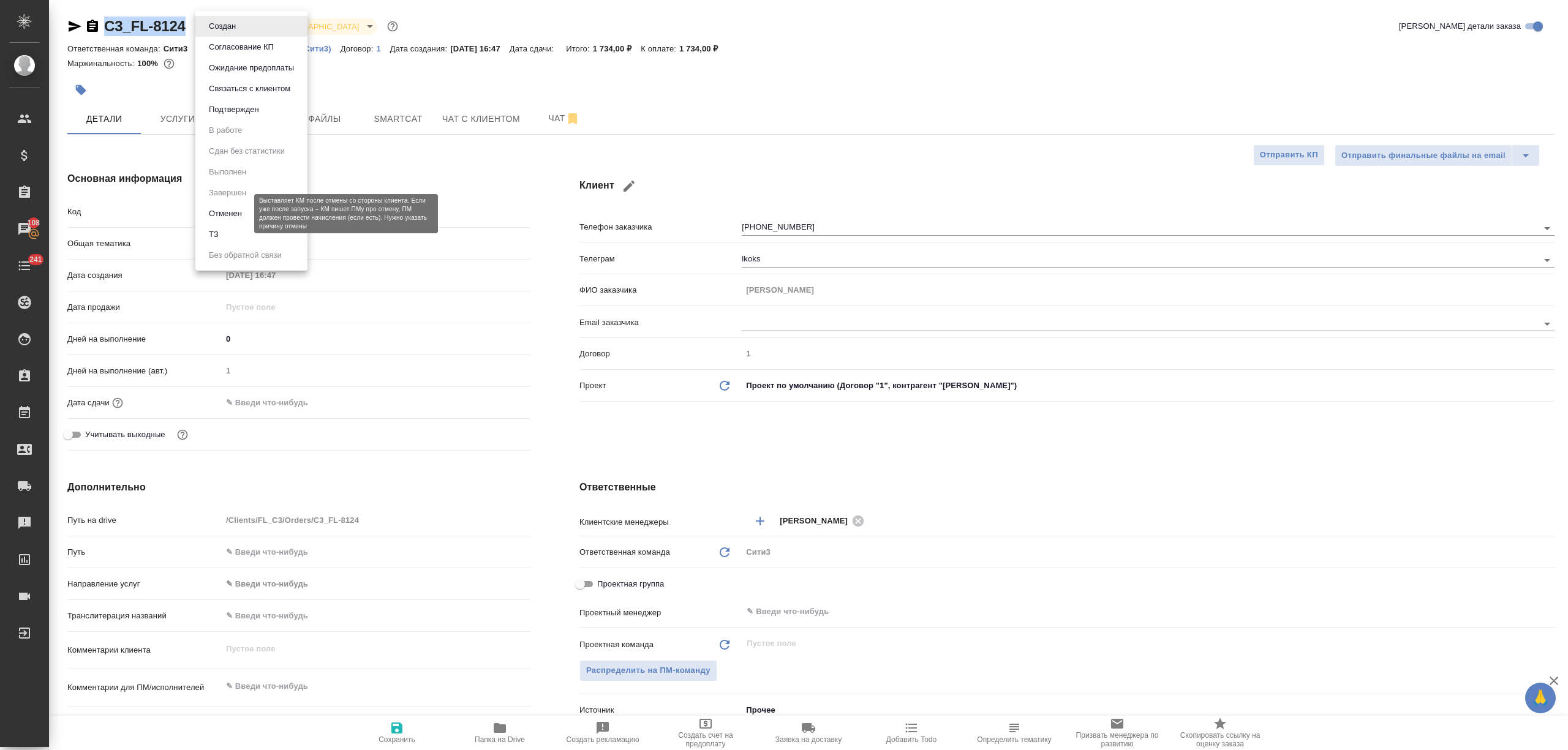
click at [240, 214] on button "Отменен" at bounding box center [226, 214] width 40 height 13
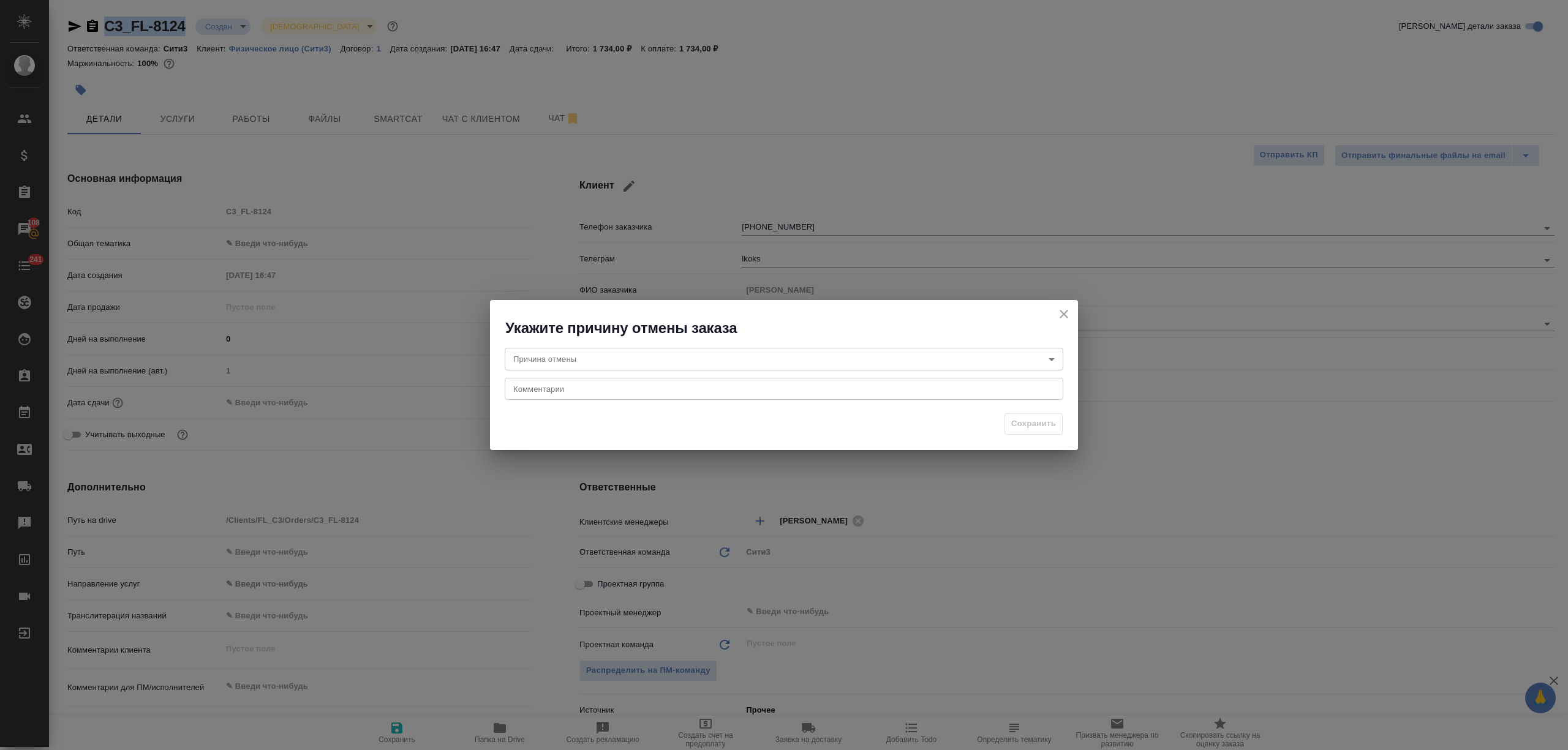
click at [614, 349] on body "🙏 .cls-1 fill:#fff; AWATERA [PERSON_NAME] Спецификации Заказы 108 Чаты 241 Todo…" at bounding box center [784, 424] width 1568 height 849
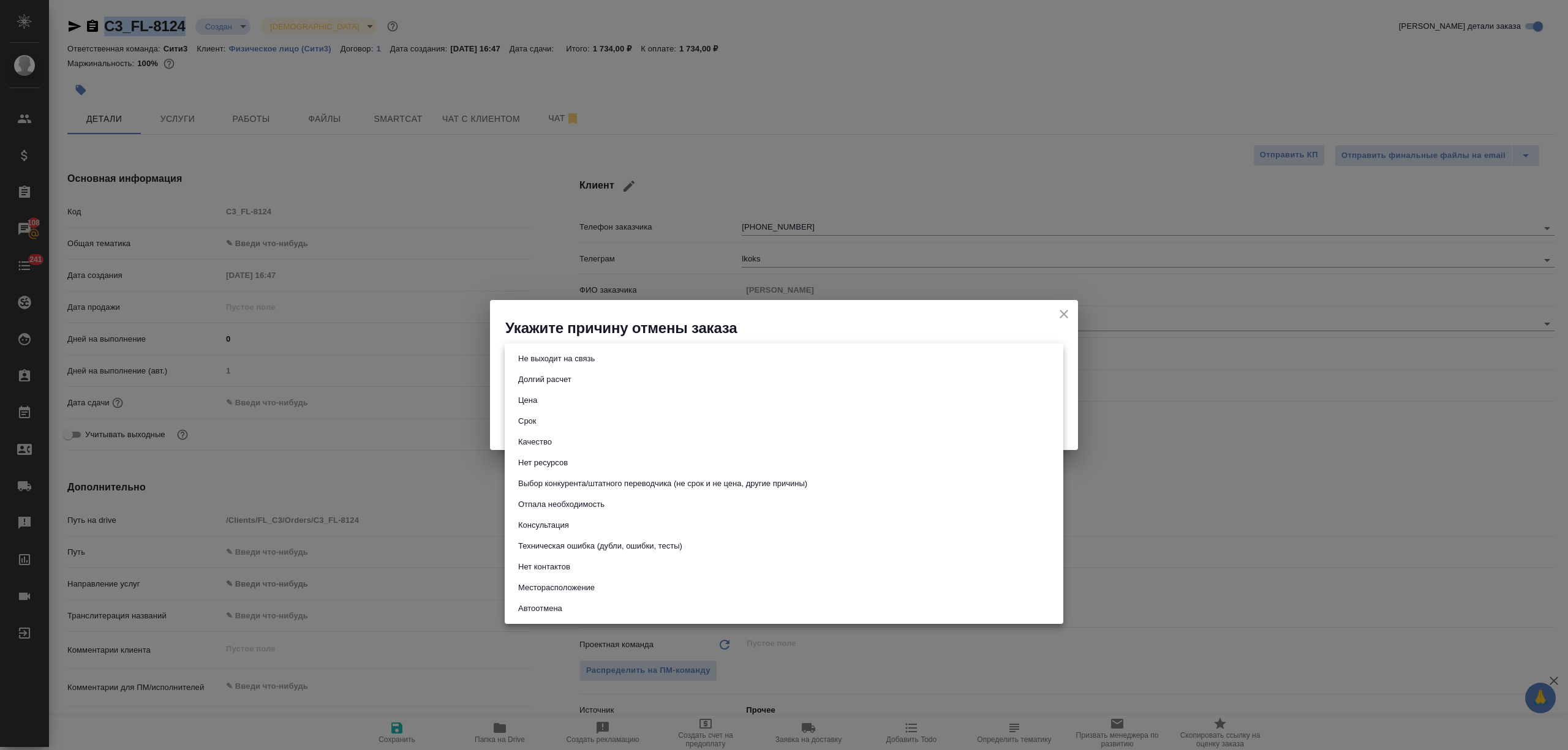
click at [580, 403] on li "Цена" at bounding box center [784, 400] width 559 height 21
type input "price"
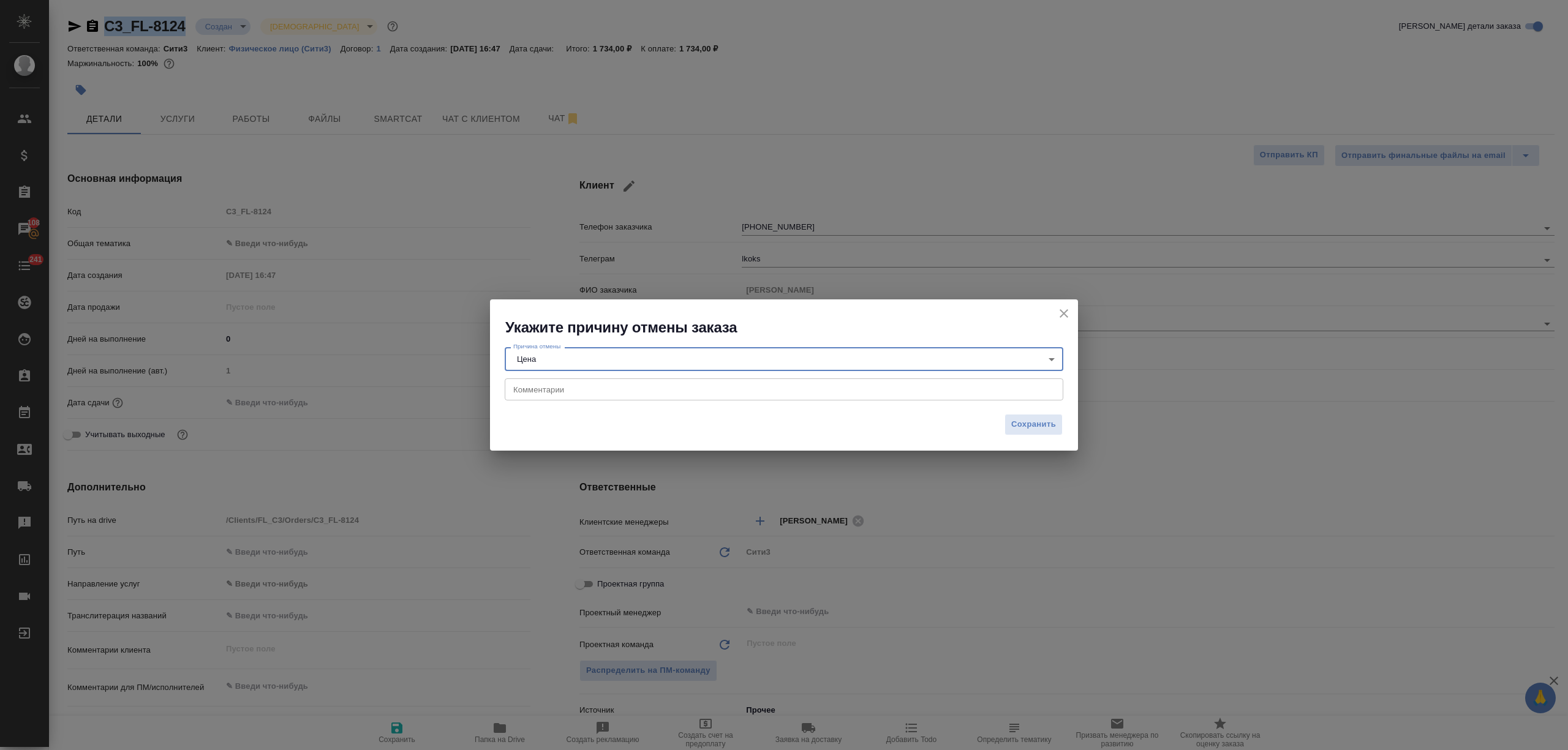
click at [560, 384] on textarea at bounding box center [784, 388] width 541 height 9
click at [1062, 309] on icon "close" at bounding box center [1064, 314] width 15 height 15
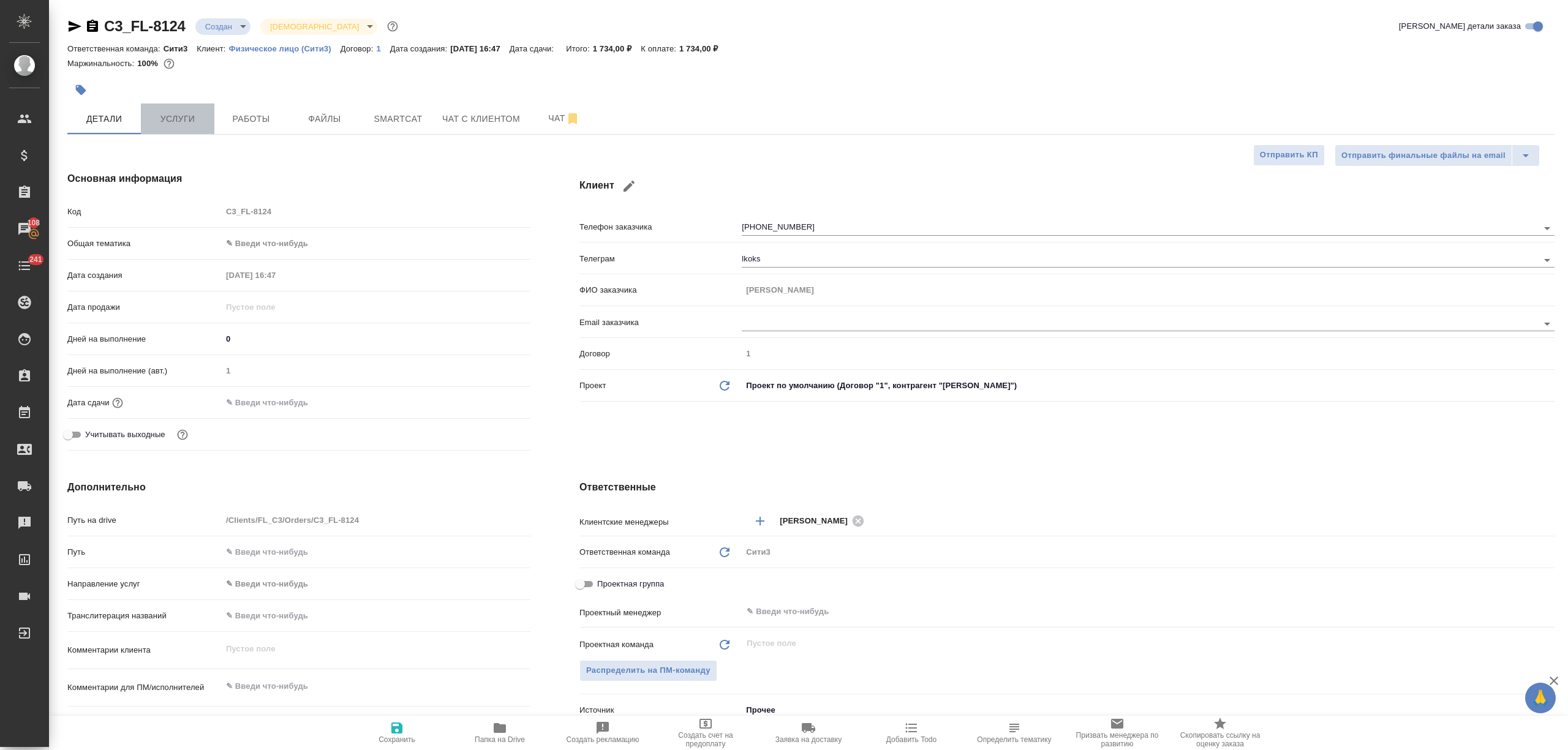
click at [183, 114] on span "Услуги" at bounding box center [177, 119] width 58 height 15
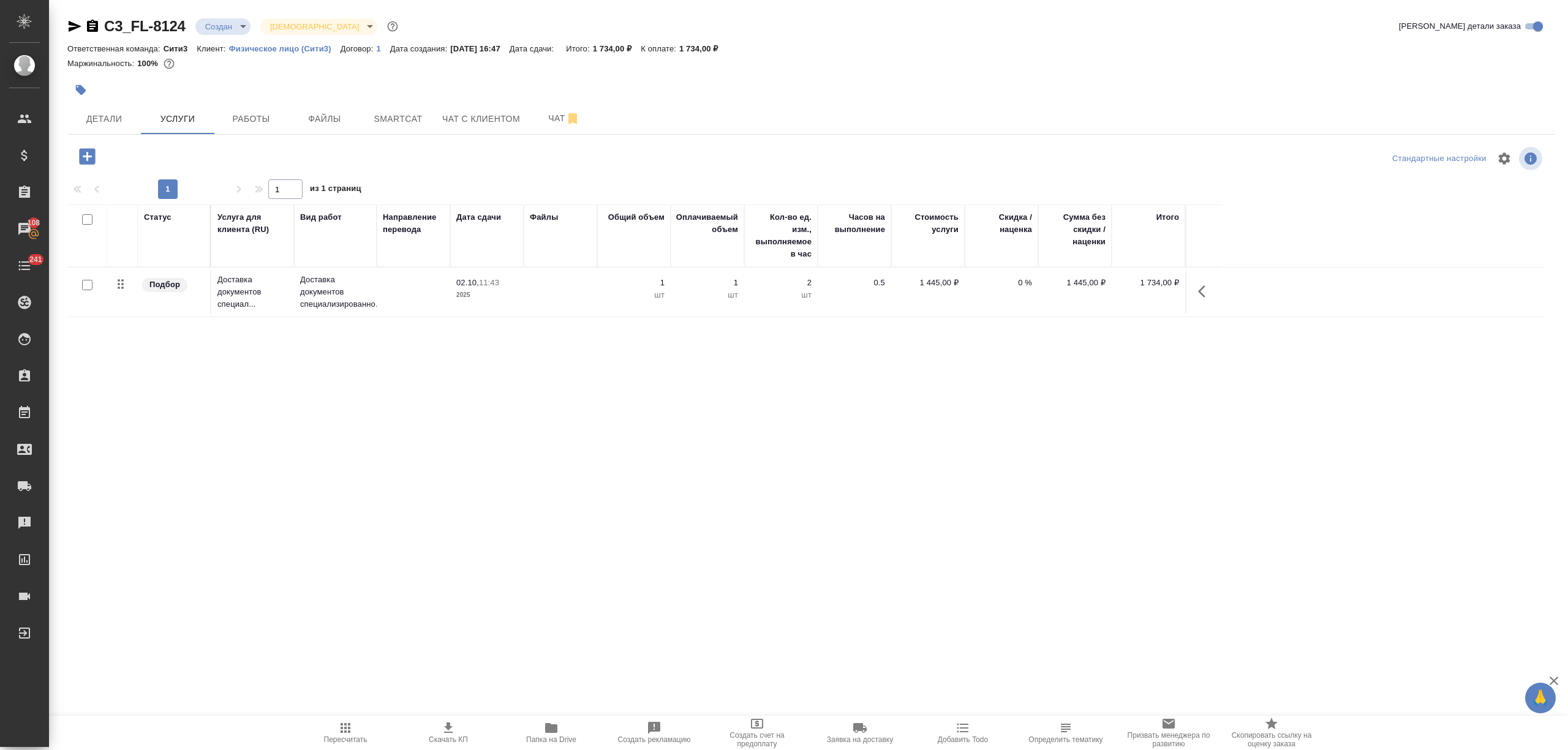
click at [84, 220] on input "checkbox" at bounding box center [87, 220] width 10 height 10
checkbox input "true"
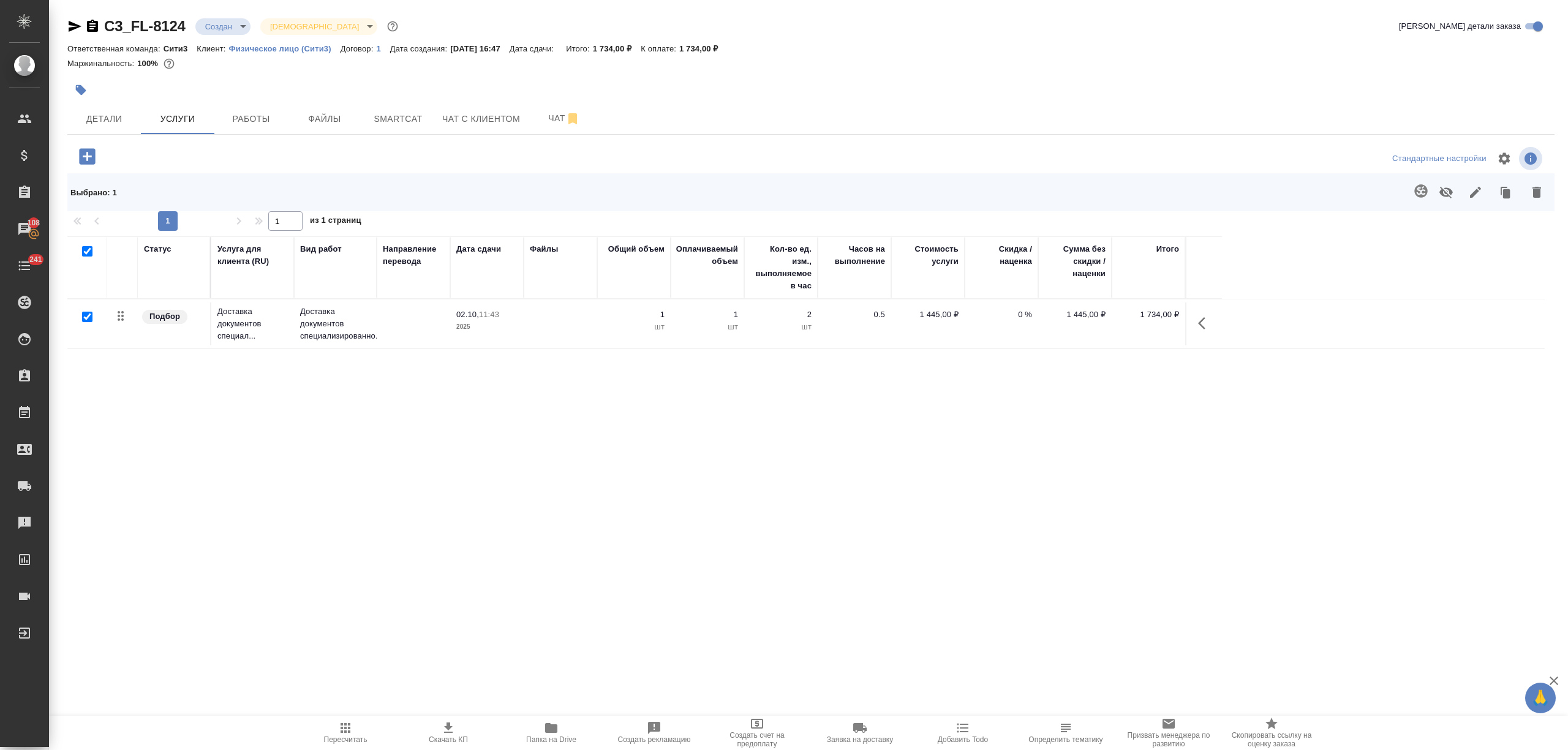
click at [1531, 194] on icon "button" at bounding box center [1537, 192] width 15 height 15
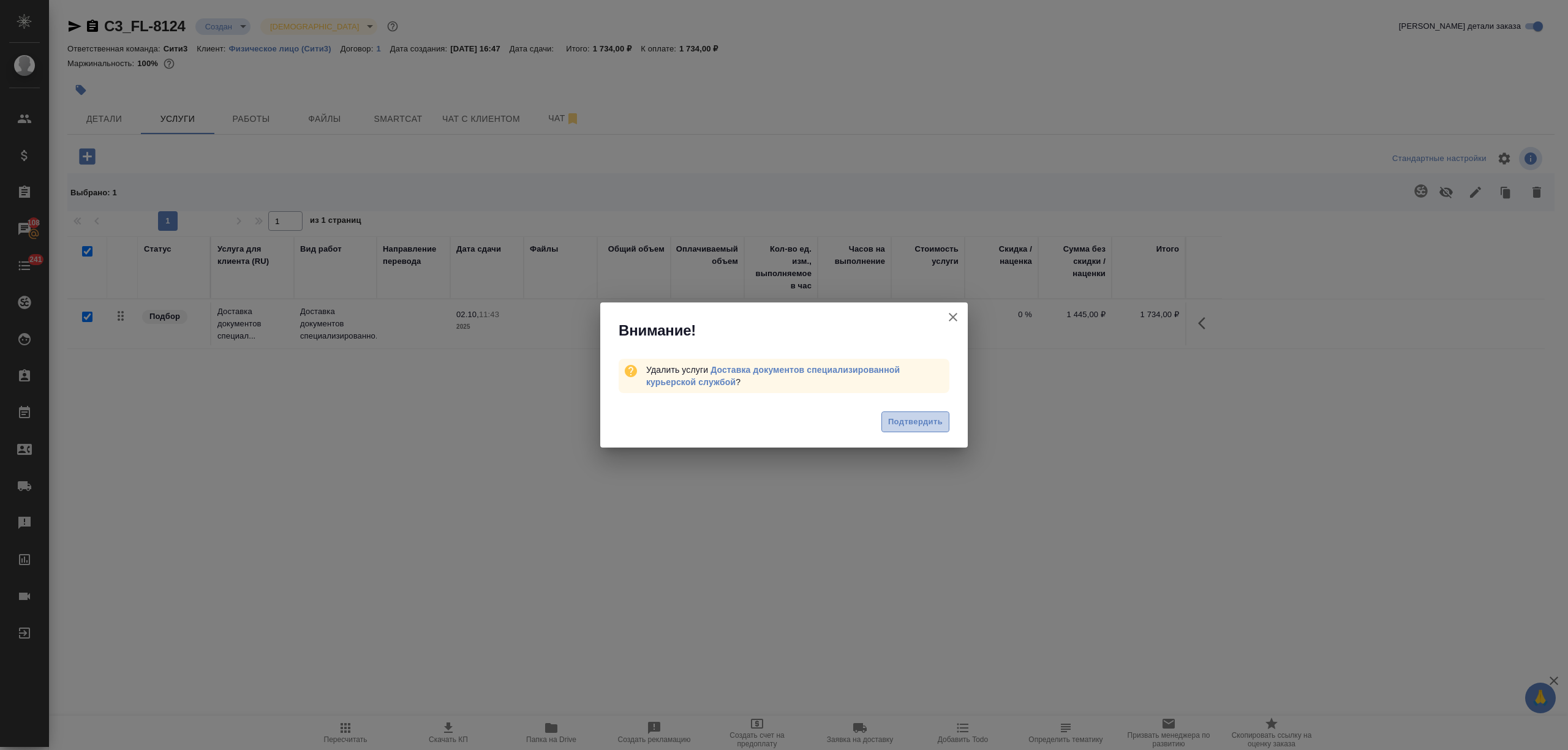
click at [917, 421] on span "Подтвердить" at bounding box center [915, 422] width 54 height 14
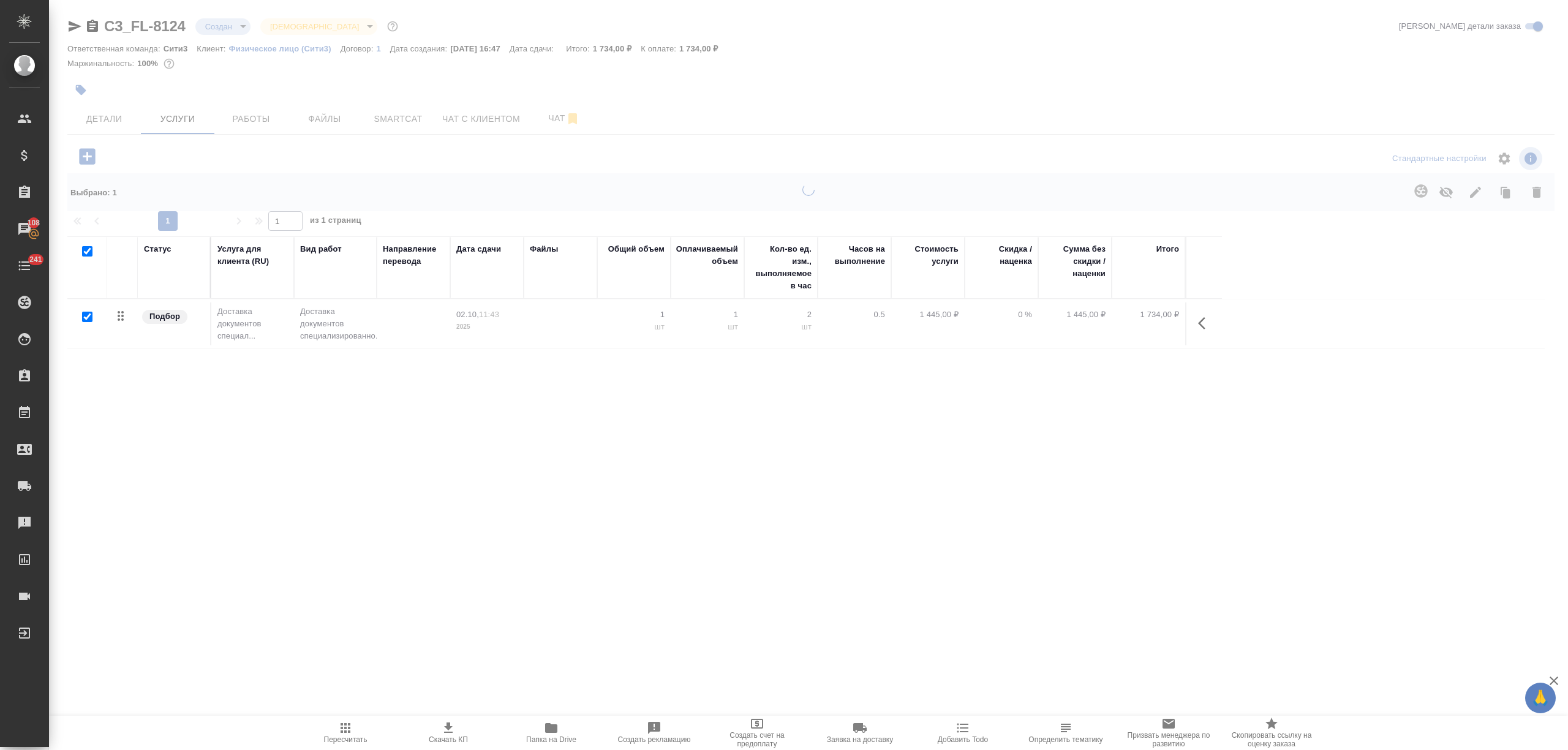
click at [109, 111] on div at bounding box center [809, 266] width 1519 height 531
click at [119, 123] on div at bounding box center [809, 266] width 1519 height 531
checkbox input "false"
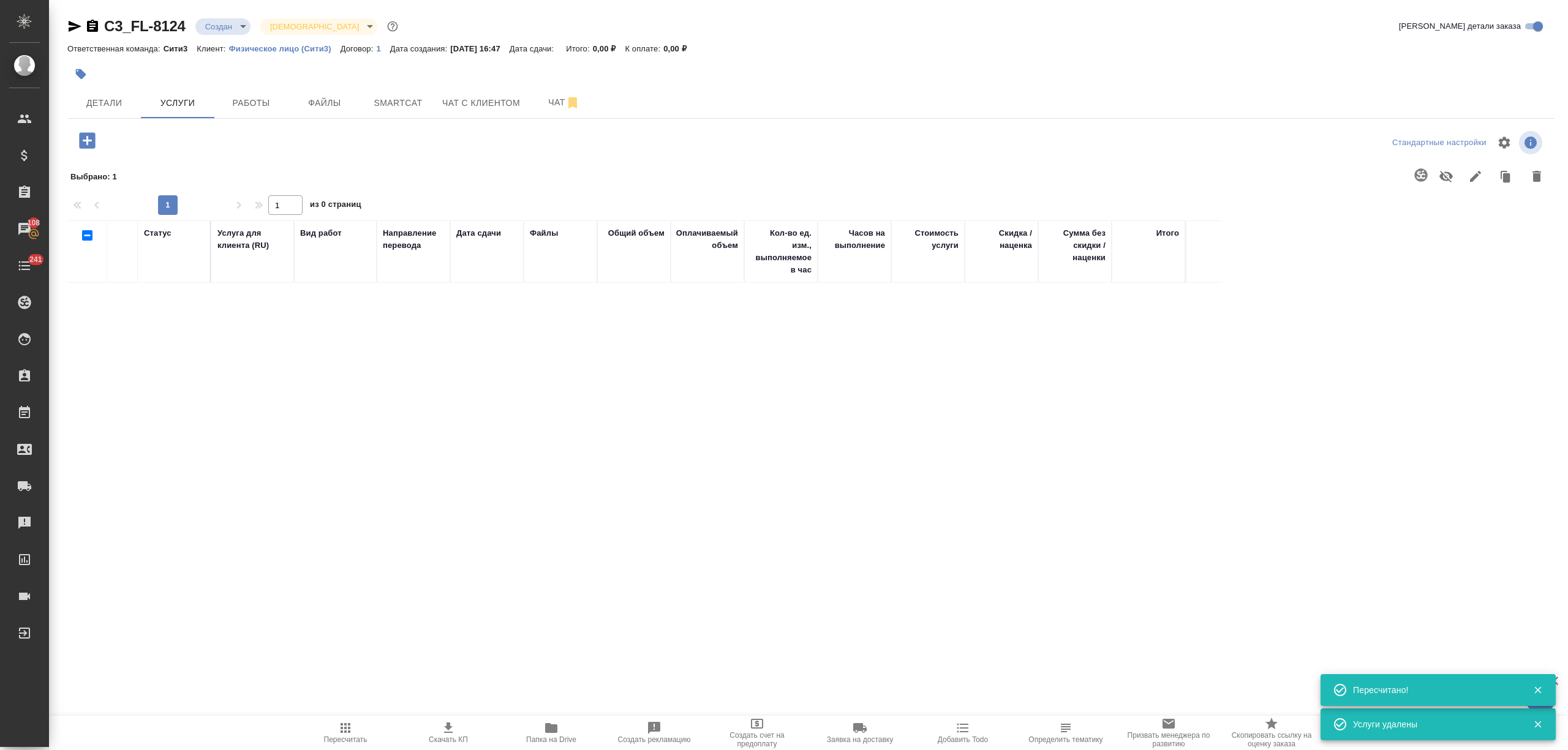
click at [120, 123] on div "C3_FL-8124 Создан new Святая троица holyTrinity Кратко детали заказа Ответствен…" at bounding box center [811, 257] width 1500 height 515
click at [123, 104] on span "Детали" at bounding box center [104, 103] width 58 height 15
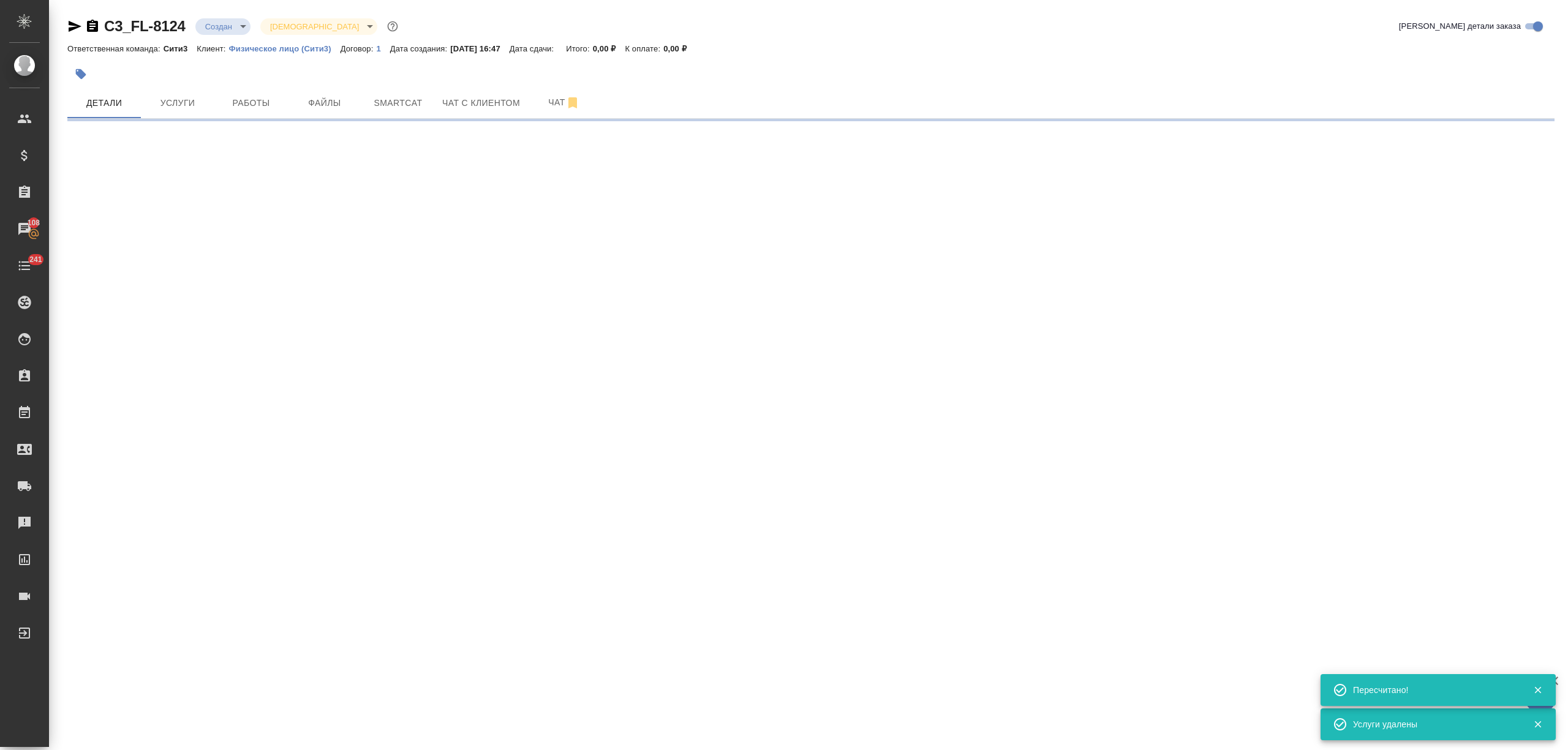
select select "RU"
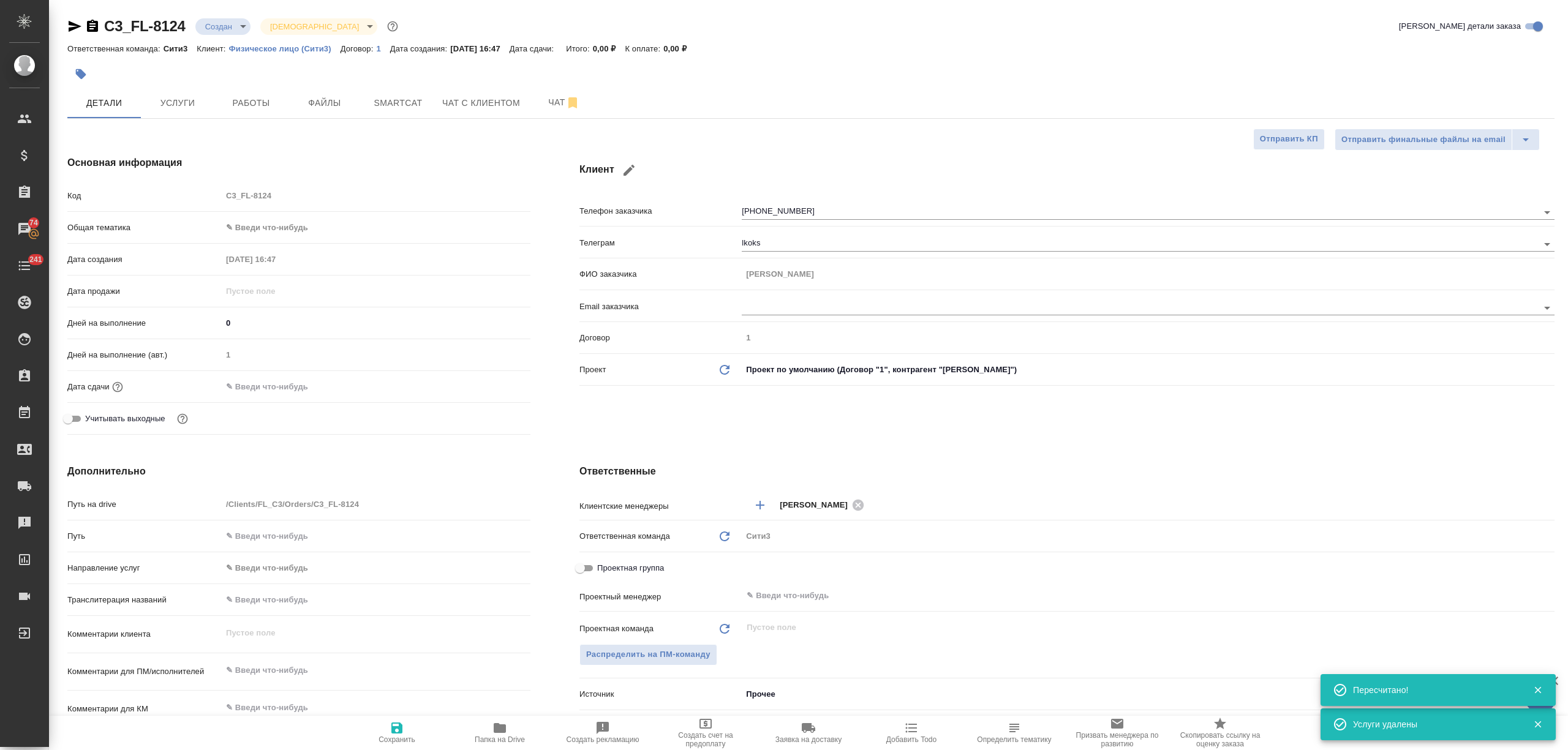
type textarea "x"
click at [29, 189] on icon at bounding box center [24, 191] width 11 height 13
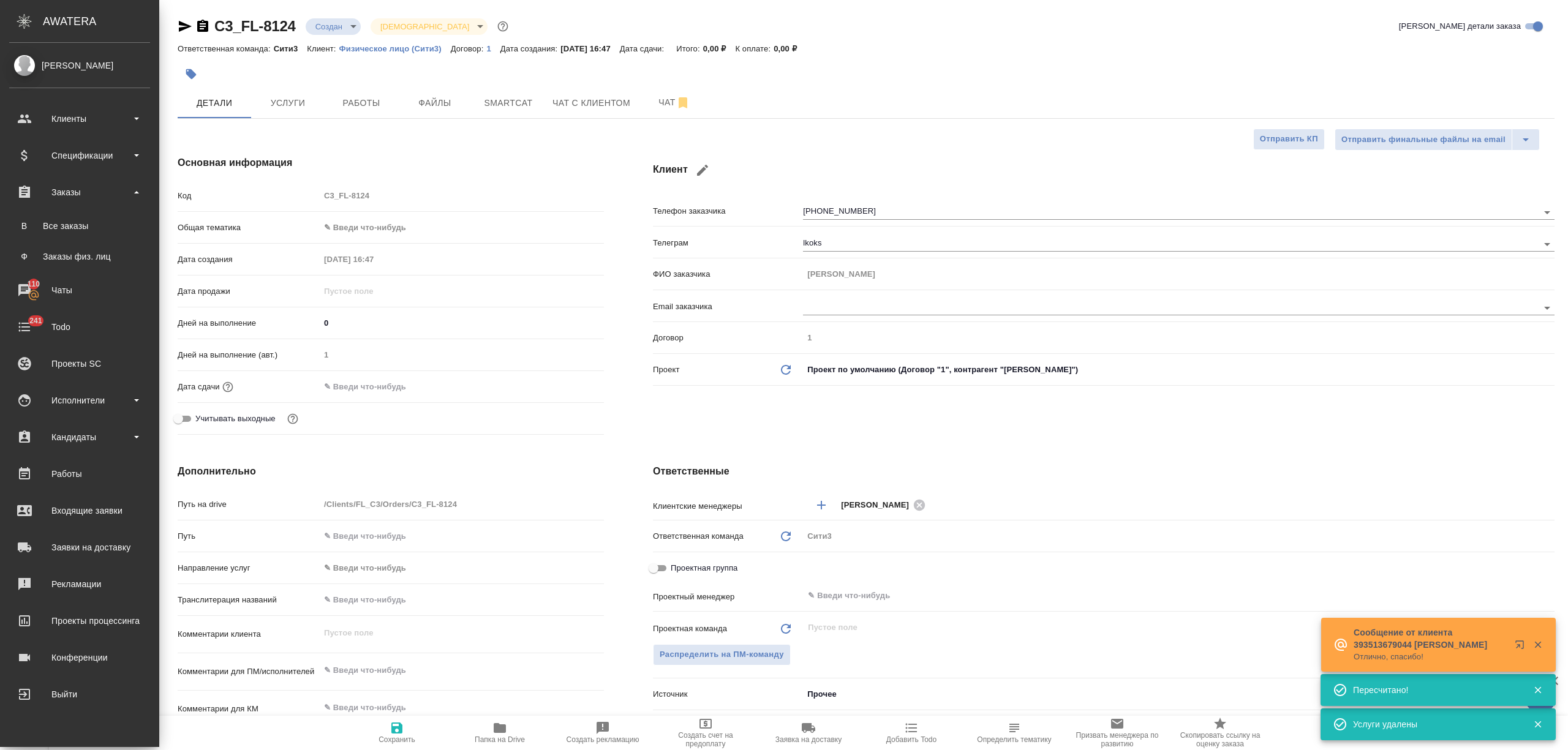
type textarea "x"
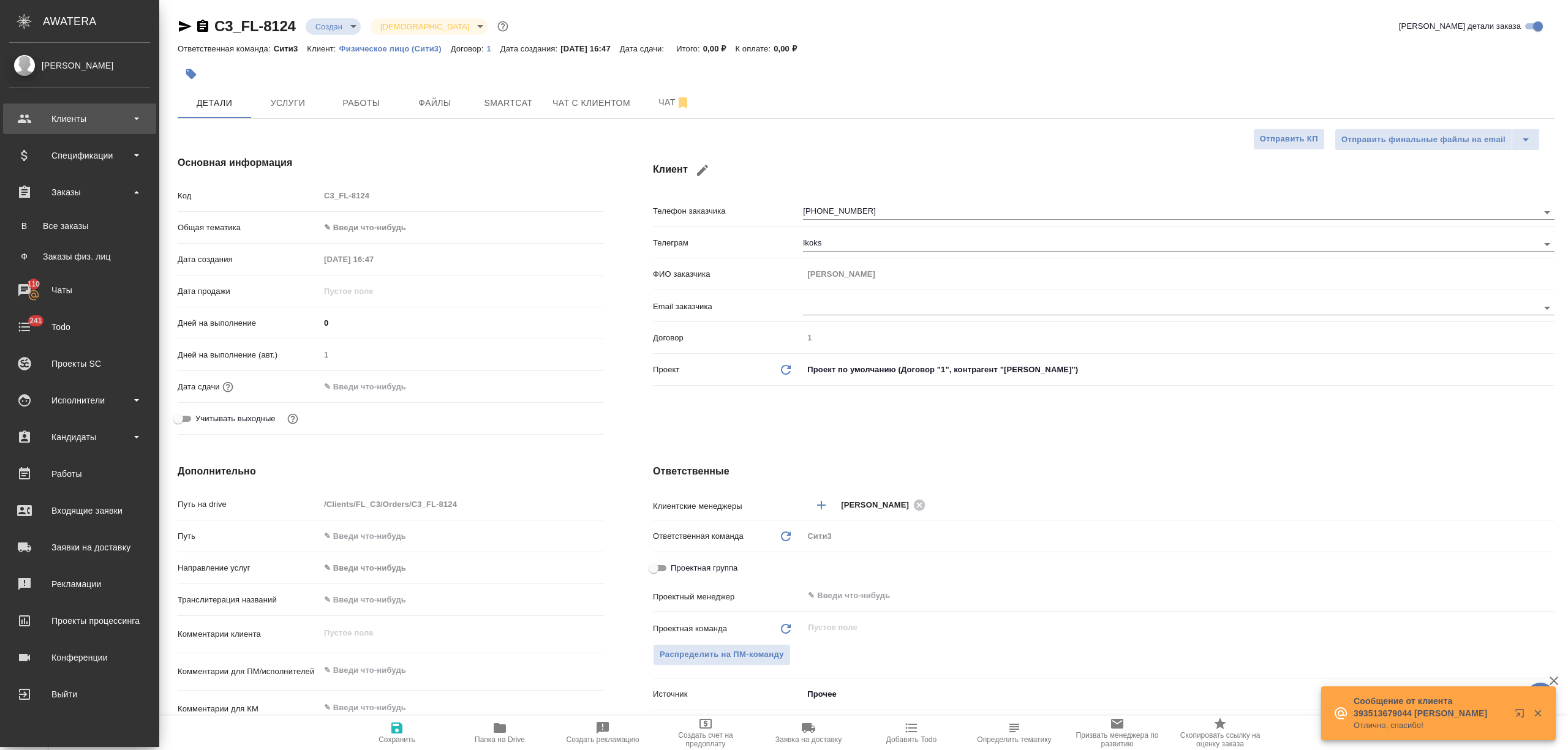
click at [82, 116] on div "Клиенты" at bounding box center [79, 119] width 141 height 18
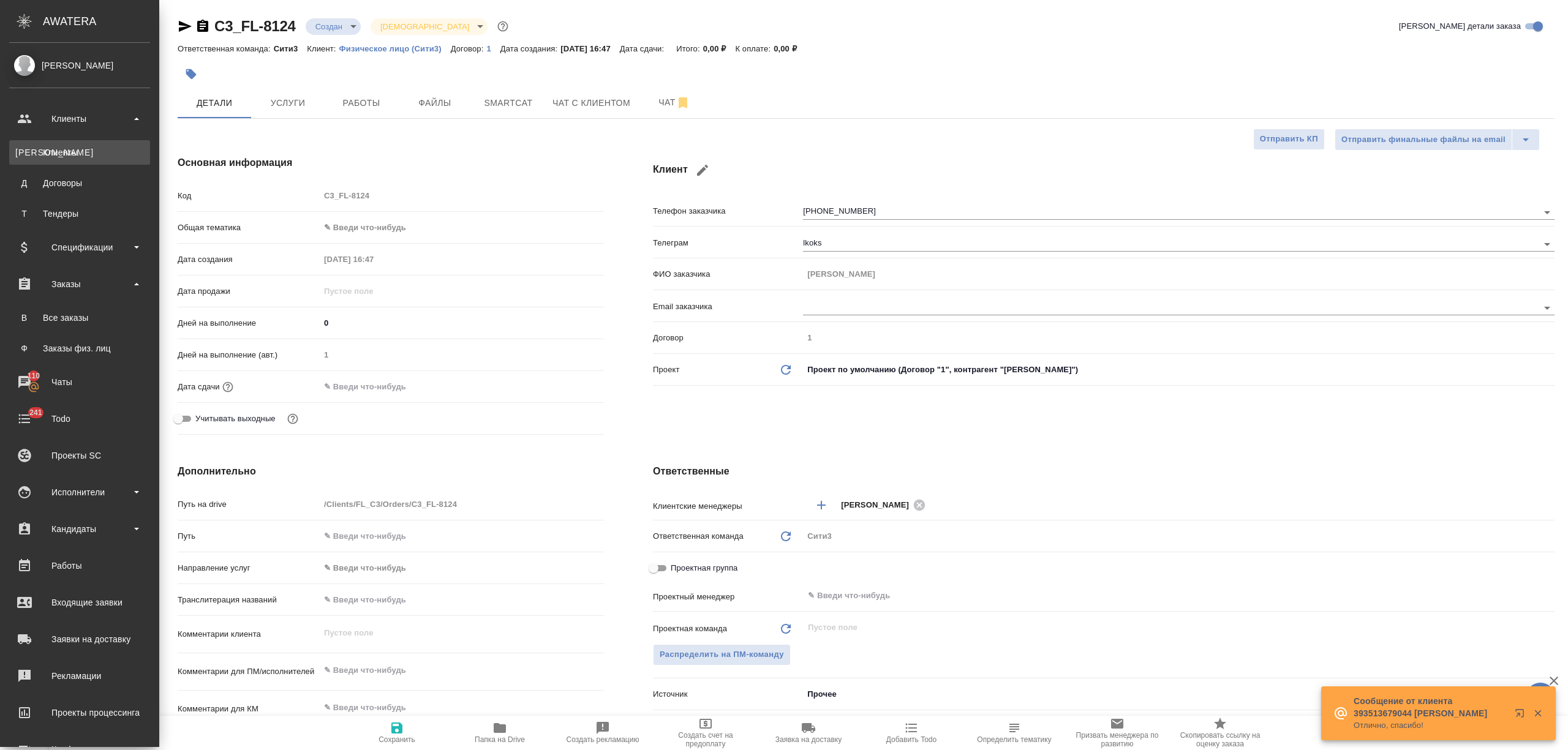
click at [64, 165] on link "К Клиенты" at bounding box center [79, 152] width 141 height 24
type textarea "x"
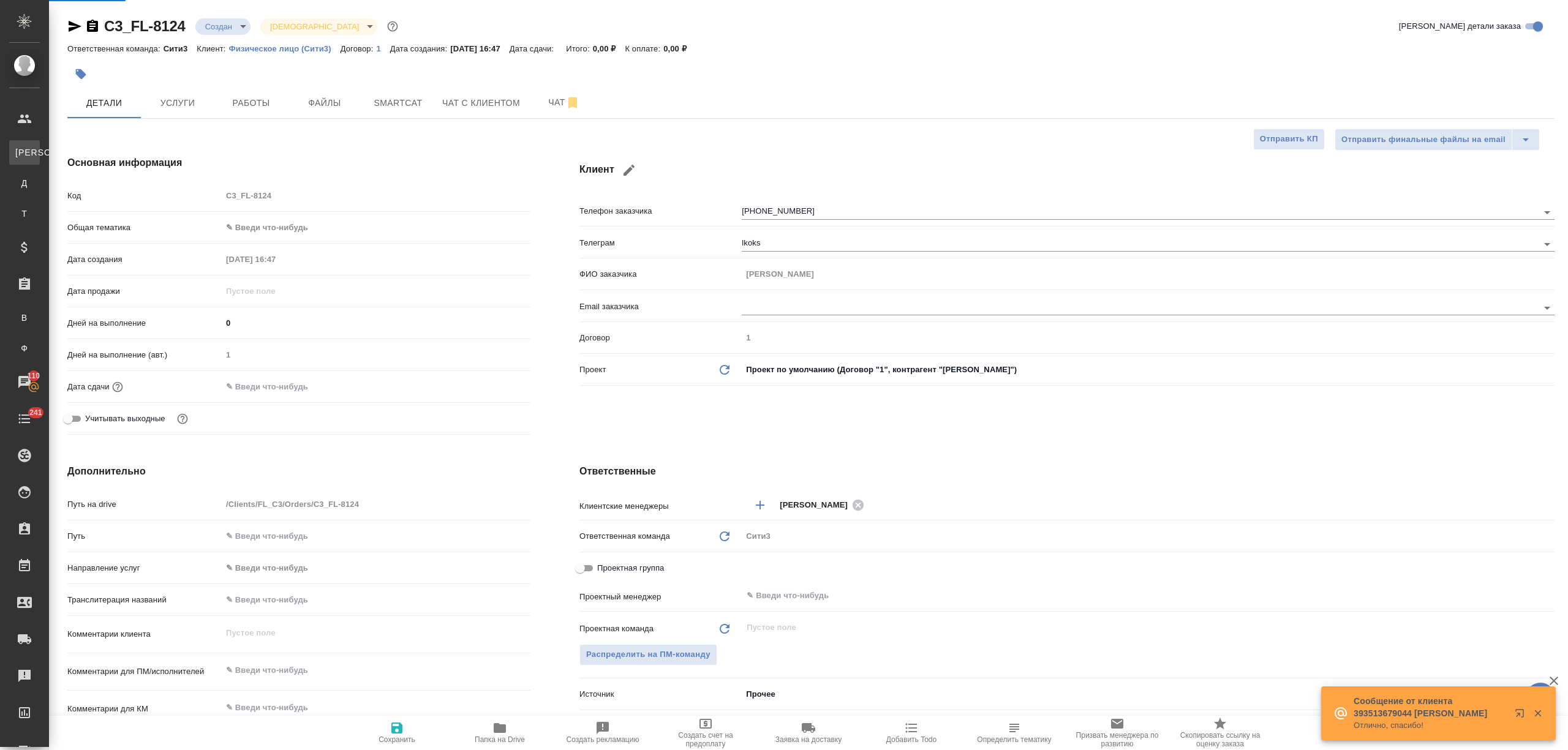
select select "RU"
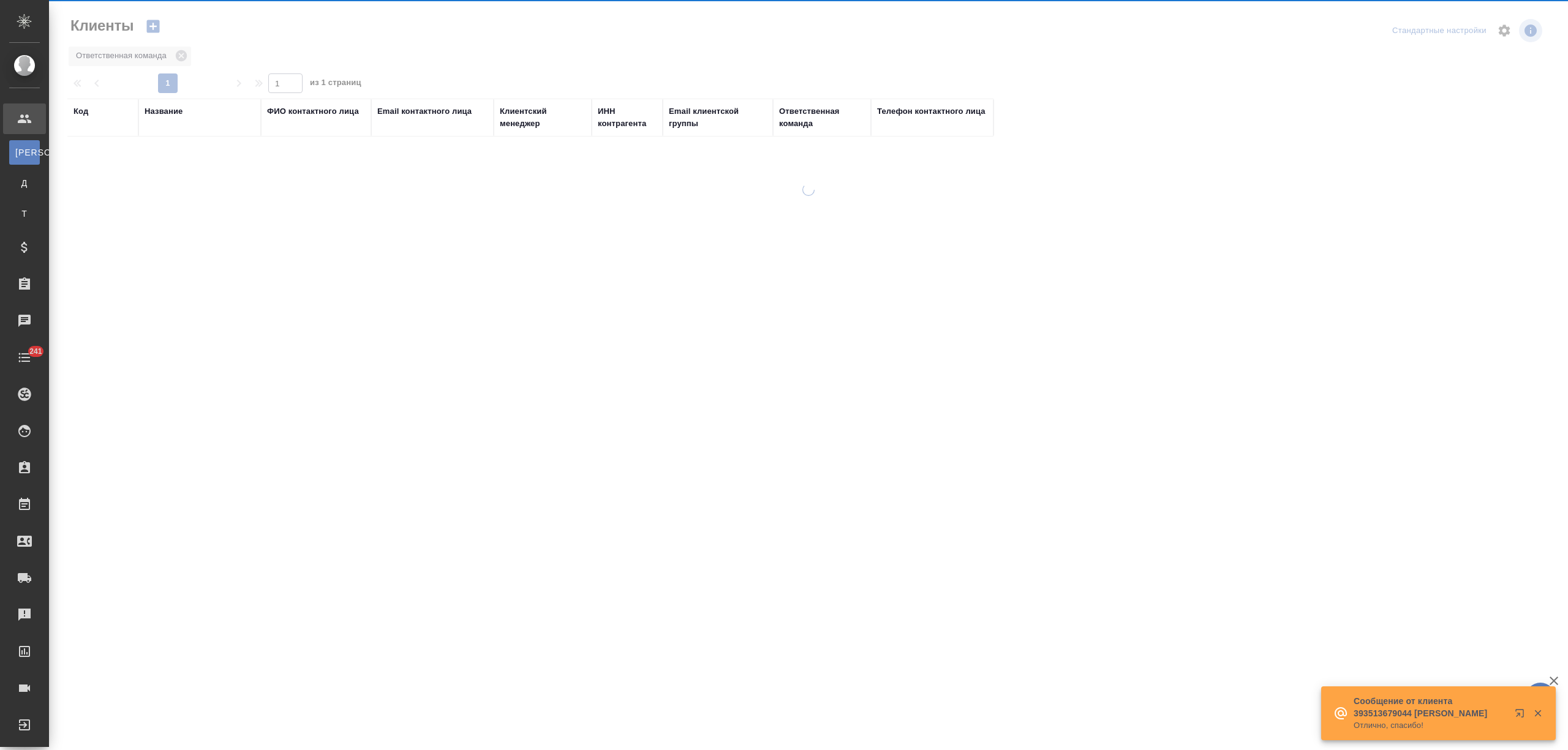
click at [176, 114] on div "Название" at bounding box center [163, 111] width 38 height 13
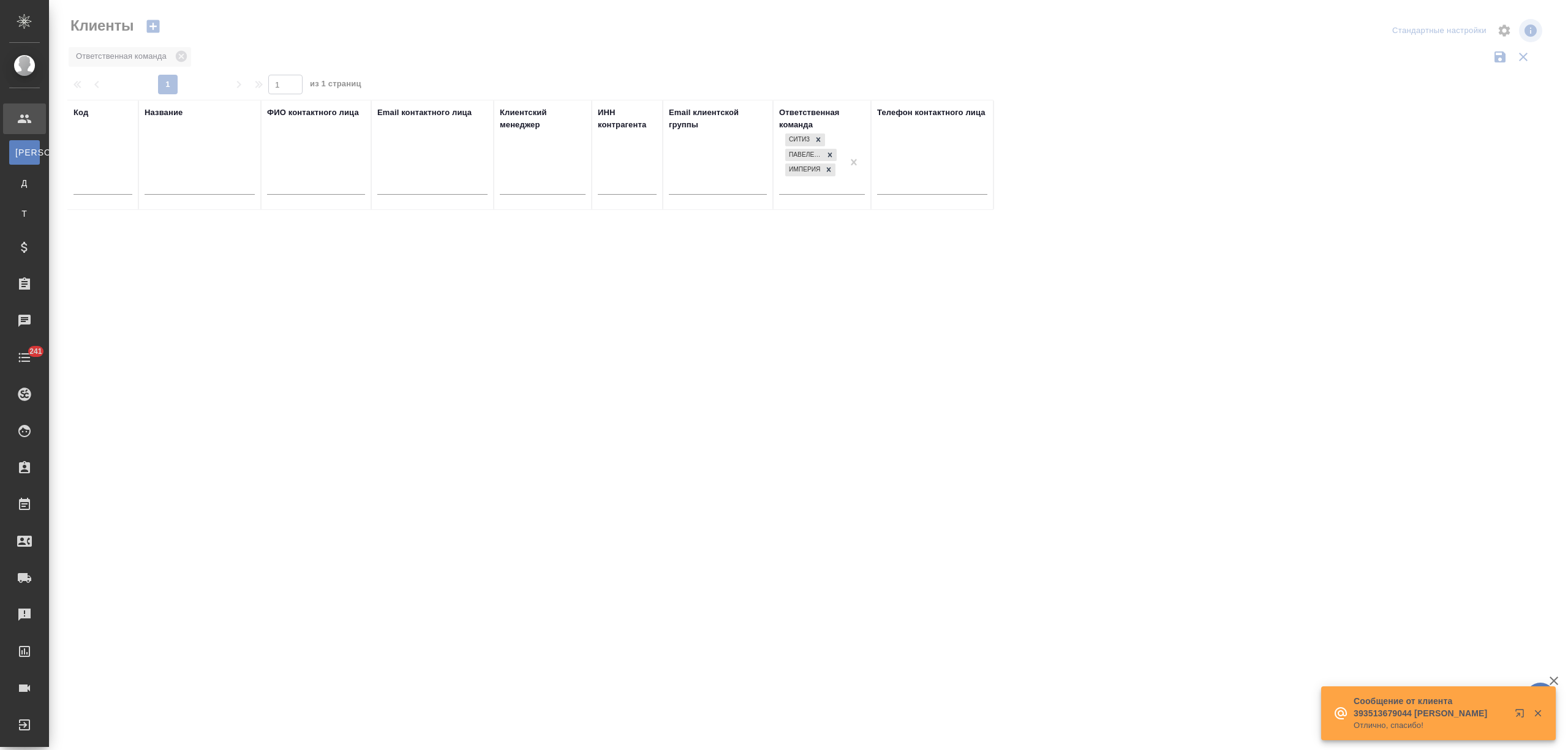
click at [176, 185] on input "text" at bounding box center [200, 186] width 110 height 15
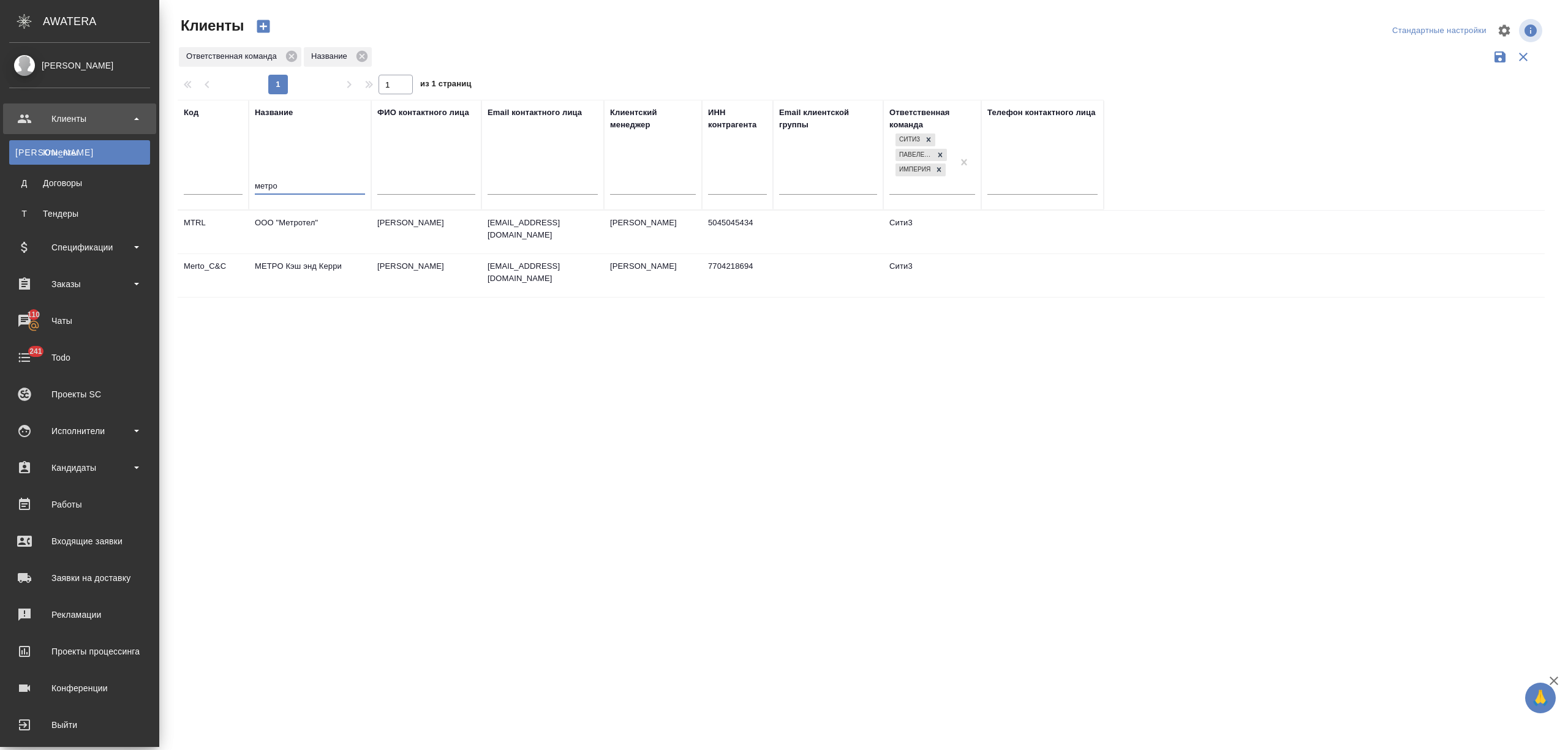
type input "метро"
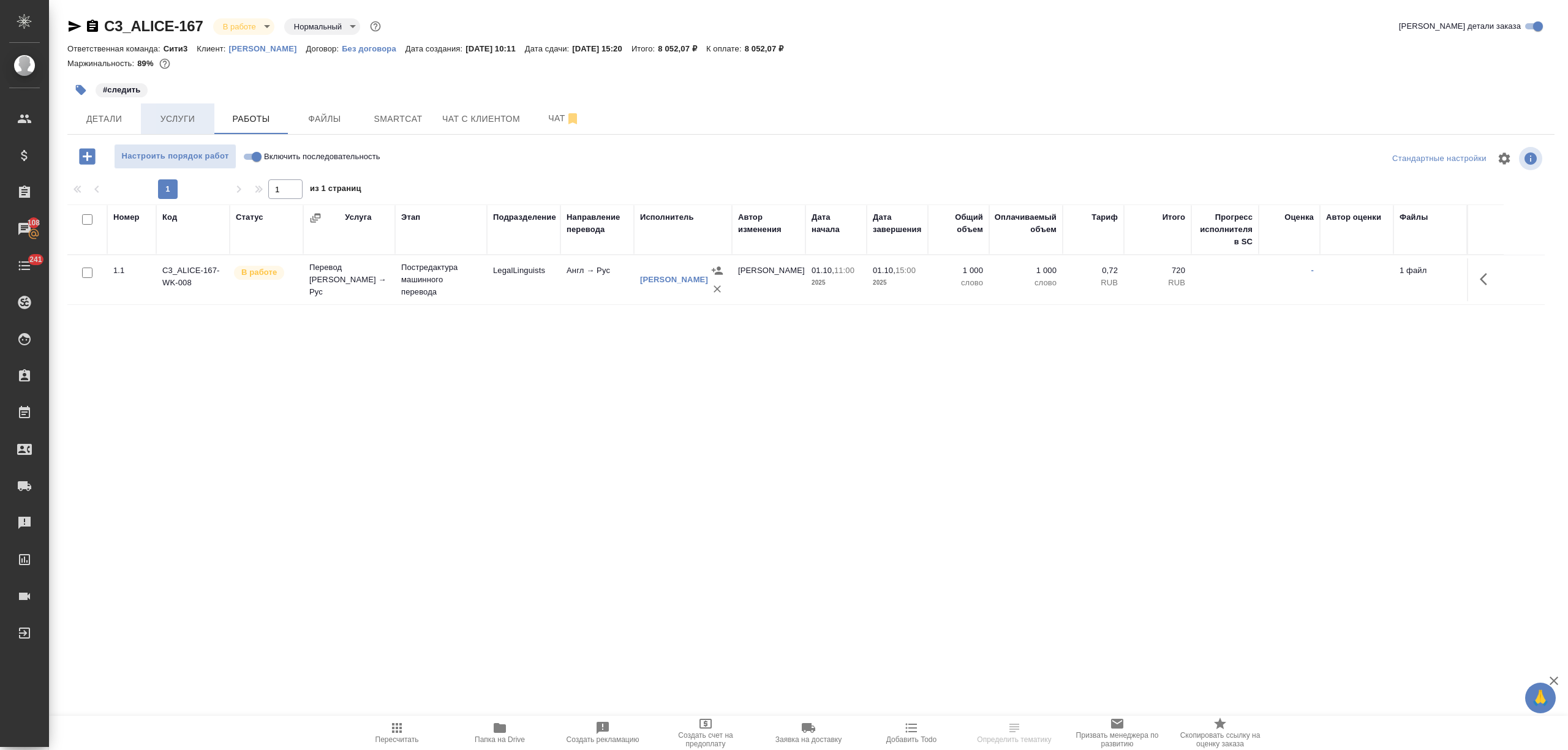
click at [175, 119] on span "Услуги" at bounding box center [177, 119] width 58 height 15
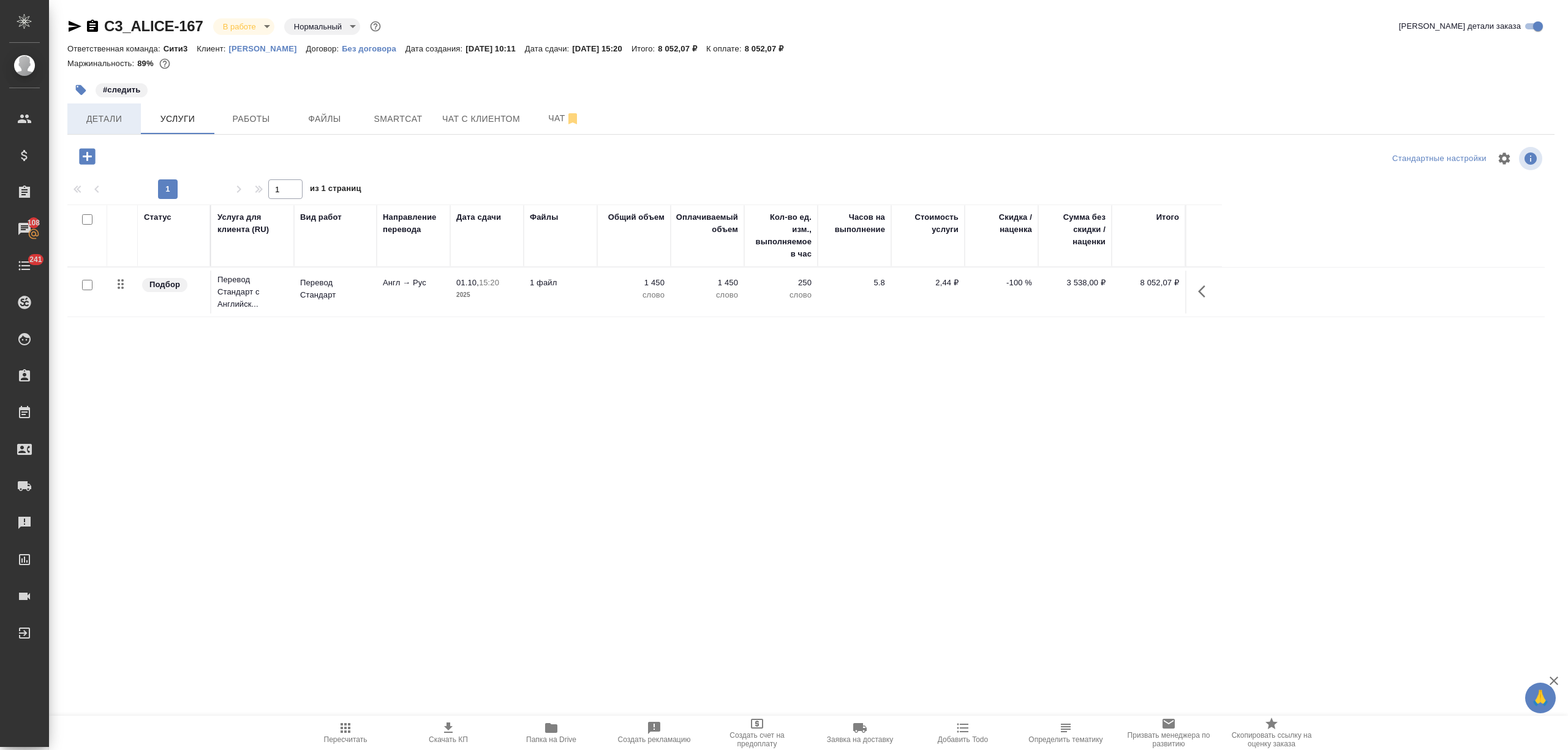
click at [107, 125] on span "Детали" at bounding box center [104, 119] width 58 height 15
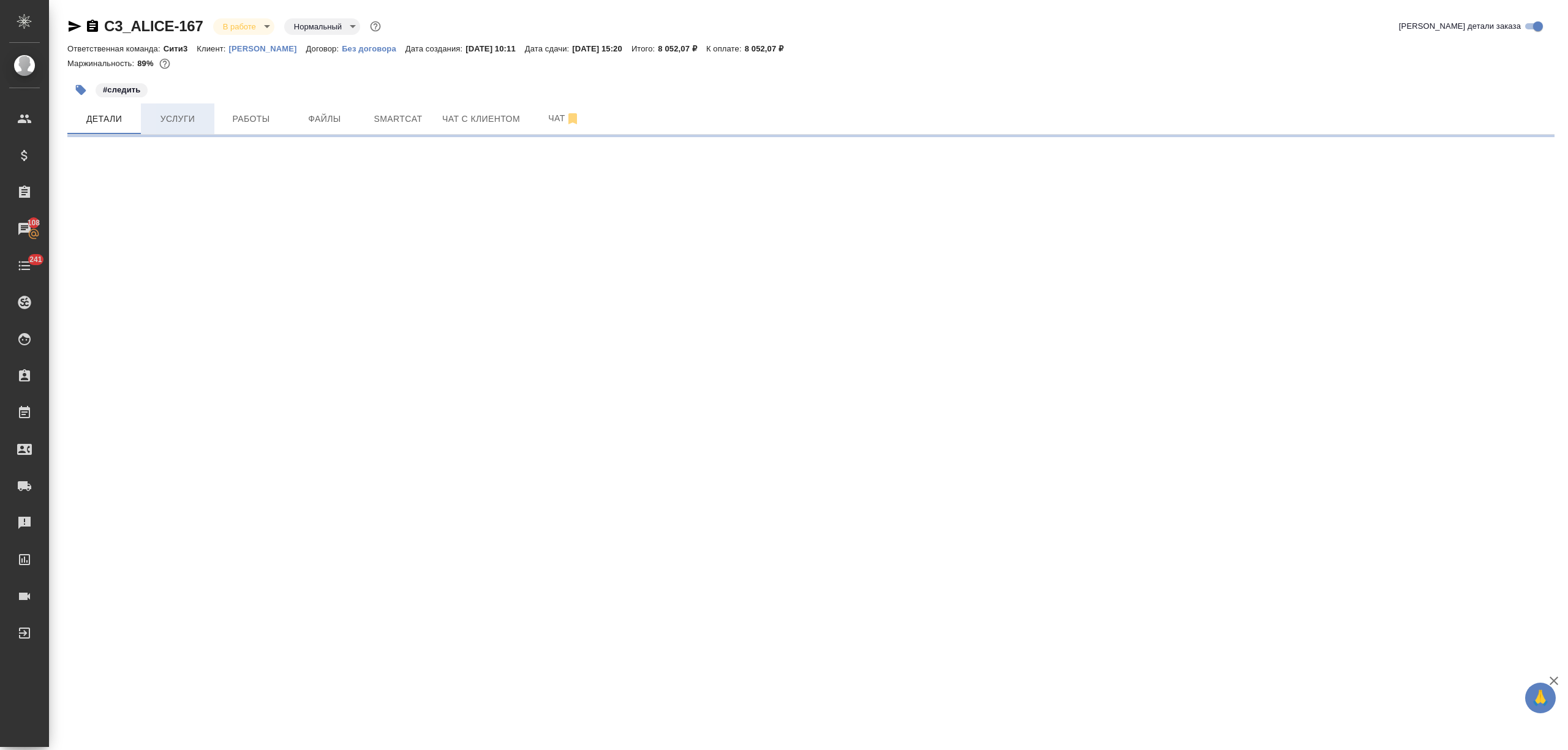
select select "RU"
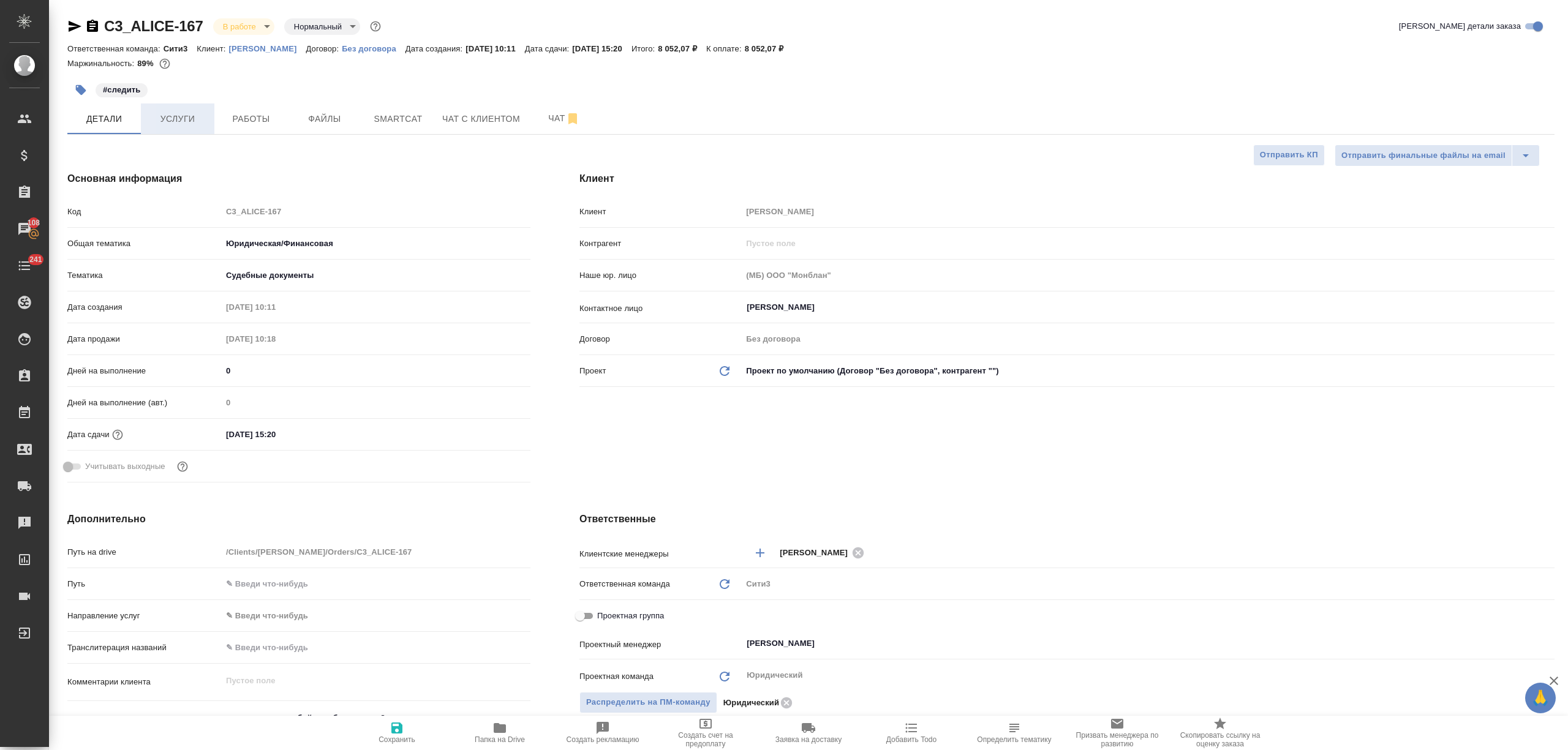
type textarea "x"
click at [192, 125] on span "Услуги" at bounding box center [177, 119] width 58 height 15
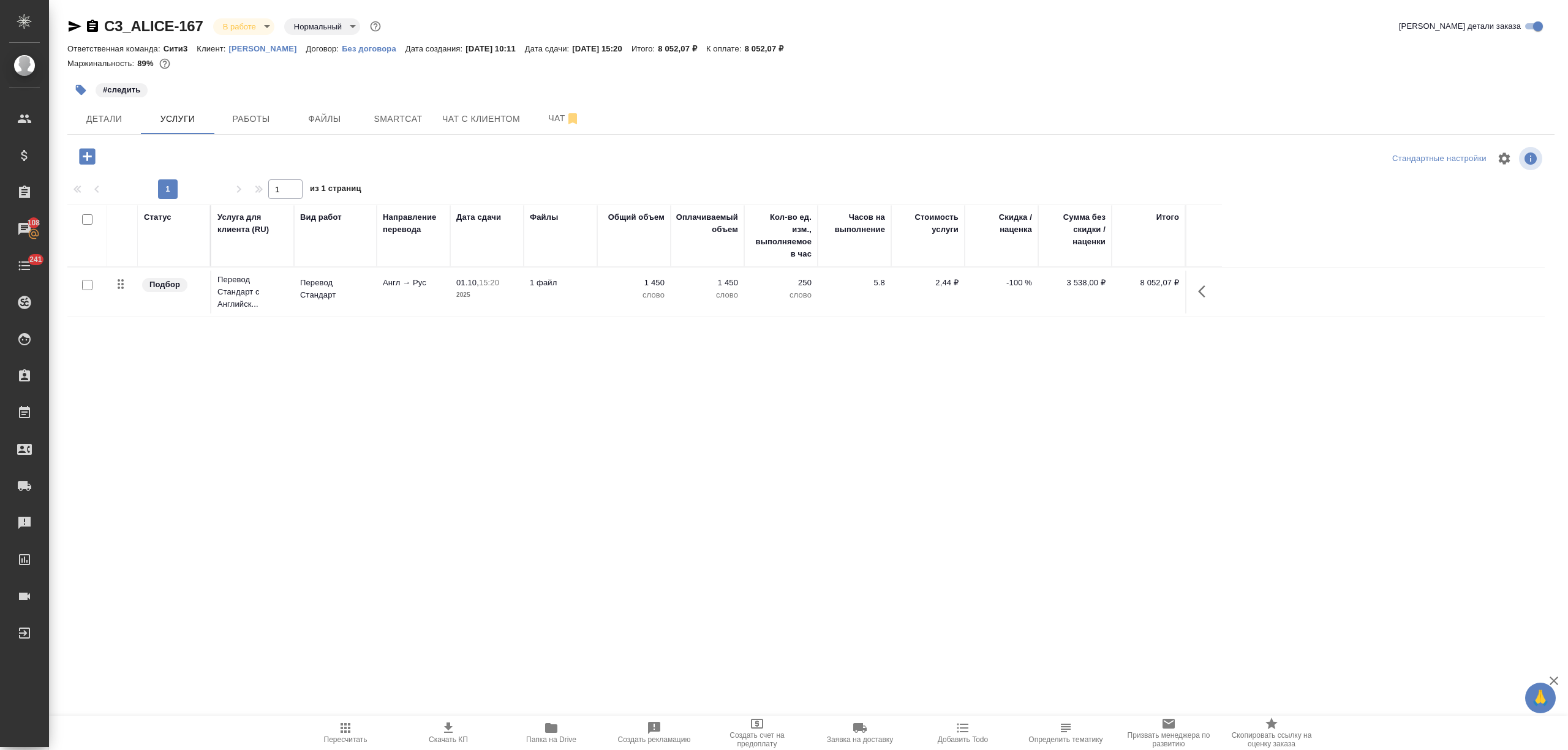
click at [89, 162] on icon "button" at bounding box center [87, 155] width 16 height 16
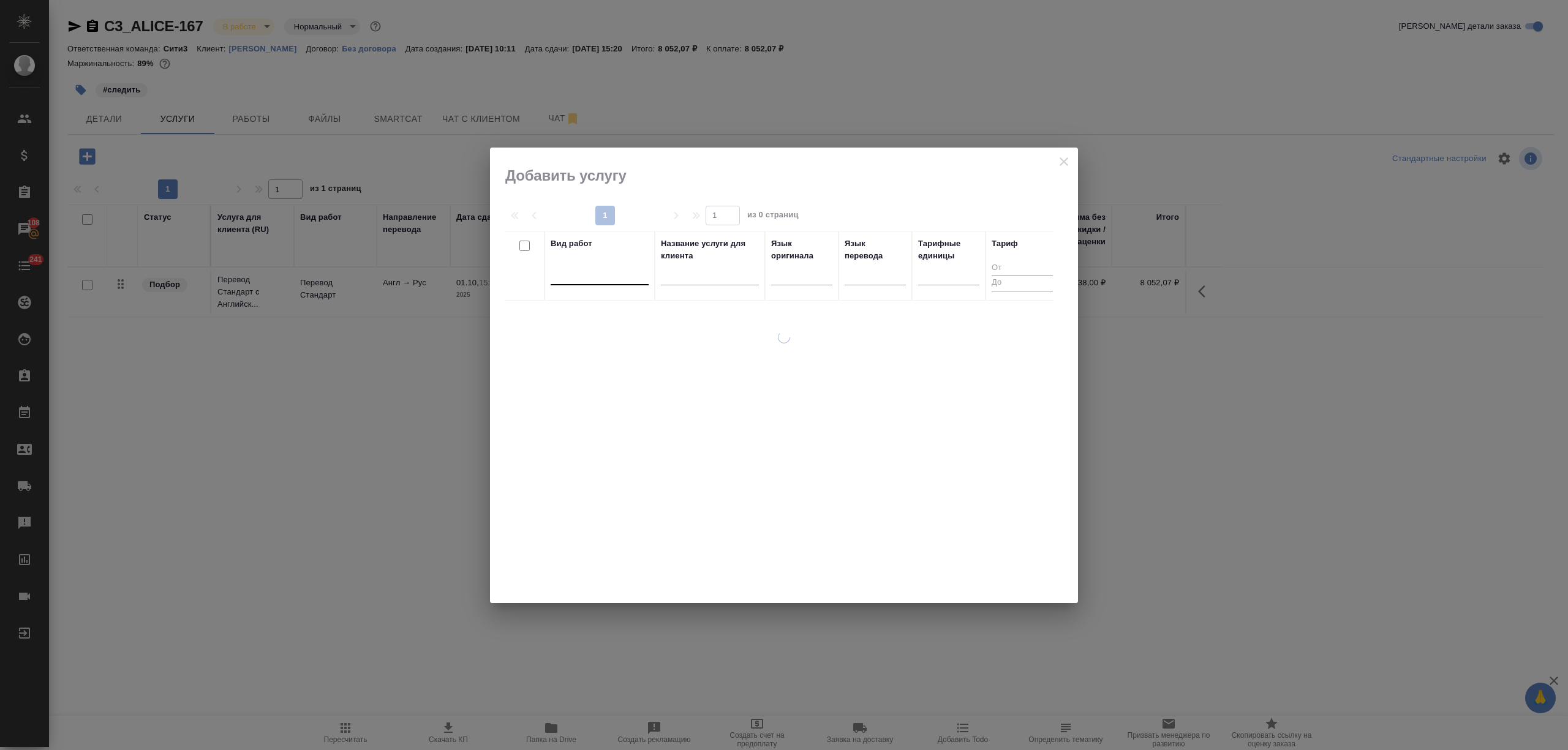
click at [583, 282] on div at bounding box center [599, 274] width 98 height 23
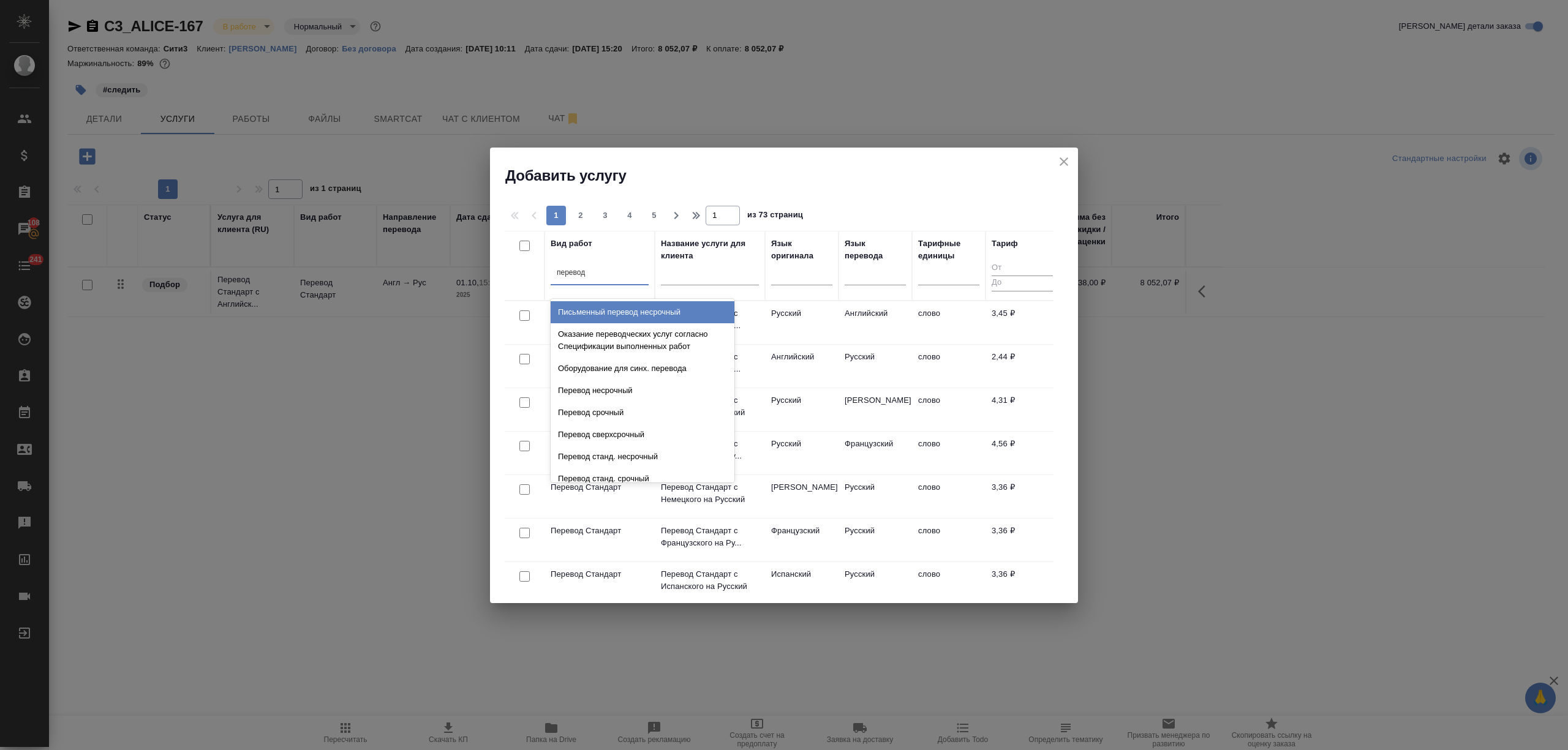
type input "перевод ст"
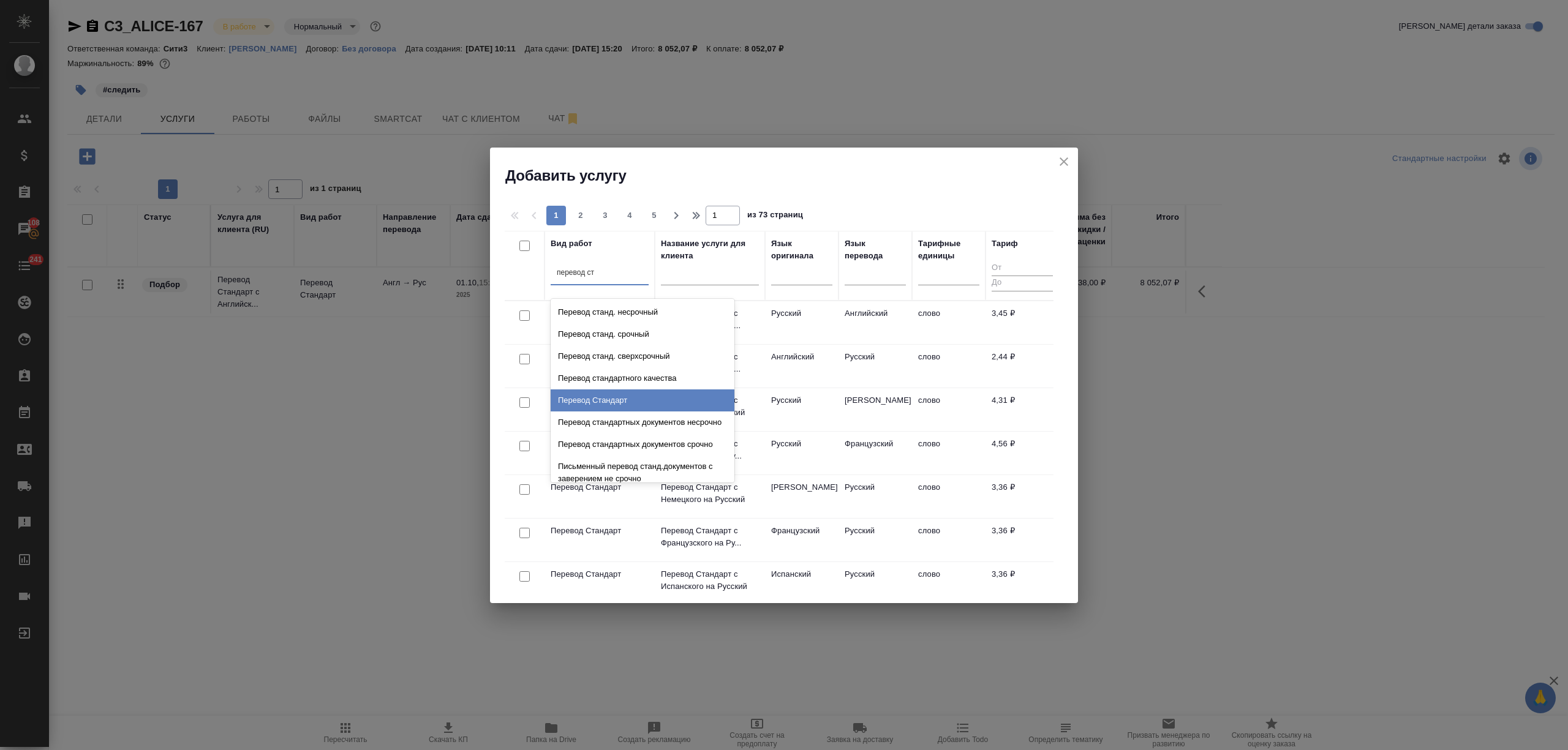
click at [621, 399] on div "Перевод Стандарт" at bounding box center [642, 400] width 184 height 22
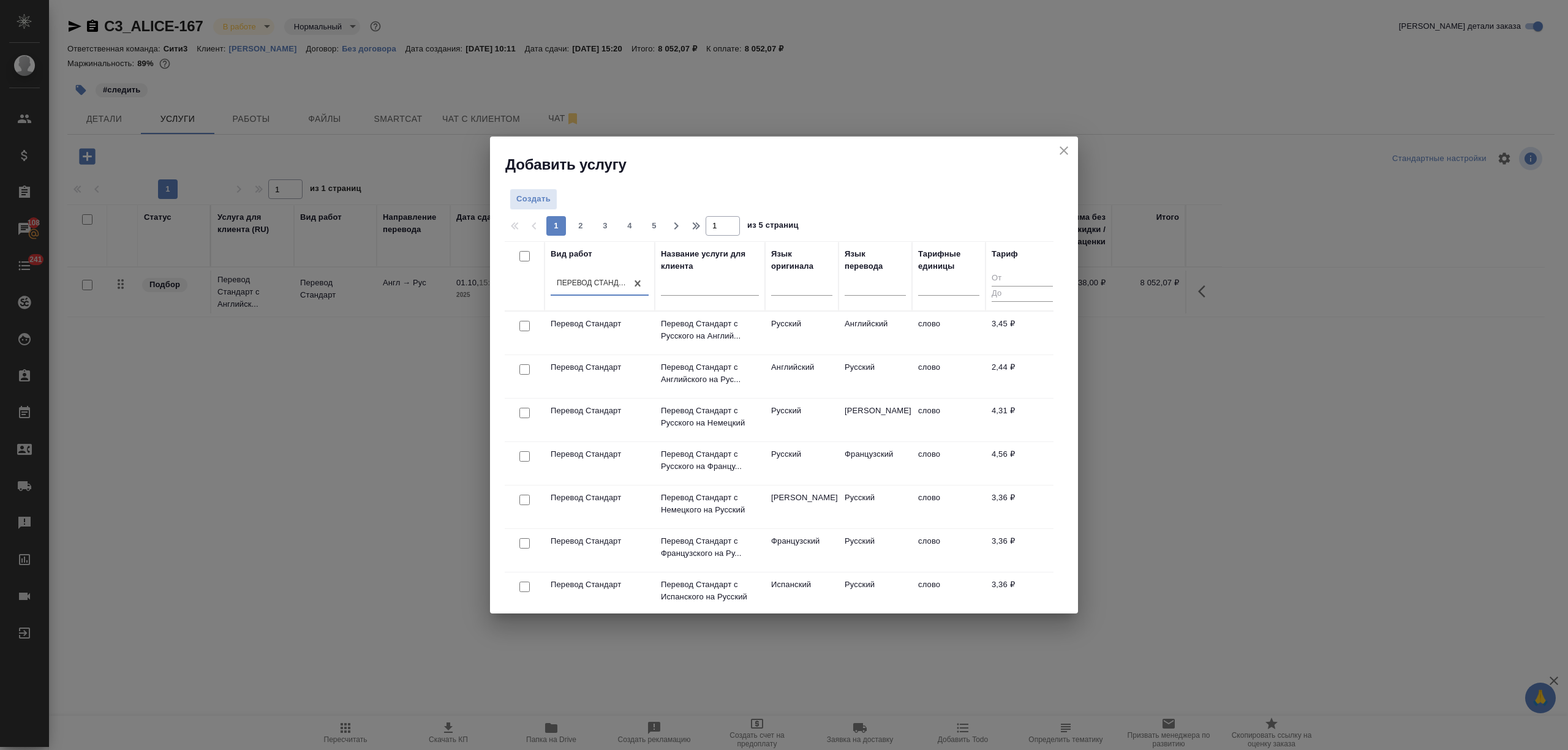
click at [811, 332] on td "Русский" at bounding box center [802, 332] width 74 height 43
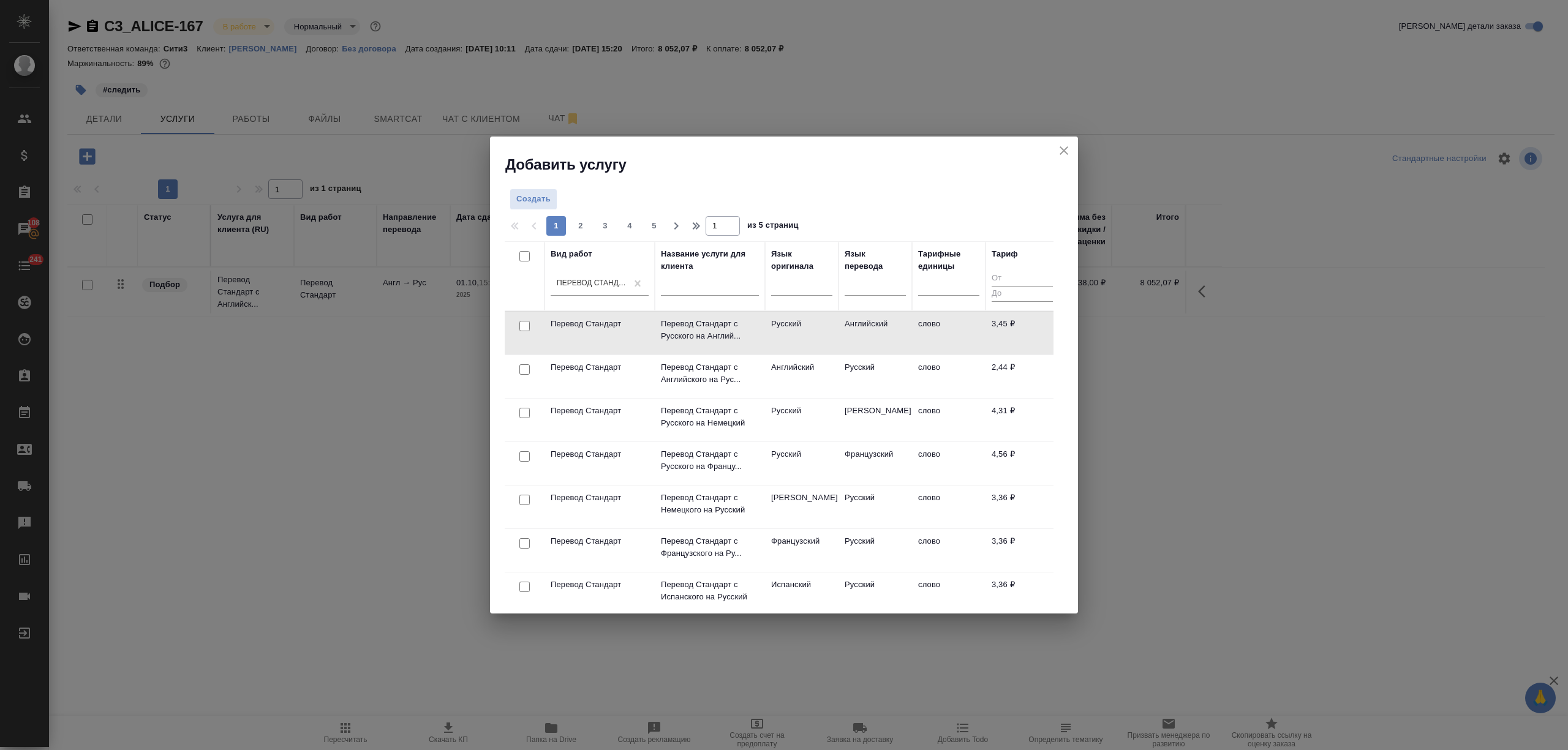
click at [811, 332] on td "Русский" at bounding box center [802, 332] width 74 height 43
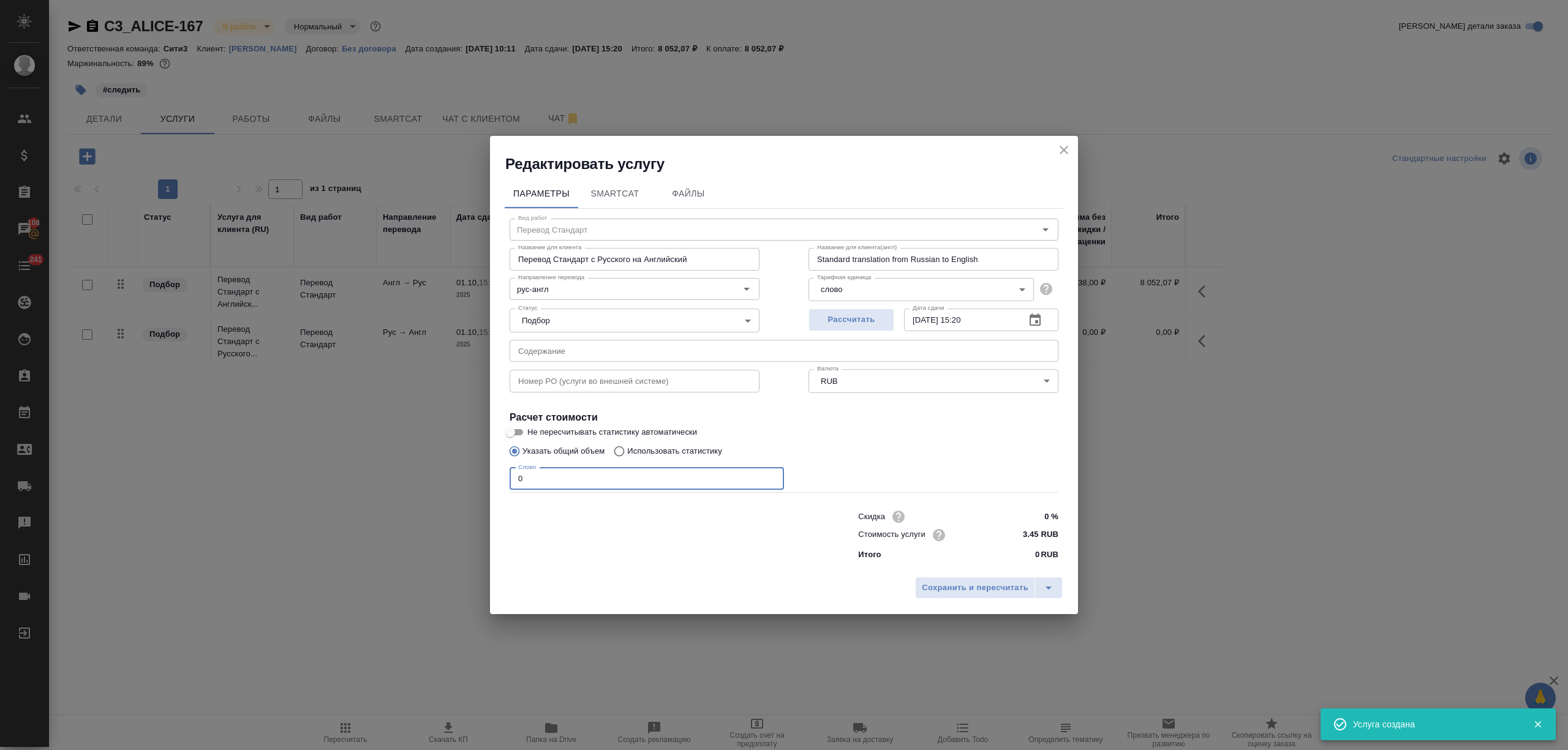
drag, startPoint x: 518, startPoint y: 485, endPoint x: 486, endPoint y: 479, distance: 32.6
click at [486, 479] on div "Редактировать услугу Параметры SmartCat Файлы Вид работ Перевод Стандарт Вид ра…" at bounding box center [784, 375] width 1568 height 750
type input "250"
click at [991, 580] on button "Сохранить и пересчитать" at bounding box center [975, 588] width 120 height 22
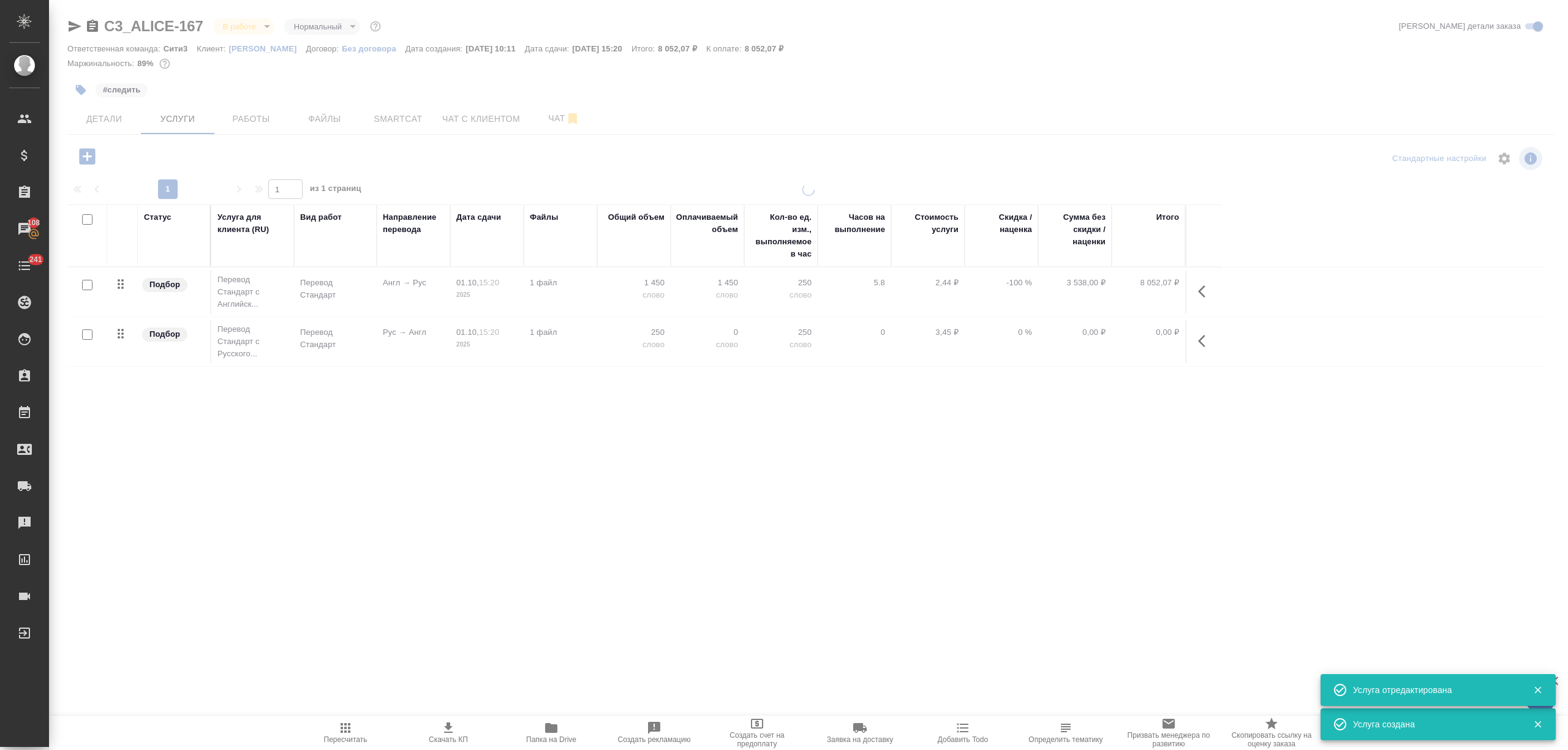
type input "urgent"
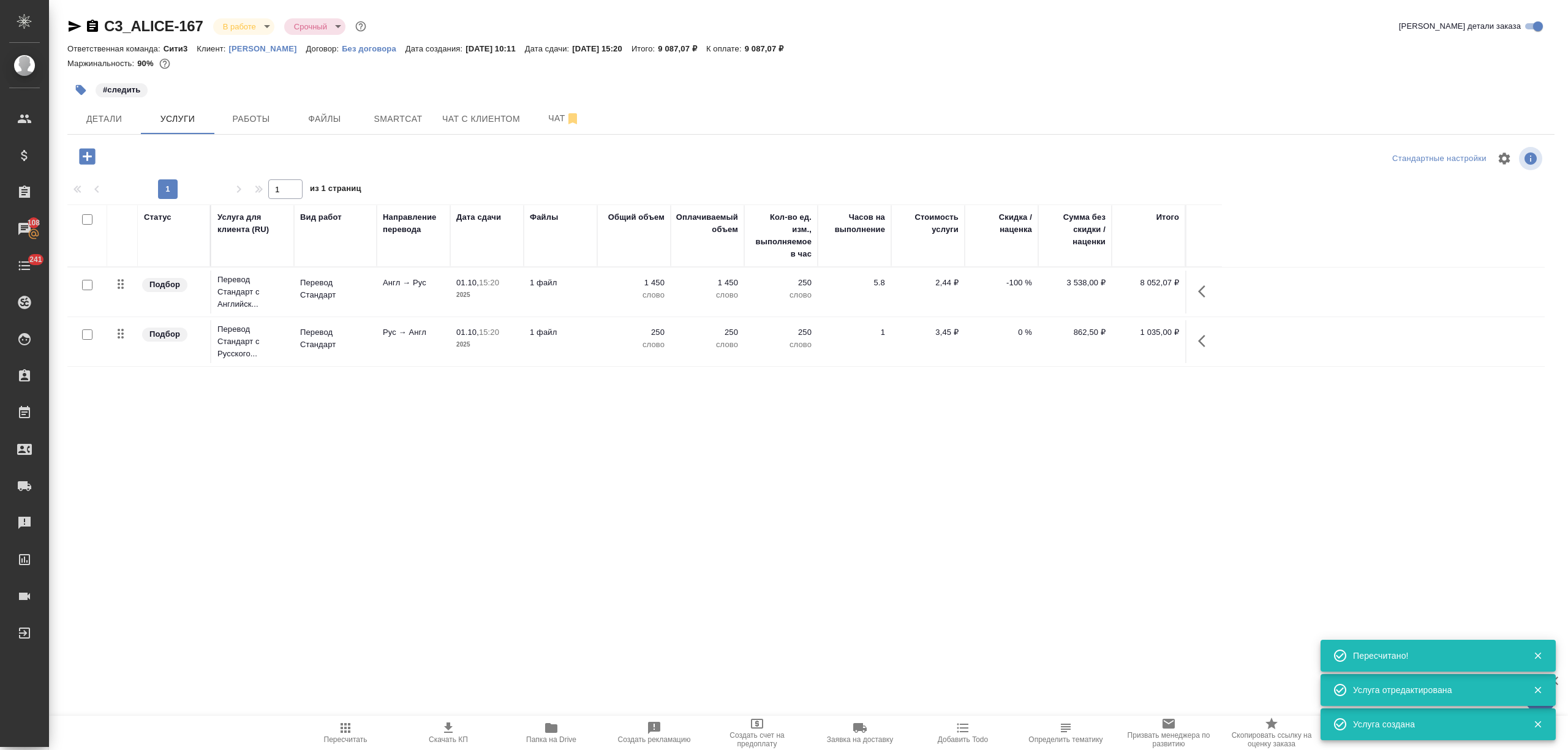
click at [84, 157] on icon "button" at bounding box center [88, 157] width 22 height 22
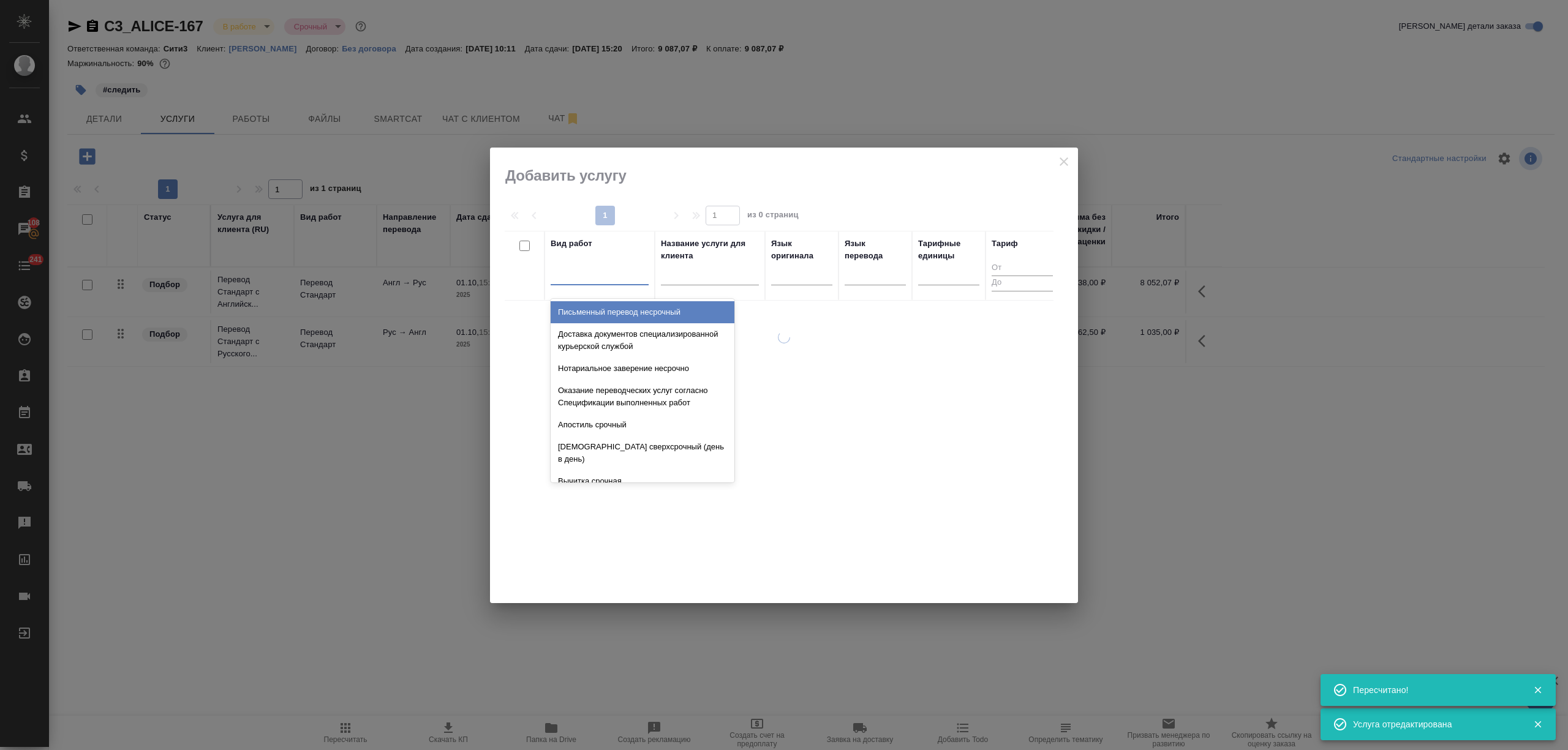
click at [583, 272] on div at bounding box center [599, 272] width 98 height 18
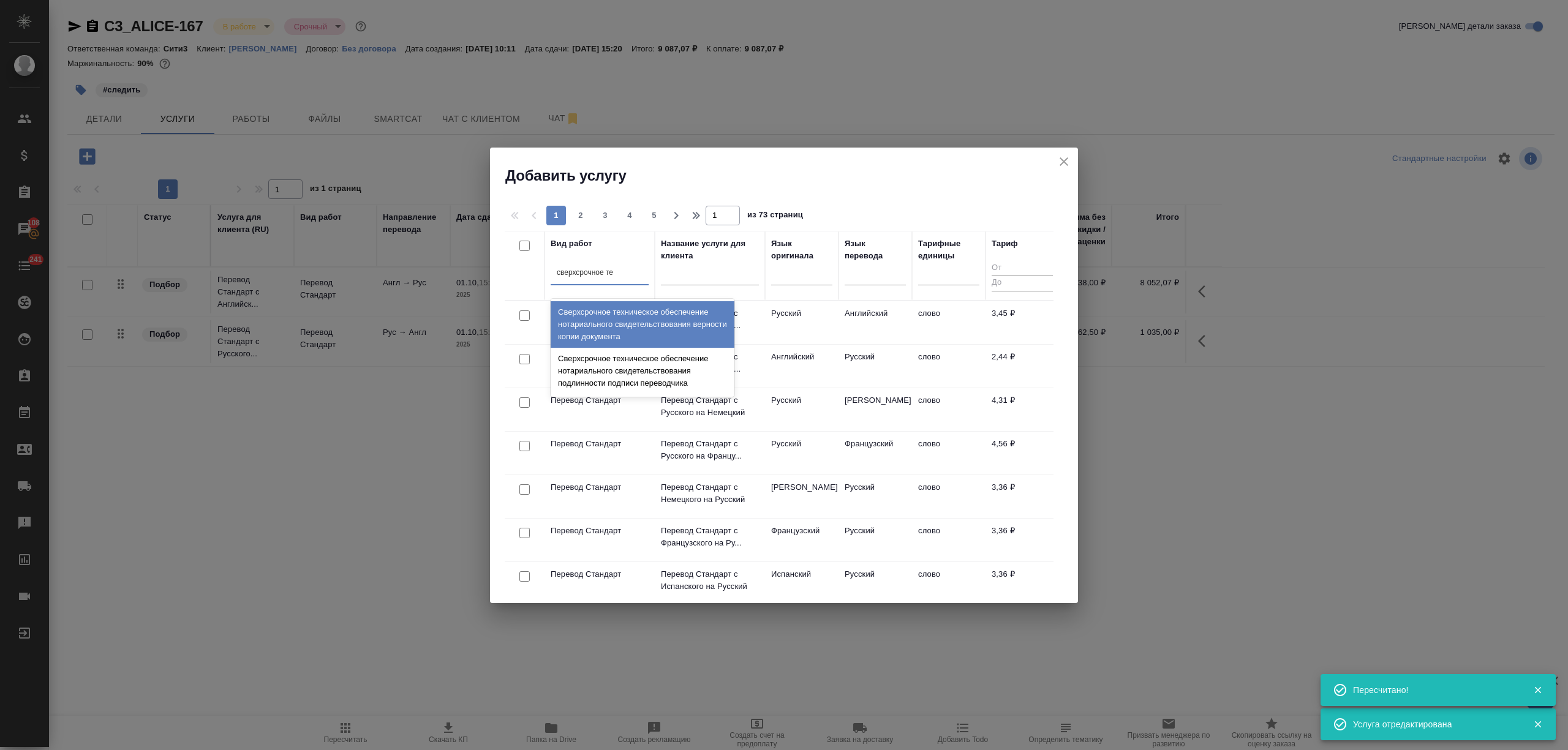
type input "сверхсрочное тех"
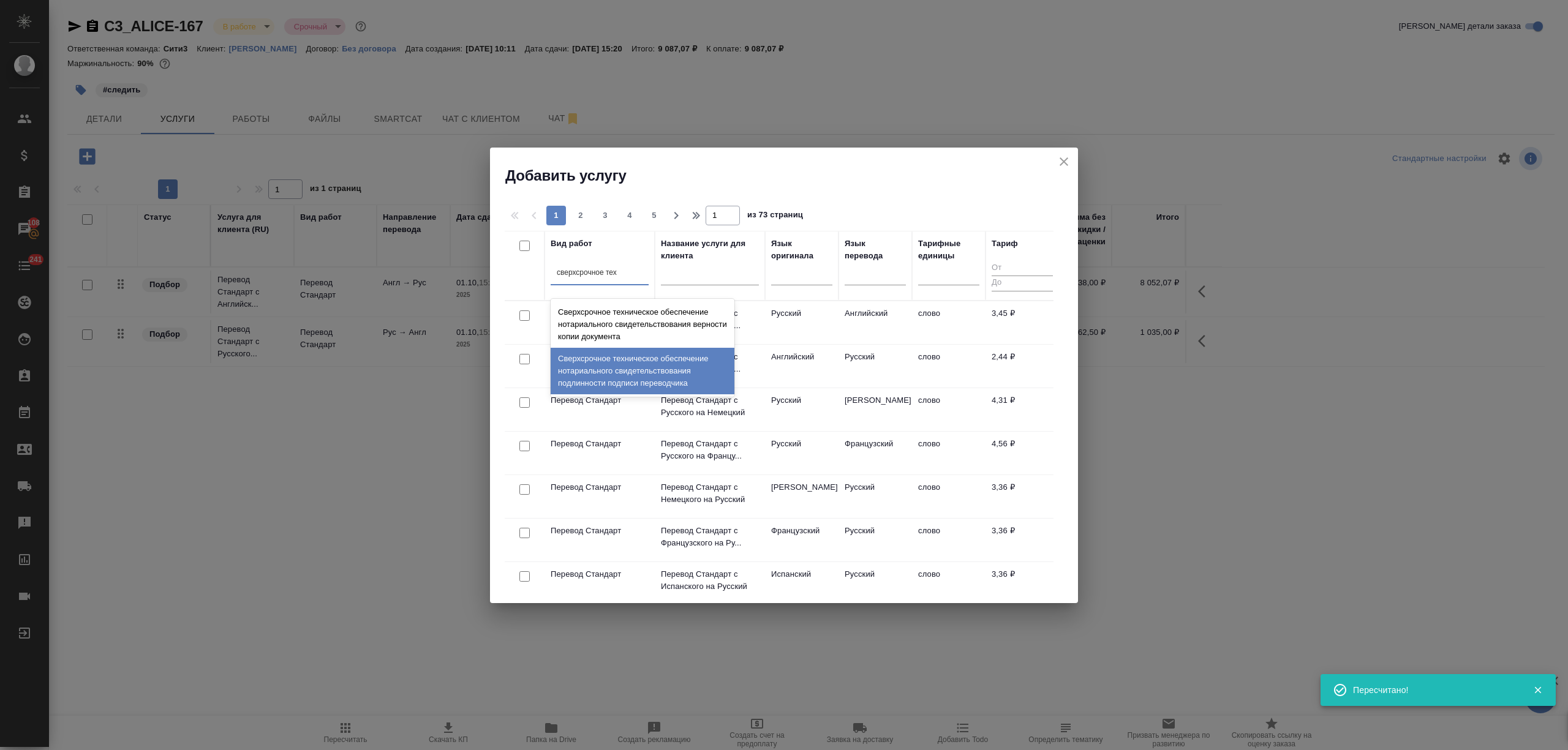
click at [611, 367] on div "Сверхсрочное техническое обеспечение нотариального свидетельствования подлиннос…" at bounding box center [642, 371] width 184 height 47
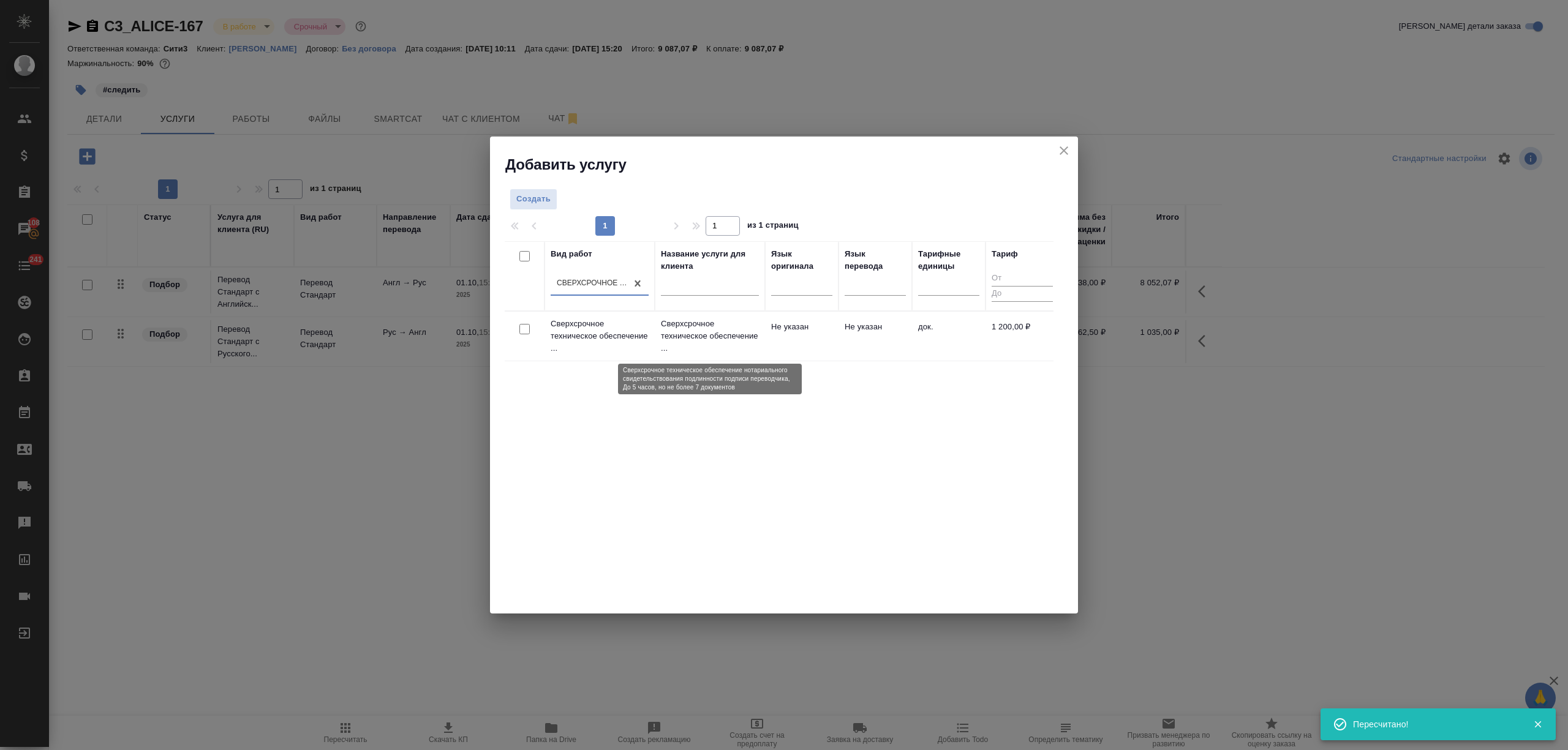
click at [756, 348] on p "Сверхсрочное техническое обеспечение ..." at bounding box center [709, 337] width 98 height 37
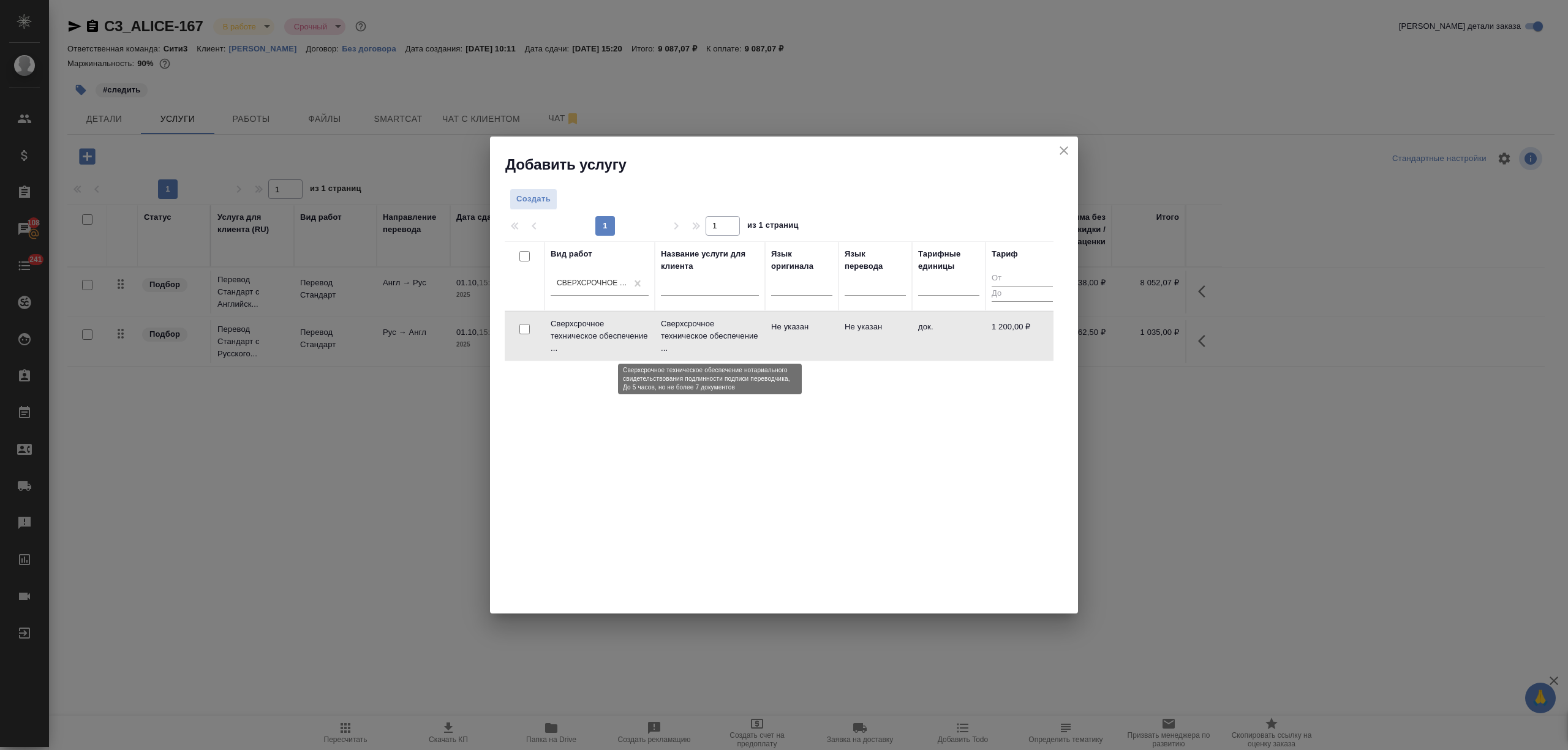
click at [756, 348] on p "Сверхсрочное техническое обеспечение ..." at bounding box center [709, 337] width 98 height 37
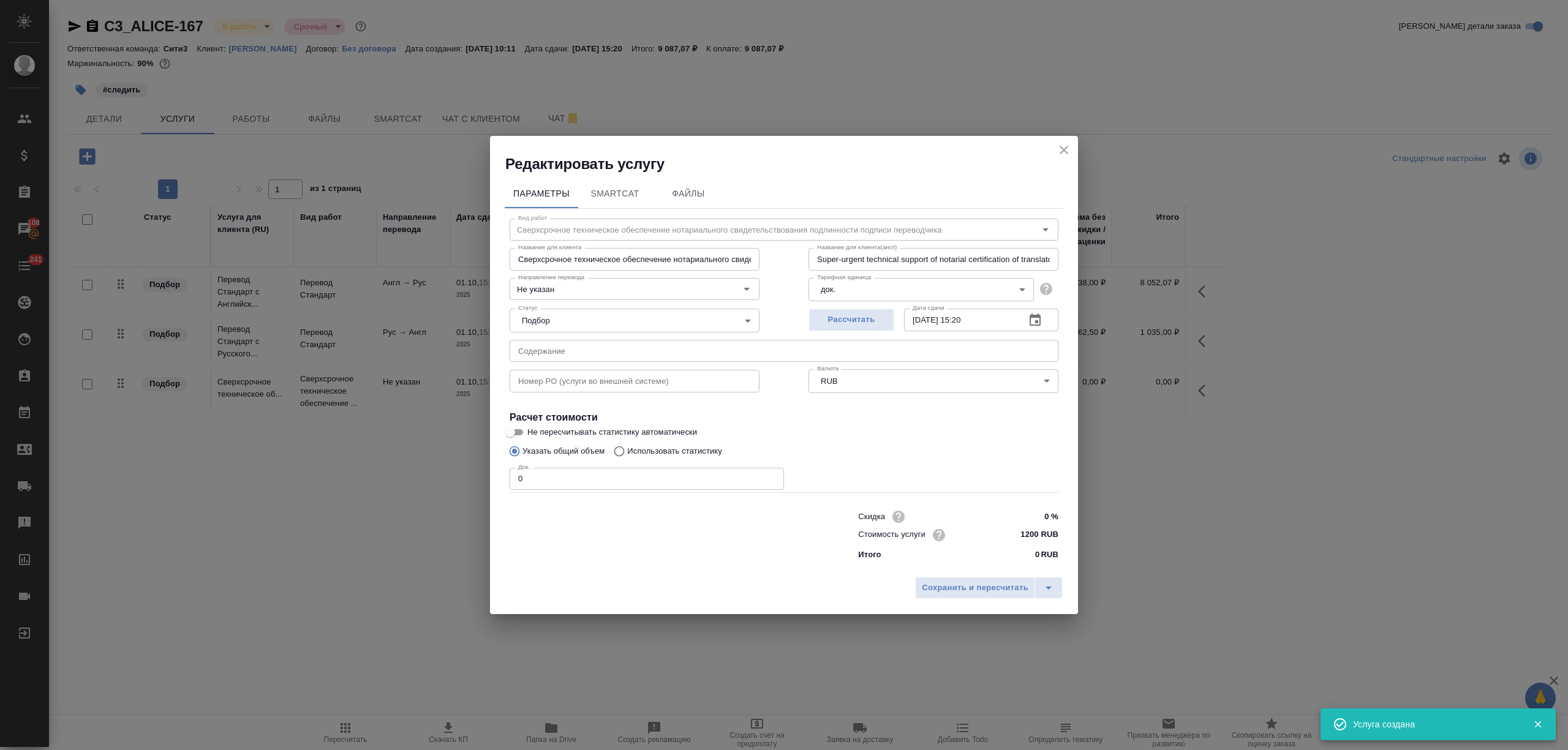
drag, startPoint x: 530, startPoint y: 481, endPoint x: 502, endPoint y: 478, distance: 28.2
click at [502, 478] on div "Параметры SmartCat Файлы Вид работ Сверхсрочное техническое обеспечение нотариа…" at bounding box center [784, 372] width 588 height 397
type input "1"
click at [945, 586] on span "Сохранить и пересчитать" at bounding box center [976, 588] width 107 height 14
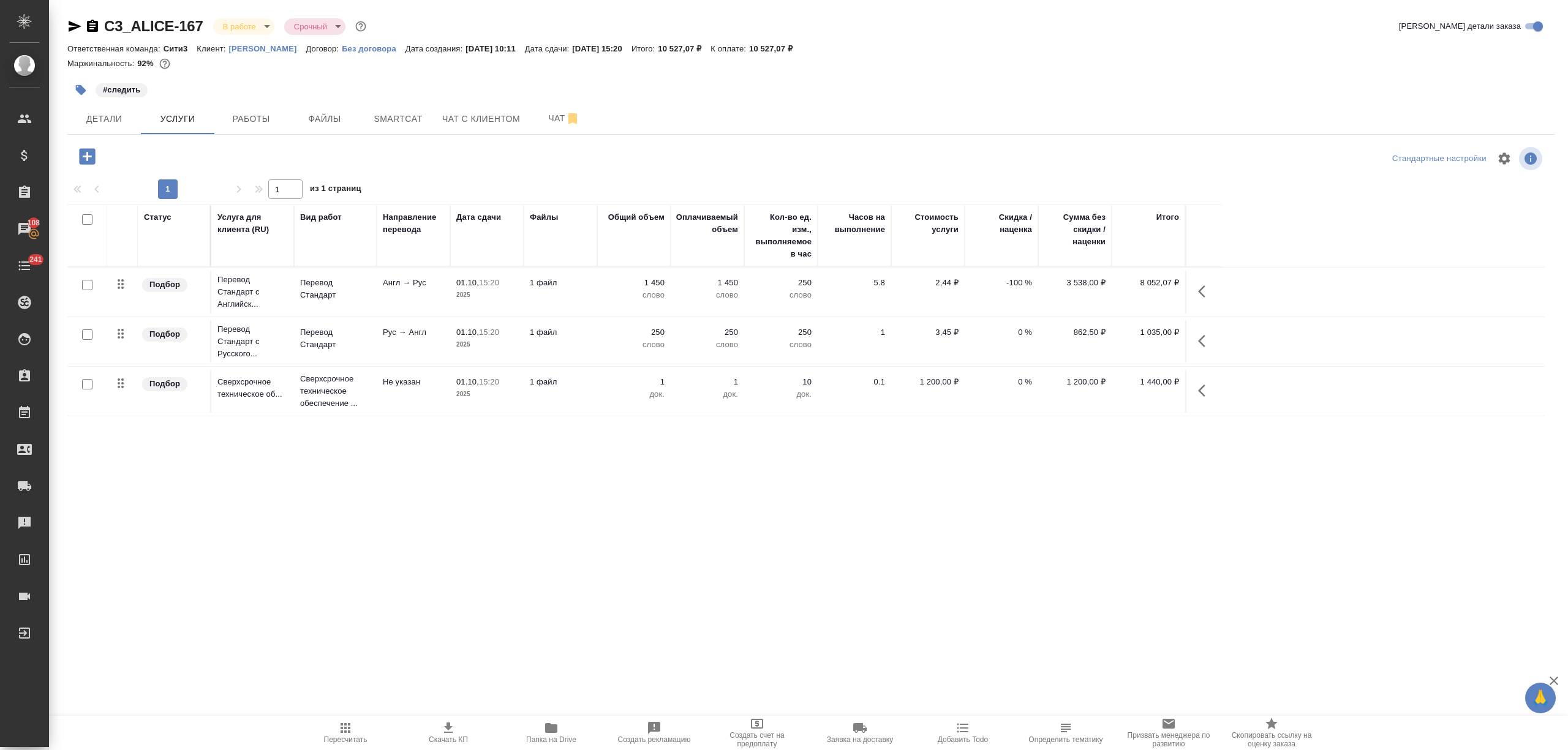
click at [86, 158] on icon "button" at bounding box center [87, 155] width 16 height 16
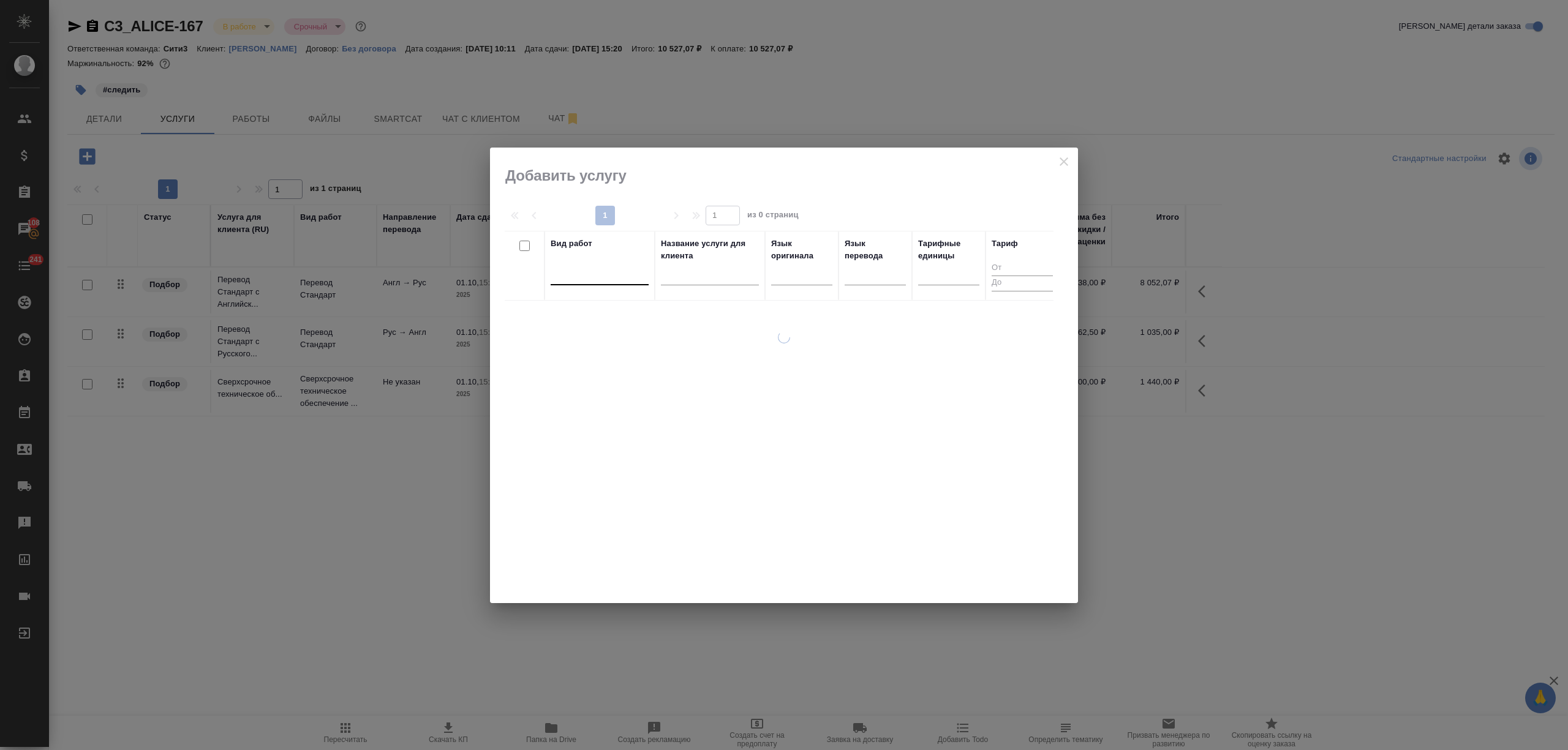
click at [623, 278] on div at bounding box center [599, 272] width 98 height 18
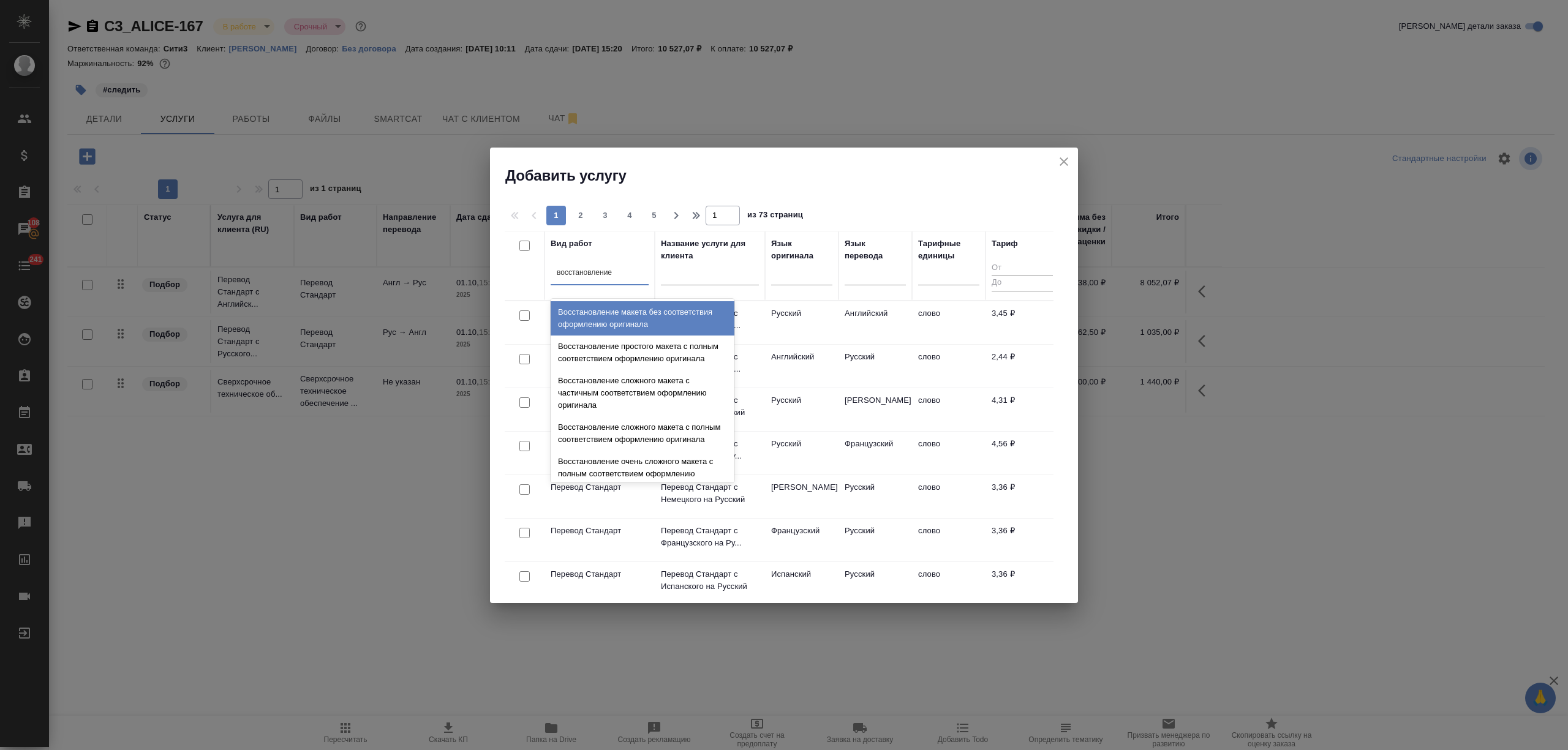
type input "восстановление м"
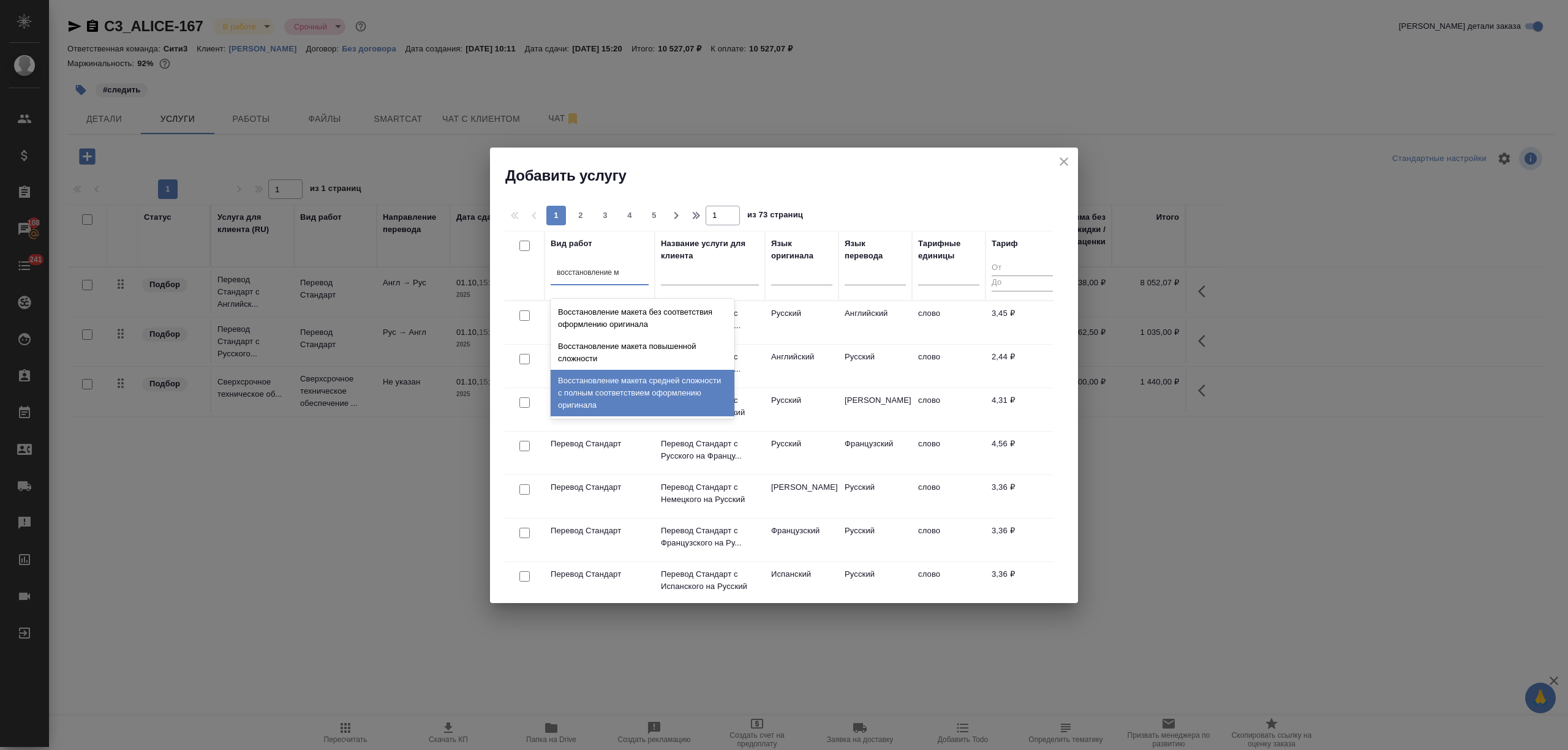
click at [630, 390] on div "Восстановление макета средней сложности с полным соответствием оформлению ориги…" at bounding box center [642, 393] width 184 height 47
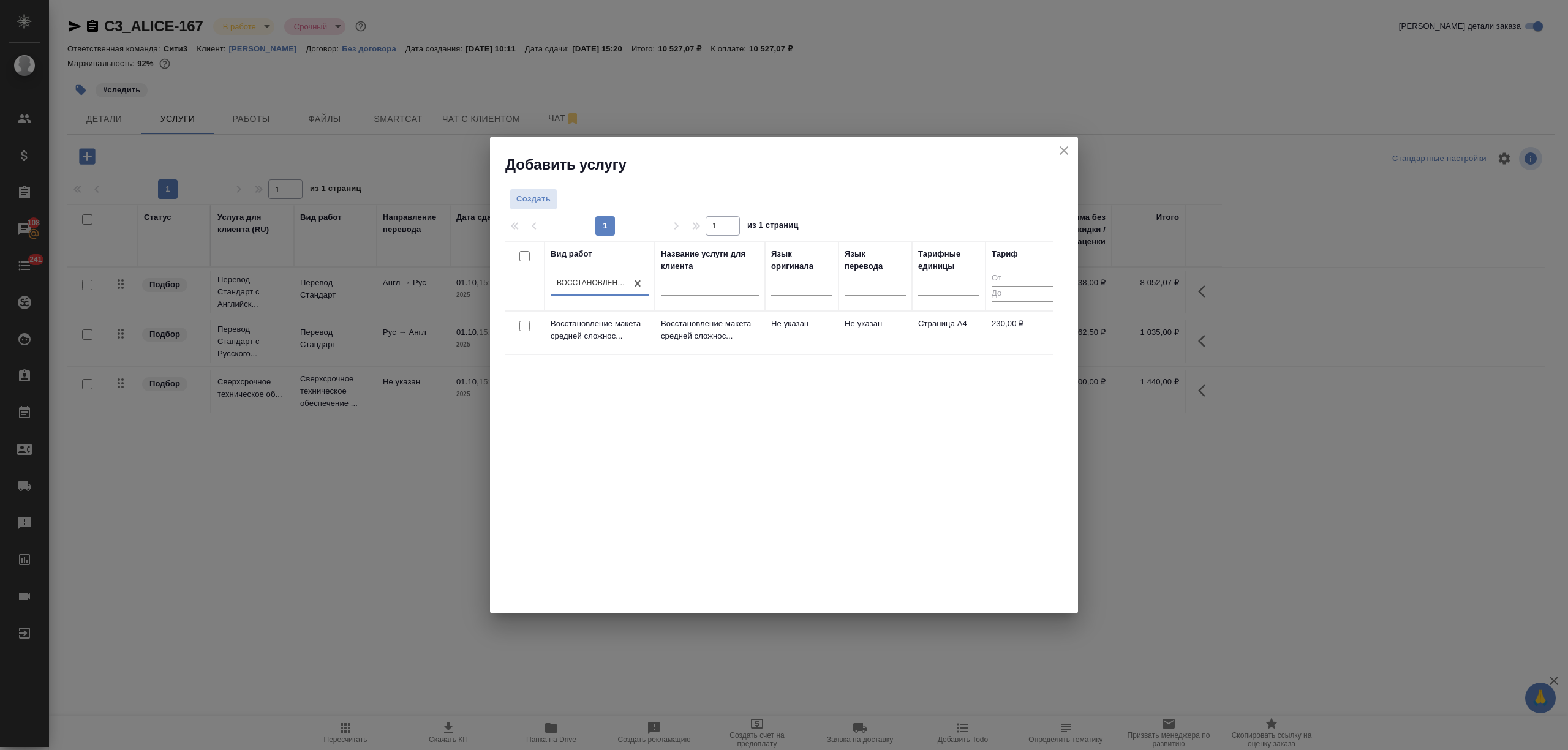
click at [716, 341] on p "Восстановление макета средней сложнос..." at bounding box center [709, 330] width 98 height 24
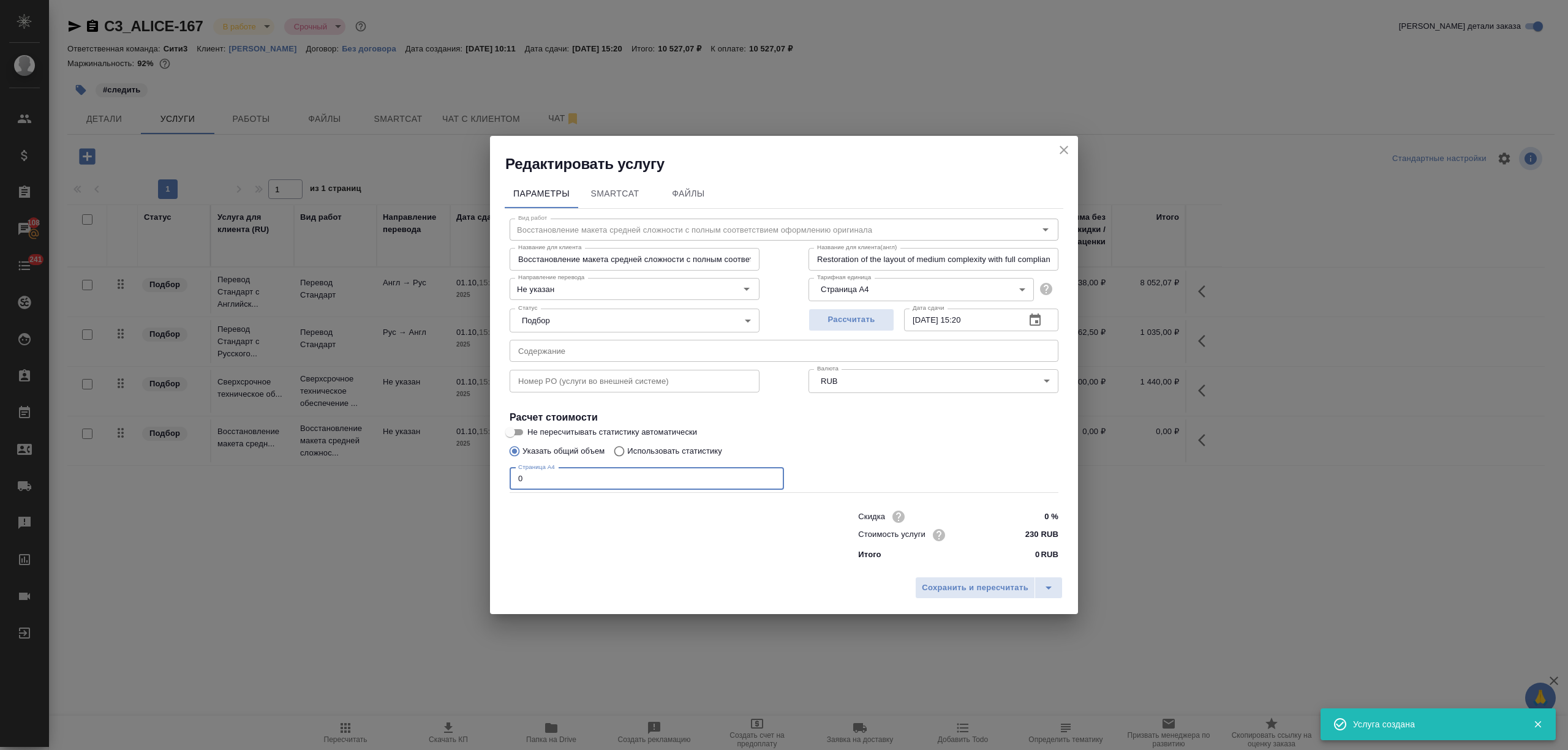
drag, startPoint x: 481, startPoint y: 480, endPoint x: 471, endPoint y: 480, distance: 10.0
click at [471, 480] on div "Редактировать услугу Параметры SmartCat Файлы Вид работ Восстановление макета с…" at bounding box center [784, 375] width 1568 height 750
type input "2"
click at [963, 581] on span "Сохранить и пересчитать" at bounding box center [976, 588] width 107 height 14
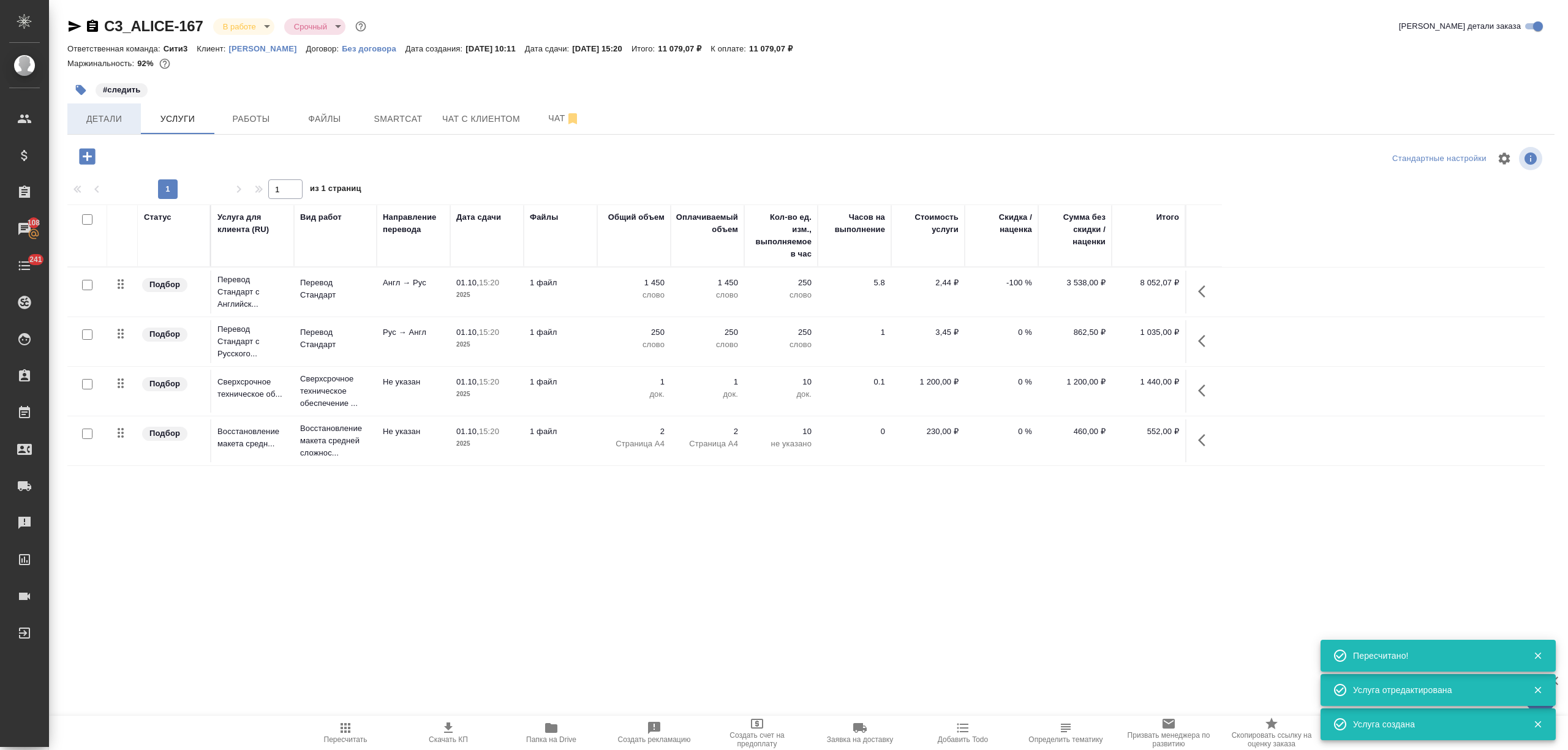
click at [114, 124] on span "Детали" at bounding box center [104, 119] width 58 height 15
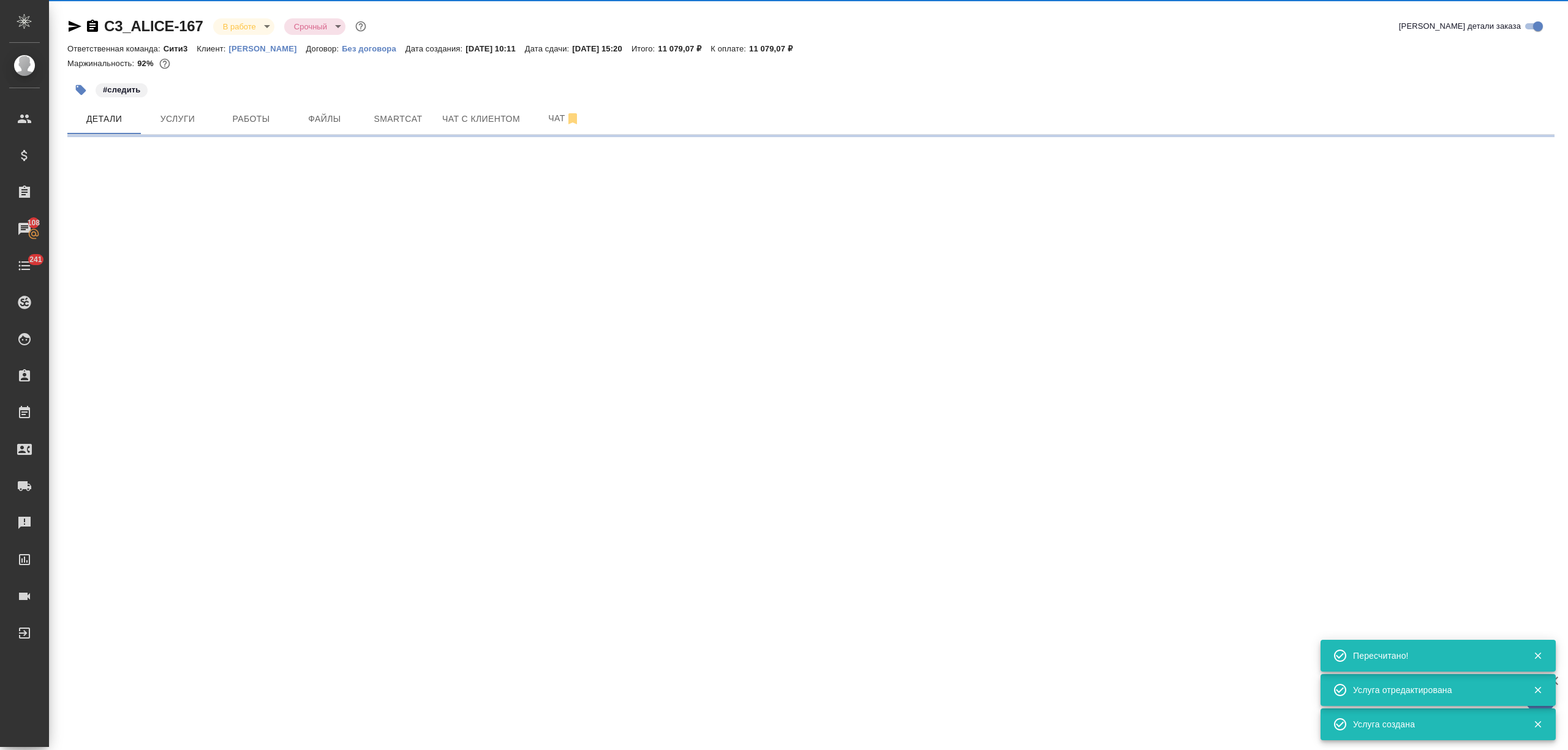
select select "RU"
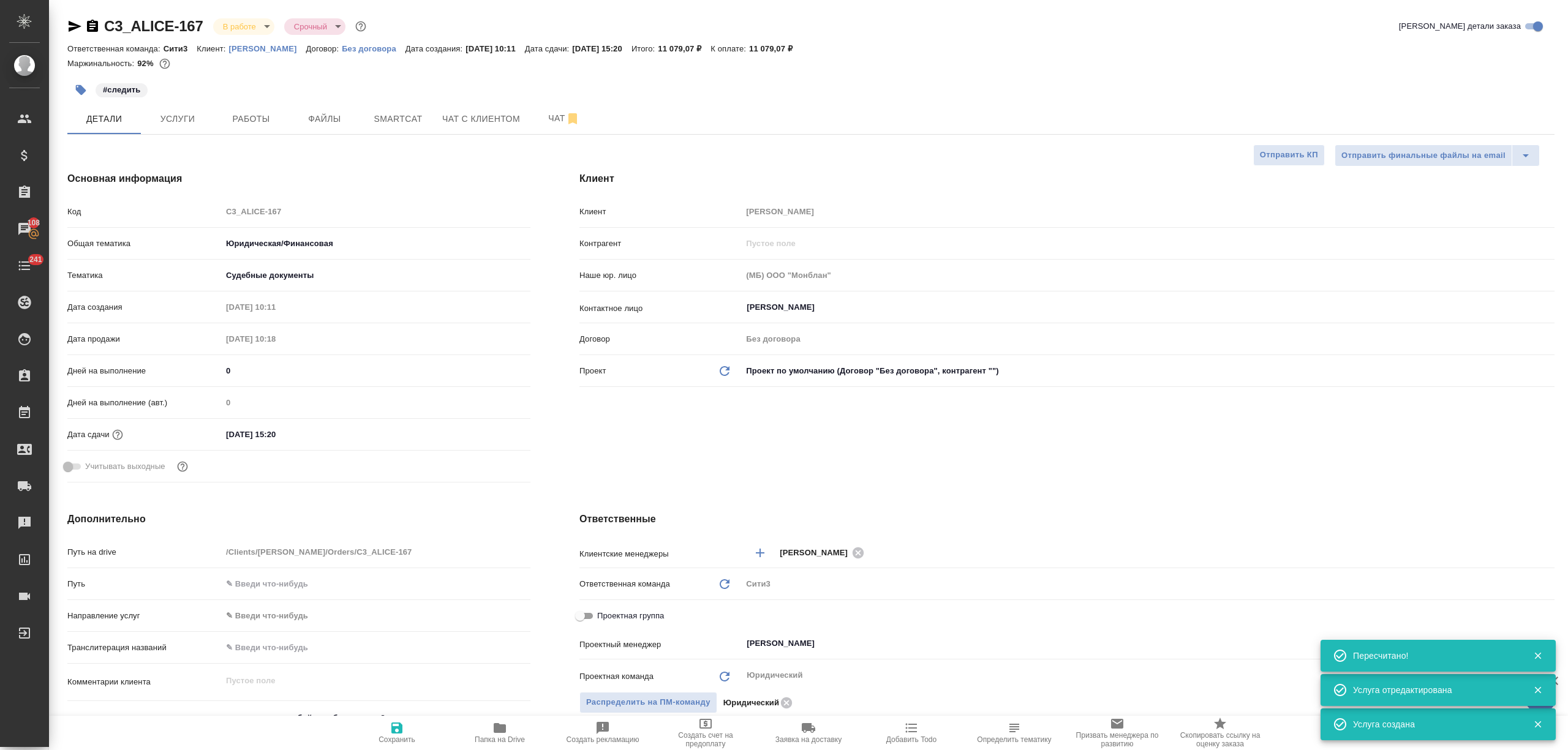
type textarea "x"
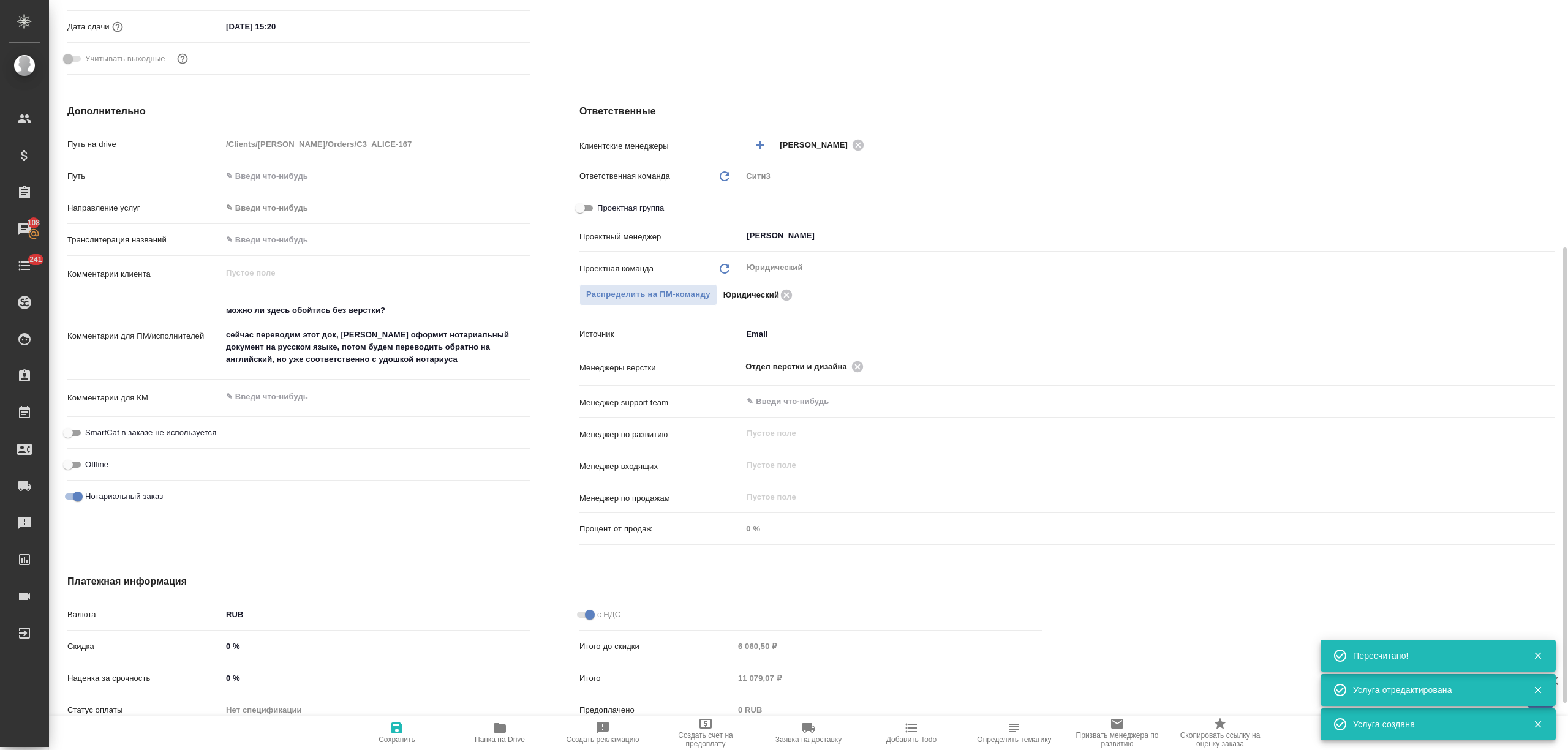
scroll to position [484, 0]
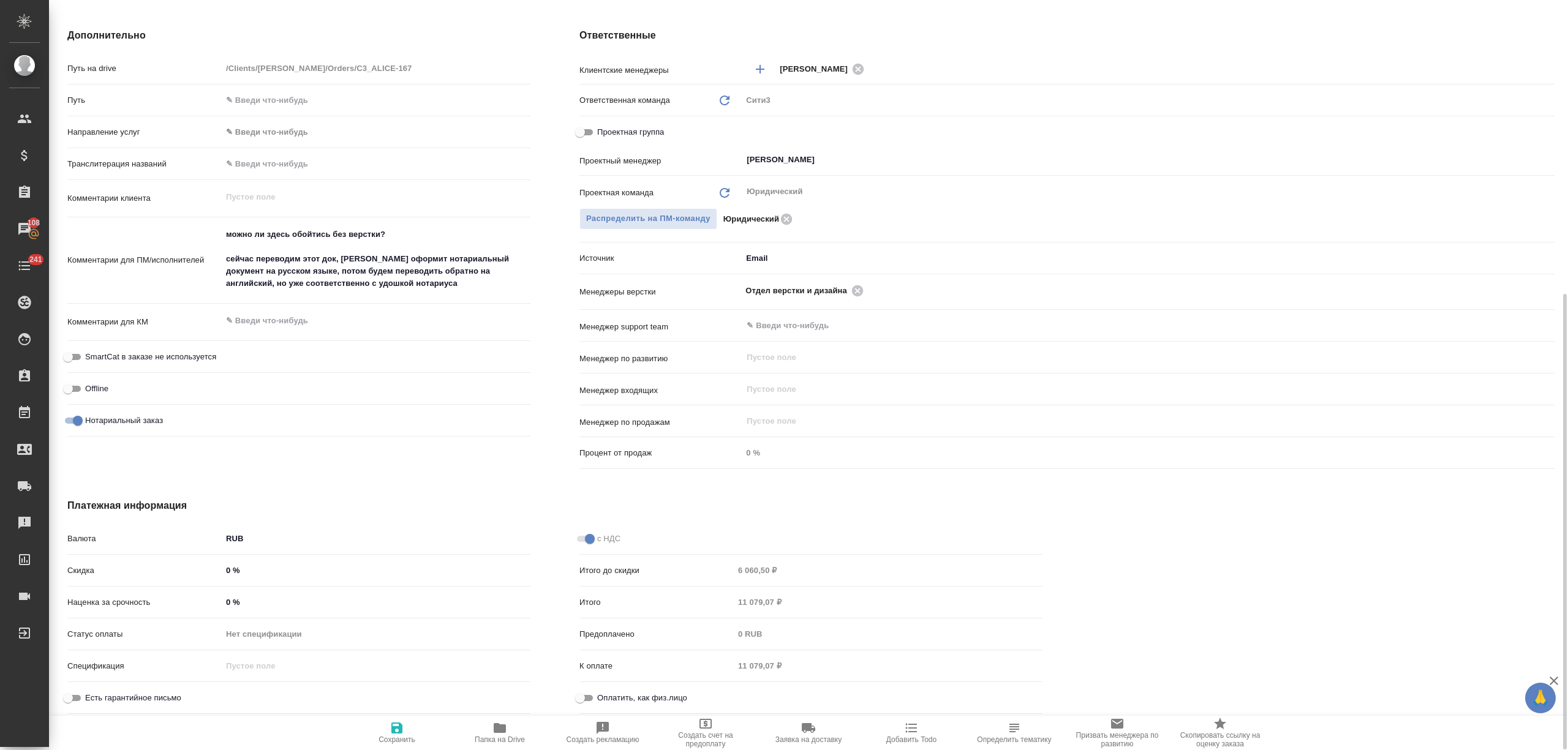
click at [586, 706] on div "Оплатить, как физ.лицо" at bounding box center [811, 698] width 463 height 22
click at [596, 704] on input "Оплатить, как физ.лицо" at bounding box center [580, 698] width 44 height 15
checkbox input "true"
type textarea "x"
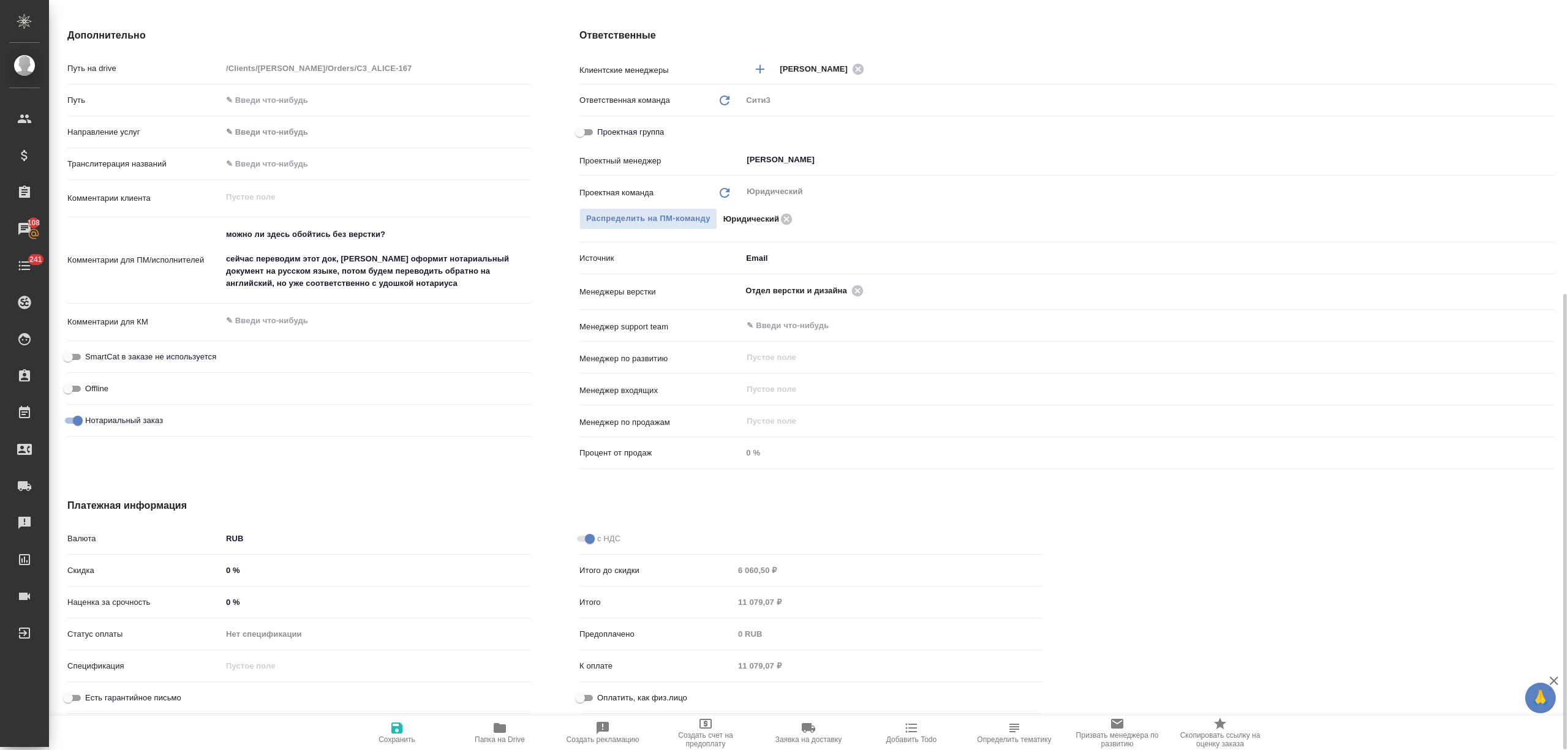
type textarea "x"
click at [398, 731] on icon "button" at bounding box center [397, 728] width 15 height 15
type textarea "x"
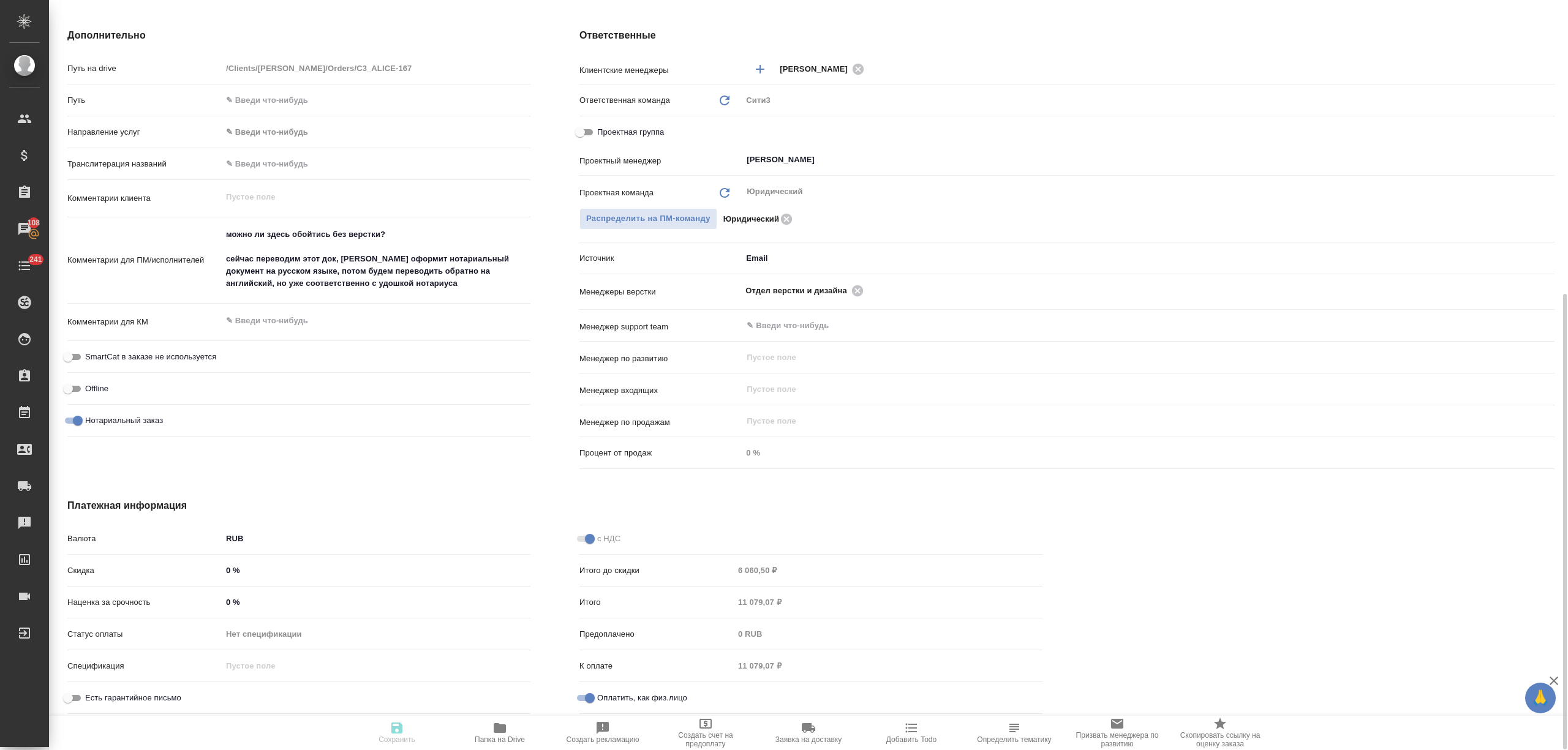
type textarea "x"
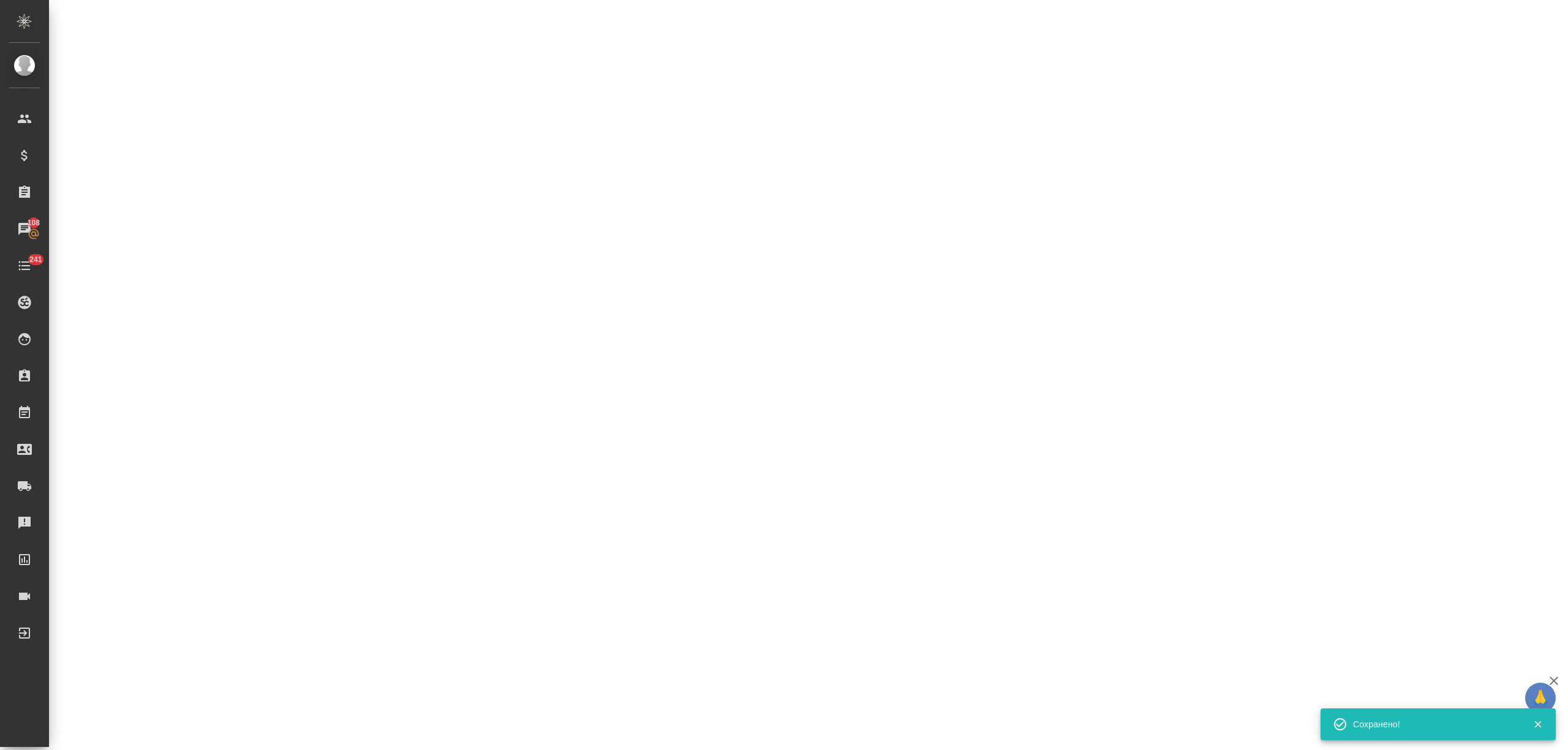
select select "RU"
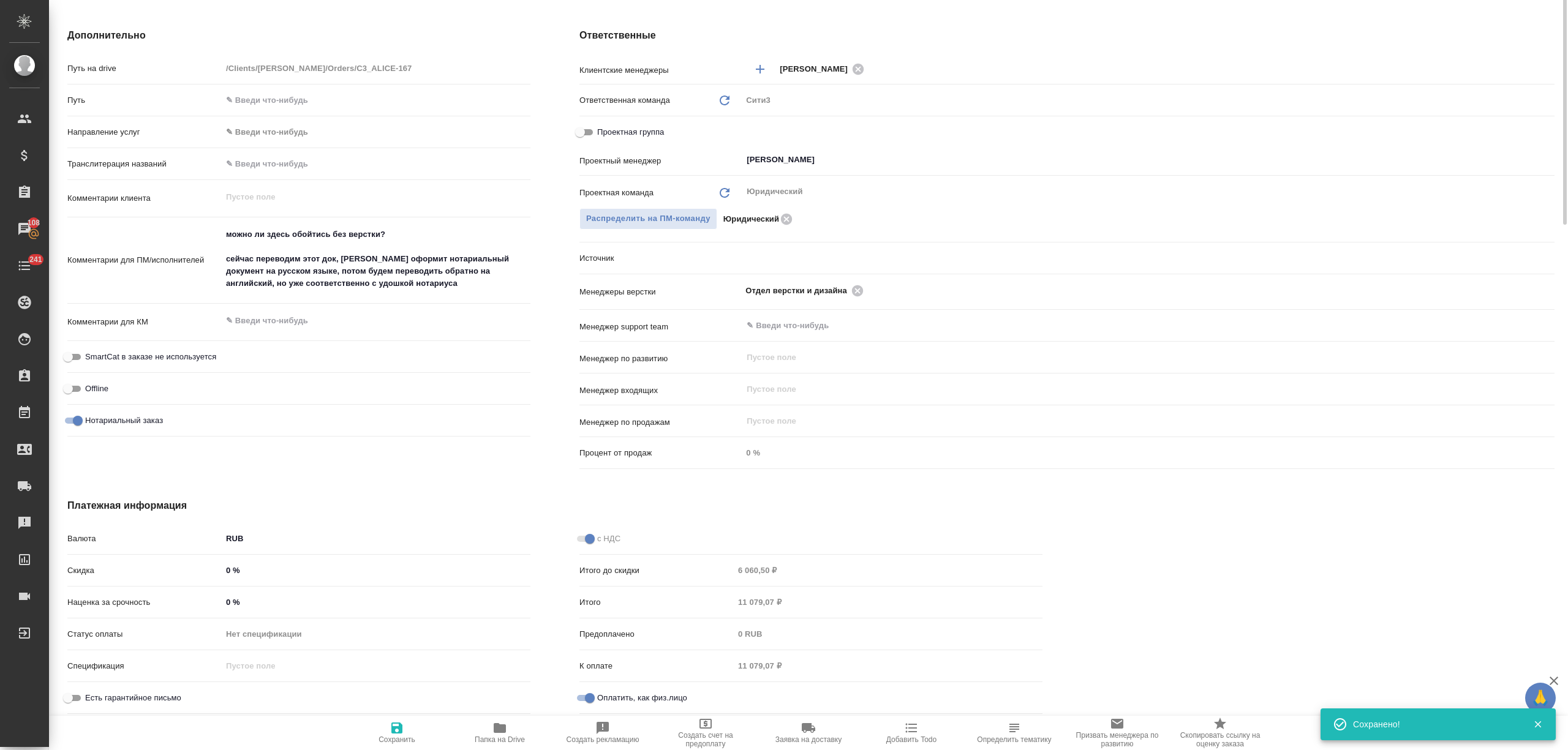
type textarea "x"
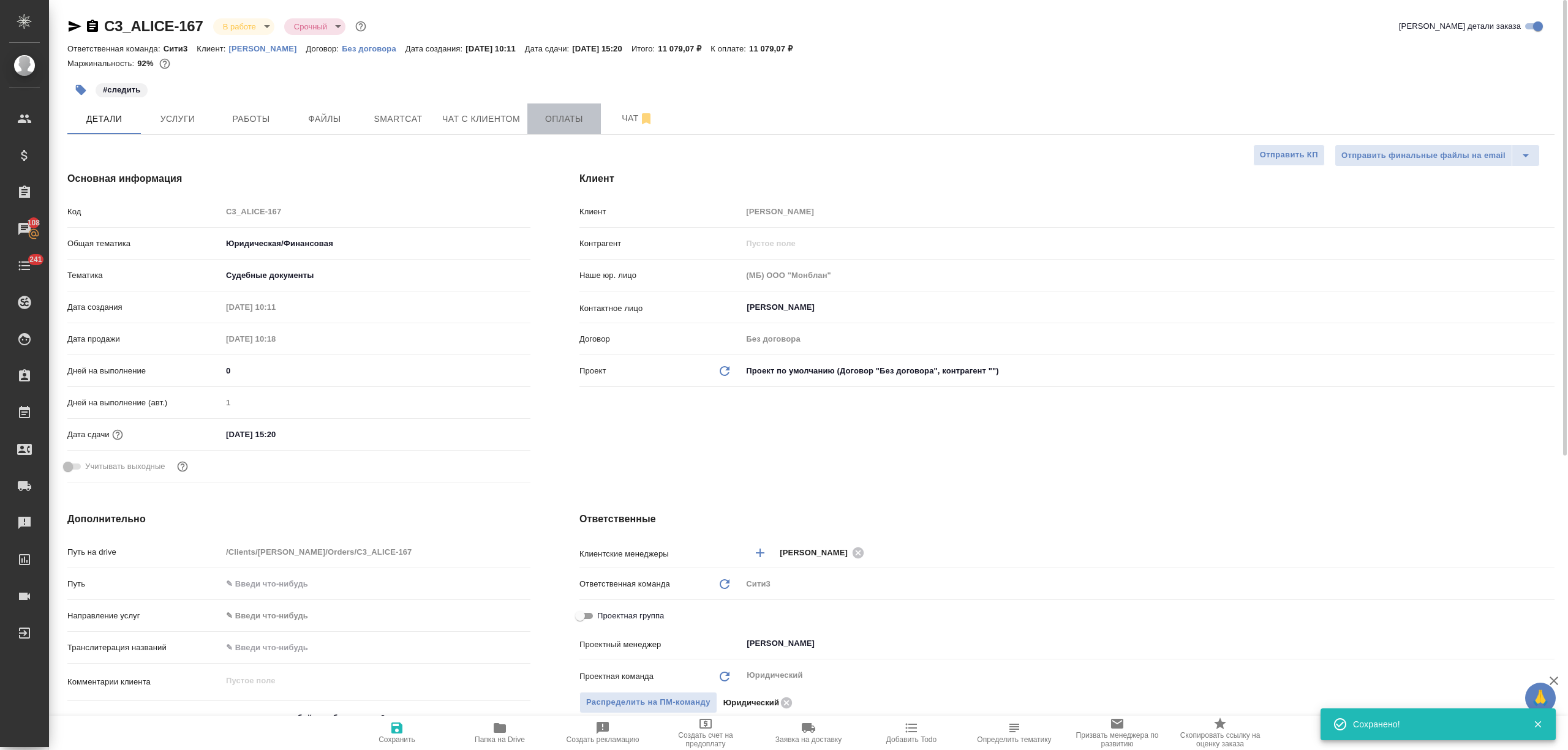
click at [598, 123] on button "Оплаты" at bounding box center [564, 119] width 74 height 31
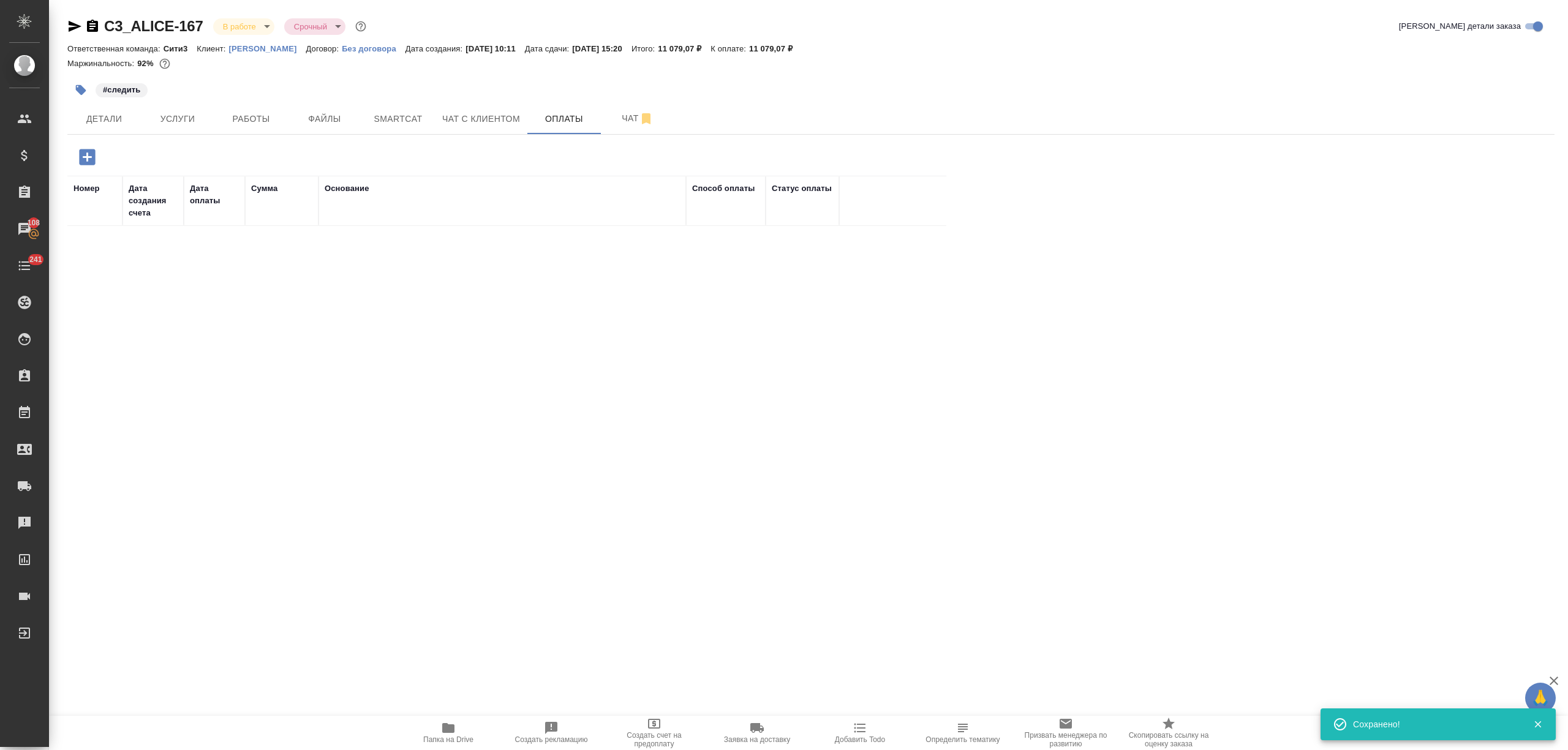
click at [89, 153] on icon "button" at bounding box center [87, 156] width 16 height 16
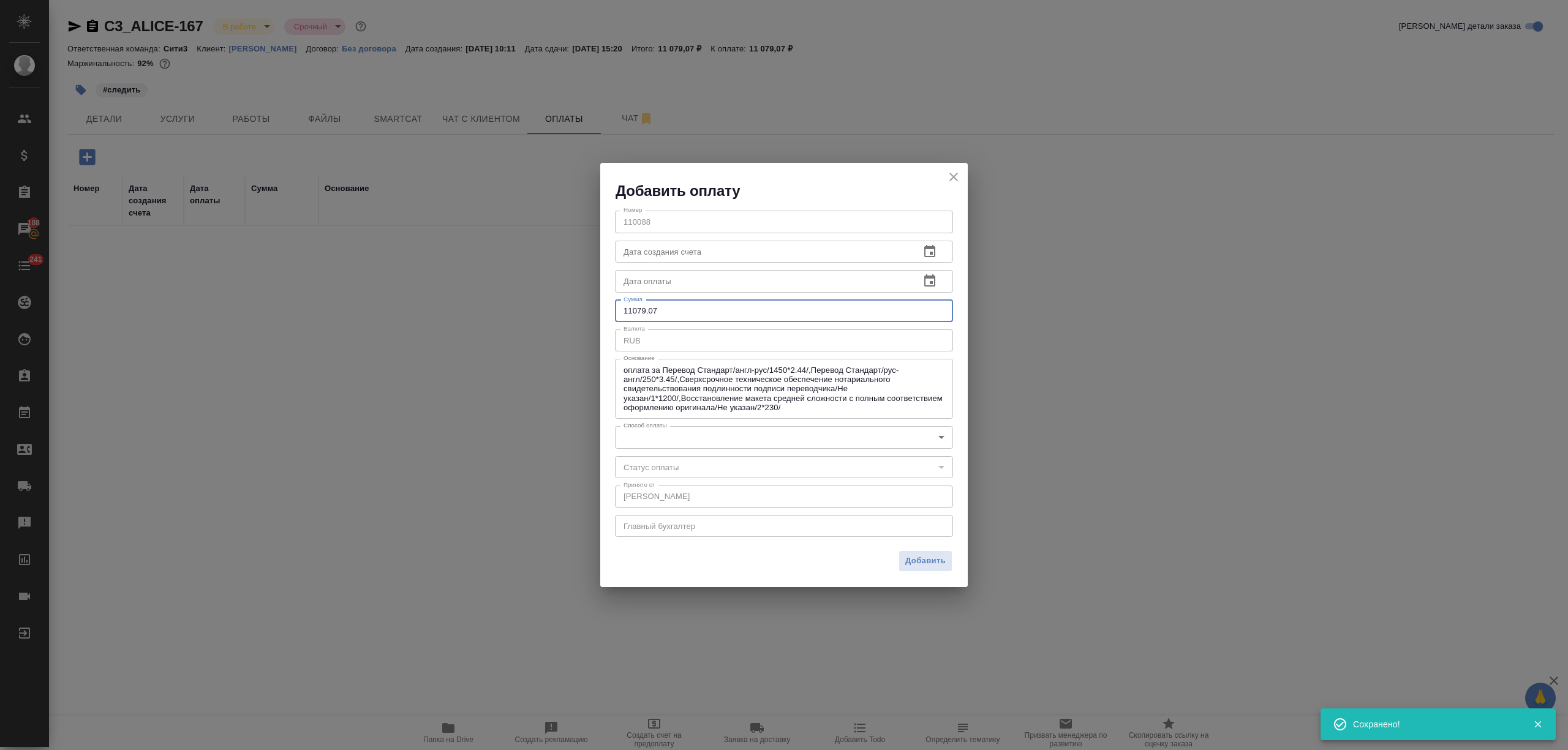
drag, startPoint x: 627, startPoint y: 307, endPoint x: 607, endPoint y: 307, distance: 20.0
click at [607, 307] on div "Номер 110088 Номер Дата создания счета Дата создания счета Дата оплаты Дата опл…" at bounding box center [784, 372] width 368 height 343
type input "11385.83"
click at [929, 555] on span "Добавить" at bounding box center [926, 561] width 40 height 14
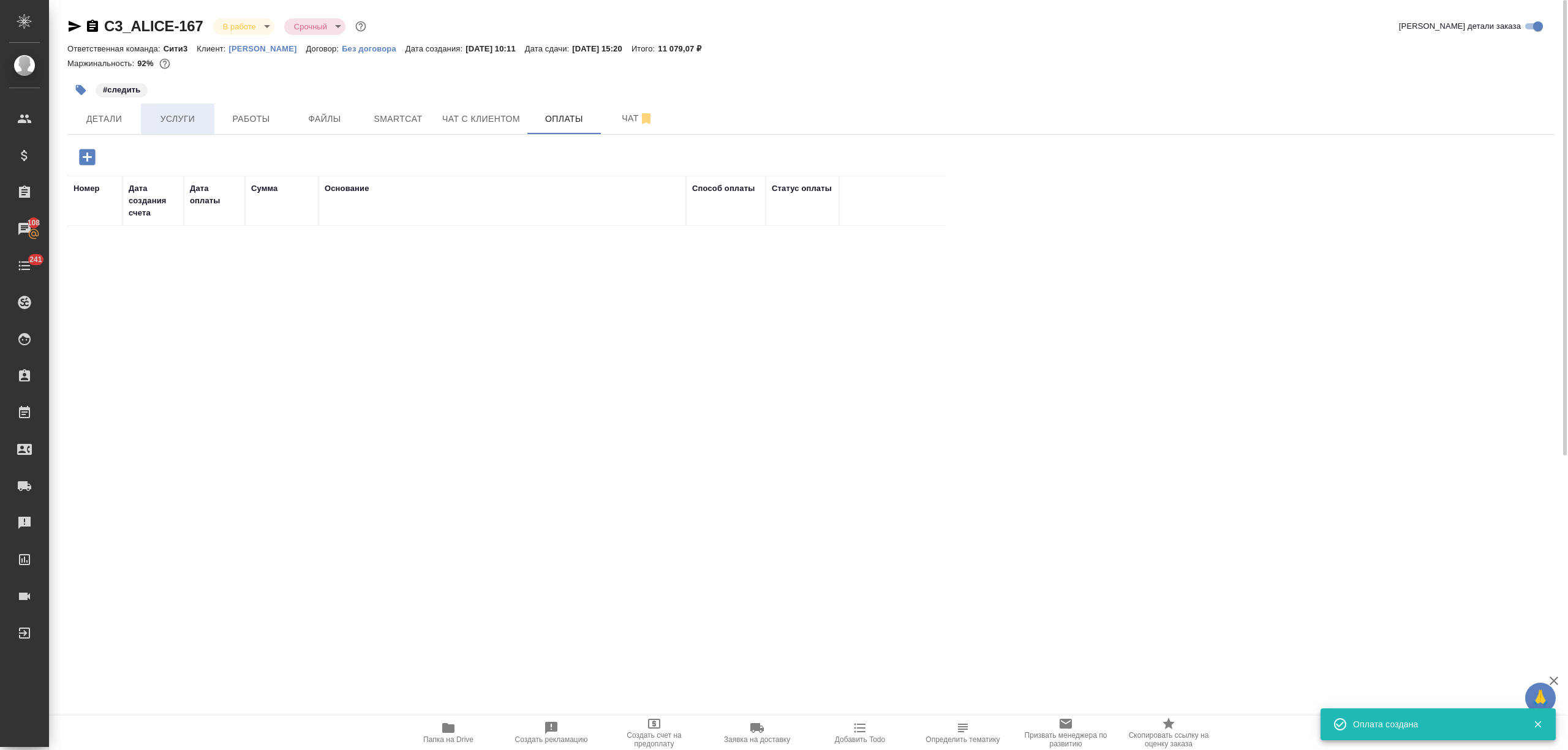
click at [184, 120] on span "Услуги" at bounding box center [177, 119] width 58 height 15
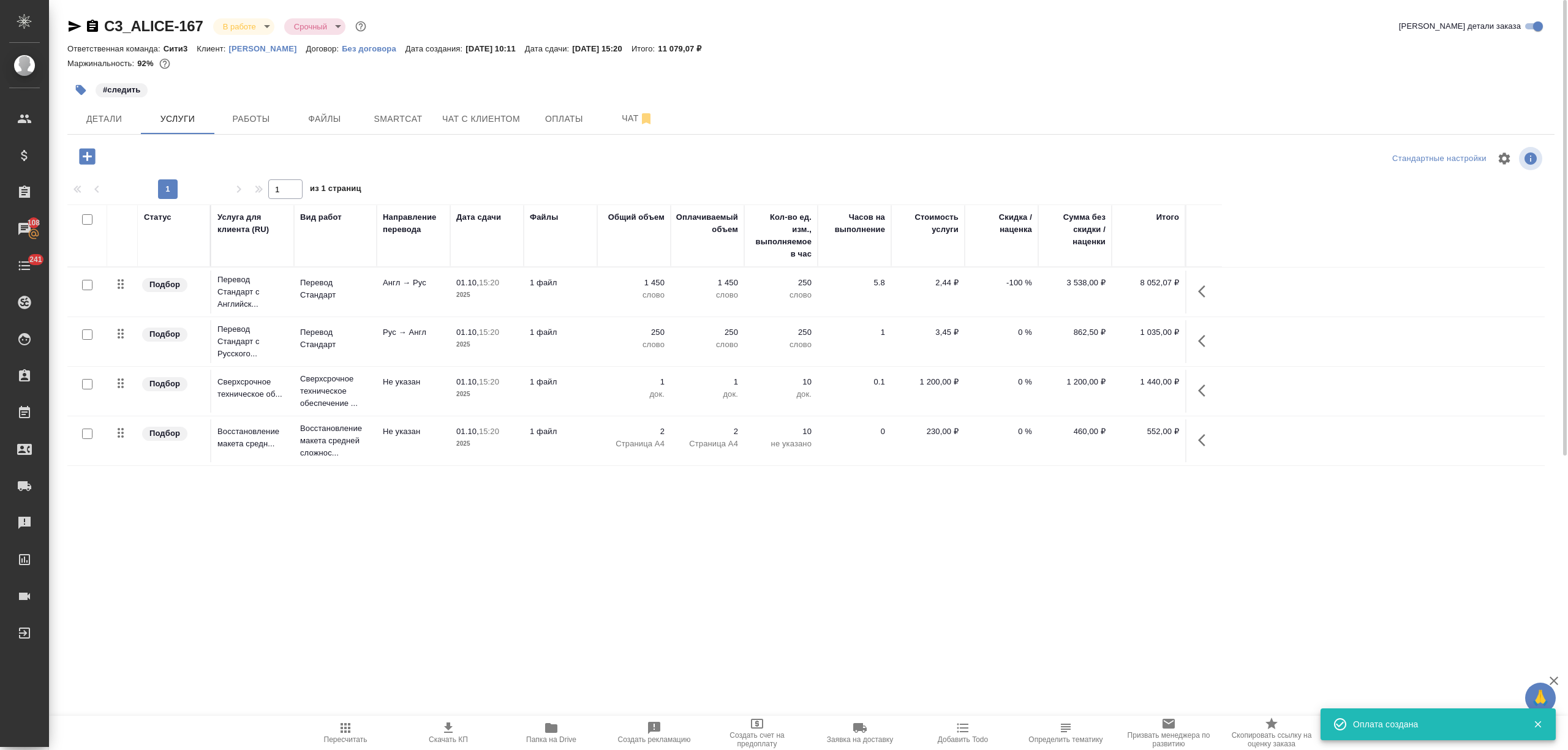
click at [410, 357] on td "Рус → Англ" at bounding box center [414, 341] width 74 height 43
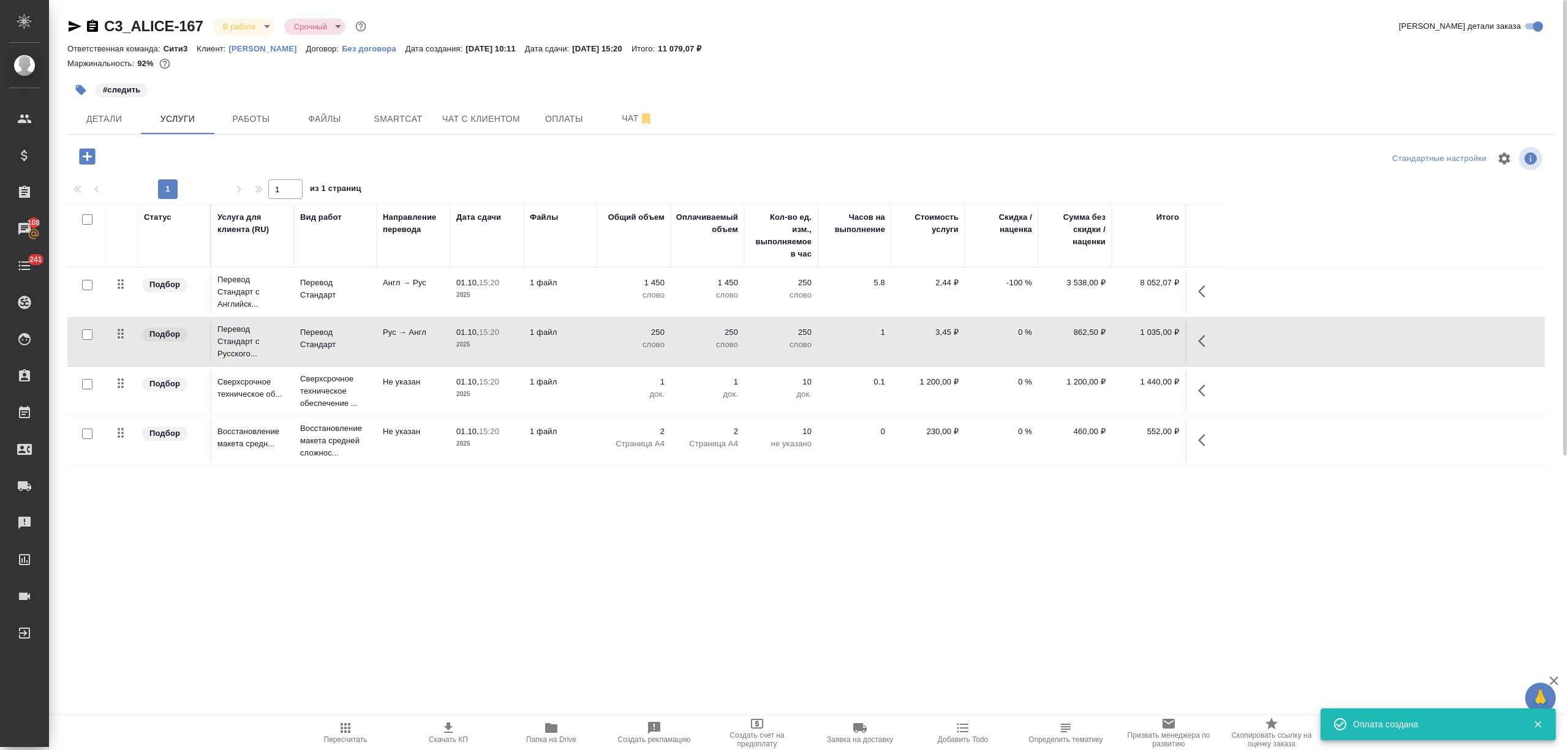
click at [410, 357] on td "Рус → Англ" at bounding box center [414, 341] width 74 height 43
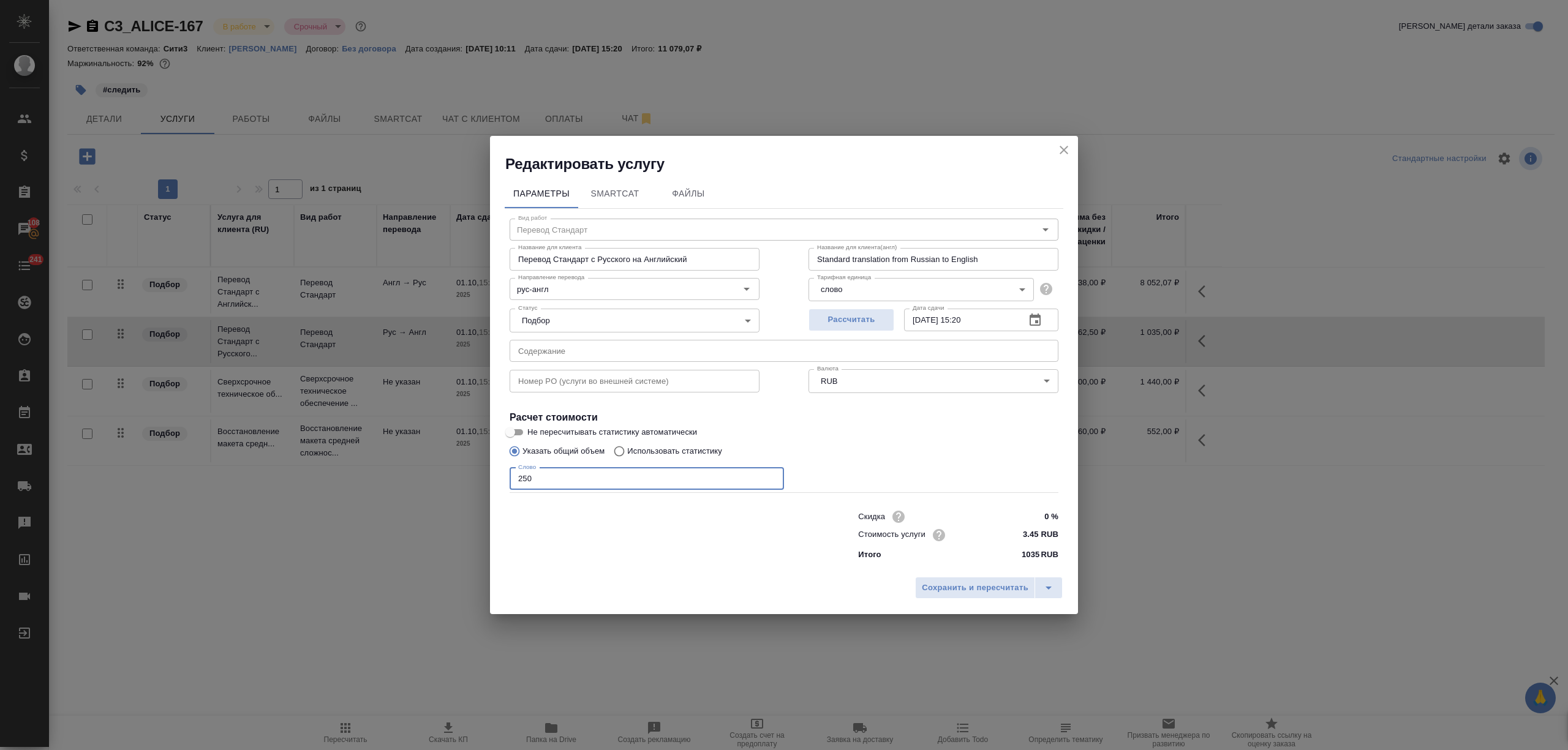
drag, startPoint x: 534, startPoint y: 478, endPoint x: 522, endPoint y: 479, distance: 12.0
click at [522, 479] on input "250" at bounding box center [647, 479] width 274 height 22
type input "260"
click at [967, 589] on span "Сохранить и пересчитать" at bounding box center [976, 588] width 107 height 14
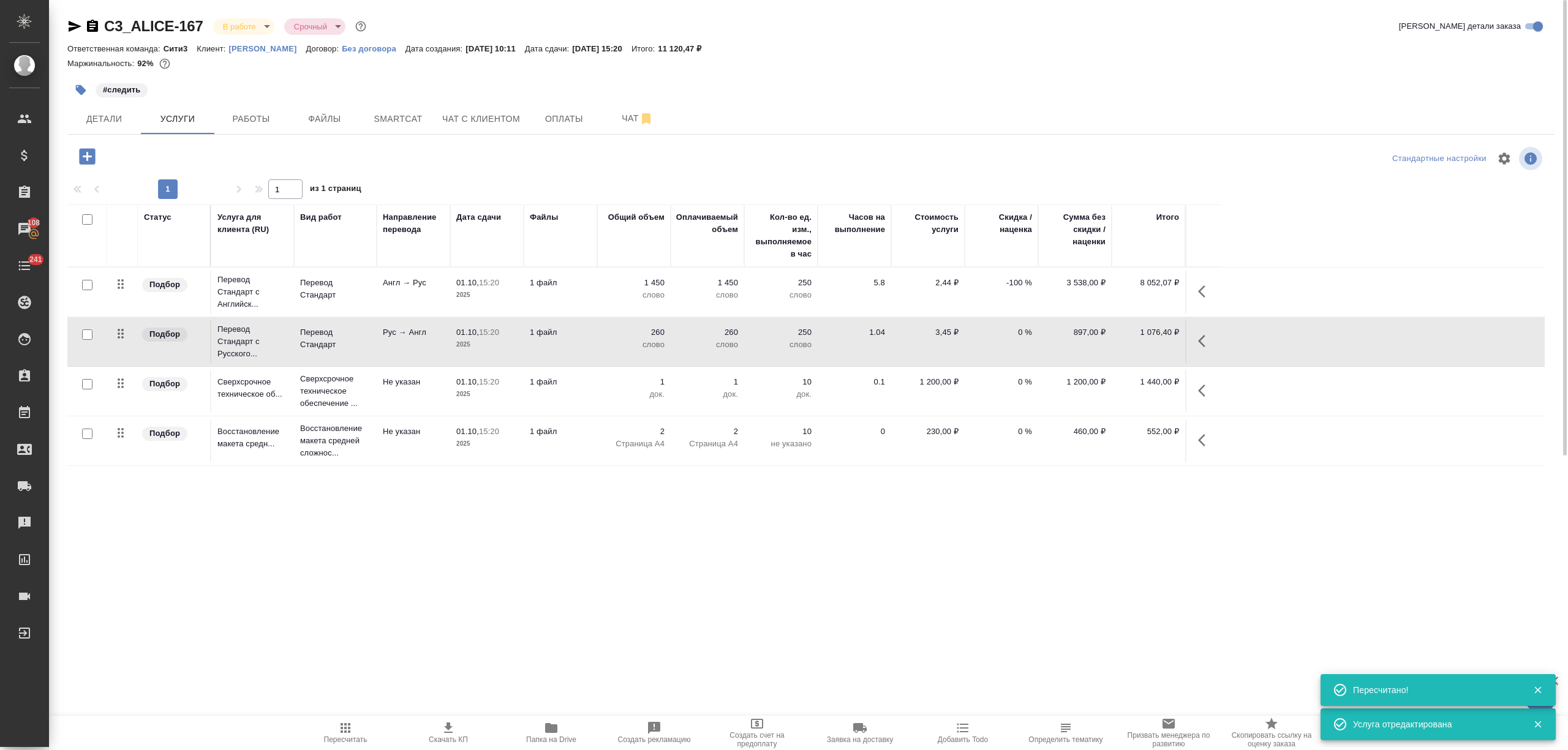
click at [503, 352] on td "01.10, 15:20 2025" at bounding box center [487, 341] width 74 height 43
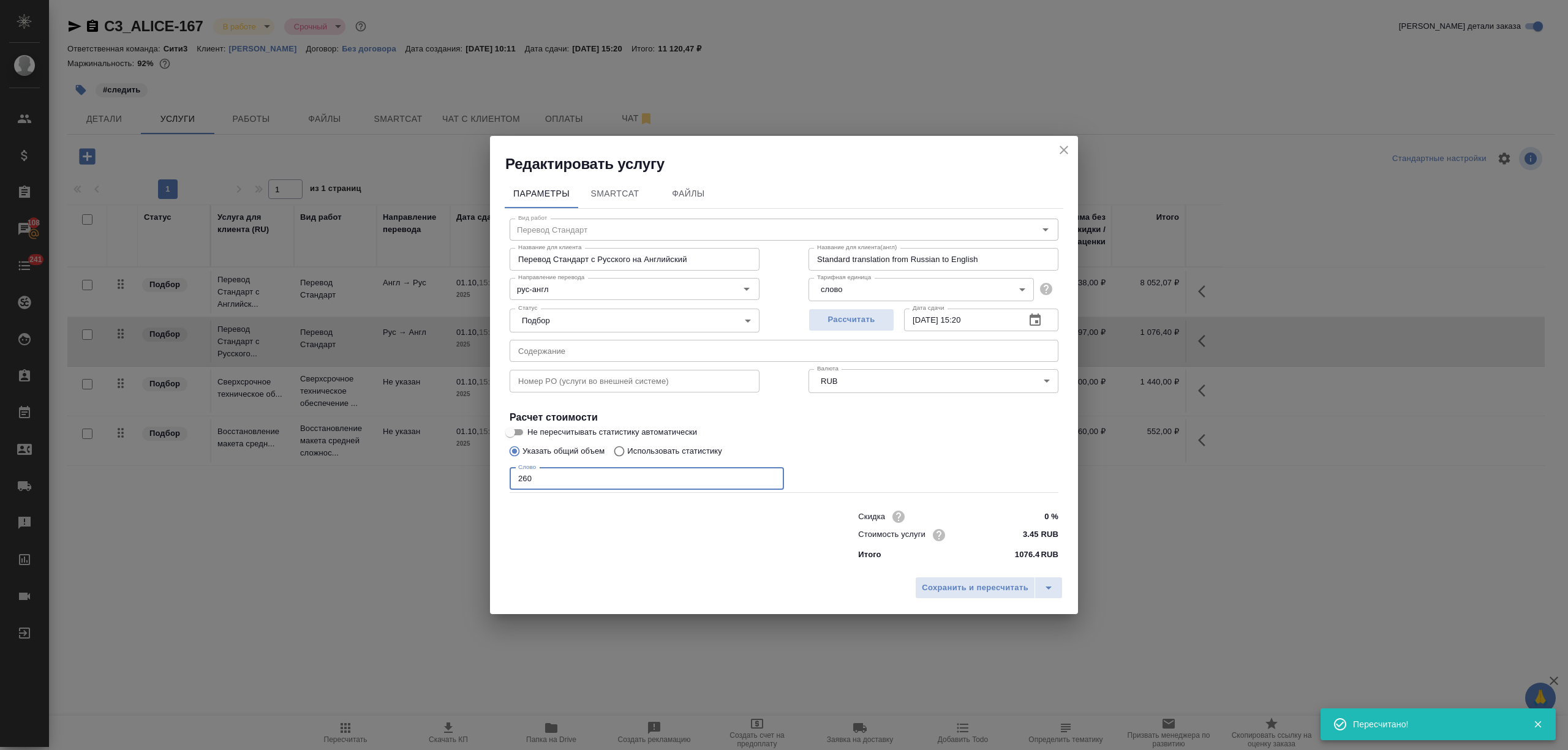
drag, startPoint x: 530, startPoint y: 476, endPoint x: 522, endPoint y: 478, distance: 8.2
click at [522, 478] on input "260" at bounding box center [647, 479] width 274 height 22
type input "270"
click at [937, 584] on span "Сохранить и пересчитать" at bounding box center [976, 588] width 107 height 14
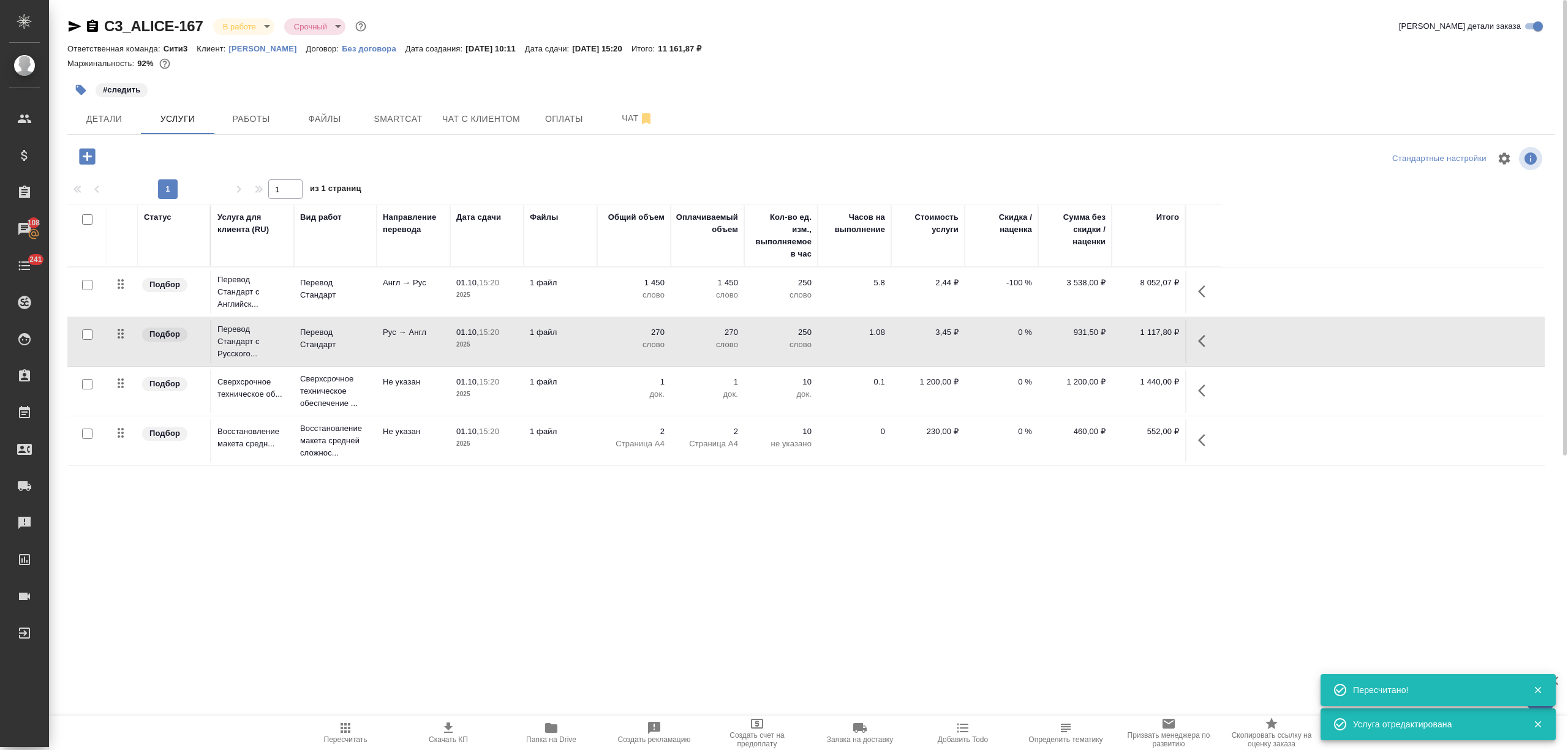
click at [591, 332] on td "1 файл" at bounding box center [561, 341] width 74 height 43
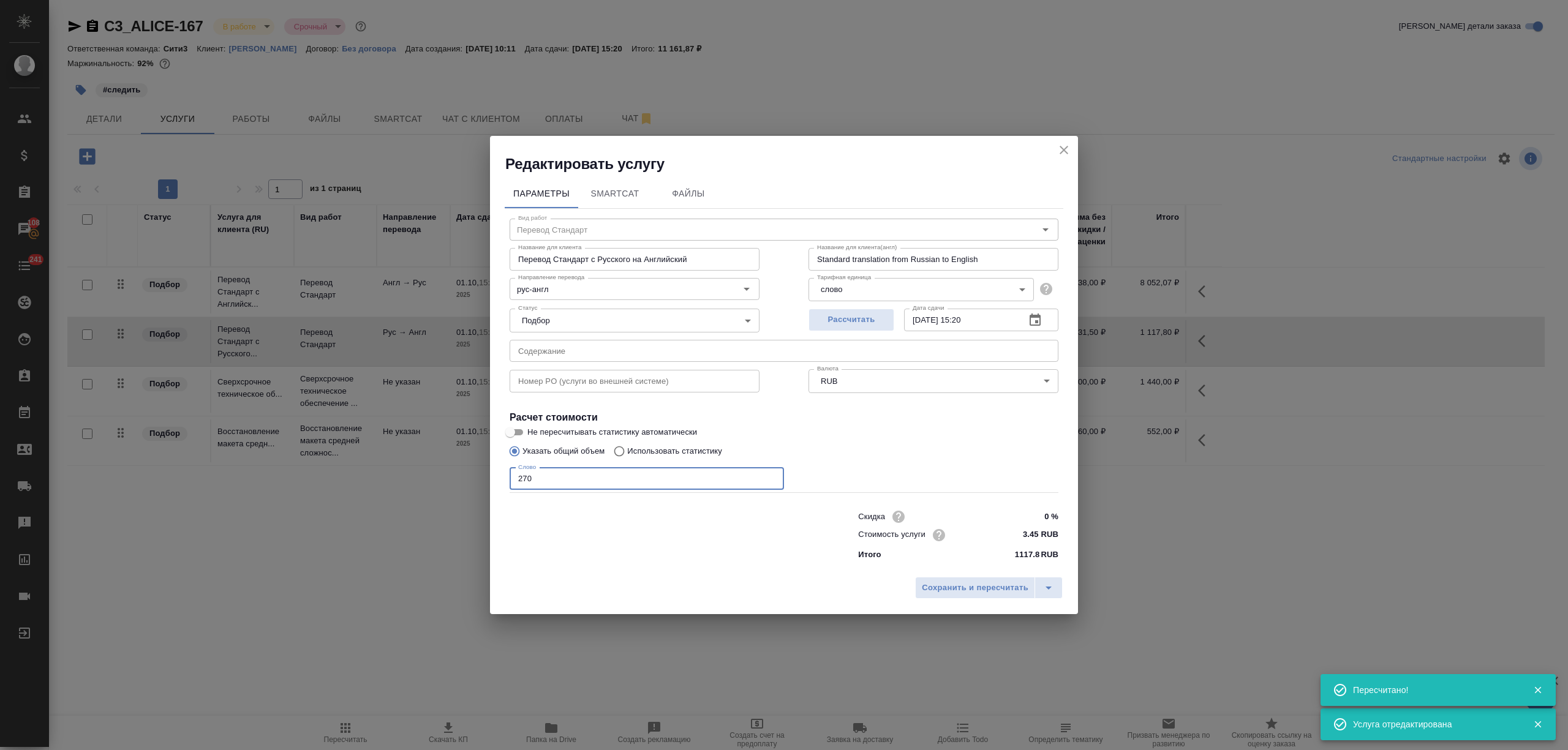
drag, startPoint x: 527, startPoint y: 474, endPoint x: 513, endPoint y: 479, distance: 14.9
click at [513, 479] on input "270" at bounding box center [647, 479] width 274 height 22
type input "350"
click at [977, 590] on span "Сохранить и пересчитать" at bounding box center [976, 588] width 107 height 14
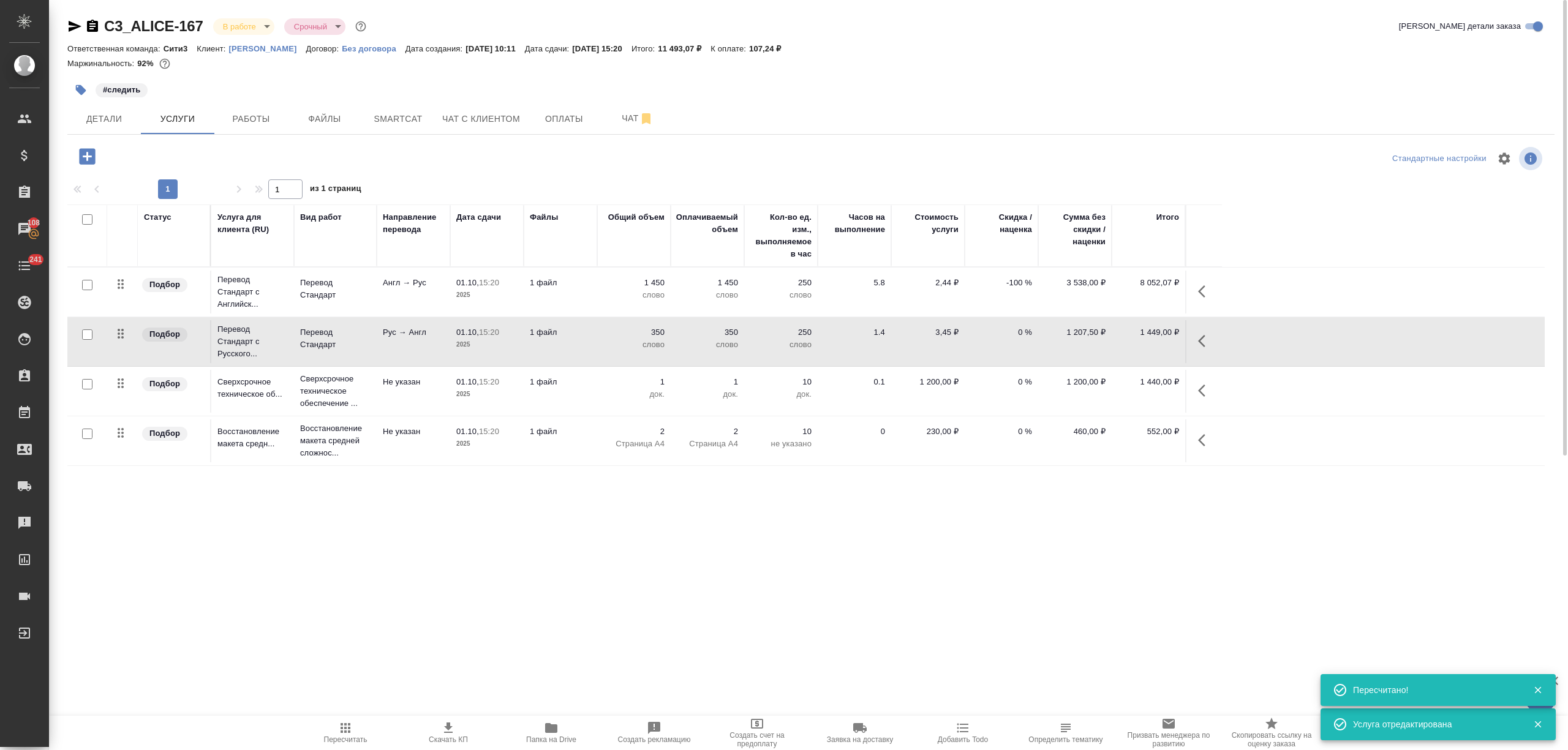
click at [576, 351] on td "1 файл" at bounding box center [561, 341] width 74 height 43
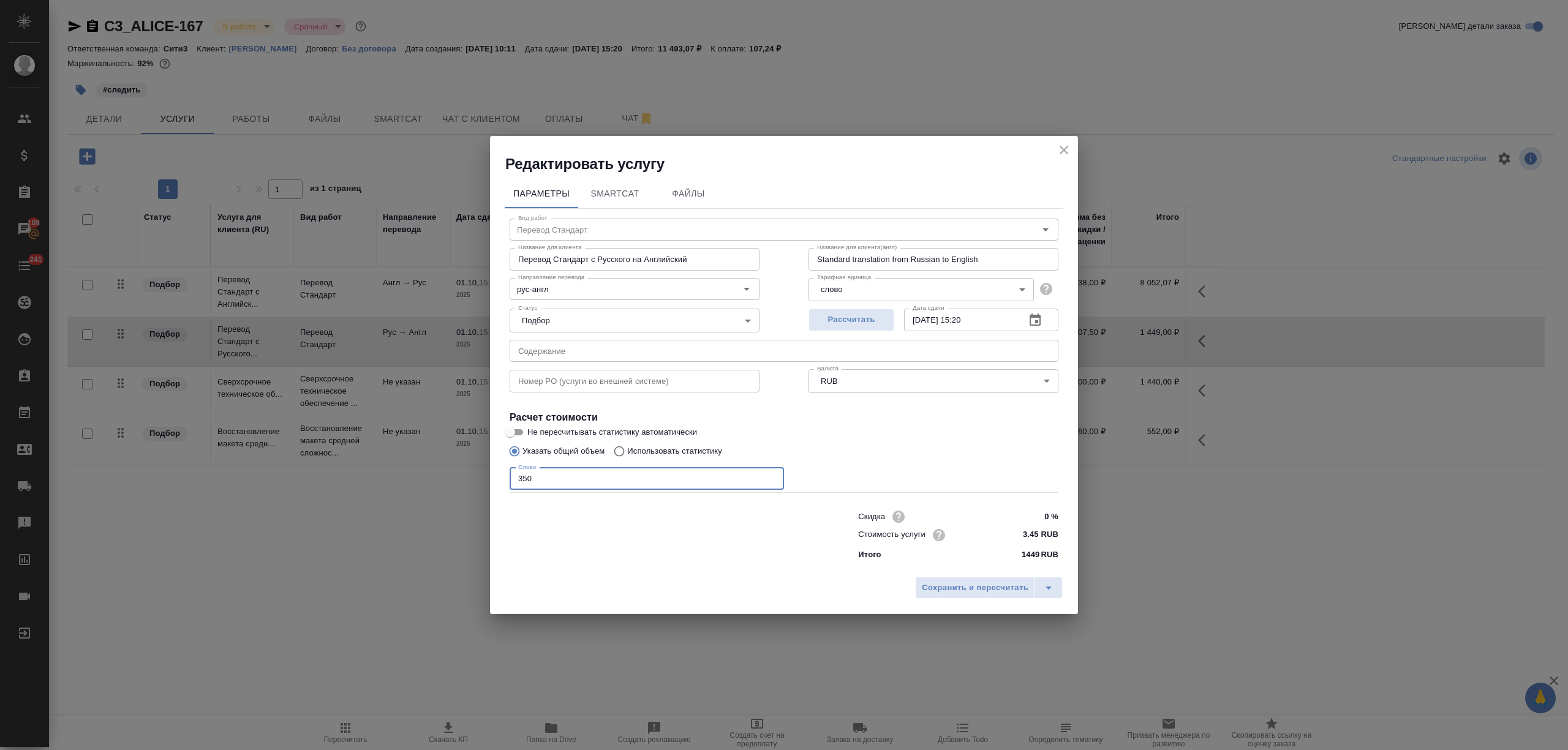
drag, startPoint x: 535, startPoint y: 478, endPoint x: 522, endPoint y: 480, distance: 13.2
click at [522, 480] on input "350" at bounding box center [647, 479] width 274 height 22
type input "330"
click at [993, 575] on div "Сохранить и пересчитать" at bounding box center [784, 592] width 588 height 43
click at [993, 582] on span "Сохранить и пересчитать" at bounding box center [976, 588] width 107 height 14
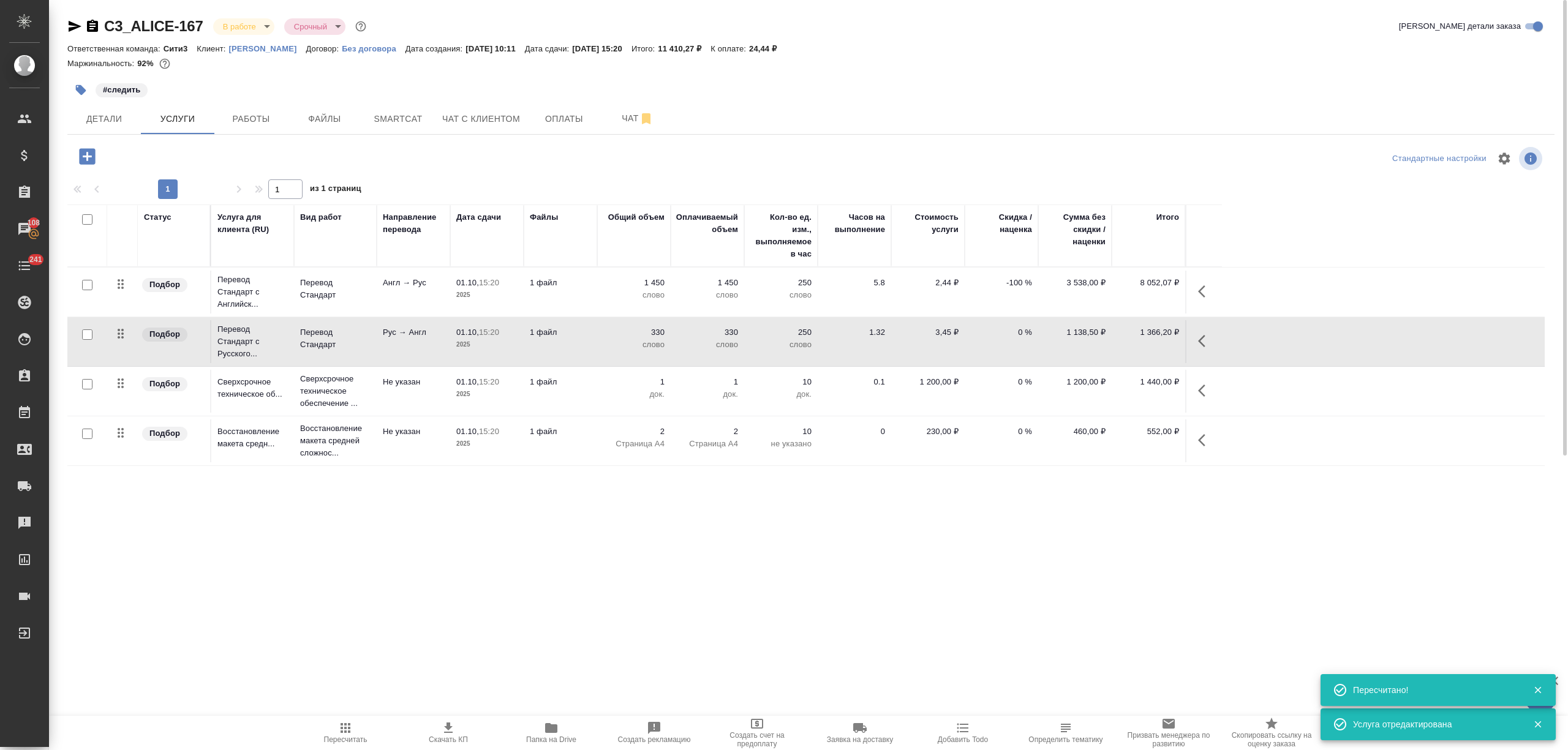
click at [674, 346] on td "330 слово" at bounding box center [708, 341] width 74 height 43
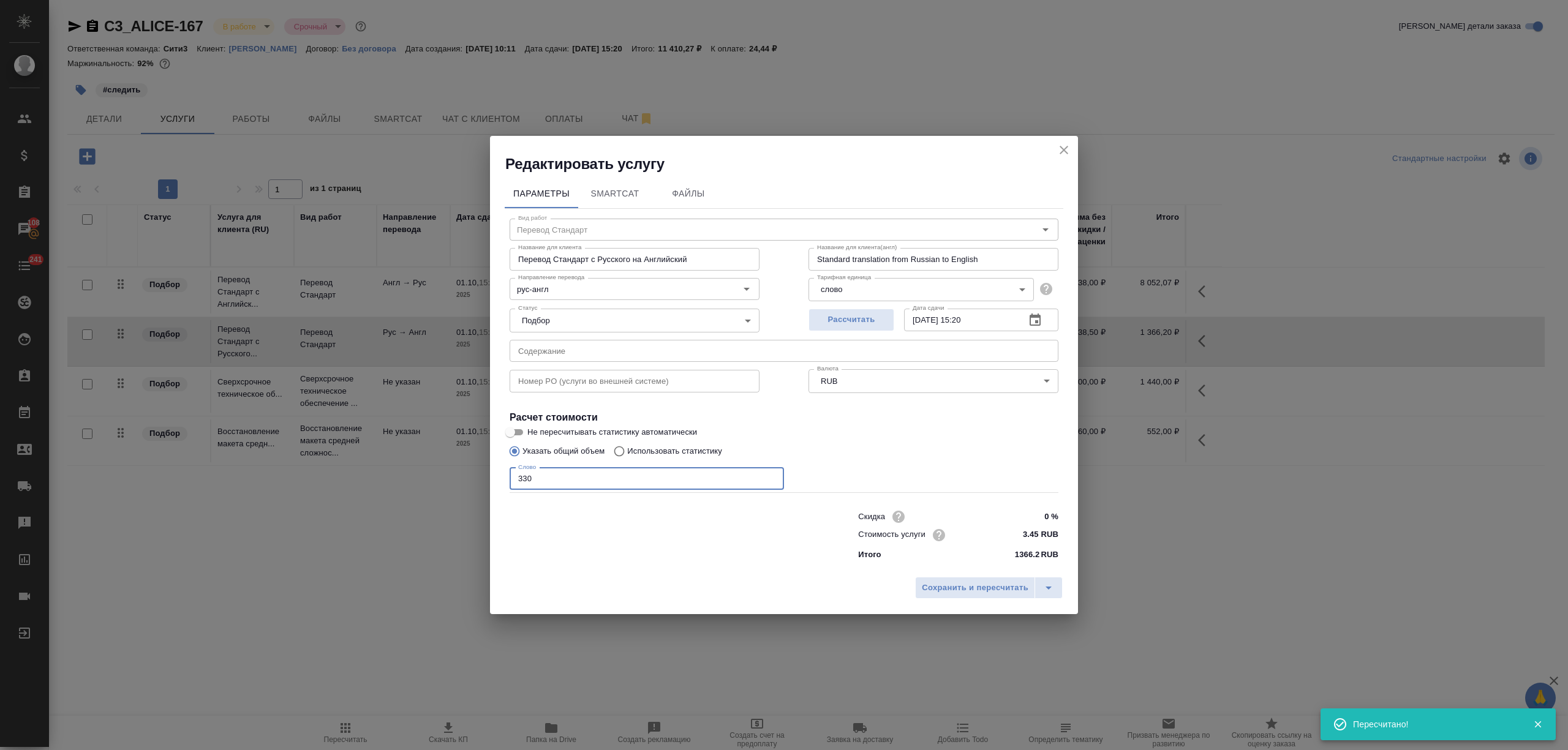
click at [523, 480] on input "330" at bounding box center [647, 479] width 274 height 22
type input "320"
click at [1022, 593] on span "Сохранить и пересчитать" at bounding box center [976, 588] width 107 height 14
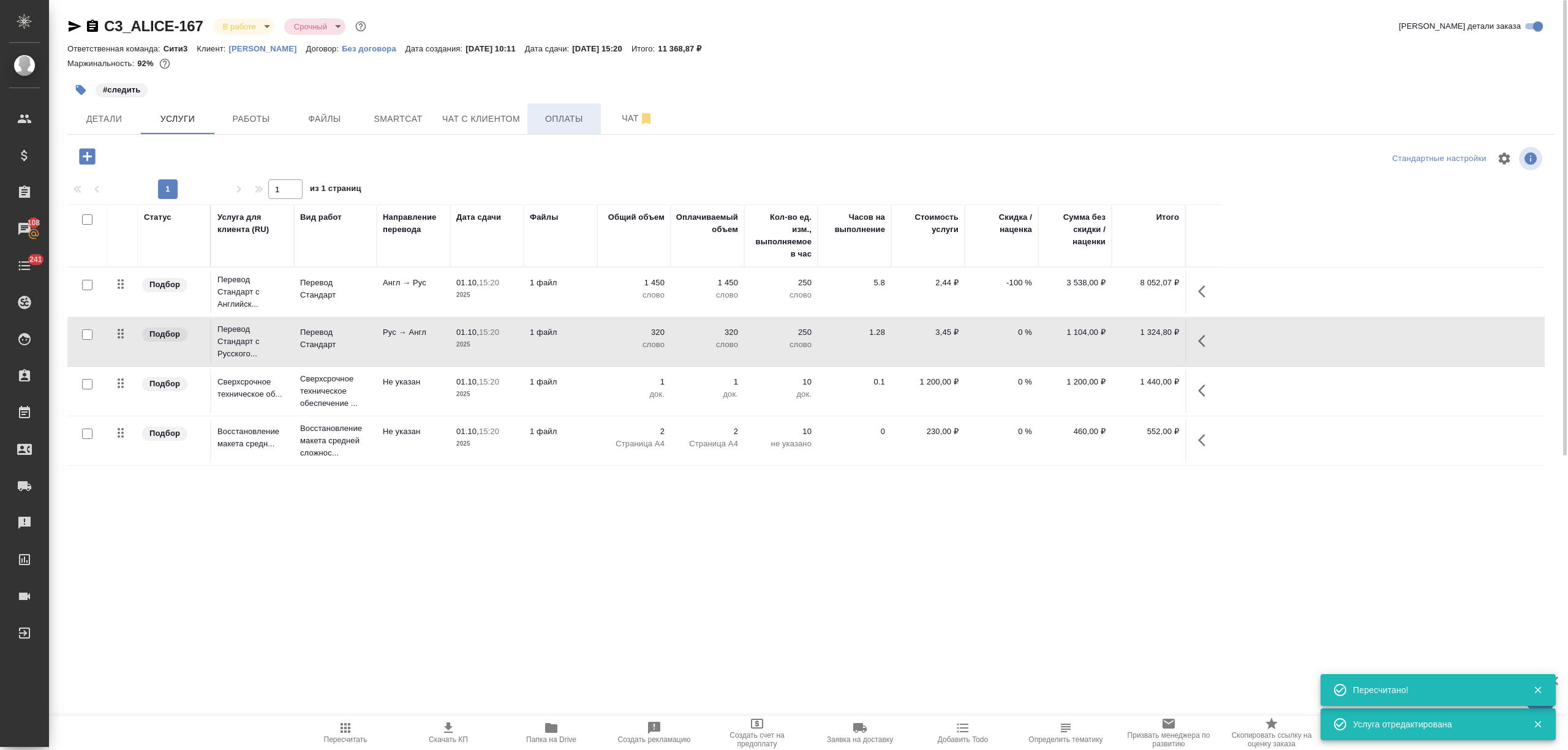
click at [574, 118] on span "Оплаты" at bounding box center [564, 119] width 58 height 15
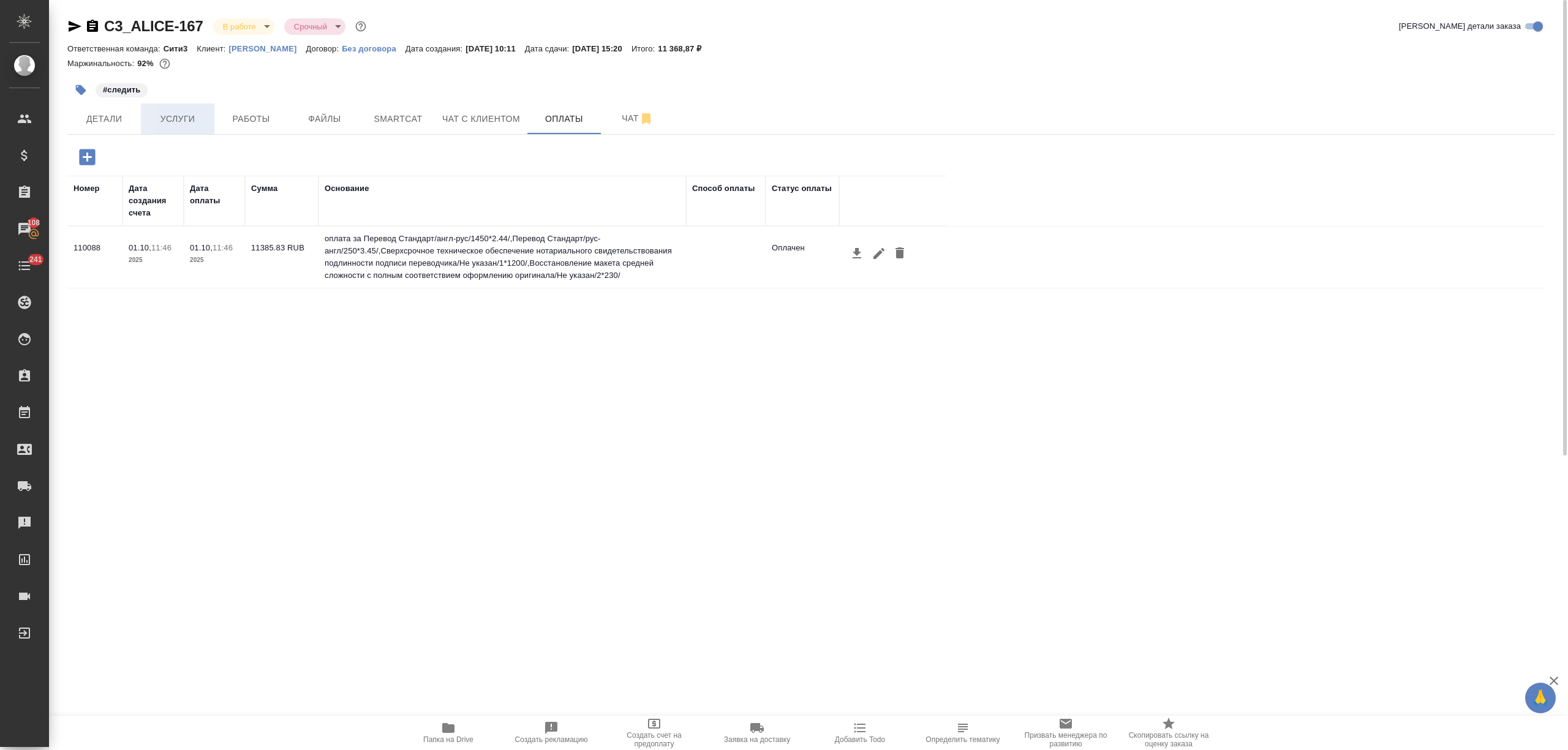
click at [184, 116] on span "Услуги" at bounding box center [177, 119] width 58 height 15
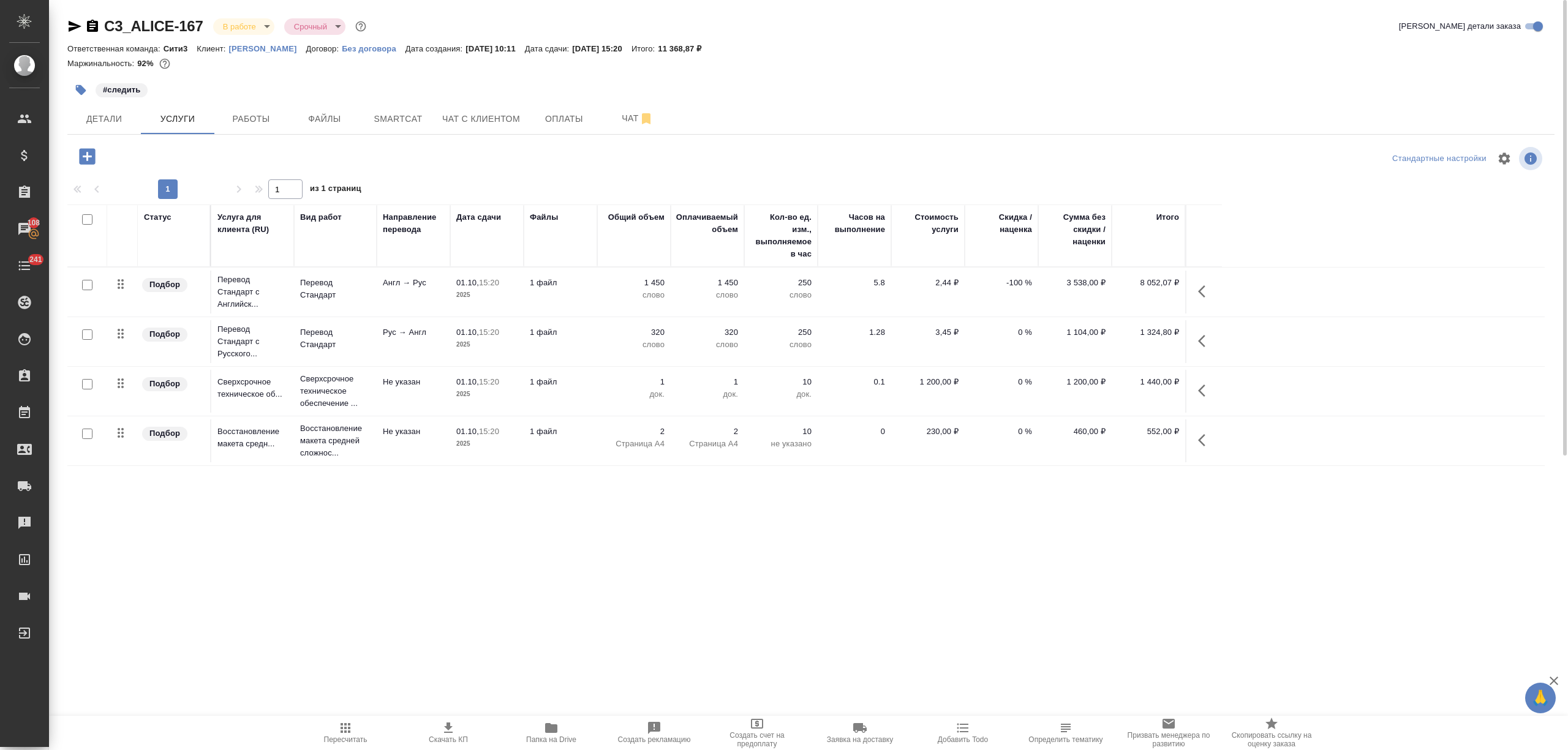
click at [486, 347] on p "2025" at bounding box center [486, 344] width 61 height 13
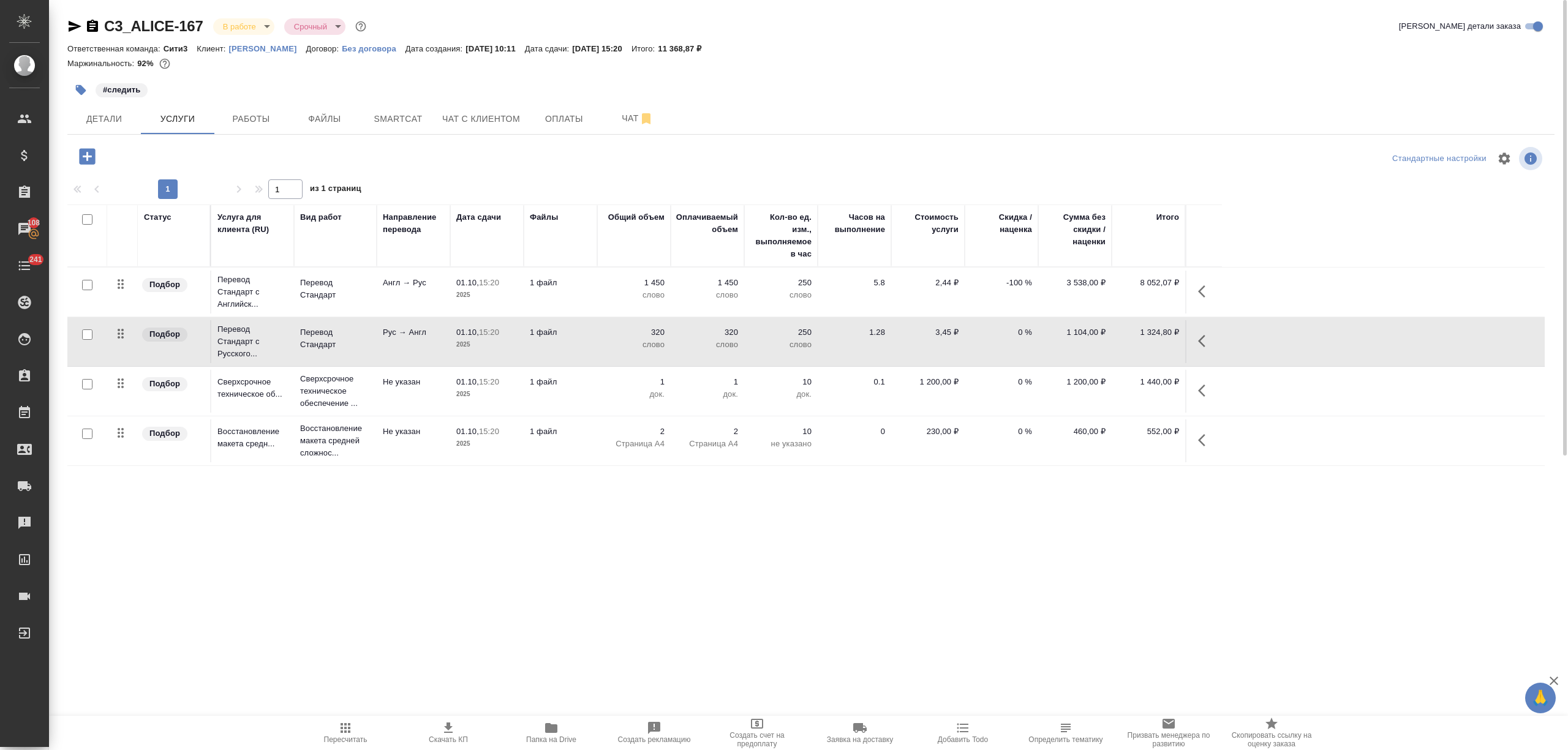
click at [486, 347] on p "2025" at bounding box center [486, 344] width 61 height 13
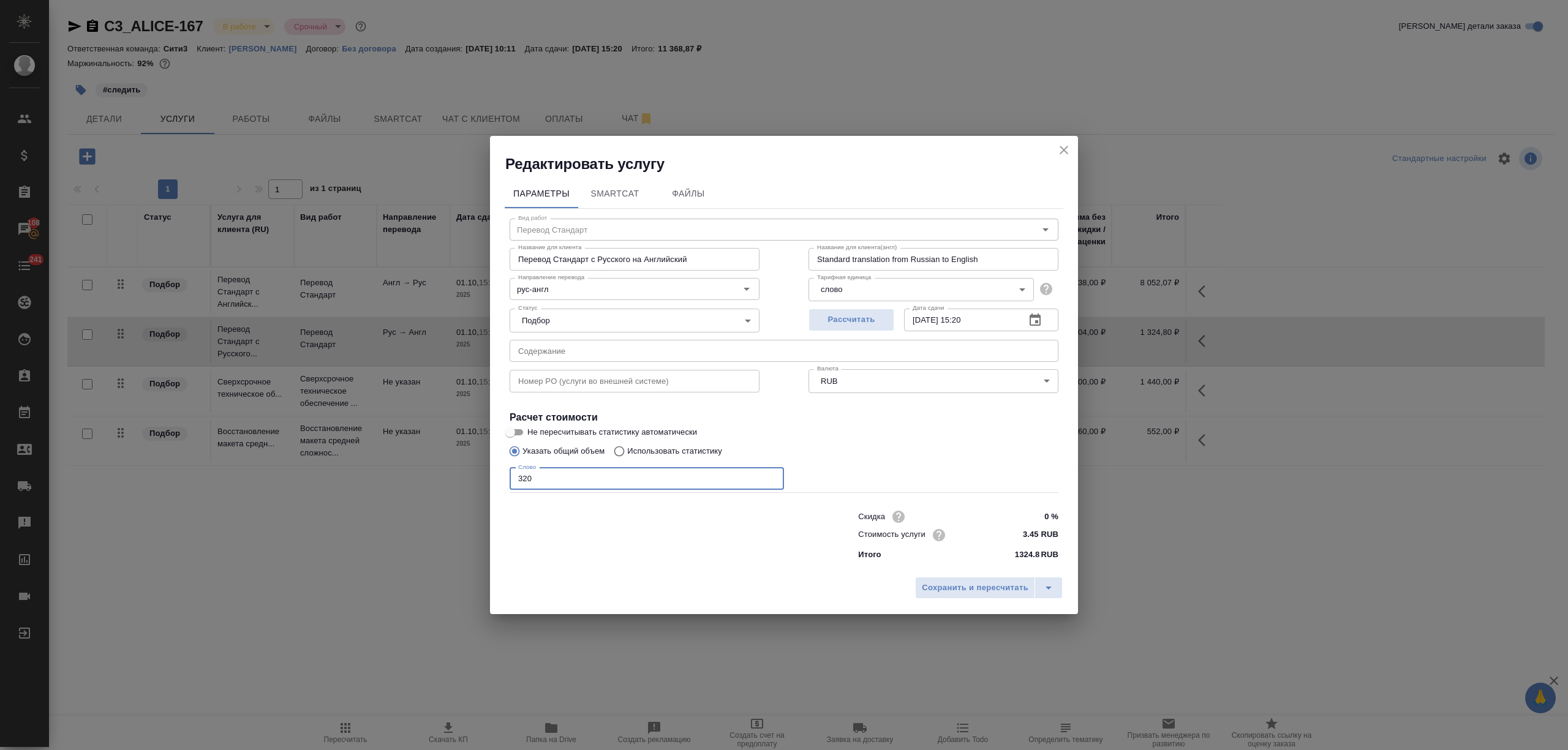
drag, startPoint x: 525, startPoint y: 480, endPoint x: 532, endPoint y: 479, distance: 7.1
click at [532, 479] on input "320" at bounding box center [647, 479] width 274 height 22
type input "325"
click at [964, 588] on span "Сохранить и пересчитать" at bounding box center [976, 588] width 107 height 14
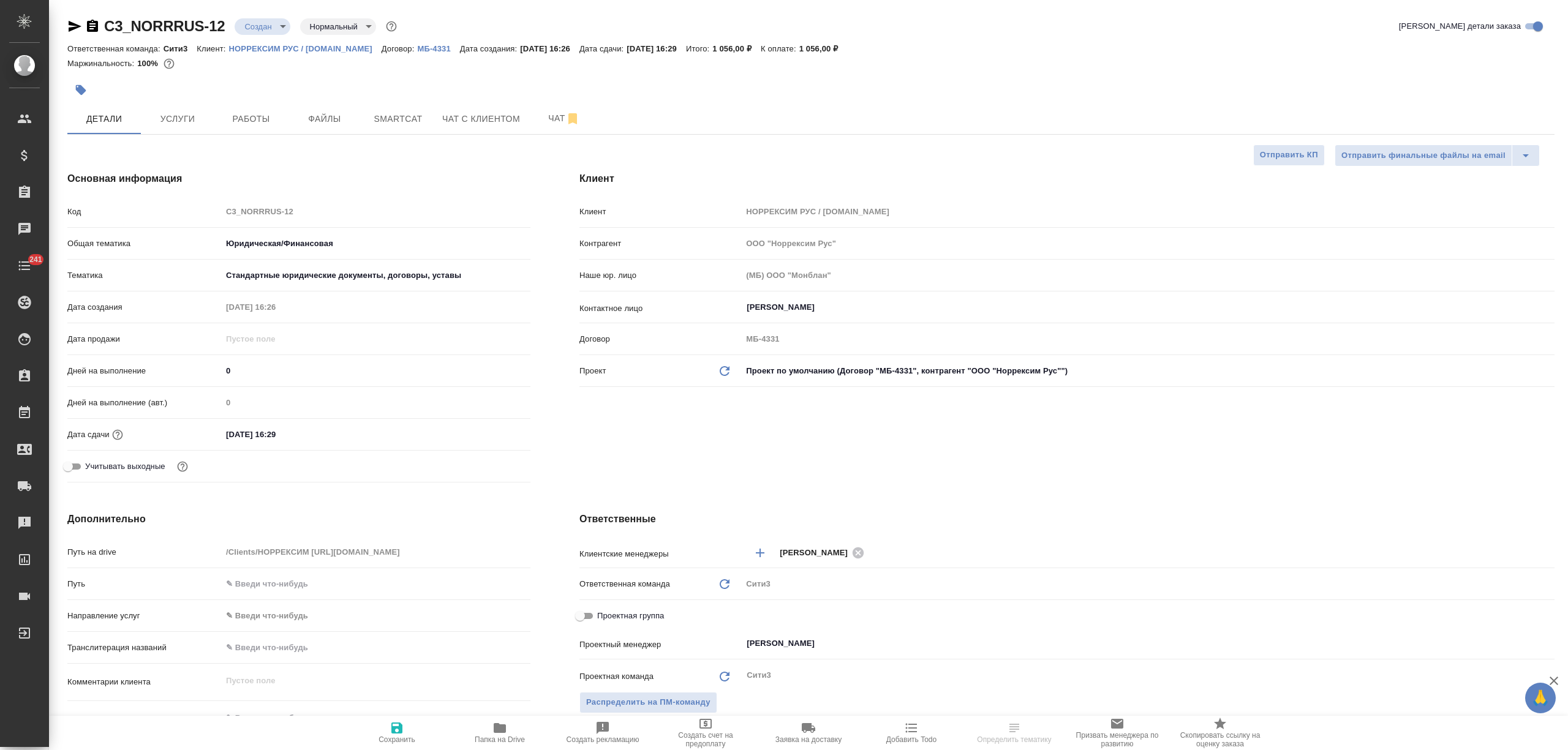
select select "RU"
